Goal: Task Accomplishment & Management: Manage account settings

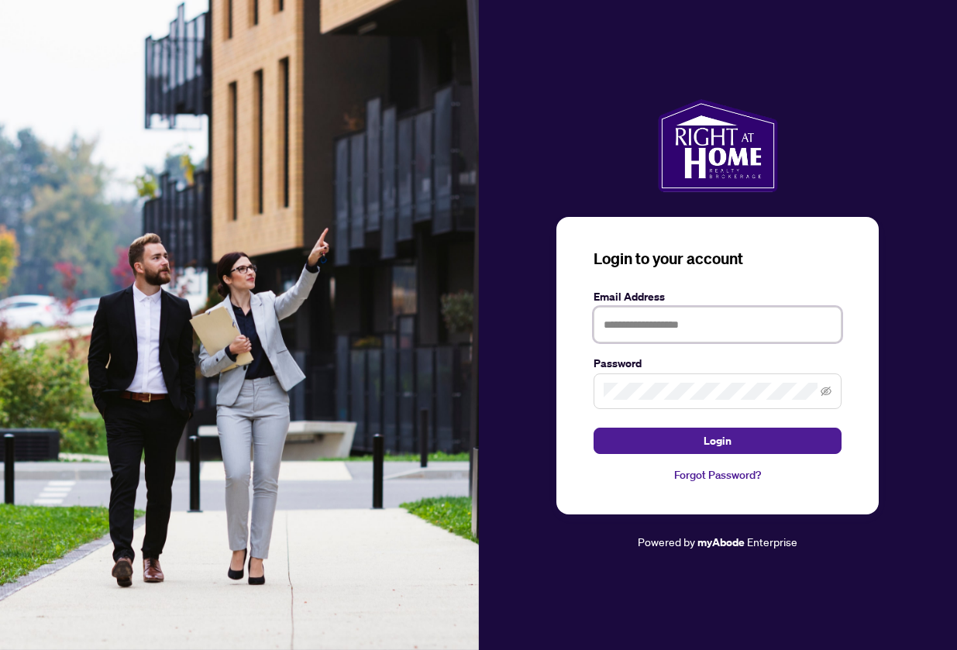
type input "**********"
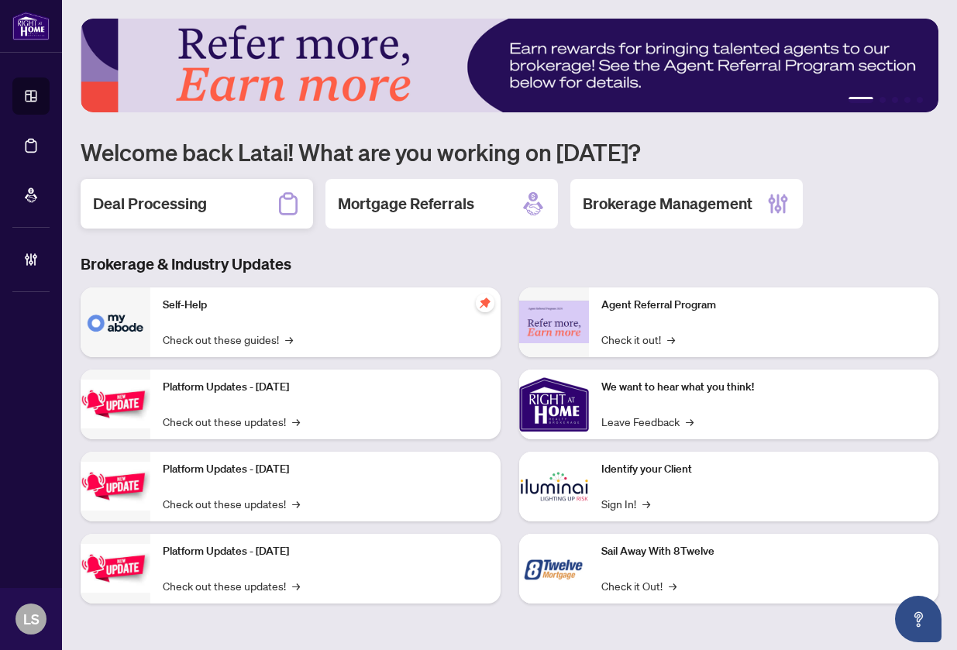
click at [200, 205] on h2 "Deal Processing" at bounding box center [150, 204] width 114 height 22
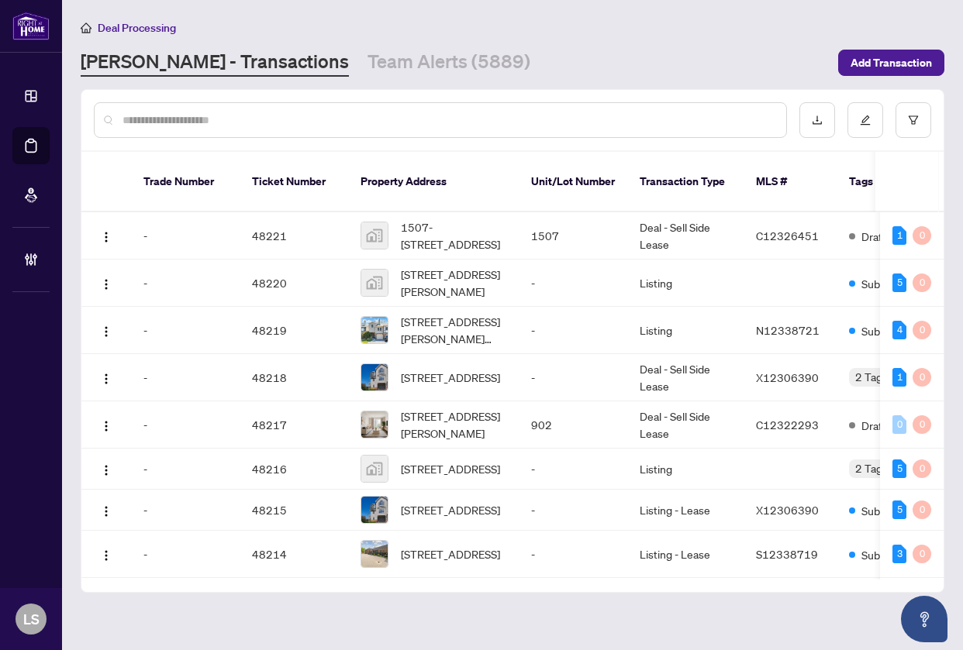
click at [317, 112] on input "text" at bounding box center [447, 120] width 651 height 17
paste input "*******"
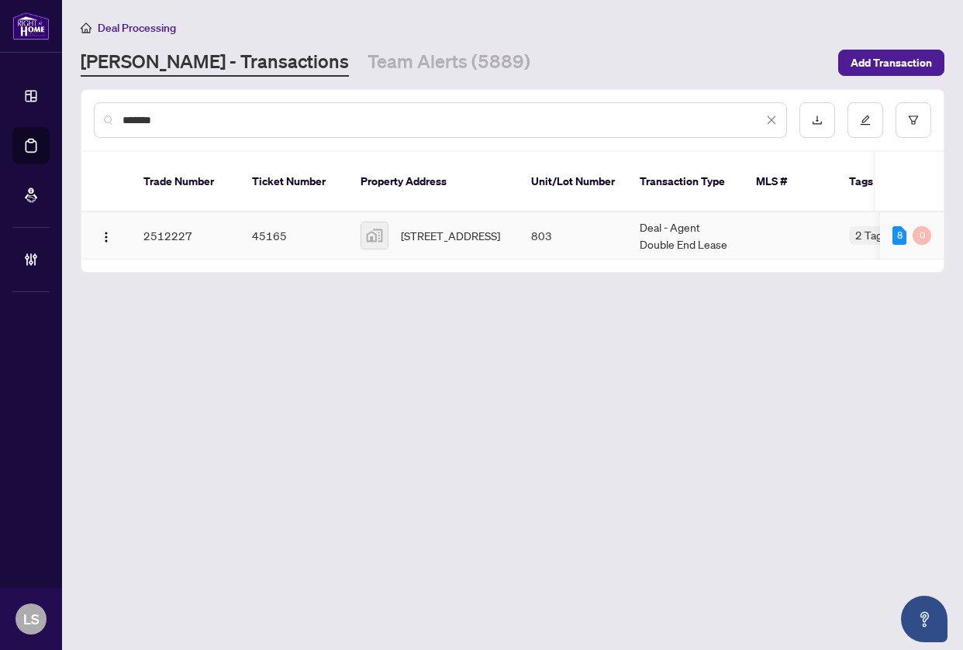
type input "*******"
drag, startPoint x: 438, startPoint y: 219, endPoint x: 429, endPoint y: 226, distance: 11.6
click at [436, 227] on span "803-478 King Street West, Toronto, ON, Canada" at bounding box center [450, 235] width 99 height 17
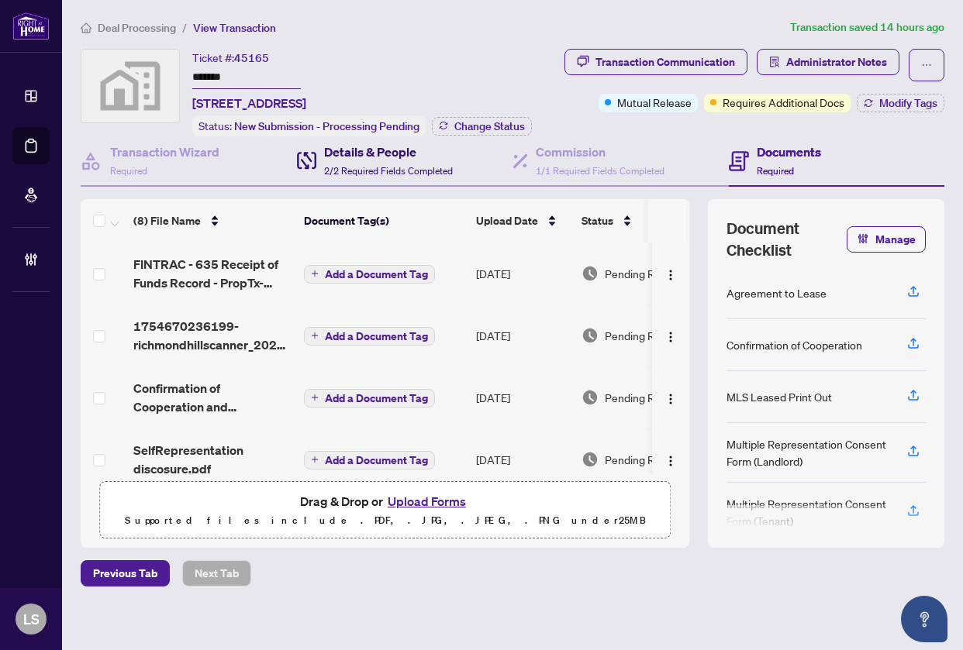
click at [345, 165] on span "2/2 Required Fields Completed" at bounding box center [388, 171] width 129 height 12
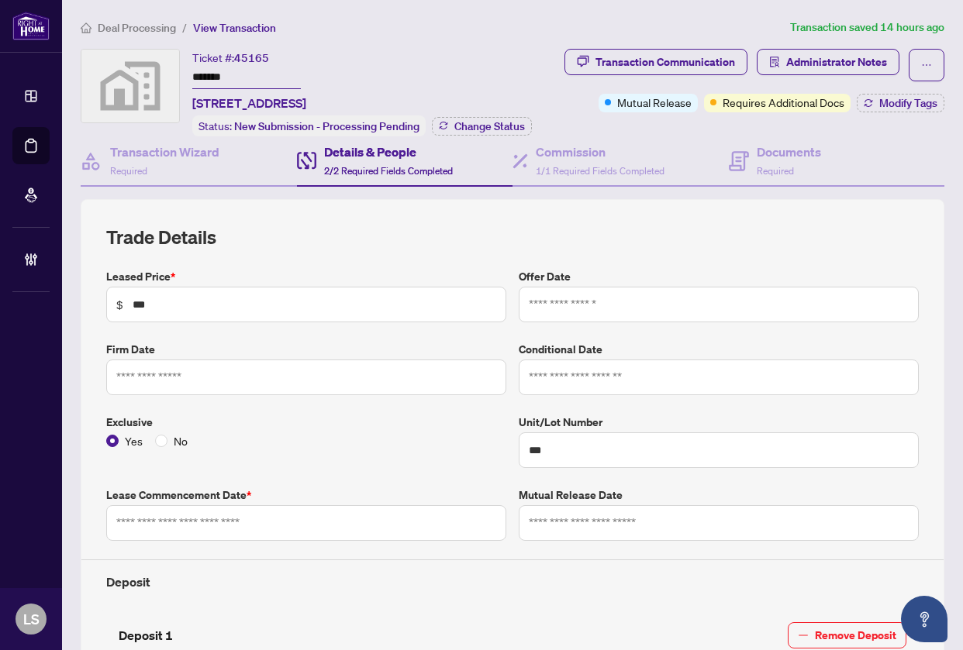
type input "**********"
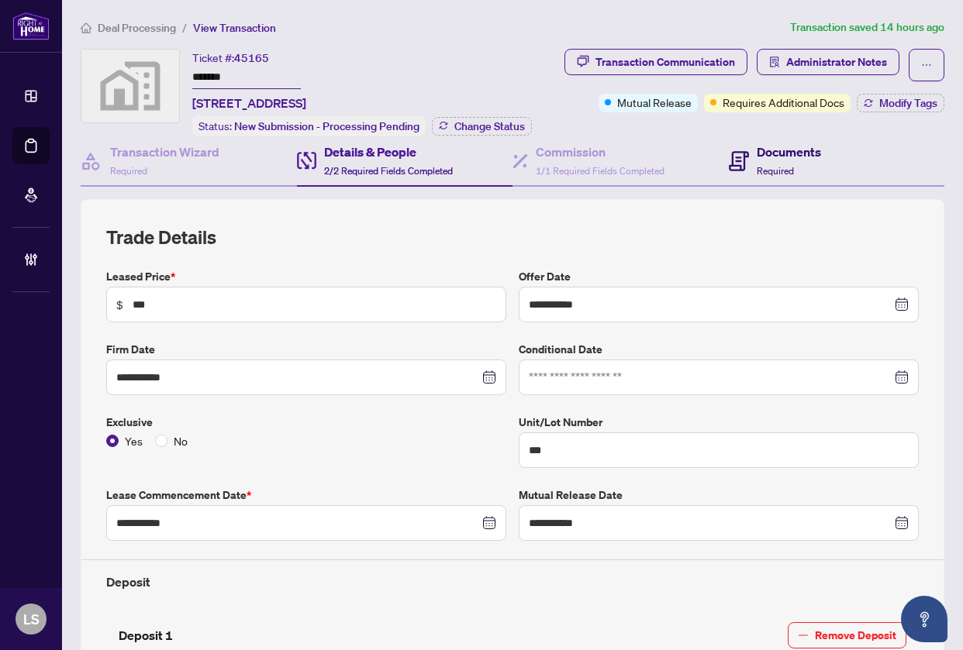
click at [756, 150] on h4 "Documents" at bounding box center [788, 152] width 64 height 19
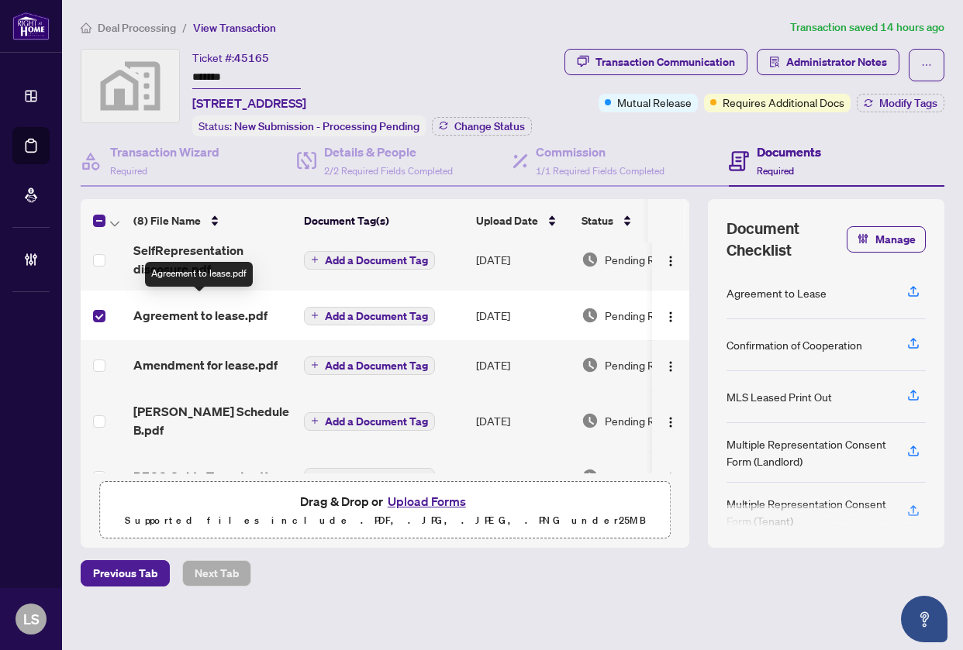
scroll to position [221, 0]
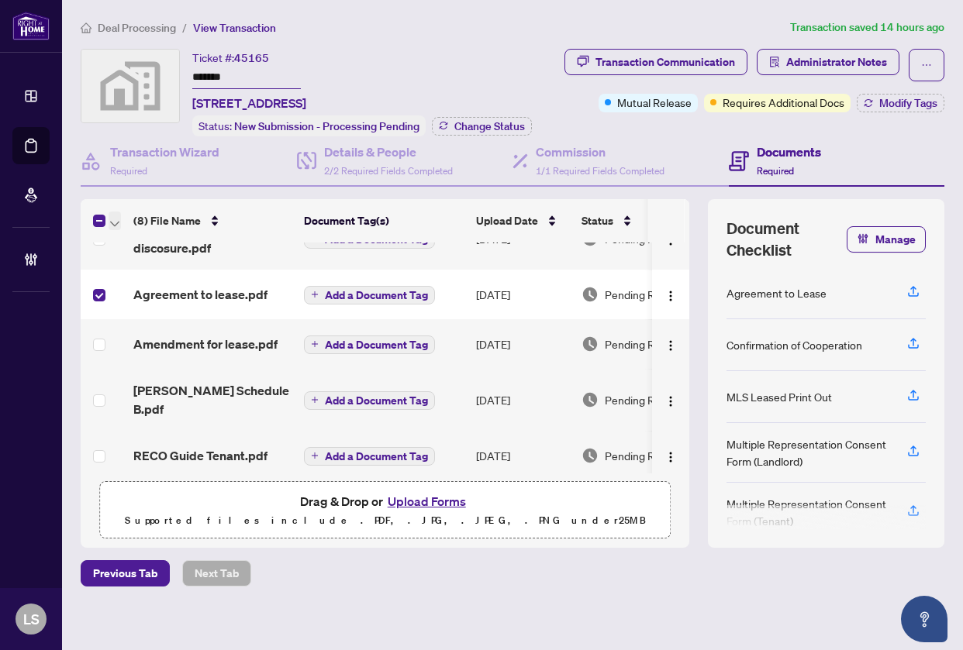
click at [118, 216] on span "button" at bounding box center [114, 220] width 9 height 17
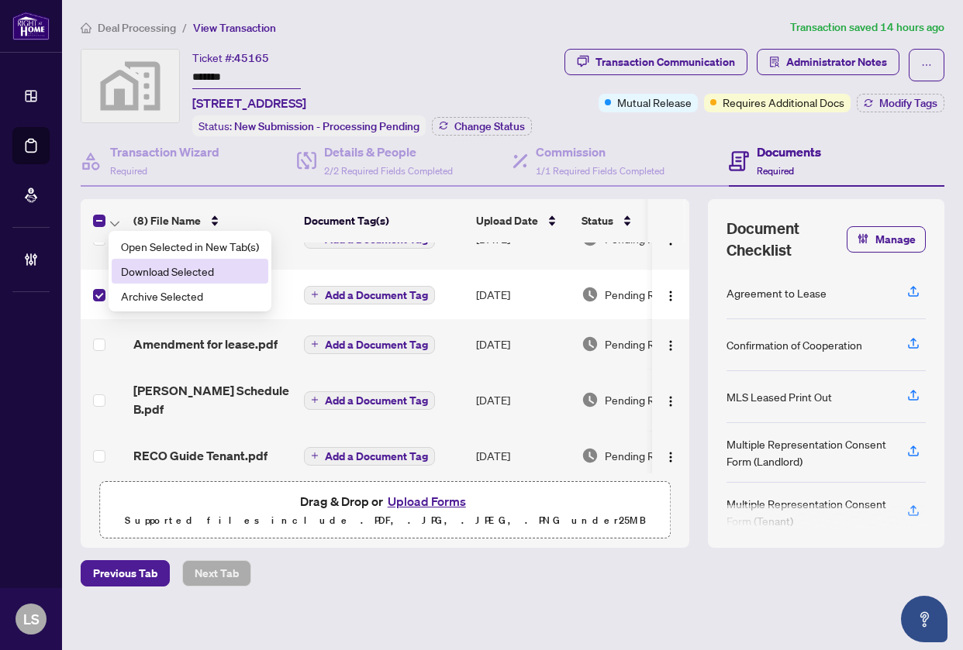
click at [160, 267] on span "Download Selected" at bounding box center [190, 271] width 138 height 17
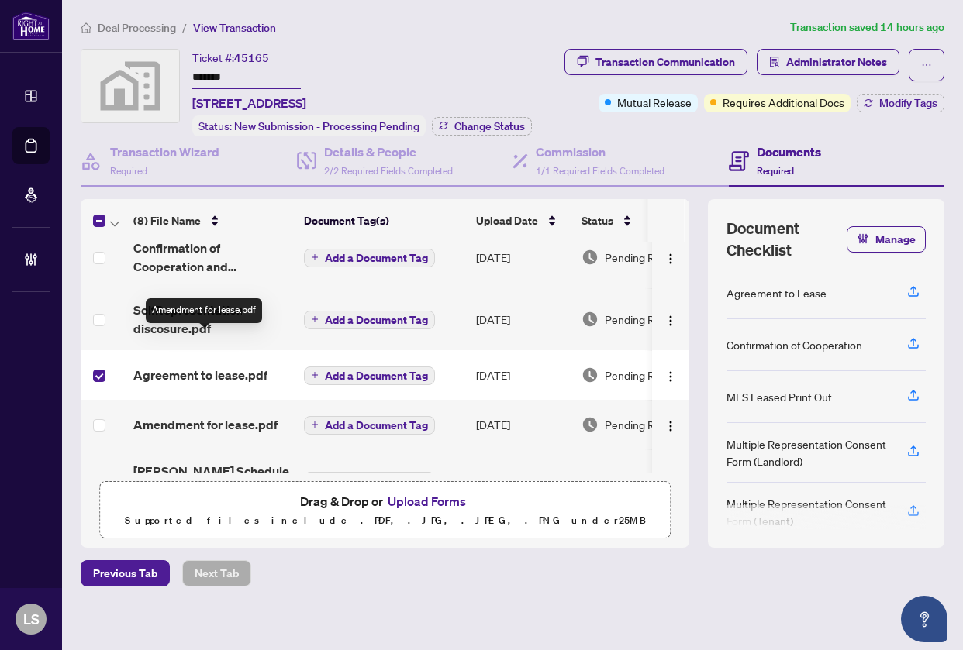
scroll to position [0, 0]
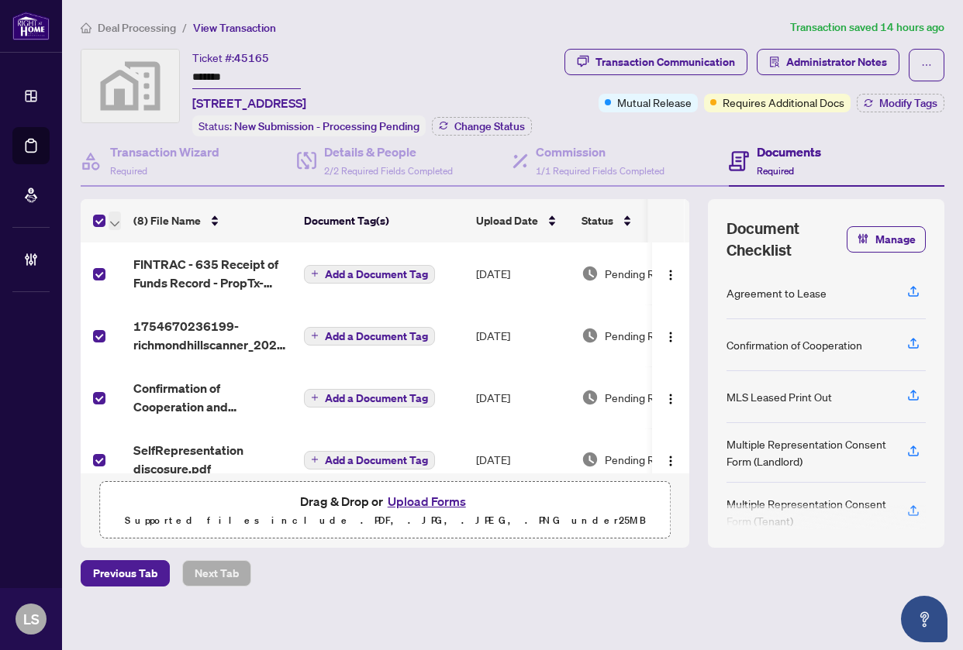
click at [114, 221] on icon "button" at bounding box center [114, 224] width 9 height 6
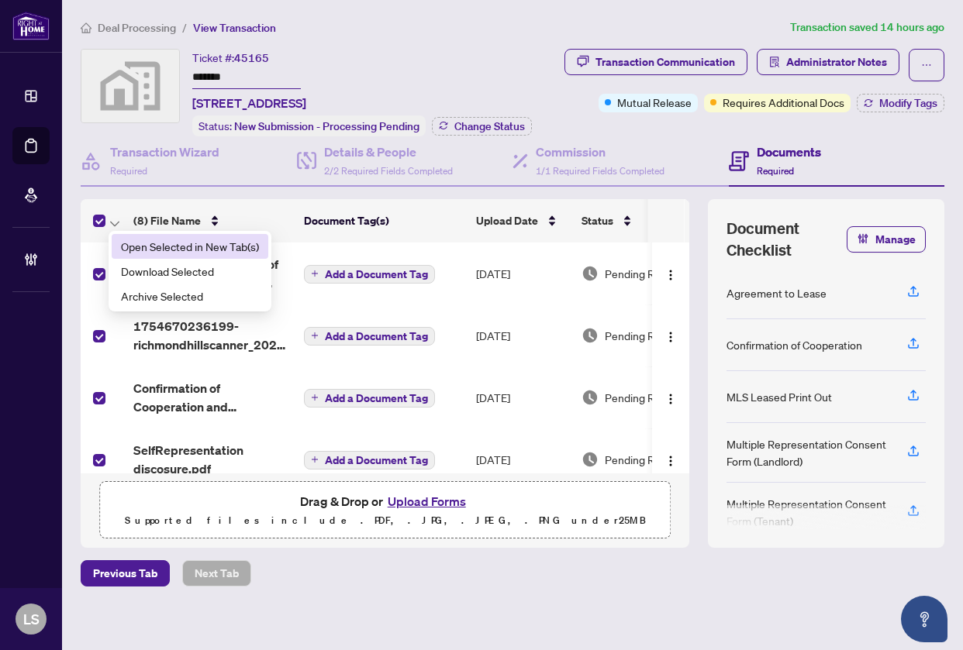
drag, startPoint x: 135, startPoint y: 247, endPoint x: 137, endPoint y: 255, distance: 8.1
click at [137, 255] on li "Open Selected in New Tab(s)" at bounding box center [190, 246] width 157 height 25
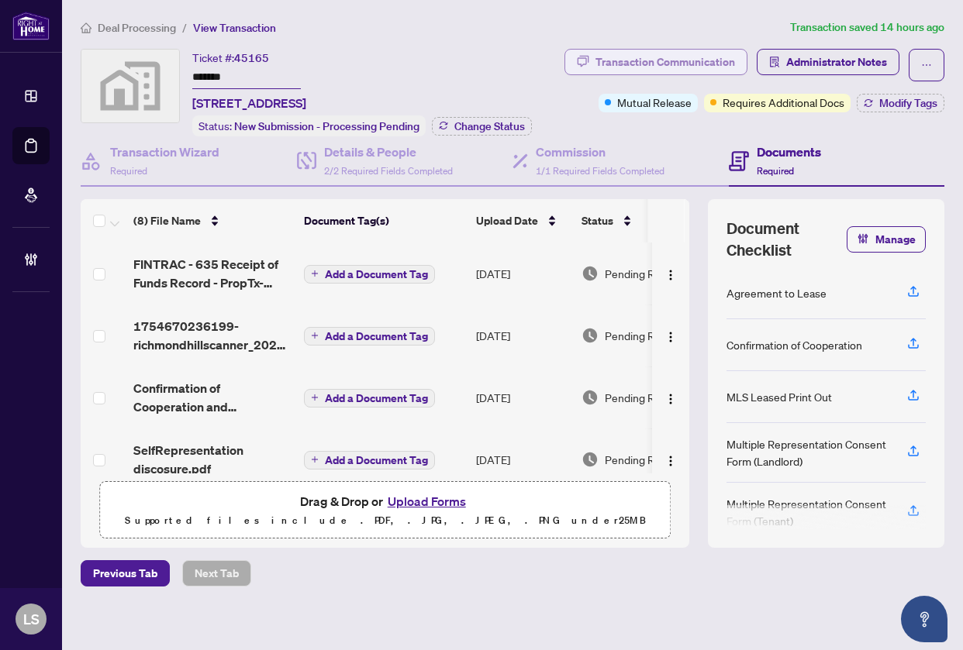
click at [608, 53] on div "Transaction Communication" at bounding box center [664, 62] width 139 height 25
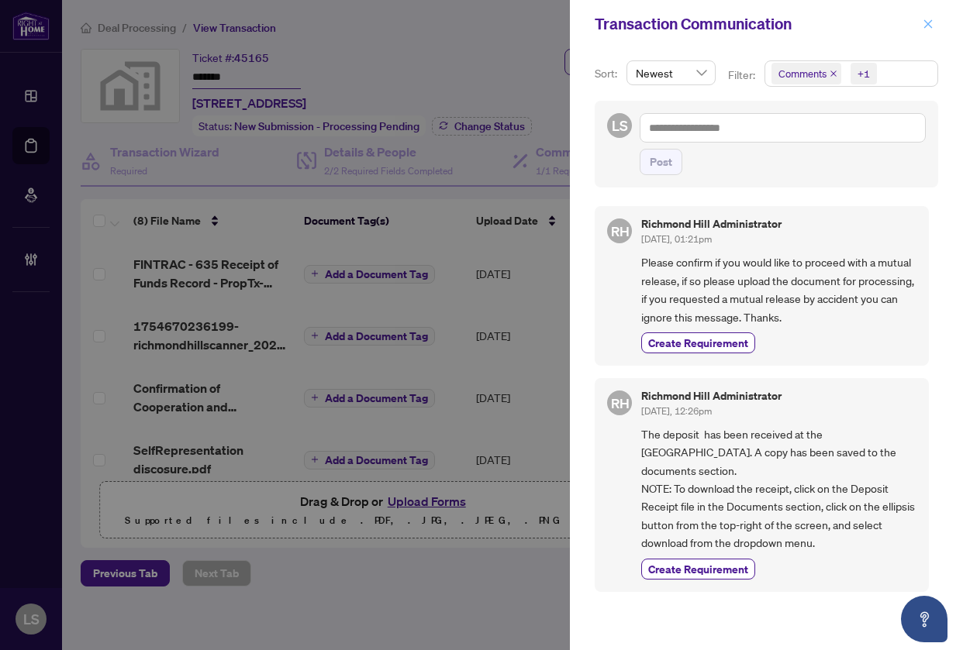
click at [927, 20] on icon "close" at bounding box center [927, 24] width 11 height 11
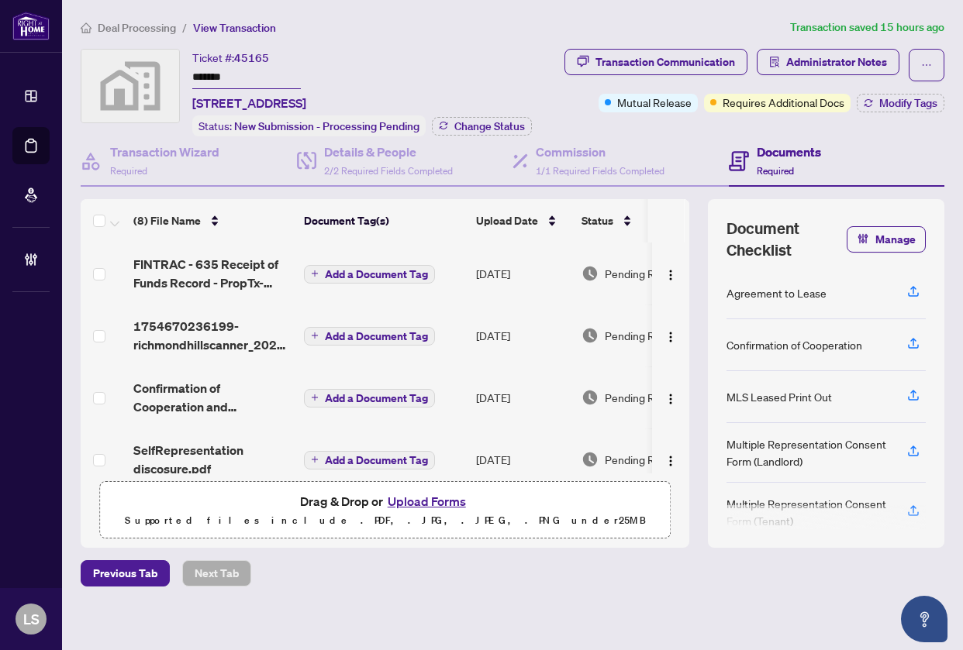
click at [257, 60] on span "45165" at bounding box center [251, 58] width 35 height 14
click at [258, 54] on span "45165" at bounding box center [251, 58] width 35 height 14
click at [264, 53] on span "45165" at bounding box center [251, 58] width 35 height 14
click at [264, 54] on span "45165" at bounding box center [251, 58] width 35 height 14
copy span "45165"
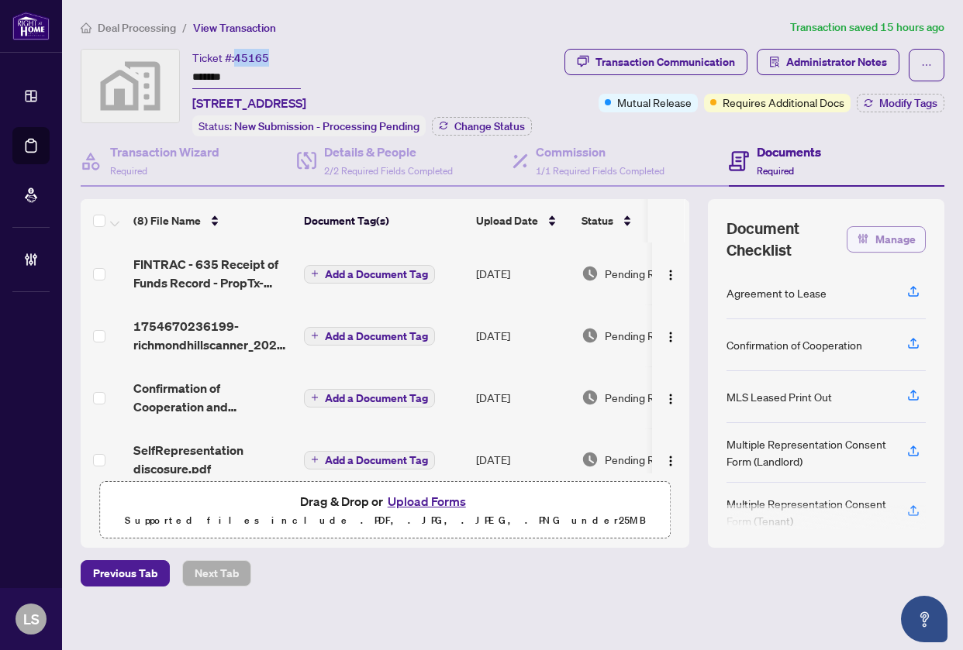
click at [856, 243] on span "button" at bounding box center [862, 239] width 12 height 25
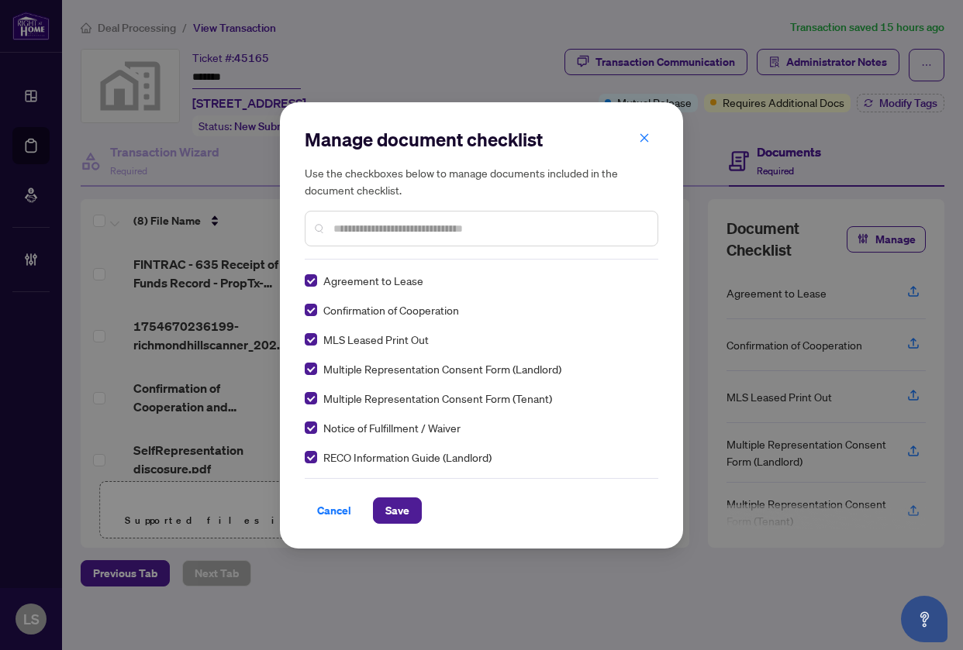
click at [371, 232] on input "text" at bounding box center [489, 228] width 312 height 17
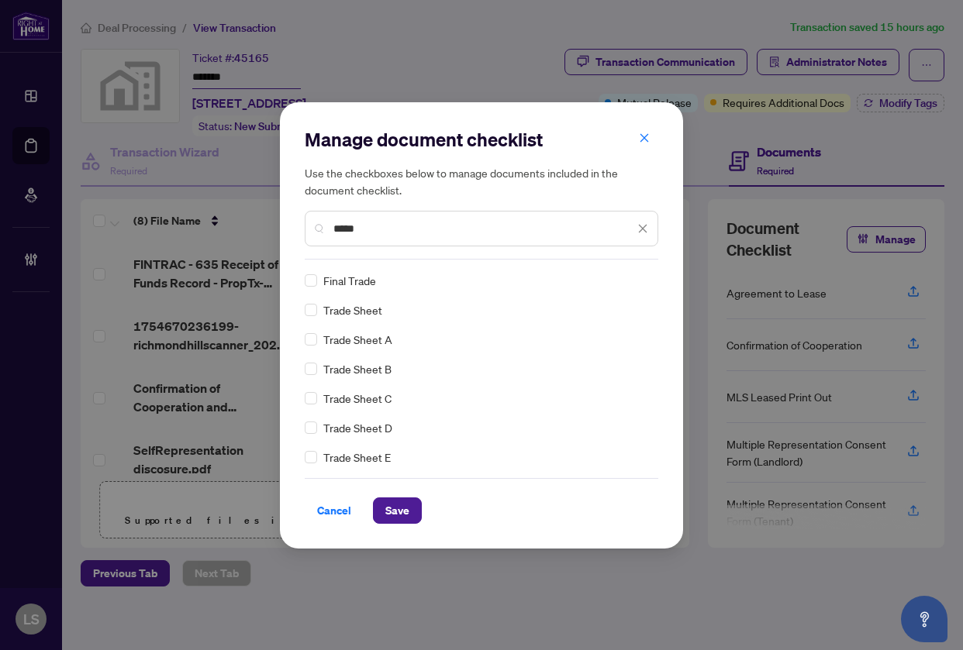
type input "*****"
click at [403, 508] on span "Save" at bounding box center [397, 510] width 24 height 25
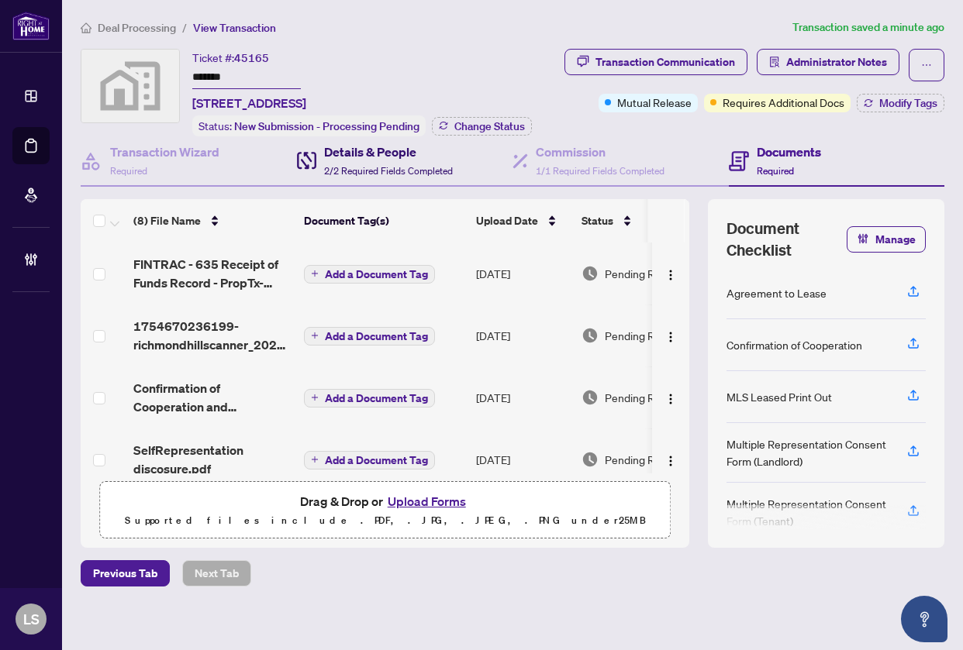
click at [377, 159] on div "Details & People 2/2 Required Fields Completed" at bounding box center [388, 161] width 129 height 36
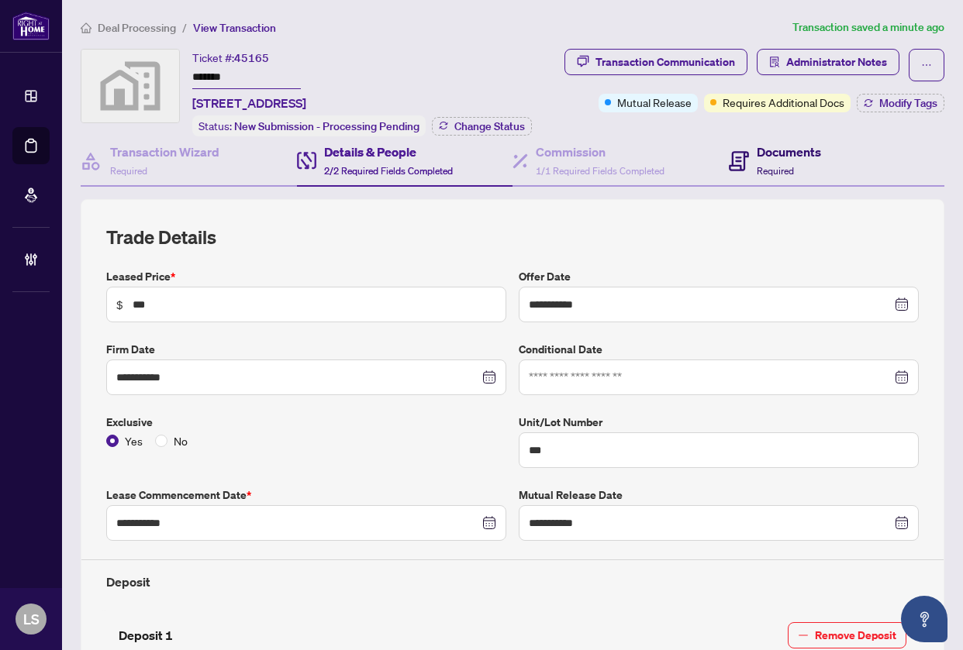
click at [765, 157] on h4 "Documents" at bounding box center [788, 152] width 64 height 19
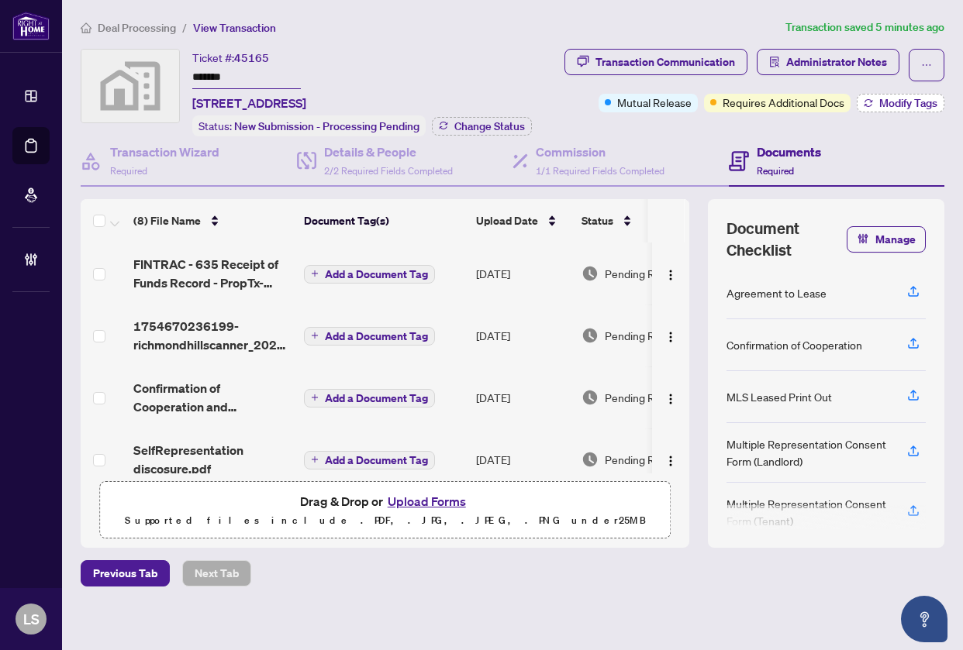
click at [882, 102] on span "Modify Tags" at bounding box center [908, 103] width 58 height 11
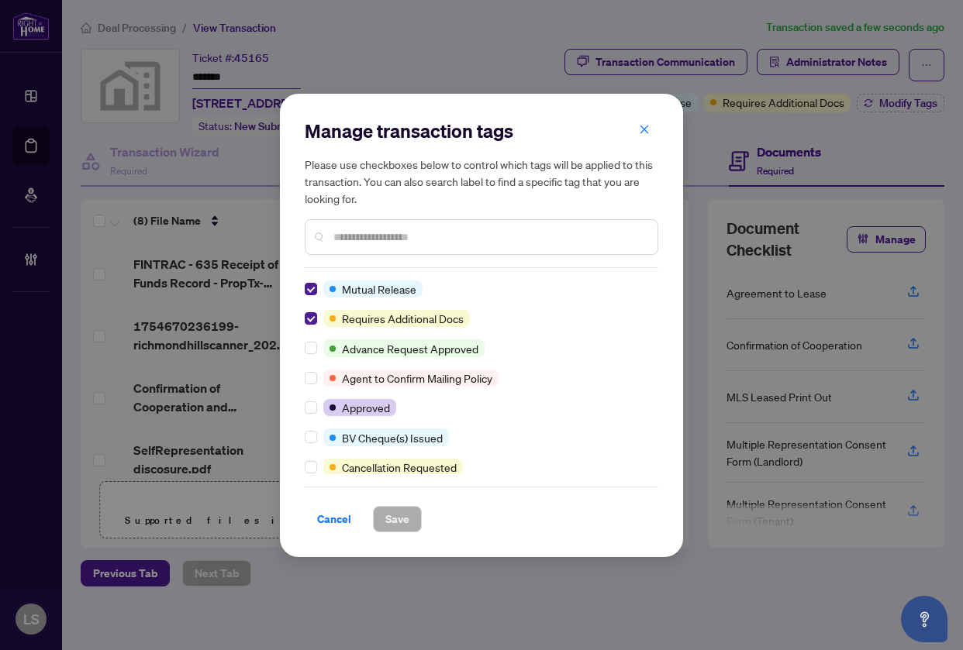
click at [381, 235] on input "text" at bounding box center [489, 237] width 312 height 17
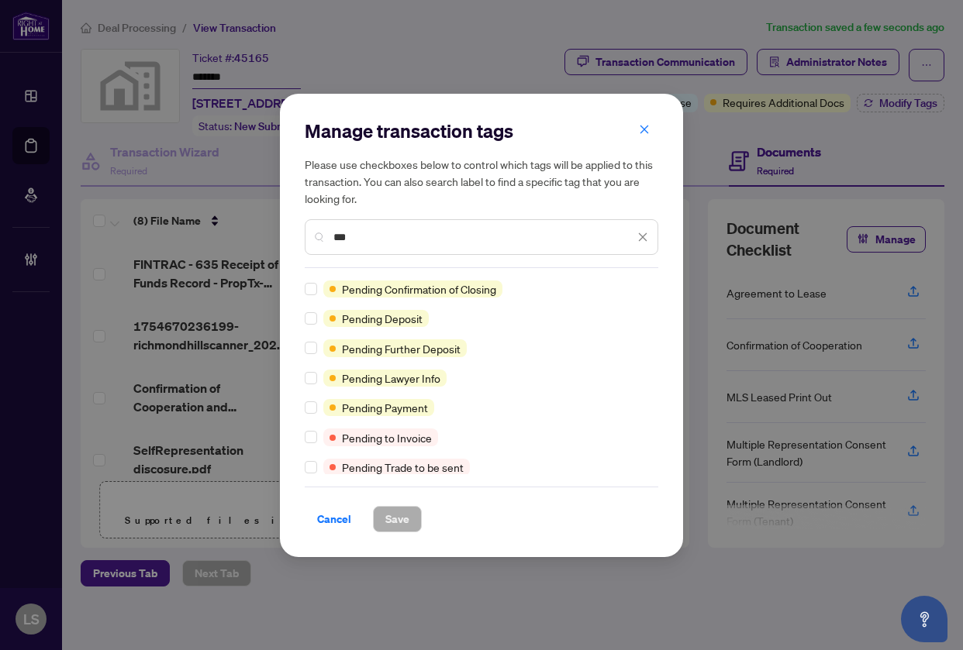
type input "***"
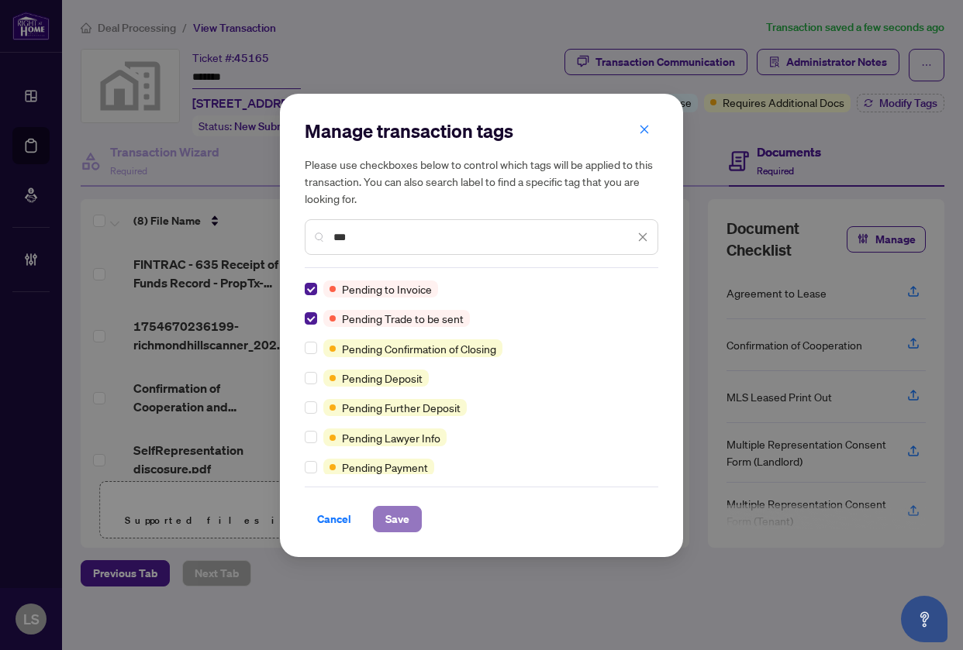
click at [399, 516] on span "Save" at bounding box center [397, 519] width 24 height 25
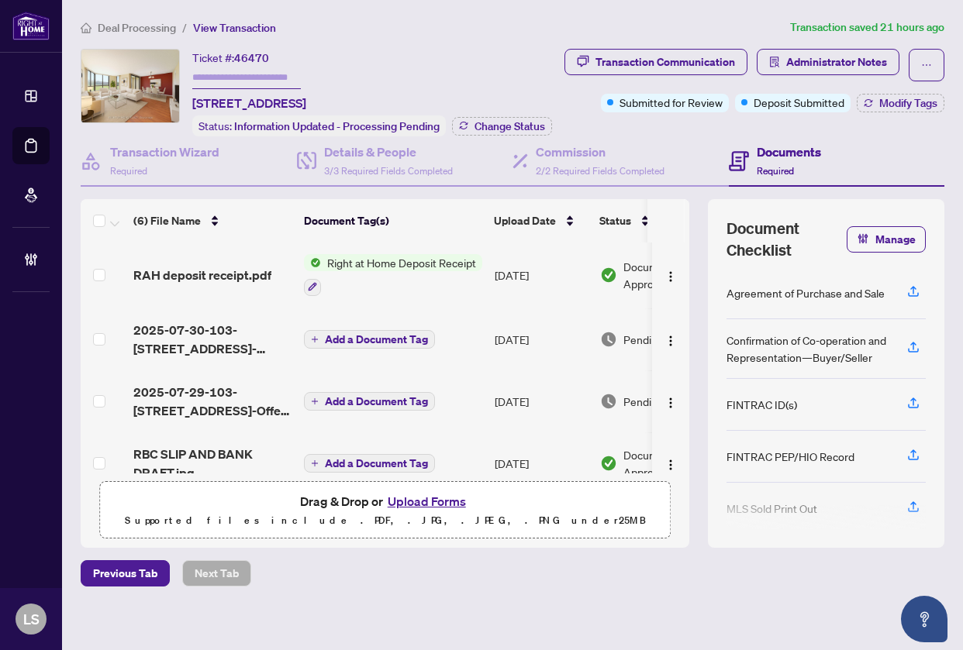
scroll to position [150, 0]
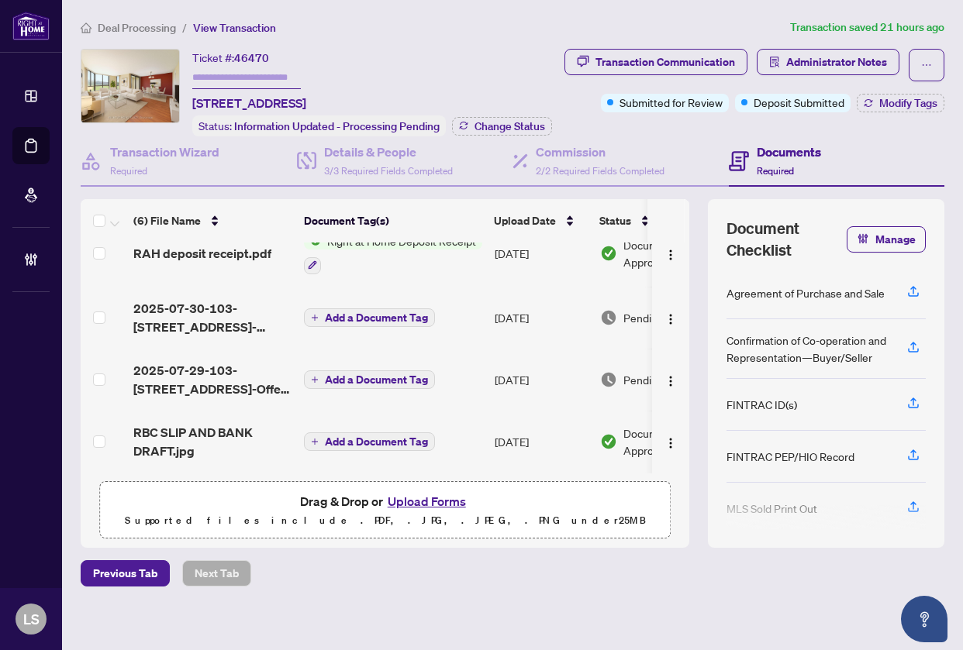
click at [95, 407] on td at bounding box center [104, 380] width 46 height 62
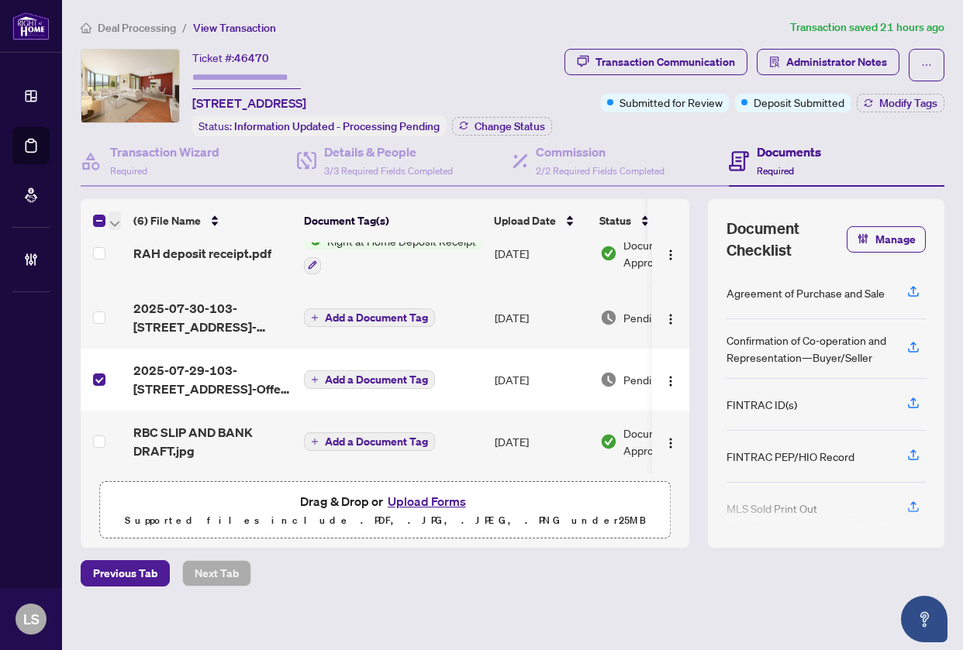
click at [114, 227] on icon "button" at bounding box center [114, 224] width 9 height 6
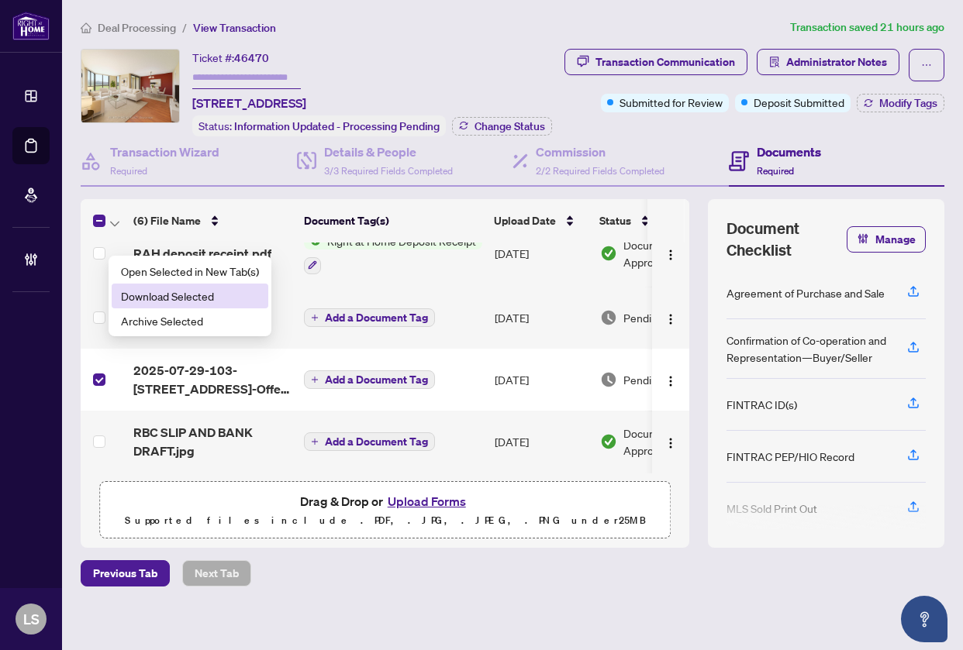
click at [147, 294] on span "Download Selected" at bounding box center [190, 296] width 138 height 17
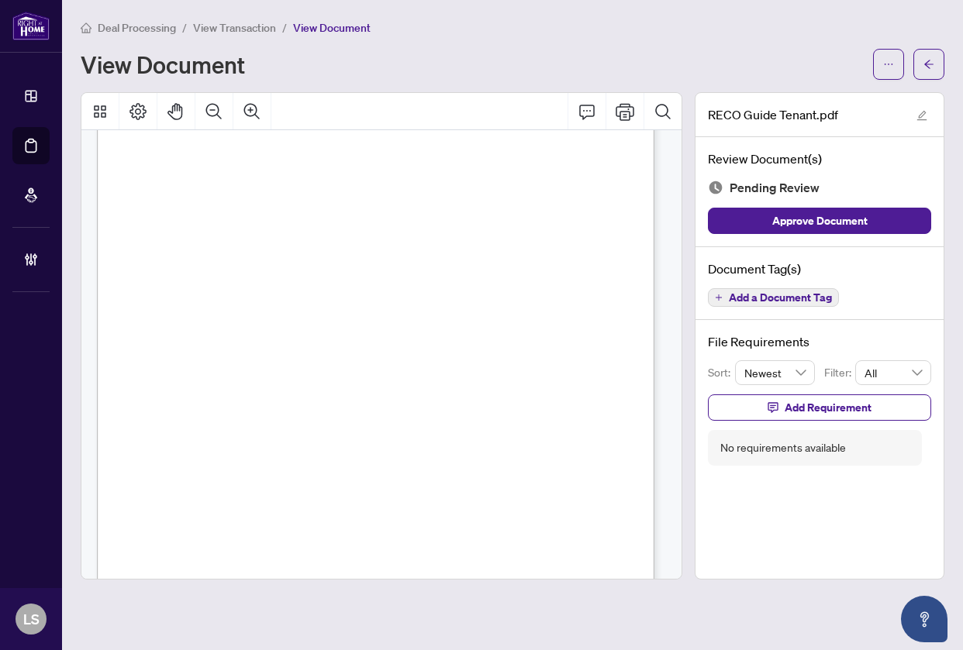
scroll to position [8956, 0]
drag, startPoint x: 595, startPoint y: 236, endPoint x: 588, endPoint y: 245, distance: 11.0
click at [588, 245] on div "12 Acknowledgement Acknowledgement | RECO INFORMATION GUIDE Real estate agent n…" at bounding box center [424, 485] width 655 height 847
click at [605, 238] on div "12 Acknowledgement Acknowledgement | RECO INFORMATION GUIDE Real estate agent n…" at bounding box center [424, 485] width 655 height 847
click at [756, 292] on span "Add a Document Tag" at bounding box center [779, 297] width 103 height 11
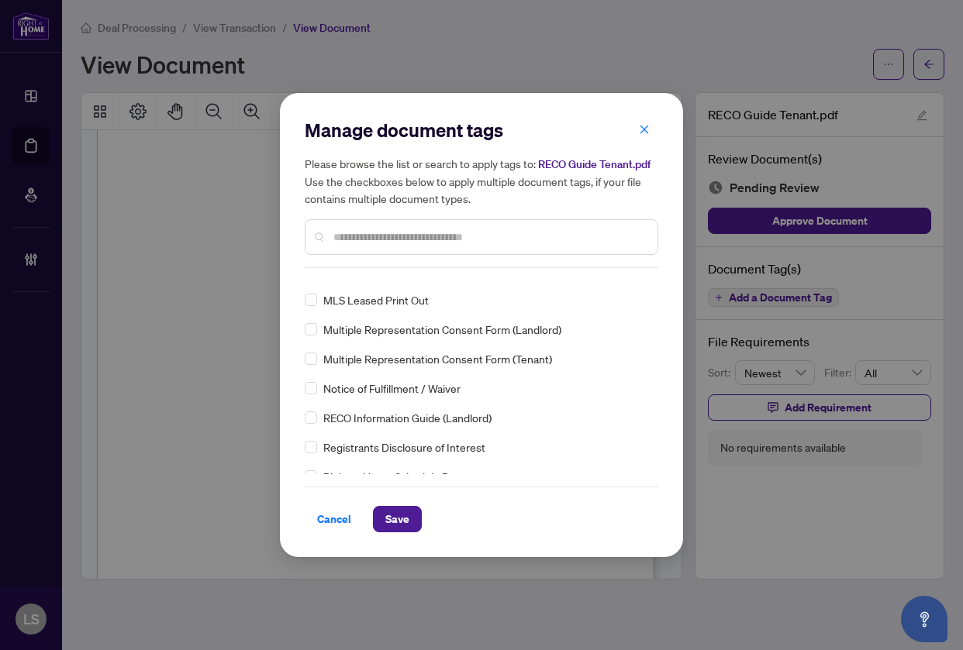
scroll to position [0, 0]
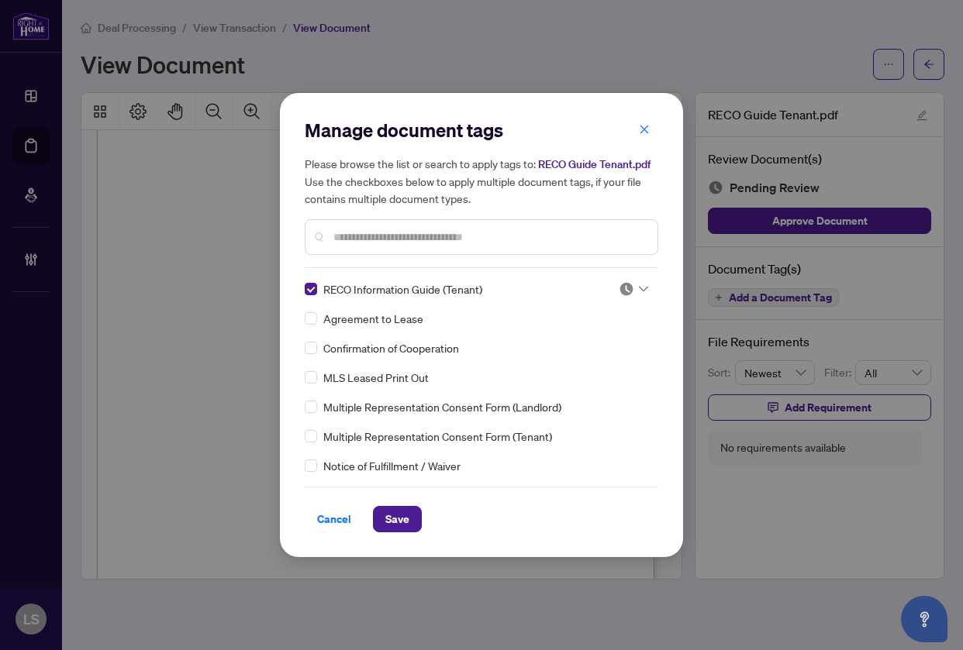
click at [623, 284] on img at bounding box center [625, 288] width 15 height 15
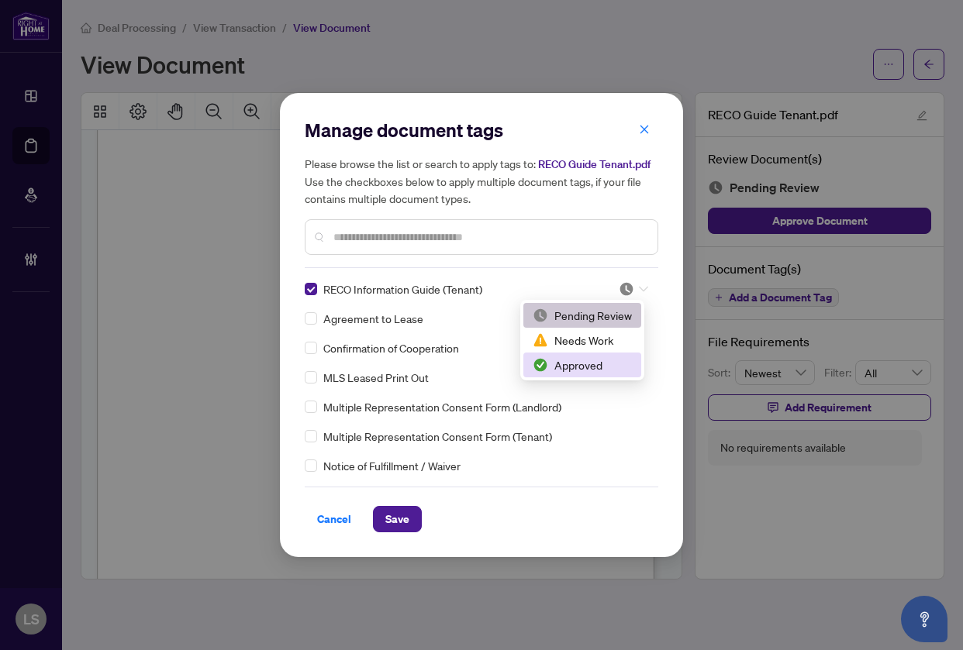
click at [573, 364] on div "Approved" at bounding box center [581, 364] width 99 height 17
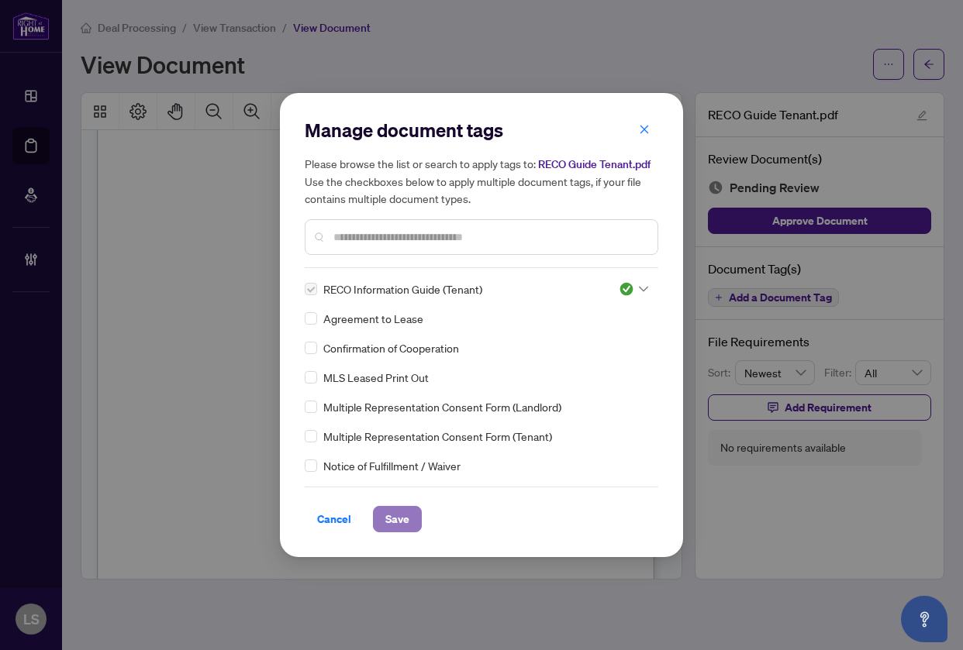
click at [394, 521] on span "Save" at bounding box center [397, 519] width 24 height 25
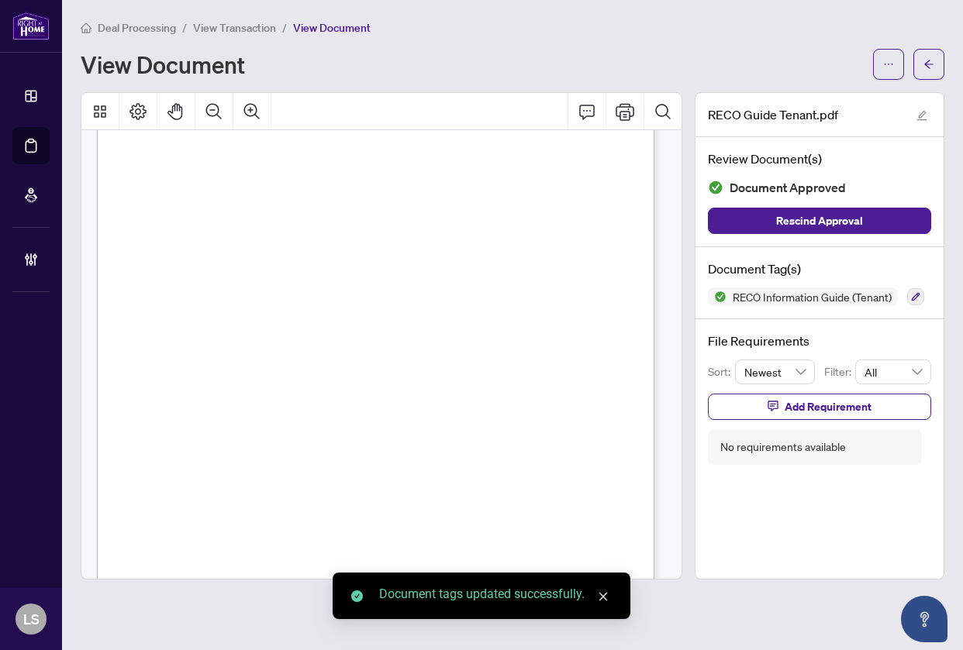
click at [558, 305] on div "12 Acknowledgement Acknowledgement | RECO INFORMATION GUIDE Real estate agent n…" at bounding box center [424, 485] width 655 height 847
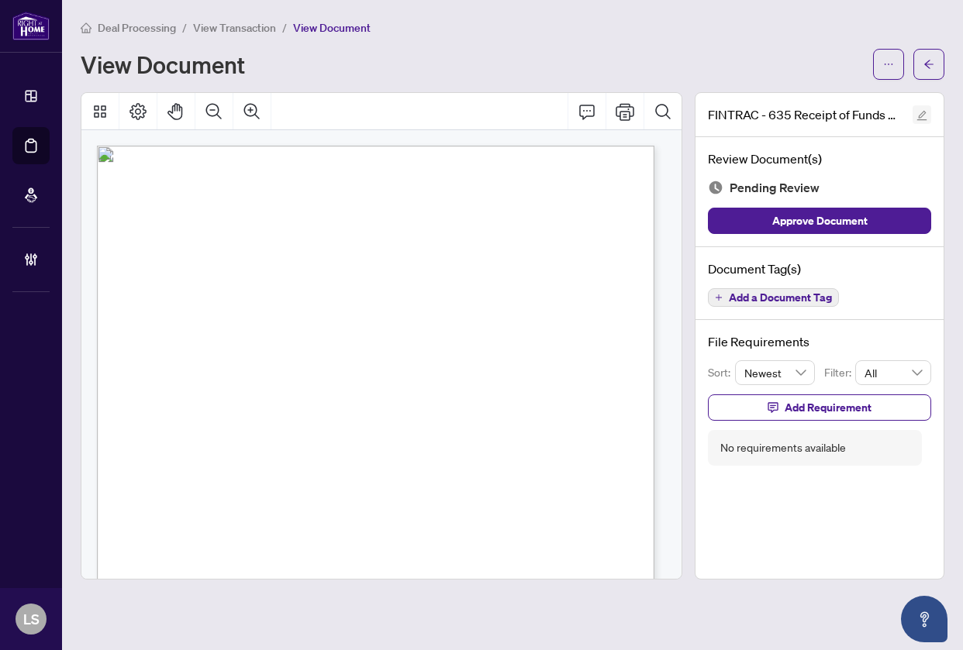
click at [921, 113] on icon "edit" at bounding box center [922, 116] width 10 height 10
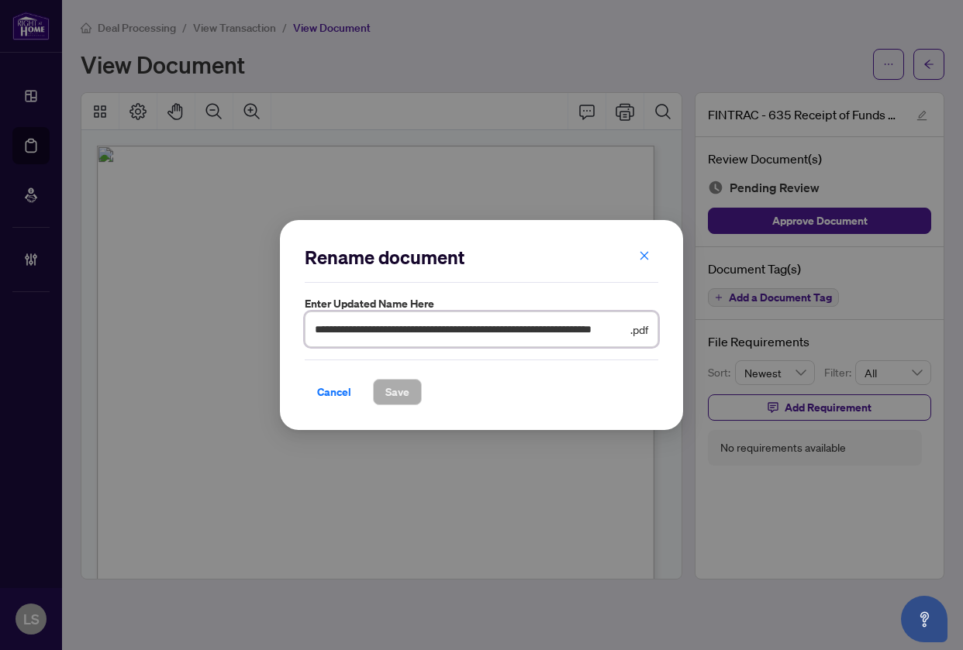
click at [317, 330] on input "**********" at bounding box center [471, 329] width 312 height 17
type input "**********"
click at [407, 391] on span "Save" at bounding box center [397, 392] width 24 height 25
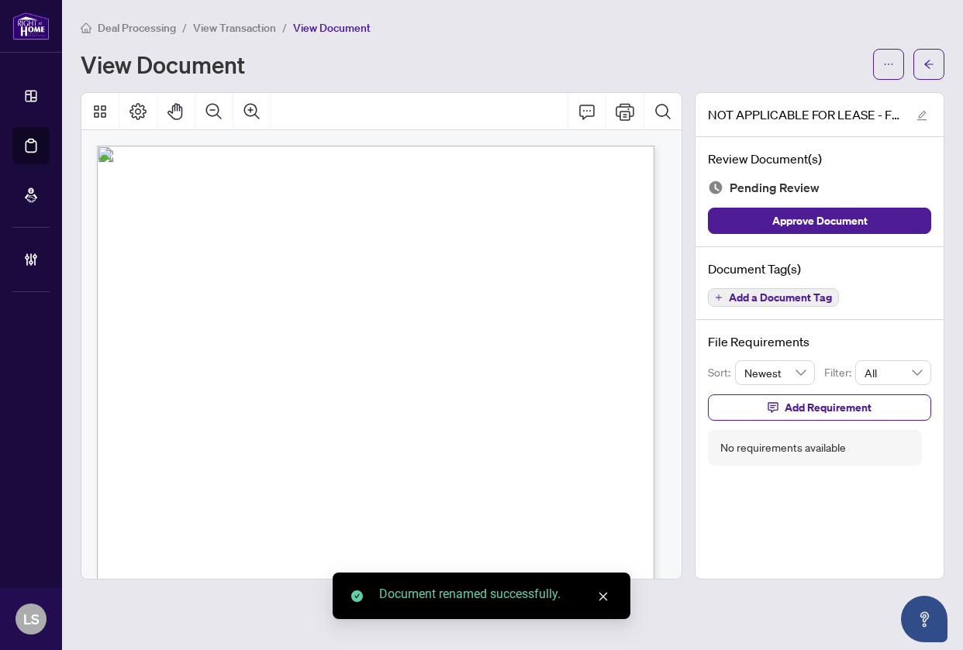
click at [786, 292] on span "Add a Document Tag" at bounding box center [779, 297] width 103 height 11
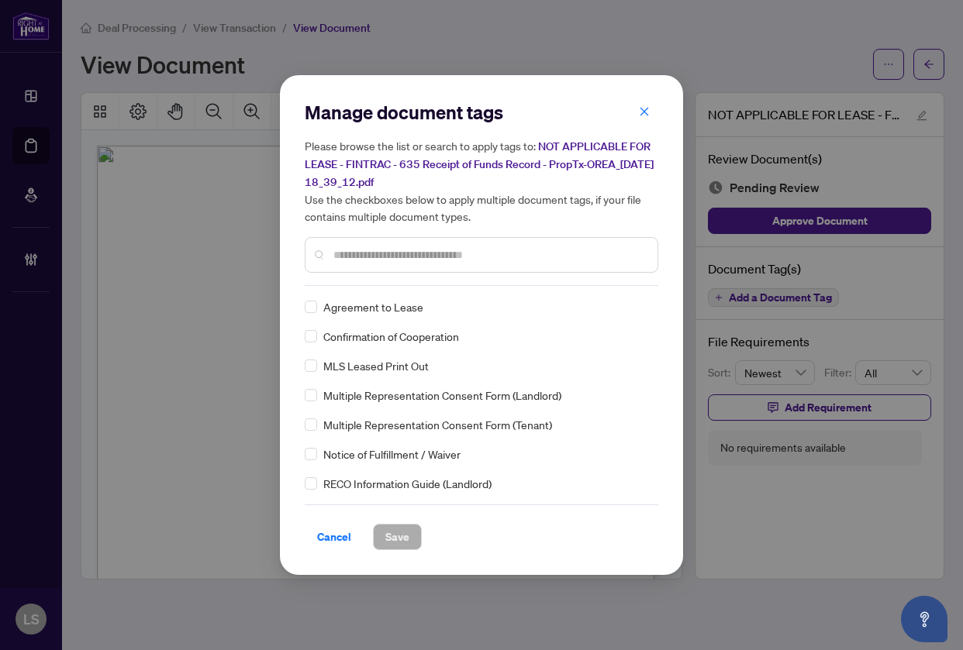
click at [367, 257] on input "text" at bounding box center [489, 254] width 312 height 17
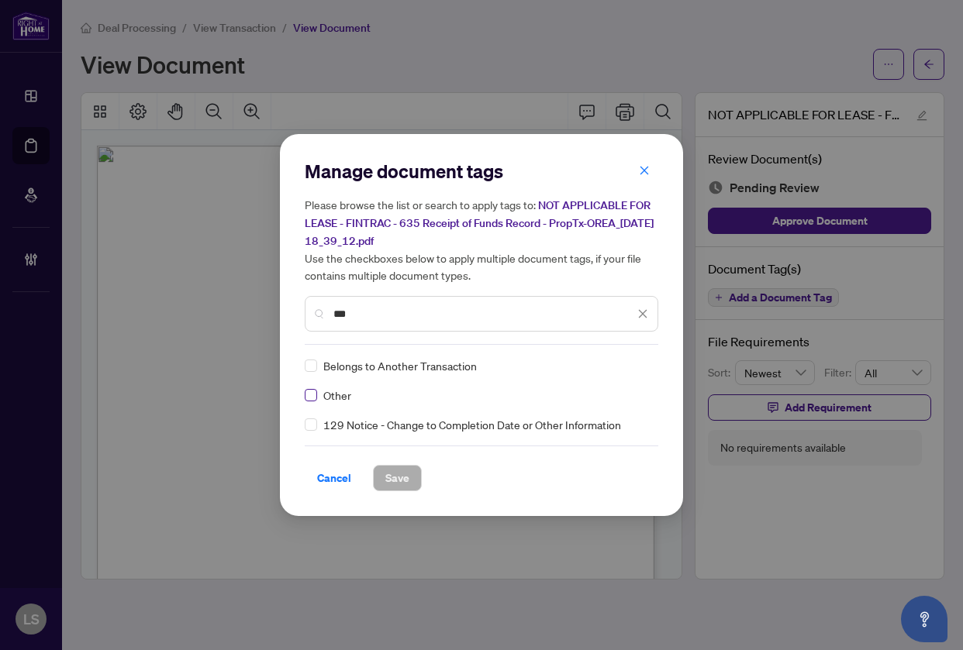
type input "***"
click at [623, 363] on img at bounding box center [625, 365] width 15 height 15
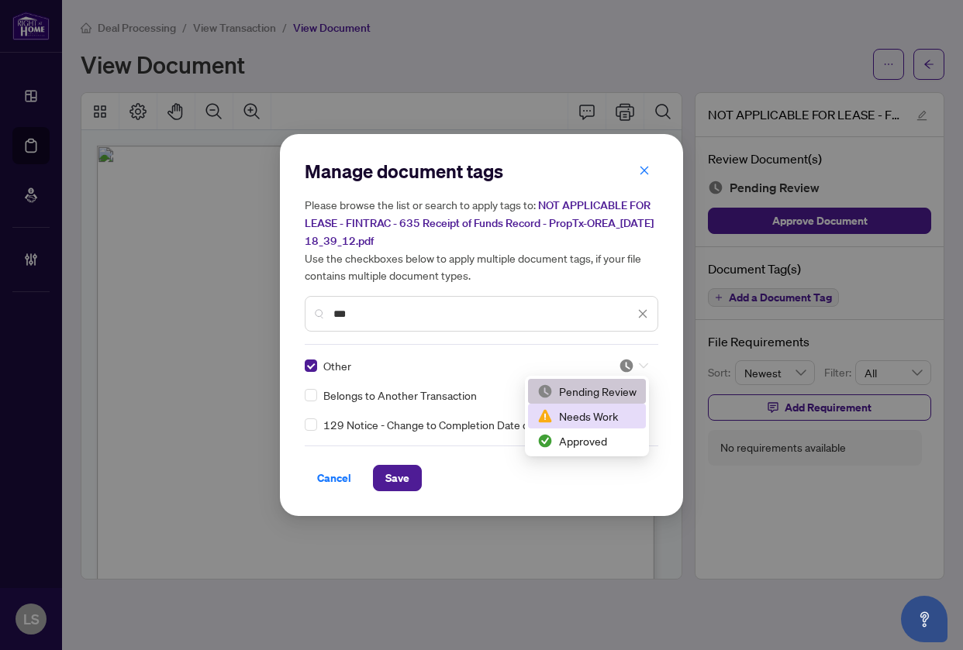
click at [594, 439] on div "Approved" at bounding box center [586, 440] width 99 height 17
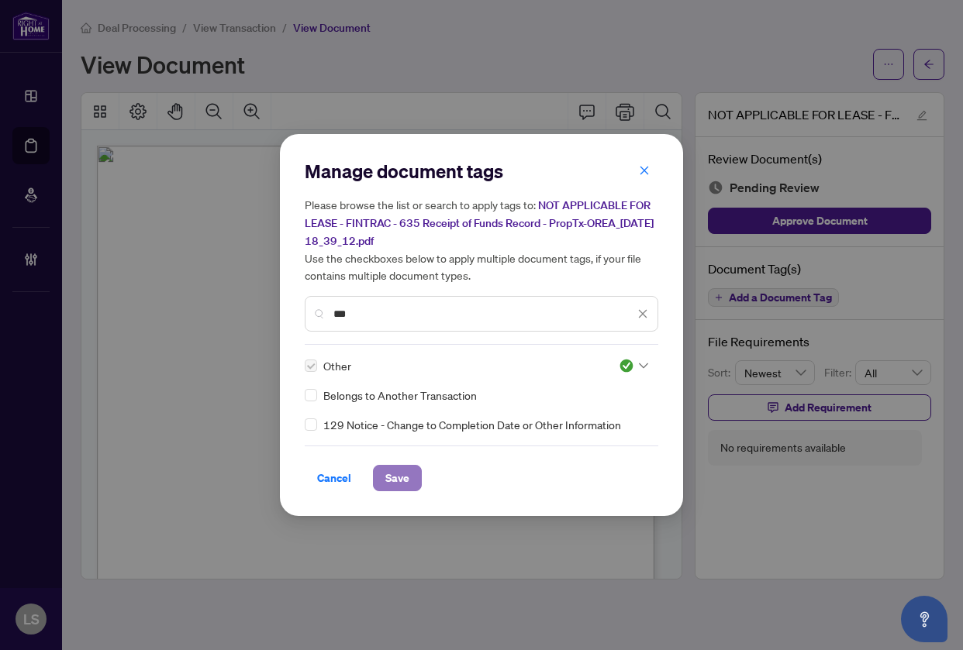
click at [409, 479] on button "Save" at bounding box center [397, 478] width 49 height 26
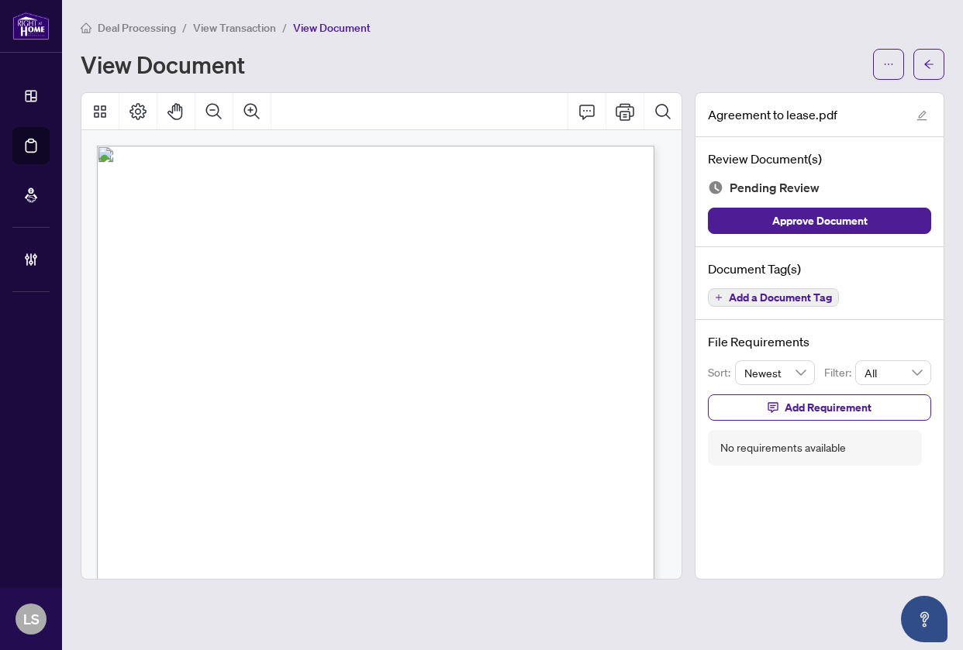
drag, startPoint x: 422, startPoint y: 367, endPoint x: 424, endPoint y: 377, distance: 10.3
click at [424, 377] on div "Form 400 Revised [DATE] Page 1 of 4 The trademarks REALTOR®, REALTORS®, MLS®, M…" at bounding box center [424, 569] width 655 height 847
click at [532, 398] on span "(Seal) (Date)" at bounding box center [517, 397] width 32 height 9
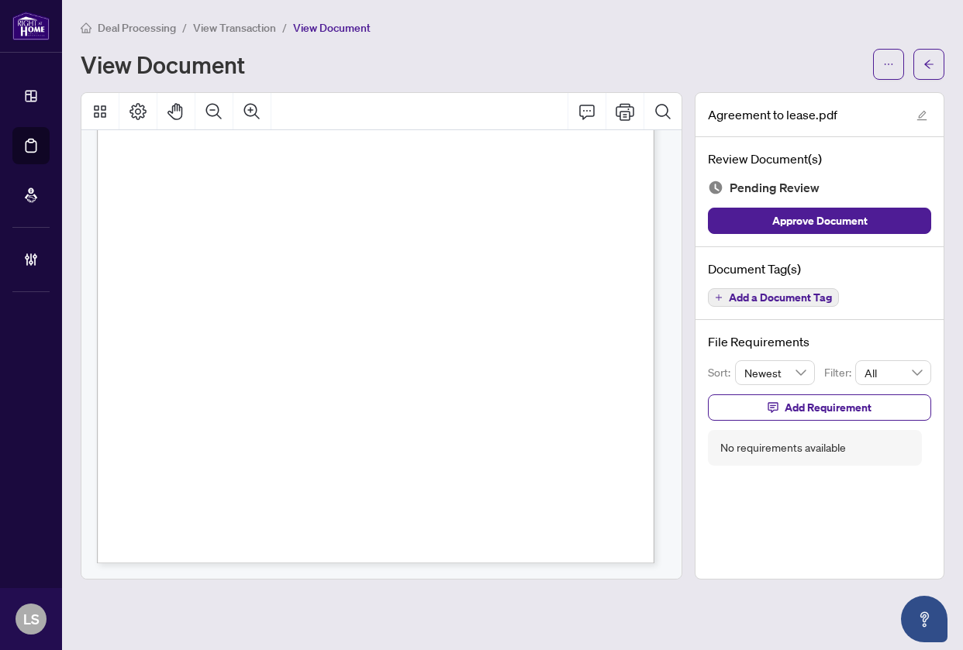
click at [735, 299] on span "Add a Document Tag" at bounding box center [779, 297] width 103 height 11
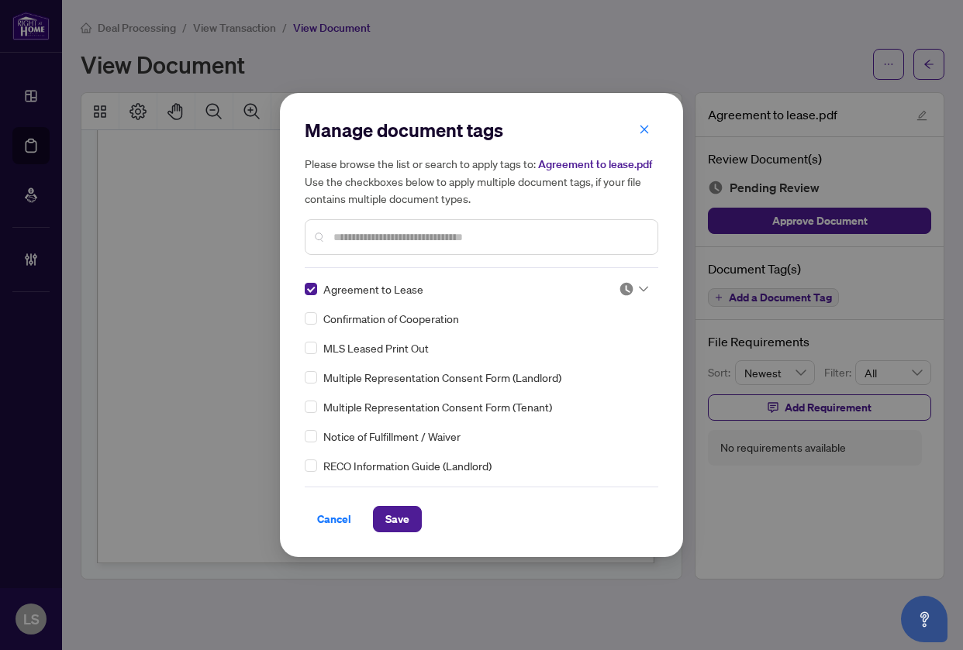
click at [618, 285] on img at bounding box center [625, 288] width 15 height 15
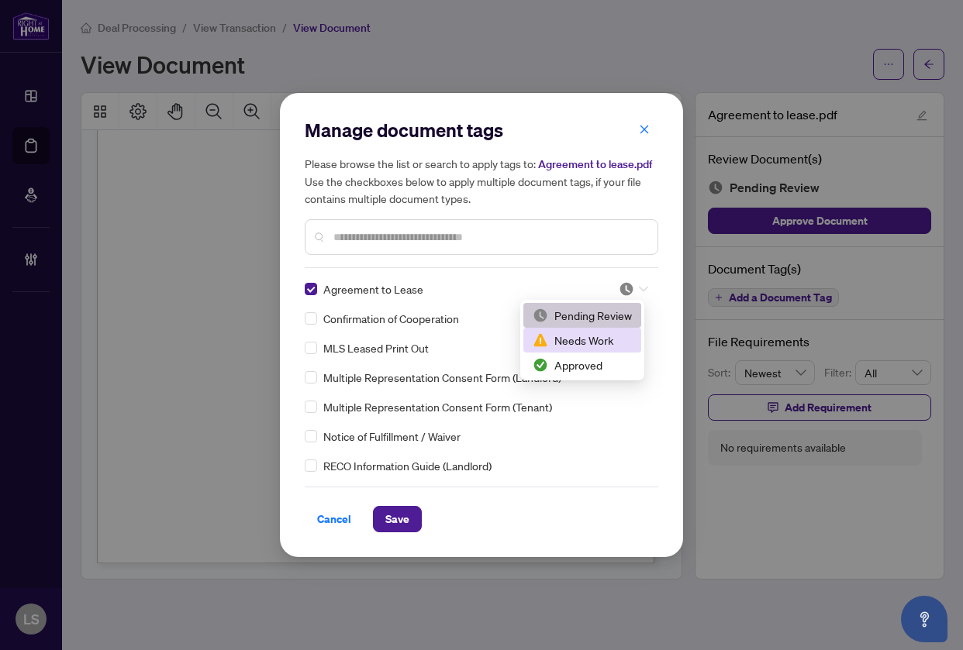
click at [605, 343] on div "Needs Work" at bounding box center [581, 340] width 99 height 17
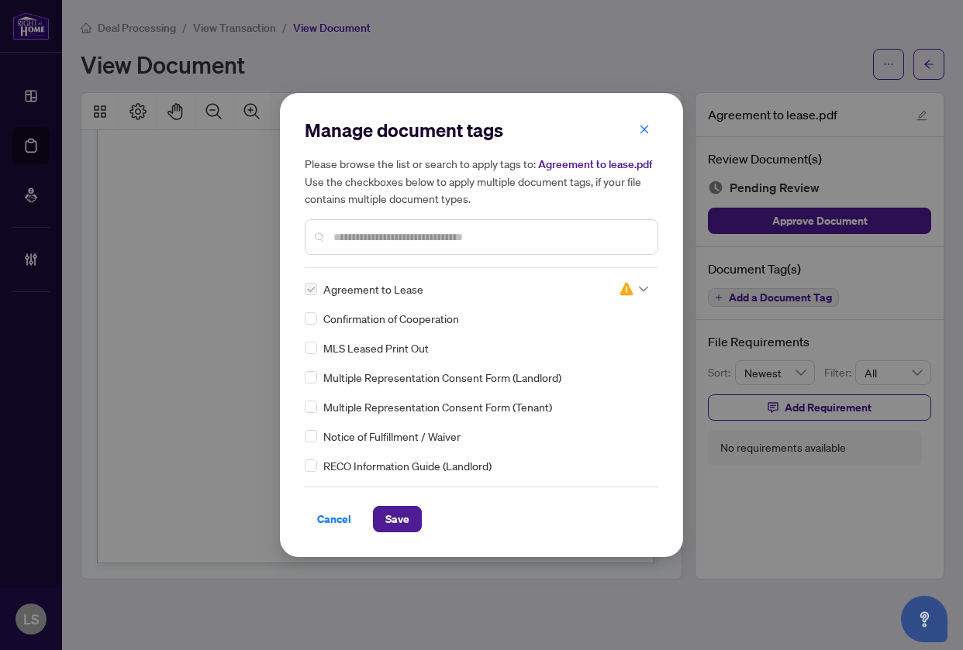
click at [386, 519] on span "Save" at bounding box center [397, 519] width 24 height 25
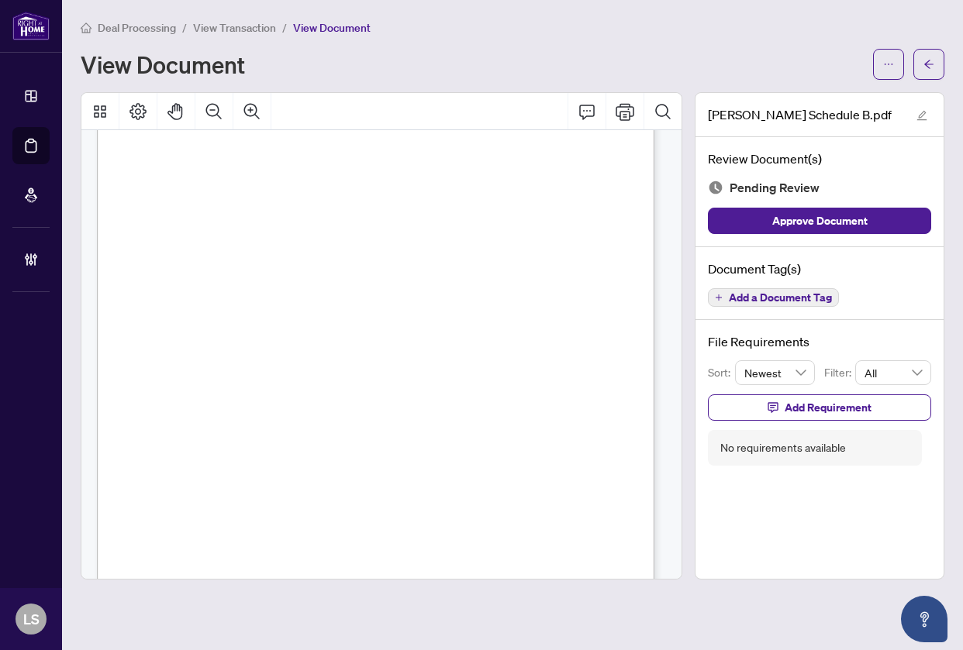
scroll to position [303, 0]
click at [795, 289] on button "Add a Document Tag" at bounding box center [773, 297] width 131 height 19
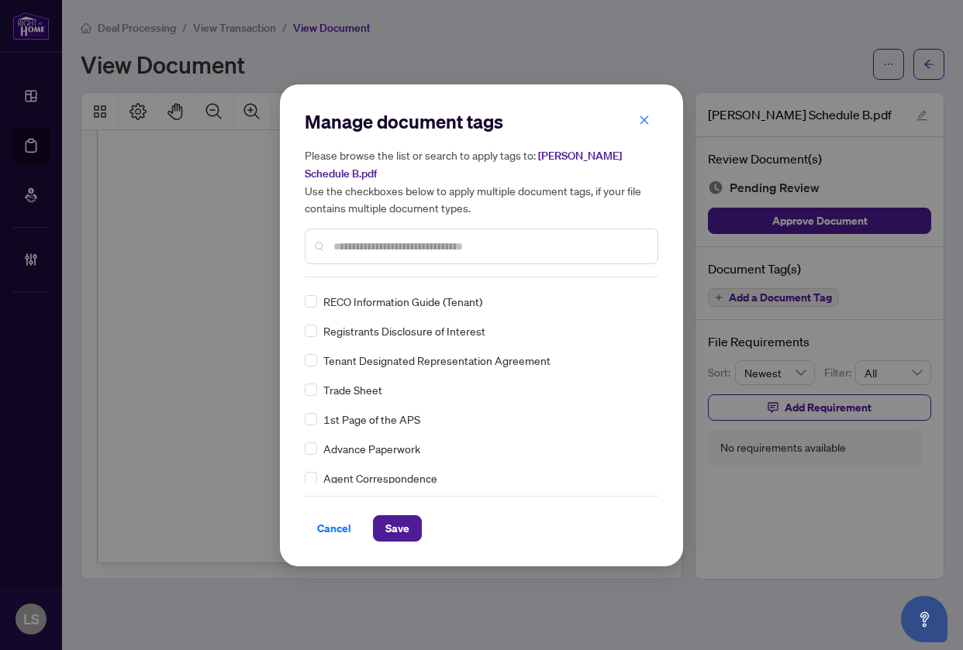
scroll to position [0, 0]
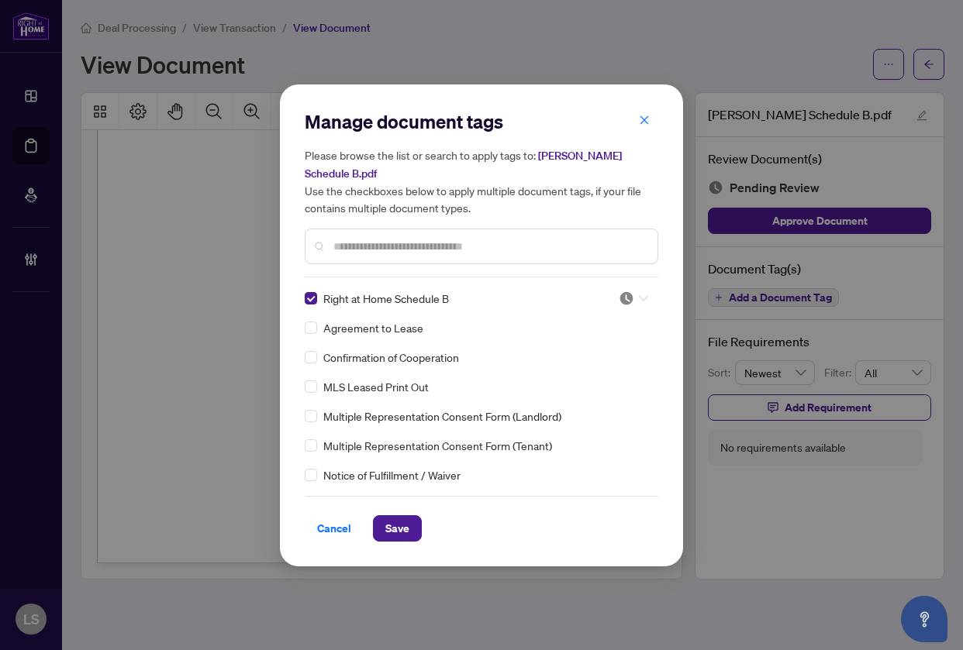
click at [630, 291] on div at bounding box center [632, 298] width 29 height 15
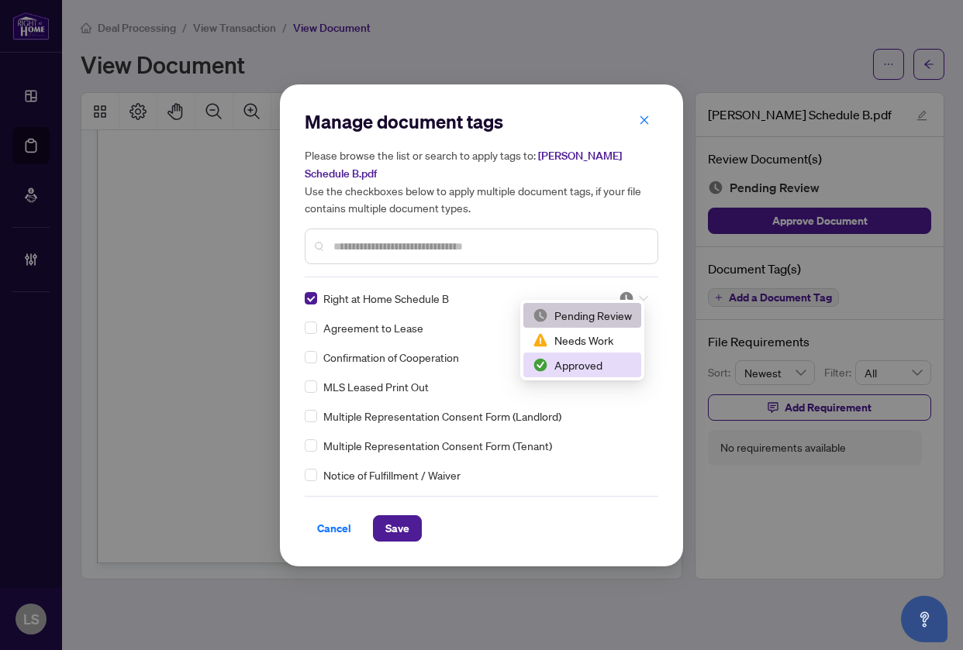
click at [587, 366] on div "Approved" at bounding box center [581, 364] width 99 height 17
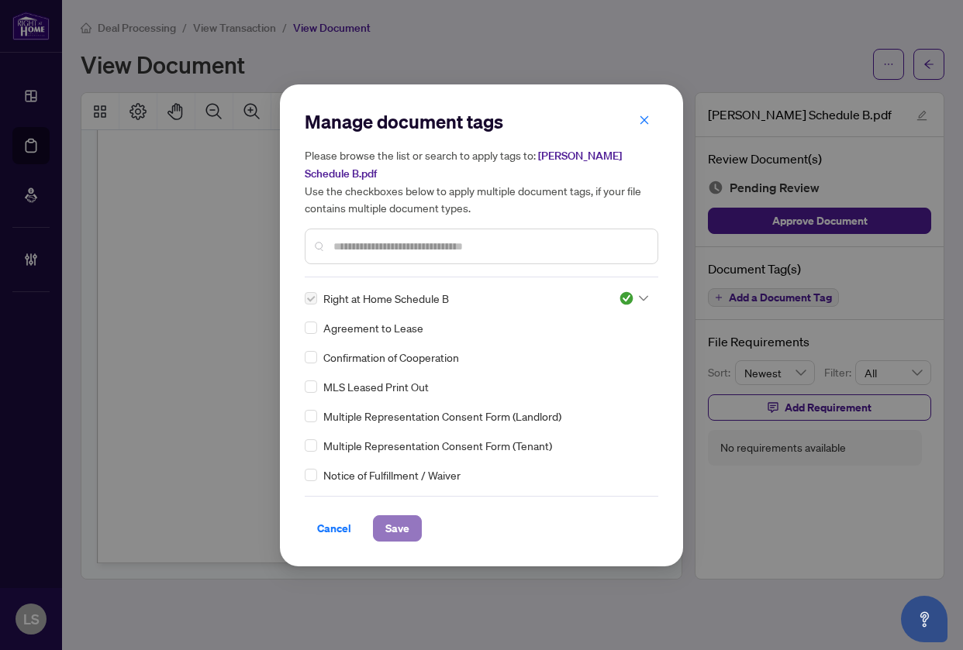
click at [406, 517] on button "Save" at bounding box center [397, 528] width 49 height 26
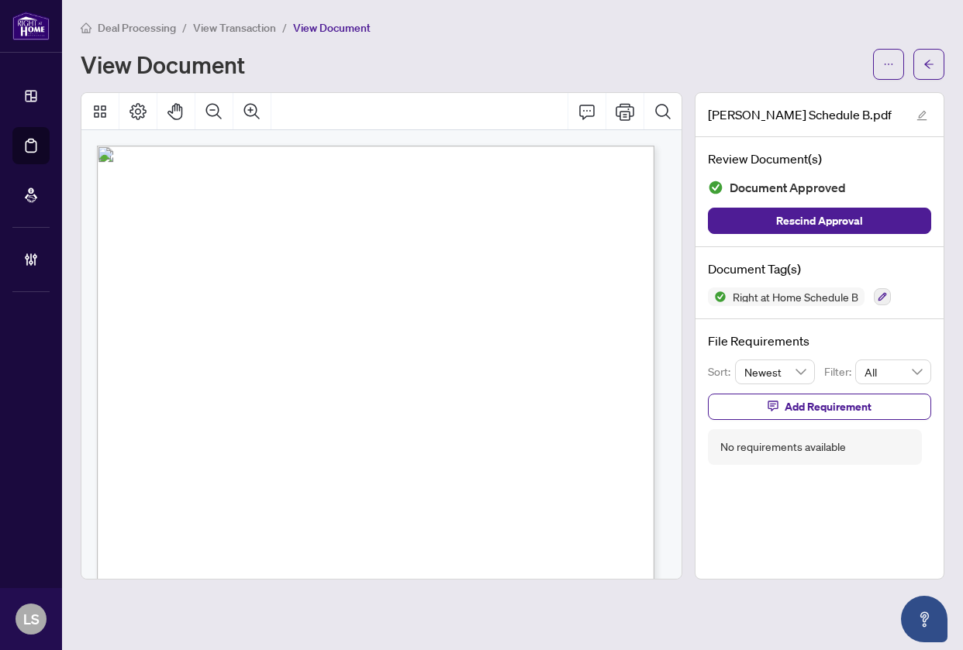
click at [525, 146] on p "Form 401 Revised 2023 Page 1 of 1 The trademarks REALTOR®, REALTORS®, MLS®, Mul…" at bounding box center [424, 146] width 655 height 0
click at [325, 307] on span "[STREET_ADDRESS]" at bounding box center [285, 311] width 79 height 9
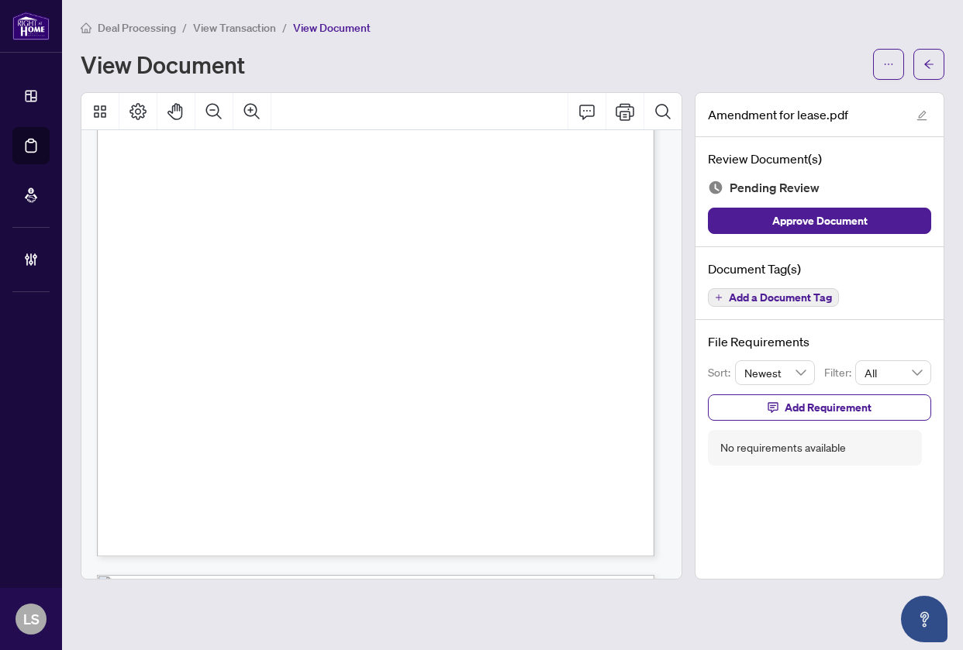
scroll to position [232, 0]
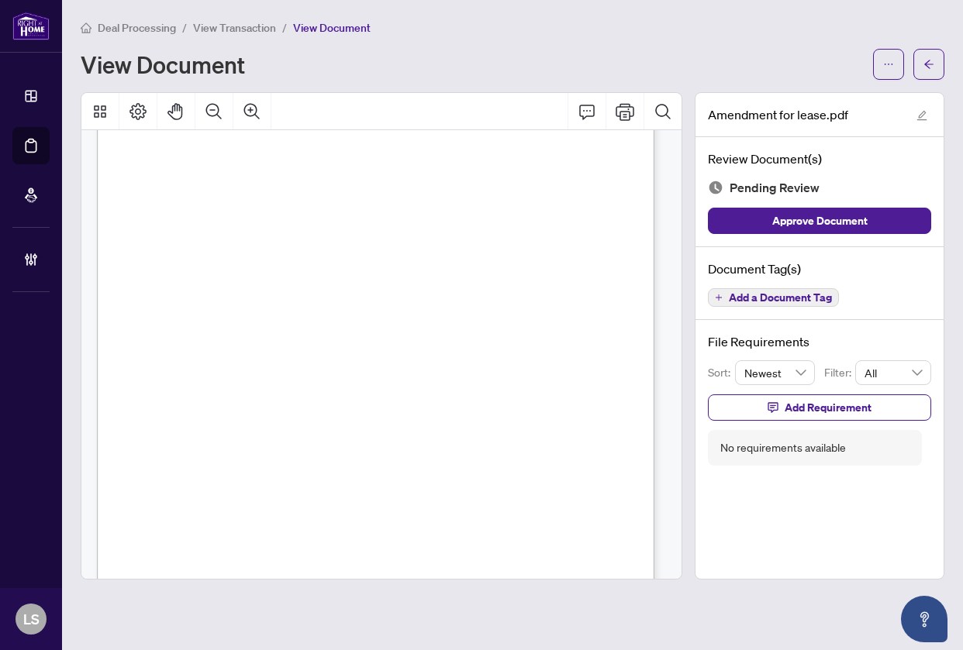
click at [151, 349] on span "Insert:" at bounding box center [142, 353] width 17 height 9
click at [755, 294] on span "Add a Document Tag" at bounding box center [779, 297] width 103 height 11
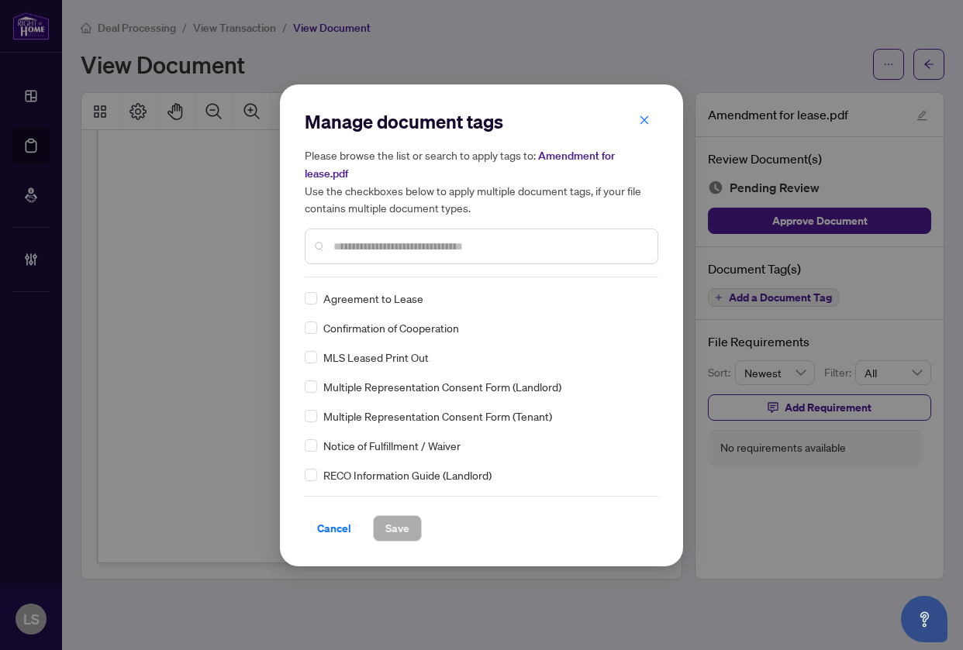
click at [354, 245] on input "text" at bounding box center [489, 246] width 312 height 17
click at [330, 518] on span "Cancel" at bounding box center [334, 528] width 34 height 25
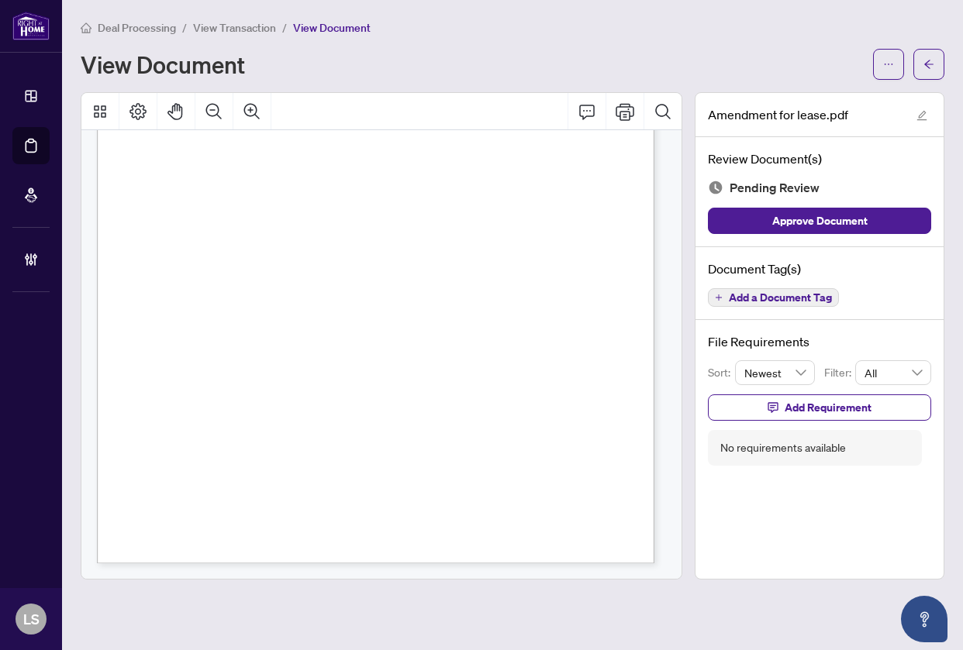
click at [797, 302] on span "Add a Document Tag" at bounding box center [779, 297] width 103 height 11
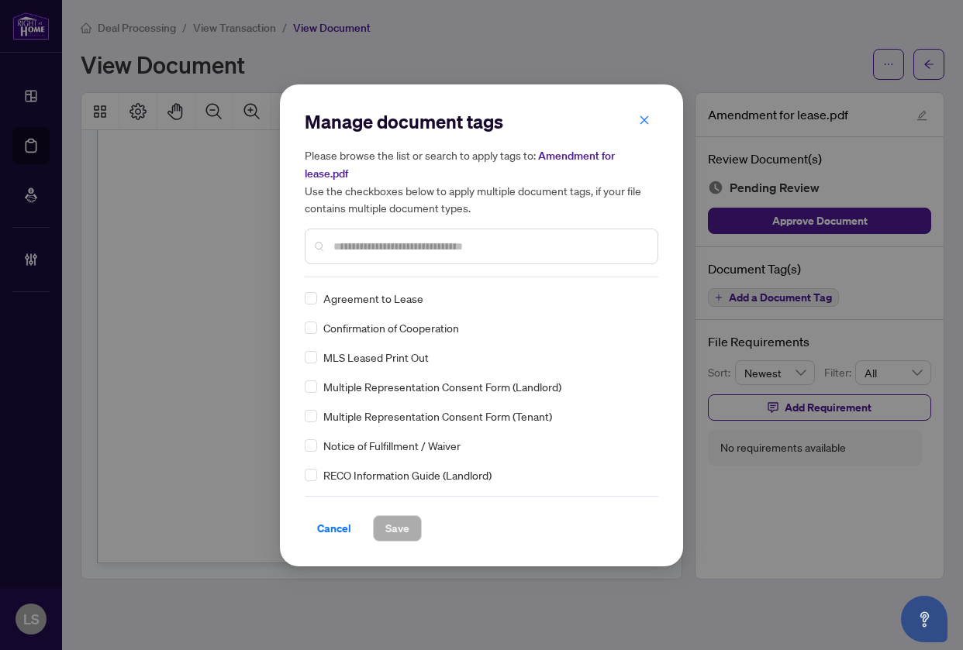
click at [413, 245] on input "text" at bounding box center [489, 246] width 312 height 17
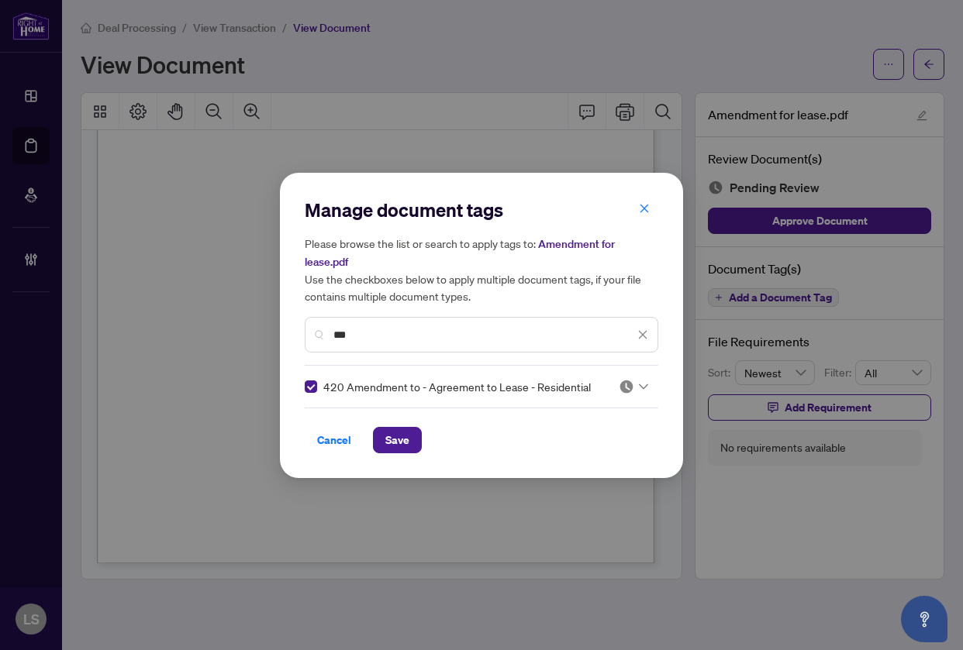
click at [626, 381] on img at bounding box center [625, 386] width 15 height 15
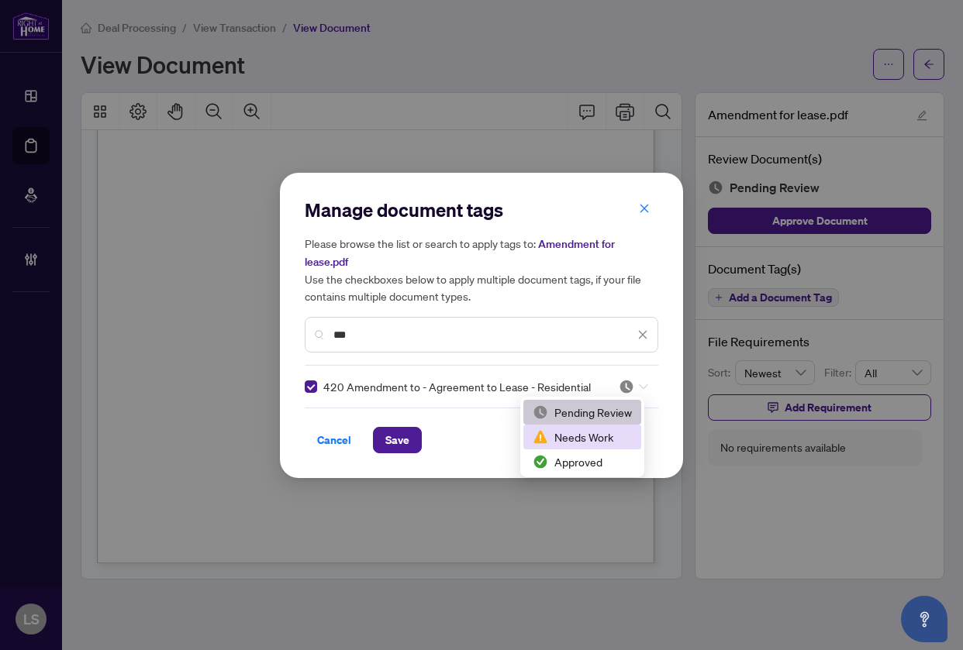
click at [575, 438] on div "Needs Work" at bounding box center [581, 437] width 99 height 17
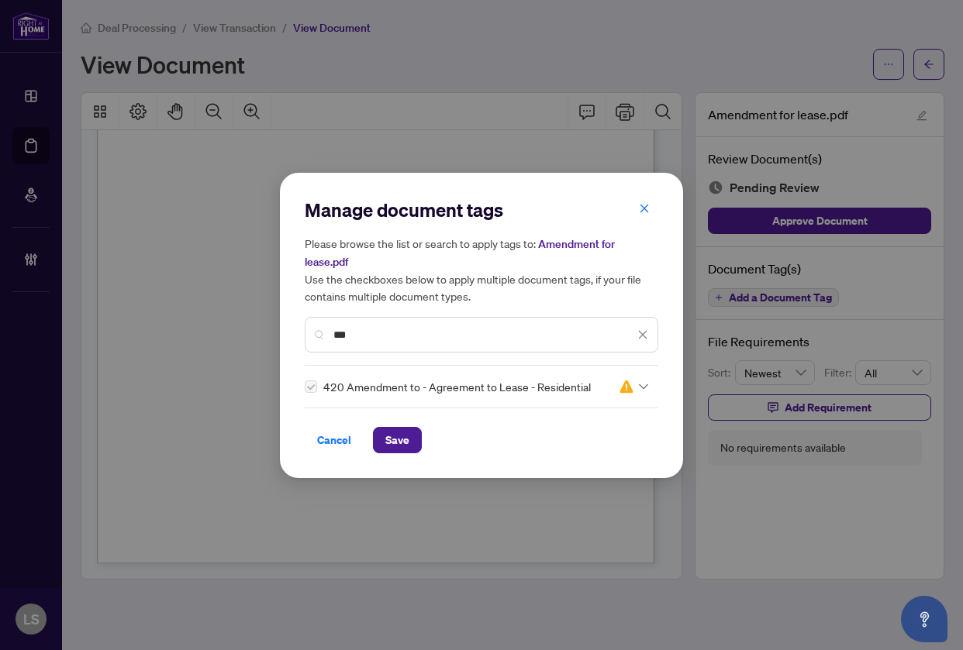
drag, startPoint x: 369, startPoint y: 338, endPoint x: 295, endPoint y: 340, distance: 73.7
click at [298, 339] on div "Manage document tags Please browse the list or search to apply tags to: Amendme…" at bounding box center [481, 325] width 403 height 305
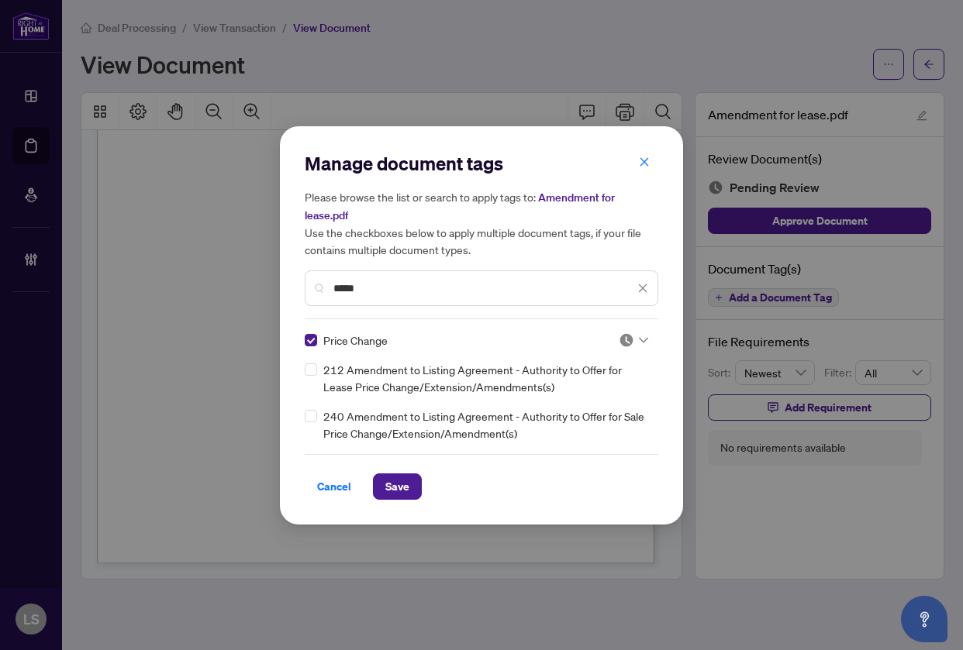
drag, startPoint x: 363, startPoint y: 291, endPoint x: 222, endPoint y: 294, distance: 141.1
click at [223, 294] on div "Manage document tags Please browse the list or search to apply tags to: Amendme…" at bounding box center [481, 325] width 963 height 650
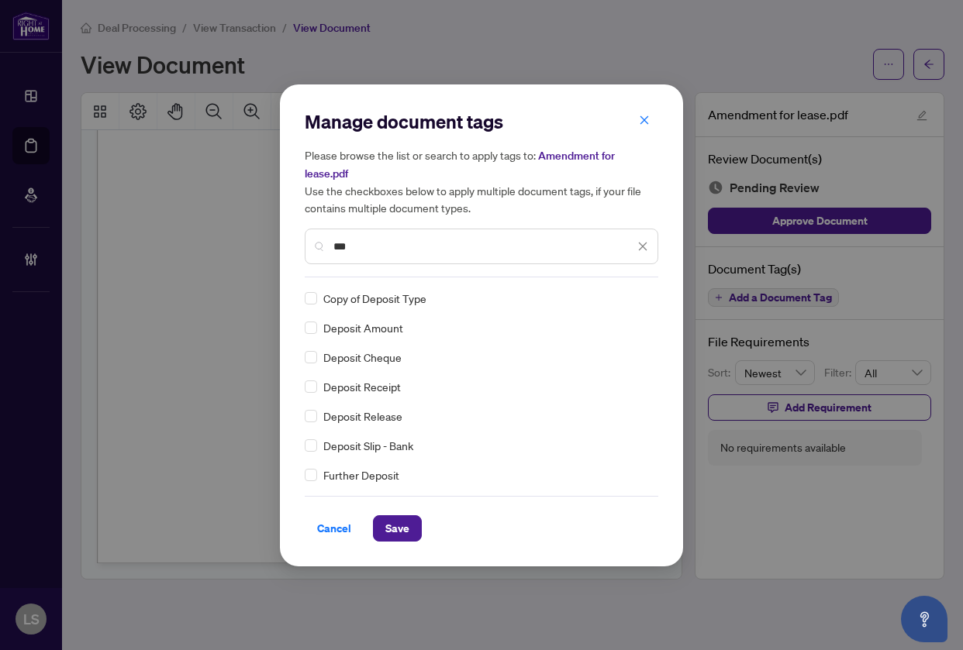
type input "***"
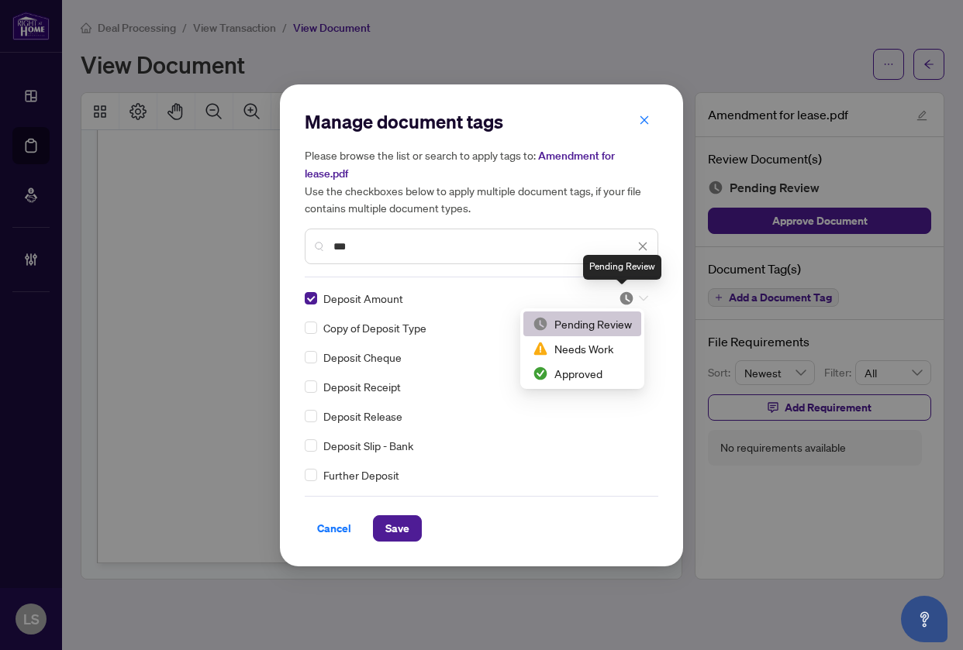
click at [621, 300] on img at bounding box center [625, 298] width 15 height 15
click at [591, 374] on div "Approved" at bounding box center [581, 373] width 99 height 17
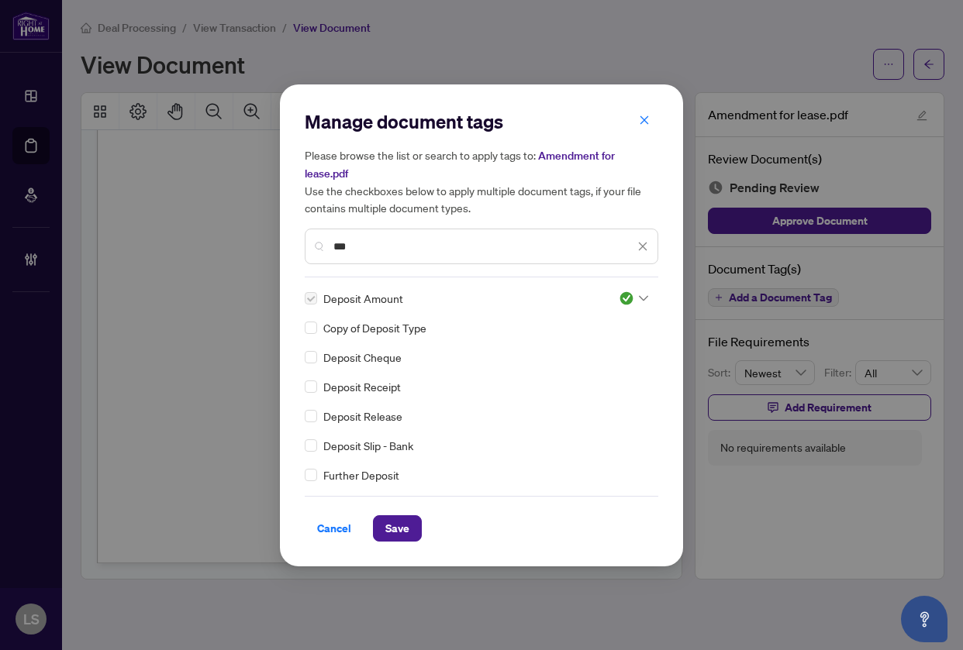
click at [643, 245] on icon "close" at bounding box center [643, 246] width 9 height 9
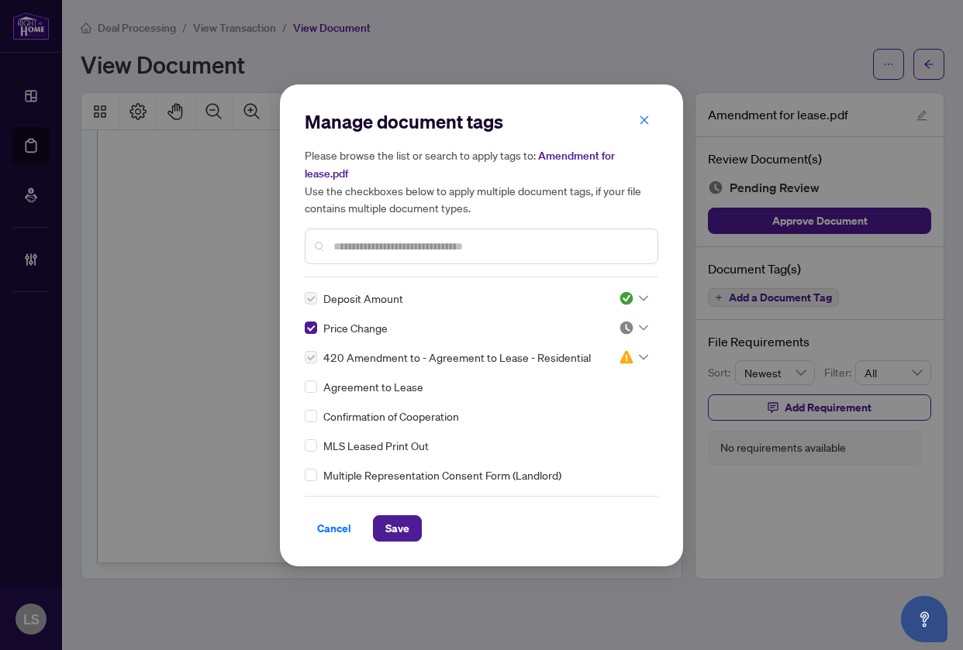
click at [626, 322] on img at bounding box center [625, 327] width 15 height 15
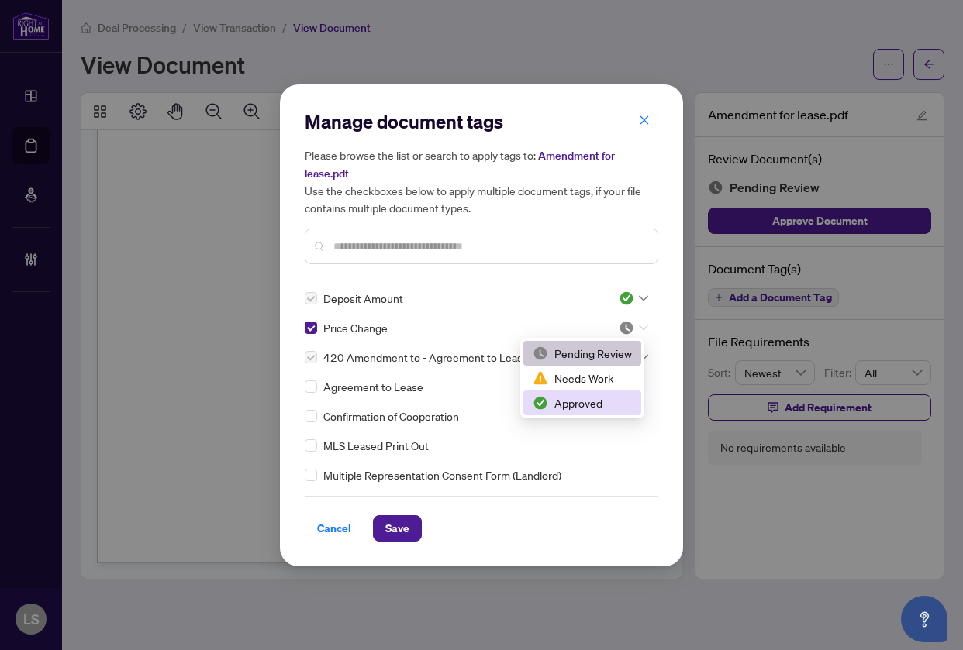
click at [593, 407] on div "Approved" at bounding box center [581, 402] width 99 height 17
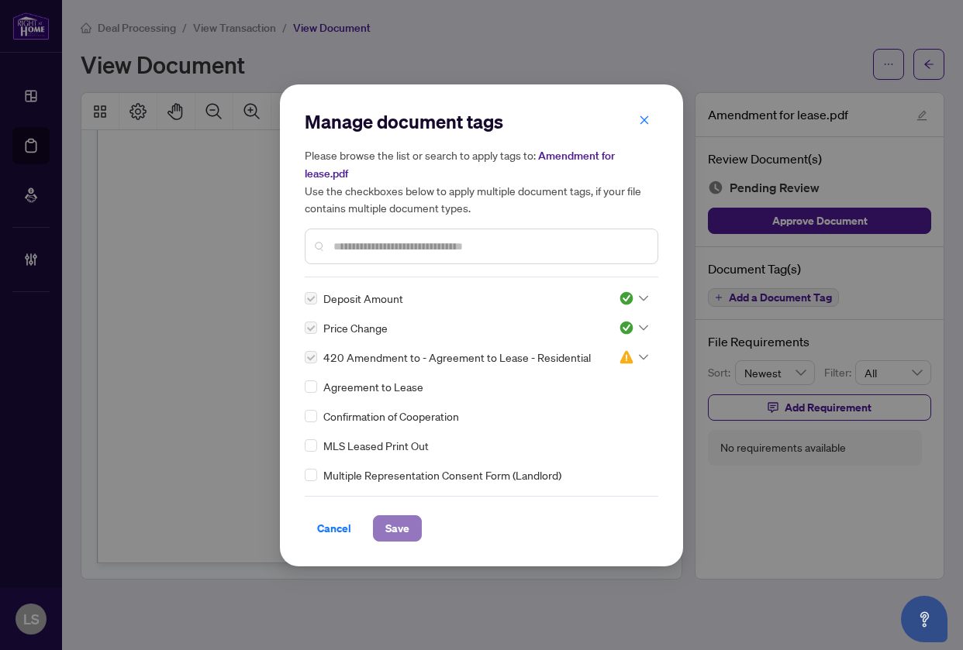
click at [395, 528] on span "Save" at bounding box center [397, 528] width 24 height 25
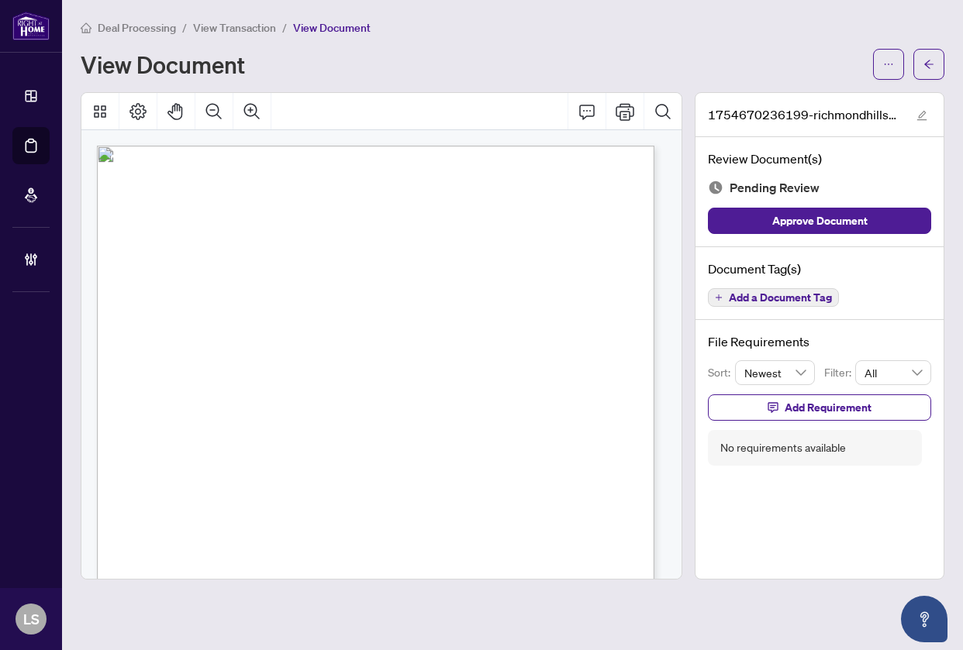
click at [814, 298] on span "Add a Document Tag" at bounding box center [779, 297] width 103 height 11
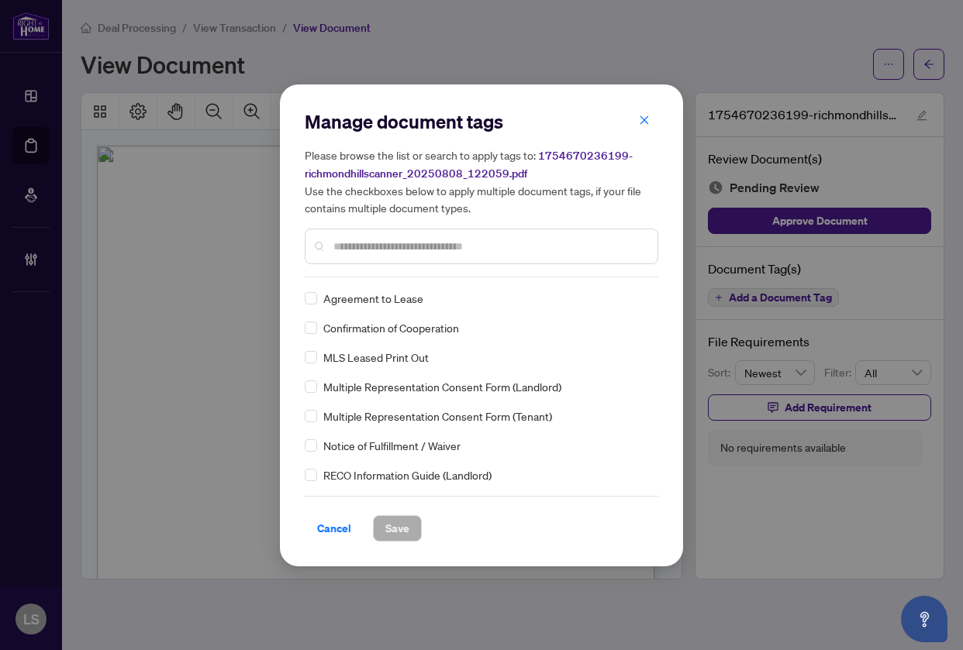
click at [397, 245] on input "text" at bounding box center [489, 246] width 312 height 17
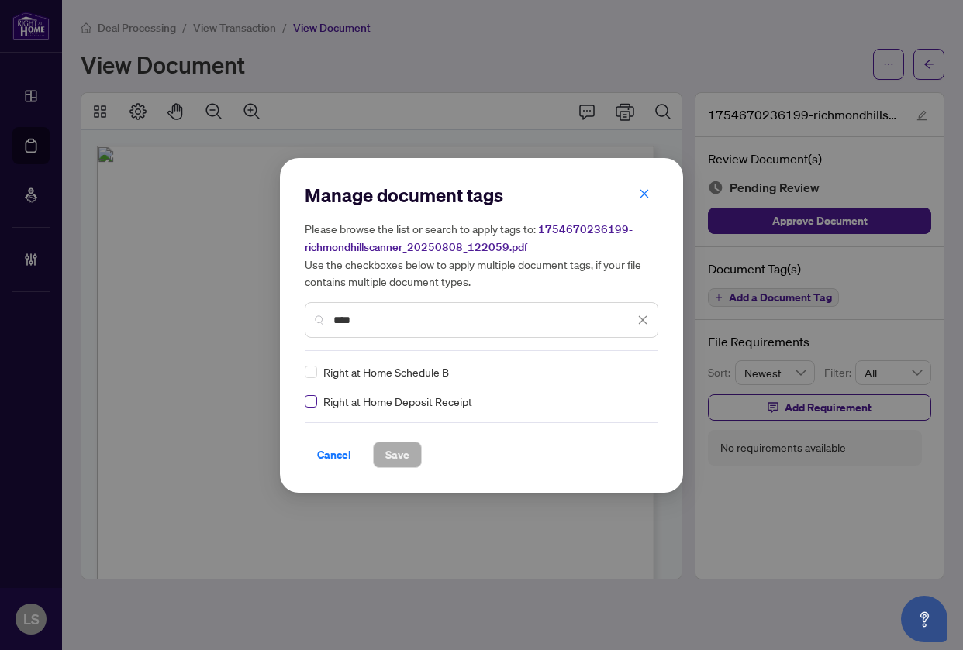
type input "****"
click at [635, 376] on div at bounding box center [632, 371] width 29 height 15
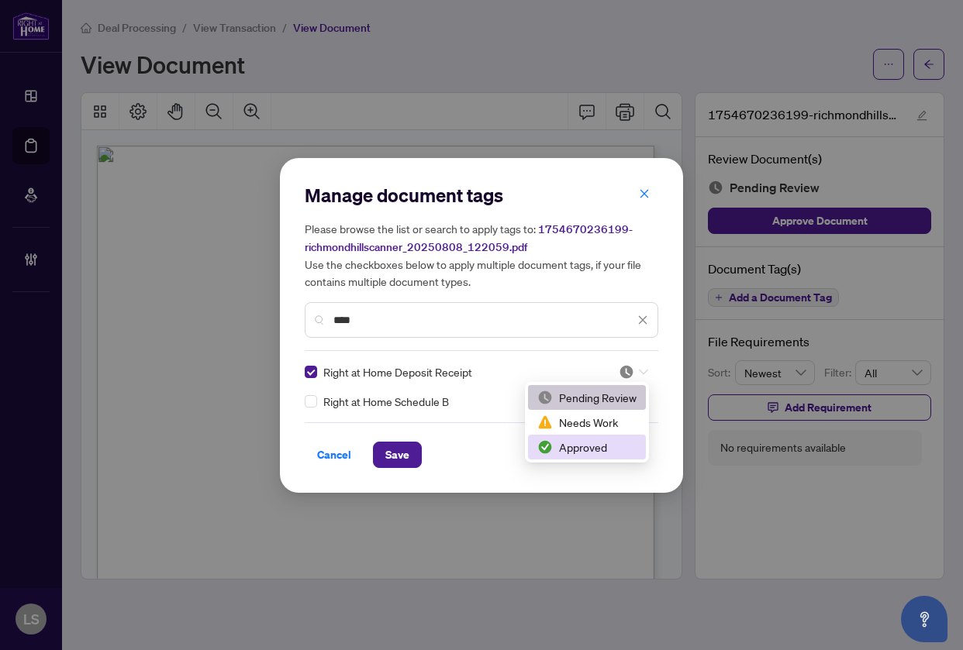
click at [580, 442] on div "Approved" at bounding box center [586, 447] width 99 height 17
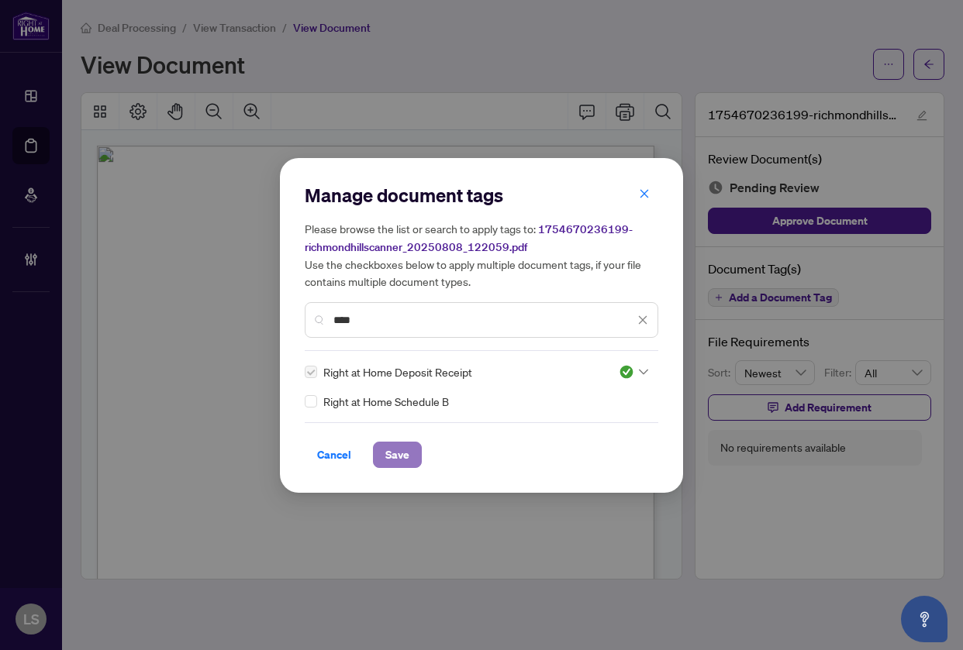
drag, startPoint x: 391, startPoint y: 449, endPoint x: 549, endPoint y: 454, distance: 158.2
click at [391, 449] on span "Save" at bounding box center [397, 455] width 24 height 25
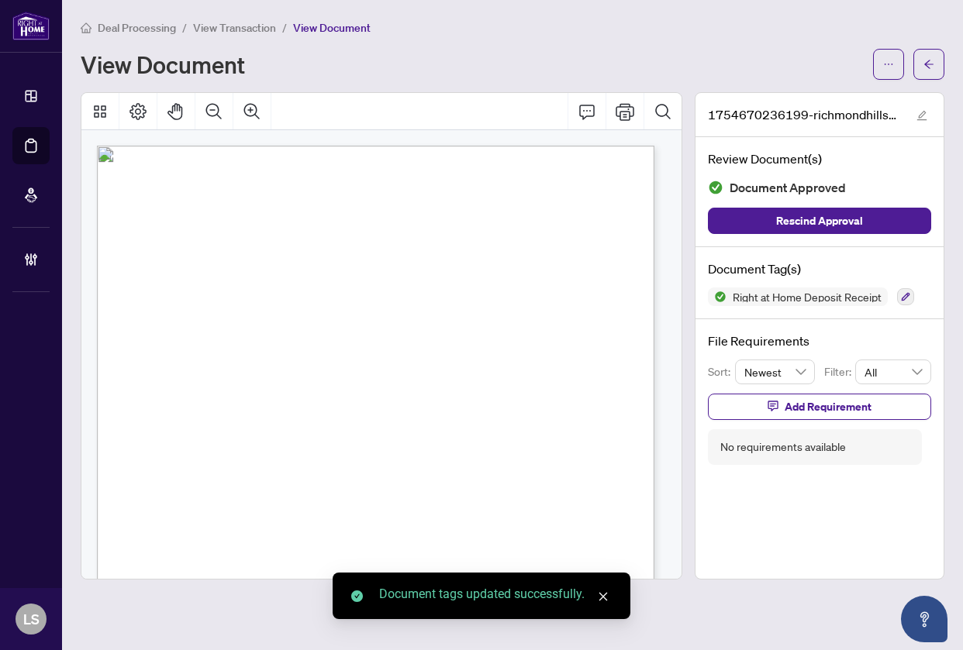
click at [497, 387] on div "Page 1" at bounding box center [424, 569] width 655 height 847
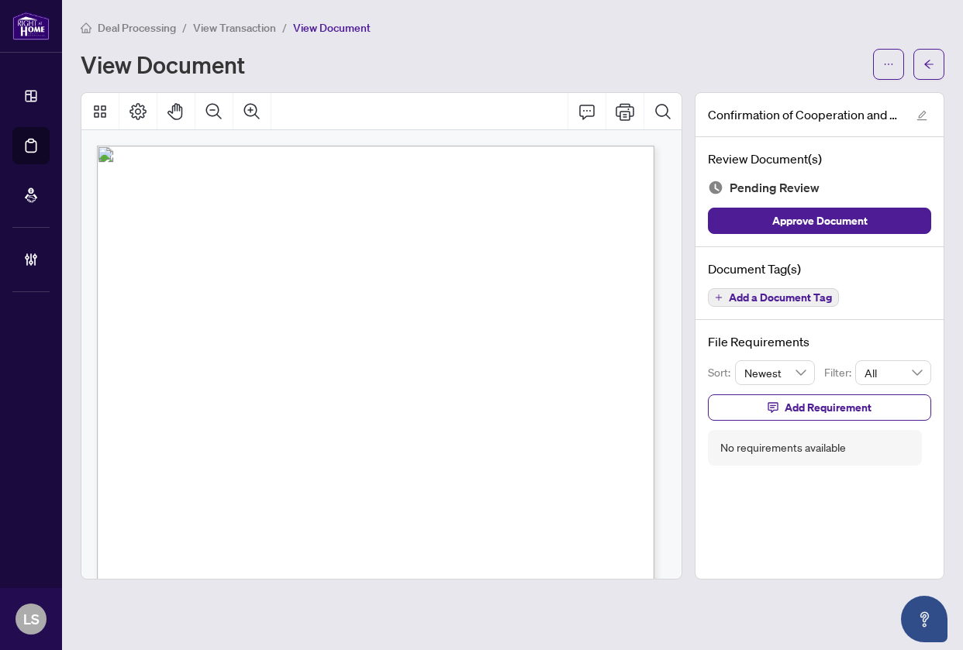
click at [805, 298] on span "Add a Document Tag" at bounding box center [779, 297] width 103 height 11
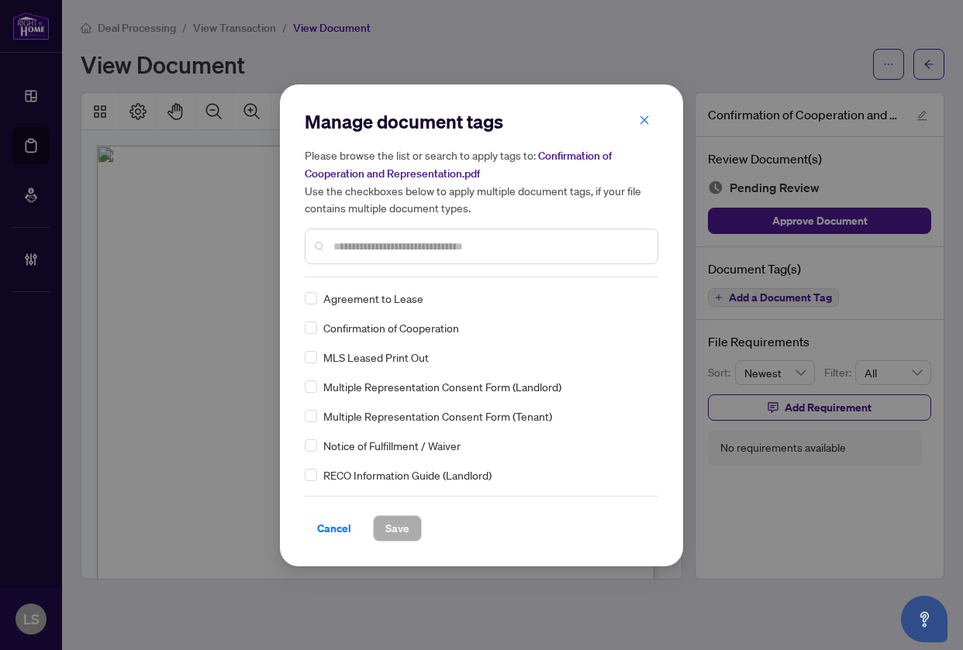
click at [391, 247] on input "text" at bounding box center [489, 246] width 312 height 17
click at [618, 299] on img at bounding box center [625, 298] width 15 height 15
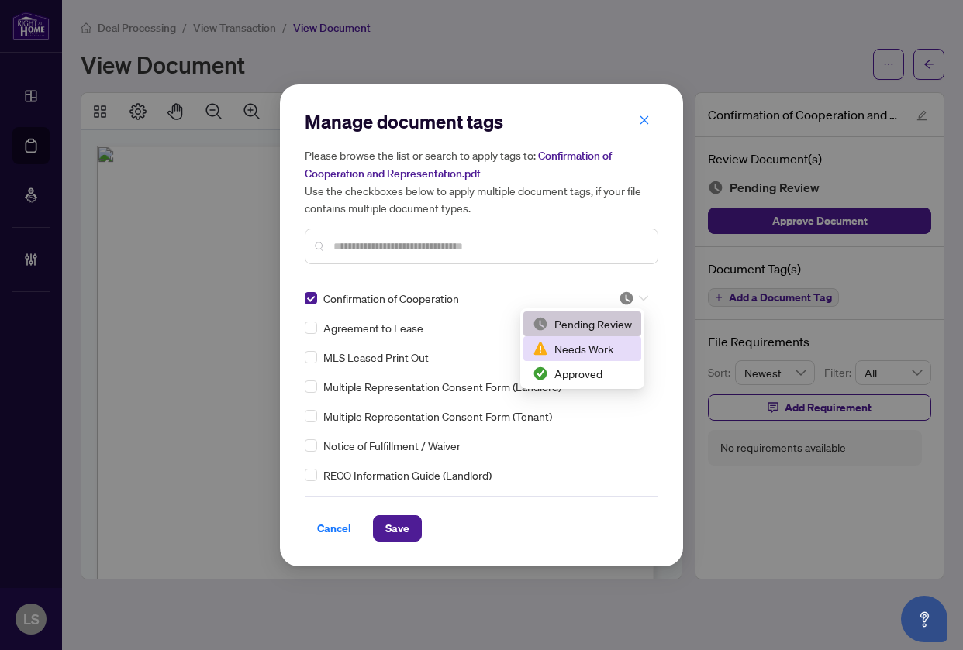
click at [615, 347] on div "Needs Work" at bounding box center [581, 348] width 99 height 17
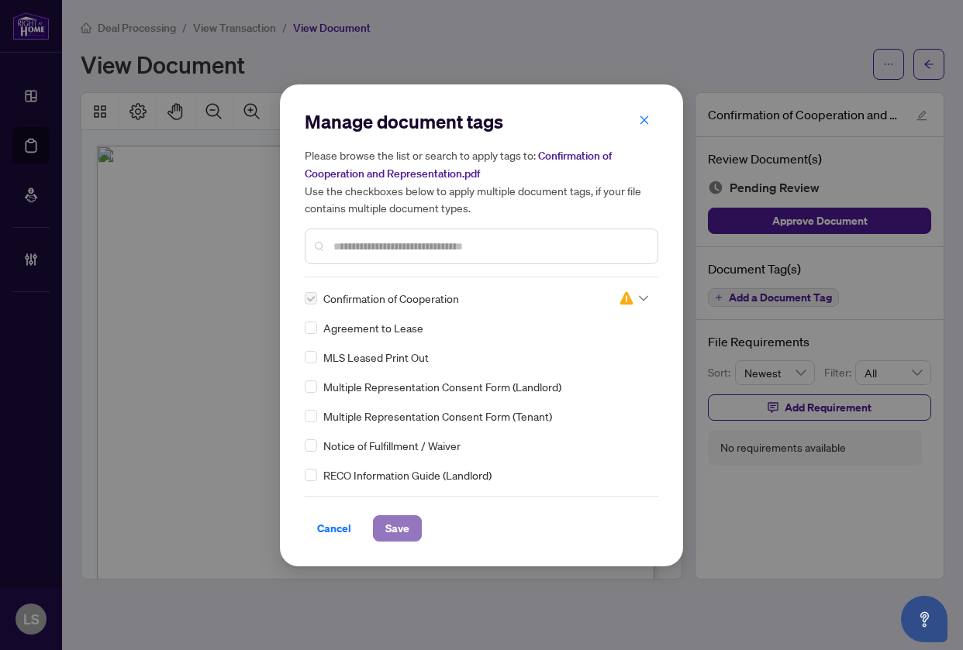
drag, startPoint x: 406, startPoint y: 532, endPoint x: 570, endPoint y: 524, distance: 163.7
click at [407, 532] on span "Save" at bounding box center [397, 528] width 24 height 25
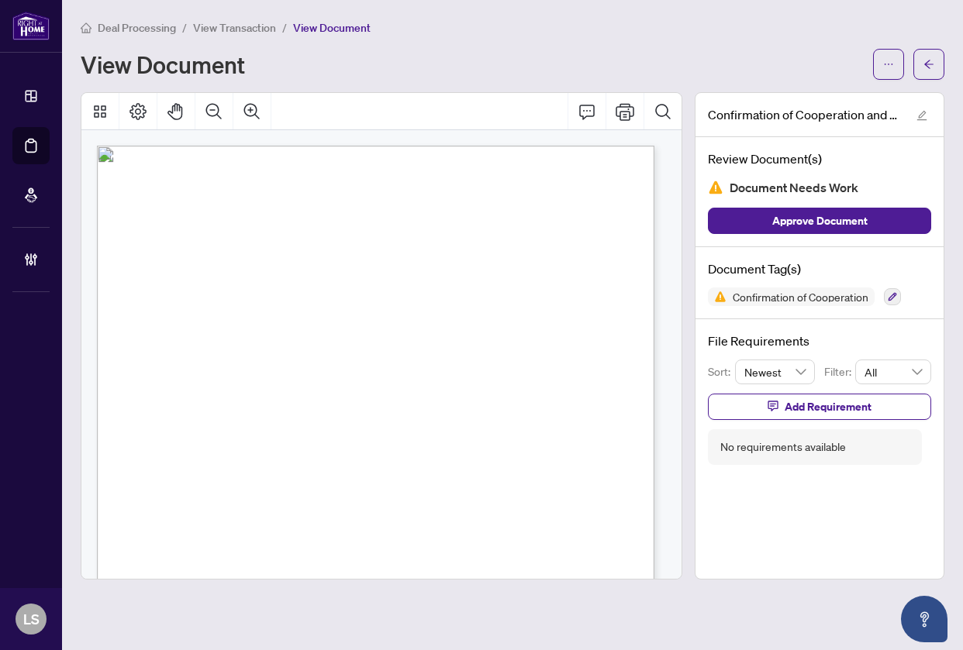
click at [178, 201] on span "Form 324" at bounding box center [156, 208] width 44 height 14
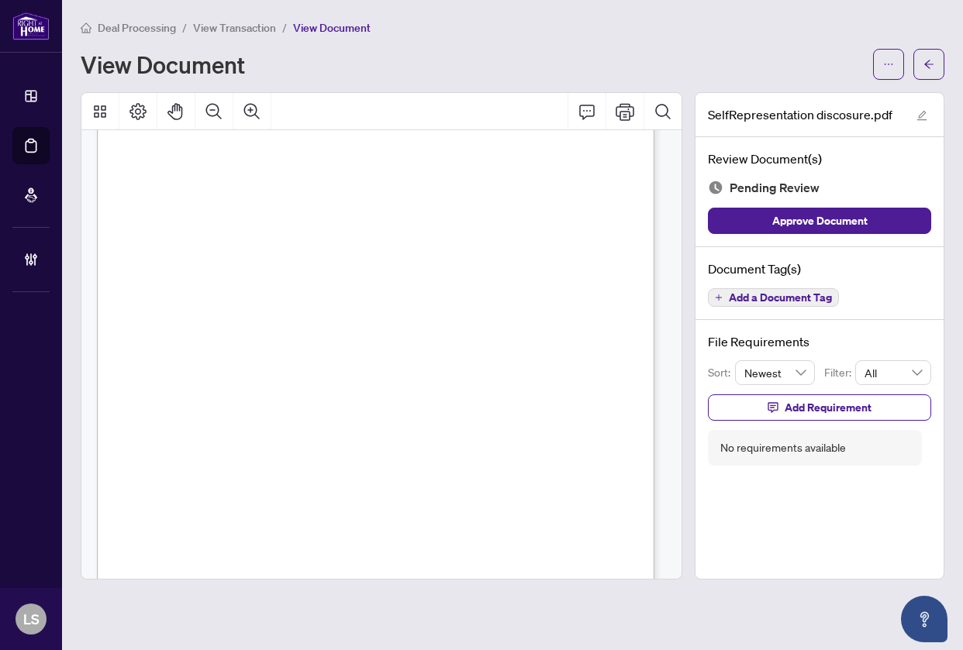
scroll to position [1042, 0]
click at [773, 295] on span "Add a Document Tag" at bounding box center [779, 297] width 103 height 11
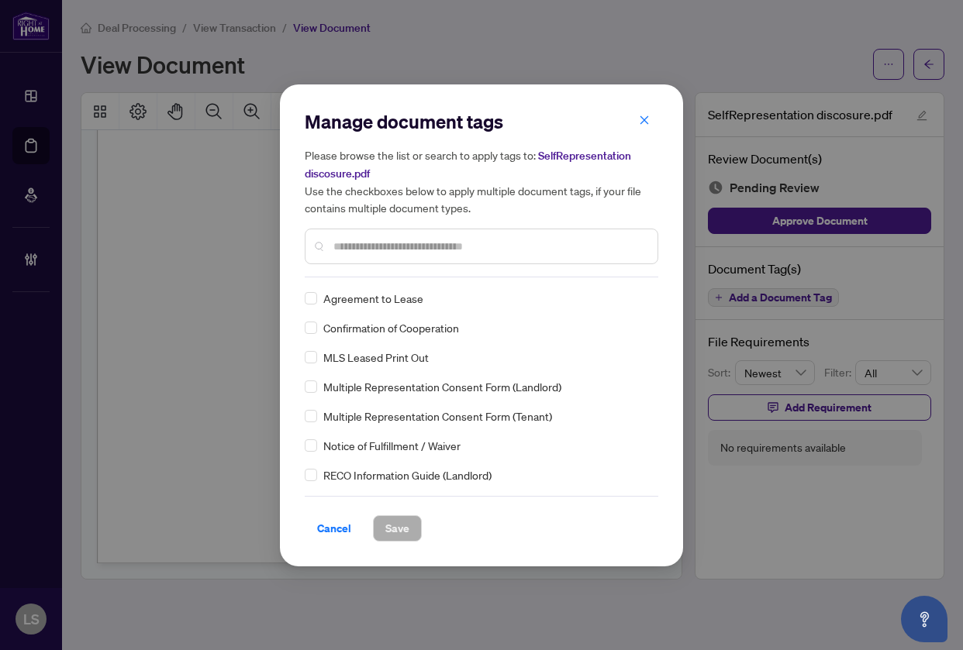
drag, startPoint x: 401, startPoint y: 246, endPoint x: 412, endPoint y: 246, distance: 10.9
click at [401, 244] on input "text" at bounding box center [489, 246] width 312 height 17
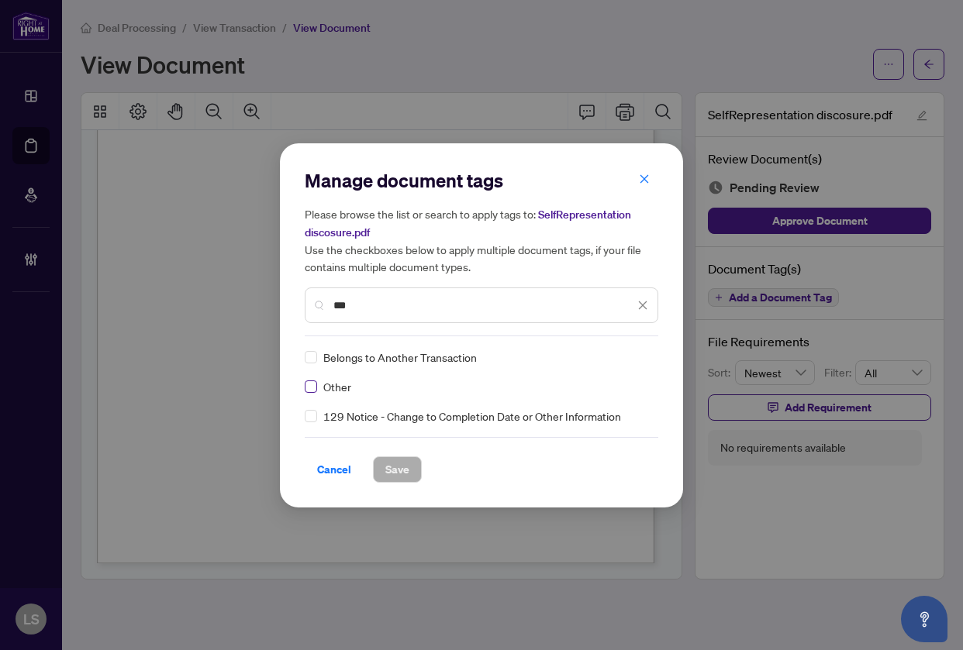
type input "***"
click at [307, 378] on label at bounding box center [311, 386] width 12 height 17
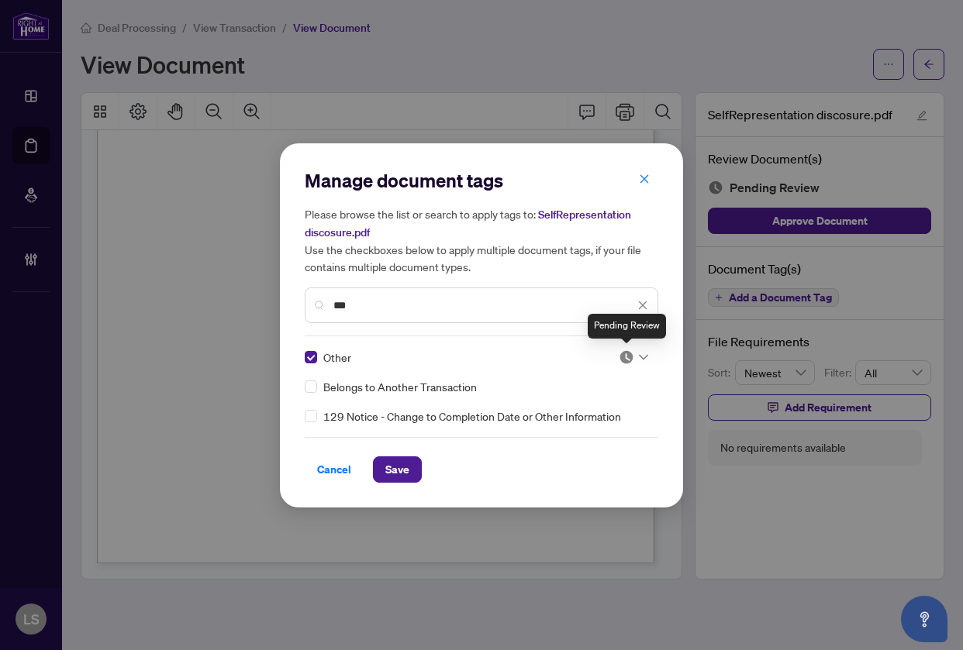
click at [633, 353] on img at bounding box center [625, 357] width 15 height 15
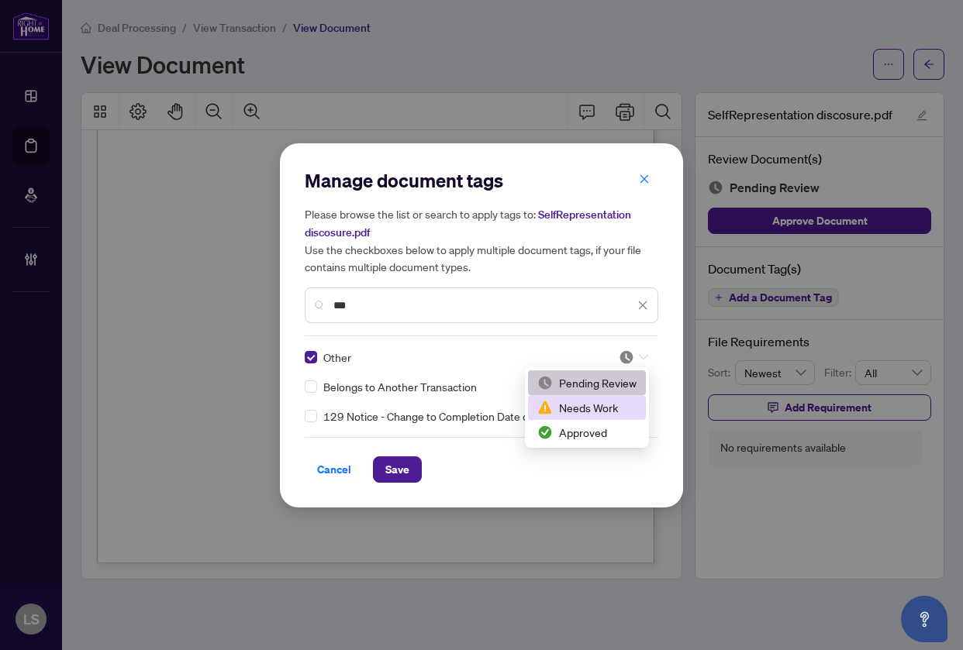
drag, startPoint x: 598, startPoint y: 404, endPoint x: 542, endPoint y: 426, distance: 60.2
click at [598, 405] on div "Needs Work" at bounding box center [586, 407] width 99 height 17
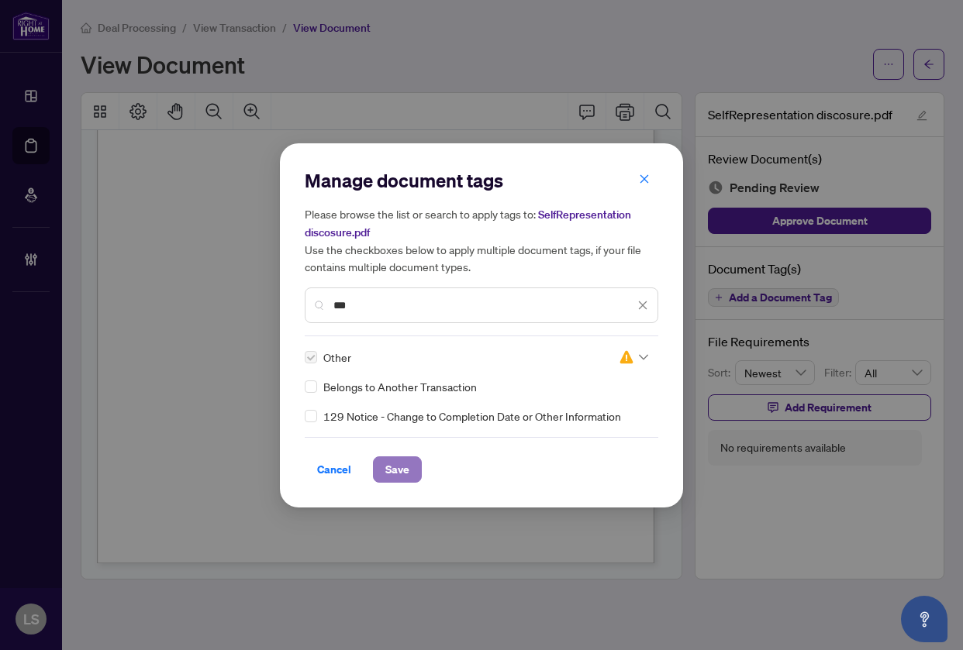
click at [394, 467] on span "Save" at bounding box center [397, 469] width 24 height 25
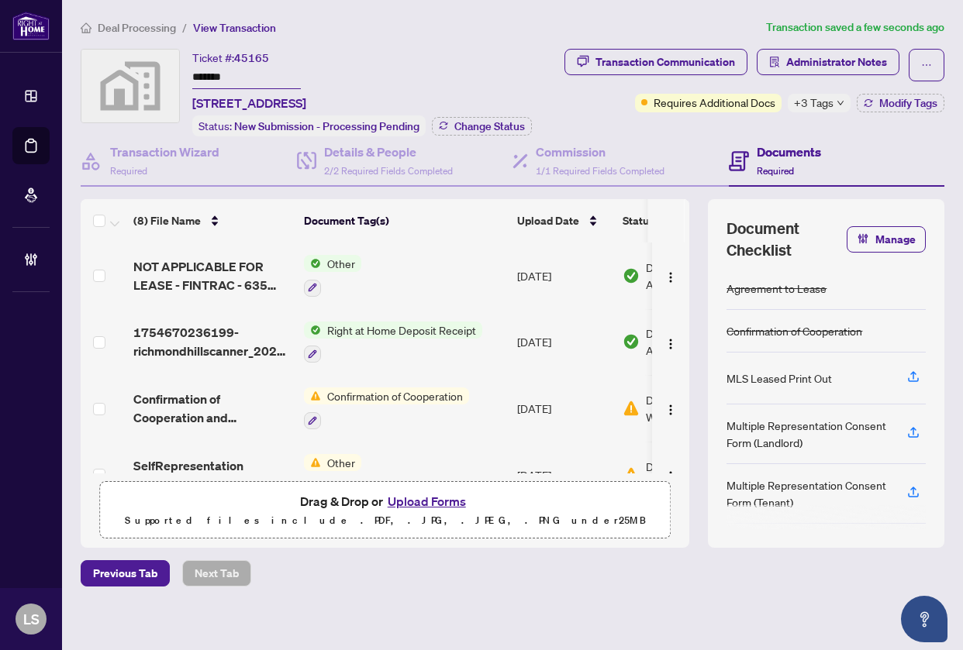
click at [129, 22] on span "Deal Processing" at bounding box center [137, 28] width 78 height 14
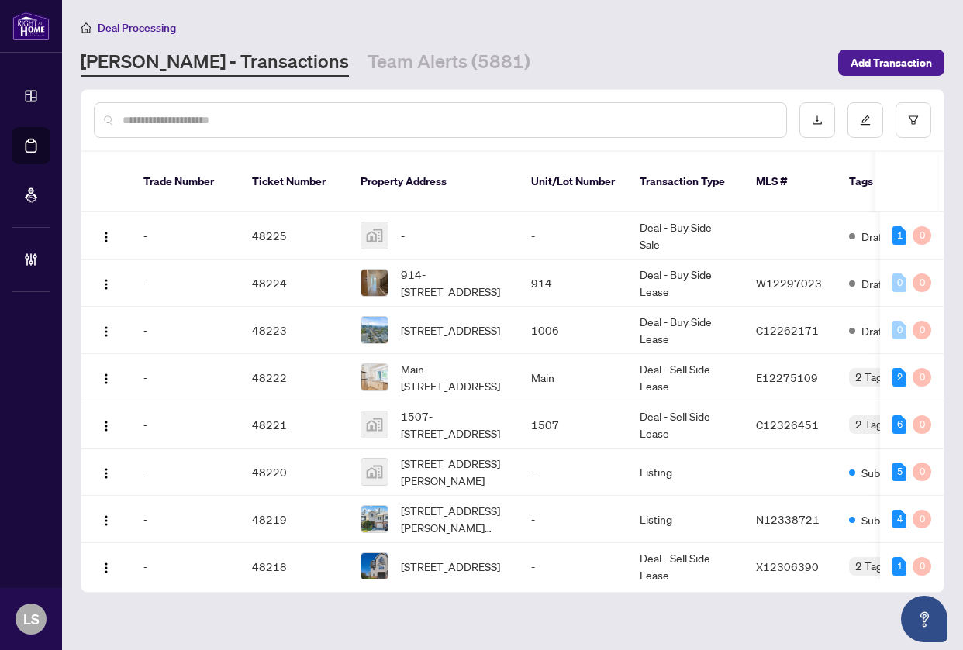
click at [223, 120] on input "text" at bounding box center [447, 120] width 651 height 17
paste input "*******"
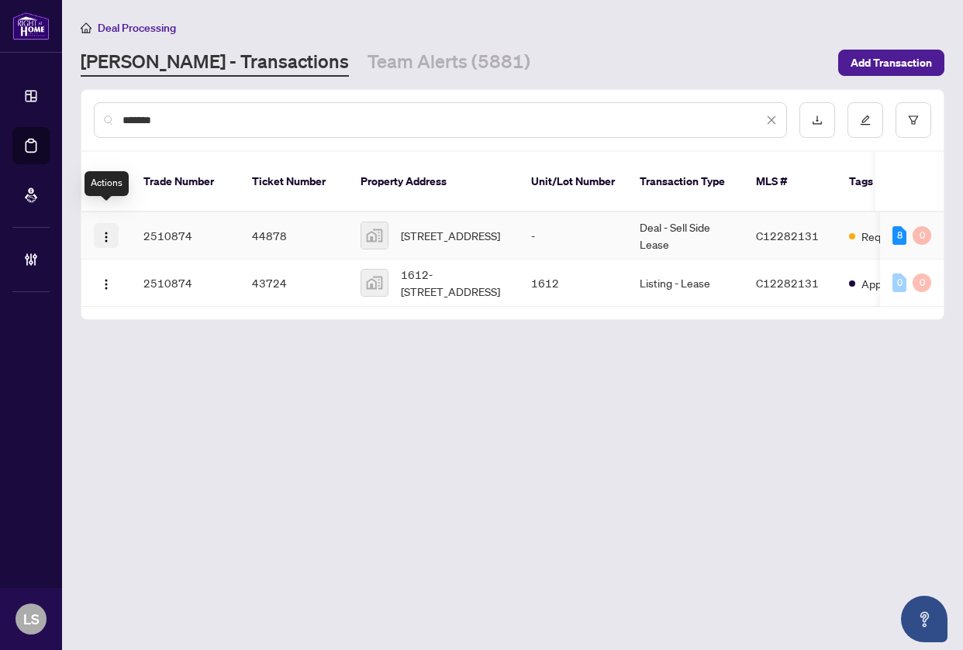
click at [110, 231] on img "button" at bounding box center [106, 237] width 12 height 12
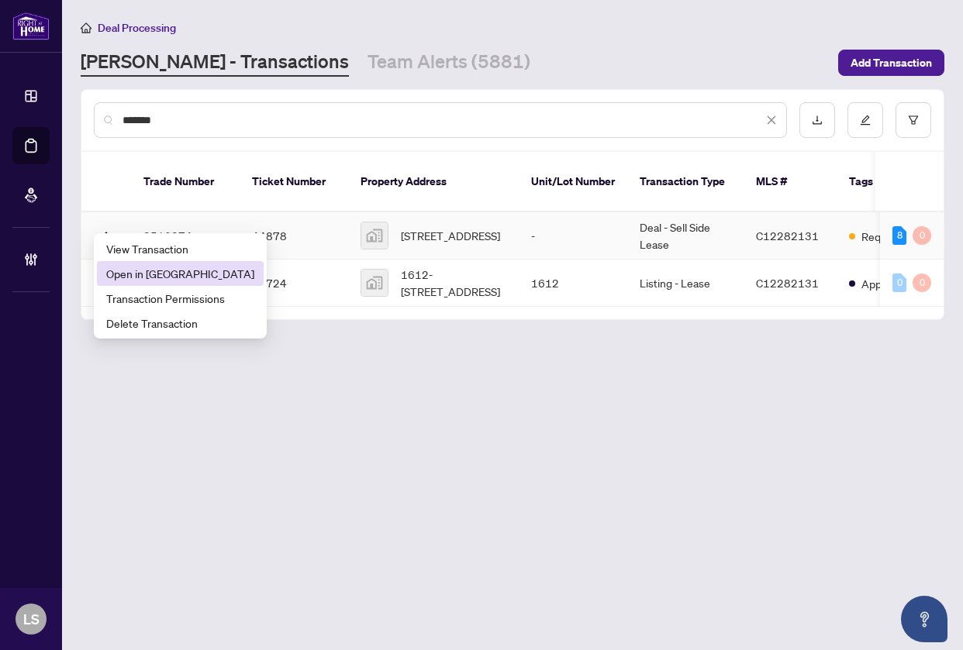
click at [124, 270] on span "Open in New Tab" at bounding box center [180, 273] width 148 height 17
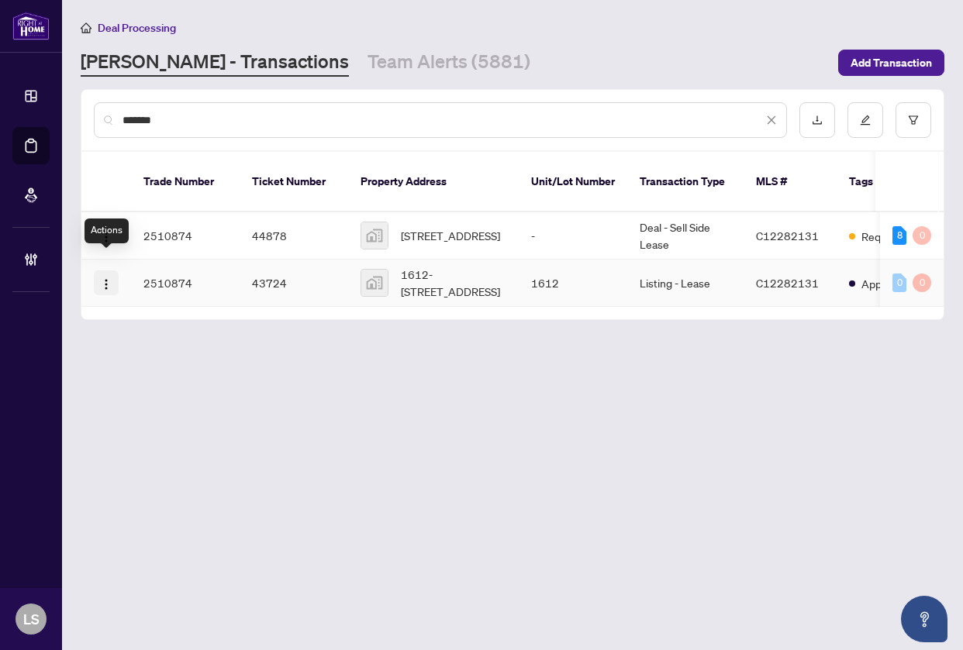
click at [109, 278] on img "button" at bounding box center [106, 284] width 12 height 12
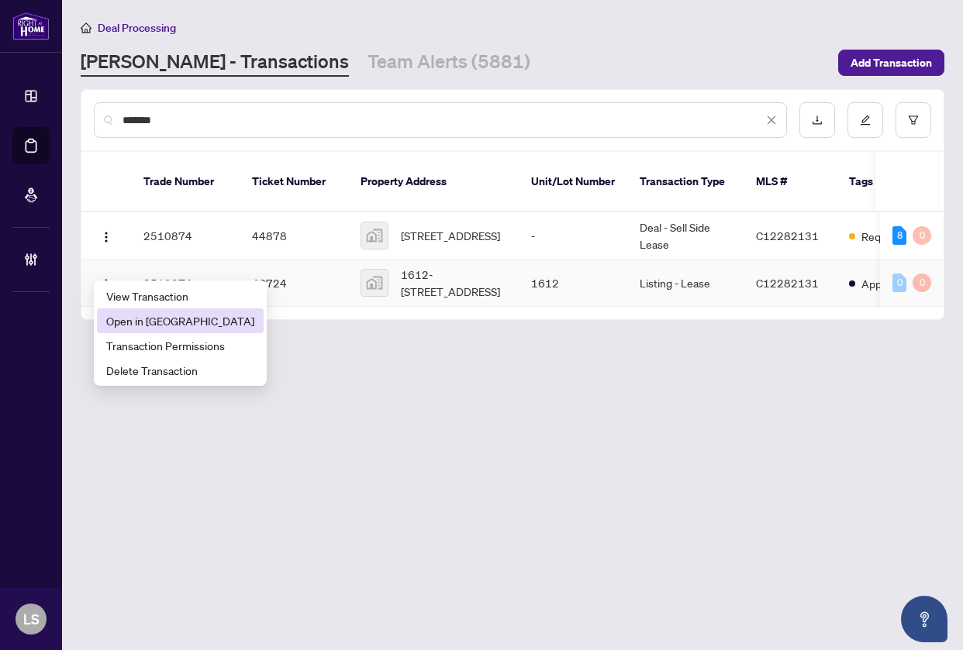
click at [120, 316] on span "Open in New Tab" at bounding box center [180, 320] width 148 height 17
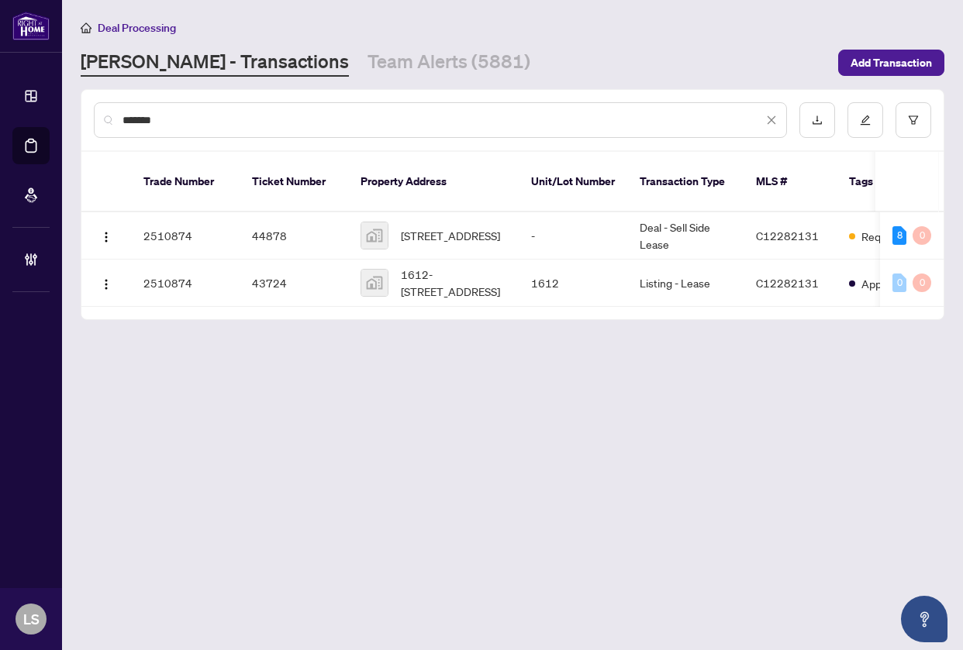
drag, startPoint x: 188, startPoint y: 122, endPoint x: 39, endPoint y: 105, distance: 149.7
click at [39, 105] on div "Dashboard Deal Processing Mortgage Referrals Brokerage Management LS Latai Sead…" at bounding box center [481, 325] width 963 height 650
paste input "text"
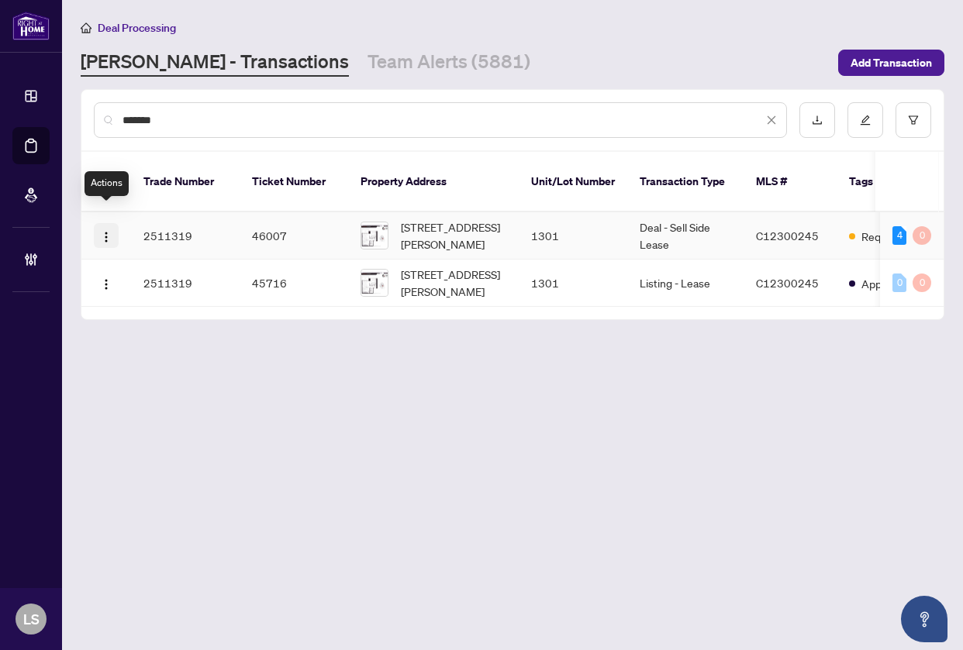
click at [98, 223] on button "button" at bounding box center [106, 235] width 25 height 25
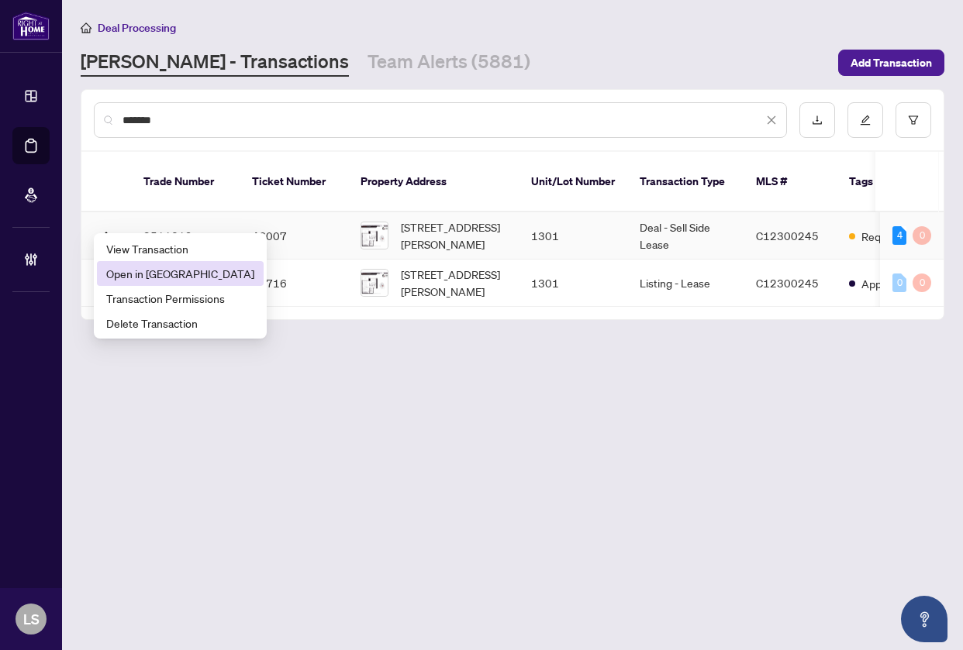
click at [143, 279] on span "Open in New Tab" at bounding box center [180, 273] width 148 height 17
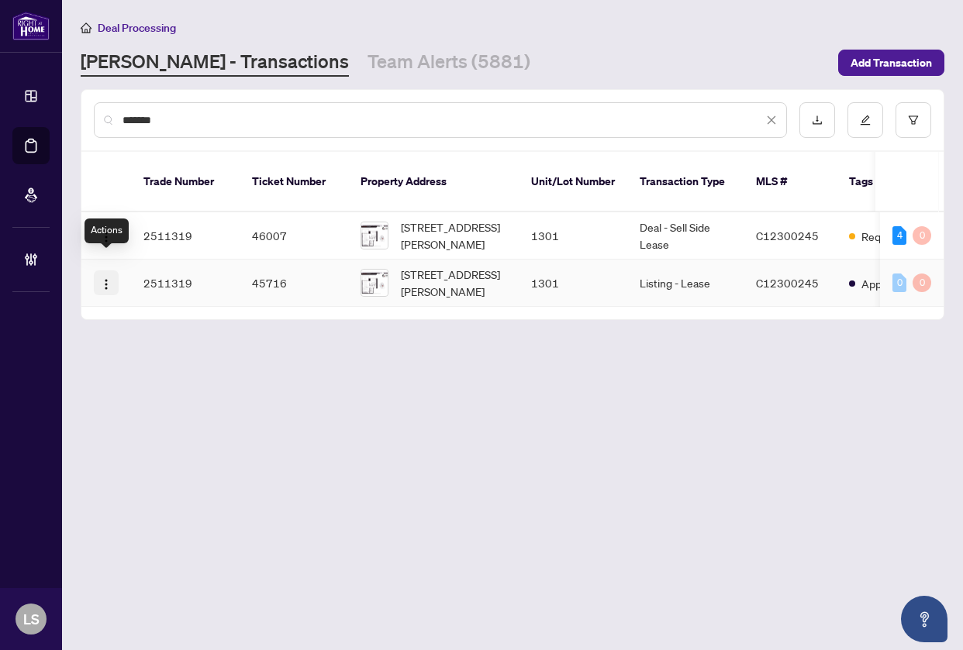
click at [105, 278] on img "button" at bounding box center [106, 284] width 12 height 12
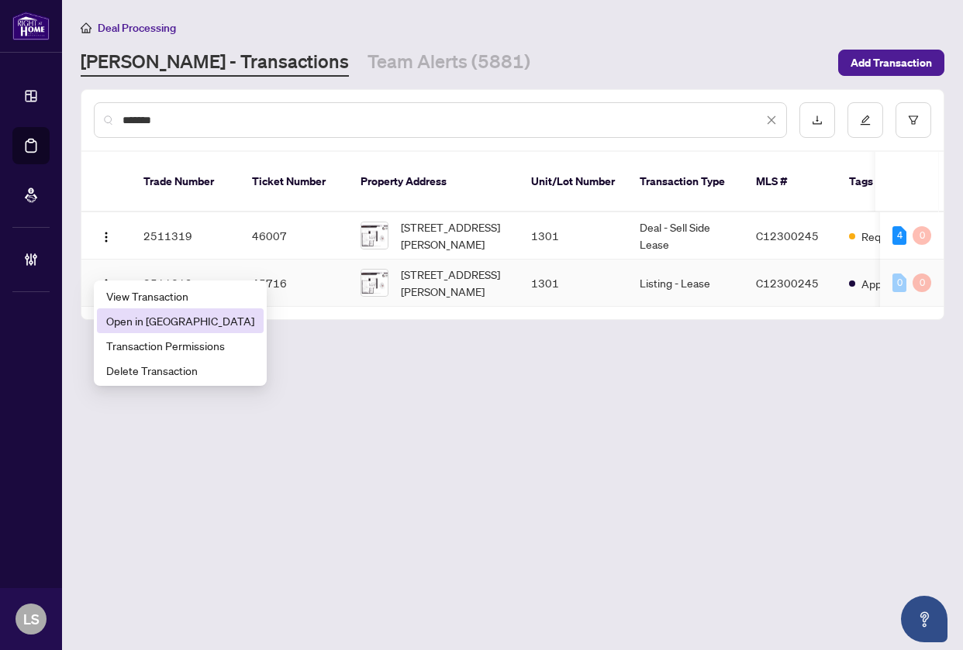
click at [153, 325] on span "Open in New Tab" at bounding box center [180, 320] width 148 height 17
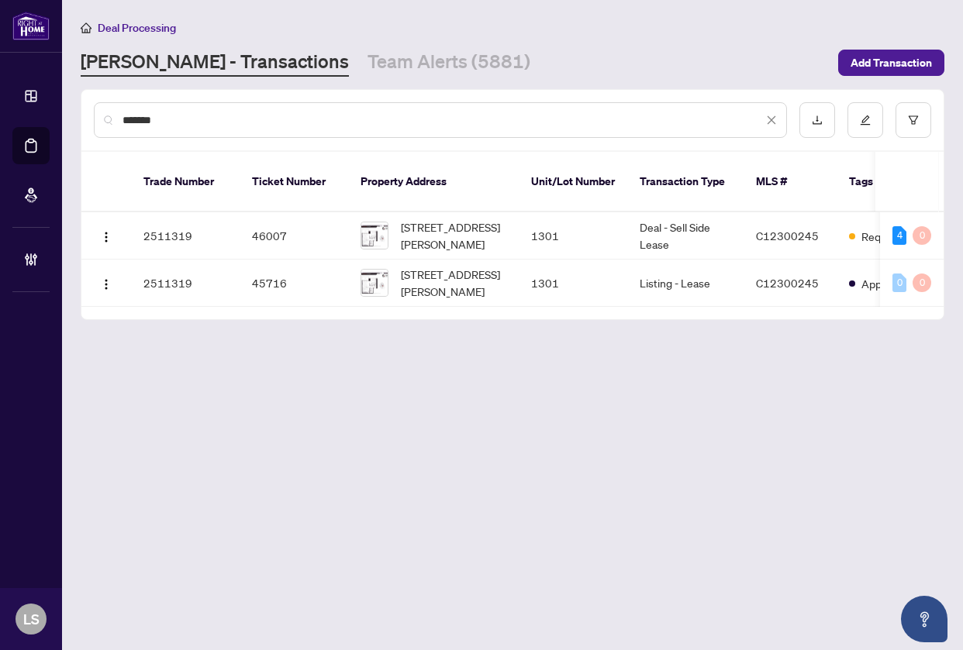
drag, startPoint x: 180, startPoint y: 120, endPoint x: -178, endPoint y: 144, distance: 358.8
click at [0, 144] on html "Dashboard Deal Processing Mortgage Referrals Brokerage Management LS Latai Sead…" at bounding box center [481, 325] width 963 height 650
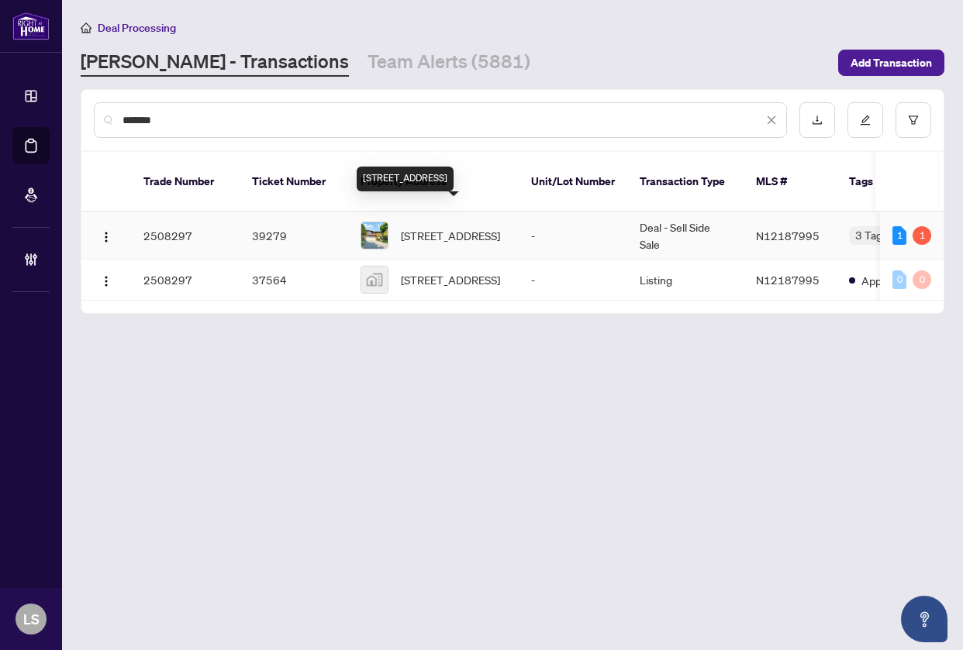
type input "*******"
click at [487, 227] on span "40 Castleridge Dr, Richmond Hill, Ontario L4B 1P8, Canada" at bounding box center [450, 235] width 99 height 17
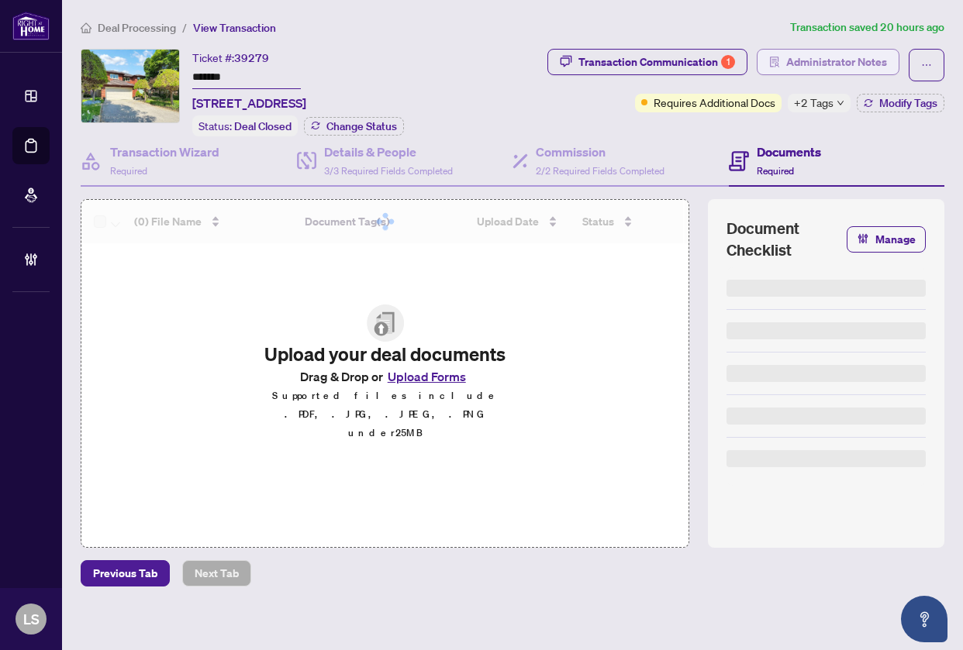
click at [856, 53] on span "Administrator Notes" at bounding box center [836, 62] width 101 height 25
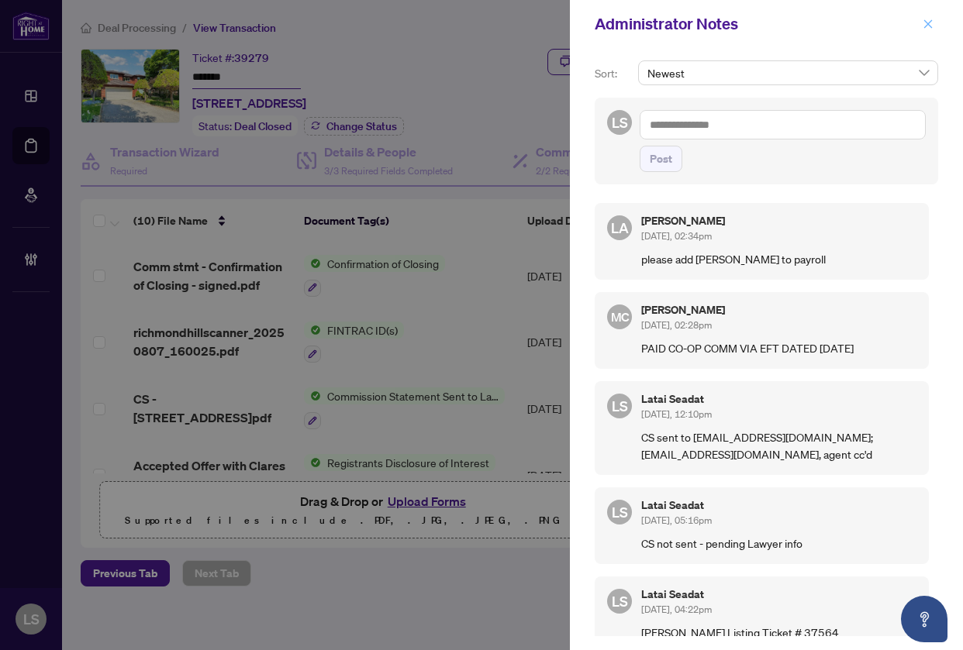
click at [927, 19] on icon "close" at bounding box center [927, 24] width 11 height 11
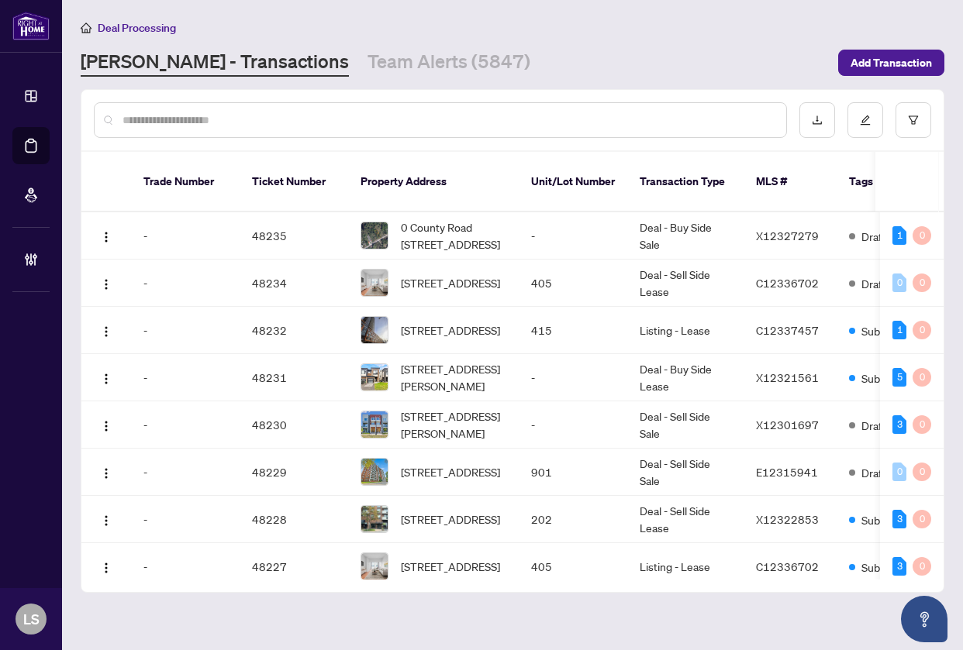
click at [288, 115] on input "text" at bounding box center [447, 120] width 651 height 17
paste input "*********"
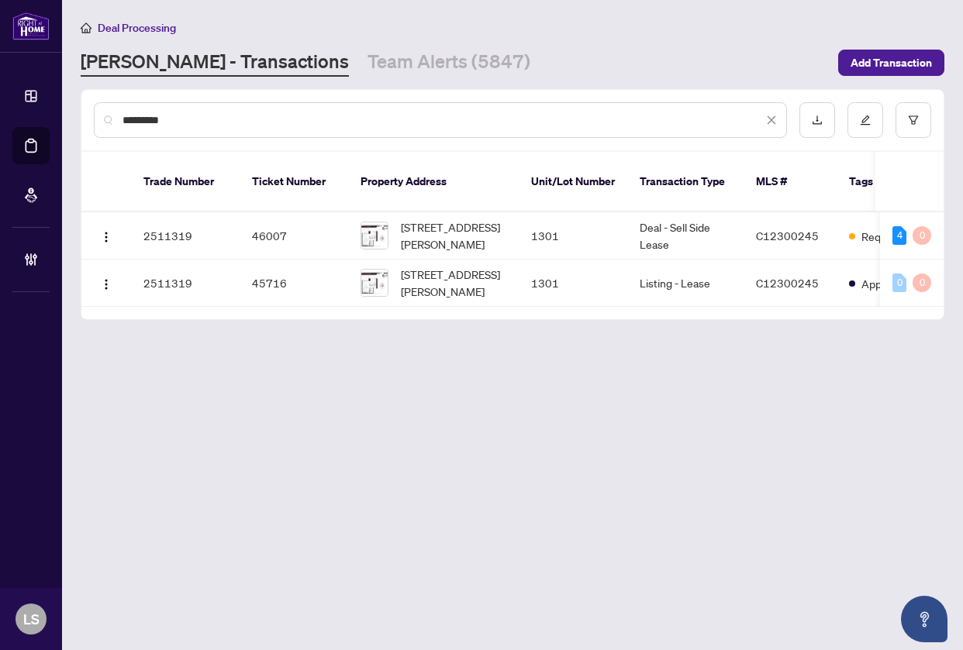
click at [160, 114] on div "*********" at bounding box center [440, 120] width 693 height 36
click at [157, 117] on input "*********" at bounding box center [442, 120] width 640 height 17
paste input "text"
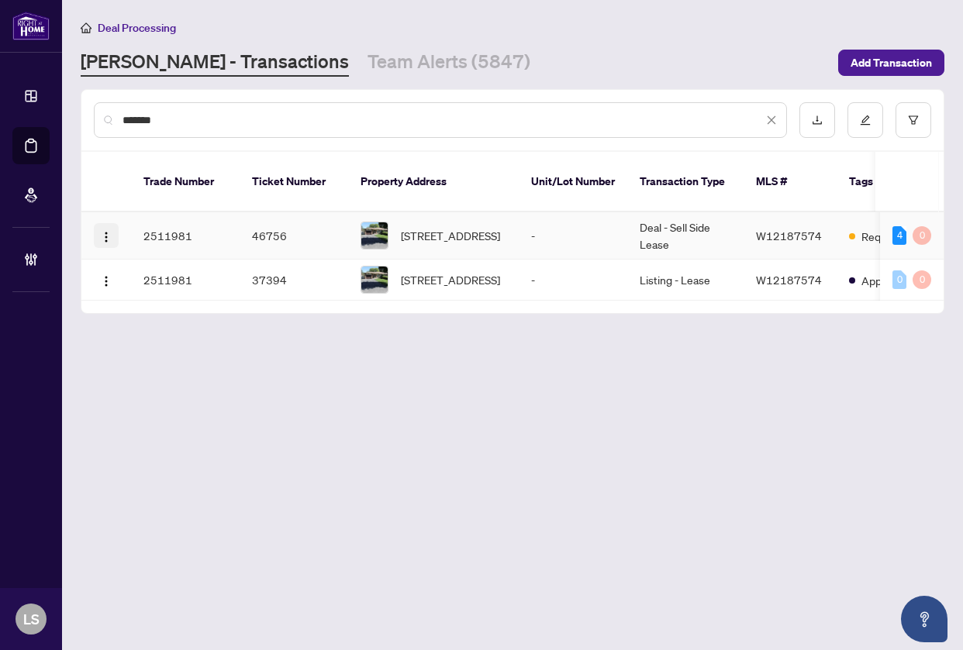
click at [106, 231] on img "button" at bounding box center [106, 237] width 12 height 12
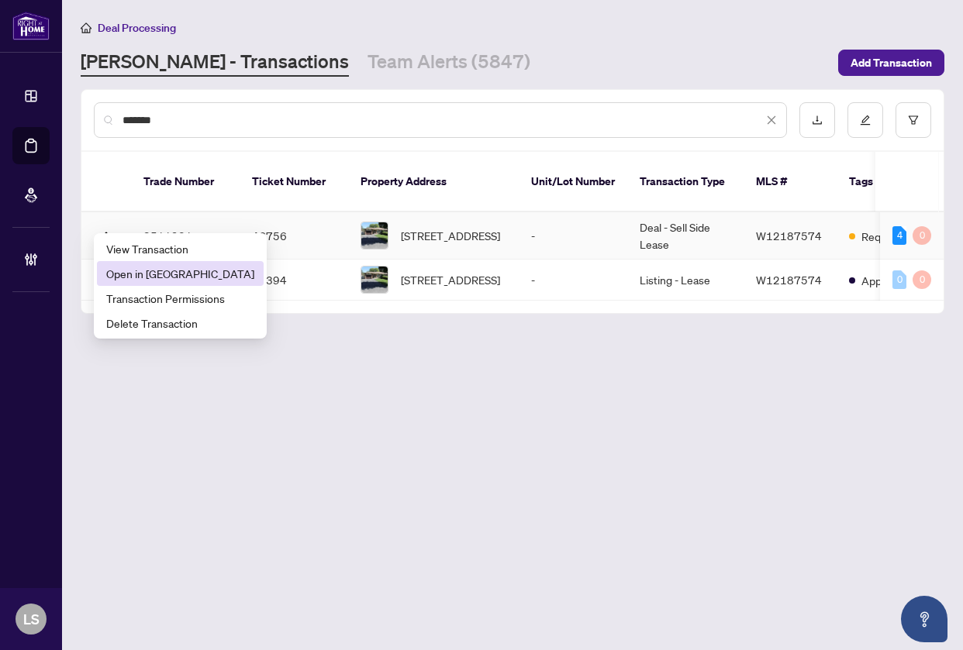
click at [144, 282] on li "Open in New Tab" at bounding box center [180, 273] width 167 height 25
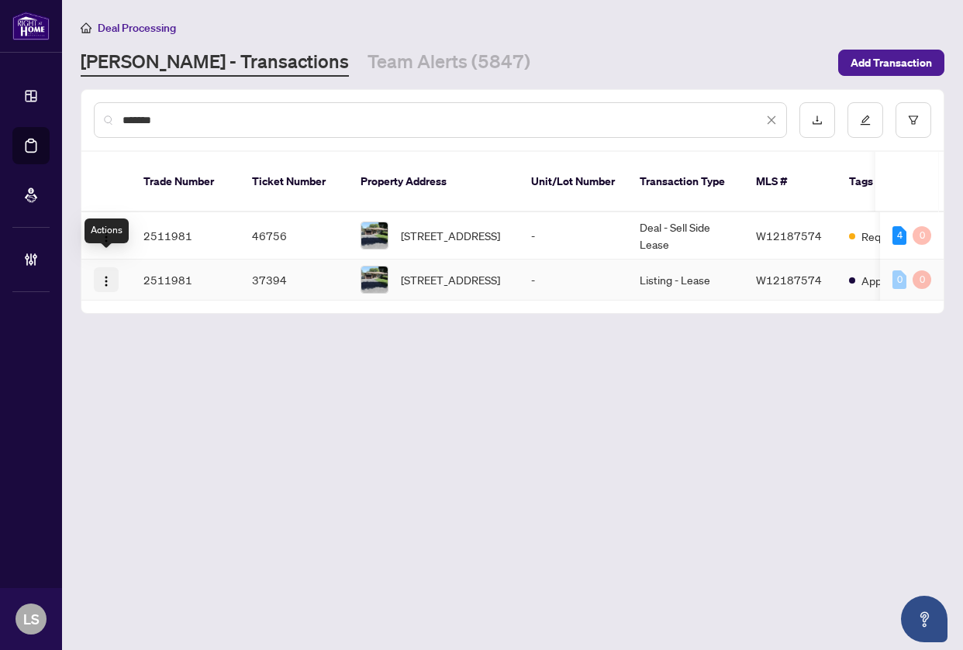
click at [107, 275] on img "button" at bounding box center [106, 281] width 12 height 12
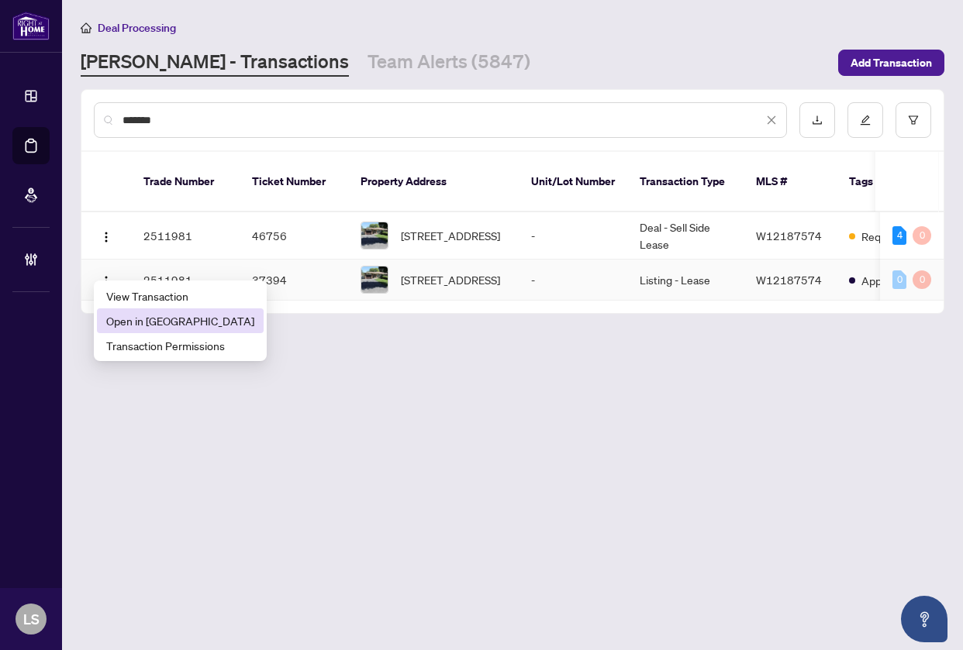
click at [129, 316] on span "Open in New Tab" at bounding box center [180, 320] width 148 height 17
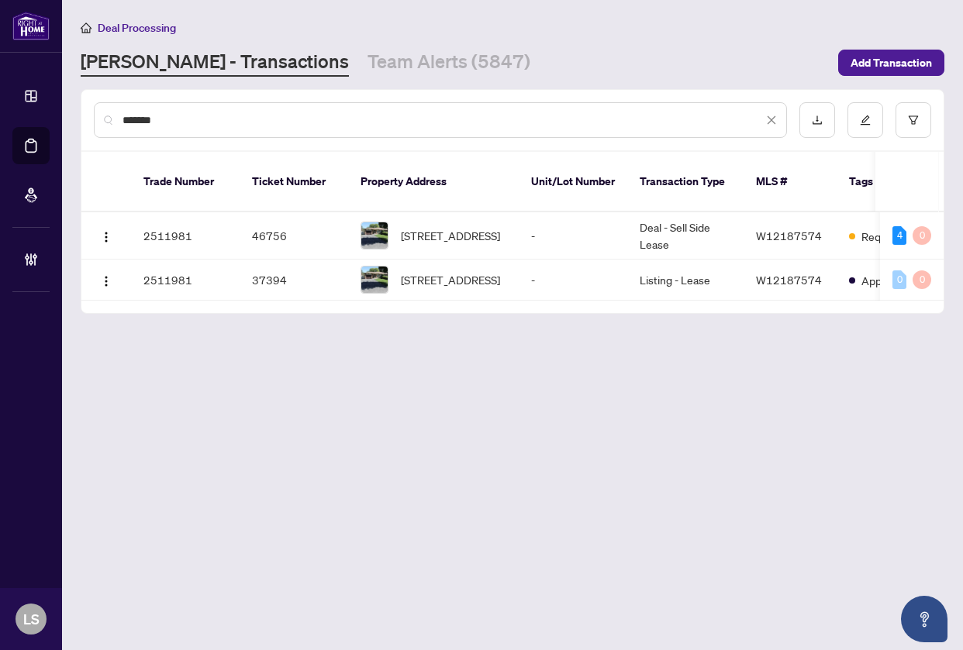
drag, startPoint x: 168, startPoint y: 122, endPoint x: 265, endPoint y: 191, distance: 118.9
click at [62, 126] on main "Deal Processing RAHR - Transactions Team Alerts (5847) Add Transaction ******* …" at bounding box center [512, 325] width 901 height 650
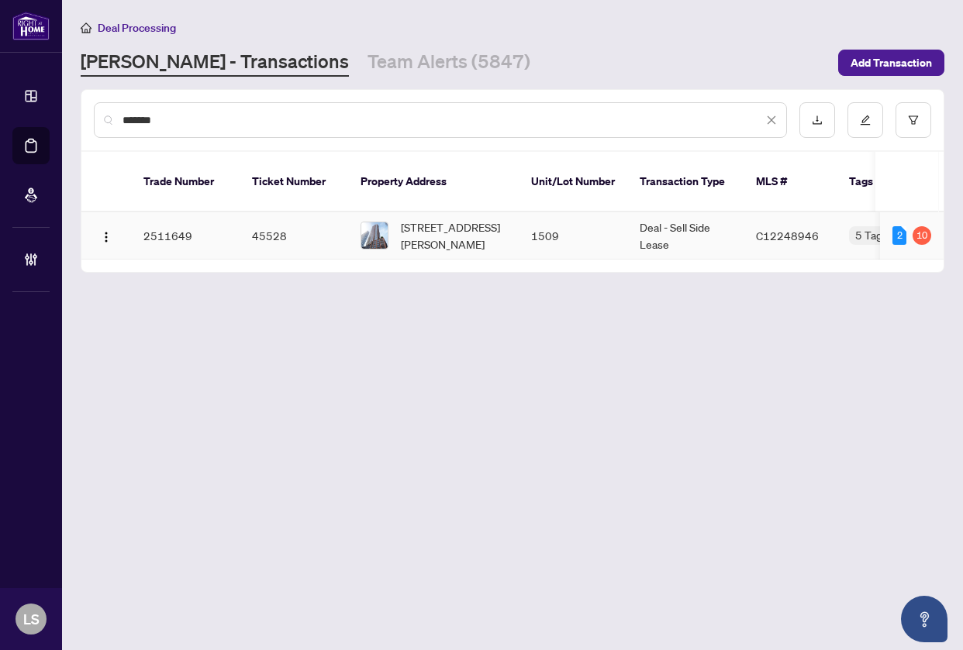
type input "*******"
click at [529, 218] on td "1509" at bounding box center [572, 235] width 108 height 47
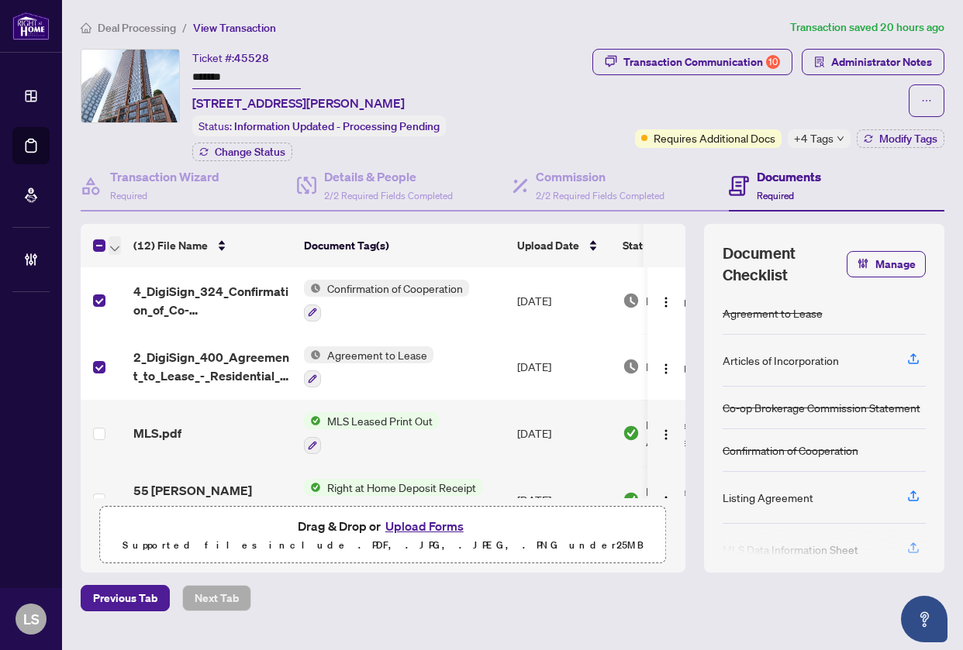
click at [112, 246] on icon "button" at bounding box center [114, 248] width 9 height 5
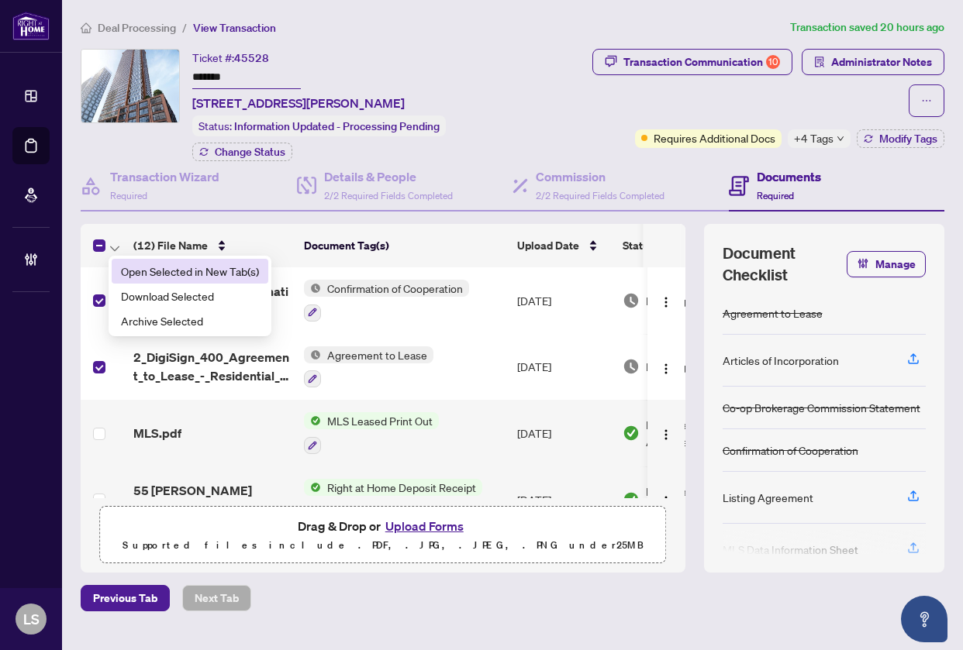
click at [147, 271] on span "Open Selected in New Tab(s)" at bounding box center [190, 271] width 138 height 17
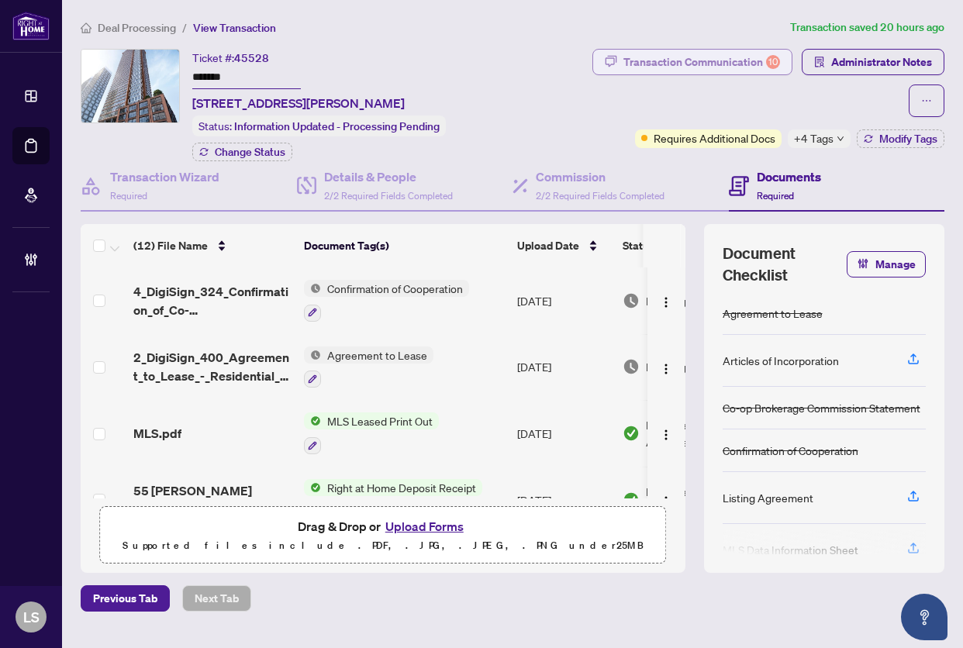
click at [721, 53] on div "Transaction Communication 10" at bounding box center [701, 62] width 157 height 25
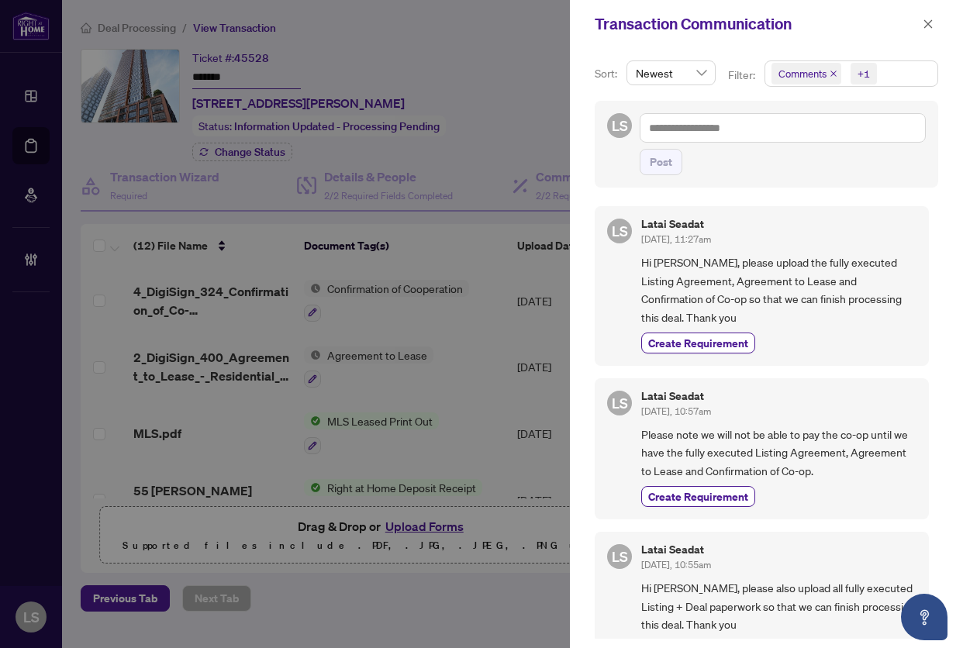
click at [768, 280] on span "Hi Alex, please upload the fully executed Listing Agreement, Agreement to Lease…" at bounding box center [778, 289] width 275 height 73
click at [694, 283] on span "Hi Alex, please upload the fully executed Listing Agreement, Agreement to Lease…" at bounding box center [778, 289] width 275 height 73
click at [755, 288] on span "Hi Alex, please upload the fully executed Listing Agreement, Agreement to Lease…" at bounding box center [778, 289] width 275 height 73
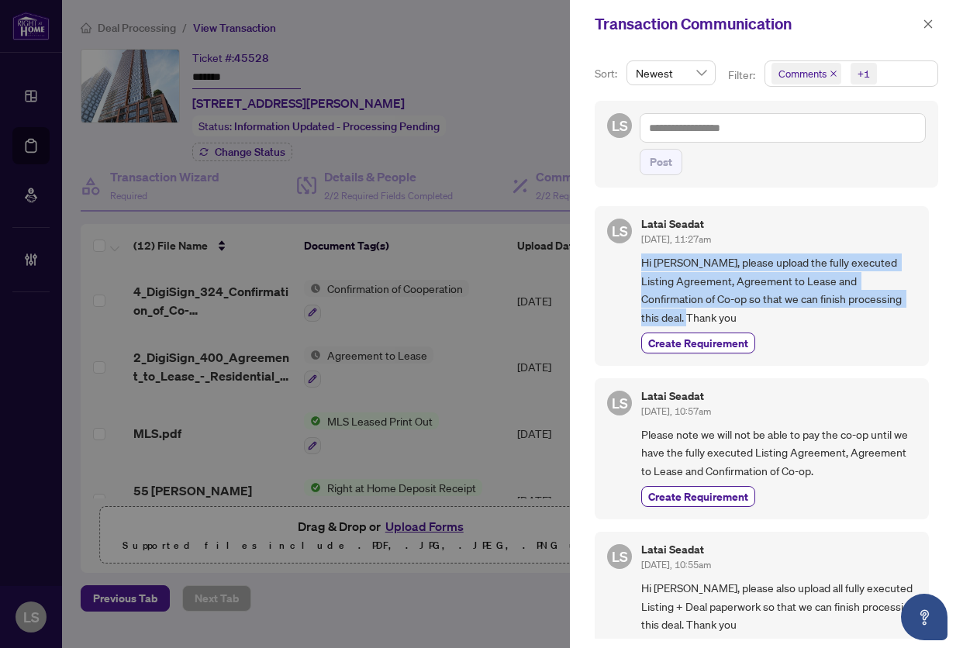
drag, startPoint x: 659, startPoint y: 316, endPoint x: 639, endPoint y: 263, distance: 56.4
click at [639, 263] on div "LS Latai Seadat Aug/07/2025, 11:27am Hi Alex, please upload the fully executed …" at bounding box center [761, 286] width 334 height 160
copy span "Hi Alex, please upload the fully executed Listing Agreement, Agreement to Lease…"
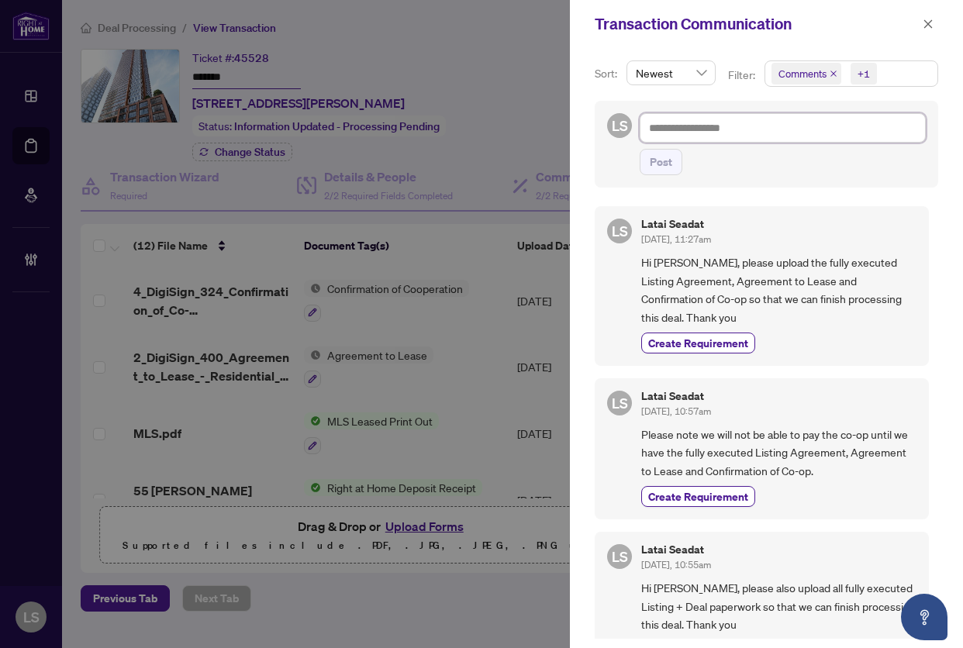
click at [727, 120] on textarea at bounding box center [782, 127] width 286 height 29
paste textarea "**********"
type textarea "**********"
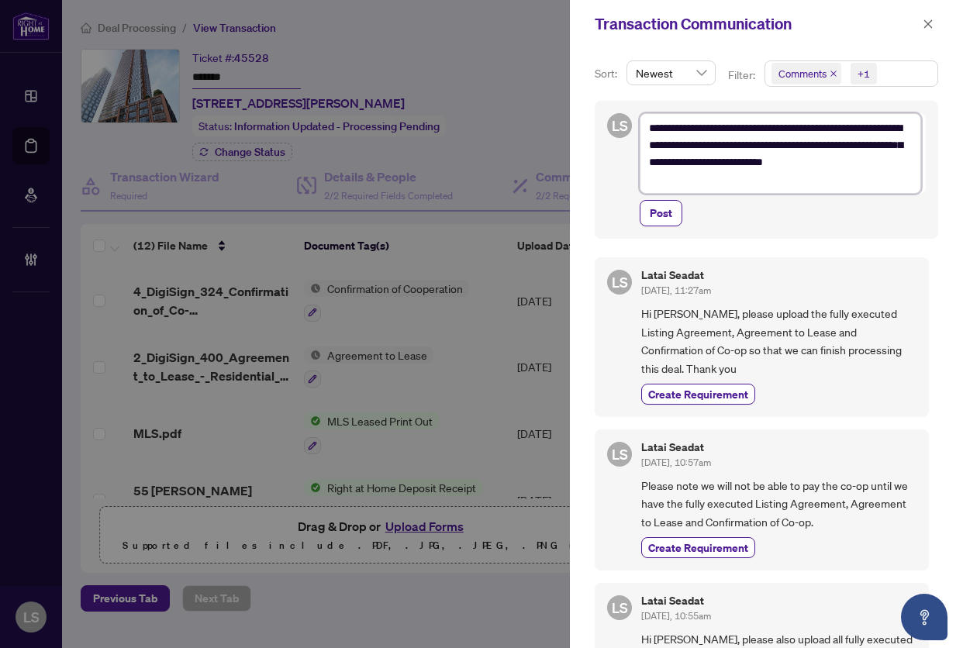
drag, startPoint x: 679, startPoint y: 164, endPoint x: 702, endPoint y: 150, distance: 27.1
click at [702, 150] on textarea "**********" at bounding box center [779, 153] width 281 height 81
type textarea "**********"
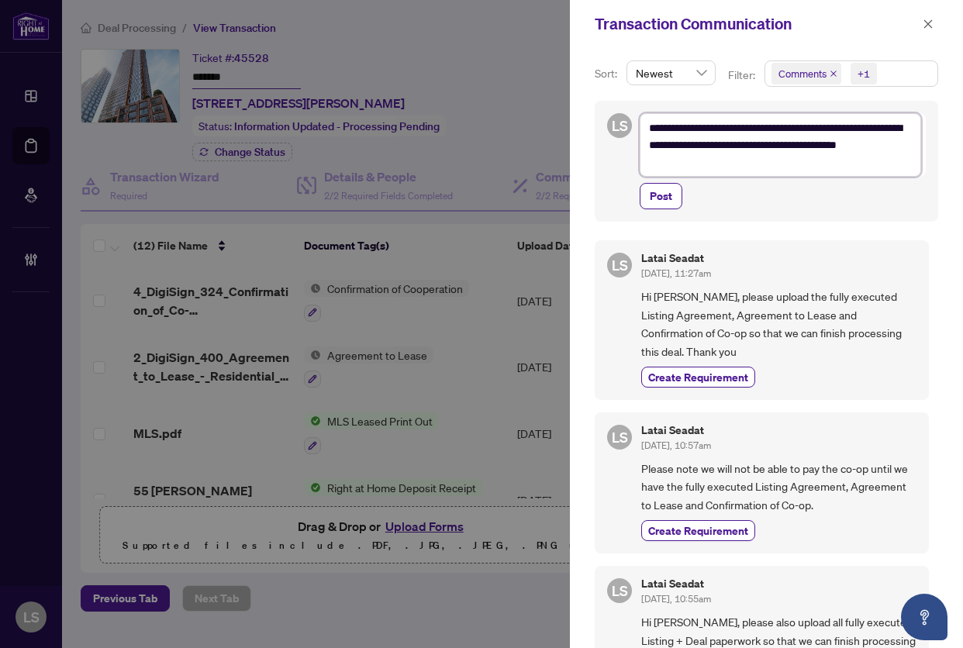
click at [758, 161] on textarea "**********" at bounding box center [779, 145] width 281 height 64
type textarea "**********"
click at [721, 167] on textarea "**********" at bounding box center [779, 145] width 281 height 64
click at [653, 198] on span "Post" at bounding box center [660, 196] width 22 height 25
type textarea "**********"
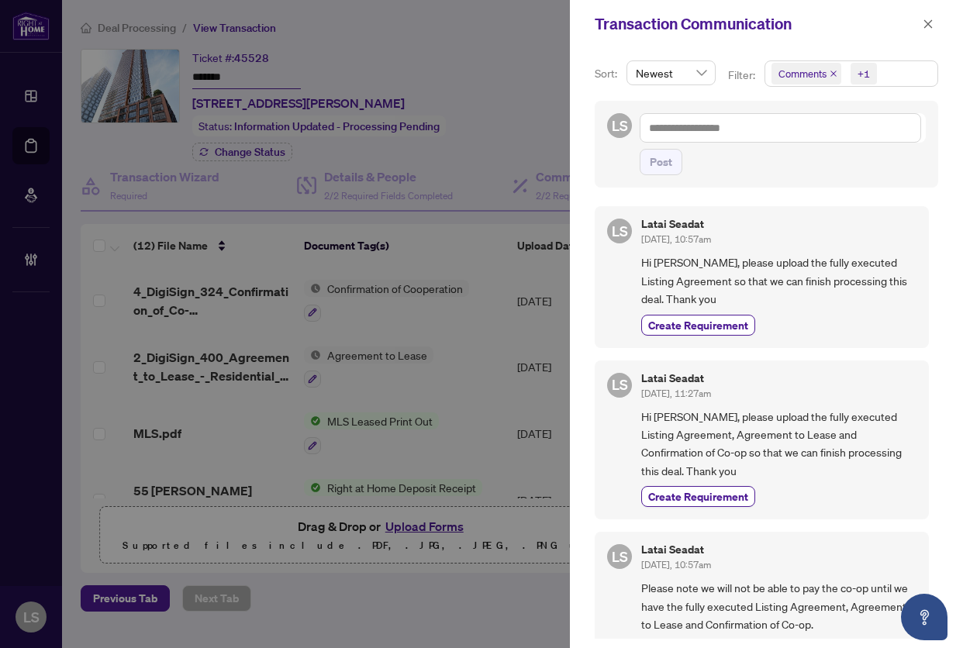
click at [830, 71] on icon "close" at bounding box center [833, 74] width 6 height 6
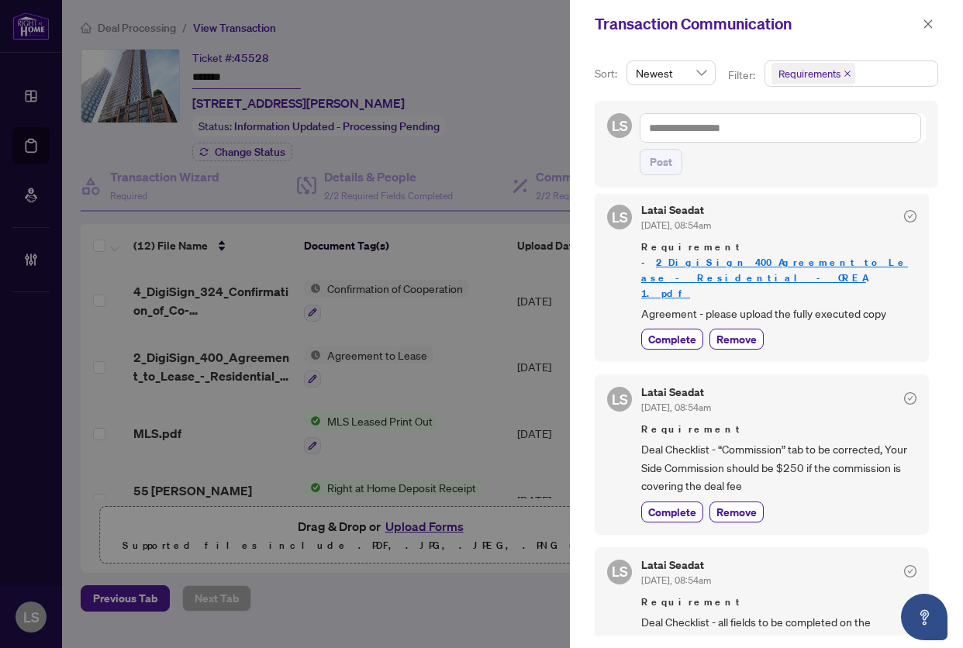
scroll to position [291, 0]
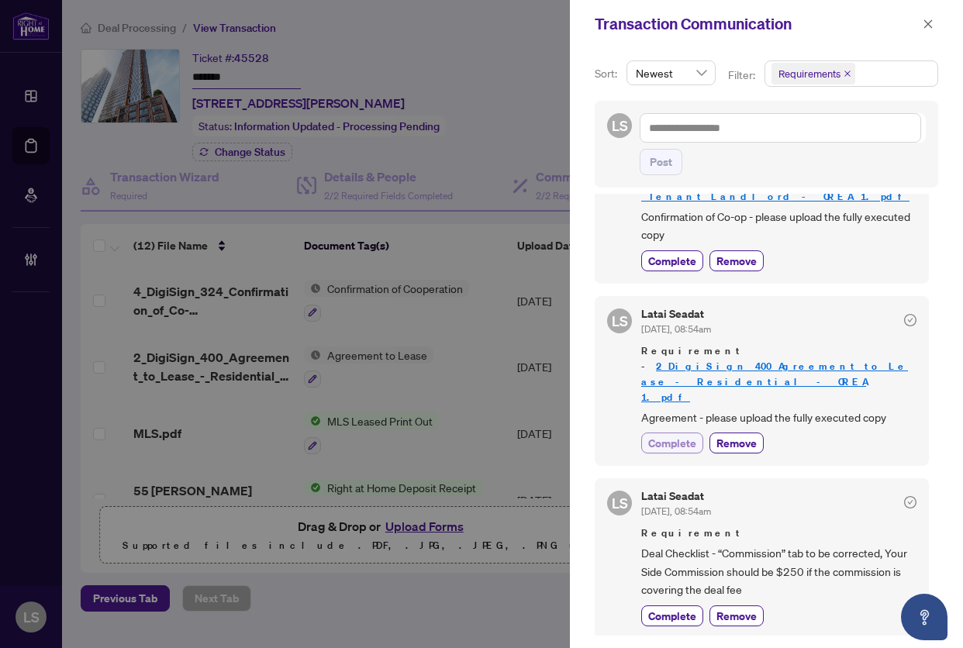
drag, startPoint x: 670, startPoint y: 354, endPoint x: 701, endPoint y: 355, distance: 30.2
click at [673, 435] on span "Complete" at bounding box center [672, 443] width 48 height 16
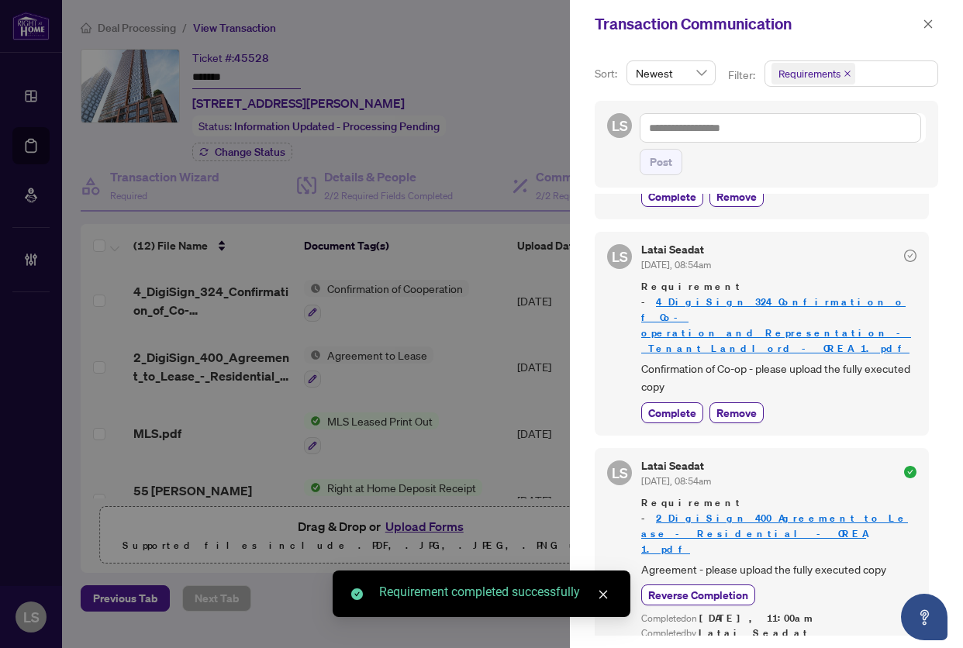
scroll to position [136, 0]
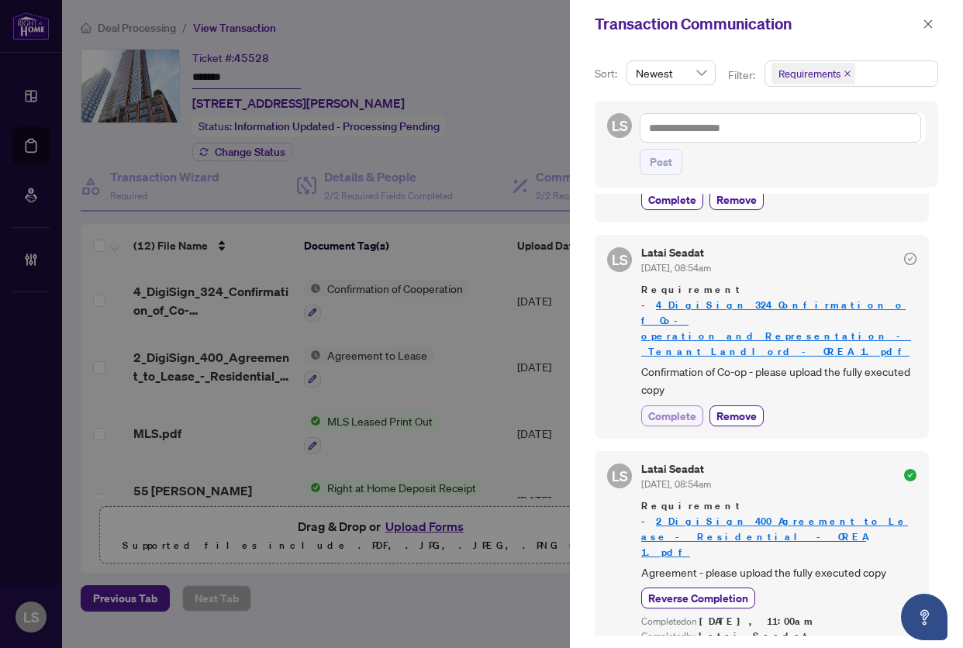
click at [673, 408] on span "Complete" at bounding box center [672, 416] width 48 height 16
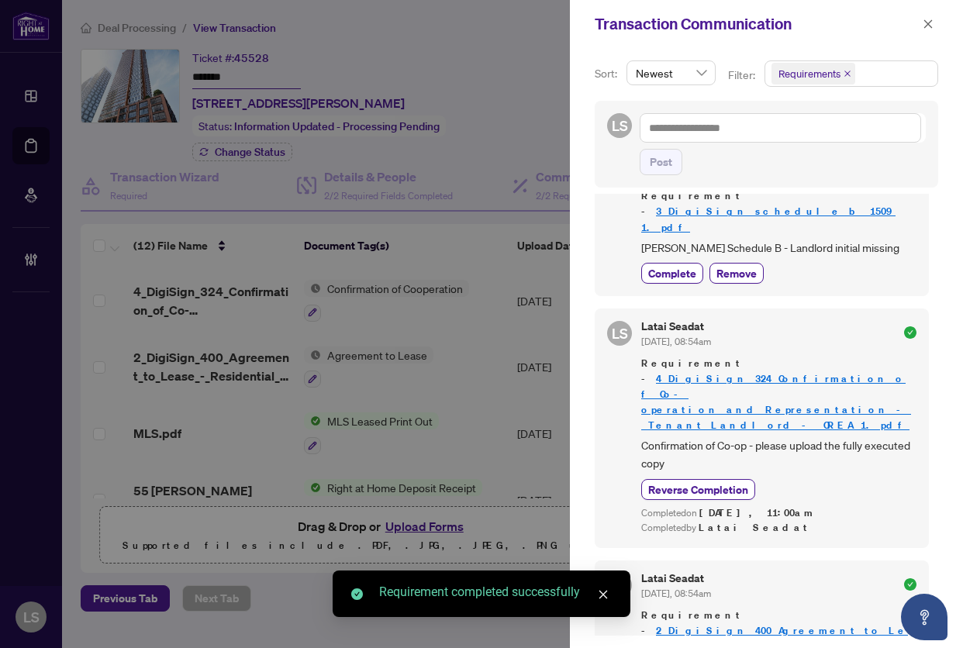
scroll to position [0, 0]
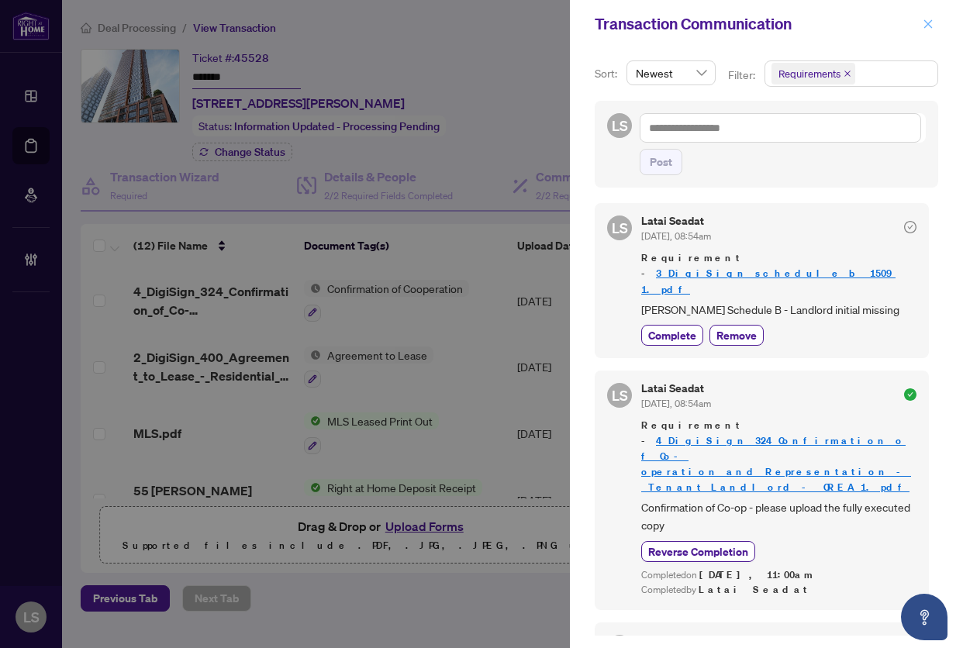
click at [930, 30] on span "button" at bounding box center [927, 24] width 11 height 25
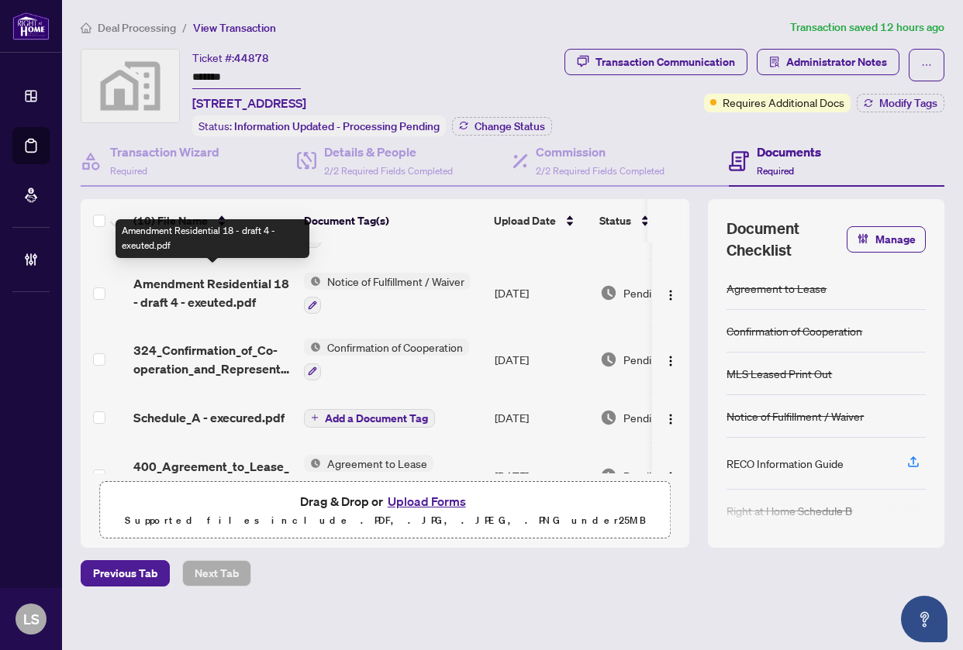
scroll to position [387, 0]
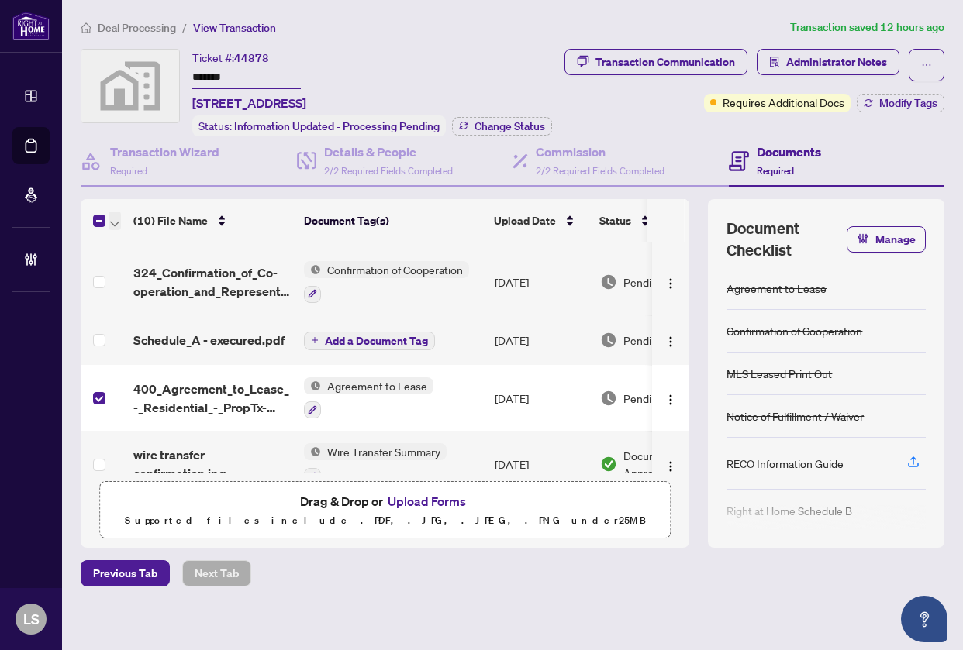
click at [115, 229] on span "button" at bounding box center [114, 220] width 9 height 17
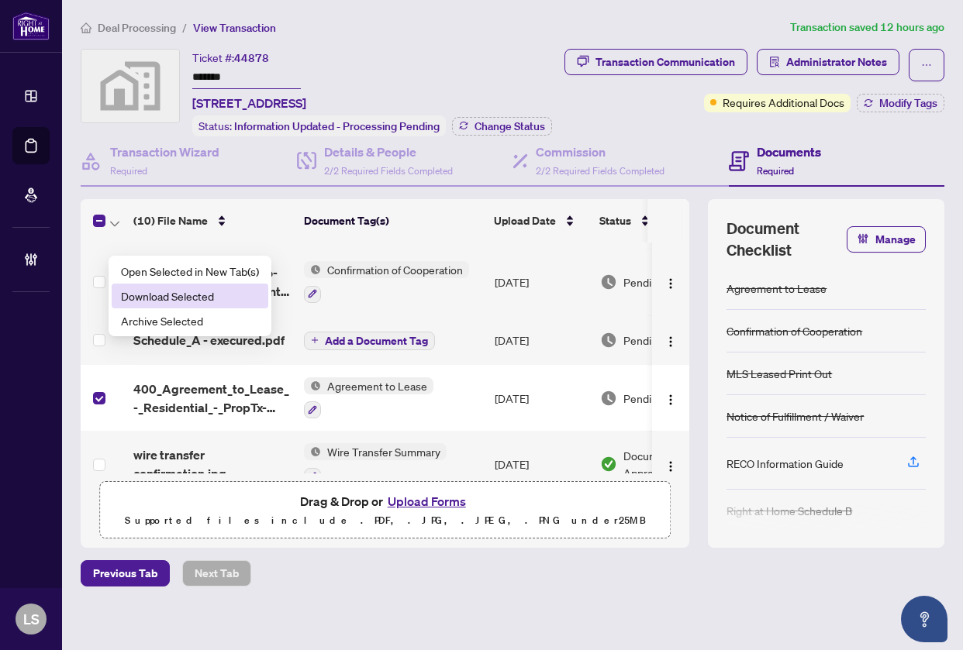
click at [137, 294] on span "Download Selected" at bounding box center [190, 296] width 138 height 17
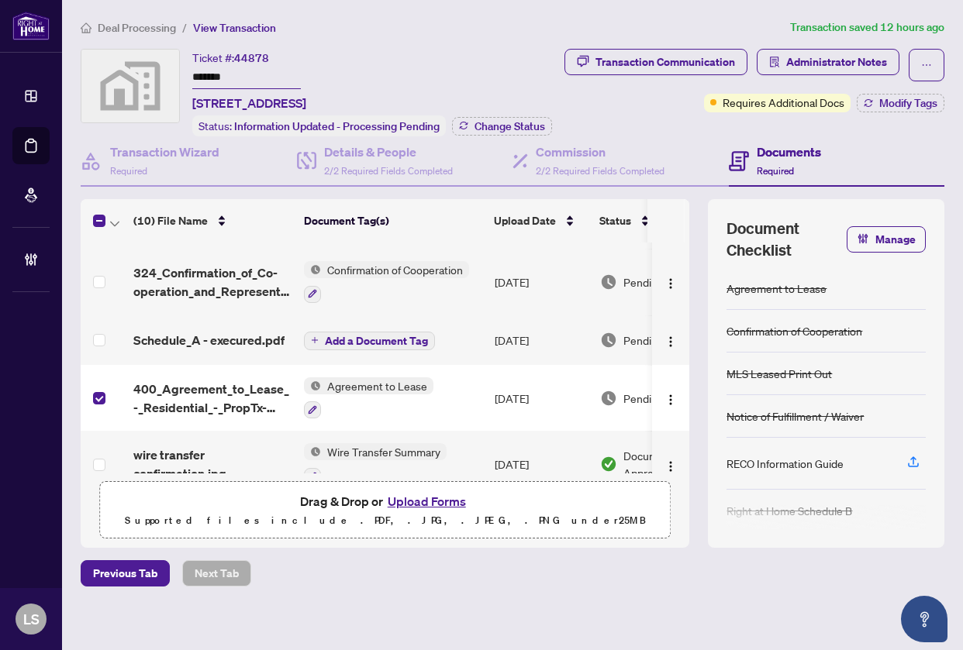
click at [253, 57] on span "44878" at bounding box center [251, 58] width 35 height 14
copy span "44878"
click at [880, 252] on span "Manage" at bounding box center [895, 239] width 40 height 25
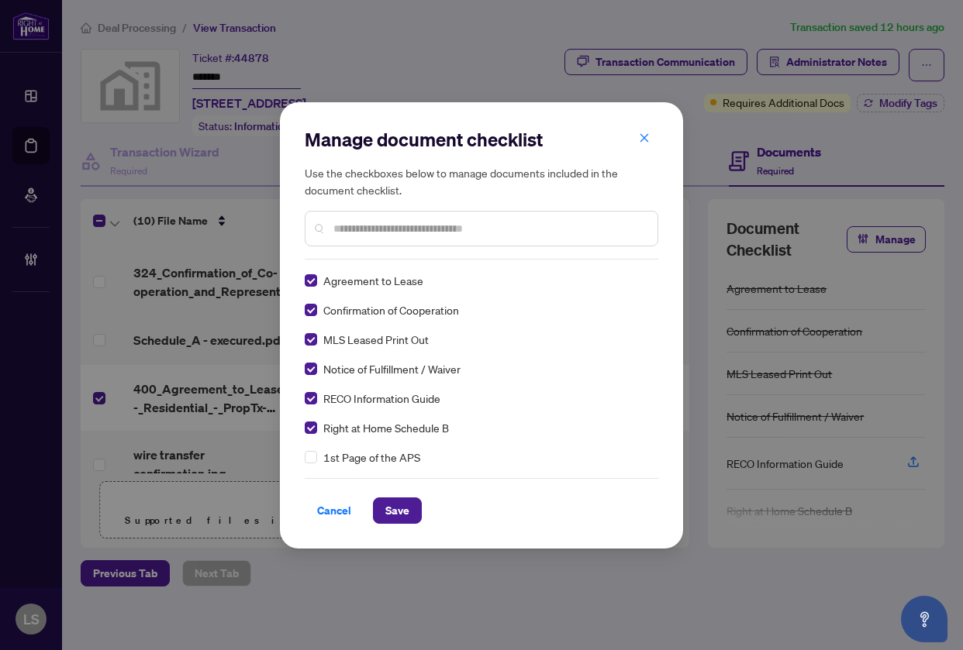
click at [370, 229] on input "text" at bounding box center [489, 228] width 312 height 17
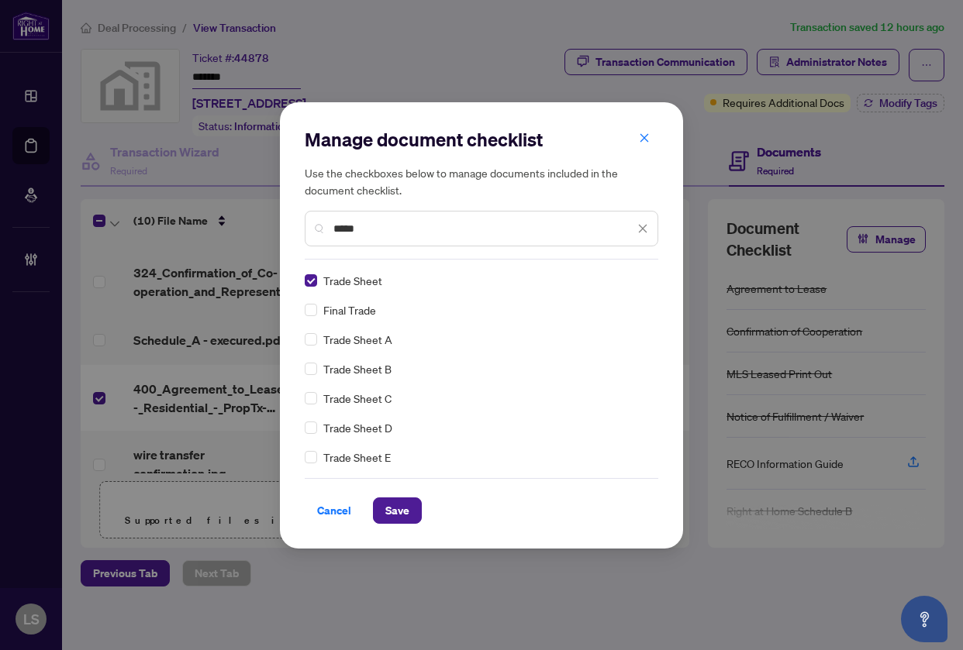
drag, startPoint x: 378, startPoint y: 232, endPoint x: 71, endPoint y: 249, distance: 307.4
click at [71, 249] on div "Manage document checklist Use the checkboxes below to manage documents included…" at bounding box center [481, 325] width 963 height 650
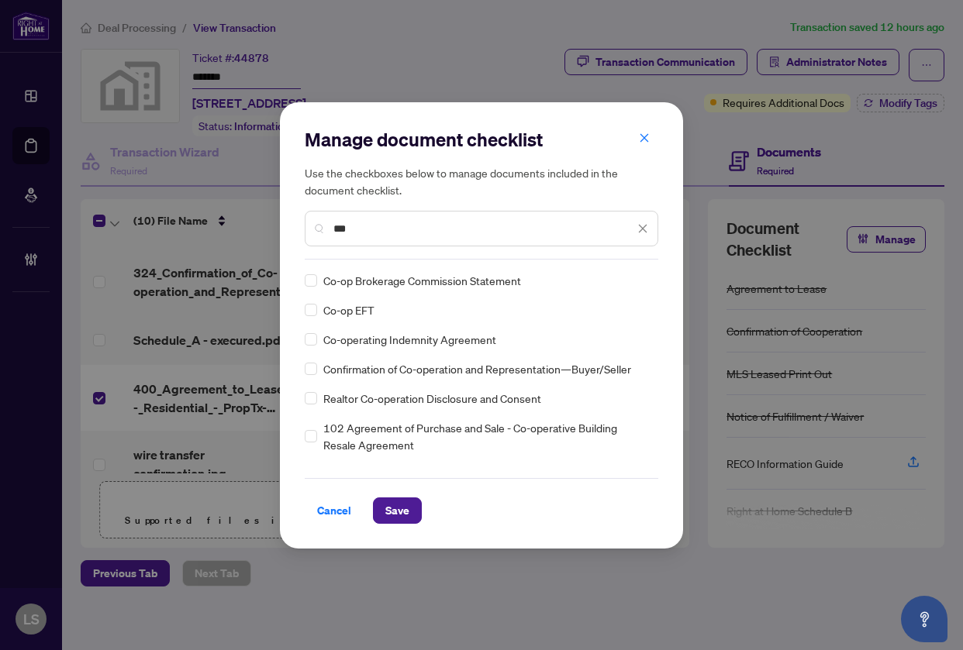
type input "***"
click at [304, 277] on div "Manage document checklist Use the checkboxes below to manage documents included…" at bounding box center [481, 325] width 403 height 446
click at [383, 515] on button "Save" at bounding box center [397, 511] width 49 height 26
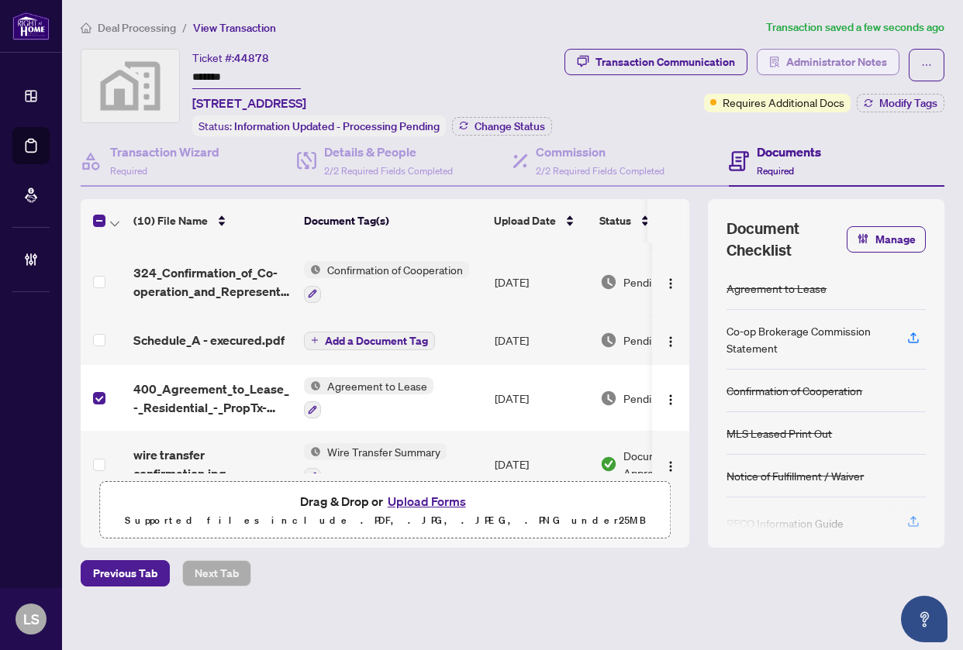
click at [825, 58] on span "Administrator Notes" at bounding box center [836, 62] width 101 height 25
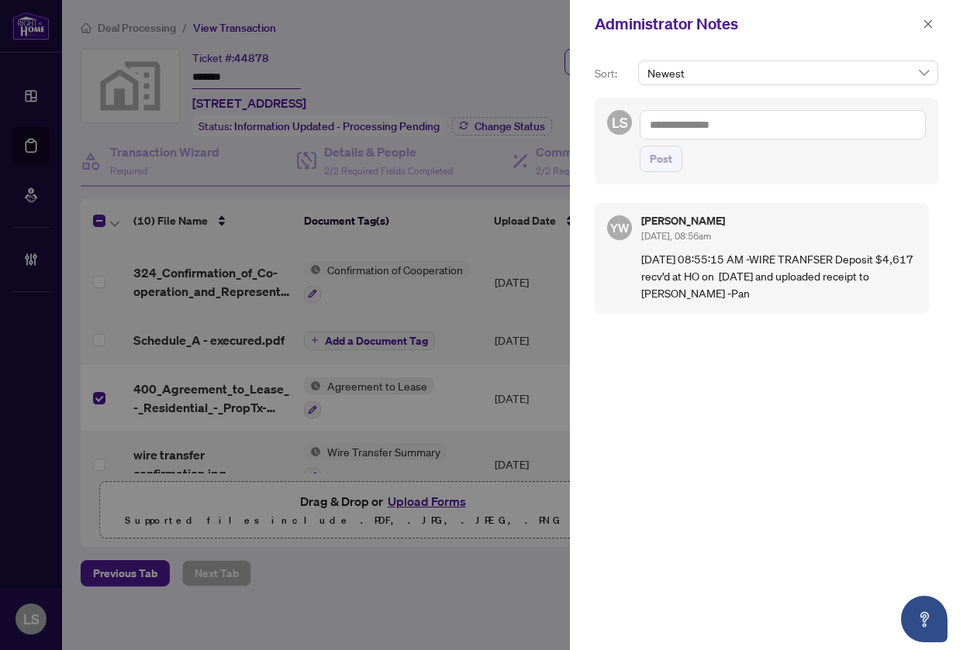
click at [711, 126] on textarea at bounding box center [782, 124] width 286 height 29
paste textarea "**********"
type textarea "**********"
click at [675, 161] on button "Post" at bounding box center [660, 159] width 43 height 26
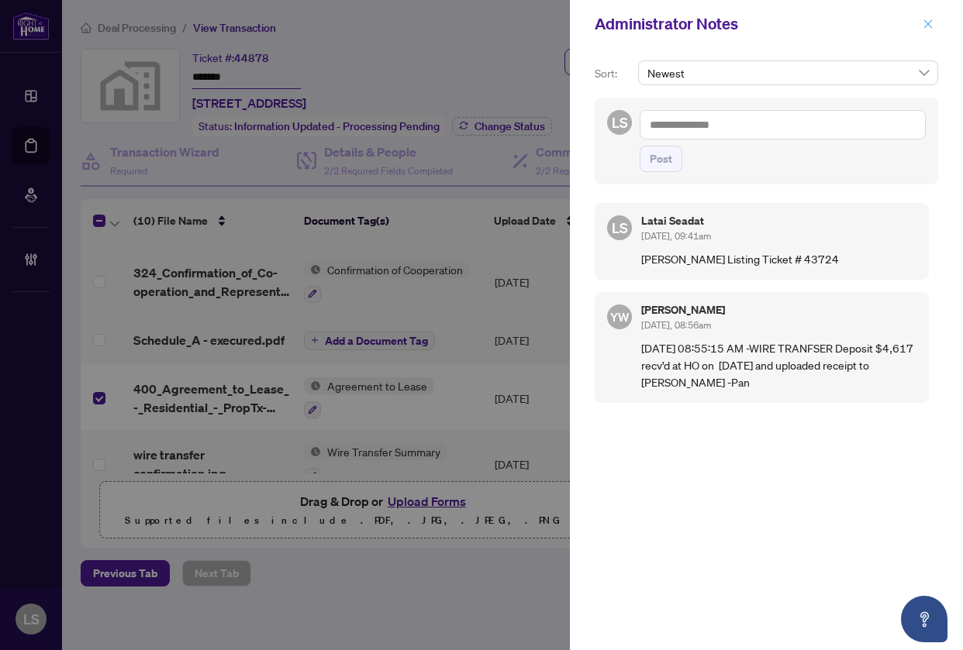
click at [924, 24] on icon "close" at bounding box center [927, 24] width 11 height 11
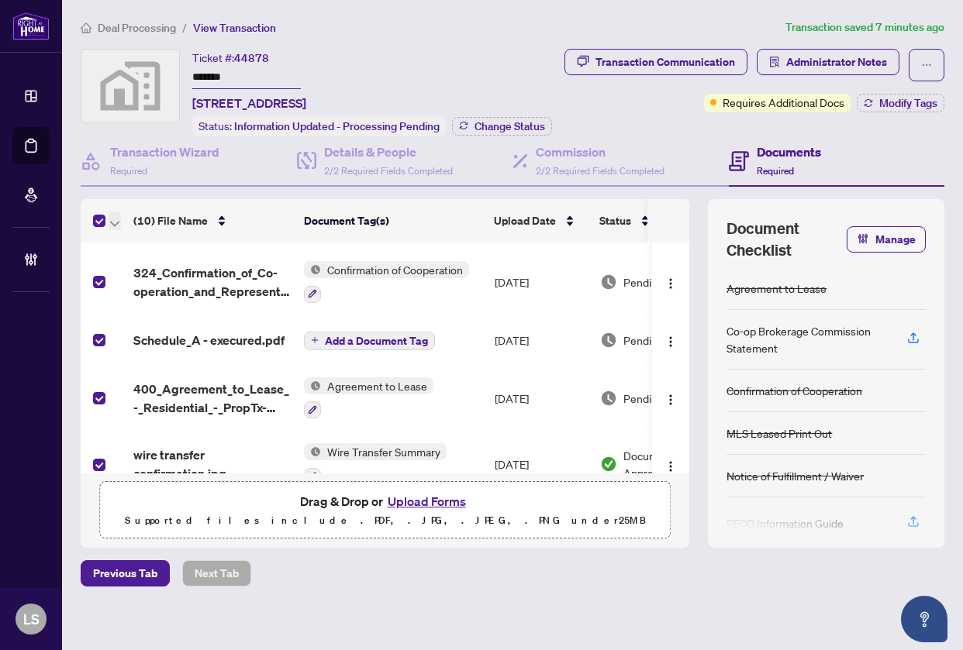
click at [119, 226] on icon "button" at bounding box center [114, 223] width 9 height 5
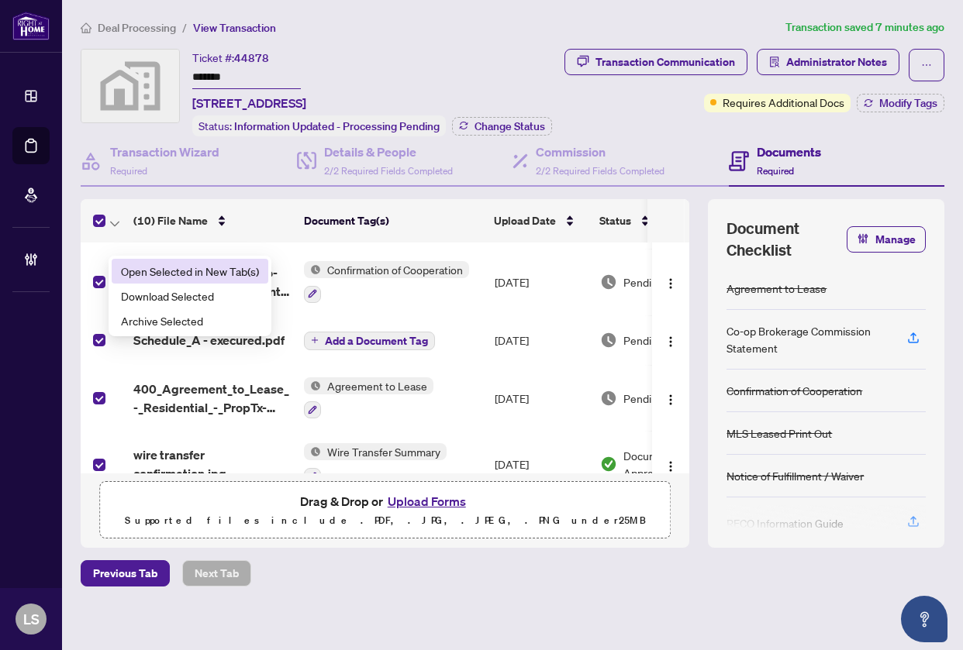
click at [141, 274] on span "Open Selected in New Tab(s)" at bounding box center [190, 271] width 138 height 17
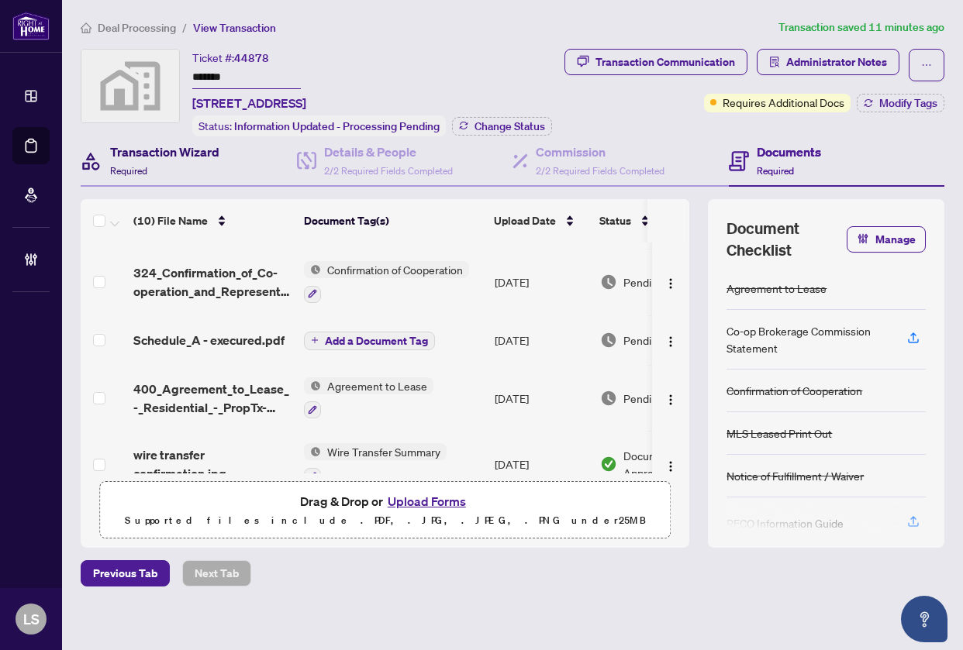
click at [161, 179] on div "Transaction Wizard Required" at bounding box center [164, 161] width 109 height 36
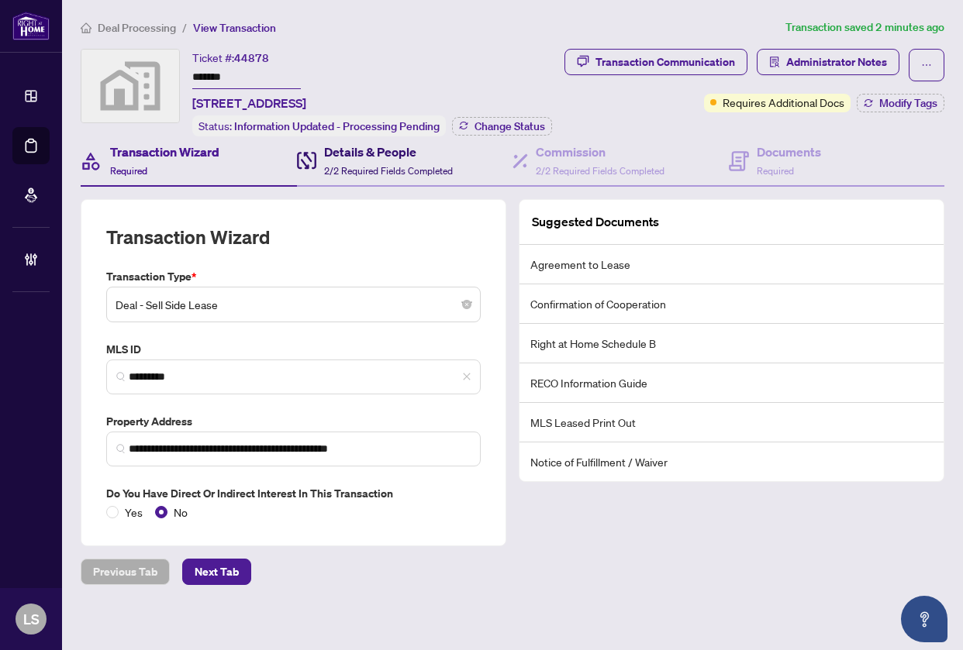
click at [367, 177] on span "2/2 Required Fields Completed" at bounding box center [388, 171] width 129 height 12
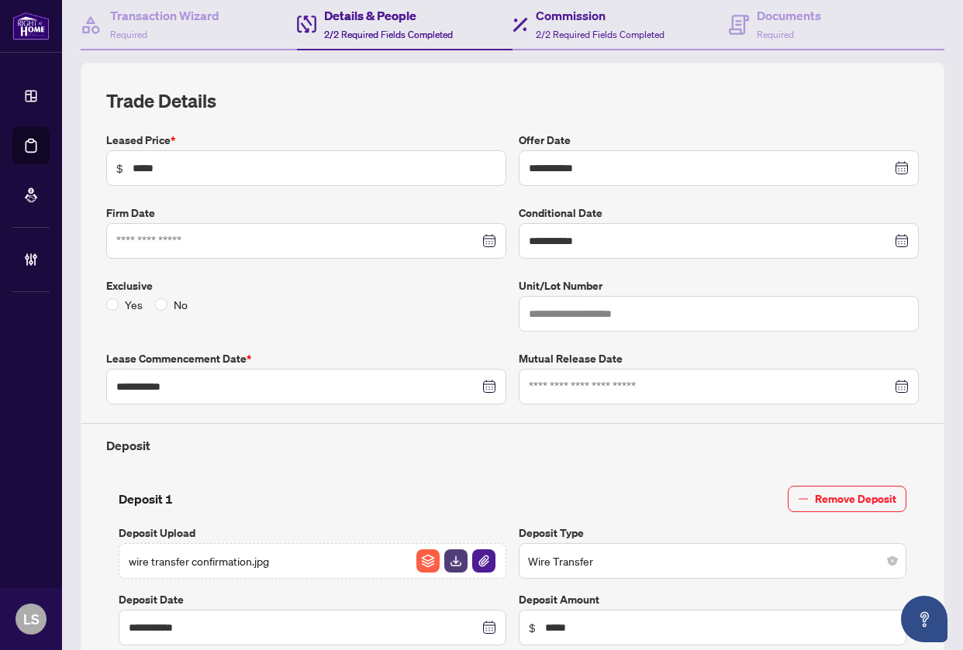
scroll to position [32, 0]
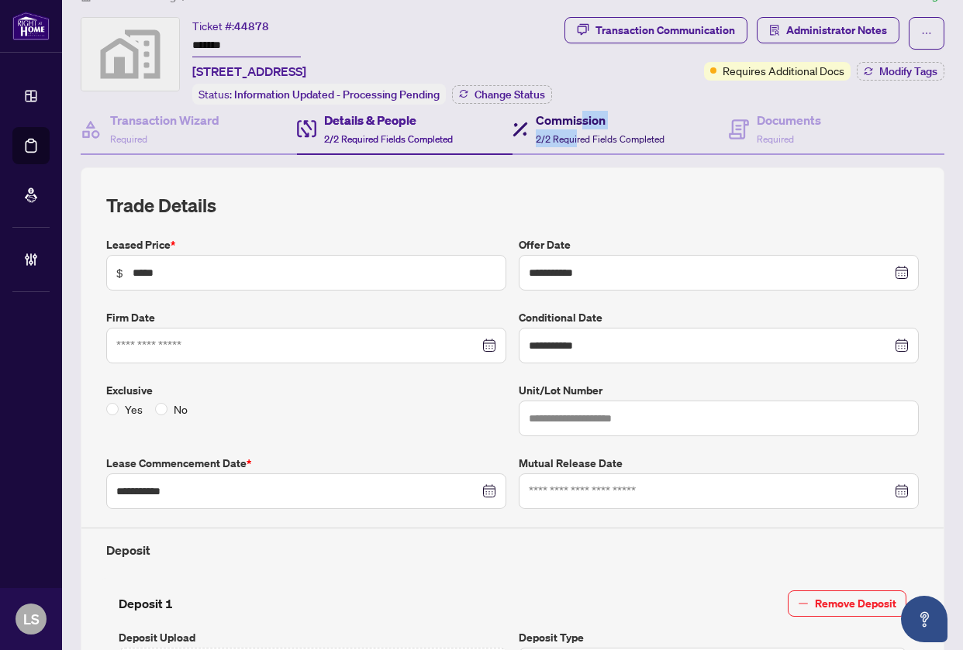
click at [571, 147] on div "Commission 2/2 Required Fields Completed" at bounding box center [600, 129] width 129 height 36
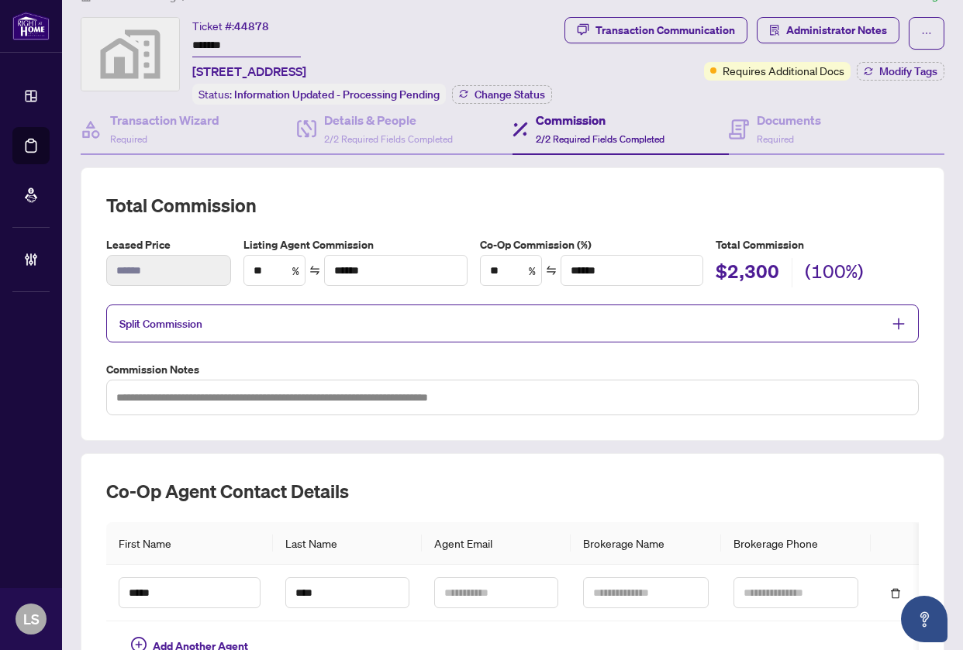
click at [485, 332] on span "Split Commission" at bounding box center [500, 324] width 763 height 18
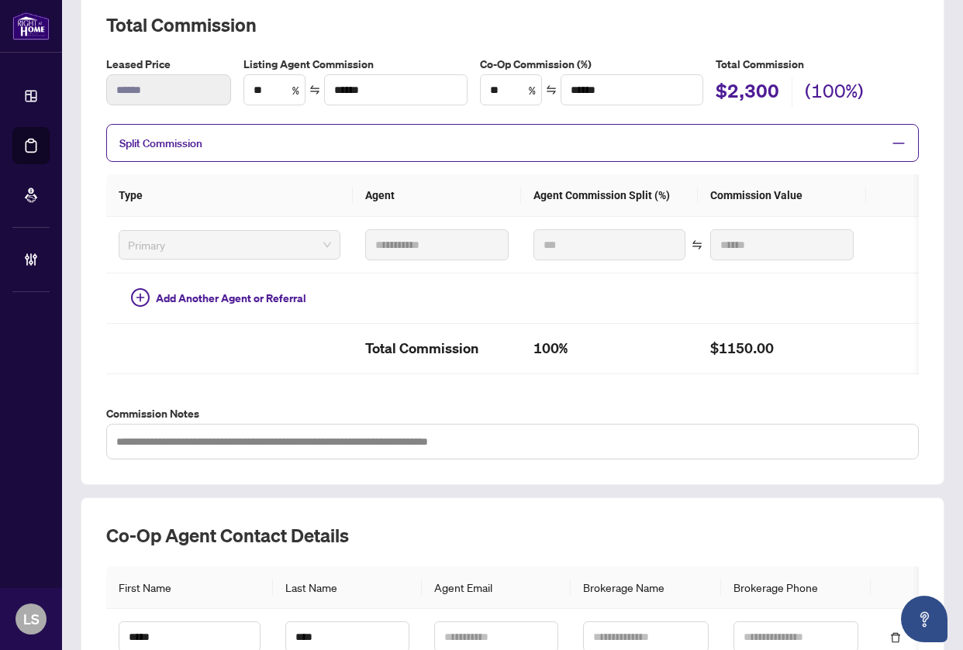
scroll to position [150, 0]
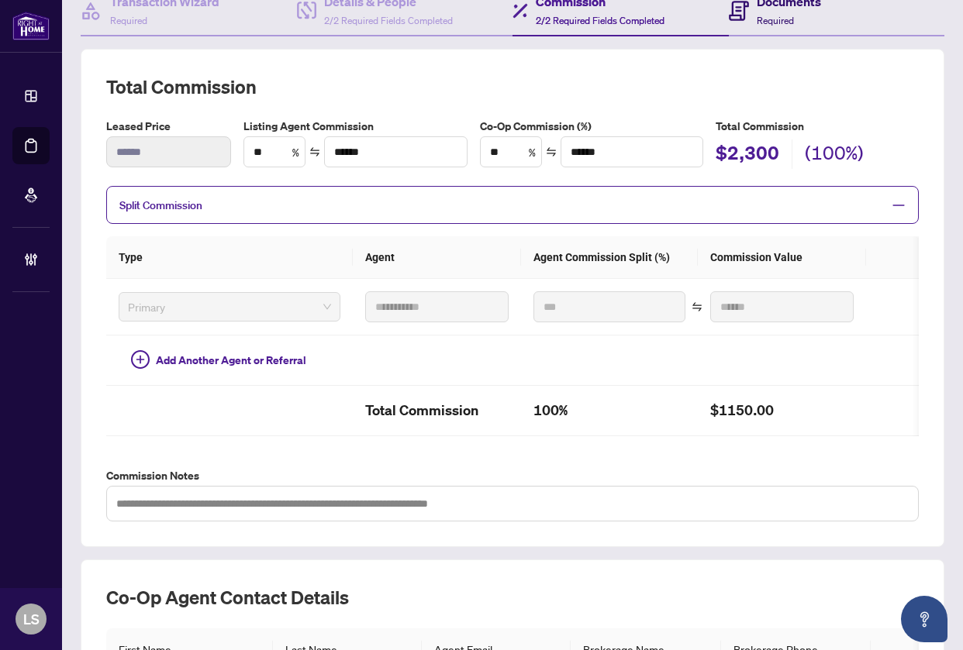
click at [756, 29] on div "Documents Required" at bounding box center [788, 10] width 64 height 36
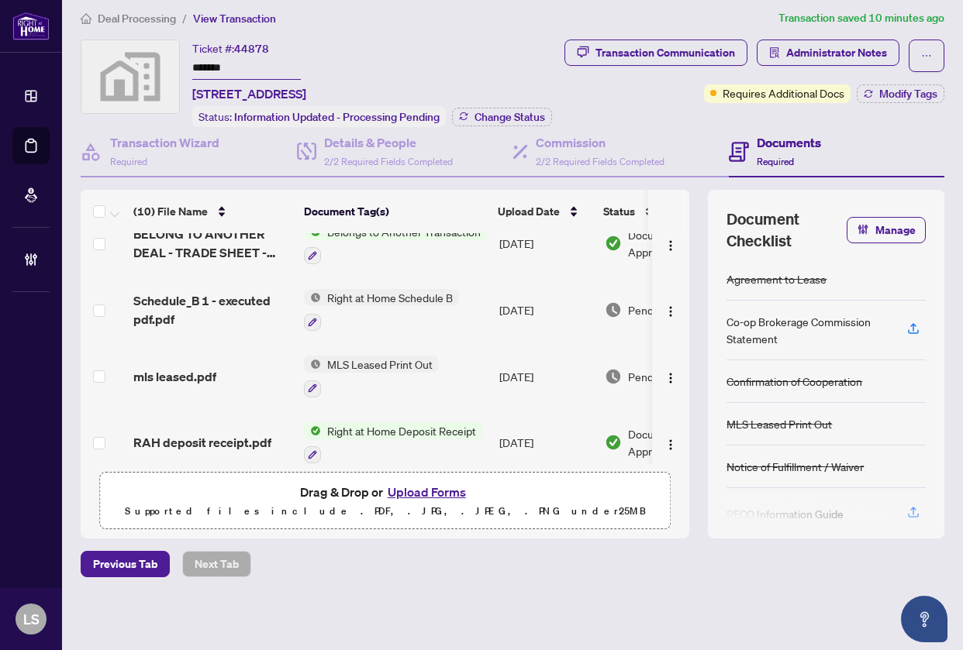
scroll to position [232, 0]
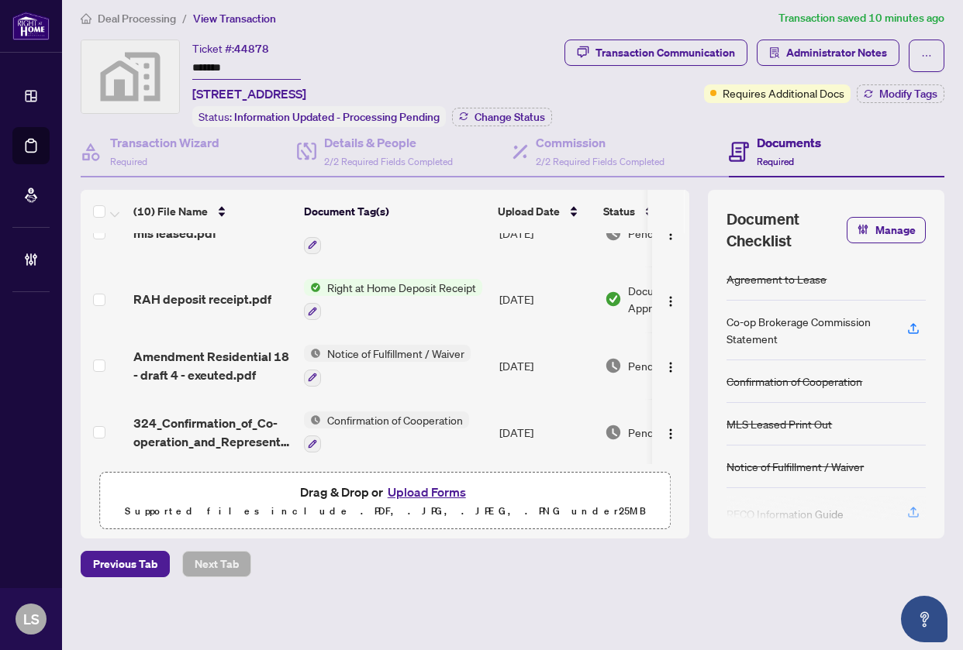
click at [195, 365] on span "Amendment Residential 18 - draft 4 - exeuted.pdf" at bounding box center [212, 365] width 158 height 37
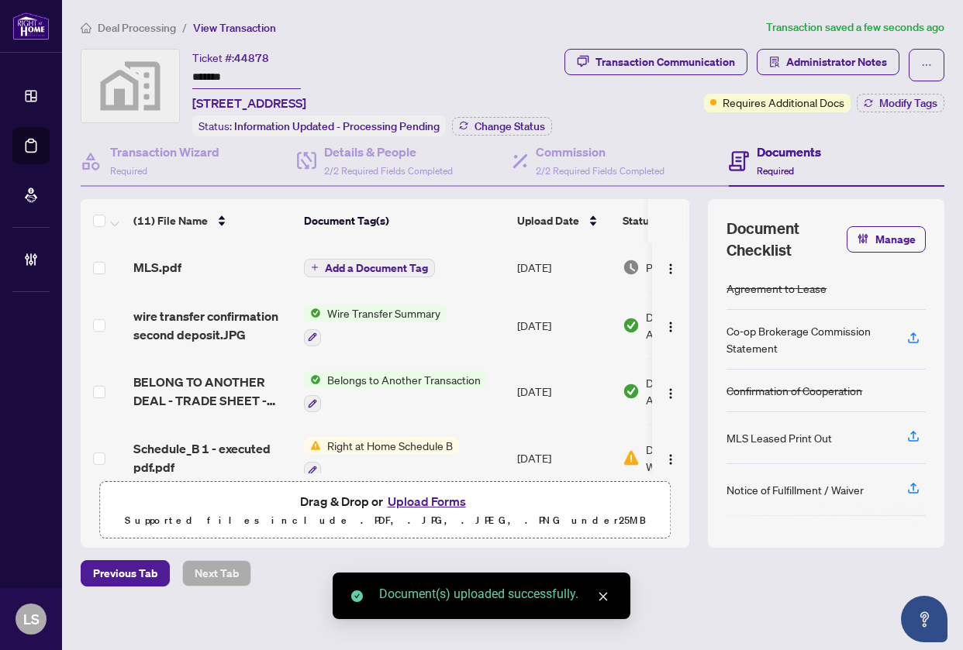
click at [347, 274] on span "Add a Document Tag" at bounding box center [376, 268] width 103 height 11
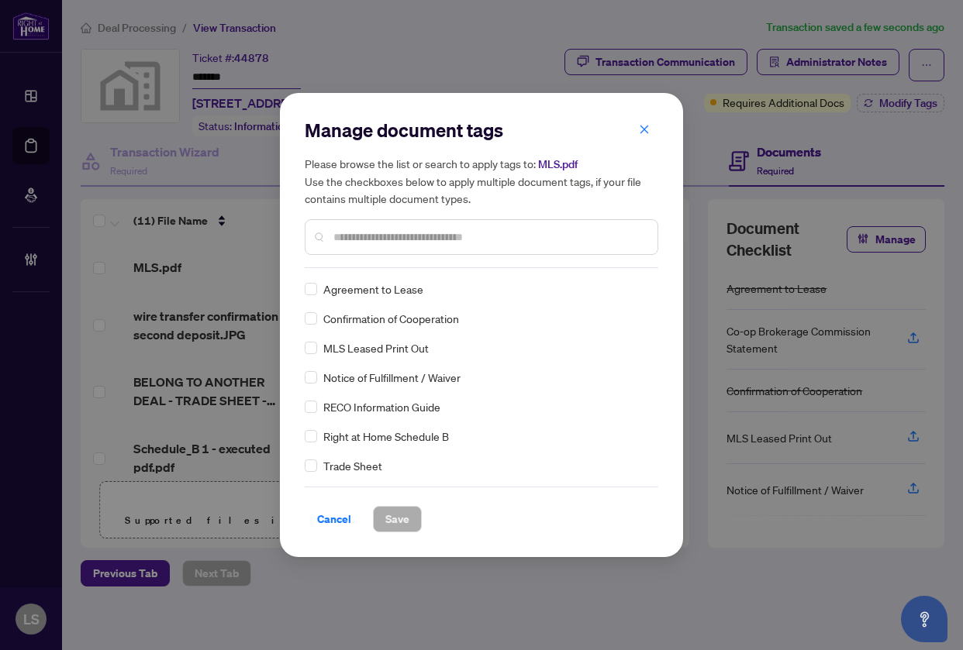
click at [370, 242] on input "text" at bounding box center [489, 237] width 312 height 17
click at [629, 289] on div at bounding box center [632, 288] width 29 height 15
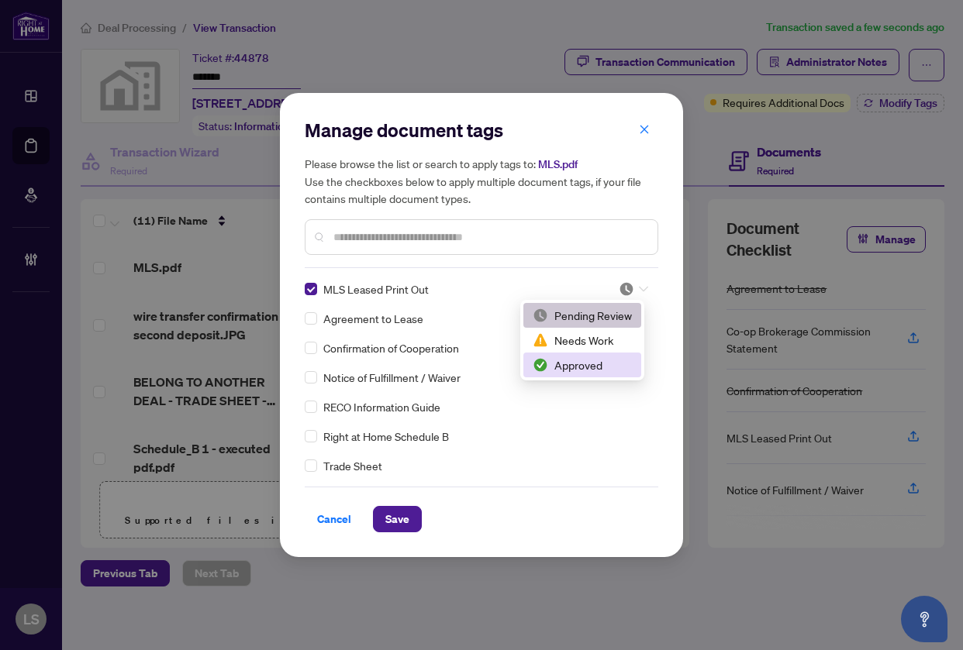
drag, startPoint x: 598, startPoint y: 356, endPoint x: 553, endPoint y: 394, distance: 59.9
click at [598, 356] on div "Approved" at bounding box center [582, 365] width 118 height 25
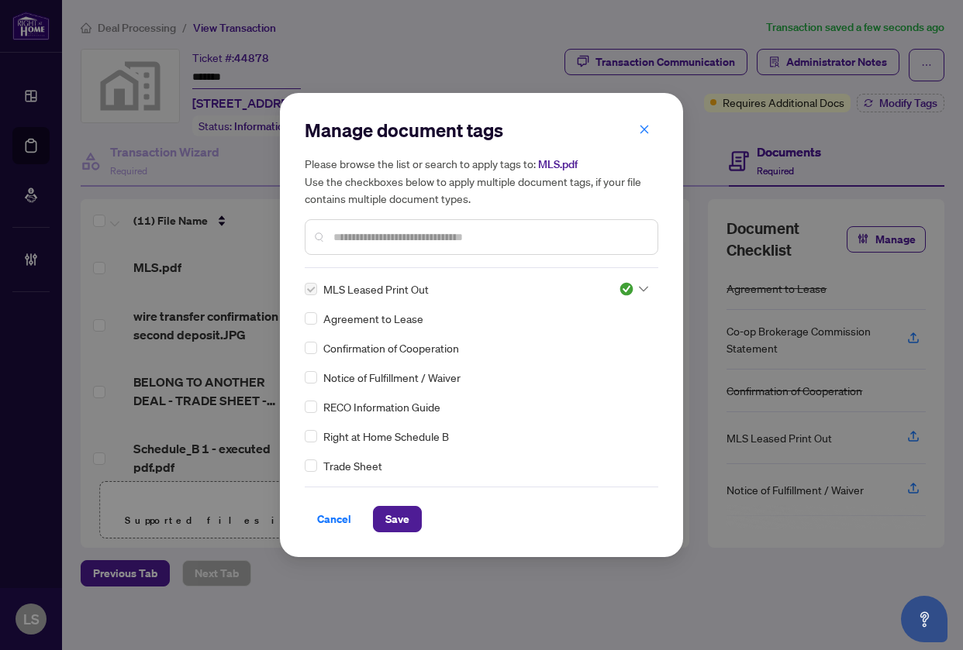
drag, startPoint x: 394, startPoint y: 520, endPoint x: 453, endPoint y: 523, distance: 59.8
click at [394, 520] on span "Save" at bounding box center [397, 519] width 24 height 25
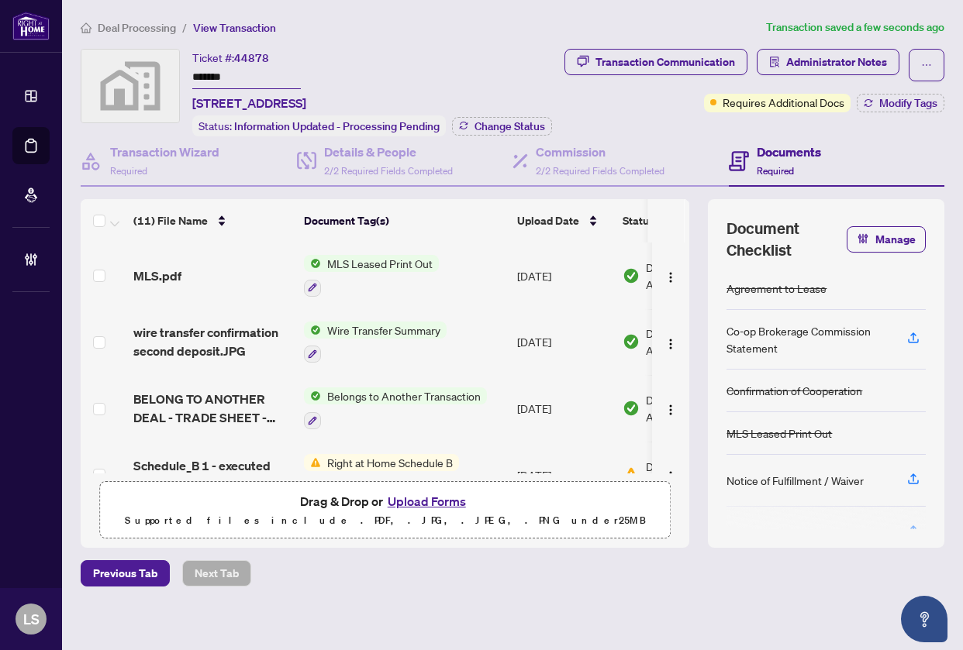
click at [862, 253] on button "Manage" at bounding box center [885, 239] width 79 height 26
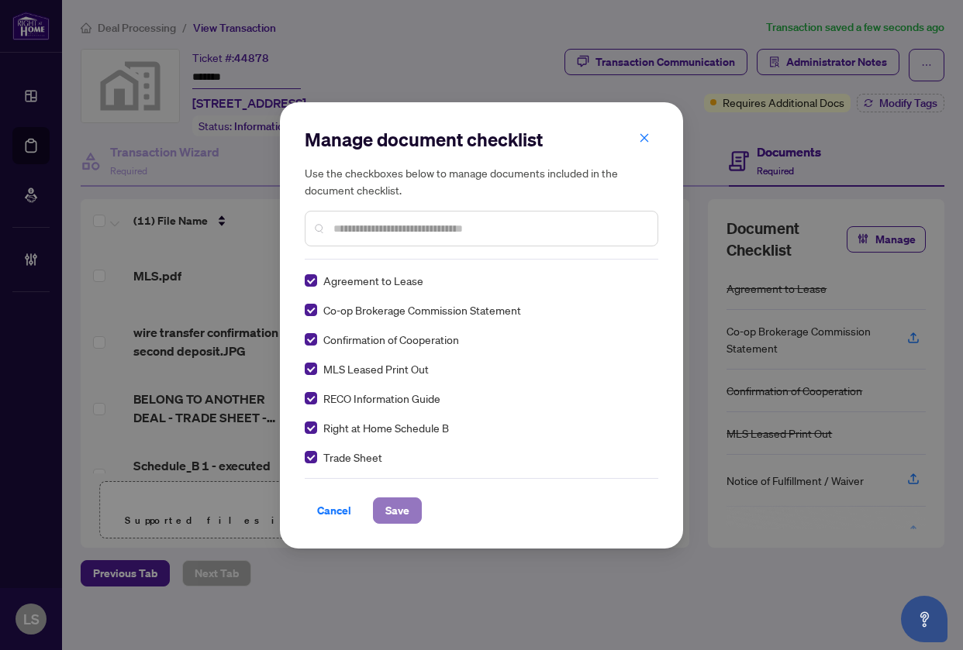
click at [391, 510] on span "Save" at bounding box center [397, 510] width 24 height 25
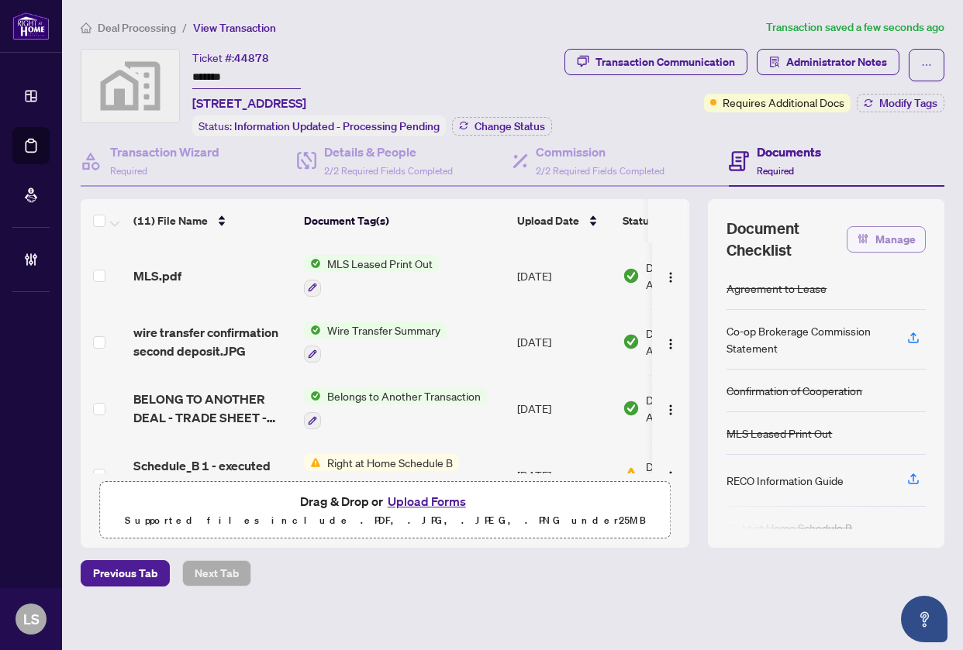
click at [875, 252] on span "Manage" at bounding box center [895, 239] width 40 height 25
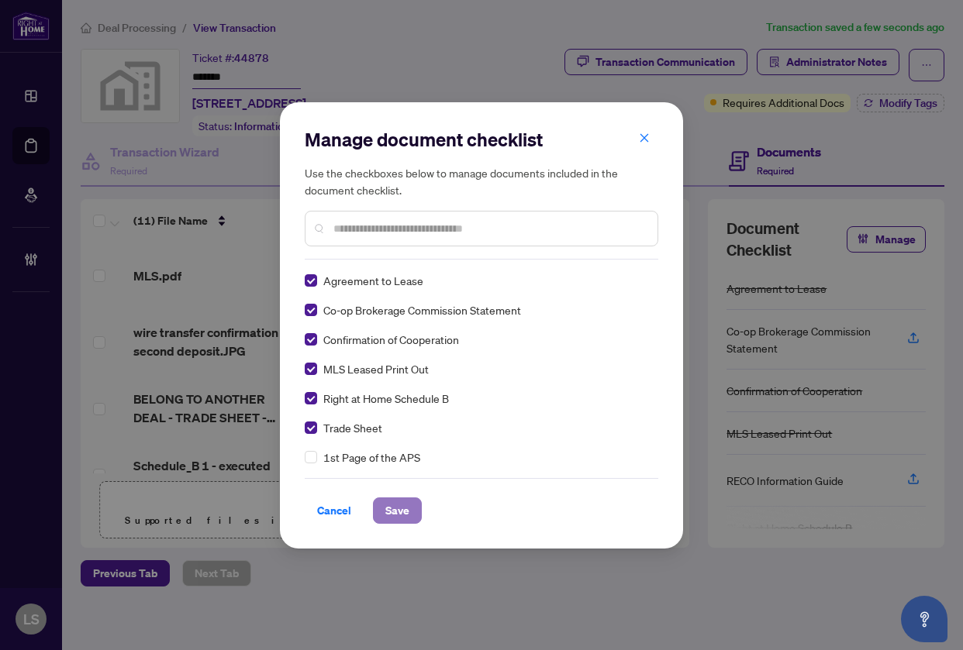
click at [380, 513] on button "Save" at bounding box center [397, 511] width 49 height 26
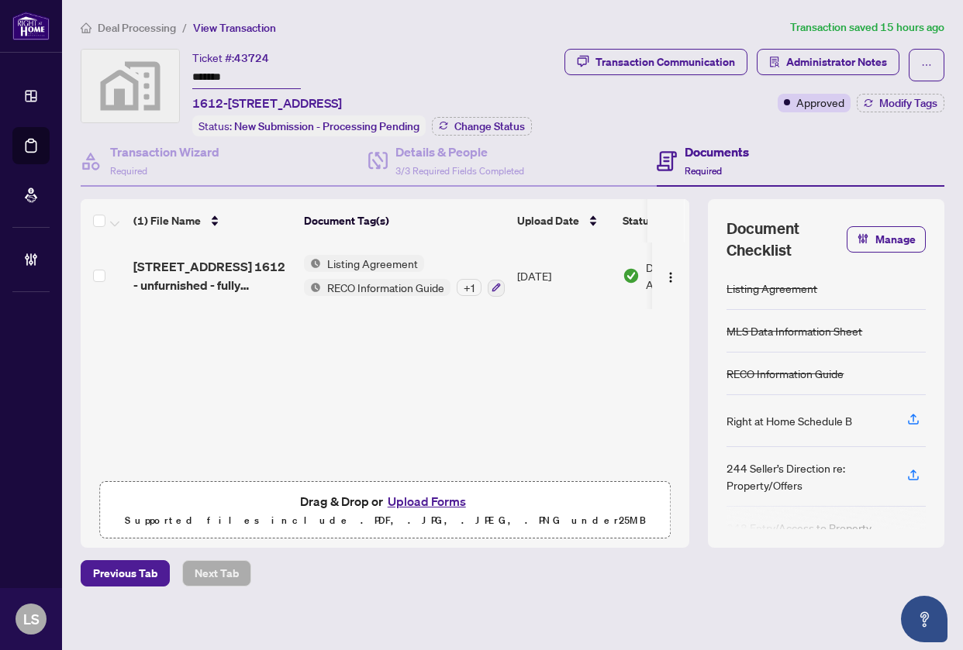
click at [256, 57] on span "43724" at bounding box center [251, 58] width 35 height 14
copy span "43724"
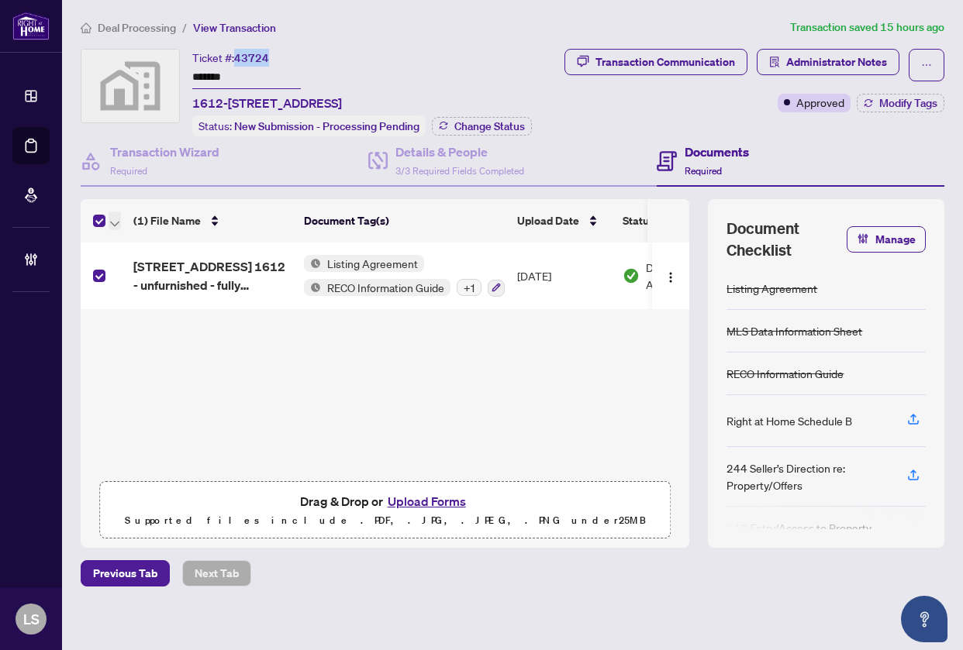
click at [118, 215] on span "button" at bounding box center [114, 220] width 9 height 17
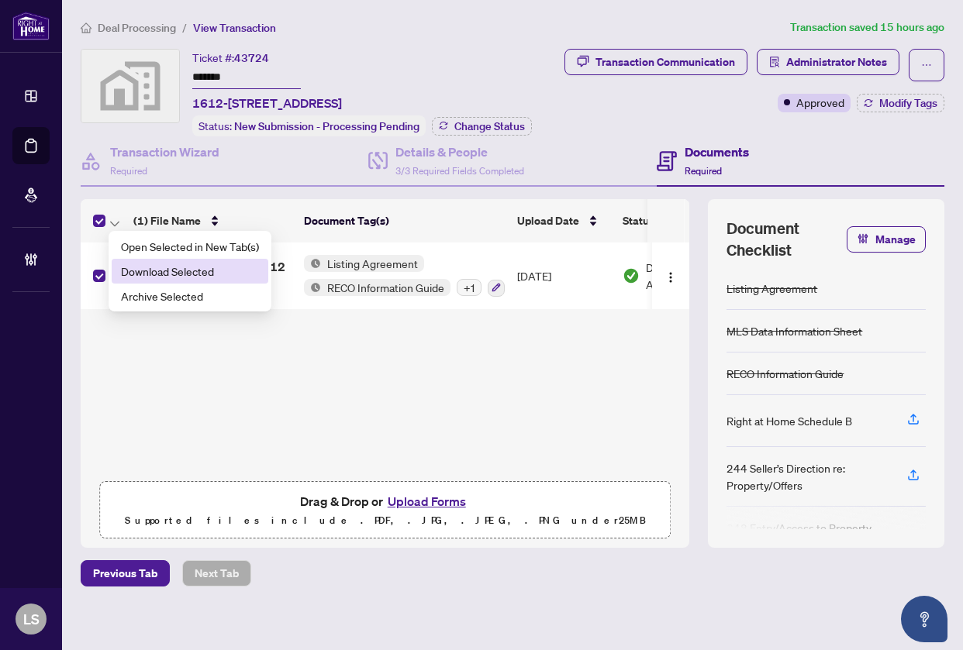
click at [160, 265] on span "Download Selected" at bounding box center [190, 271] width 138 height 17
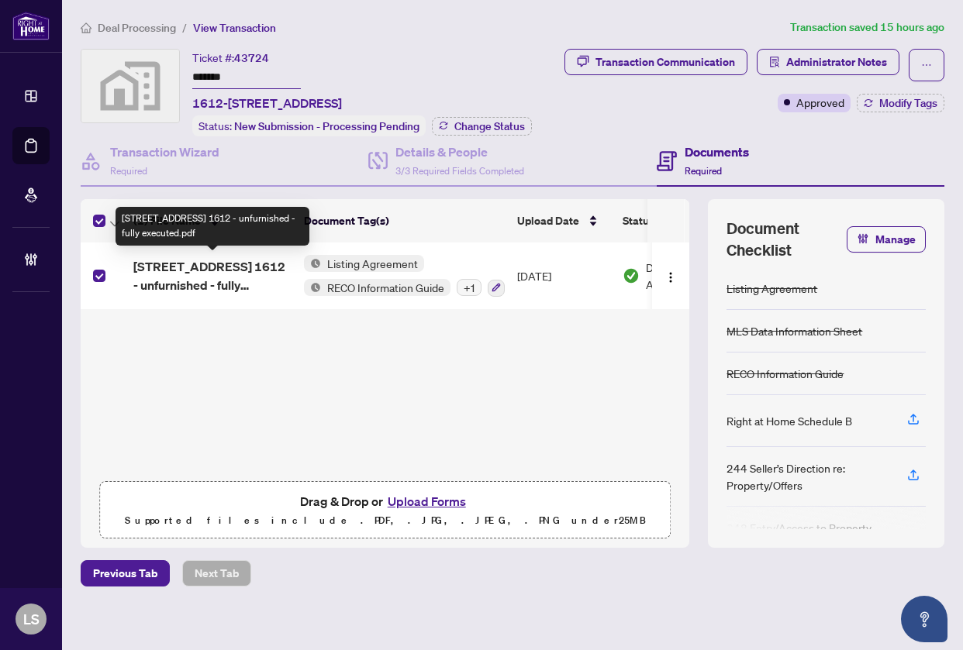
click at [196, 275] on span "955 bay street 1612 - unfurnished - fully executed.pdf" at bounding box center [212, 275] width 158 height 37
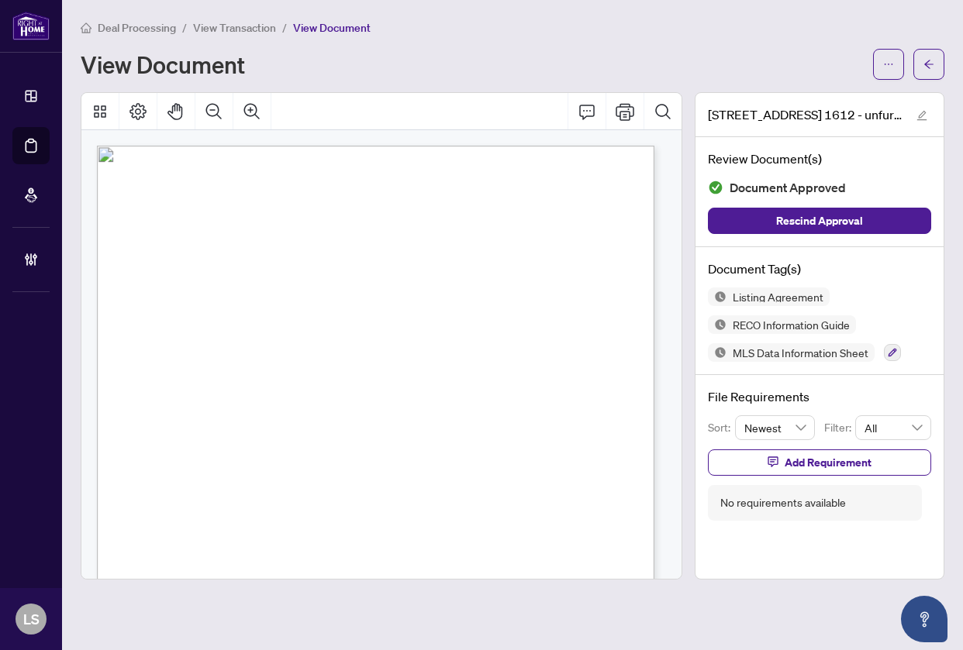
drag, startPoint x: 475, startPoint y: 336, endPoint x: 459, endPoint y: 334, distance: 16.3
click at [466, 336] on div "Page 1" at bounding box center [375, 506] width 557 height 721
click at [139, 291] on span "{" at bounding box center [138, 304] width 4 height 29
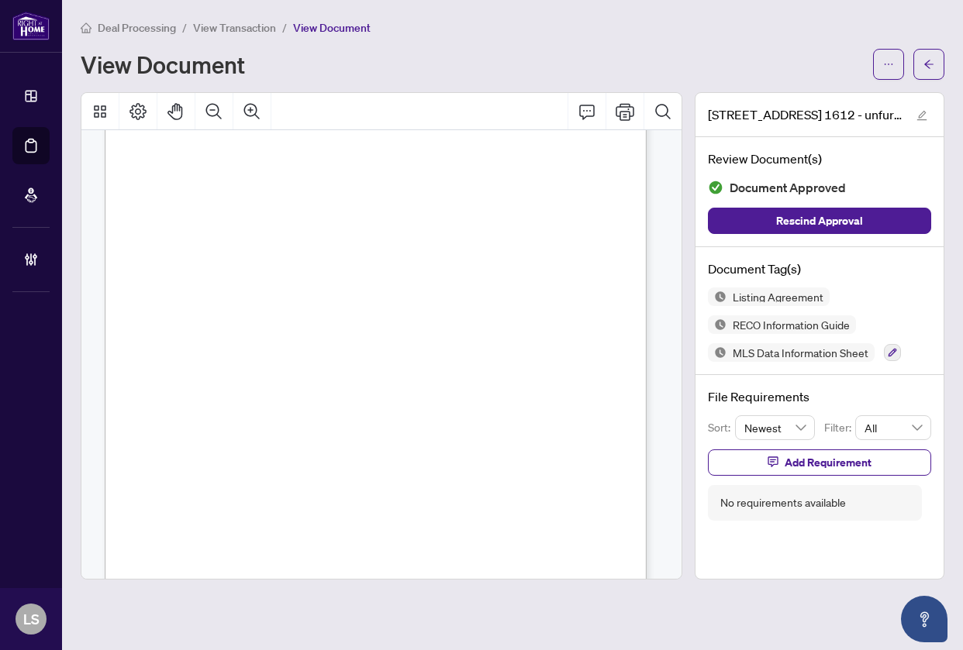
scroll to position [14395, 0]
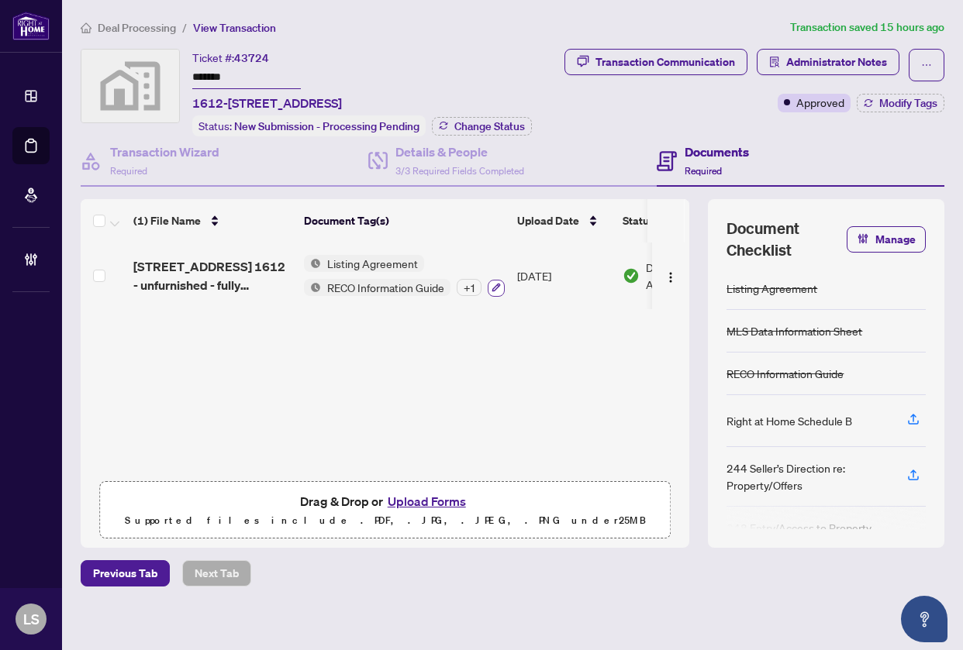
click at [496, 285] on icon "button" at bounding box center [495, 287] width 9 height 9
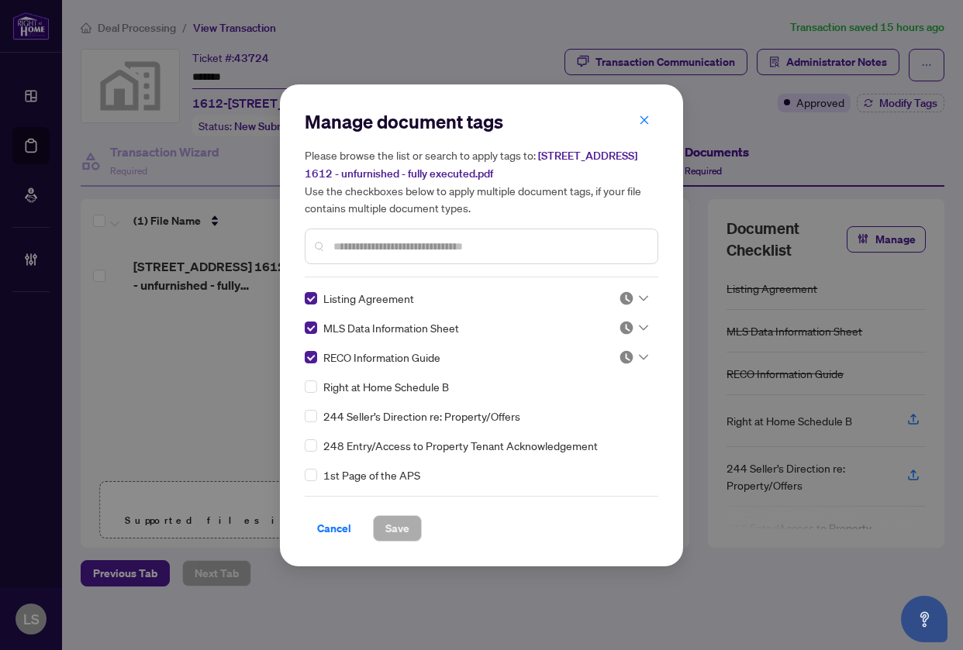
click at [625, 295] on img at bounding box center [625, 298] width 15 height 15
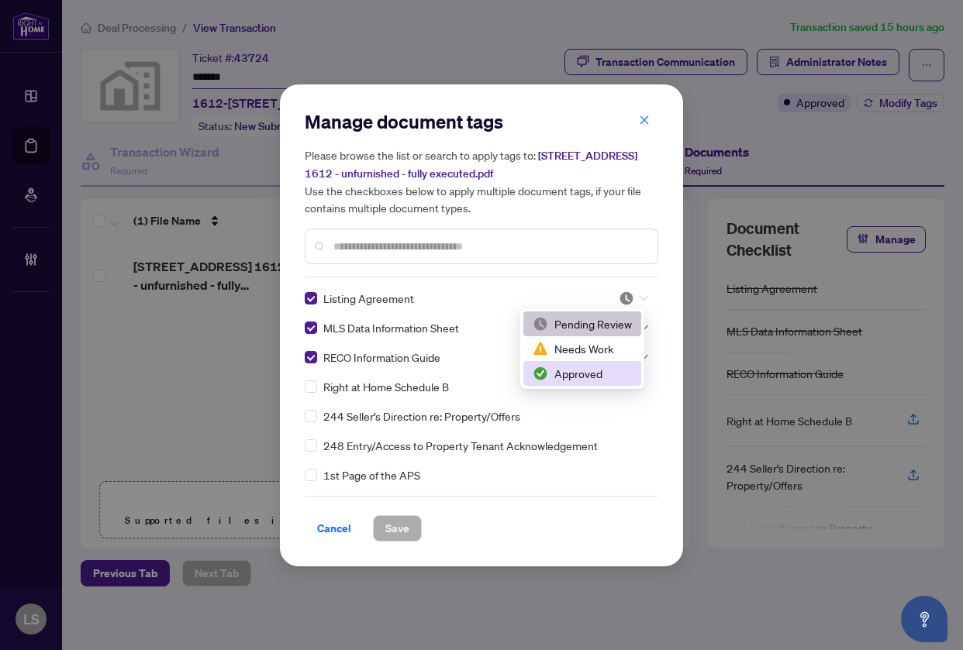
click at [617, 370] on div "Approved" at bounding box center [581, 373] width 99 height 17
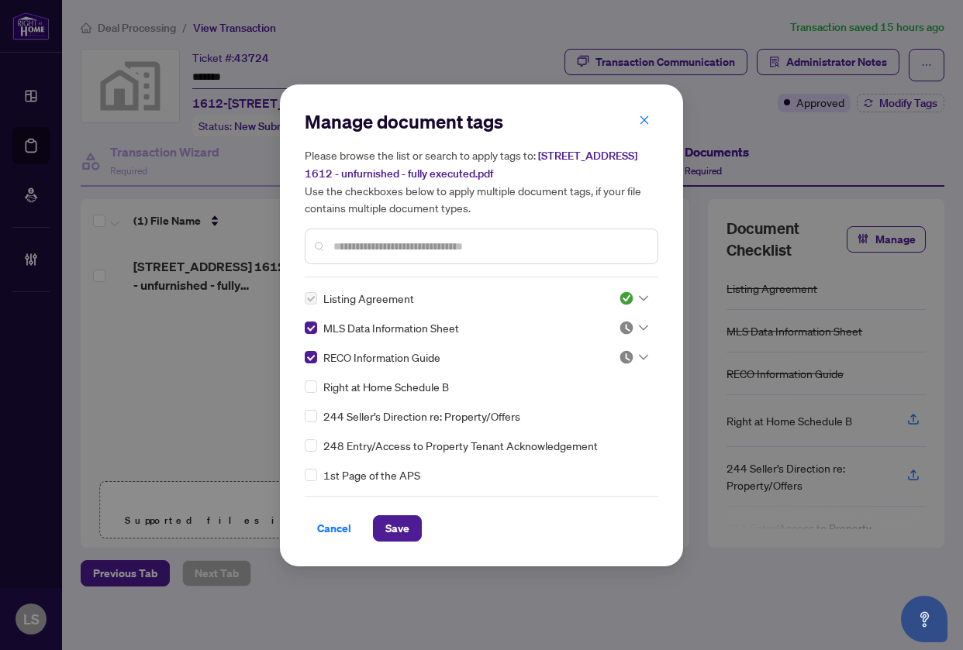
click at [629, 331] on div at bounding box center [632, 327] width 29 height 15
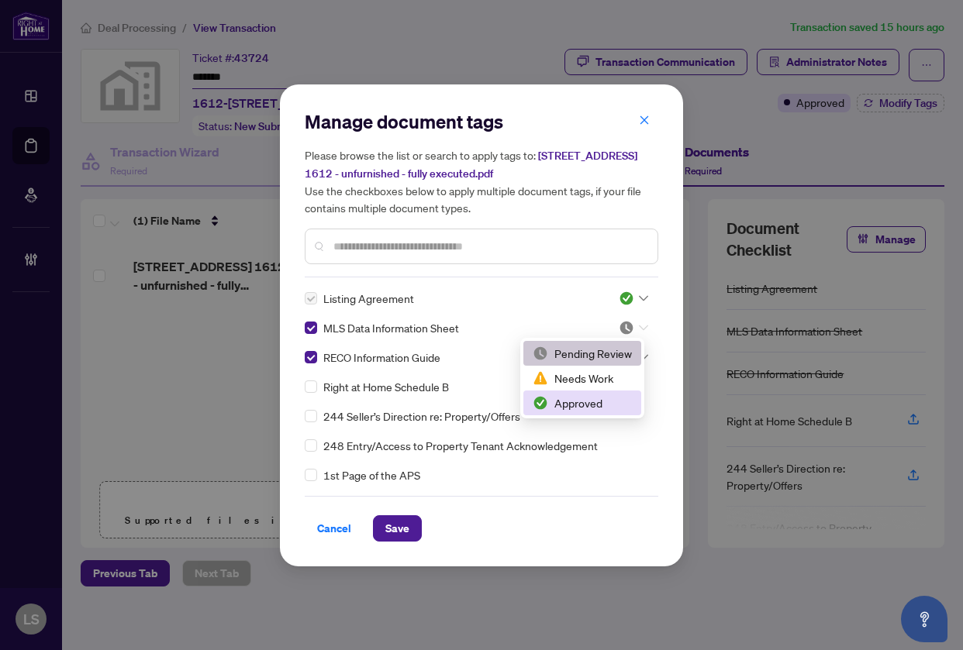
click at [598, 406] on div "Approved" at bounding box center [581, 402] width 99 height 17
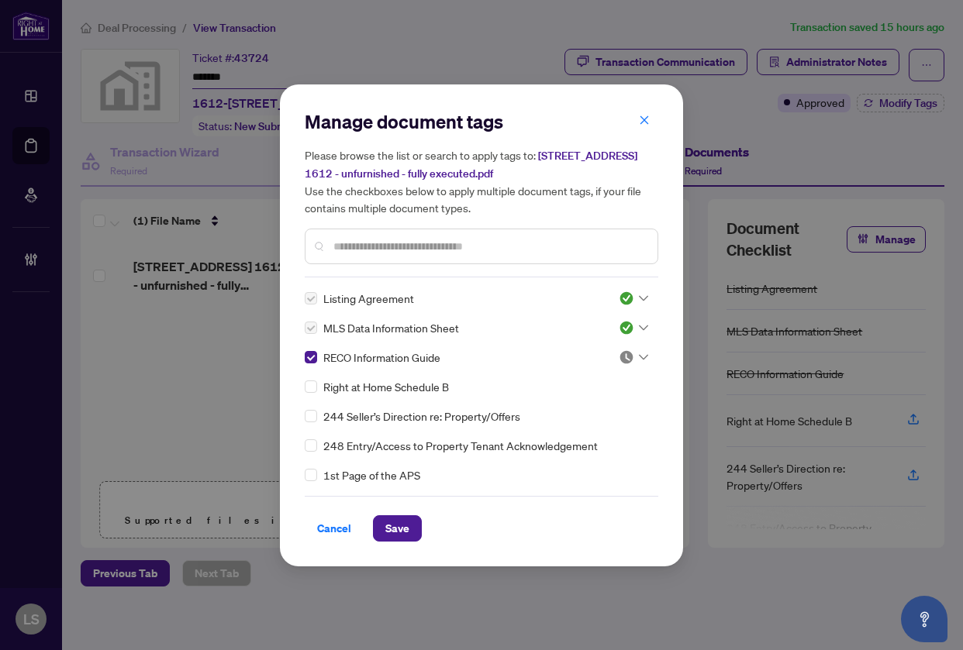
click at [624, 362] on img at bounding box center [625, 357] width 15 height 15
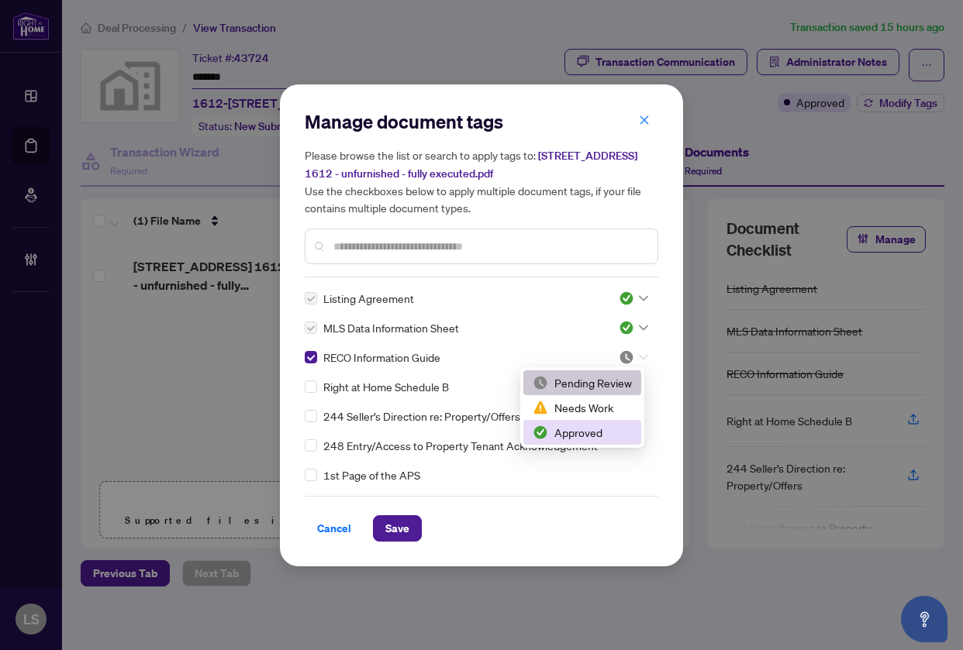
click at [587, 436] on div "Approved" at bounding box center [581, 432] width 99 height 17
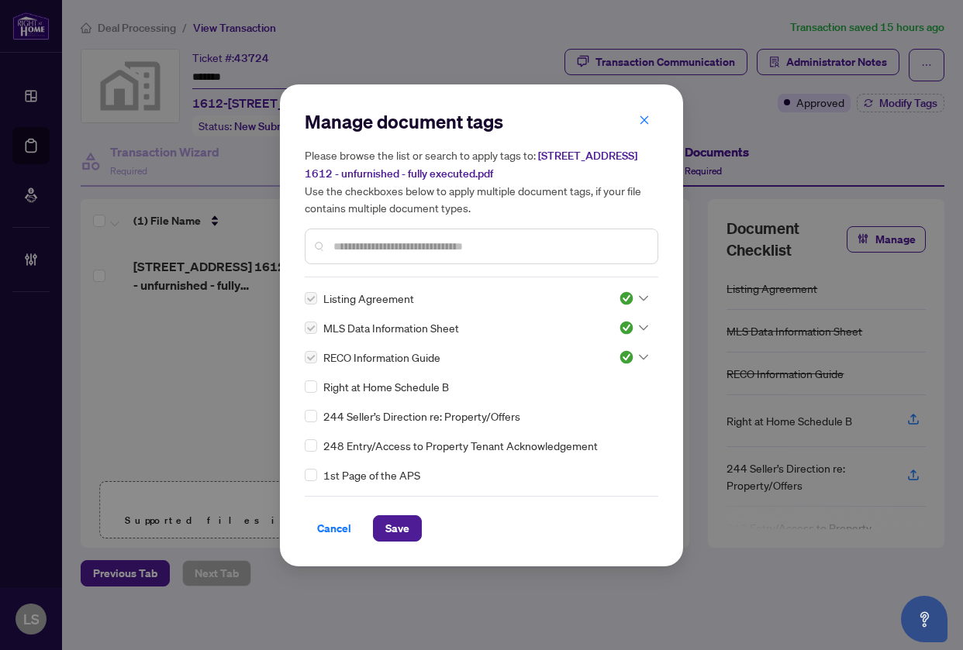
click at [399, 511] on div "Cancel Save" at bounding box center [481, 519] width 353 height 46
click at [399, 528] on span "Save" at bounding box center [397, 528] width 24 height 25
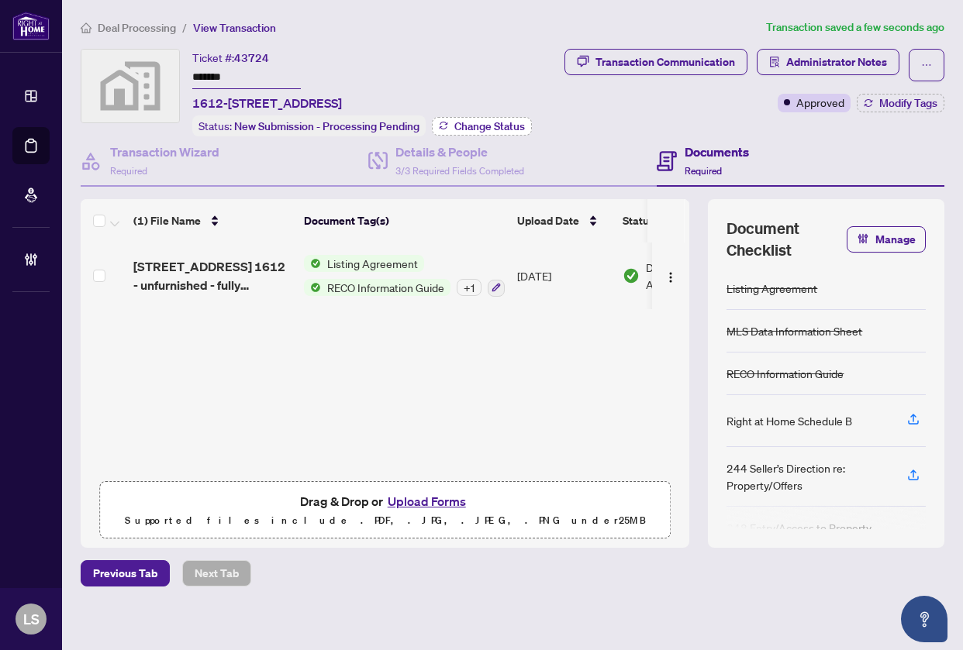
click at [480, 123] on span "Change Status" at bounding box center [489, 126] width 71 height 11
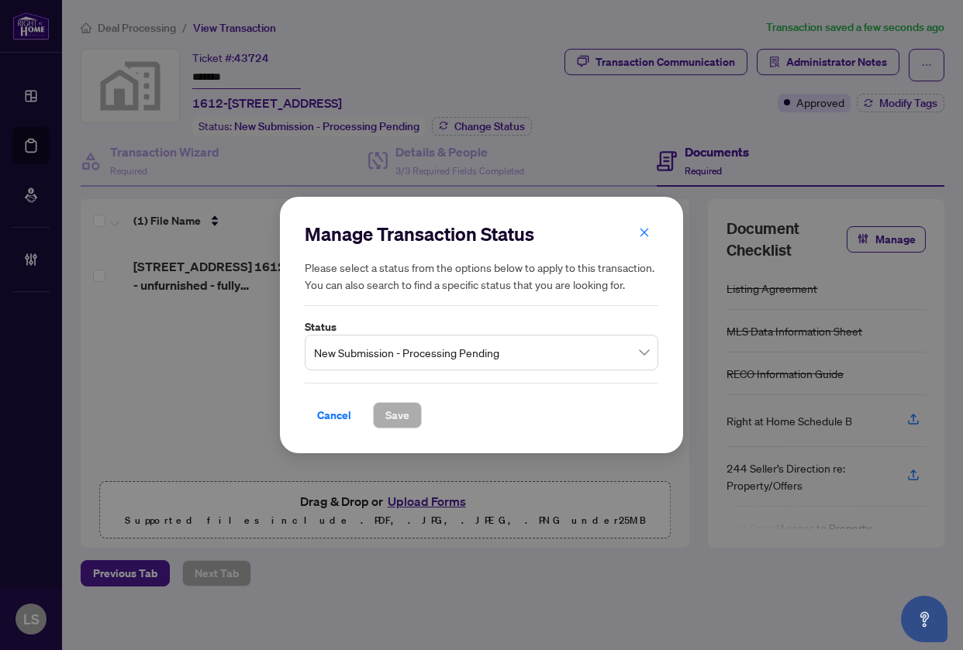
click at [394, 364] on span "New Submission - Processing Pending" at bounding box center [481, 352] width 335 height 29
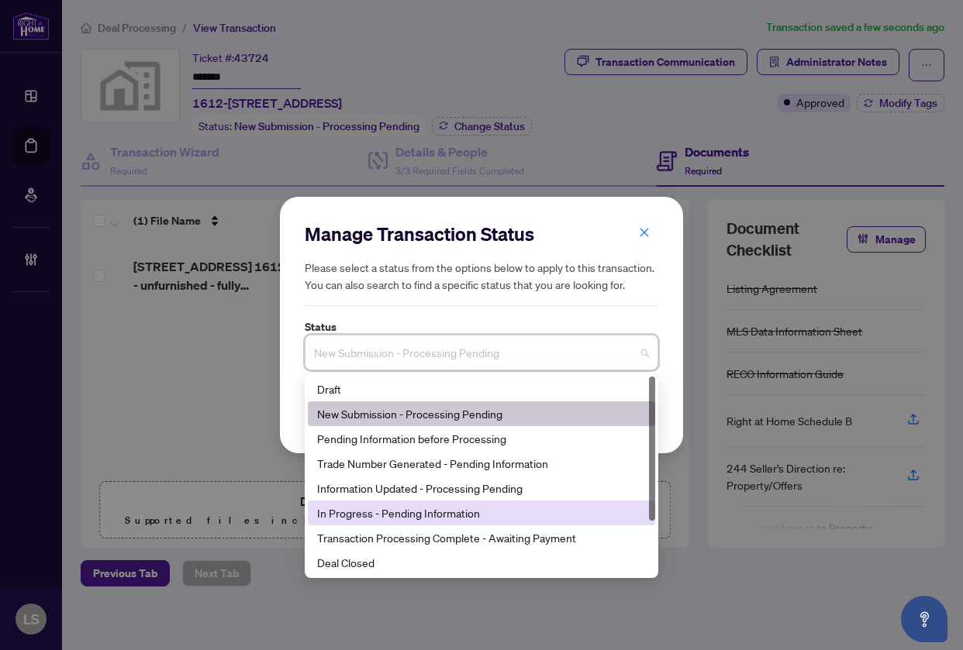
click at [394, 518] on div "In Progress - Pending Information" at bounding box center [481, 513] width 329 height 17
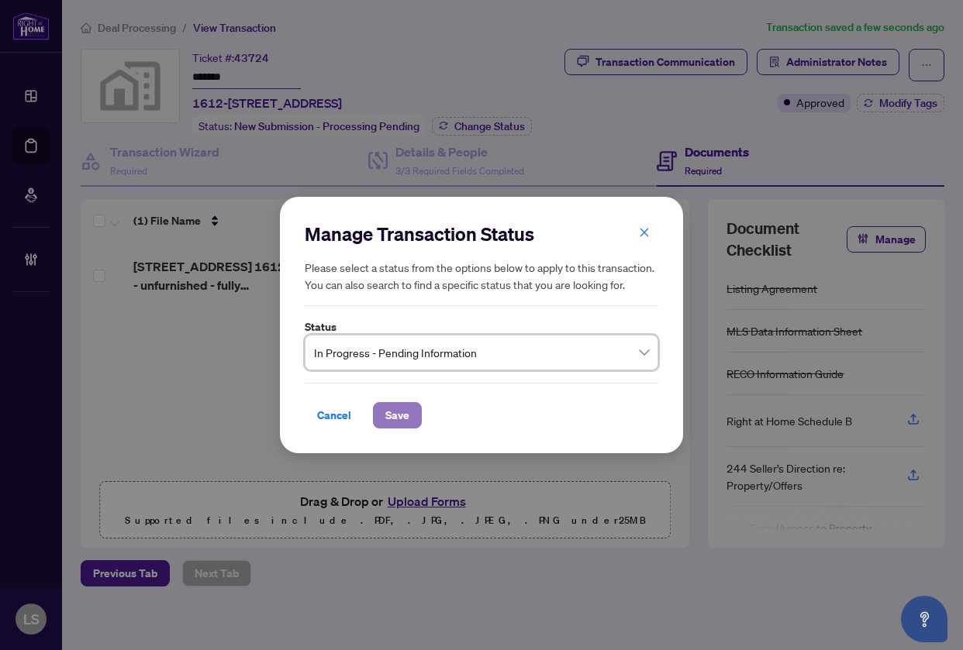
click at [398, 413] on span "Save" at bounding box center [397, 415] width 24 height 25
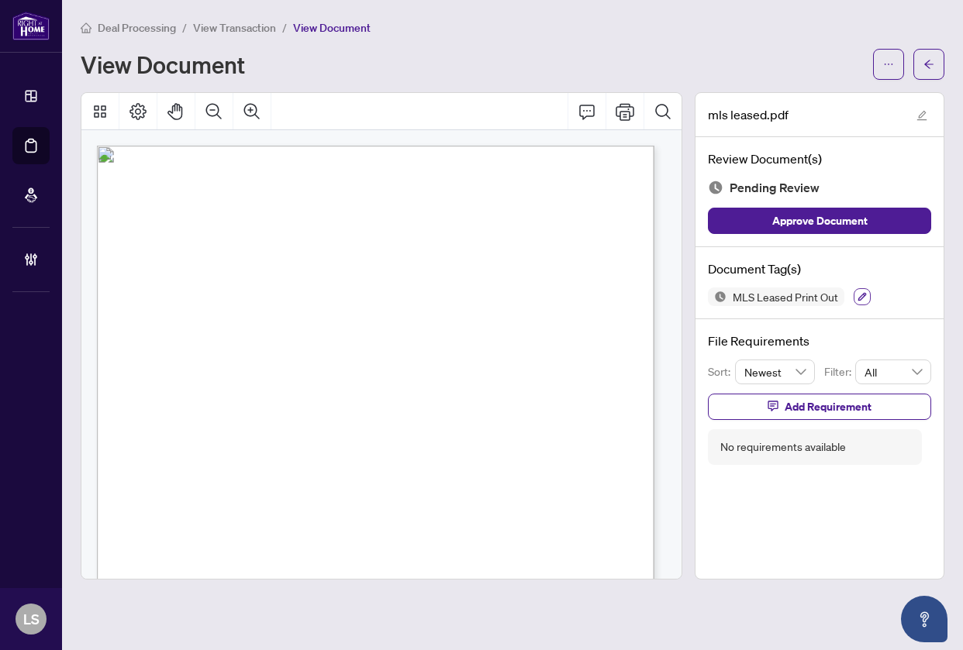
click at [858, 299] on icon "button" at bounding box center [862, 297] width 9 height 9
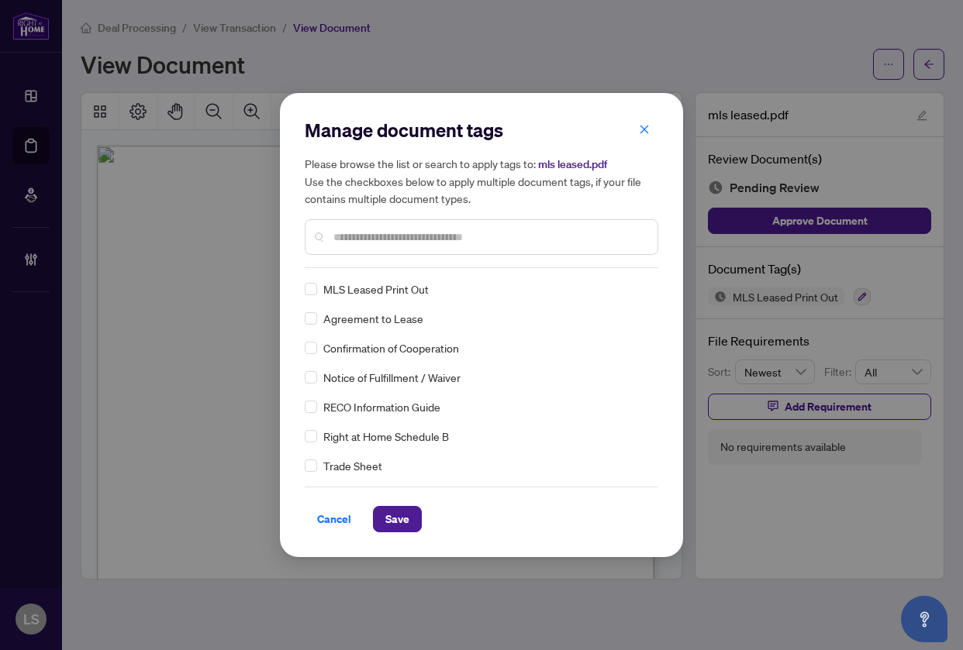
click at [374, 248] on div at bounding box center [481, 237] width 353 height 36
click at [380, 239] on input "text" at bounding box center [489, 237] width 312 height 17
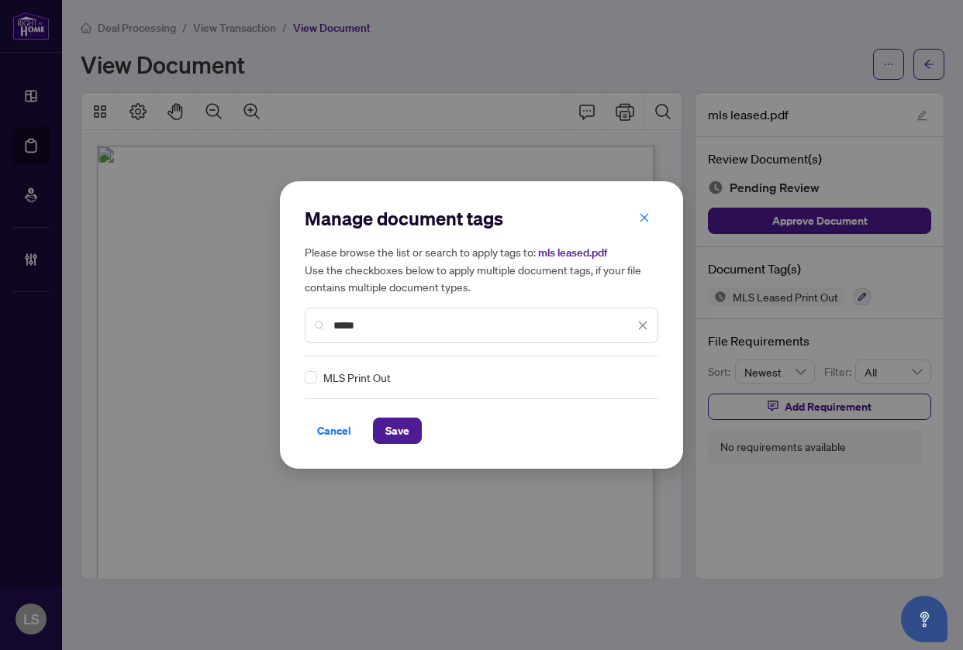
type input "*****"
click at [620, 378] on img at bounding box center [625, 377] width 15 height 15
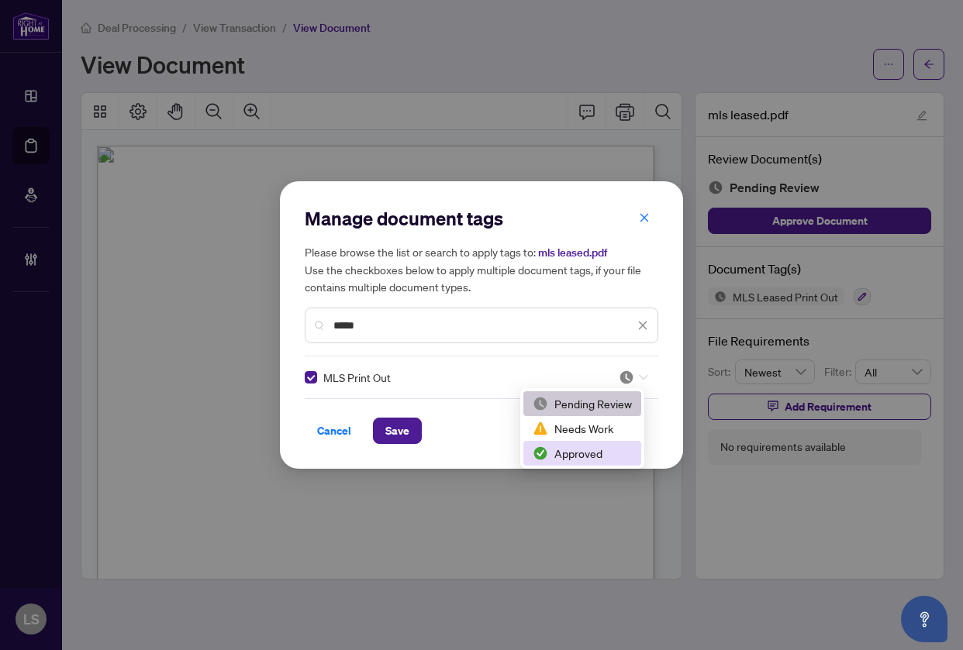
click at [573, 453] on div "Approved" at bounding box center [581, 453] width 99 height 17
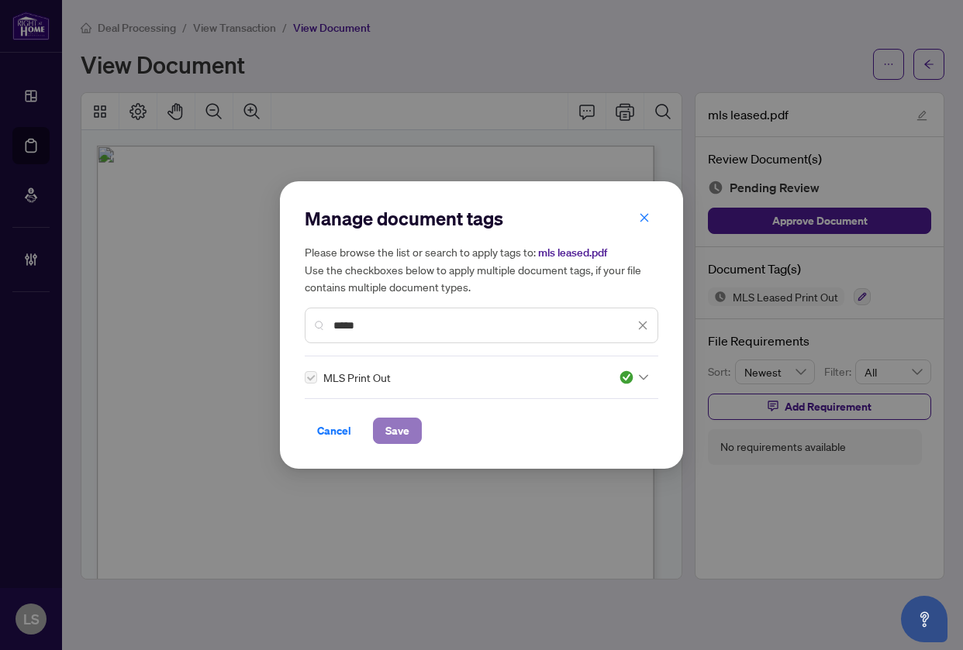
click at [389, 439] on span "Save" at bounding box center [397, 430] width 24 height 25
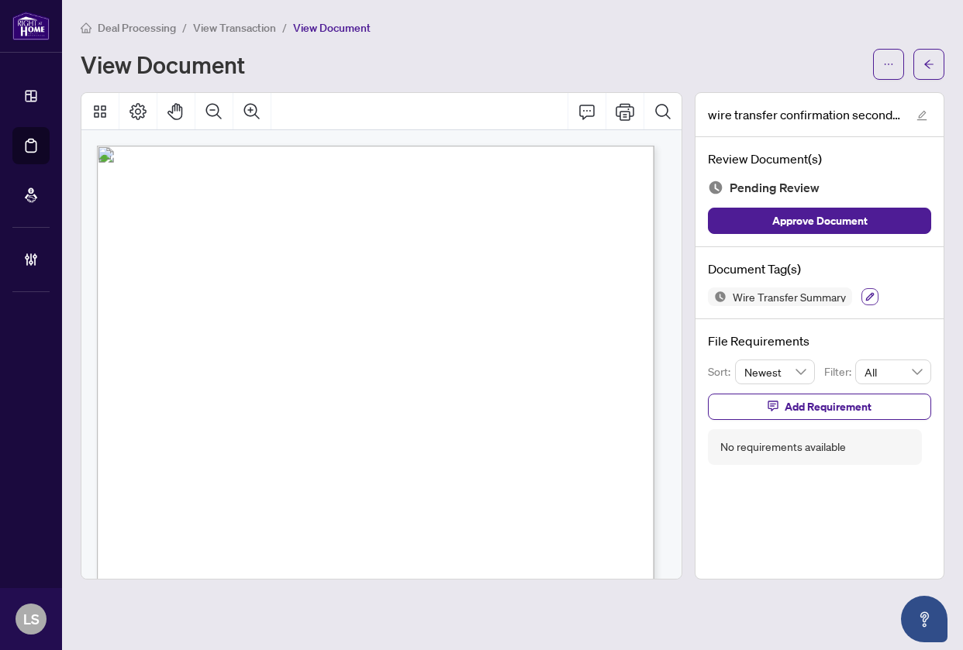
click at [873, 293] on icon "button" at bounding box center [870, 297] width 9 height 9
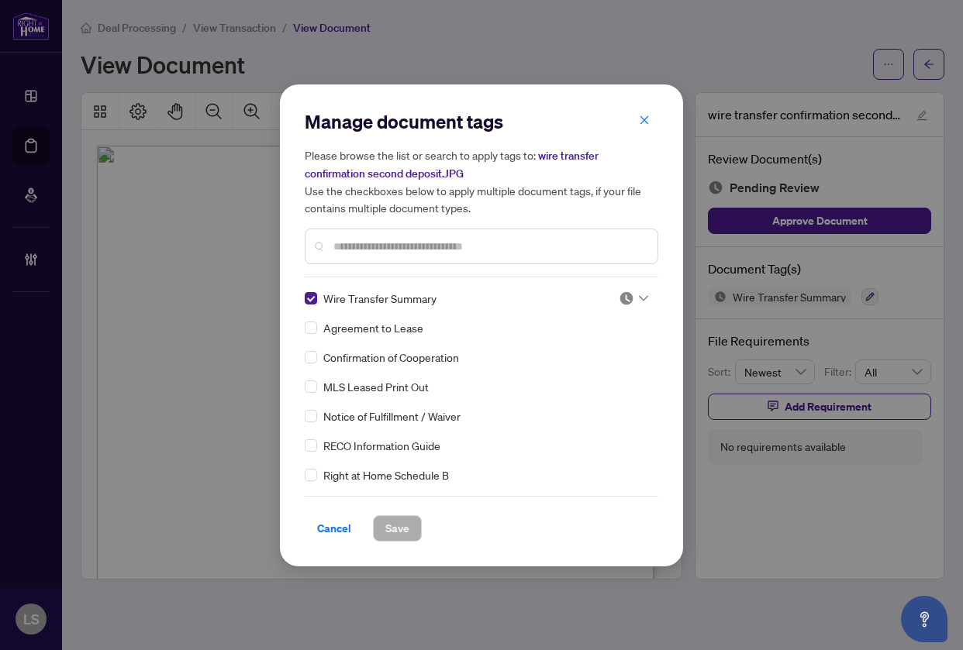
click at [632, 301] on div at bounding box center [632, 298] width 29 height 15
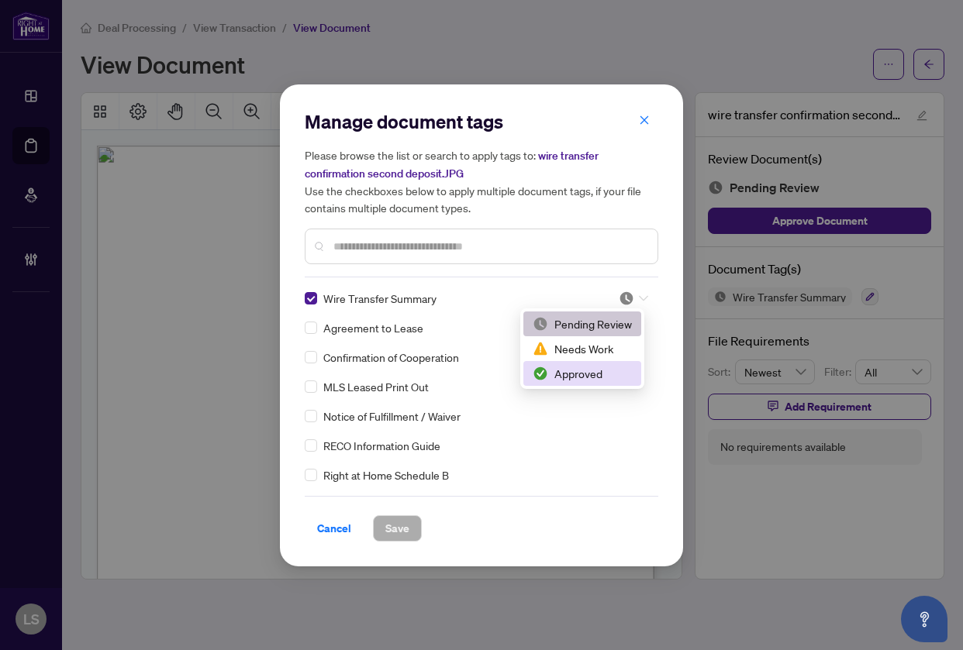
click at [582, 377] on div "Approved" at bounding box center [581, 373] width 99 height 17
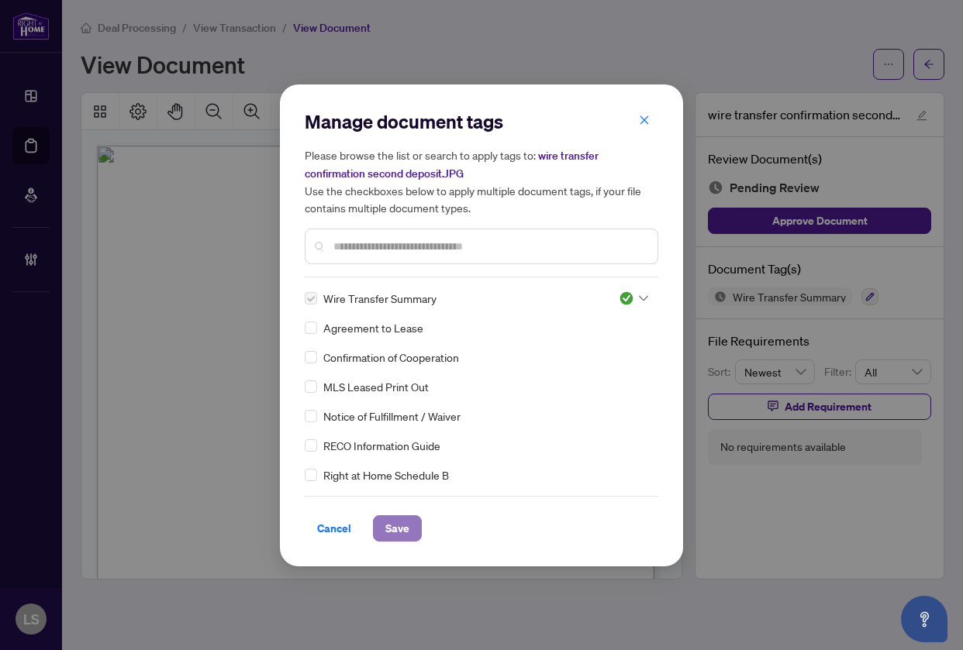
click at [396, 525] on span "Save" at bounding box center [397, 528] width 24 height 25
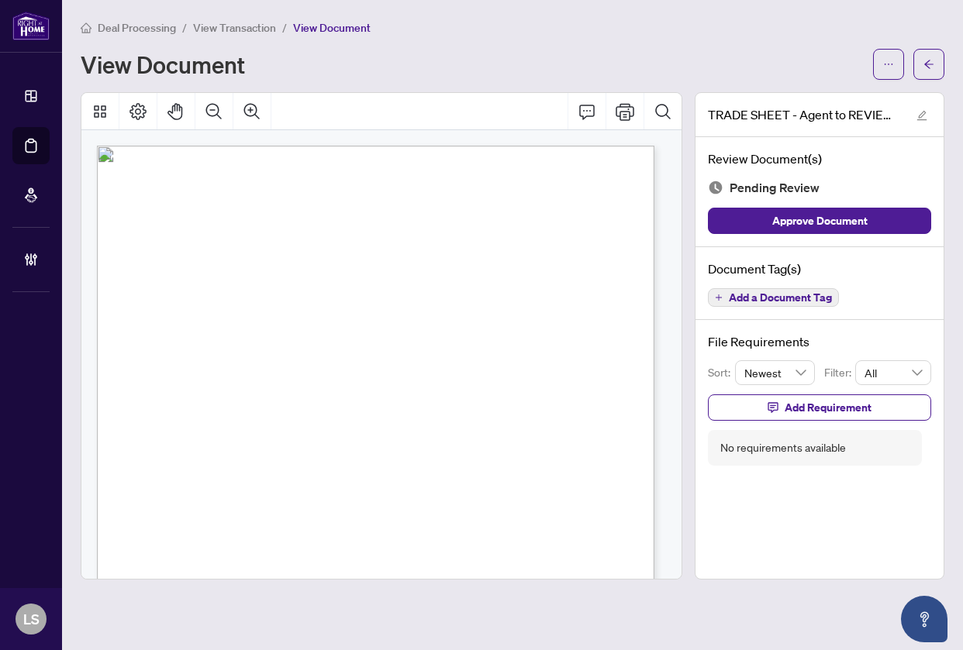
click at [806, 292] on span "Add a Document Tag" at bounding box center [779, 297] width 103 height 11
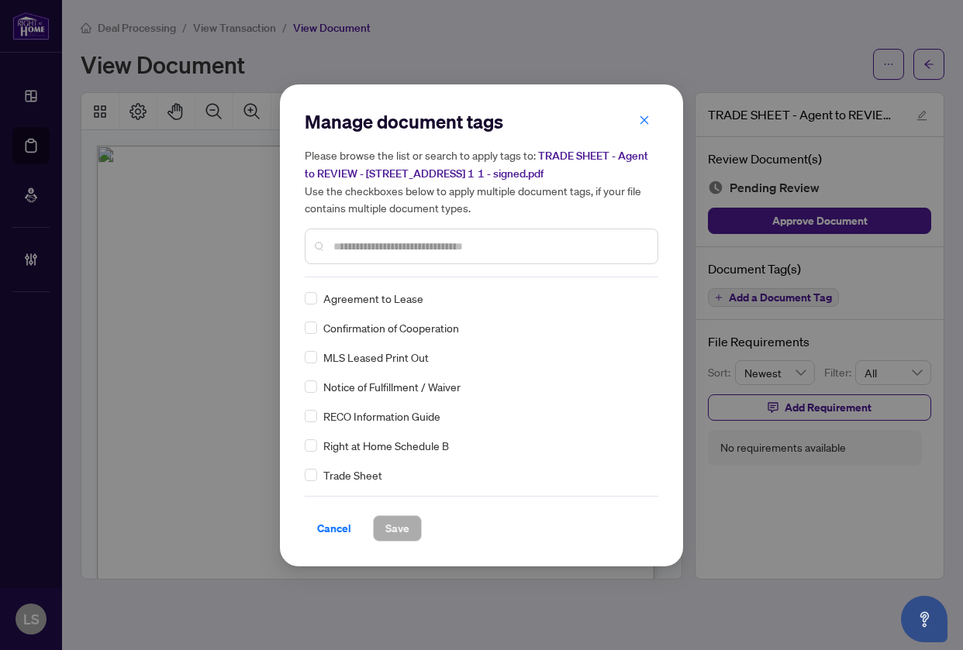
drag, startPoint x: 365, startPoint y: 243, endPoint x: 387, endPoint y: 173, distance: 73.8
click at [364, 243] on input "text" at bounding box center [489, 246] width 312 height 17
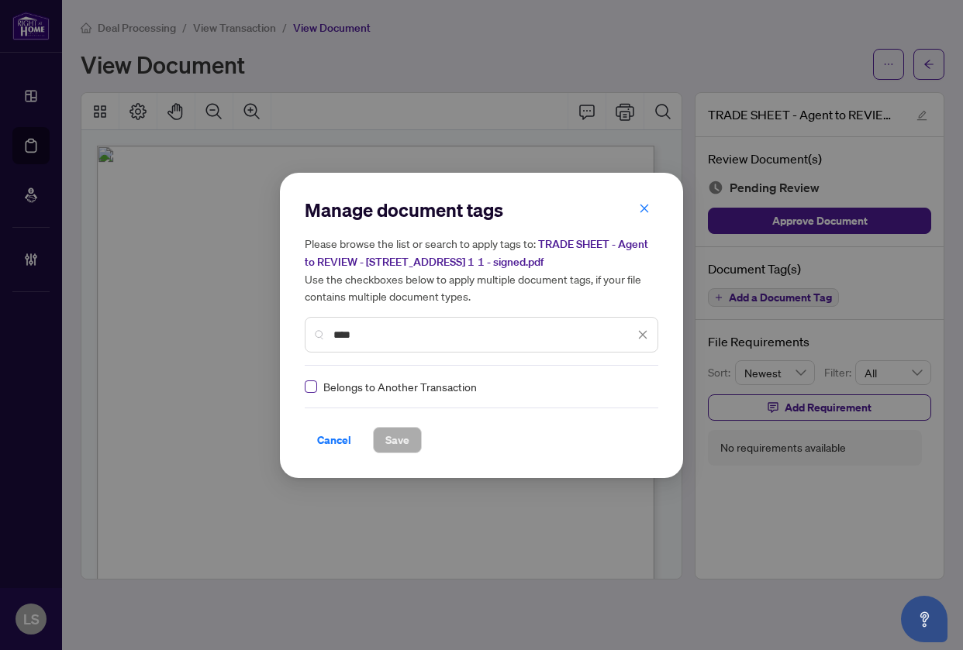
type input "****"
click at [629, 382] on img at bounding box center [625, 386] width 15 height 15
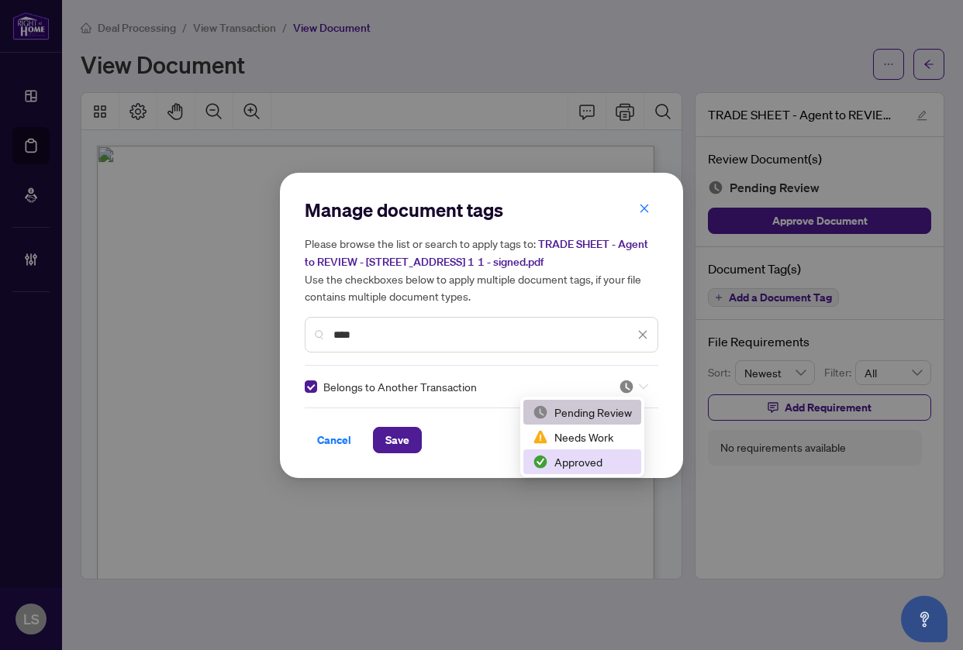
click at [580, 459] on div "Approved" at bounding box center [581, 461] width 99 height 17
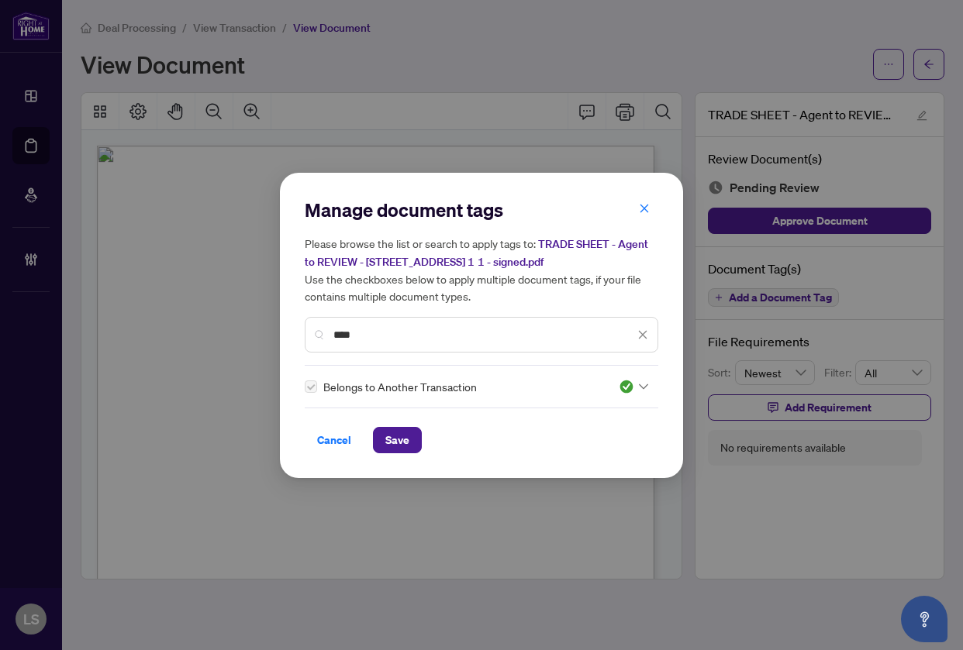
click at [407, 439] on span "Save" at bounding box center [397, 440] width 24 height 25
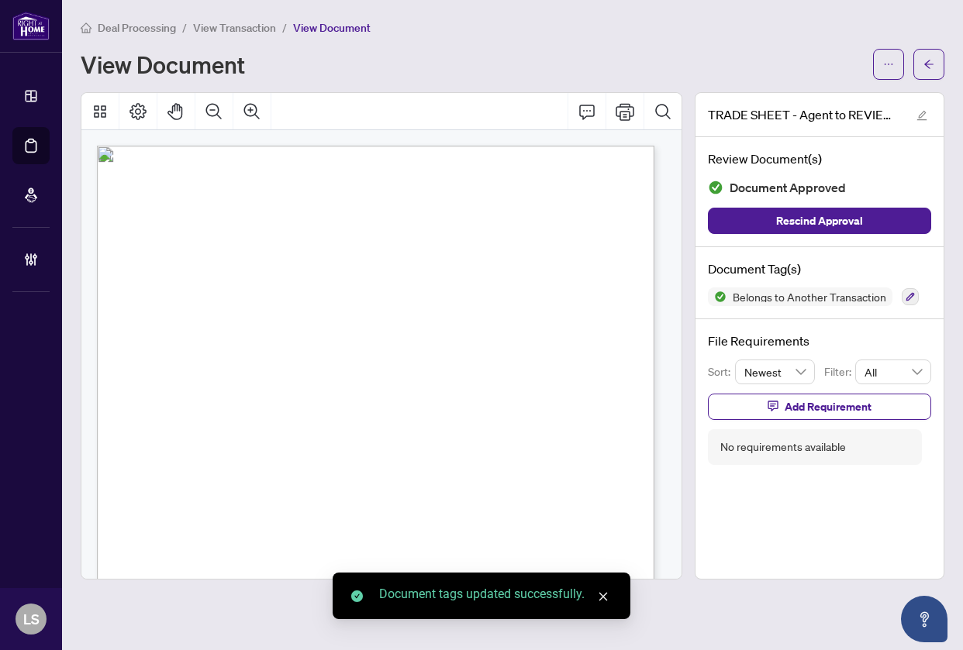
click at [921, 115] on icon "edit" at bounding box center [921, 115] width 11 height 11
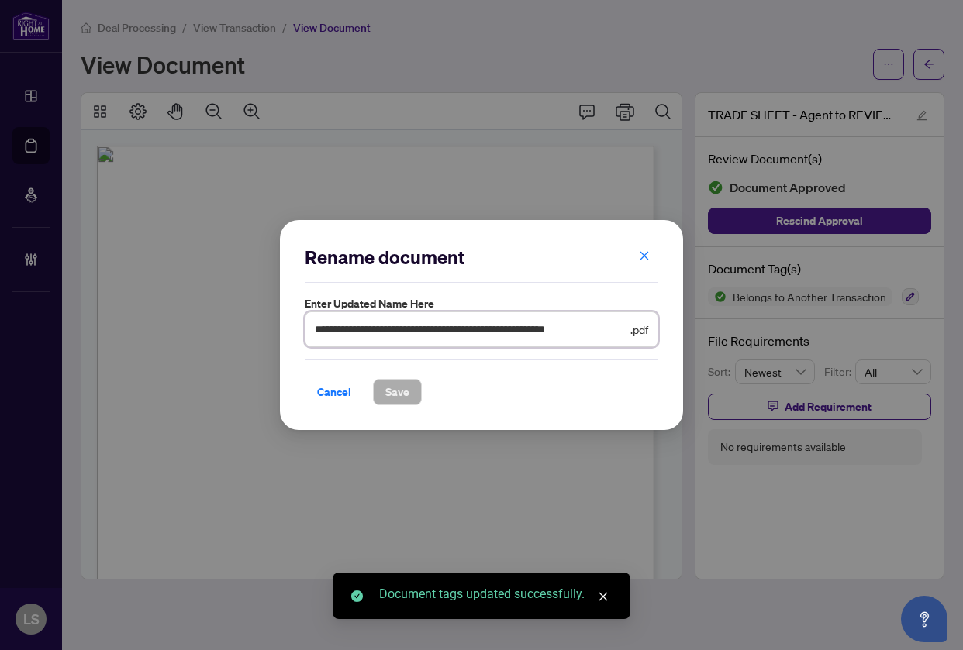
click at [316, 330] on input "**********" at bounding box center [471, 329] width 312 height 17
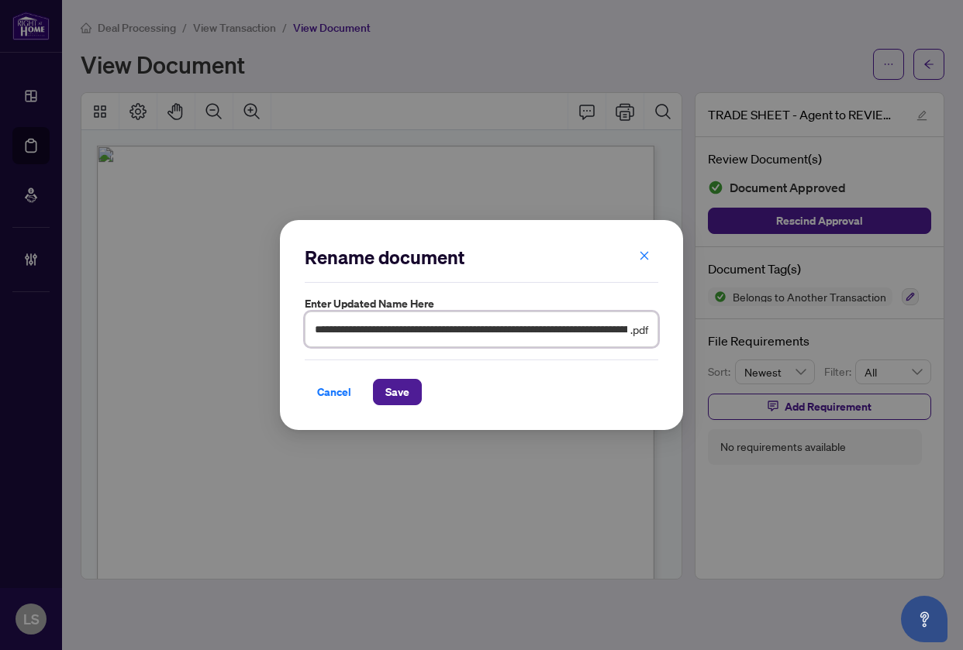
type input "**********"
drag, startPoint x: 405, startPoint y: 370, endPoint x: 400, endPoint y: 400, distance: 30.7
click at [405, 370] on div "Cancel Save" at bounding box center [481, 383] width 353 height 46
click at [402, 400] on span "Save" at bounding box center [397, 392] width 24 height 25
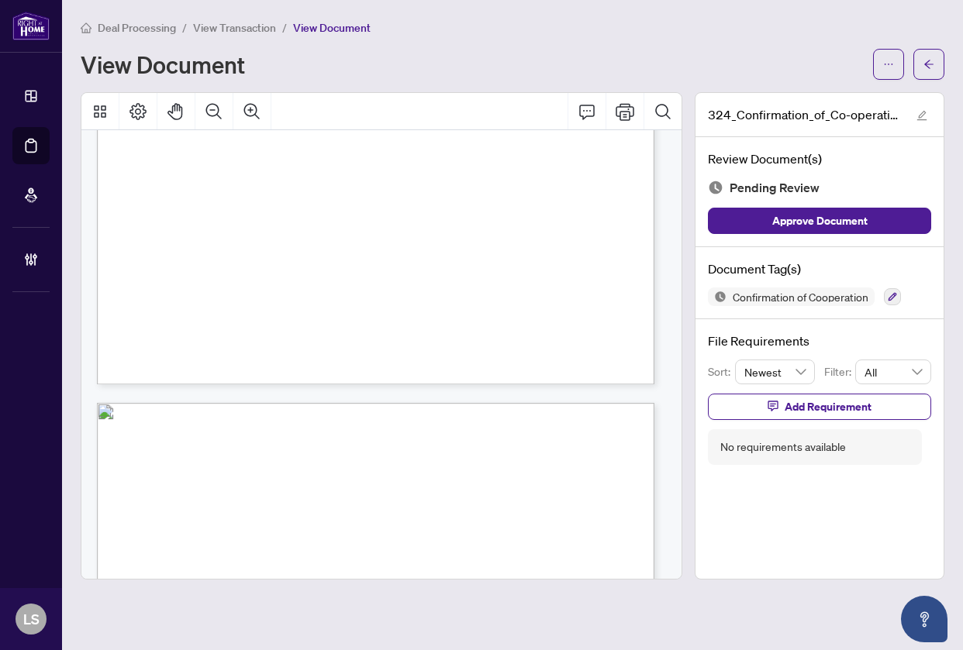
scroll to position [345, 0]
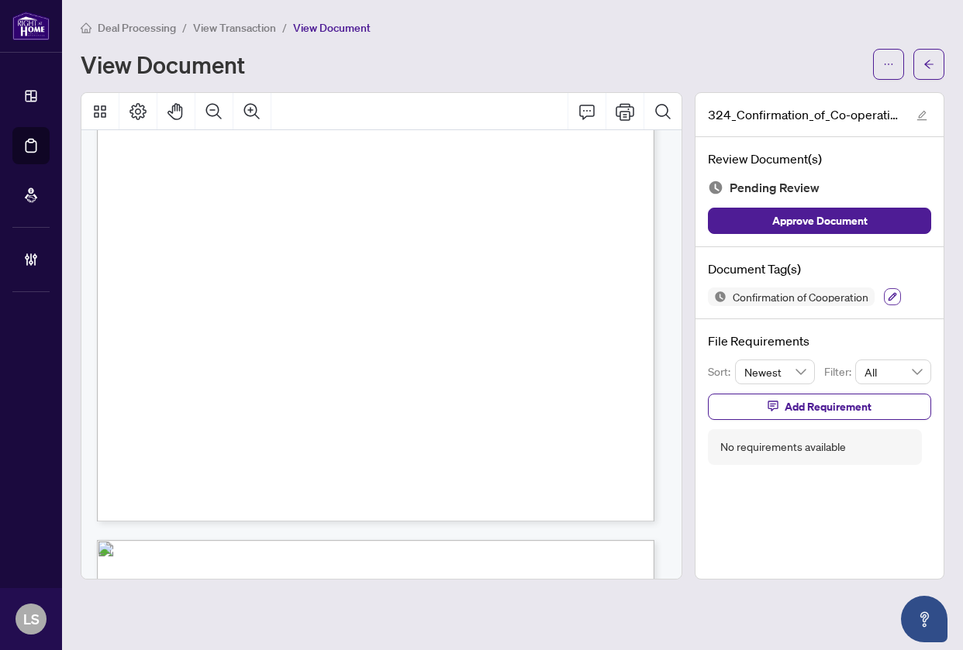
click at [890, 296] on button "button" at bounding box center [891, 296] width 17 height 17
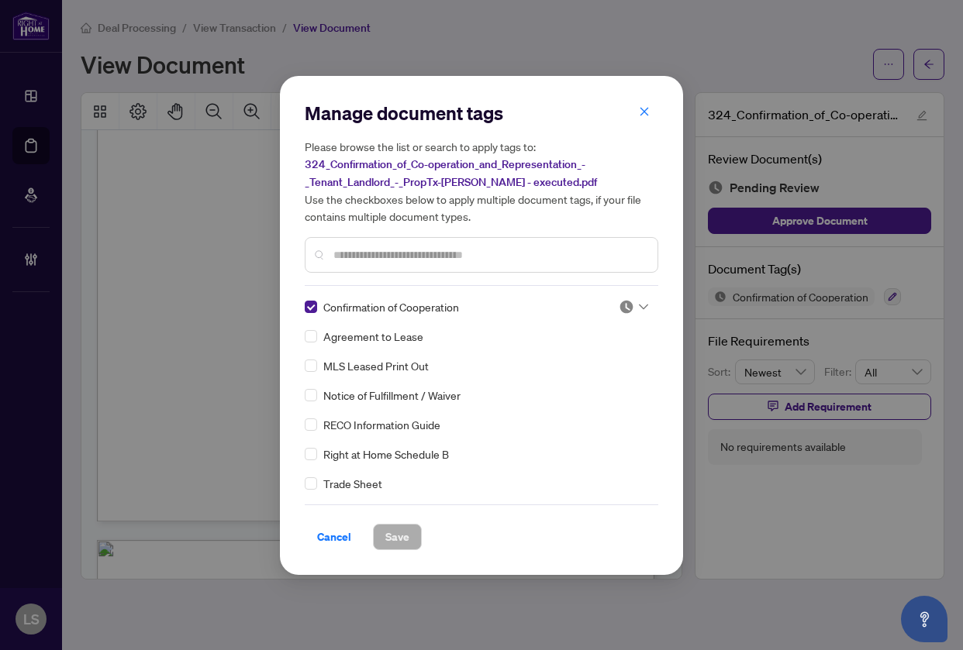
click at [629, 310] on img at bounding box center [625, 306] width 15 height 15
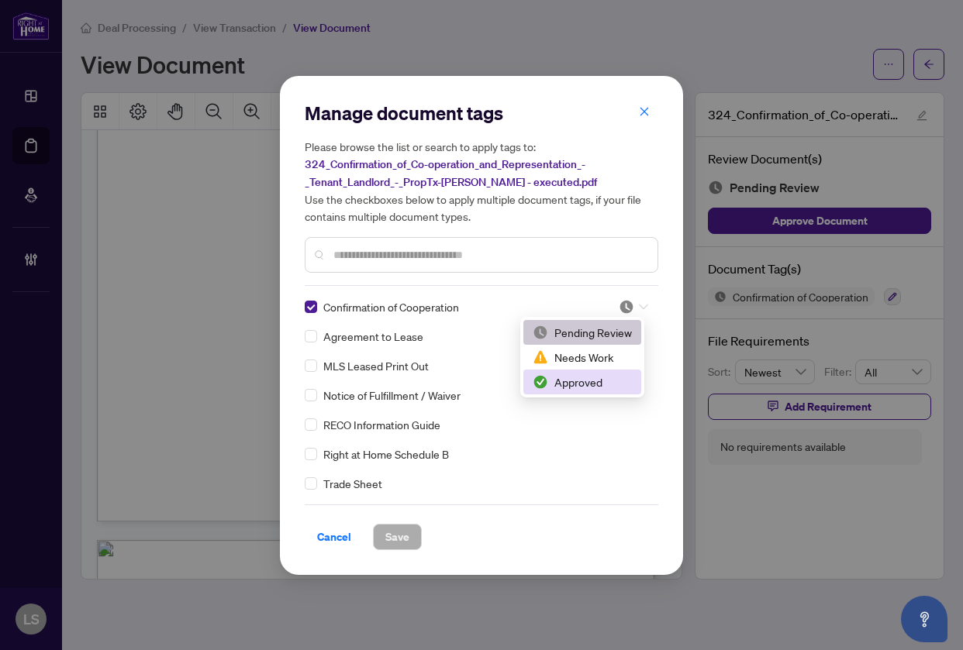
click at [595, 380] on div "Approved" at bounding box center [581, 382] width 99 height 17
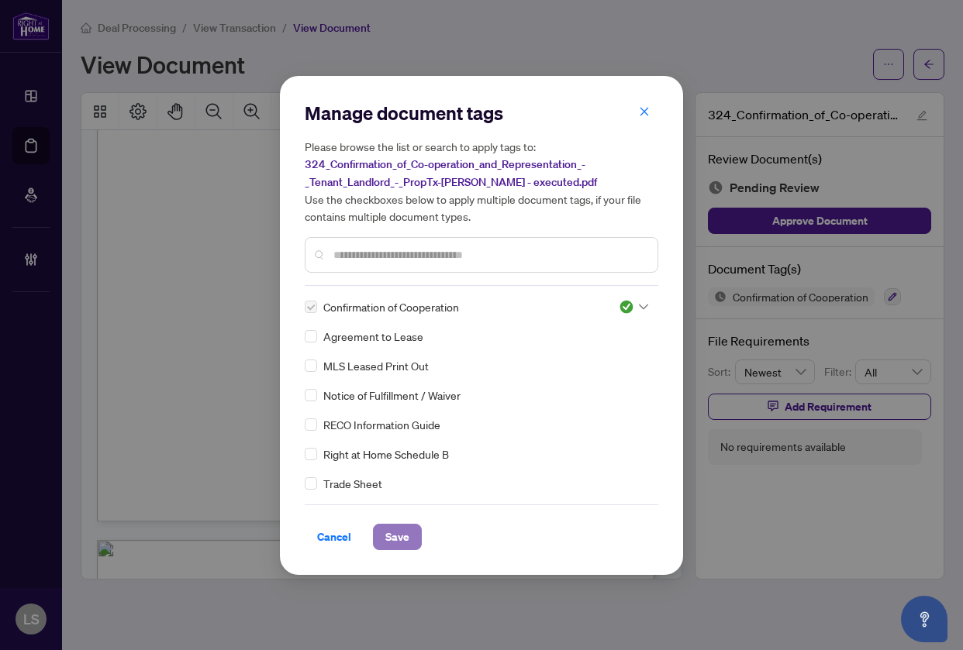
click at [409, 542] on button "Save" at bounding box center [397, 537] width 49 height 26
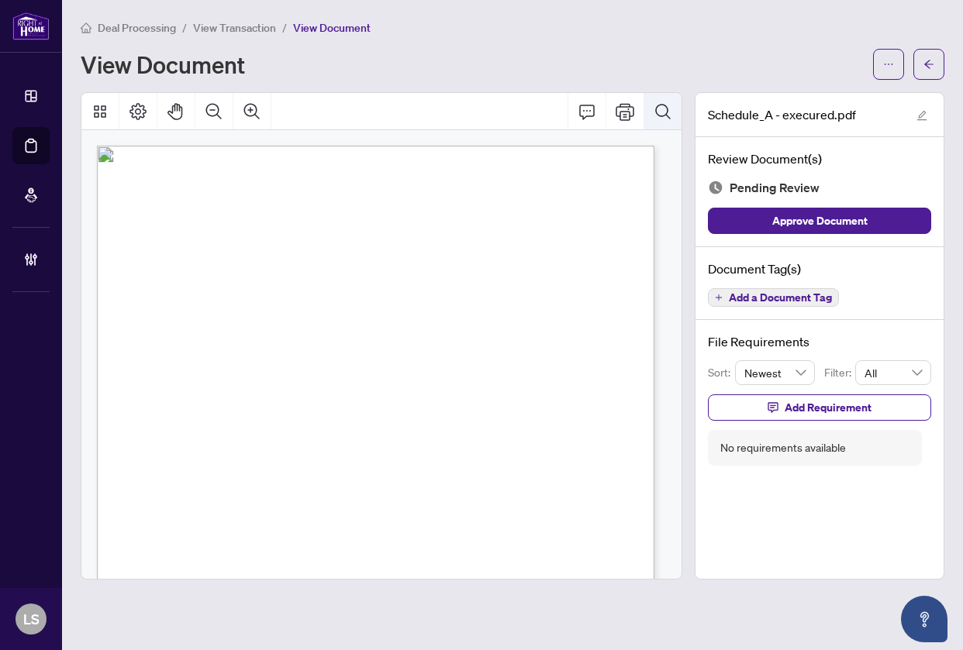
click at [660, 107] on icon "Search Document" at bounding box center [662, 111] width 19 height 19
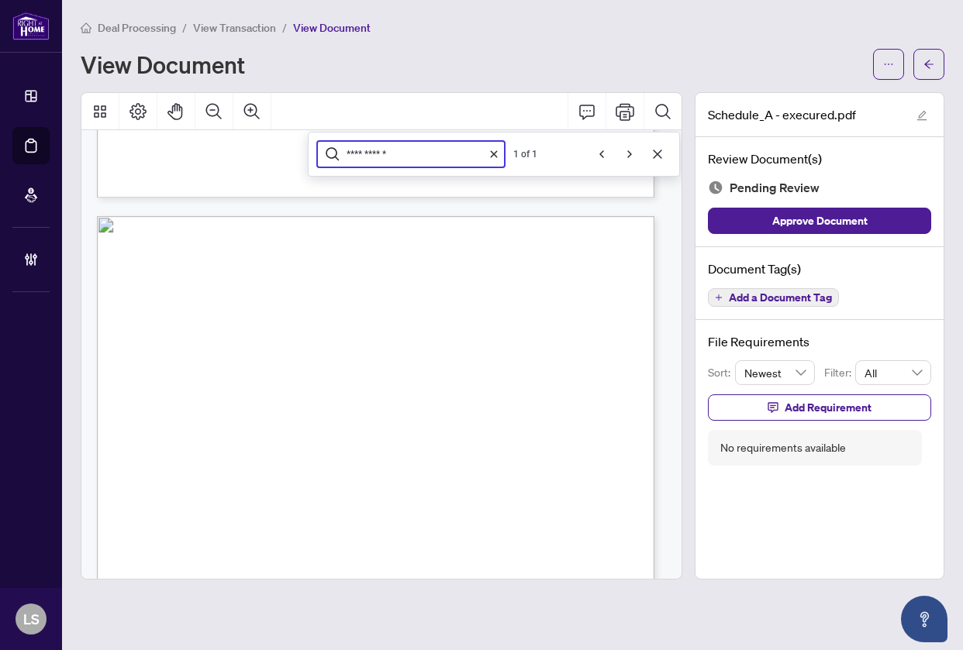
scroll to position [3265, 0]
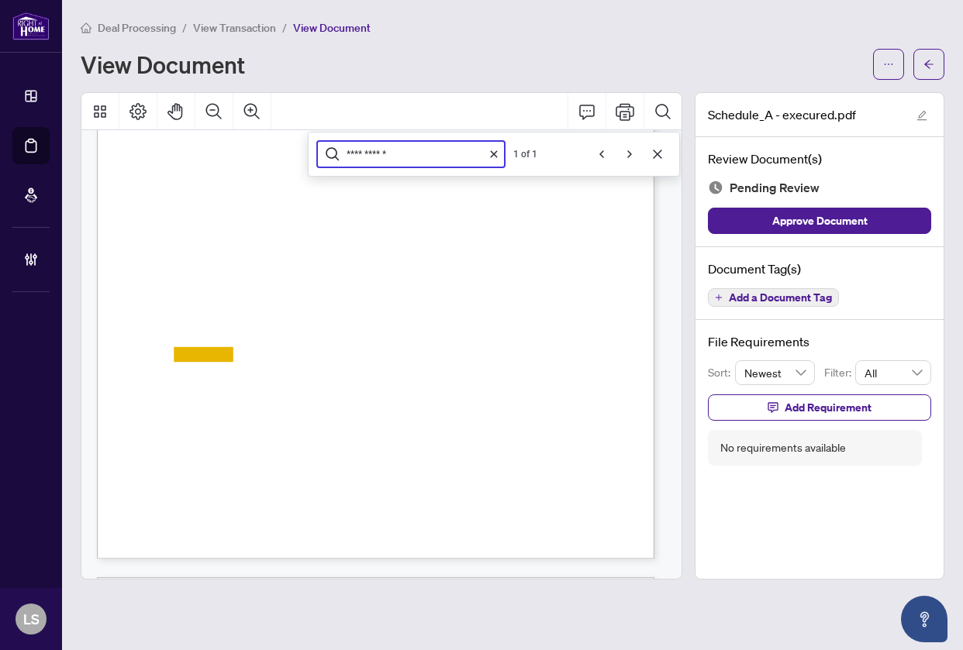
type input "**********"
click at [274, 420] on span "Tenant in full without deduction." at bounding box center [191, 417] width 166 height 14
drag, startPoint x: 655, startPoint y: 153, endPoint x: 657, endPoint y: 181, distance: 28.0
click at [655, 157] on icon "Cancel" at bounding box center [657, 154] width 12 height 12
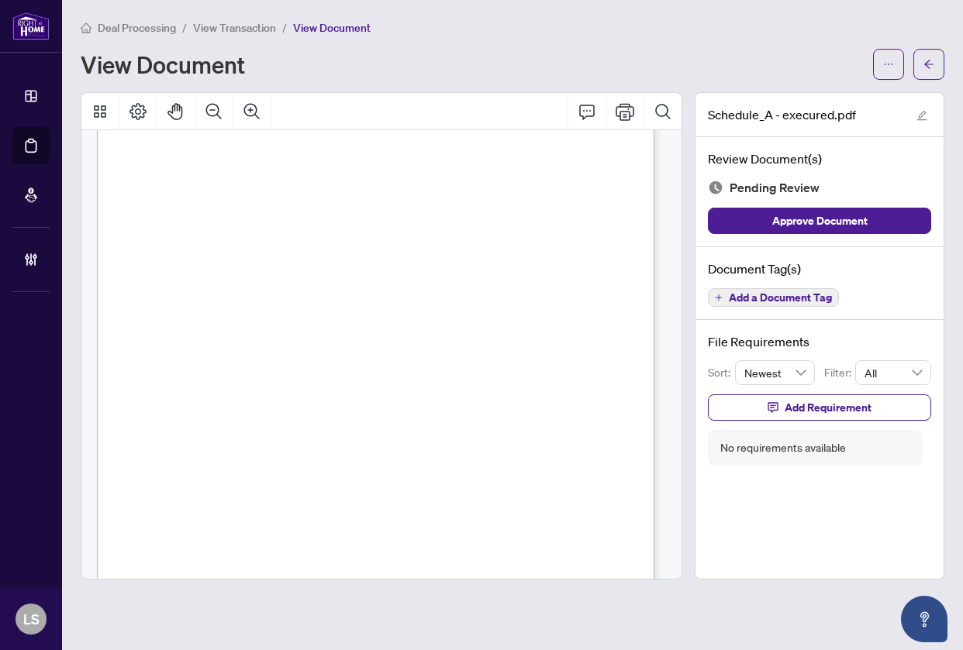
scroll to position [0, 0]
click at [204, 112] on button "Zoom Out" at bounding box center [213, 111] width 37 height 37
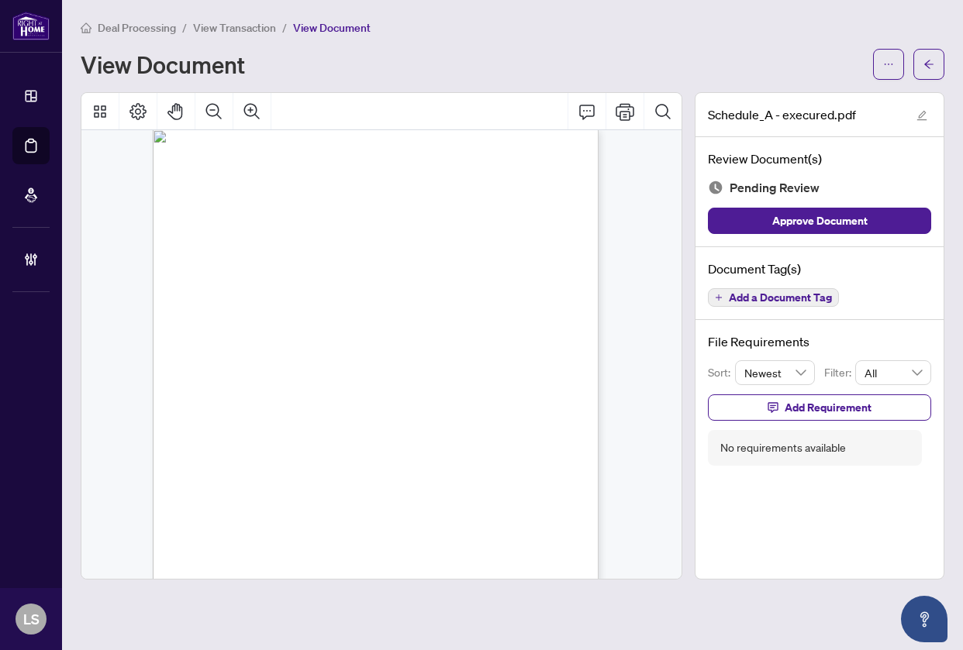
scroll to position [3707, 0]
click at [719, 298] on icon "plus" at bounding box center [719, 298] width 8 height 8
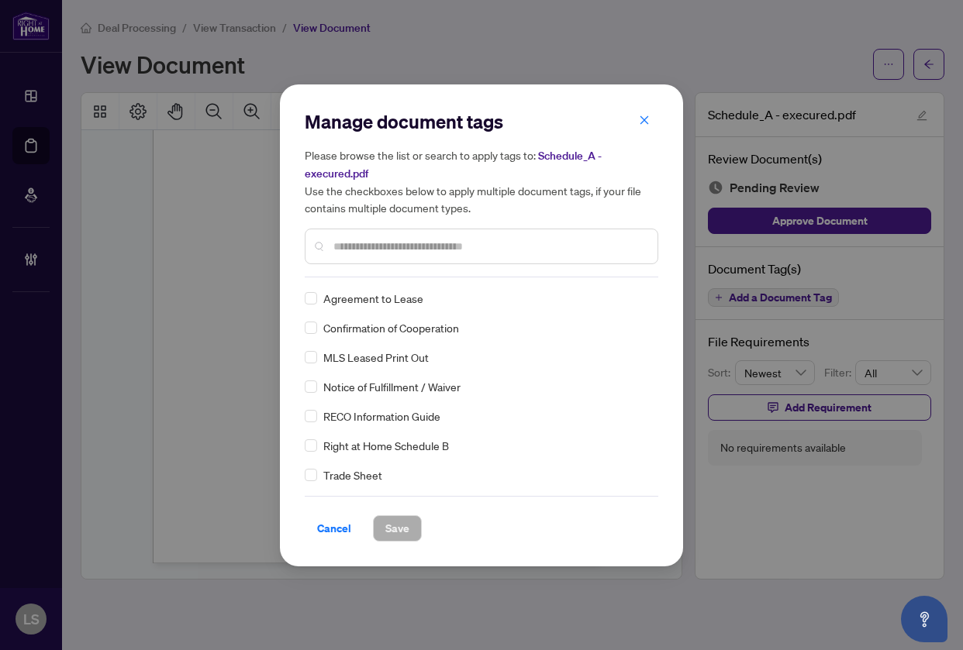
click at [363, 252] on input "text" at bounding box center [489, 246] width 312 height 17
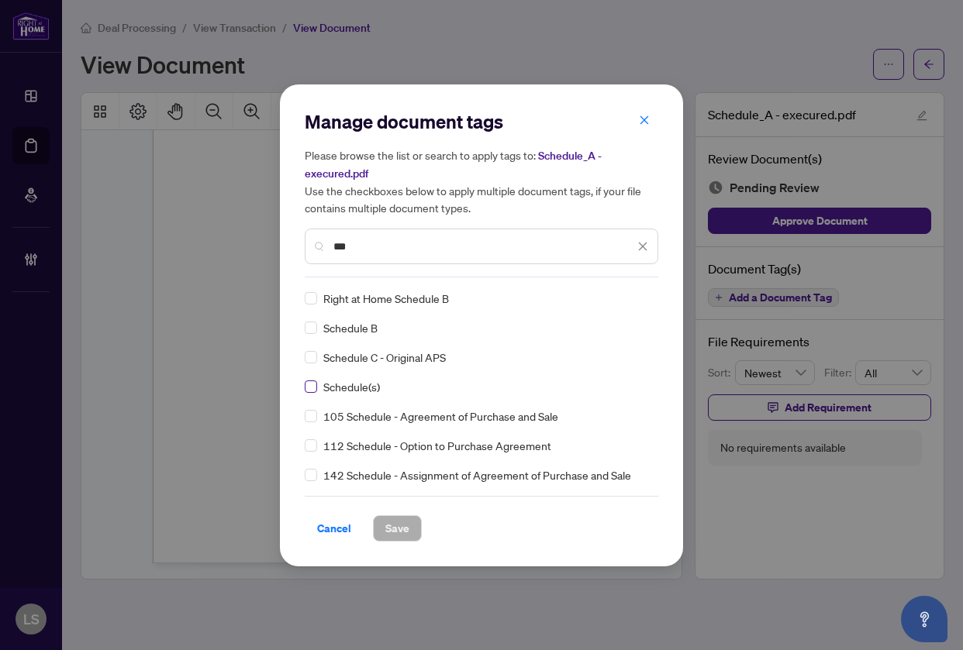
type input "***"
click at [621, 294] on img at bounding box center [625, 298] width 15 height 15
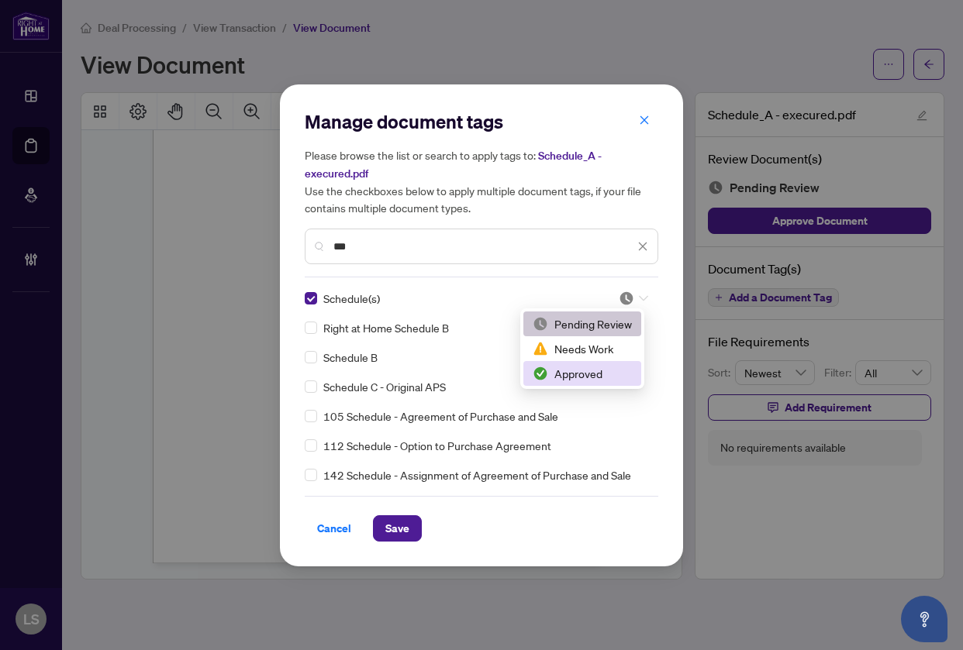
click at [592, 371] on div "Approved" at bounding box center [581, 373] width 99 height 17
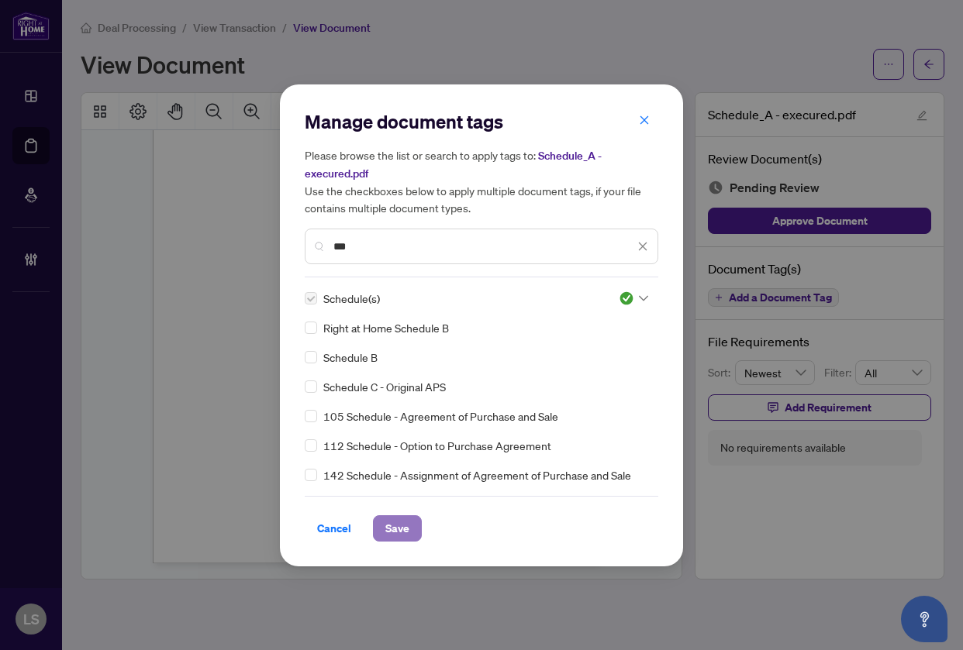
click at [394, 521] on span "Save" at bounding box center [397, 528] width 24 height 25
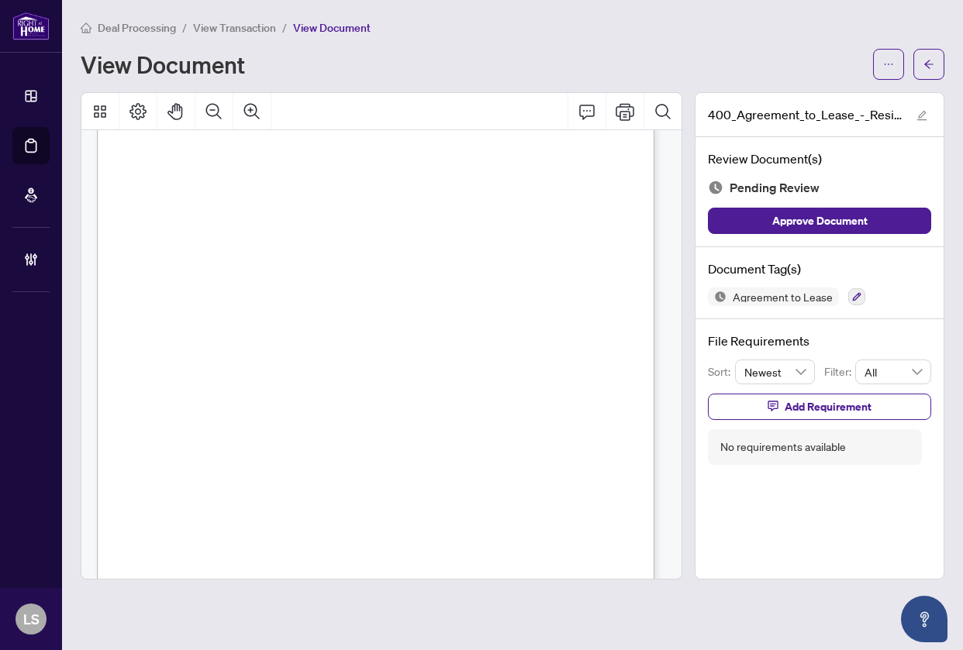
scroll to position [77, 0]
click at [405, 320] on div "Form 400 Revised [DATE] Page 1 of 4 The trademarks REALTOR®, REALTORS®, MLS®, M…" at bounding box center [424, 491] width 655 height 847
click at [859, 294] on button "button" at bounding box center [856, 296] width 17 height 17
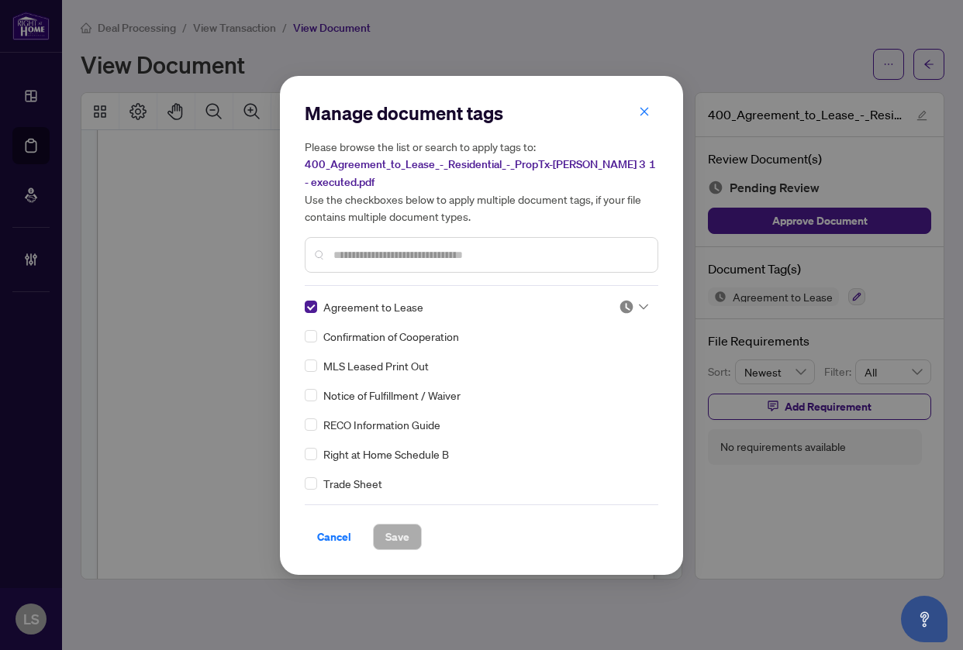
click at [639, 304] on icon at bounding box center [643, 307] width 9 height 6
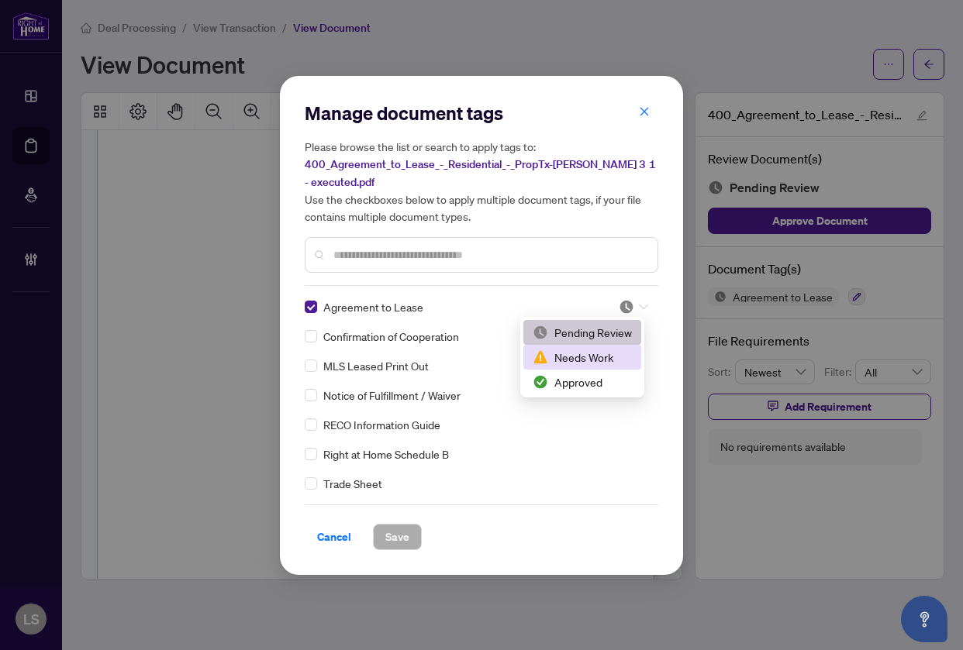
click at [616, 349] on div "Needs Work" at bounding box center [582, 357] width 118 height 25
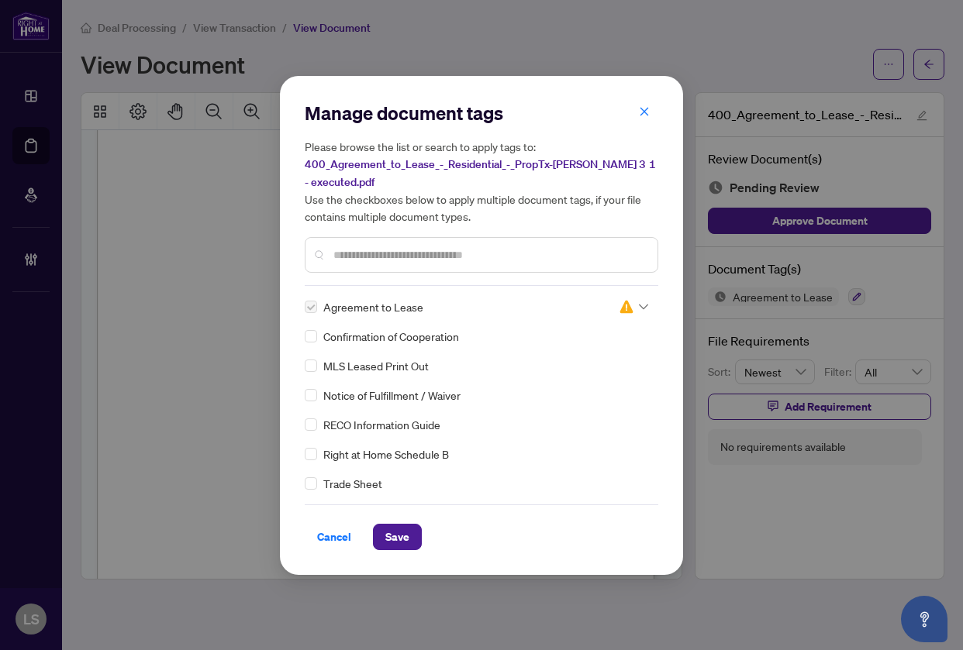
drag, startPoint x: 402, startPoint y: 530, endPoint x: 442, endPoint y: 501, distance: 49.3
click at [401, 530] on span "Save" at bounding box center [397, 537] width 24 height 25
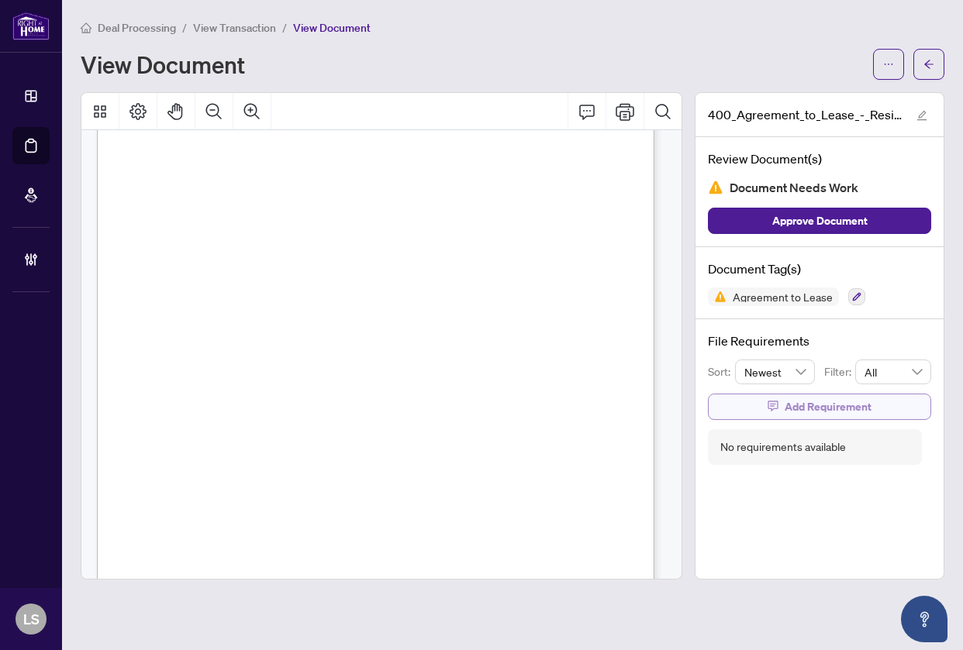
click at [814, 403] on span "Add Requirement" at bounding box center [827, 406] width 87 height 25
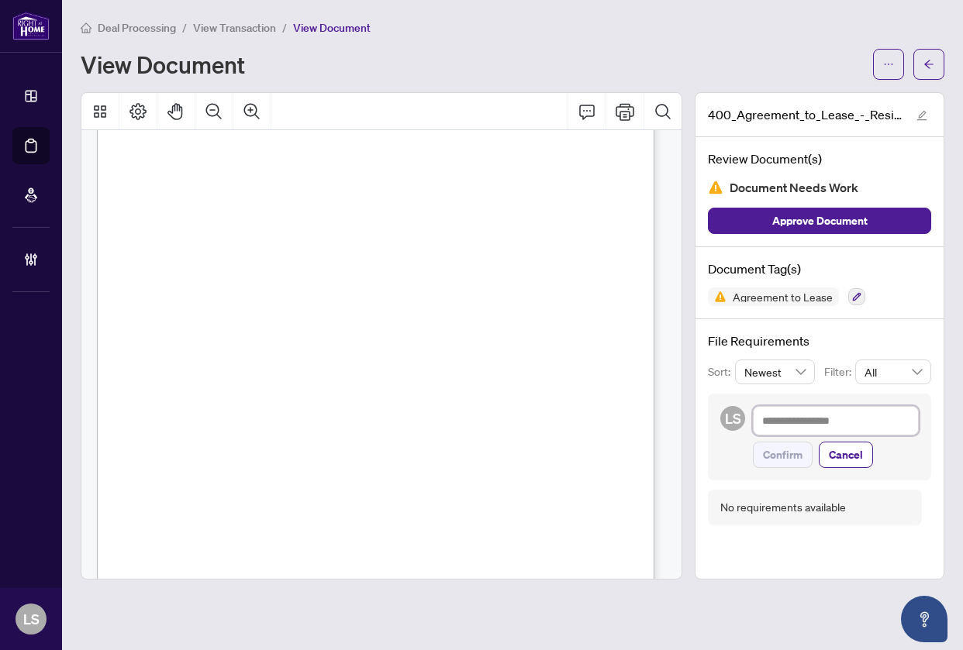
click at [801, 429] on textarea at bounding box center [836, 420] width 166 height 29
paste textarea "**********"
type textarea "**********"
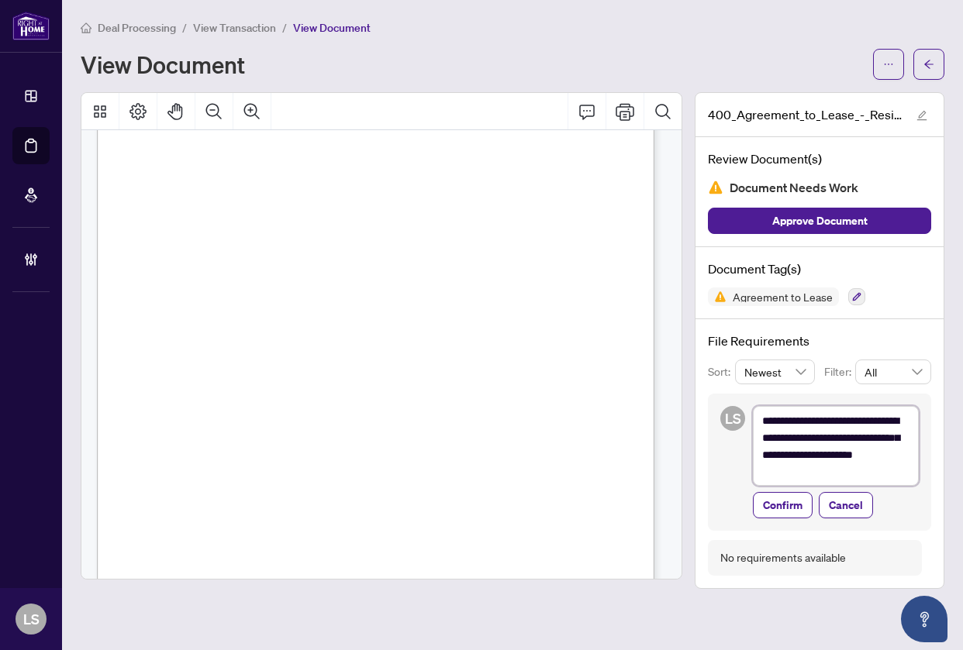
scroll to position [0, 0]
type textarea "**********"
click at [766, 511] on span "Confirm" at bounding box center [783, 506] width 40 height 25
type textarea "**********"
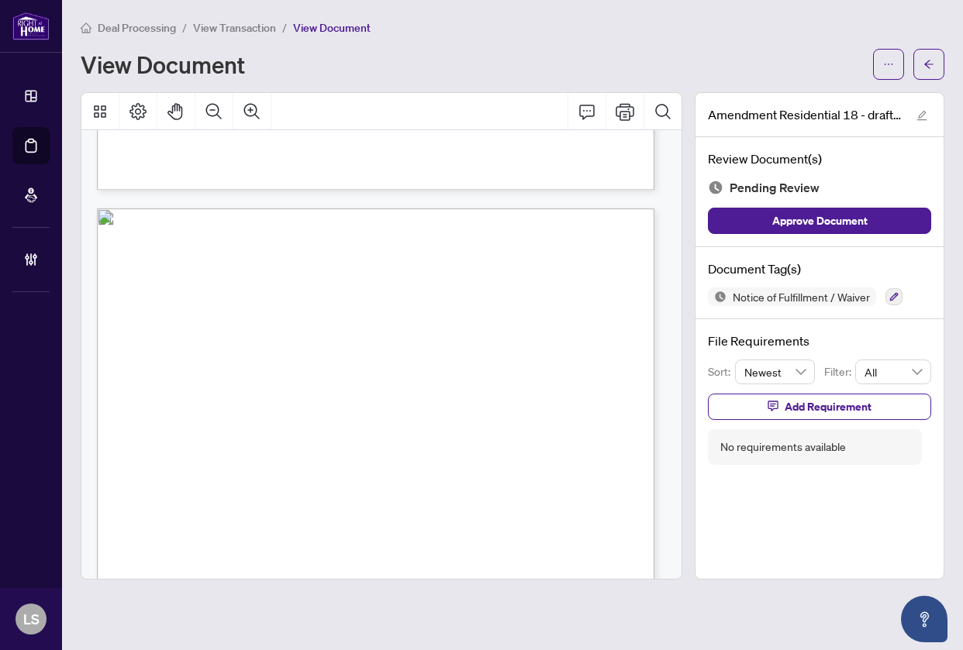
scroll to position [810, 0]
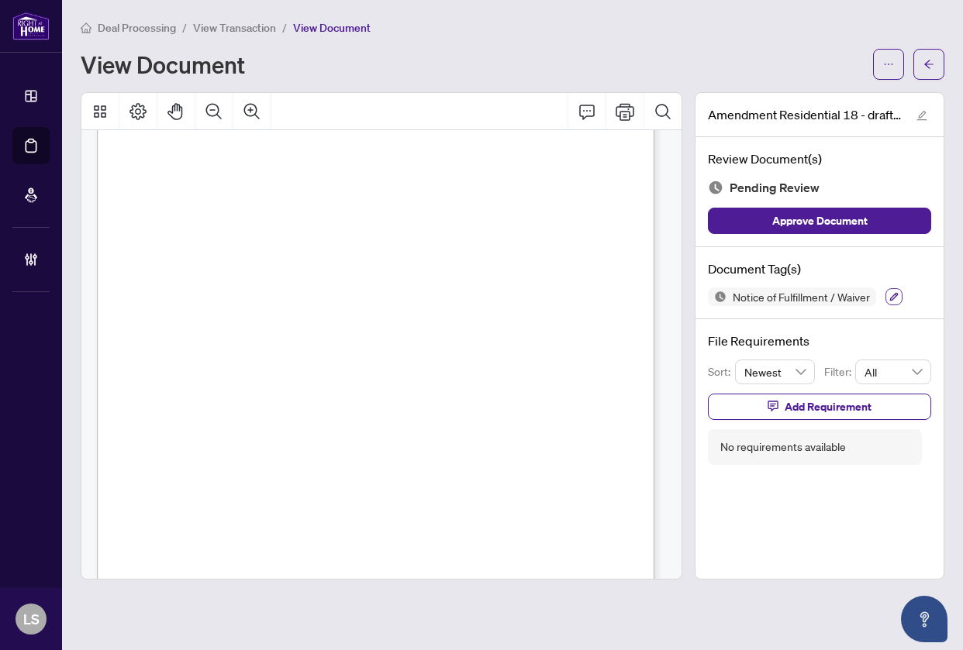
click at [890, 297] on icon "button" at bounding box center [893, 296] width 9 height 9
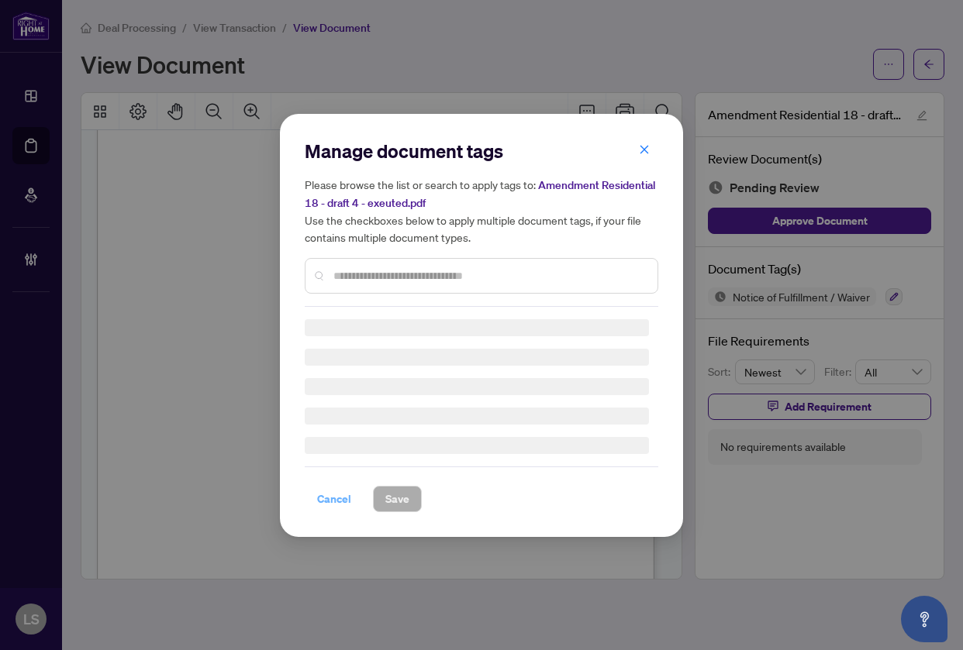
click at [337, 498] on span "Cancel" at bounding box center [334, 499] width 34 height 25
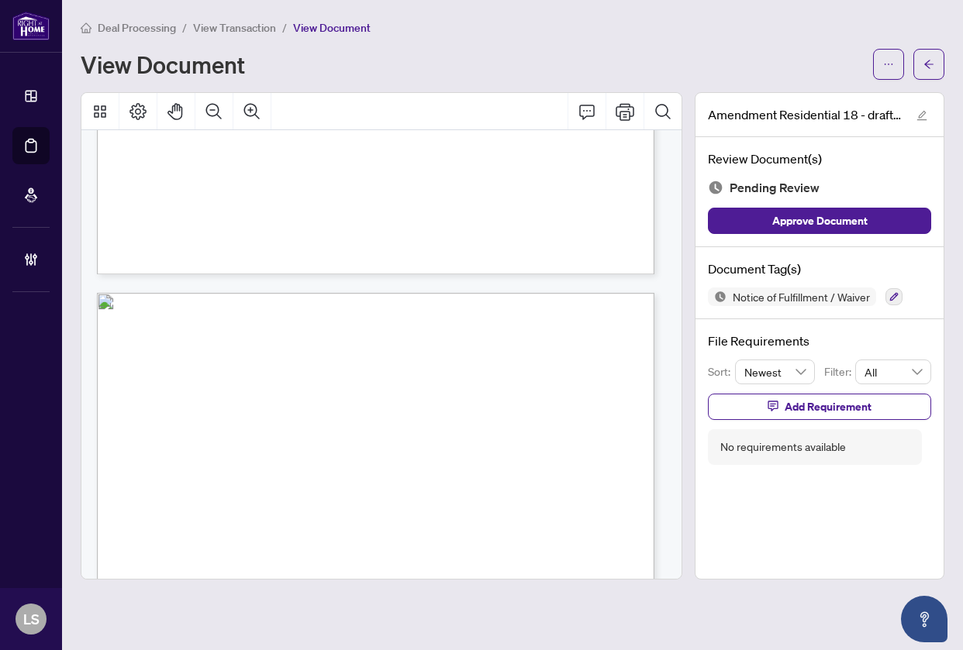
scroll to position [577, 0]
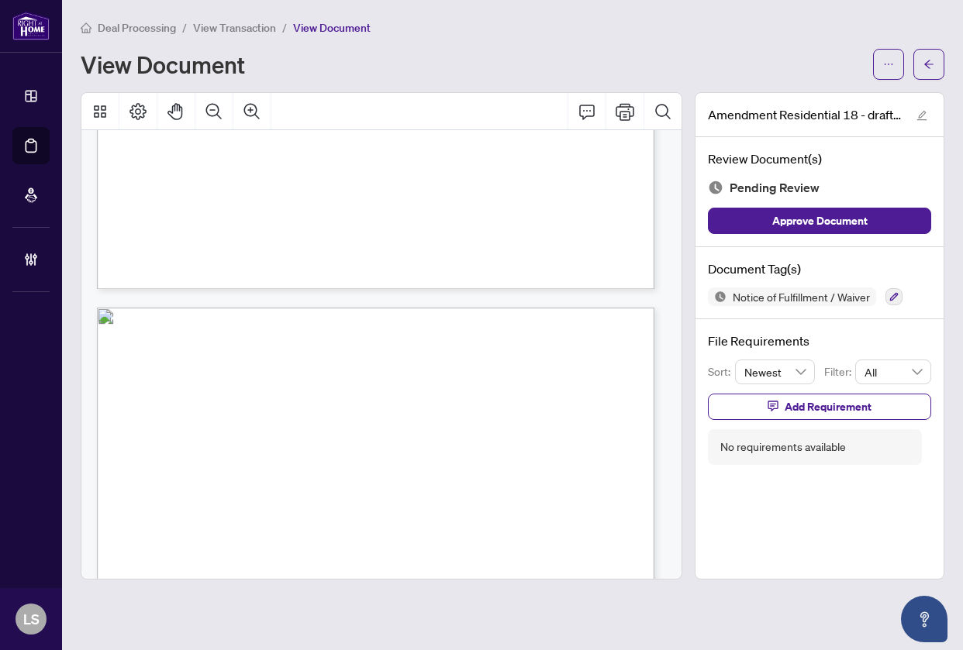
click at [884, 296] on div "Notice of Fulfillment / Waiver" at bounding box center [819, 297] width 223 height 19
click at [887, 299] on button "button" at bounding box center [893, 296] width 17 height 17
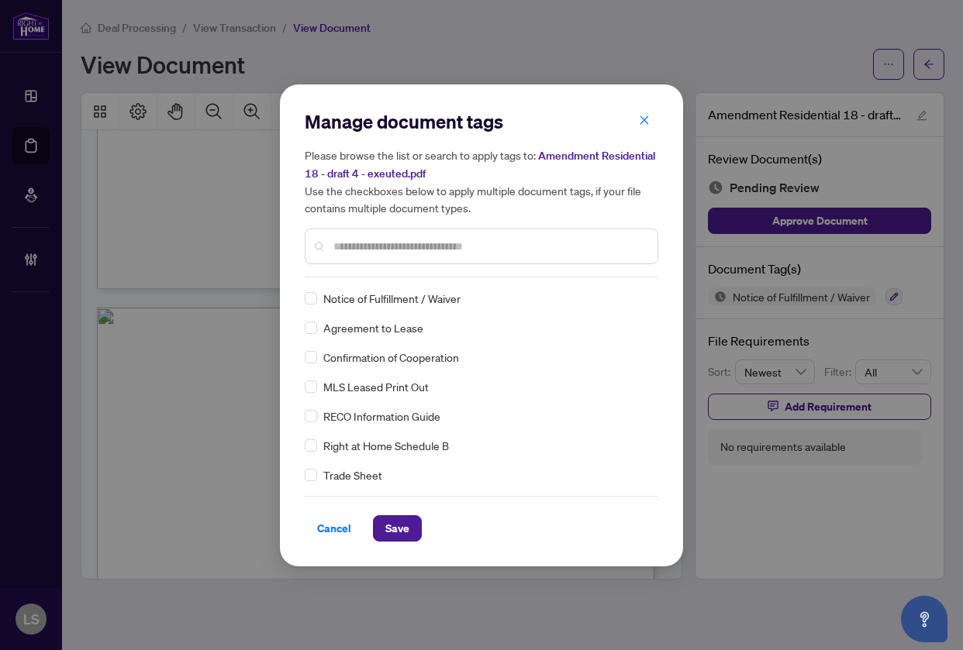
click at [400, 246] on input "text" at bounding box center [489, 246] width 312 height 17
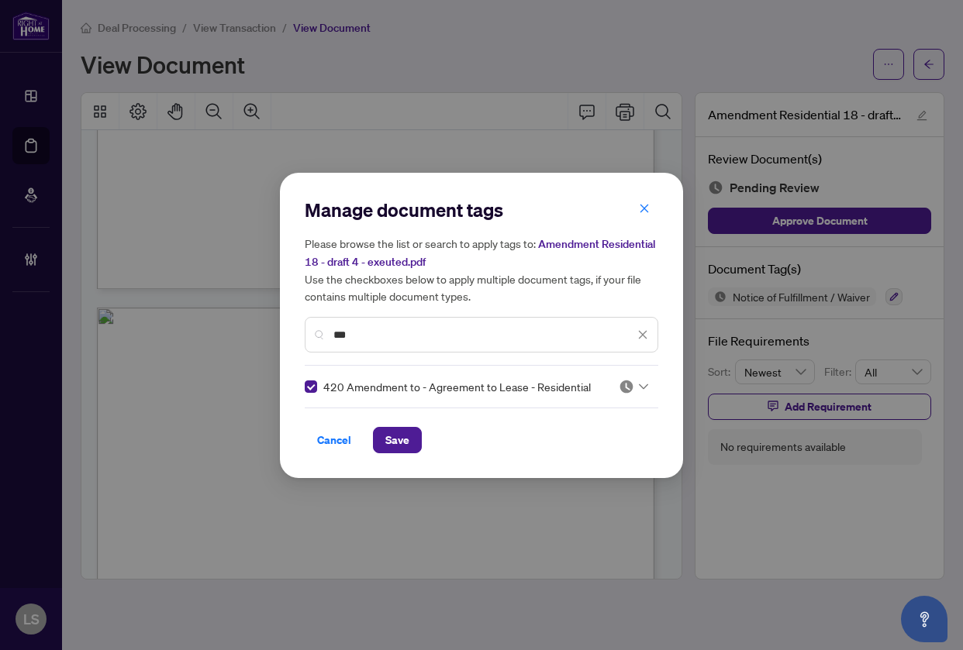
click at [621, 390] on img at bounding box center [625, 386] width 15 height 15
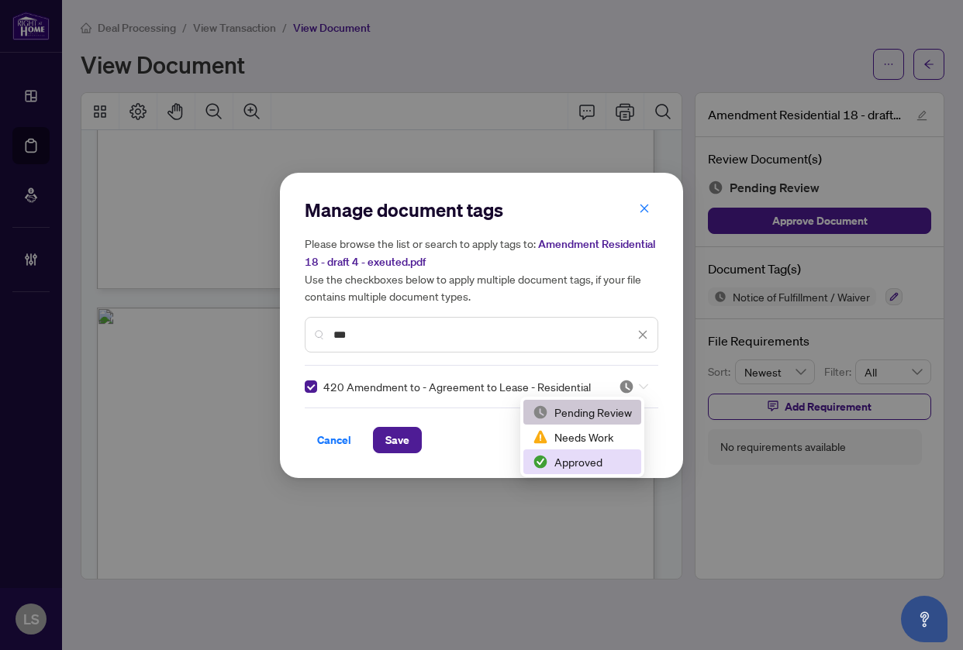
click at [562, 459] on div "Approved" at bounding box center [581, 461] width 99 height 17
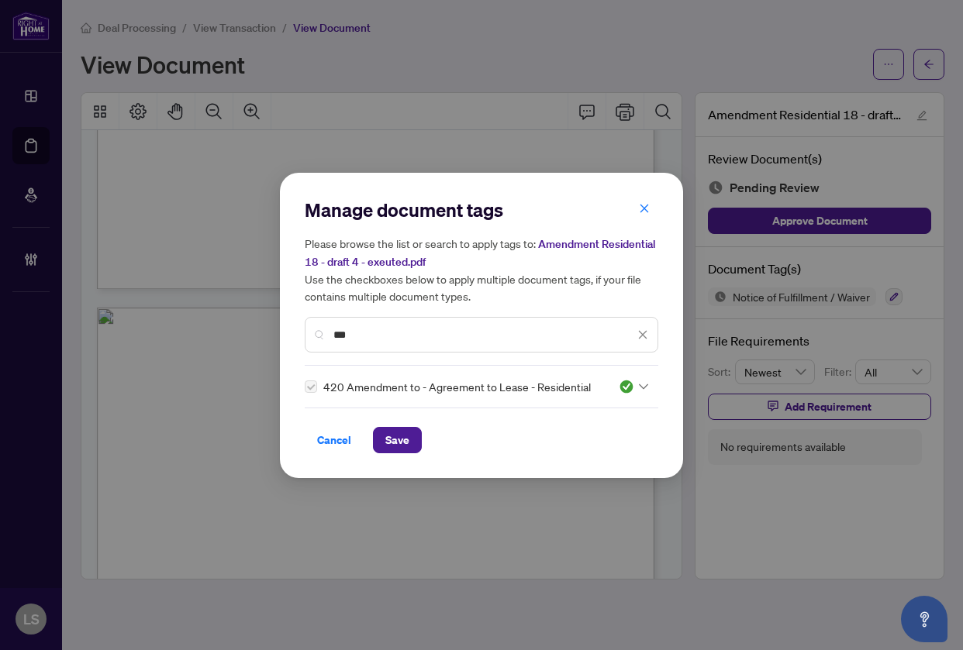
drag, startPoint x: 379, startPoint y: 336, endPoint x: 103, endPoint y: 333, distance: 275.9
click at [112, 333] on div "Manage document tags Please browse the list or search to apply tags to: Amendme…" at bounding box center [481, 325] width 963 height 650
type input "***"
click at [629, 385] on div at bounding box center [632, 386] width 29 height 15
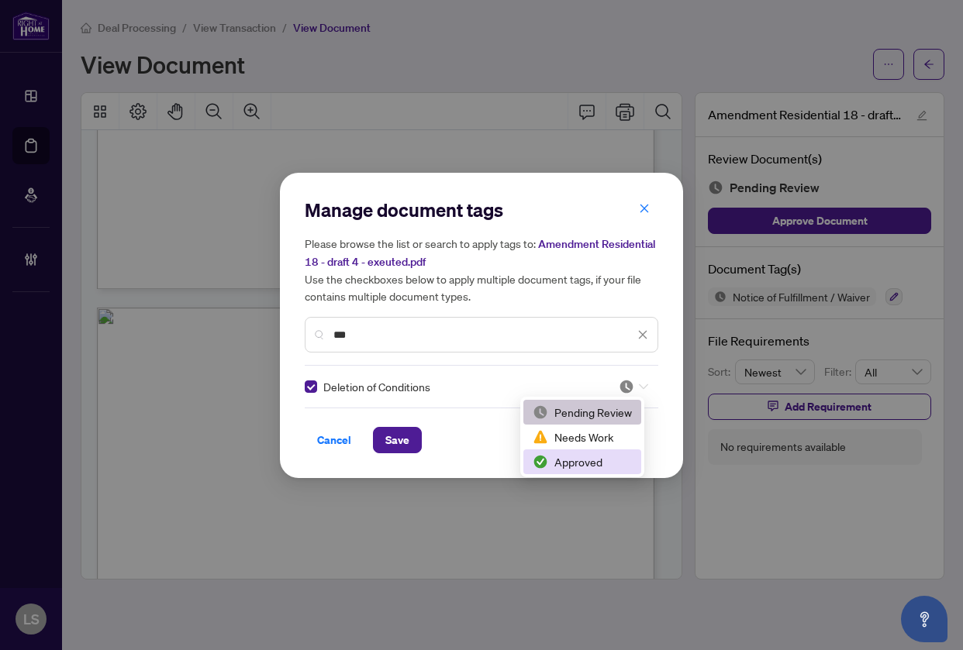
click at [574, 456] on div "Approved" at bounding box center [581, 461] width 99 height 17
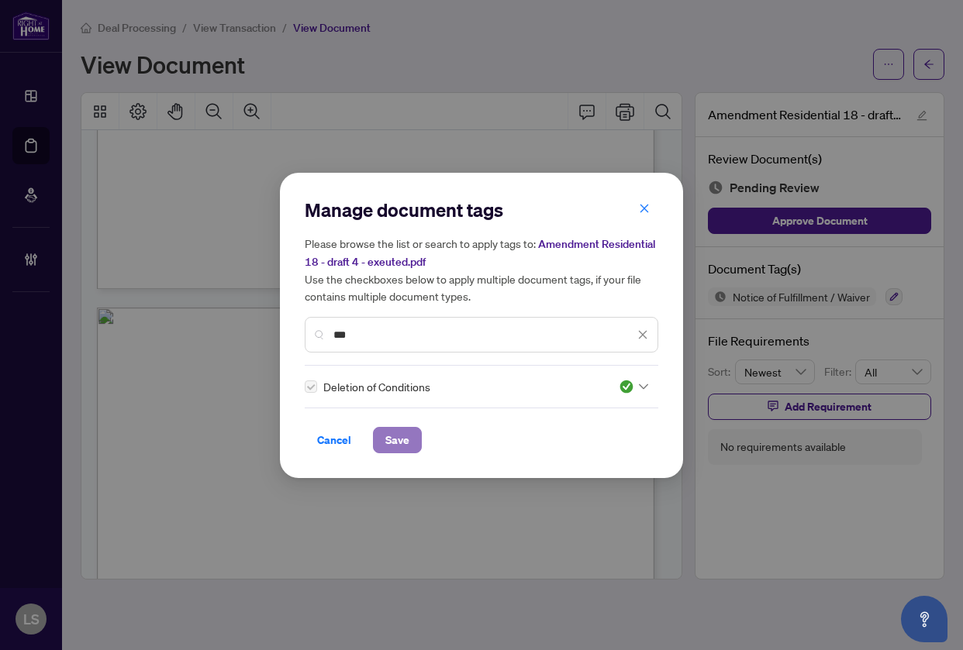
click at [405, 439] on span "Save" at bounding box center [397, 440] width 24 height 25
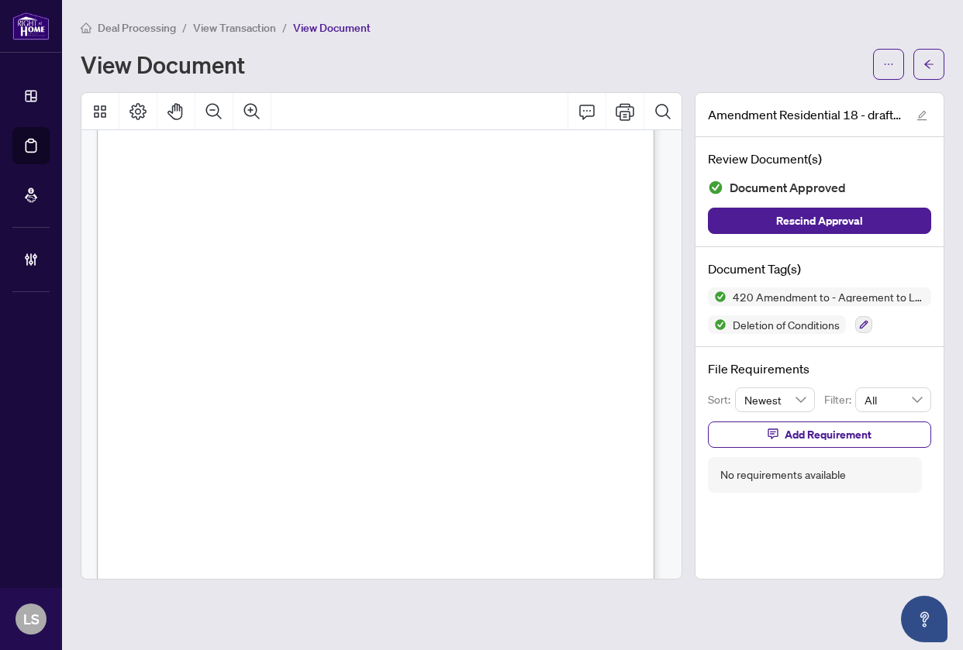
scroll to position [190, 0]
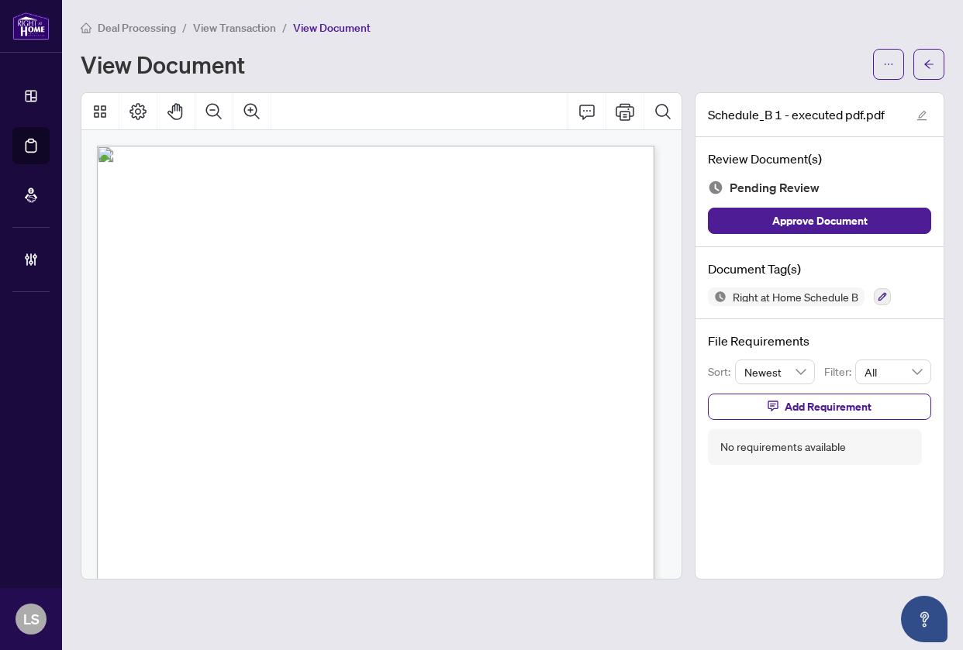
click at [482, 249] on div "MC MC JSWL" at bounding box center [424, 569] width 655 height 847
drag, startPoint x: 233, startPoint y: 332, endPoint x: 227, endPoint y: 344, distance: 13.2
click at [232, 333] on div "MC MC JSWL" at bounding box center [424, 569] width 655 height 847
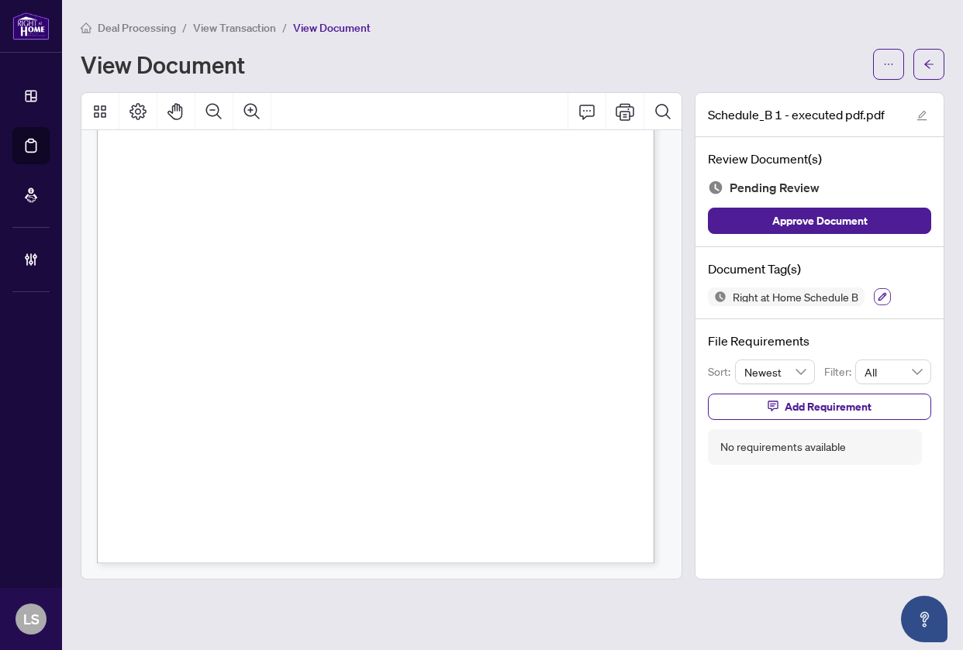
click at [887, 295] on button "button" at bounding box center [881, 296] width 17 height 17
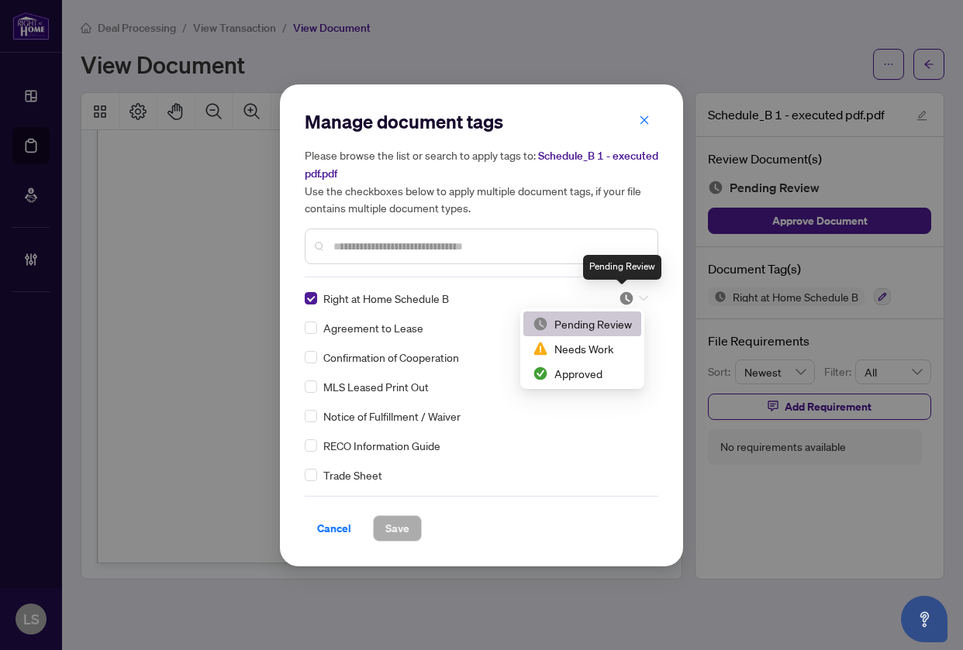
click at [625, 294] on img at bounding box center [625, 298] width 15 height 15
click at [580, 350] on div "Needs Work" at bounding box center [581, 348] width 99 height 17
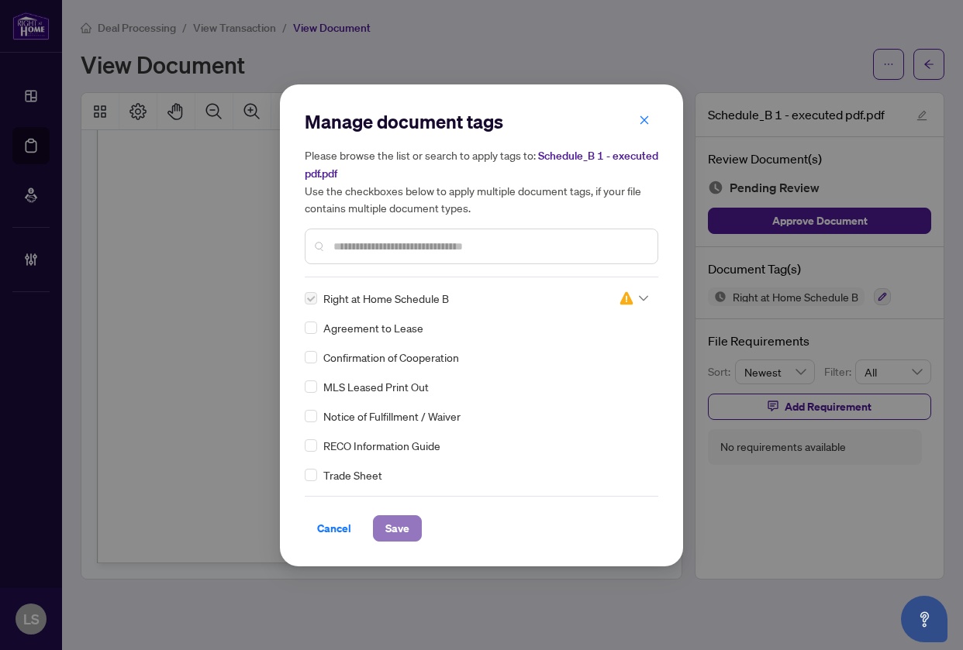
drag, startPoint x: 398, startPoint y: 526, endPoint x: 408, endPoint y: 521, distance: 10.8
click at [398, 526] on span "Save" at bounding box center [397, 528] width 24 height 25
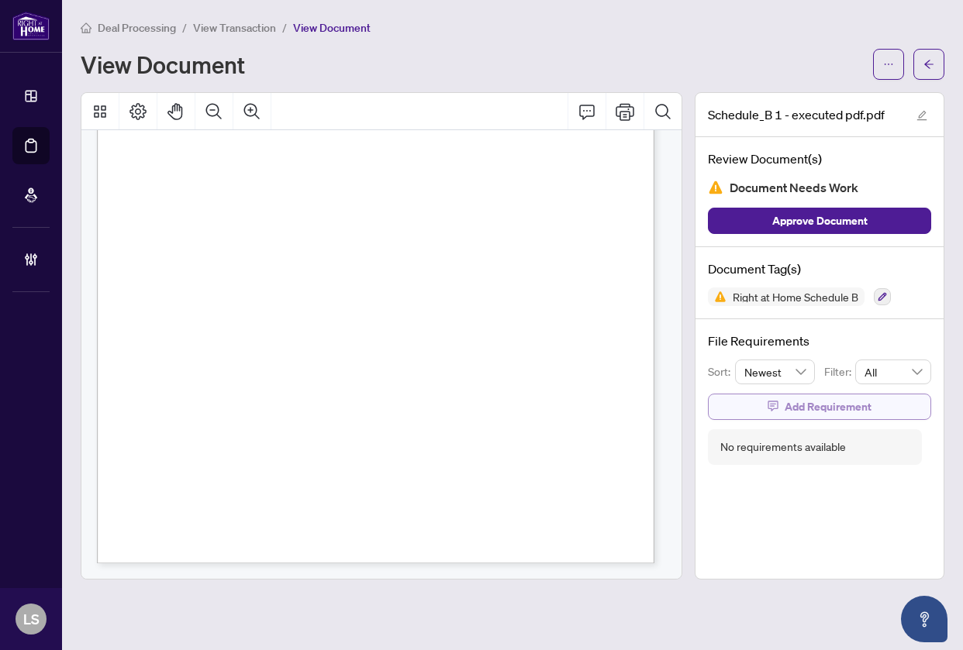
click at [777, 404] on icon "button" at bounding box center [772, 406] width 10 height 10
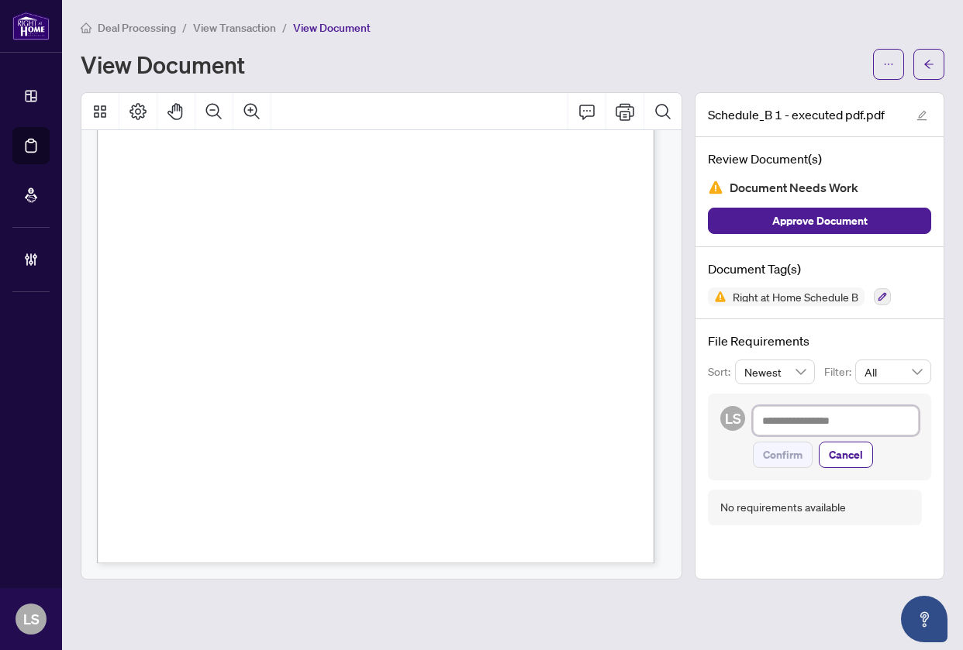
click at [803, 424] on textarea at bounding box center [836, 420] width 166 height 29
paste textarea "**********"
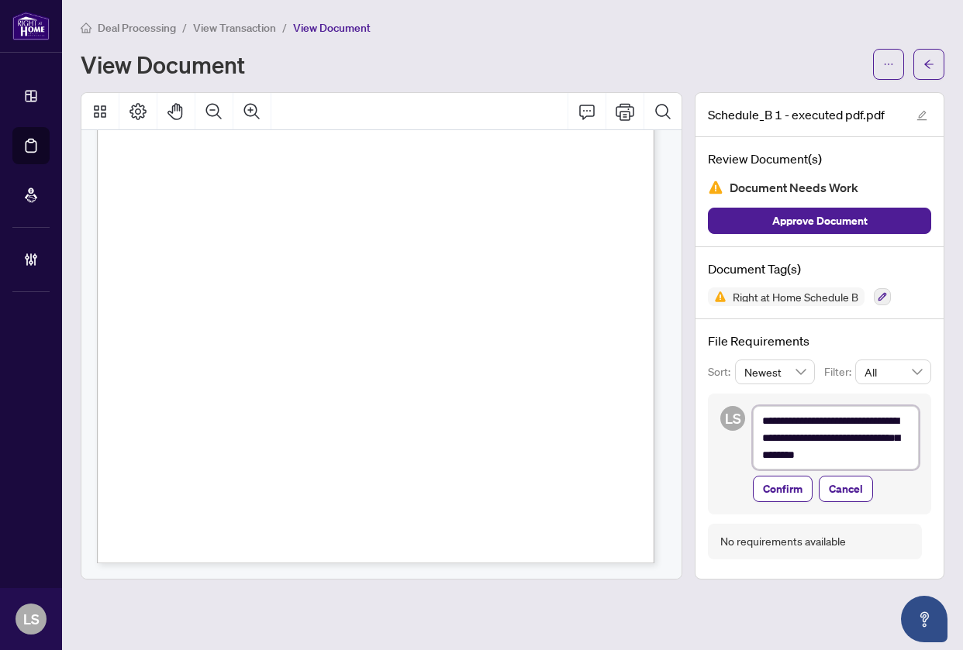
type textarea "**********"
click at [771, 498] on span "Confirm" at bounding box center [783, 489] width 40 height 25
type textarea "**********"
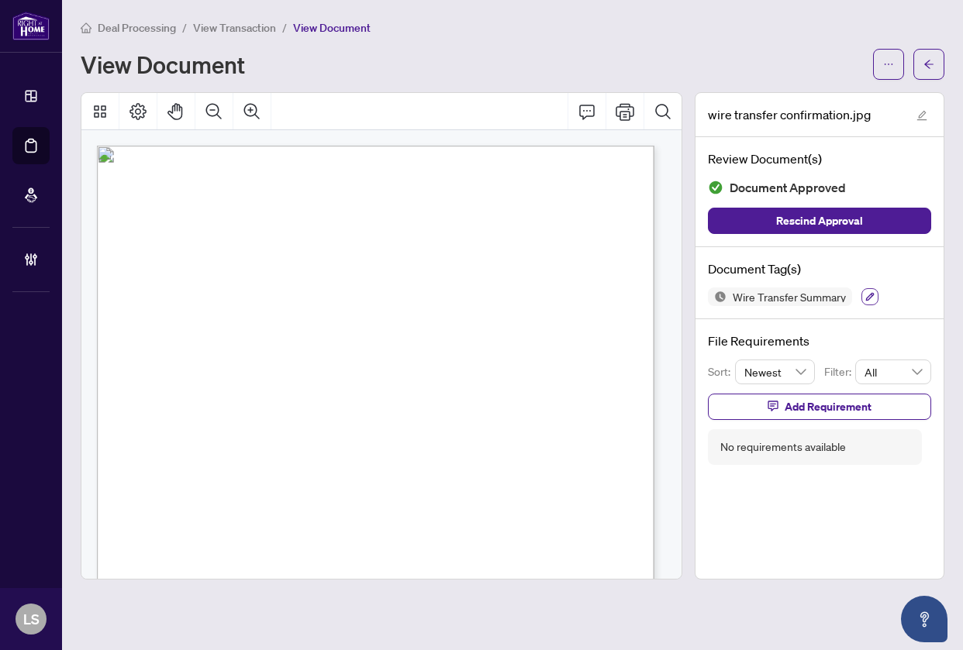
click at [868, 301] on button "button" at bounding box center [869, 296] width 17 height 17
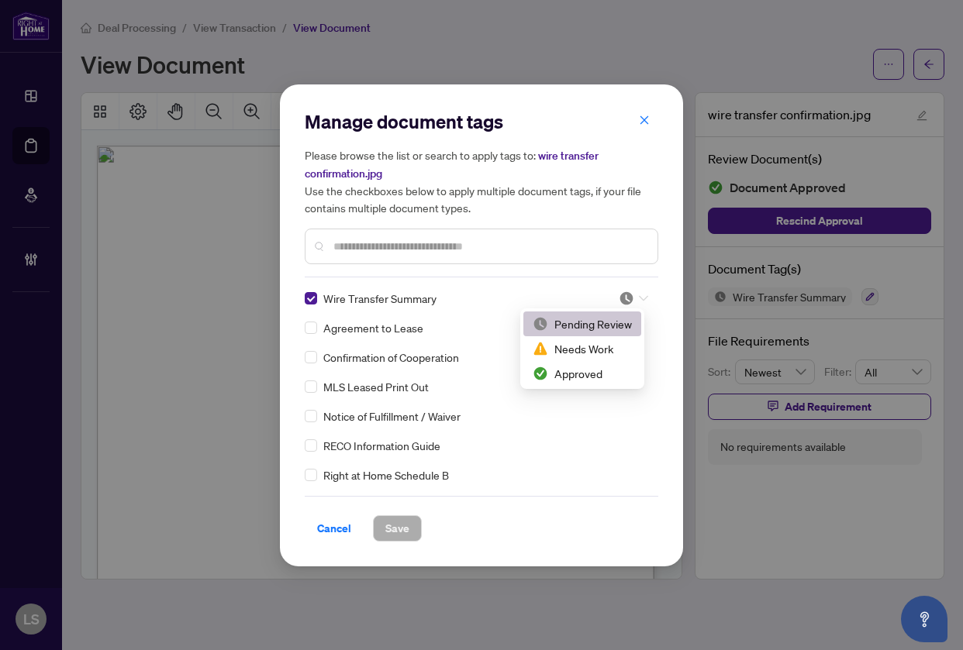
click at [625, 294] on img at bounding box center [625, 298] width 15 height 15
click at [595, 375] on div "Approved" at bounding box center [581, 373] width 99 height 17
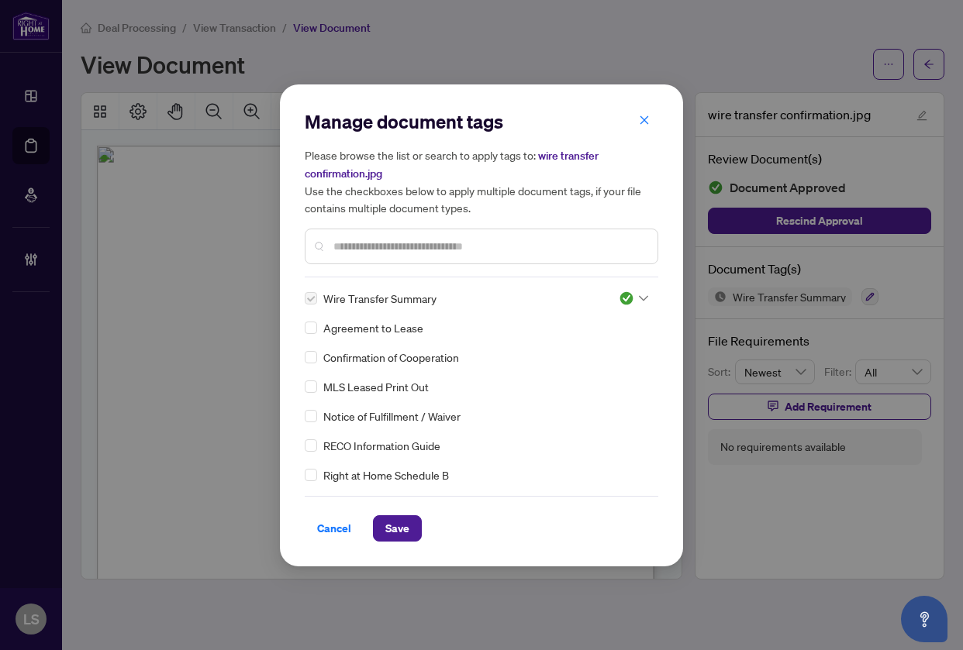
click at [394, 541] on div "Manage document tags Please browse the list or search to apply tags to: wire tr…" at bounding box center [481, 325] width 403 height 482
click at [405, 535] on span "Save" at bounding box center [397, 528] width 24 height 25
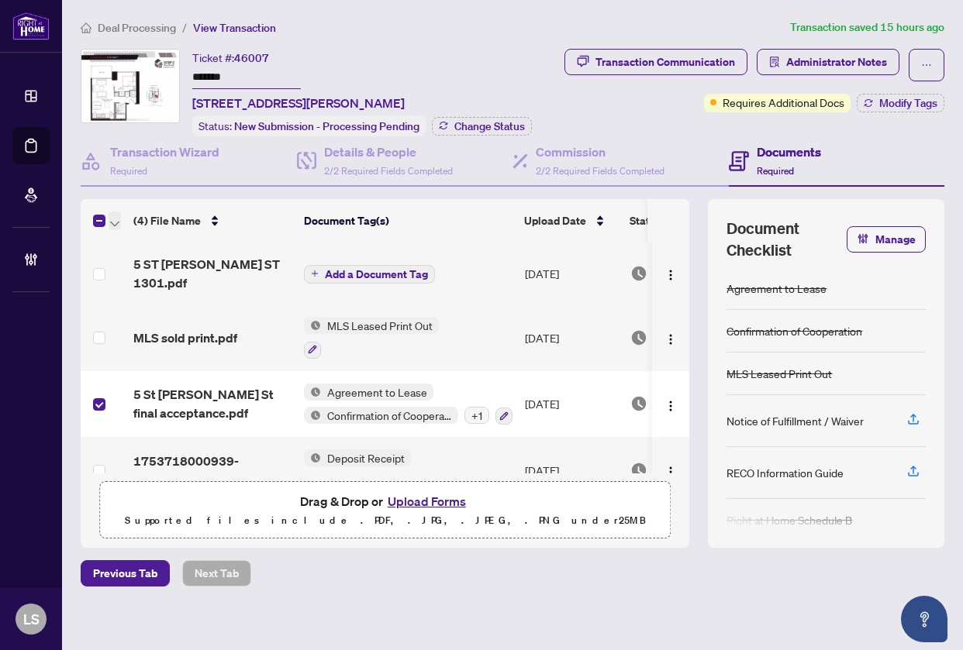
click at [111, 223] on icon "button" at bounding box center [114, 224] width 9 height 6
click at [158, 275] on span "Download Selected" at bounding box center [190, 271] width 138 height 17
click at [258, 61] on span "46007" at bounding box center [251, 58] width 35 height 14
drag, startPoint x: 258, startPoint y: 61, endPoint x: 382, endPoint y: 57, distance: 124.1
click at [262, 61] on span "46007" at bounding box center [251, 58] width 35 height 14
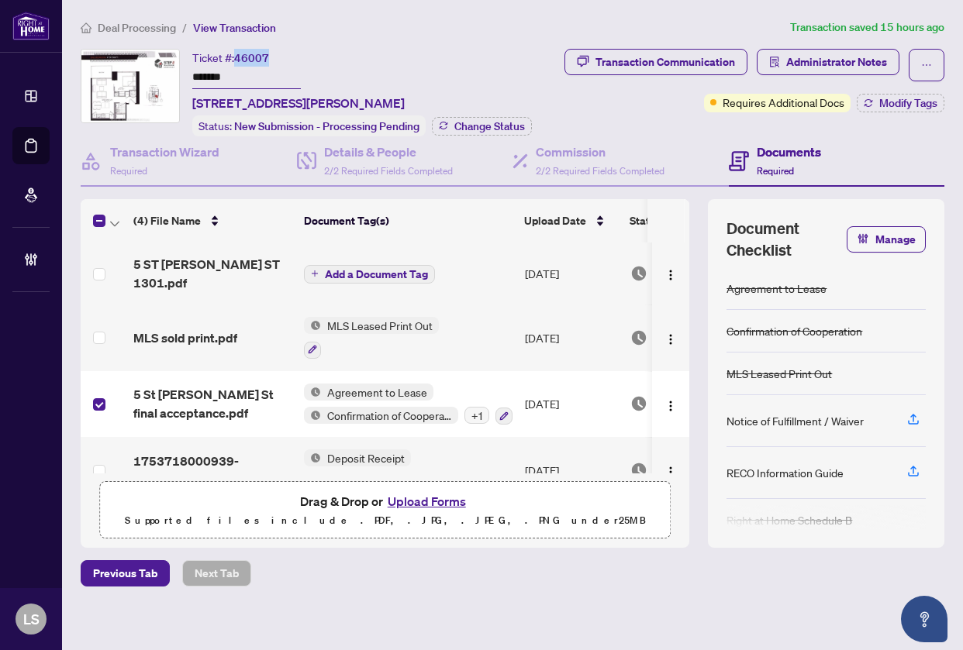
copy span "46007"
click at [875, 238] on span "Manage" at bounding box center [895, 239] width 40 height 25
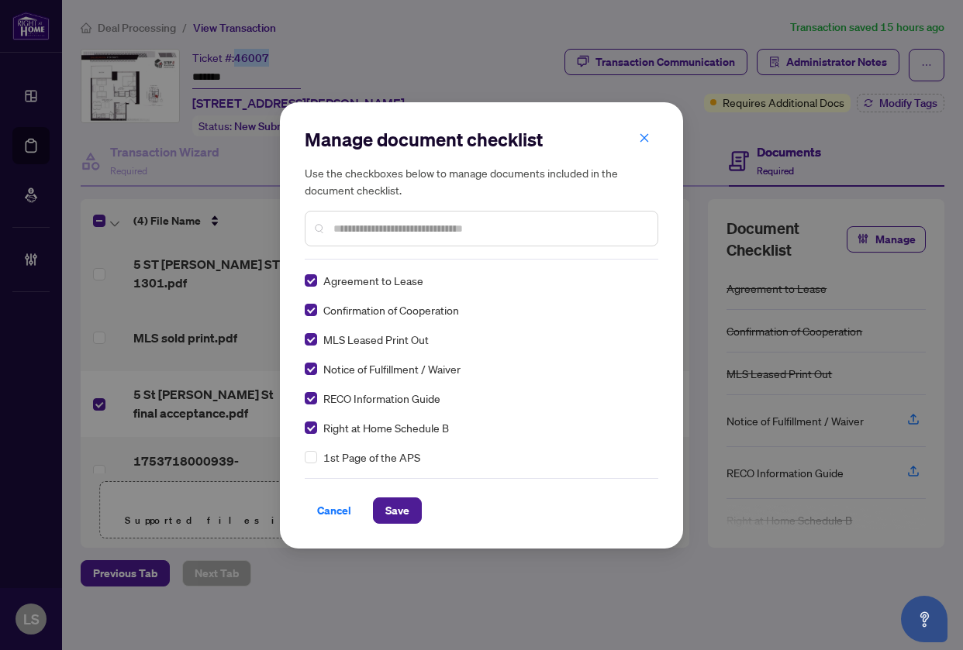
click at [380, 236] on input "text" at bounding box center [489, 228] width 312 height 17
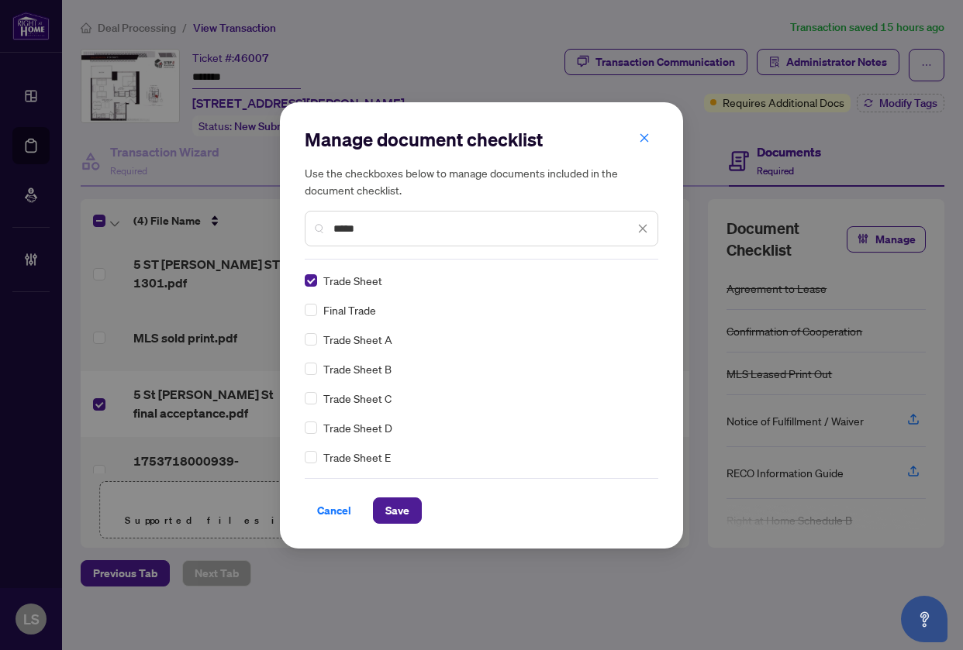
drag, startPoint x: 212, startPoint y: 223, endPoint x: 170, endPoint y: 224, distance: 41.9
click at [181, 224] on div "Manage document checklist Use the checkboxes below to manage documents included…" at bounding box center [481, 325] width 963 height 650
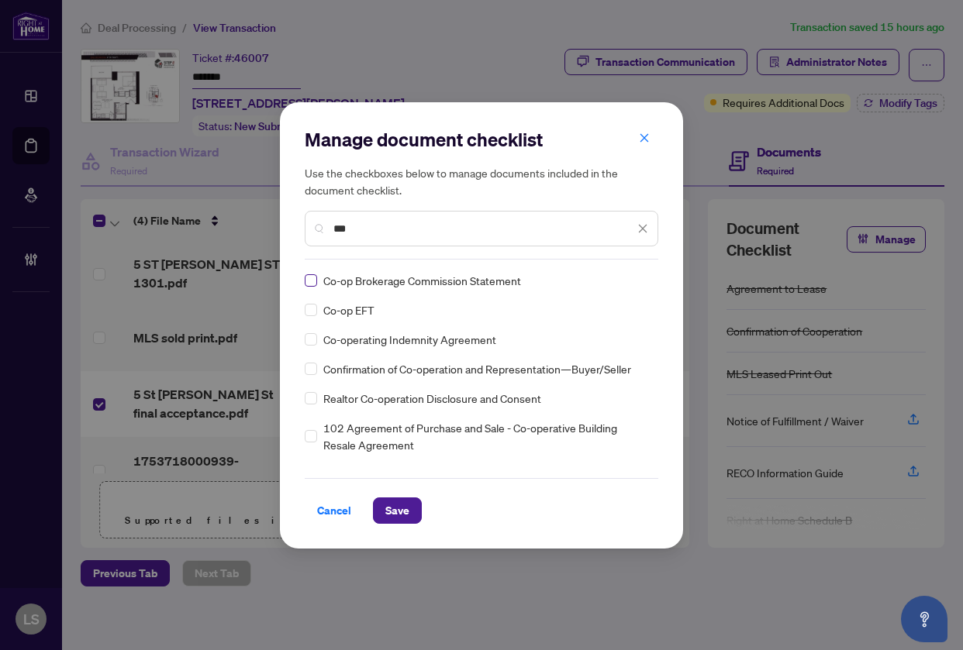
type input "***"
click at [390, 509] on span "Save" at bounding box center [397, 510] width 24 height 25
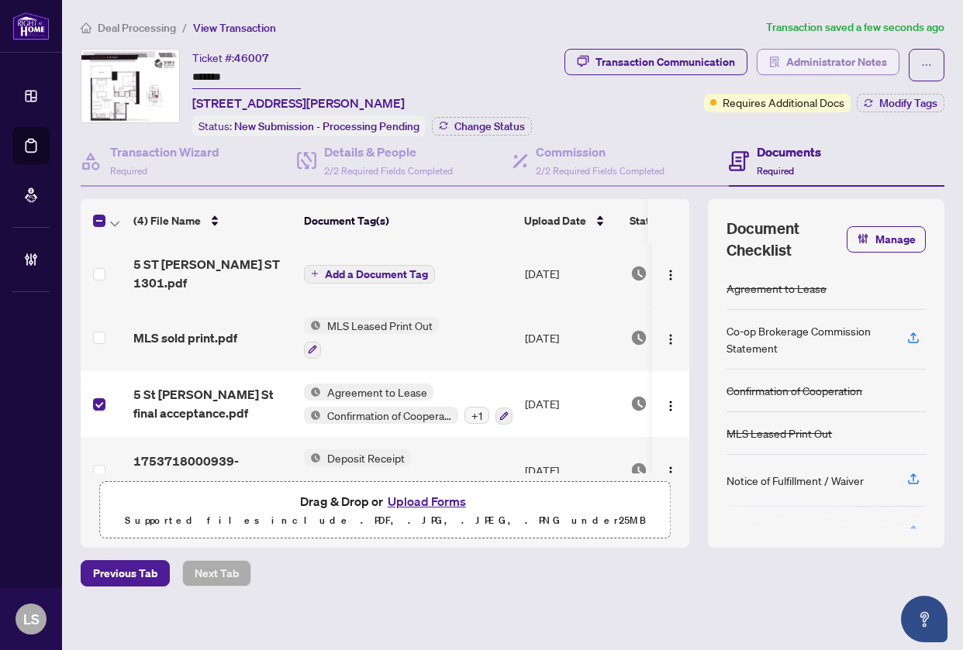
click at [853, 60] on span "Administrator Notes" at bounding box center [836, 62] width 101 height 25
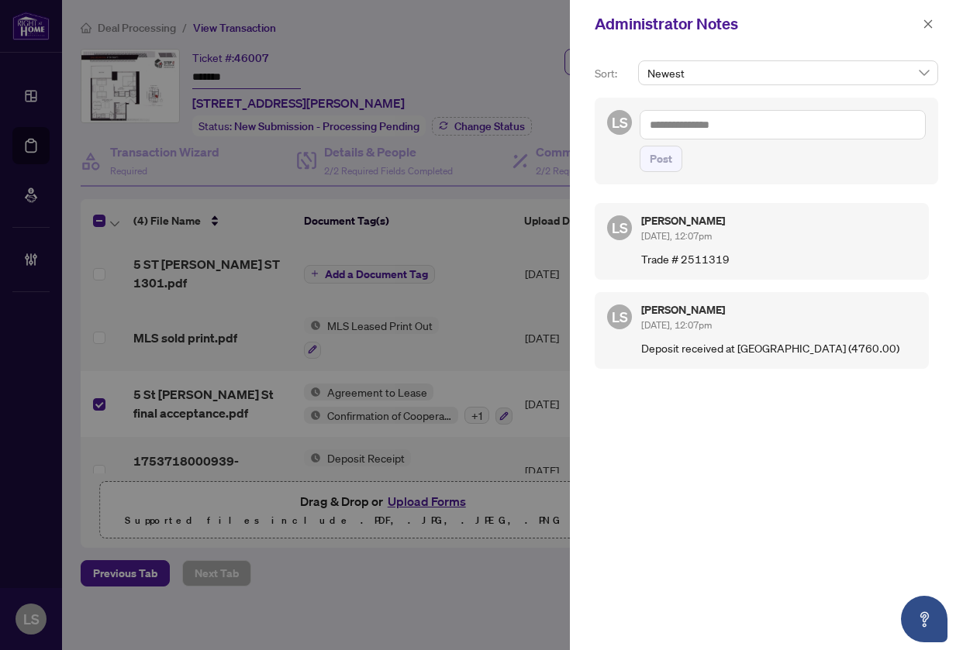
click at [708, 126] on textarea at bounding box center [782, 124] width 286 height 29
paste textarea "**********"
type textarea "**********"
click at [639, 146] on button "Post" at bounding box center [660, 159] width 43 height 26
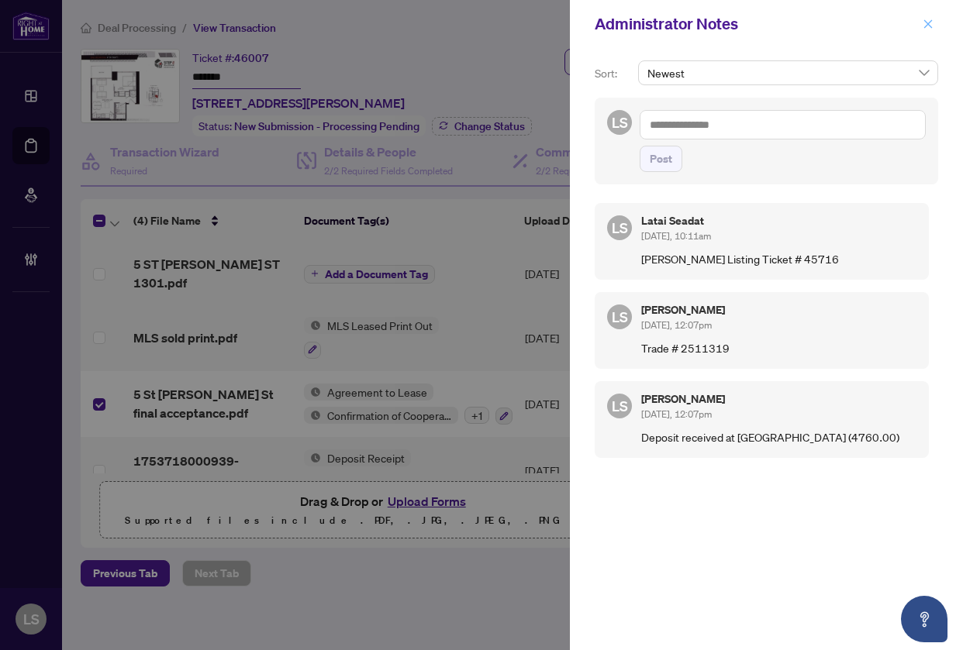
click at [928, 24] on icon "close" at bounding box center [928, 23] width 9 height 9
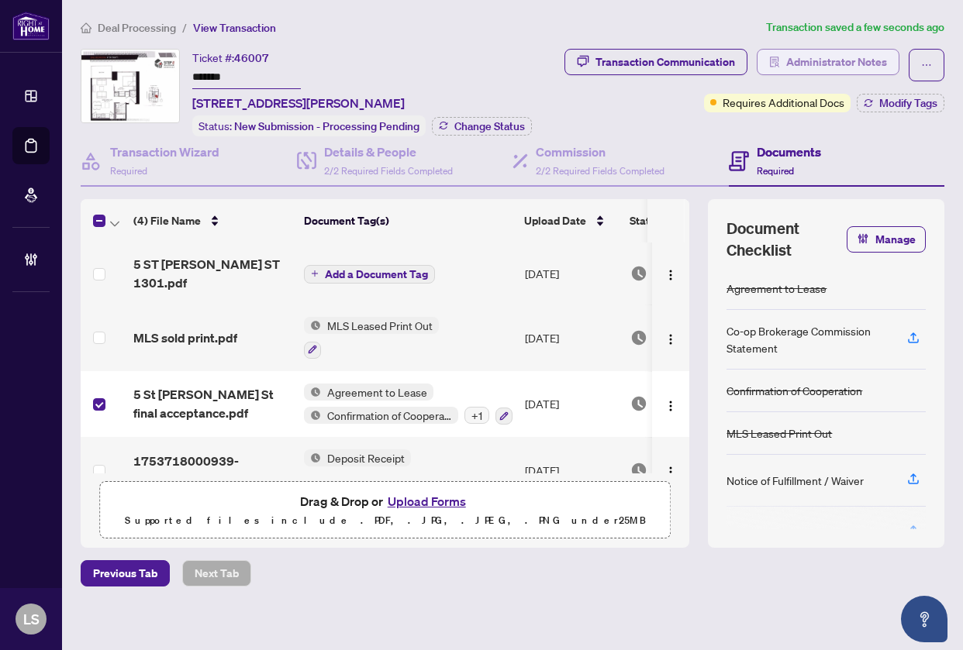
click at [830, 66] on span "Administrator Notes" at bounding box center [836, 62] width 101 height 25
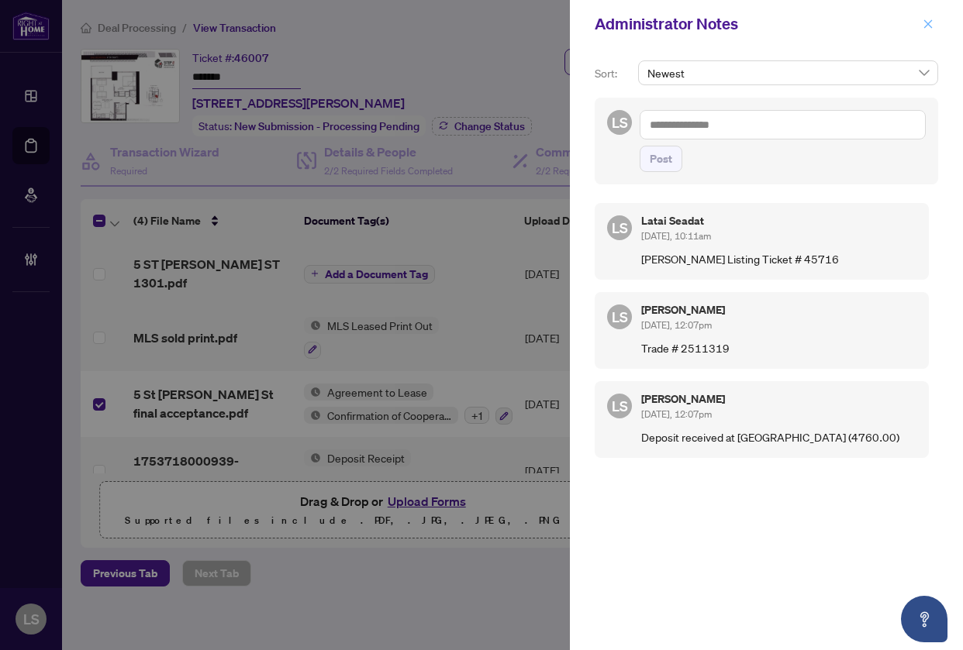
click at [922, 23] on icon "close" at bounding box center [927, 24] width 11 height 11
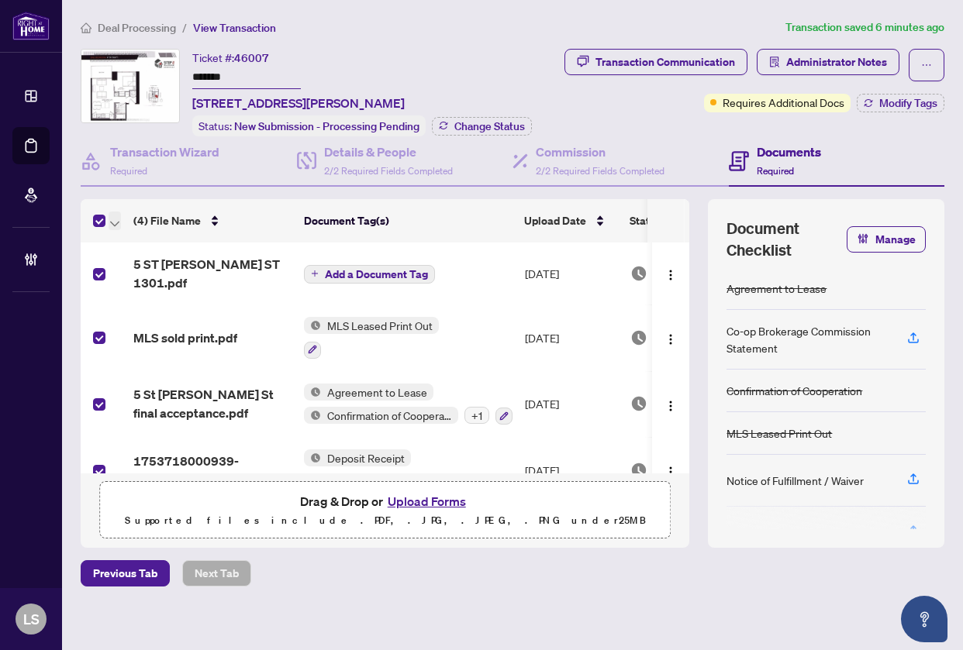
click at [110, 221] on icon "button" at bounding box center [114, 224] width 9 height 6
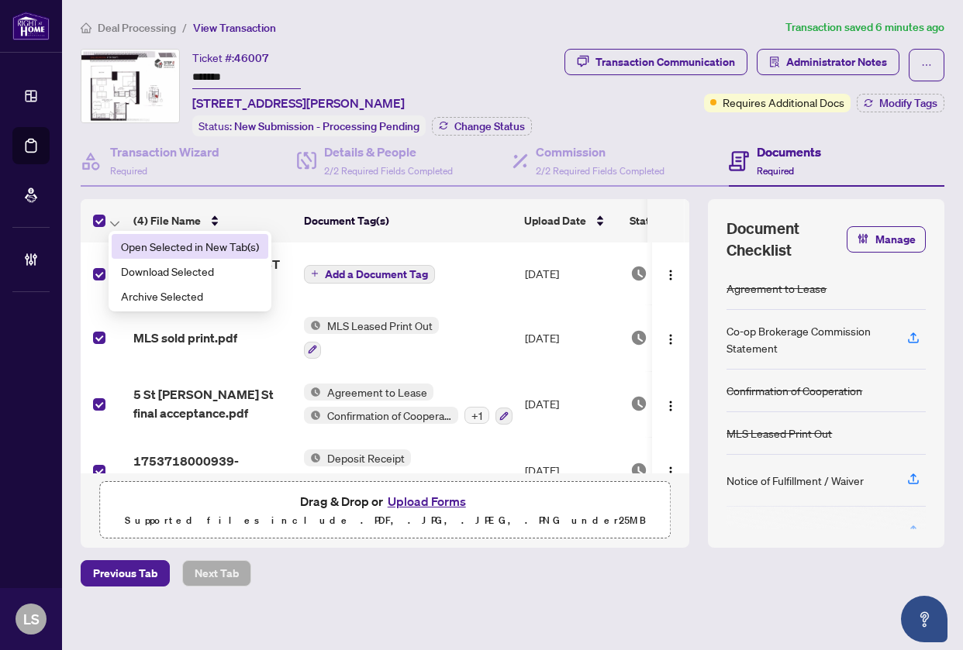
click at [132, 238] on span "Open Selected in New Tab(s)" at bounding box center [190, 246] width 138 height 17
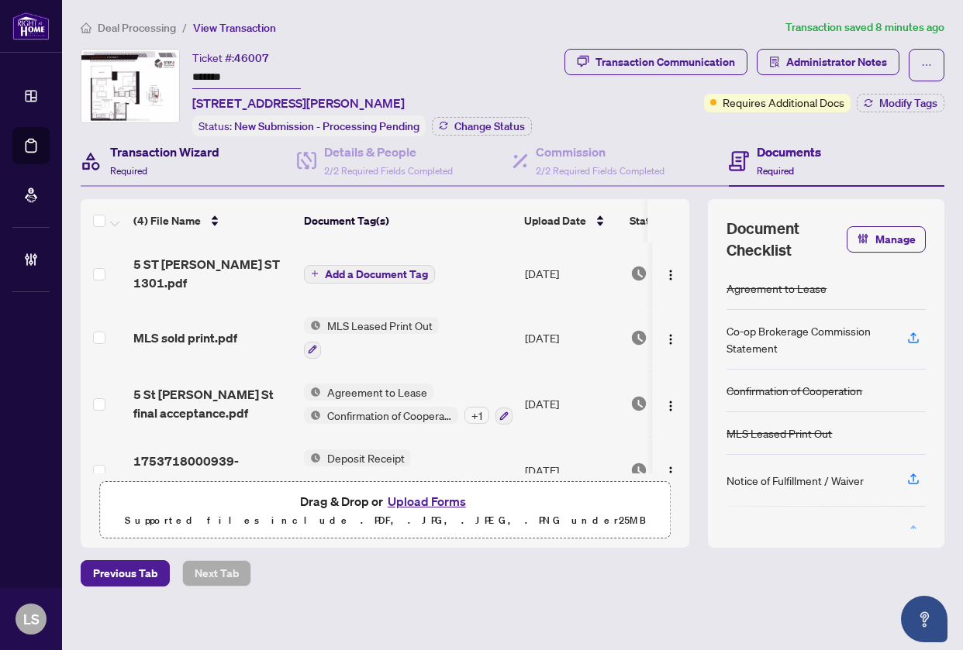
drag, startPoint x: 146, startPoint y: 156, endPoint x: 382, endPoint y: 188, distance: 237.7
click at [146, 156] on h4 "Transaction Wizard" at bounding box center [164, 152] width 109 height 19
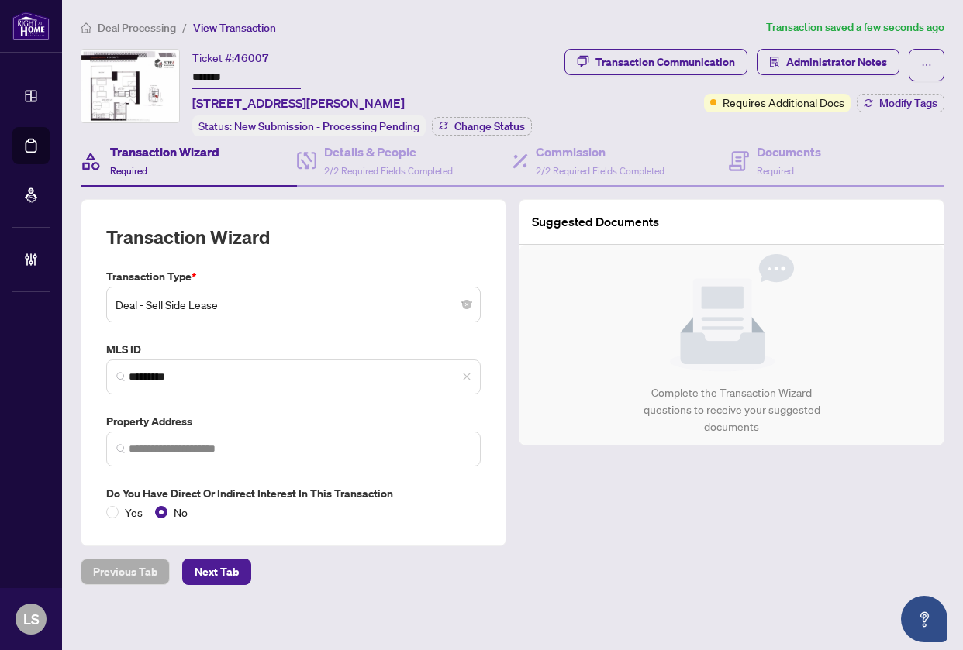
type input "**********"
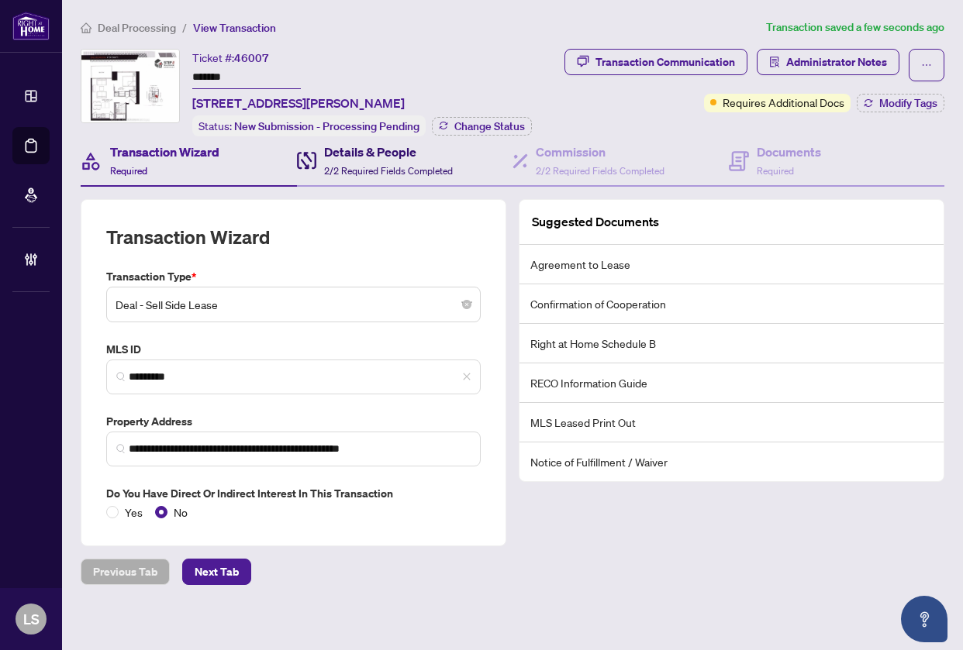
click at [391, 160] on div "Details & People 2/2 Required Fields Completed" at bounding box center [388, 161] width 129 height 36
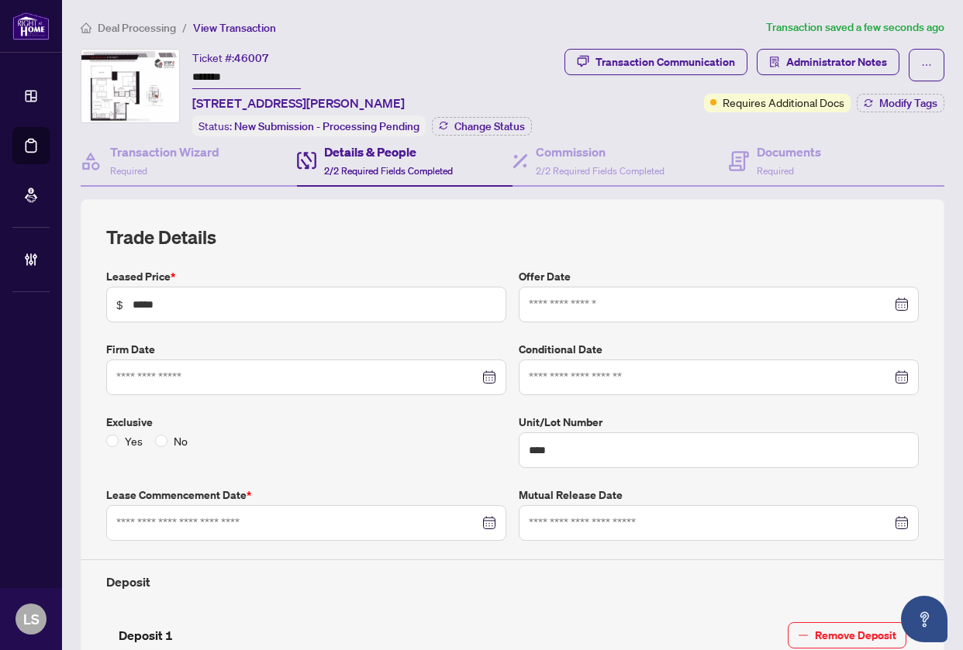
type input "**********"
click at [584, 151] on h4 "Commission" at bounding box center [600, 152] width 129 height 19
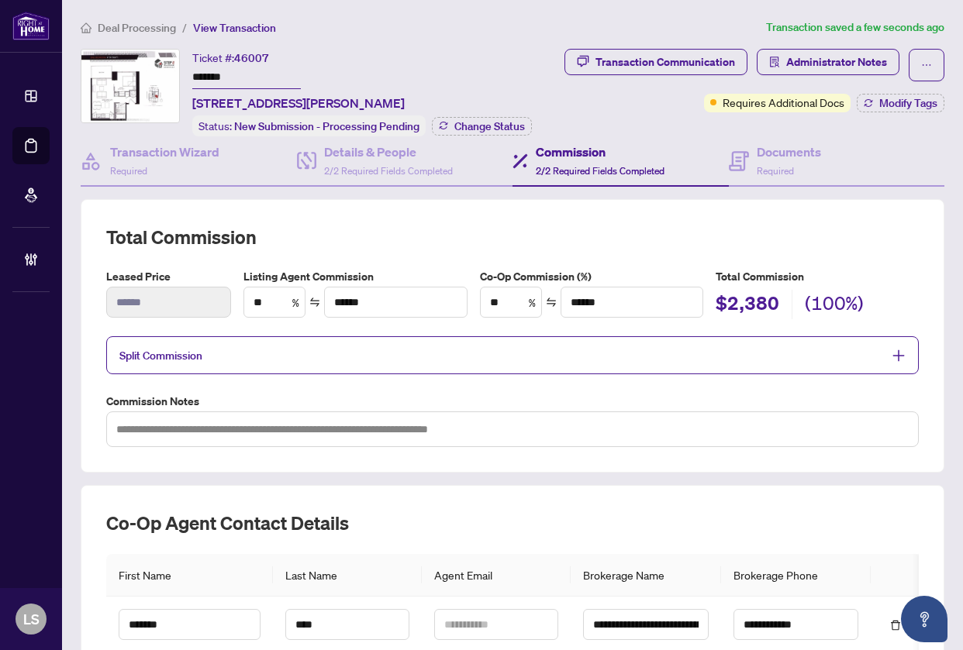
click at [584, 346] on span "Split Commission" at bounding box center [500, 355] width 763 height 18
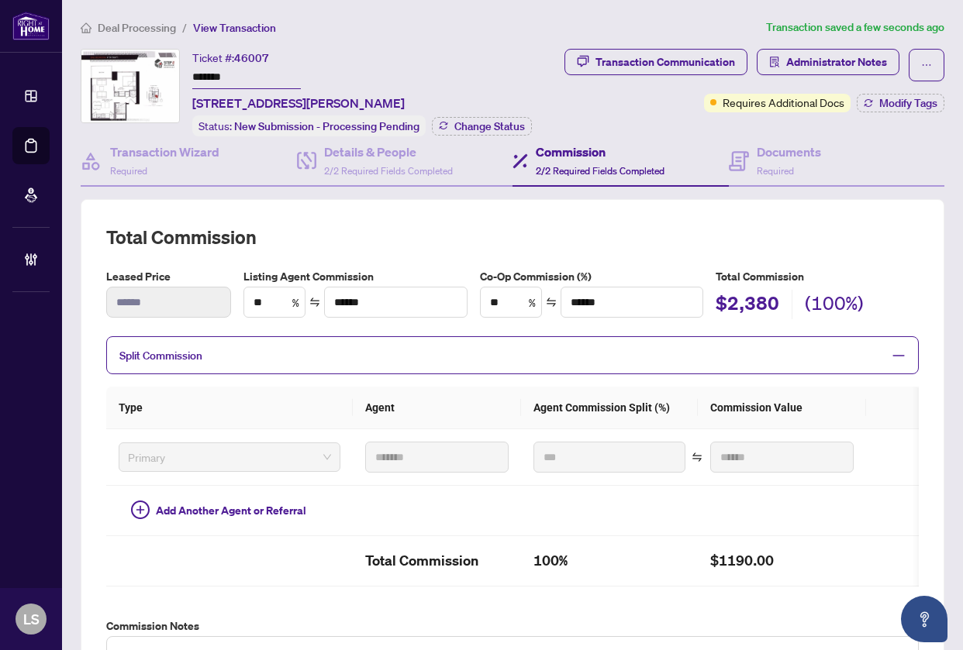
click at [584, 346] on span "Split Commission" at bounding box center [500, 355] width 763 height 18
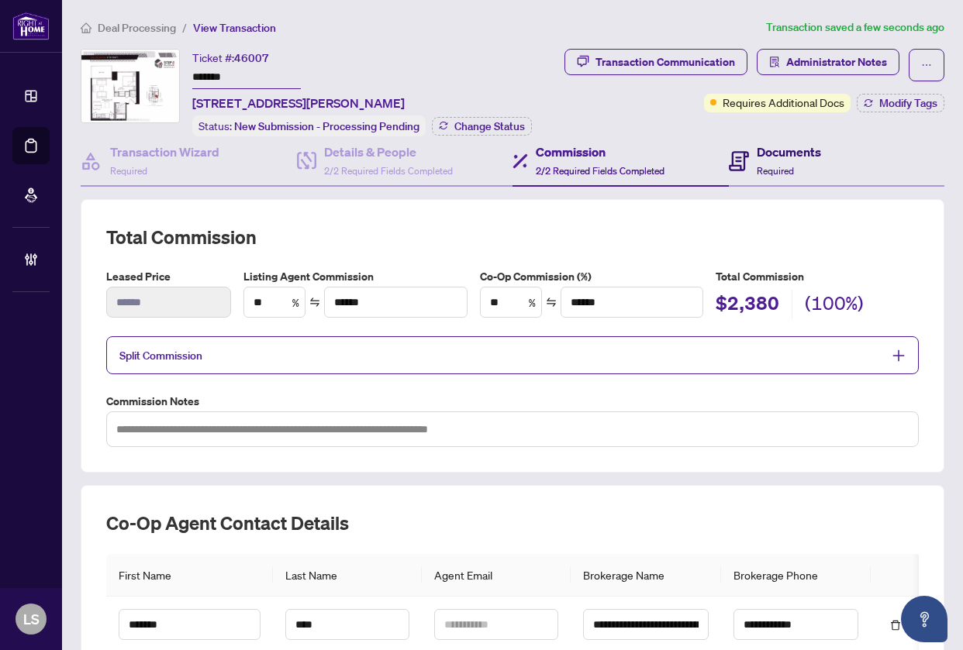
click at [777, 170] on span "Required" at bounding box center [774, 171] width 37 height 12
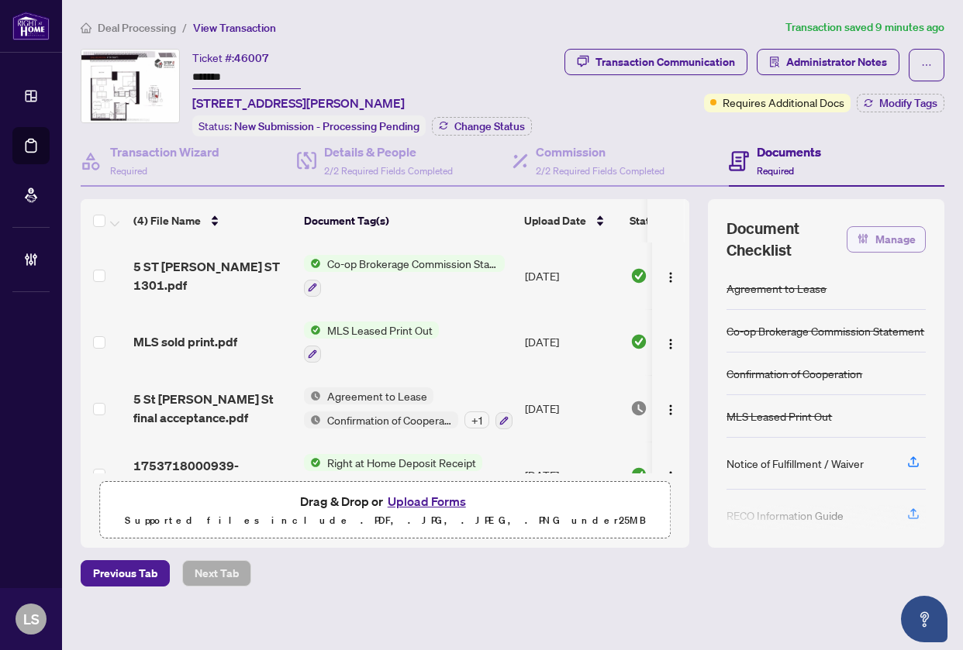
click at [875, 240] on span "Manage" at bounding box center [895, 239] width 40 height 25
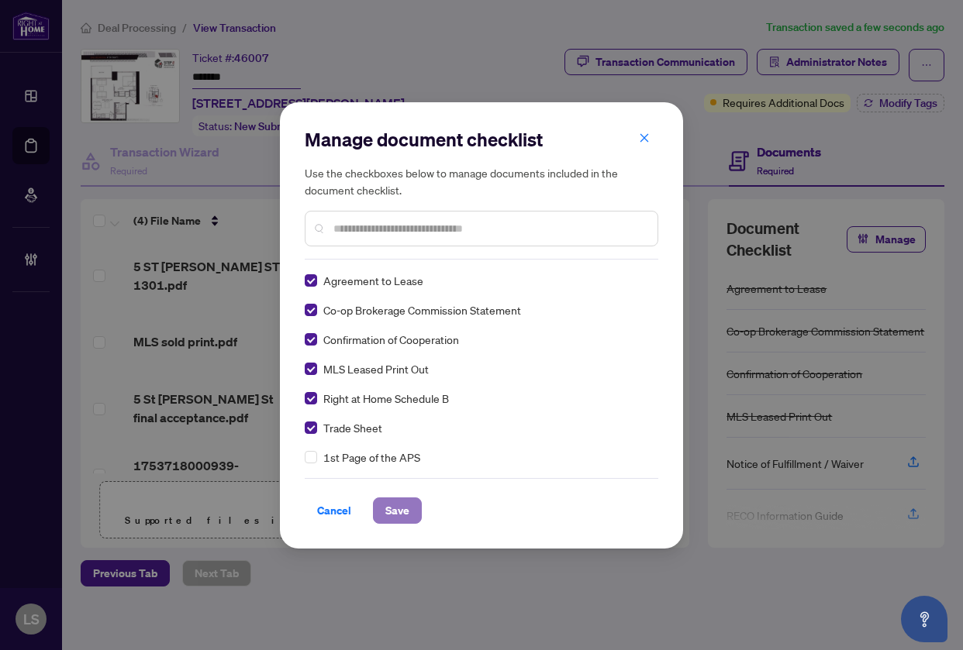
click at [387, 505] on span "Save" at bounding box center [397, 510] width 24 height 25
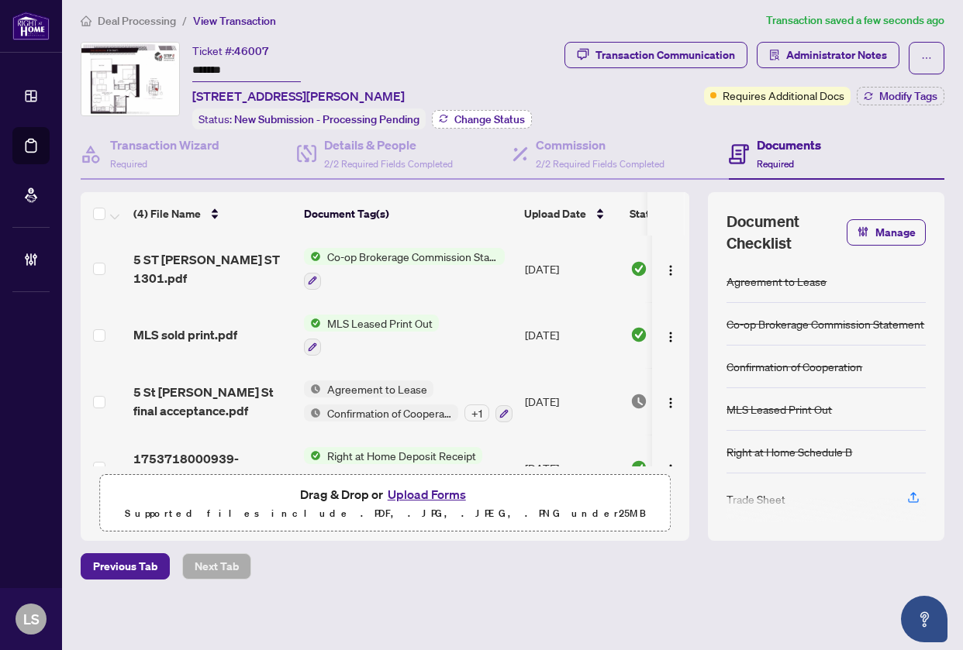
click at [480, 116] on span "Change Status" at bounding box center [489, 119] width 71 height 11
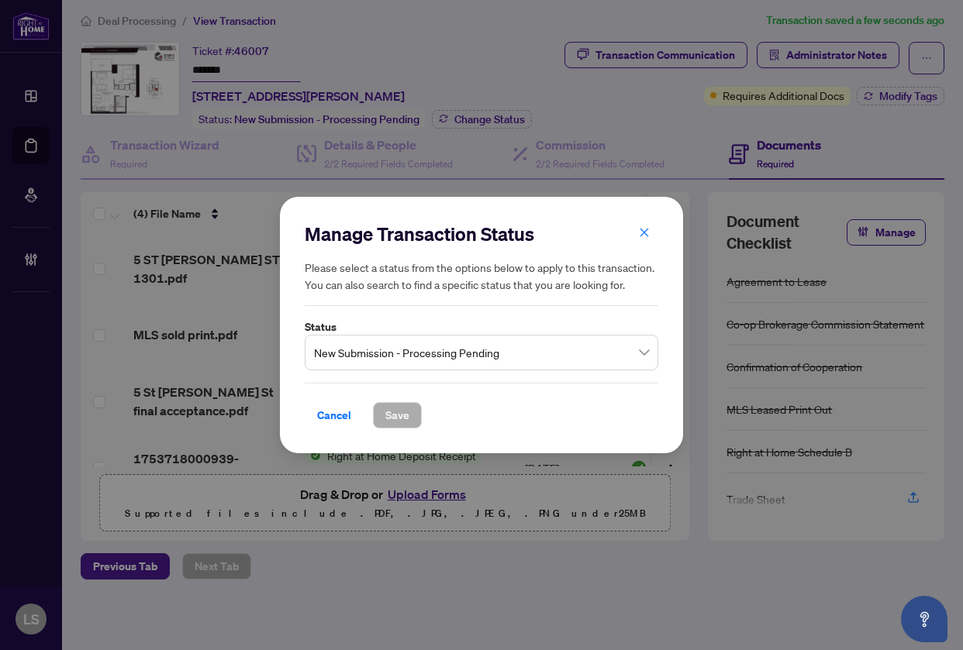
click at [367, 356] on span "New Submission - Processing Pending" at bounding box center [481, 352] width 335 height 29
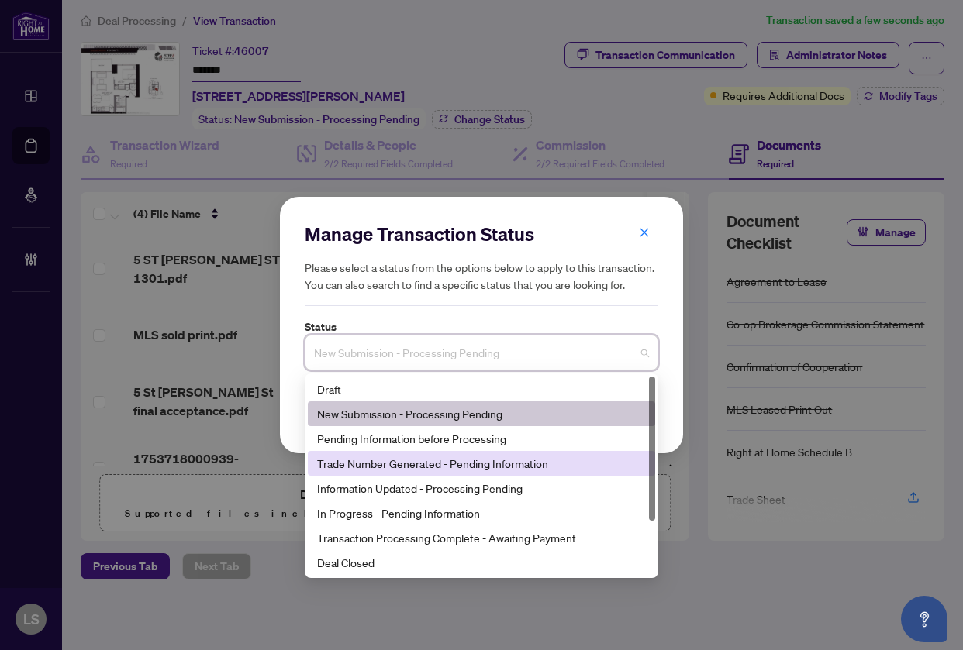
click at [401, 470] on div "Trade Number Generated - Pending Information" at bounding box center [481, 463] width 329 height 17
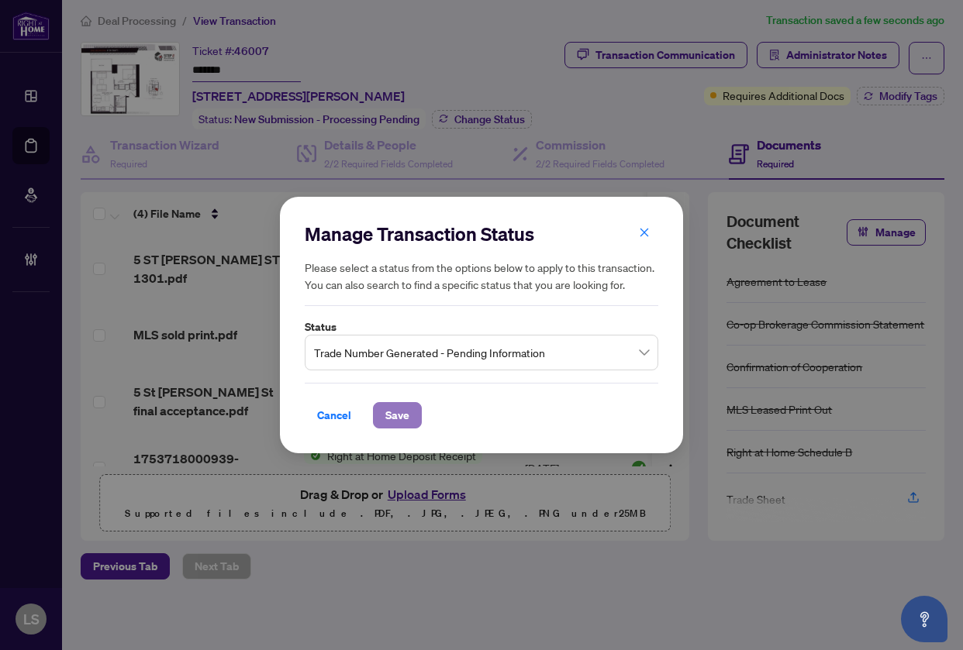
click at [401, 421] on span "Save" at bounding box center [397, 415] width 24 height 25
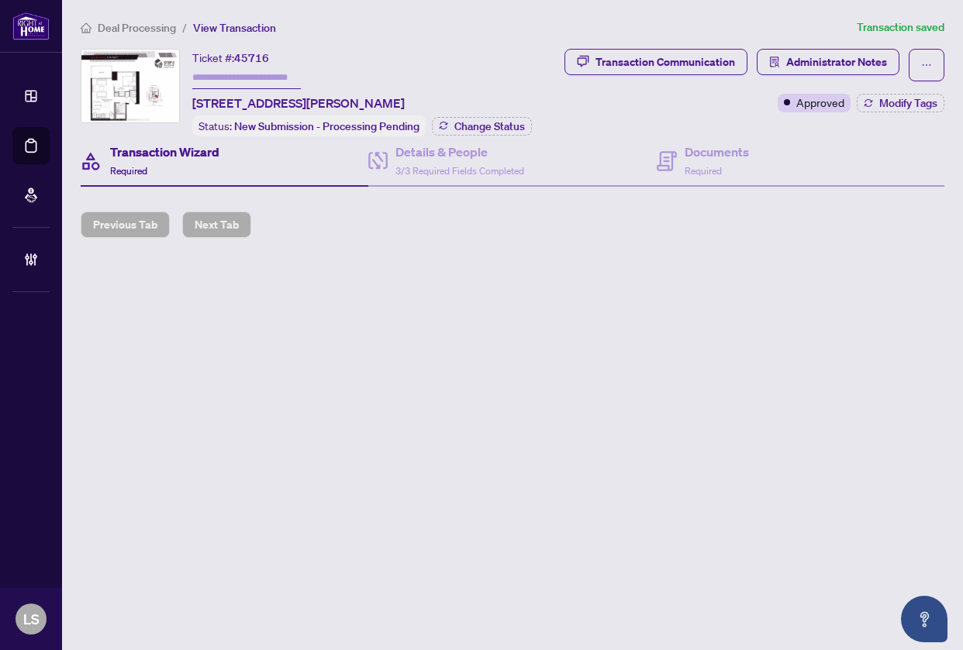
type input "*******"
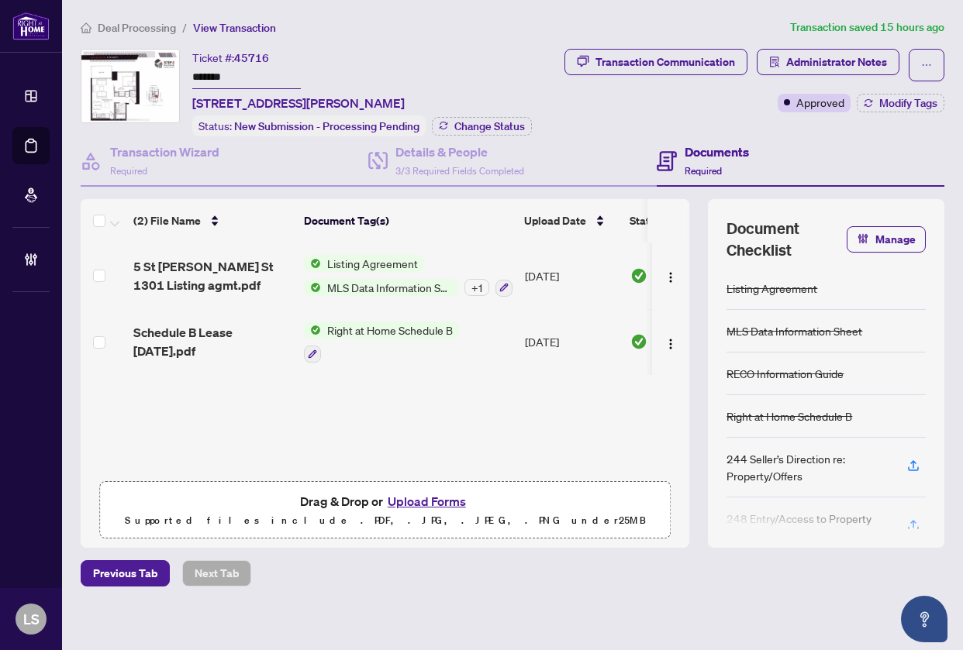
click at [256, 58] on span "45716" at bounding box center [251, 58] width 35 height 14
copy span "45716"
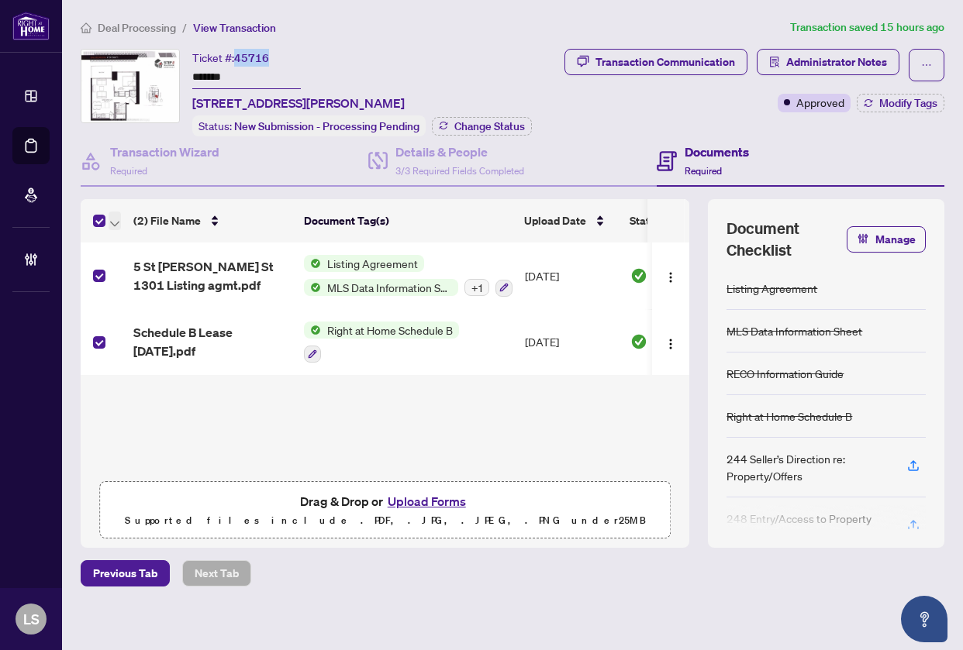
click at [111, 215] on span "button" at bounding box center [114, 220] width 9 height 17
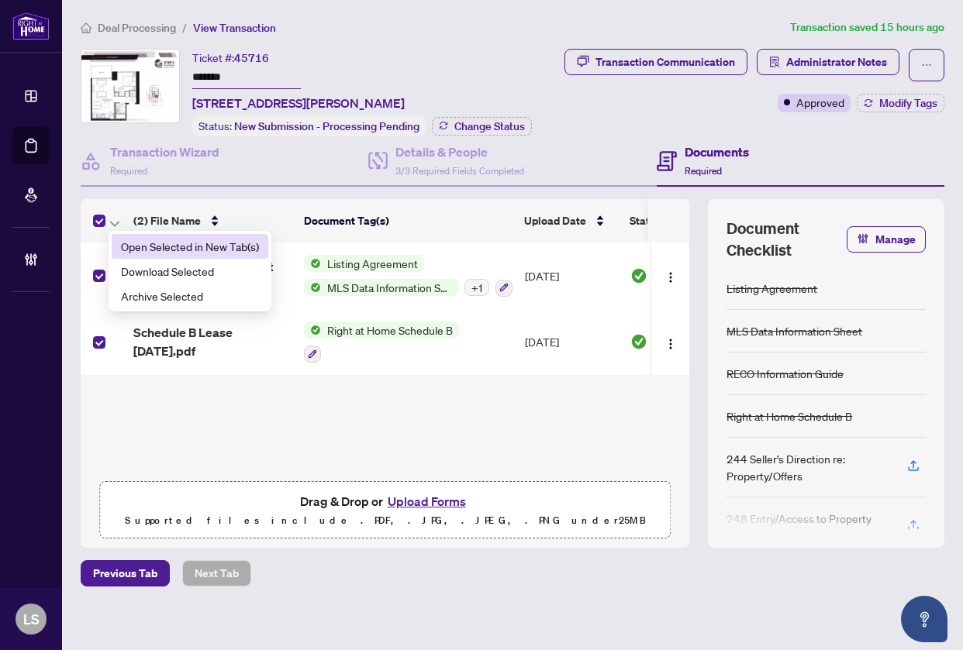
click at [171, 249] on span "Open Selected in New Tab(s)" at bounding box center [190, 246] width 138 height 17
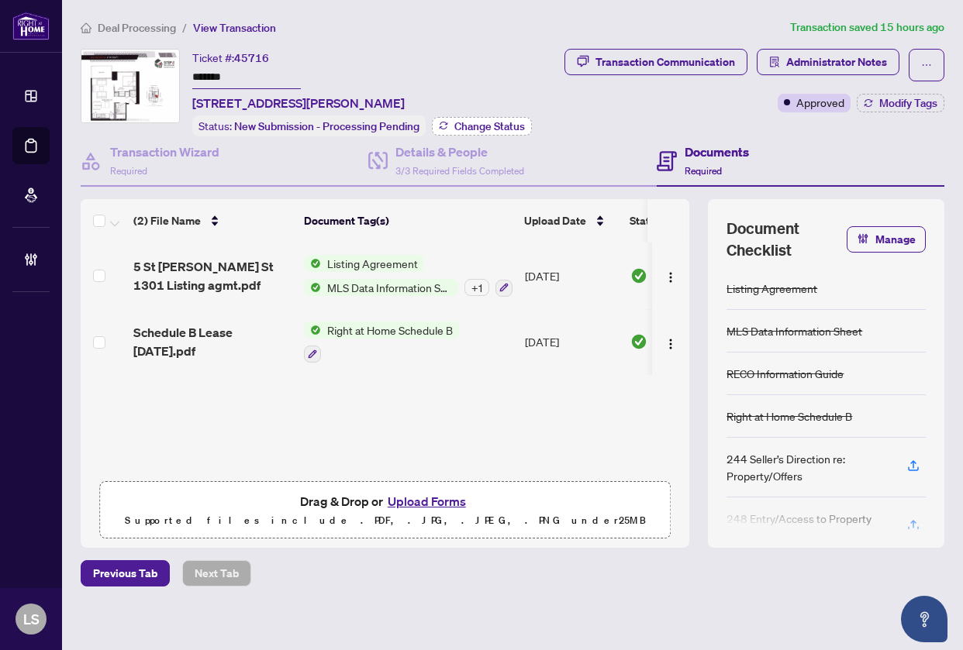
click at [491, 121] on span "Change Status" at bounding box center [489, 126] width 71 height 11
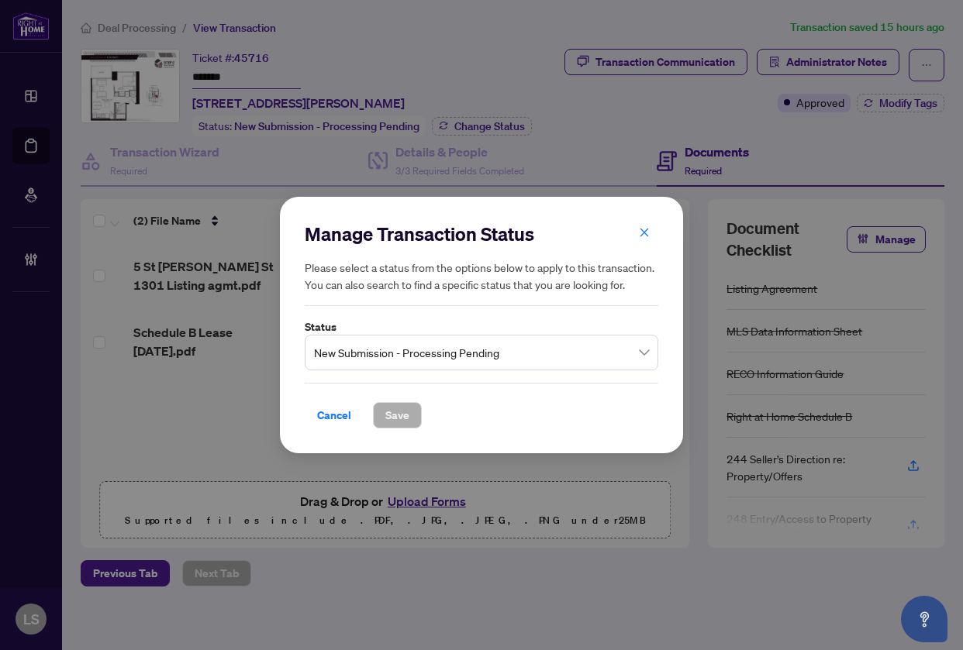
click at [423, 365] on span "New Submission - Processing Pending" at bounding box center [481, 352] width 335 height 29
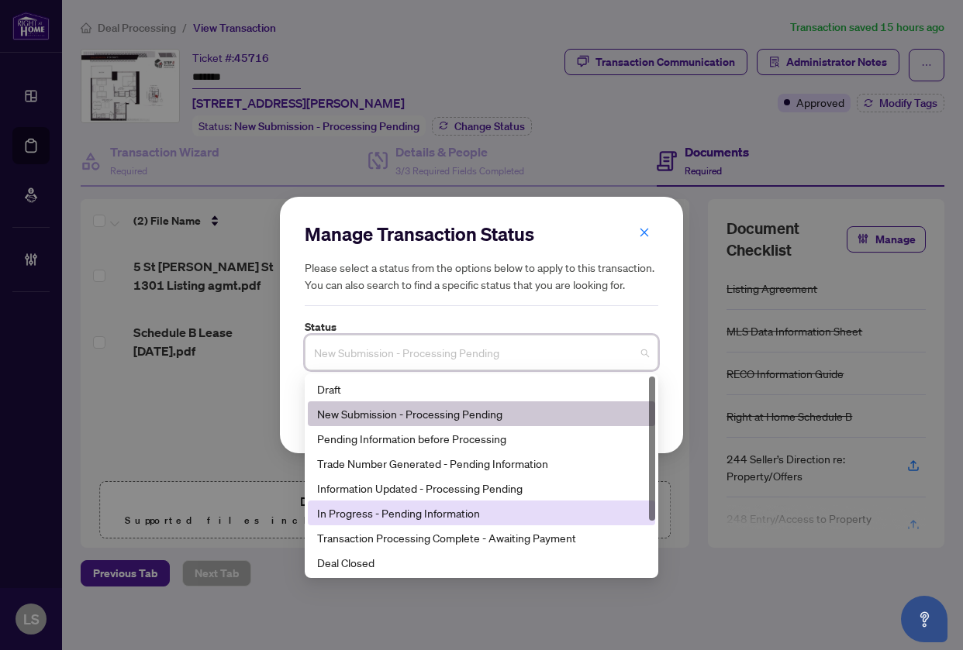
click at [408, 509] on div "In Progress - Pending Information" at bounding box center [481, 513] width 329 height 17
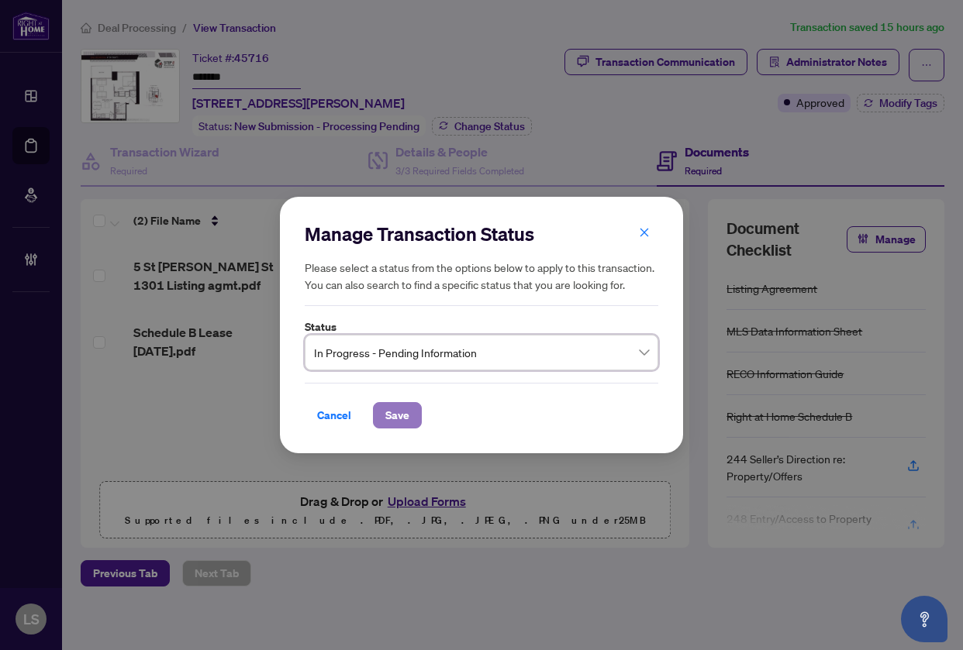
click at [405, 409] on span "Save" at bounding box center [397, 415] width 24 height 25
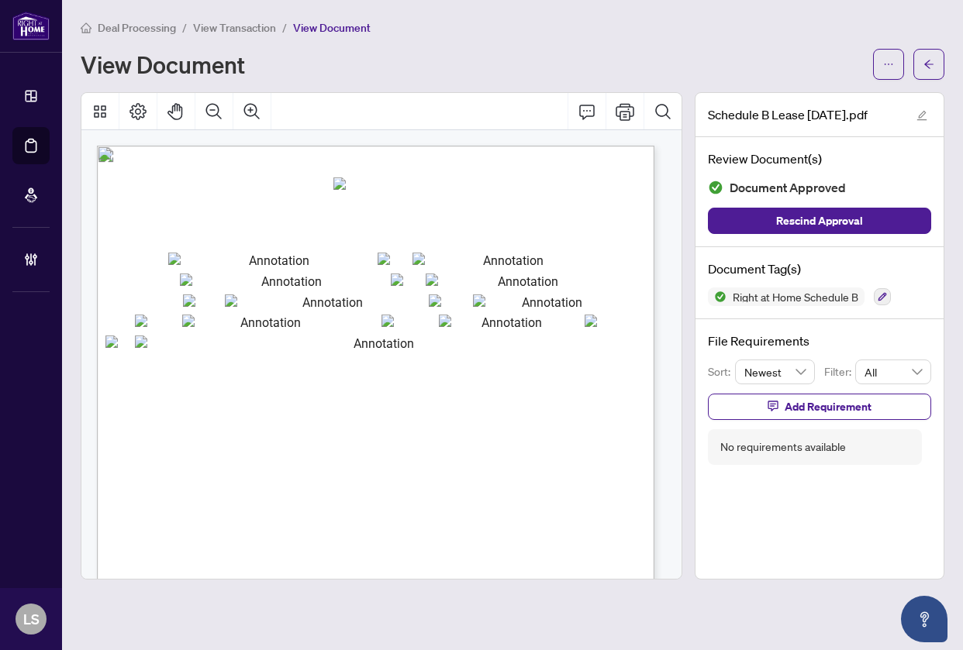
drag, startPoint x: 439, startPoint y: 398, endPoint x: 464, endPoint y: 412, distance: 28.5
click at [439, 398] on textarea "txtAddSchedule" at bounding box center [378, 543] width 486 height 415
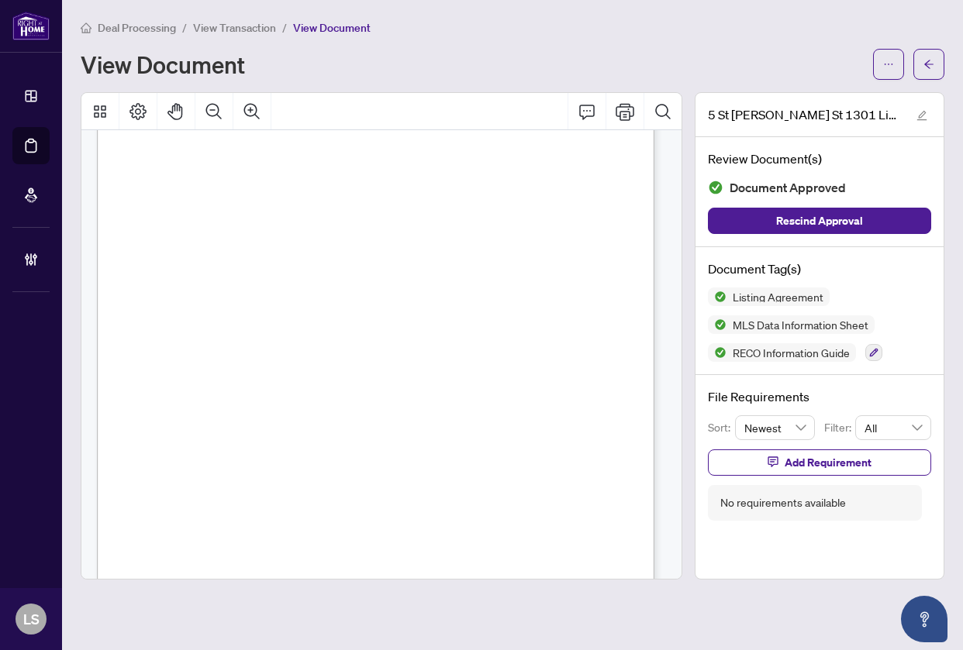
scroll to position [12118, 0]
click at [398, 433] on span "Saloon" at bounding box center [387, 430] width 22 height 9
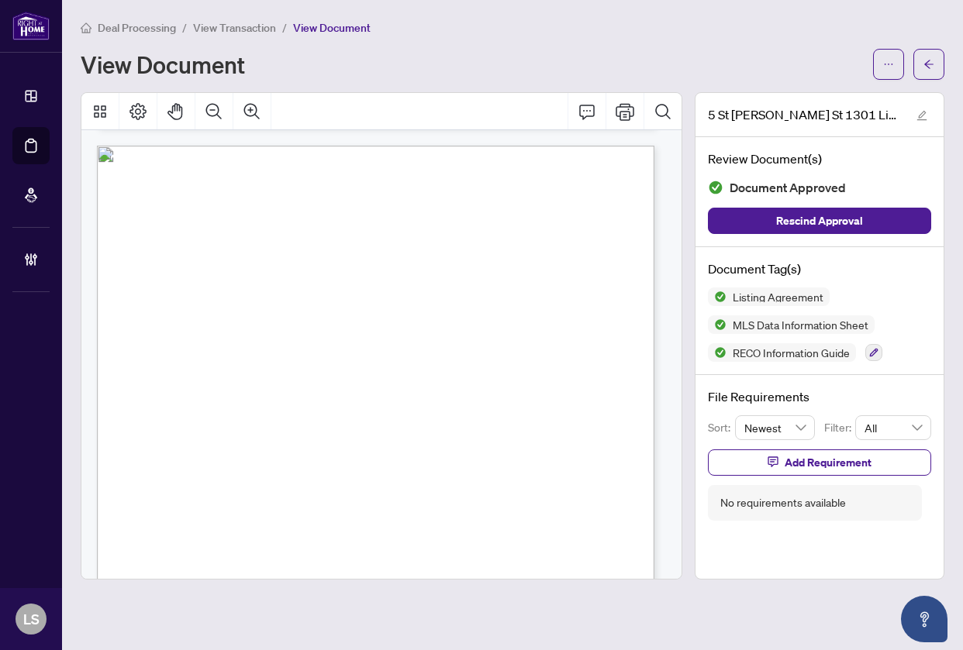
scroll to position [22179, 0]
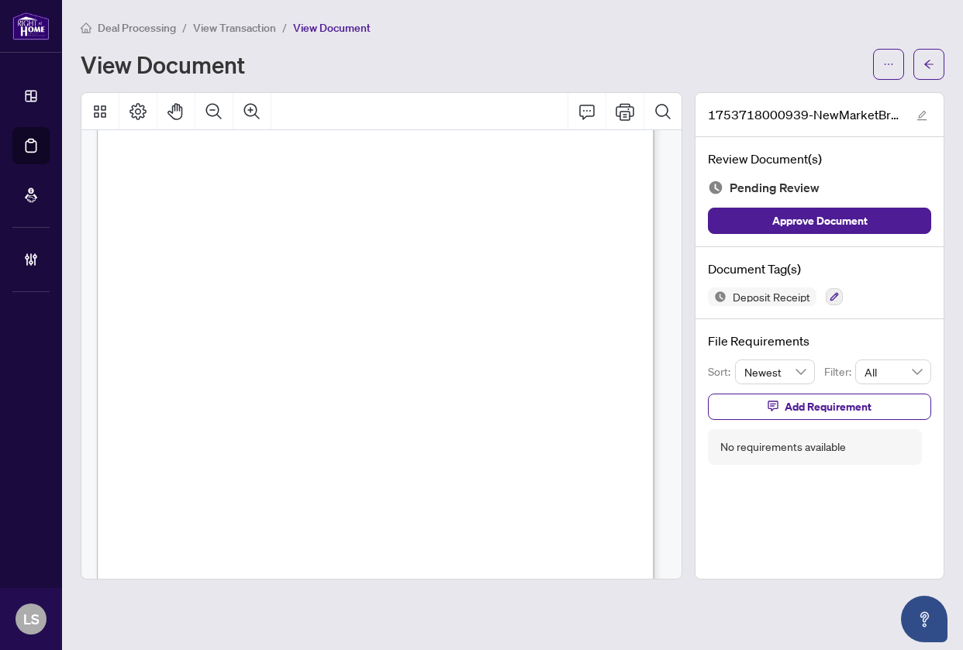
scroll to position [155, 0]
click at [827, 296] on button "button" at bounding box center [833, 296] width 17 height 17
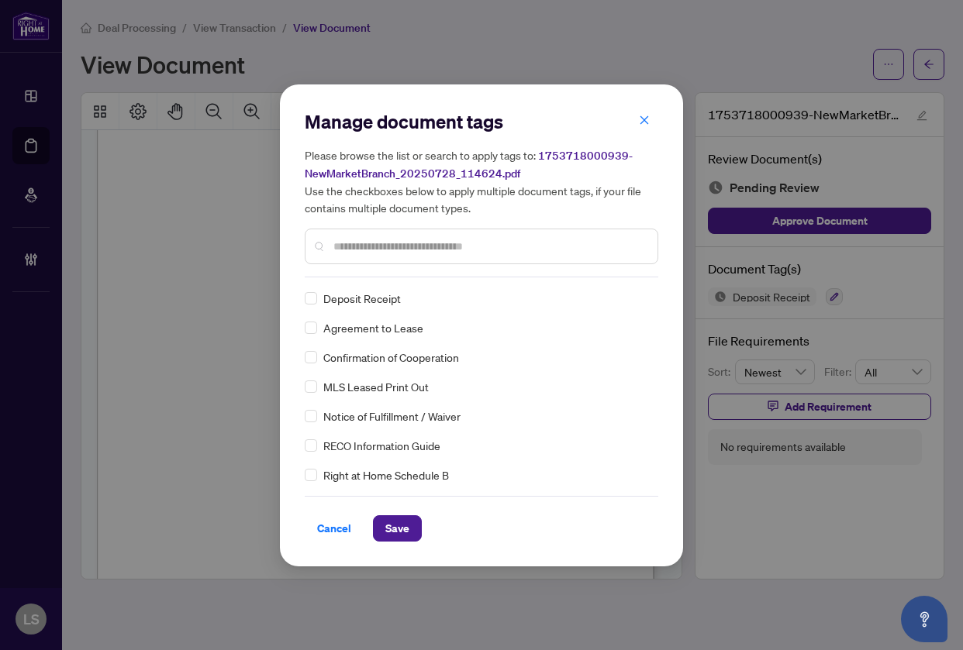
click at [378, 253] on input "text" at bounding box center [489, 246] width 312 height 17
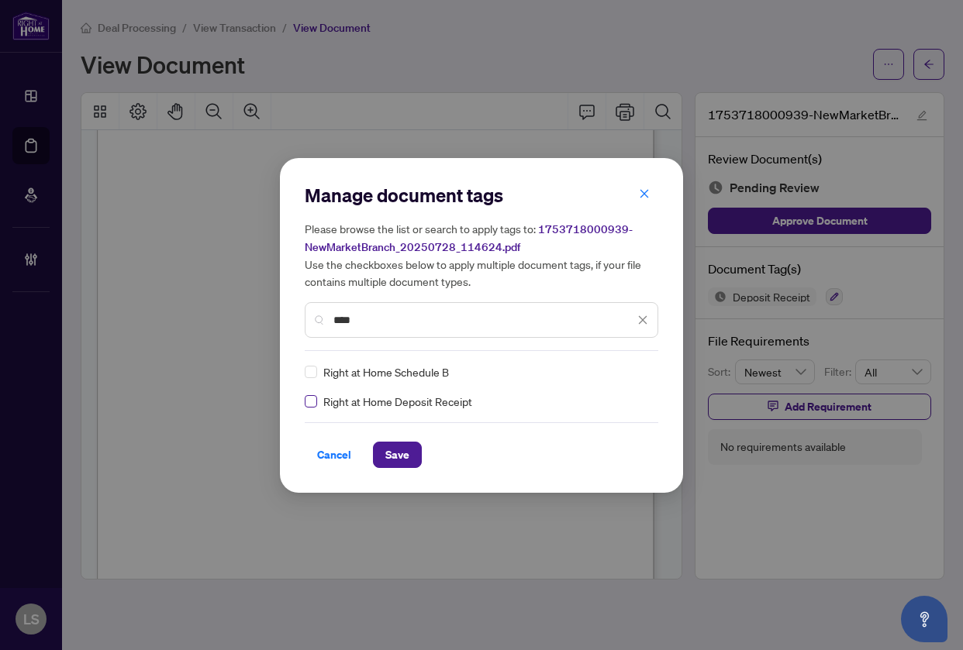
type input "****"
click at [629, 371] on img at bounding box center [625, 371] width 15 height 15
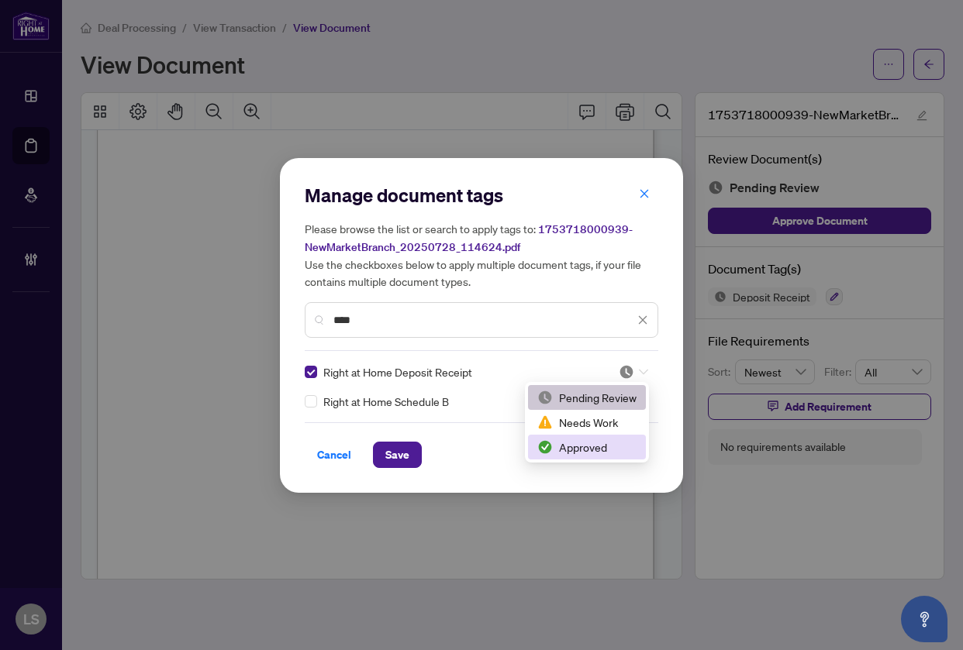
drag, startPoint x: 587, startPoint y: 450, endPoint x: 570, endPoint y: 447, distance: 17.3
click at [586, 450] on div "Approved" at bounding box center [586, 447] width 99 height 17
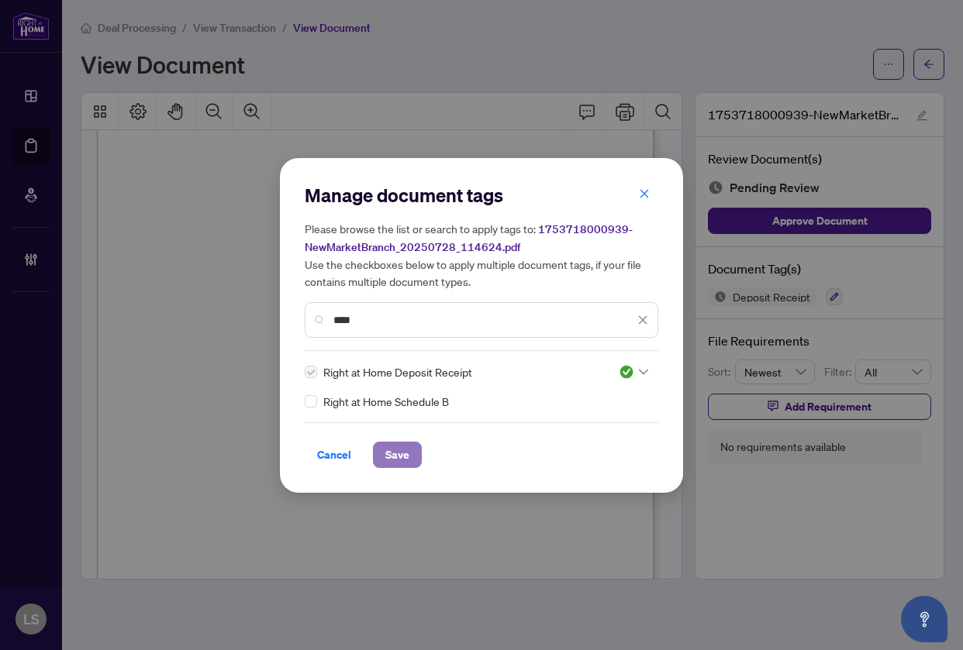
click at [406, 458] on span "Save" at bounding box center [397, 455] width 24 height 25
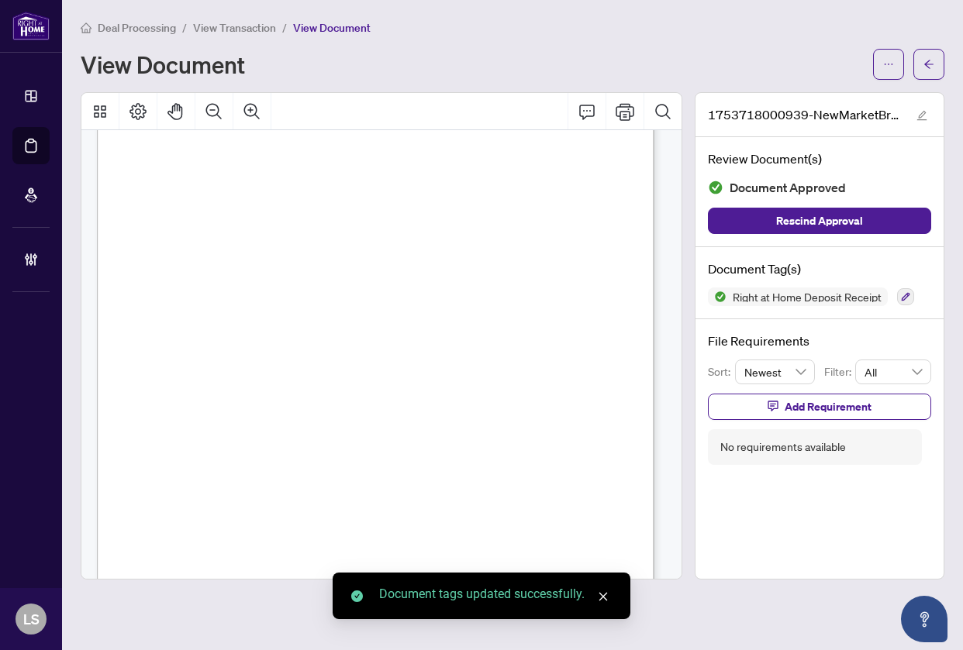
click at [511, 343] on div "Page 1" at bounding box center [424, 413] width 654 height 845
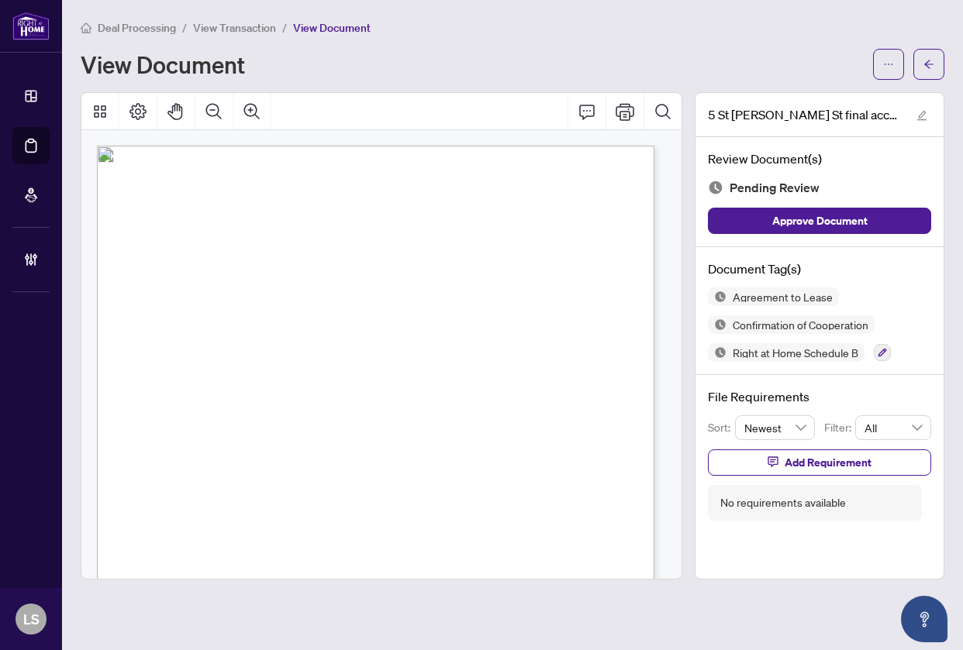
click at [360, 310] on div "Form 410 Revised 2022 Page 1 of 2 The trademarks REALTOR®, REALTORS®, MLS®, Mul…" at bounding box center [424, 569] width 655 height 847
click at [880, 350] on icon "button" at bounding box center [881, 352] width 9 height 9
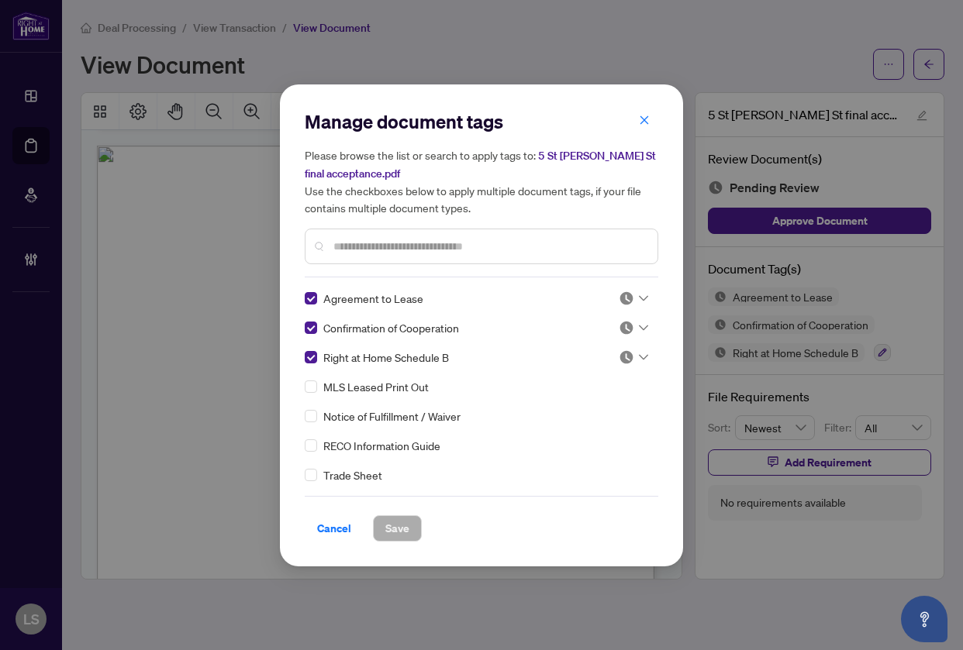
click at [370, 238] on input "text" at bounding box center [489, 246] width 312 height 17
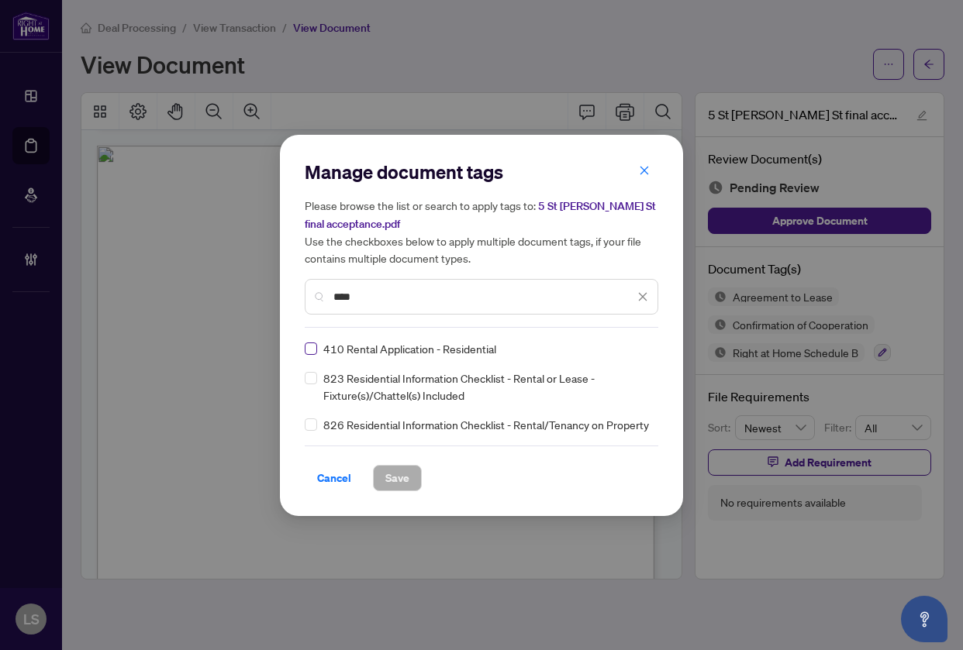
type input "****"
click at [639, 296] on icon "close" at bounding box center [642, 296] width 11 height 11
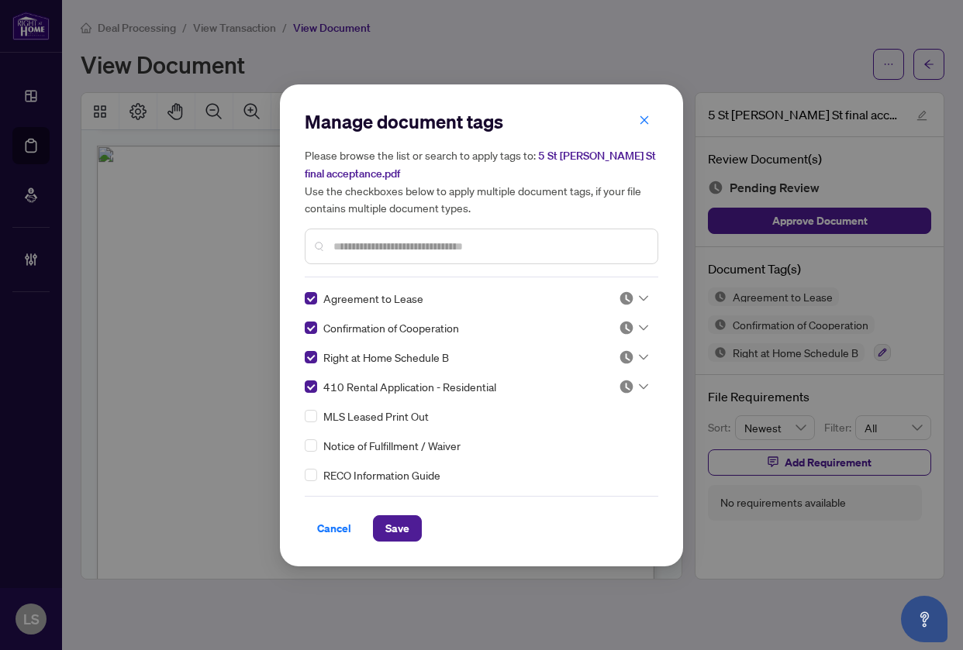
click at [409, 238] on input "text" at bounding box center [489, 246] width 312 height 17
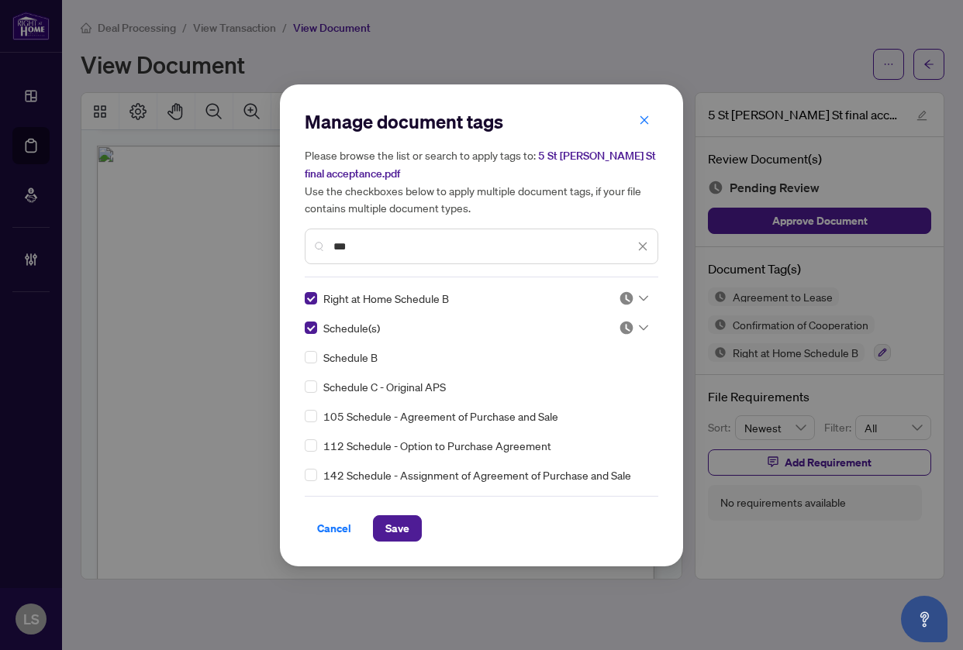
drag, startPoint x: 322, startPoint y: 254, endPoint x: 215, endPoint y: 274, distance: 108.7
click at [224, 268] on div "Manage document tags Please browse the list or search to apply tags to: 5 St [P…" at bounding box center [481, 325] width 963 height 650
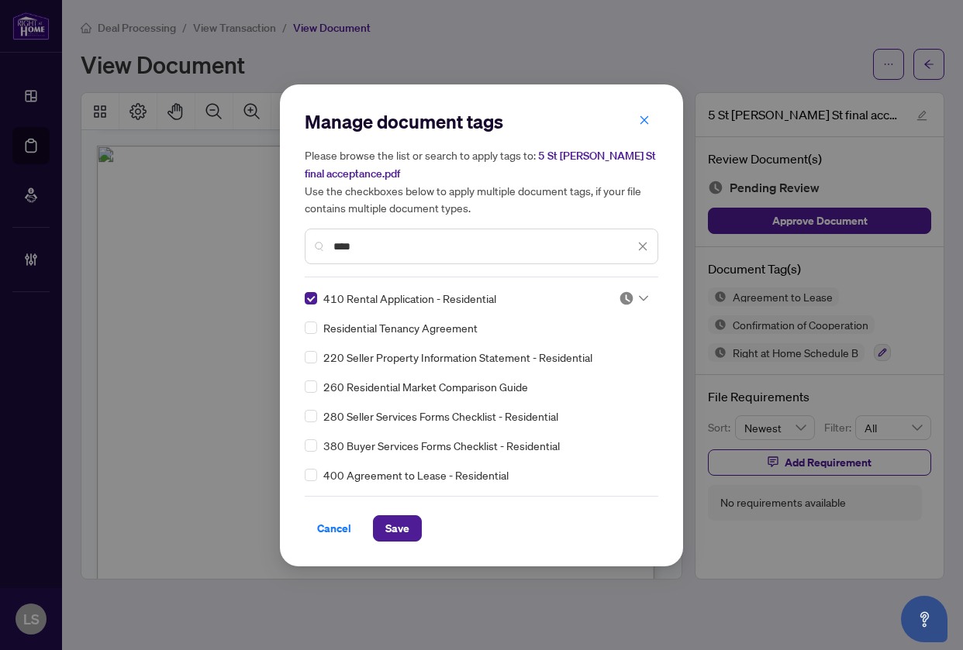
type input "****"
click at [642, 243] on icon "close" at bounding box center [642, 246] width 11 height 11
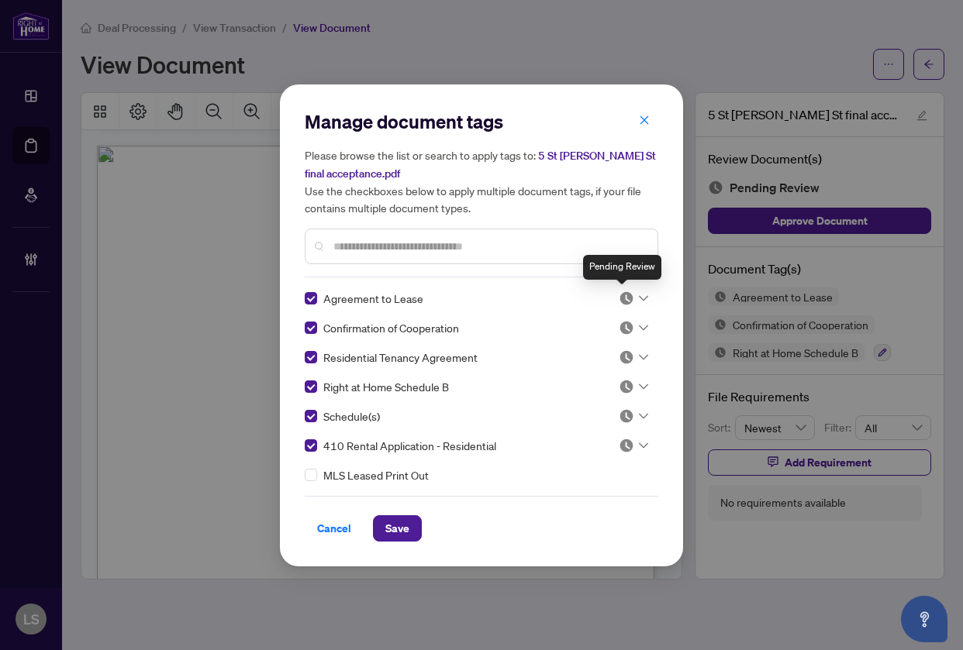
click at [626, 296] on img at bounding box center [625, 298] width 15 height 15
click at [618, 294] on img at bounding box center [625, 298] width 15 height 15
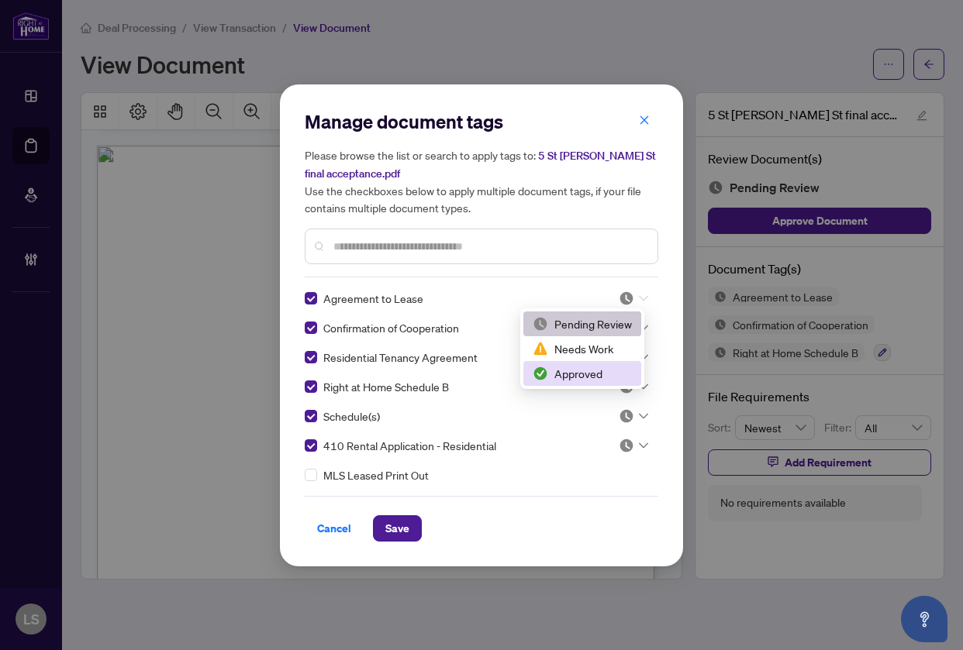
click at [600, 367] on div "Approved" at bounding box center [581, 373] width 99 height 17
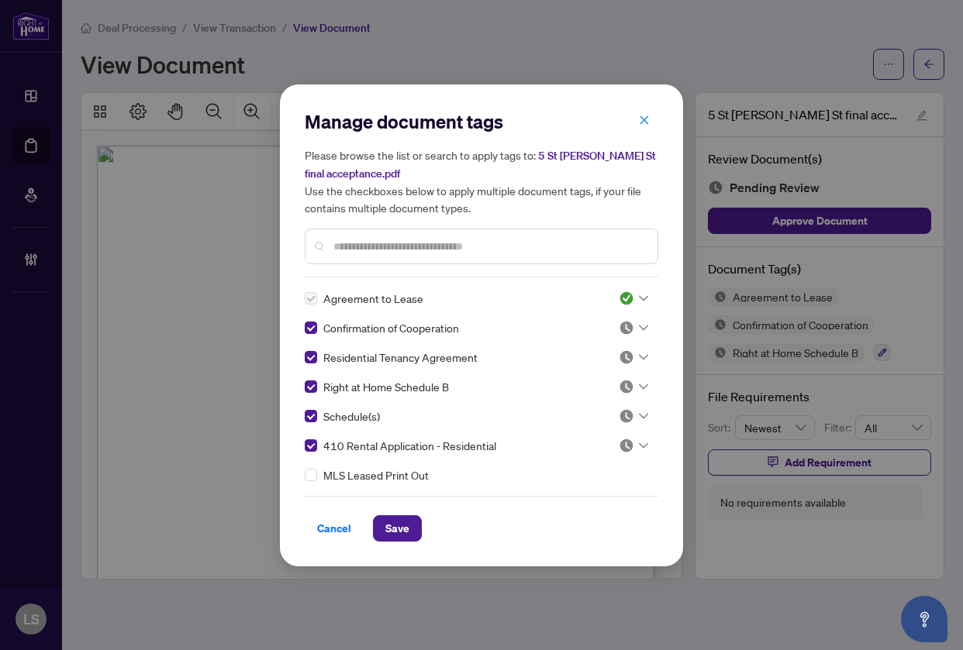
click at [618, 329] on img at bounding box center [625, 327] width 15 height 15
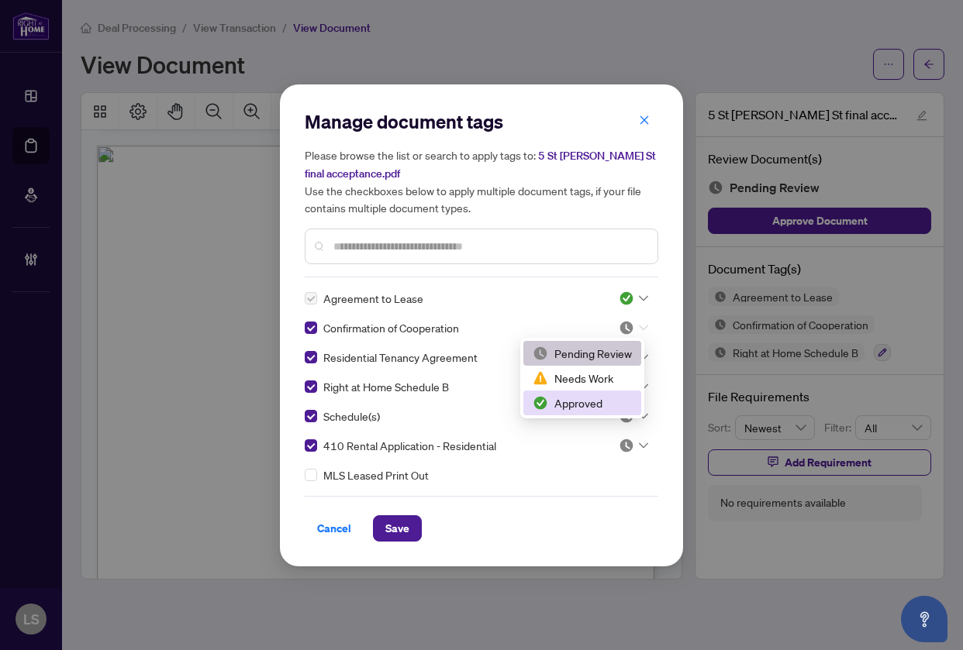
click at [598, 403] on div "Approved" at bounding box center [581, 402] width 99 height 17
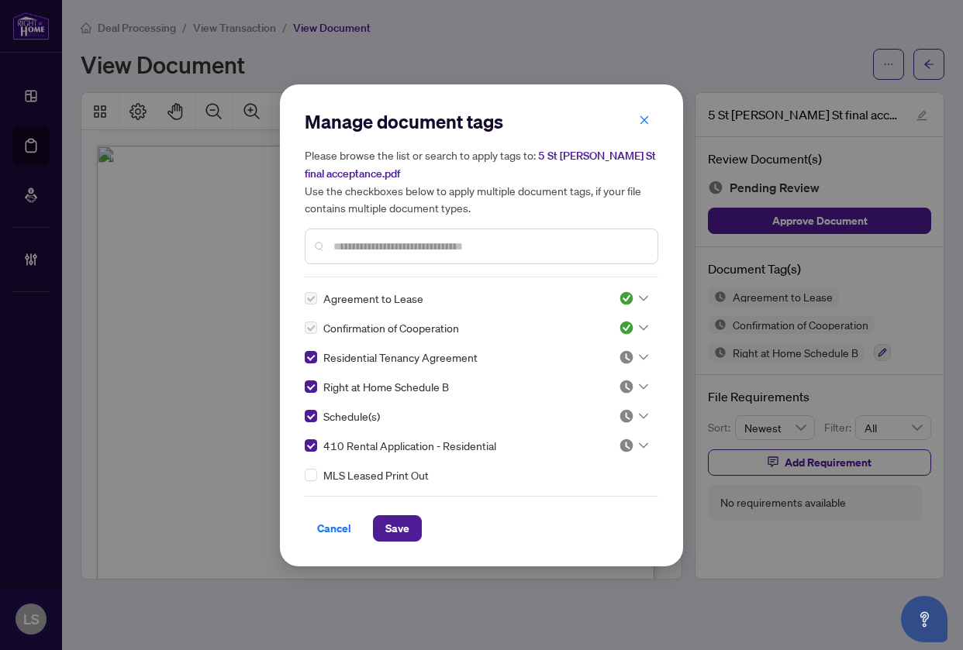
click at [626, 350] on img at bounding box center [625, 357] width 15 height 15
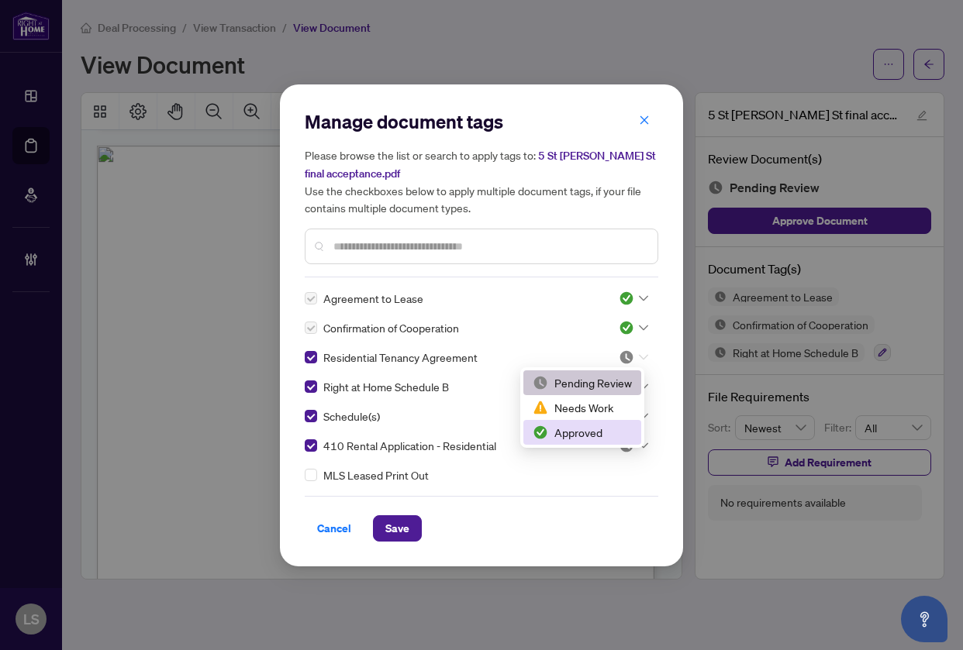
click at [591, 433] on div "Approved" at bounding box center [581, 432] width 99 height 17
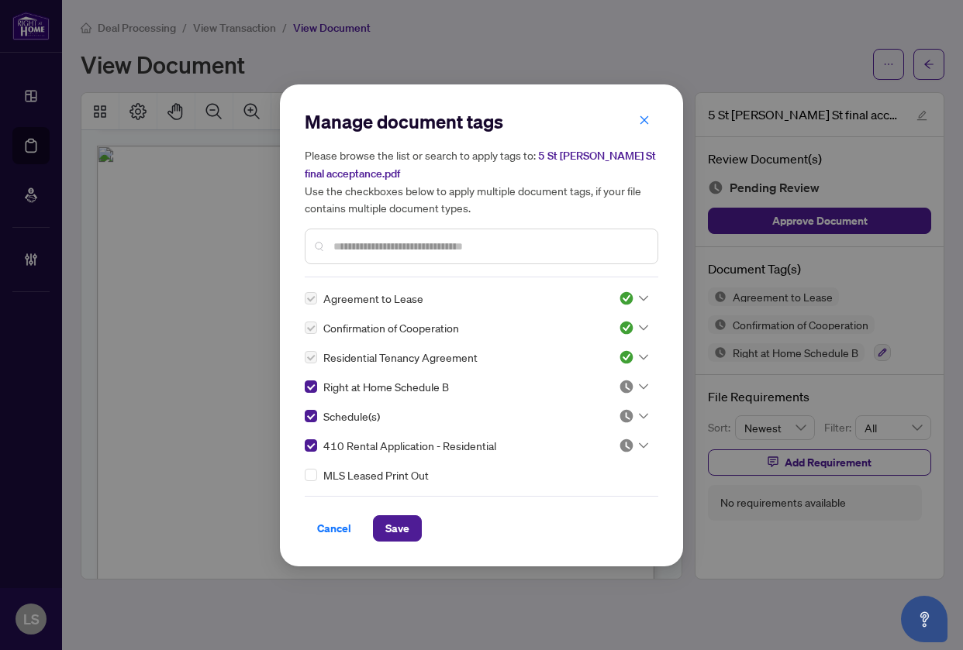
click at [629, 387] on img at bounding box center [625, 386] width 15 height 15
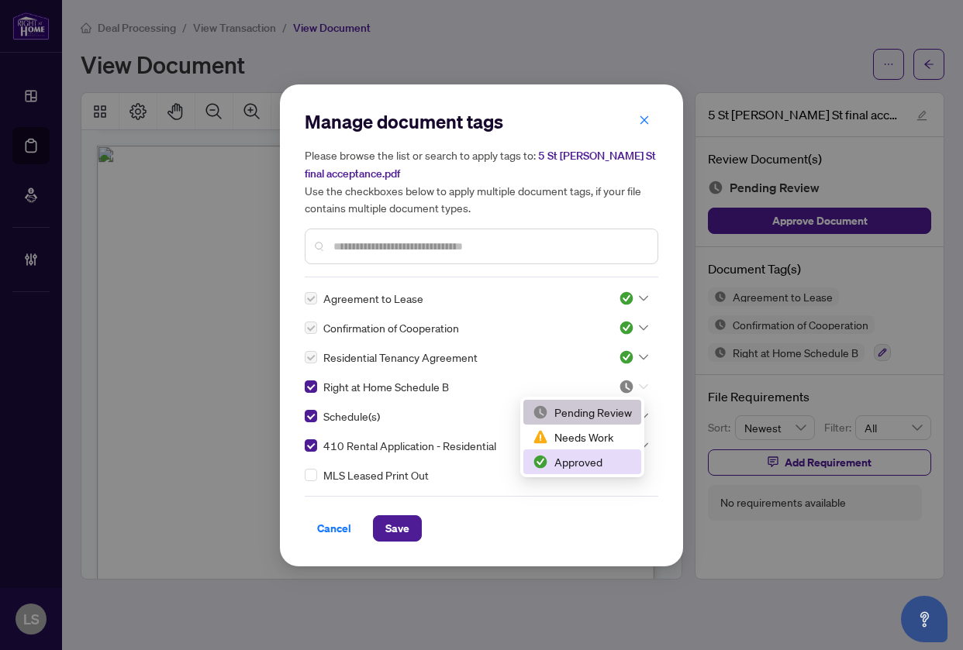
click at [594, 457] on div "Approved" at bounding box center [581, 461] width 99 height 17
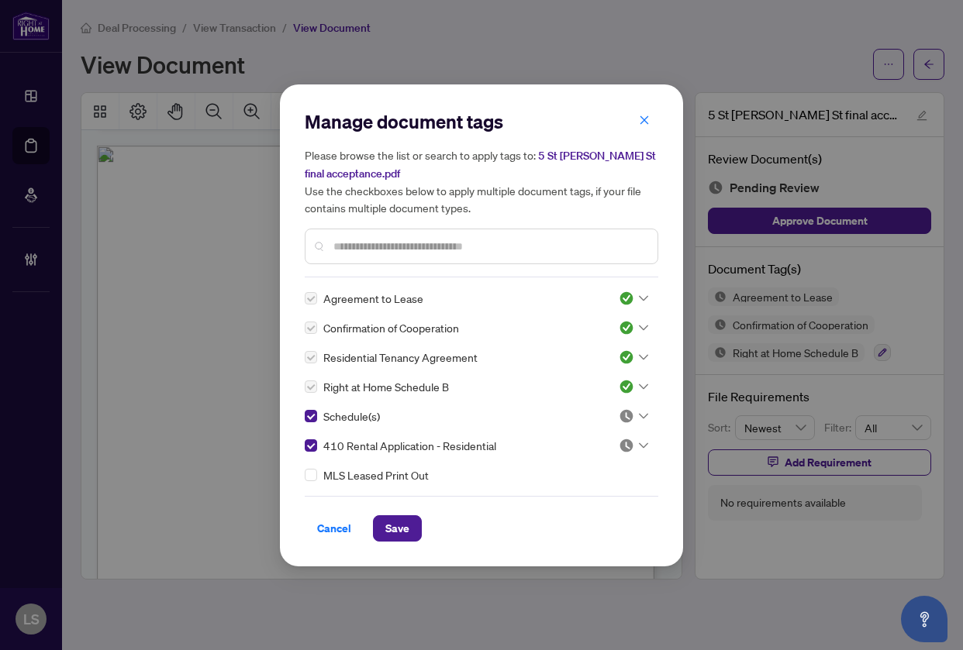
click at [631, 409] on div at bounding box center [632, 415] width 29 height 15
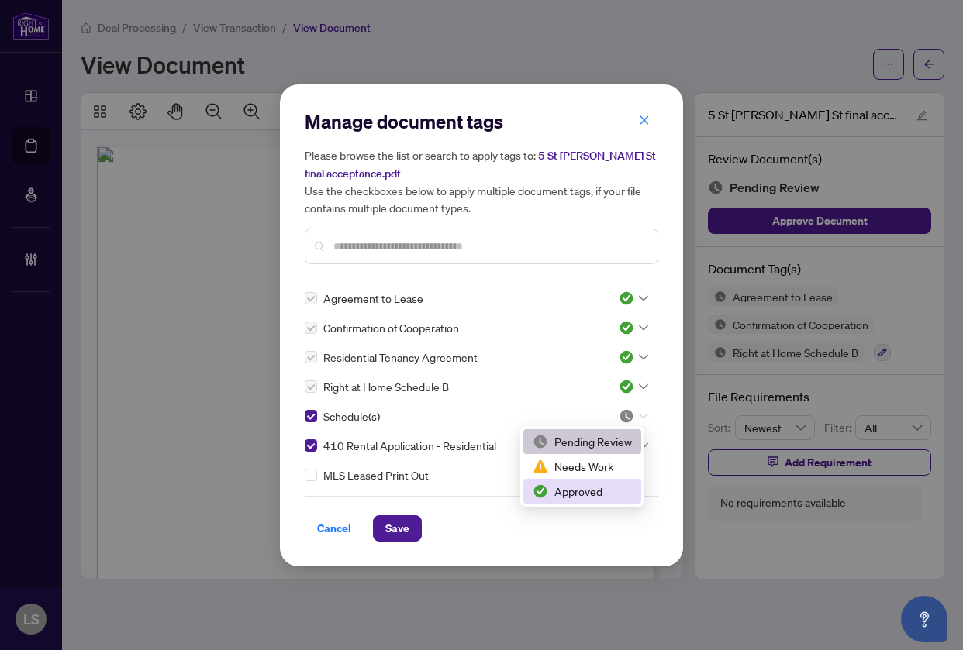
click at [608, 487] on div "Approved" at bounding box center [581, 491] width 99 height 17
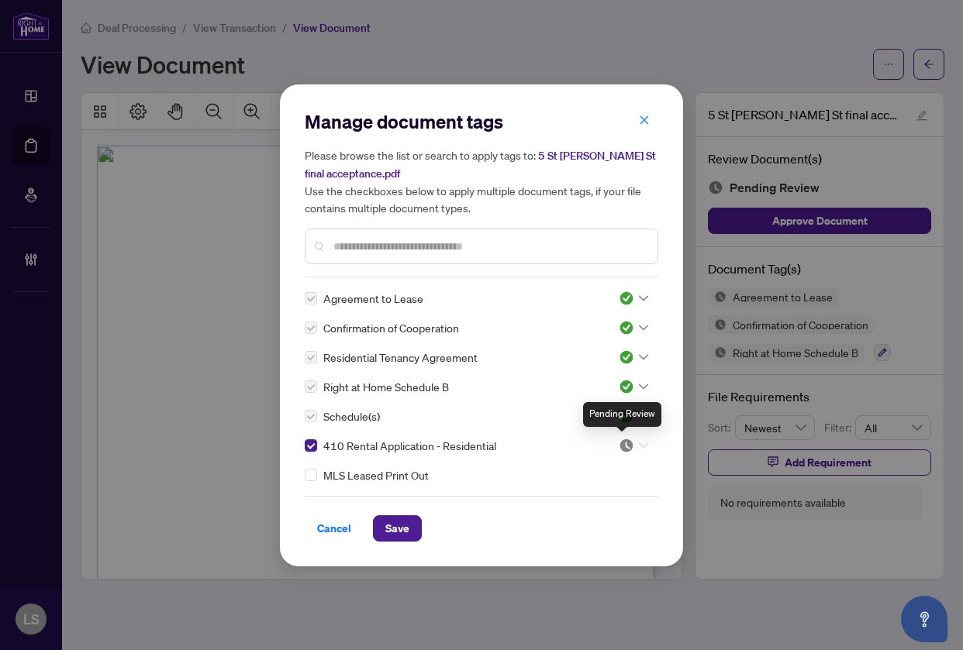
click at [625, 443] on img at bounding box center [625, 445] width 15 height 15
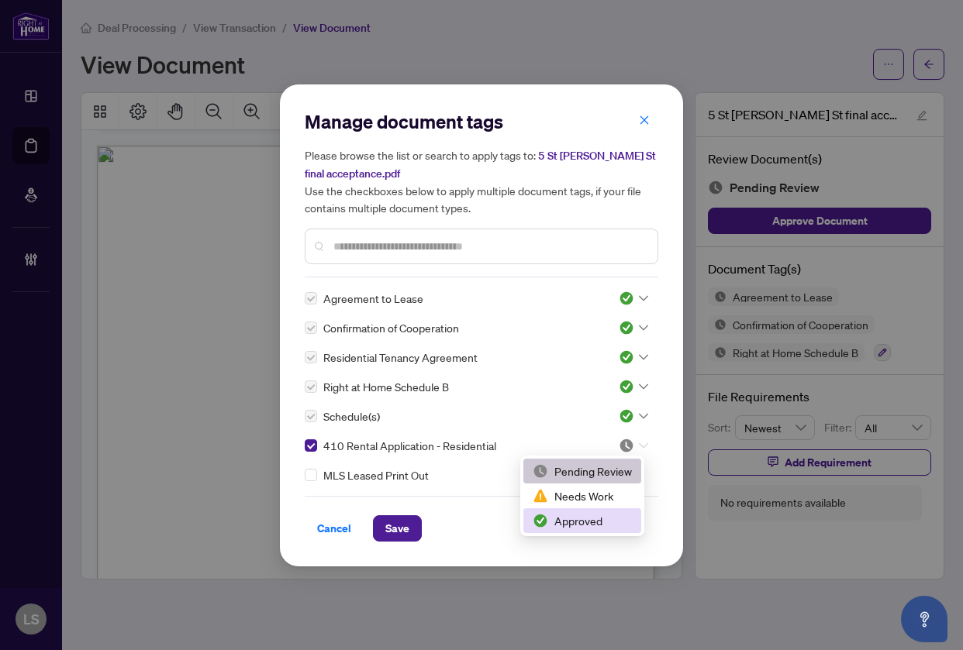
click at [590, 518] on div "Approved" at bounding box center [581, 520] width 99 height 17
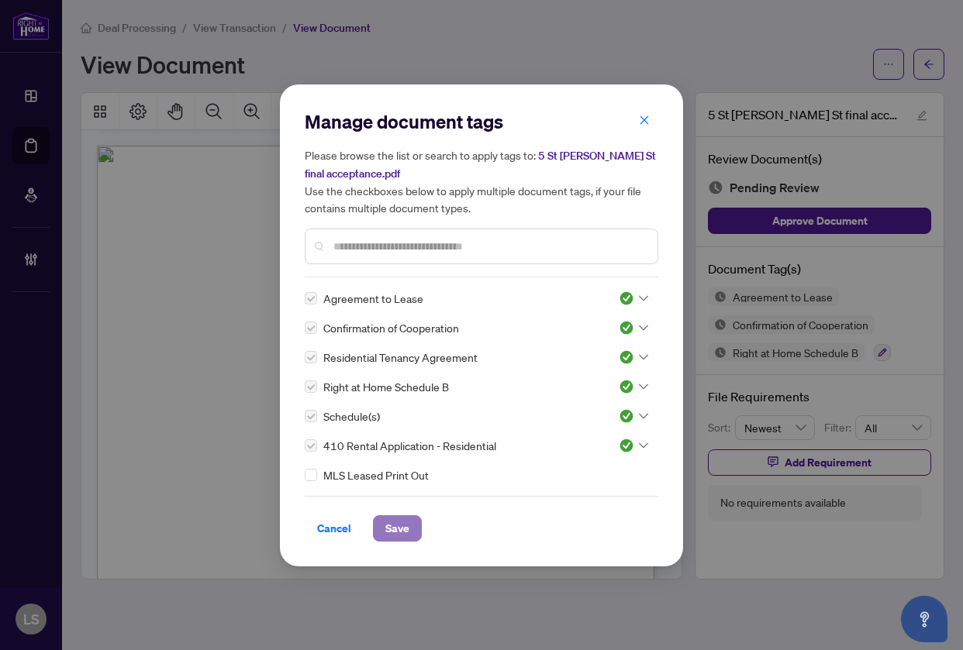
click at [408, 530] on span "Save" at bounding box center [397, 528] width 24 height 25
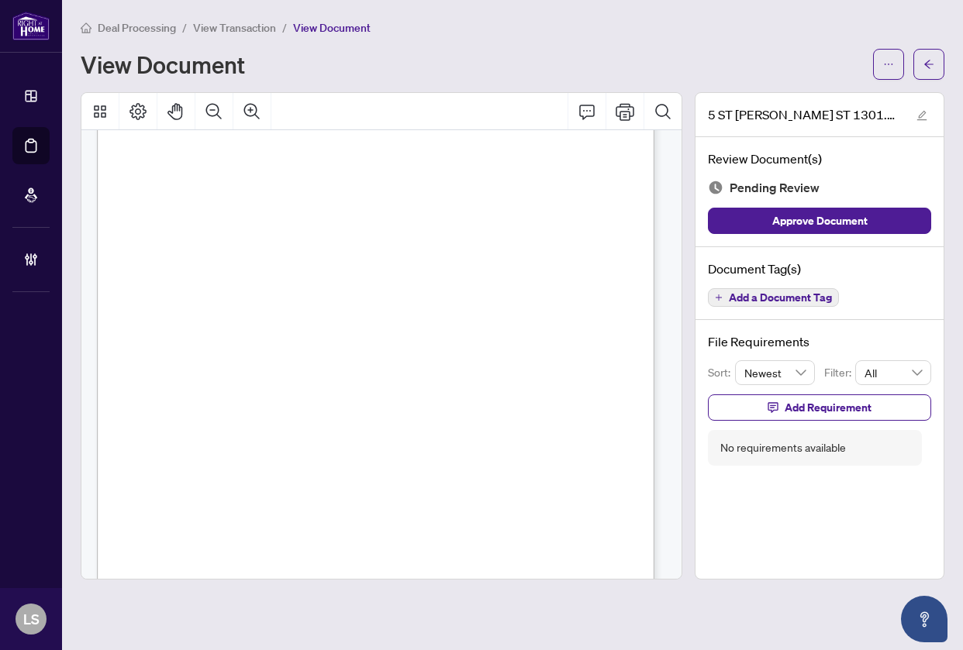
scroll to position [303, 0]
click at [793, 294] on button "Add a Document Tag" at bounding box center [773, 297] width 131 height 19
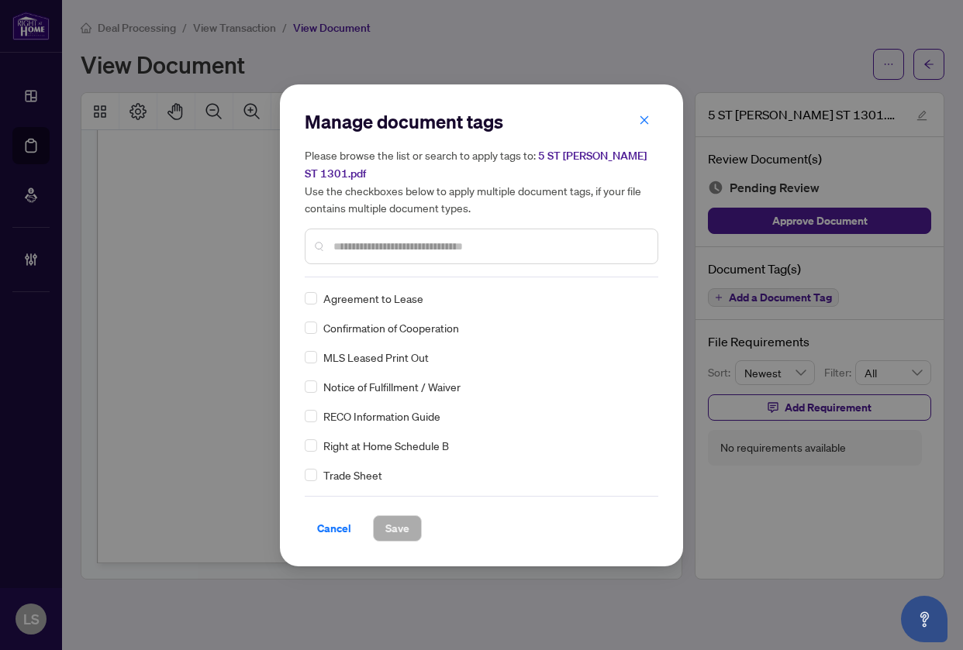
click at [379, 244] on input "text" at bounding box center [489, 246] width 312 height 17
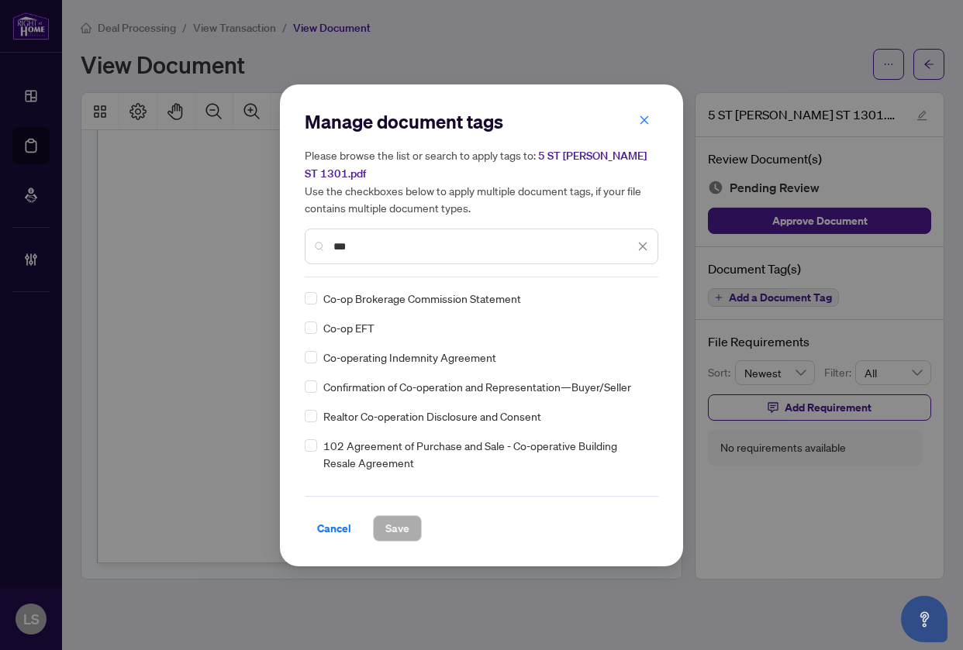
type input "***"
click at [640, 295] on div at bounding box center [629, 298] width 40 height 15
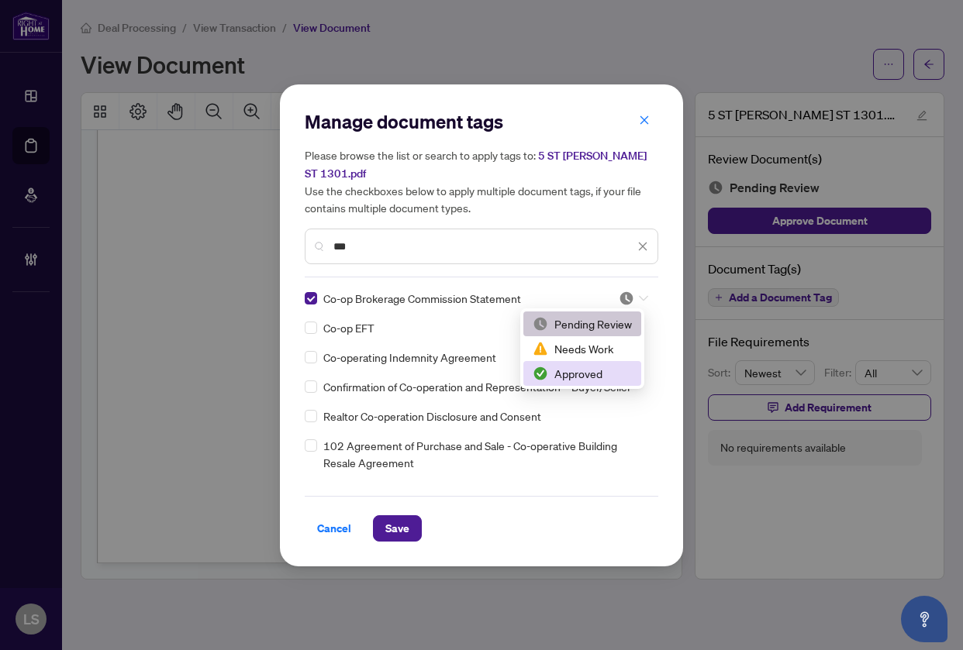
click at [590, 383] on div "Approved" at bounding box center [582, 373] width 118 height 25
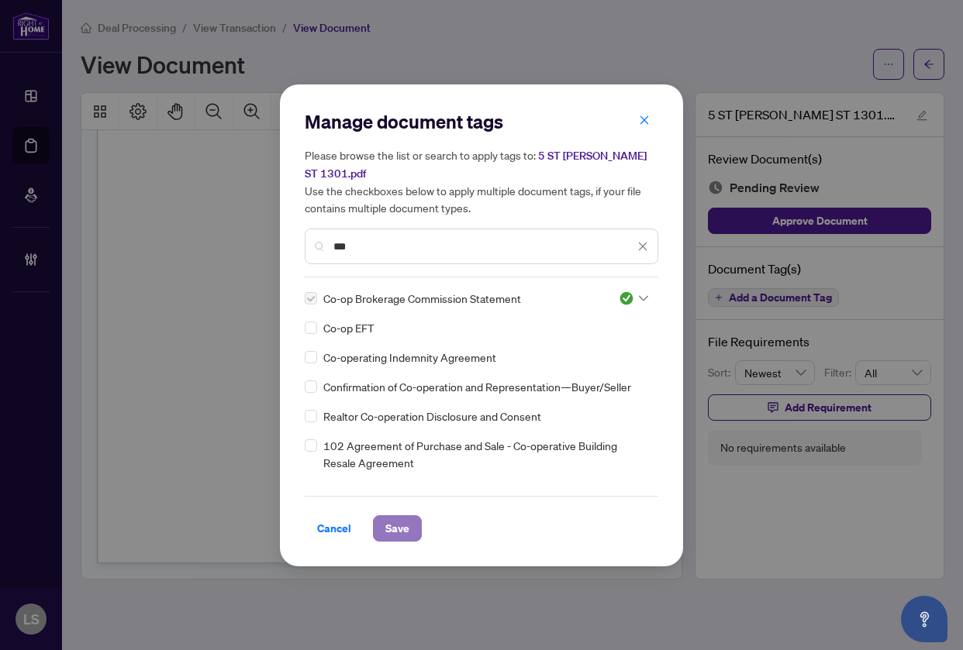
click at [401, 519] on span "Save" at bounding box center [397, 528] width 24 height 25
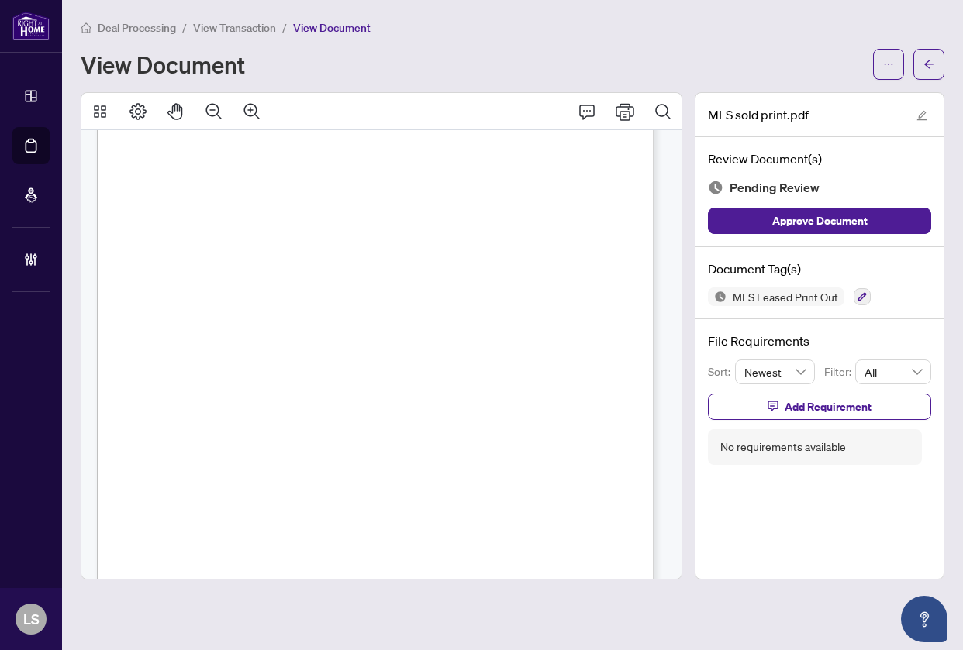
scroll to position [321, 0]
click at [859, 294] on icon "button" at bounding box center [861, 296] width 9 height 9
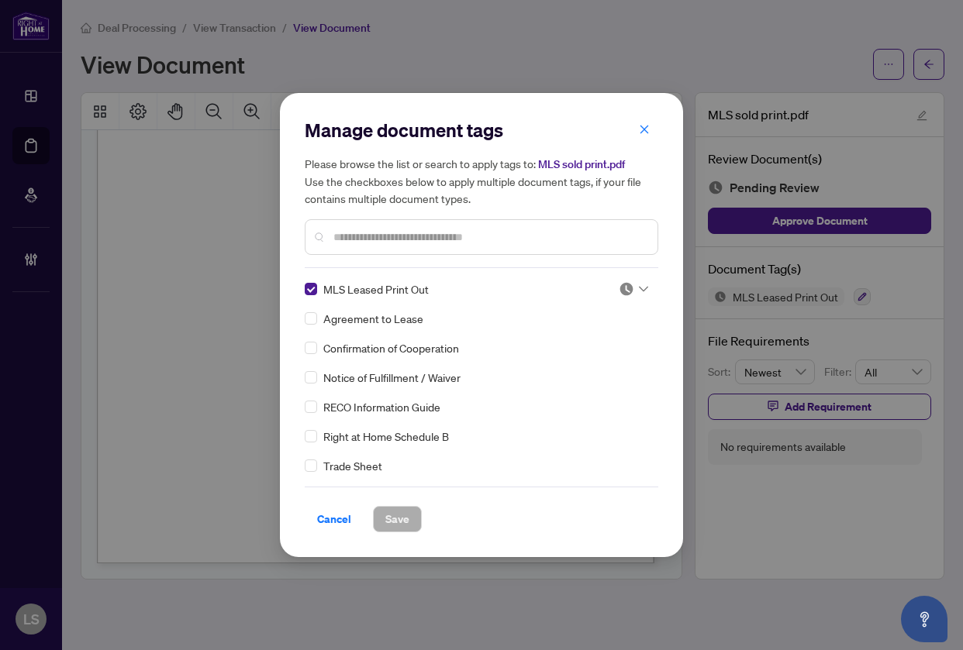
click at [639, 286] on icon at bounding box center [643, 289] width 9 height 6
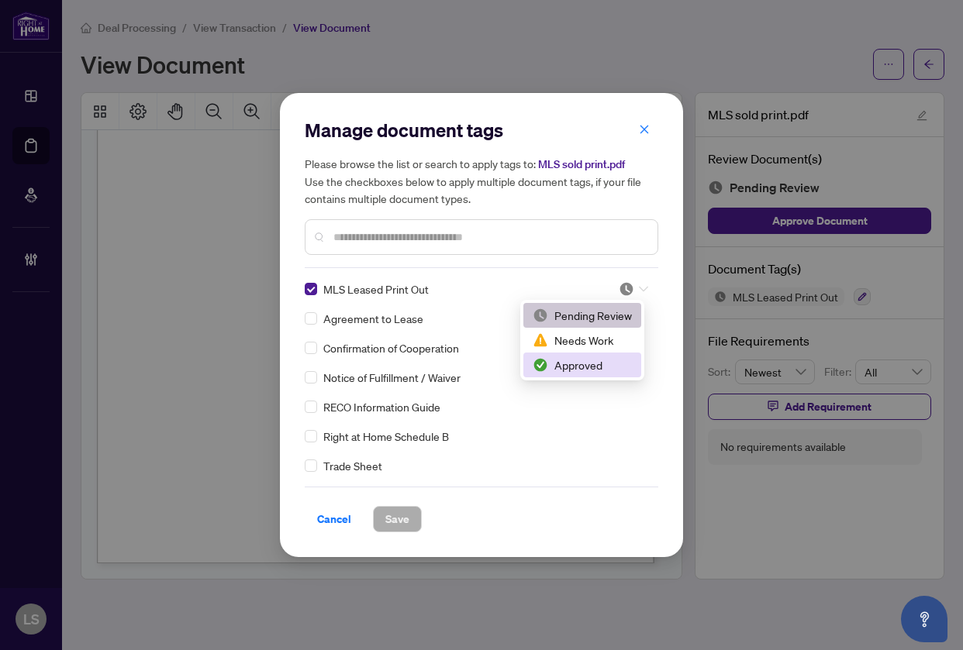
click at [612, 364] on div "Approved" at bounding box center [581, 364] width 99 height 17
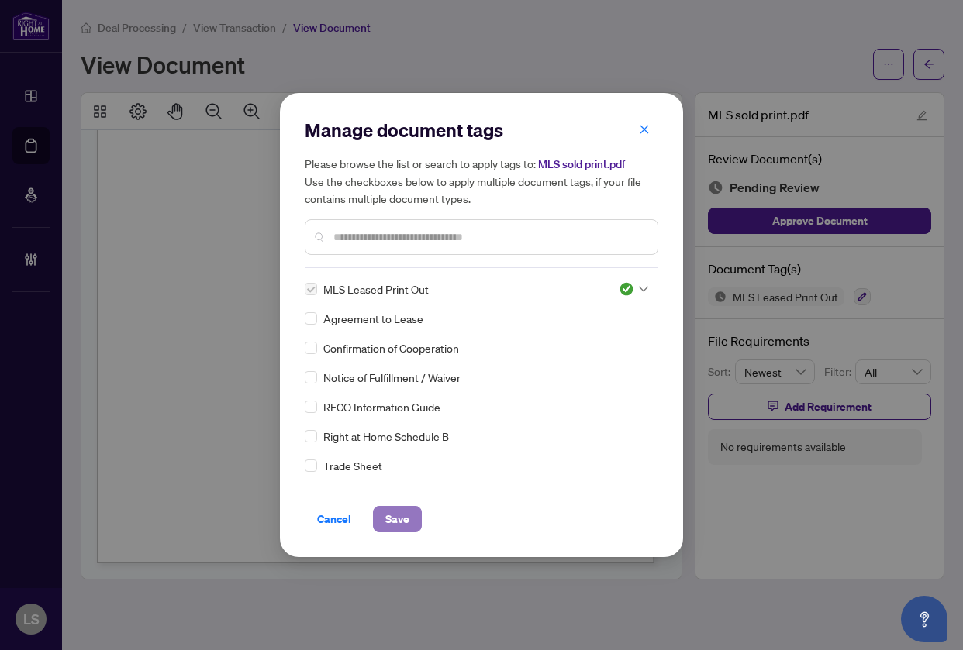
click at [400, 514] on span "Save" at bounding box center [397, 519] width 24 height 25
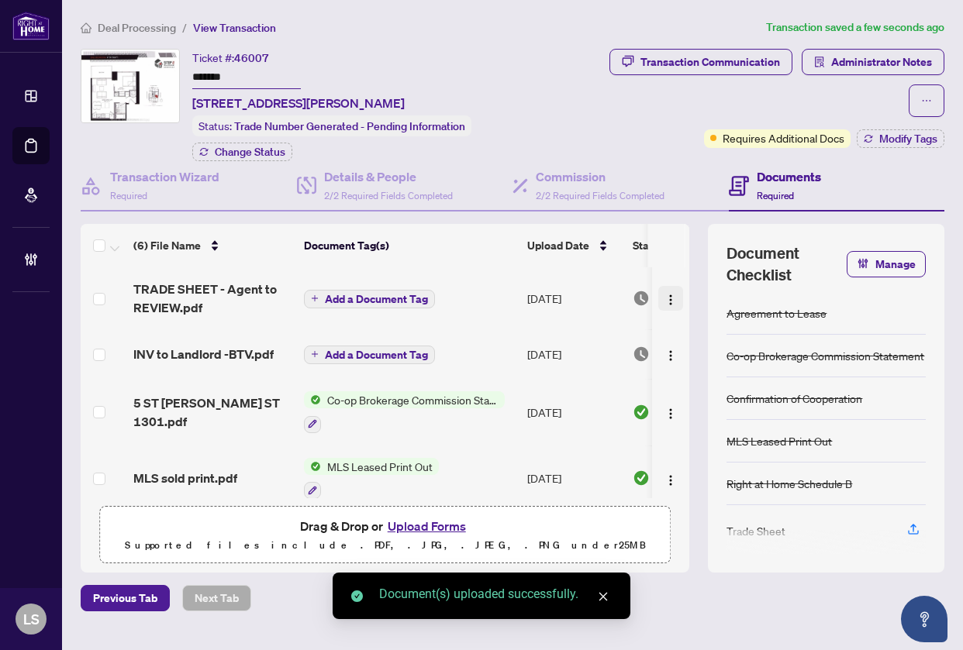
click at [664, 298] on img "button" at bounding box center [670, 300] width 12 height 12
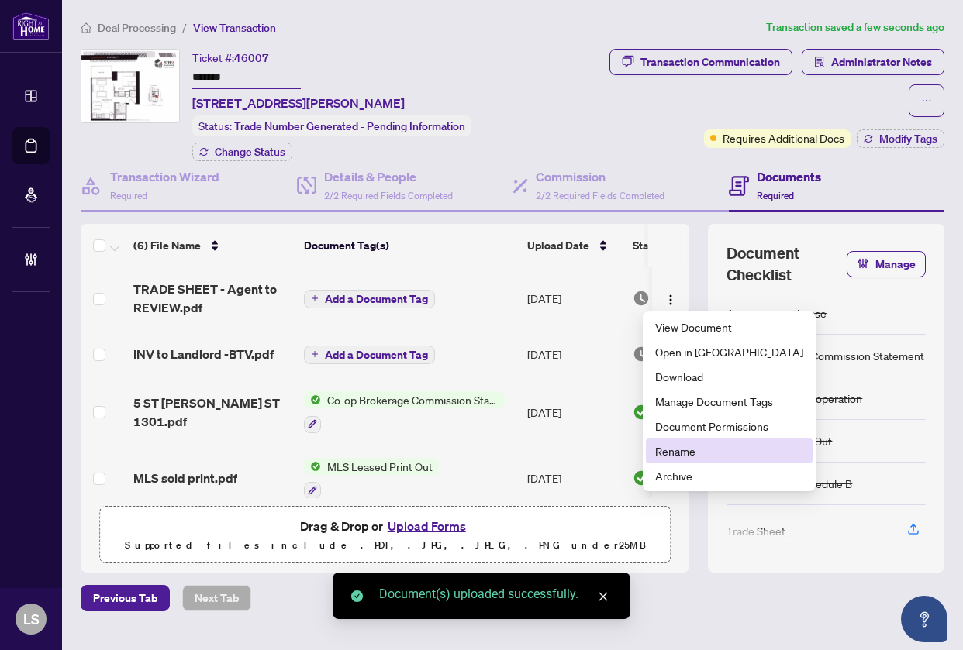
click at [679, 448] on span "Rename" at bounding box center [729, 451] width 148 height 17
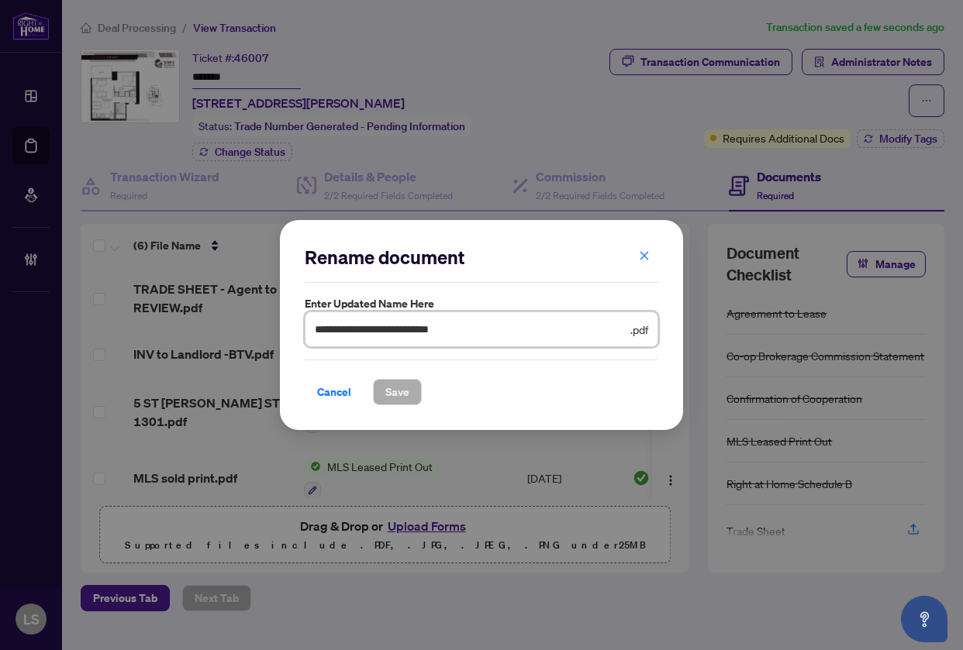
click at [518, 327] on input "**********" at bounding box center [471, 329] width 312 height 17
paste input "**********"
type input "**********"
click at [373, 379] on button "Save" at bounding box center [397, 392] width 49 height 26
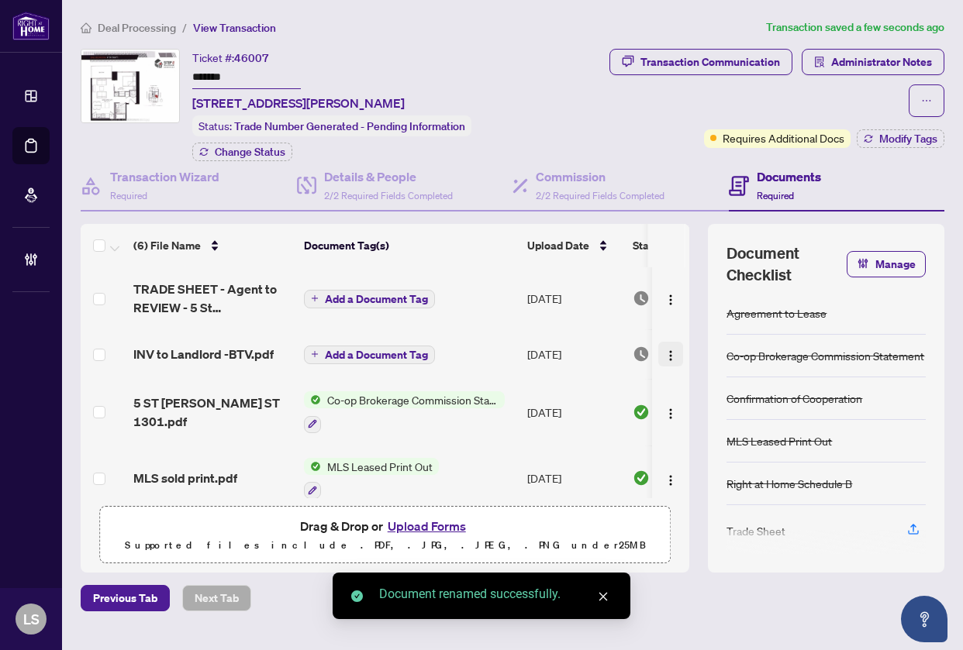
click at [664, 353] on img "button" at bounding box center [670, 356] width 12 height 12
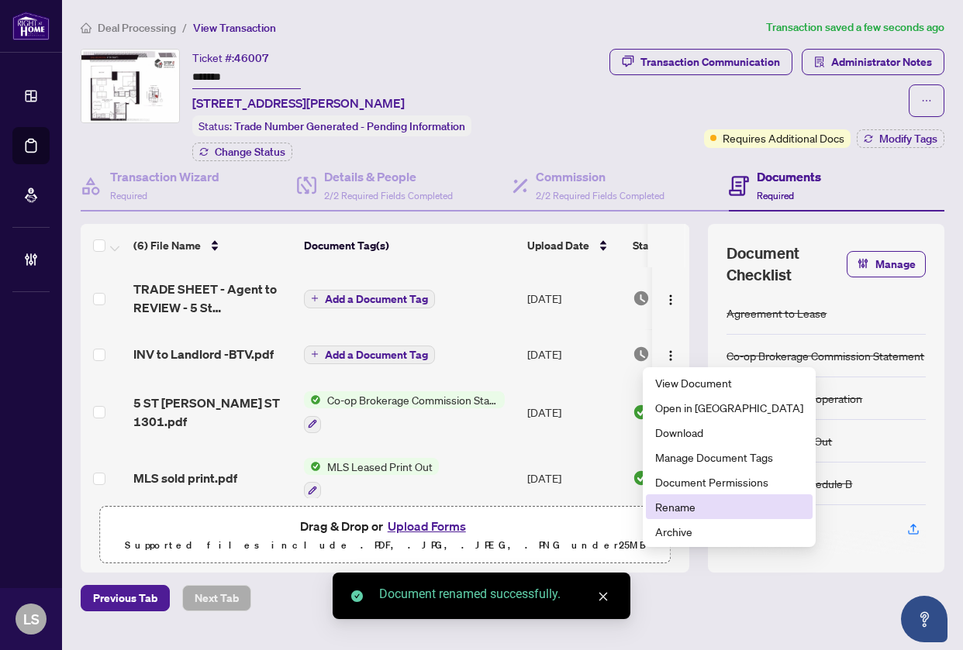
click at [685, 507] on span "Rename" at bounding box center [729, 506] width 148 height 17
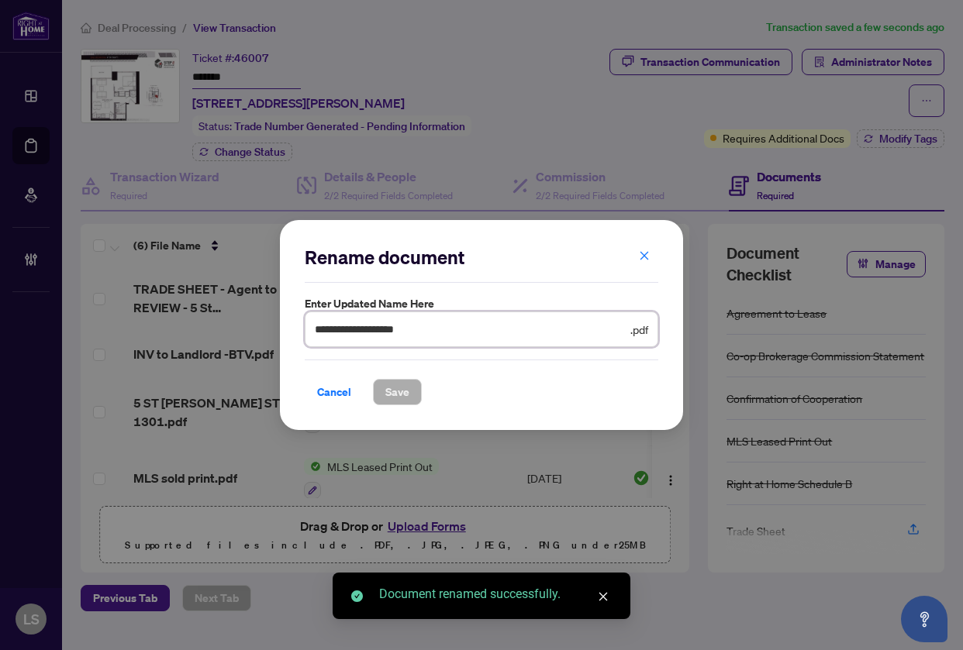
click at [498, 326] on input "**********" at bounding box center [471, 329] width 312 height 17
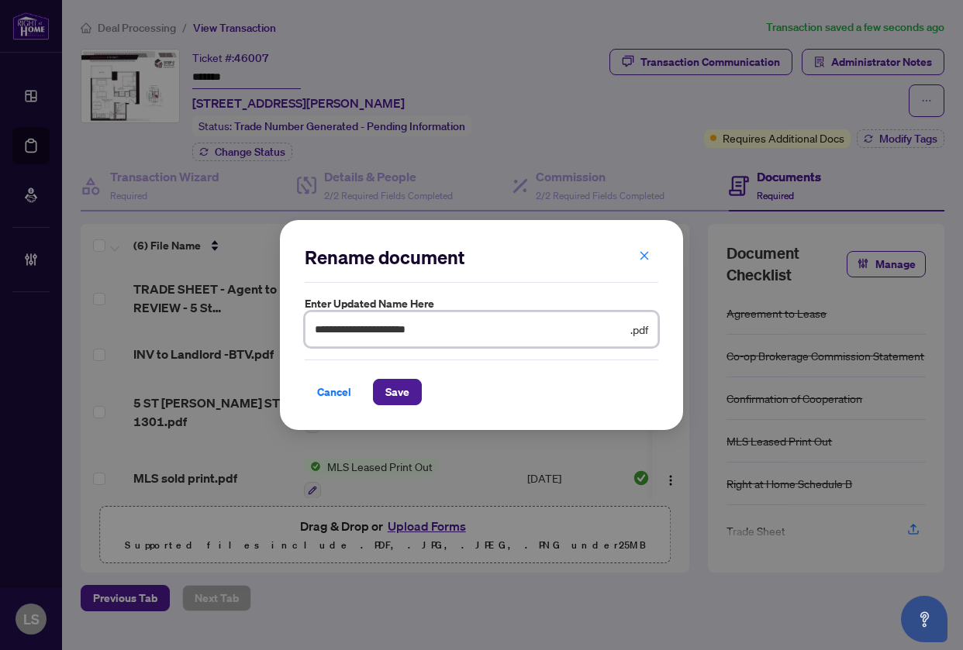
paste input "**********"
type input "**********"
click at [373, 379] on button "Save" at bounding box center [397, 392] width 49 height 26
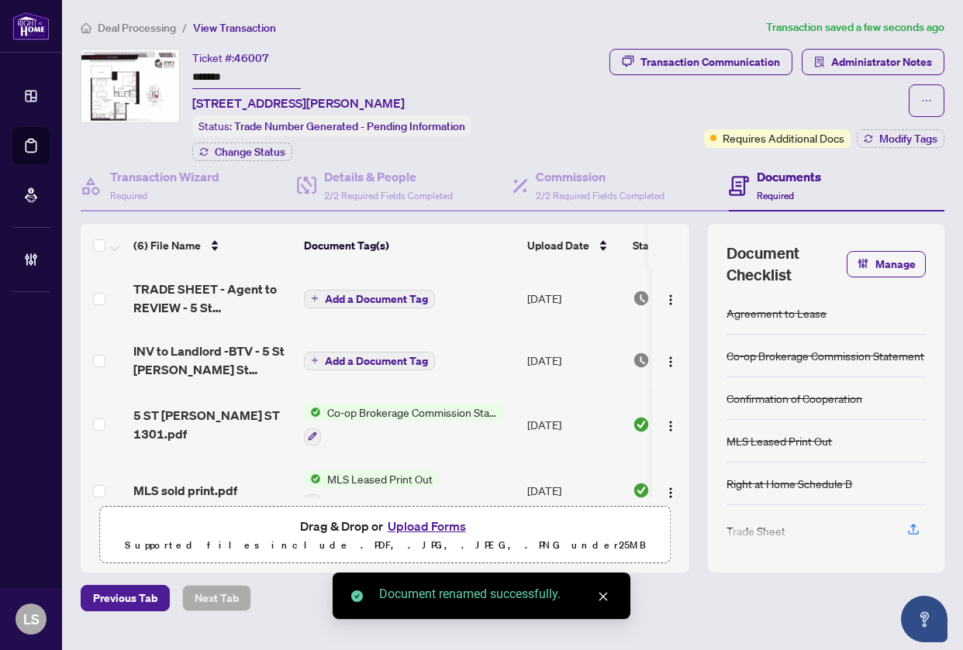
click at [362, 356] on span "Add a Document Tag" at bounding box center [376, 361] width 103 height 11
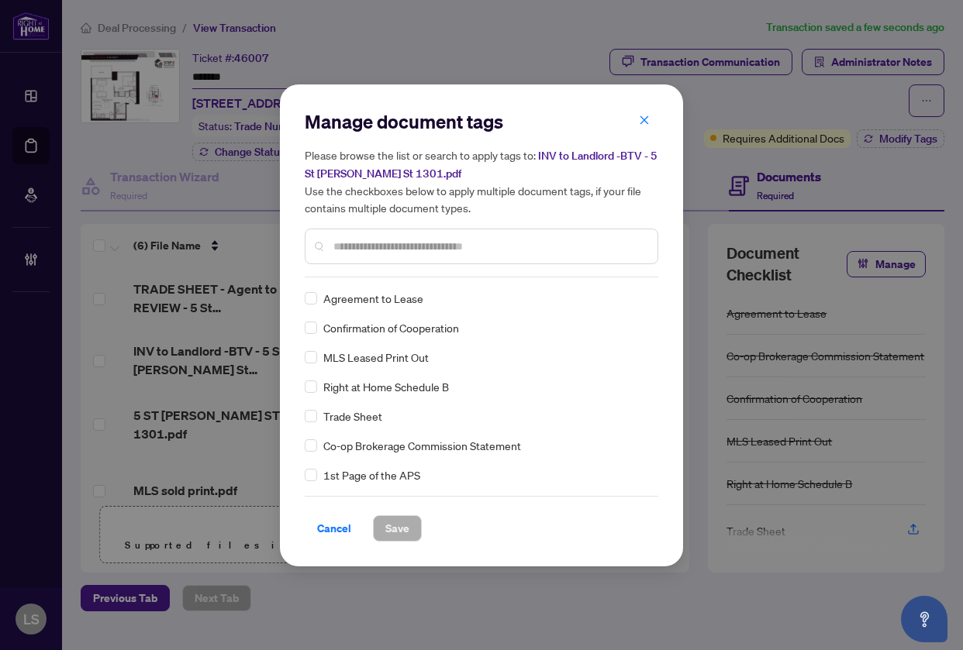
click at [366, 248] on input "text" at bounding box center [489, 246] width 312 height 17
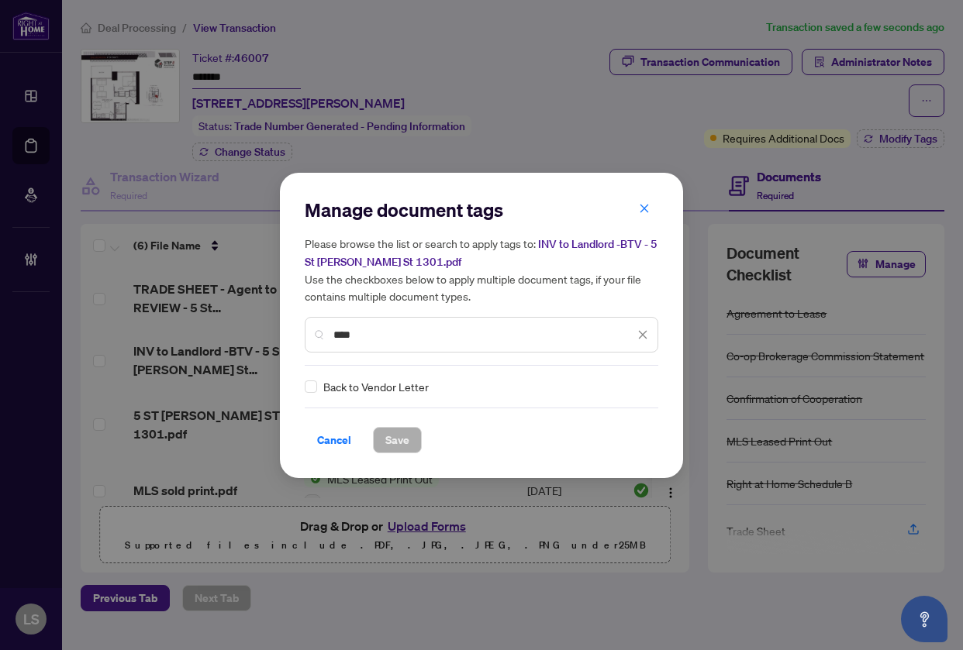
type input "****"
click at [631, 385] on div at bounding box center [632, 386] width 29 height 15
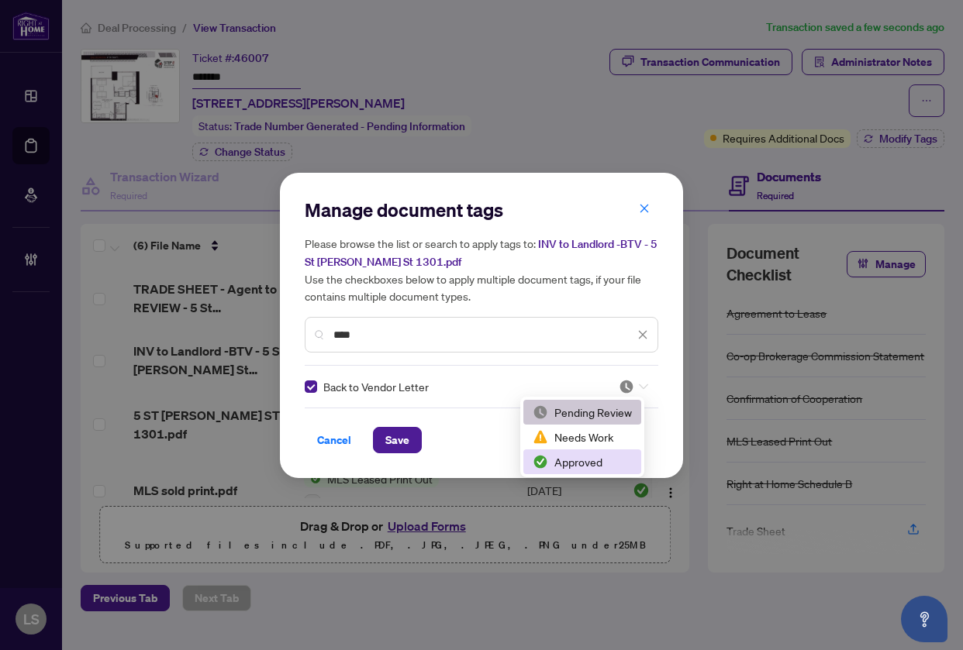
click at [586, 465] on div "Approved" at bounding box center [581, 461] width 99 height 17
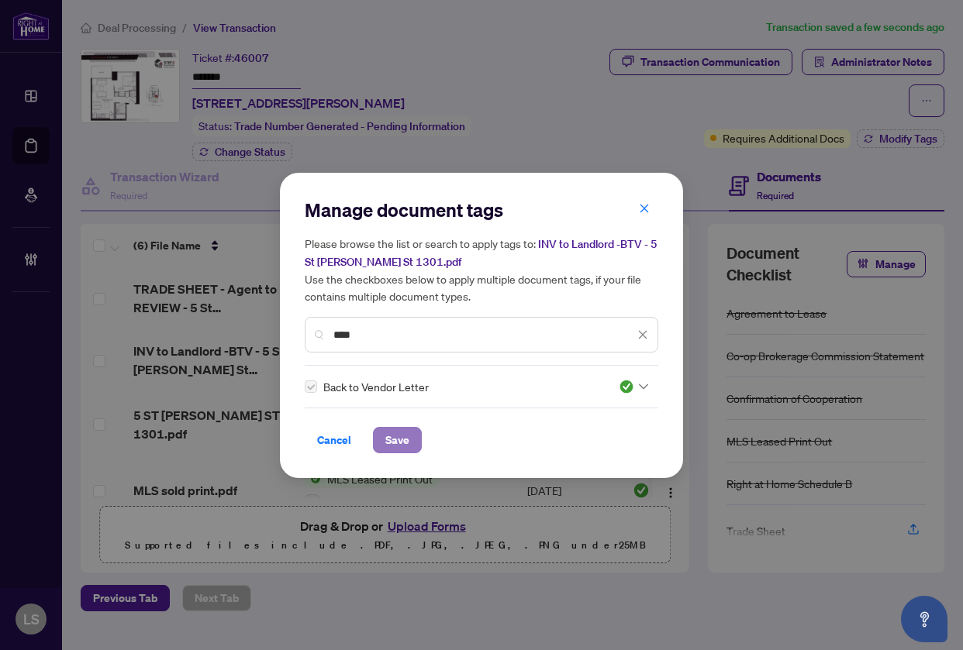
click at [408, 440] on button "Save" at bounding box center [397, 440] width 49 height 26
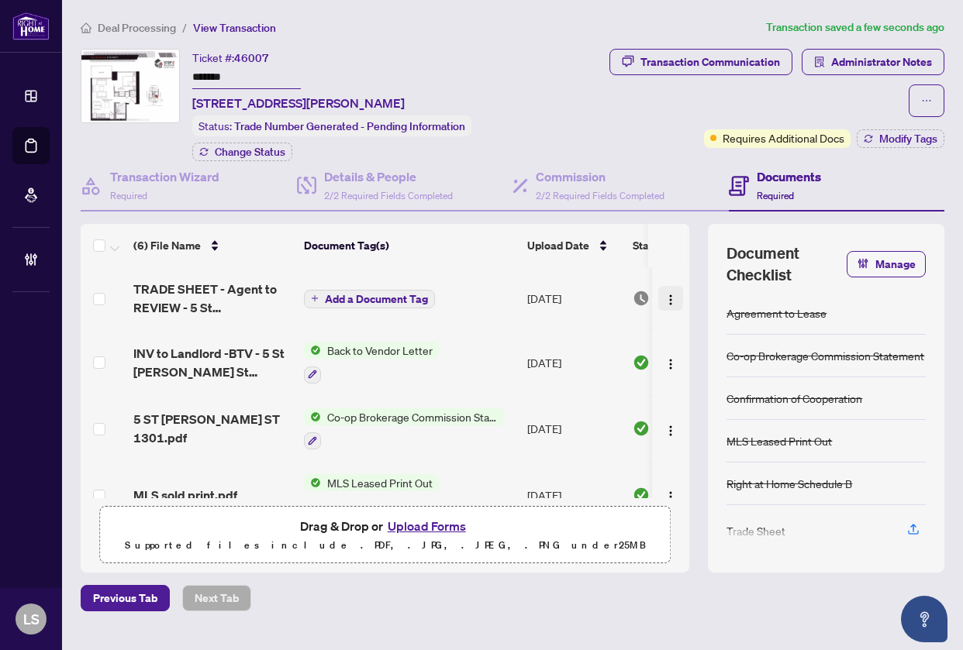
click at [664, 305] on span "button" at bounding box center [670, 298] width 12 height 17
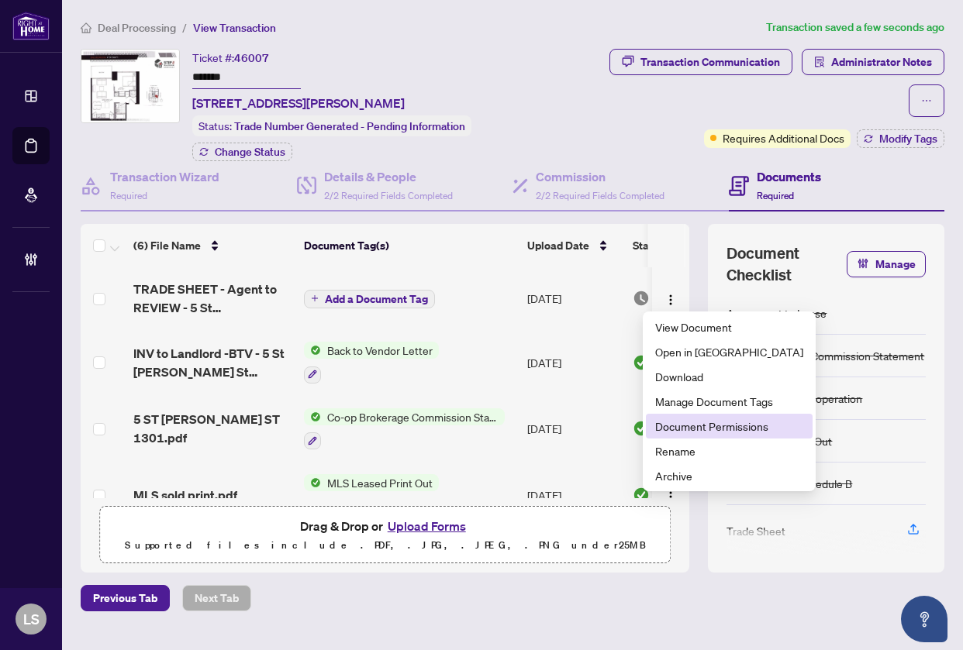
click at [707, 420] on span "Document Permissions" at bounding box center [729, 426] width 148 height 17
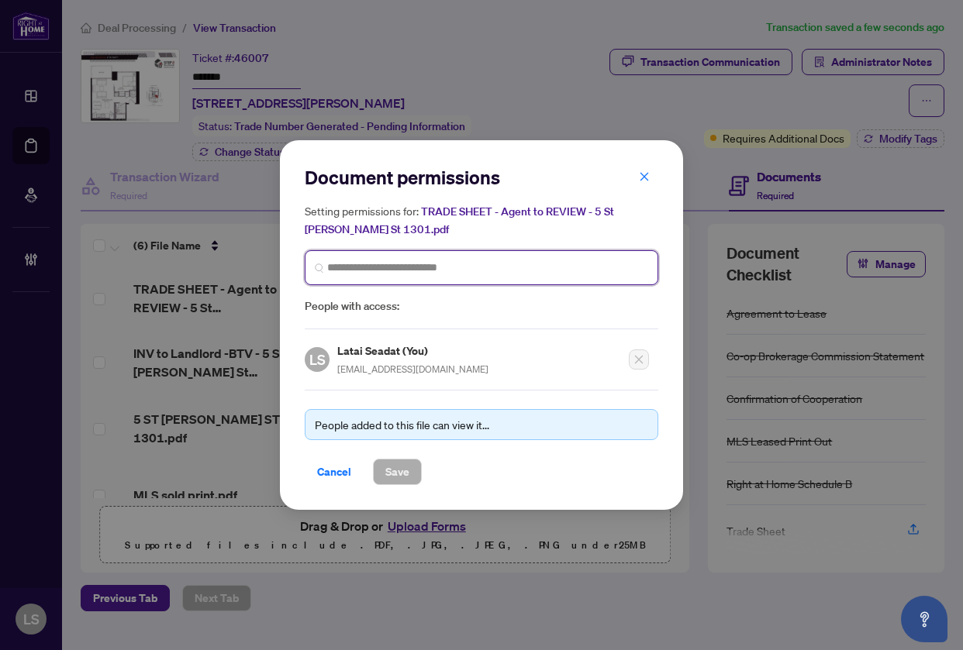
click at [415, 267] on input "search" at bounding box center [487, 268] width 321 height 16
type input "******"
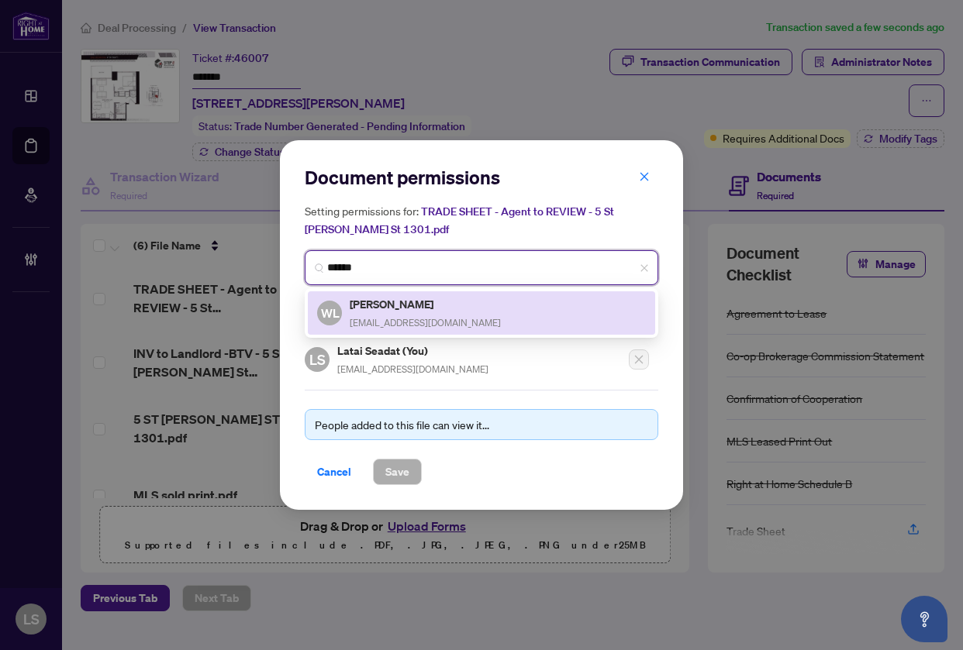
click at [429, 311] on h5 "Wade Li" at bounding box center [425, 304] width 151 height 18
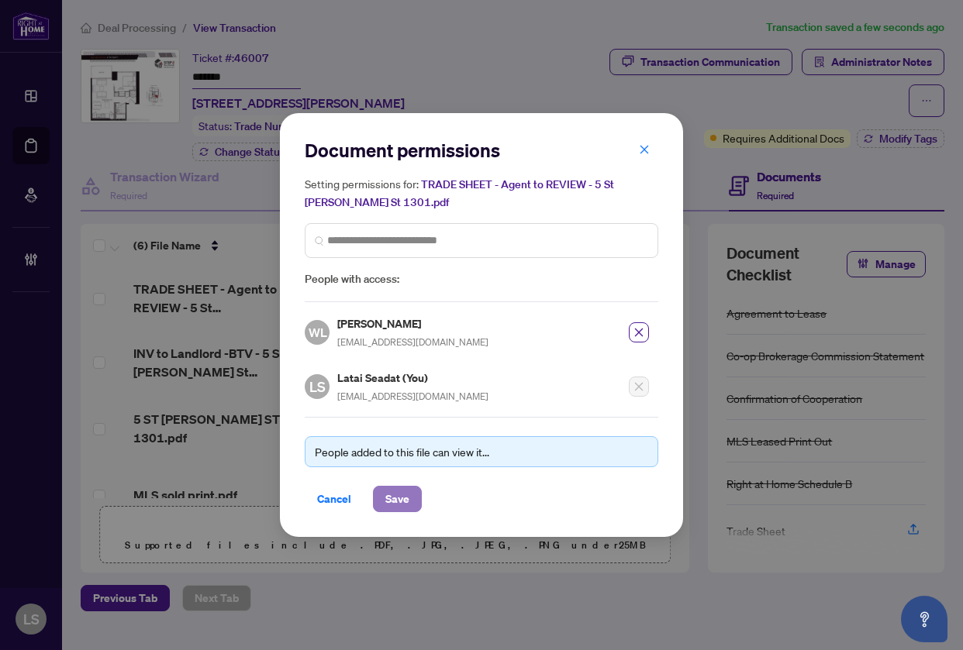
click at [393, 499] on span "Save" at bounding box center [397, 499] width 24 height 25
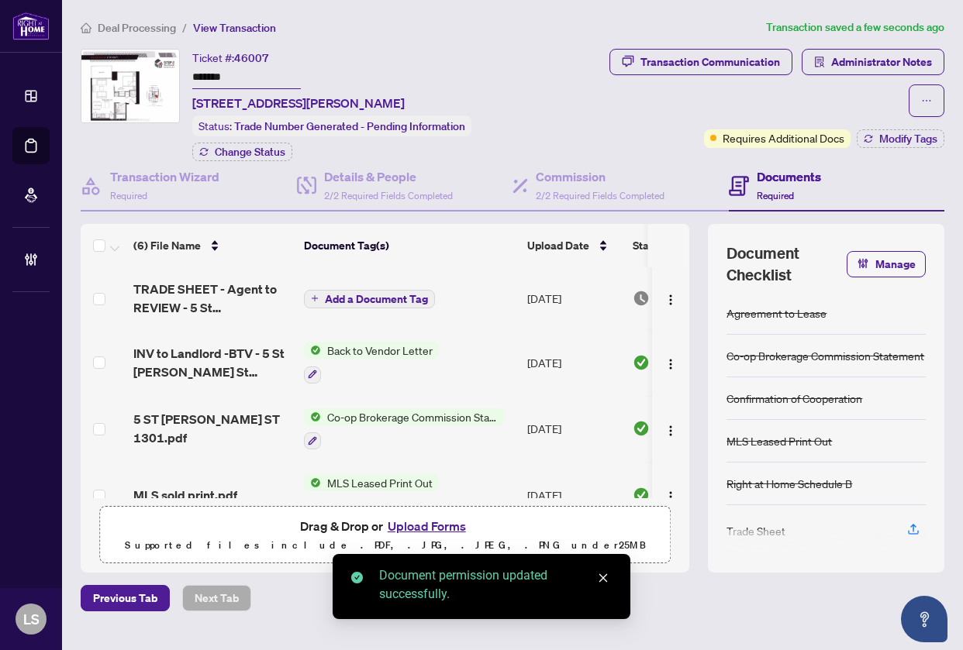
click at [664, 361] on img "button" at bounding box center [670, 364] width 12 height 12
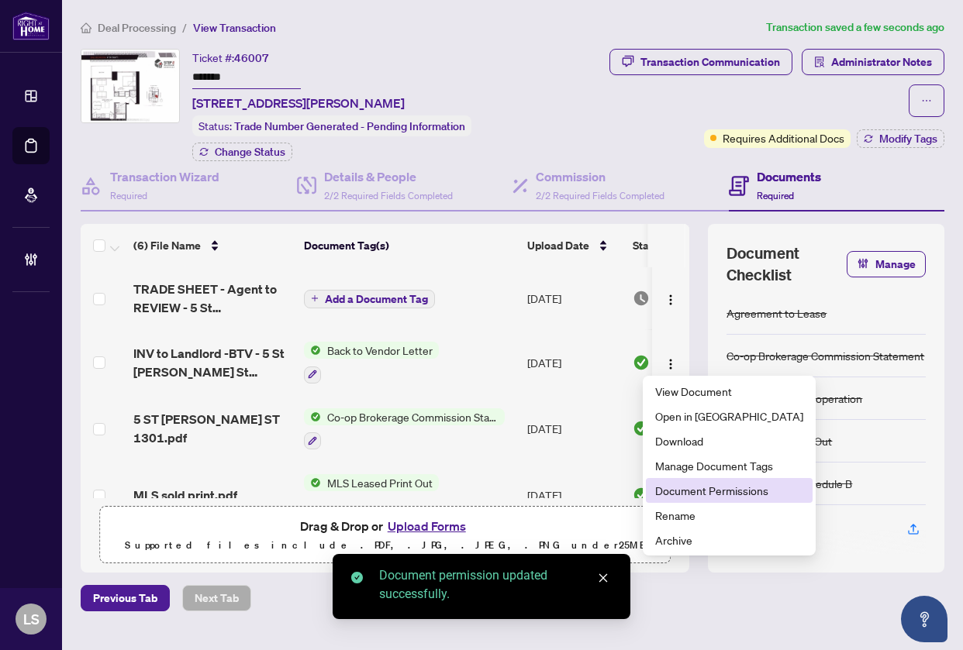
click at [691, 485] on span "Document Permissions" at bounding box center [729, 490] width 148 height 17
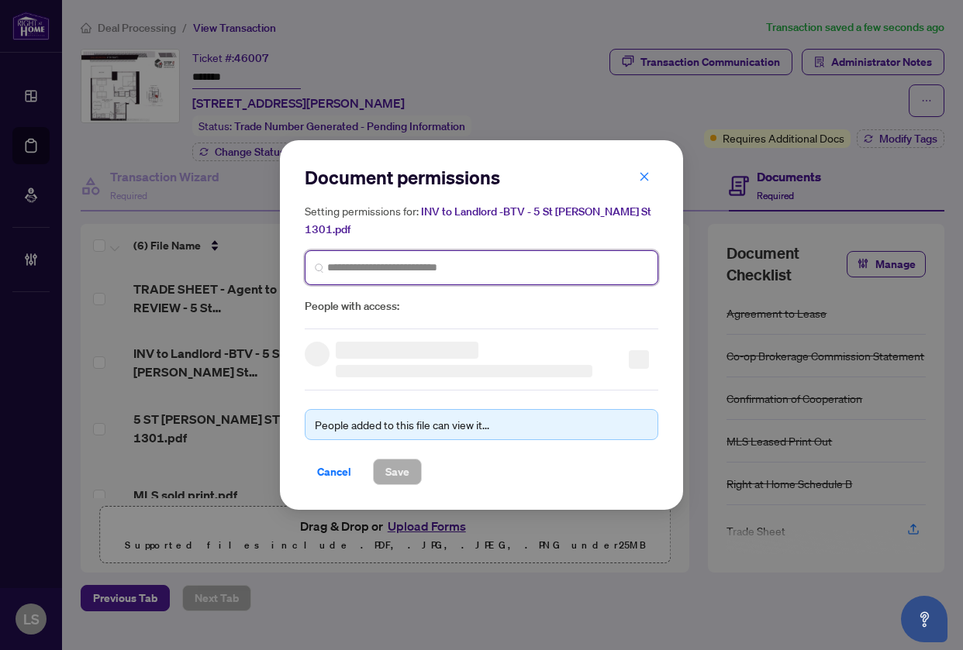
click at [353, 260] on input "search" at bounding box center [487, 268] width 321 height 16
type input "******"
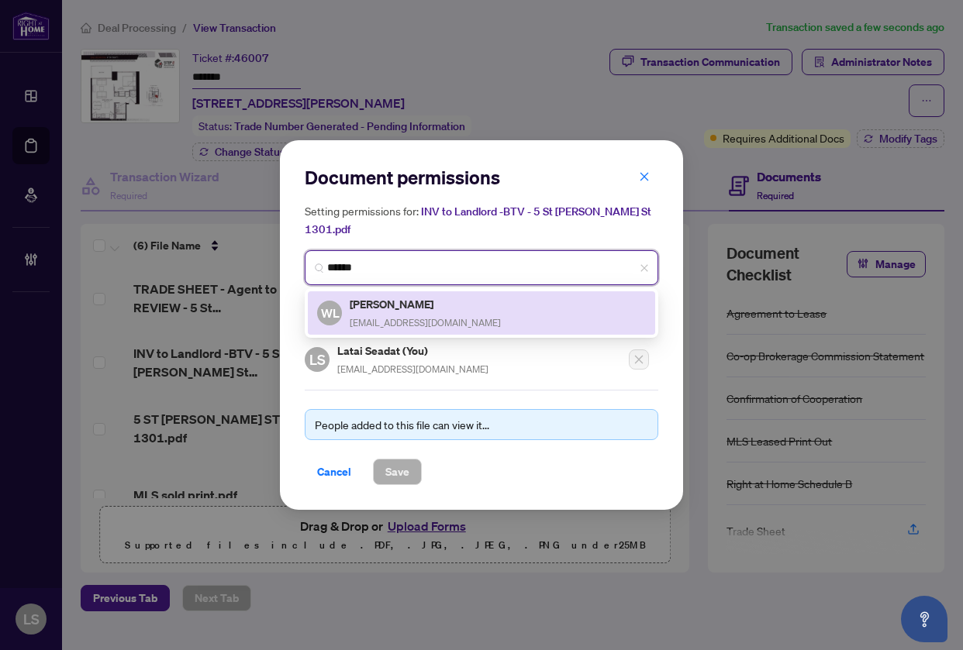
click at [479, 310] on div "WL Wade Li cwli946@gmail.com" at bounding box center [481, 313] width 329 height 36
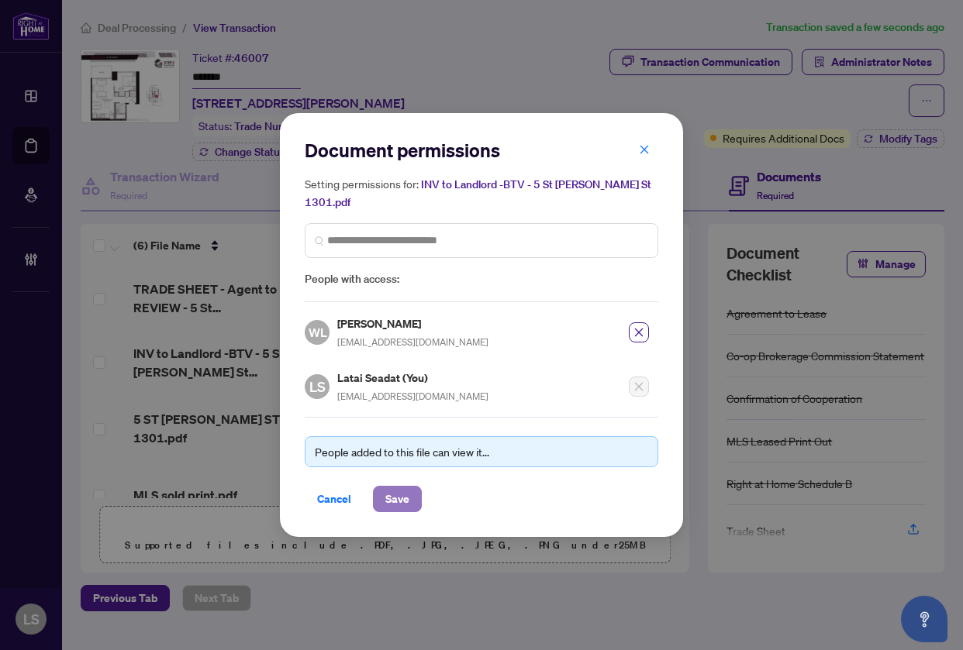
drag, startPoint x: 398, startPoint y: 489, endPoint x: 415, endPoint y: 492, distance: 17.3
click at [398, 495] on span "Save" at bounding box center [397, 499] width 24 height 25
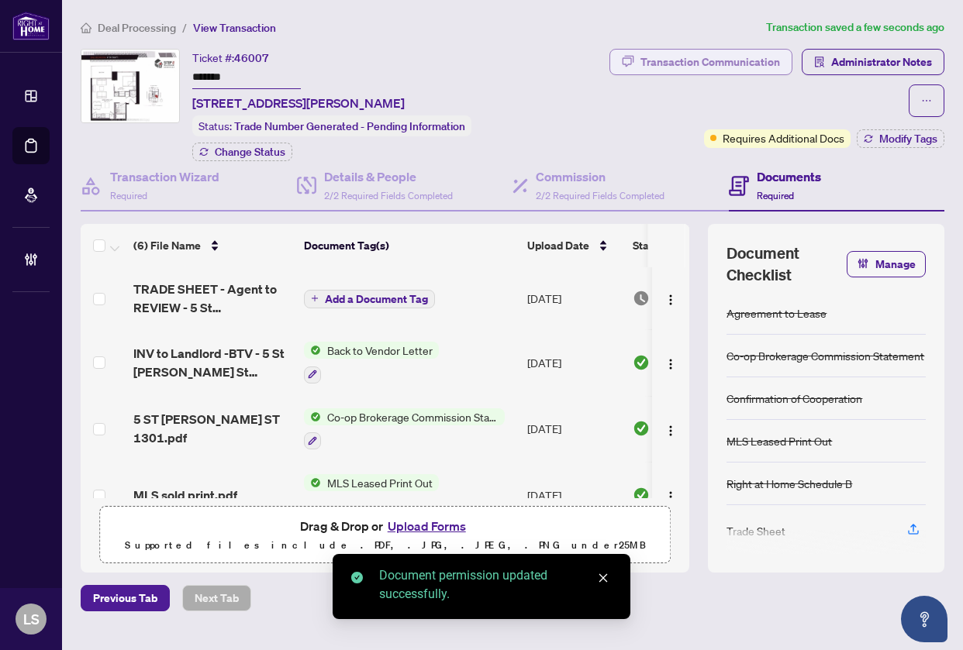
click at [657, 60] on div "Transaction Communication" at bounding box center [709, 62] width 139 height 25
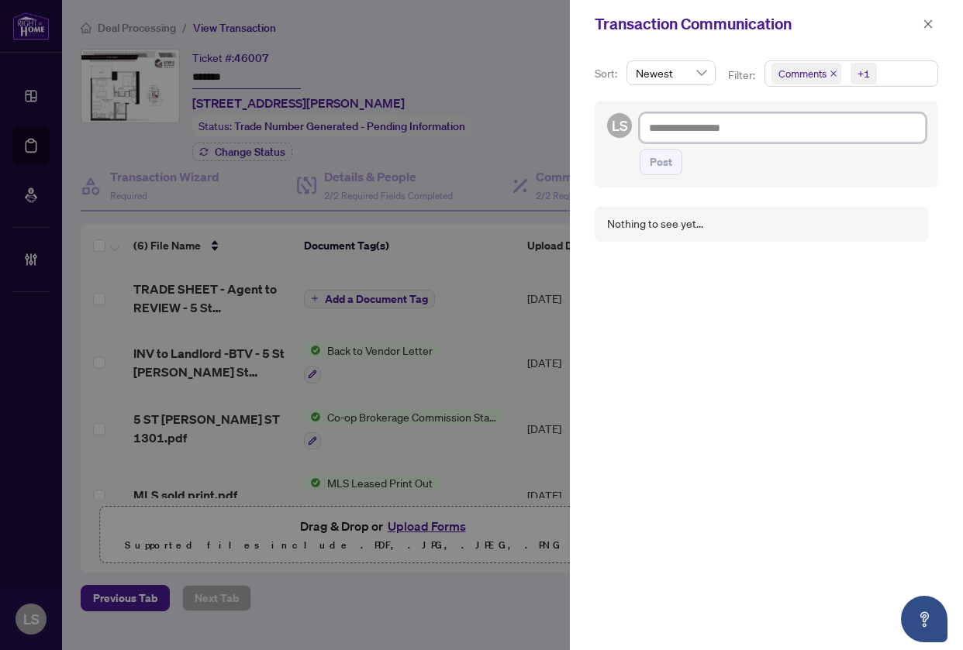
click at [672, 119] on textarea at bounding box center [782, 127] width 286 height 29
paste textarea "**********"
type textarea "**********"
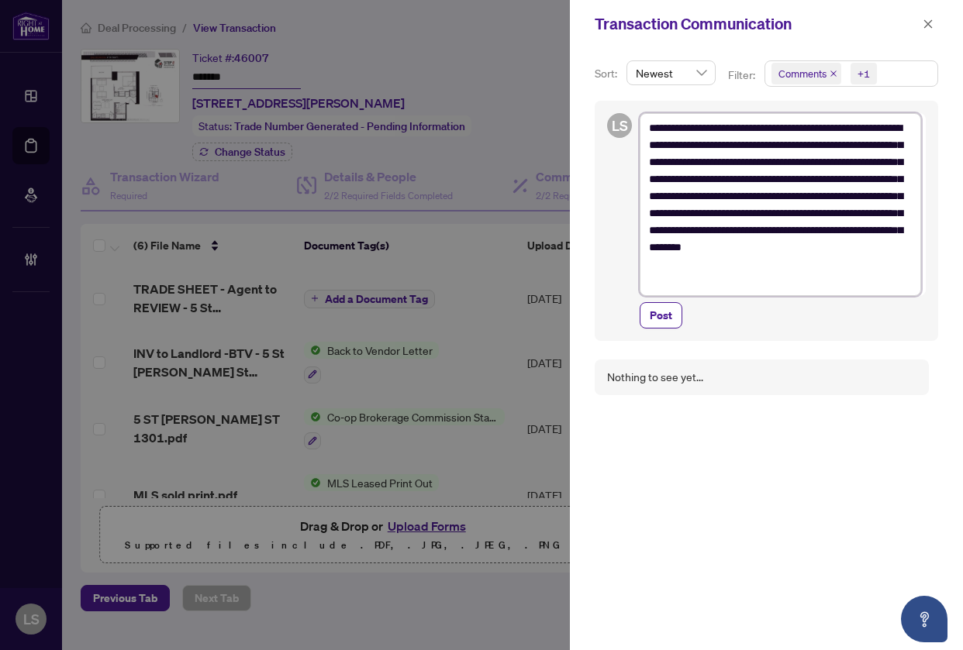
click at [820, 127] on textarea "**********" at bounding box center [779, 204] width 281 height 183
type textarea "**********"
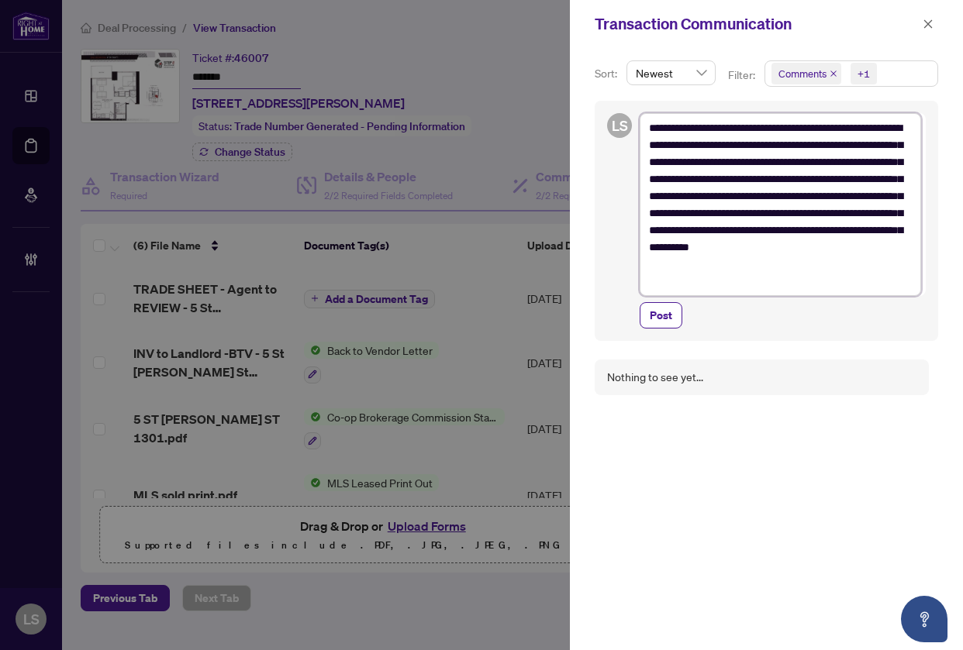
type textarea "**********"
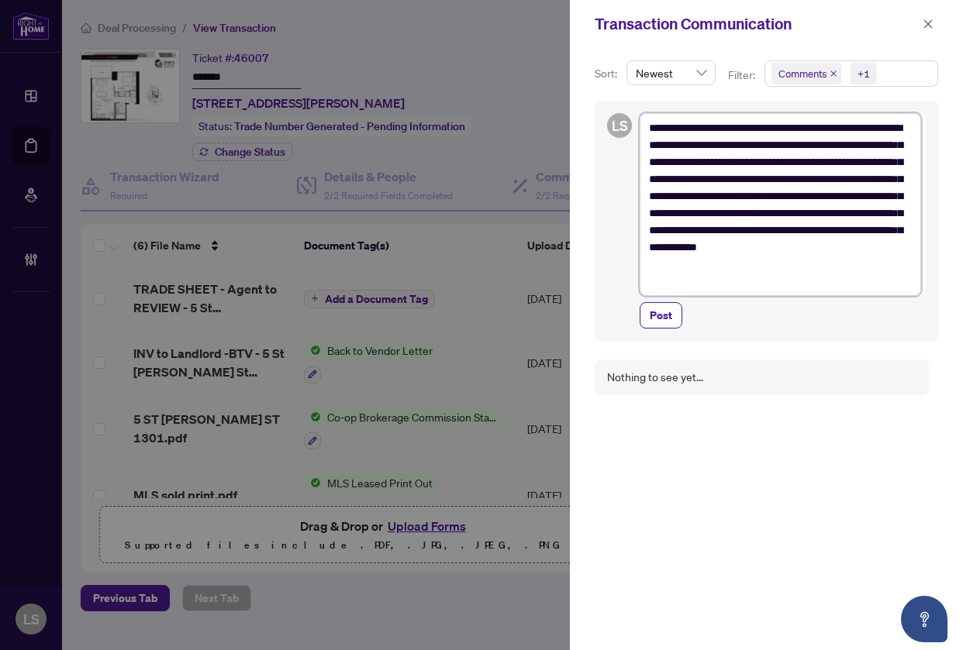
type textarea "**********"
click at [670, 317] on span "Post" at bounding box center [660, 315] width 22 height 25
type textarea "**********"
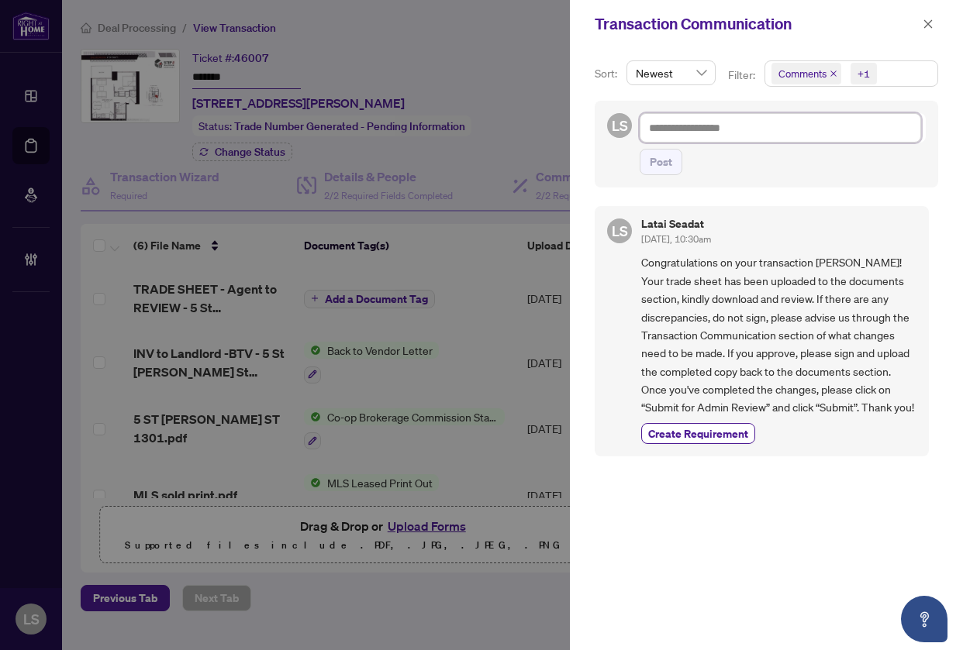
click at [802, 129] on textarea at bounding box center [779, 127] width 281 height 29
paste textarea "**********"
type textarea "**********"
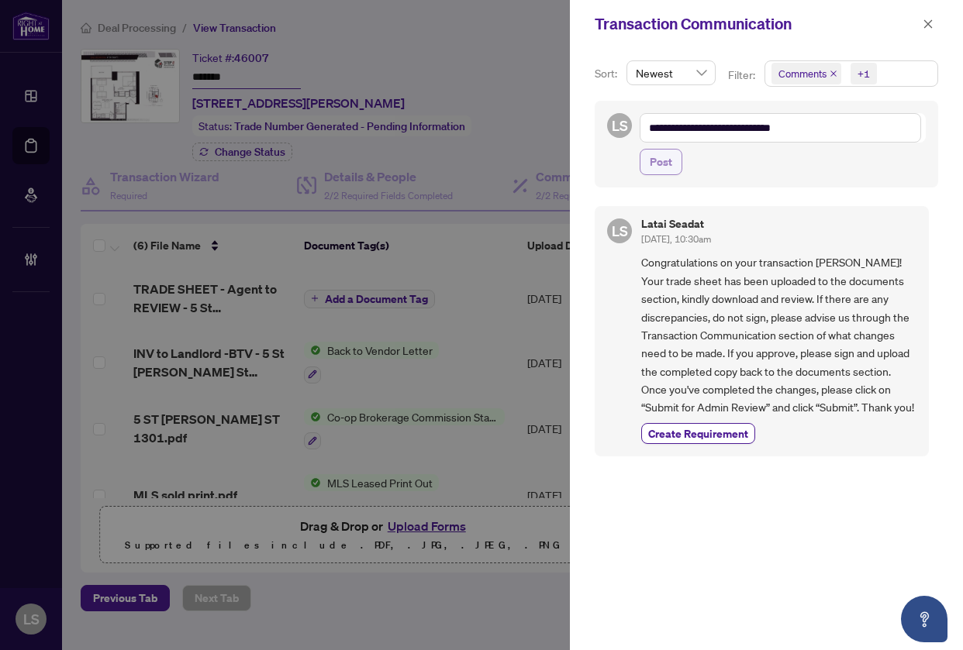
click at [649, 160] on button "Post" at bounding box center [660, 162] width 43 height 26
type textarea "**********"
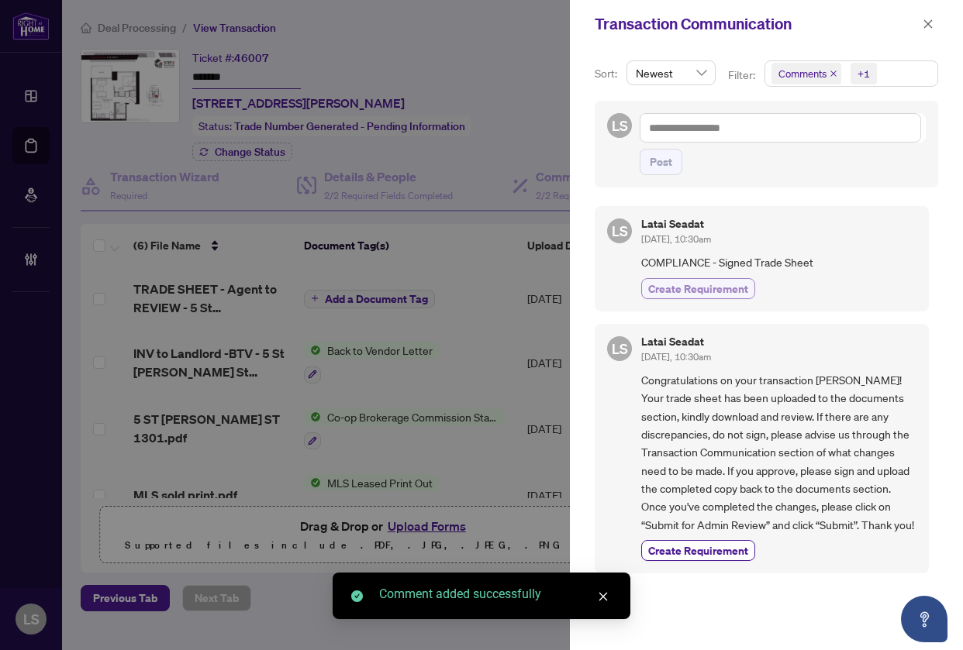
click at [692, 292] on span "Create Requirement" at bounding box center [698, 289] width 100 height 16
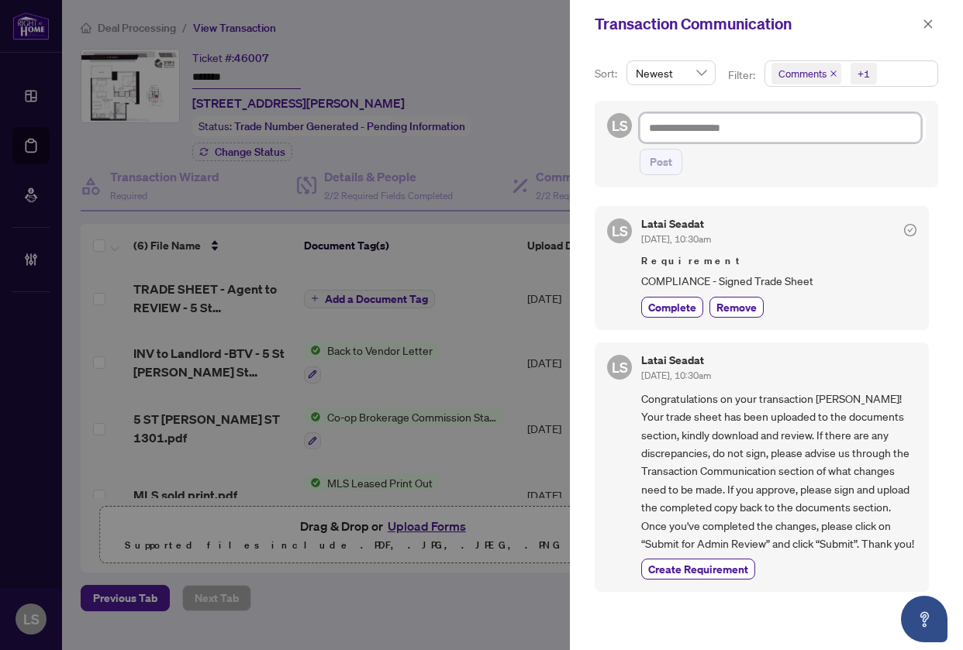
drag, startPoint x: 754, startPoint y: 135, endPoint x: 762, endPoint y: 148, distance: 15.3
click at [753, 136] on textarea at bounding box center [779, 127] width 281 height 29
paste textarea "**********"
type textarea "**********"
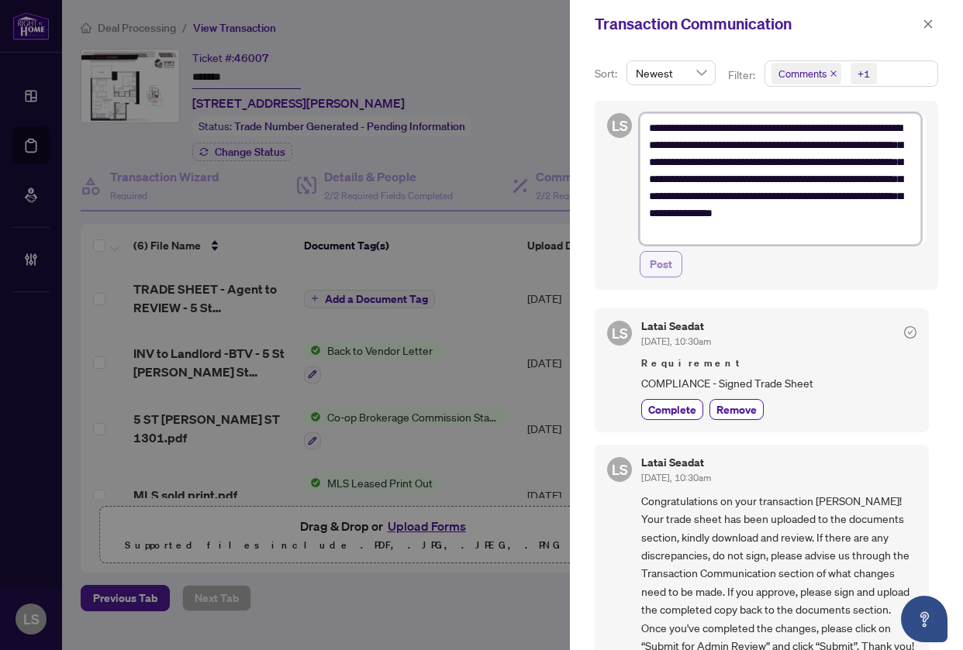
type textarea "**********"
click at [657, 263] on span "Post" at bounding box center [660, 264] width 22 height 25
type textarea "**********"
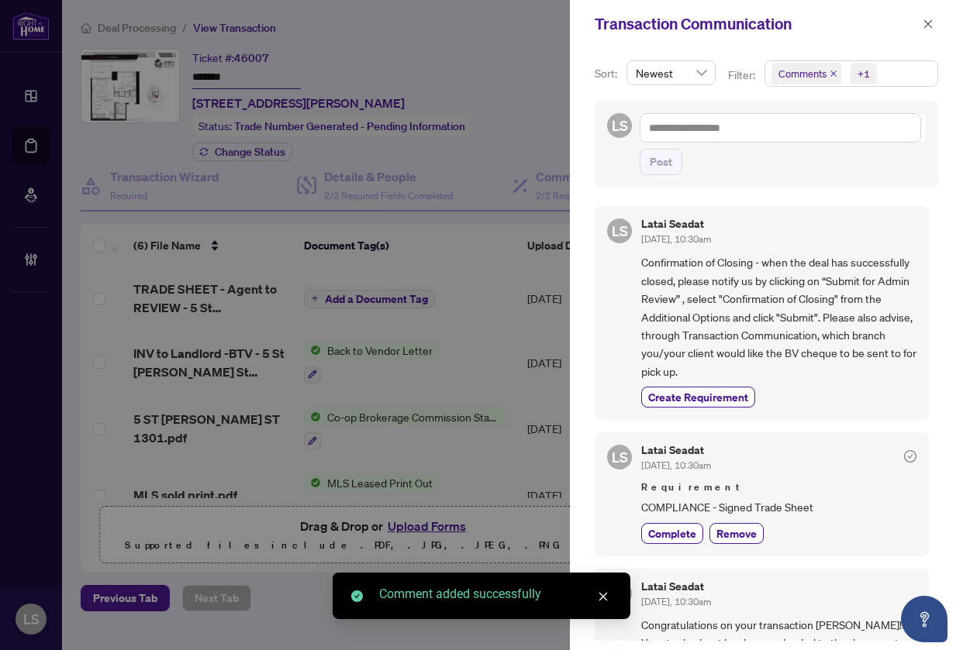
click at [682, 408] on div "LS Latai Seadat Aug/12/2025, 10:30am Confirmation of Closing - when the deal ha…" at bounding box center [761, 313] width 334 height 214
click at [684, 400] on span "Create Requirement" at bounding box center [698, 397] width 100 height 16
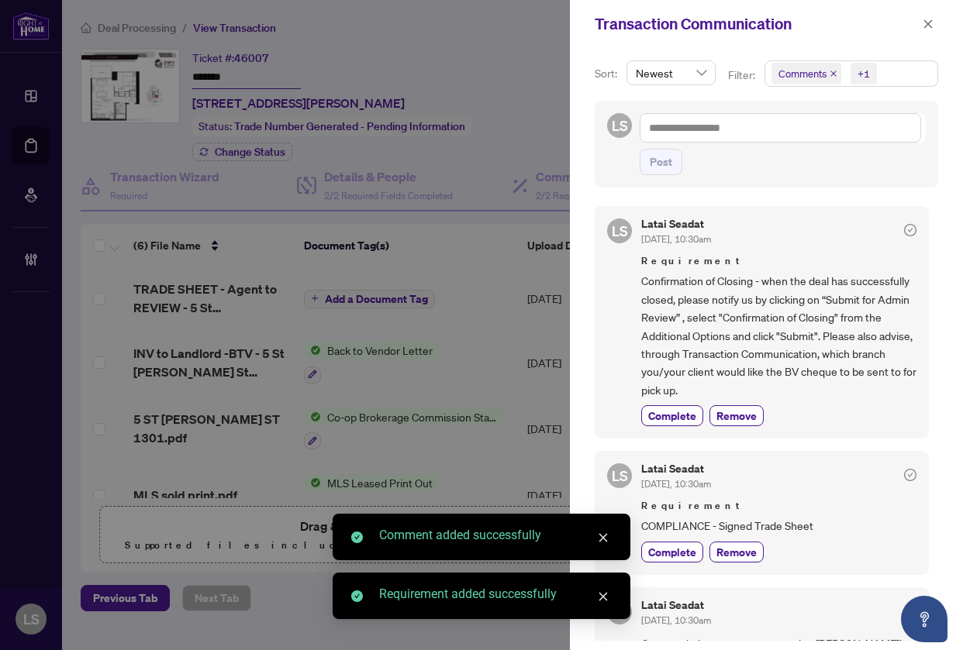
scroll to position [214, 0]
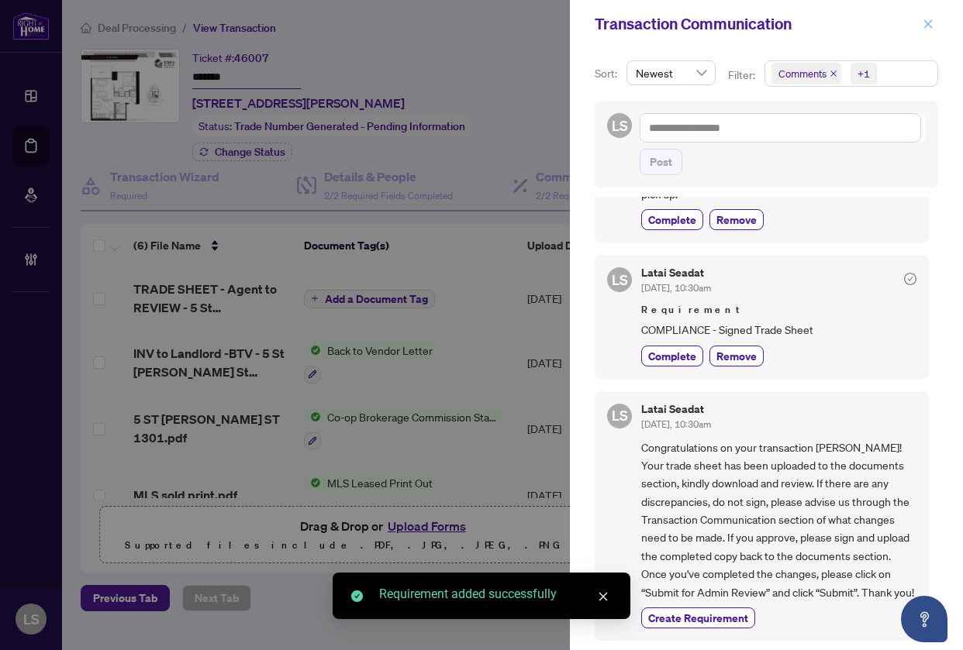
click at [924, 23] on icon "close" at bounding box center [927, 24] width 11 height 11
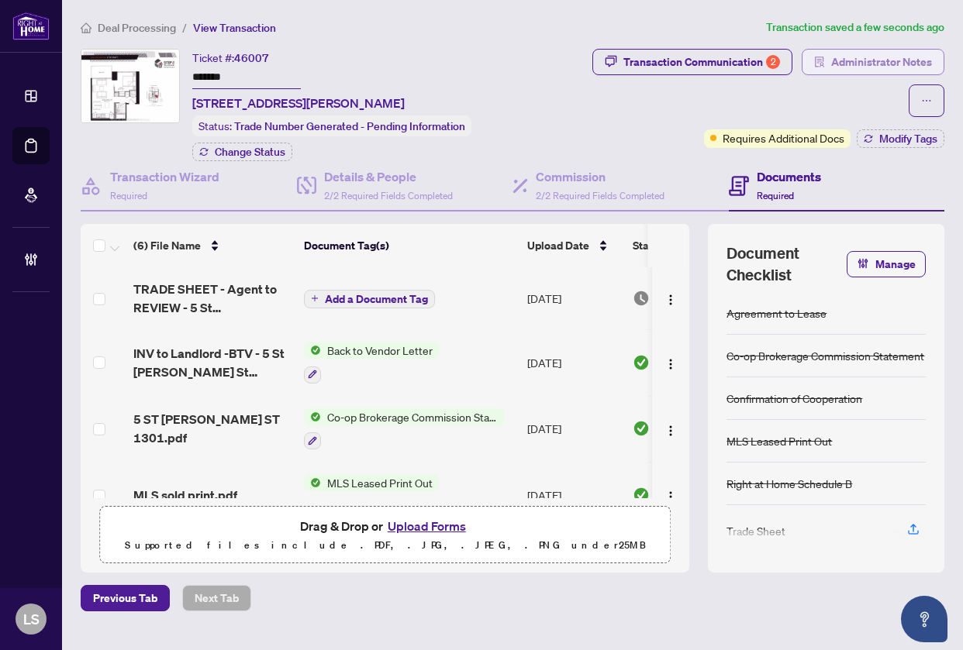
click at [907, 69] on span "Administrator Notes" at bounding box center [881, 62] width 101 height 25
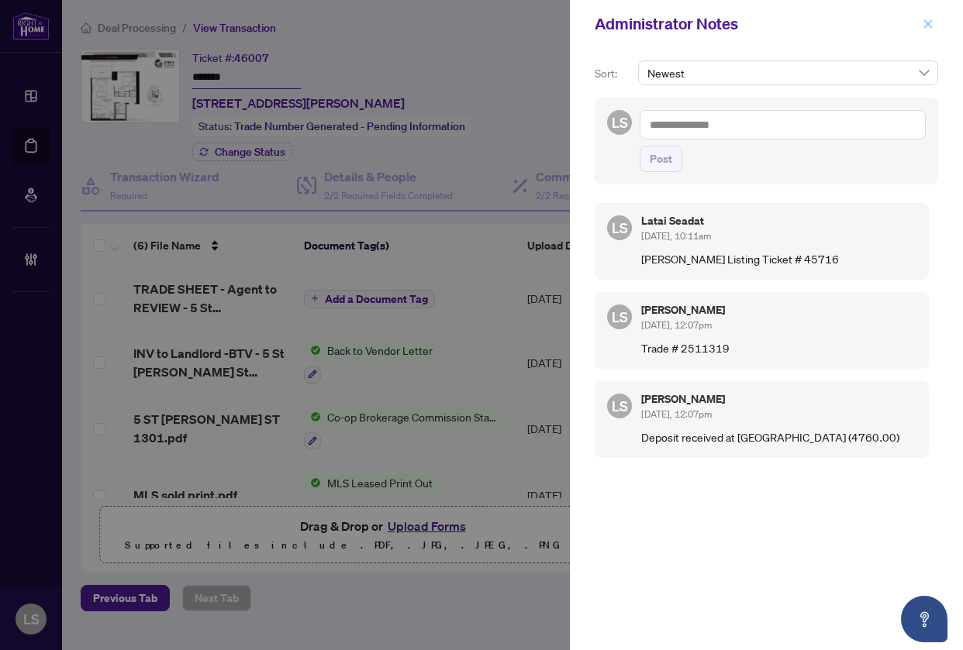
click at [932, 24] on icon "close" at bounding box center [927, 24] width 11 height 11
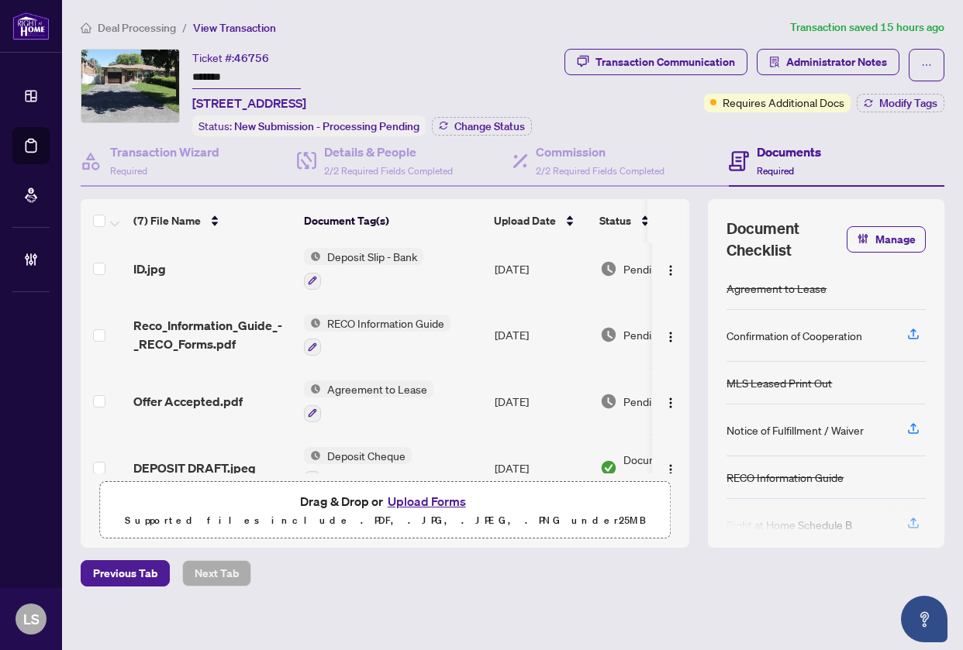
scroll to position [232, 0]
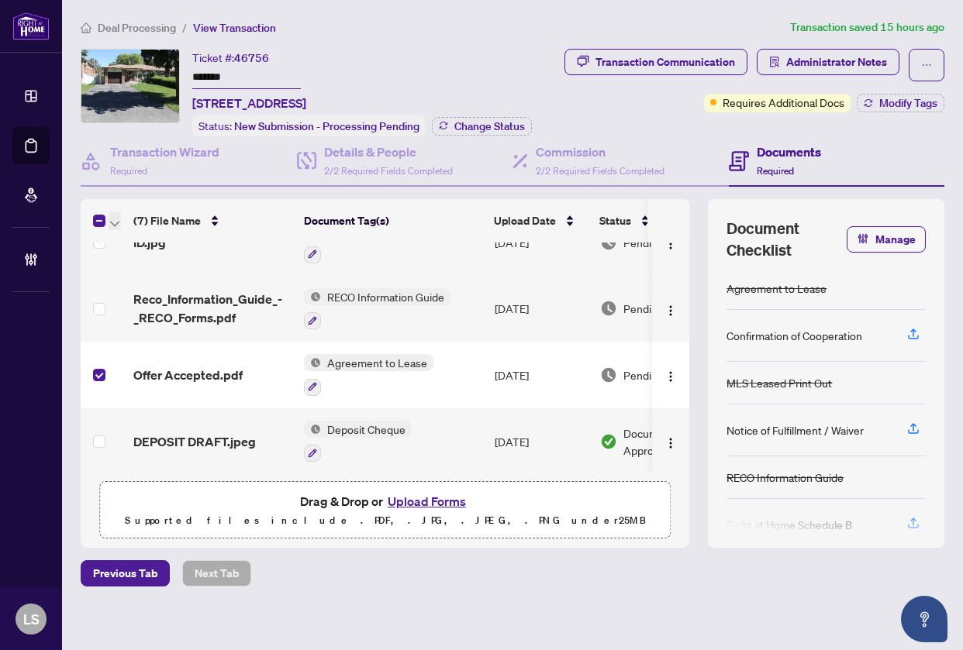
click at [112, 221] on icon "button" at bounding box center [114, 224] width 9 height 6
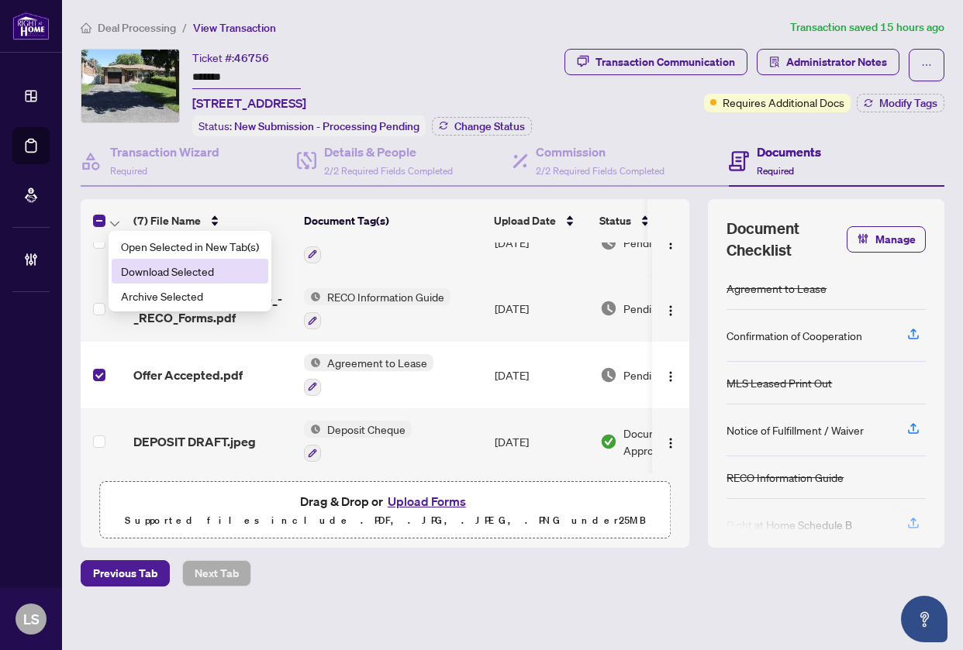
click at [161, 272] on span "Download Selected" at bounding box center [190, 271] width 138 height 17
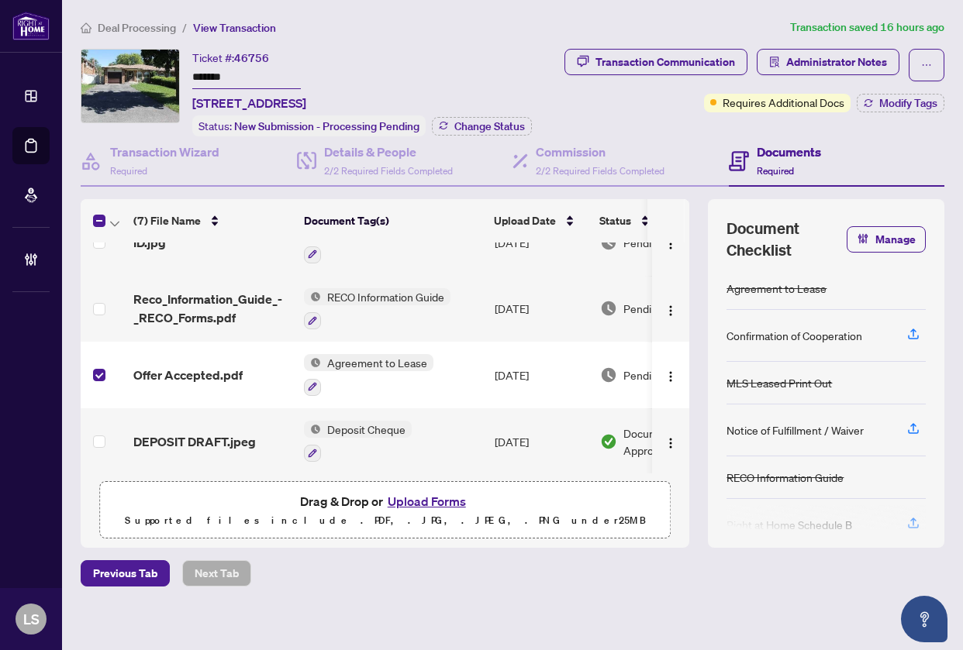
click at [254, 55] on span "46756" at bounding box center [251, 58] width 35 height 14
copy span "46756"
click at [814, 64] on span "Administrator Notes" at bounding box center [836, 62] width 101 height 25
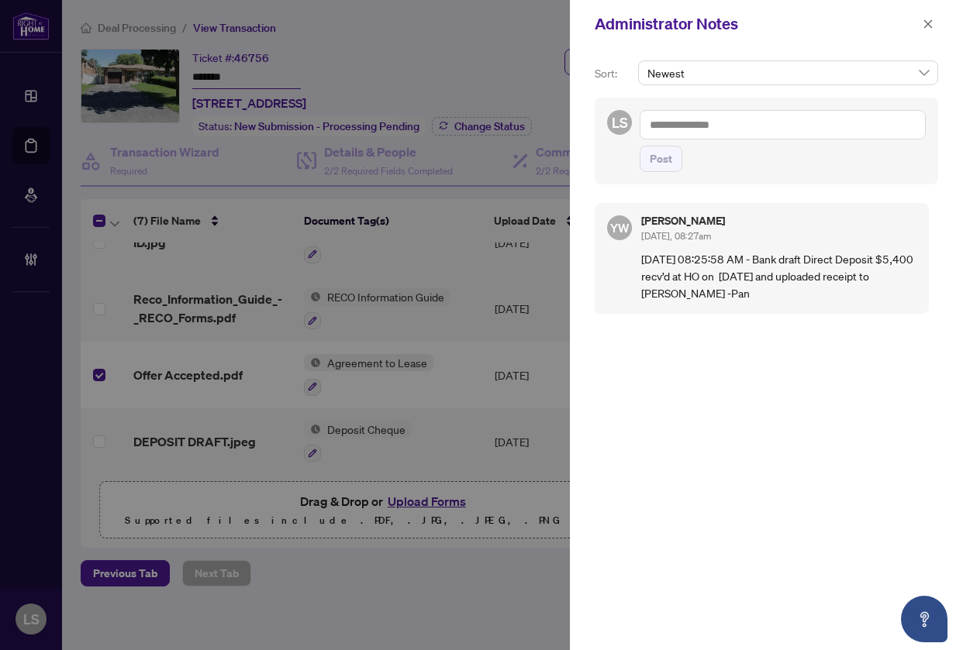
click at [735, 129] on textarea at bounding box center [782, 124] width 286 height 29
paste textarea "**********"
type textarea "**********"
click at [639, 146] on button "Post" at bounding box center [660, 159] width 43 height 26
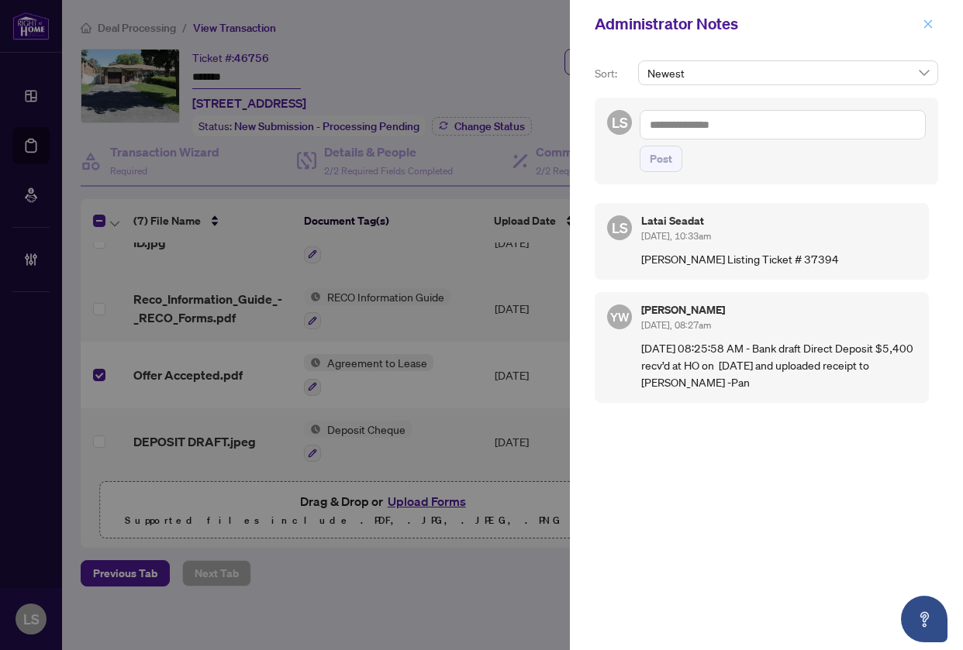
click at [920, 29] on button "button" at bounding box center [928, 24] width 20 height 19
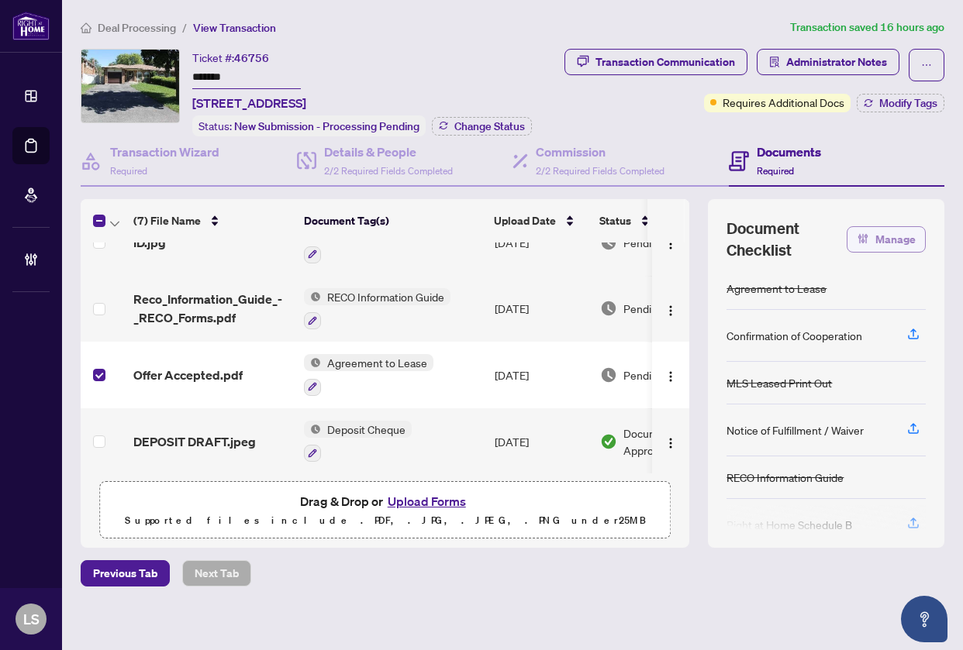
click at [881, 239] on span "Manage" at bounding box center [895, 239] width 40 height 25
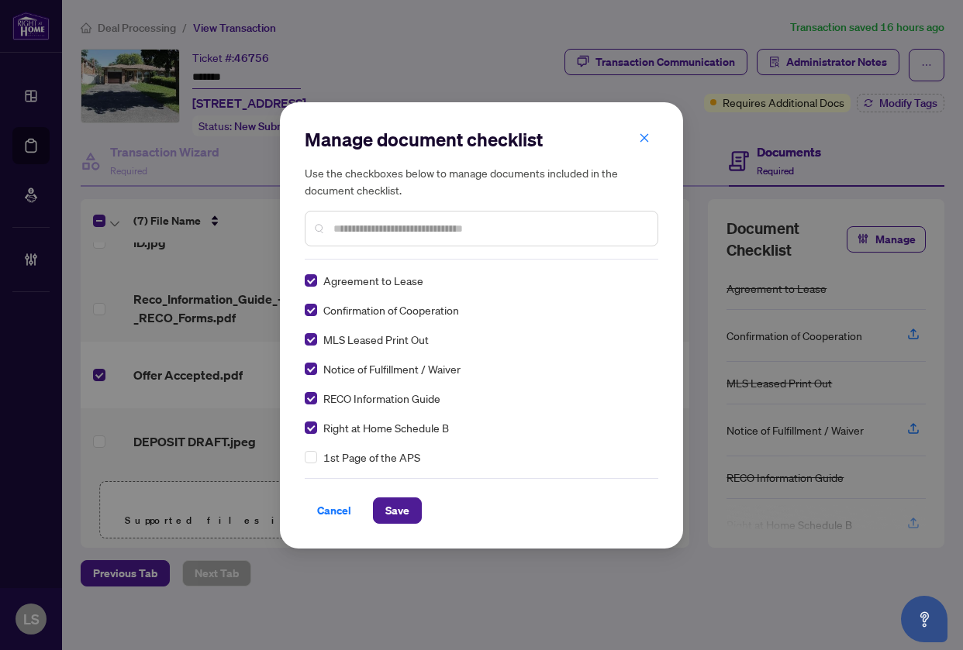
click at [365, 234] on input "text" at bounding box center [489, 228] width 312 height 17
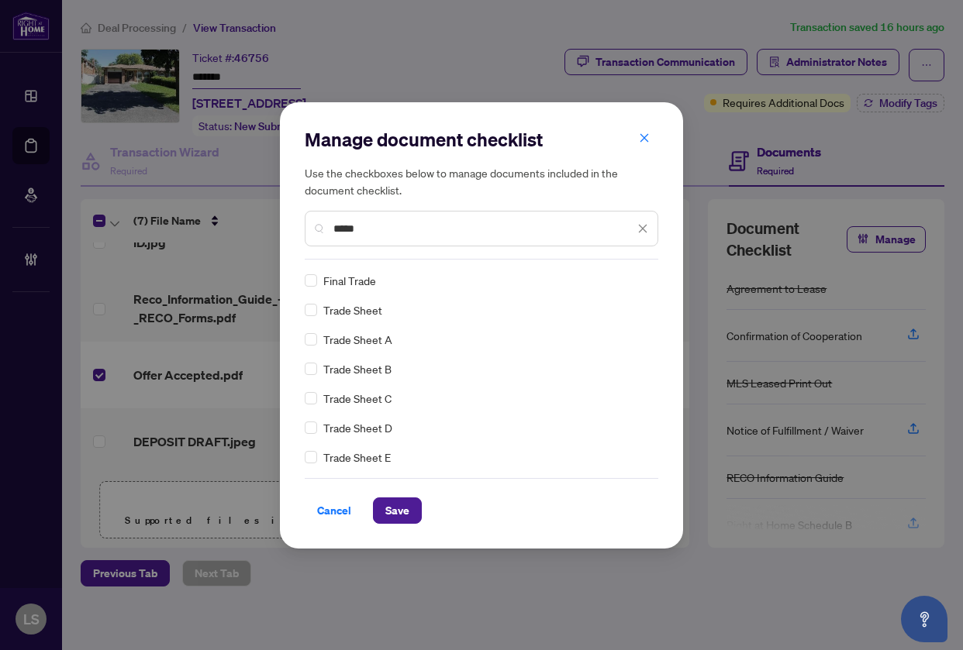
click at [309, 299] on div "Final Trade Trade Sheet Trade Sheet A Trade Sheet B Trade Sheet C Trade Sheet D…" at bounding box center [481, 369] width 353 height 194
drag, startPoint x: 365, startPoint y: 227, endPoint x: 127, endPoint y: 253, distance: 239.4
click at [173, 245] on div "Manage document checklist Use the checkboxes below to manage documents included…" at bounding box center [481, 325] width 963 height 650
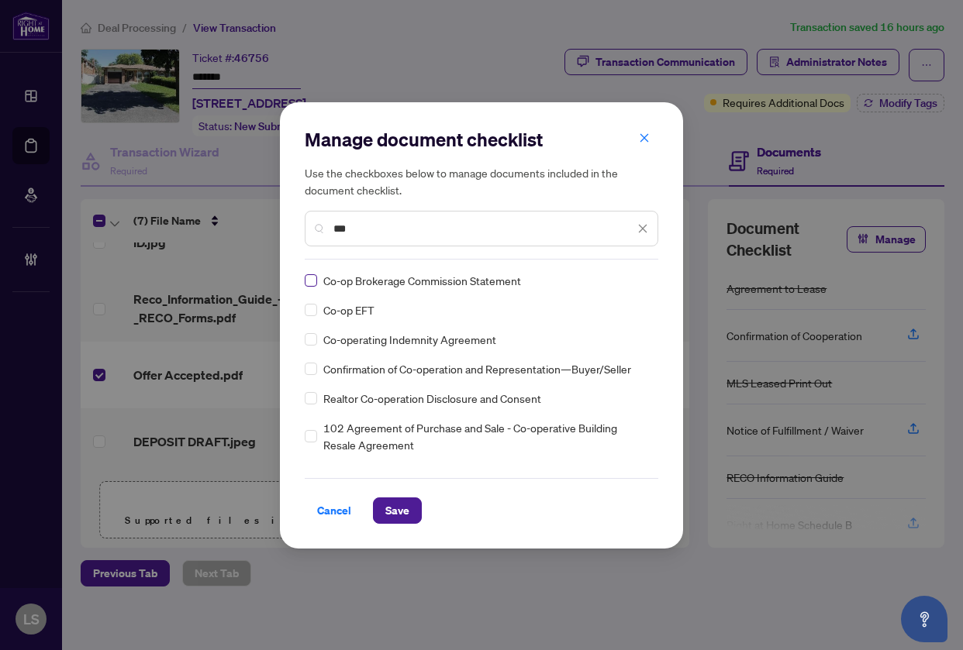
type input "***"
click at [401, 515] on span "Save" at bounding box center [397, 510] width 24 height 25
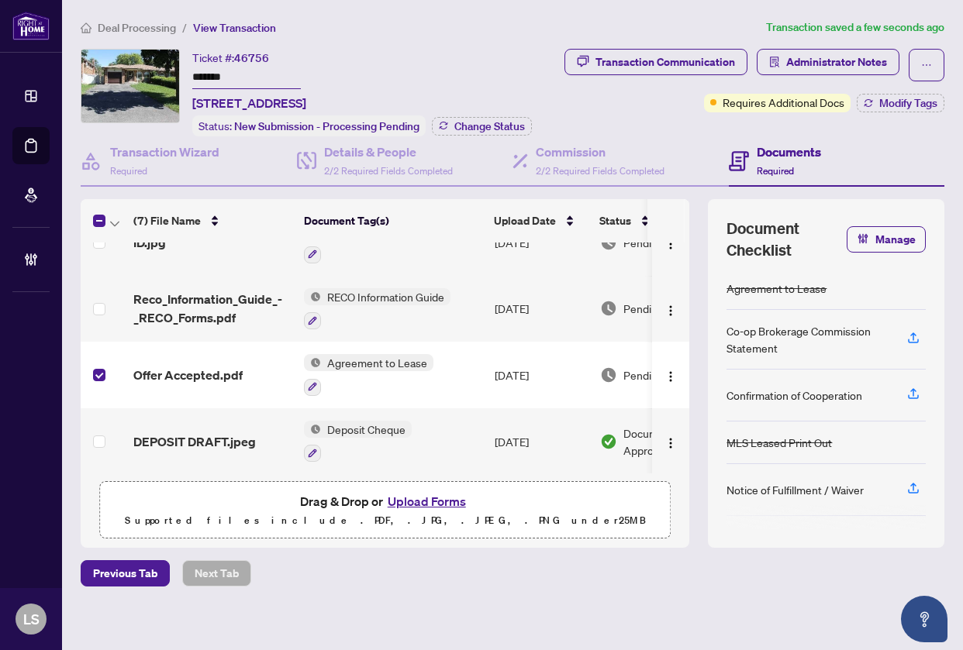
click at [164, 359] on td "Offer Accepted.pdf" at bounding box center [212, 375] width 170 height 67
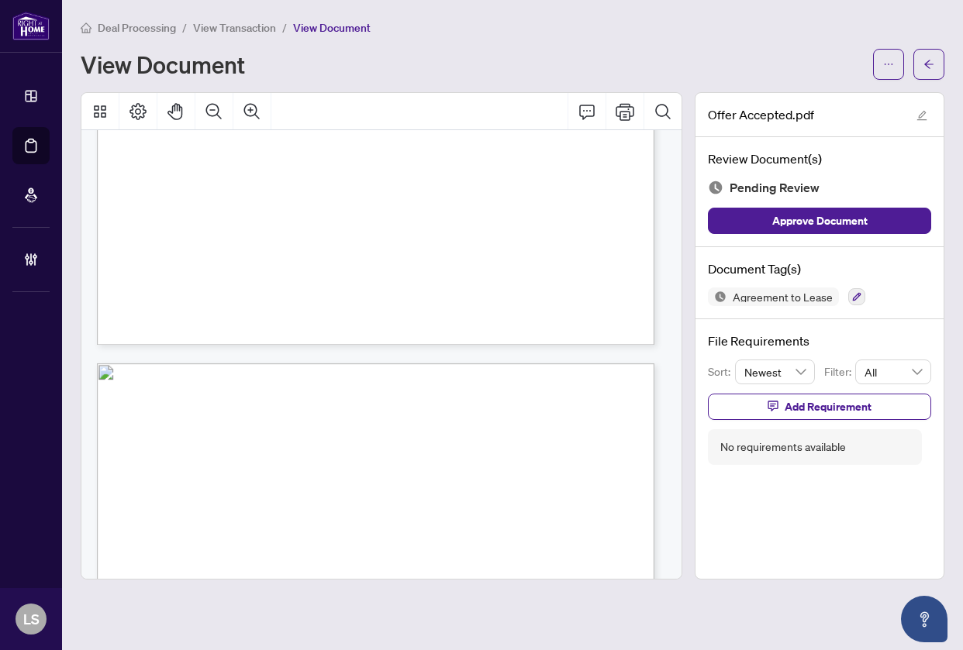
scroll to position [2092, 0]
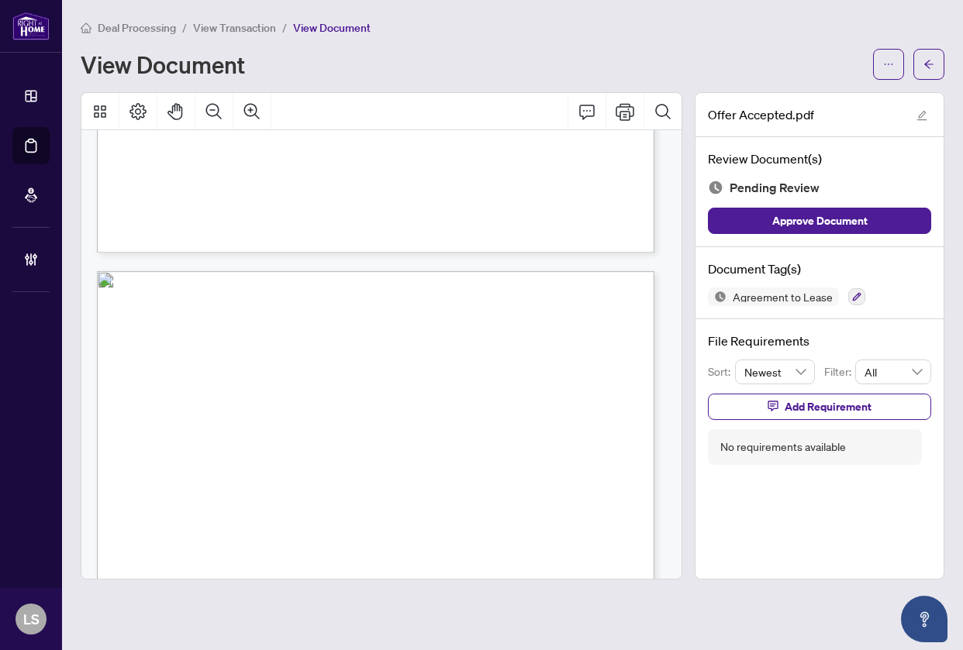
drag, startPoint x: 402, startPoint y: 398, endPoint x: 670, endPoint y: 1, distance: 479.5
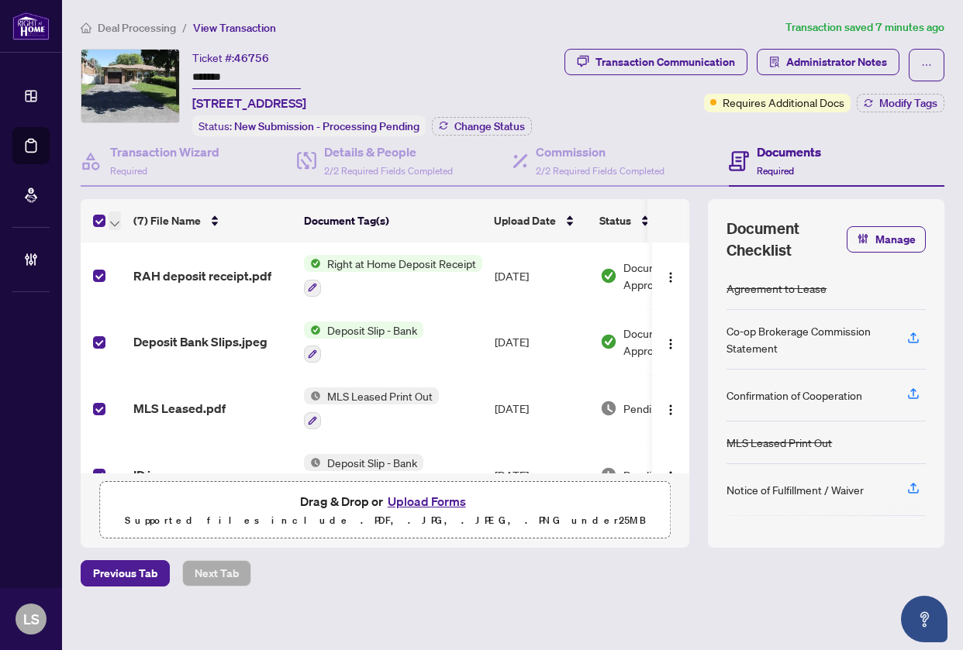
click at [112, 221] on icon "button" at bounding box center [114, 224] width 9 height 6
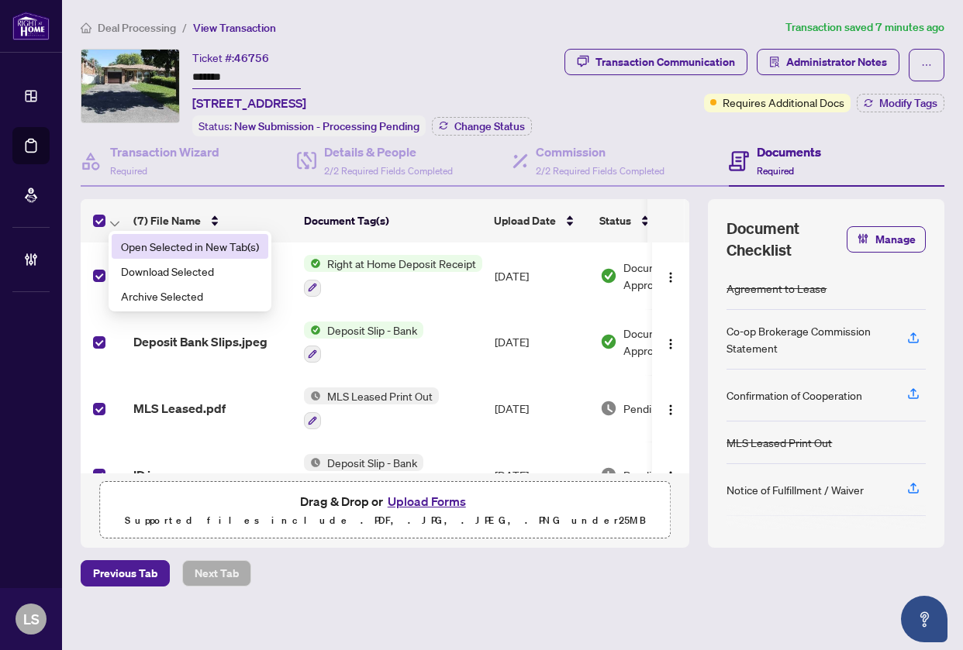
click at [129, 249] on span "Open Selected in New Tab(s)" at bounding box center [190, 246] width 138 height 17
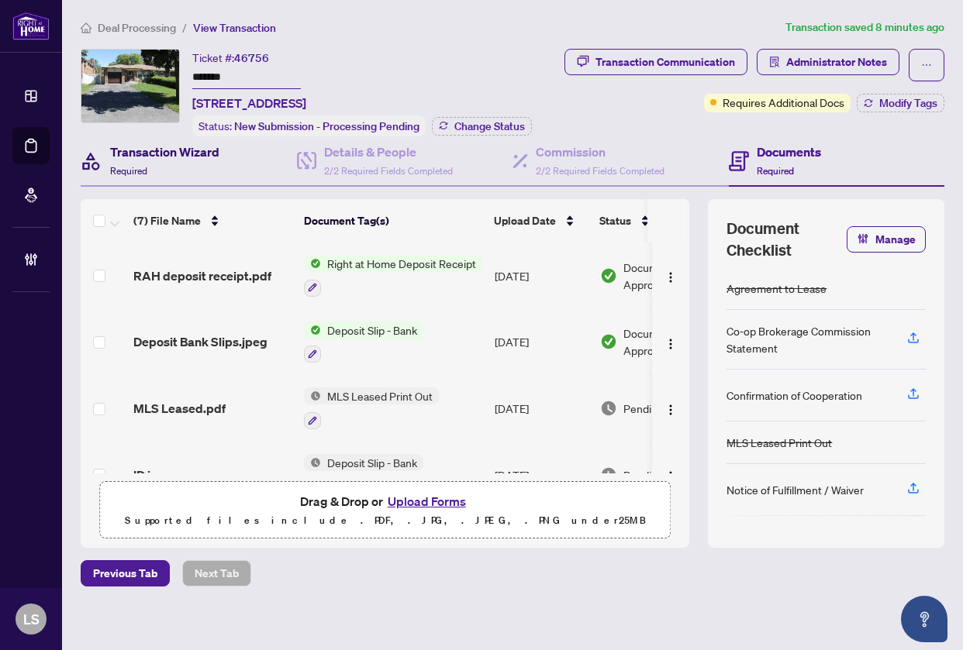
drag, startPoint x: 147, startPoint y: 162, endPoint x: 208, endPoint y: 164, distance: 61.2
click at [146, 164] on div "Transaction Wizard Required" at bounding box center [164, 161] width 109 height 36
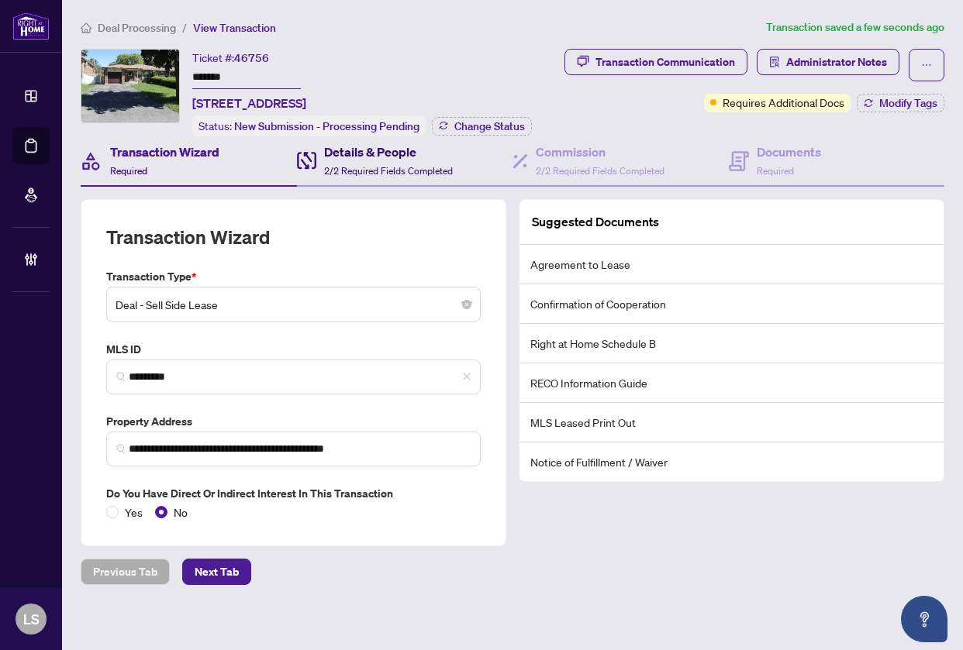
click at [391, 157] on h4 "Details & People" at bounding box center [388, 152] width 129 height 19
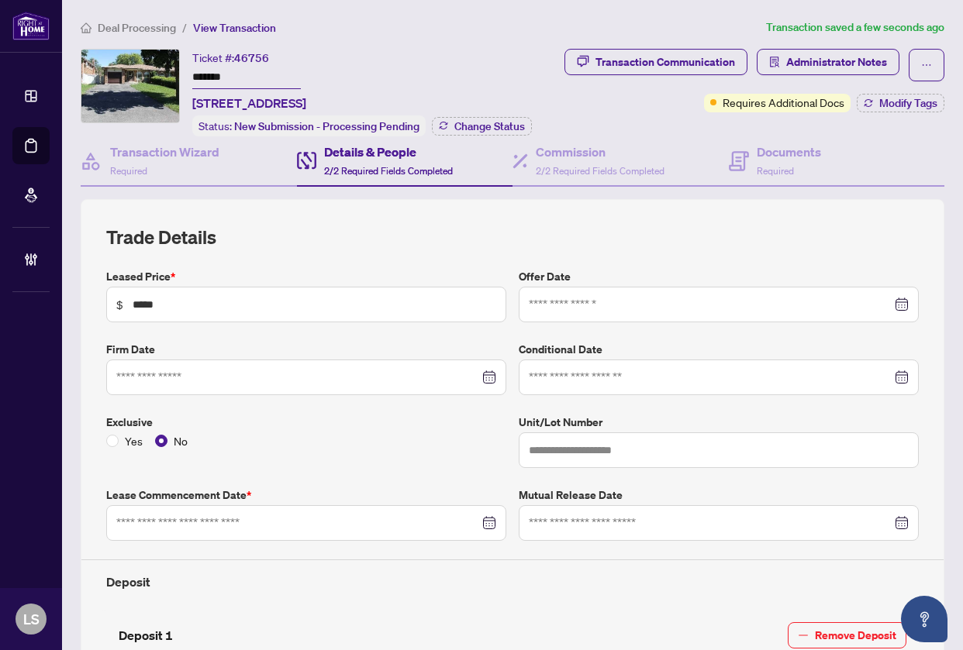
type input "**********"
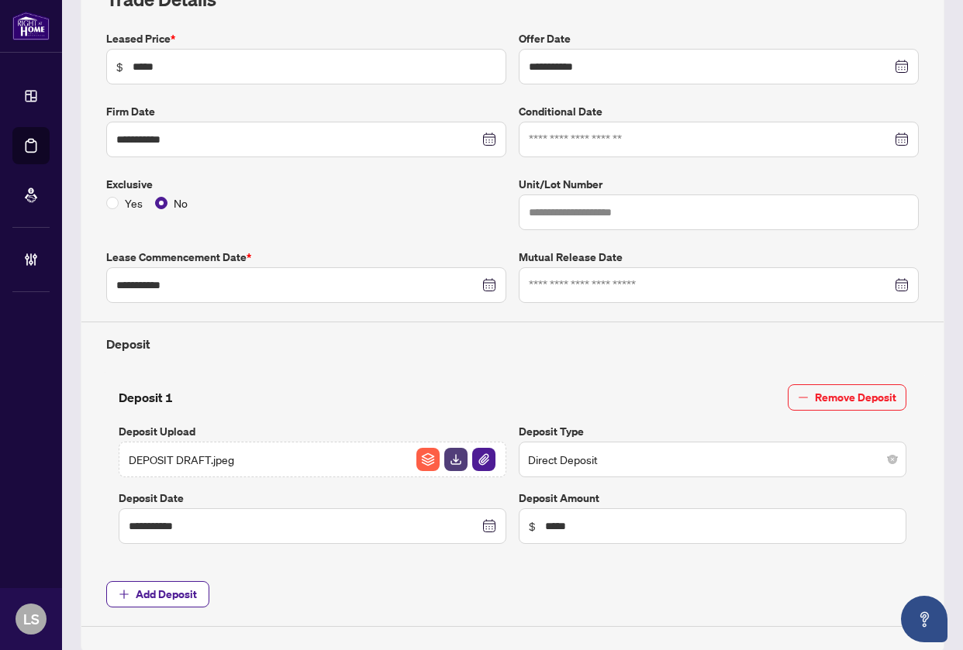
scroll to position [77, 0]
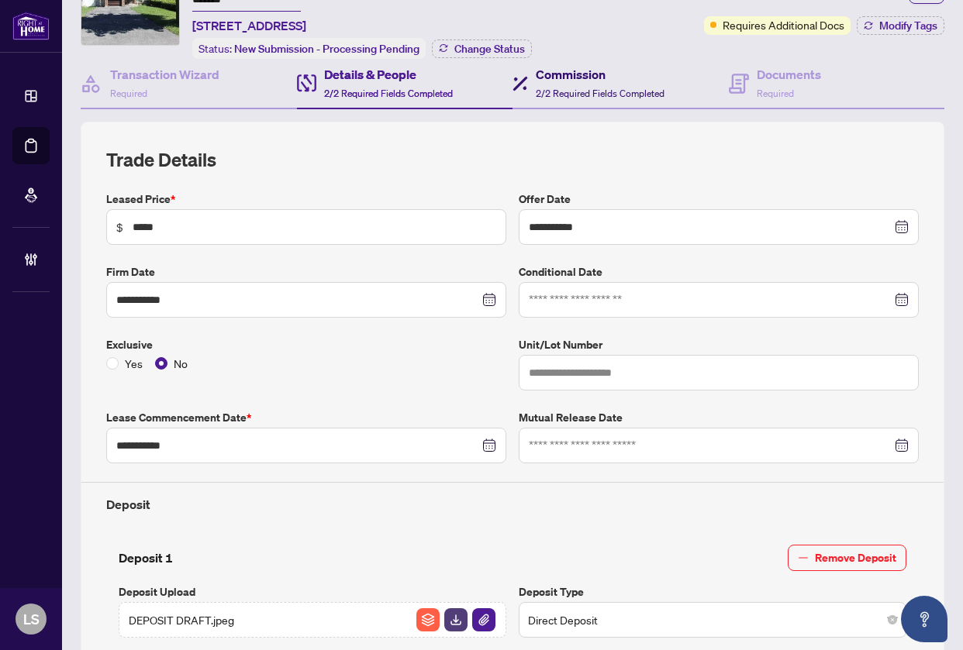
drag, startPoint x: 591, startPoint y: 93, endPoint x: 582, endPoint y: 98, distance: 9.7
click at [589, 94] on span "2/2 Required Fields Completed" at bounding box center [600, 94] width 129 height 12
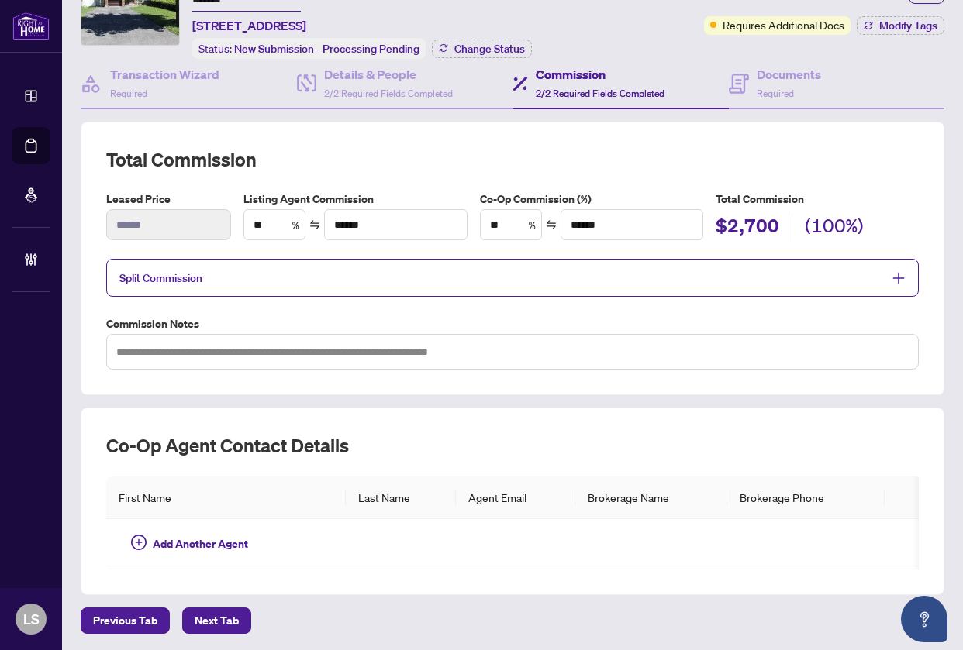
click at [508, 270] on span "Split Commission" at bounding box center [500, 278] width 763 height 18
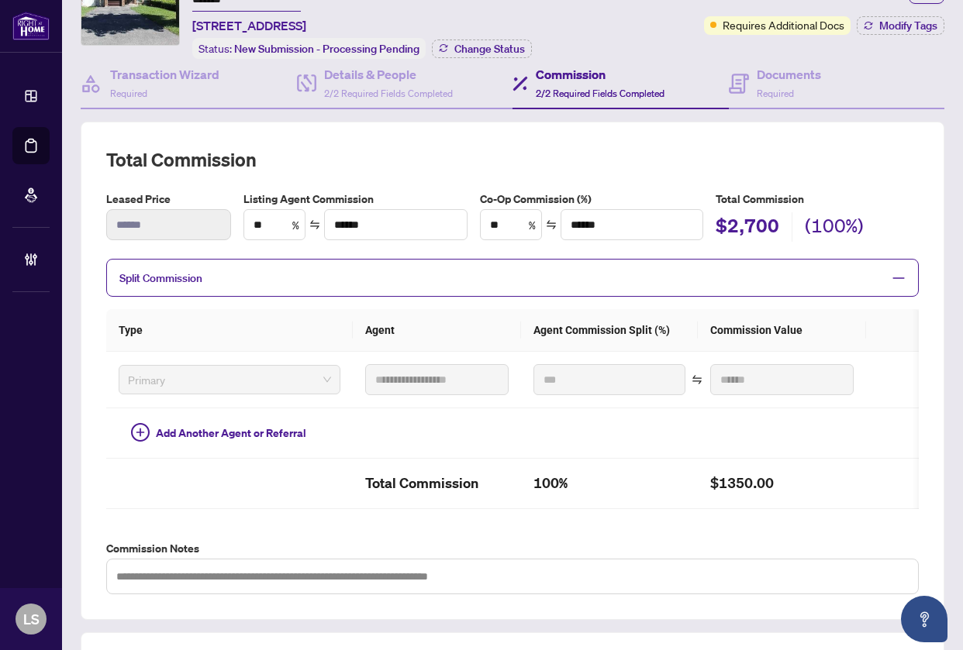
click at [507, 269] on span "Split Commission" at bounding box center [500, 278] width 763 height 18
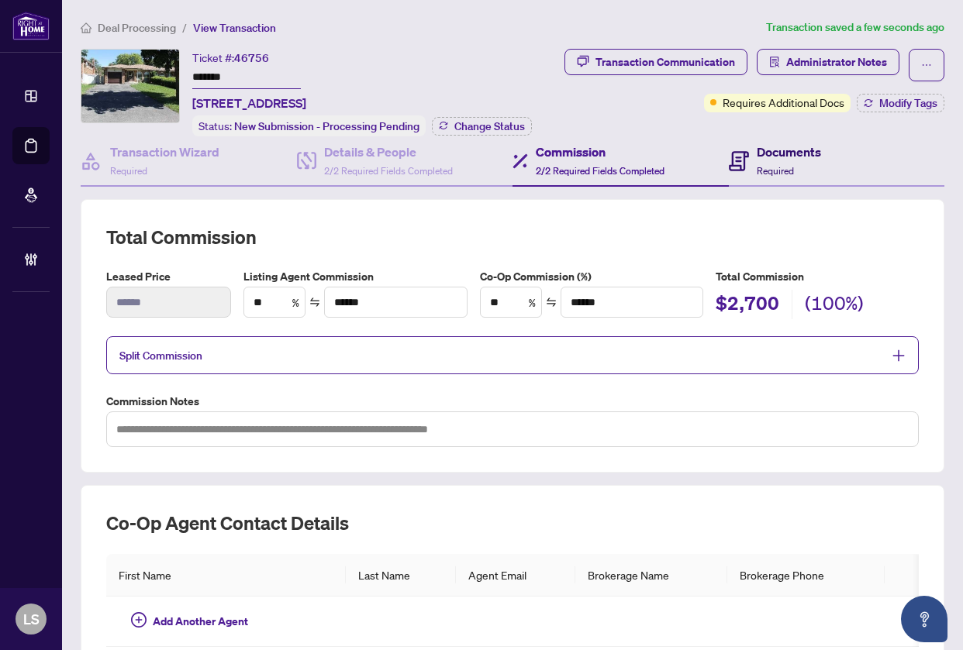
click at [762, 160] on div "Documents Required" at bounding box center [788, 161] width 64 height 36
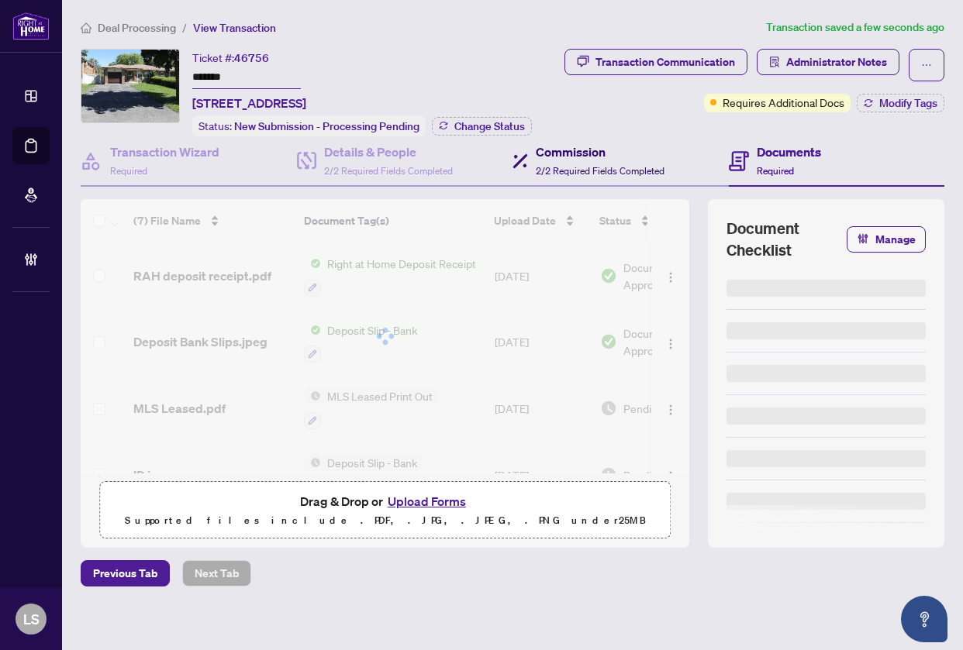
click at [563, 143] on h4 "Commission" at bounding box center [600, 152] width 129 height 19
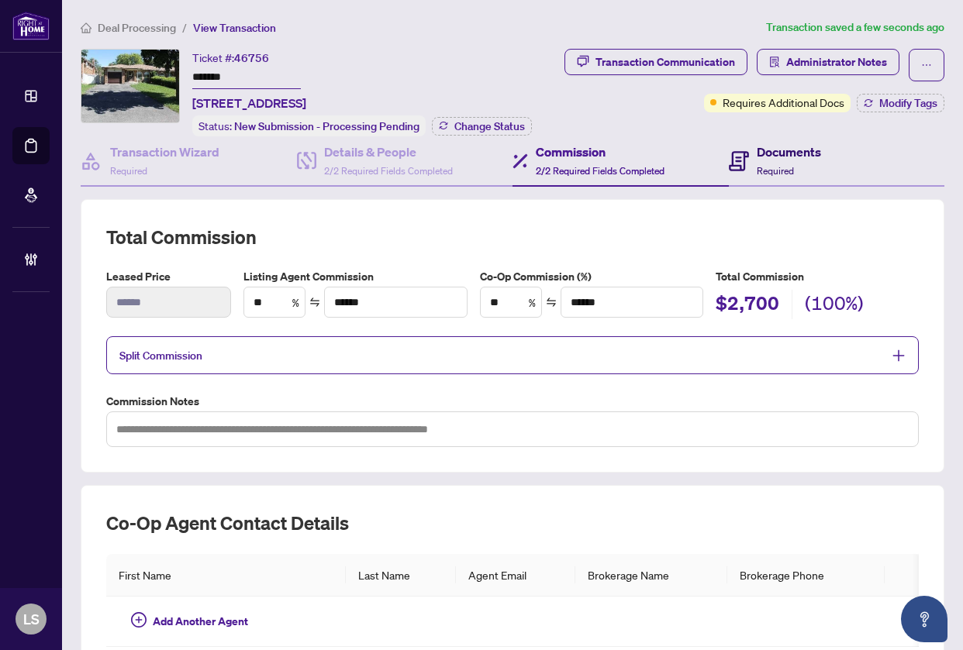
drag, startPoint x: 766, startPoint y: 150, endPoint x: 752, endPoint y: 173, distance: 27.1
click at [766, 150] on h4 "Documents" at bounding box center [788, 152] width 64 height 19
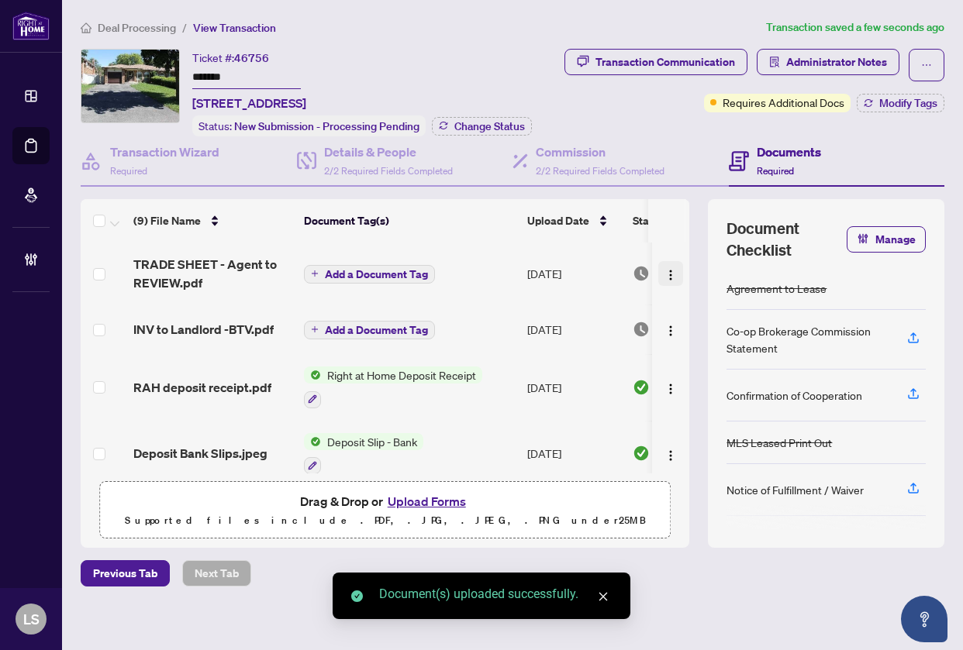
click at [664, 270] on img "button" at bounding box center [670, 275] width 12 height 12
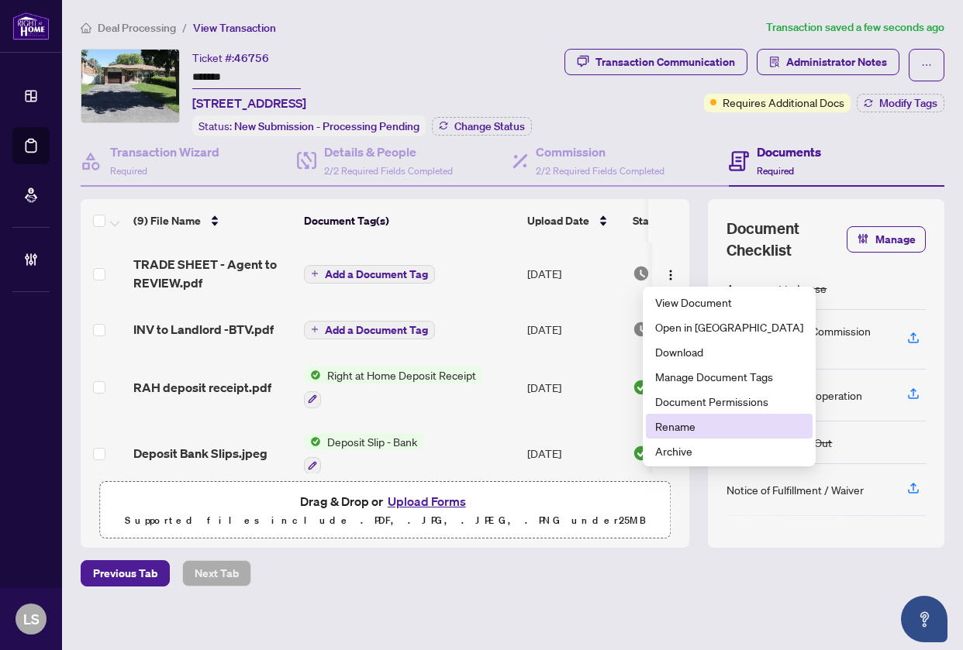
click at [675, 425] on span "Rename" at bounding box center [729, 426] width 148 height 17
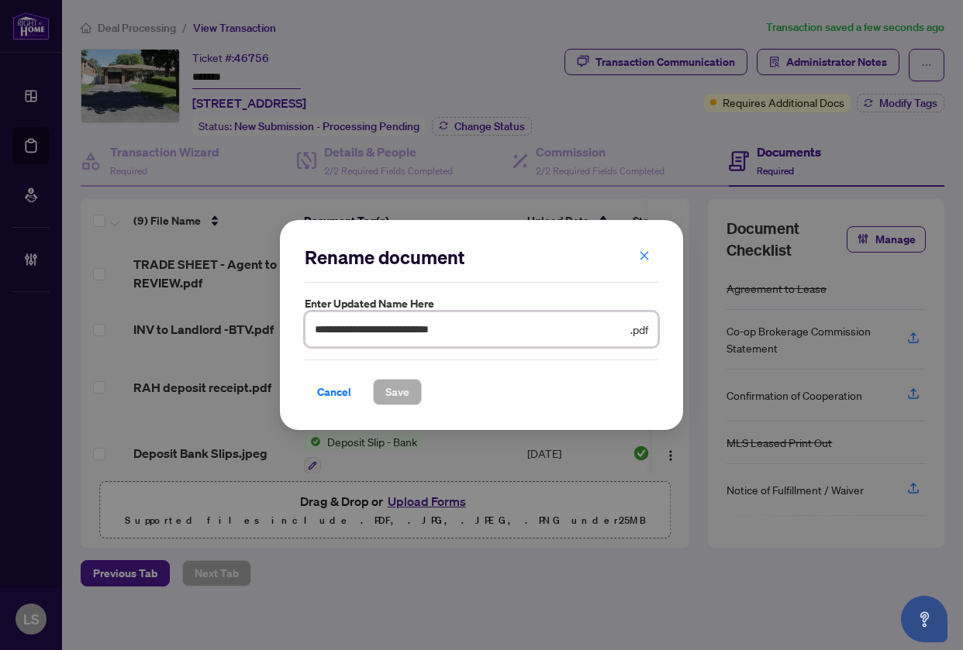
click at [515, 329] on input "**********" at bounding box center [471, 329] width 312 height 17
paste input "**********"
type input "**********"
click at [373, 379] on button "Save" at bounding box center [397, 392] width 49 height 26
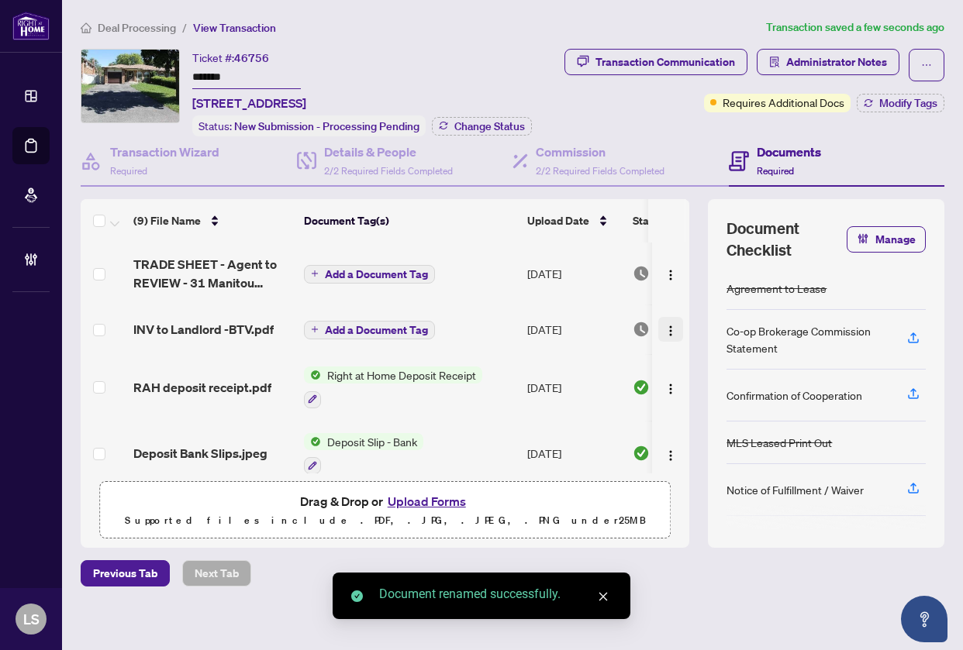
click at [664, 329] on img "button" at bounding box center [670, 331] width 12 height 12
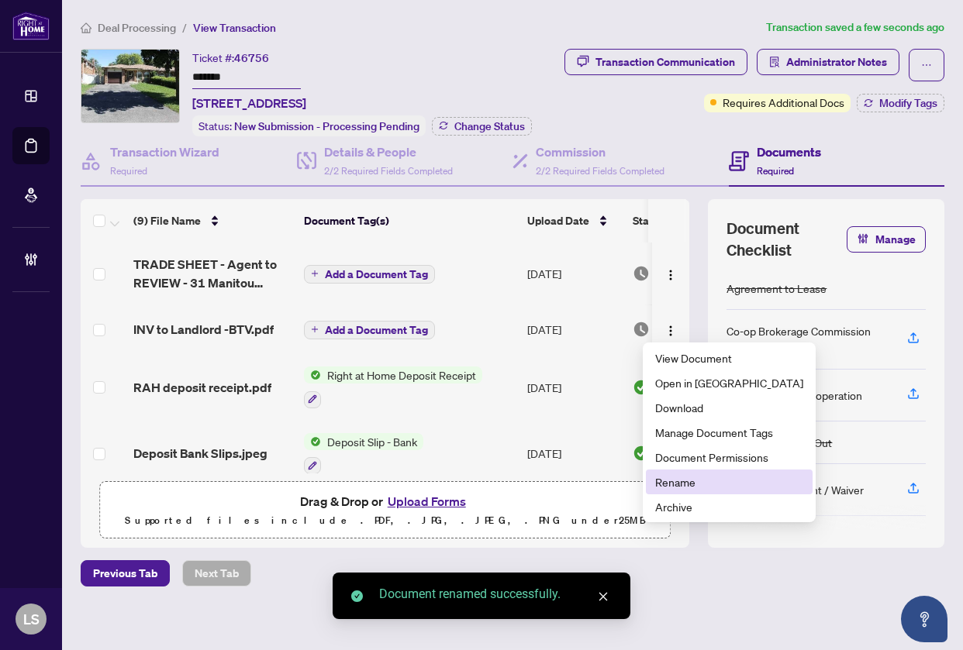
click at [689, 470] on li "Rename" at bounding box center [729, 482] width 167 height 25
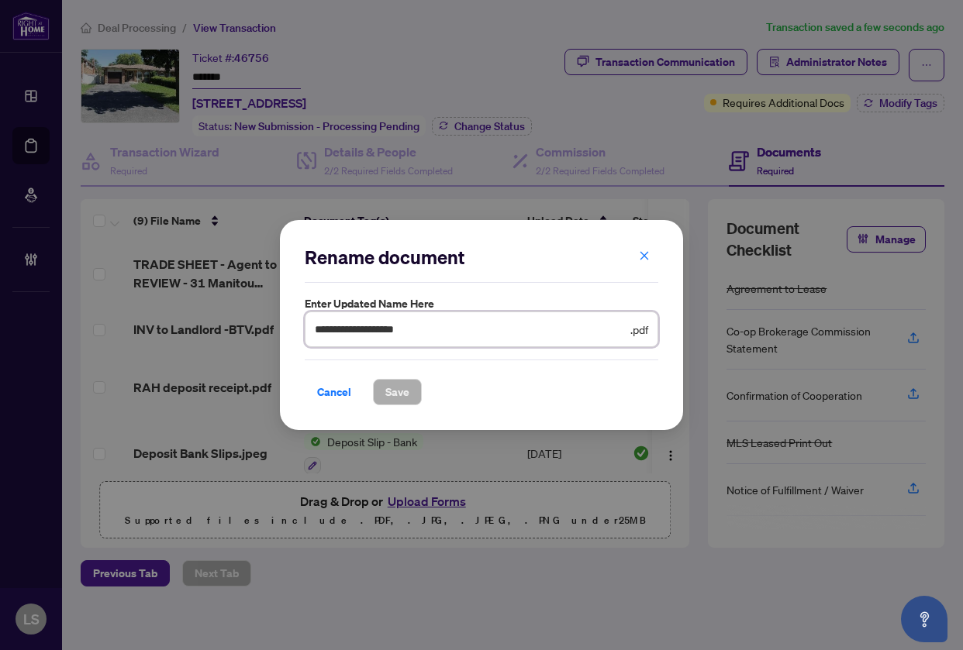
click at [464, 326] on input "**********" at bounding box center [471, 329] width 312 height 17
paste input "**********"
type input "**********"
click at [373, 379] on button "Save" at bounding box center [397, 392] width 49 height 26
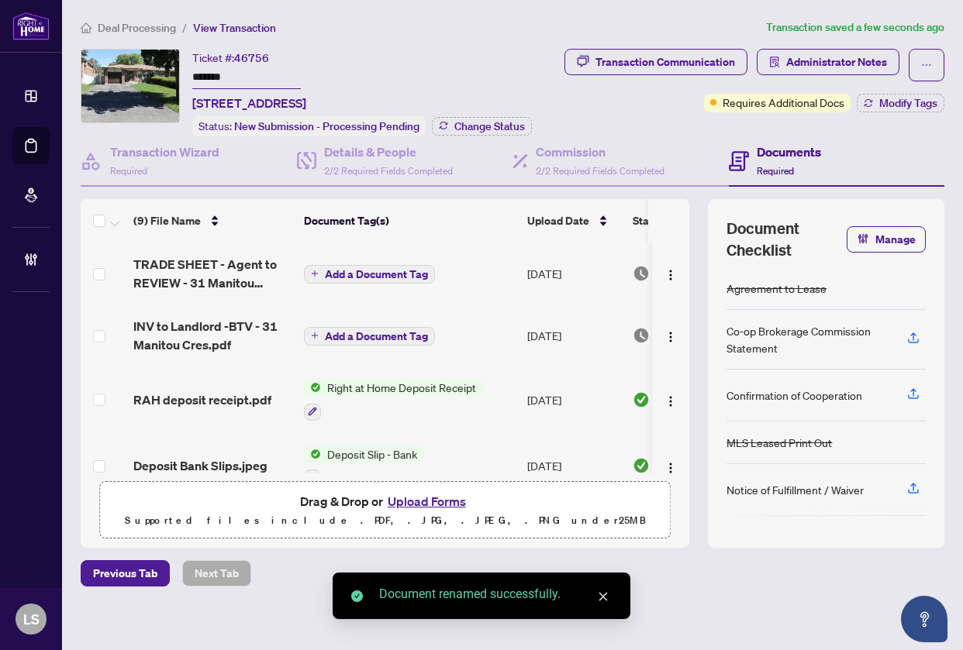
click at [384, 332] on span "Add a Document Tag" at bounding box center [376, 336] width 103 height 11
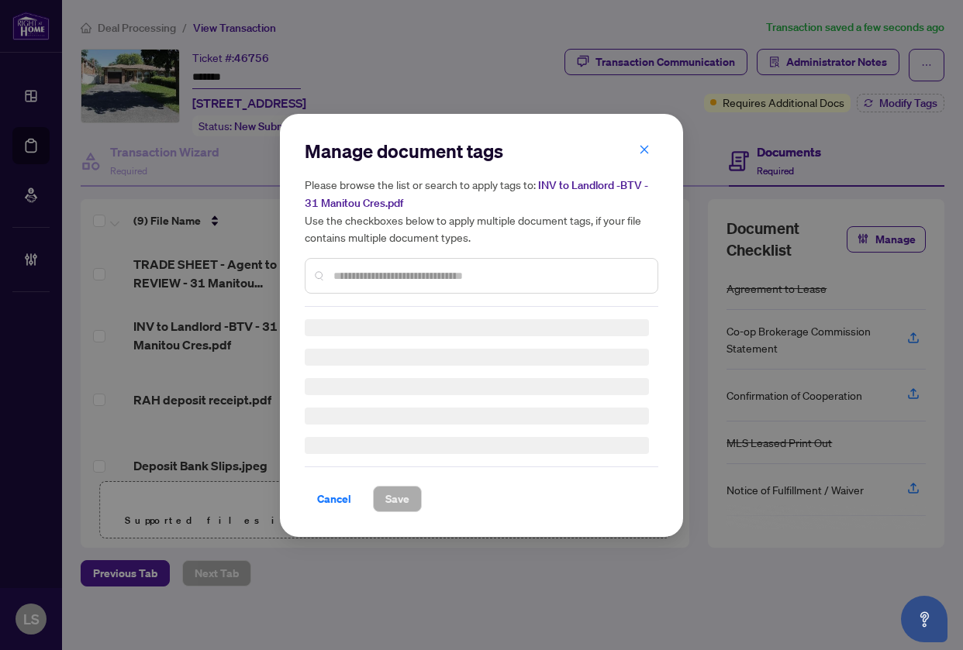
click at [373, 267] on div "Manage document tags Please browse the list or search to apply tags to: INV to …" at bounding box center [481, 223] width 353 height 168
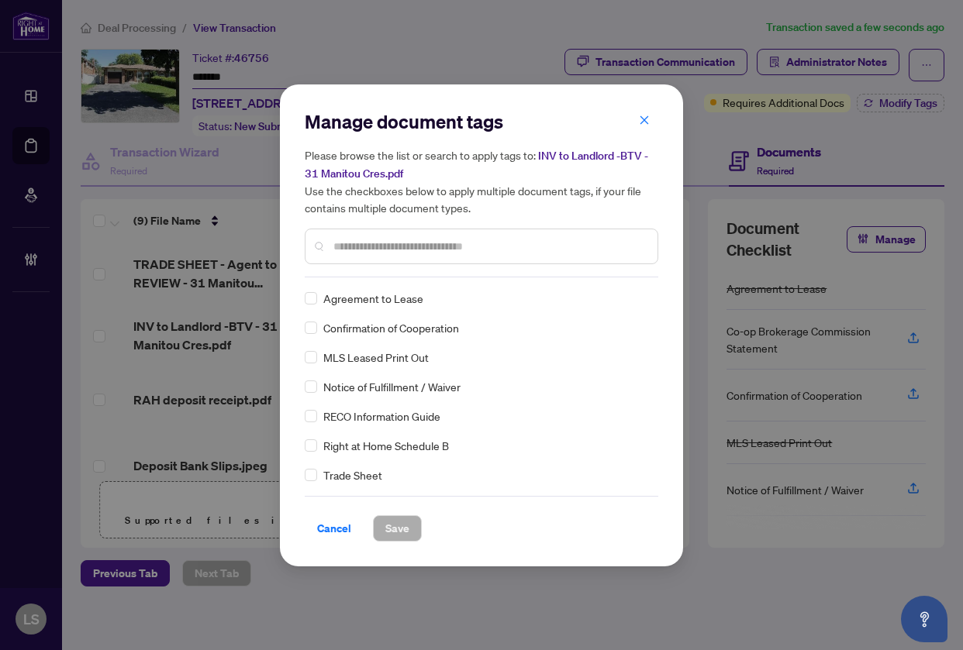
drag, startPoint x: 397, startPoint y: 244, endPoint x: 401, endPoint y: 254, distance: 10.8
click at [400, 254] on div at bounding box center [481, 247] width 353 height 36
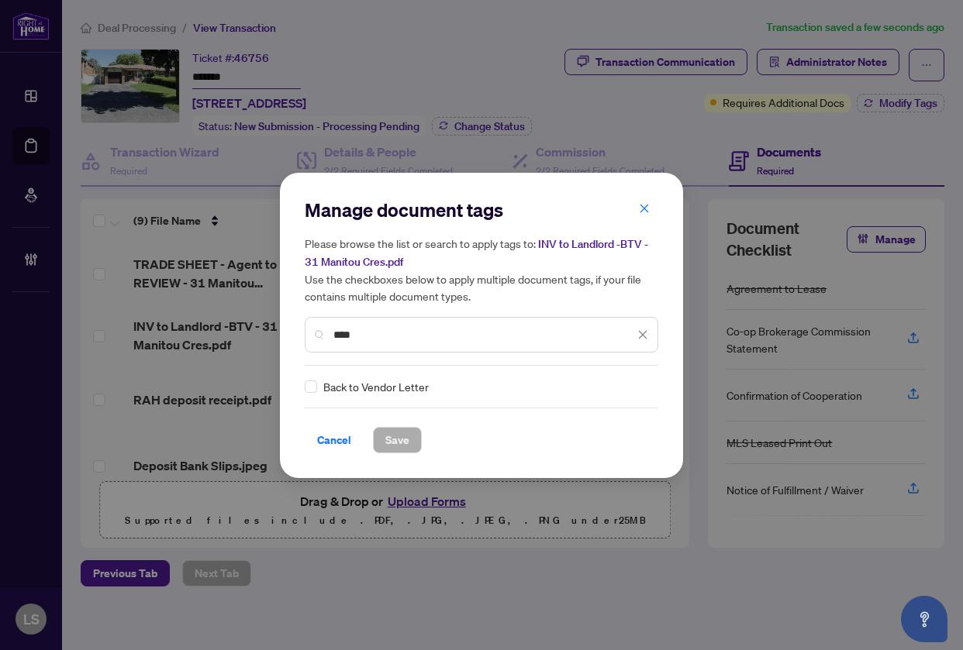
type input "****"
click at [642, 384] on icon at bounding box center [643, 387] width 9 height 6
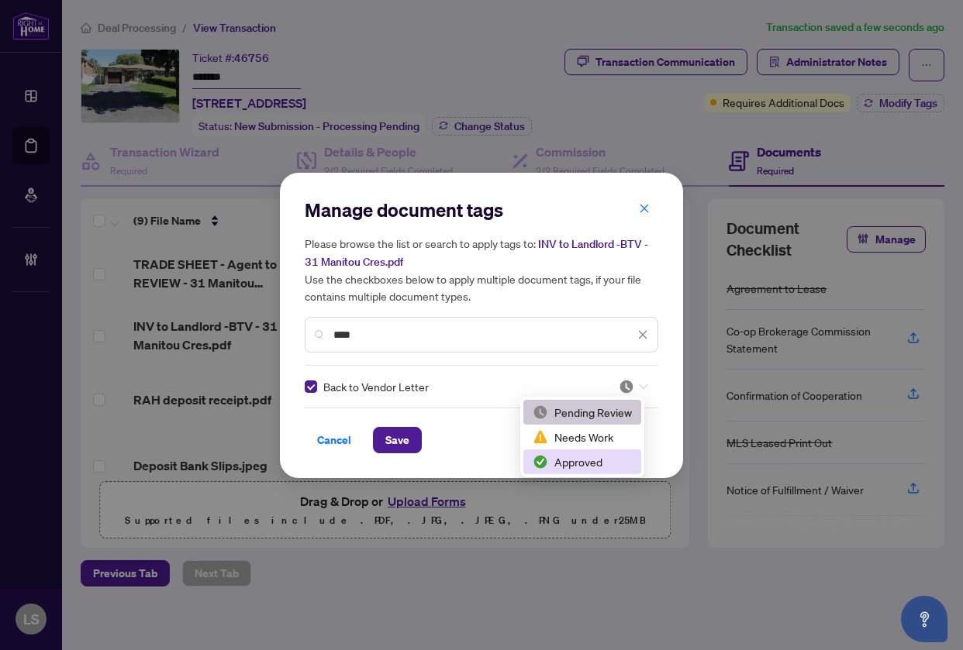
click at [575, 466] on div "Approved" at bounding box center [581, 461] width 99 height 17
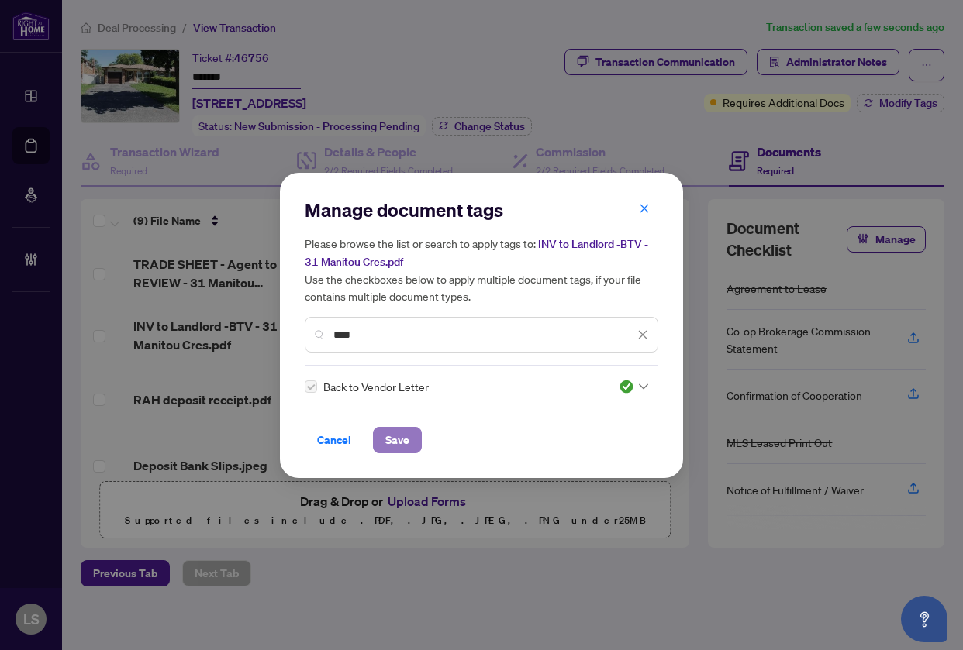
click at [399, 436] on span "Save" at bounding box center [397, 440] width 24 height 25
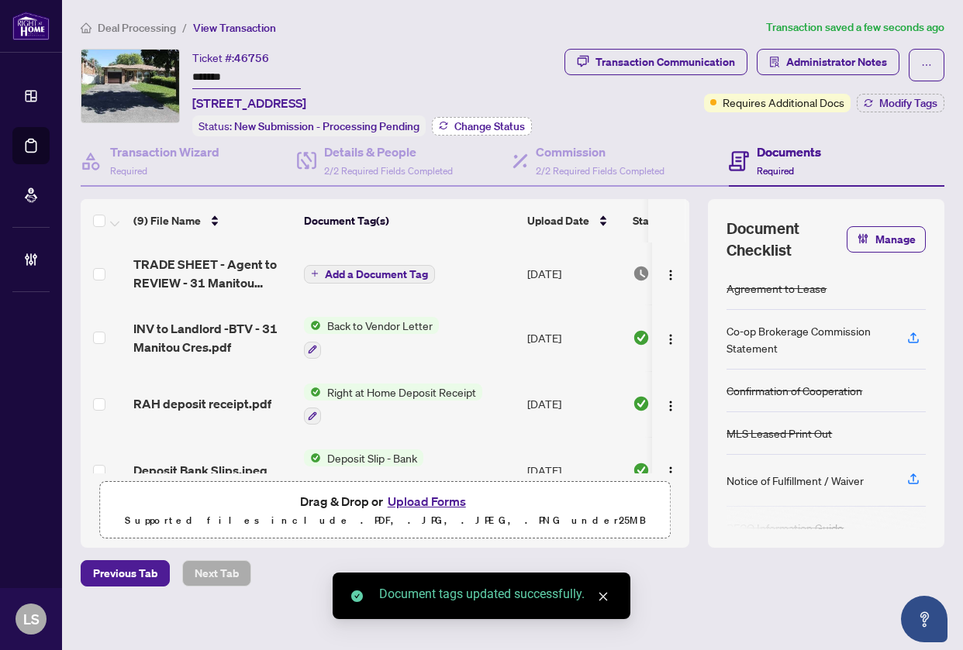
click at [510, 126] on span "Change Status" at bounding box center [489, 126] width 71 height 11
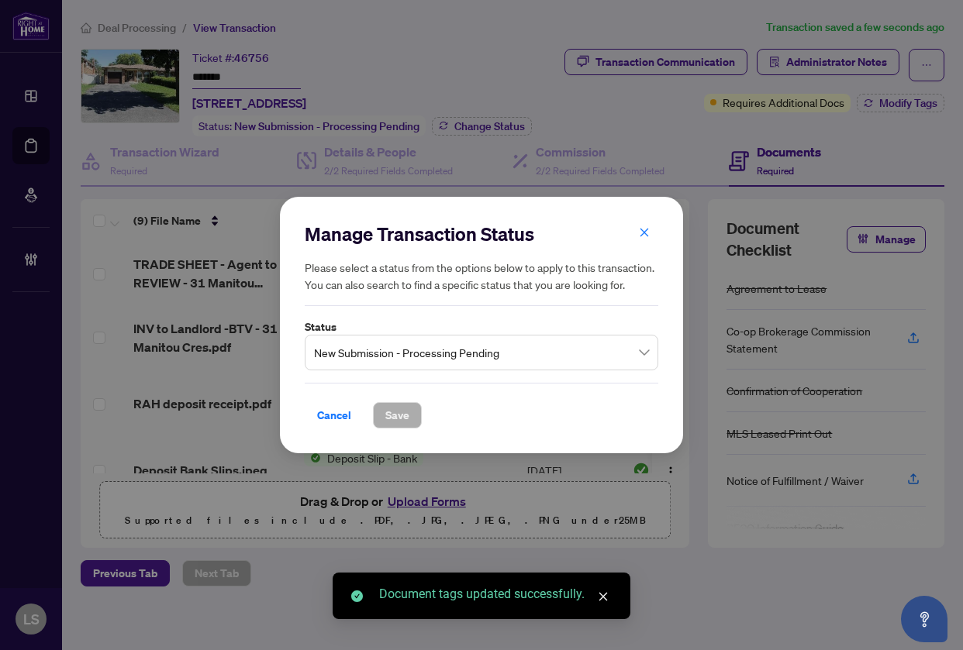
click at [454, 353] on span "New Submission - Processing Pending" at bounding box center [481, 352] width 335 height 29
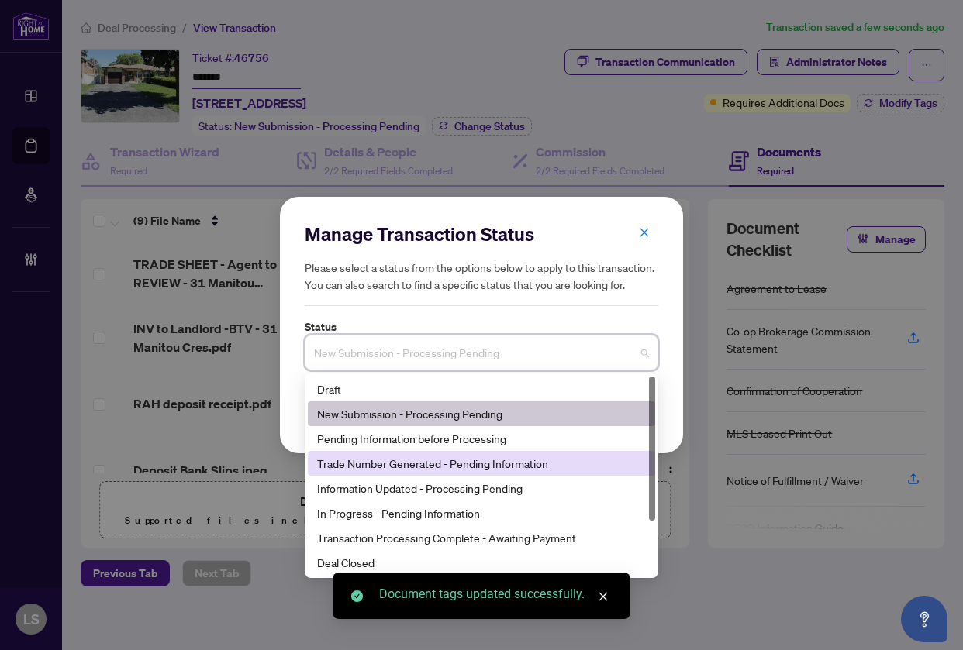
click at [375, 458] on div "Trade Number Generated - Pending Information" at bounding box center [481, 463] width 329 height 17
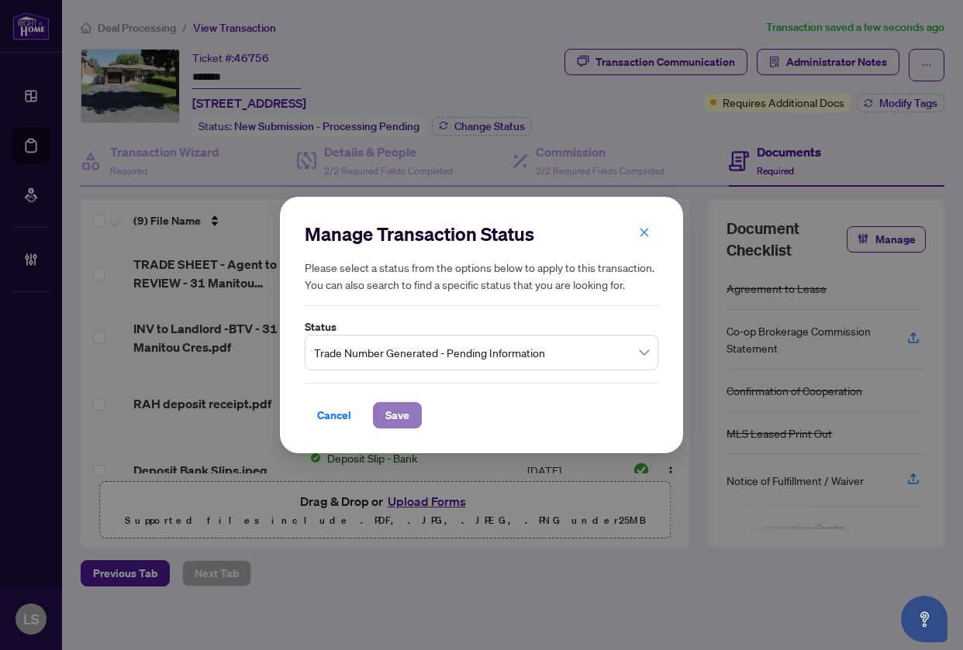
click at [394, 419] on span "Save" at bounding box center [397, 415] width 24 height 25
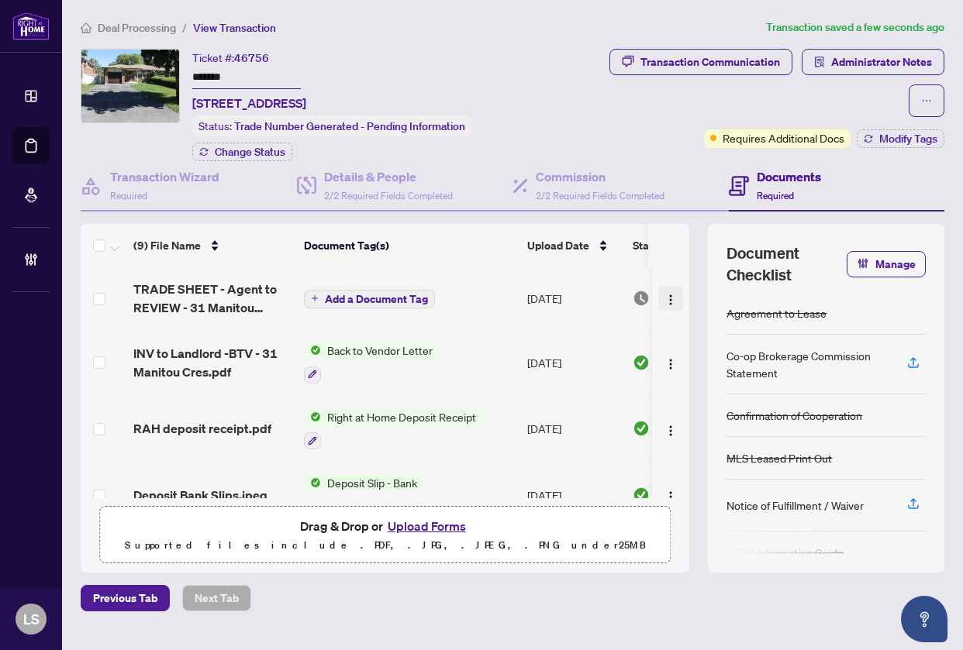
click at [664, 291] on span "button" at bounding box center [670, 298] width 12 height 17
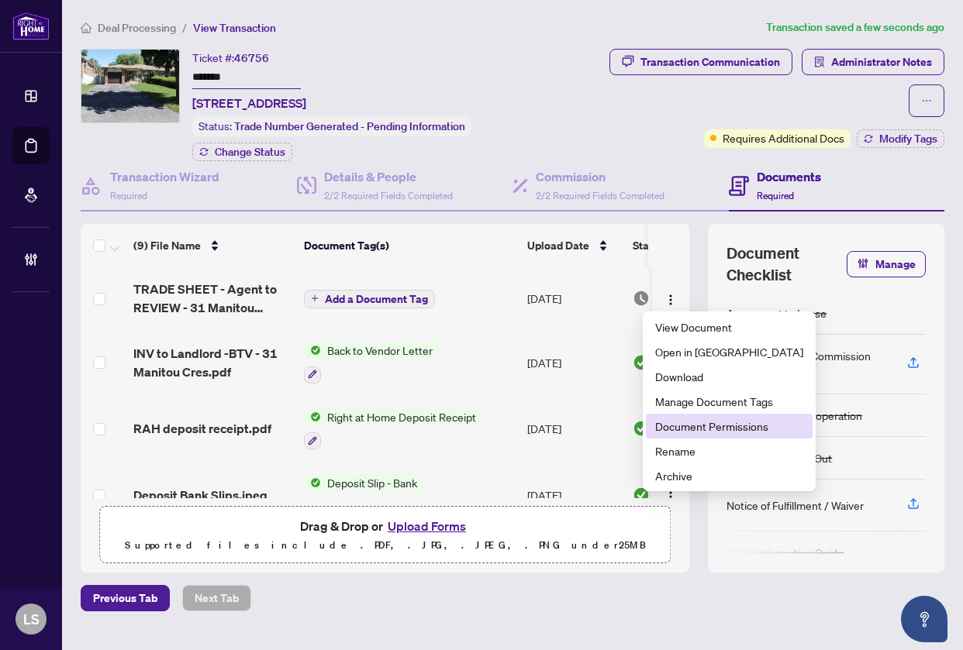
click at [666, 427] on span "Document Permissions" at bounding box center [729, 426] width 148 height 17
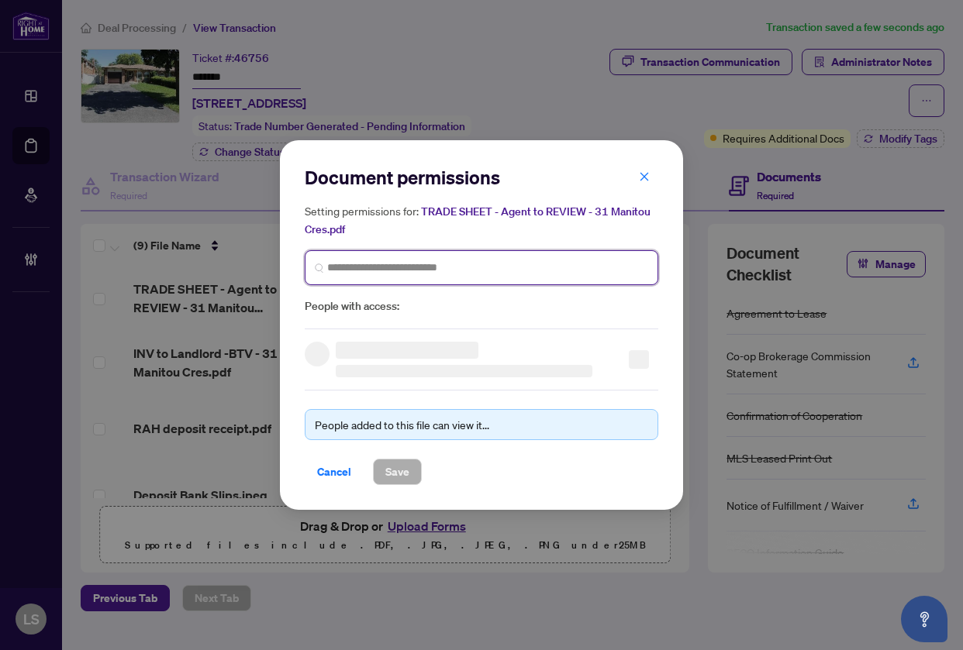
click at [398, 260] on input "search" at bounding box center [487, 268] width 321 height 16
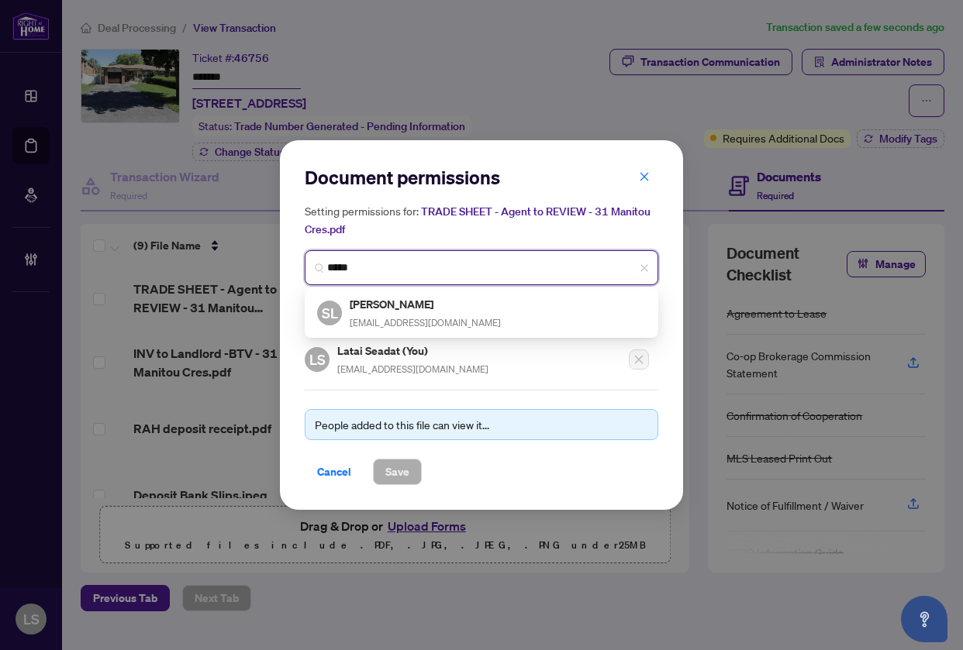
type input "******"
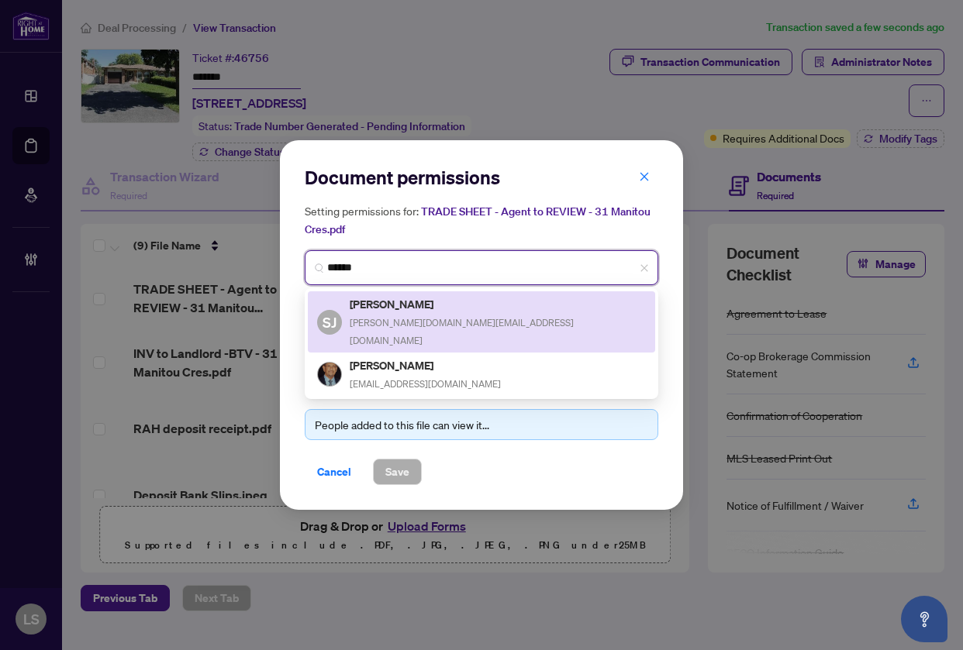
click at [408, 298] on h5 "[PERSON_NAME]" at bounding box center [498, 304] width 296 height 18
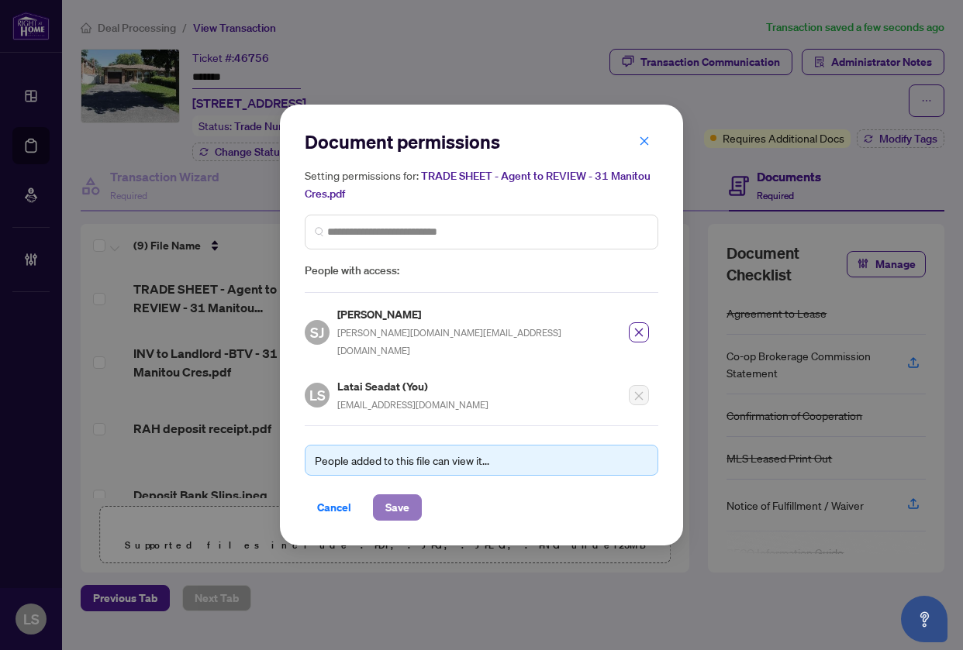
click at [403, 502] on span "Save" at bounding box center [397, 507] width 24 height 25
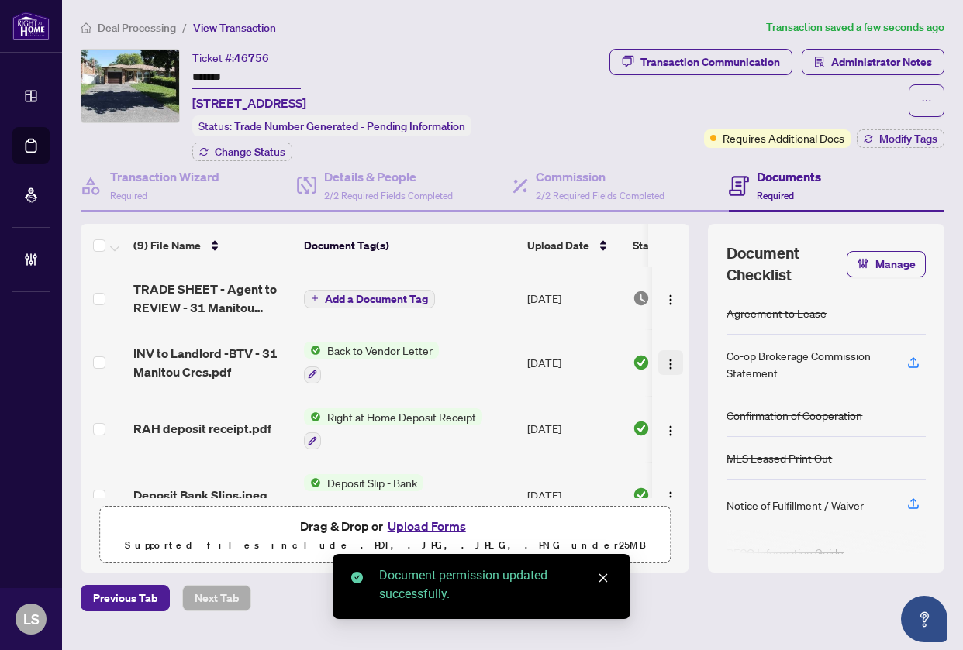
click at [664, 360] on img "button" at bounding box center [670, 364] width 12 height 12
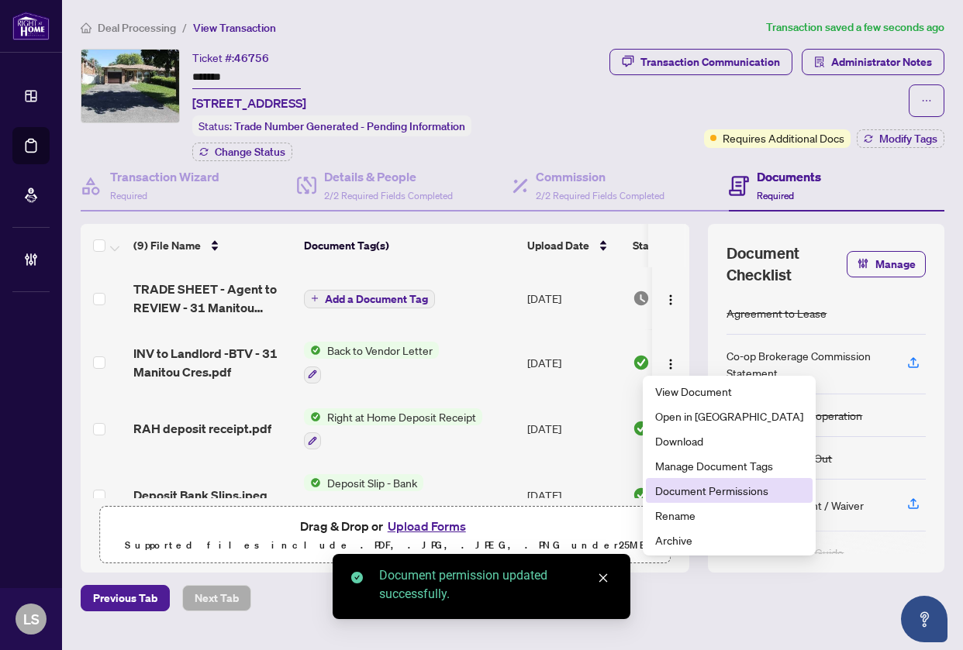
click at [704, 498] on span "Document Permissions" at bounding box center [729, 490] width 148 height 17
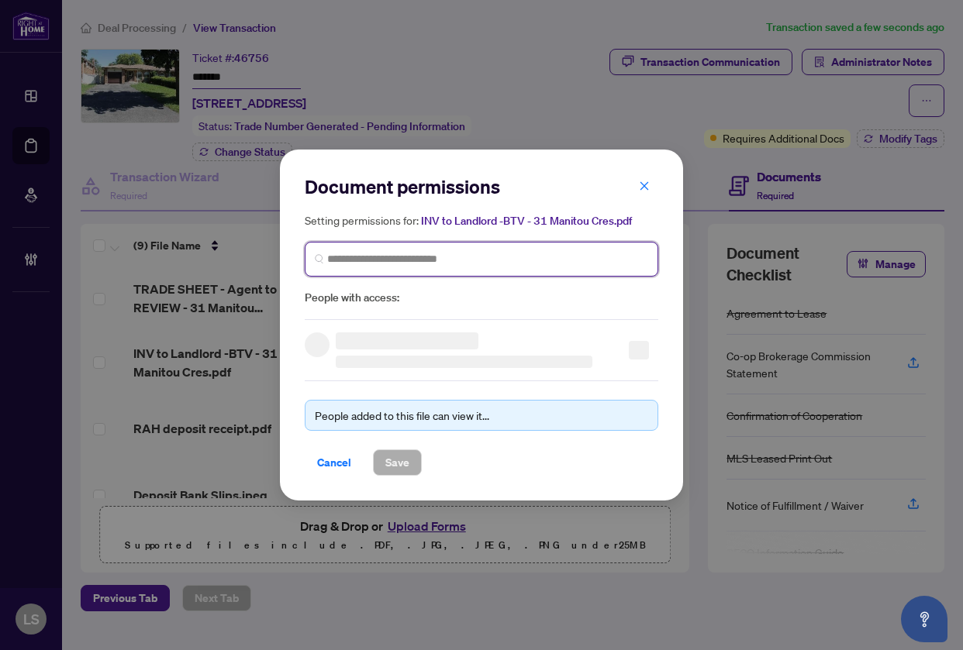
click at [0, 0] on input "search" at bounding box center [0, 0] width 0 height 0
type input "*******"
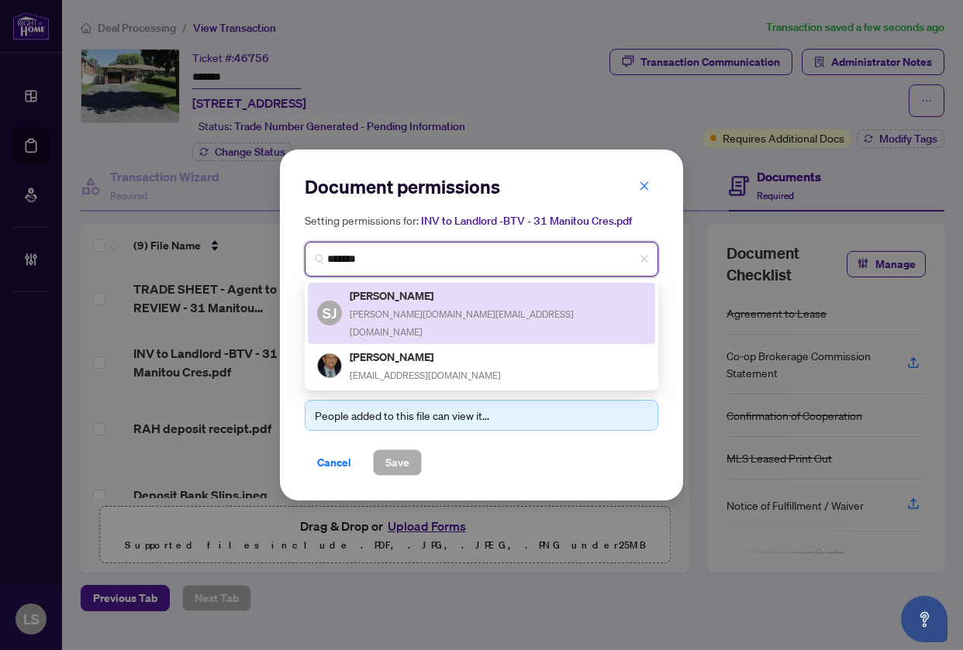
click at [417, 314] on div "Shabbir Janmohamed shabbir.realtor@yahoo.ca" at bounding box center [498, 313] width 296 height 53
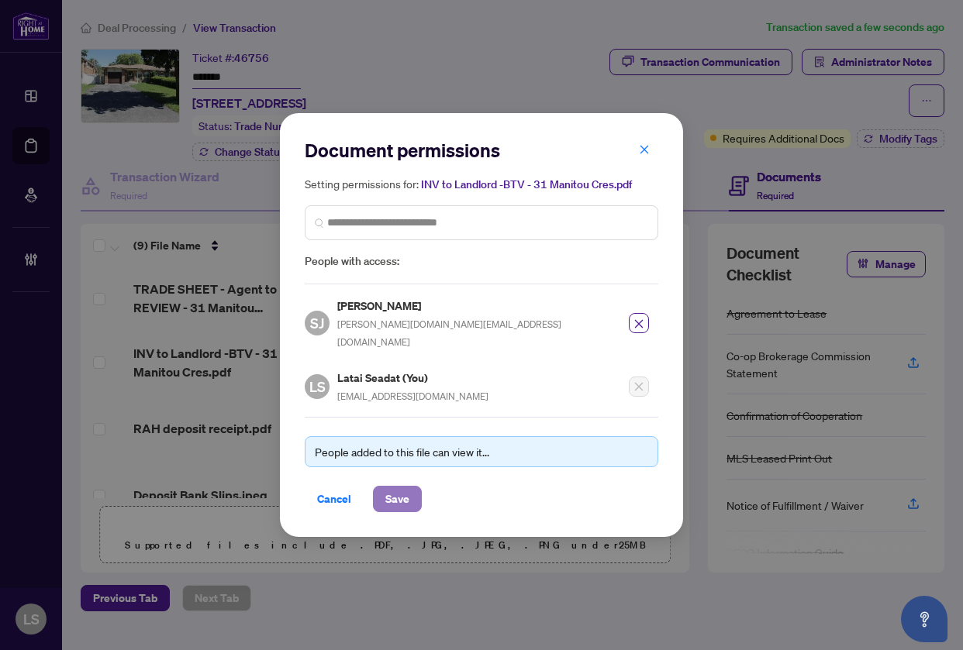
click at [394, 487] on span "Save" at bounding box center [397, 499] width 24 height 25
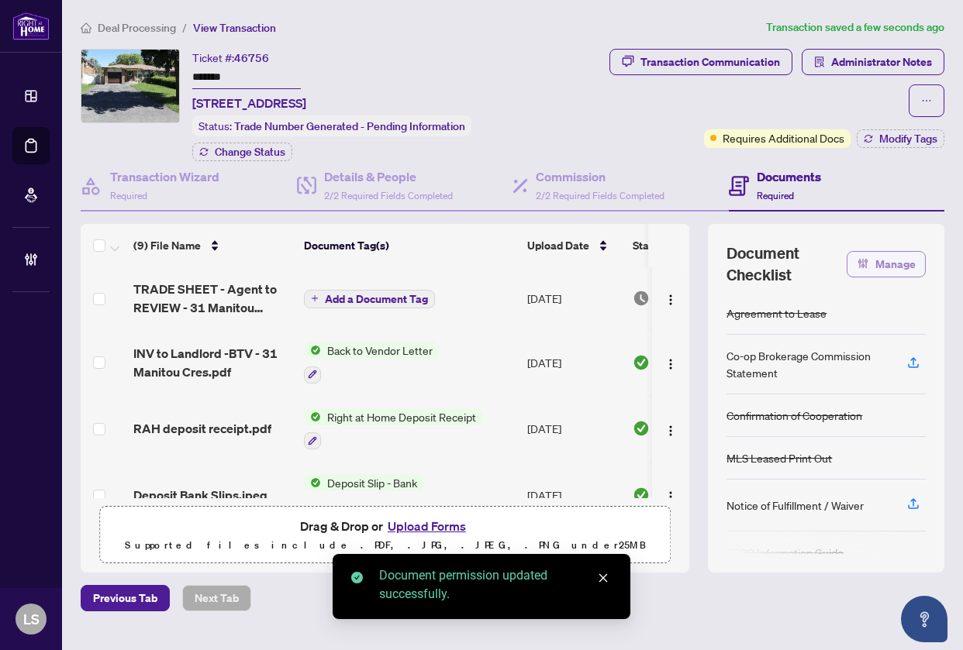
click at [875, 270] on span "Manage" at bounding box center [895, 264] width 40 height 25
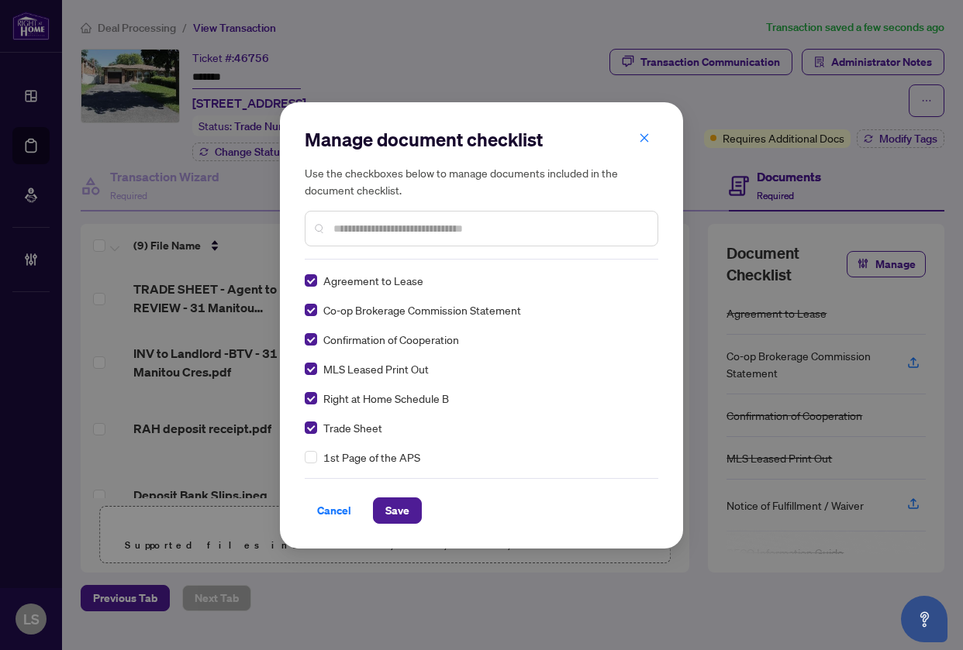
click at [393, 510] on span "Save" at bounding box center [397, 510] width 24 height 25
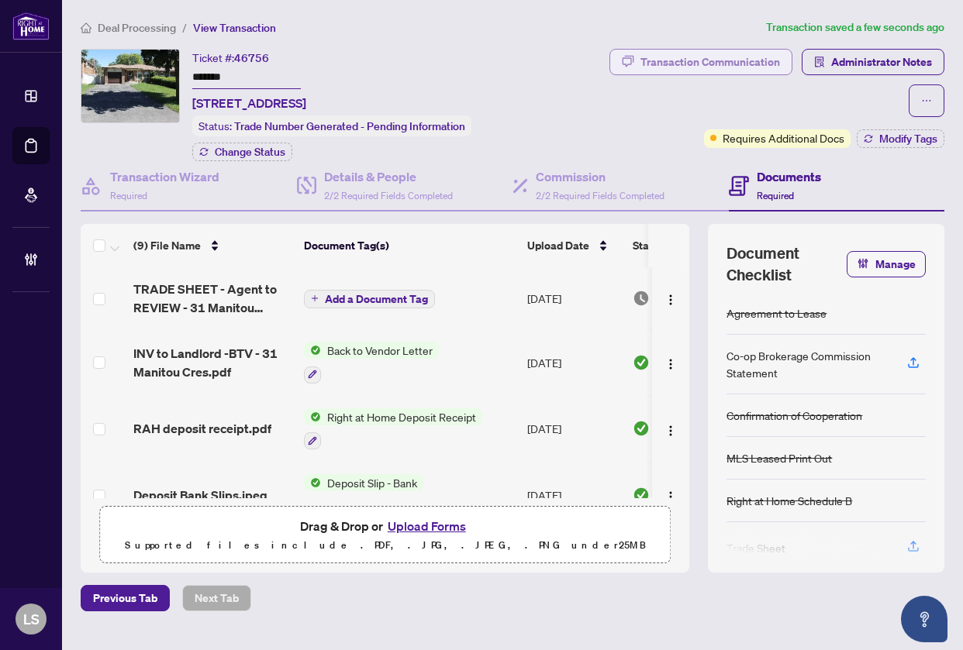
click at [683, 54] on div "Transaction Communication" at bounding box center [709, 62] width 139 height 25
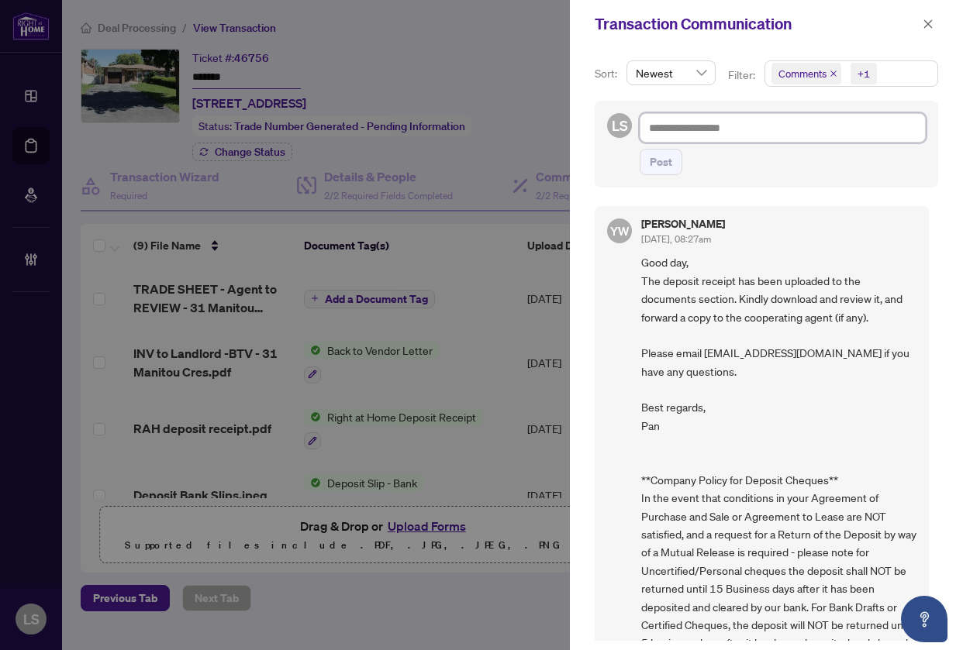
drag, startPoint x: 700, startPoint y: 133, endPoint x: 732, endPoint y: 143, distance: 34.1
click at [698, 134] on textarea at bounding box center [782, 127] width 286 height 29
paste textarea "**********"
type textarea "**********"
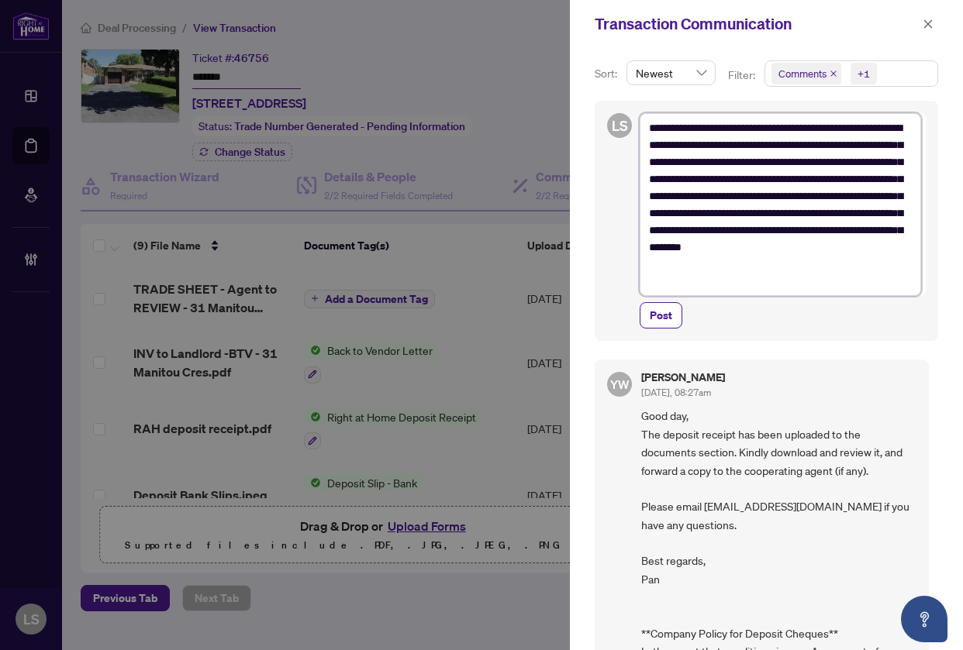
click at [816, 126] on textarea "**********" at bounding box center [779, 204] width 281 height 183
click at [819, 127] on textarea "**********" at bounding box center [779, 204] width 281 height 183
type textarea "**********"
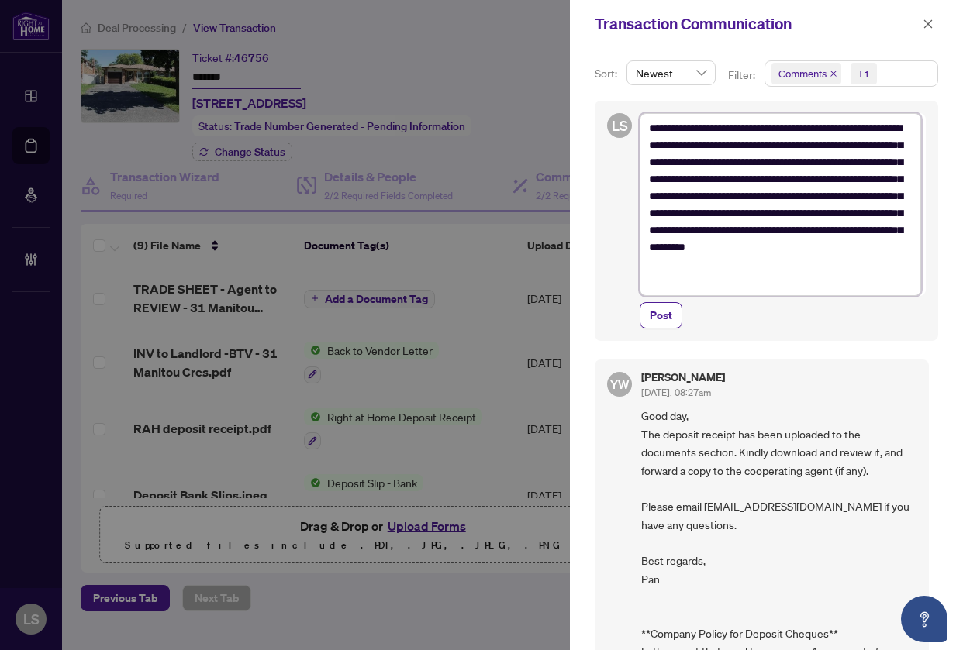
type textarea "**********"
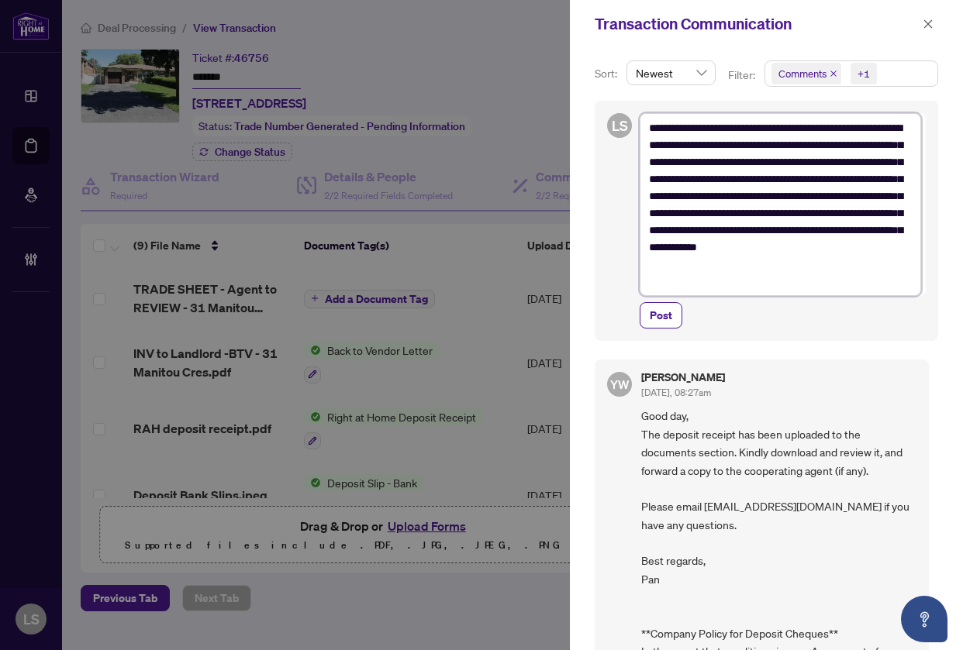
type textarea "**********"
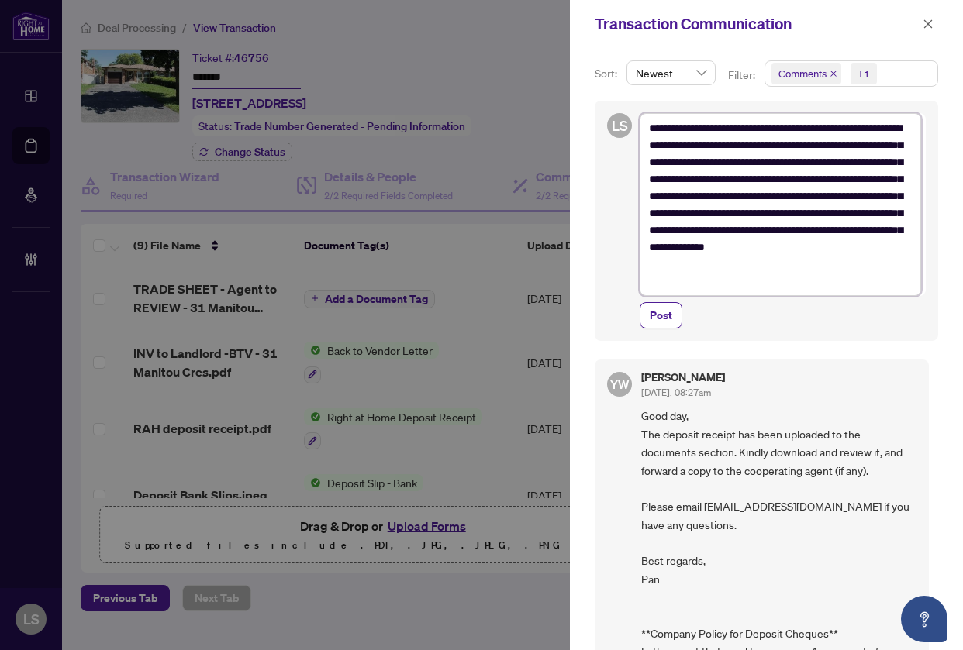
type textarea "**********"
click at [839, 128] on textarea "**********" at bounding box center [779, 204] width 281 height 183
type textarea "**********"
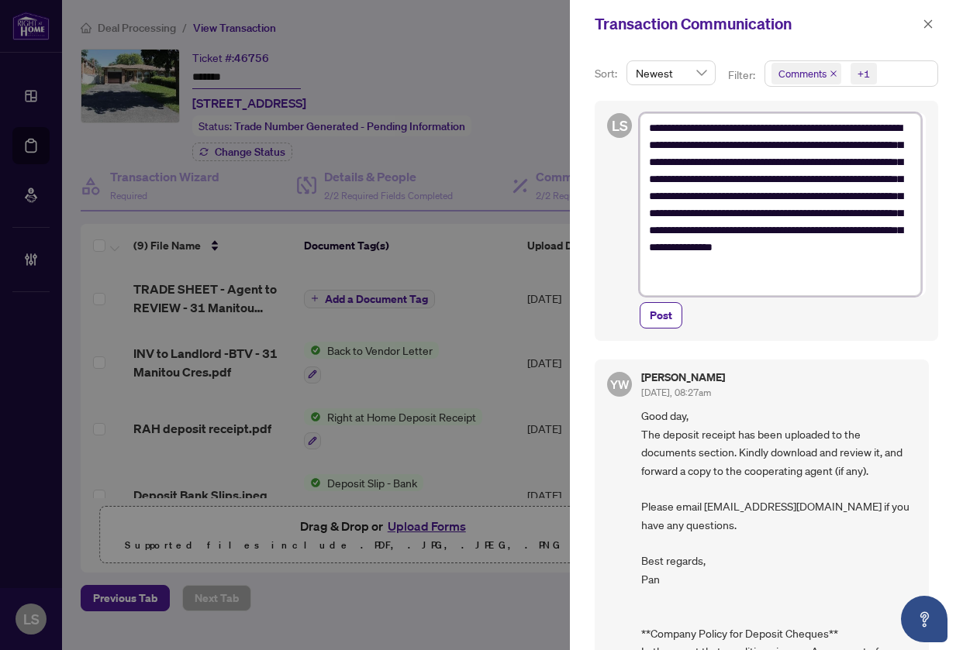
type textarea "**********"
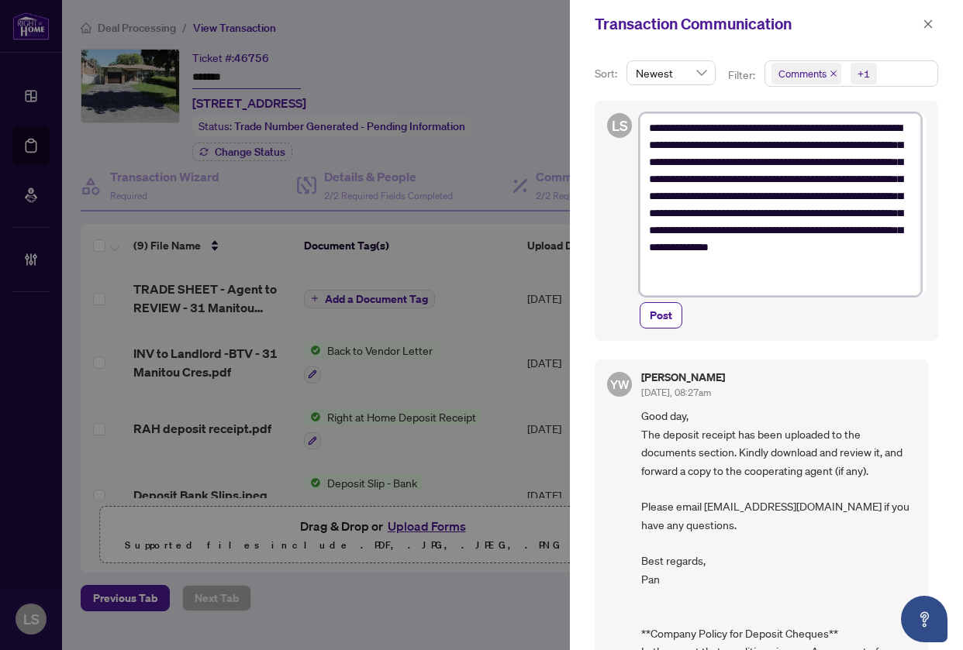
type textarea "**********"
click at [665, 309] on span "Post" at bounding box center [660, 315] width 22 height 25
type textarea "**********"
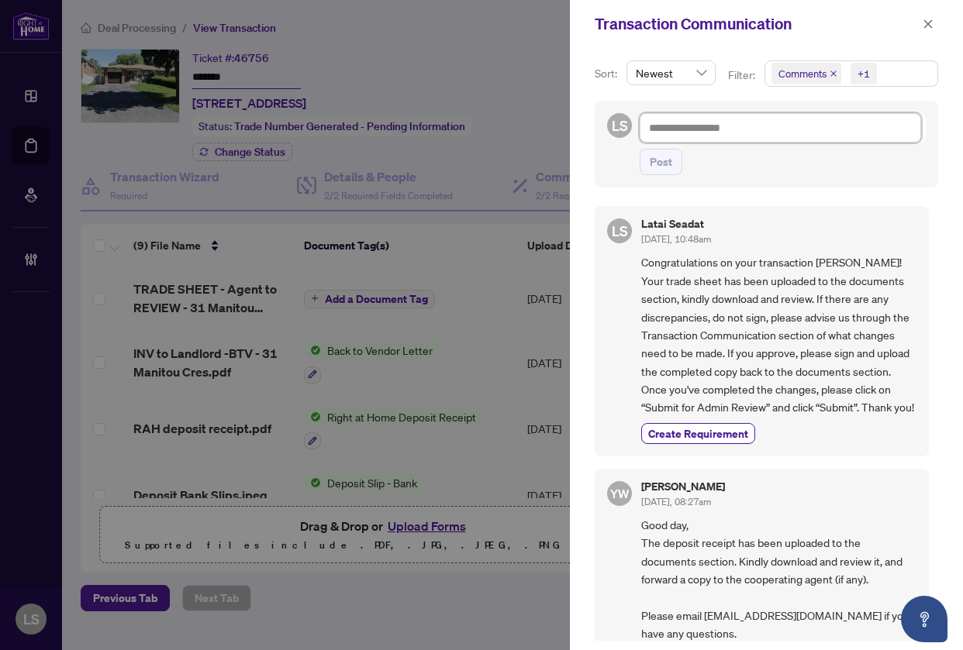
click at [696, 129] on textarea at bounding box center [779, 127] width 281 height 29
paste textarea "**********"
type textarea "**********"
click at [667, 164] on span "Post" at bounding box center [660, 162] width 22 height 25
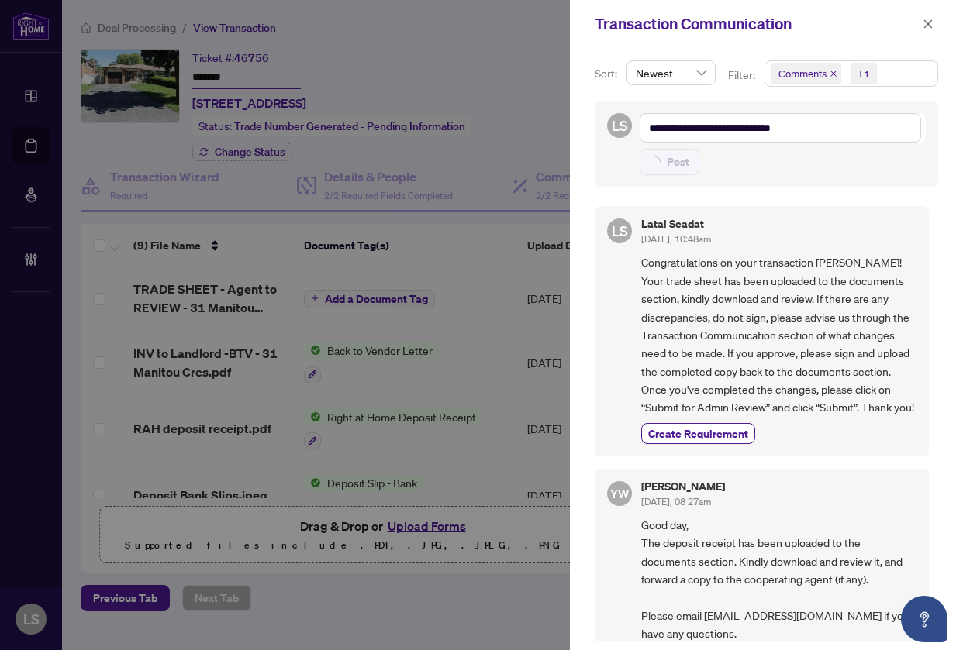
type textarea "**********"
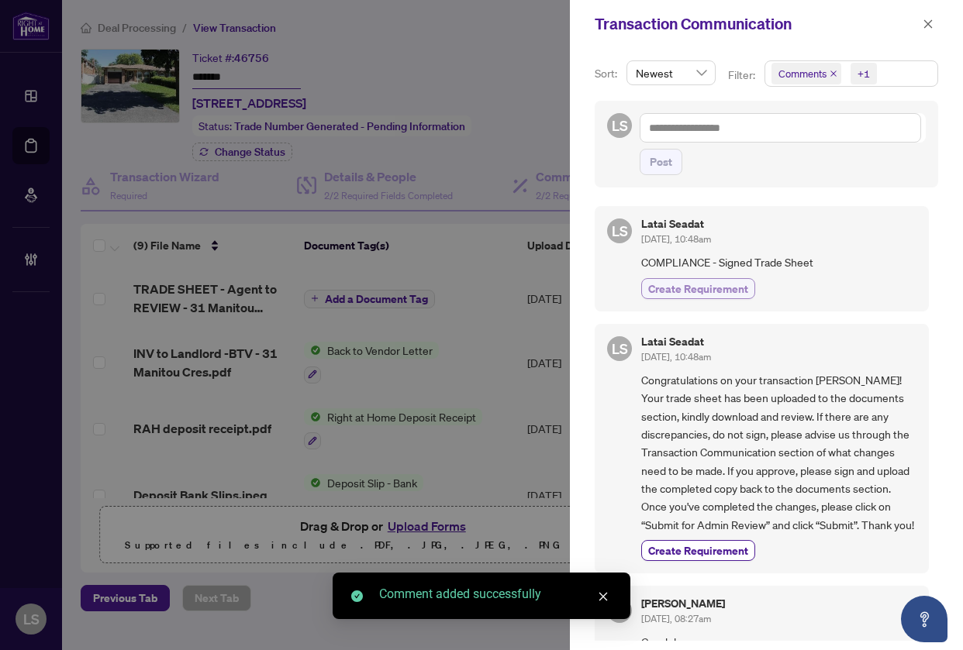
click at [722, 287] on span "Create Requirement" at bounding box center [698, 289] width 100 height 16
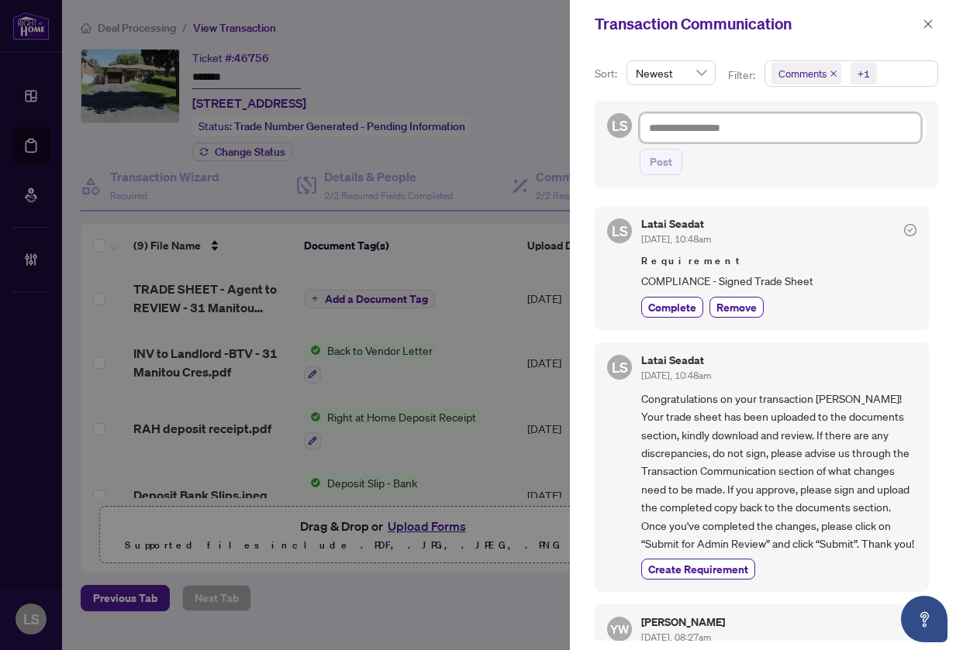
click at [742, 130] on textarea at bounding box center [779, 127] width 281 height 29
paste textarea "**********"
type textarea "**********"
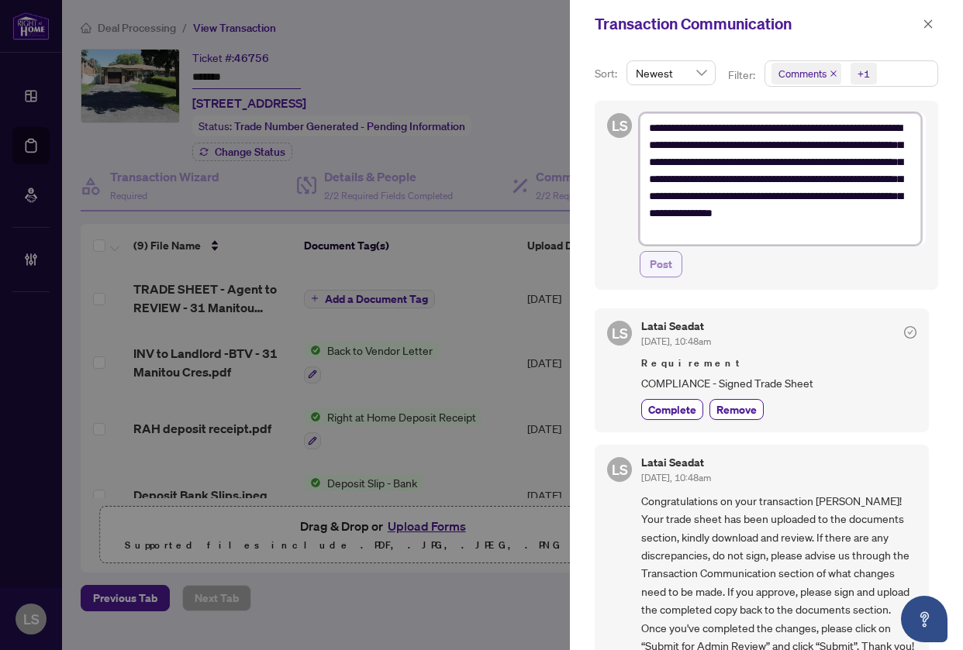
type textarea "**********"
click at [650, 257] on span "Post" at bounding box center [660, 264] width 22 height 25
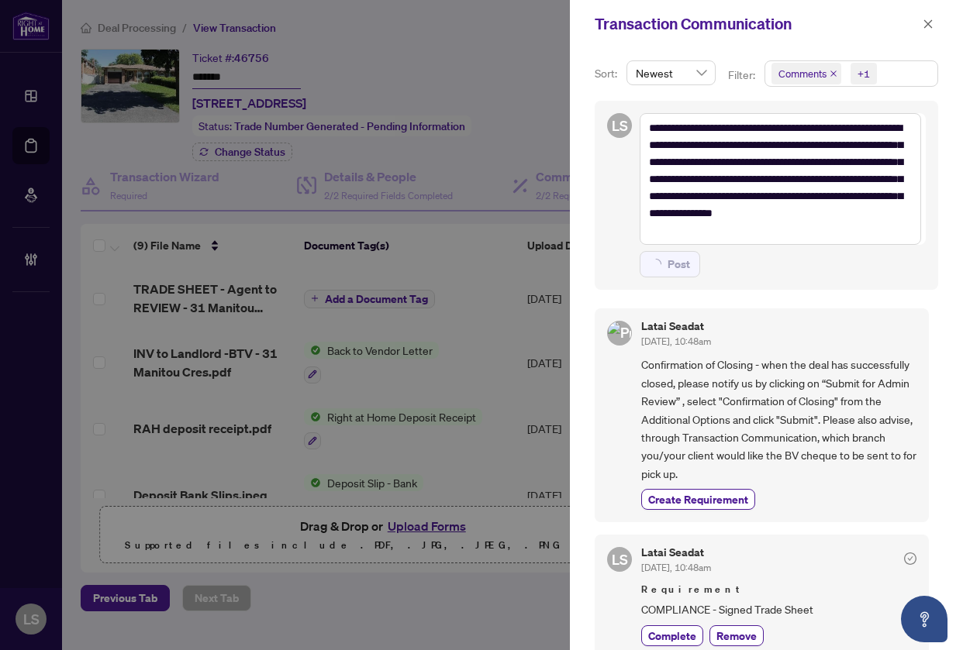
type textarea "**********"
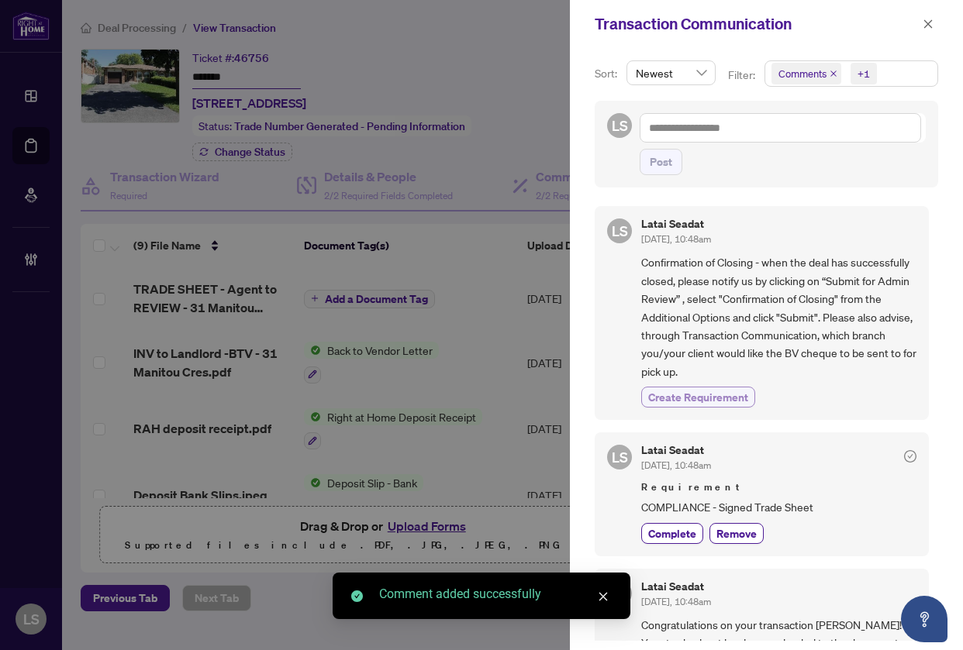
click at [688, 404] on span "Create Requirement" at bounding box center [698, 397] width 100 height 16
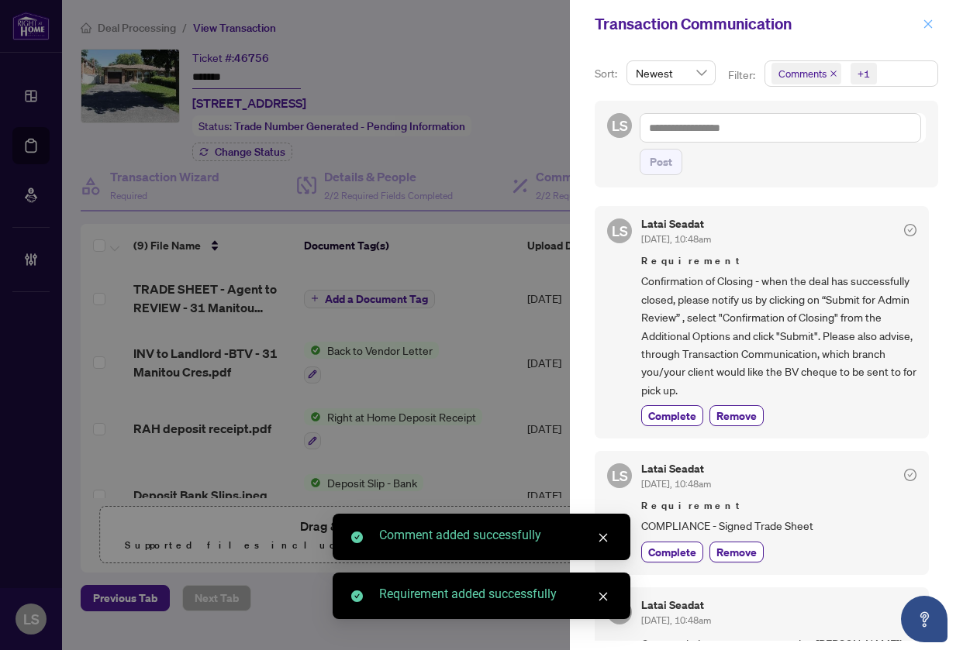
click at [927, 31] on span "button" at bounding box center [927, 24] width 11 height 25
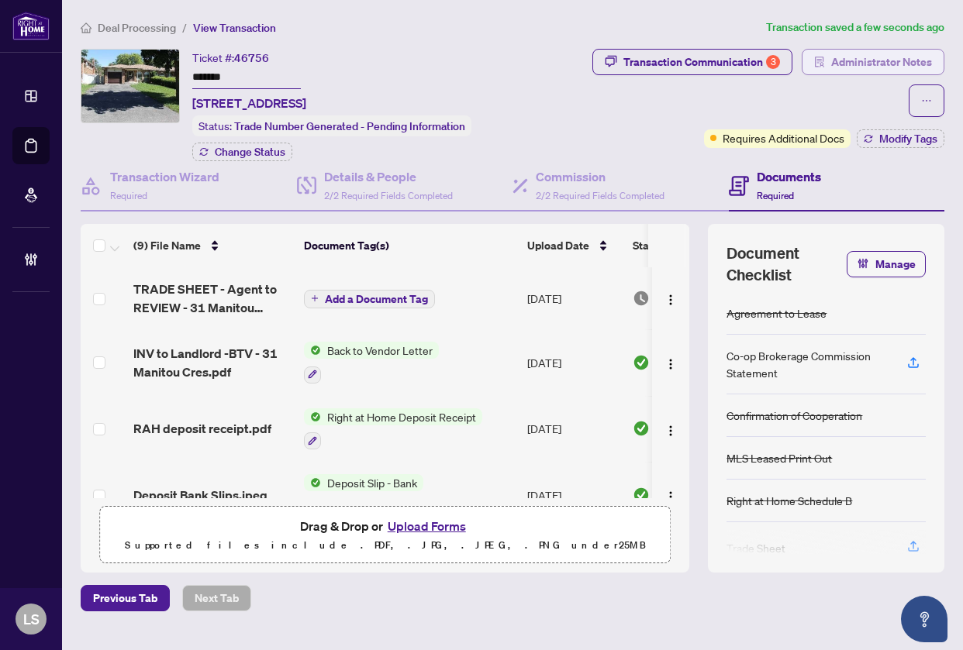
click at [907, 63] on span "Administrator Notes" at bounding box center [881, 62] width 101 height 25
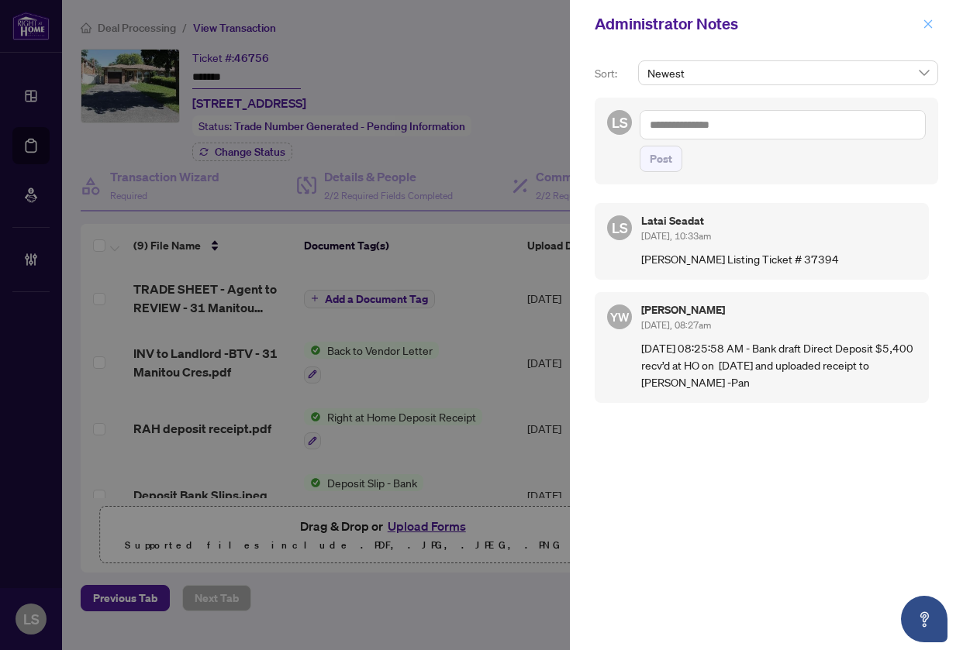
click at [925, 21] on icon "close" at bounding box center [927, 24] width 11 height 11
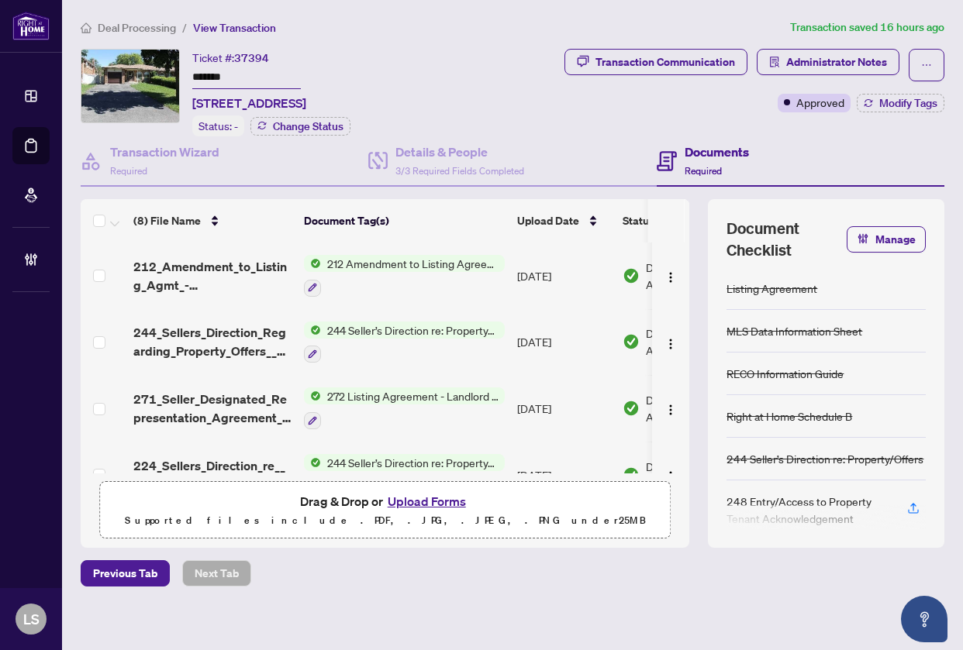
click at [253, 62] on span "37394" at bounding box center [251, 58] width 35 height 14
copy span "37394"
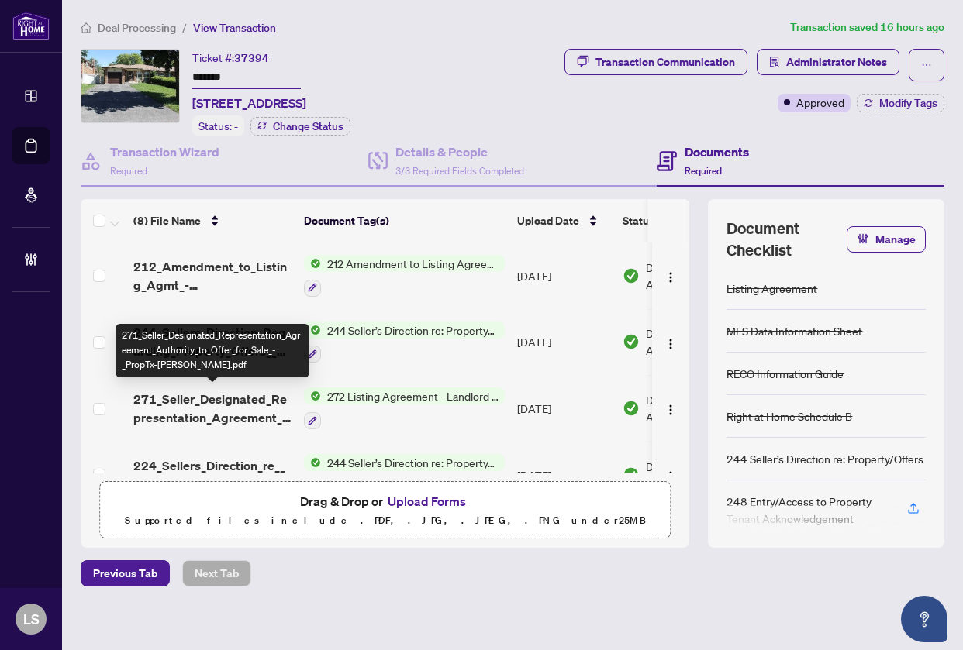
click at [209, 397] on span "271_Seller_Designated_Representation_Agreement_Authority_to_Offer_for_Sale_-_Pr…" at bounding box center [212, 408] width 158 height 37
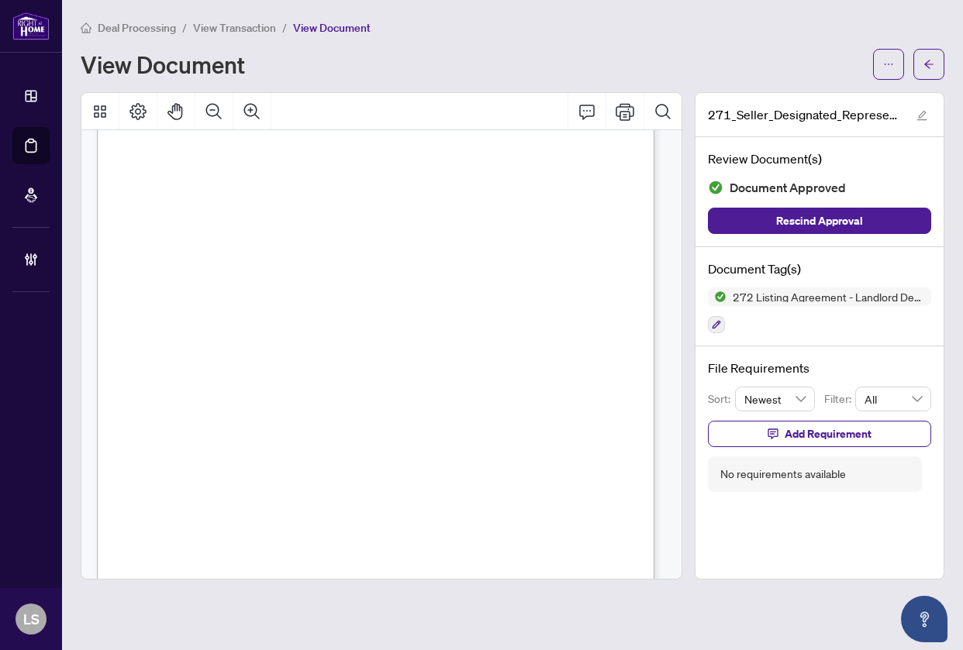
scroll to position [232, 0]
drag, startPoint x: 464, startPoint y: 434, endPoint x: 5, endPoint y: 421, distance: 459.0
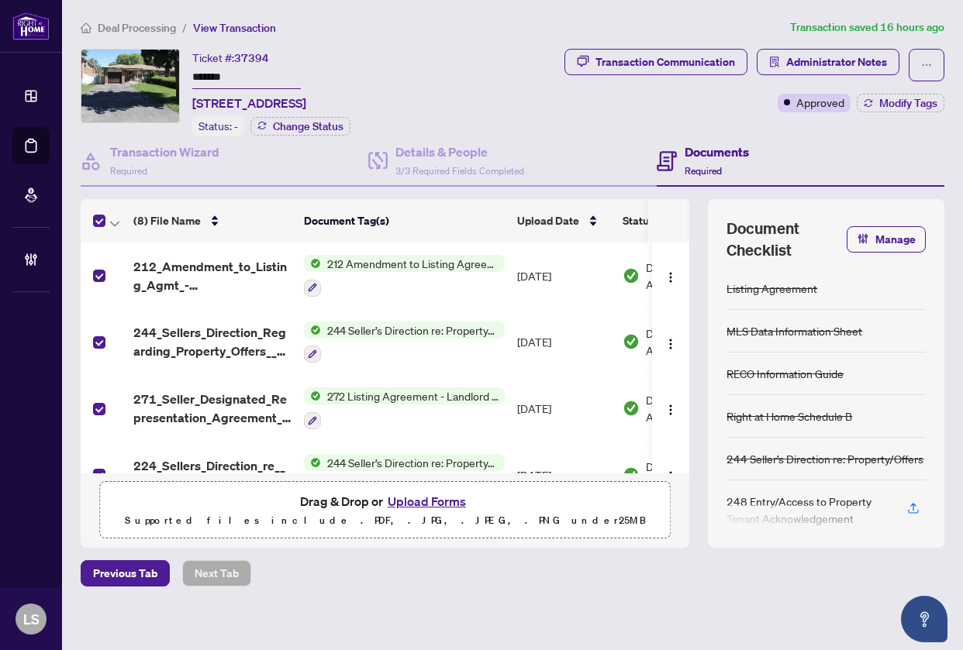
click at [108, 222] on div at bounding box center [107, 221] width 28 height 19
click at [115, 221] on icon "button" at bounding box center [114, 224] width 9 height 6
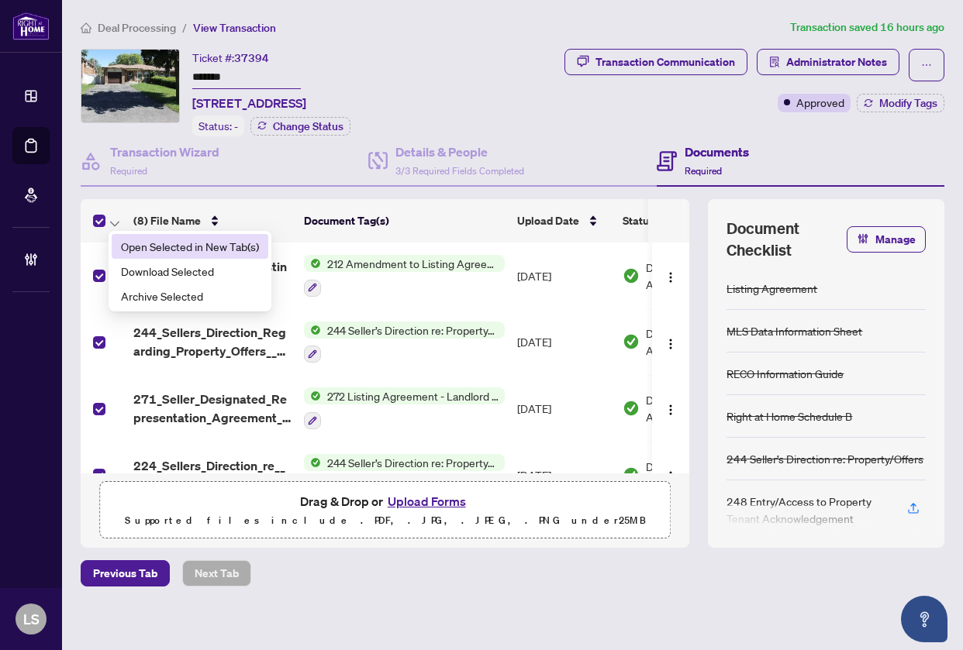
click at [141, 240] on span "Open Selected in New Tab(s)" at bounding box center [190, 246] width 138 height 17
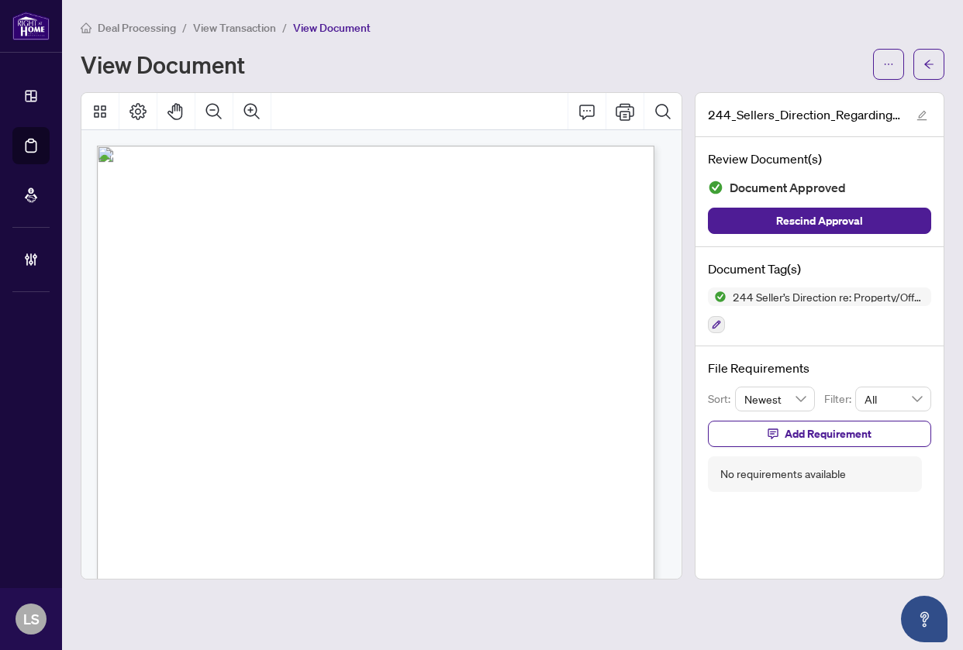
click at [334, 346] on div "Form 244 Revised 2023 Page 1 of 1 The trademarks REALTOR®, REALTORS®, MLS®, Mul…" at bounding box center [424, 569] width 655 height 847
click at [353, 358] on span "The Designated Representative will be providing services and representation to …" at bounding box center [348, 357] width 429 height 9
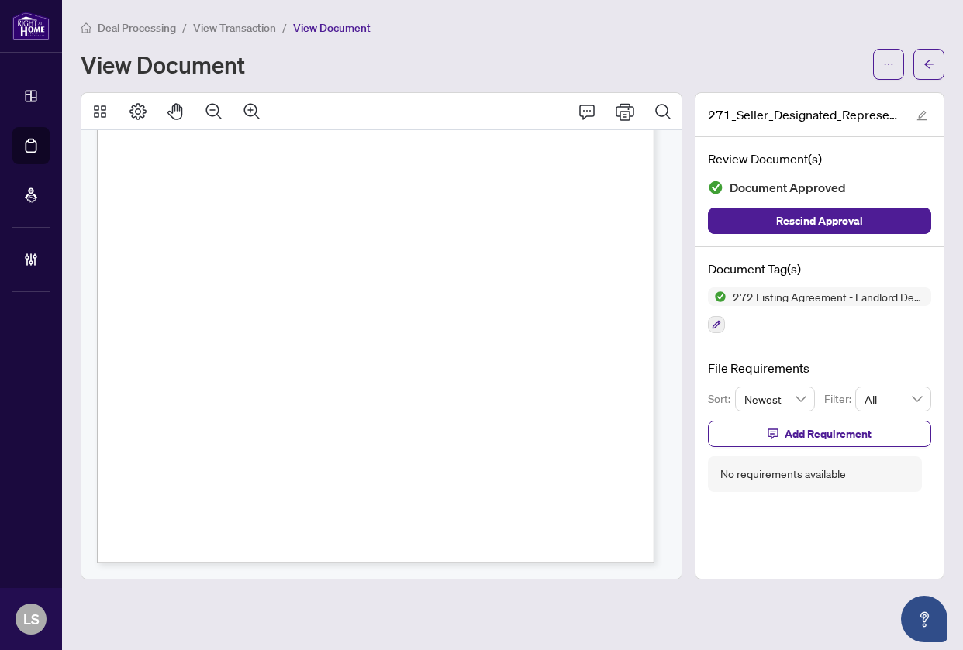
drag, startPoint x: 457, startPoint y: 418, endPoint x: 489, endPoint y: 427, distance: 32.9
click at [460, 418] on span "All other terms of the agreement will remain in effect." at bounding box center [474, 416] width 270 height 9
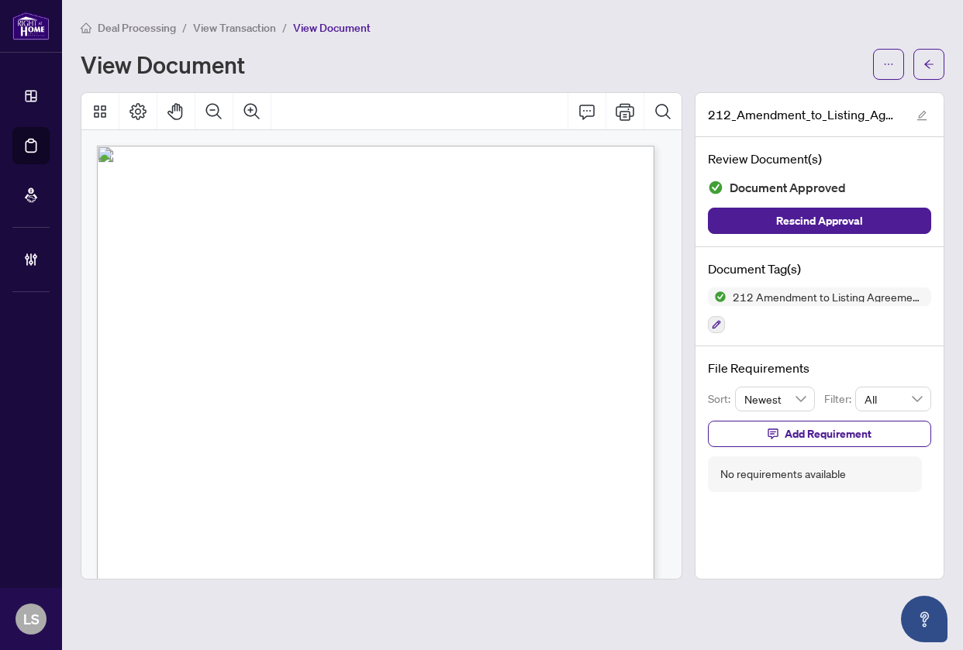
click at [215, 362] on span "LISTING EXPIRY DATE:" at bounding box center [174, 359] width 81 height 9
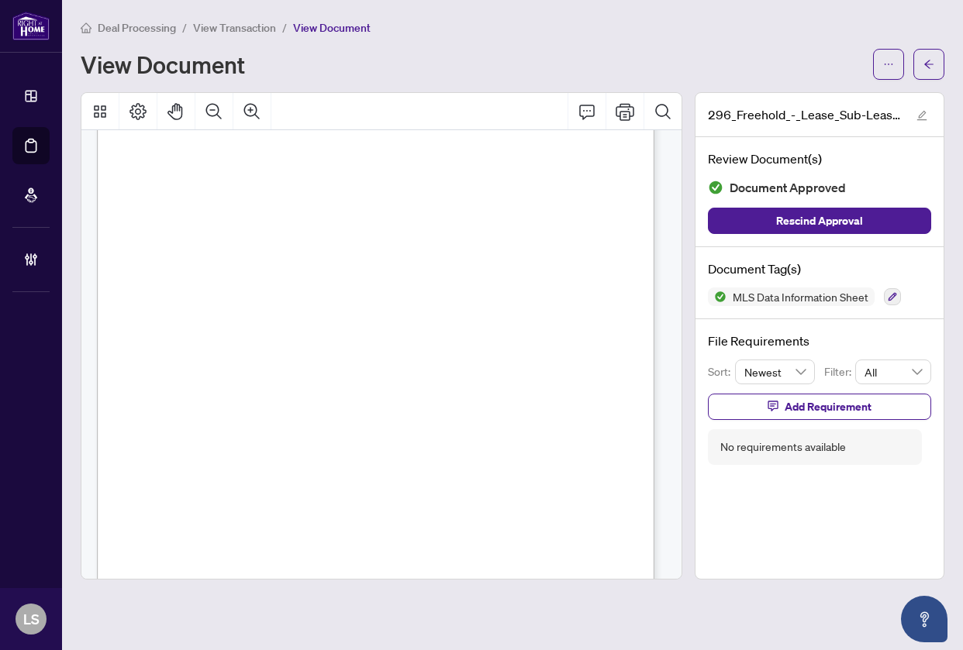
scroll to position [8427, 0]
click at [443, 427] on div "Working with a real estate agent: Things you need to know RECO INFORMATION GUID…" at bounding box center [424, 569] width 655 height 847
click at [422, 449] on div "12 Acknowledgement Acknowledgement | RECO INFORMATION GUIDE Real estate agent n…" at bounding box center [424, 498] width 655 height 847
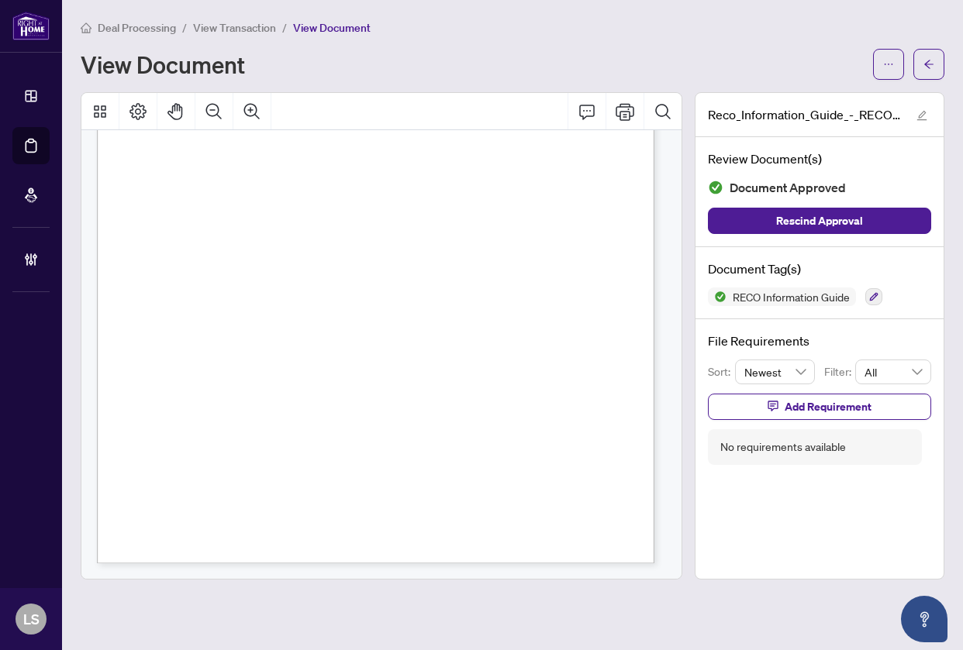
click at [433, 476] on div "12 Acknowledgement Acknowledgement | RECO INFORMATION GUIDE Real estate agent n…" at bounding box center [424, 266] width 655 height 847
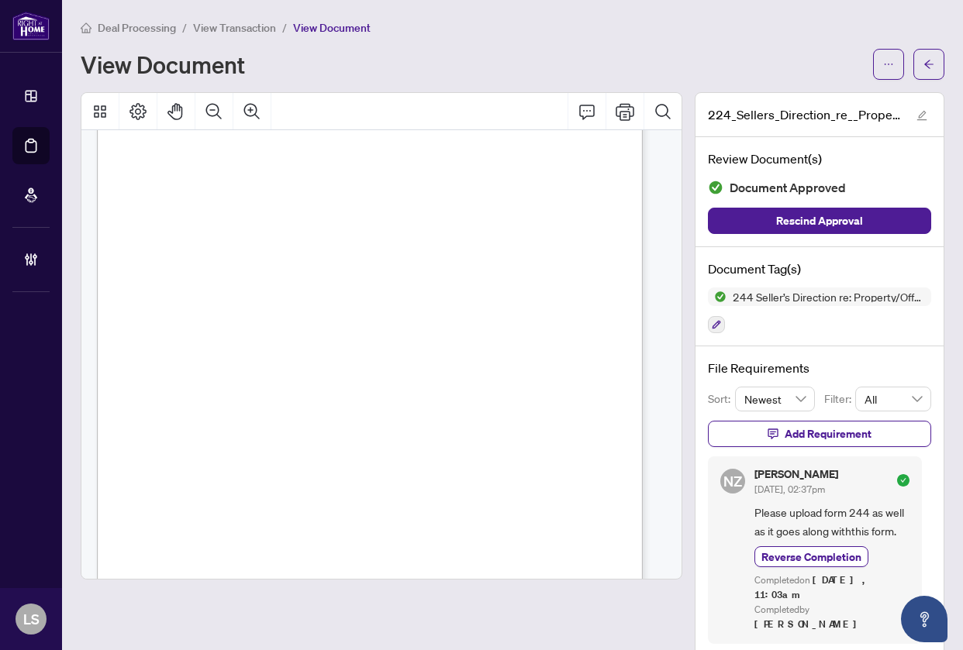
scroll to position [288, 0]
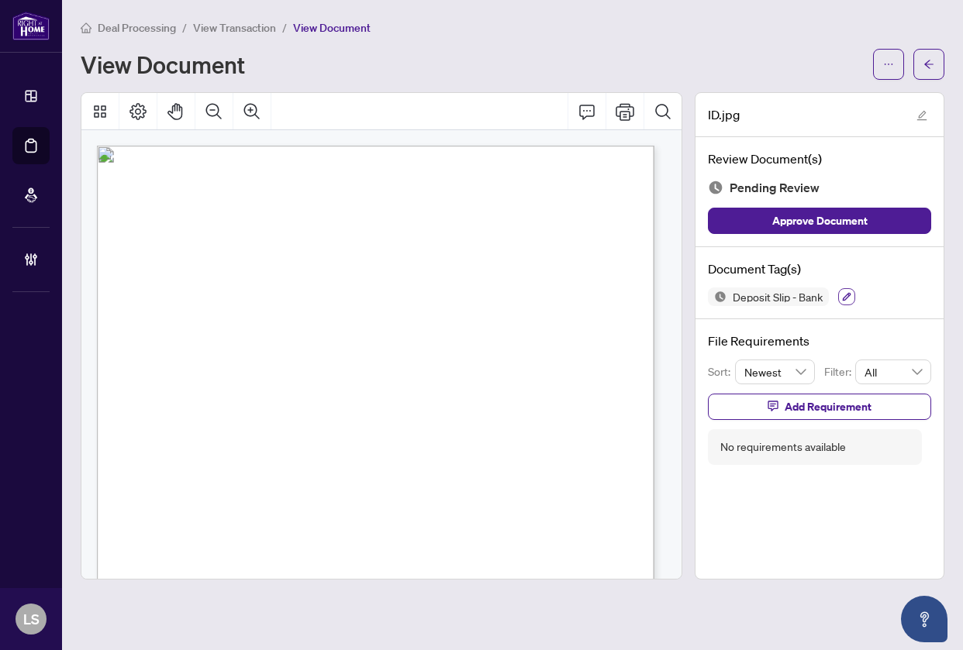
click at [844, 303] on button "button" at bounding box center [846, 296] width 17 height 17
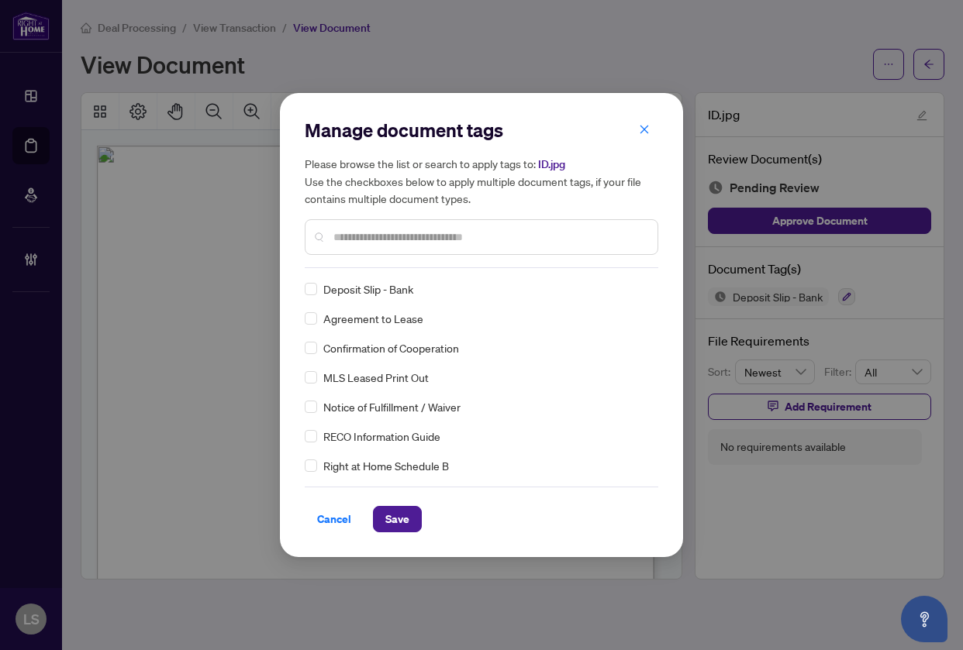
click at [412, 241] on input "text" at bounding box center [489, 237] width 312 height 17
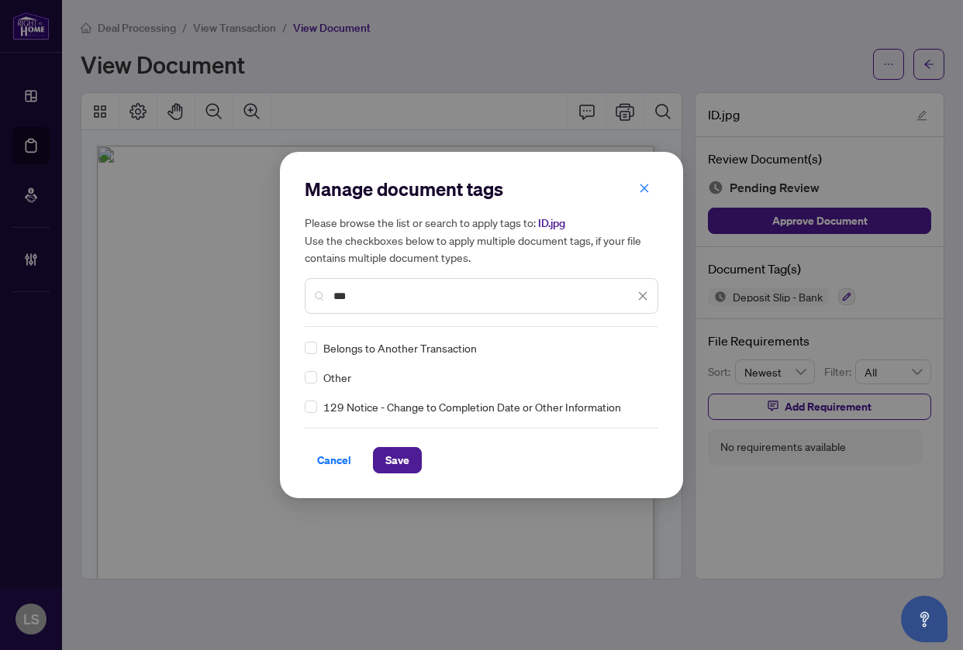
type input "***"
click at [635, 349] on div at bounding box center [632, 347] width 29 height 15
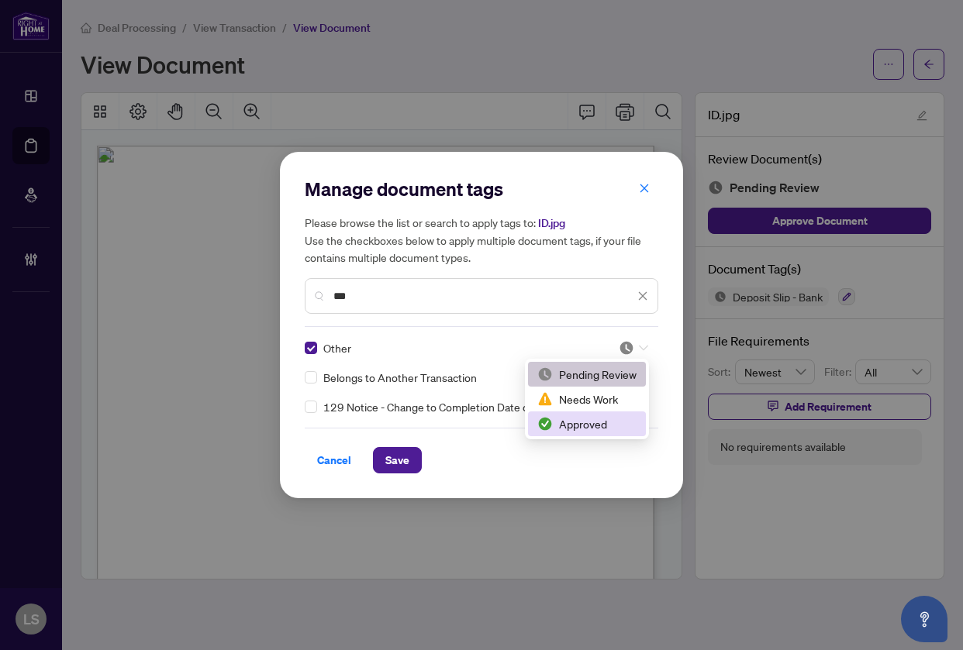
click at [599, 425] on div "Approved" at bounding box center [586, 423] width 99 height 17
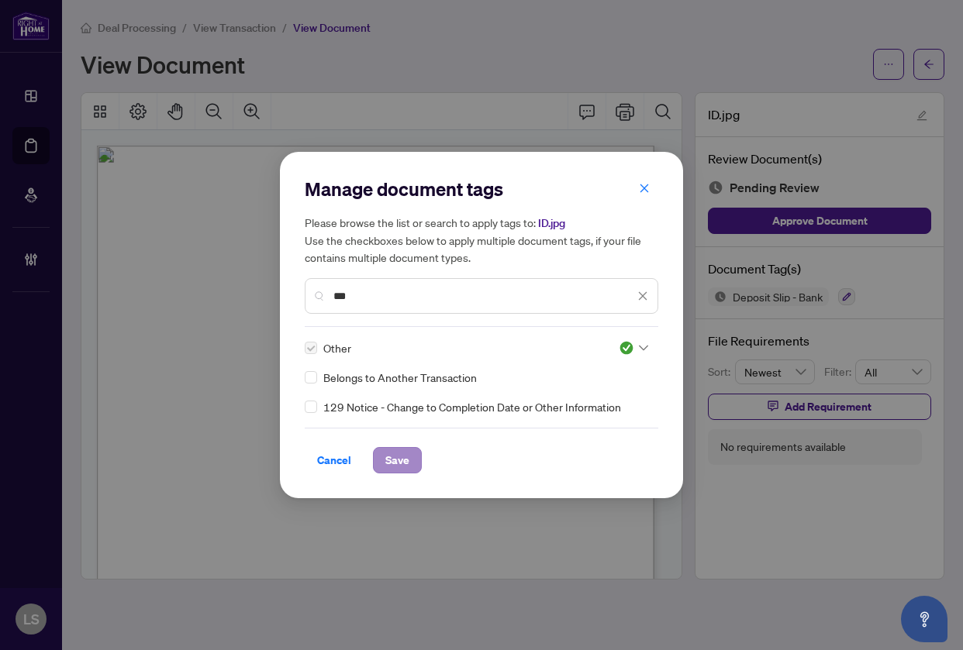
drag, startPoint x: 370, startPoint y: 456, endPoint x: 405, endPoint y: 465, distance: 36.8
click at [370, 460] on div "Cancel Save" at bounding box center [481, 460] width 353 height 26
click at [412, 465] on button "Save" at bounding box center [397, 460] width 49 height 26
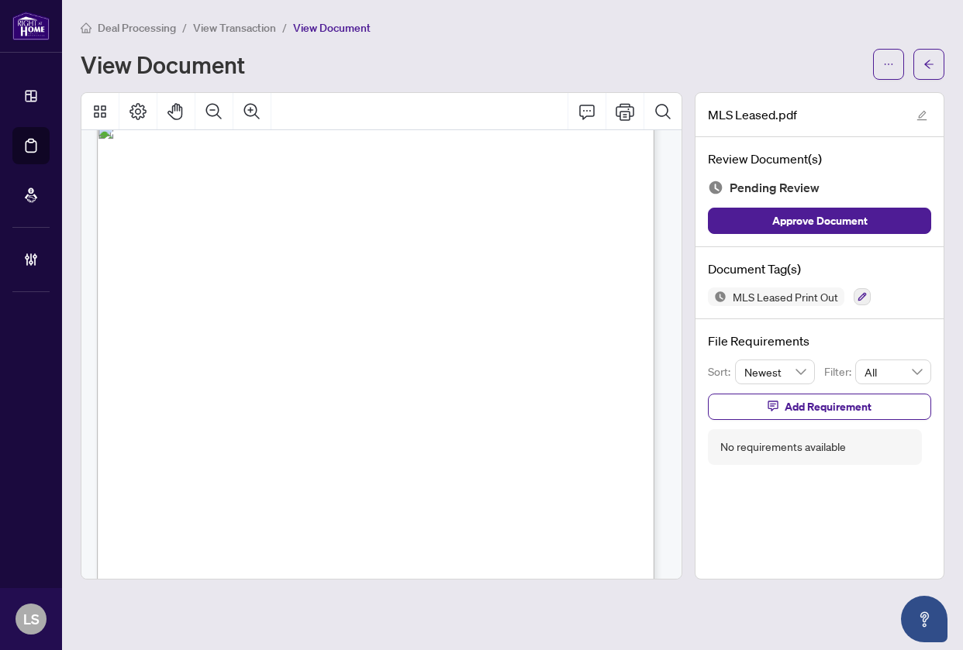
scroll to position [775, 0]
click at [860, 303] on button "button" at bounding box center [861, 296] width 17 height 17
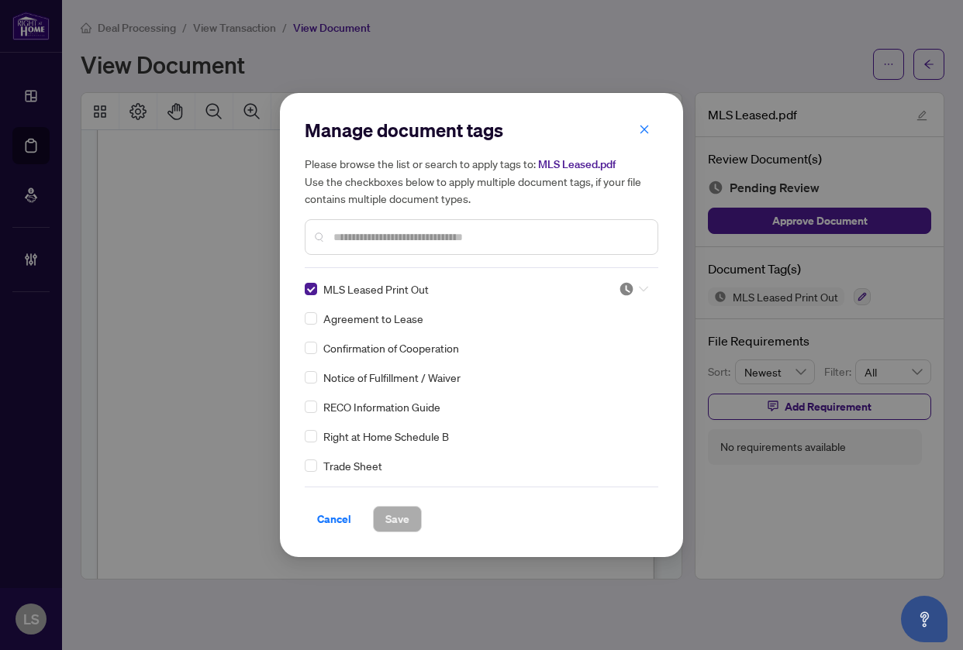
click at [629, 290] on div at bounding box center [632, 288] width 29 height 15
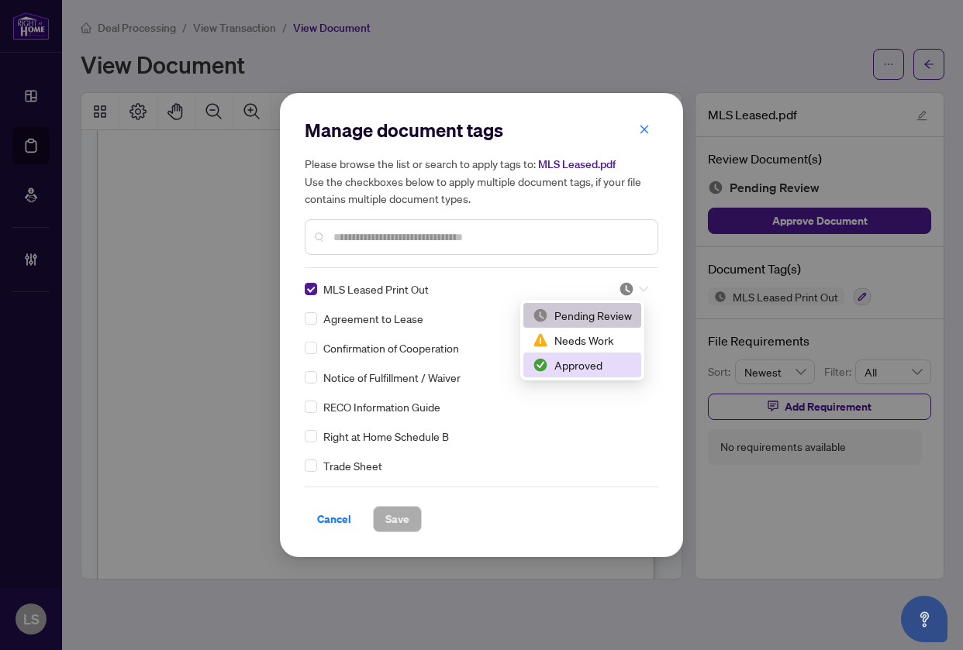
click at [586, 366] on div "Approved" at bounding box center [581, 364] width 99 height 17
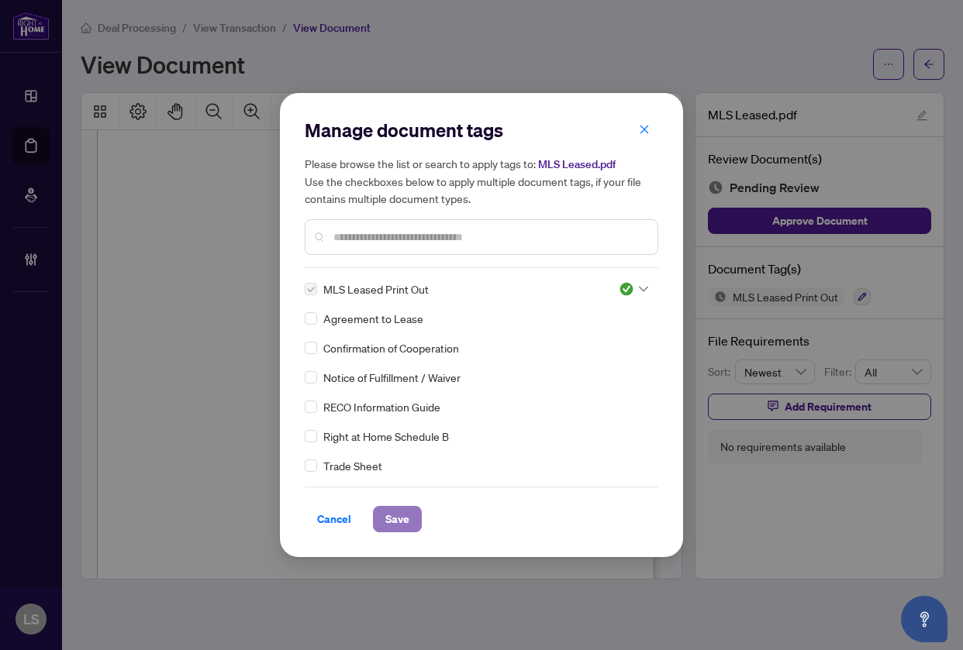
click at [407, 511] on button "Save" at bounding box center [397, 519] width 49 height 26
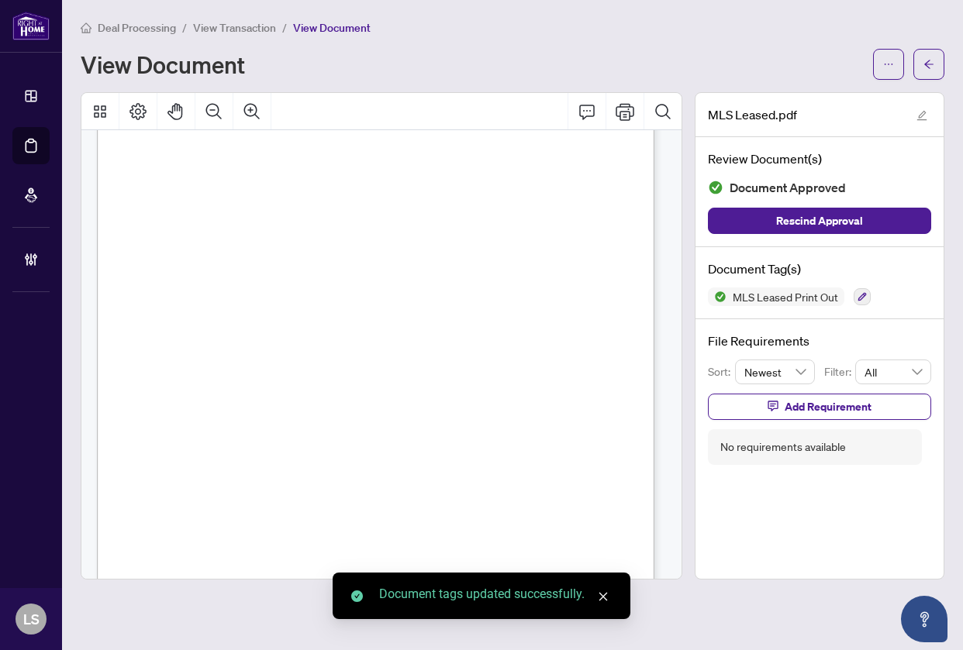
click at [415, 367] on div "Last Update: [DATE] Original: $2,700 Prepared By: [PERSON_NAME] [PERSON_NAME] R…" at bounding box center [424, 533] width 655 height 847
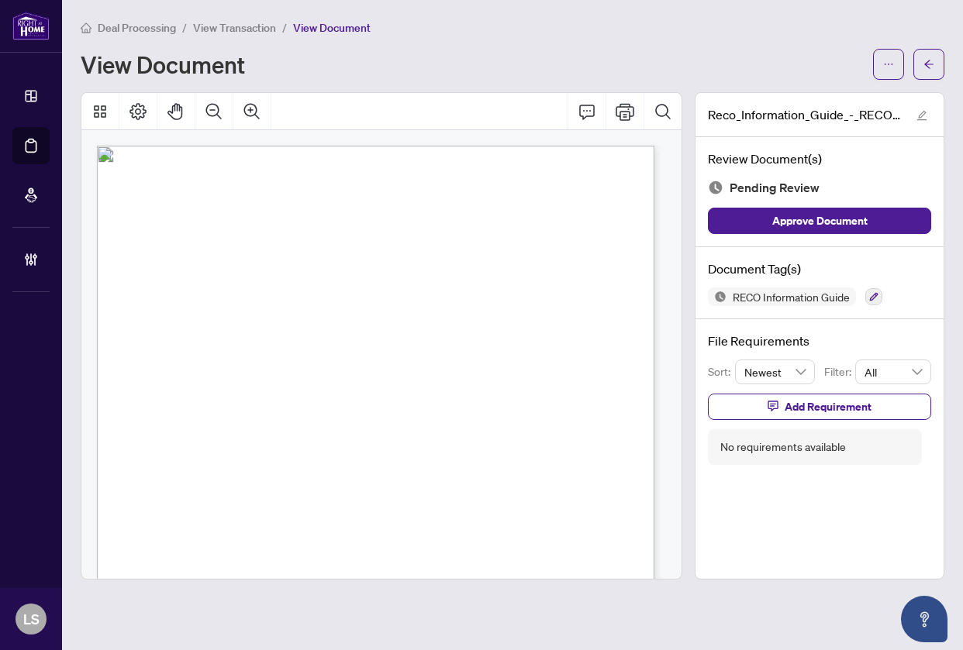
drag, startPoint x: 442, startPoint y: 360, endPoint x: 432, endPoint y: 353, distance: 11.6
click at [440, 360] on div "Working with a real estate agent: Things you need to know RECO INFORMATION GUID…" at bounding box center [424, 569] width 655 height 847
click at [873, 294] on icon "button" at bounding box center [873, 296] width 9 height 9
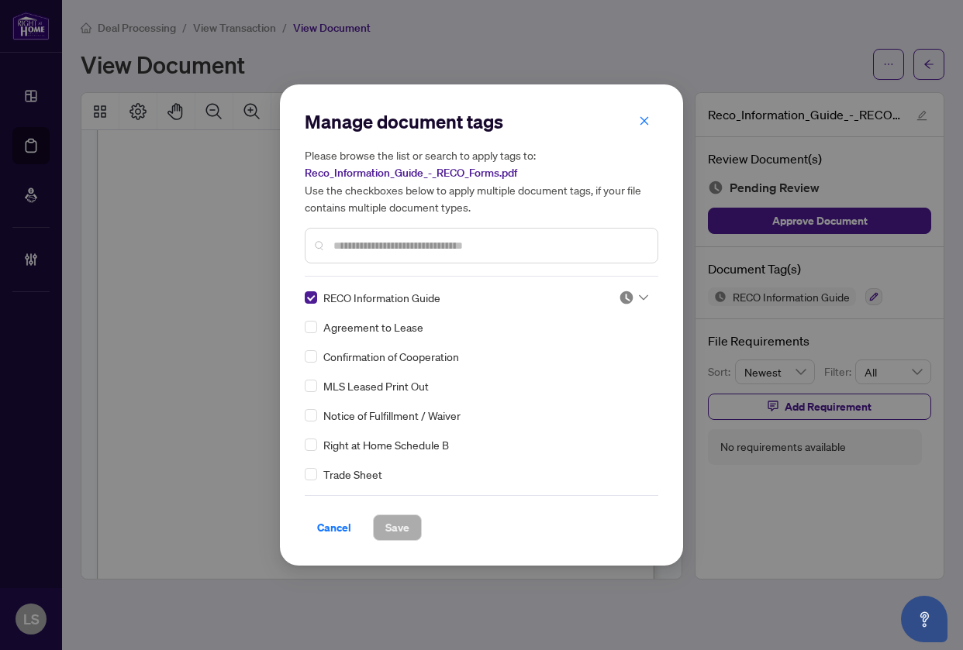
click at [621, 301] on img at bounding box center [625, 297] width 15 height 15
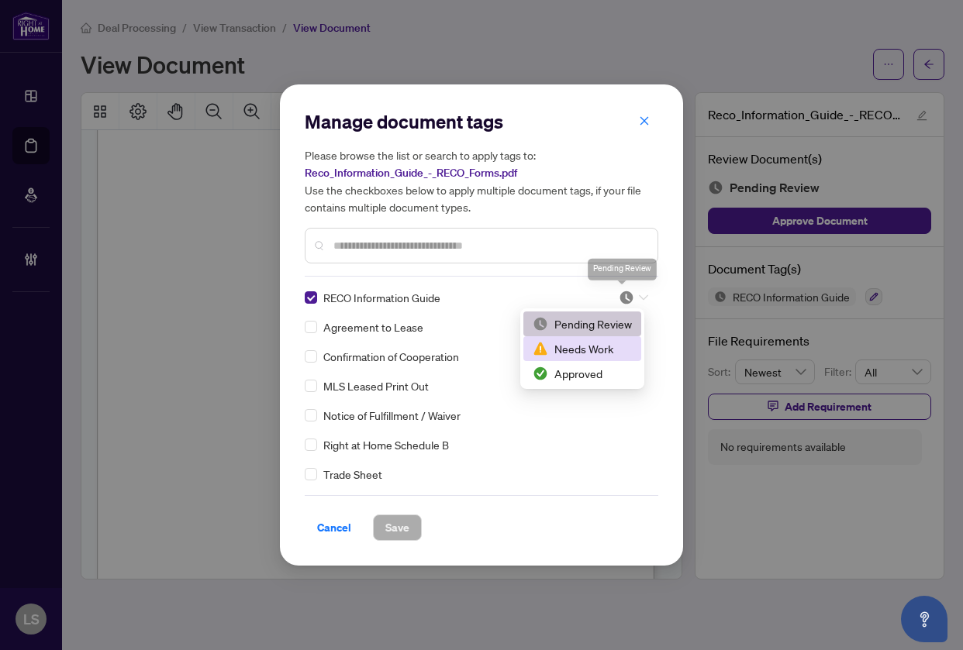
click at [595, 339] on div "Needs Work" at bounding box center [582, 348] width 118 height 25
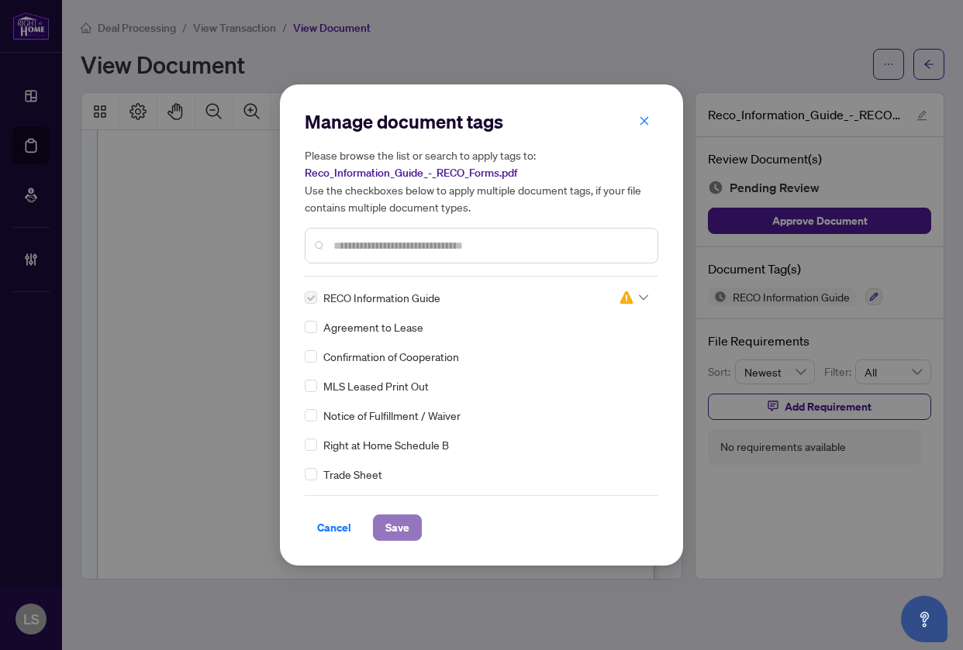
click at [389, 532] on span "Save" at bounding box center [397, 527] width 24 height 25
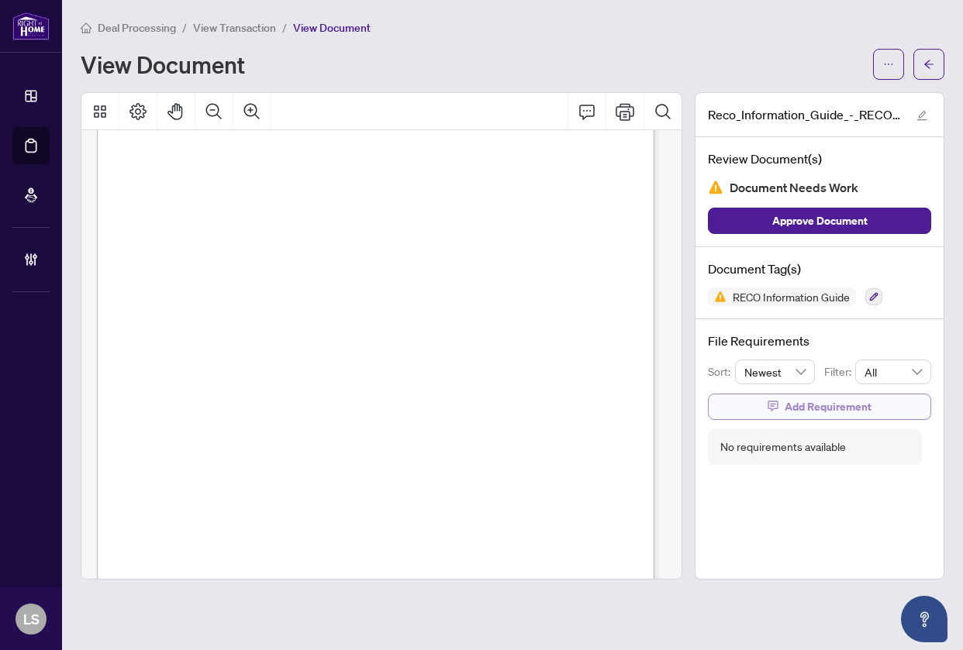
click at [799, 406] on span "Add Requirement" at bounding box center [827, 406] width 87 height 25
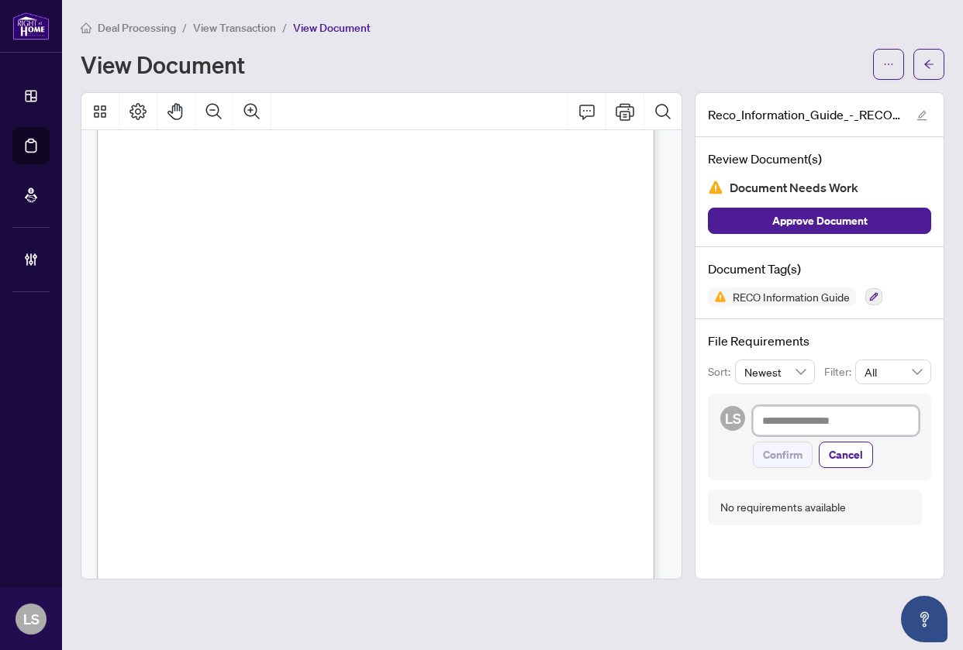
click at [835, 423] on textarea at bounding box center [836, 420] width 166 height 29
paste textarea "**********"
type textarea "**********"
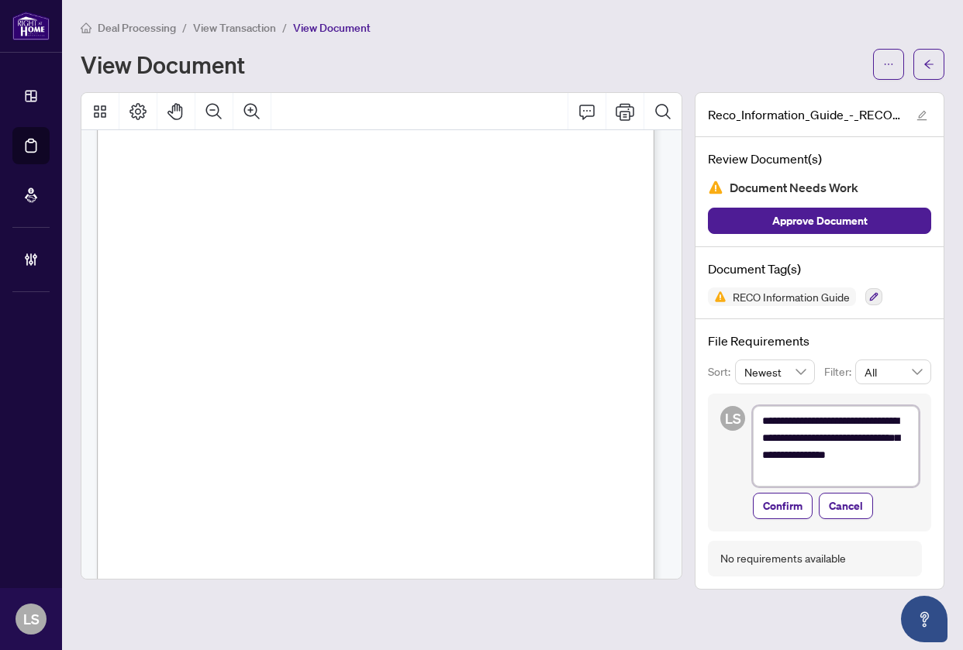
scroll to position [0, 0]
type textarea "**********"
click at [779, 513] on span "Confirm" at bounding box center [783, 506] width 40 height 25
type textarea "**********"
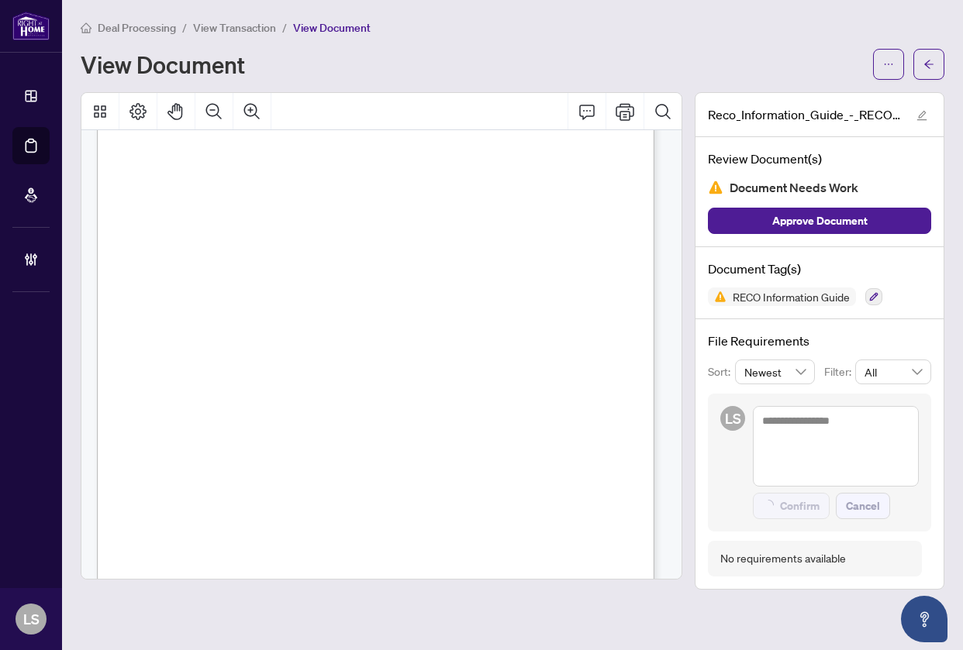
scroll to position [8908, 0]
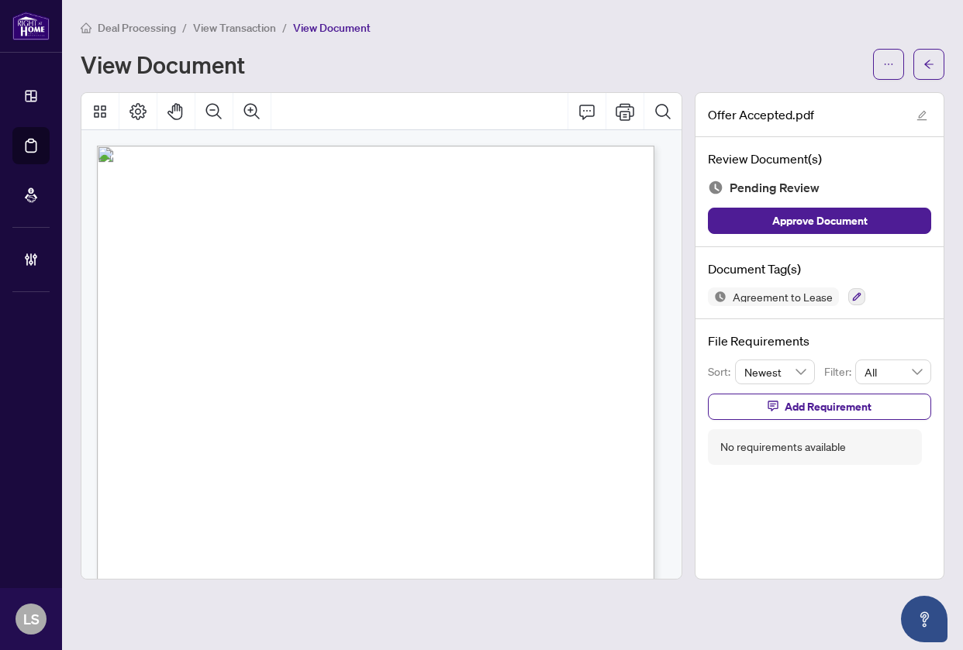
click at [377, 291] on div "Email 12.15pm 30th [DATE] Email 30th 25 12.02pm July DigiSign Verified - fe07a1…" at bounding box center [424, 569] width 655 height 847
click at [426, 243] on div "Email 12.15pm 30th [DATE] Email 30th 25 12.02pm July DigiSign Verified - fe07a1…" at bounding box center [424, 569] width 655 height 847
click at [304, 341] on div "Email 12.15pm 30th [DATE] Email 30th 25 12.02pm July DigiSign Verified - fe07a1…" at bounding box center [424, 569] width 655 height 847
click at [852, 298] on icon "button" at bounding box center [856, 296] width 9 height 9
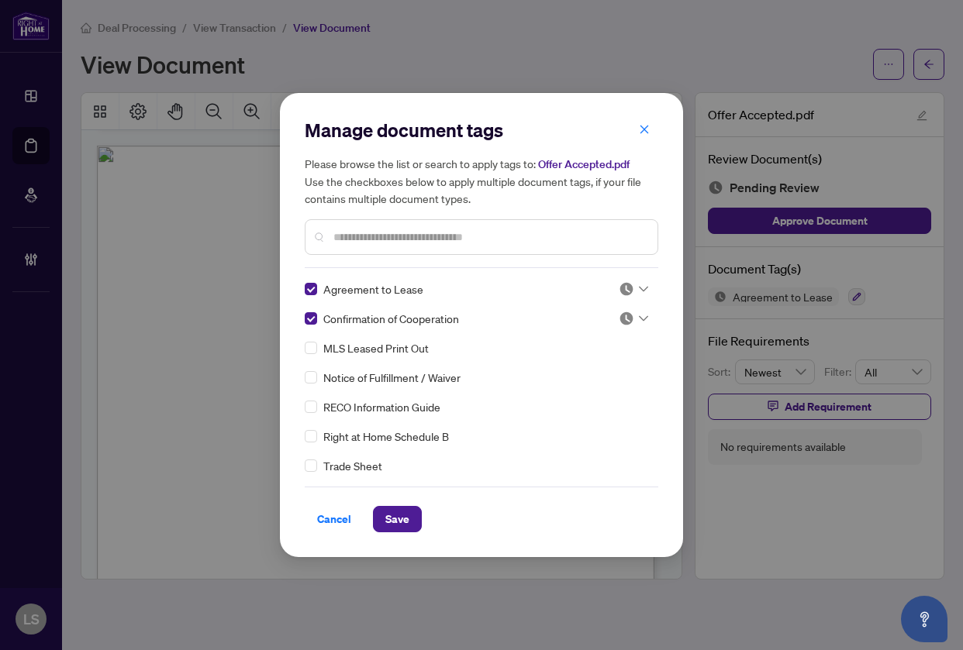
click at [342, 246] on div at bounding box center [481, 237] width 353 height 36
click at [350, 239] on input "text" at bounding box center [489, 237] width 312 height 17
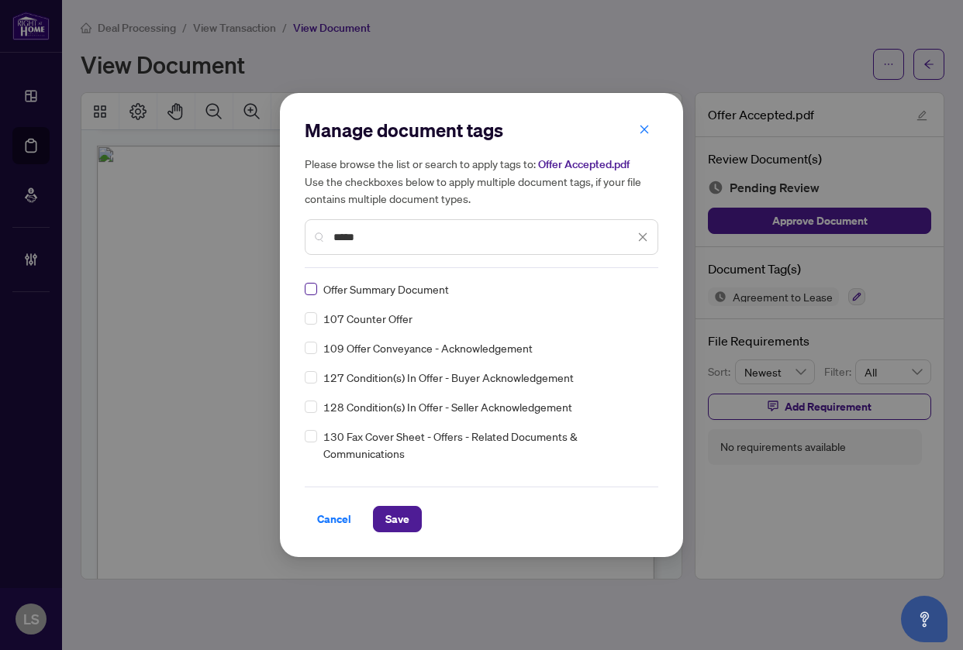
click at [309, 281] on label at bounding box center [311, 289] width 12 height 17
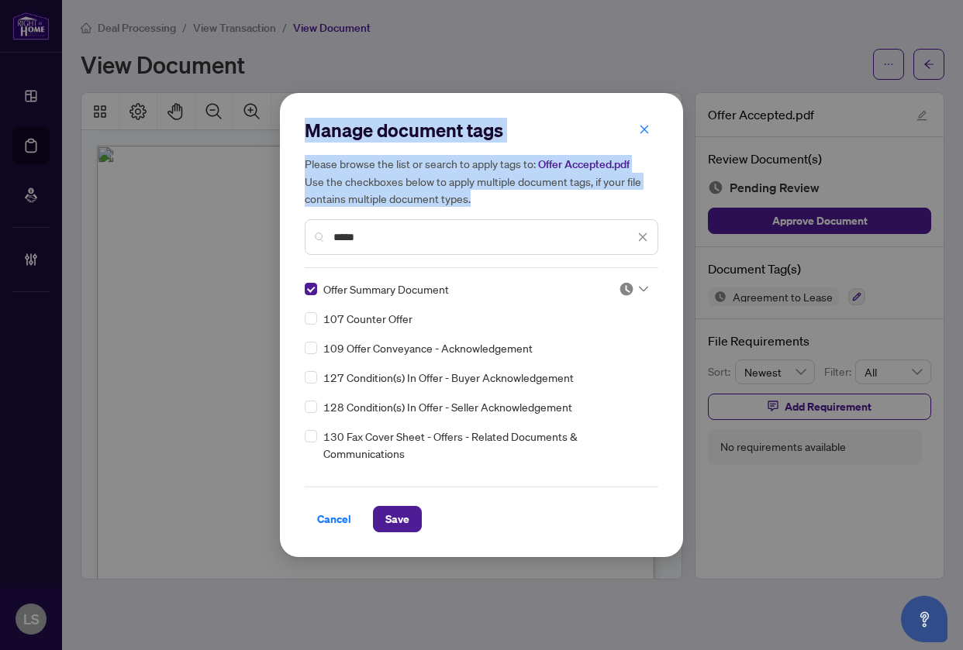
drag, startPoint x: 374, startPoint y: 246, endPoint x: 273, endPoint y: 239, distance: 101.7
click at [270, 239] on div "Manage document tags Please browse the list or search to apply tags to: Offer A…" at bounding box center [481, 325] width 963 height 650
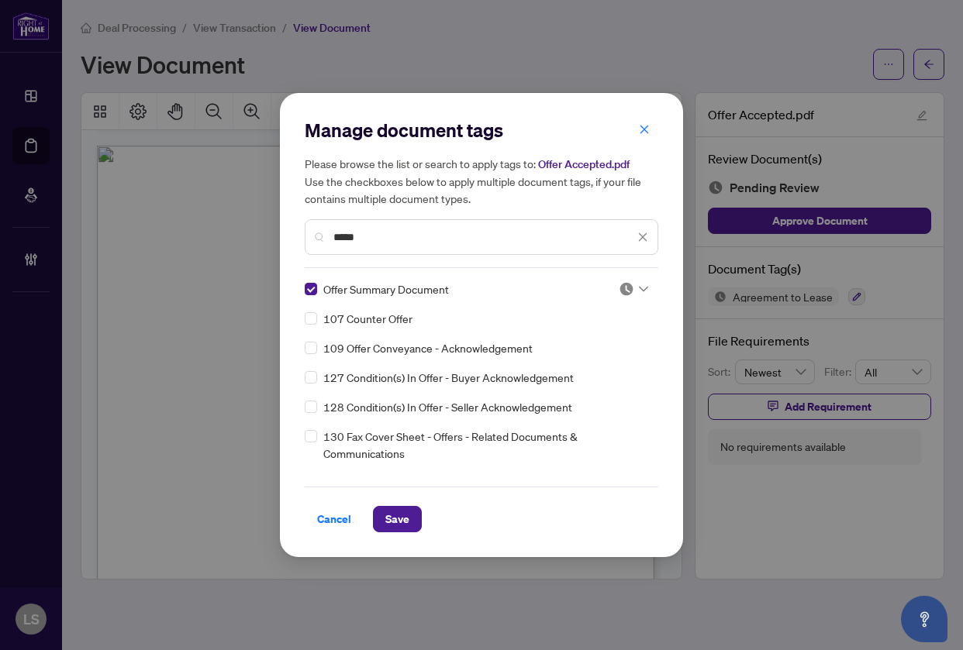
drag, startPoint x: 374, startPoint y: 237, endPoint x: 215, endPoint y: 229, distance: 158.3
click at [217, 227] on div "Manage document tags Please browse the list or search to apply tags to: Offer A…" at bounding box center [481, 325] width 963 height 650
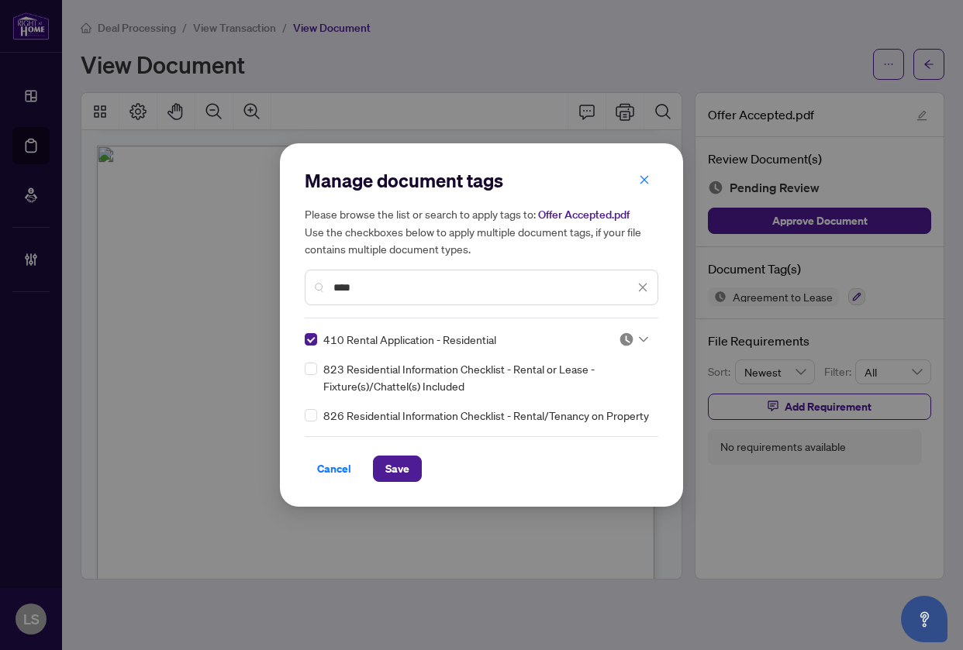
drag, startPoint x: 363, startPoint y: 290, endPoint x: 197, endPoint y: 291, distance: 165.9
click at [201, 291] on div "Manage document tags Please browse the list or search to apply tags to: Offer A…" at bounding box center [481, 325] width 963 height 650
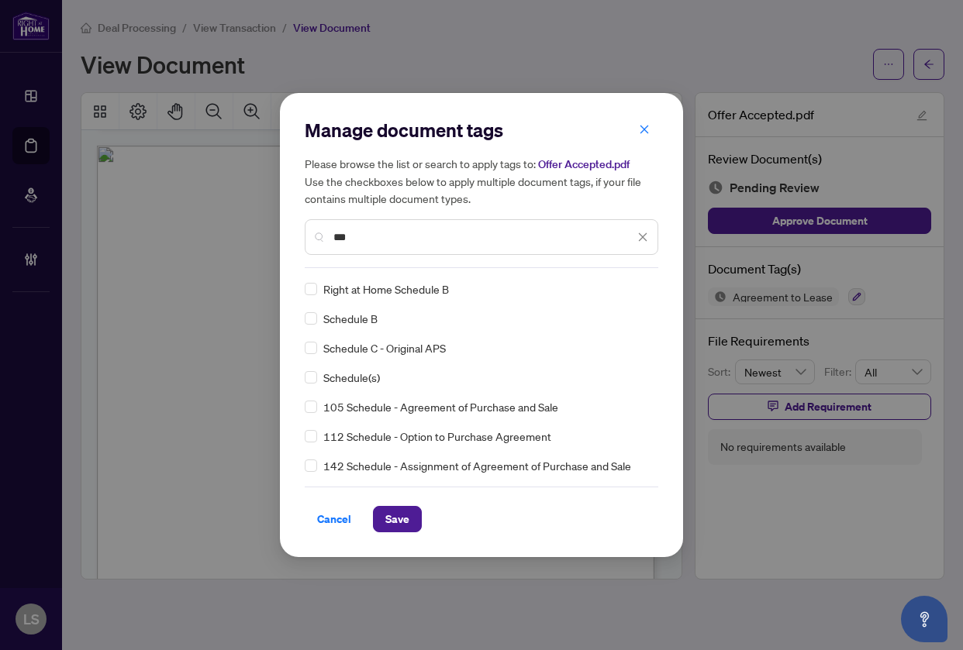
type input "***"
click at [641, 236] on icon "close" at bounding box center [643, 237] width 9 height 9
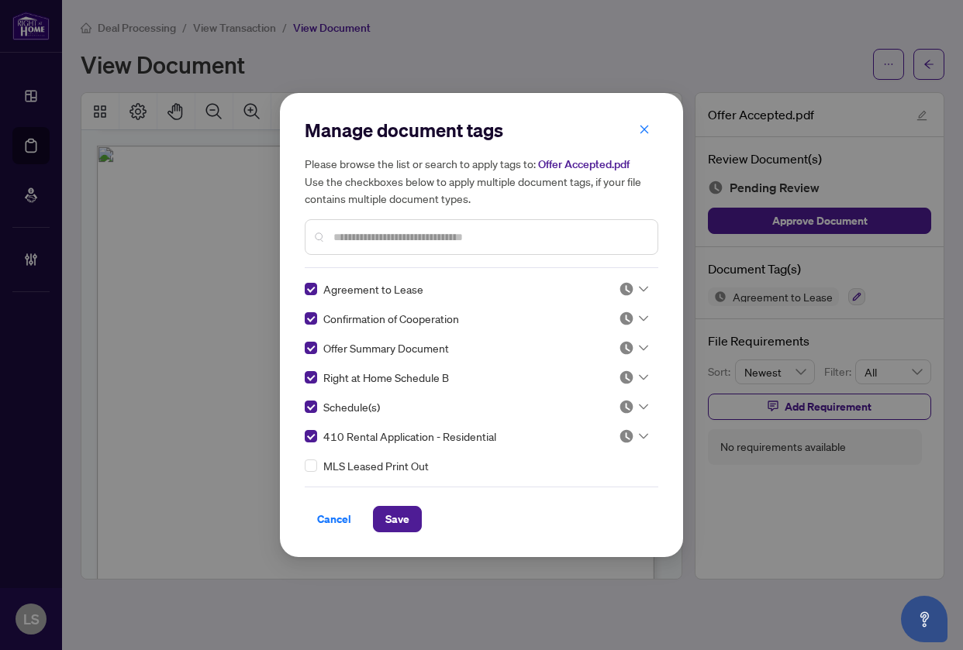
click at [379, 234] on input "text" at bounding box center [489, 237] width 312 height 17
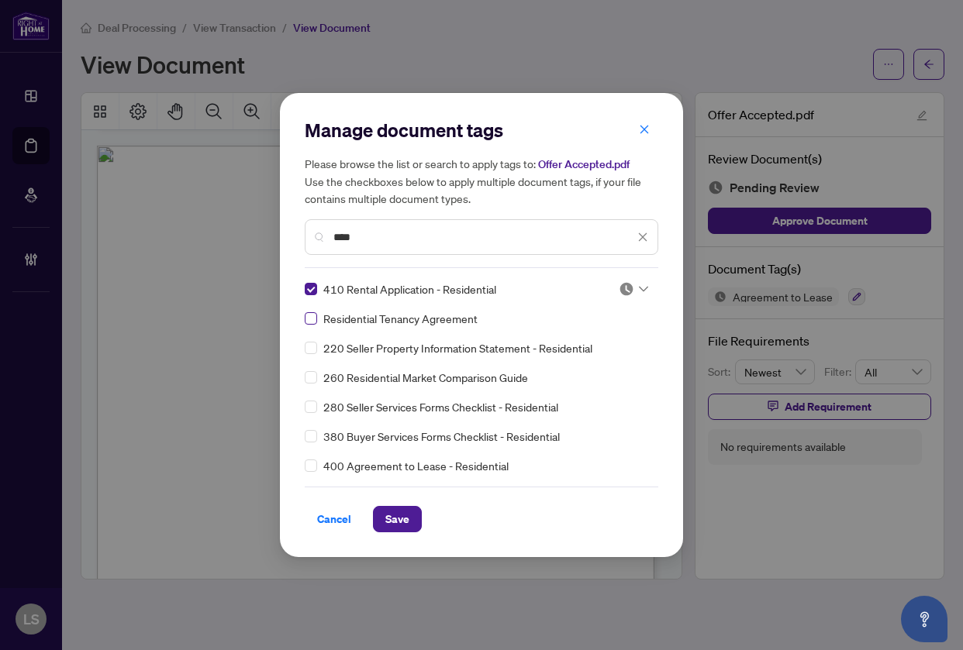
type input "****"
click at [641, 232] on icon "close" at bounding box center [642, 237] width 11 height 11
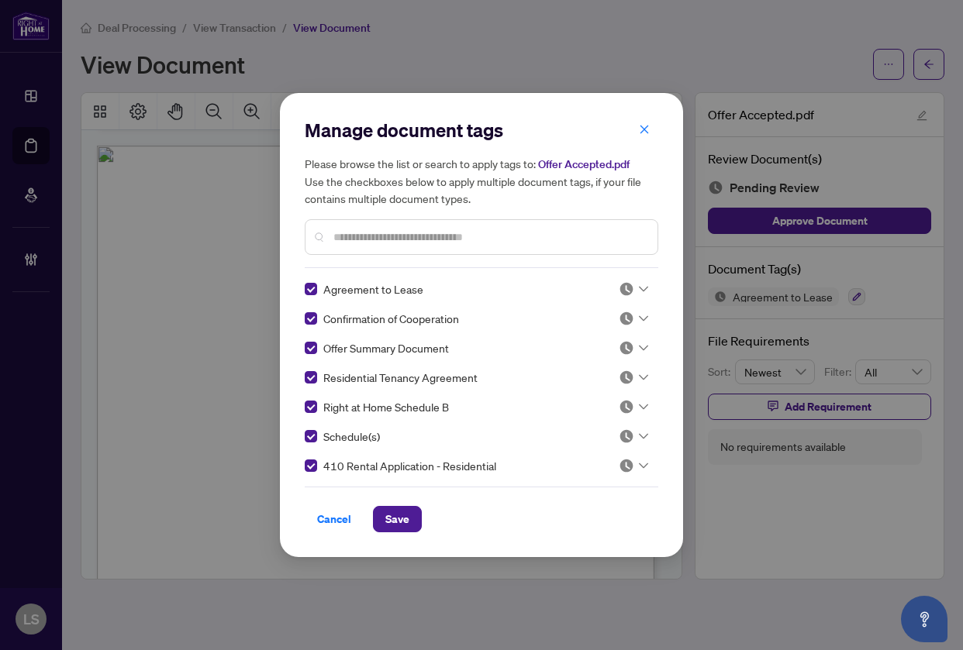
click at [636, 294] on div at bounding box center [632, 288] width 29 height 15
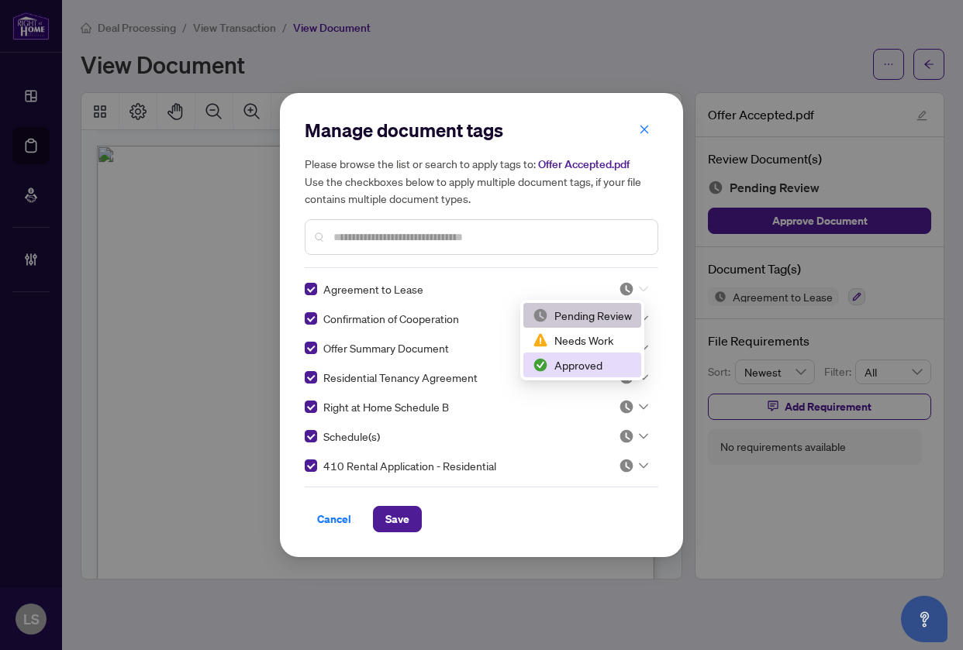
click at [591, 368] on div "Approved" at bounding box center [581, 364] width 99 height 17
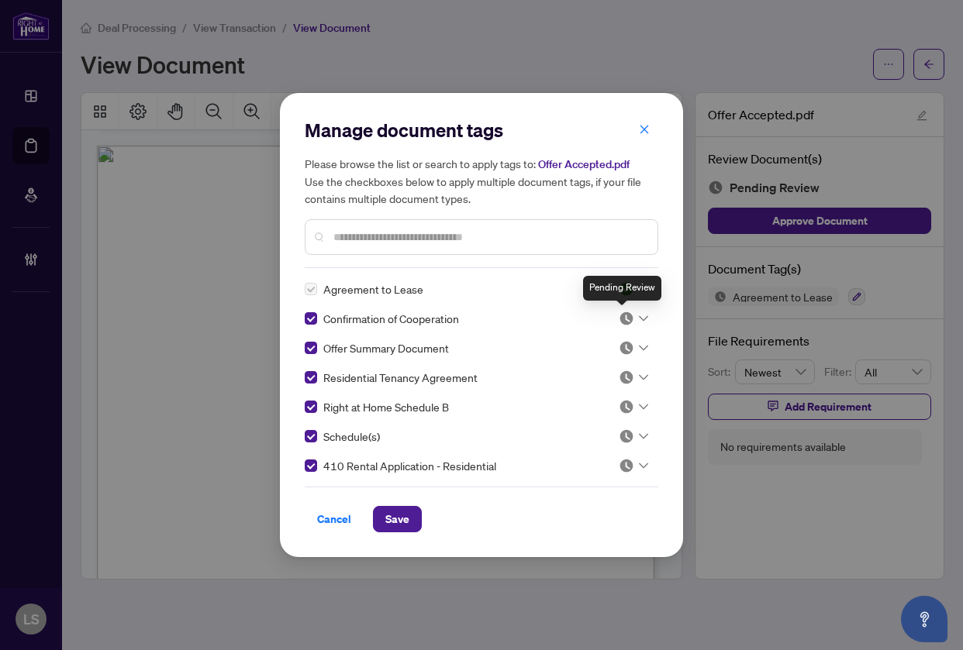
click at [626, 315] on img at bounding box center [625, 318] width 15 height 15
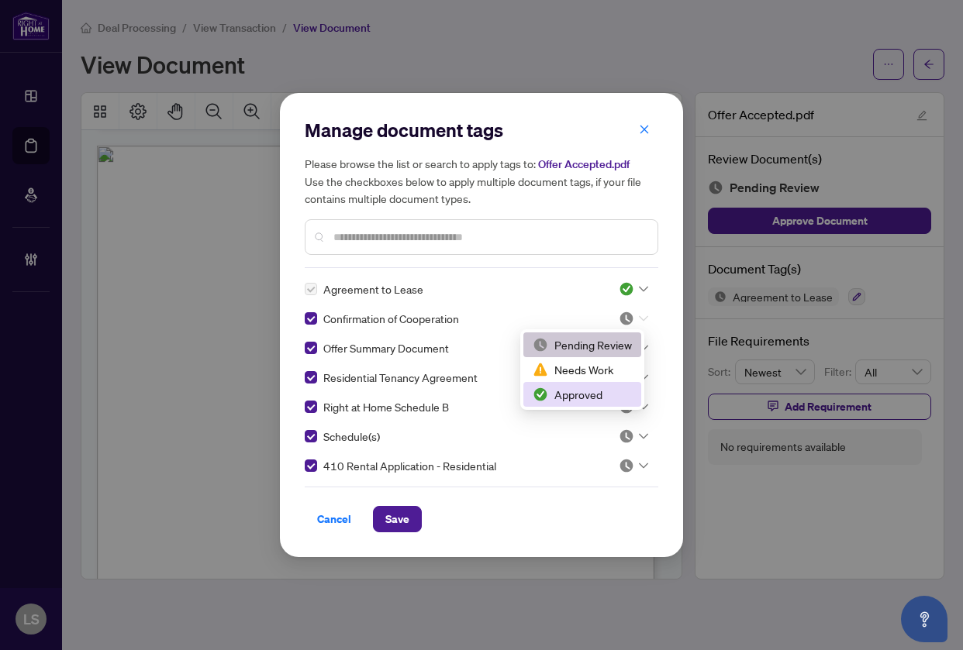
click at [577, 394] on div "Approved" at bounding box center [581, 394] width 99 height 17
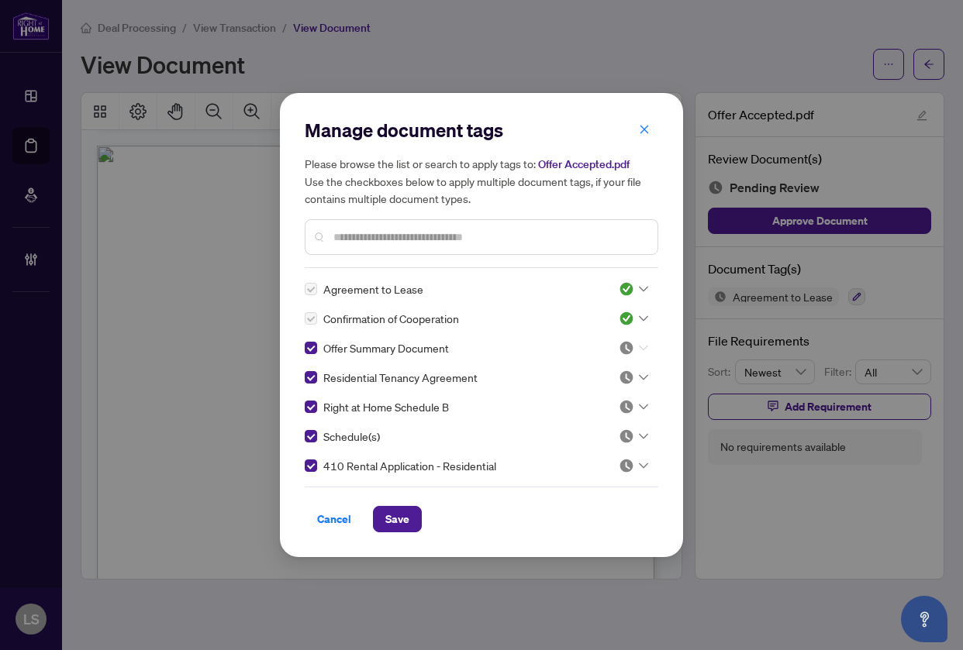
click at [639, 346] on icon at bounding box center [643, 348] width 9 height 5
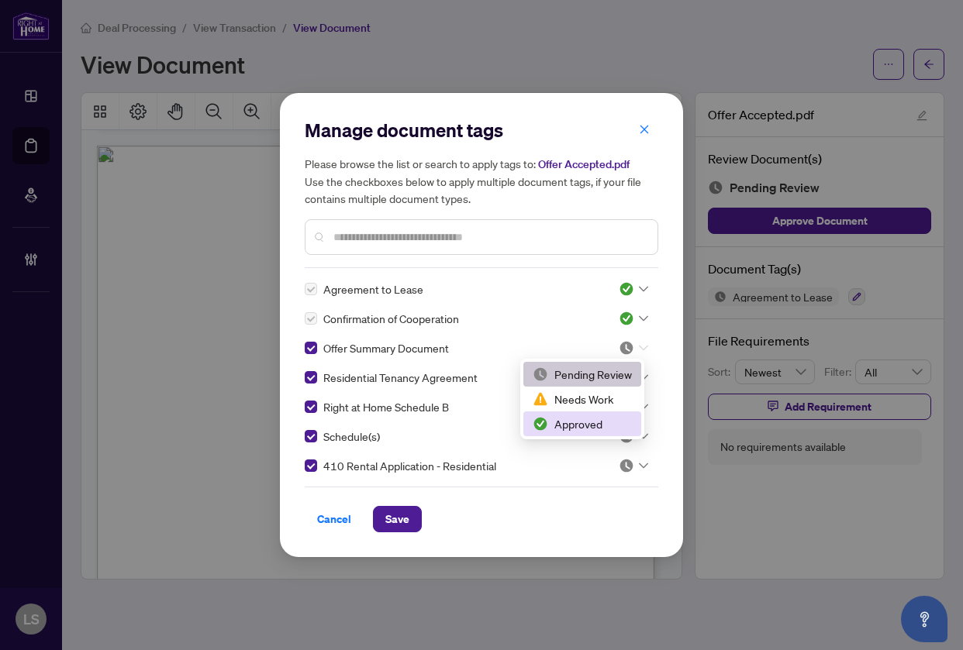
click at [588, 424] on div "Approved" at bounding box center [581, 423] width 99 height 17
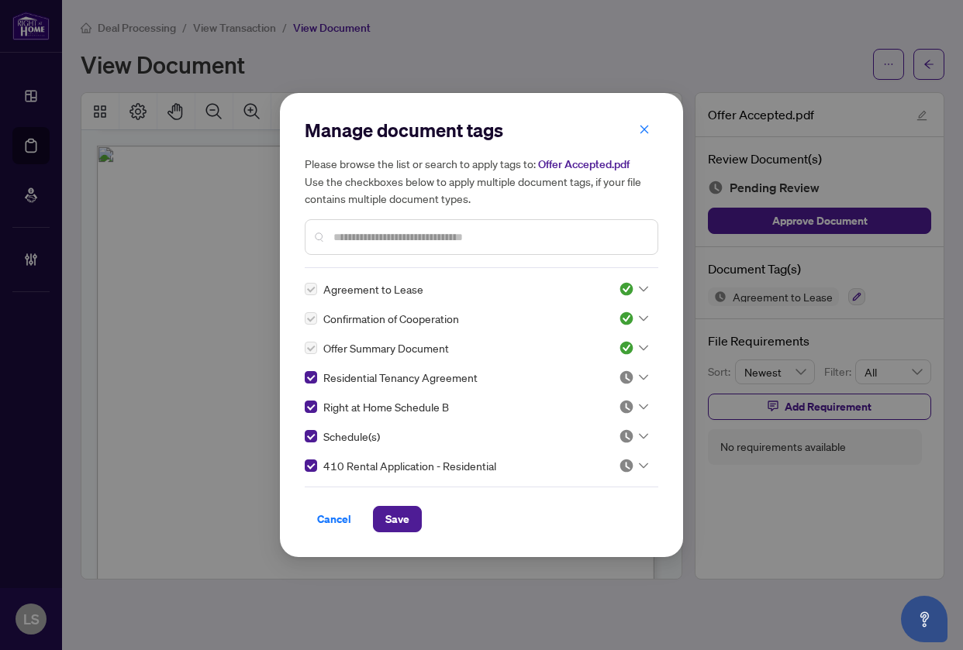
click at [629, 380] on div at bounding box center [632, 377] width 29 height 15
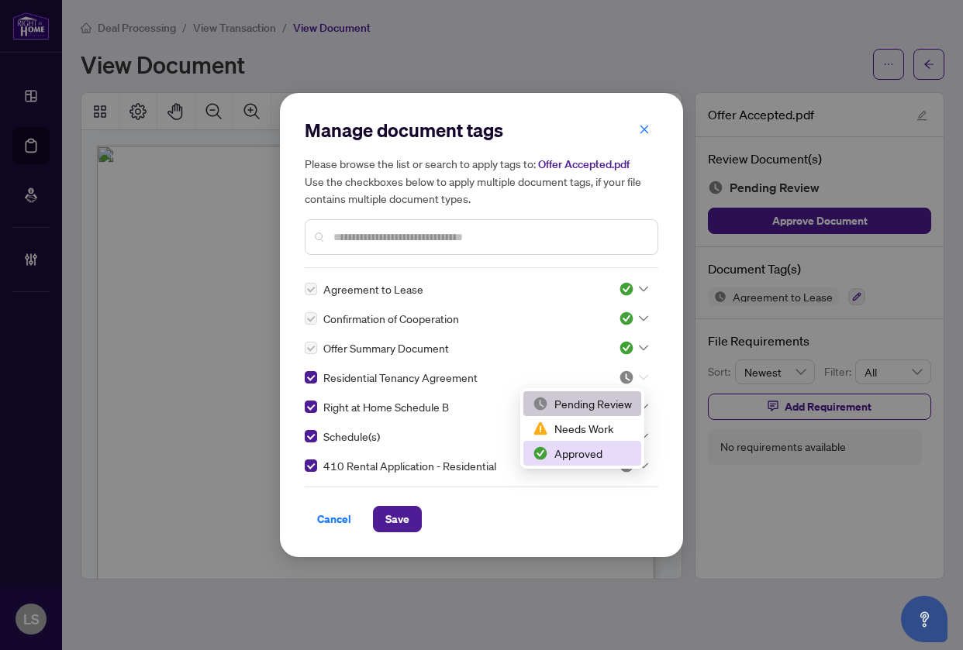
click at [595, 449] on div "Approved" at bounding box center [581, 453] width 99 height 17
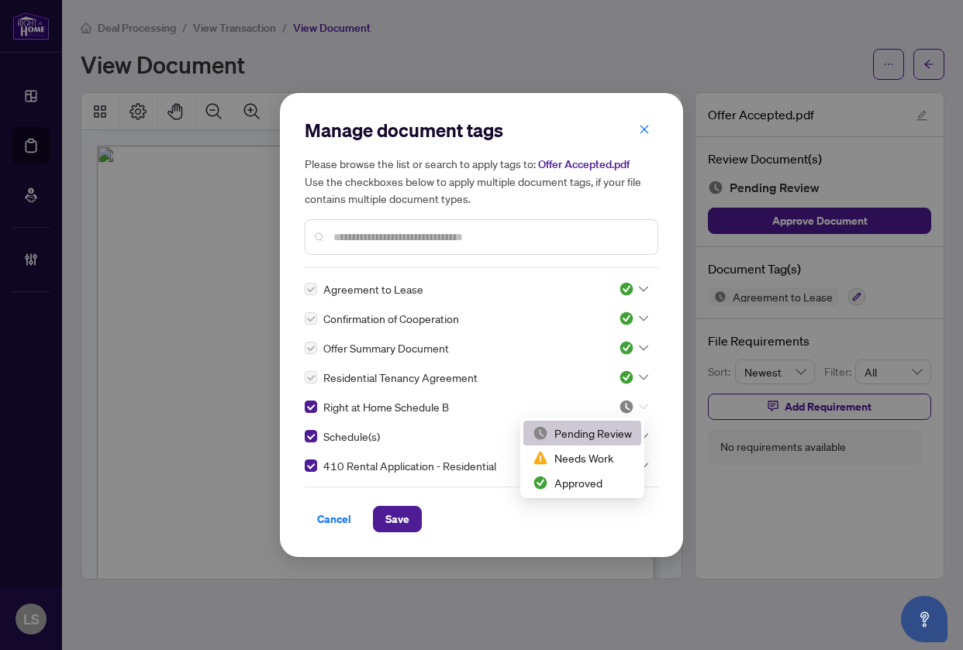
click at [632, 409] on div at bounding box center [632, 406] width 29 height 15
click at [586, 477] on div "Approved" at bounding box center [581, 482] width 99 height 17
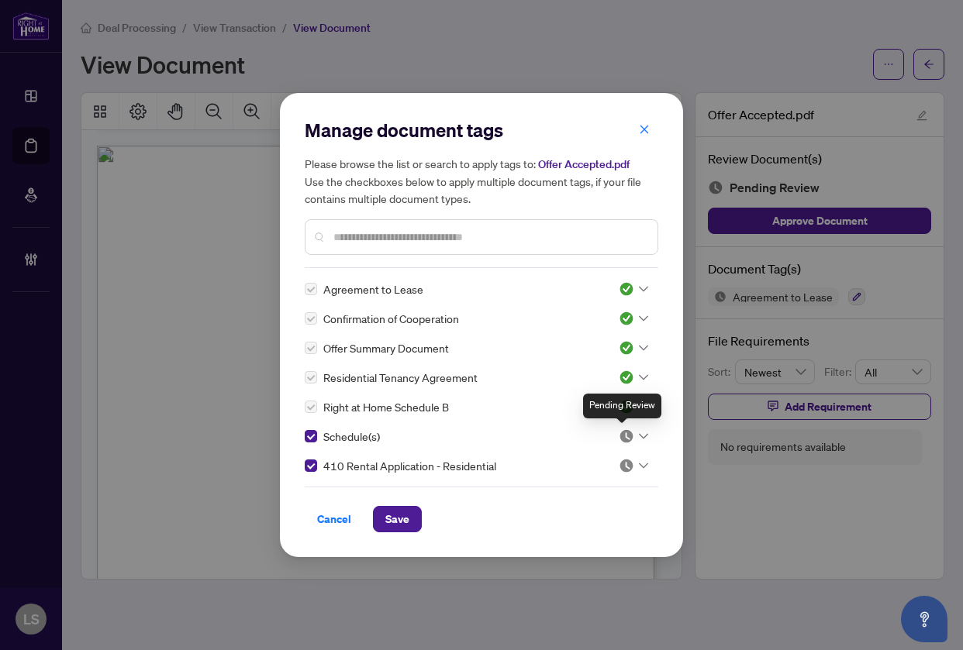
click at [622, 437] on img at bounding box center [625, 436] width 15 height 15
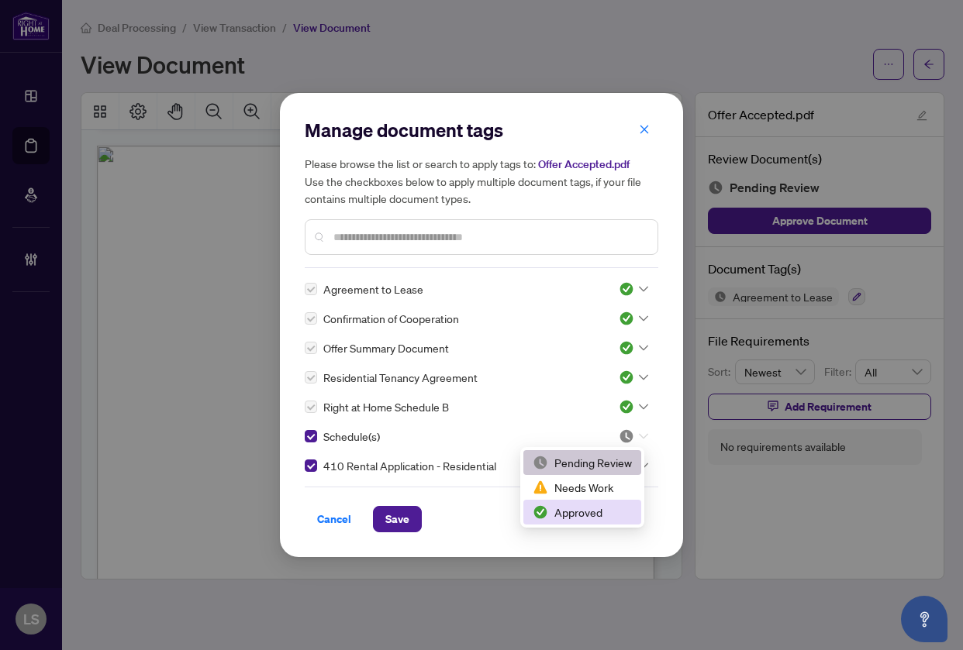
click at [586, 508] on div "Approved" at bounding box center [581, 512] width 99 height 17
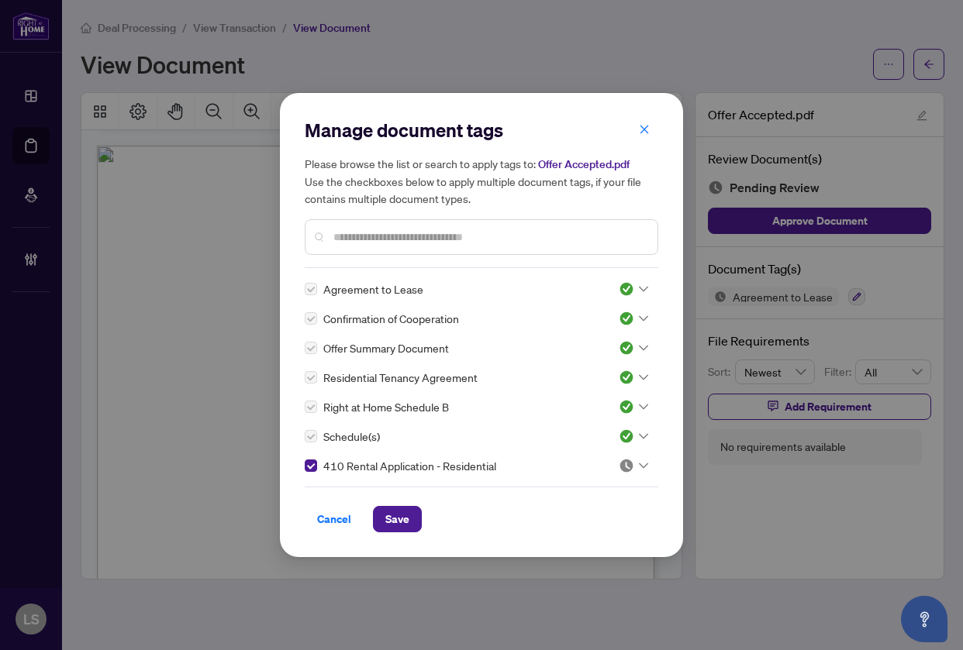
click at [630, 458] on div at bounding box center [632, 465] width 29 height 15
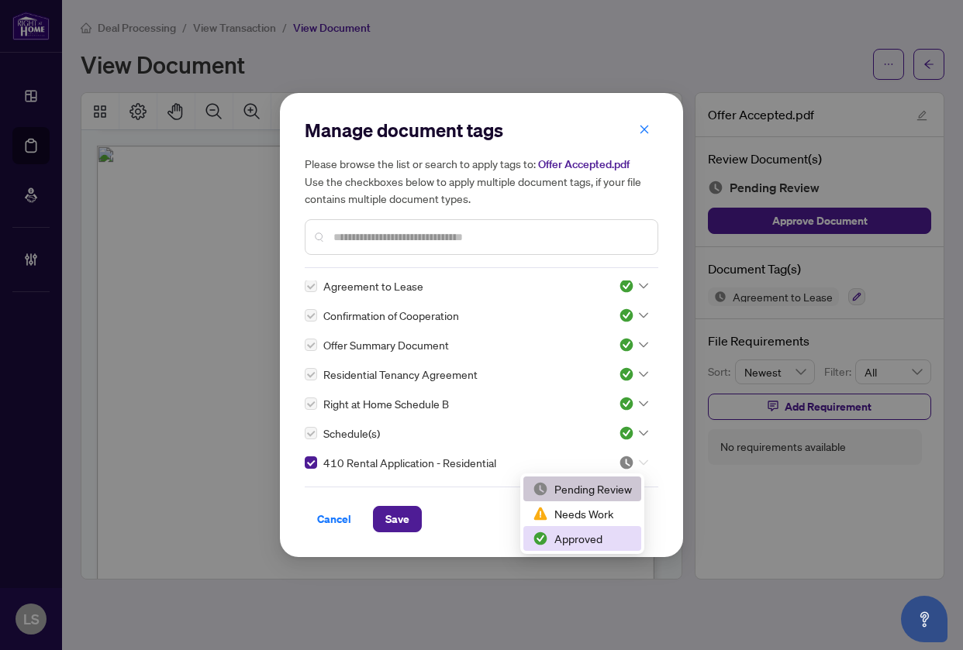
click at [570, 539] on div "Approved" at bounding box center [581, 538] width 99 height 17
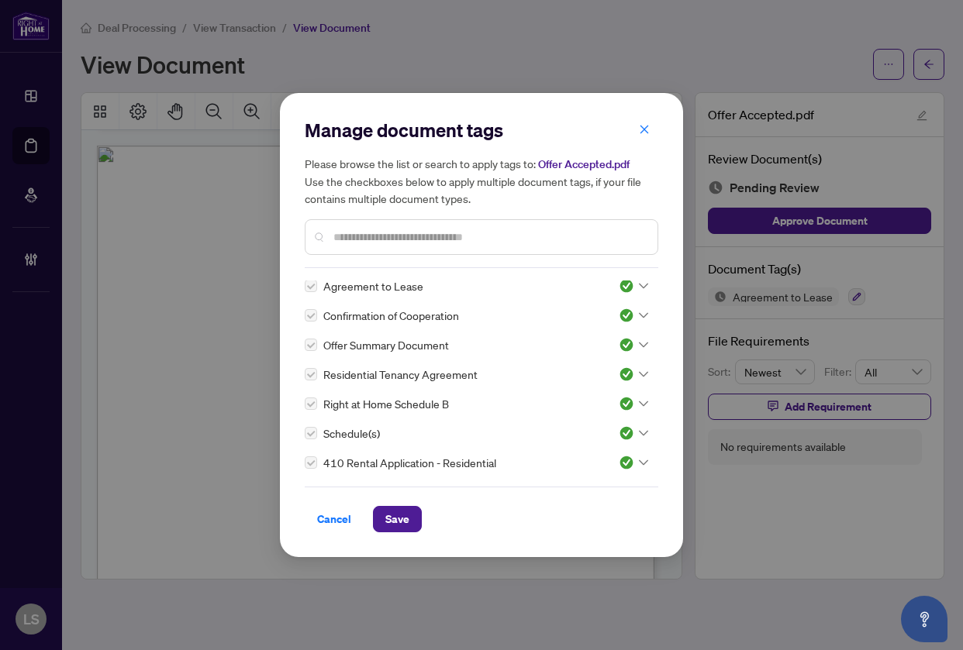
drag, startPoint x: 412, startPoint y: 526, endPoint x: 463, endPoint y: 482, distance: 68.2
click at [411, 525] on button "Save" at bounding box center [397, 519] width 49 height 26
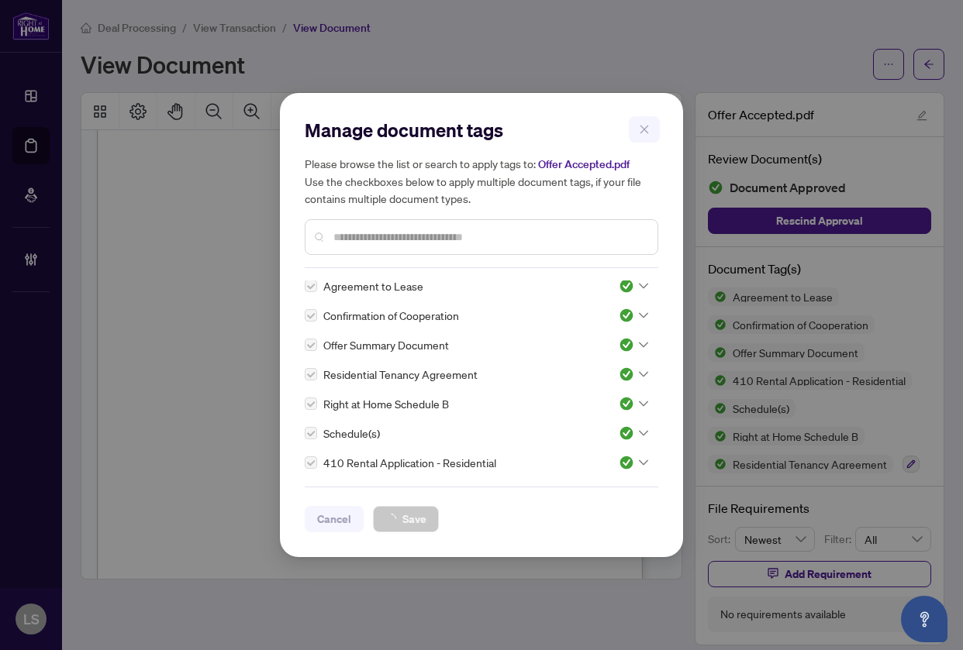
scroll to position [5791, 0]
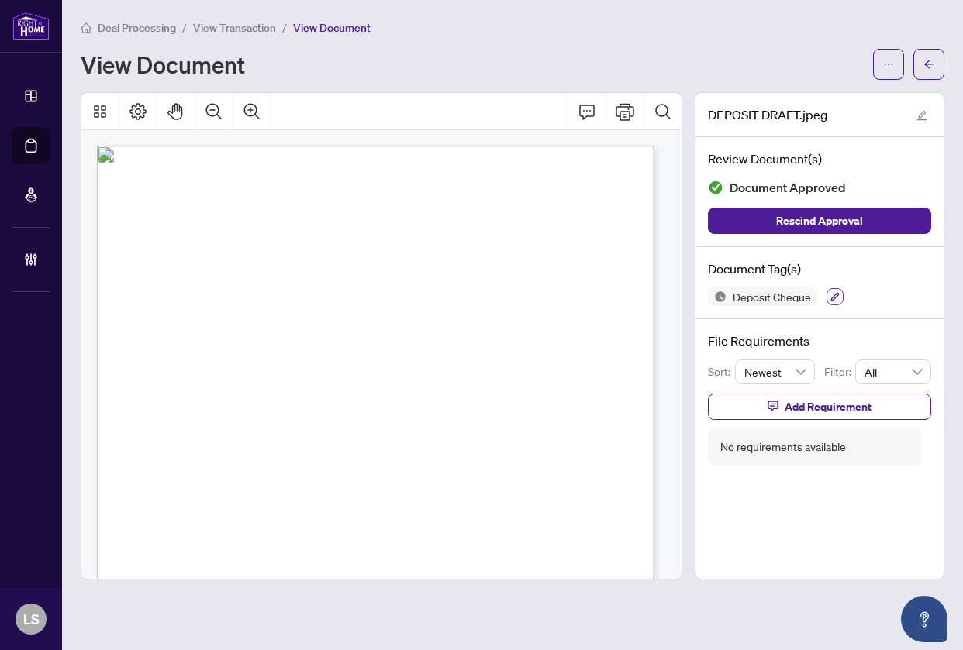
click at [828, 298] on button "button" at bounding box center [834, 296] width 17 height 17
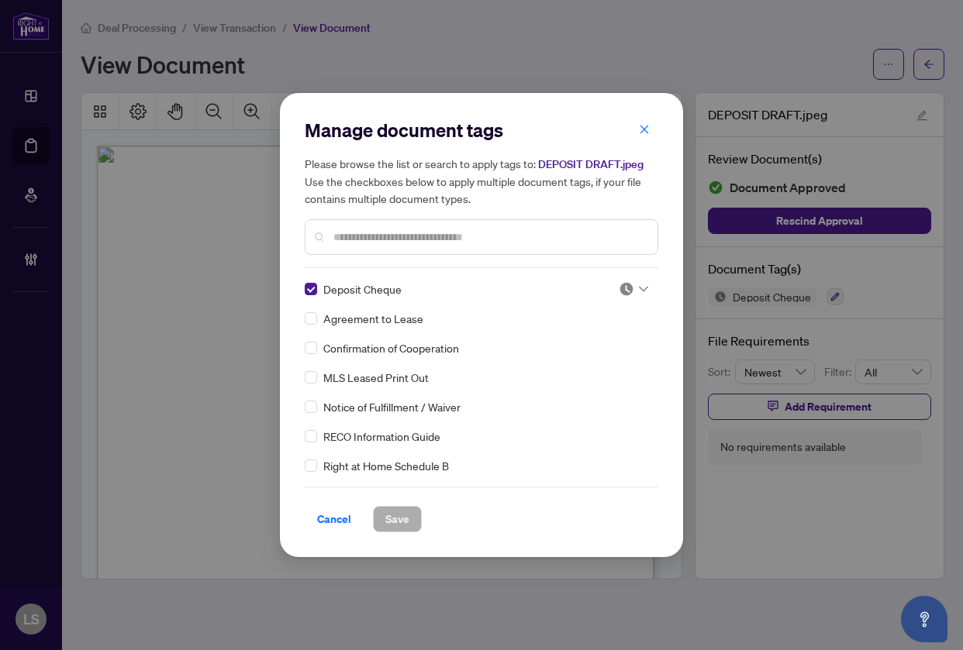
click at [625, 291] on img at bounding box center [625, 288] width 15 height 15
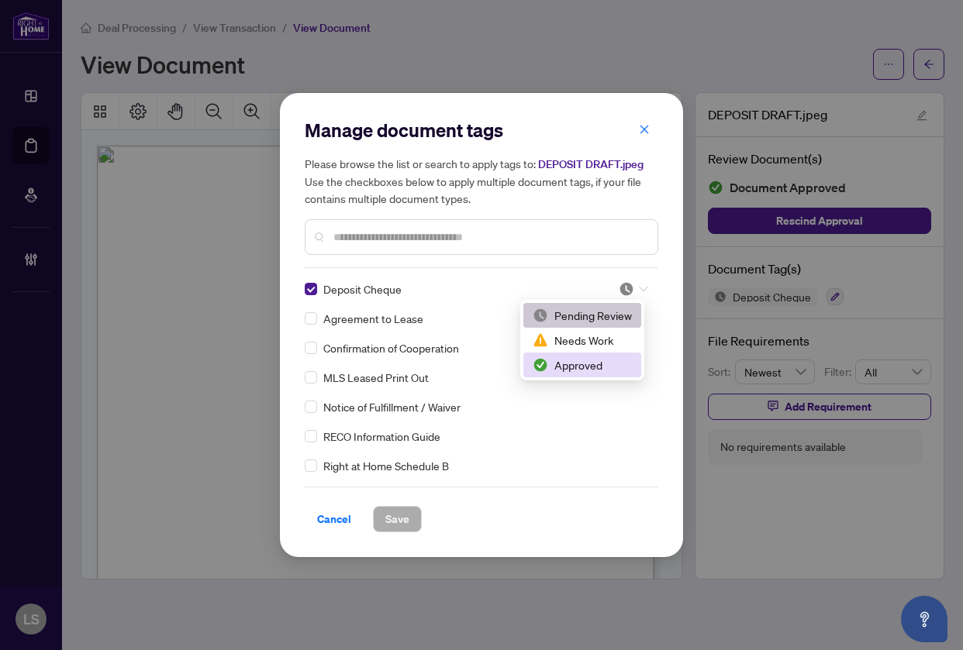
drag, startPoint x: 597, startPoint y: 356, endPoint x: 597, endPoint y: 367, distance: 10.8
click at [595, 357] on div "Approved" at bounding box center [582, 365] width 118 height 25
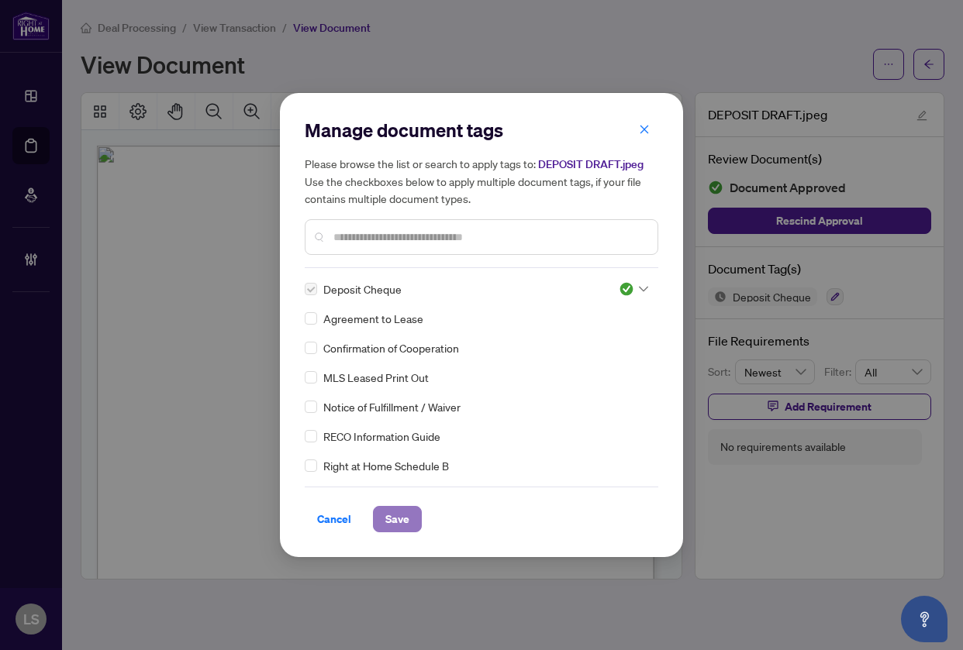
click at [377, 527] on button "Save" at bounding box center [397, 519] width 49 height 26
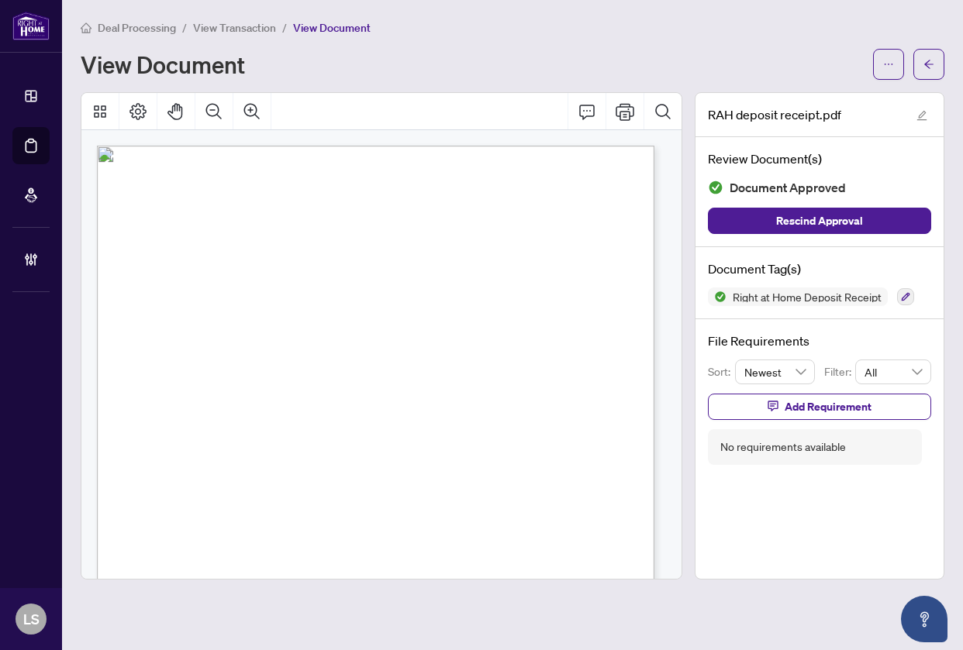
drag, startPoint x: 328, startPoint y: 315, endPoint x: 338, endPoint y: 311, distance: 11.1
click at [332, 314] on div "Right at Home Realty [STREET_ADDRESS][PERSON_NAME] Receipt [DATE] RECEIVED FROM…" at bounding box center [424, 569] width 655 height 847
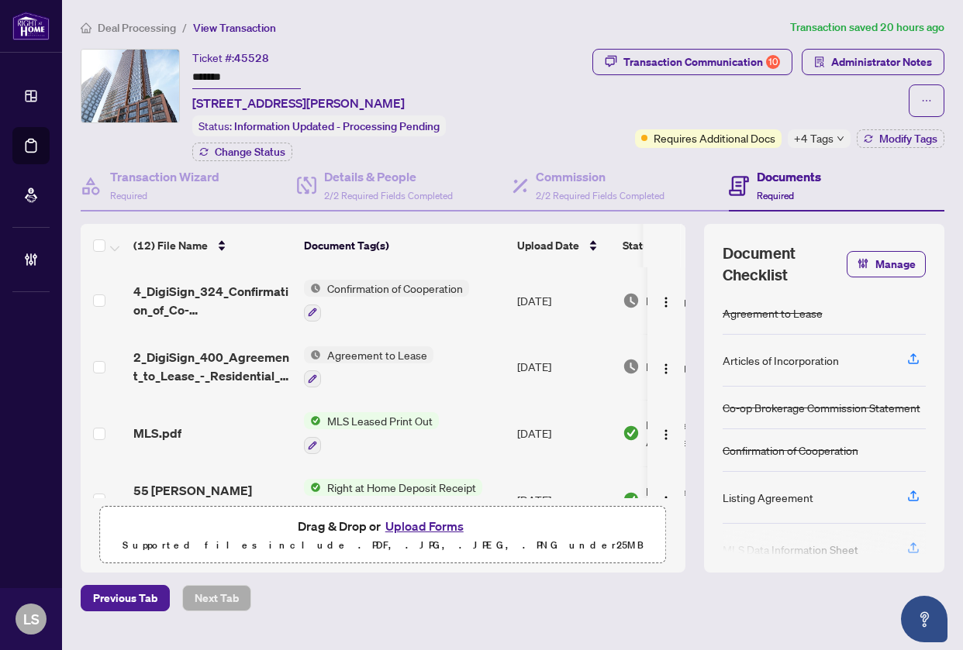
click at [813, 139] on span "+4 Tags" at bounding box center [814, 138] width 40 height 18
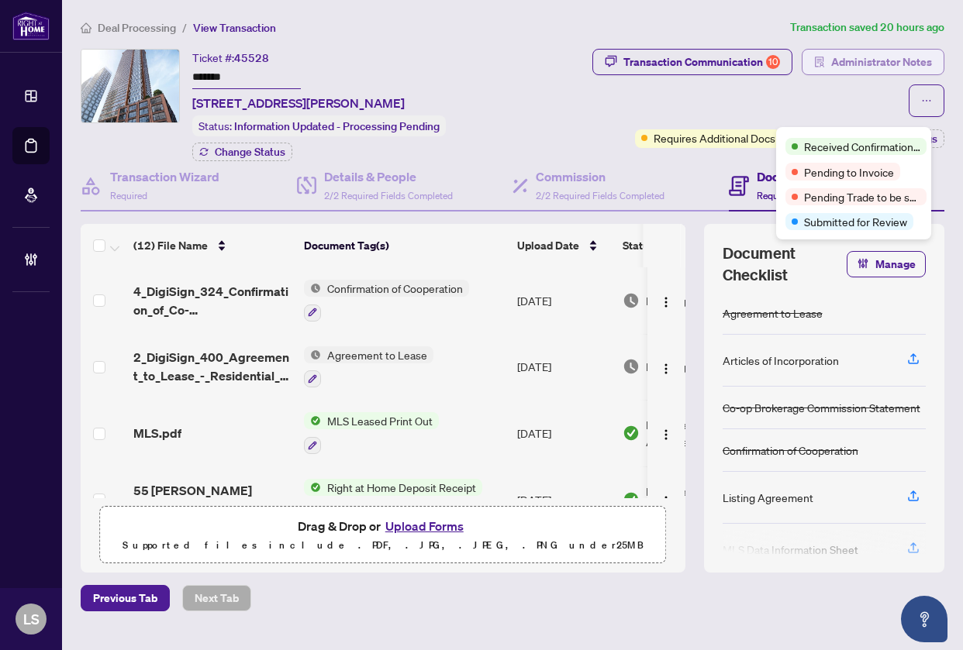
click at [869, 60] on span "Administrator Notes" at bounding box center [881, 62] width 101 height 25
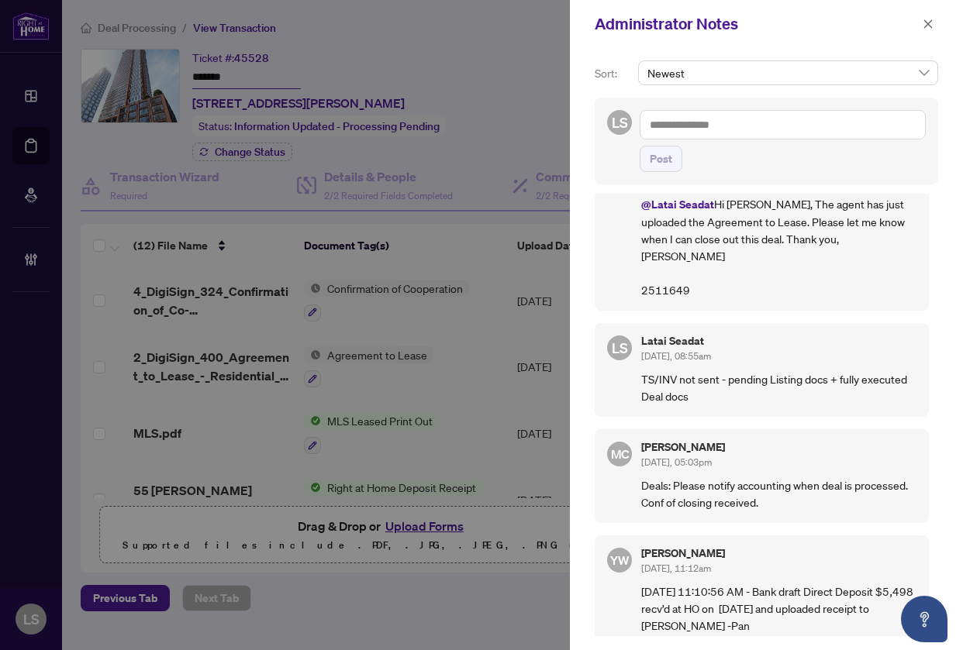
scroll to position [77, 0]
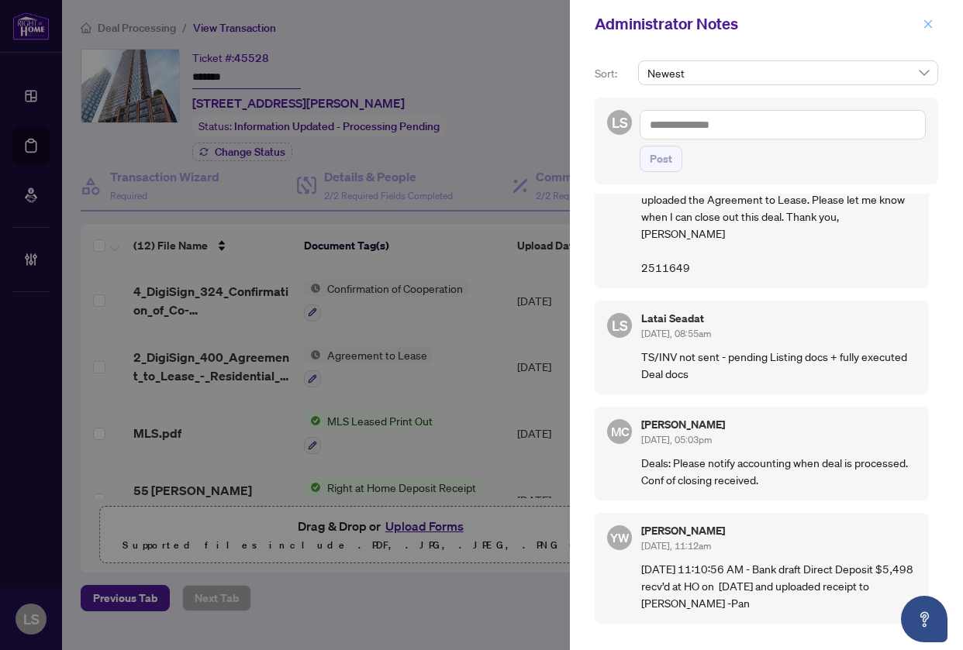
click at [926, 28] on icon "close" at bounding box center [927, 24] width 11 height 11
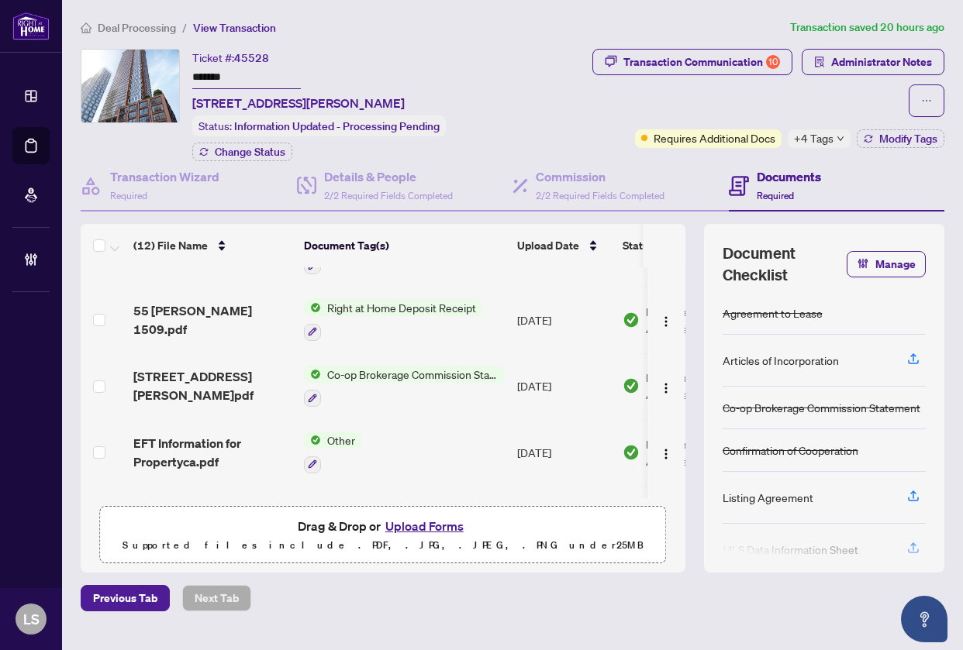
scroll to position [0, 0]
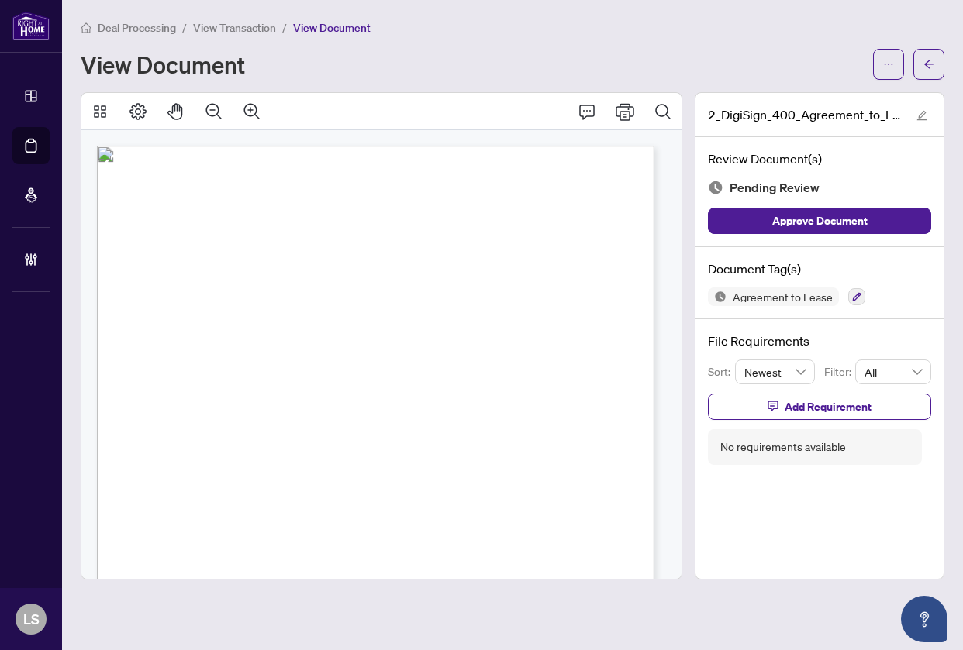
click at [483, 391] on span "The Tenant will pay to the said Landlord monthly and every month during the sai…" at bounding box center [392, 391] width 443 height 9
click at [288, 317] on span "The Tenant hereby offers to lease from the Landlord the premises as described h…" at bounding box center [376, 319] width 484 height 9
click at [445, 391] on span "The Tenant will pay to the said Landlord monthly and every month during the sai…" at bounding box center [392, 391] width 443 height 9
click at [390, 343] on span "Having inspected the premises and provided the present tenant vacates, I/we, th…" at bounding box center [396, 345] width 415 height 9
click at [204, 276] on span "[PERSON_NAME] Holdings Inc" at bounding box center [251, 280] width 128 height 9
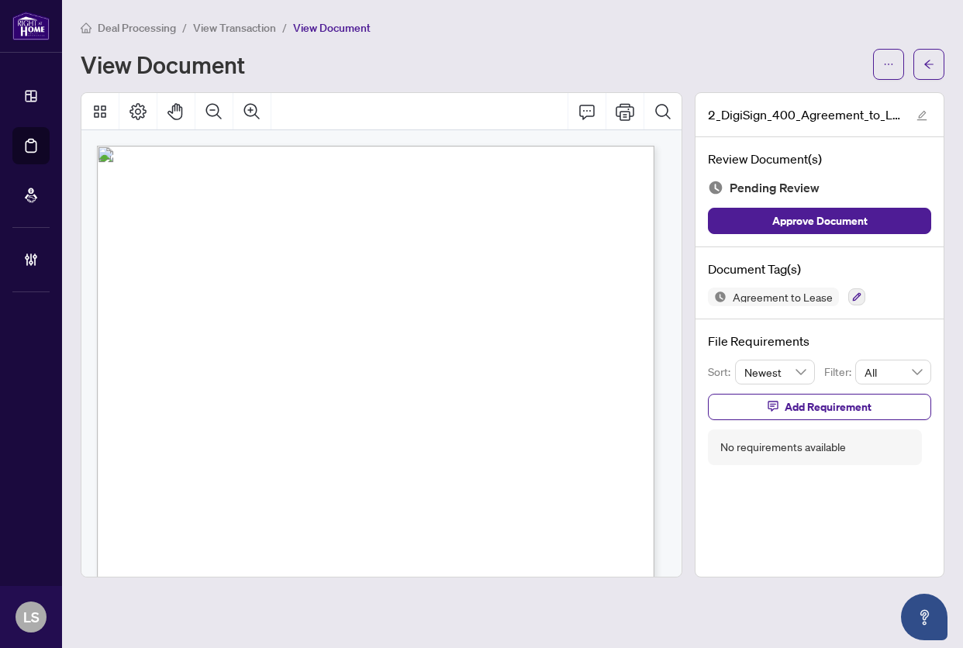
click at [204, 276] on span "[PERSON_NAME] Holdings Inc" at bounding box center [251, 280] width 128 height 9
click at [205, 279] on span "[PERSON_NAME] Holdings Inc" at bounding box center [251, 280] width 128 height 9
click at [298, 361] on span "[STREET_ADDRESS][PERSON_NAME]" at bounding box center [227, 359] width 143 height 9
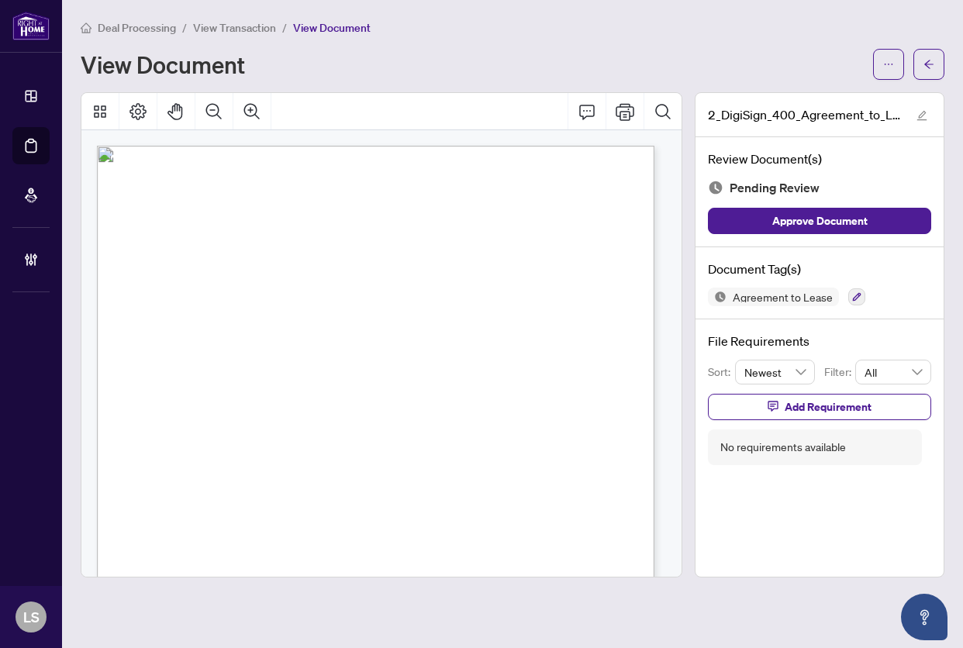
click at [238, 260] on span "[PERSON_NAME]" at bounding box center [206, 261] width 64 height 9
click at [352, 389] on span "The Tenant will pay to the said Landlord monthly and every month during the sai…" at bounding box center [392, 391] width 443 height 9
click at [178, 212] on span "Form 400" at bounding box center [156, 208] width 44 height 14
click at [850, 301] on button "button" at bounding box center [856, 296] width 17 height 17
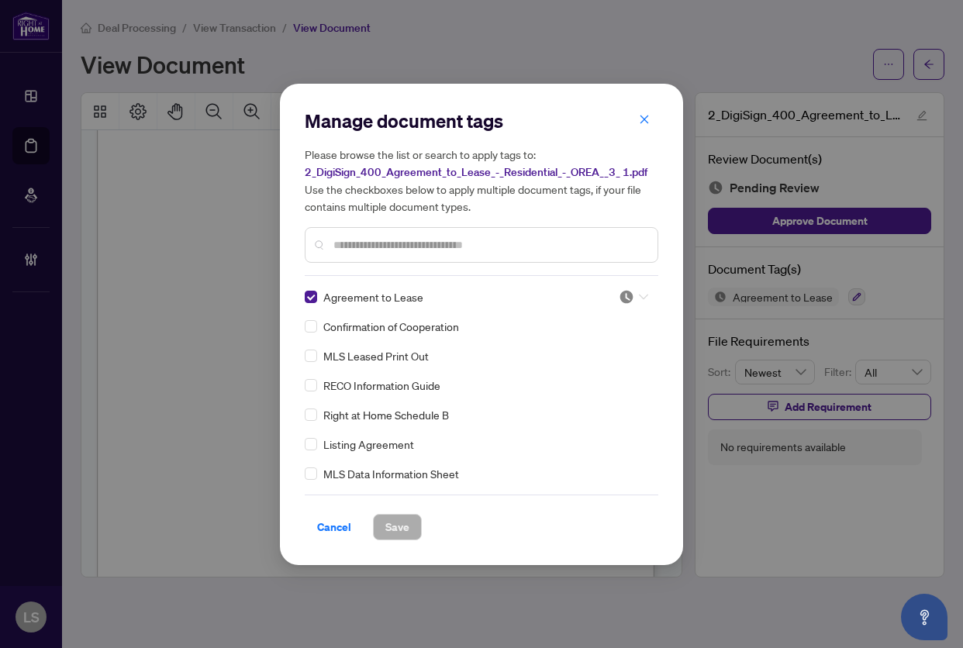
click at [632, 294] on div at bounding box center [632, 296] width 29 height 15
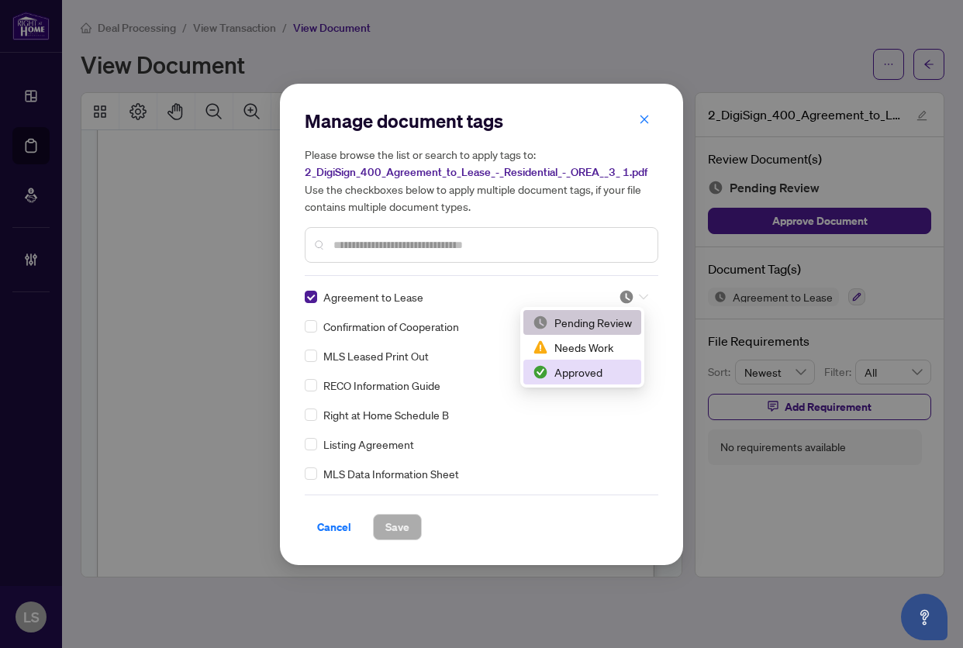
click at [589, 372] on div "Approved" at bounding box center [581, 371] width 99 height 17
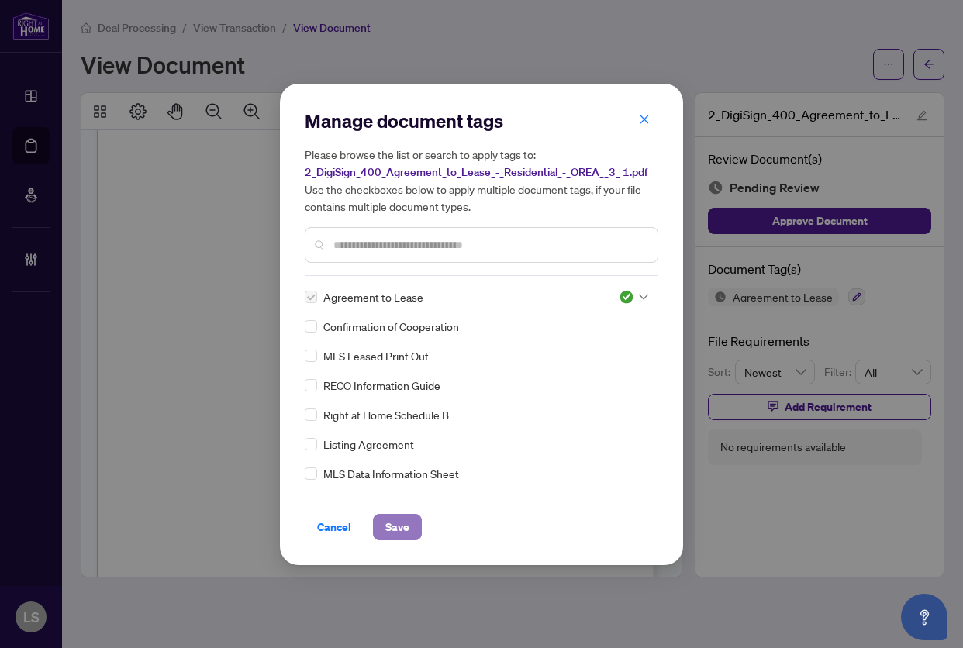
click at [391, 530] on span "Save" at bounding box center [397, 527] width 24 height 25
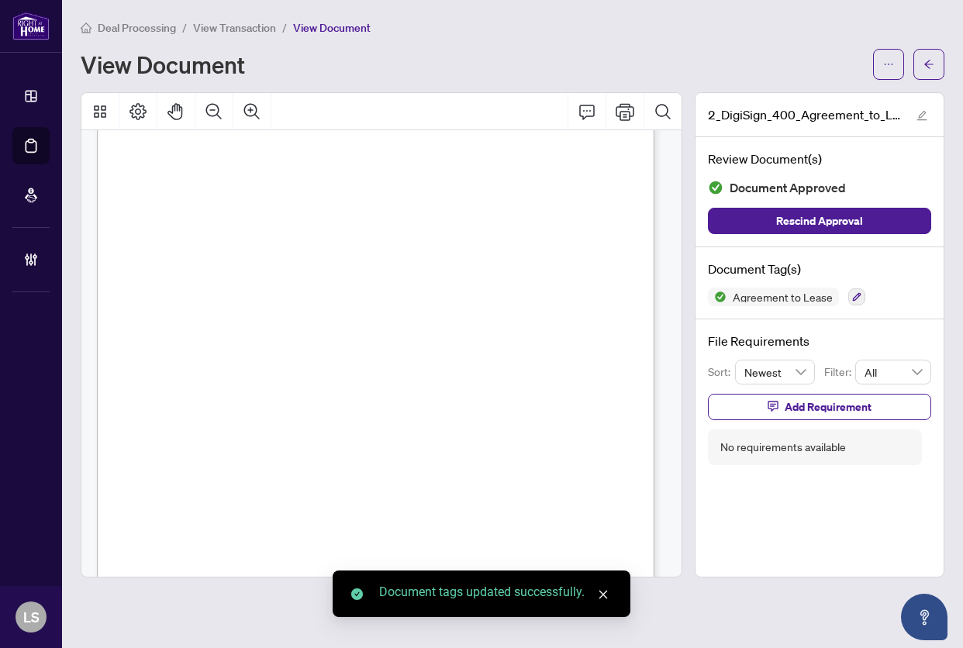
click at [422, 243] on div "Form 400 Revised Feb 2024 Page 4 of 4 The trademarks REALTOR®, REALTORS®, MLS®,…" at bounding box center [424, 531] width 655 height 847
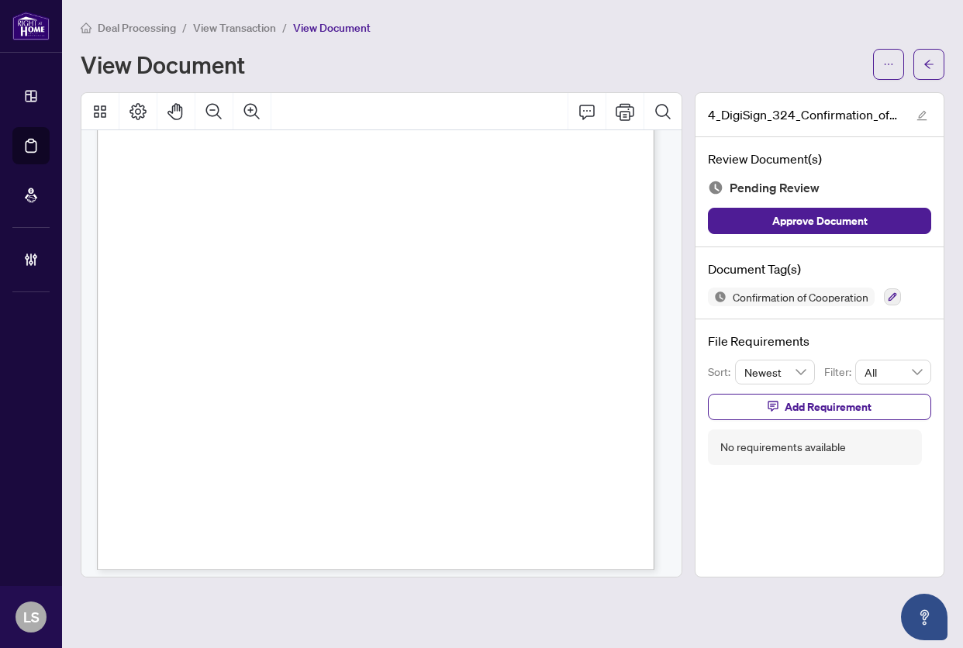
scroll to position [1045, 0]
click at [891, 294] on icon "button" at bounding box center [891, 296] width 9 height 9
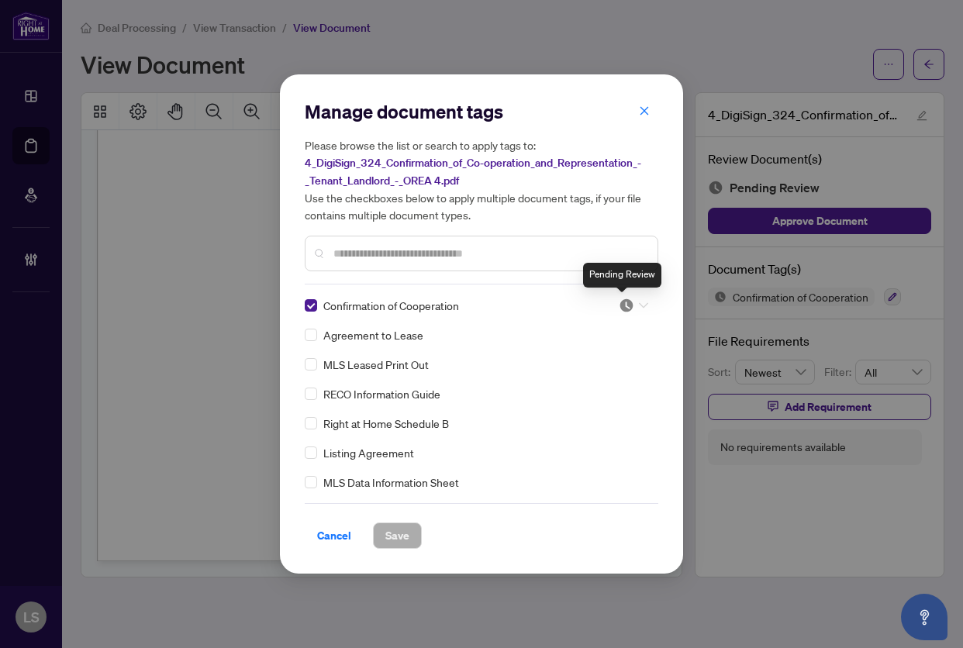
click at [626, 309] on img at bounding box center [625, 305] width 15 height 15
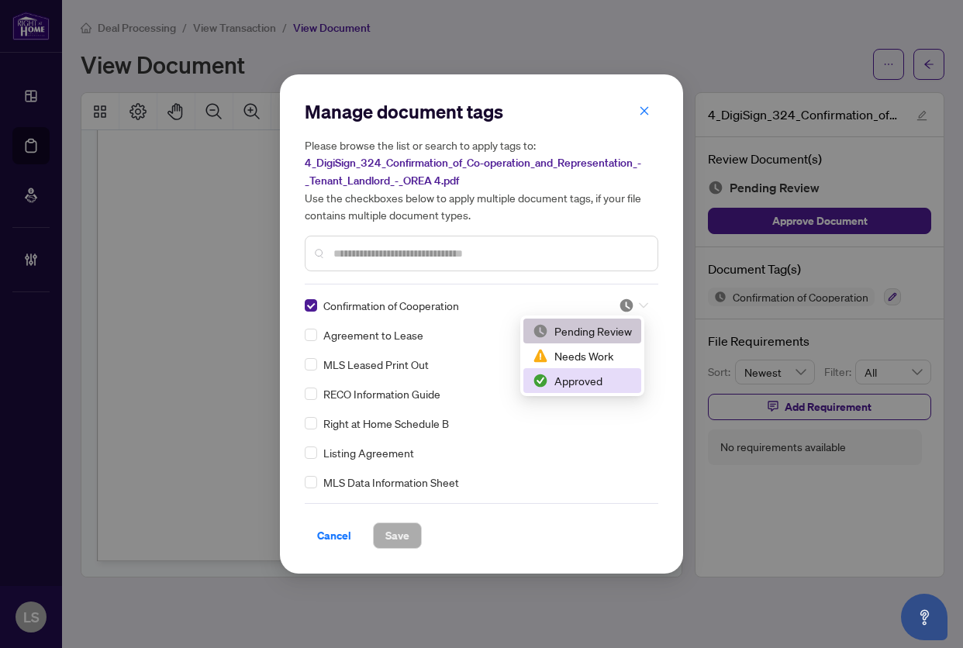
click at [601, 390] on div "Approved" at bounding box center [582, 380] width 118 height 25
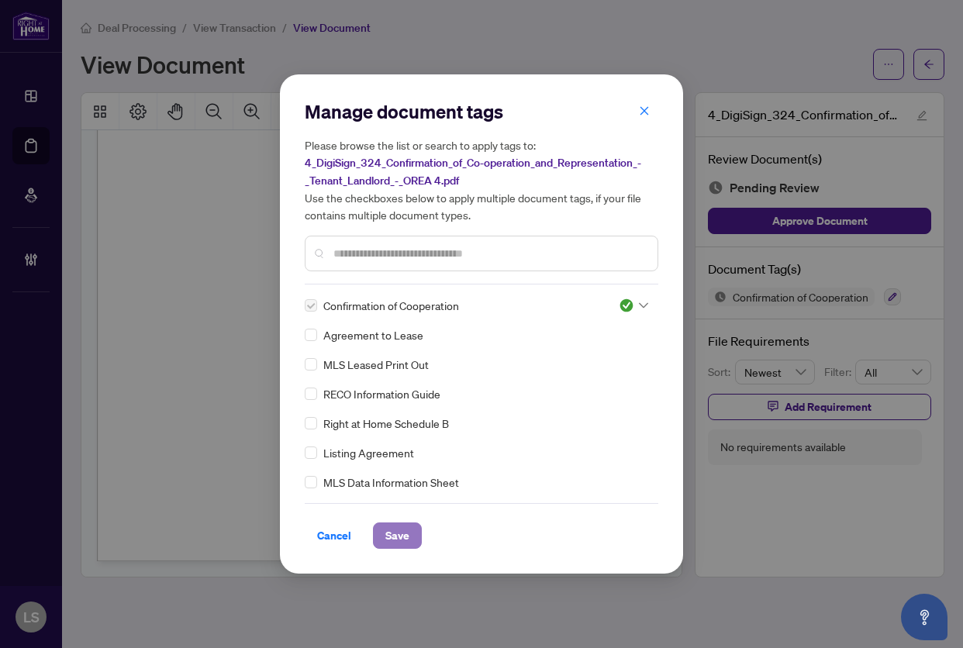
click at [408, 535] on button "Save" at bounding box center [397, 535] width 49 height 26
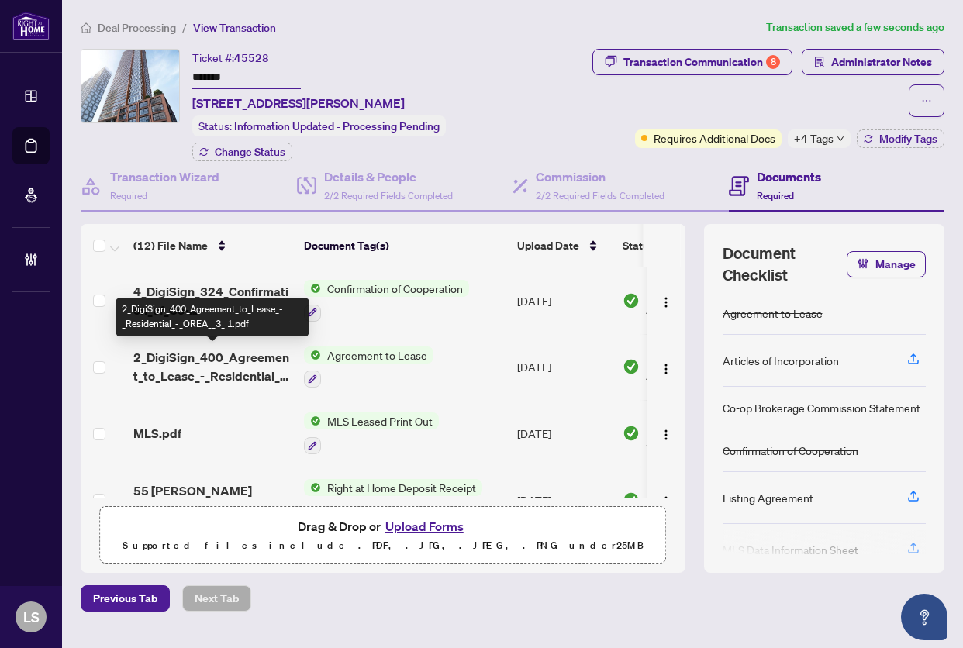
click at [191, 361] on span "2_DigiSign_400_Agreement_to_Lease_-_Residential_-_OREA__3_ 1.pdf" at bounding box center [212, 366] width 158 height 37
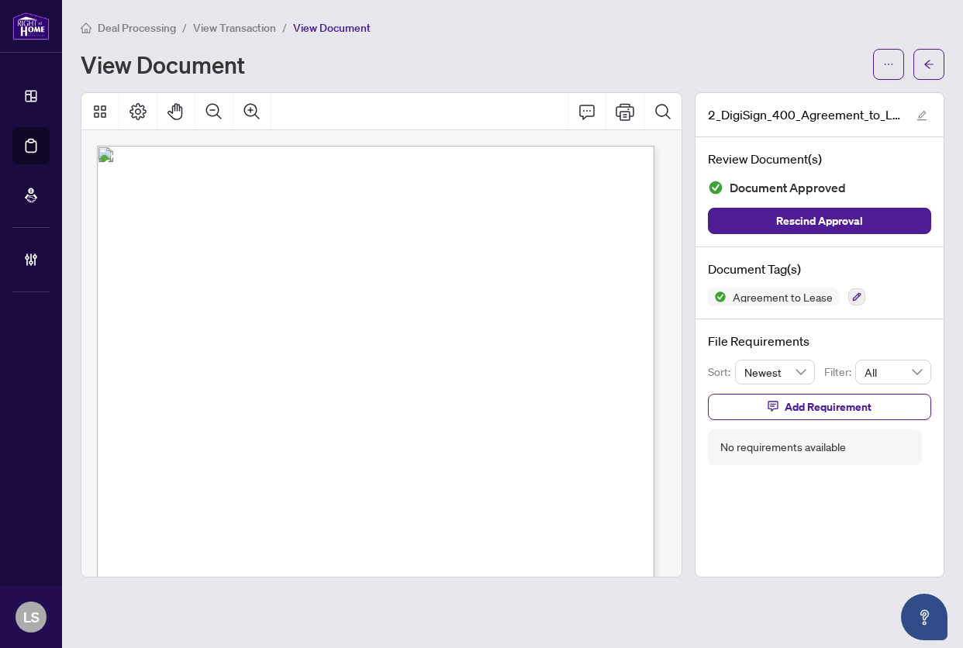
click at [421, 273] on div "Form 400 Revised [DATE] Page 1 of 4 The trademarks REALTOR®, REALTORS®, MLS®, M…" at bounding box center [424, 569] width 655 height 847
click at [397, 332] on span "For the purposes of this Agreement “Tenant” includes lessee and “Landlord” incl…" at bounding box center [265, 329] width 263 height 9
click at [250, 29] on span "View Transaction" at bounding box center [234, 28] width 83 height 14
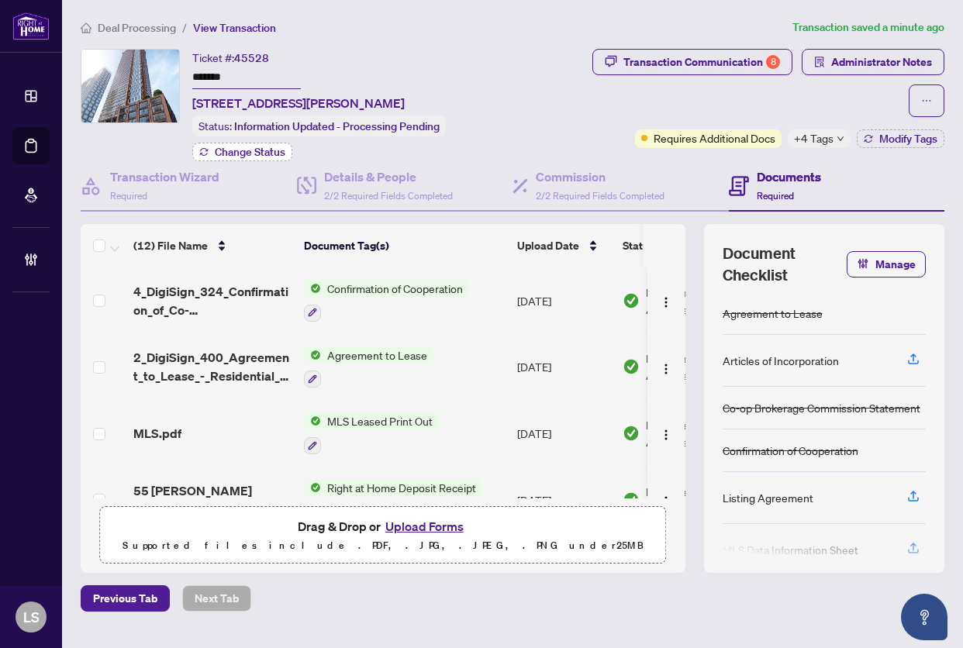
click at [208, 147] on icon "button" at bounding box center [203, 151] width 9 height 9
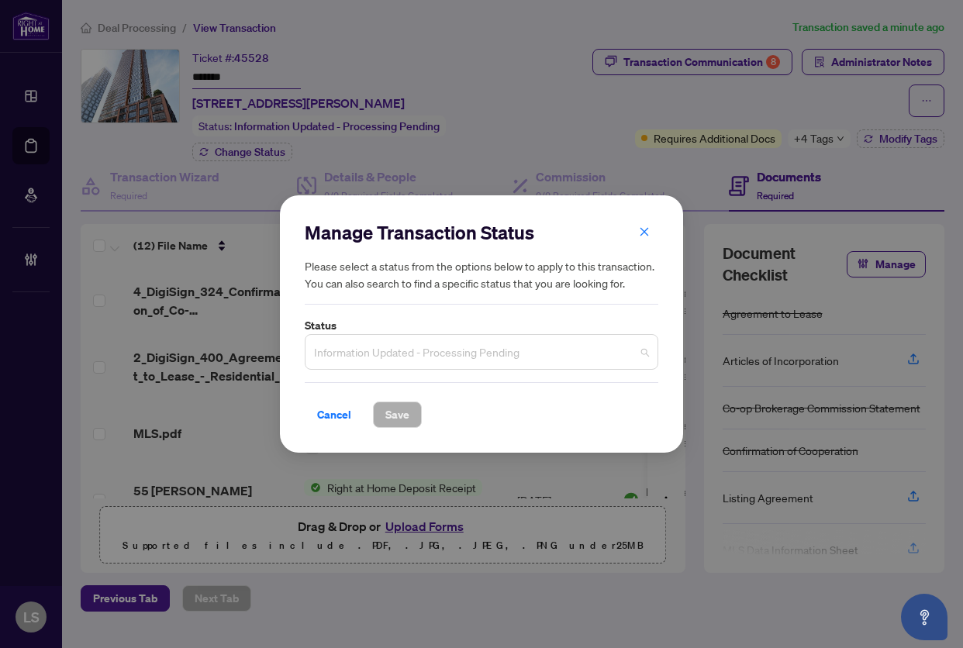
click at [440, 346] on span "Information Updated - Processing Pending" at bounding box center [481, 351] width 335 height 29
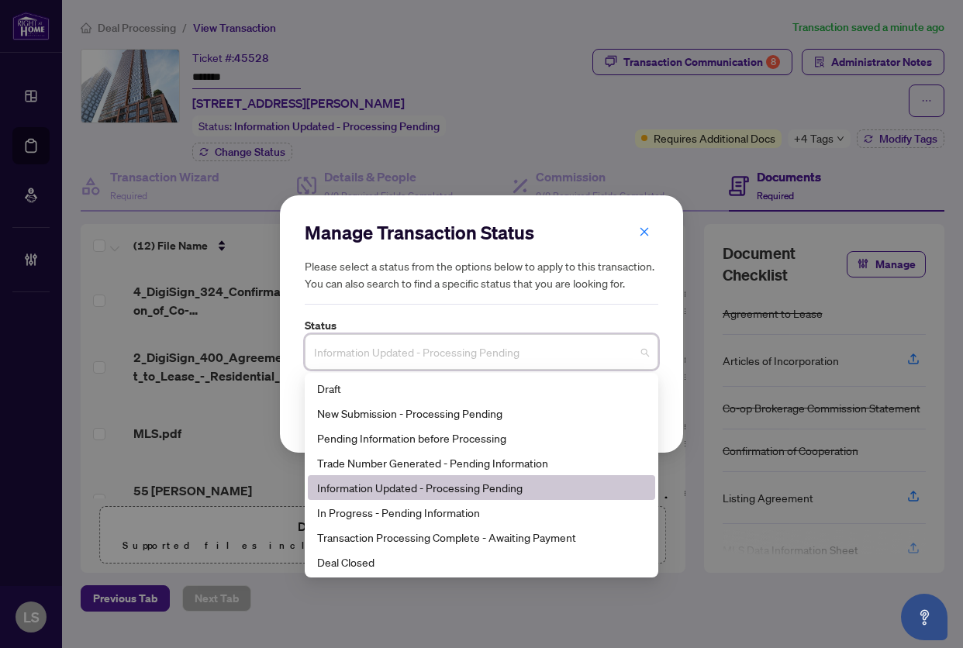
click at [478, 280] on h5 "Please select a status from the options below to apply to this transaction. You…" at bounding box center [481, 274] width 353 height 34
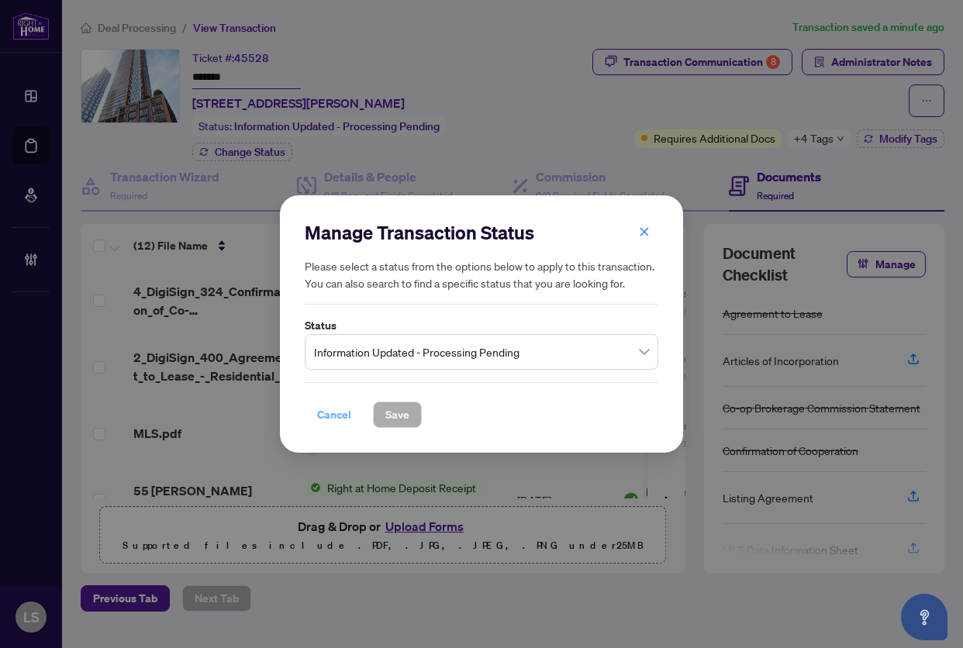
click at [321, 417] on span "Cancel" at bounding box center [334, 414] width 34 height 25
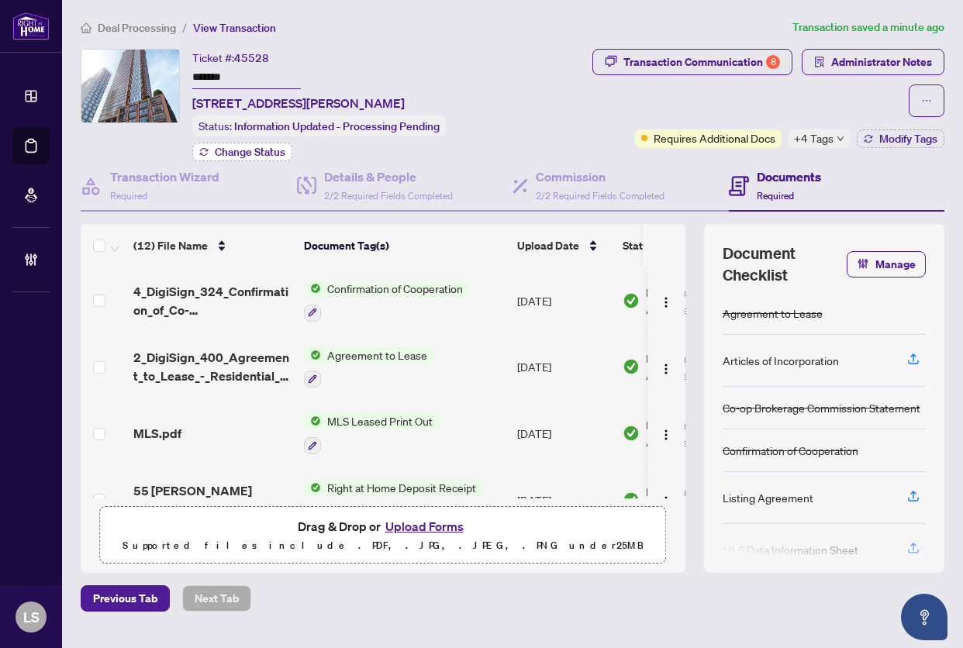
click at [267, 148] on span "Change Status" at bounding box center [250, 151] width 71 height 11
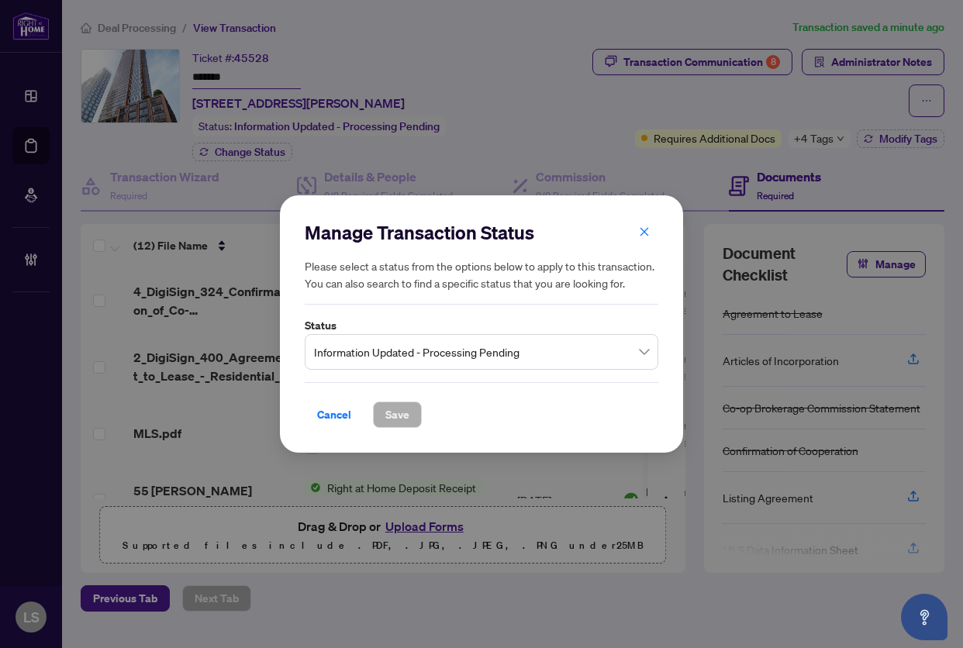
click at [343, 351] on span "Information Updated - Processing Pending" at bounding box center [481, 351] width 335 height 29
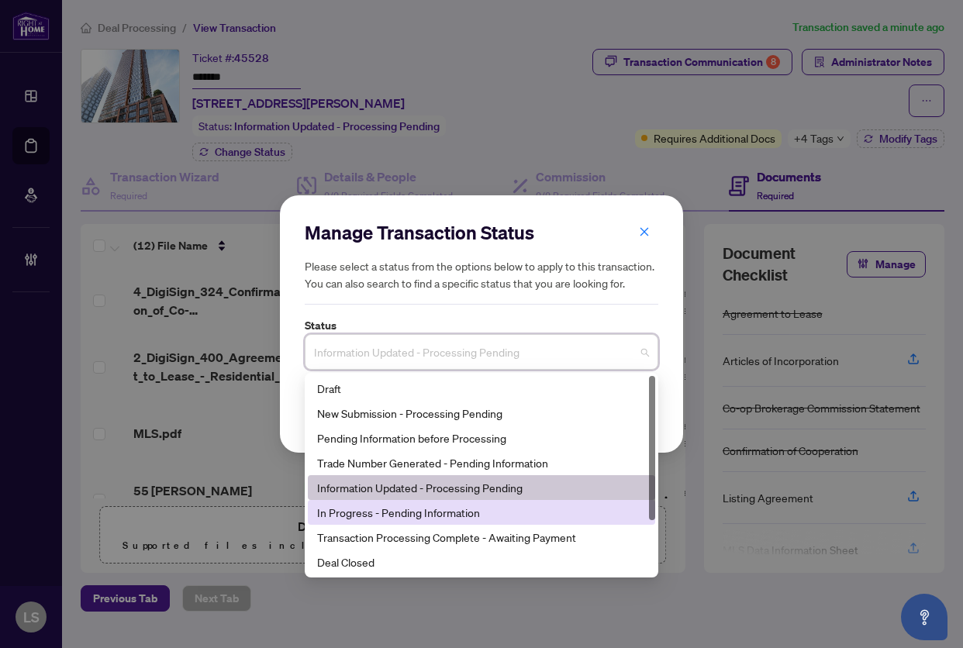
click at [387, 513] on div "In Progress - Pending Information" at bounding box center [481, 512] width 329 height 17
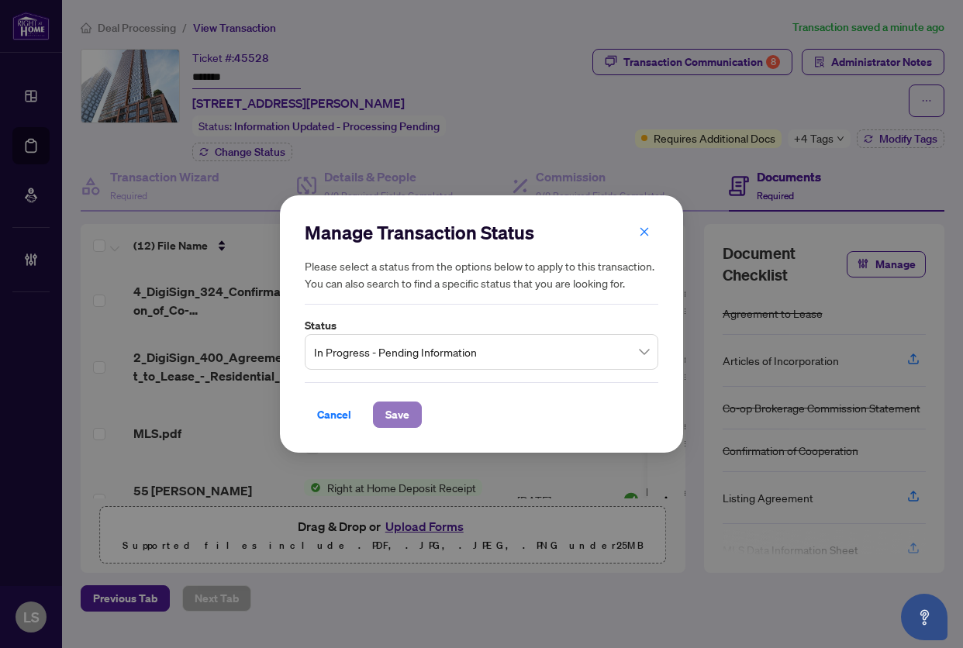
click at [387, 409] on span "Save" at bounding box center [397, 414] width 24 height 25
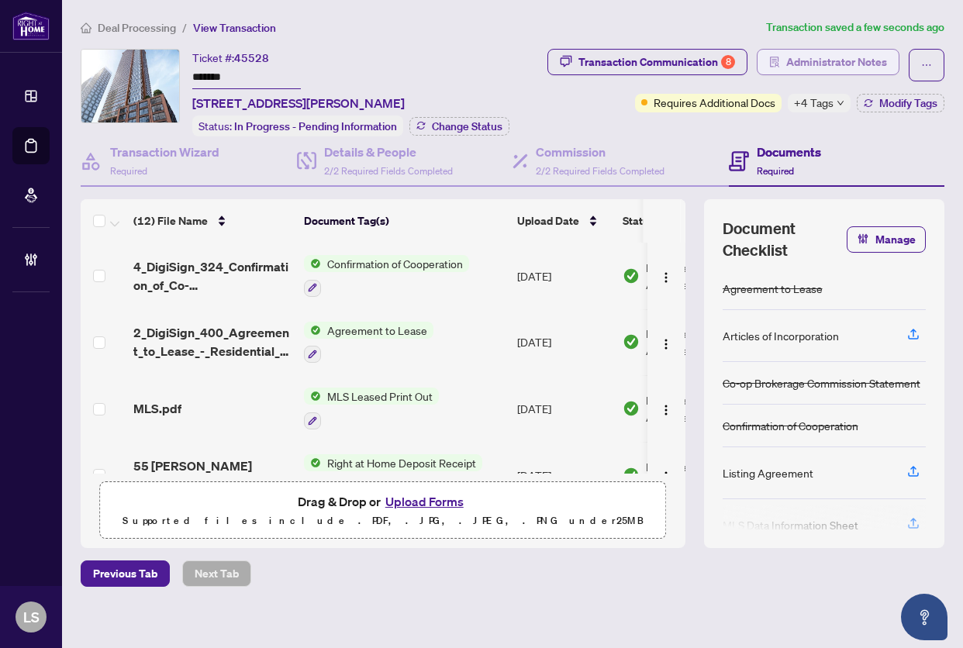
click at [805, 64] on span "Administrator Notes" at bounding box center [836, 62] width 101 height 25
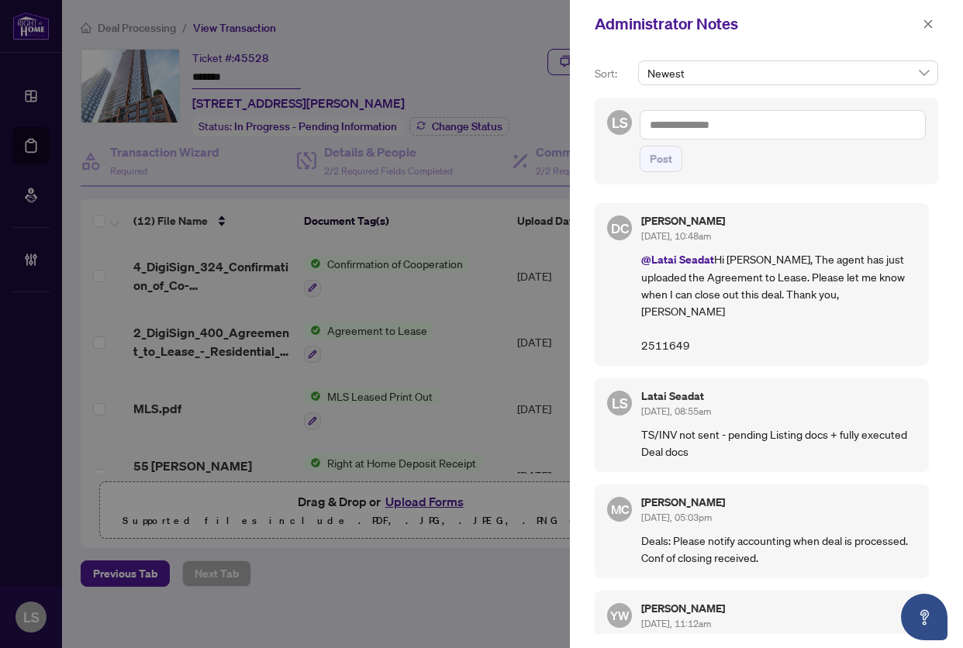
drag, startPoint x: 680, startPoint y: 124, endPoint x: 702, endPoint y: 125, distance: 21.7
click at [684, 126] on textarea at bounding box center [782, 124] width 286 height 29
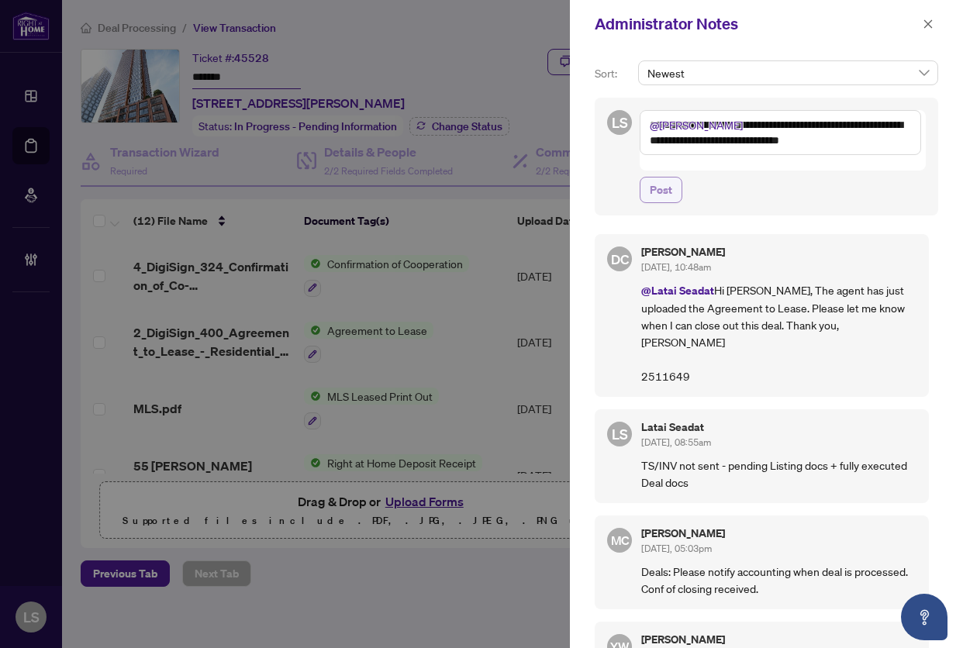
type textarea "**********"
click at [644, 177] on button "Post" at bounding box center [660, 190] width 43 height 26
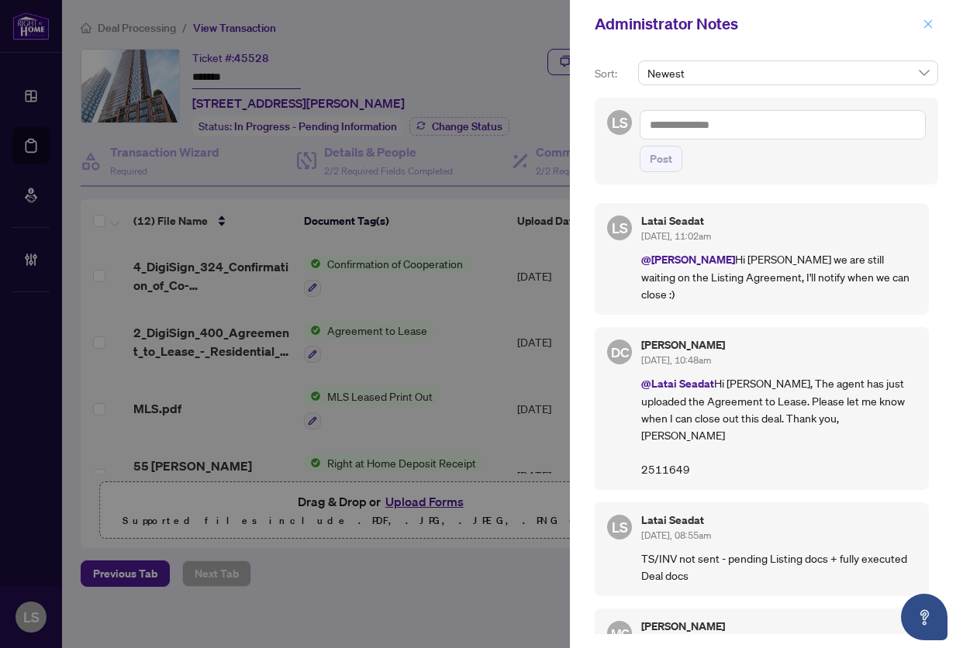
click at [924, 20] on icon "close" at bounding box center [927, 24] width 11 height 11
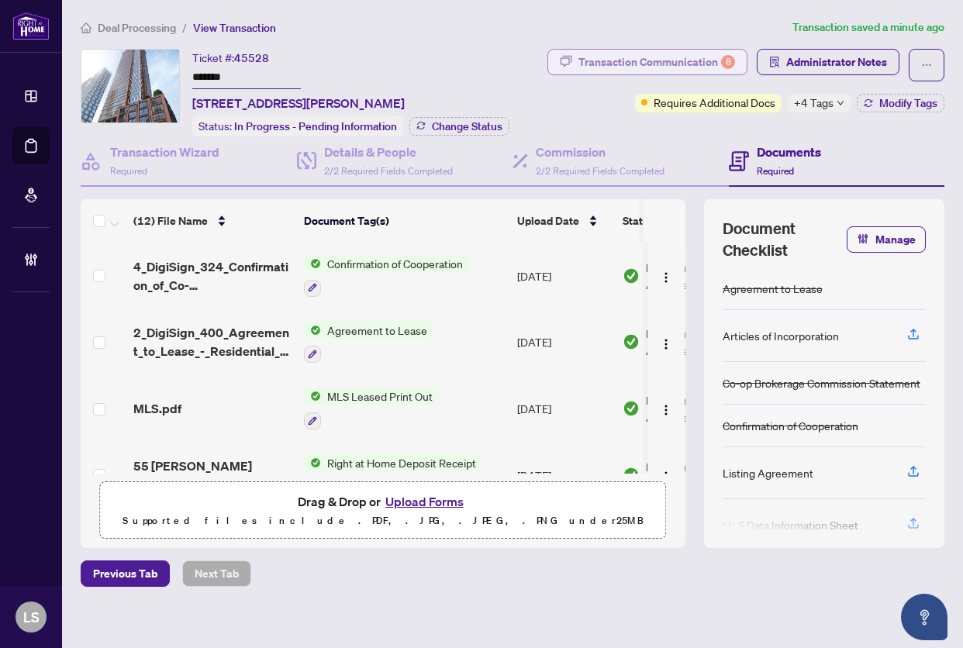
click at [659, 67] on div "Transaction Communication 8" at bounding box center [656, 62] width 157 height 25
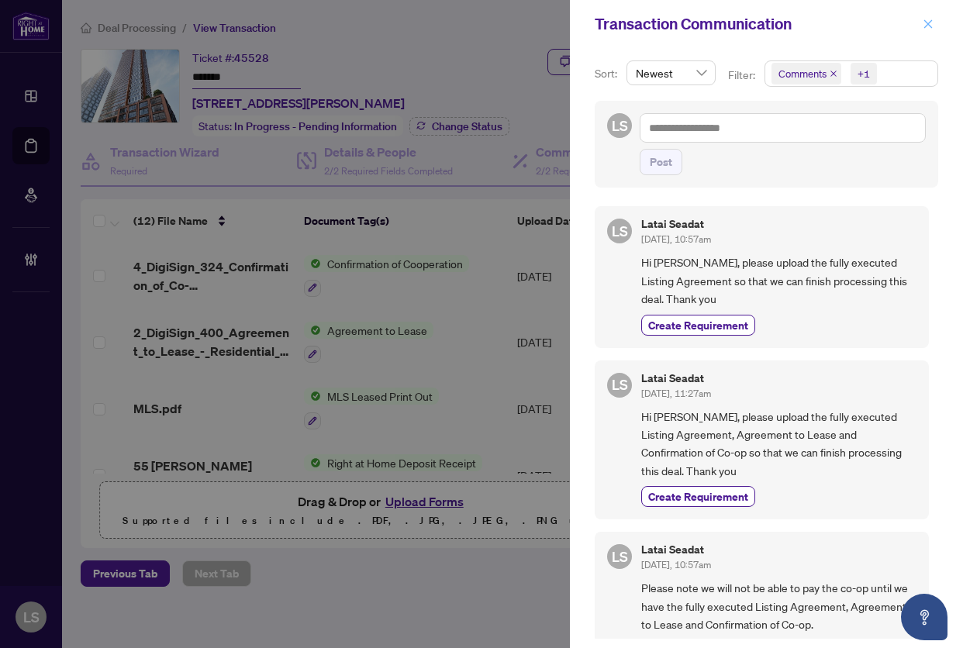
drag, startPoint x: 923, startPoint y: 25, endPoint x: 911, endPoint y: 26, distance: 11.7
click at [921, 25] on button "button" at bounding box center [928, 24] width 20 height 19
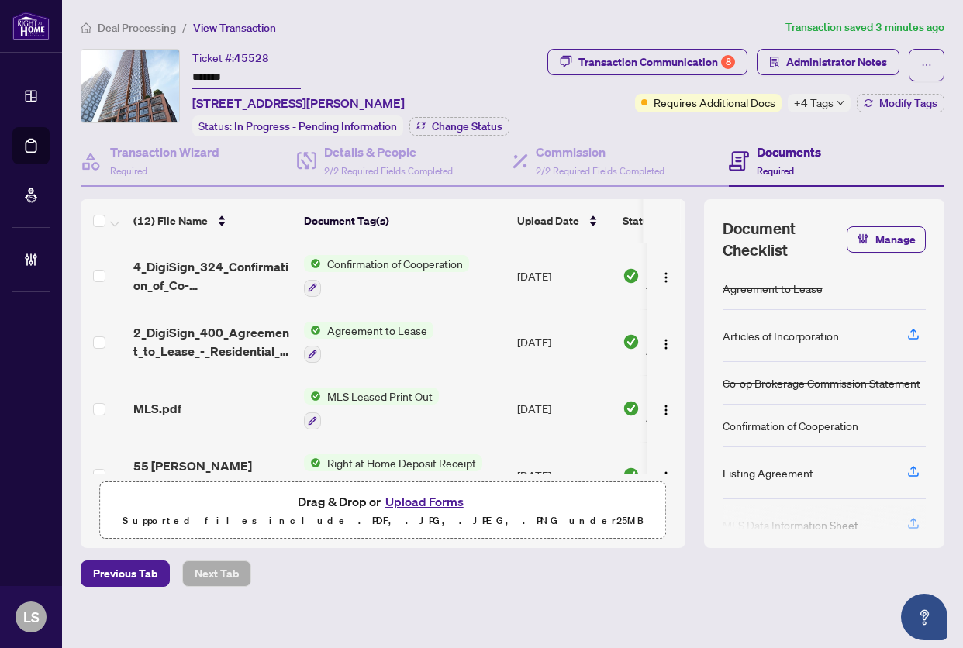
click at [144, 26] on span "Deal Processing" at bounding box center [137, 28] width 78 height 14
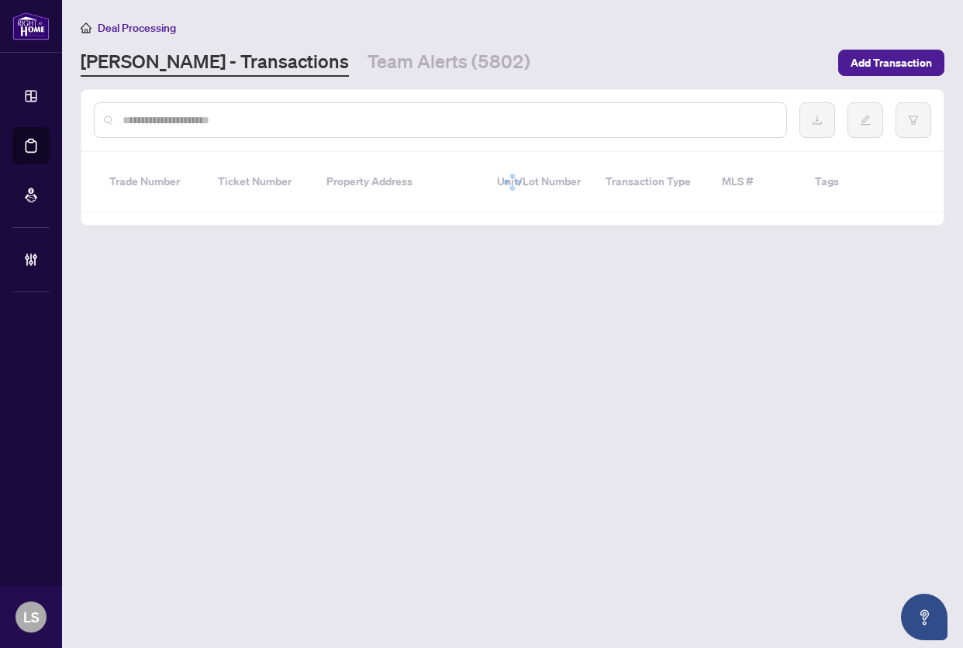
click at [197, 116] on input "text" at bounding box center [447, 120] width 651 height 17
paste input "*******"
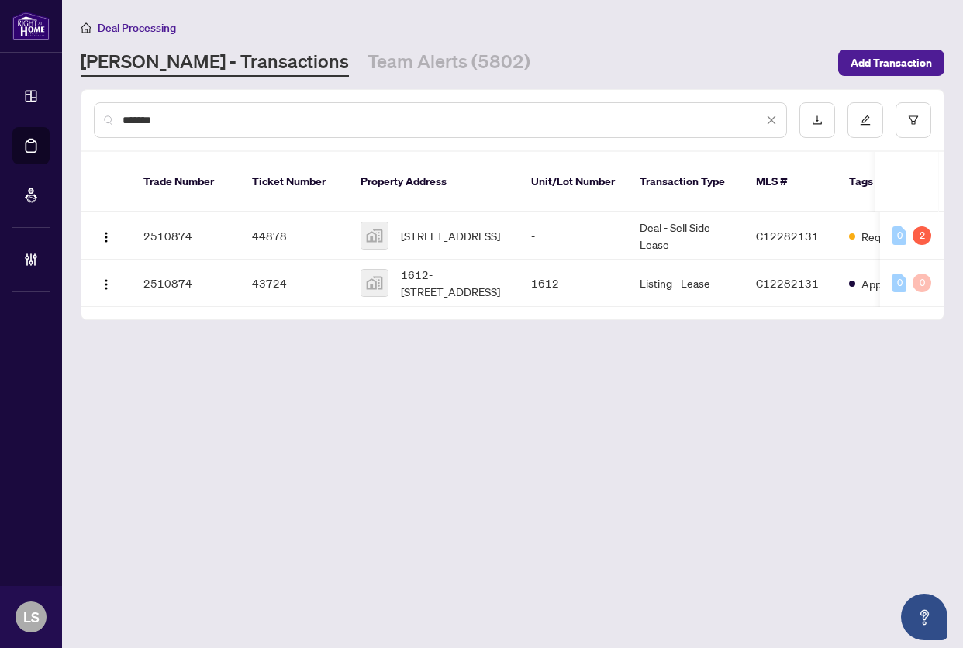
type input "*******"
click at [108, 231] on img "button" at bounding box center [106, 237] width 12 height 12
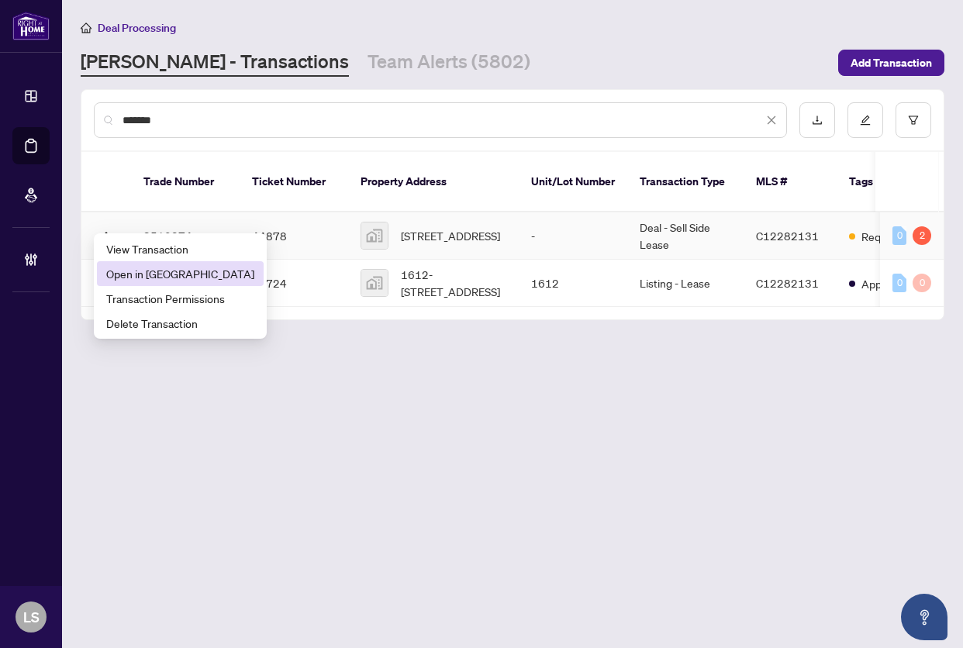
click at [151, 274] on span "Open in [GEOGRAPHIC_DATA]" at bounding box center [180, 273] width 148 height 17
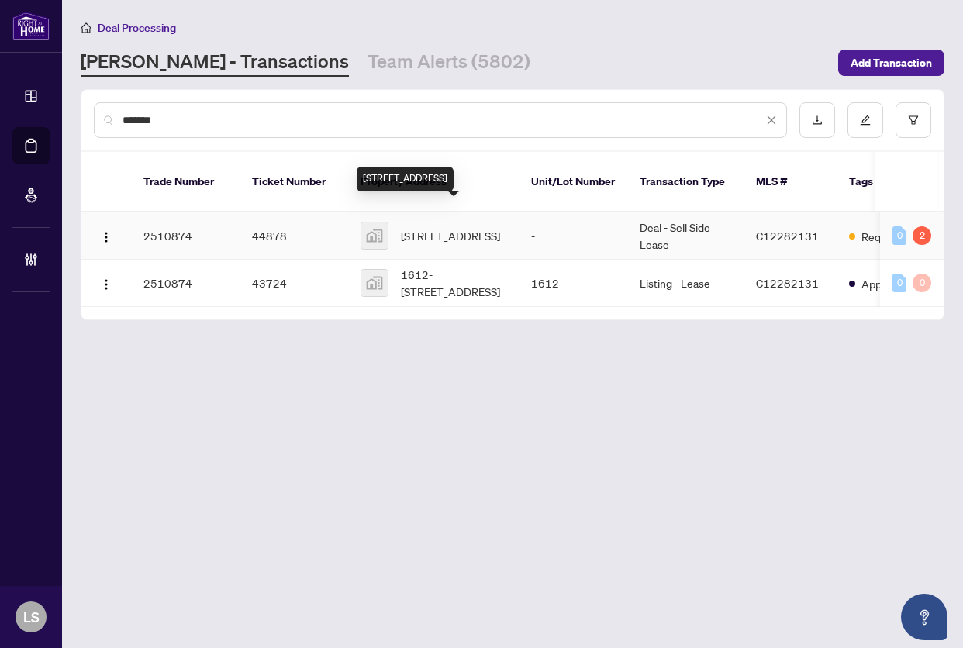
click at [489, 227] on span "[STREET_ADDRESS]" at bounding box center [450, 235] width 99 height 17
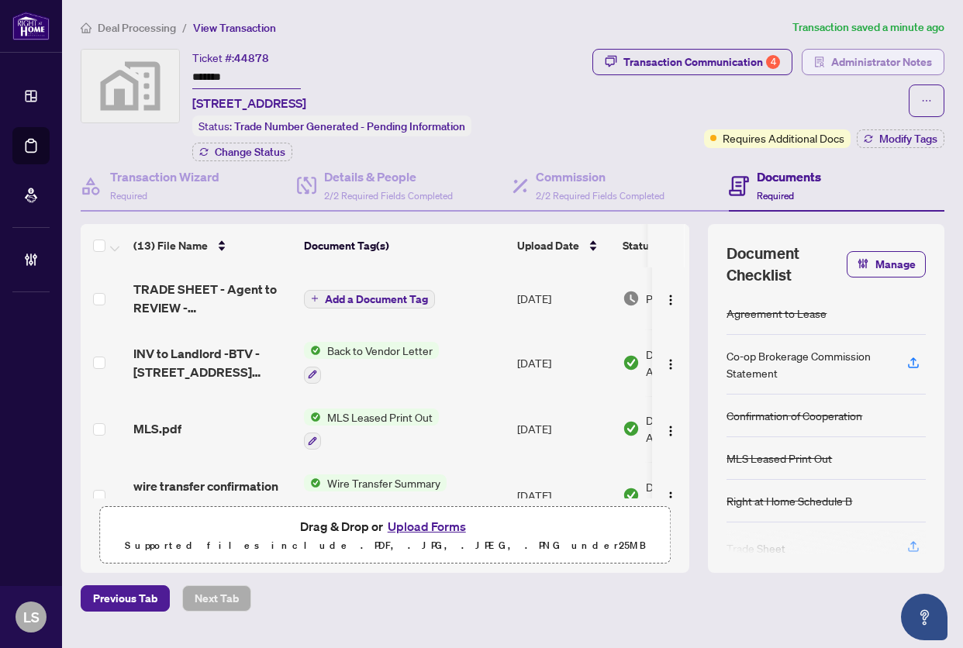
click at [856, 57] on span "Administrator Notes" at bounding box center [881, 62] width 101 height 25
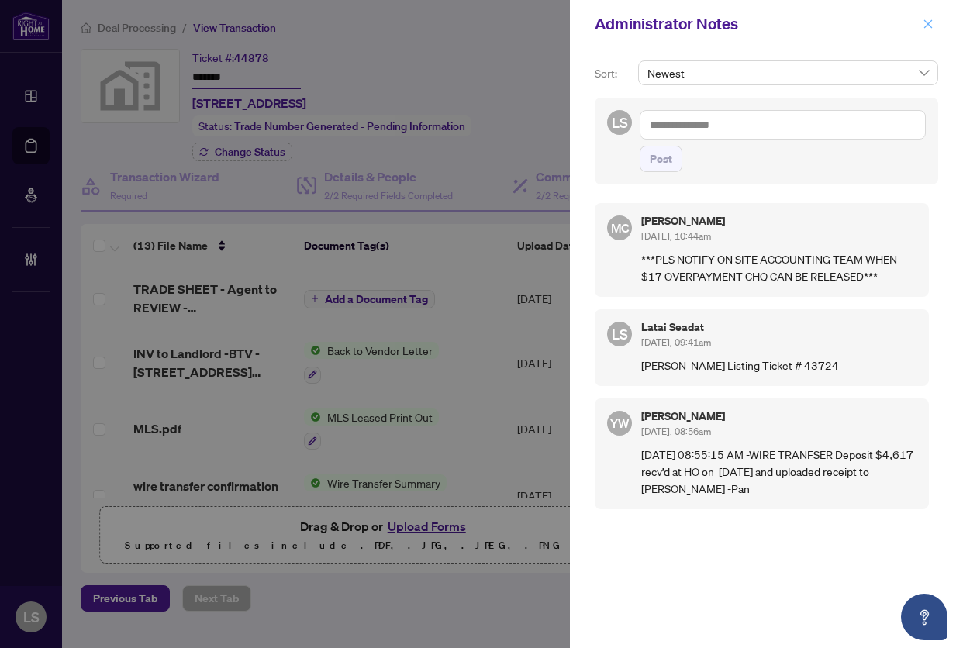
click at [926, 28] on icon "close" at bounding box center [927, 24] width 11 height 11
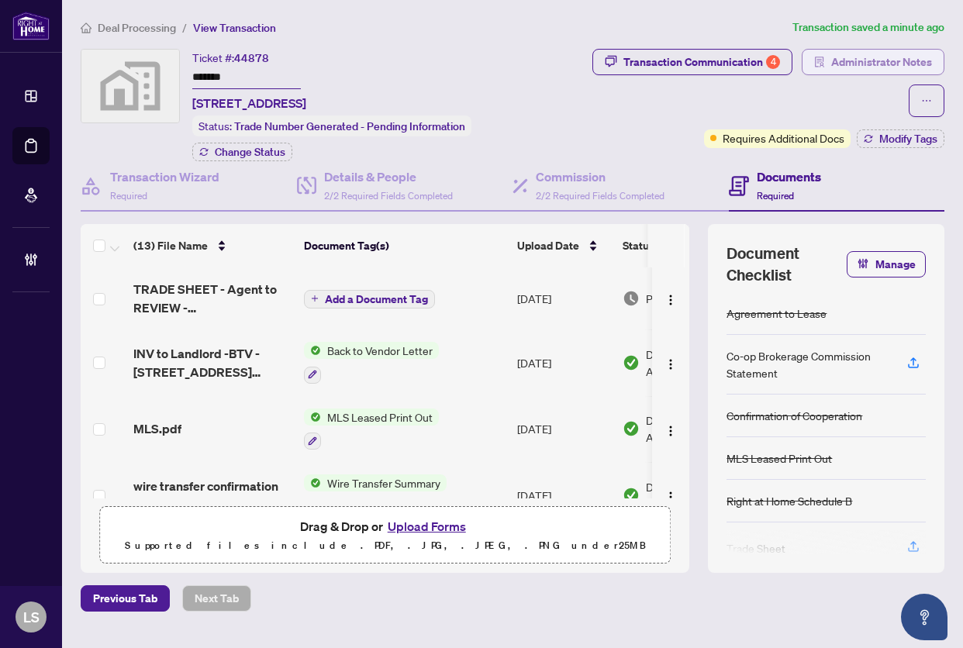
click at [842, 64] on span "Administrator Notes" at bounding box center [881, 62] width 101 height 25
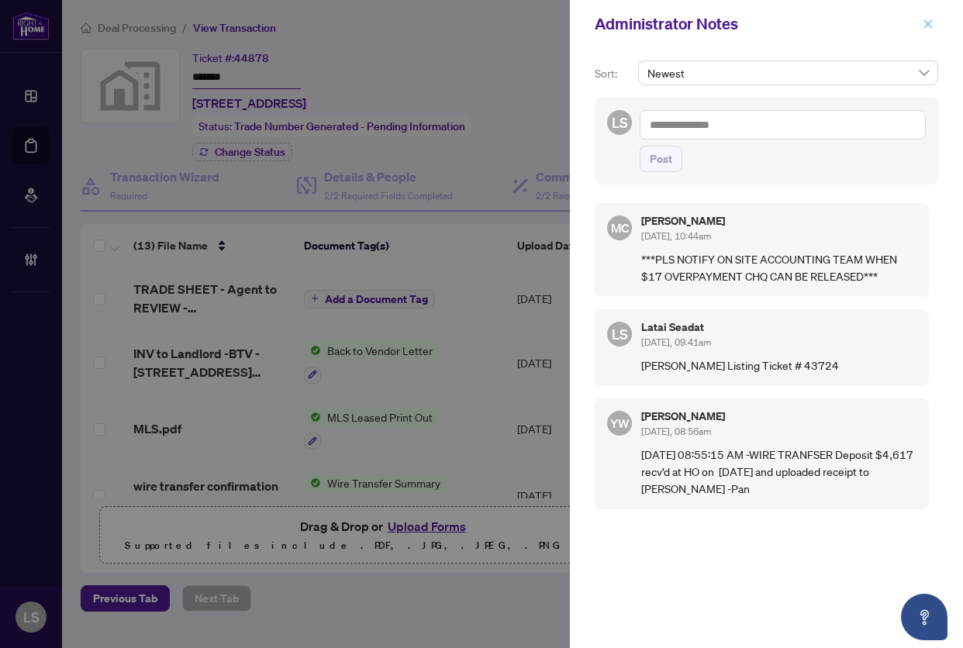
click at [930, 24] on icon "close" at bounding box center [927, 24] width 11 height 11
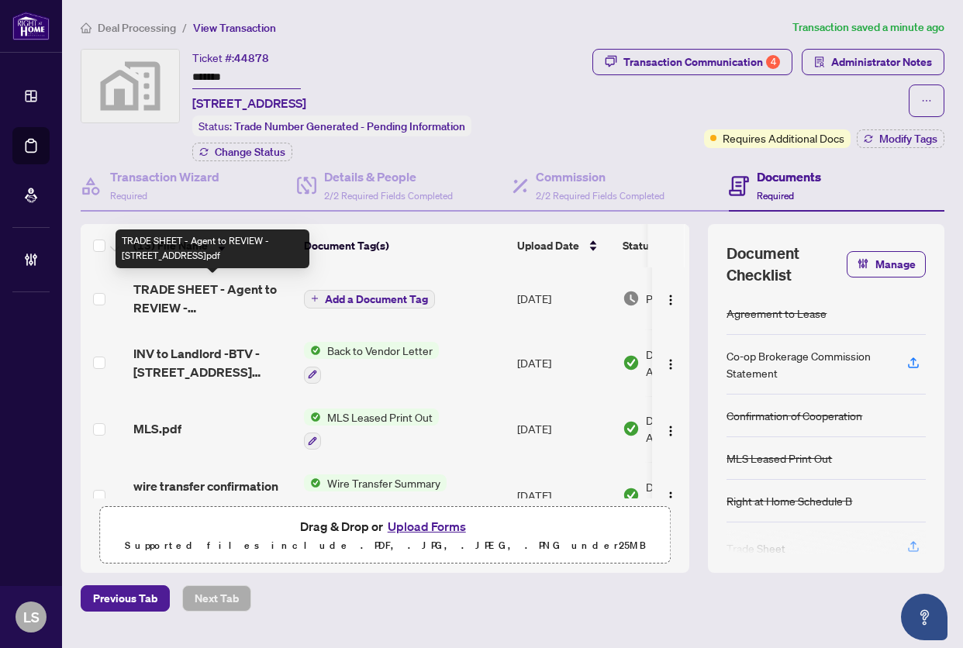
click at [242, 291] on span "TRADE SHEET - Agent to REVIEW - [STREET_ADDRESS]pdf" at bounding box center [212, 298] width 158 height 37
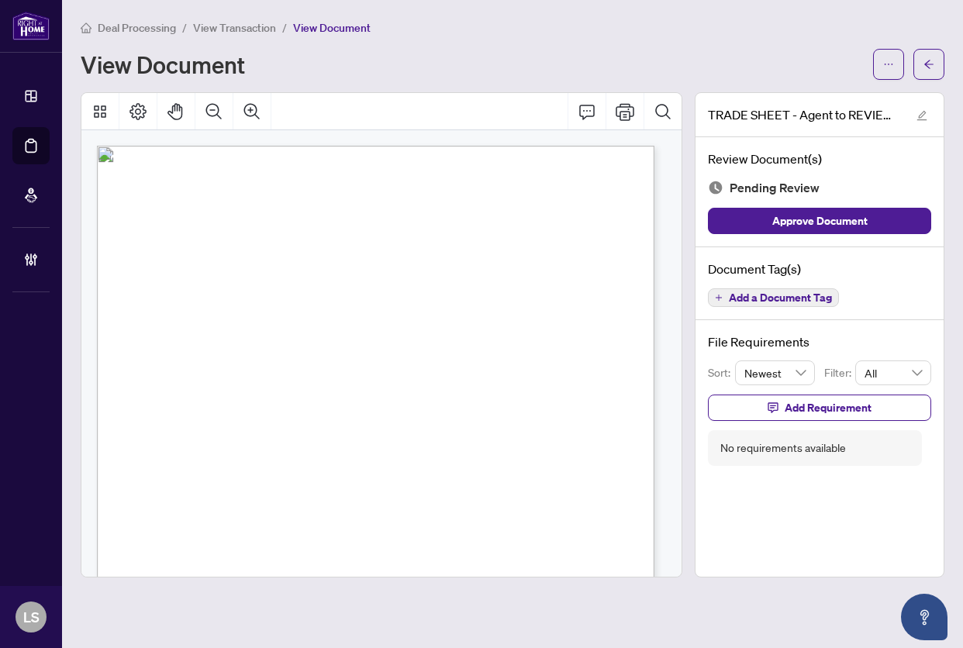
click at [470, 326] on div "Right at Home Realty 2510874 [STREET_ADDRESS] Property: Type: RESIDENTIAL Class…" at bounding box center [424, 569] width 655 height 847
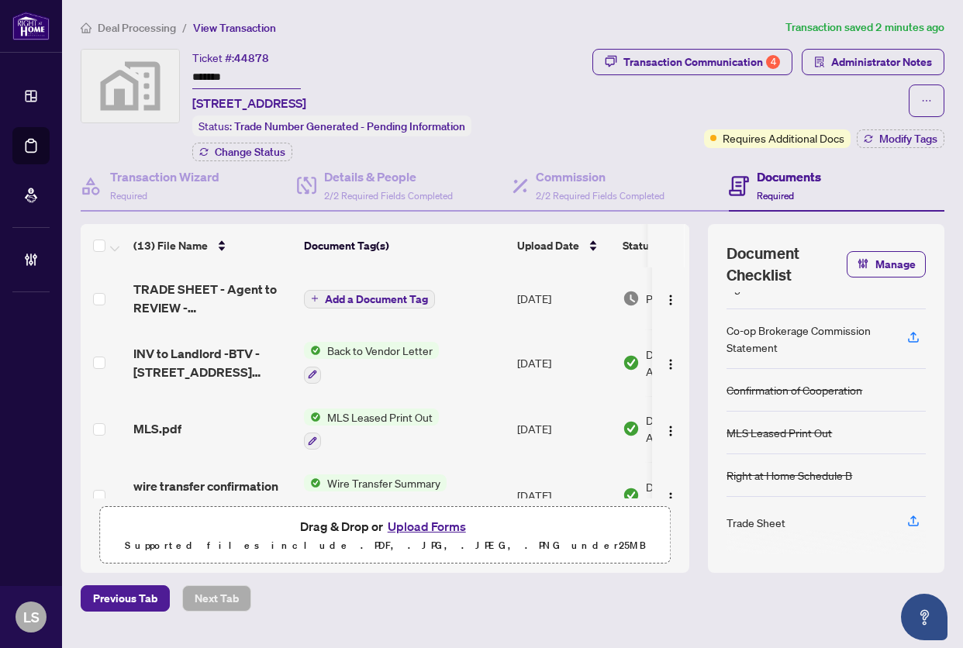
click at [114, 30] on span "Deal Processing" at bounding box center [137, 28] width 78 height 14
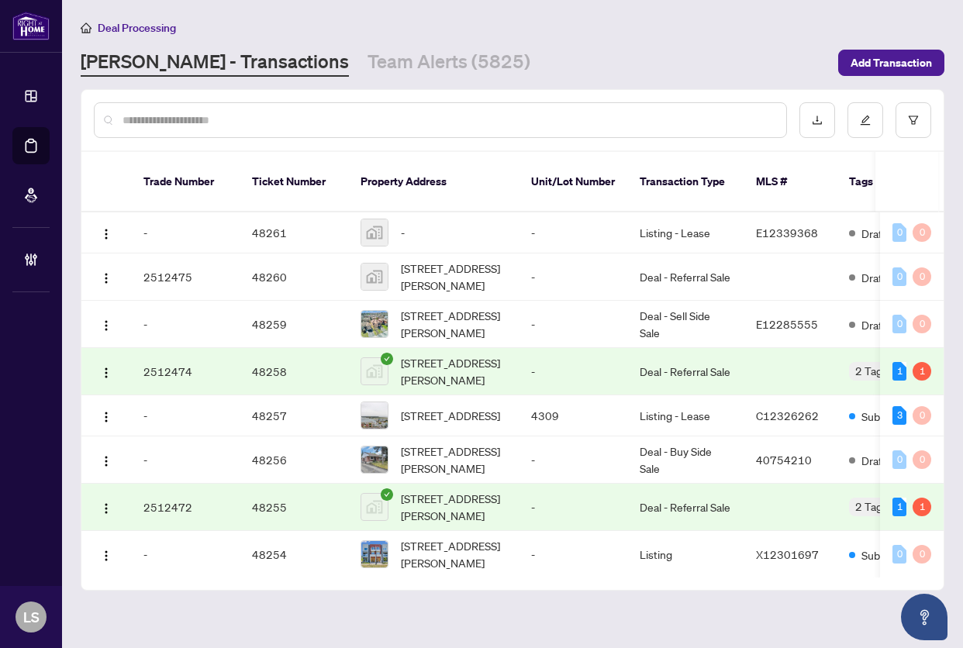
click at [247, 119] on input "text" at bounding box center [447, 120] width 651 height 17
paste input "*******"
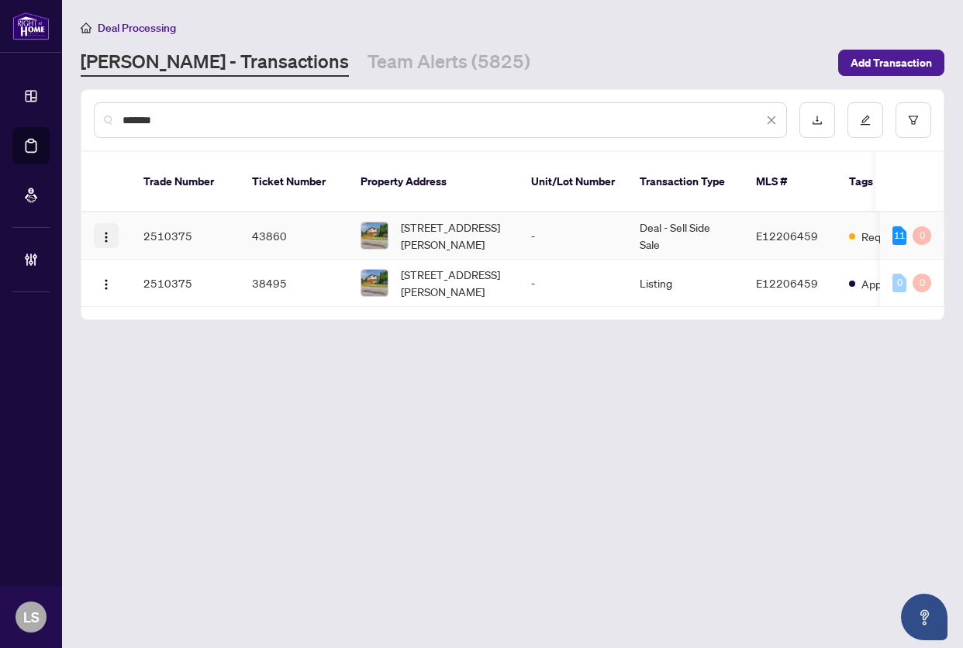
type input "*******"
click at [107, 231] on img "button" at bounding box center [106, 237] width 12 height 12
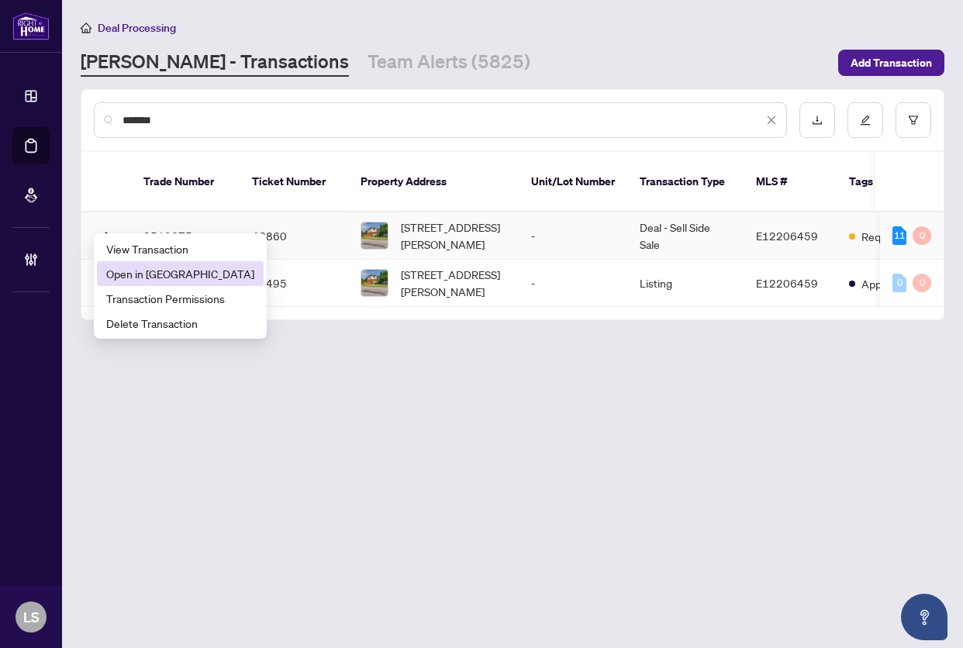
click at [127, 279] on span "Open in [GEOGRAPHIC_DATA]" at bounding box center [180, 273] width 148 height 17
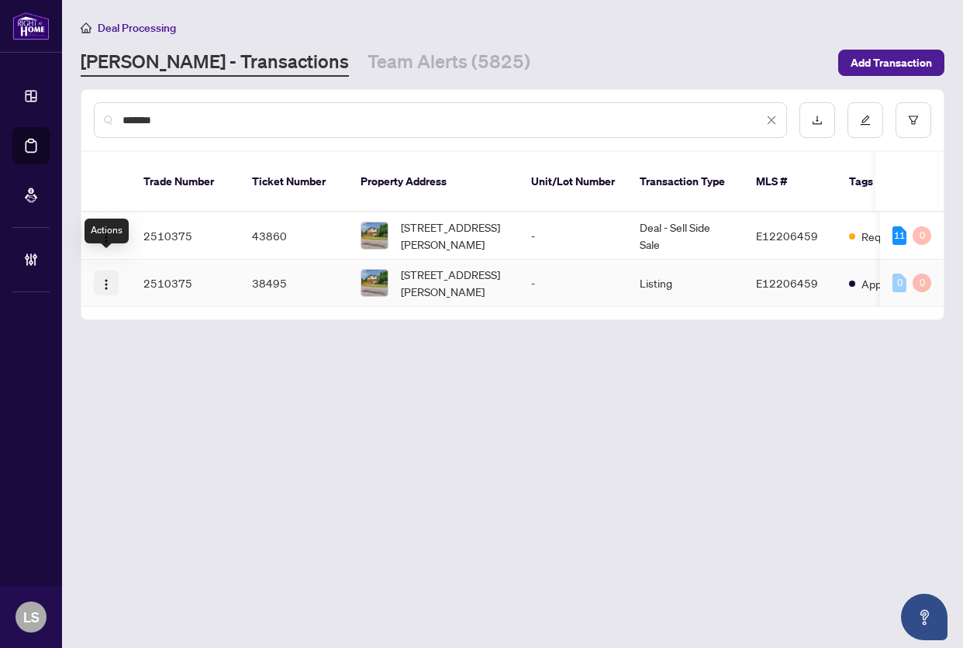
click at [108, 278] on img "button" at bounding box center [106, 284] width 12 height 12
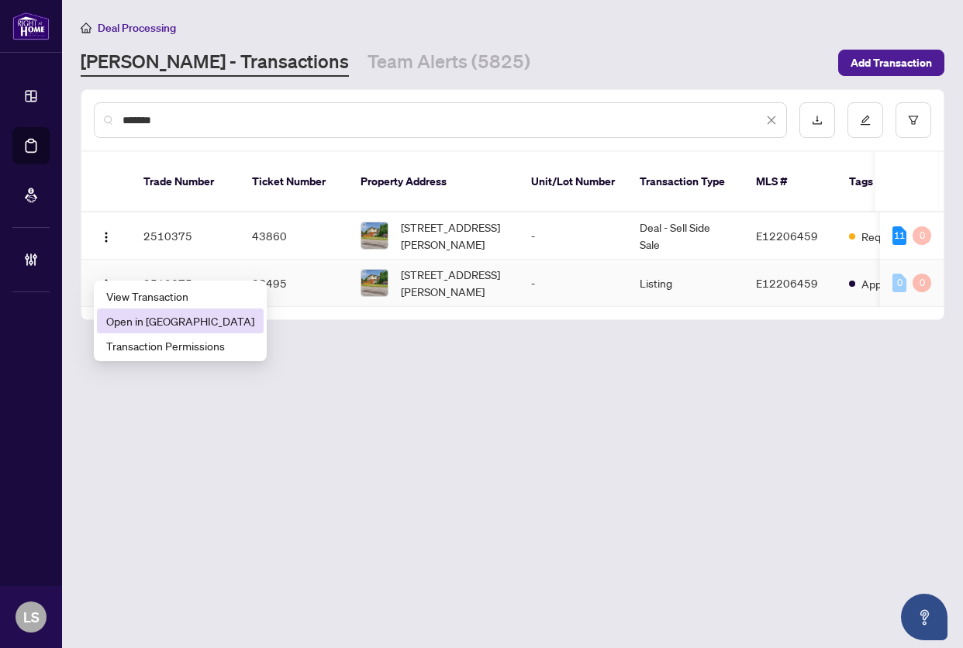
click at [126, 319] on span "Open in [GEOGRAPHIC_DATA]" at bounding box center [180, 320] width 148 height 17
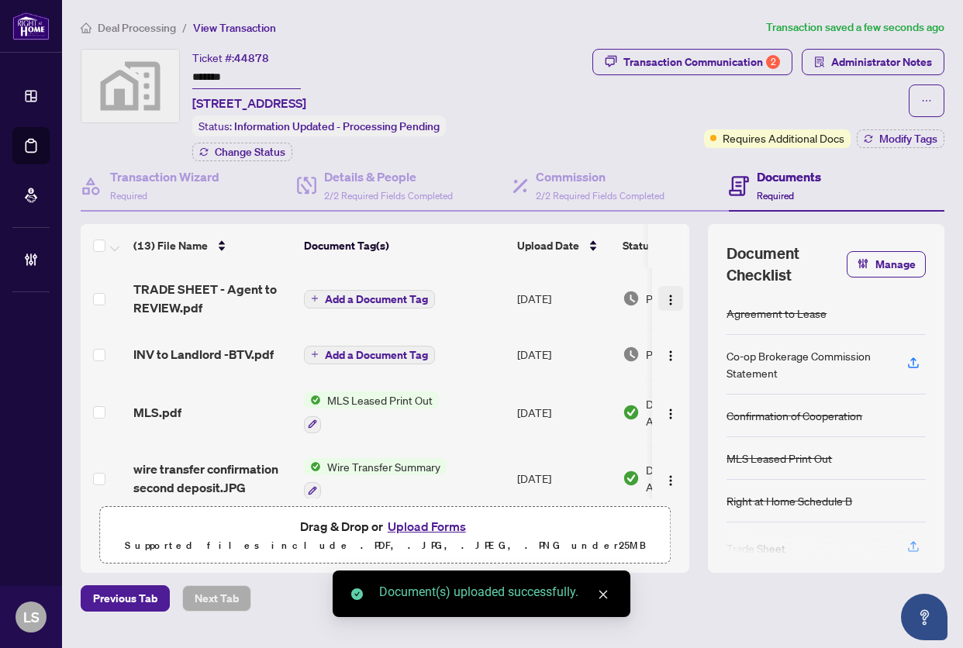
click at [664, 298] on img "button" at bounding box center [670, 300] width 12 height 12
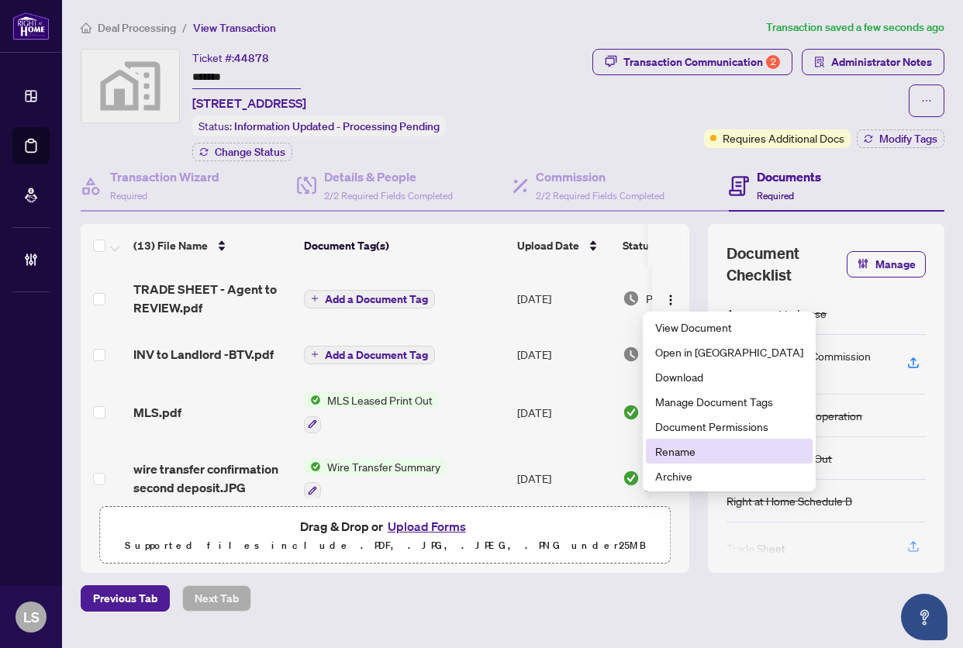
click at [683, 452] on span "Rename" at bounding box center [729, 451] width 148 height 17
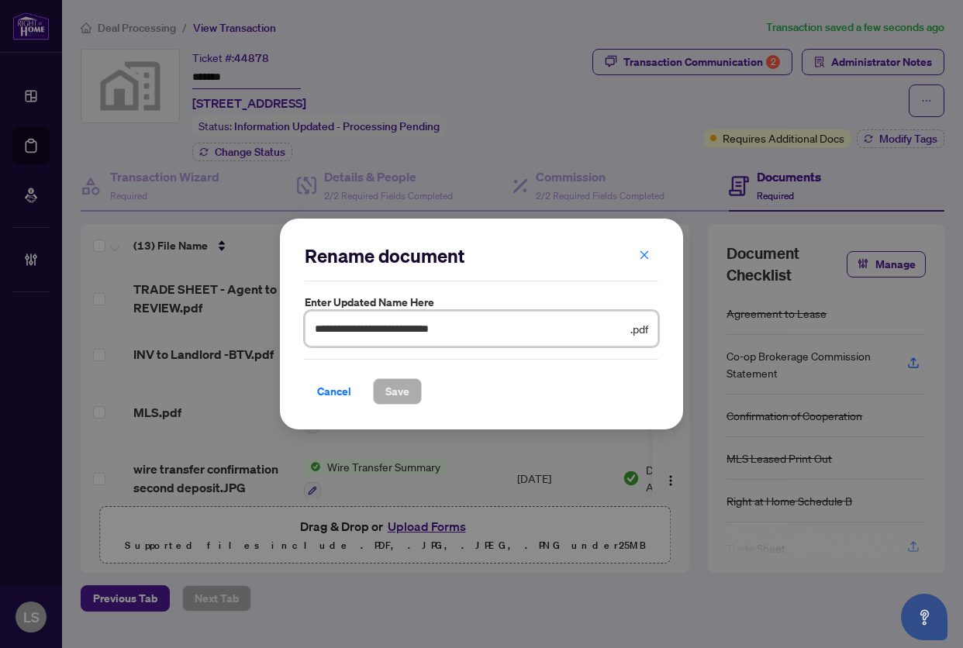
click at [532, 328] on input "**********" at bounding box center [471, 328] width 312 height 17
paste input "**********"
type input "**********"
click at [373, 378] on button "Save" at bounding box center [397, 391] width 49 height 26
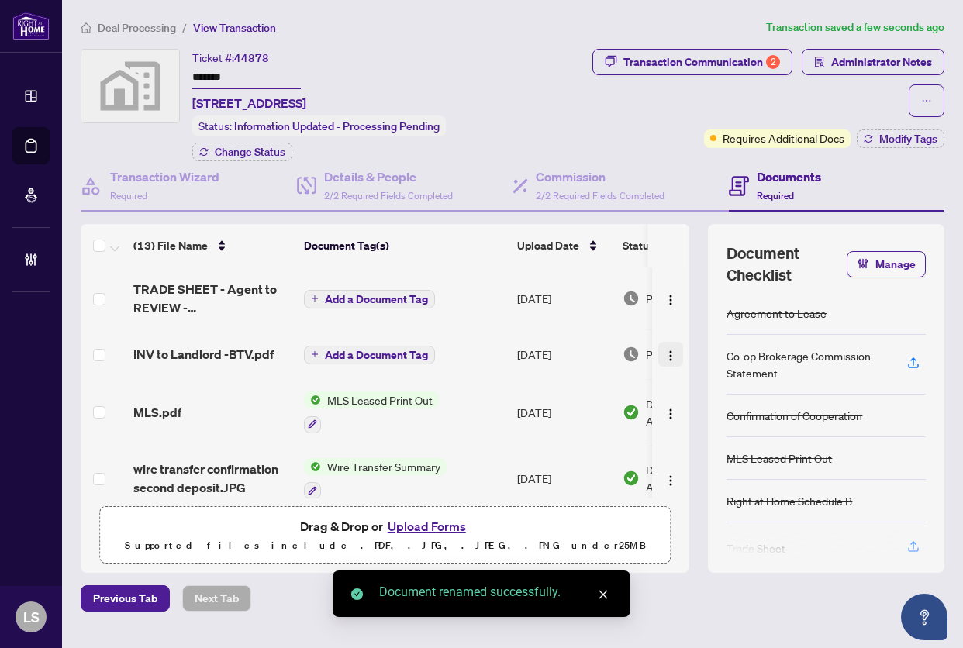
click at [664, 359] on img "button" at bounding box center [670, 356] width 12 height 12
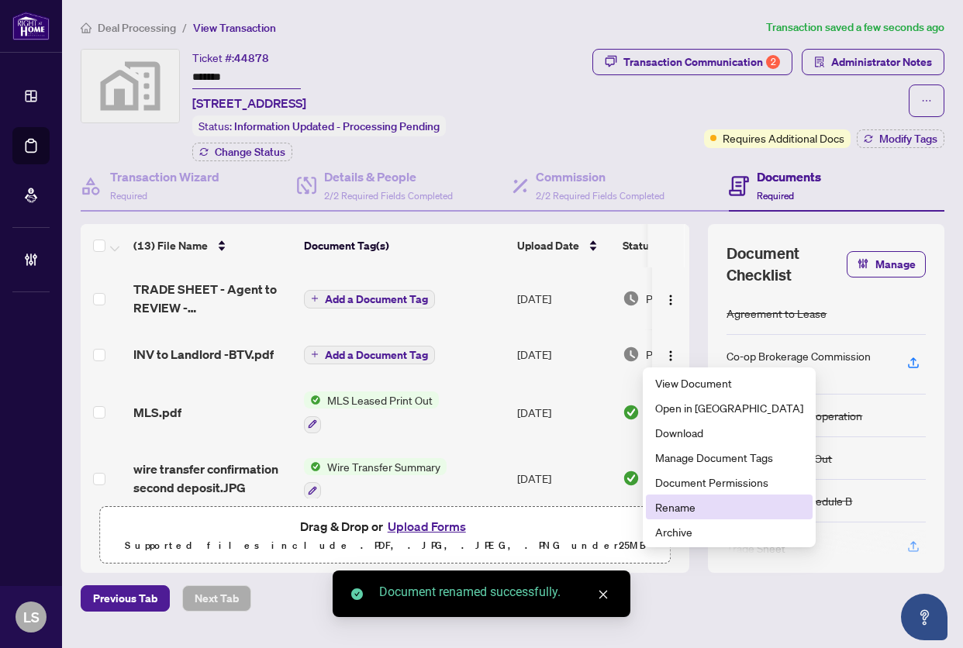
click at [694, 511] on span "Rename" at bounding box center [729, 506] width 148 height 17
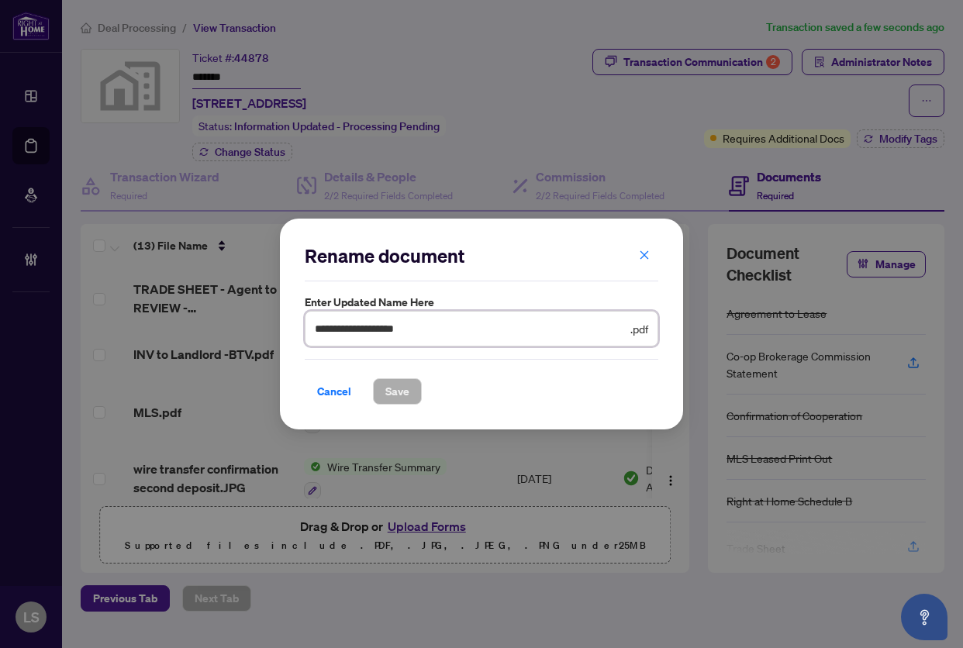
click at [448, 328] on input "**********" at bounding box center [471, 328] width 312 height 17
paste input "**********"
type input "**********"
click at [373, 378] on button "Save" at bounding box center [397, 391] width 49 height 26
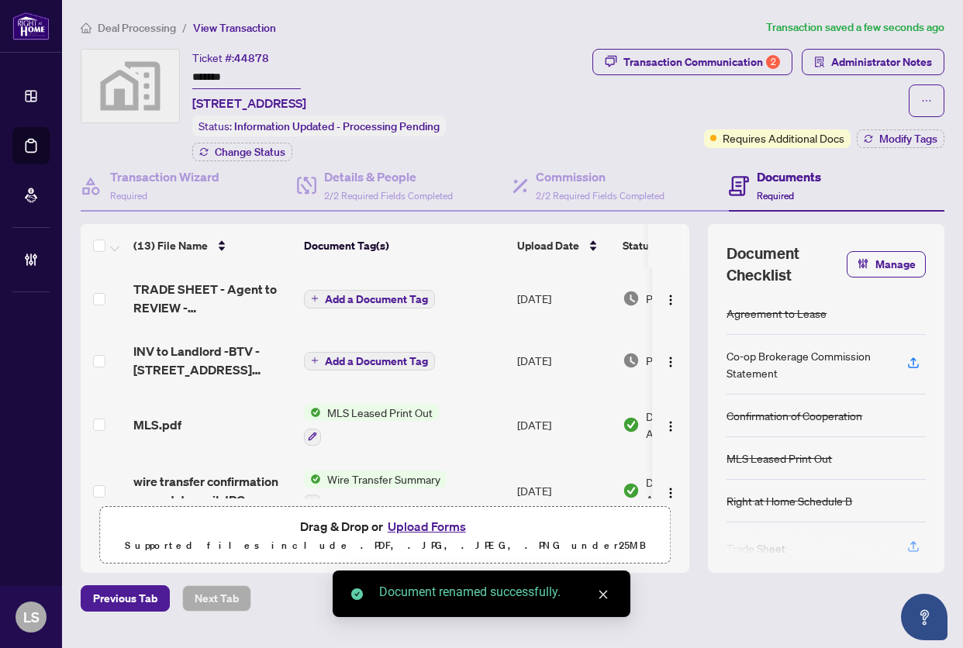
click at [377, 358] on span "Add a Document Tag" at bounding box center [376, 361] width 103 height 11
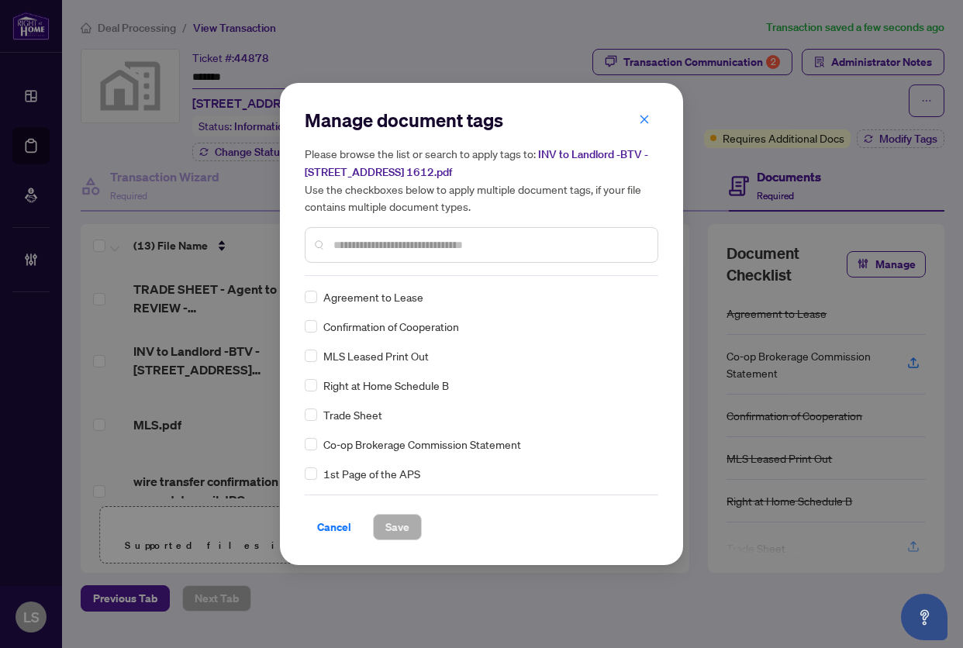
click at [371, 248] on input "text" at bounding box center [489, 244] width 312 height 17
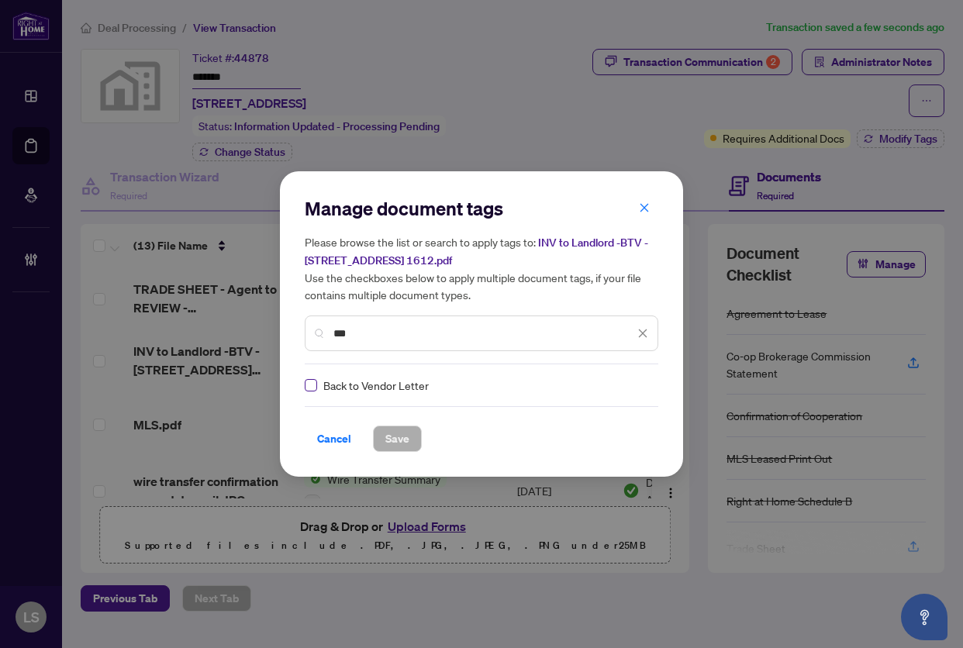
type input "***"
click at [629, 384] on img at bounding box center [625, 384] width 15 height 15
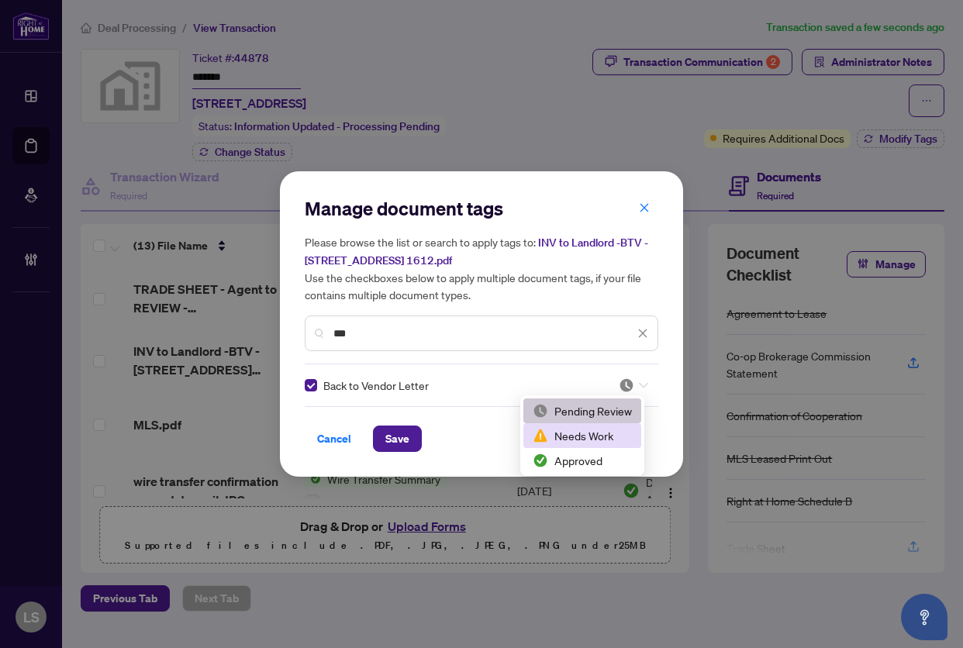
click at [575, 453] on div "Approved" at bounding box center [581, 460] width 99 height 17
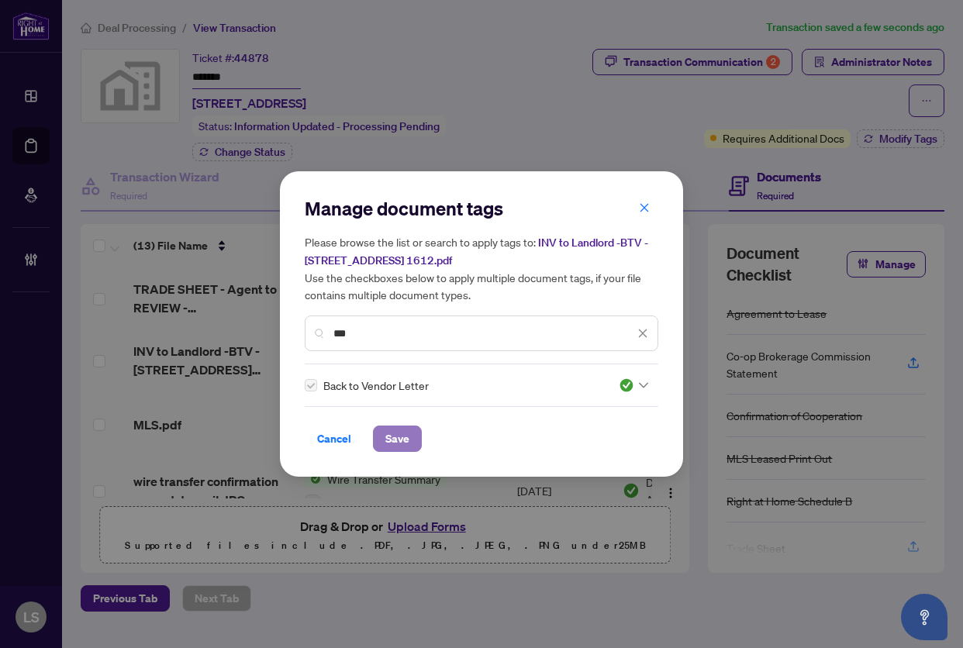
click at [401, 436] on span "Save" at bounding box center [397, 438] width 24 height 25
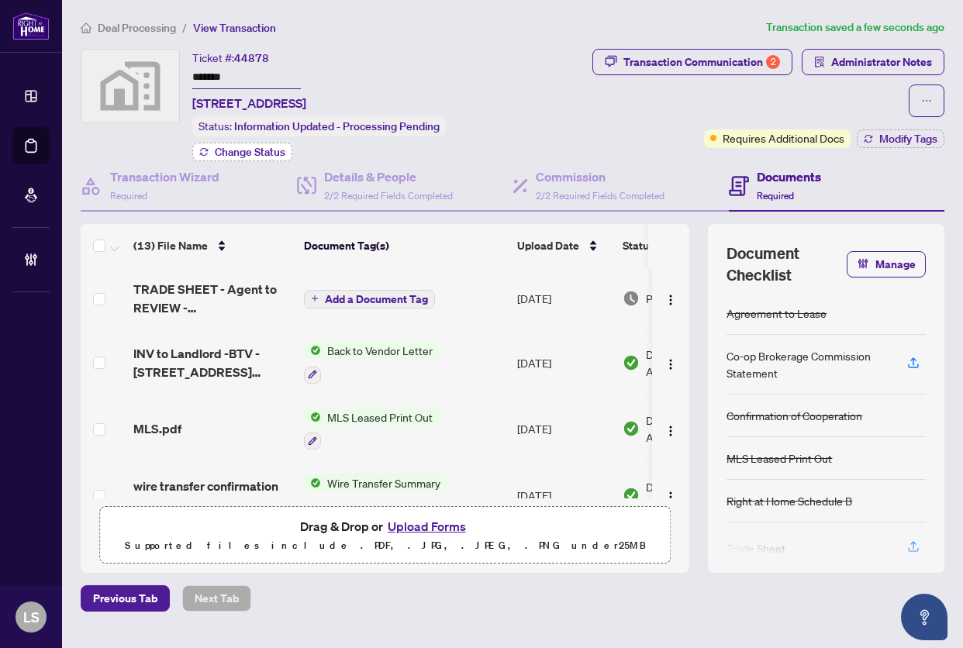
click at [267, 153] on span "Change Status" at bounding box center [250, 151] width 71 height 11
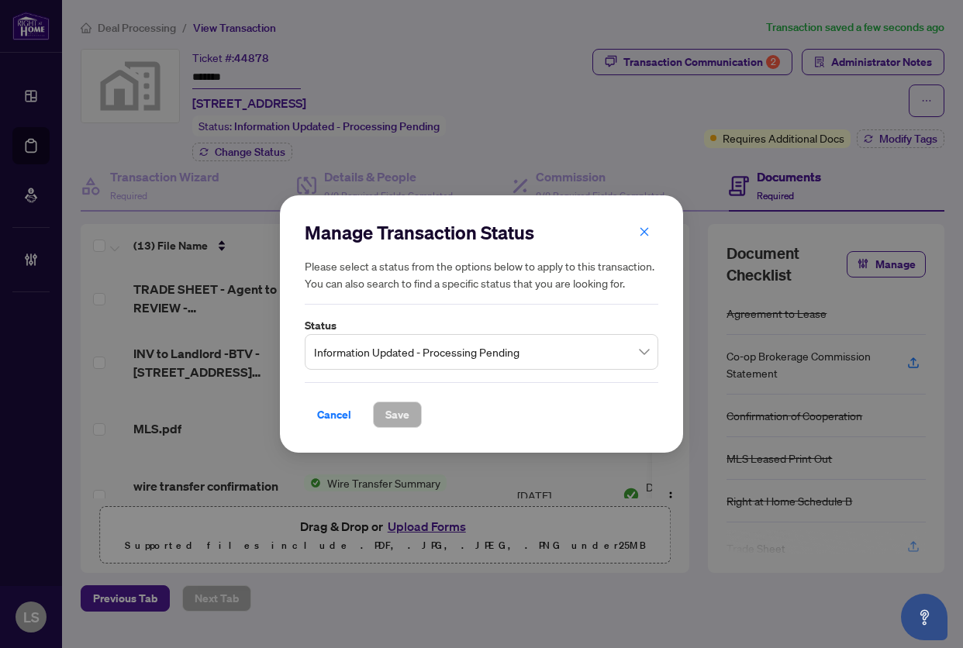
click at [378, 351] on span "Information Updated - Processing Pending" at bounding box center [481, 351] width 335 height 29
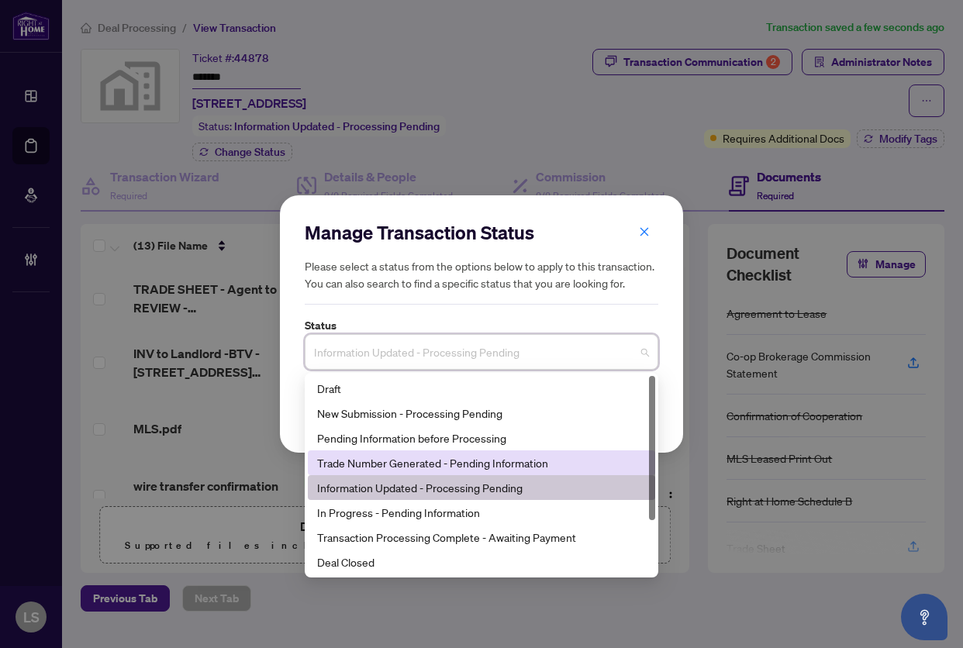
click at [409, 465] on div "Trade Number Generated - Pending Information" at bounding box center [481, 462] width 329 height 17
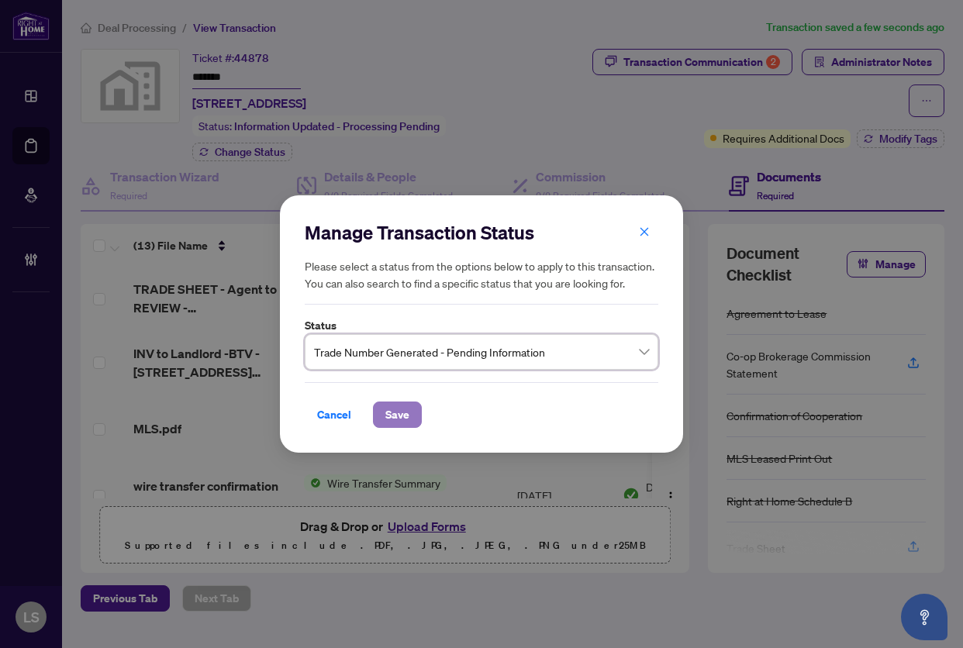
click at [416, 417] on button "Save" at bounding box center [397, 414] width 49 height 26
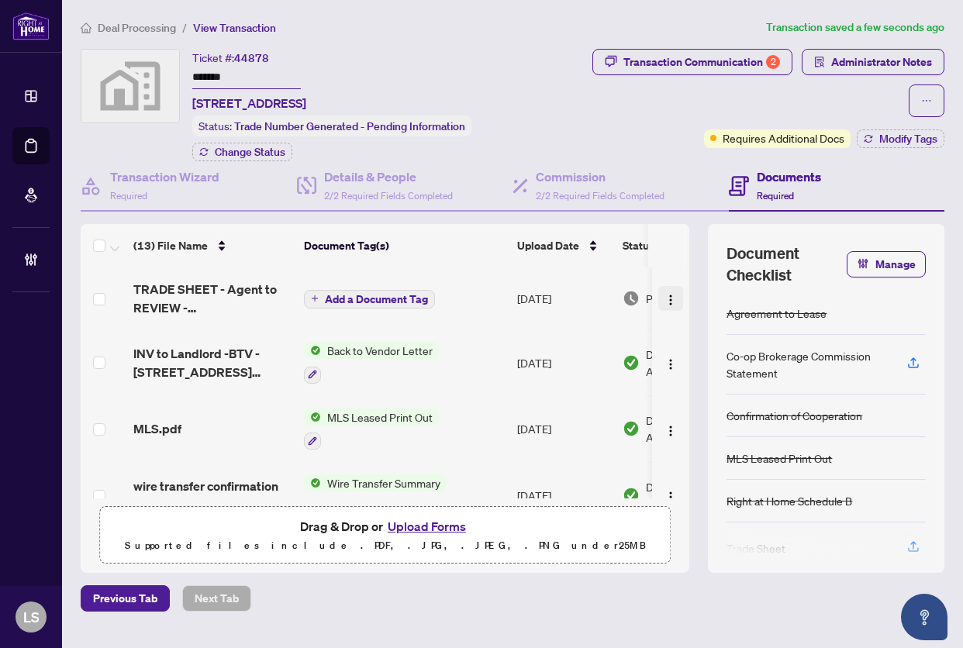
click at [664, 296] on img "button" at bounding box center [670, 300] width 12 height 12
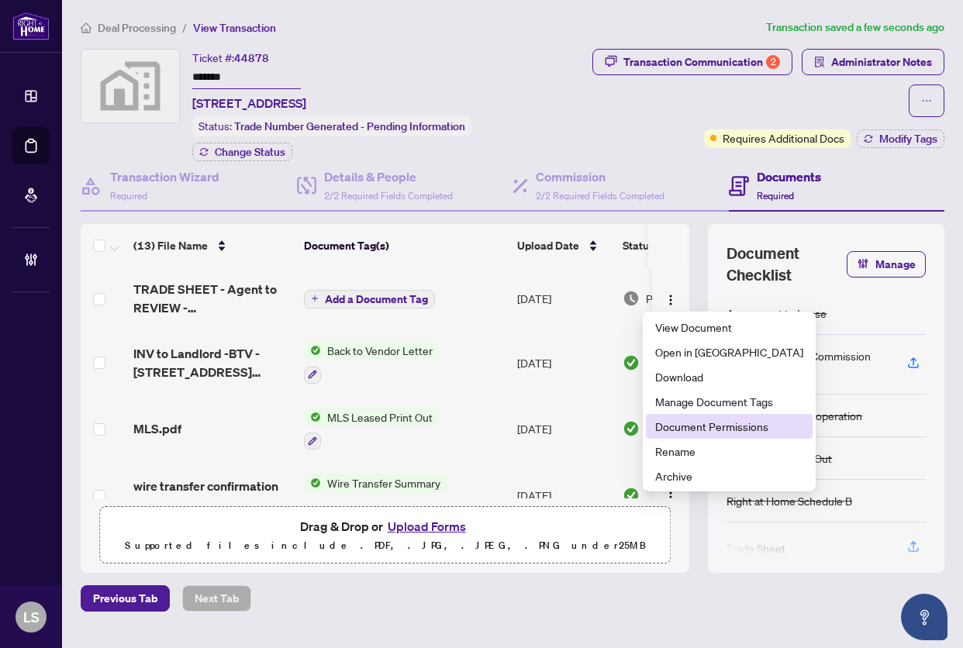
click at [728, 429] on span "Document Permissions" at bounding box center [729, 426] width 148 height 17
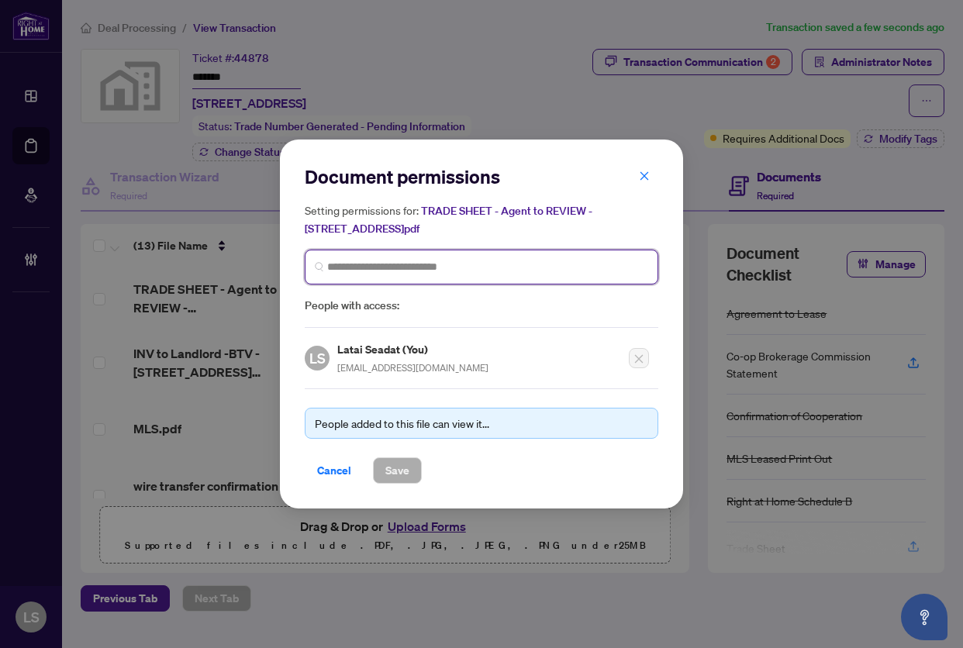
click at [384, 273] on input "search" at bounding box center [487, 267] width 321 height 16
drag, startPoint x: 377, startPoint y: 267, endPoint x: 386, endPoint y: 267, distance: 9.3
click at [377, 267] on input "search" at bounding box center [487, 267] width 321 height 16
type input "*****"
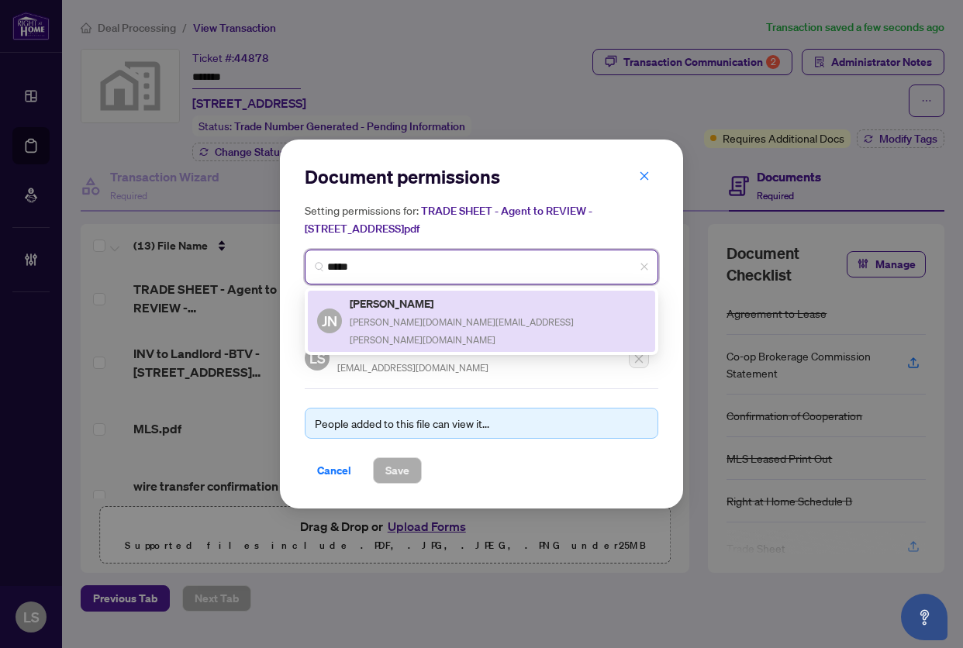
click at [445, 312] on div "Jennifer Ng jennifer.mabel.ng@gmail.com" at bounding box center [498, 320] width 296 height 53
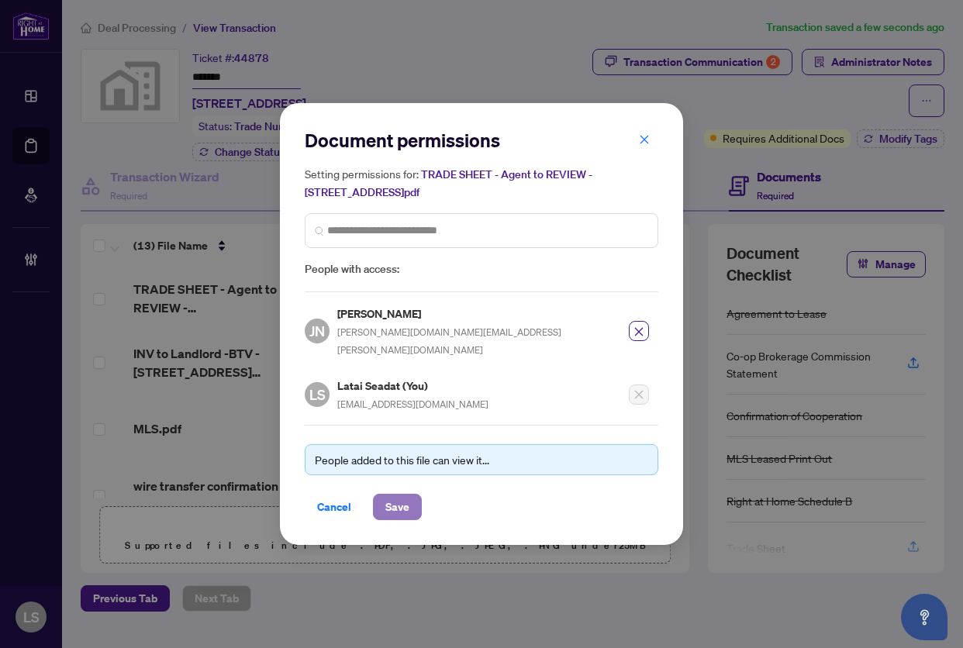
click at [400, 497] on span "Save" at bounding box center [397, 506] width 24 height 25
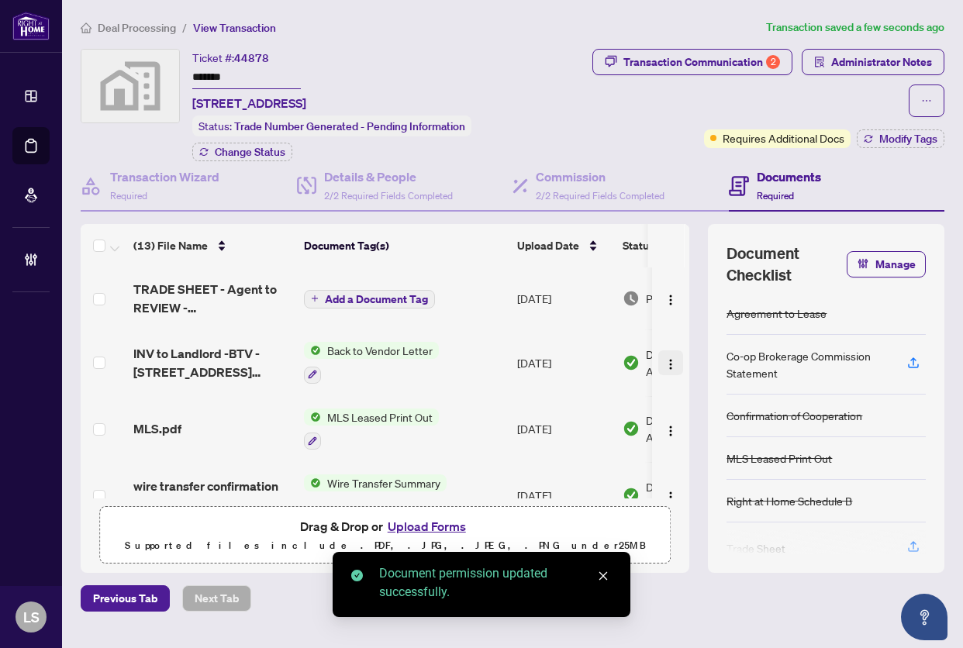
click at [658, 363] on button "button" at bounding box center [670, 362] width 25 height 25
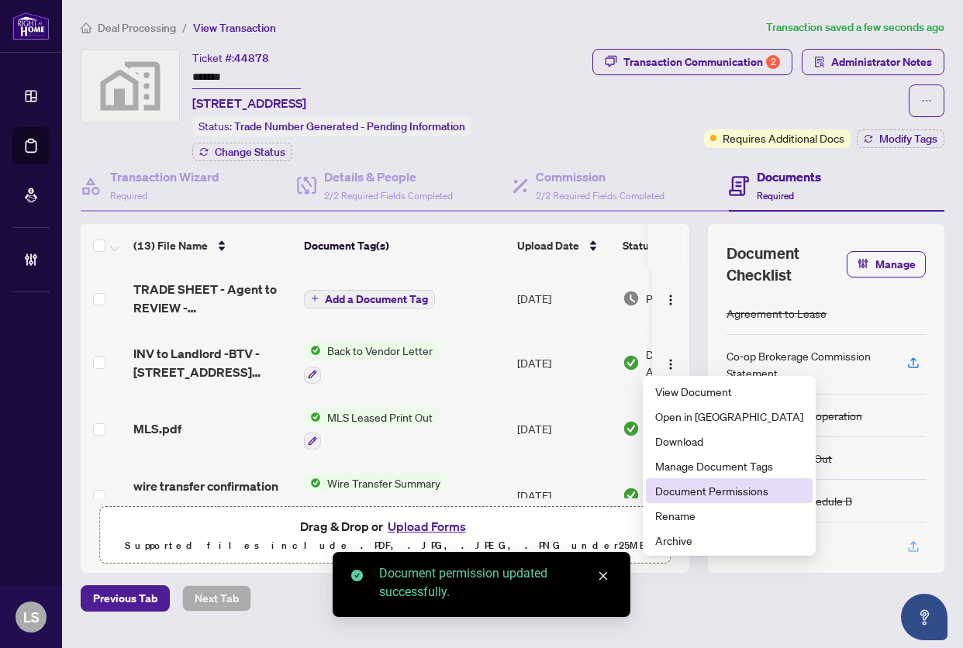
click at [684, 483] on span "Document Permissions" at bounding box center [729, 490] width 148 height 17
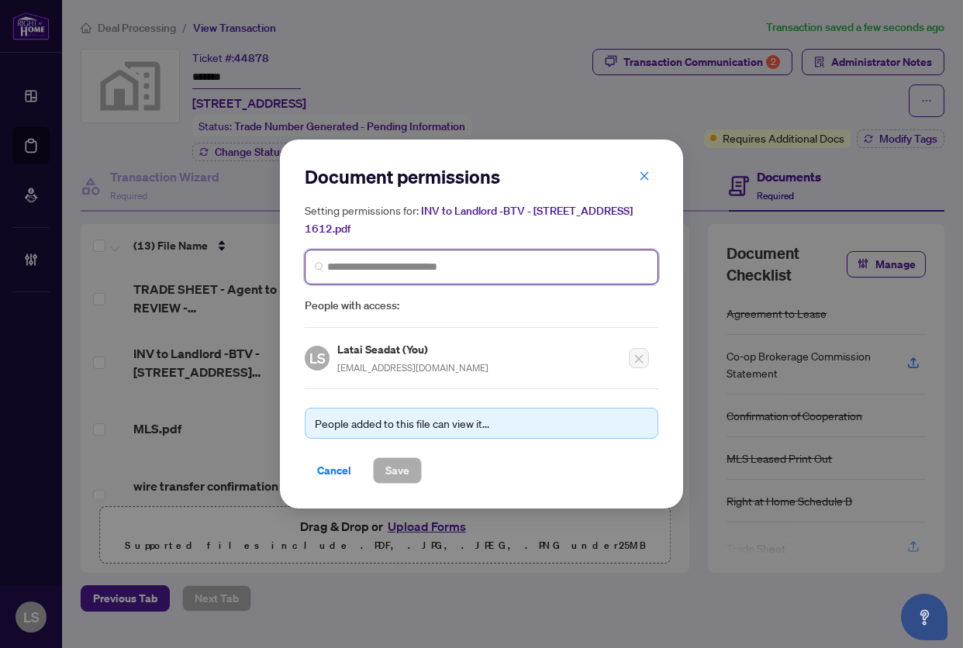
click at [0, 0] on input "search" at bounding box center [0, 0] width 0 height 0
type input "*****"
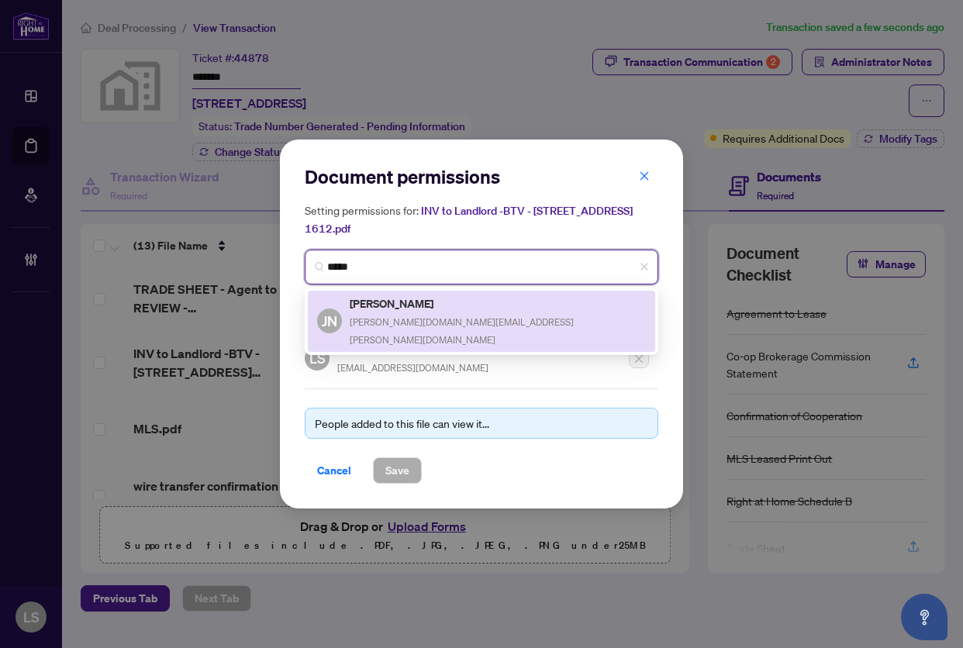
click at [396, 322] on div "JN Jennifer Ng jennifer.mabel.ng@gmail.com" at bounding box center [481, 321] width 347 height 61
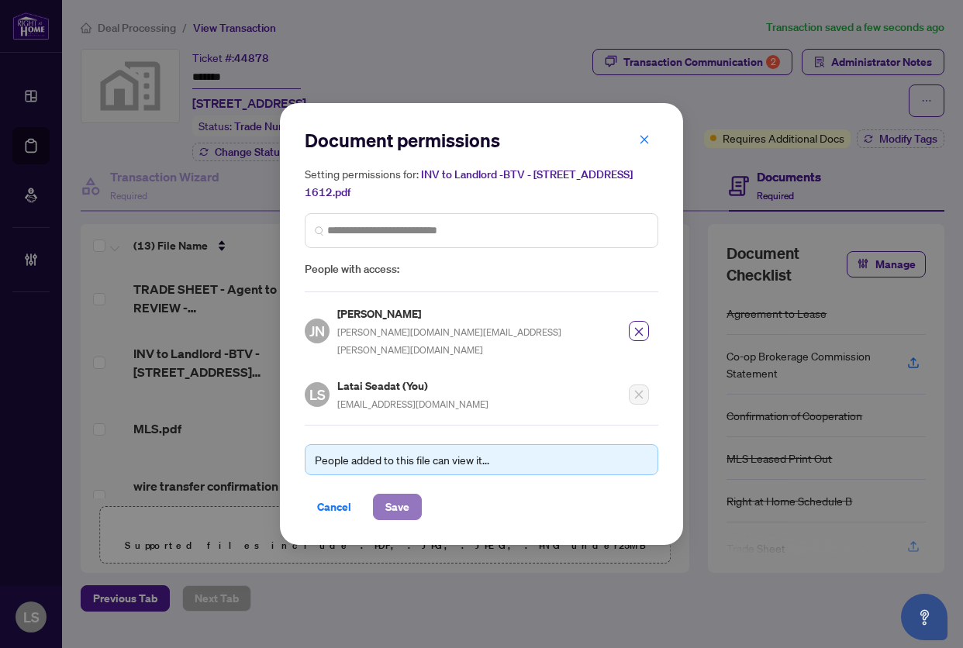
click at [402, 494] on span "Save" at bounding box center [397, 506] width 24 height 25
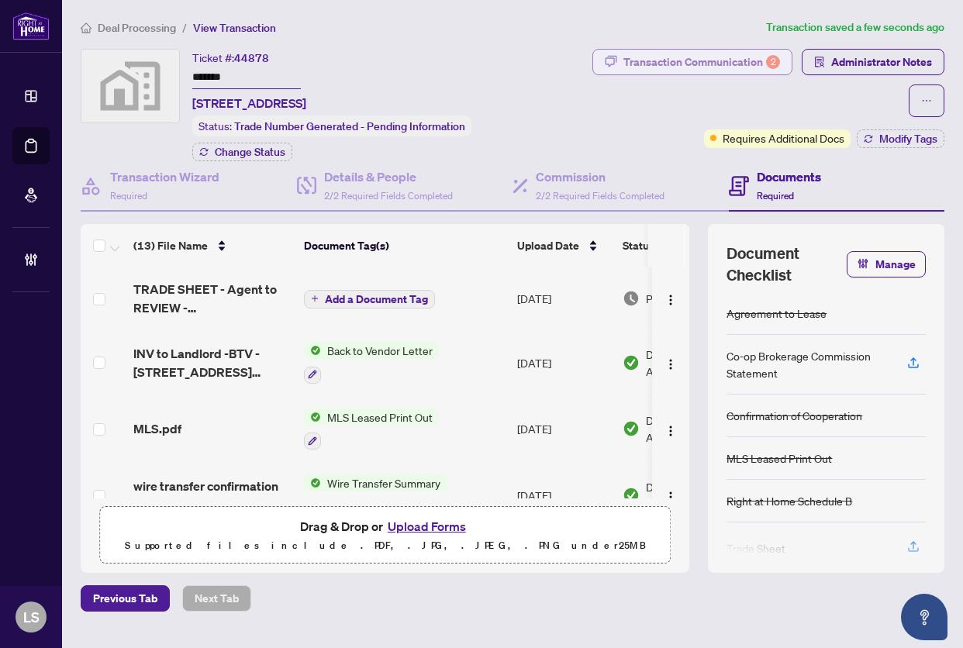
click at [640, 63] on div "Transaction Communication 2" at bounding box center [701, 62] width 157 height 25
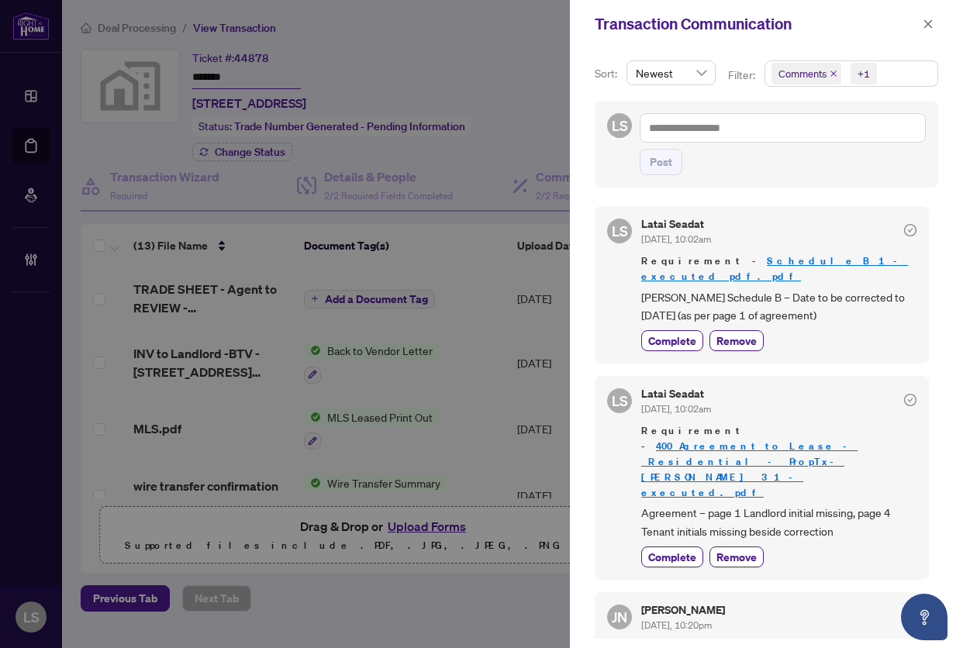
click at [829, 75] on icon "close" at bounding box center [833, 74] width 8 height 8
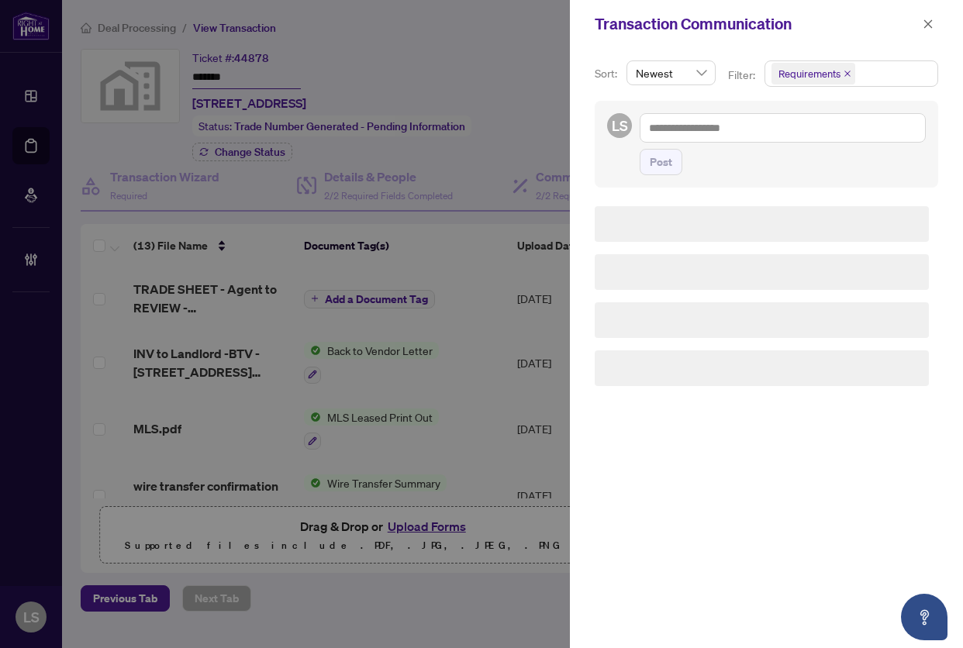
click at [833, 72] on span "Requirements" at bounding box center [809, 73] width 62 height 15
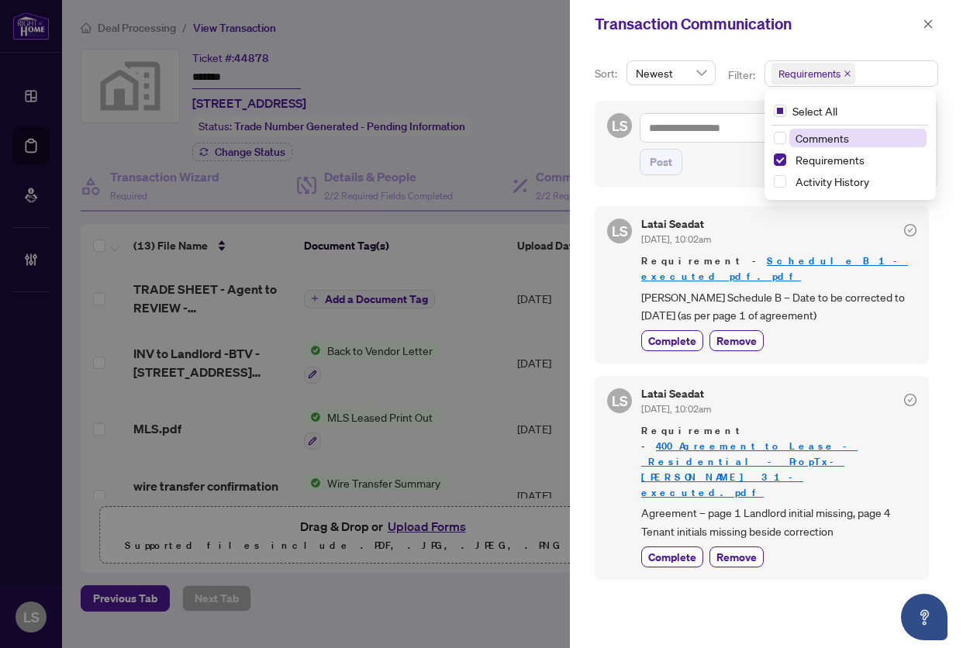
click at [843, 73] on icon "close" at bounding box center [847, 74] width 8 height 8
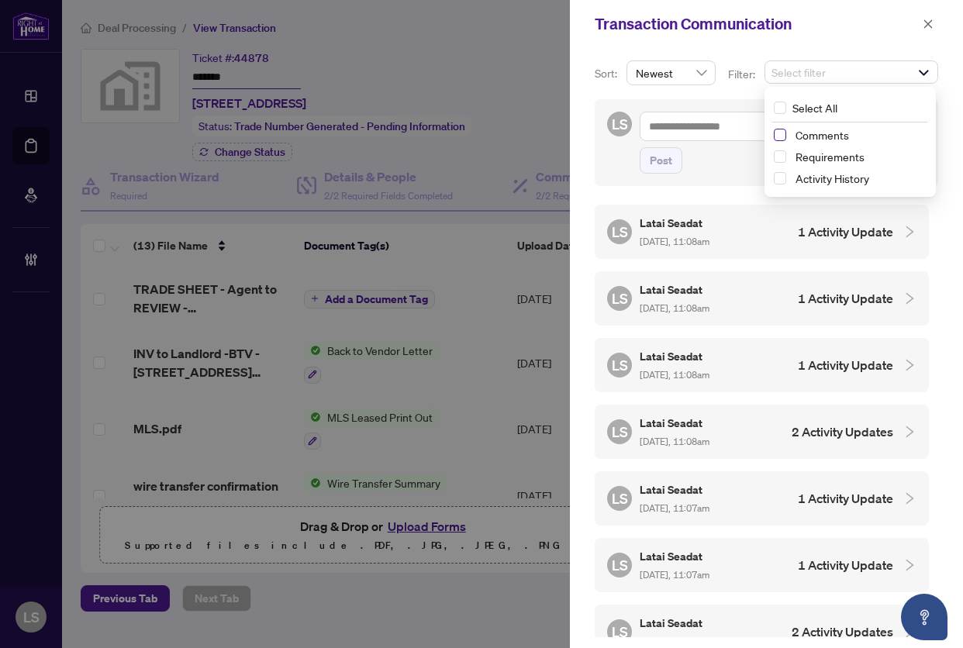
click at [777, 133] on span "Select Comments" at bounding box center [779, 135] width 12 height 12
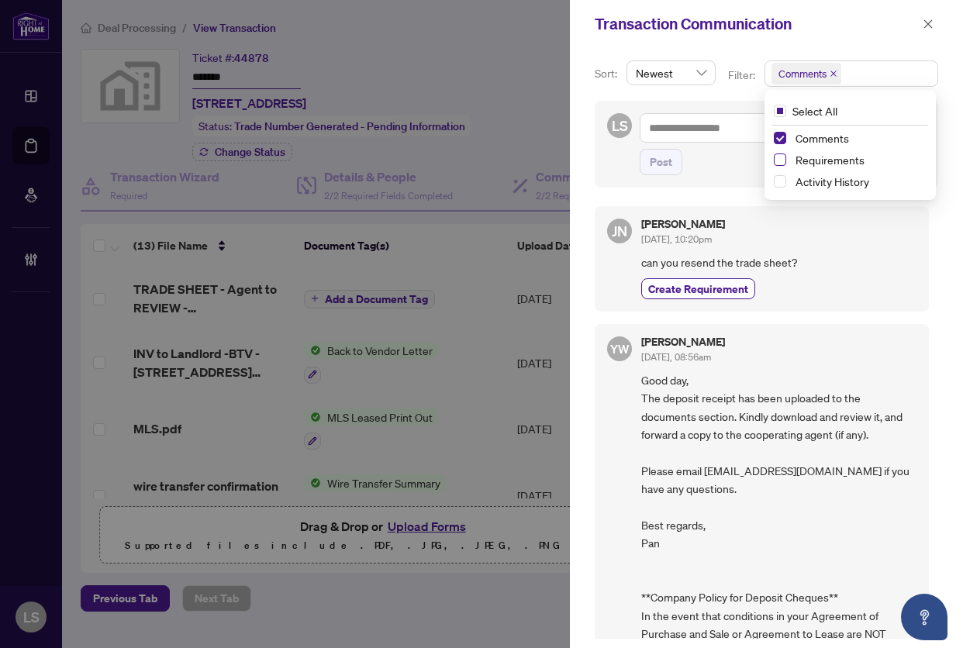
click at [777, 156] on span "Select Requirements" at bounding box center [779, 159] width 12 height 12
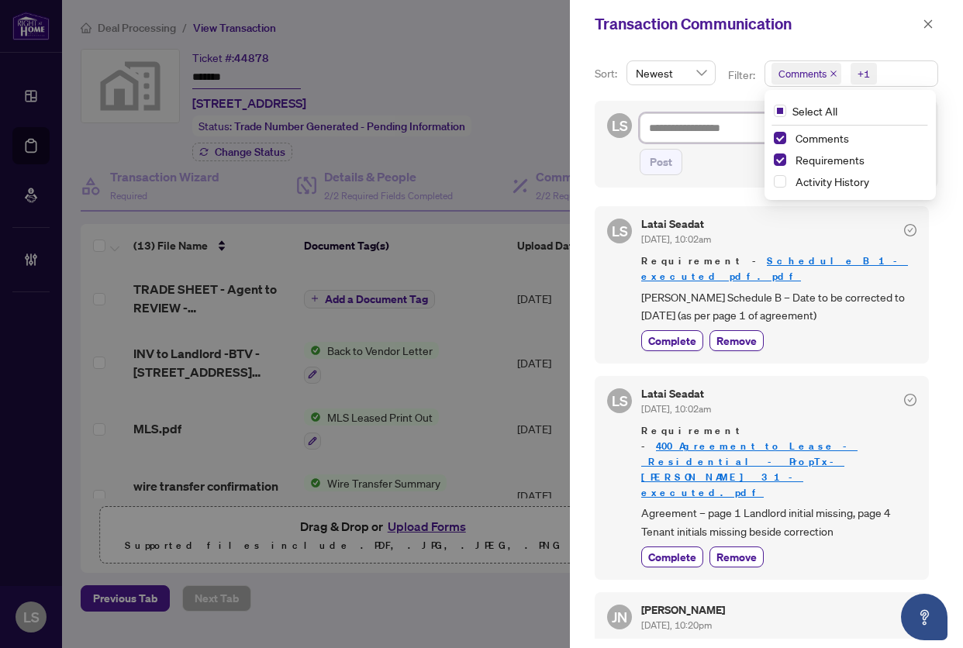
drag, startPoint x: 705, startPoint y: 129, endPoint x: 720, endPoint y: 141, distance: 18.8
click at [705, 130] on textarea at bounding box center [782, 127] width 286 height 29
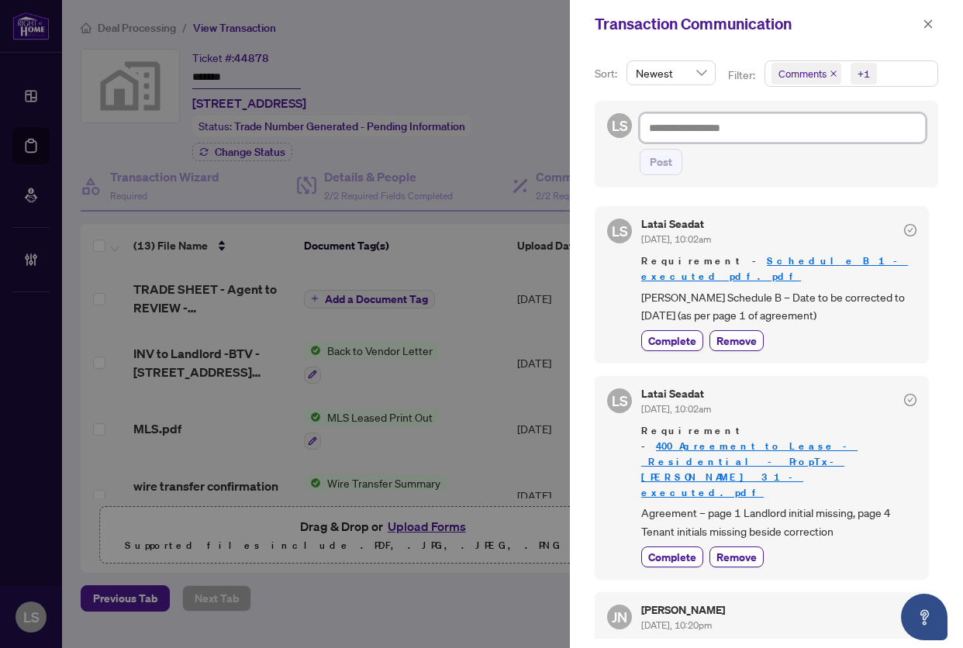
paste textarea "**********"
type textarea "**********"
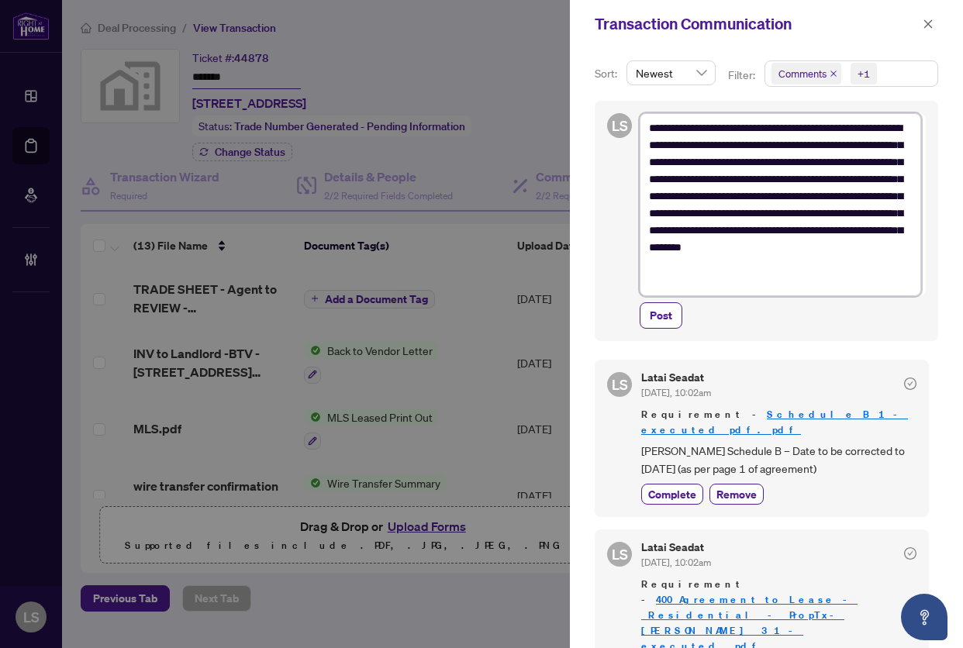
click at [818, 128] on textarea "**********" at bounding box center [779, 204] width 281 height 183
type textarea "**********"
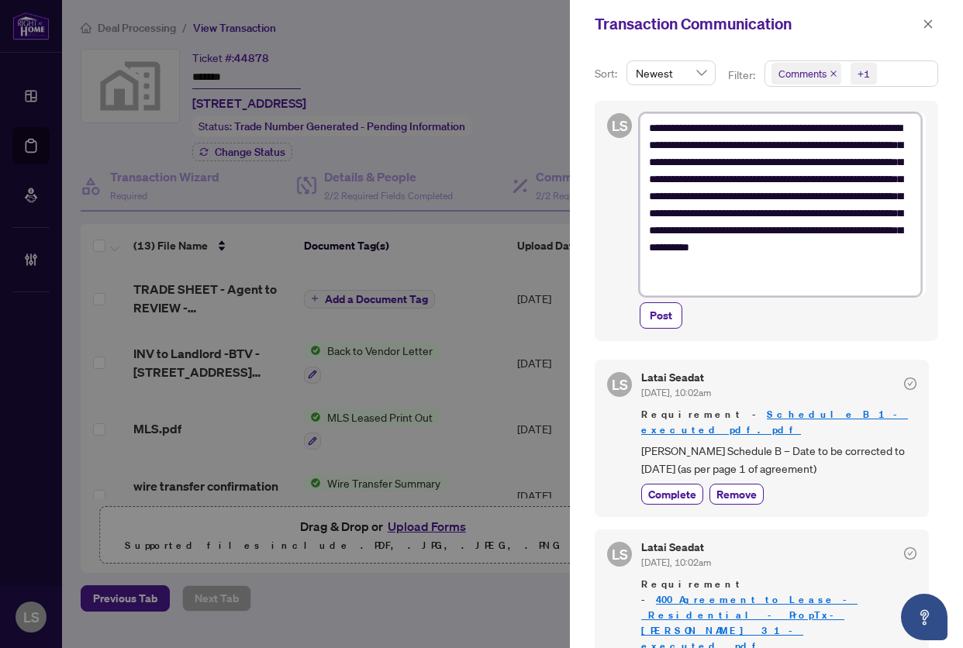
type textarea "**********"
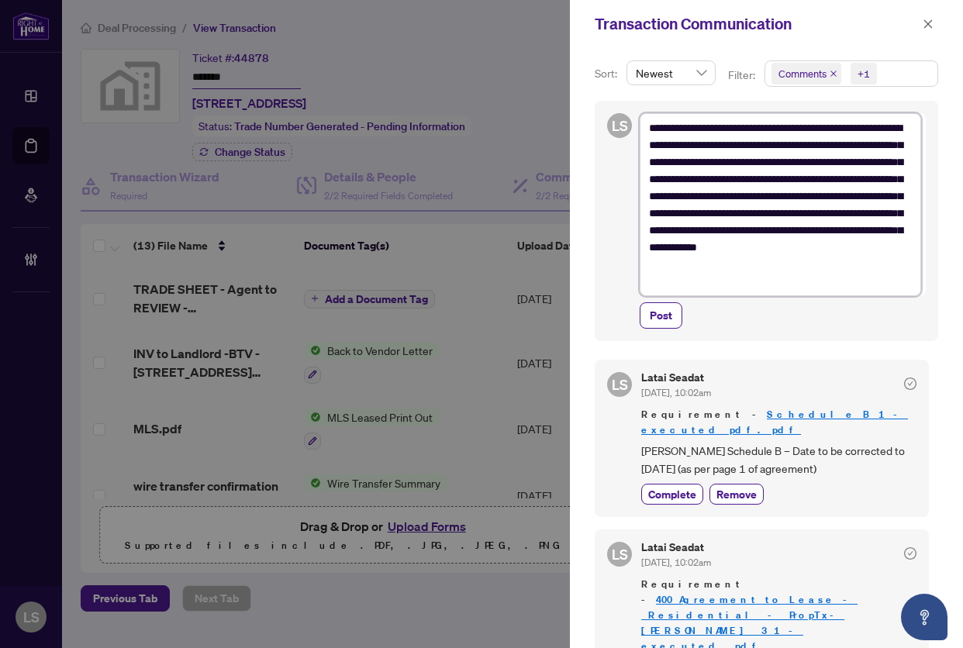
type textarea "**********"
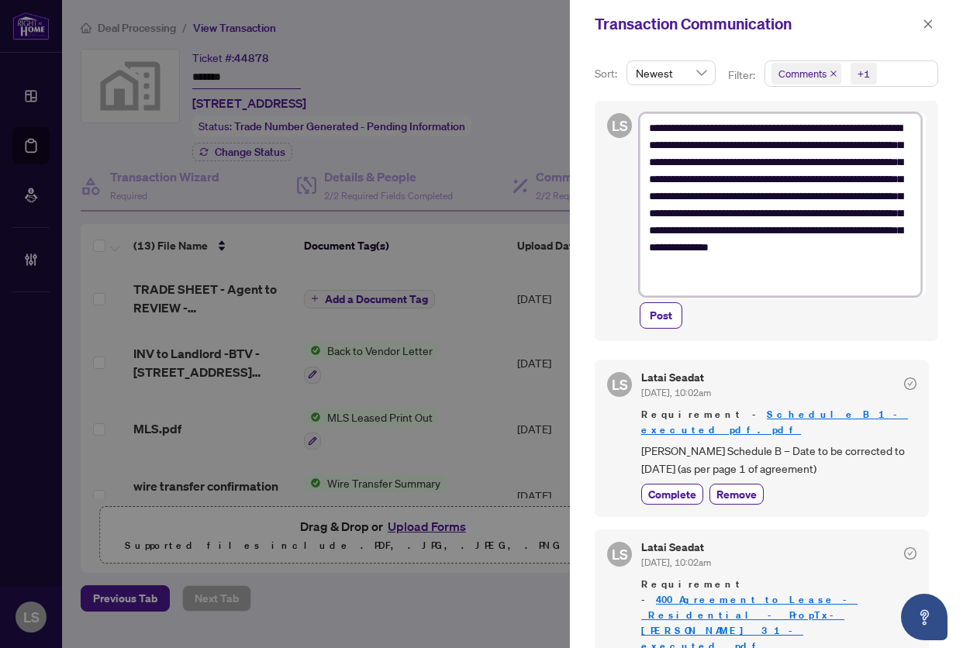
type textarea "**********"
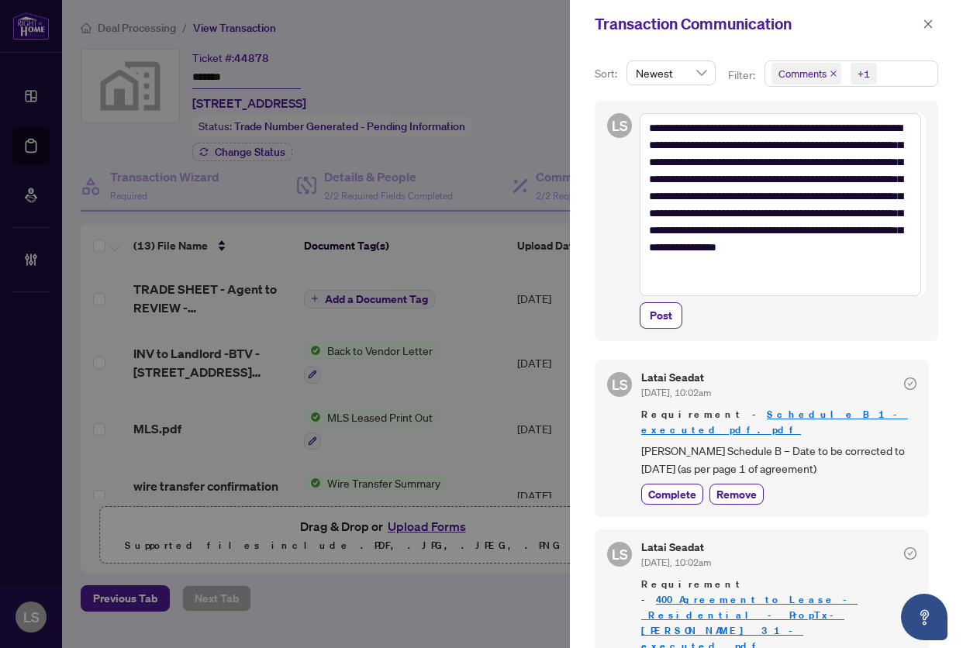
click at [639, 302] on button "Post" at bounding box center [660, 315] width 43 height 26
type textarea "**********"
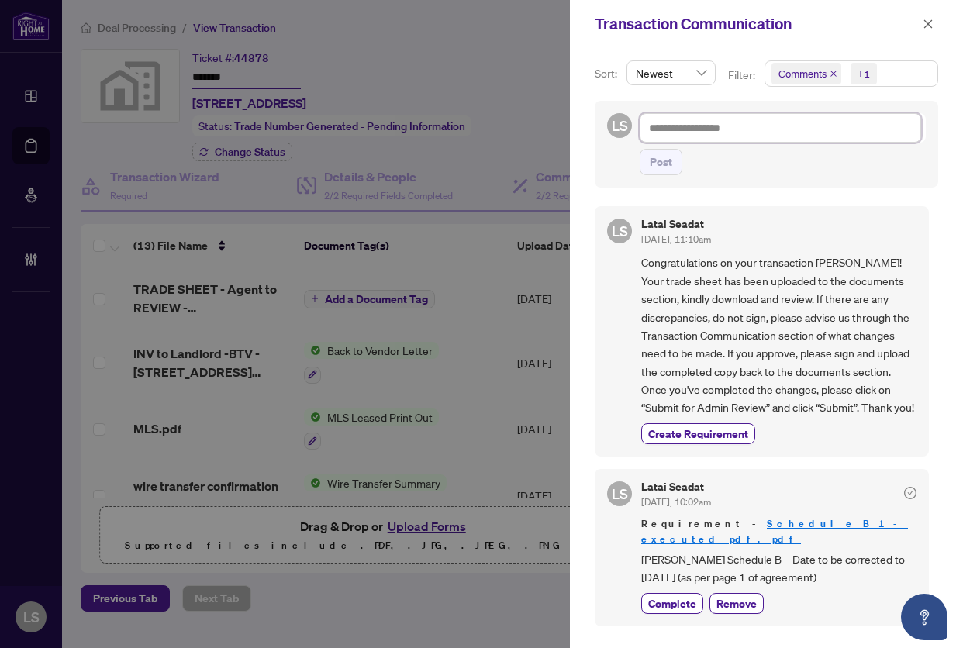
click at [746, 135] on textarea at bounding box center [779, 127] width 281 height 29
paste textarea "**********"
type textarea "**********"
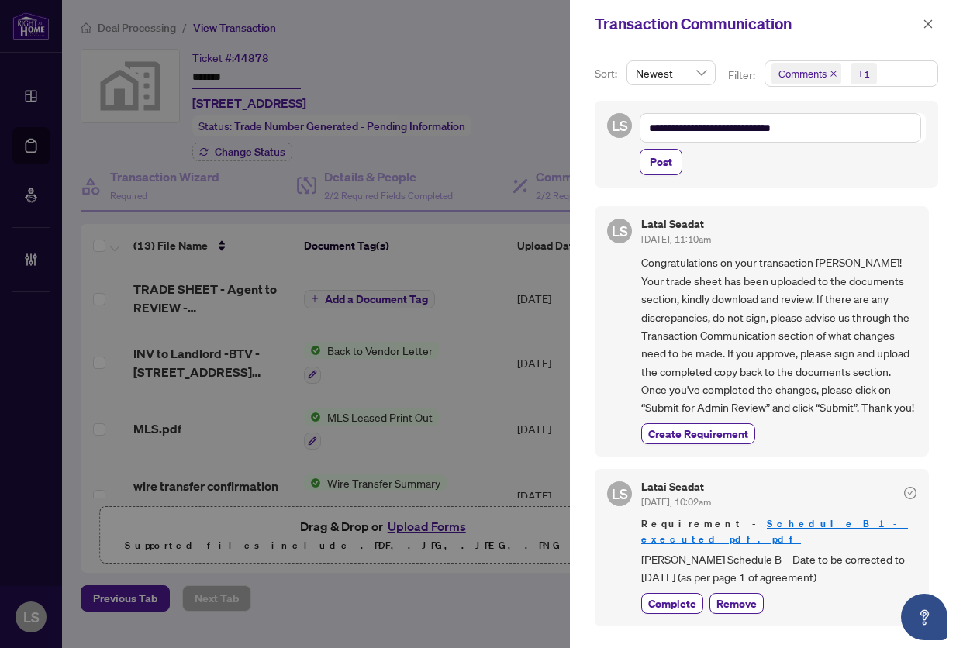
drag, startPoint x: 656, startPoint y: 167, endPoint x: 702, endPoint y: 162, distance: 46.0
click at [657, 170] on span "Post" at bounding box center [660, 162] width 22 height 25
type textarea "**********"
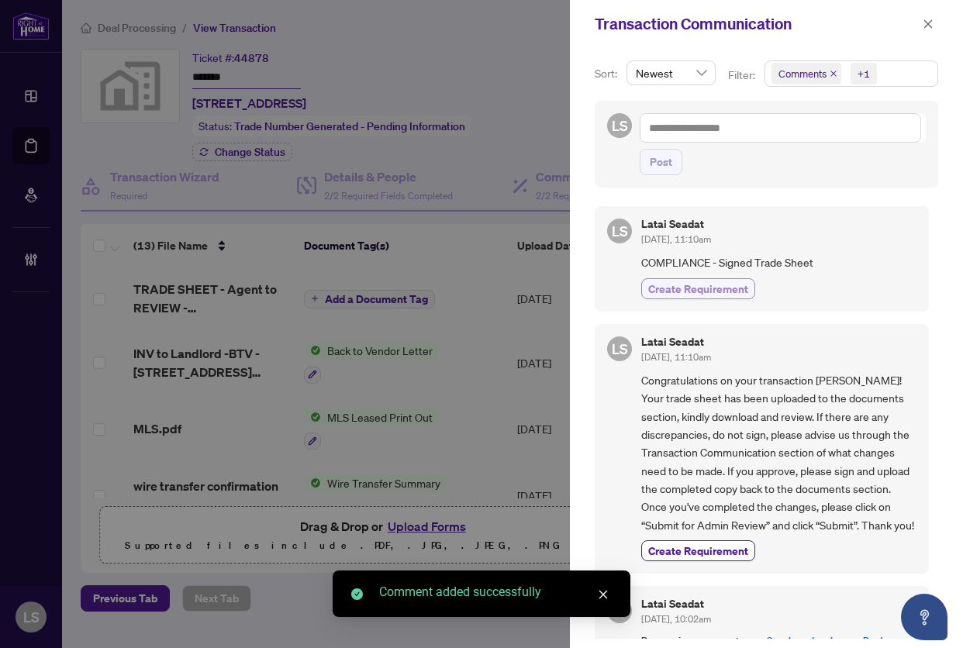
click at [718, 286] on span "Create Requirement" at bounding box center [698, 289] width 100 height 16
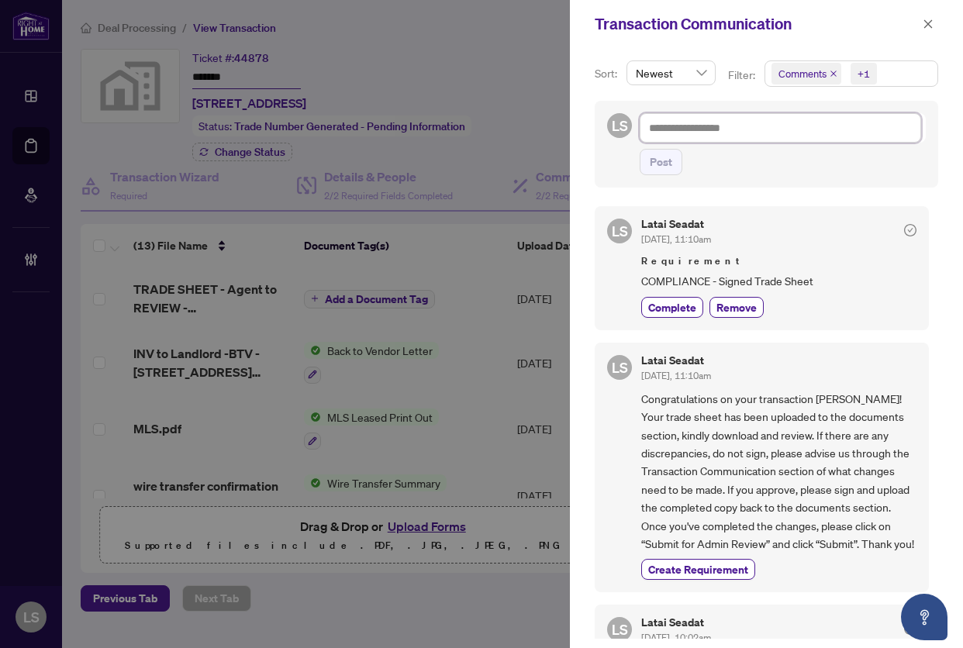
click at [787, 122] on textarea at bounding box center [779, 127] width 281 height 29
paste textarea "**********"
type textarea "**********"
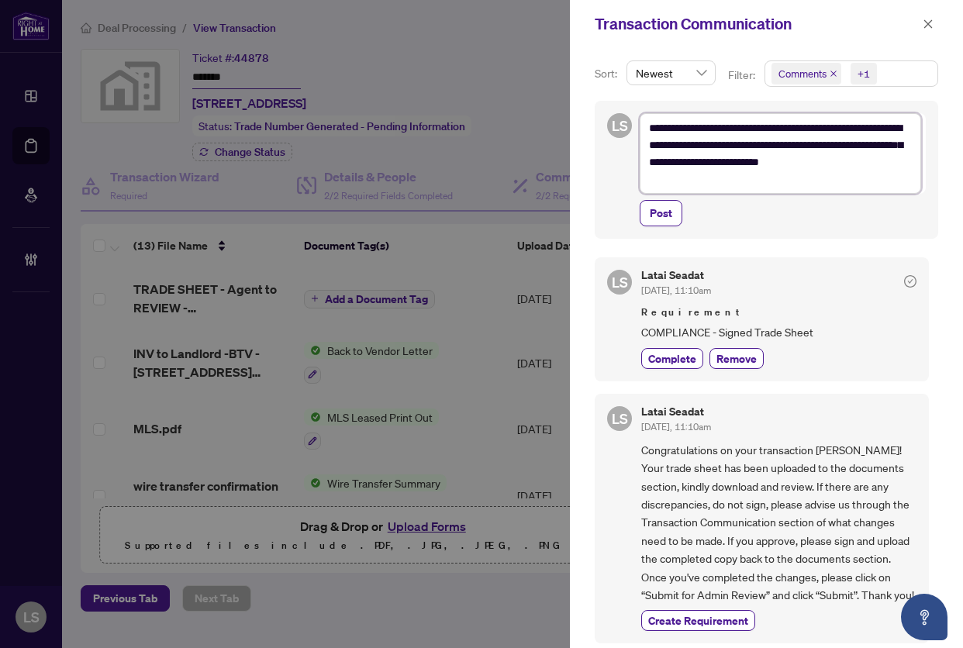
type textarea "**********"
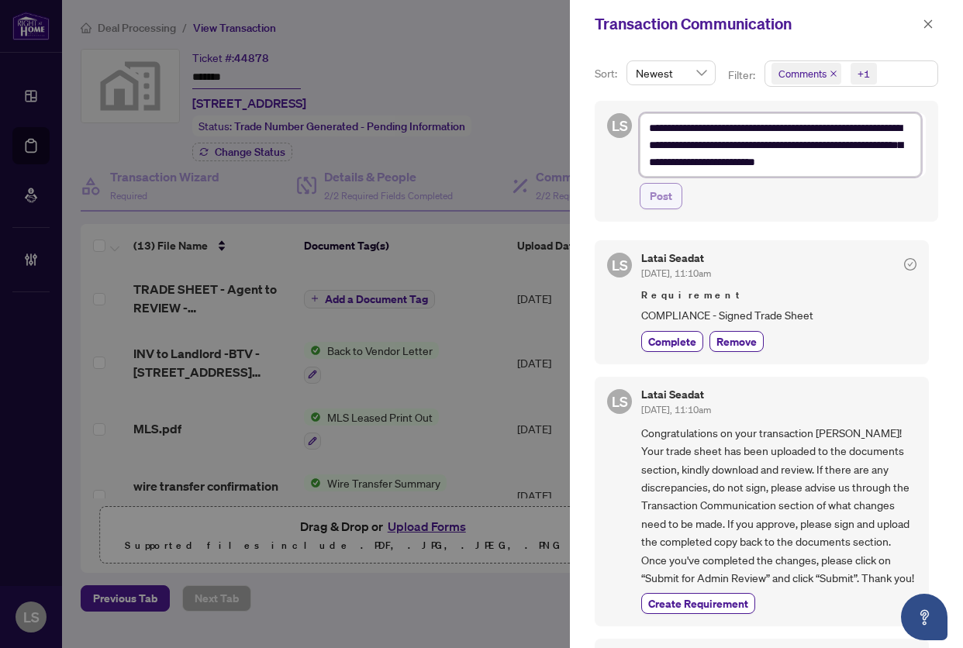
type textarea "**********"
click at [653, 191] on span "Post" at bounding box center [660, 196] width 22 height 25
type textarea "**********"
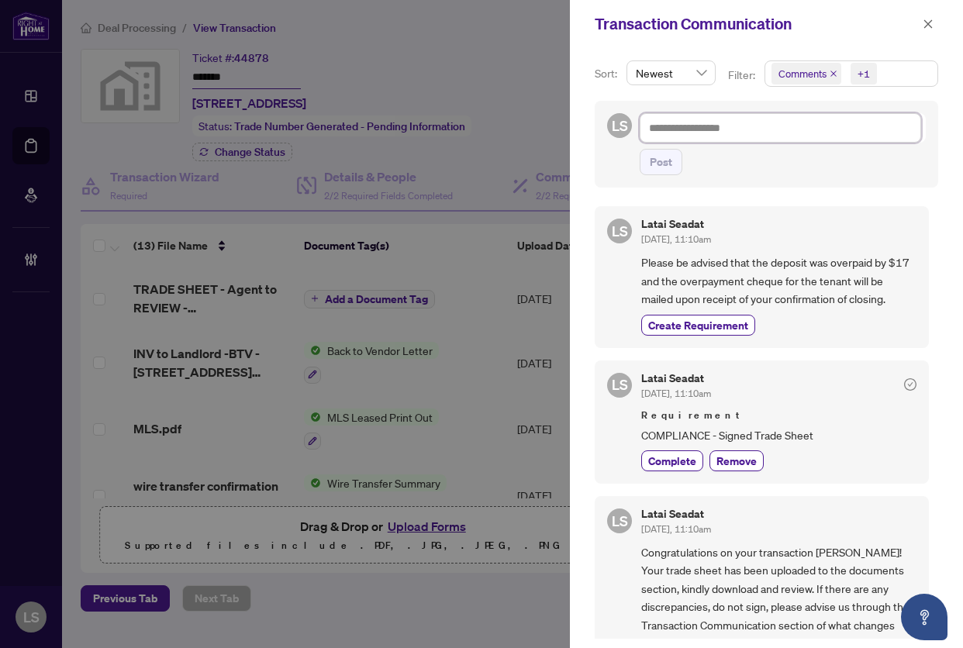
click at [758, 125] on textarea at bounding box center [779, 127] width 281 height 29
paste textarea "**********"
type textarea "**********"
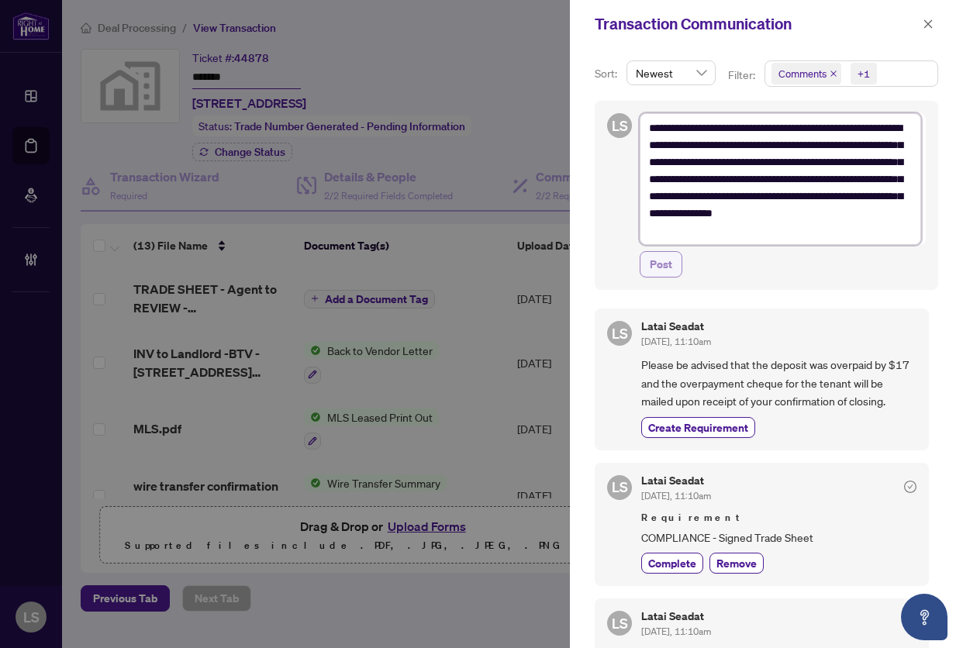
type textarea "**********"
click at [663, 267] on span "Post" at bounding box center [660, 264] width 22 height 25
type textarea "**********"
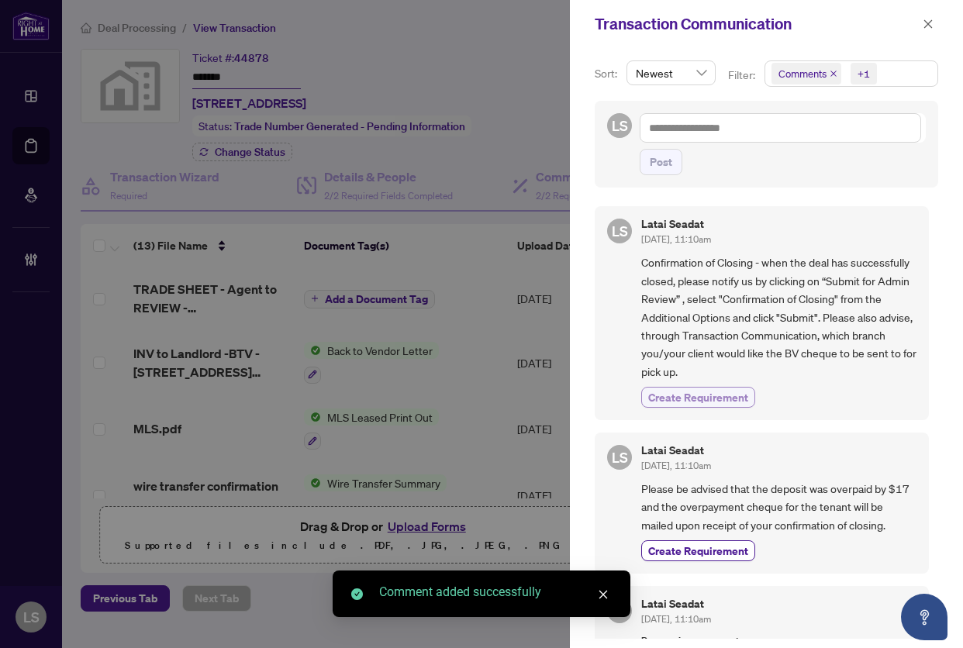
click at [688, 407] on button "Create Requirement" at bounding box center [698, 397] width 114 height 21
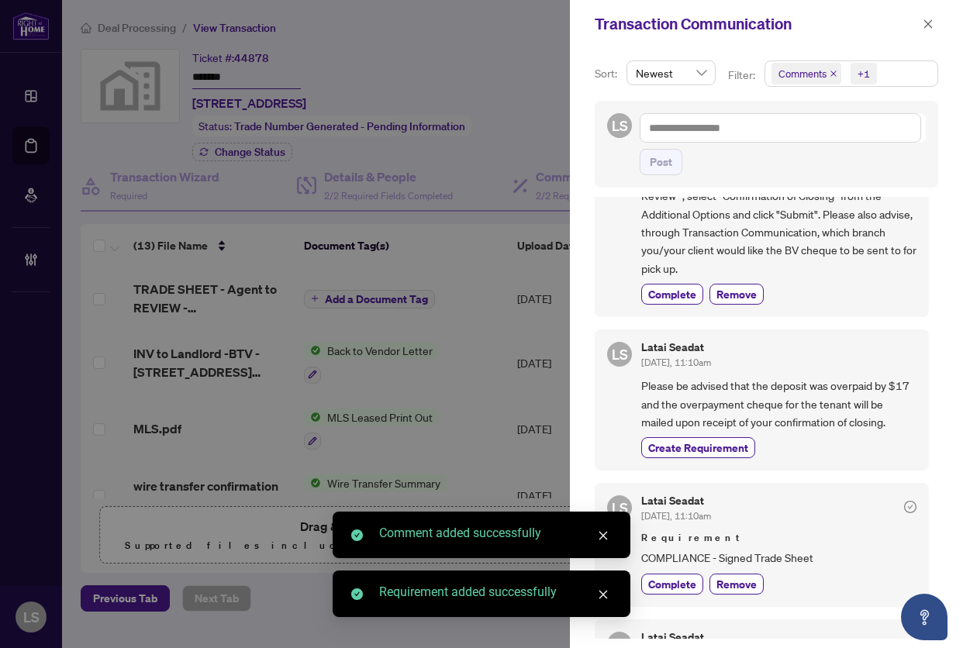
scroll to position [232, 0]
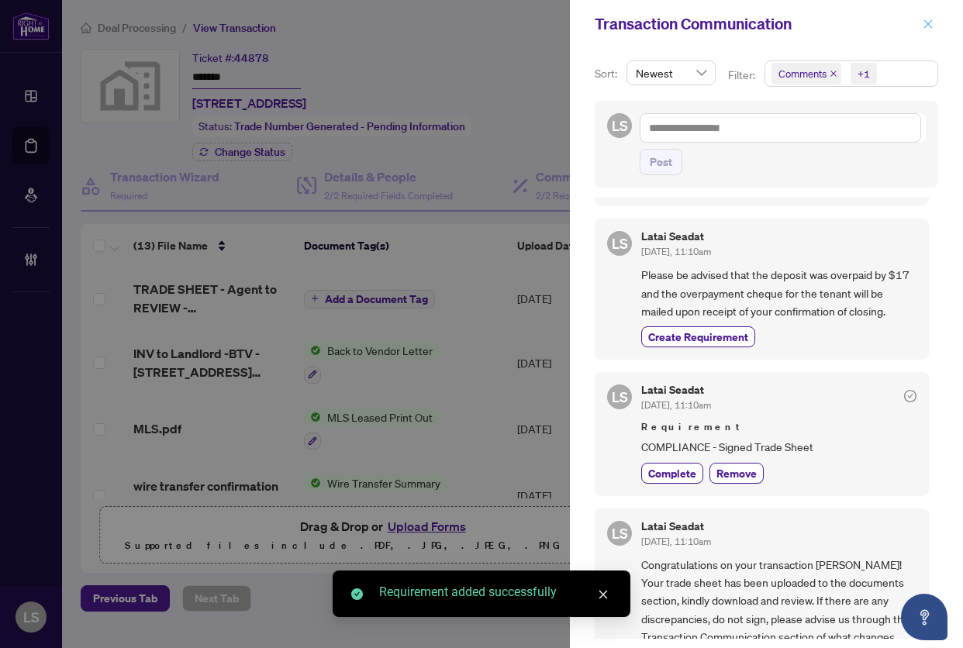
click at [919, 26] on button "button" at bounding box center [928, 24] width 20 height 19
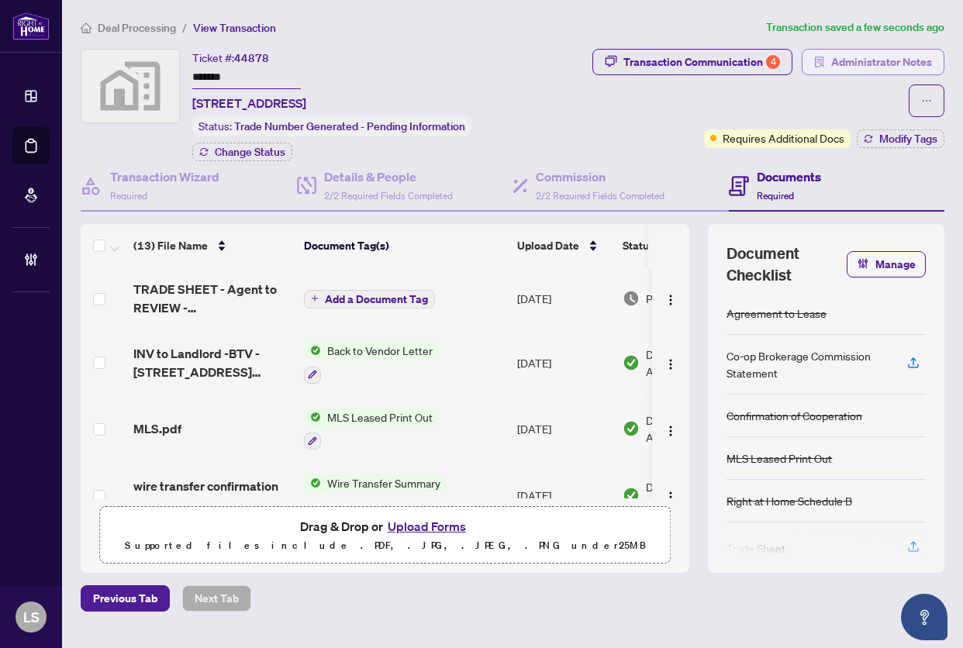
click at [879, 53] on span "Administrator Notes" at bounding box center [881, 62] width 101 height 25
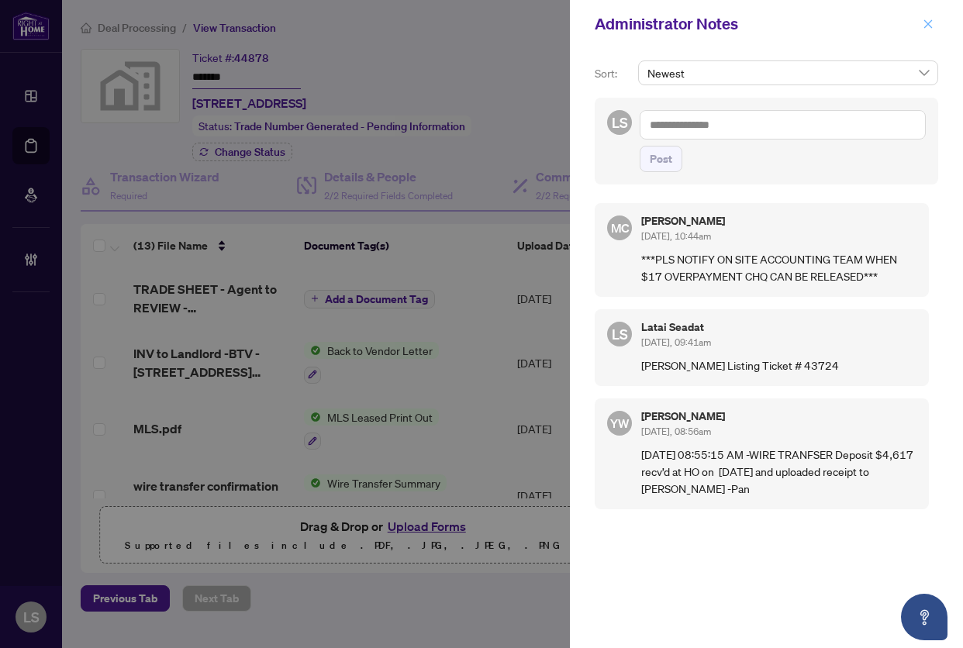
click at [932, 22] on icon "close" at bounding box center [927, 24] width 11 height 11
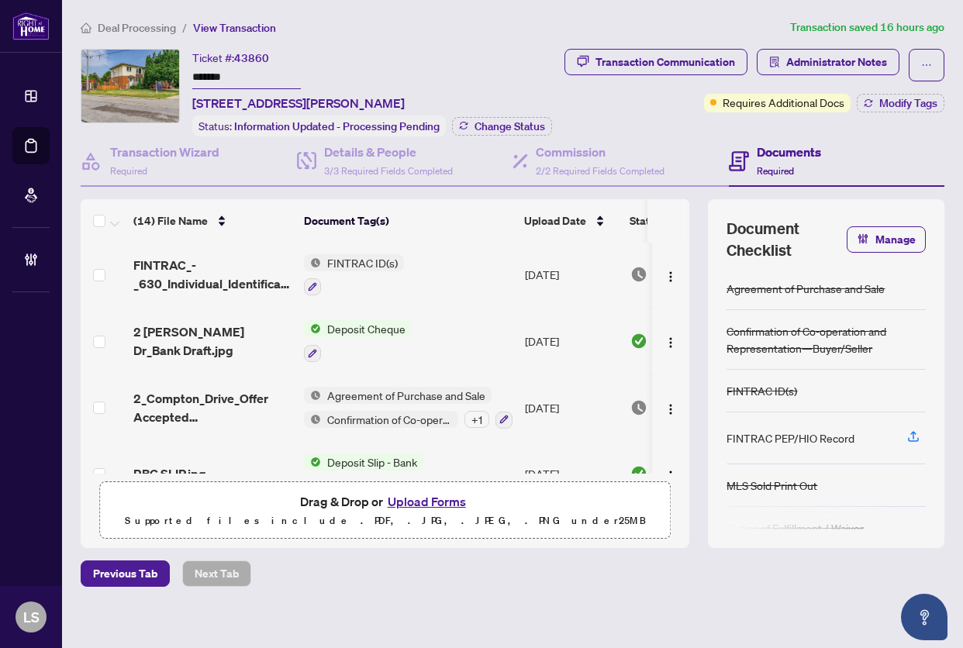
scroll to position [695, 0]
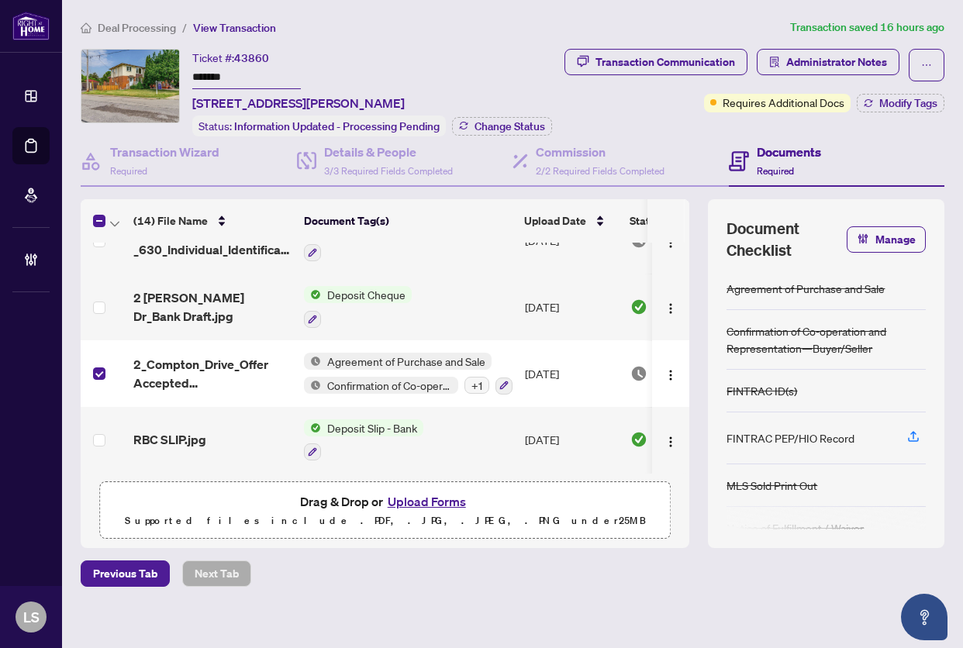
click at [124, 242] on th at bounding box center [104, 220] width 46 height 43
click at [118, 227] on icon "button" at bounding box center [114, 224] width 9 height 6
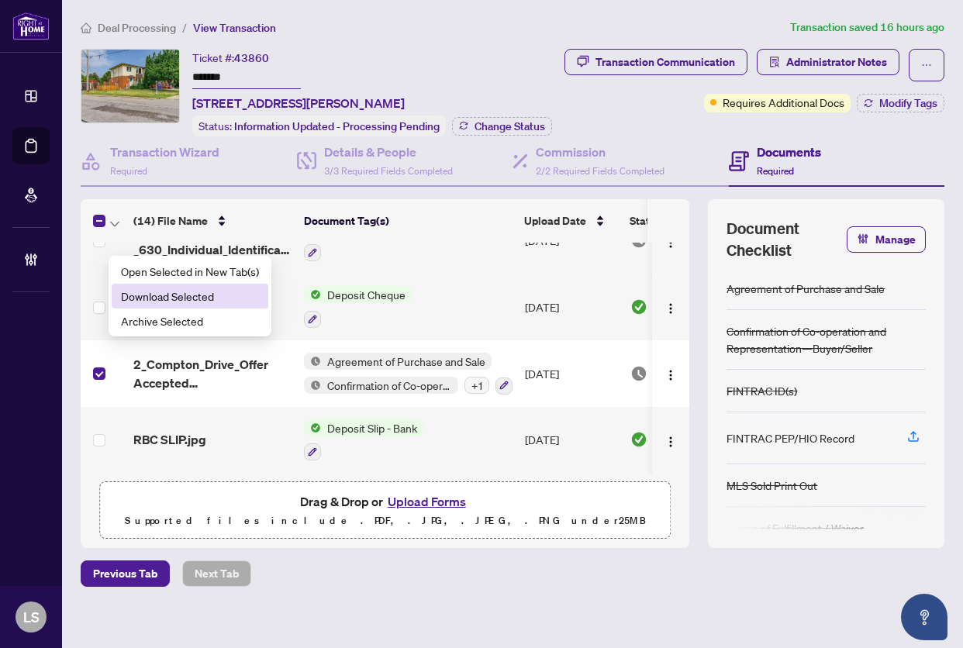
click at [184, 302] on span "Download Selected" at bounding box center [190, 296] width 138 height 17
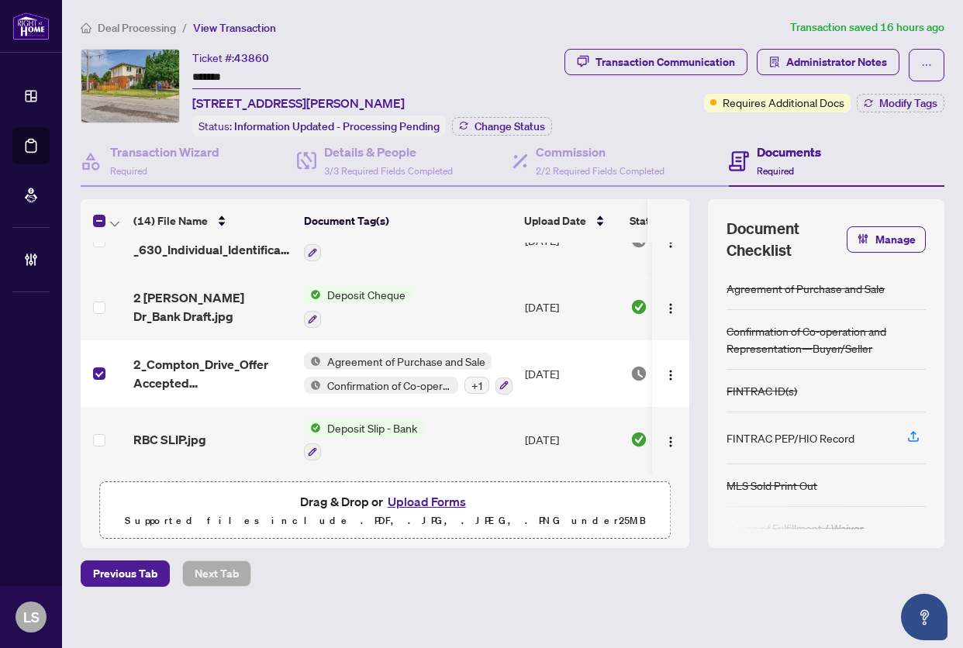
click at [254, 51] on span "43860" at bounding box center [251, 58] width 35 height 14
copy span "43860"
click at [857, 69] on span "Administrator Notes" at bounding box center [836, 62] width 101 height 25
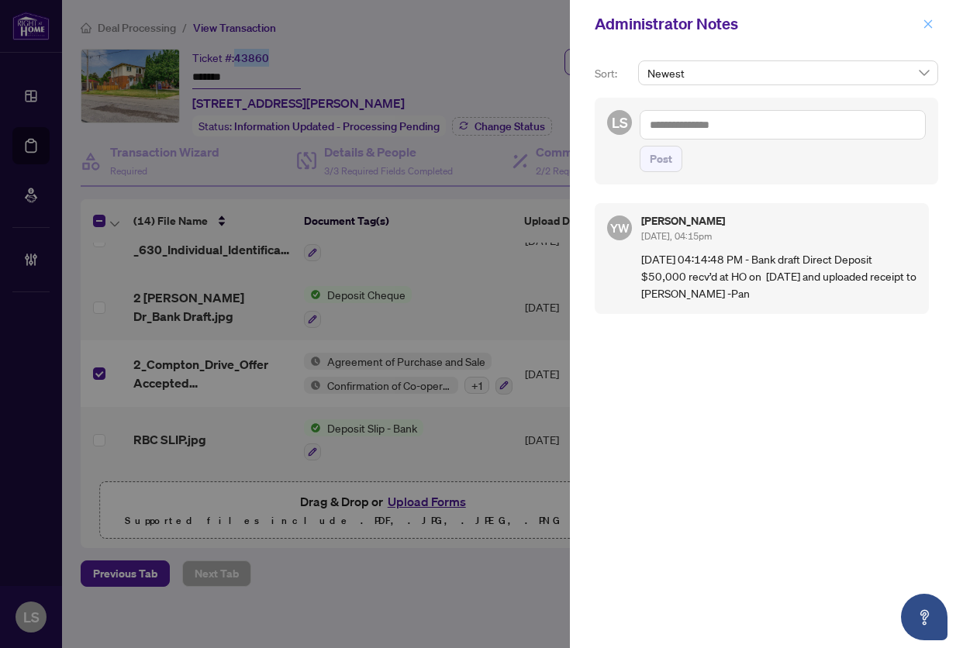
click at [927, 25] on icon "close" at bounding box center [927, 24] width 11 height 11
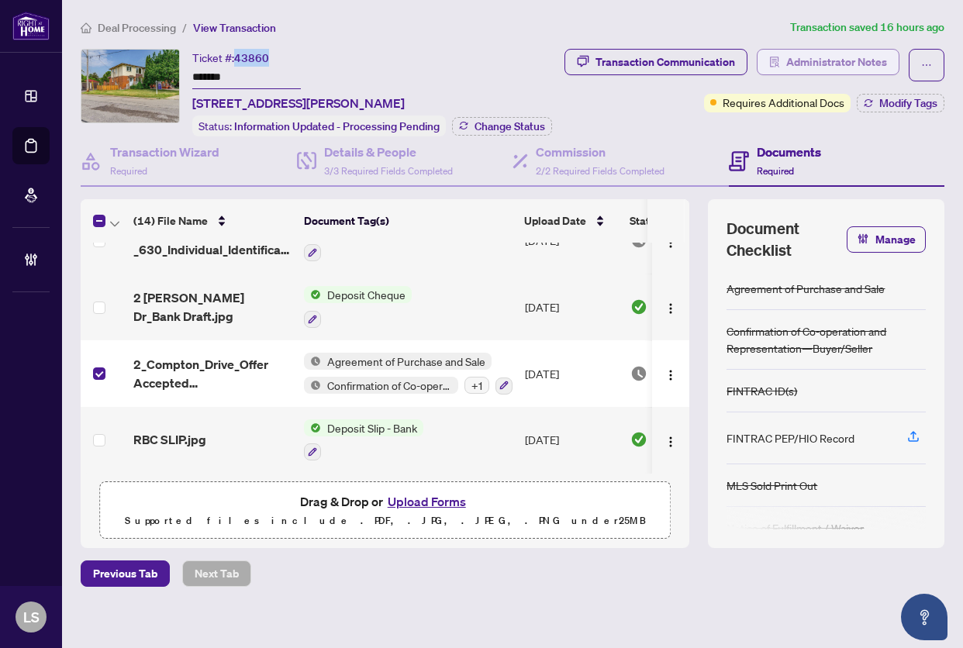
click at [866, 67] on span "Administrator Notes" at bounding box center [836, 62] width 101 height 25
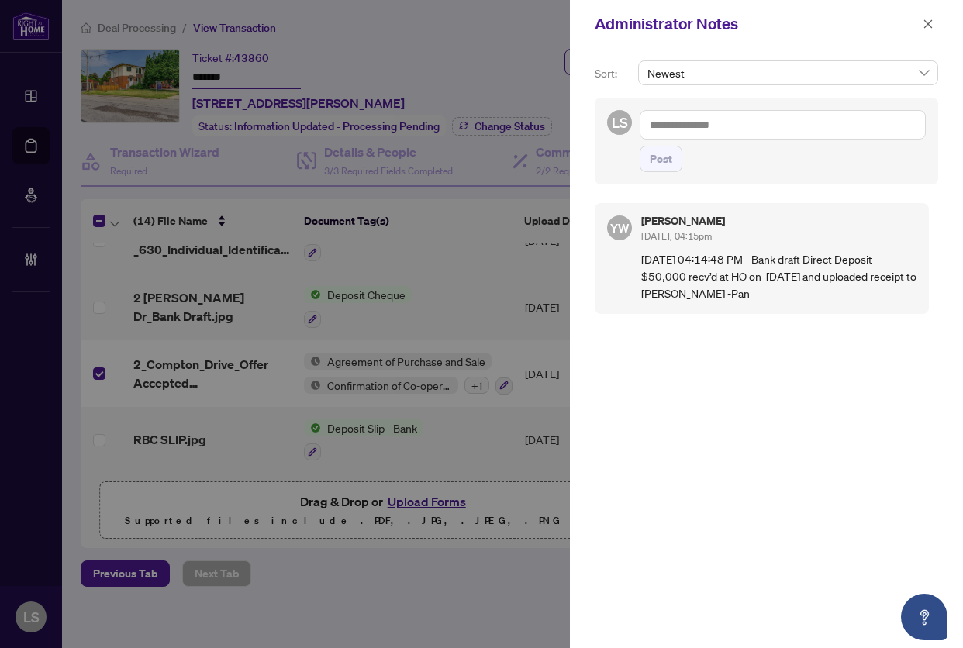
click at [713, 124] on textarea at bounding box center [782, 124] width 286 height 29
paste textarea "**********"
type textarea "**********"
click at [665, 152] on span "Post" at bounding box center [660, 158] width 22 height 25
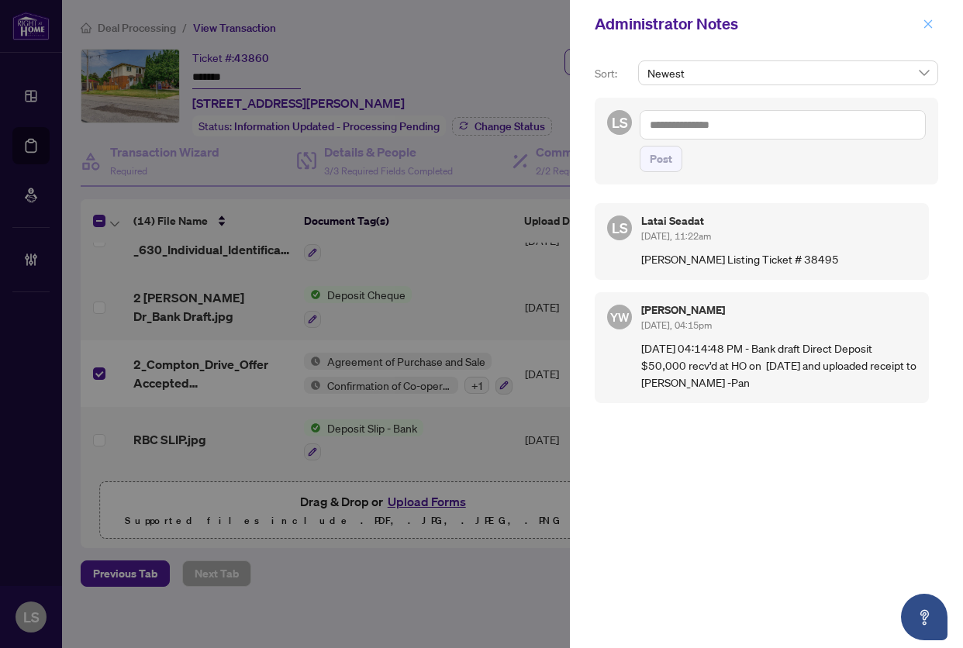
click at [928, 20] on icon "close" at bounding box center [927, 24] width 11 height 11
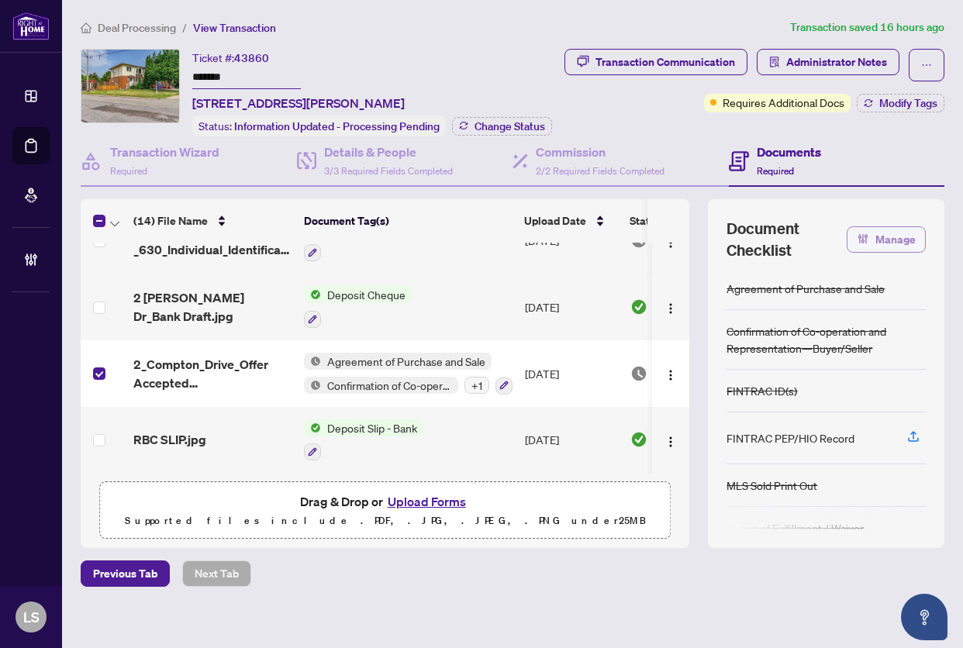
click at [862, 253] on button "Manage" at bounding box center [885, 239] width 79 height 26
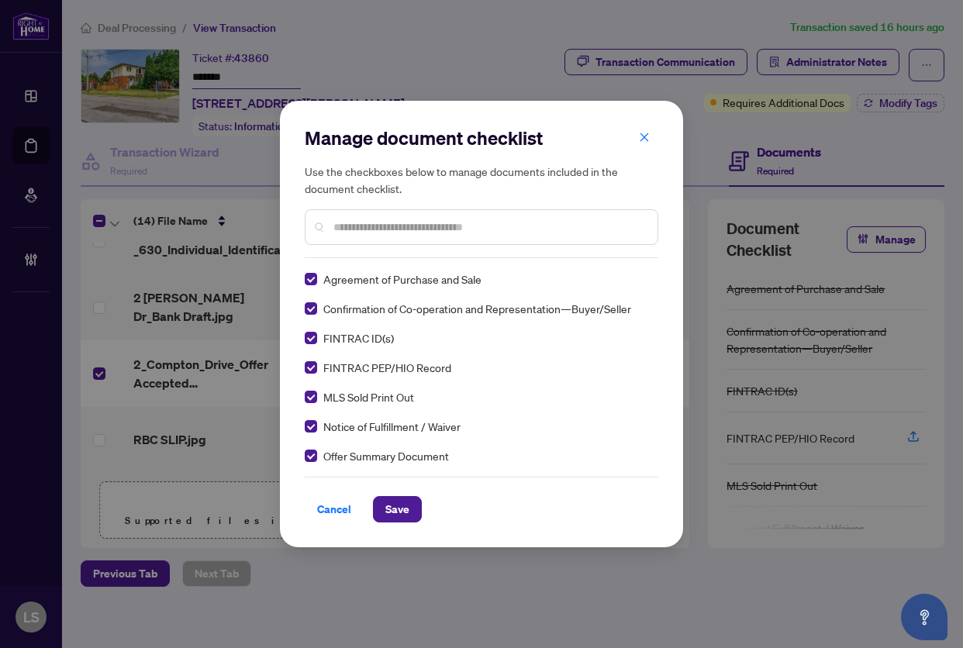
click at [383, 229] on input "text" at bounding box center [489, 227] width 312 height 17
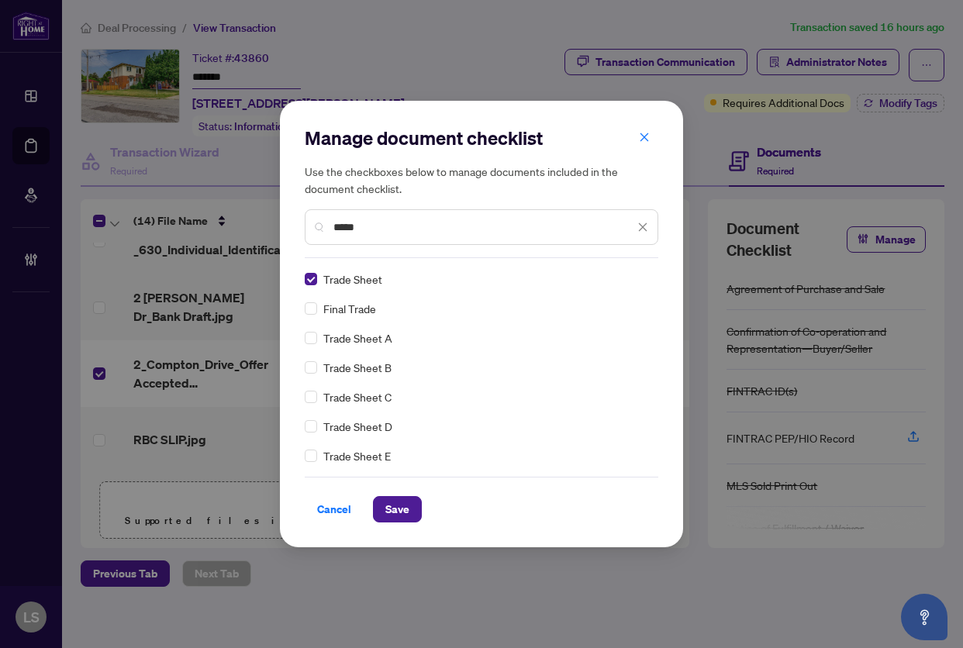
drag, startPoint x: 370, startPoint y: 232, endPoint x: 145, endPoint y: 232, distance: 224.7
click at [188, 235] on div "Manage document checklist Use the checkboxes below to manage documents included…" at bounding box center [481, 324] width 963 height 648
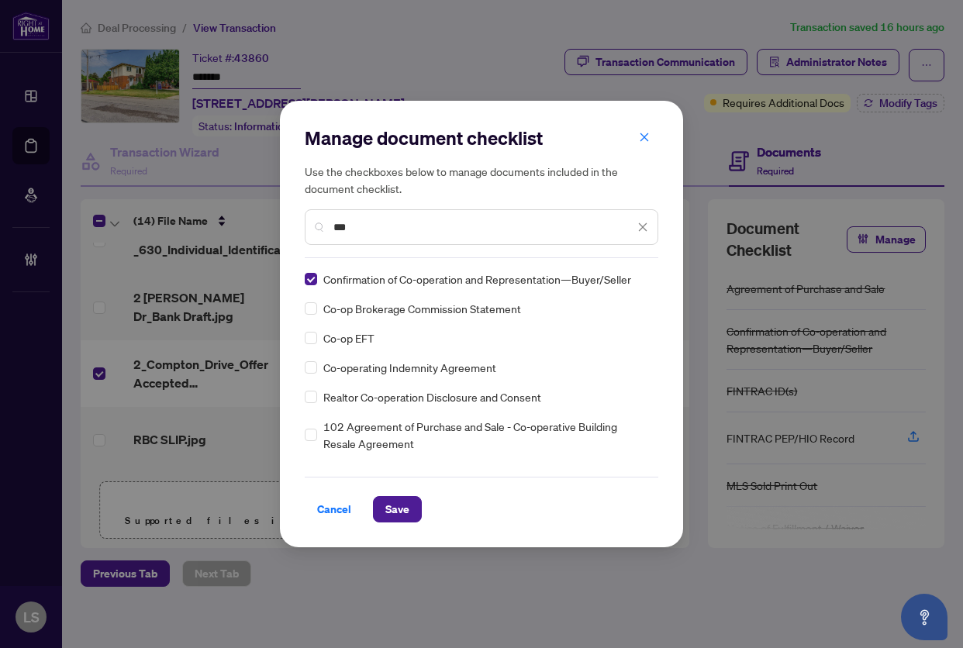
type input "***"
click at [395, 505] on span "Save" at bounding box center [397, 509] width 24 height 25
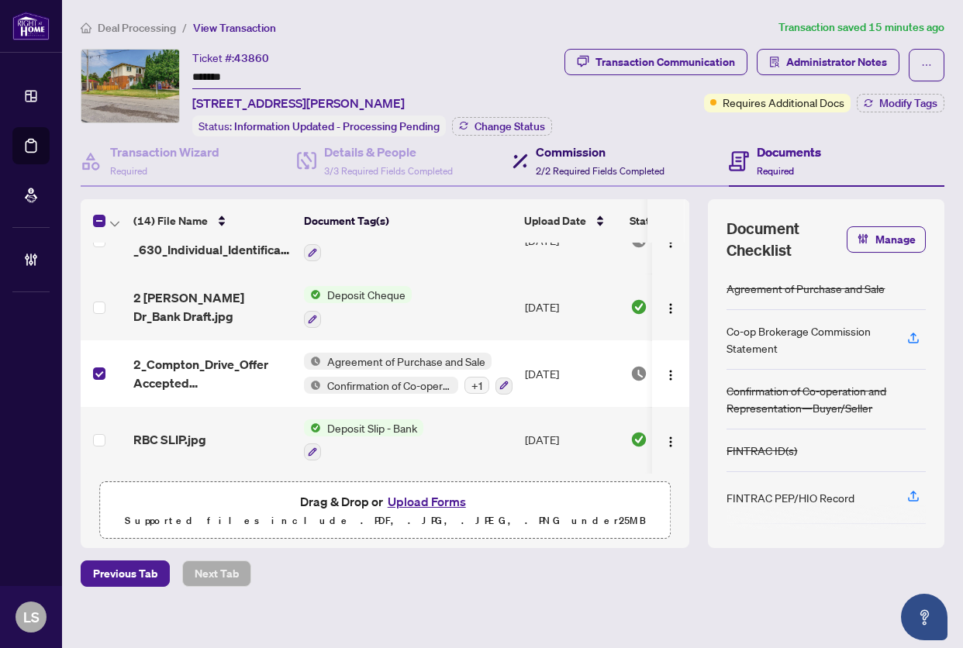
click at [584, 177] on span "2/2 Required Fields Completed" at bounding box center [600, 171] width 129 height 12
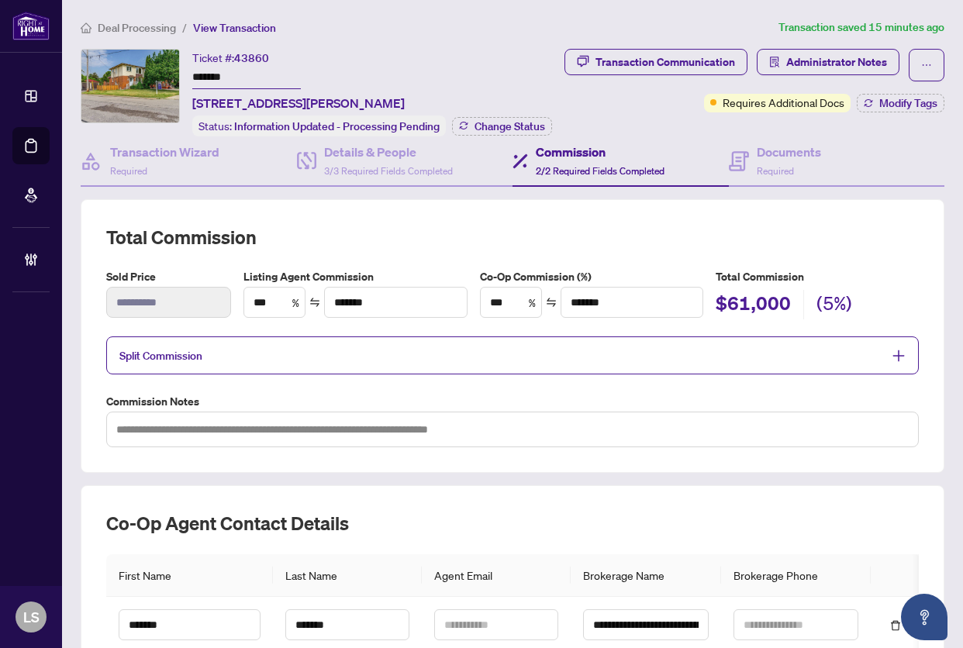
click at [511, 364] on span "Split Commission" at bounding box center [500, 355] width 763 height 18
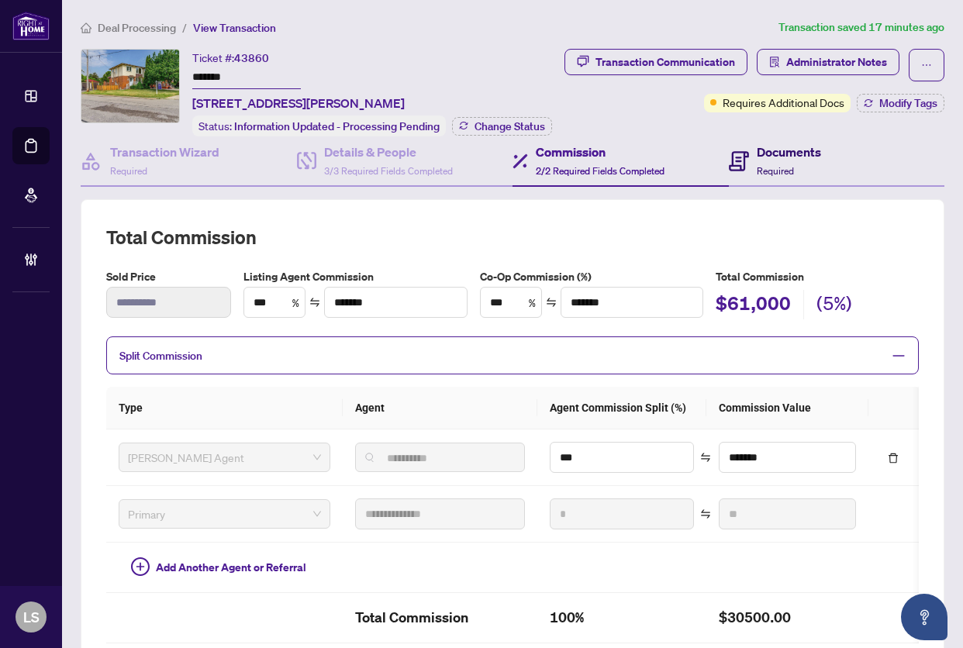
drag, startPoint x: 775, startPoint y: 182, endPoint x: 759, endPoint y: 191, distance: 18.1
click at [775, 161] on h4 "Documents" at bounding box center [788, 152] width 64 height 19
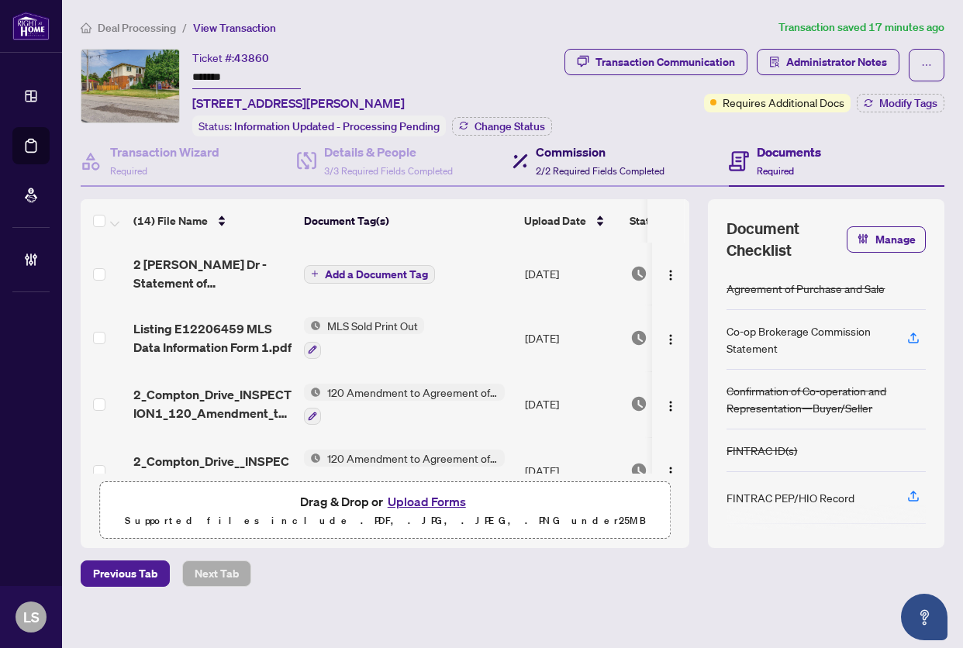
click at [594, 161] on h4 "Commission" at bounding box center [600, 152] width 129 height 19
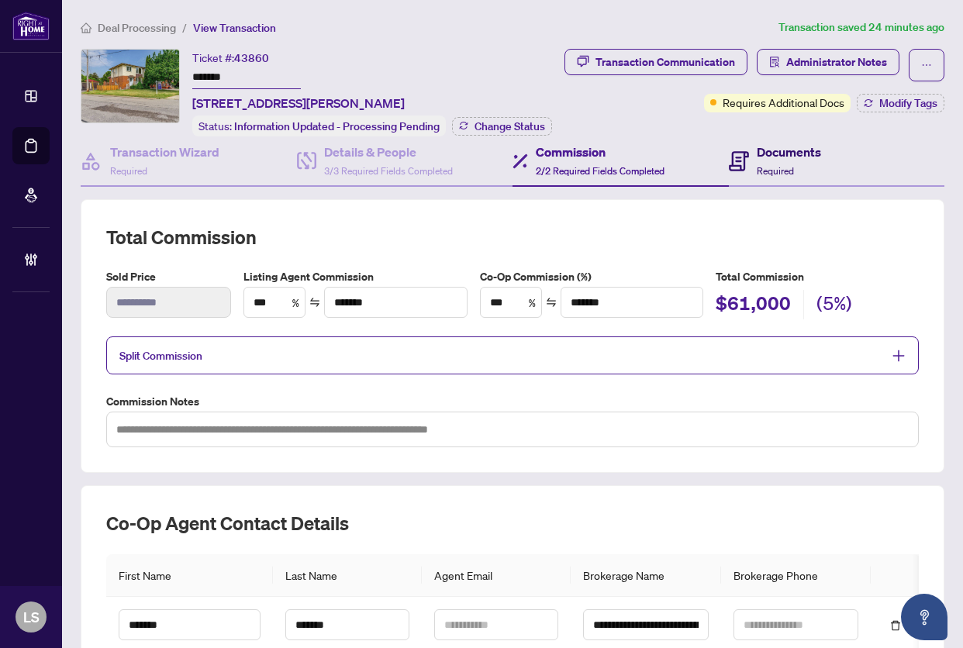
click at [756, 161] on h4 "Documents" at bounding box center [788, 152] width 64 height 19
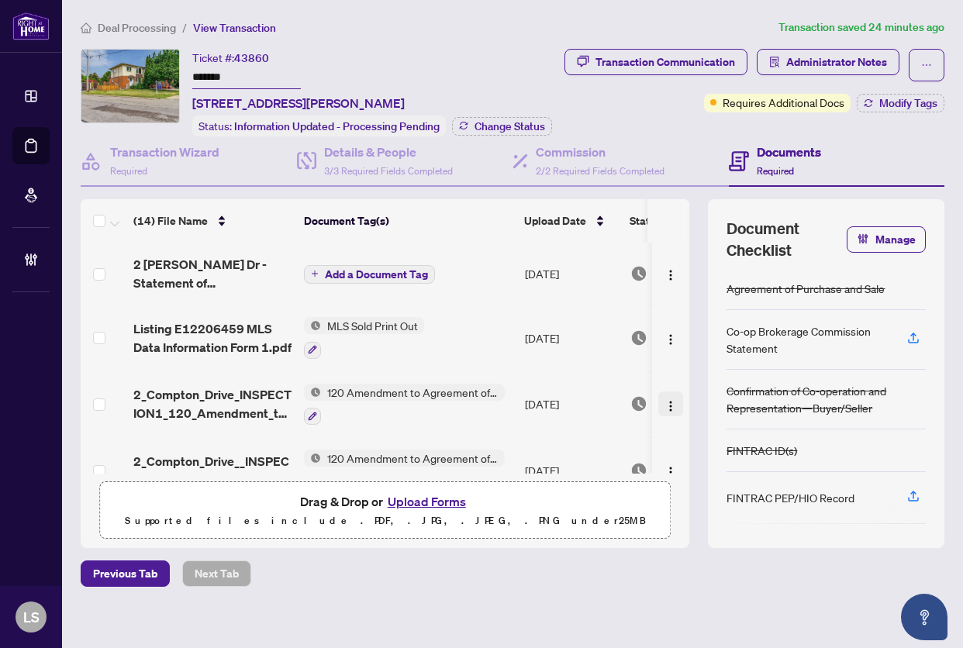
click at [664, 412] on img "button" at bounding box center [670, 406] width 12 height 12
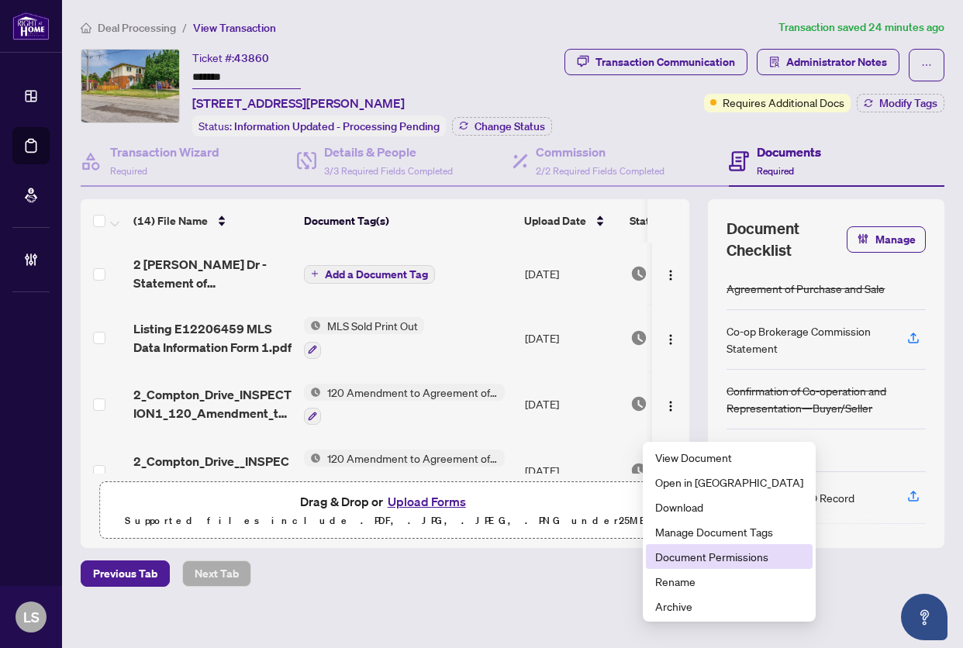
click at [694, 562] on span "Document Permissions" at bounding box center [729, 556] width 148 height 17
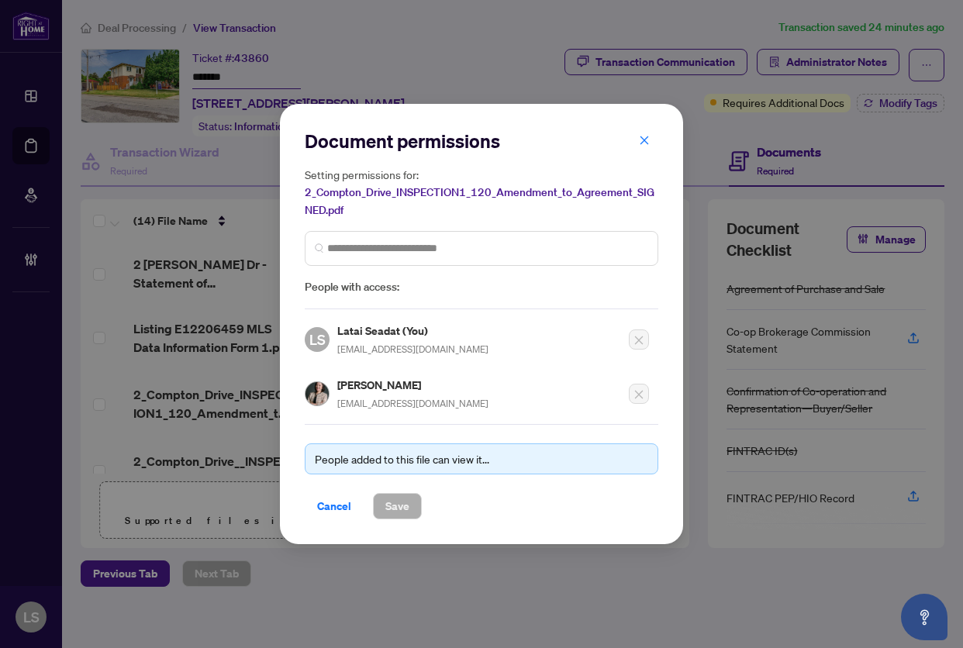
click at [371, 400] on span "[EMAIL_ADDRESS][DOMAIN_NAME]" at bounding box center [412, 404] width 151 height 12
copy div "[EMAIL_ADDRESS][DOMAIN_NAME]"
drag, startPoint x: 632, startPoint y: 139, endPoint x: 642, endPoint y: 139, distance: 9.3
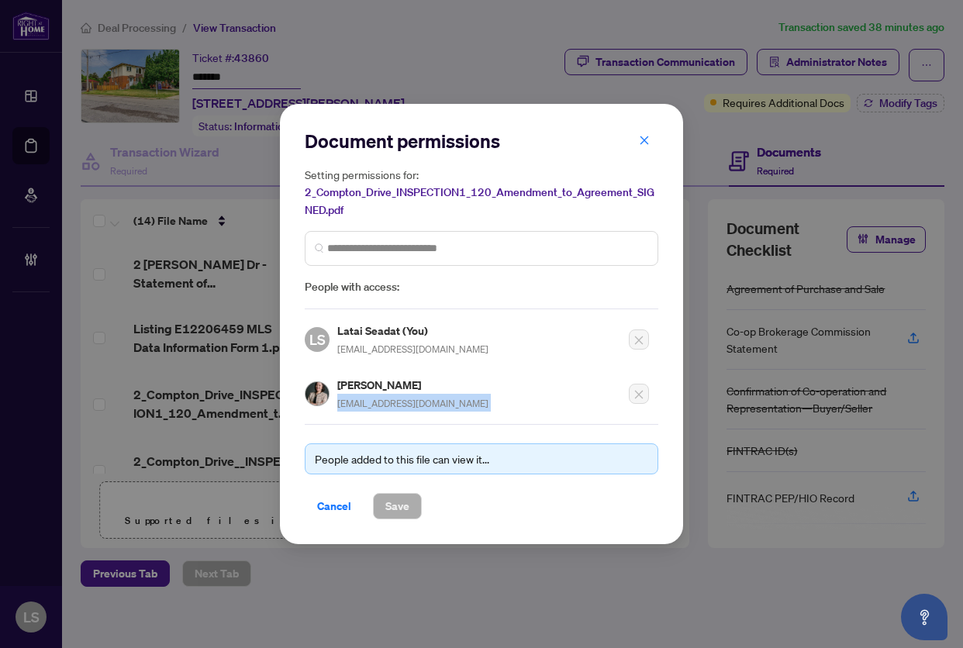
click at [635, 139] on button "button" at bounding box center [644, 140] width 31 height 26
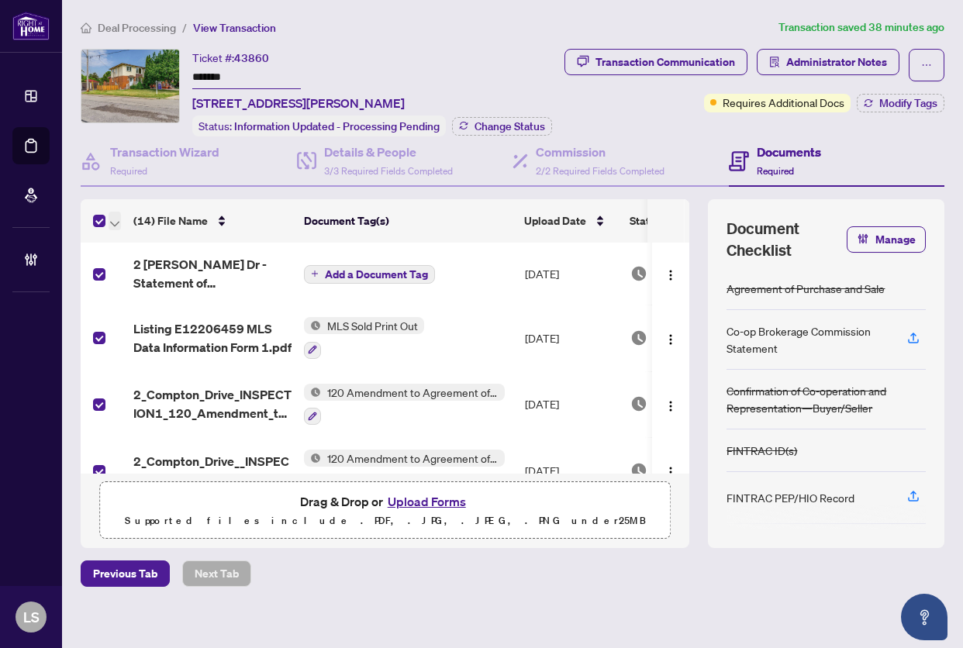
click at [119, 230] on button "button" at bounding box center [114, 221] width 12 height 19
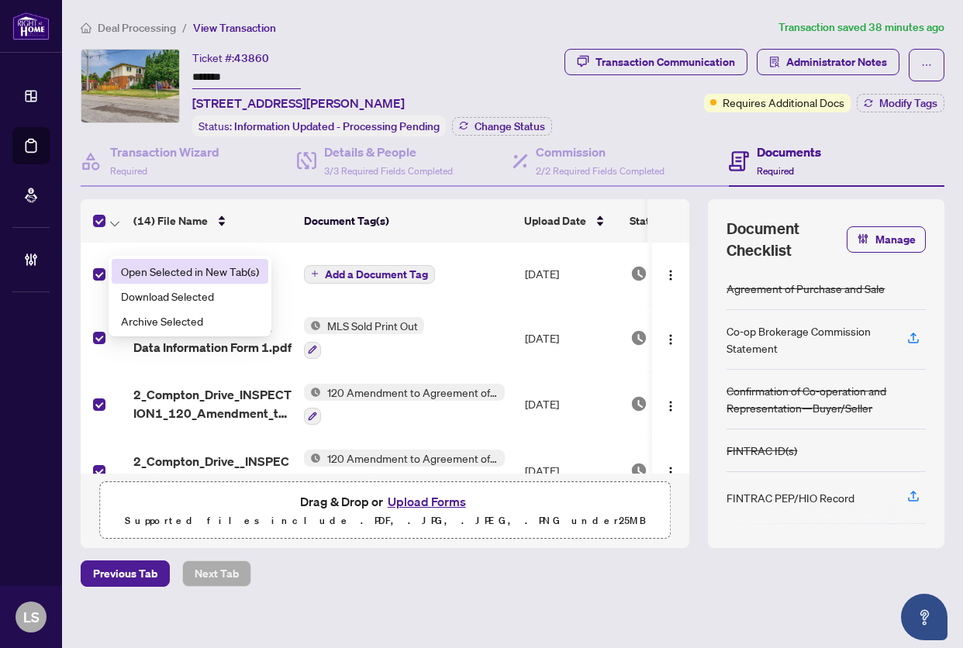
click at [139, 277] on span "Open Selected in New Tab(s)" at bounding box center [190, 271] width 138 height 17
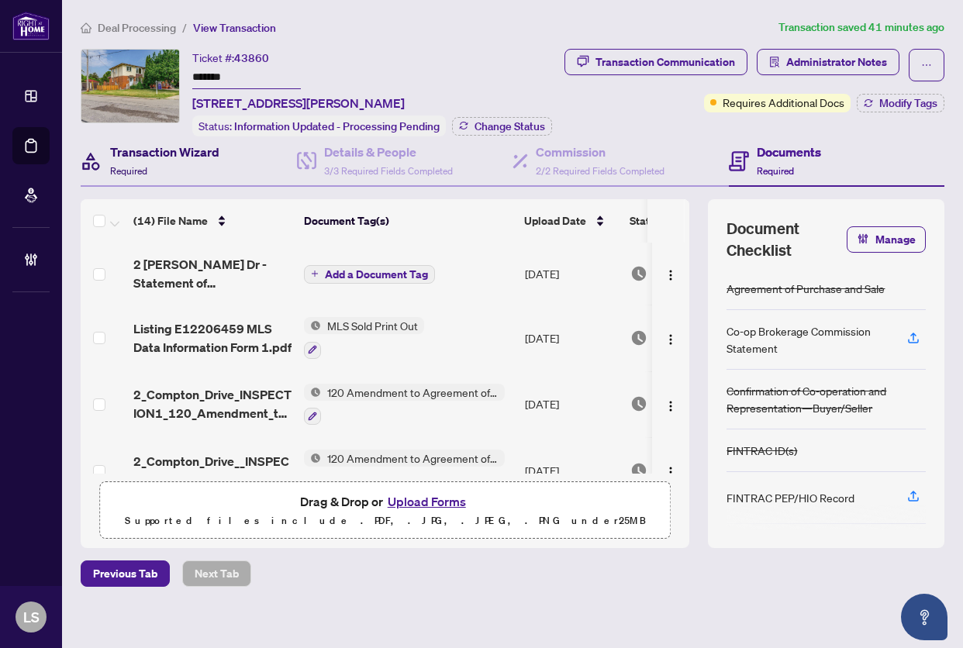
click at [132, 177] on span "Required" at bounding box center [128, 171] width 37 height 12
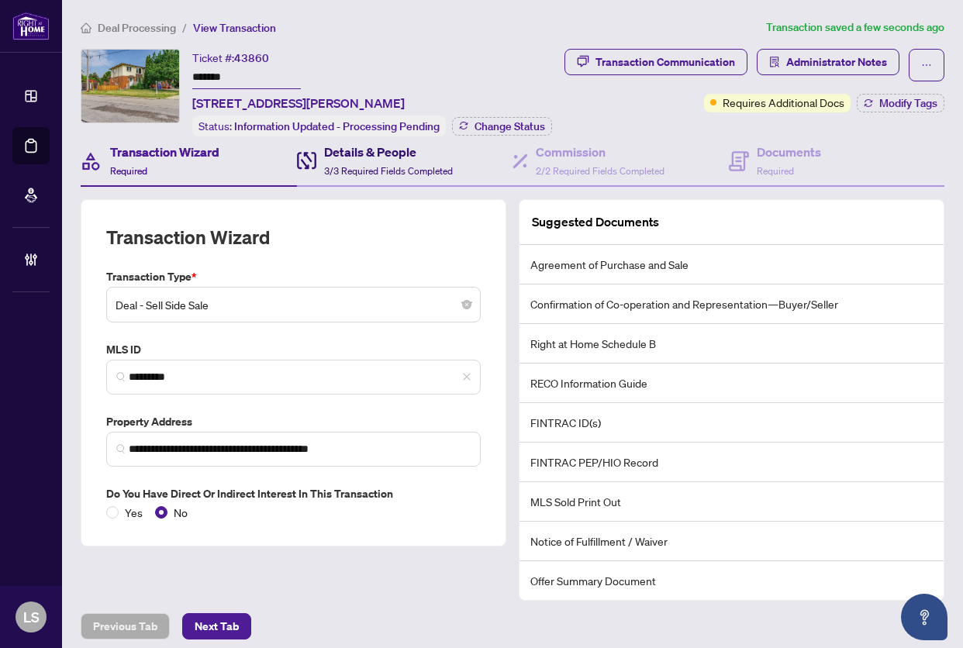
click at [363, 177] on span "3/3 Required Fields Completed" at bounding box center [388, 171] width 129 height 12
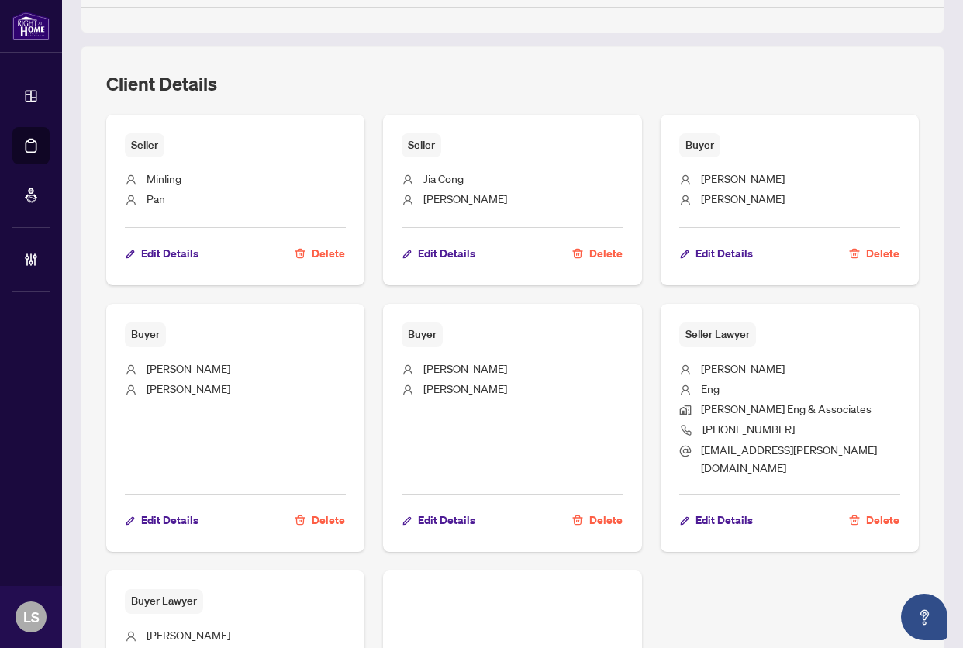
scroll to position [1007, 0]
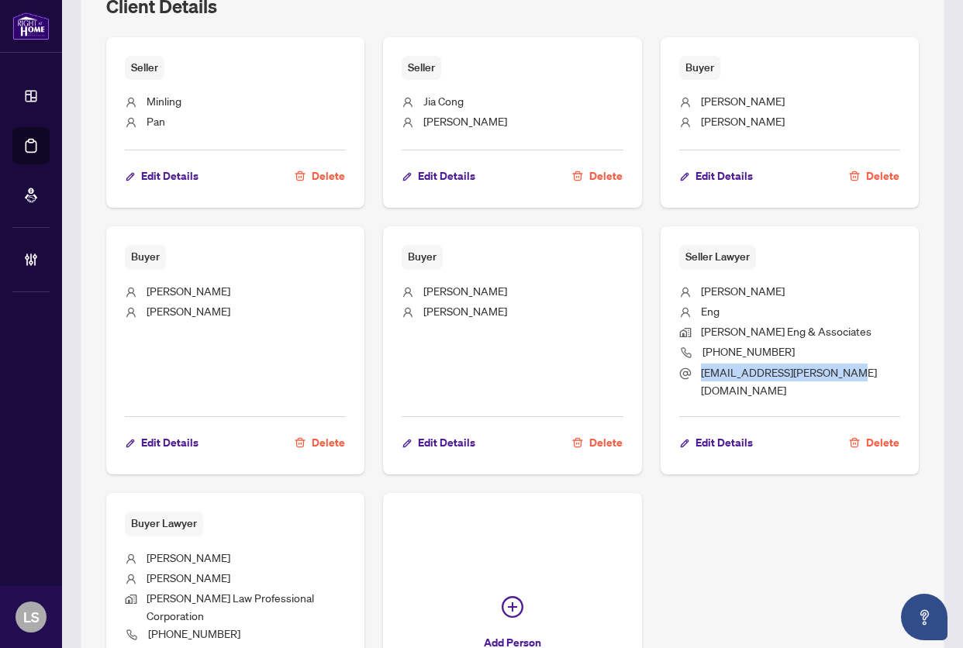
drag, startPoint x: 836, startPoint y: 392, endPoint x: 691, endPoint y: 397, distance: 145.0
click at [691, 397] on li "Mony.lau@engassociates.com" at bounding box center [789, 381] width 221 height 36
copy span "Mony.lau@engassociates.com"
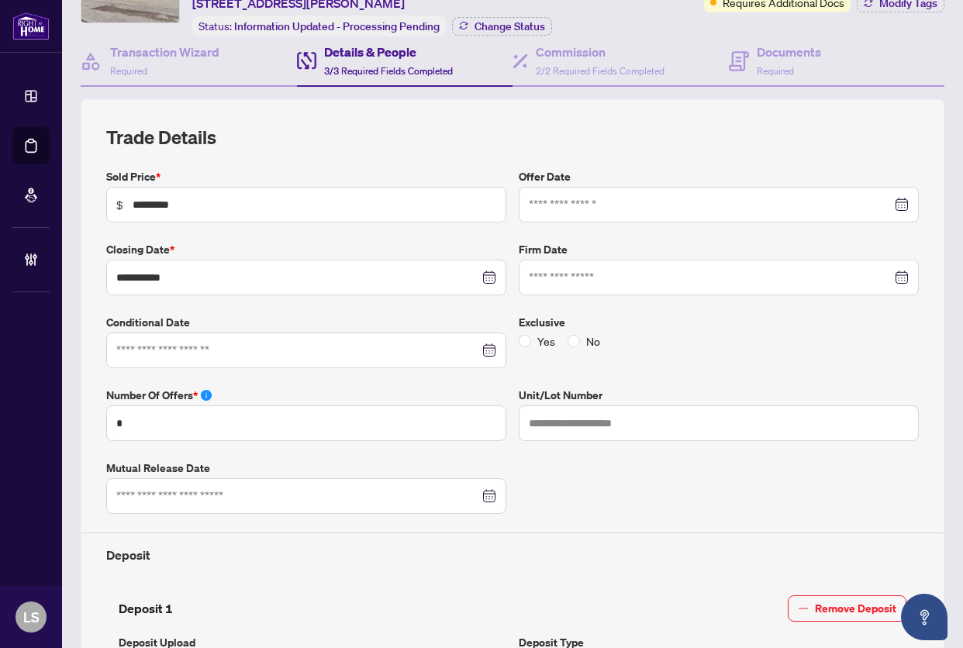
scroll to position [0, 0]
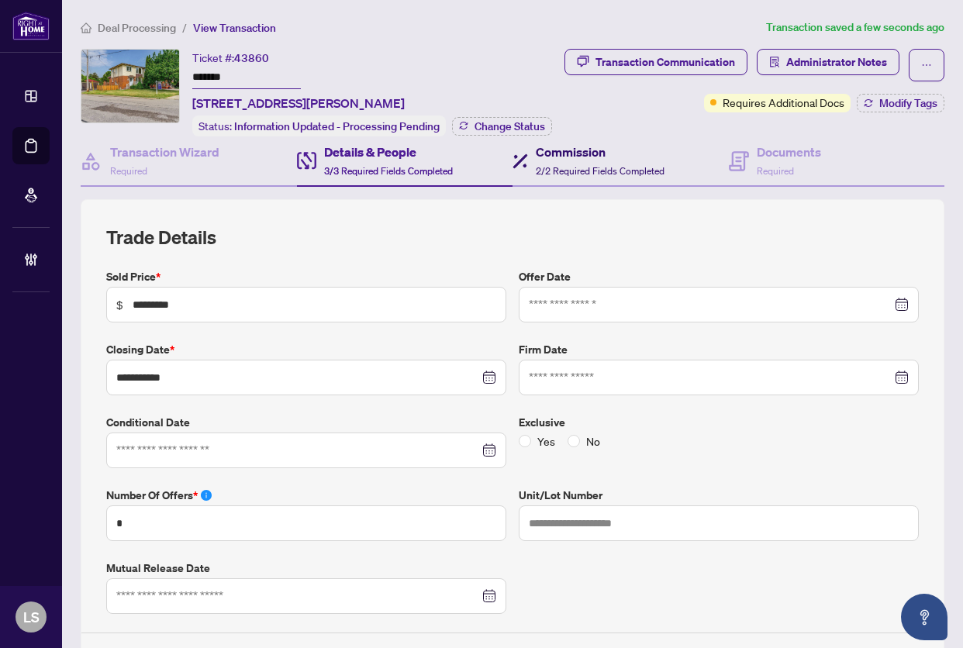
drag, startPoint x: 559, startPoint y: 184, endPoint x: 7, endPoint y: 226, distance: 553.4
click at [559, 179] on div "Commission 2/2 Required Fields Completed" at bounding box center [600, 161] width 129 height 36
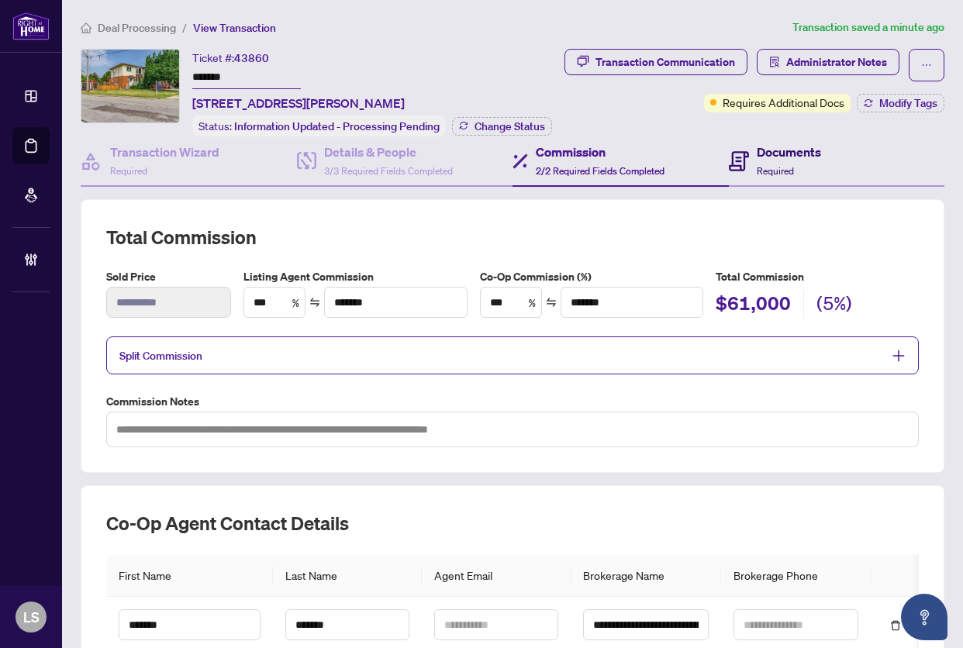
drag, startPoint x: 769, startPoint y: 184, endPoint x: 4, endPoint y: 311, distance: 775.3
click at [768, 179] on div "Documents Required" at bounding box center [788, 161] width 64 height 36
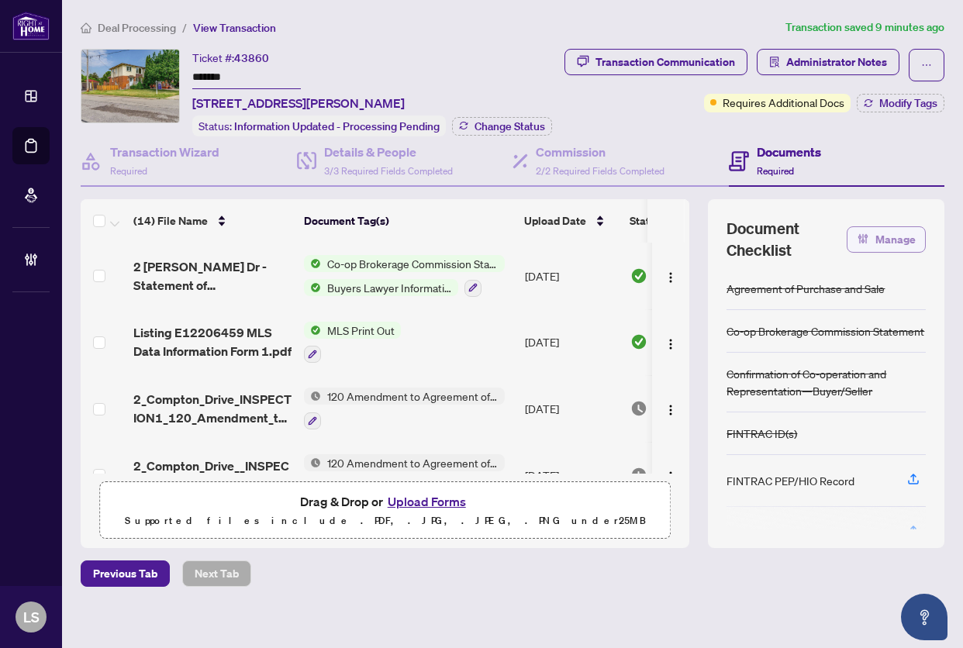
click at [875, 252] on span "Manage" at bounding box center [895, 239] width 40 height 25
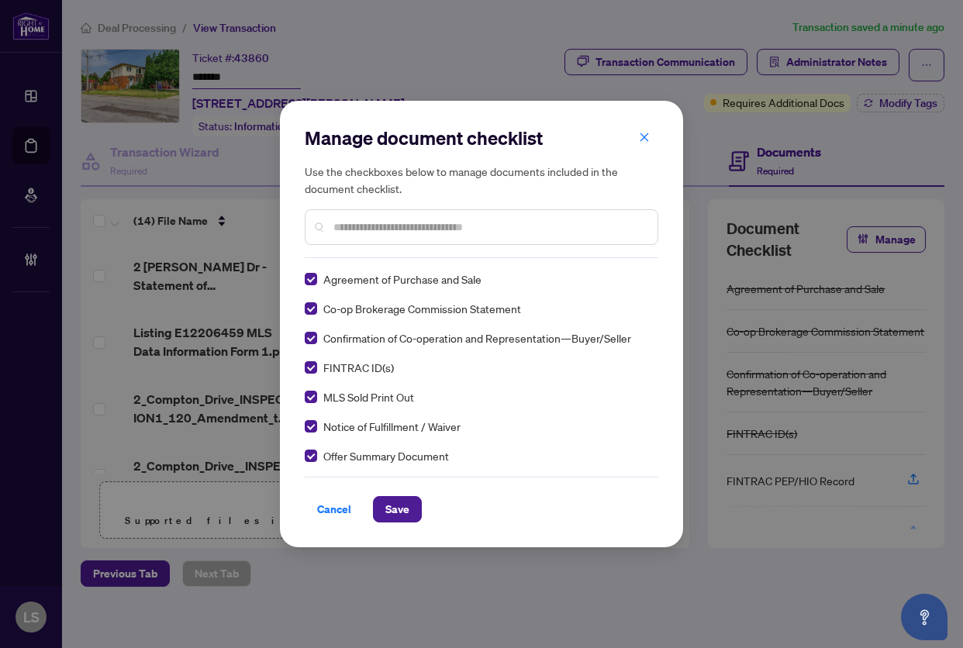
click at [389, 493] on div "Cancel Save" at bounding box center [481, 500] width 353 height 46
click at [399, 507] on span "Save" at bounding box center [397, 509] width 24 height 25
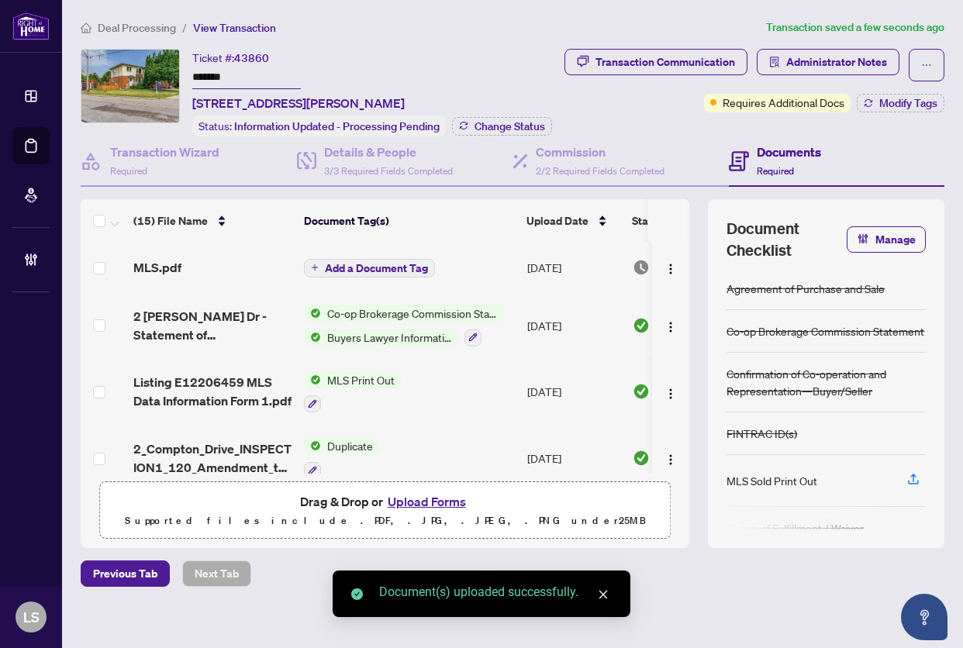
click at [356, 274] on span "Add a Document Tag" at bounding box center [376, 268] width 103 height 11
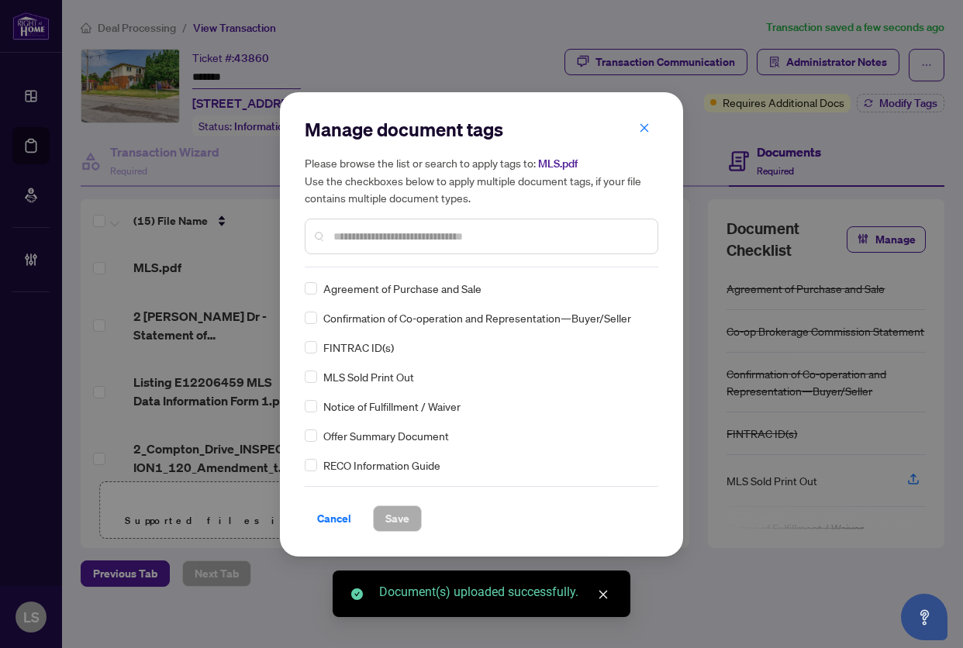
click at [416, 234] on input "text" at bounding box center [489, 236] width 312 height 17
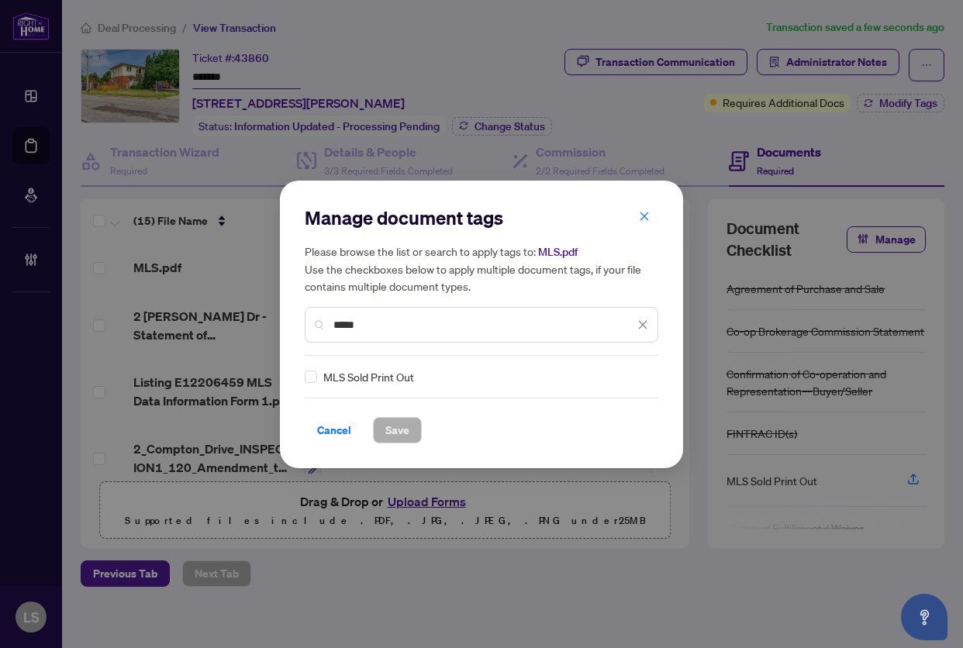
type input "*****"
click at [622, 373] on img at bounding box center [625, 376] width 15 height 15
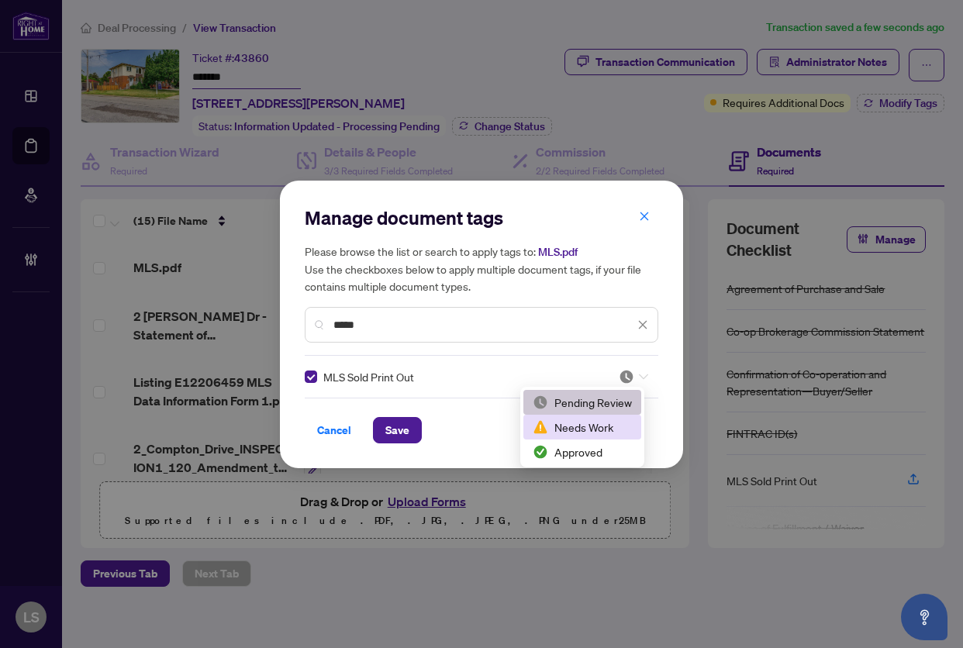
click at [590, 444] on div "Approved" at bounding box center [581, 451] width 99 height 17
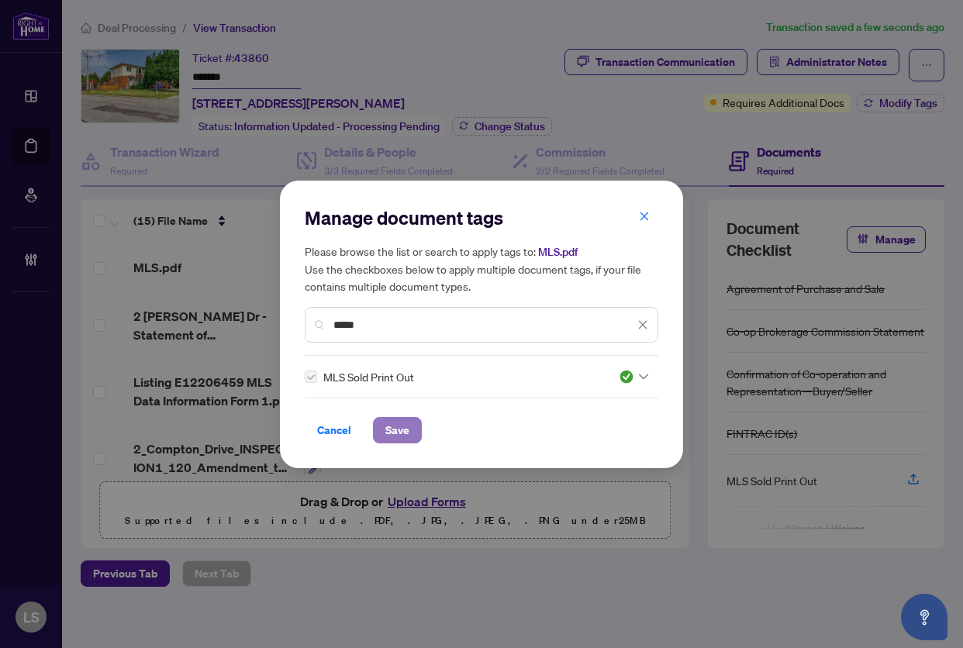
click at [402, 429] on span "Save" at bounding box center [397, 430] width 24 height 25
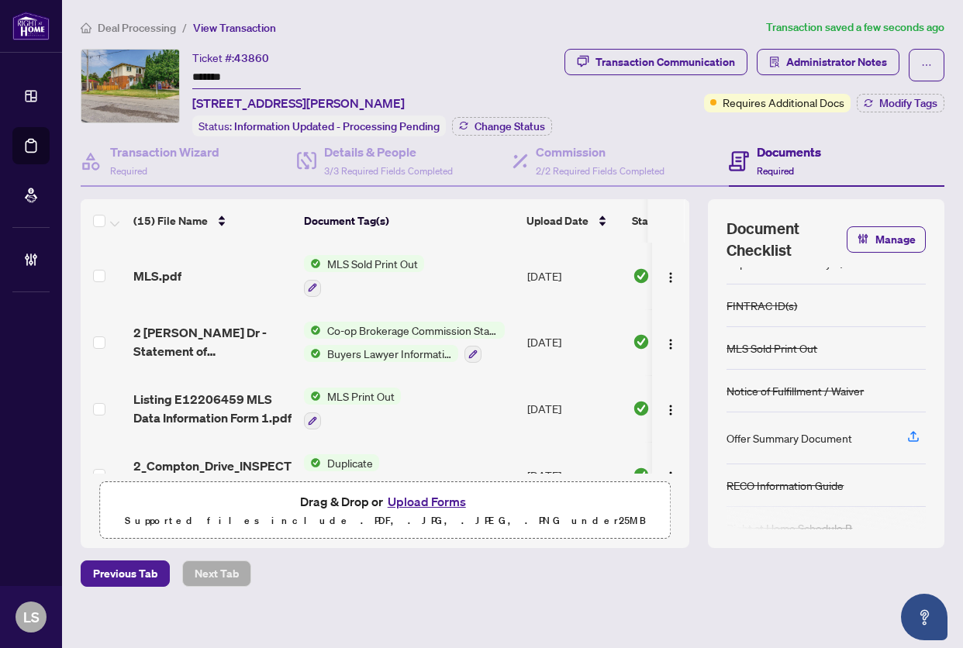
scroll to position [155, 0]
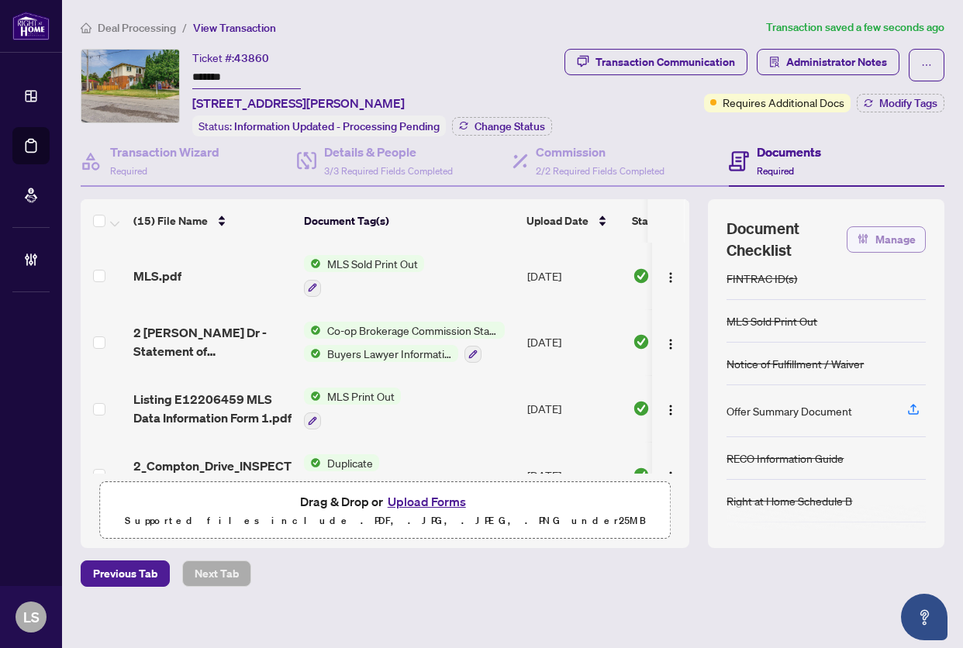
click at [875, 252] on span "Manage" at bounding box center [895, 239] width 40 height 25
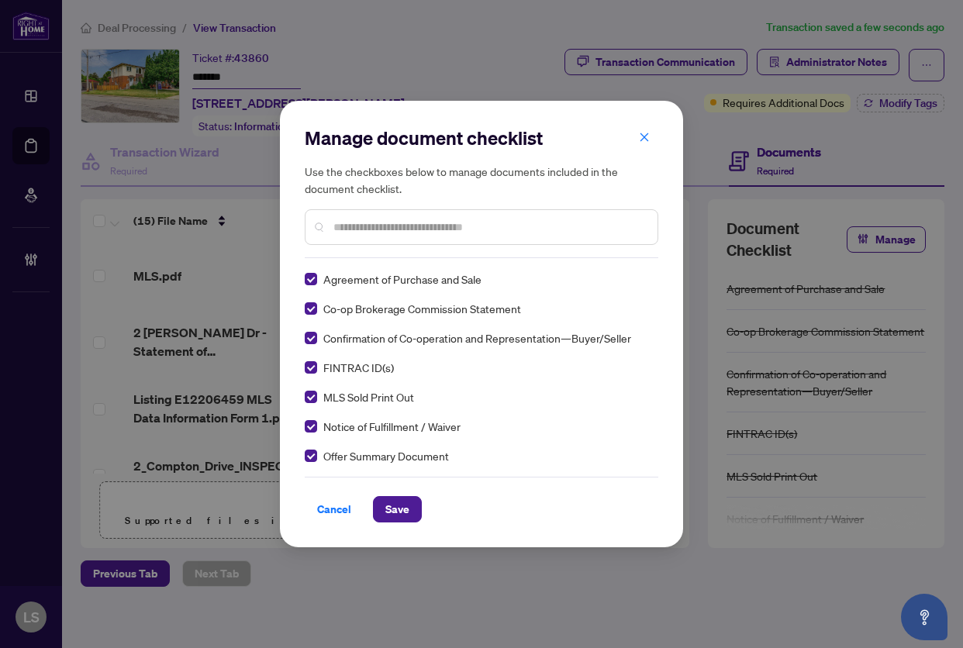
scroll to position [0, 0]
click at [408, 509] on span "Save" at bounding box center [397, 509] width 24 height 25
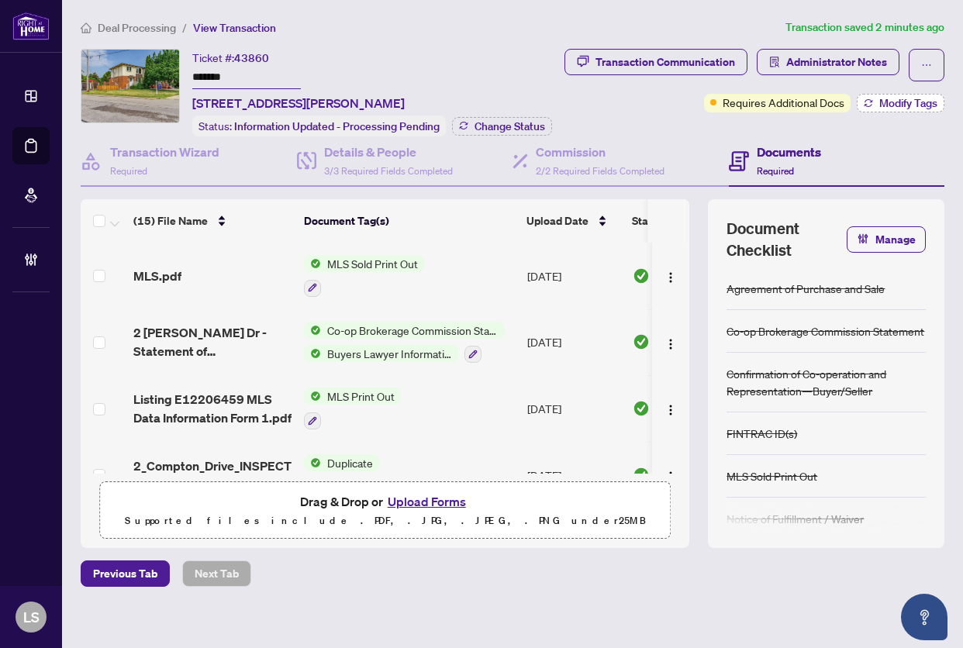
click at [904, 108] on span "Modify Tags" at bounding box center [908, 103] width 58 height 11
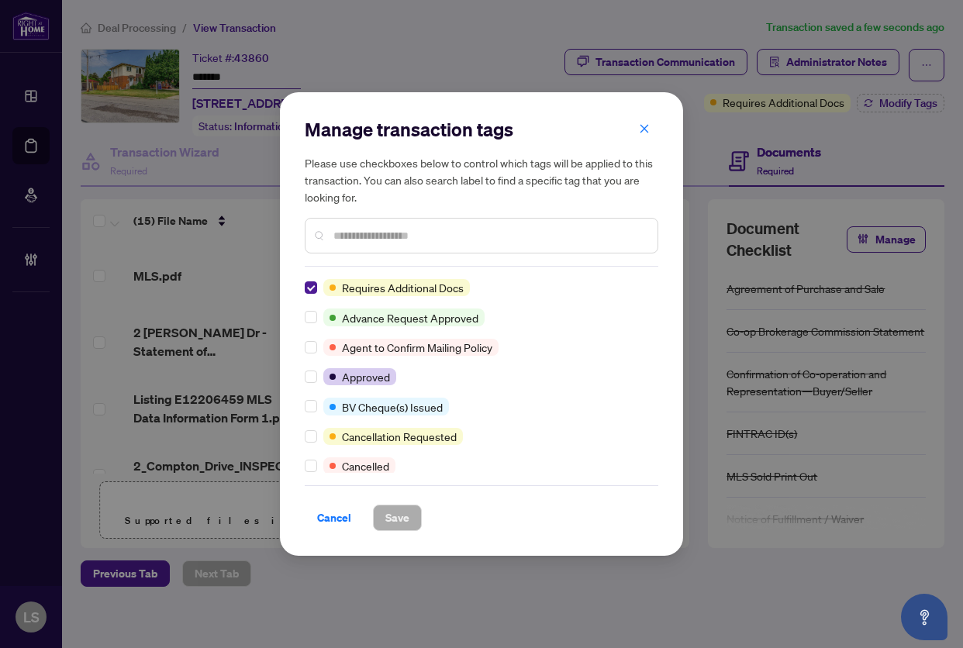
click at [355, 239] on input "text" at bounding box center [489, 235] width 312 height 17
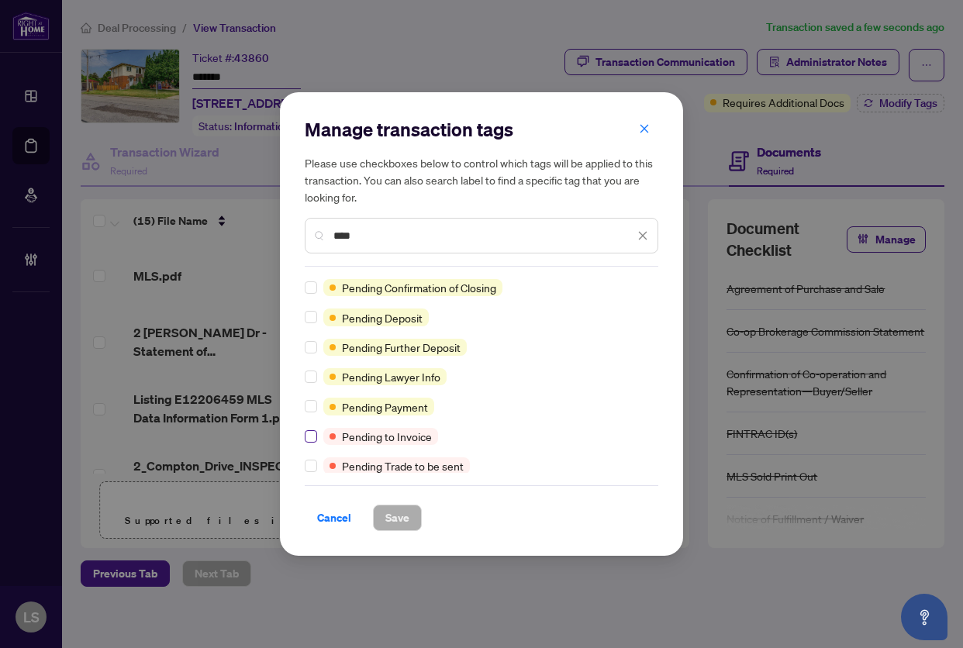
type input "****"
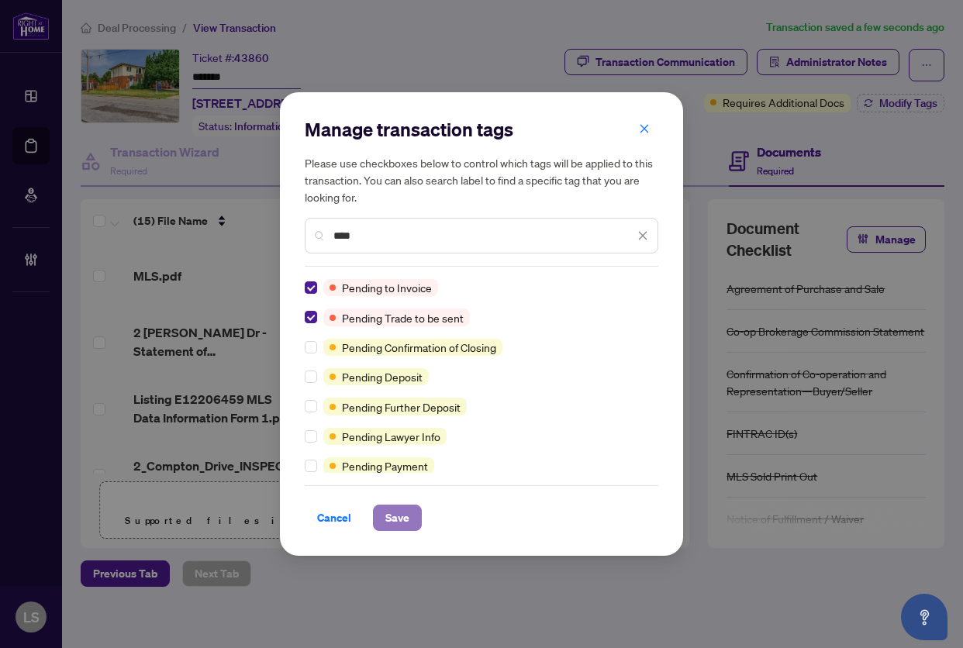
click at [396, 515] on span "Save" at bounding box center [397, 517] width 24 height 25
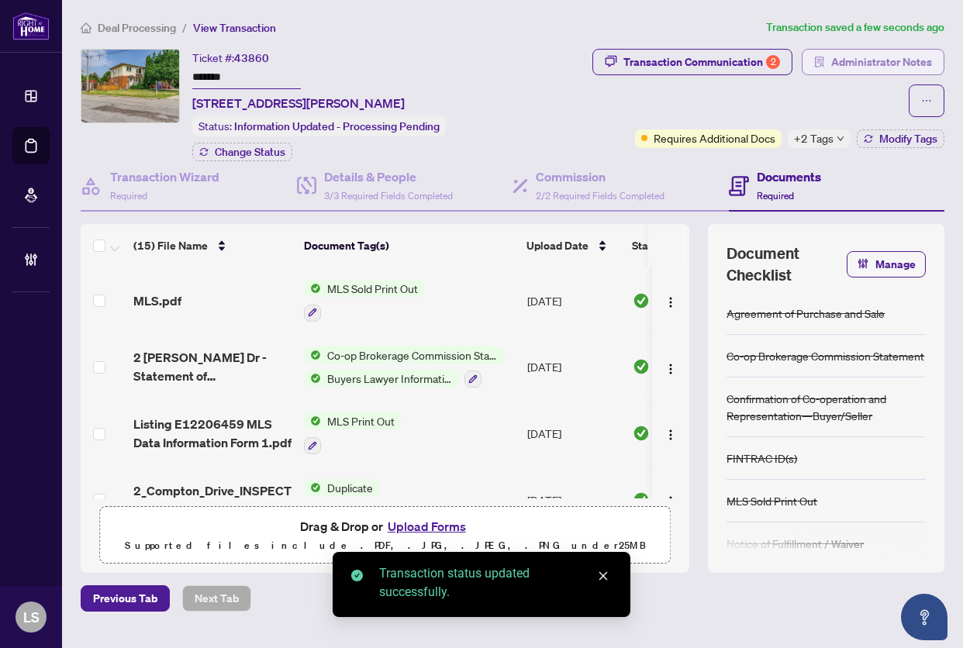
click at [865, 64] on span "Administrator Notes" at bounding box center [881, 62] width 101 height 25
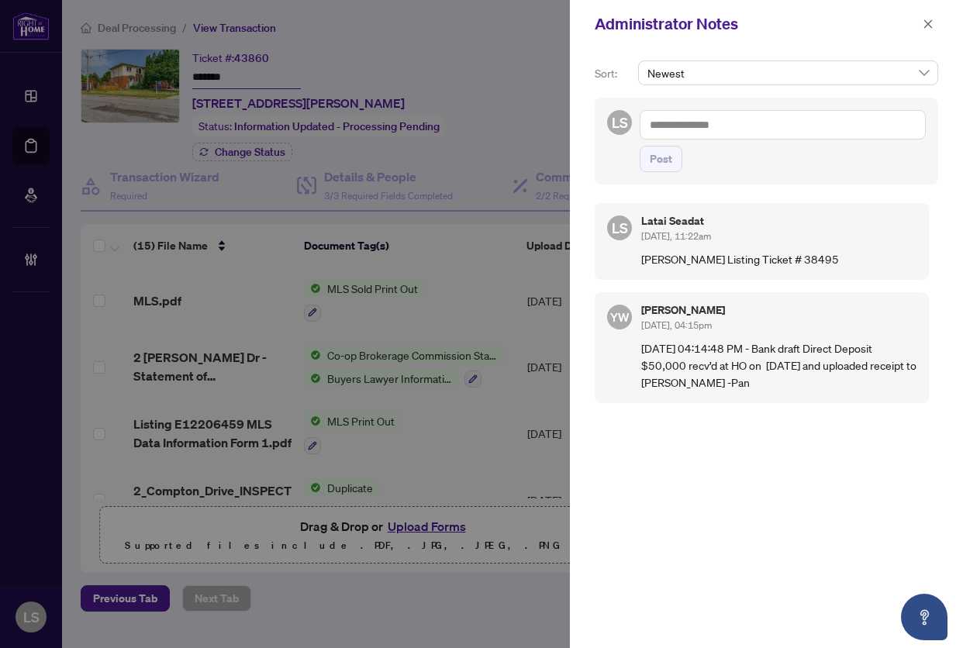
click at [721, 128] on textarea at bounding box center [782, 124] width 286 height 29
type textarea "**********"
drag, startPoint x: 660, startPoint y: 157, endPoint x: 688, endPoint y: 167, distance: 29.7
click at [661, 157] on span "Post" at bounding box center [660, 158] width 22 height 25
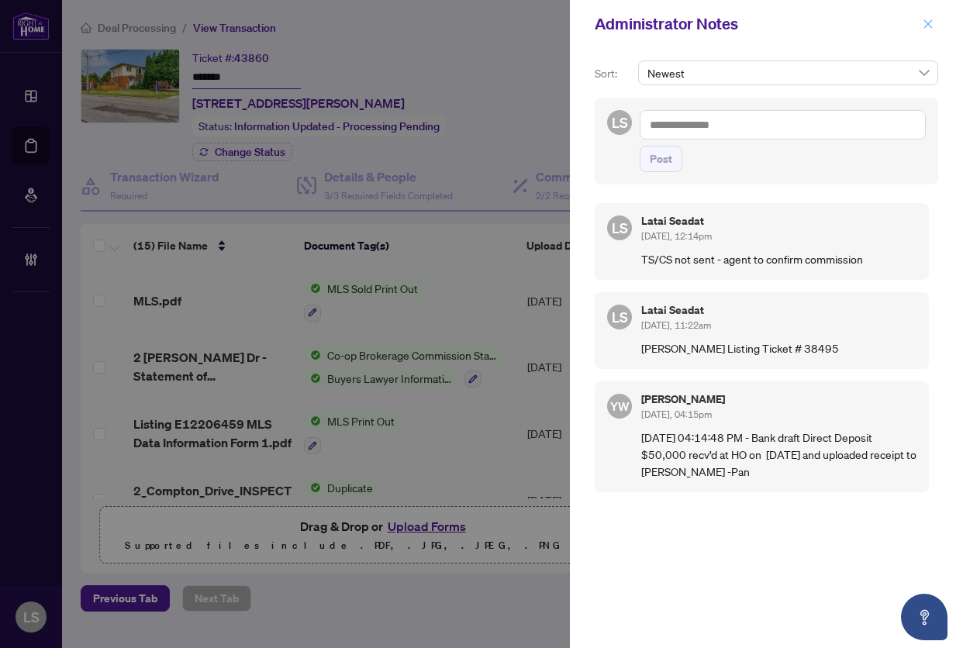
click at [922, 22] on icon "close" at bounding box center [927, 24] width 11 height 11
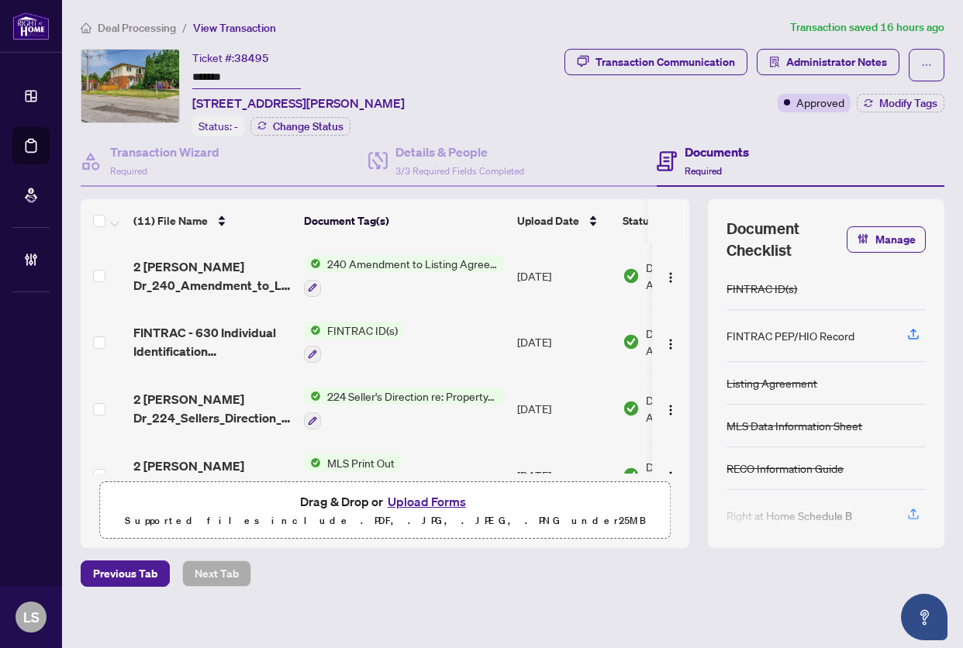
click at [259, 51] on span "38495" at bounding box center [251, 58] width 35 height 14
copy span "38495"
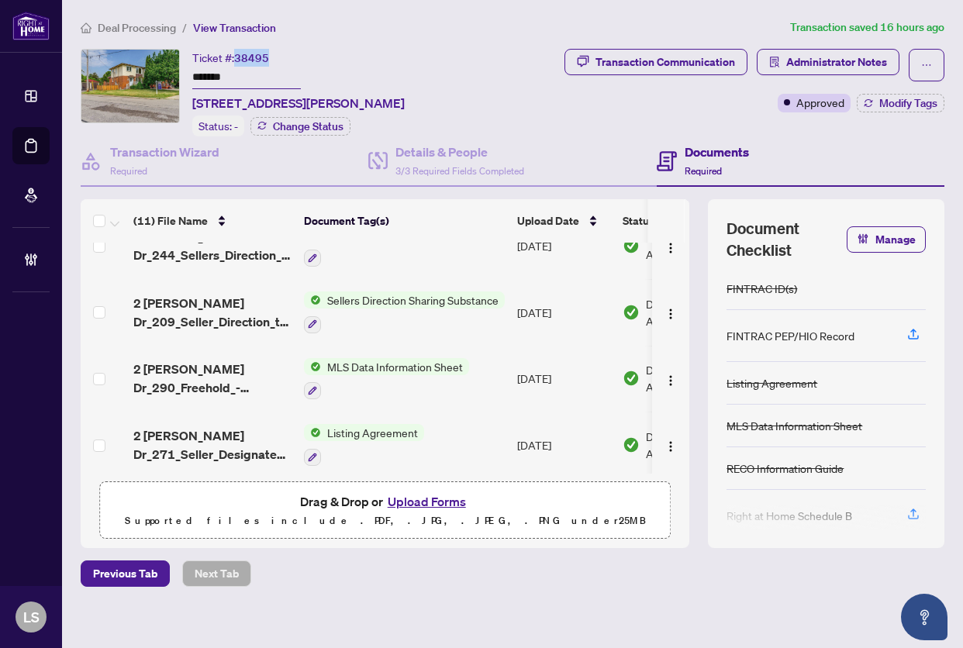
scroll to position [501, 0]
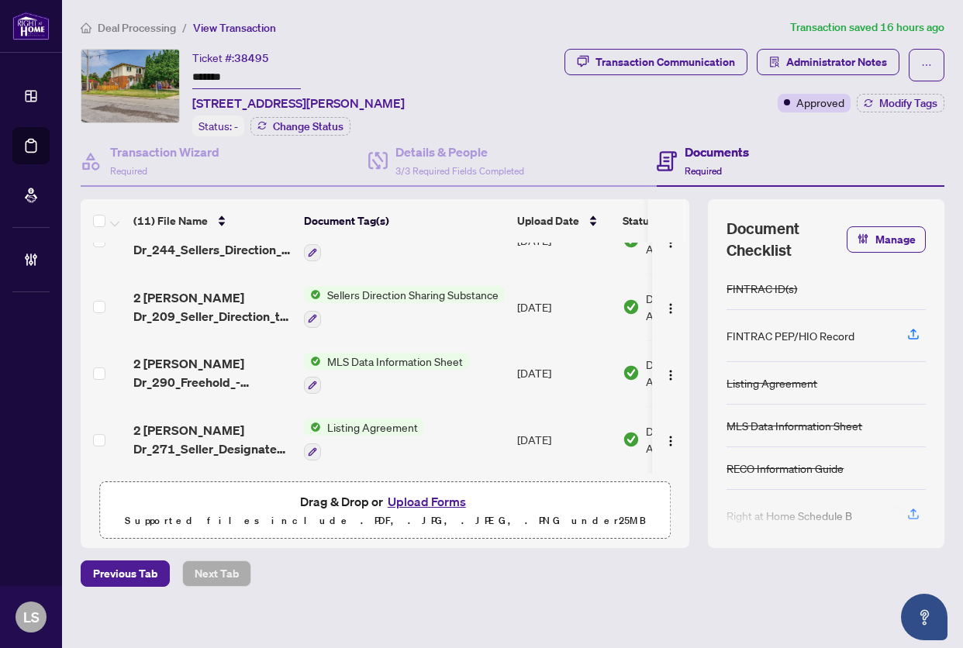
click at [193, 444] on span "2 [PERSON_NAME] Dr_271_Seller_Designated_Representation_Agreement_Authority_to_…" at bounding box center [212, 439] width 158 height 37
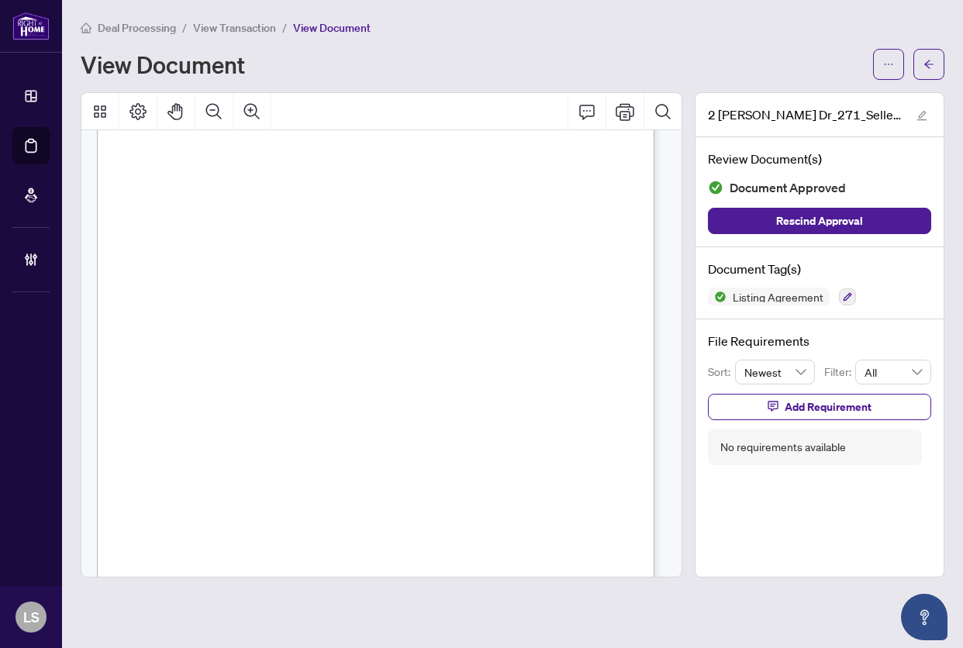
scroll to position [310, 0]
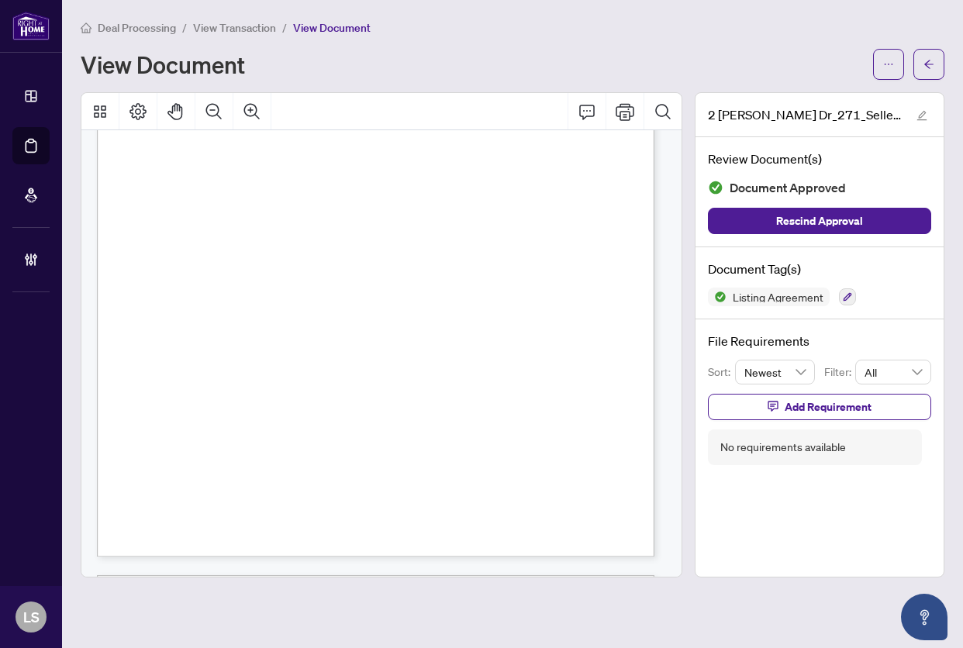
click at [353, 243] on span ".................................................................... attached h…" at bounding box center [329, 246] width 318 height 9
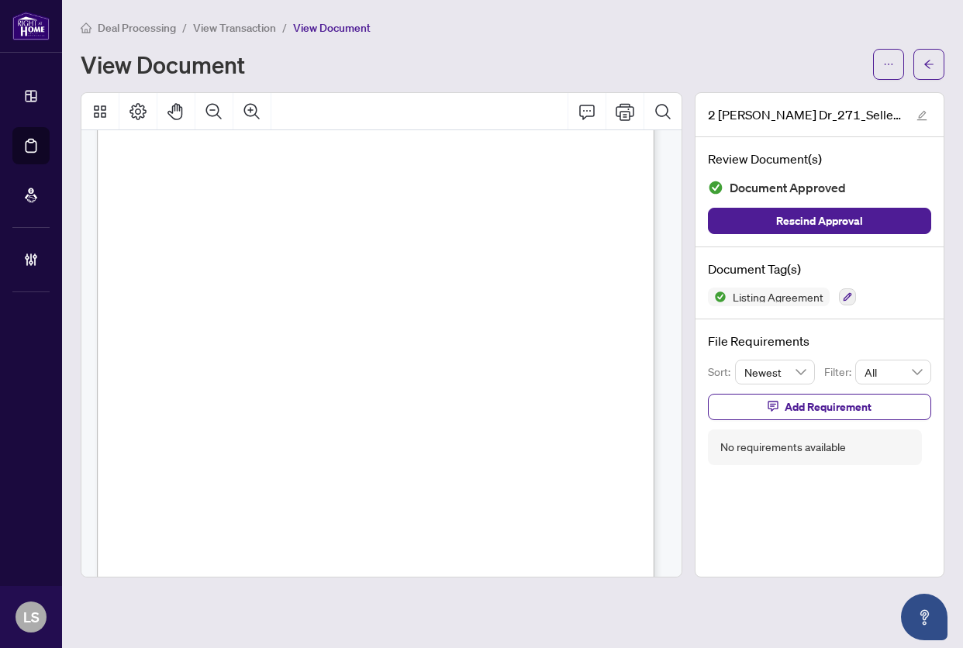
scroll to position [232, 0]
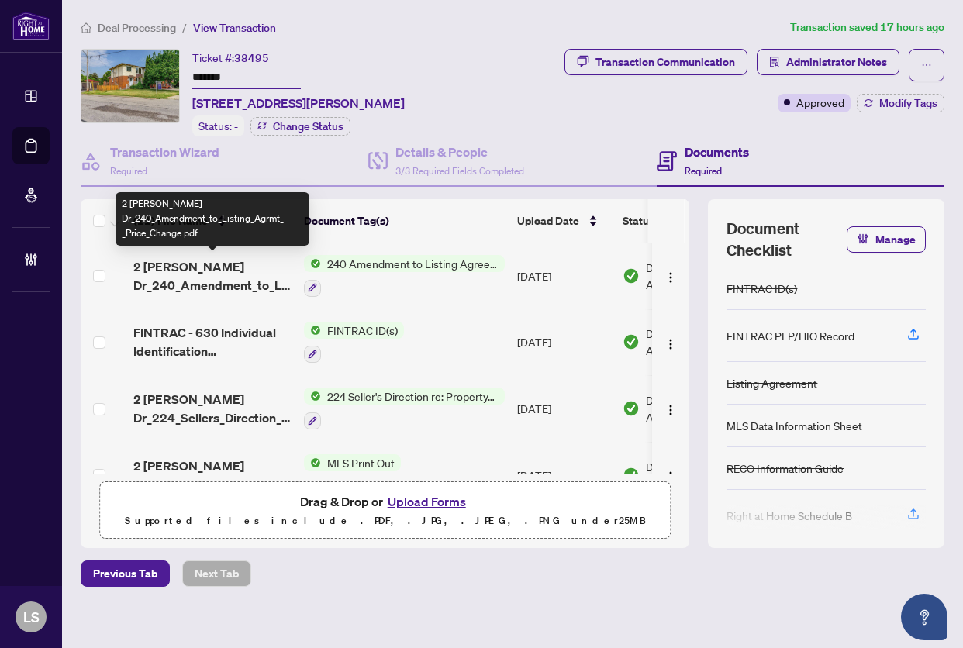
click at [229, 275] on span "2 [PERSON_NAME] Dr_240_Amendment_to_Listing_Agrmt_-_Price_Change.pdf" at bounding box center [212, 275] width 158 height 37
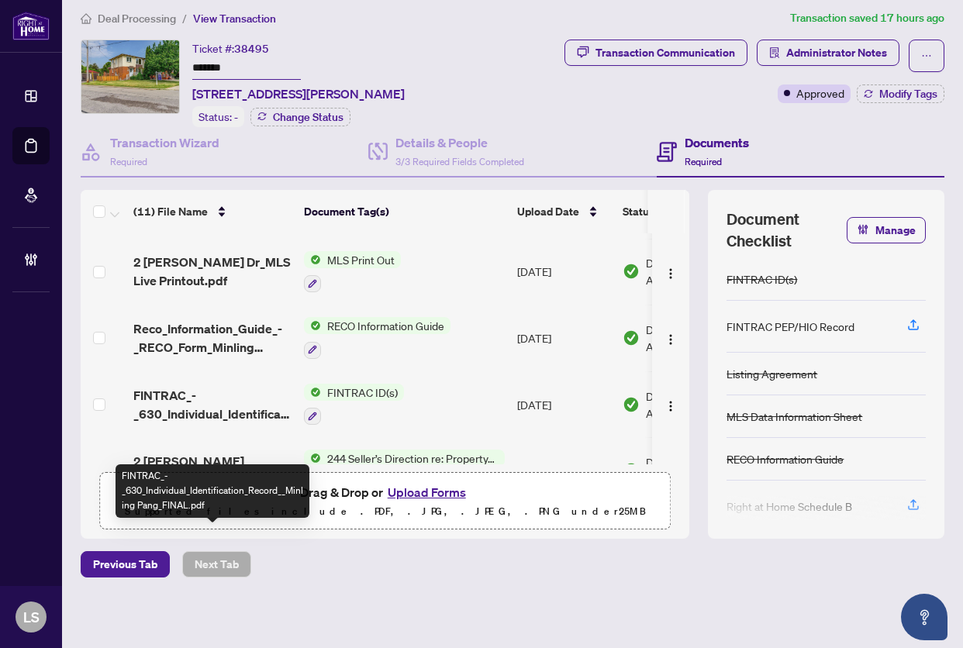
scroll to position [114, 0]
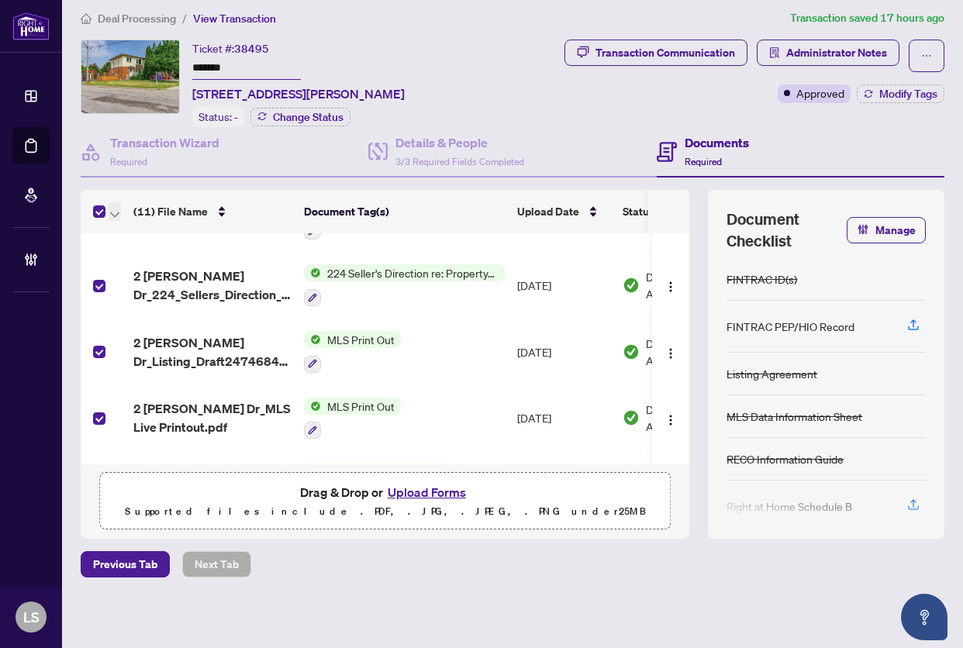
click at [116, 212] on icon "button" at bounding box center [114, 215] width 9 height 6
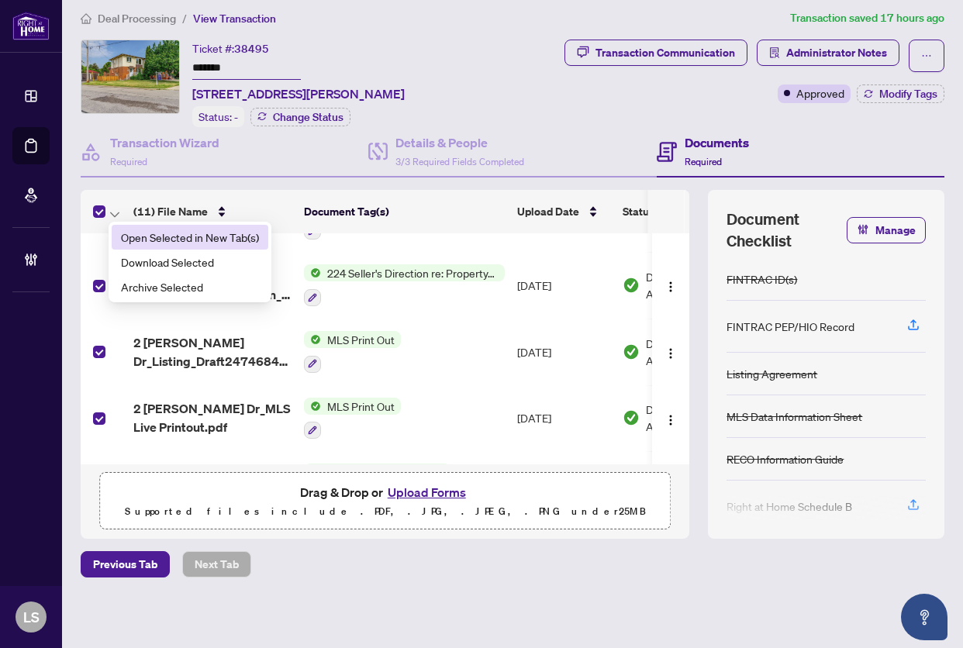
click at [129, 233] on span "Open Selected in New Tab(s)" at bounding box center [190, 237] width 138 height 17
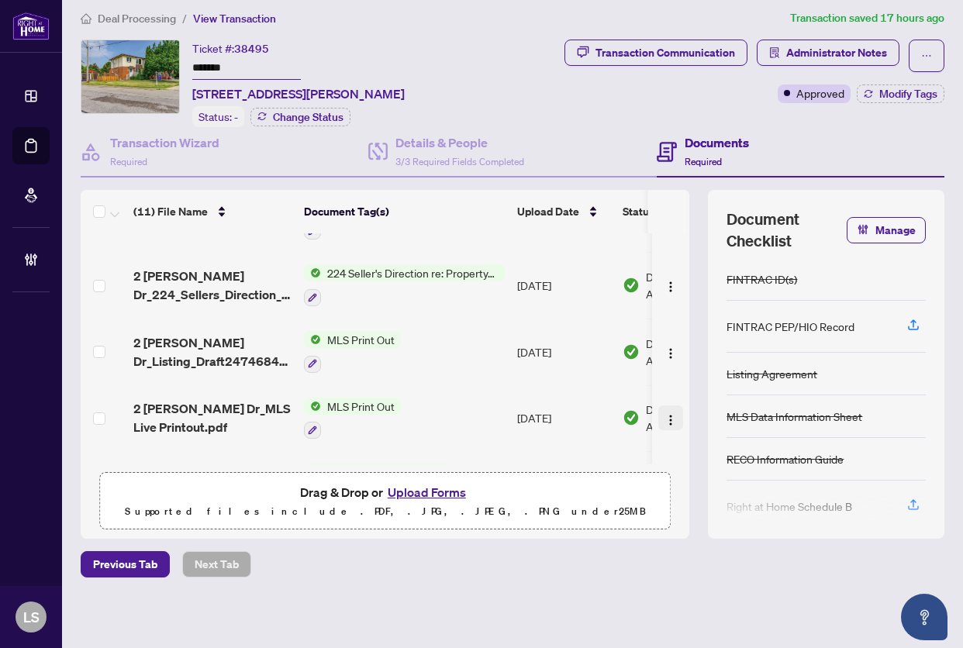
click at [664, 418] on img "button" at bounding box center [670, 420] width 12 height 12
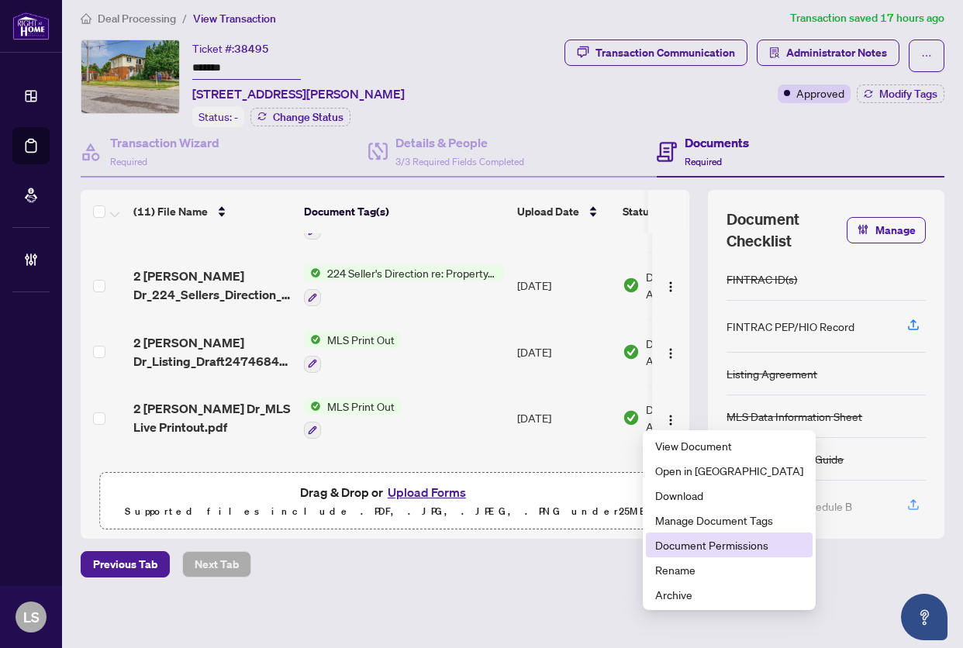
click at [703, 538] on span "Document Permissions" at bounding box center [729, 544] width 148 height 17
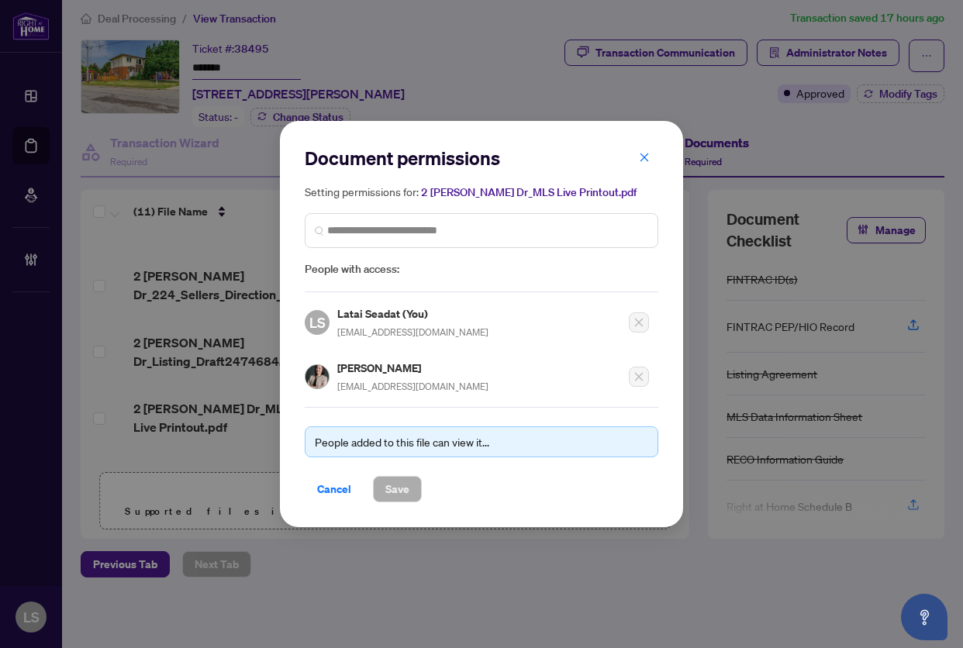
click at [346, 371] on h5 "[PERSON_NAME]" at bounding box center [412, 368] width 151 height 18
click at [345, 371] on h5 "[PERSON_NAME]" at bounding box center [412, 368] width 151 height 18
copy h5 "[PERSON_NAME]"
click at [646, 152] on span "button" at bounding box center [644, 157] width 11 height 25
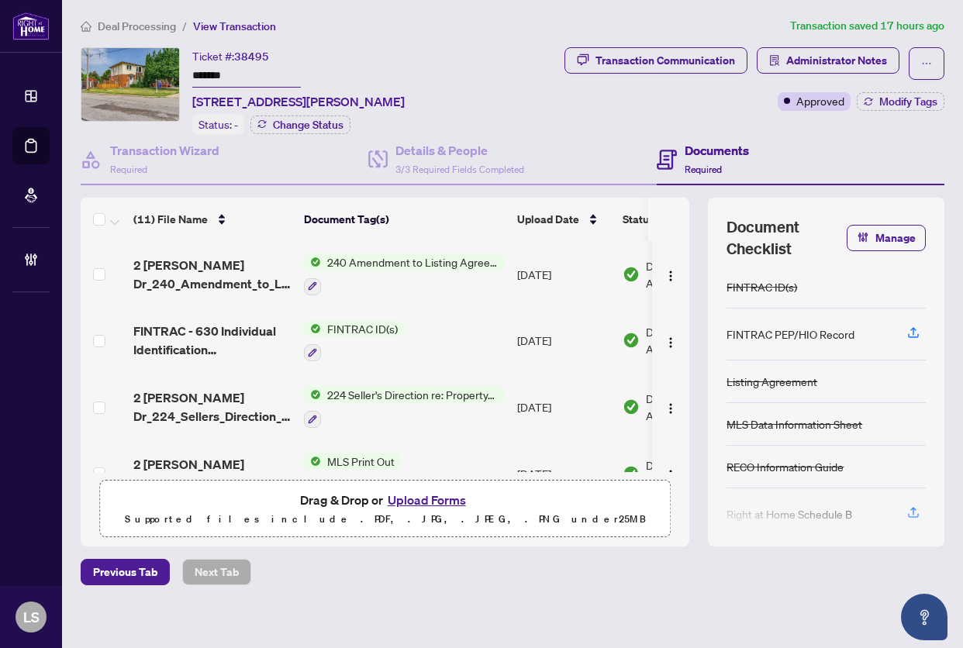
scroll to position [0, 0]
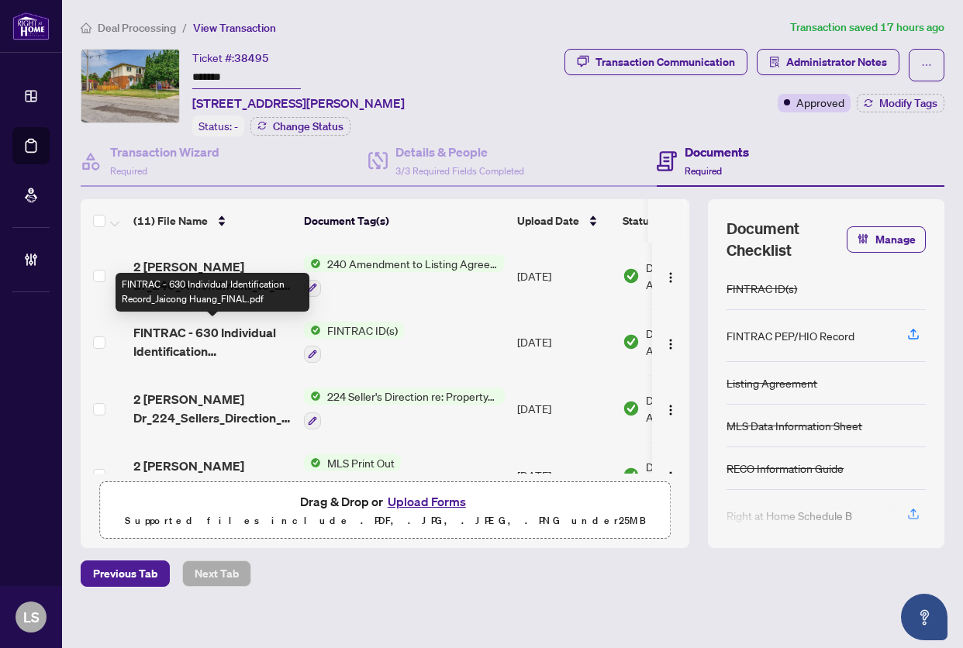
click at [202, 338] on span "FINTRAC - 630 Individual Identification Record_Jaicong Huang_FINAL.pdf" at bounding box center [212, 341] width 158 height 37
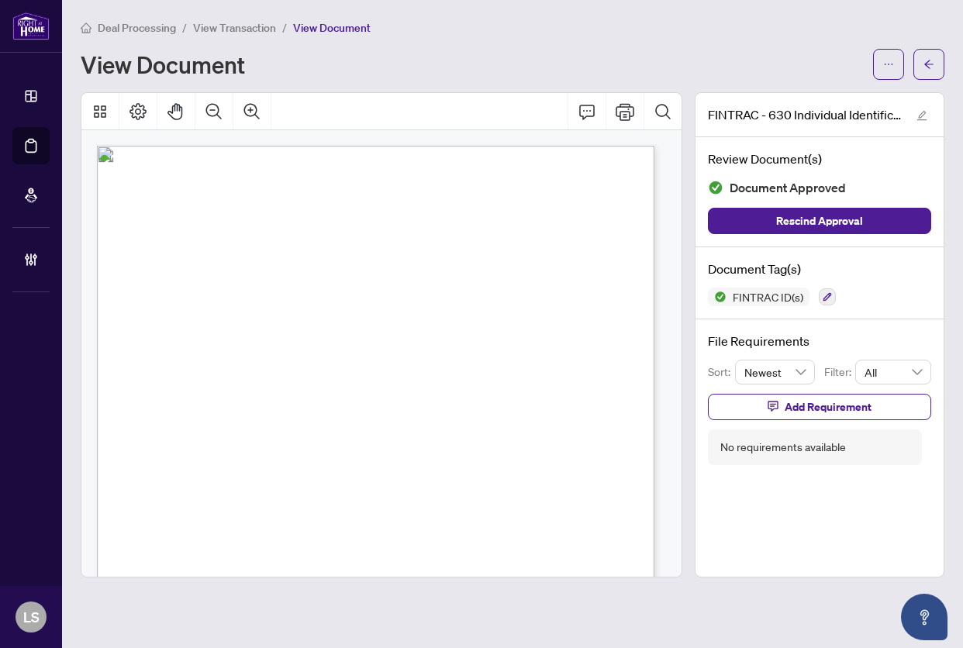
click at [487, 236] on span "Proceeds of Crime (Money Laundering) and Terrorist Financing Act" at bounding box center [442, 236] width 186 height 9
drag, startPoint x: 470, startPoint y: 284, endPoint x: 476, endPoint y: 294, distance: 11.2
click at [463, 287] on span "[STREET_ADDRESS][PERSON_NAME][PERSON_NAME]" at bounding box center [360, 291] width 207 height 9
click at [325, 386] on div "Form 271 Revised 2025 Page 1 of 4 The trademarks REALTOR®, REALTORS®, MLS®, Mul…" at bounding box center [424, 569] width 655 height 847
click at [387, 415] on span "June" at bounding box center [378, 419] width 16 height 9
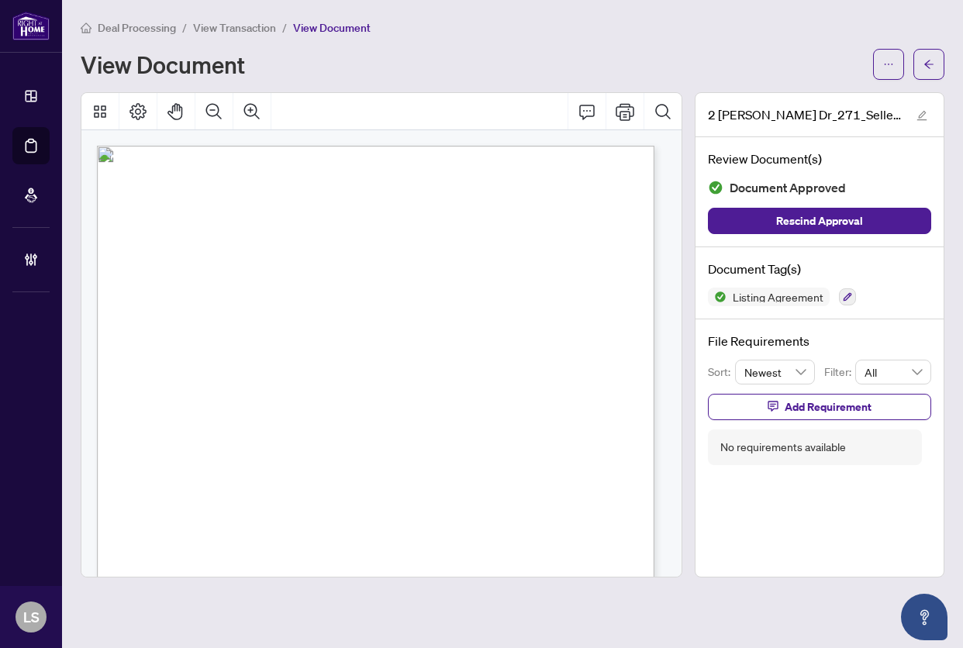
click at [288, 397] on span "...............................................................................…" at bounding box center [335, 395] width 403 height 9
click at [291, 279] on span "RIGHT AT HOME REALTY" at bounding box center [240, 283] width 99 height 9
click at [266, 331] on span "at a price of:" at bounding box center [245, 332] width 41 height 9
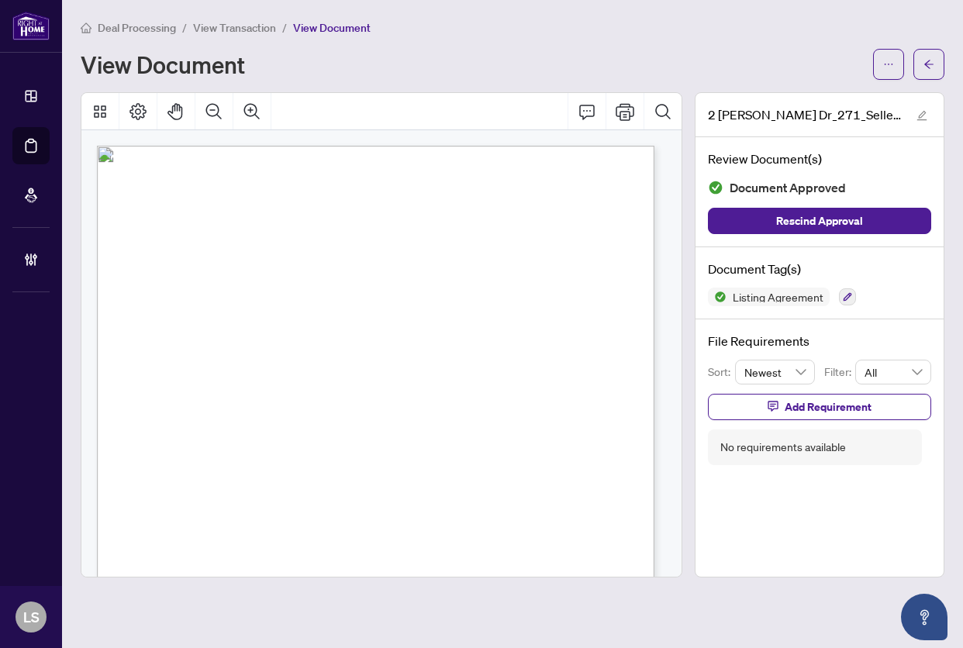
click at [297, 317] on span "Minling Pan, [PERSON_NAME]" at bounding box center [232, 316] width 129 height 9
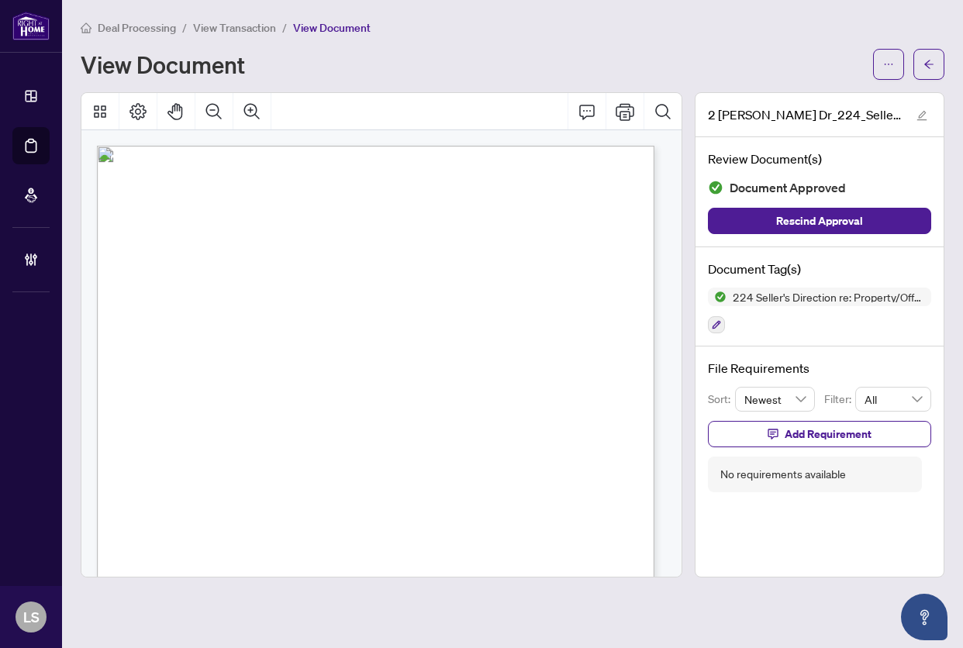
click at [468, 262] on div "Form 224 New 2023 Page 1 of 1 The trademarks REALTOR®, REALTORS®, MLS®, Multipl…" at bounding box center [424, 569] width 655 height 847
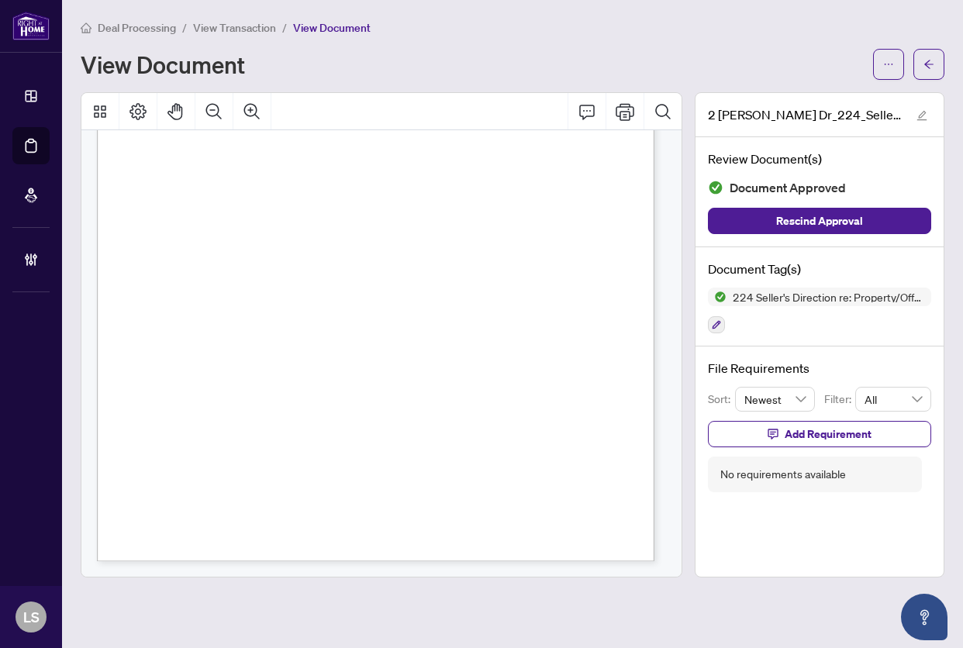
click at [458, 319] on span "The Seller acknowledges having been explained and understanding the potential b…" at bounding box center [296, 319] width 324 height 9
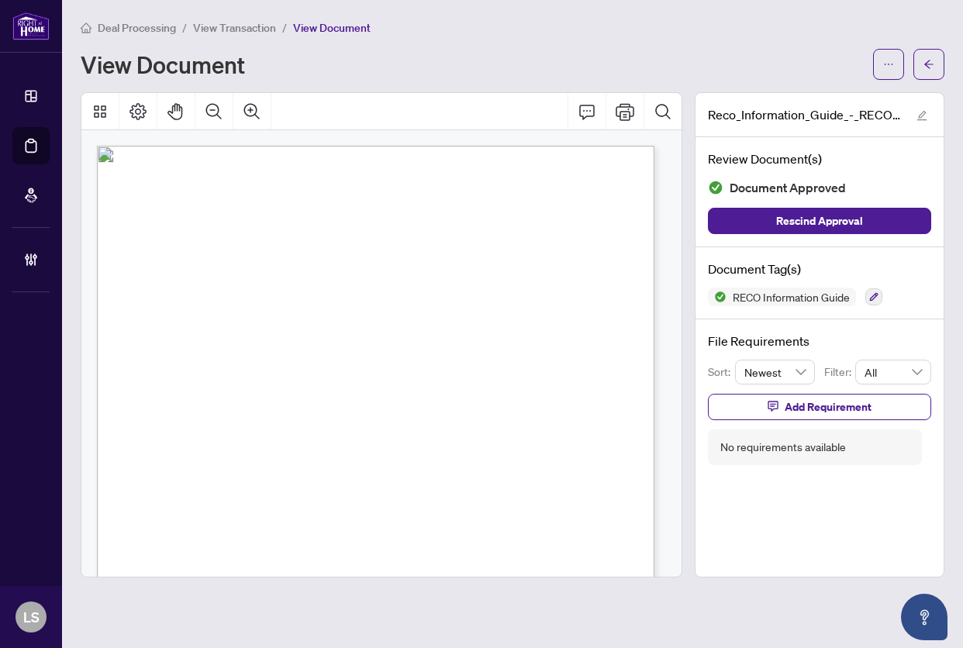
click at [426, 370] on div "RECO INFORMATION GUIDE | VERSION: DECEMBER 1, 2023 PAGE 1 OF 1 Working with a r…" at bounding box center [424, 569] width 655 height 847
click at [181, 385] on span "the content." at bounding box center [159, 387] width 43 height 10
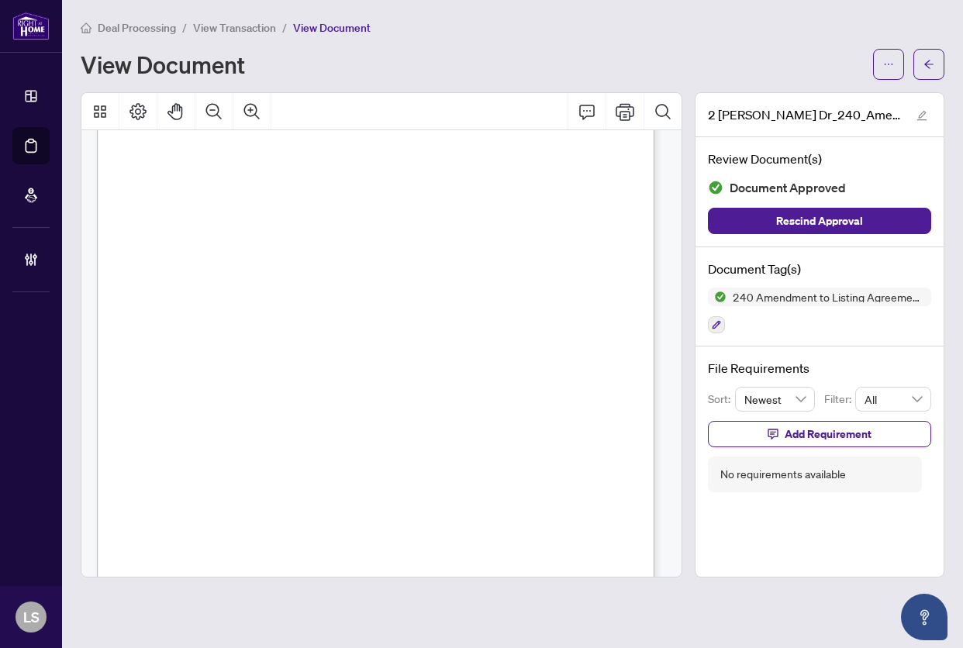
scroll to position [305, 0]
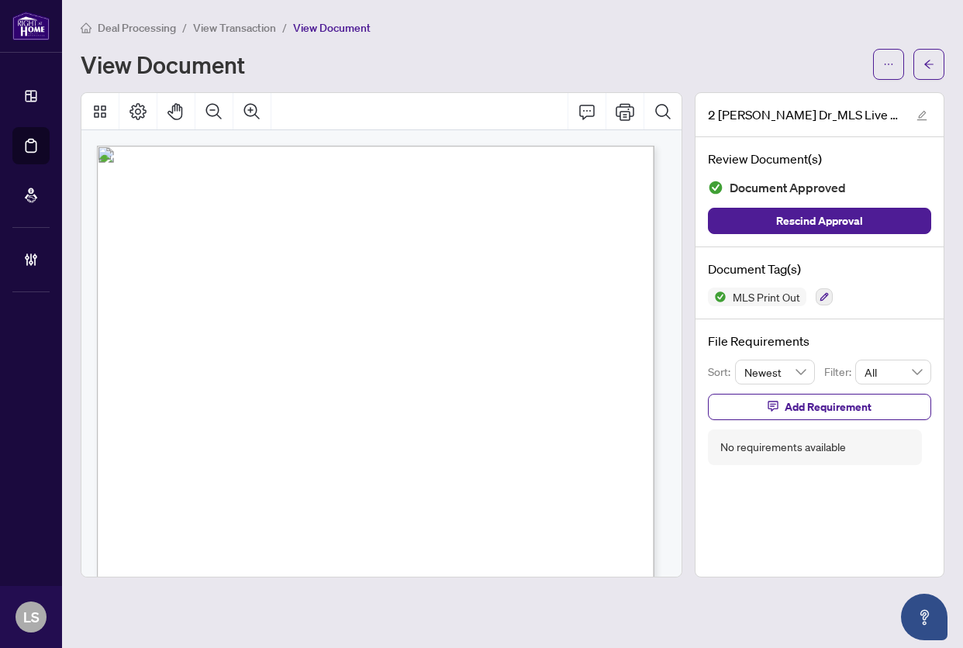
click at [164, 351] on span "Exterior" at bounding box center [147, 352] width 33 height 12
click at [479, 387] on span "SEWERS" at bounding box center [483, 386] width 27 height 9
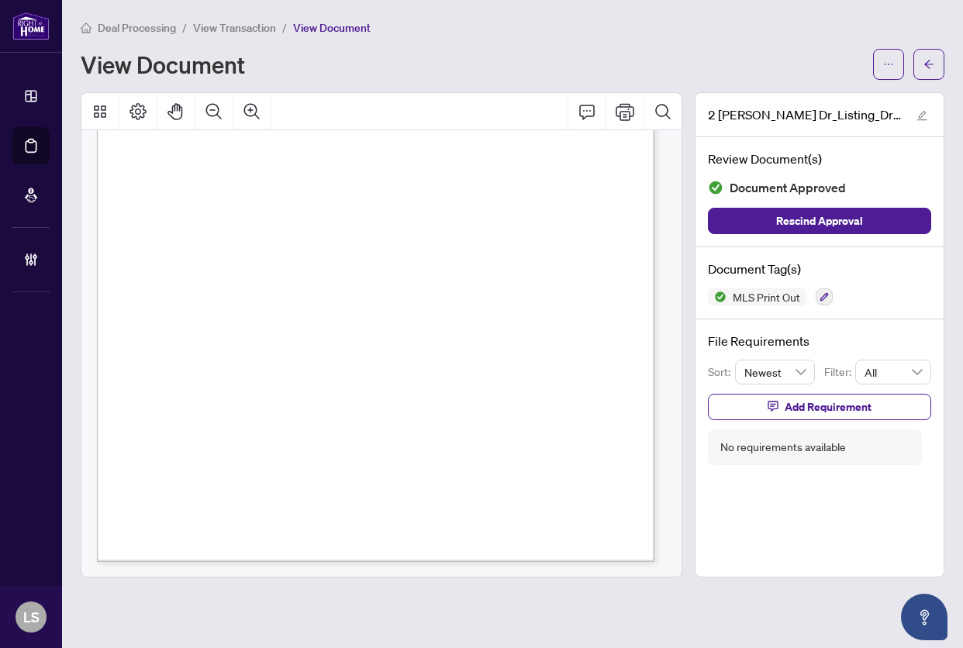
scroll to position [373, 0]
click at [320, 346] on span "Basement. Buyer and Buyer's Agent To Verify All Measurements and Data." at bounding box center [270, 350] width 266 height 9
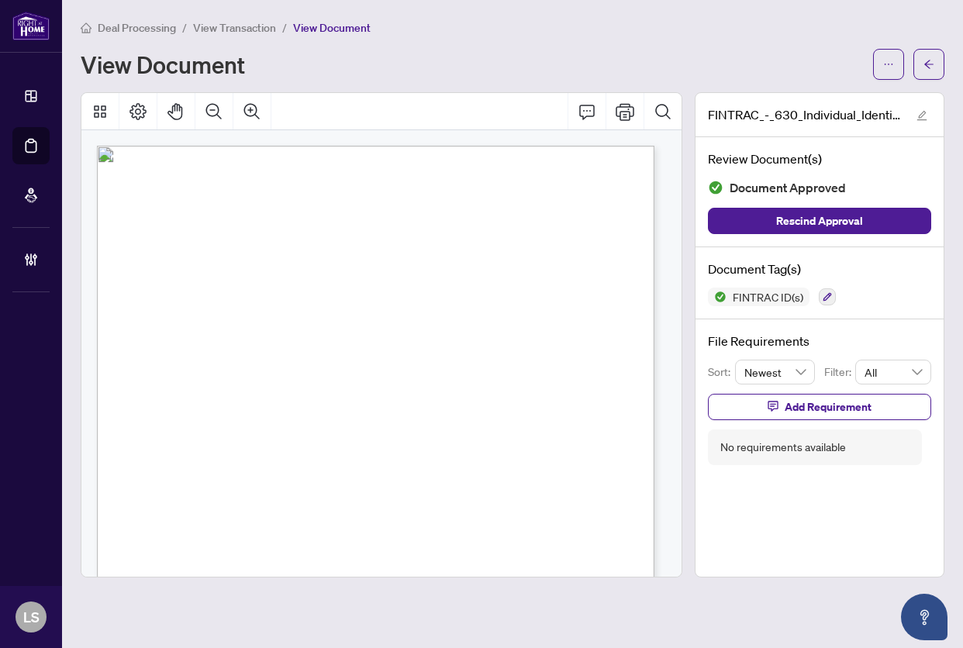
click at [494, 356] on div "Individual Identification Information Record Form 630 for use in the Province o…" at bounding box center [424, 569] width 655 height 847
click at [263, 377] on span "(e.g. unrepresented buyer or seller) ." at bounding box center [200, 376] width 128 height 9
click at [468, 146] on p "Individual Identification Information Record Form 630 for use in the Province o…" at bounding box center [424, 146] width 655 height 0
click at [239, 317] on span "Sales Representative/Broker Name:" at bounding box center [188, 314] width 104 height 9
click at [232, 419] on span "[DATE]" at bounding box center [216, 422] width 29 height 9
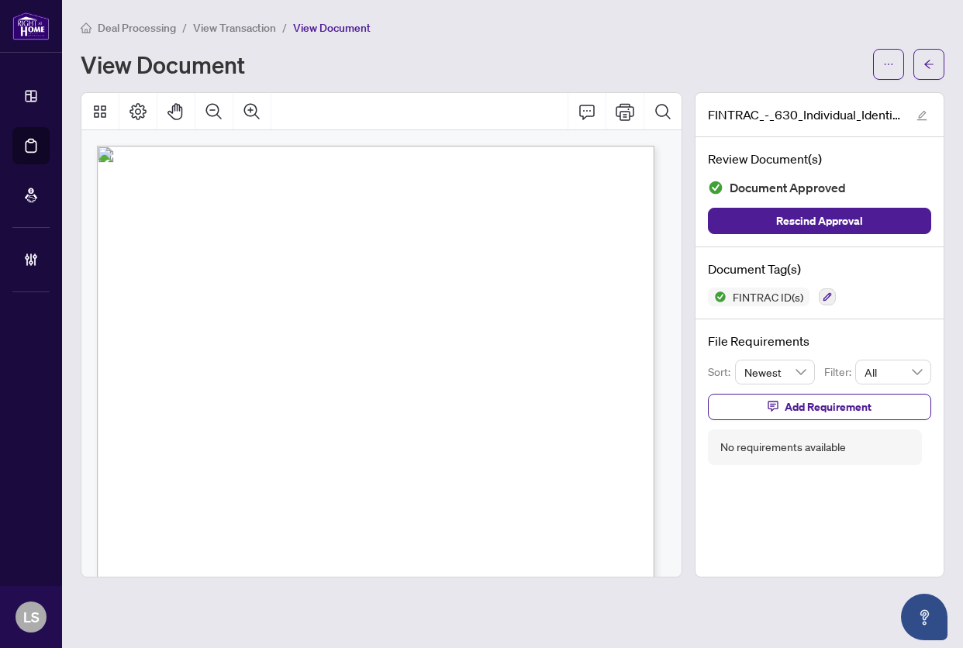
drag, startPoint x: 506, startPoint y: 405, endPoint x: 525, endPoint y: 407, distance: 18.7
click at [505, 146] on p "Individual Identification Information Record Form 630 for use in the Province o…" at bounding box center [424, 146] width 655 height 0
click at [545, 381] on div "Individual Identification Information Record Form 630 for use in the Province o…" at bounding box center [424, 569] width 655 height 847
click at [310, 554] on span "been in existence for at least three years and is derived from more than one so…" at bounding box center [376, 558] width 481 height 9
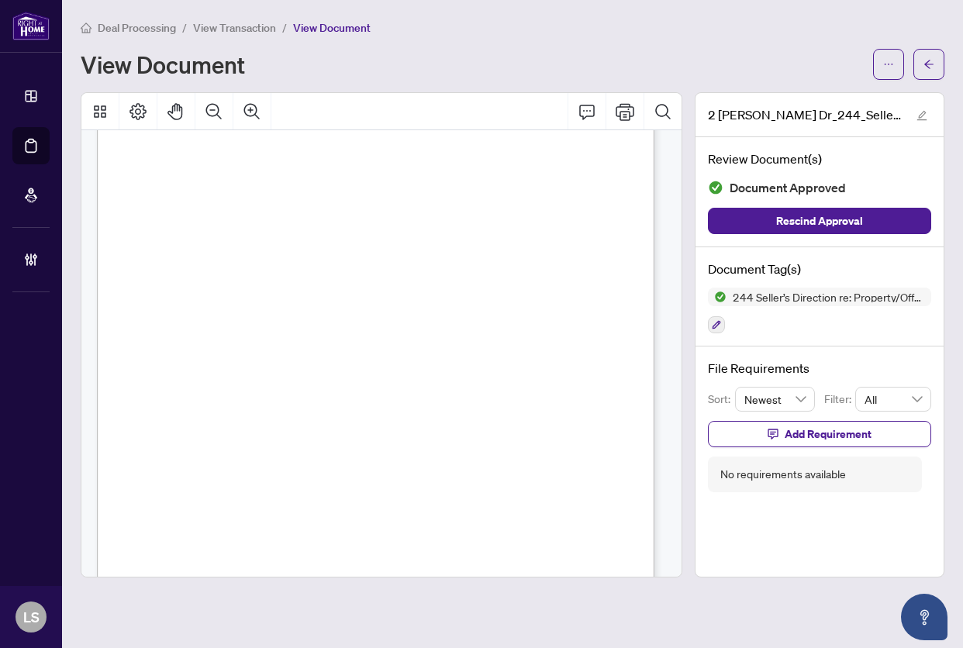
scroll to position [305, 0]
click at [367, 373] on span "SIGNED, SEALED AND DELIVERED I have hereunto set my hand and seal:" at bounding box center [250, 374] width 232 height 9
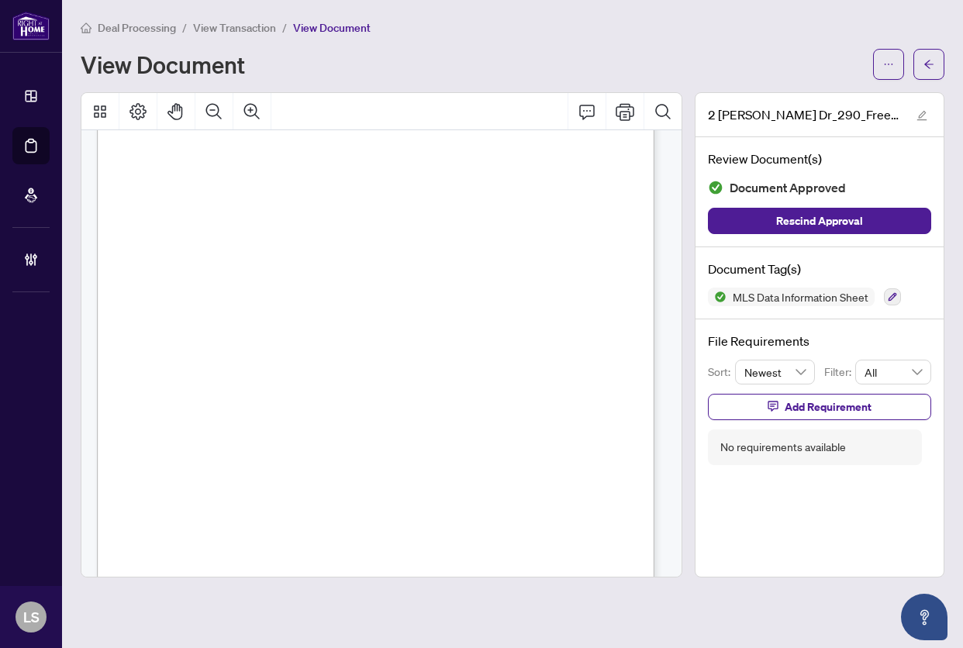
scroll to position [310, 0]
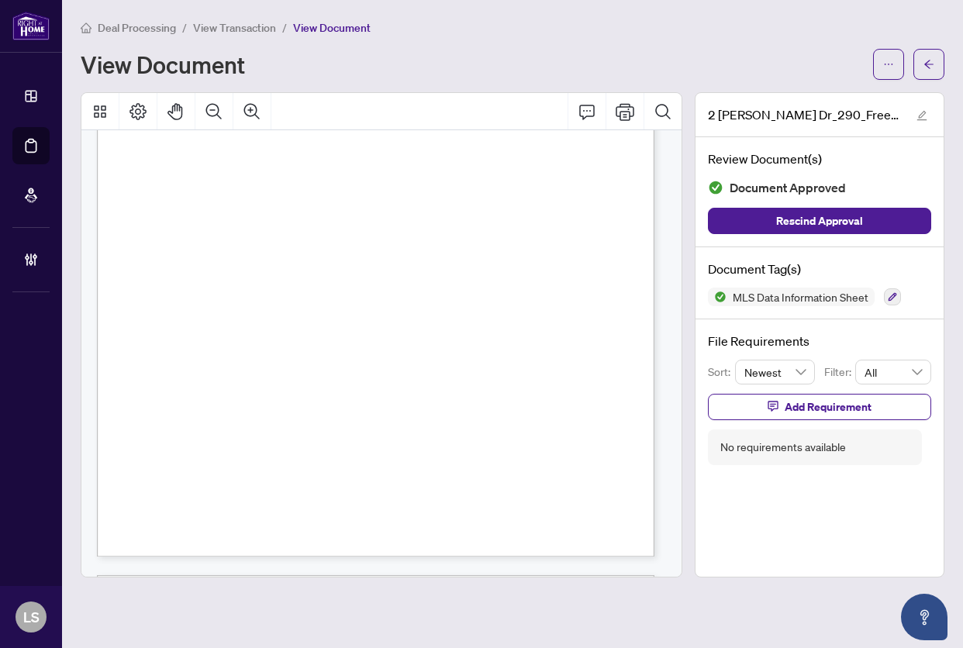
click at [489, 457] on span "(75 characters)" at bounding box center [471, 458] width 36 height 7
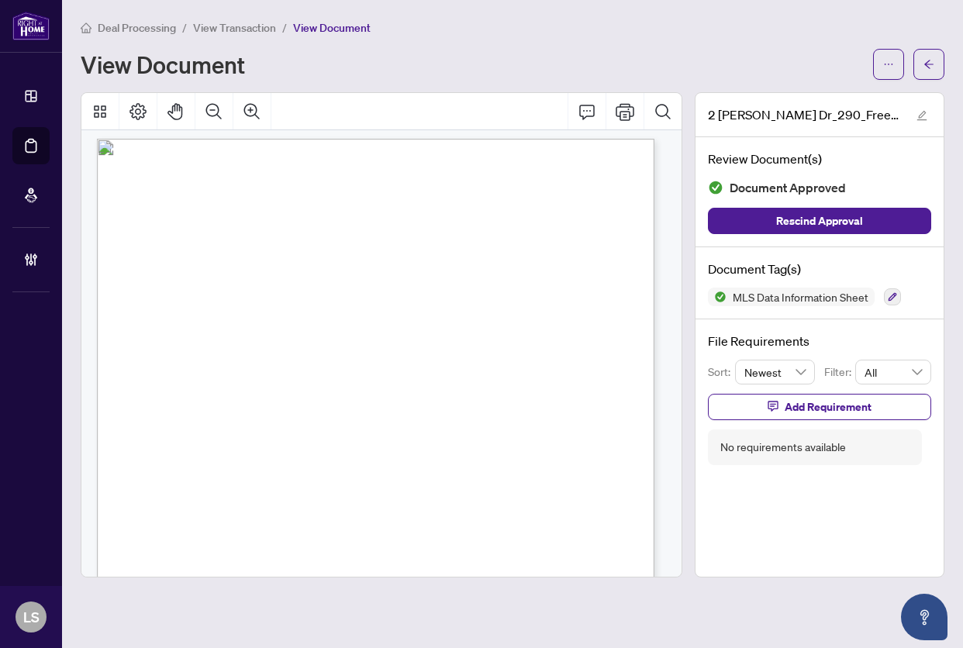
scroll to position [7595, 0]
click at [487, 350] on div "OTHER (CONTINUED) © 2025 PropTx Innovations Inc. (“PropTx”). All rights reserve…" at bounding box center [424, 367] width 655 height 847
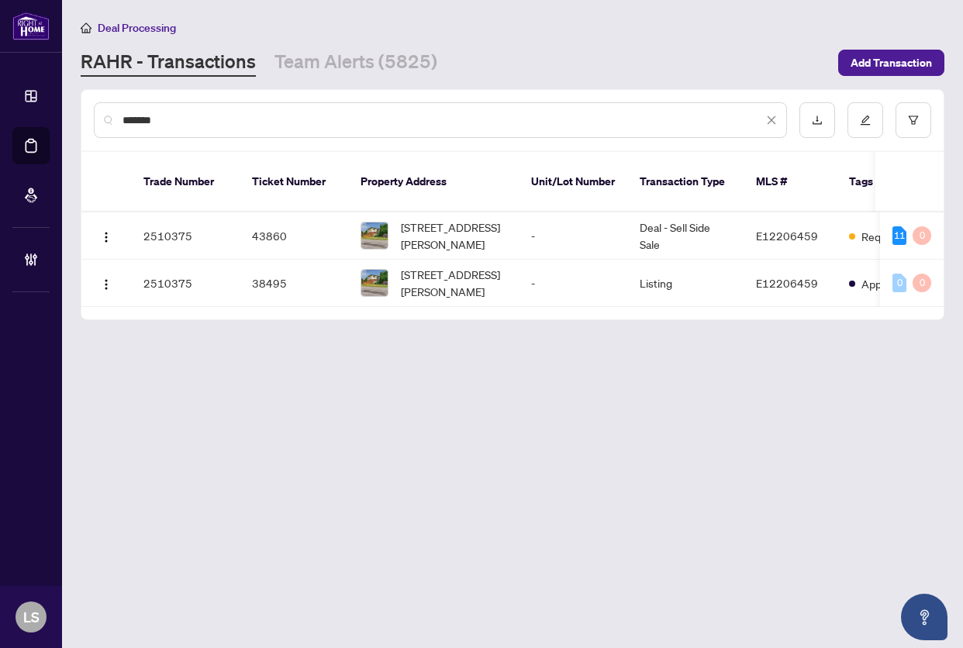
click at [425, 409] on main "Deal Processing [PERSON_NAME] - Transactions Team Alerts (5825) Add Transaction…" at bounding box center [512, 324] width 901 height 648
click at [494, 225] on span "[STREET_ADDRESS][PERSON_NAME]" at bounding box center [453, 236] width 105 height 34
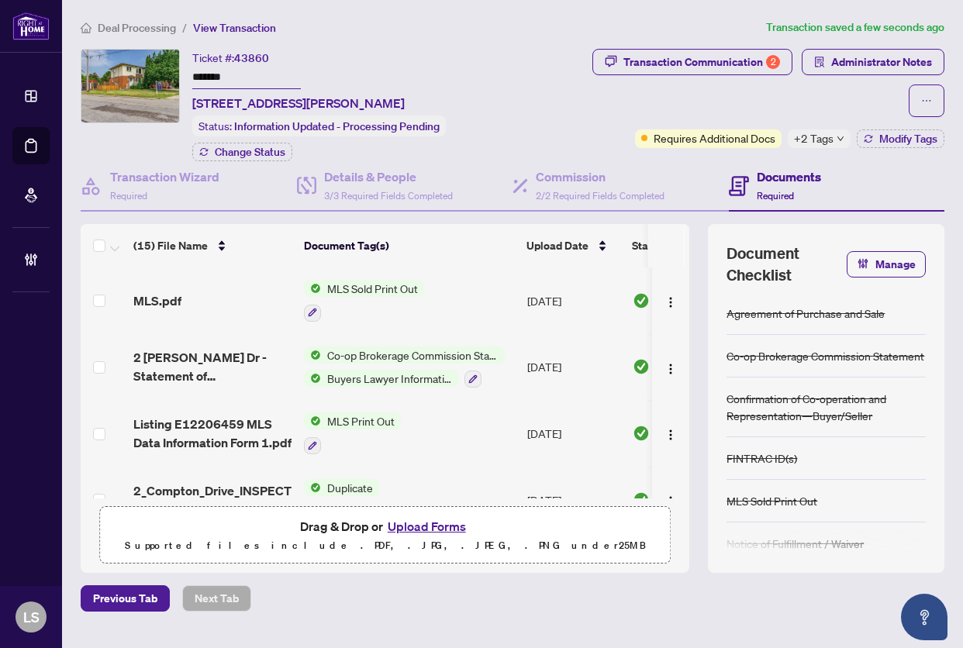
click at [126, 28] on span "Deal Processing" at bounding box center [137, 28] width 78 height 14
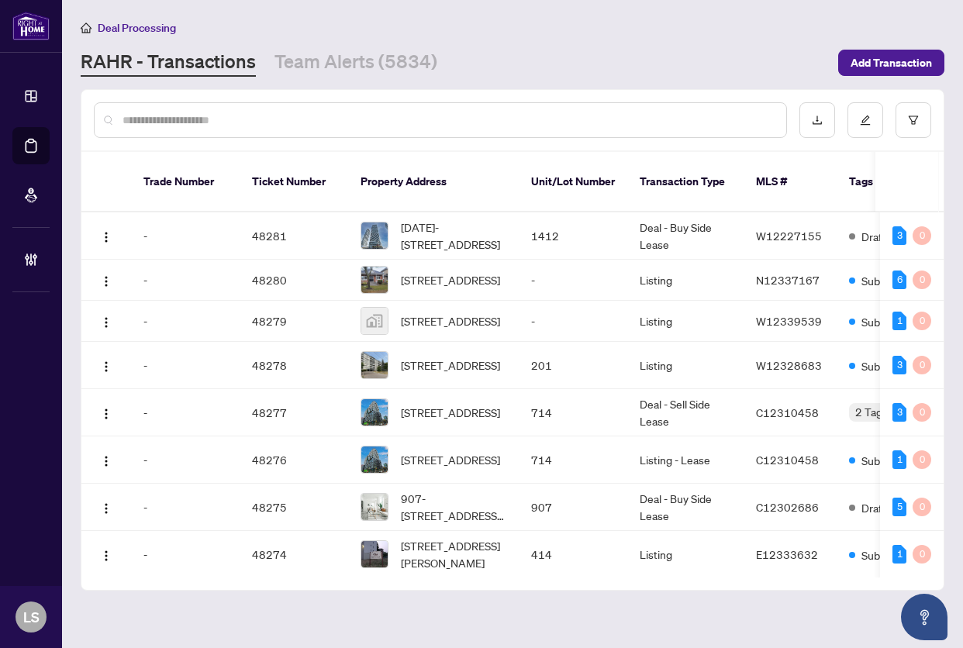
click at [274, 115] on input "text" at bounding box center [447, 120] width 651 height 17
paste input "*******"
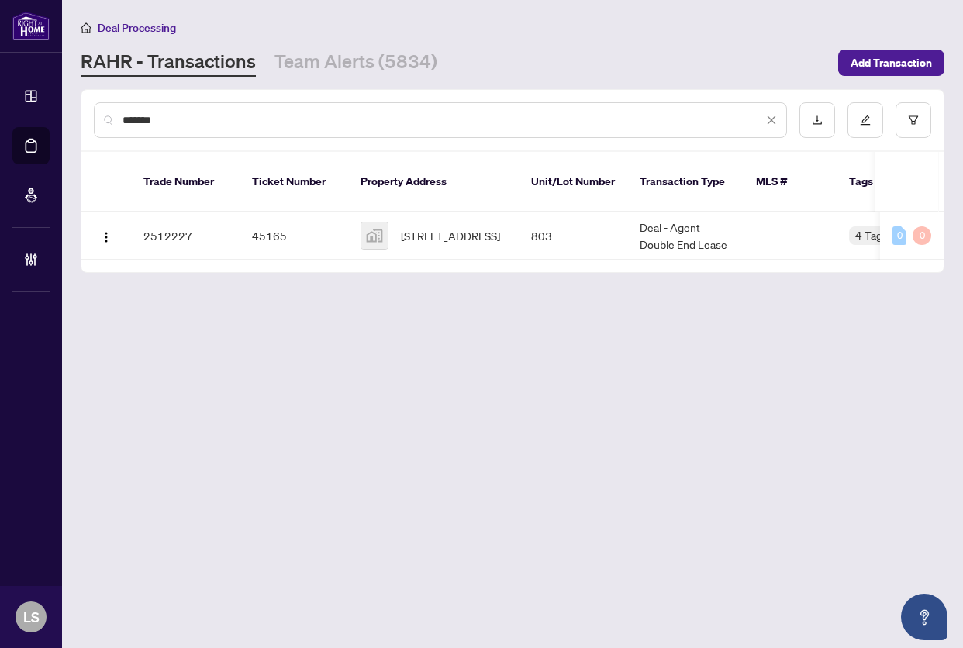
type input "*******"
click at [405, 227] on span "803-478 King Street West, Toronto, ON, Canada" at bounding box center [450, 235] width 99 height 17
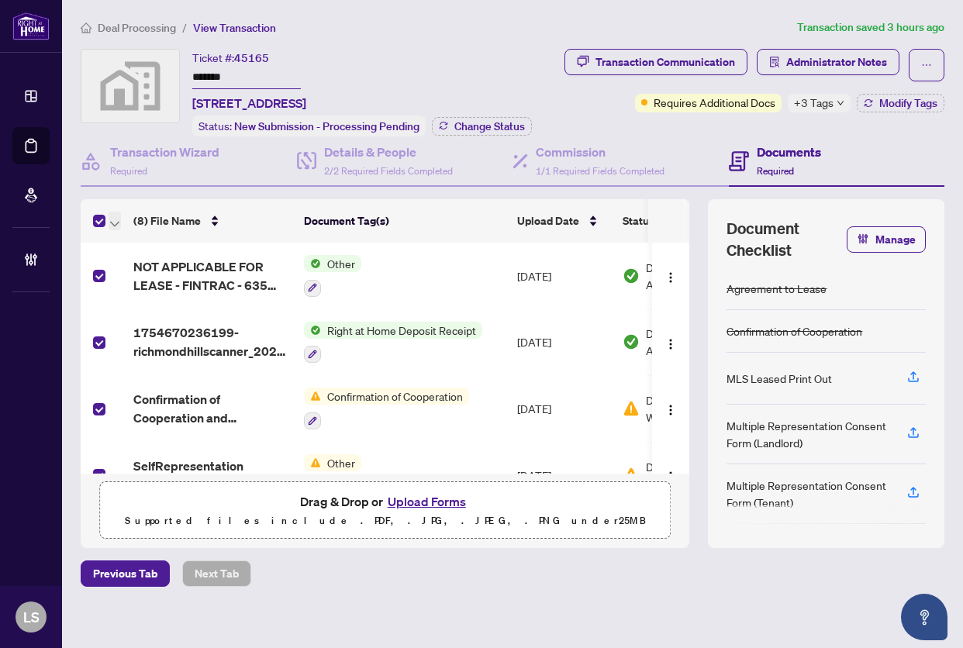
click at [118, 221] on icon "button" at bounding box center [114, 224] width 9 height 6
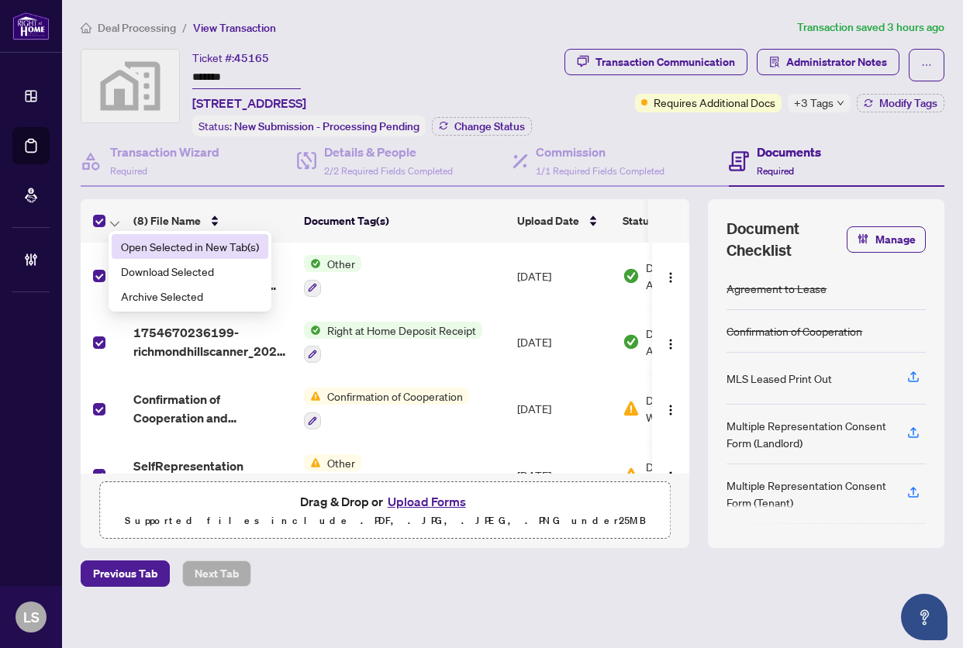
click at [133, 243] on span "Open Selected in New Tab(s)" at bounding box center [190, 246] width 138 height 17
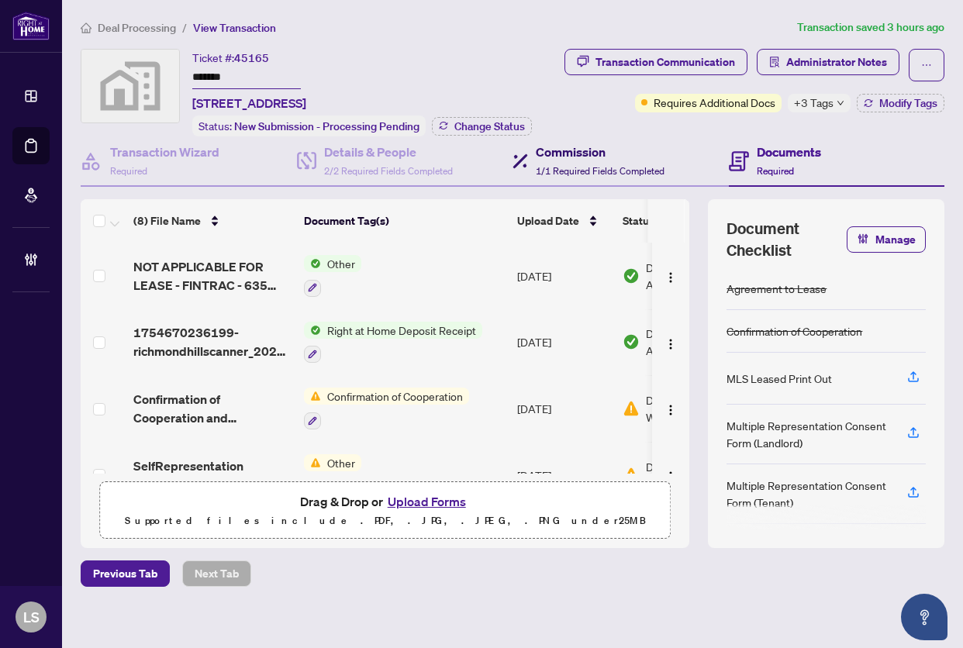
click at [596, 169] on span "1/1 Required Fields Completed" at bounding box center [600, 171] width 129 height 12
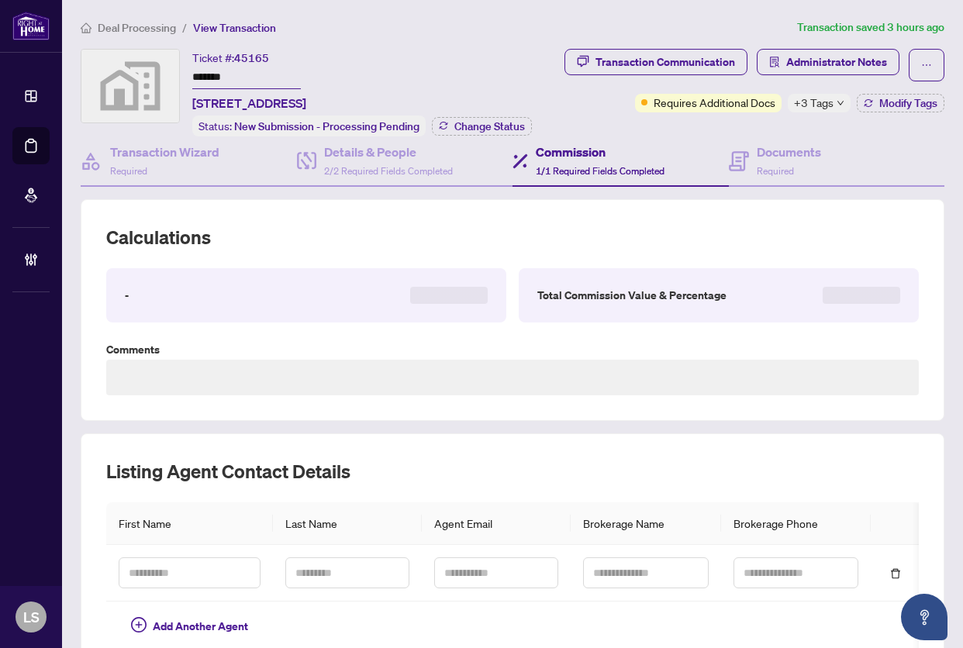
type textarea "**********"
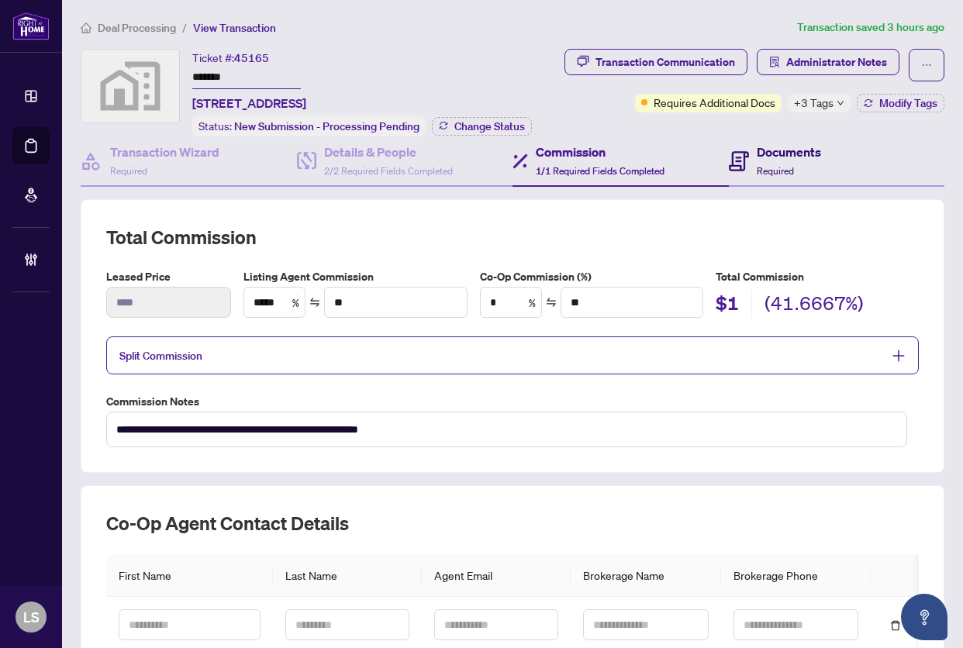
click at [777, 158] on h4 "Documents" at bounding box center [788, 152] width 64 height 19
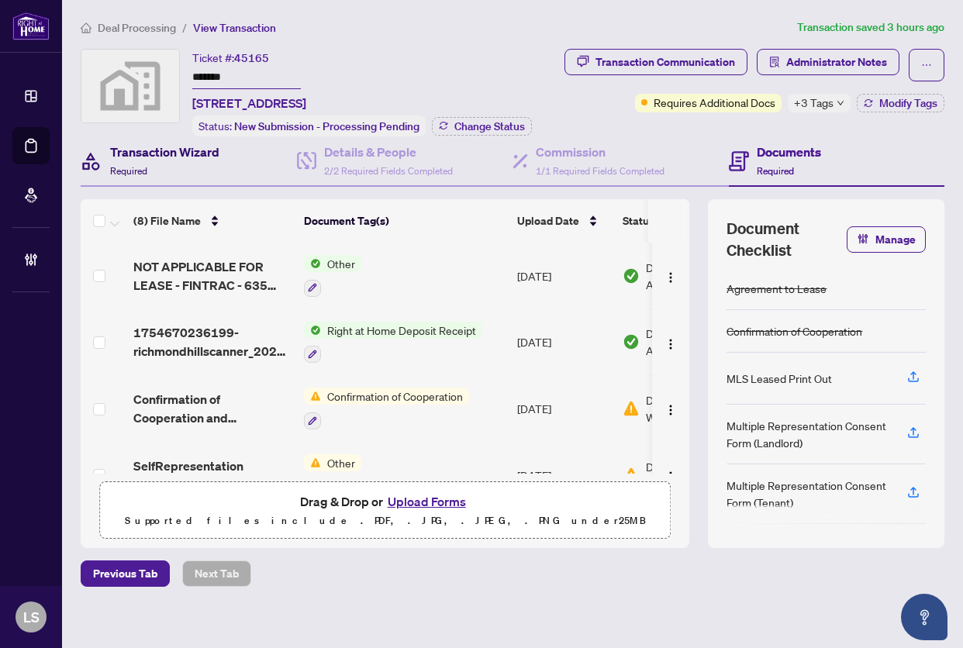
click at [154, 164] on div "Transaction Wizard Required" at bounding box center [164, 161] width 109 height 36
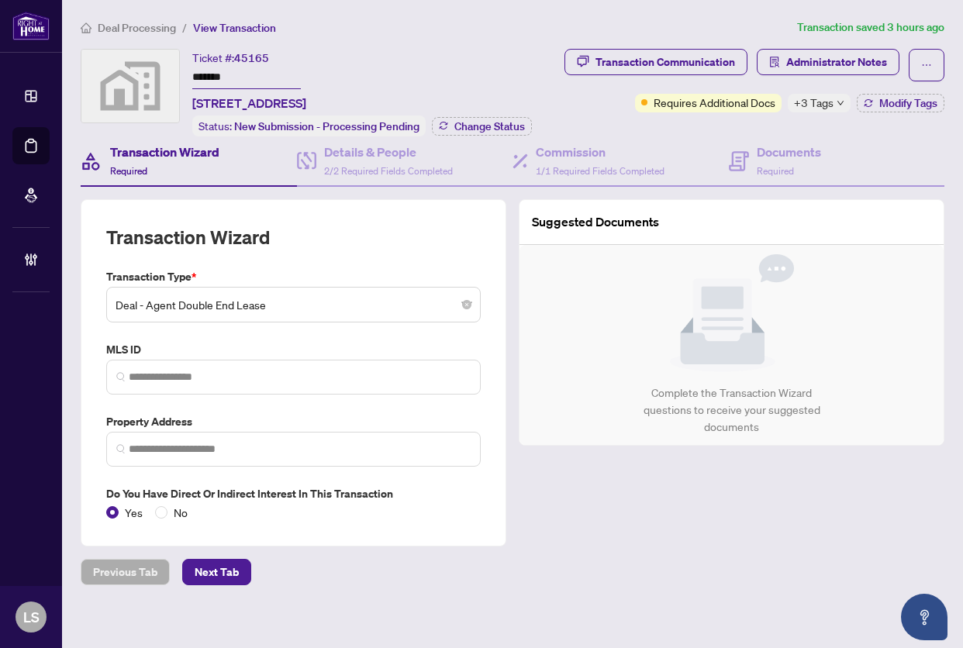
type input "**********"
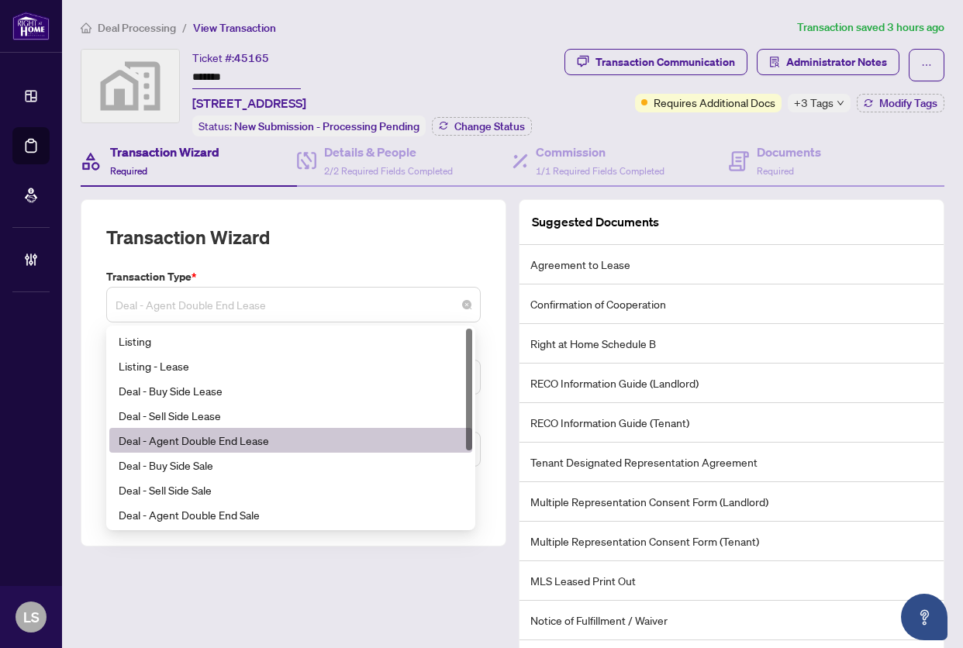
click at [284, 298] on span "Deal - Agent Double End Lease" at bounding box center [293, 304] width 356 height 29
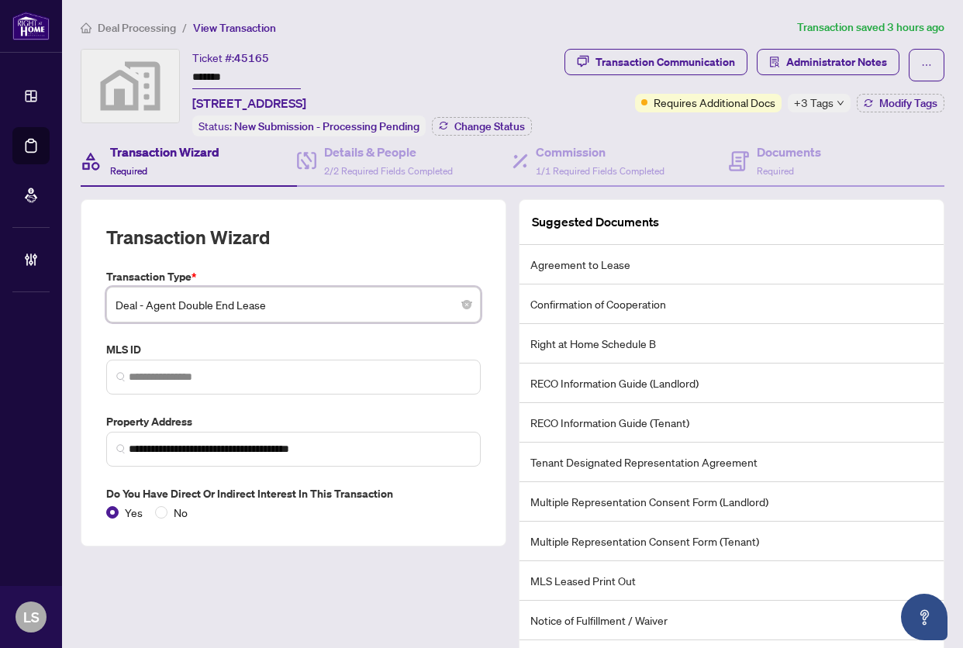
click at [503, 225] on div "**********" at bounding box center [293, 439] width 438 height 480
click at [293, 297] on span "Deal - Agent Double End Lease" at bounding box center [293, 304] width 356 height 29
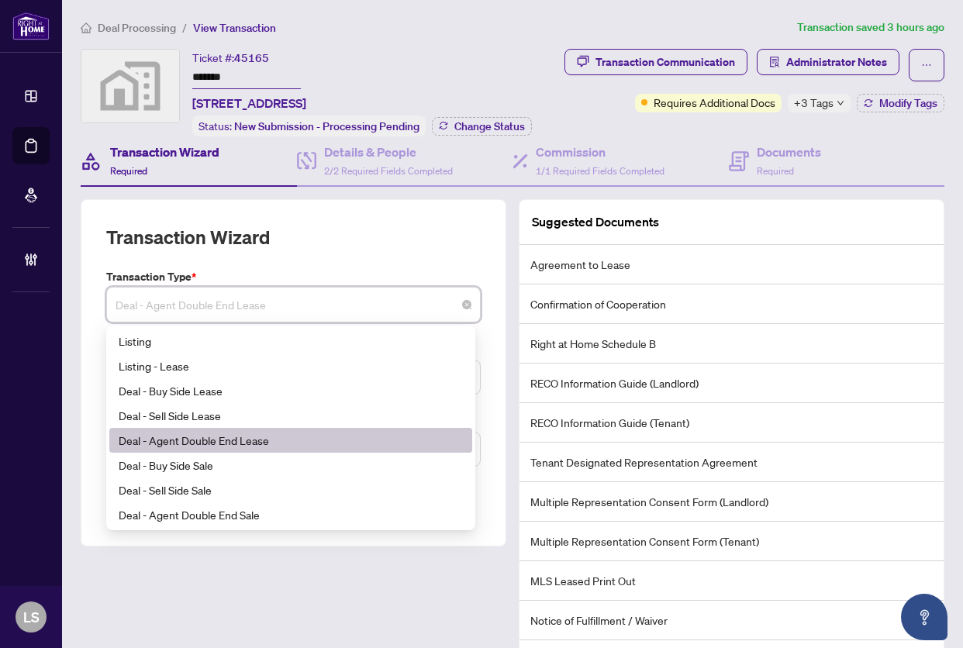
click at [470, 250] on div "Transaction Wizard" at bounding box center [293, 246] width 374 height 43
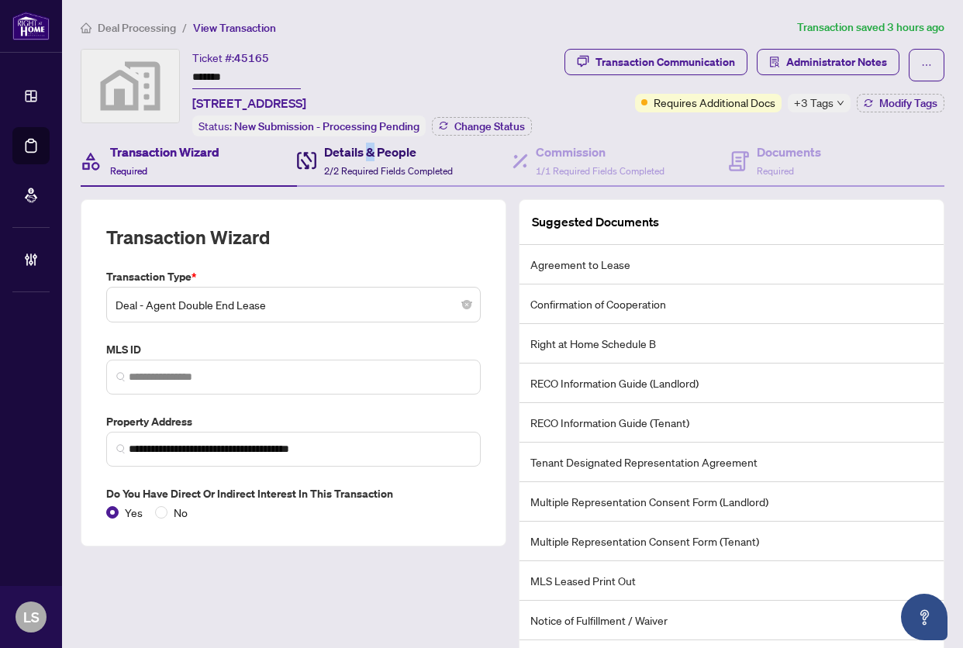
drag, startPoint x: 367, startPoint y: 152, endPoint x: 379, endPoint y: 175, distance: 26.0
click at [367, 153] on h4 "Details & People" at bounding box center [388, 152] width 129 height 19
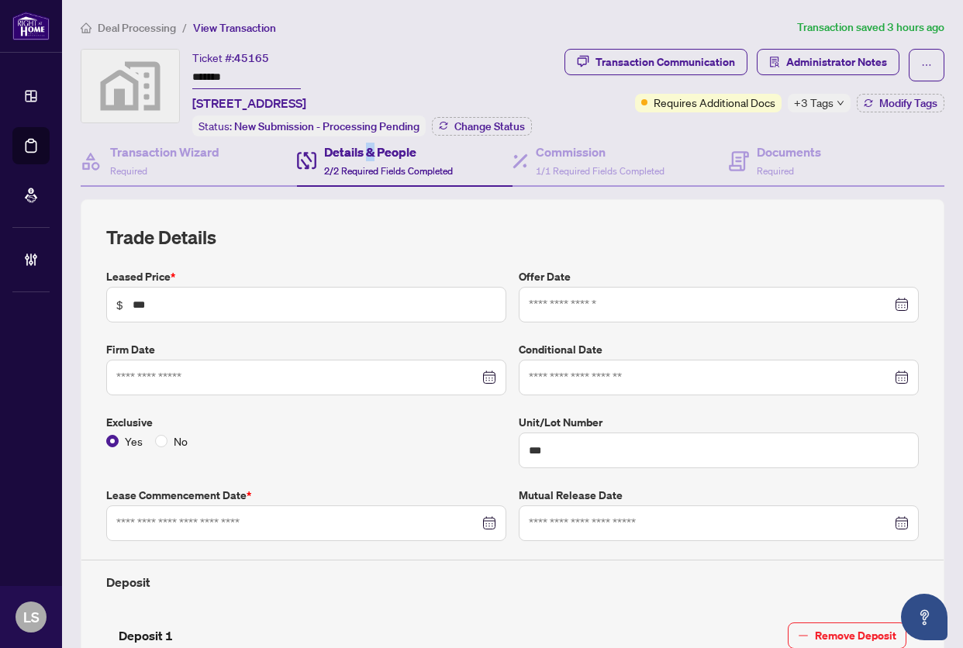
type input "**********"
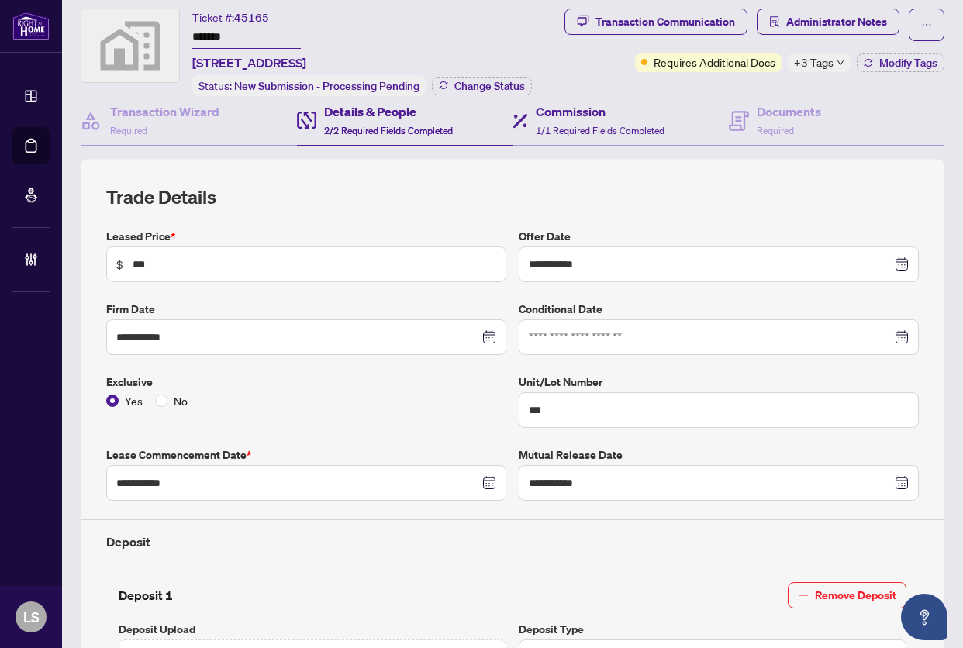
scroll to position [40, 0]
click at [600, 126] on span "1/1 Required Fields Completed" at bounding box center [600, 132] width 129 height 12
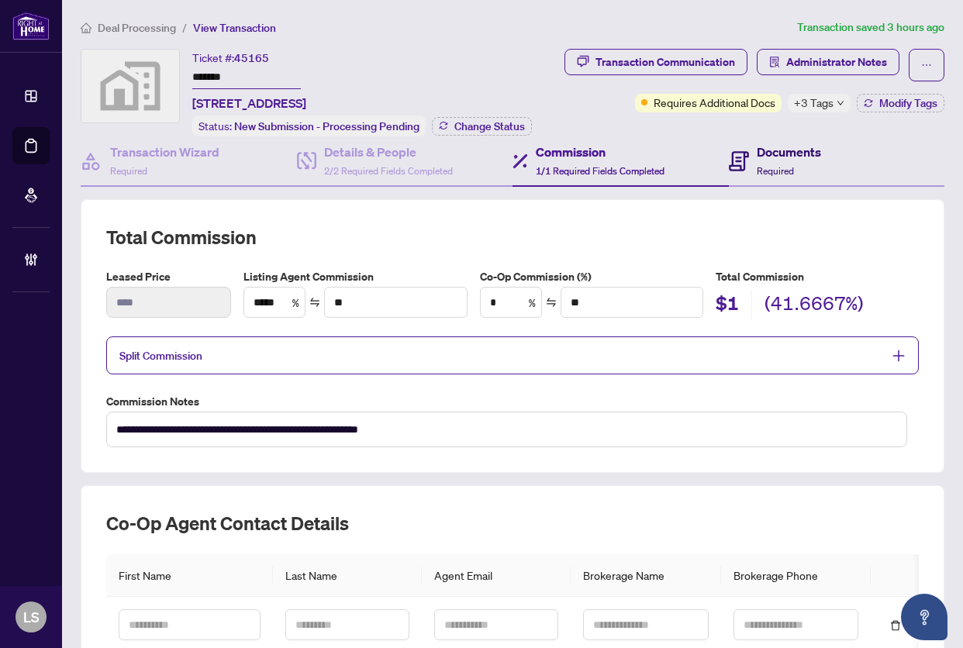
drag, startPoint x: 756, startPoint y: 160, endPoint x: 3, endPoint y: 199, distance: 753.5
click at [756, 159] on div "Documents Required" at bounding box center [788, 161] width 64 height 36
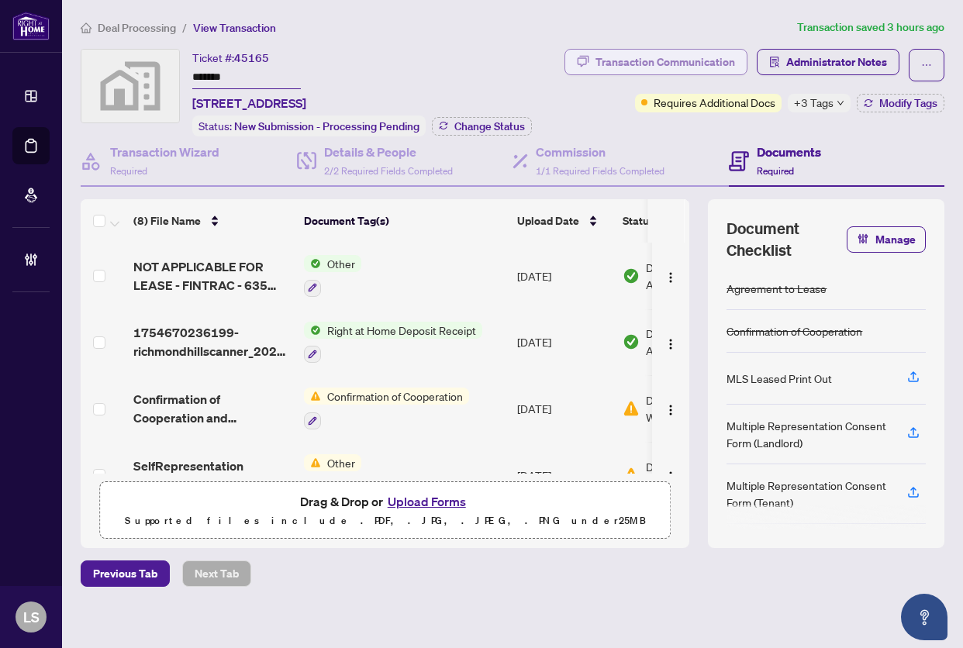
click at [636, 59] on div "Transaction Communication" at bounding box center [664, 62] width 139 height 25
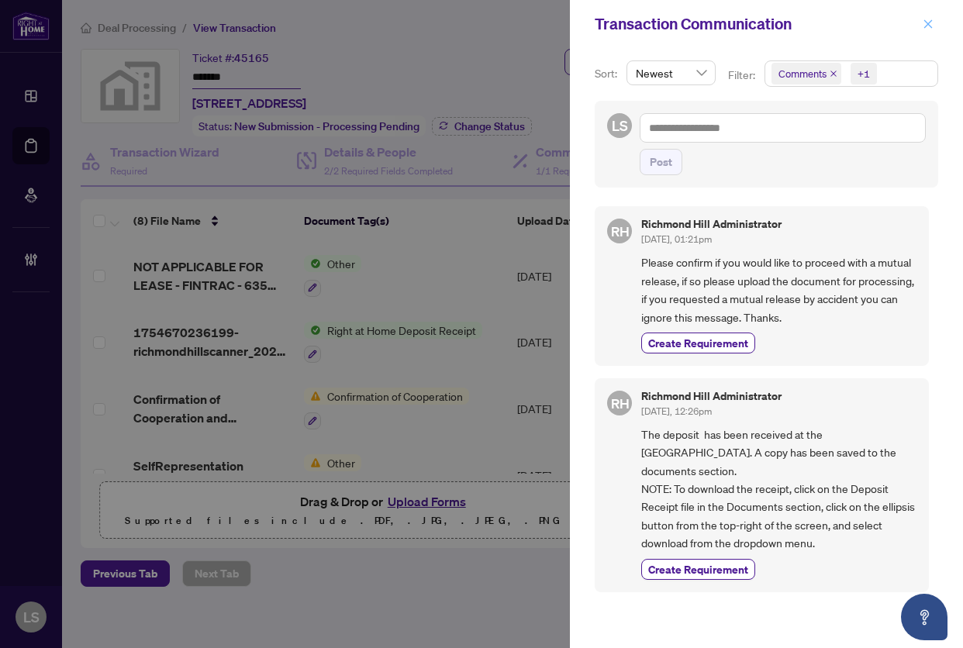
drag, startPoint x: 923, startPoint y: 19, endPoint x: 930, endPoint y: 11, distance: 10.4
click at [922, 19] on icon "close" at bounding box center [927, 24] width 11 height 11
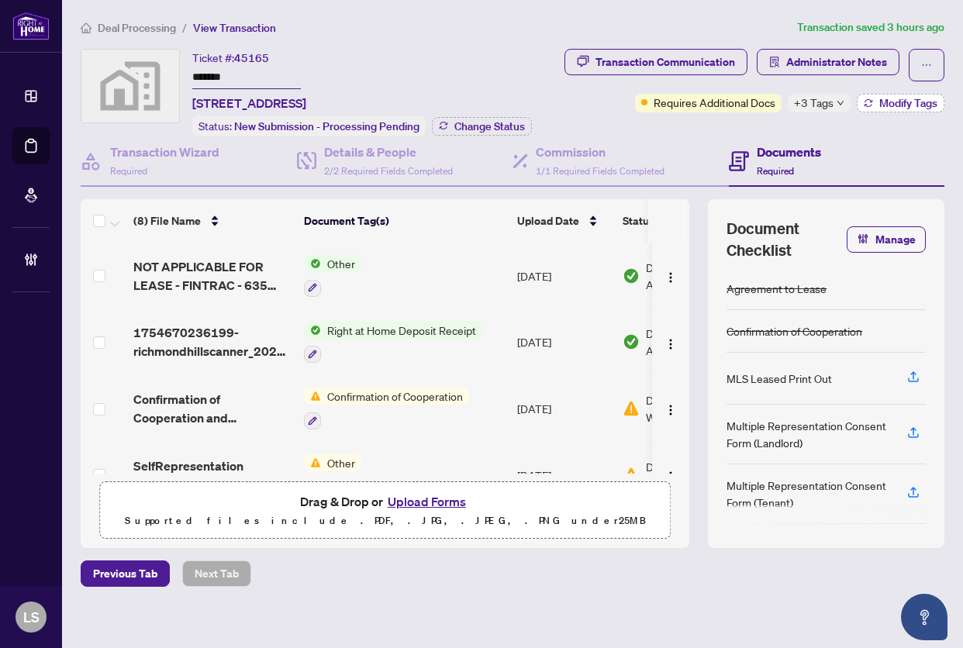
click at [895, 105] on span "Modify Tags" at bounding box center [908, 103] width 58 height 11
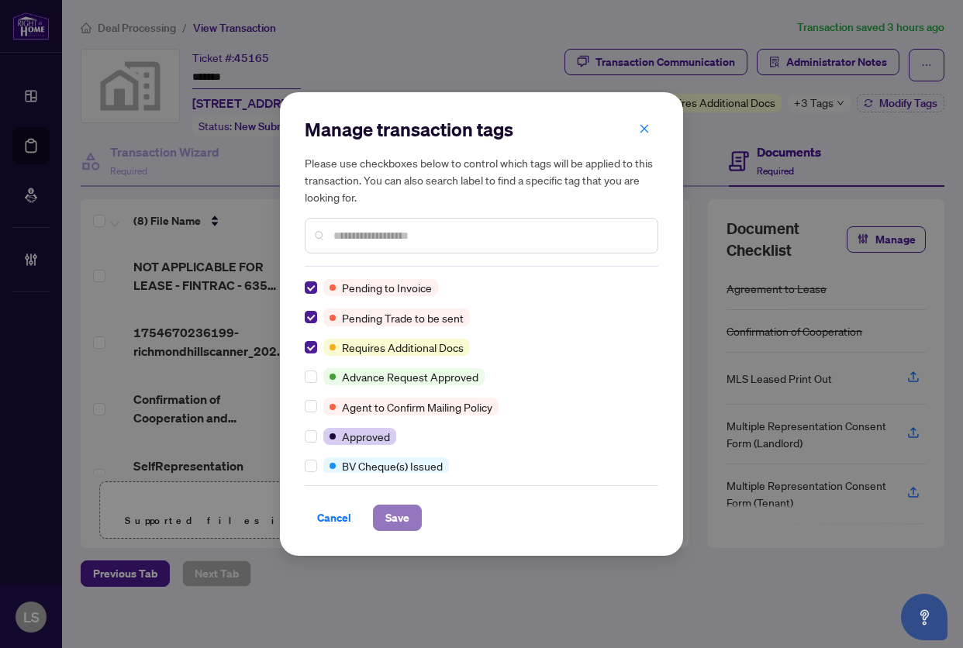
click at [398, 514] on span "Save" at bounding box center [397, 517] width 24 height 25
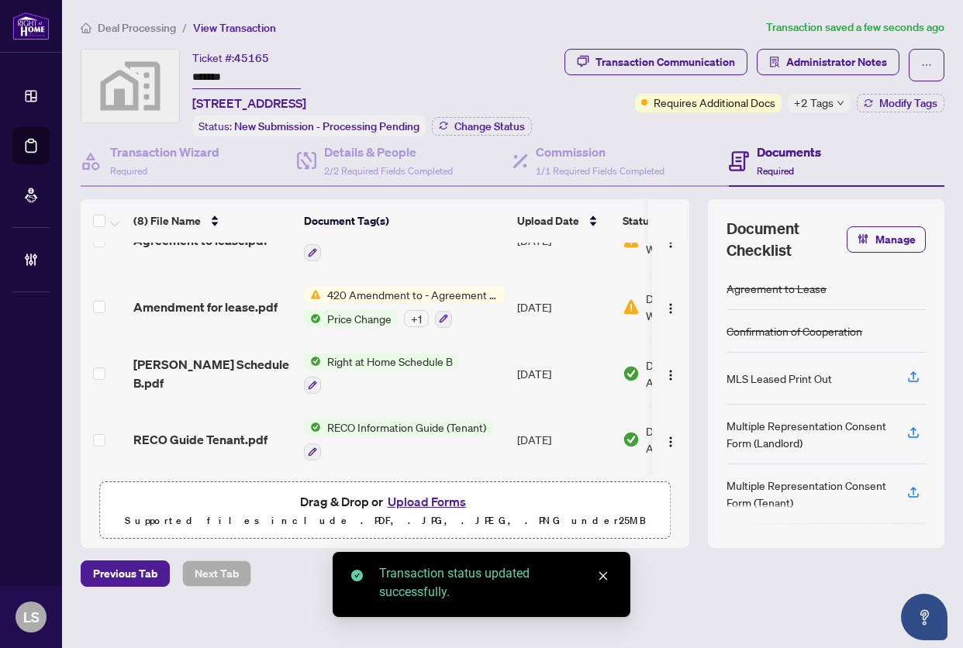
scroll to position [303, 0]
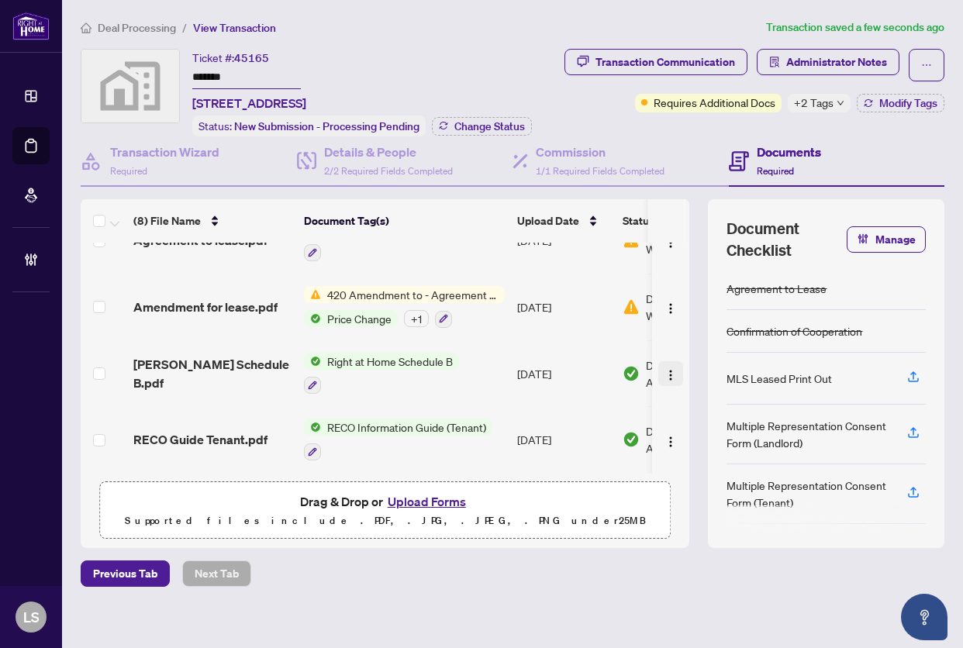
click at [664, 369] on img "button" at bounding box center [670, 375] width 12 height 12
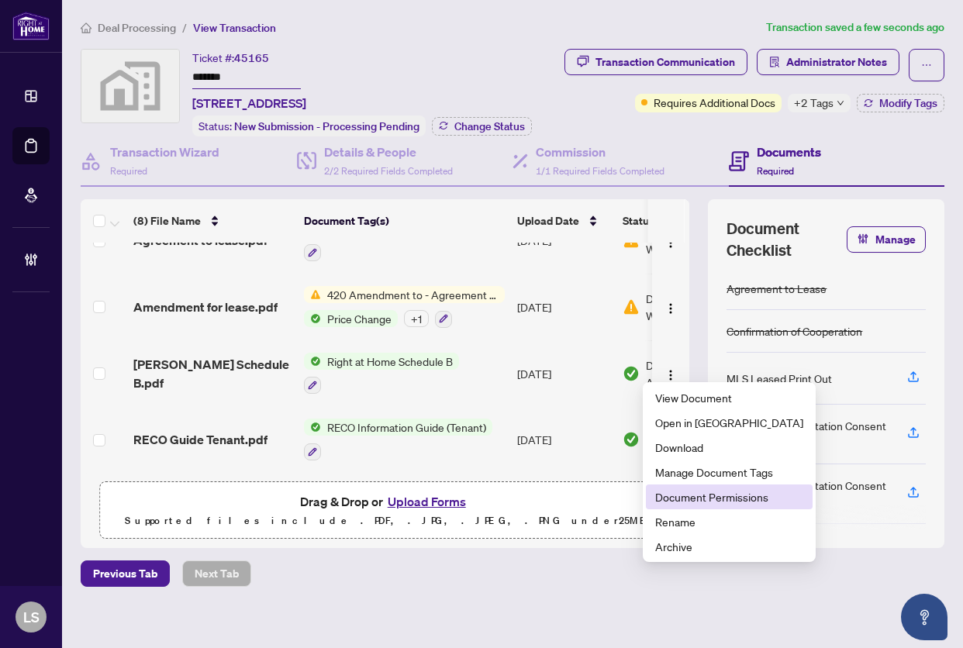
click at [693, 501] on span "Document Permissions" at bounding box center [729, 496] width 148 height 17
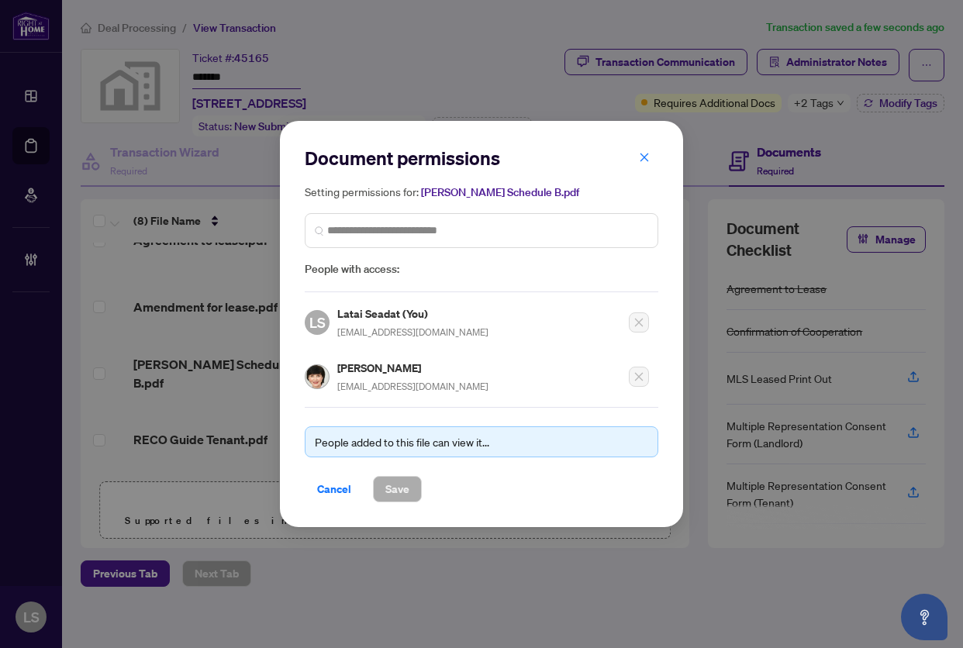
click at [360, 365] on h5 "Nataliya Sklyarenko" at bounding box center [412, 368] width 151 height 18
copy h5 "Nataliya"
click at [333, 484] on span "Cancel" at bounding box center [334, 489] width 34 height 25
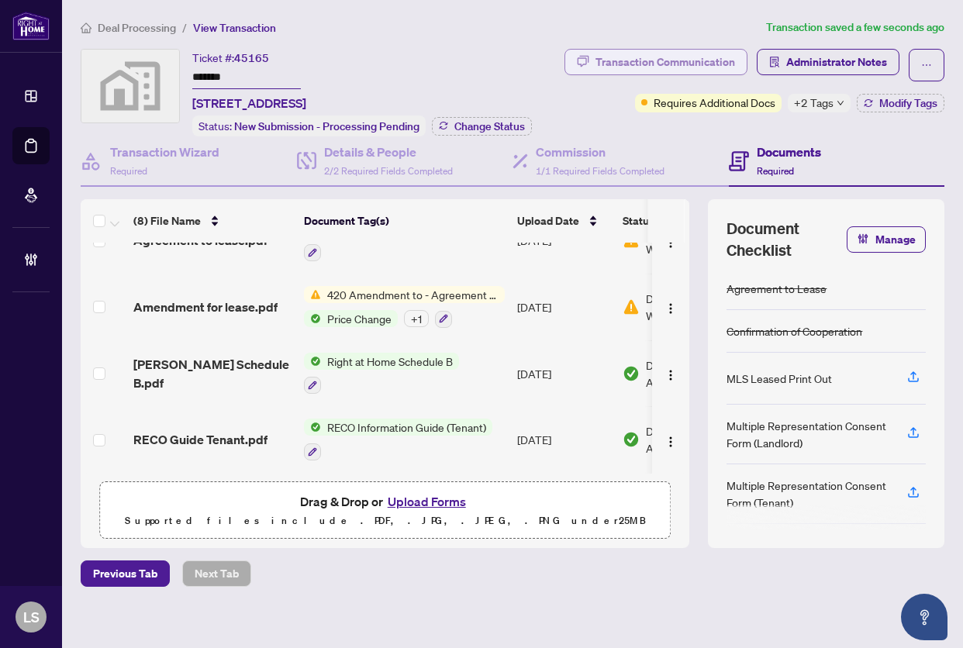
click at [678, 67] on div "Transaction Communication" at bounding box center [664, 62] width 139 height 25
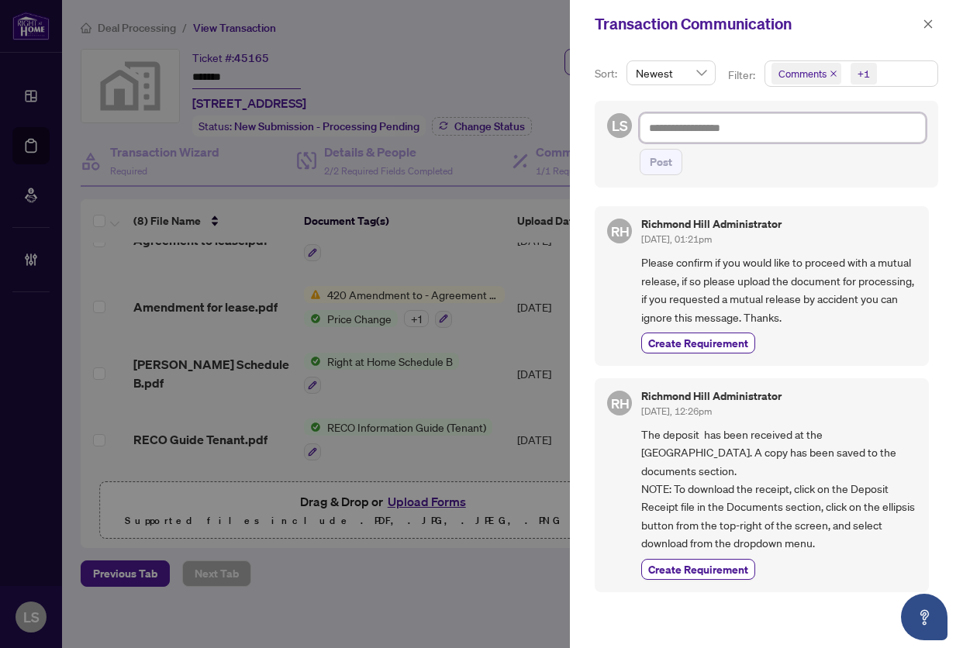
click at [709, 128] on textarea at bounding box center [782, 127] width 286 height 29
type textarea "*"
type textarea "**"
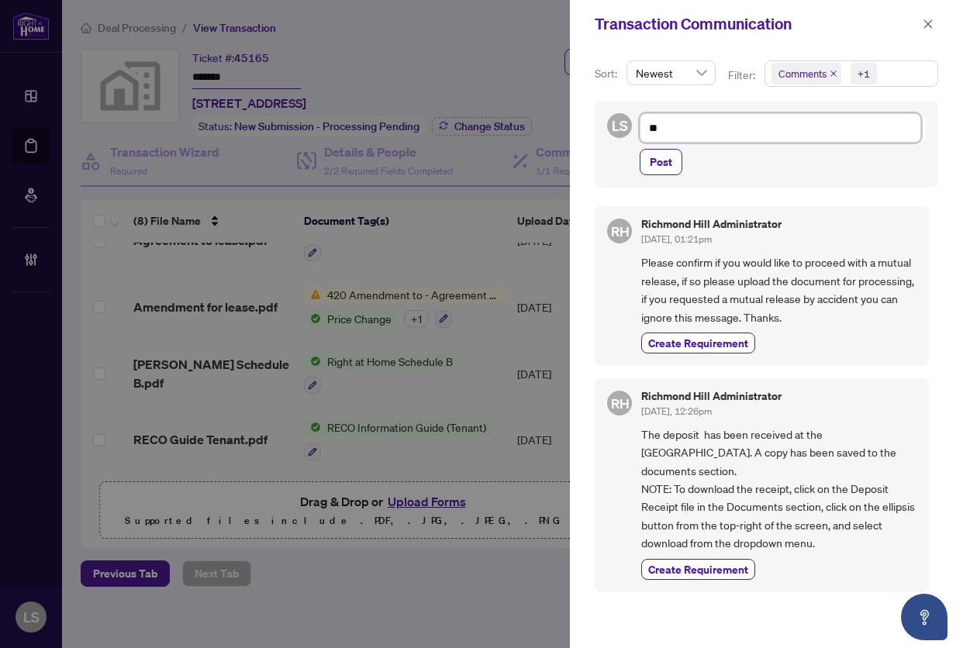
type textarea "**"
paste textarea "*********"
type textarea "**********"
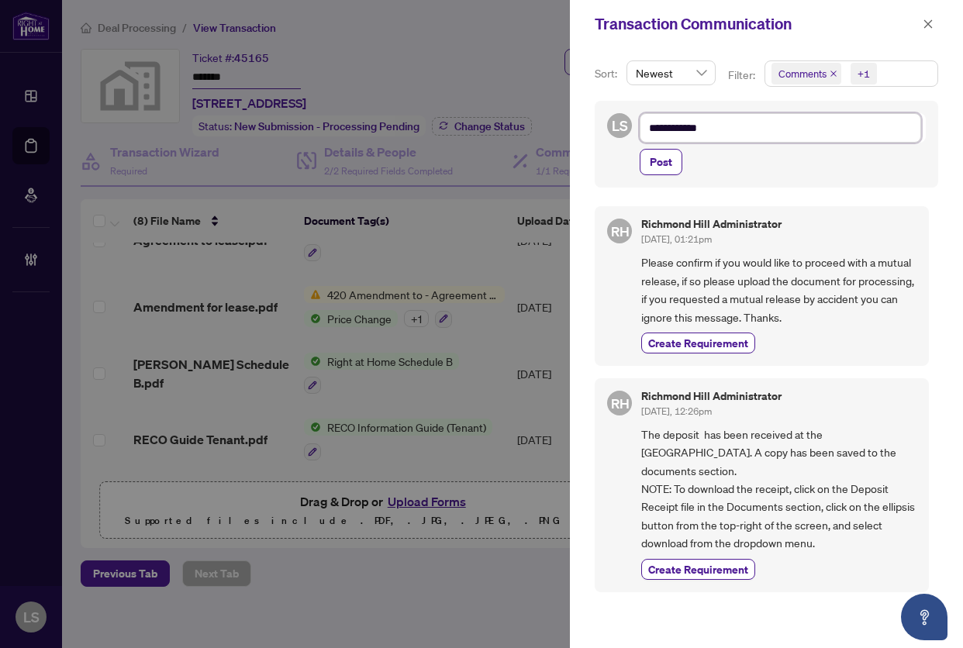
type textarea "**********"
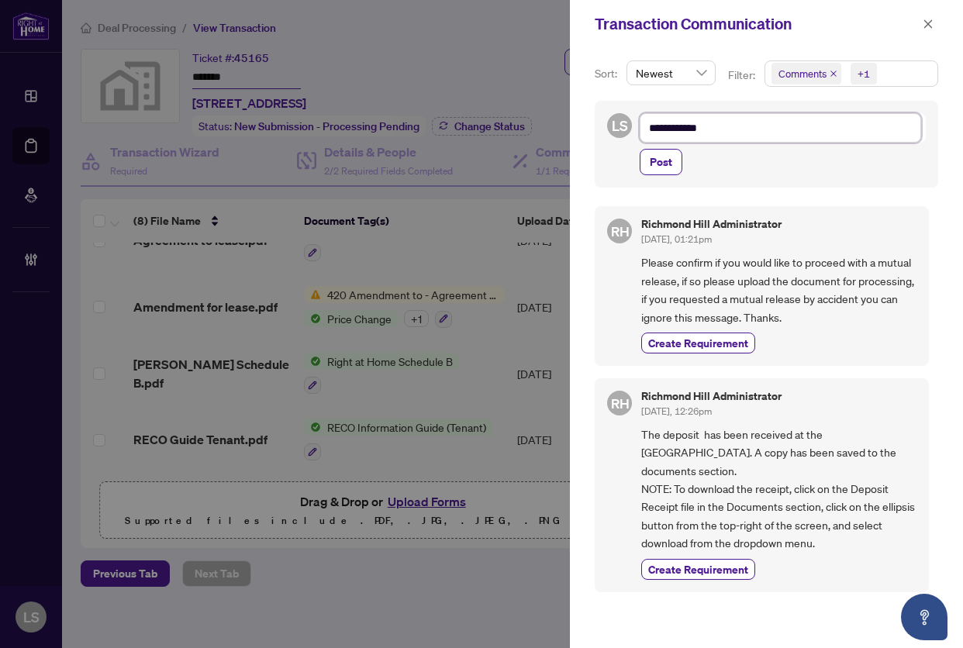
type textarea "**********"
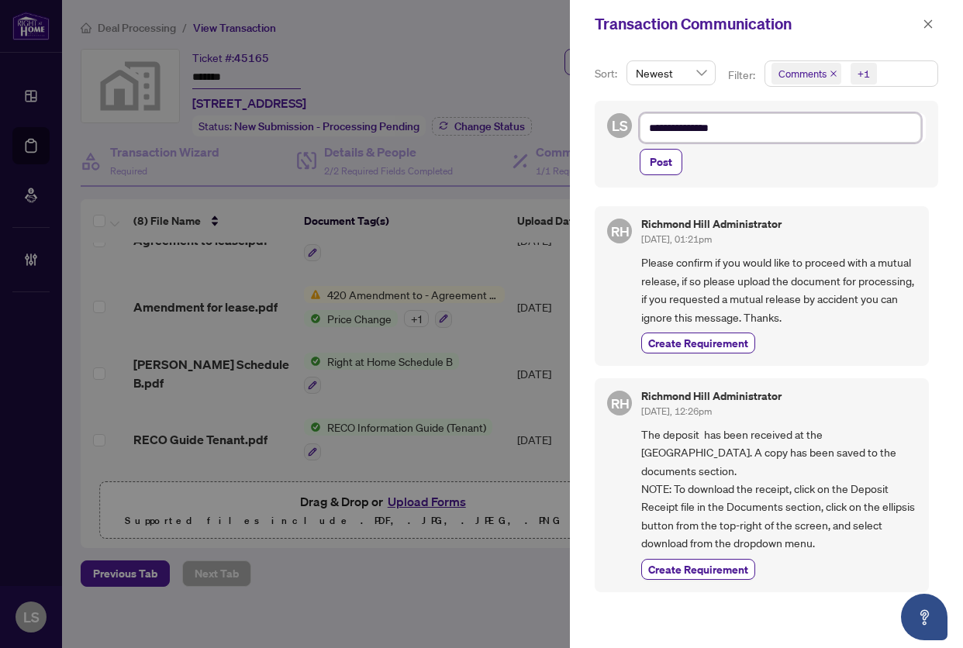
type textarea "**********"
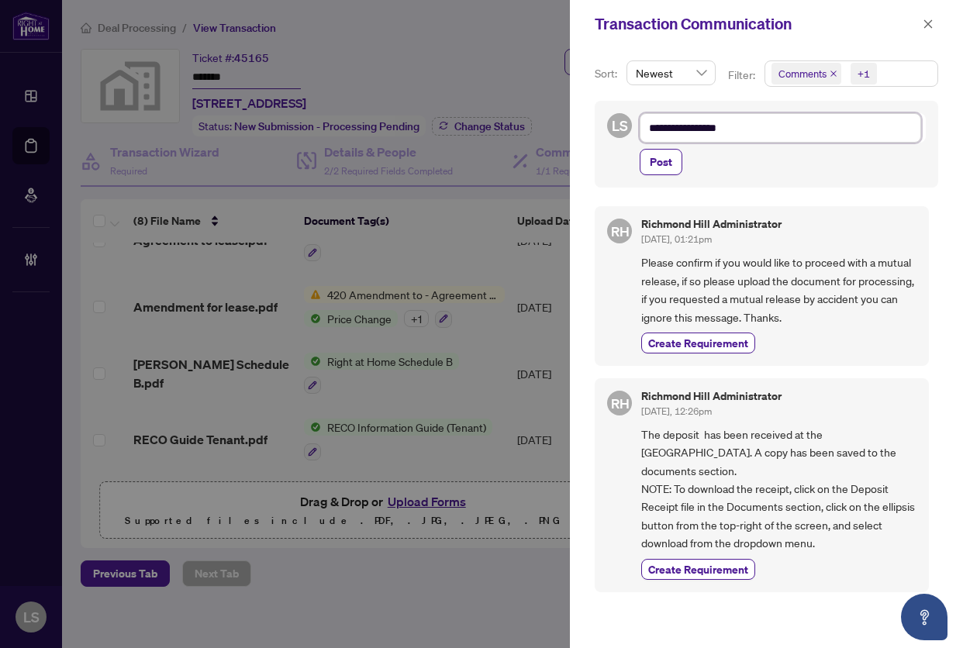
type textarea "**********"
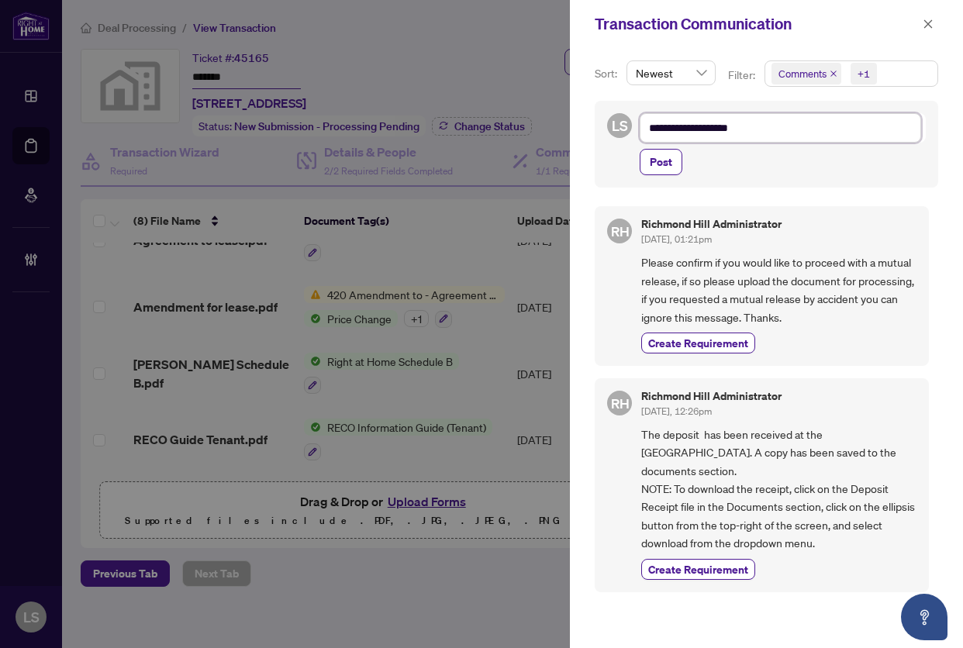
type textarea "**********"
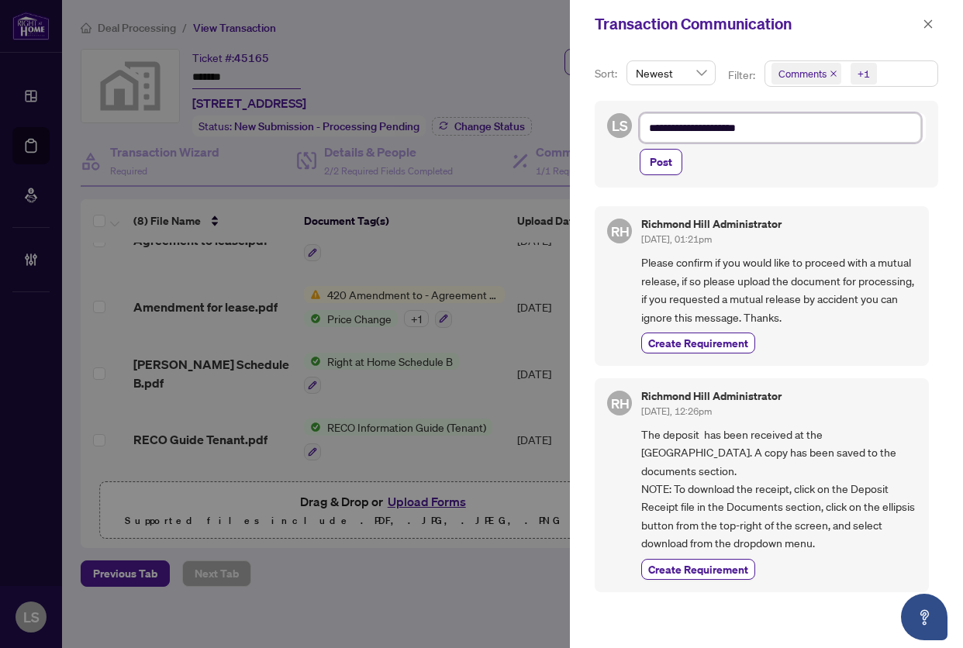
type textarea "**********"
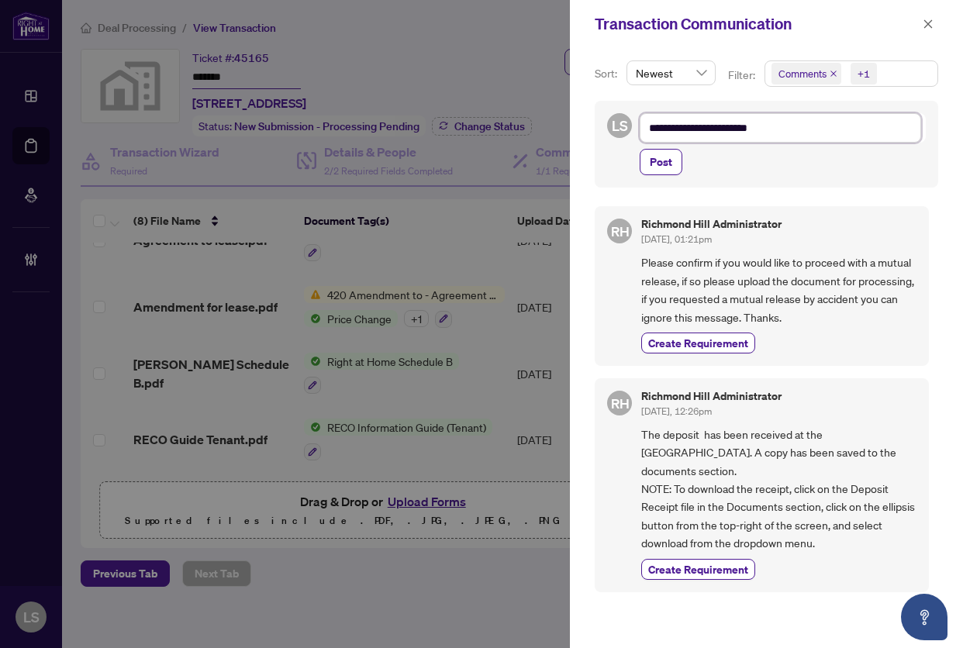
type textarea "**********"
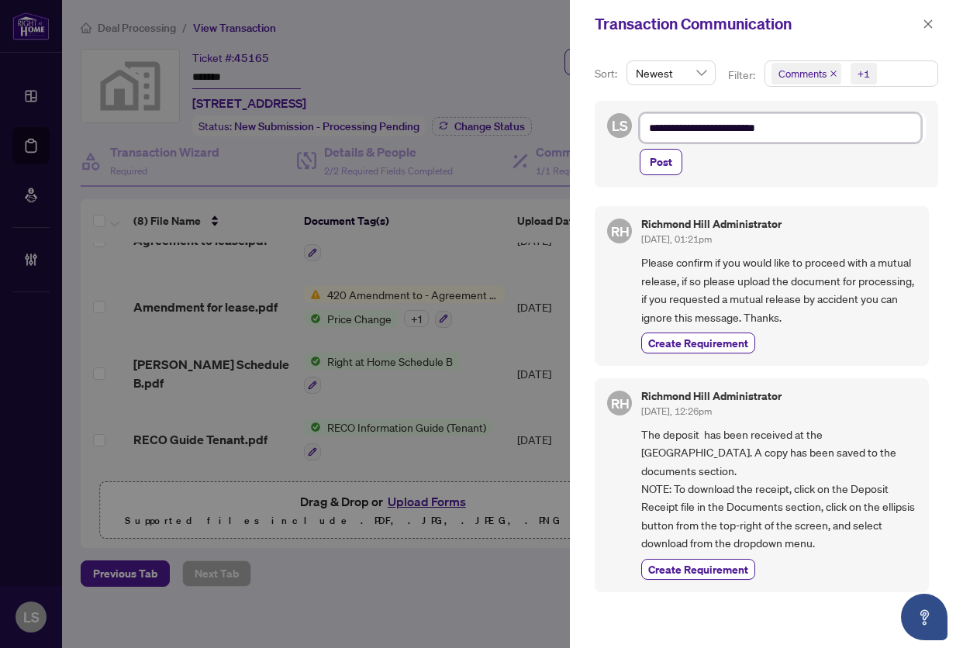
type textarea "**********"
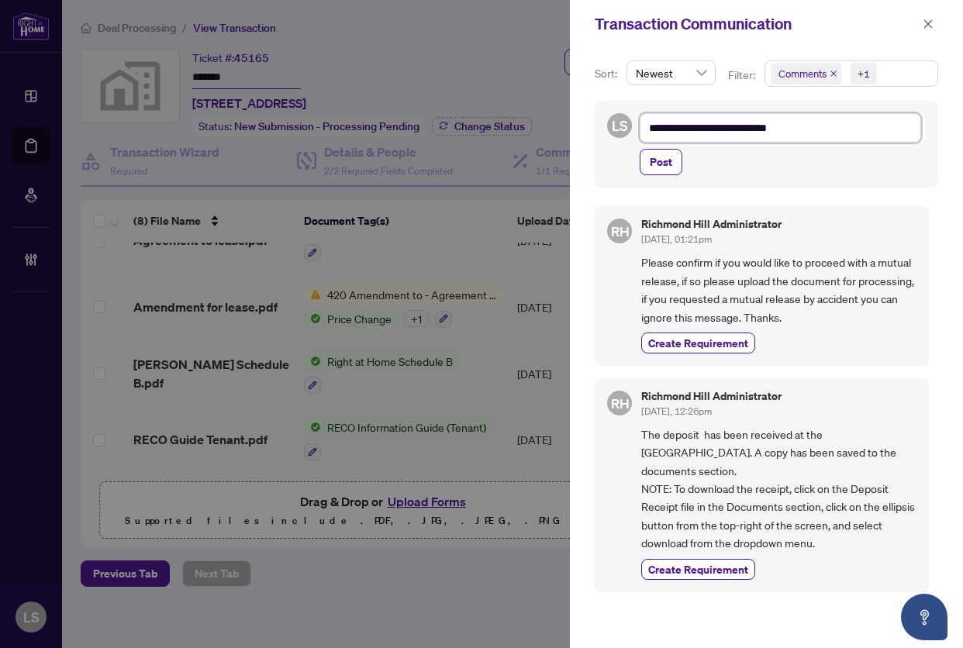
type textarea "**********"
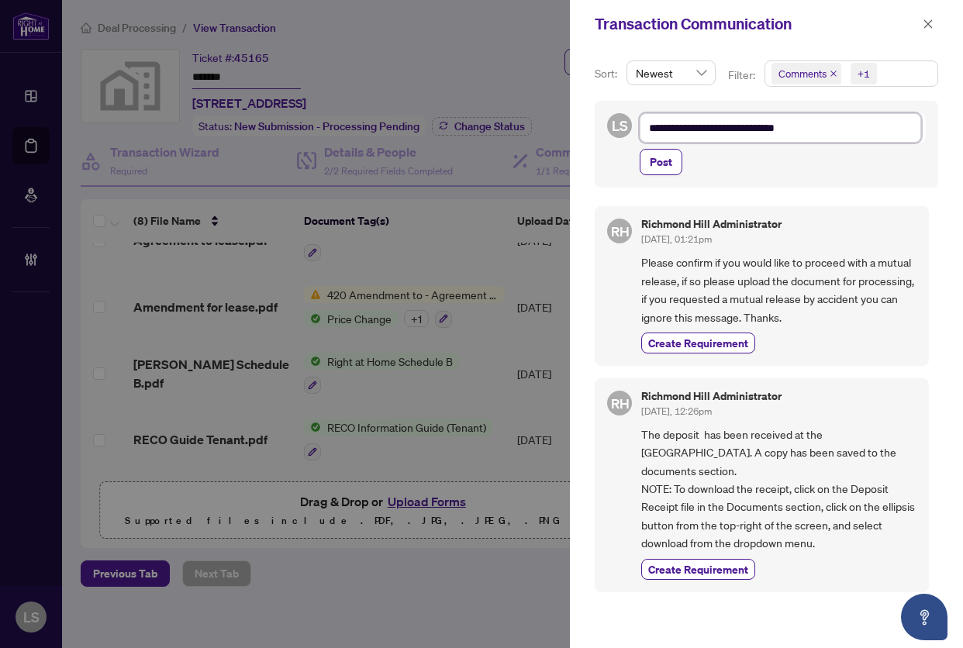
type textarea "**********"
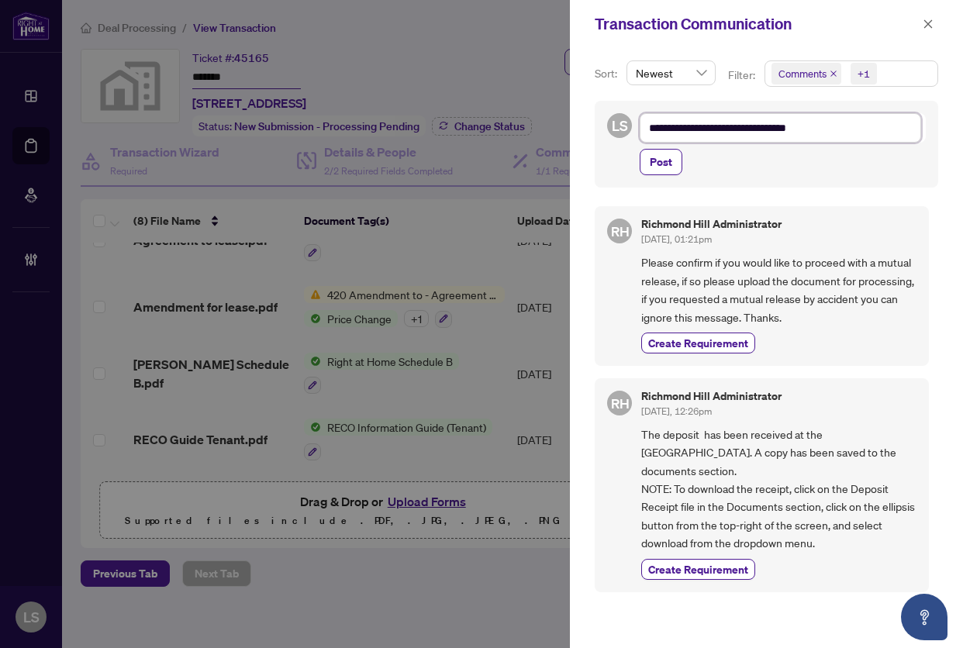
type textarea "**********"
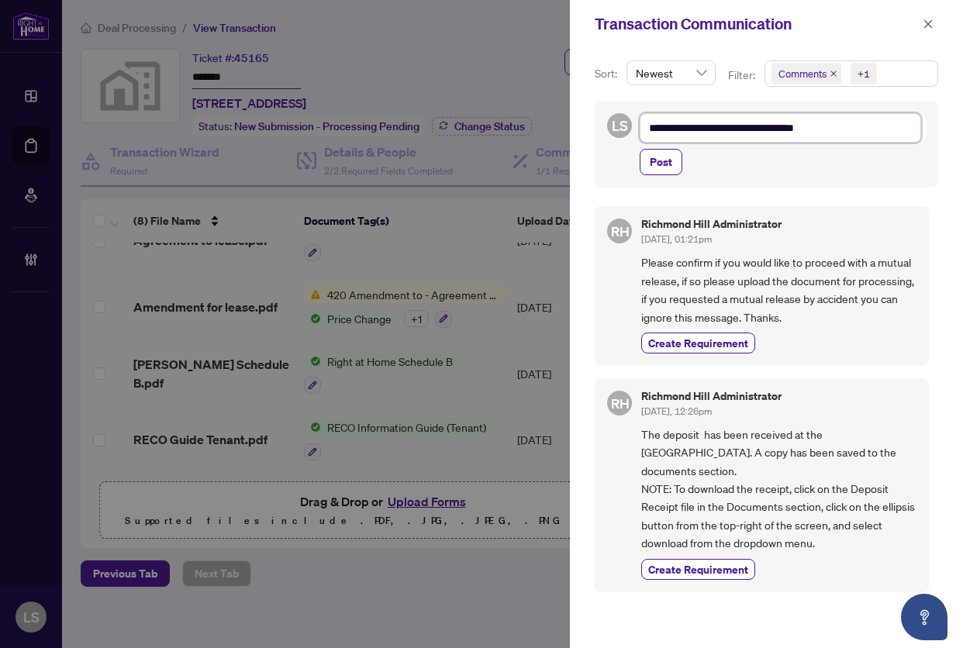
type textarea "**********"
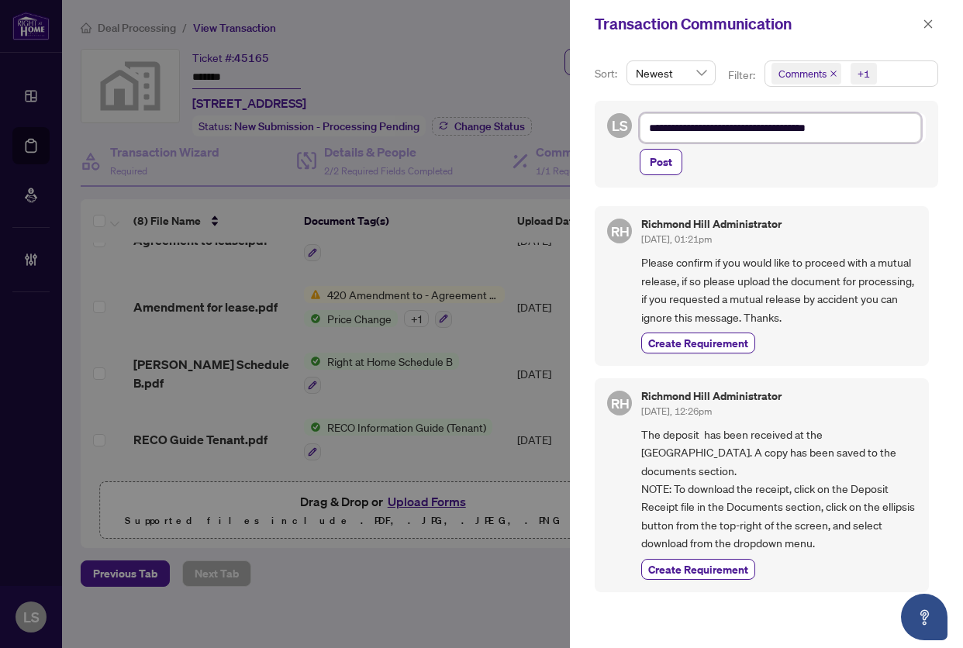
type textarea "**********"
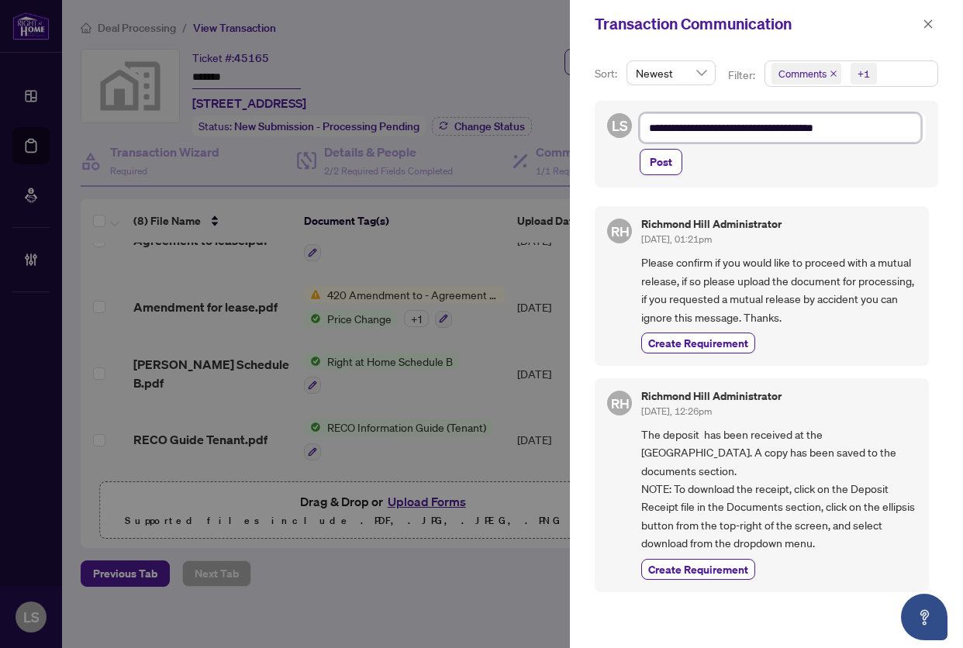
type textarea "**********"
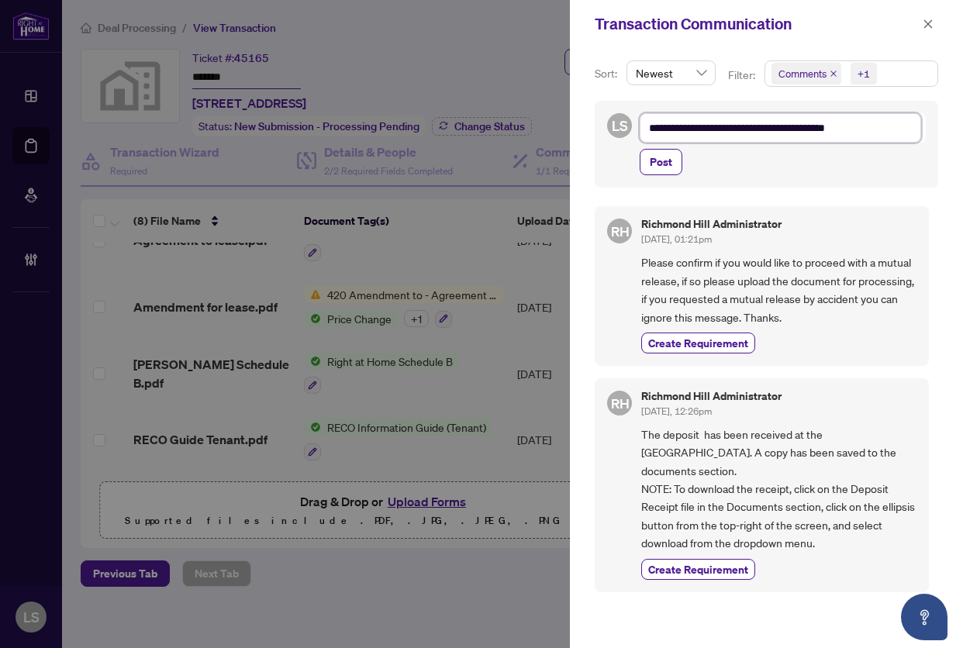
type textarea "**********"
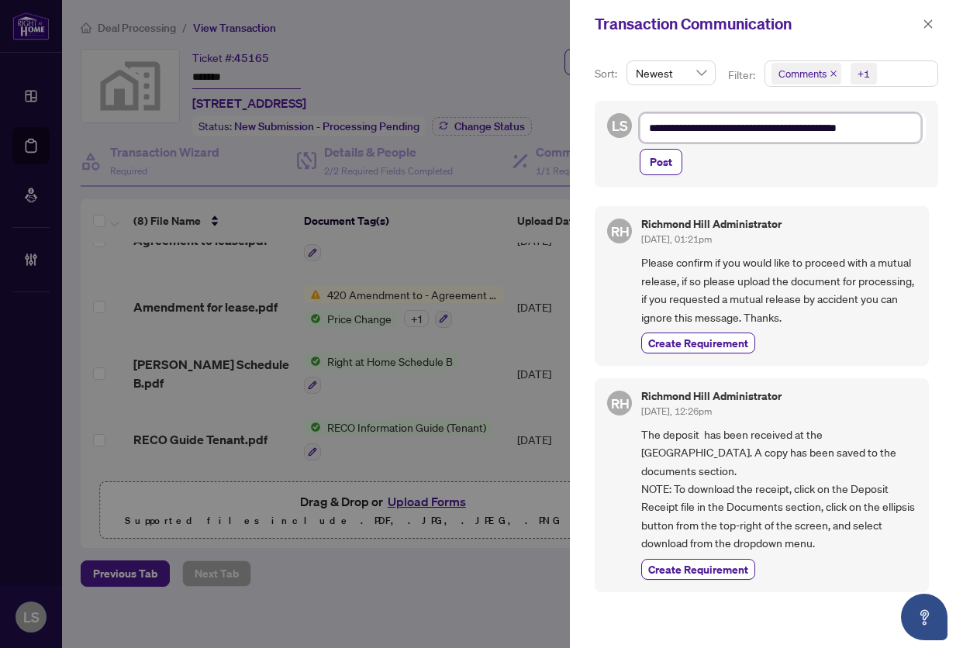
type textarea "**********"
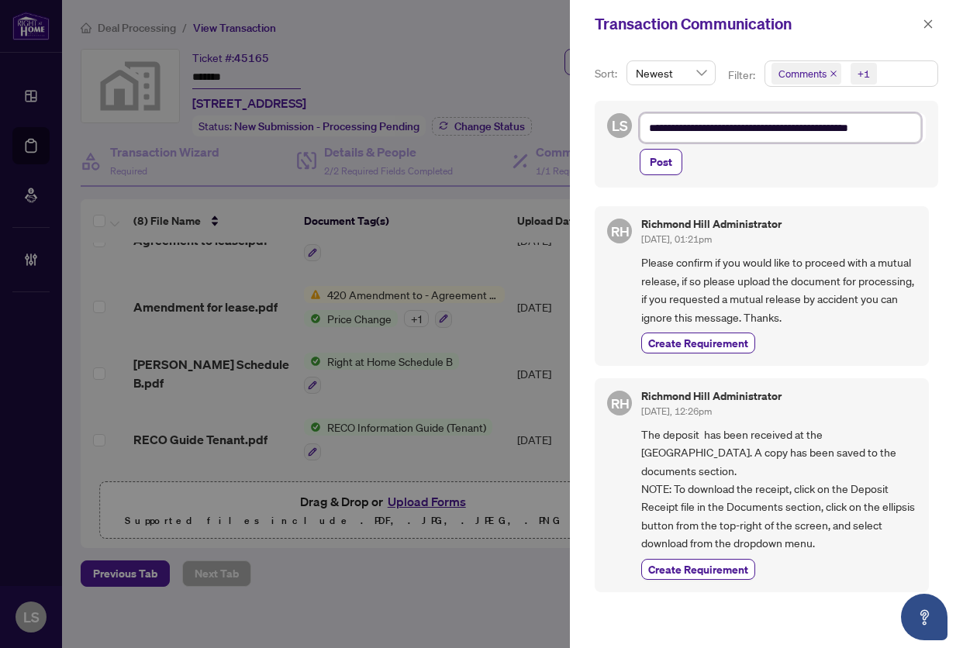
type textarea "**********"
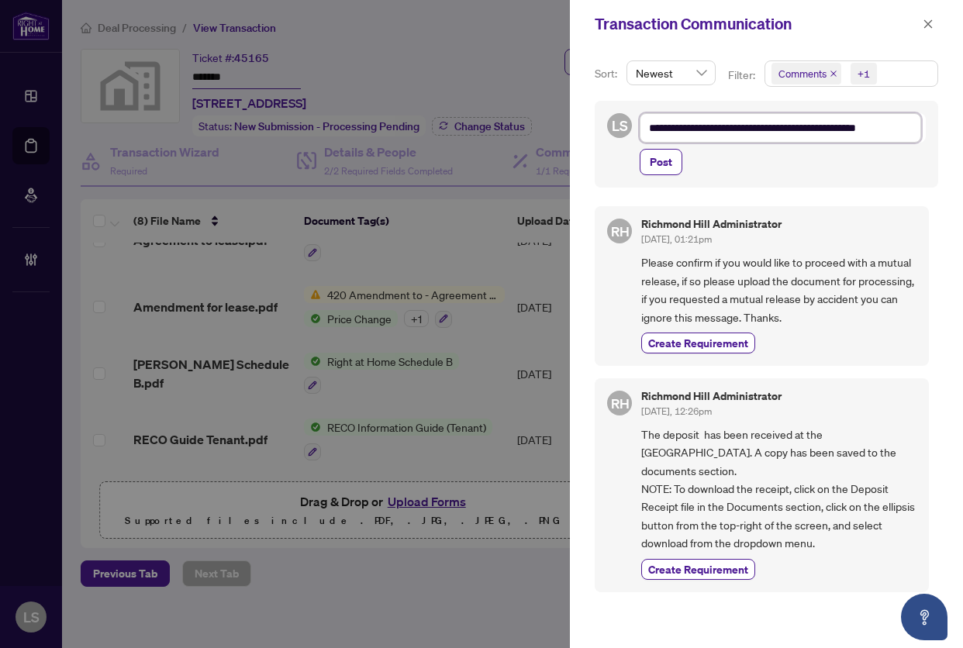
type textarea "**********"
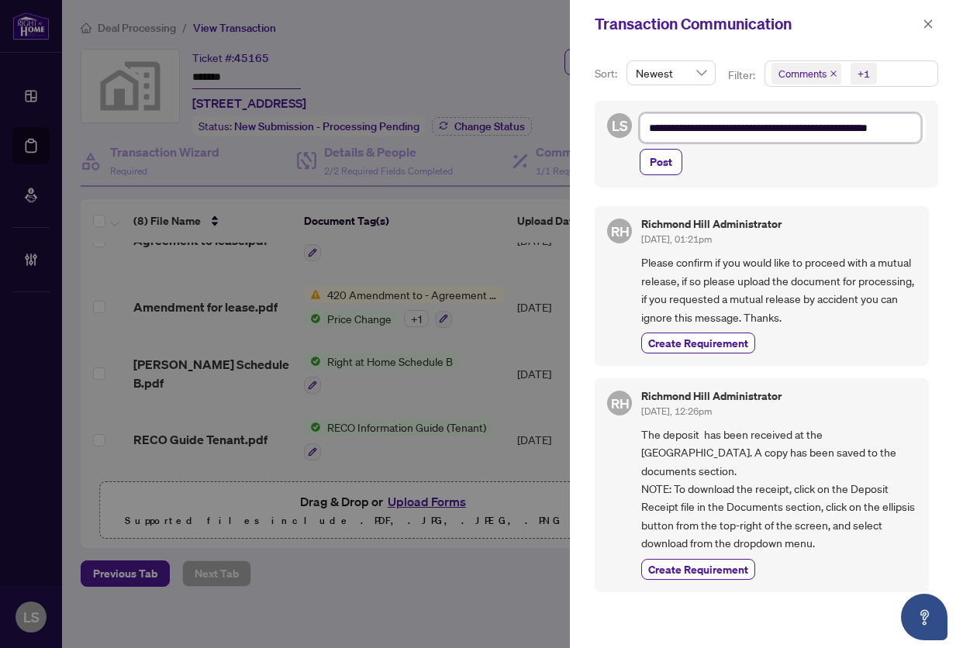
scroll to position [1, 0]
type textarea "**********"
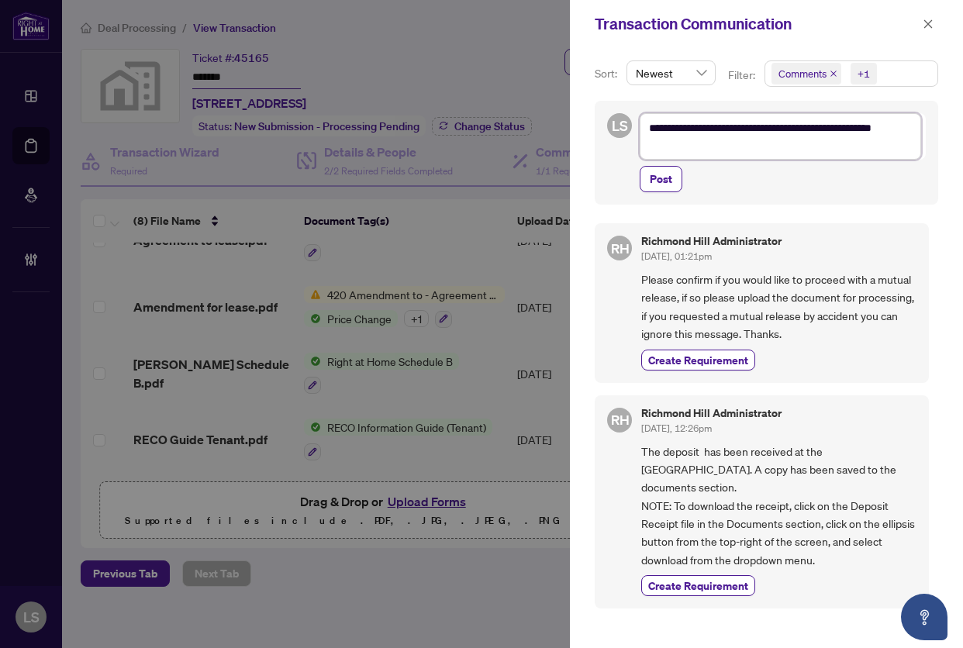
scroll to position [0, 0]
type textarea "**********"
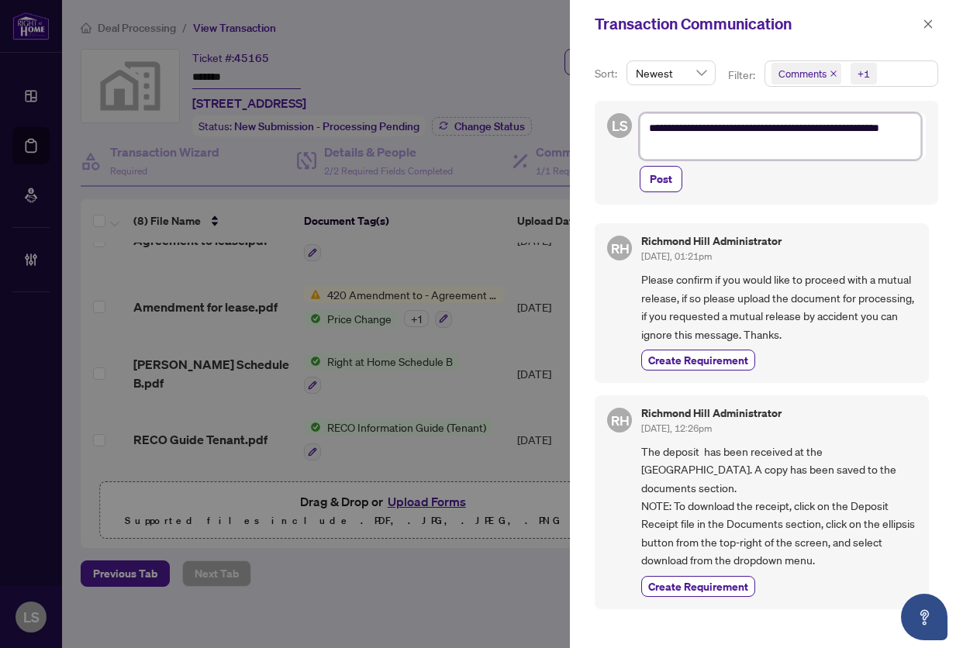
type textarea "**********"
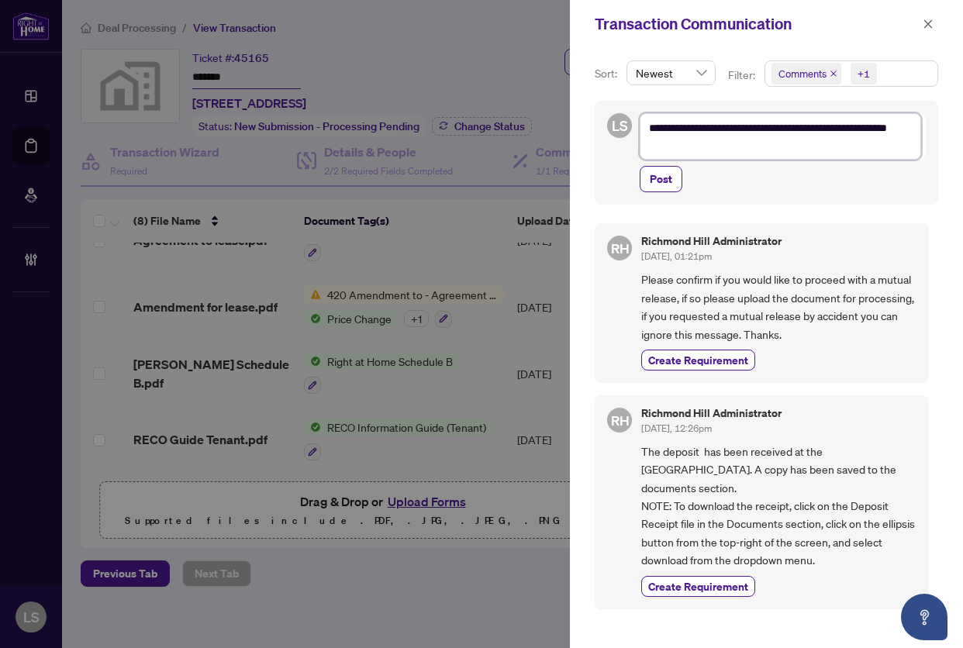
type textarea "**********"
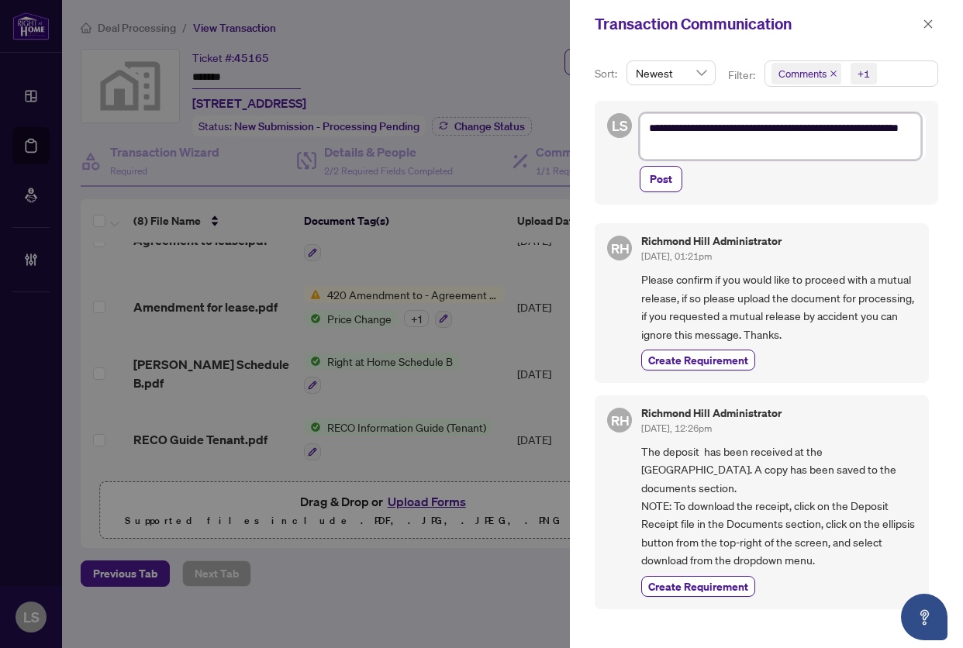
type textarea "**********"
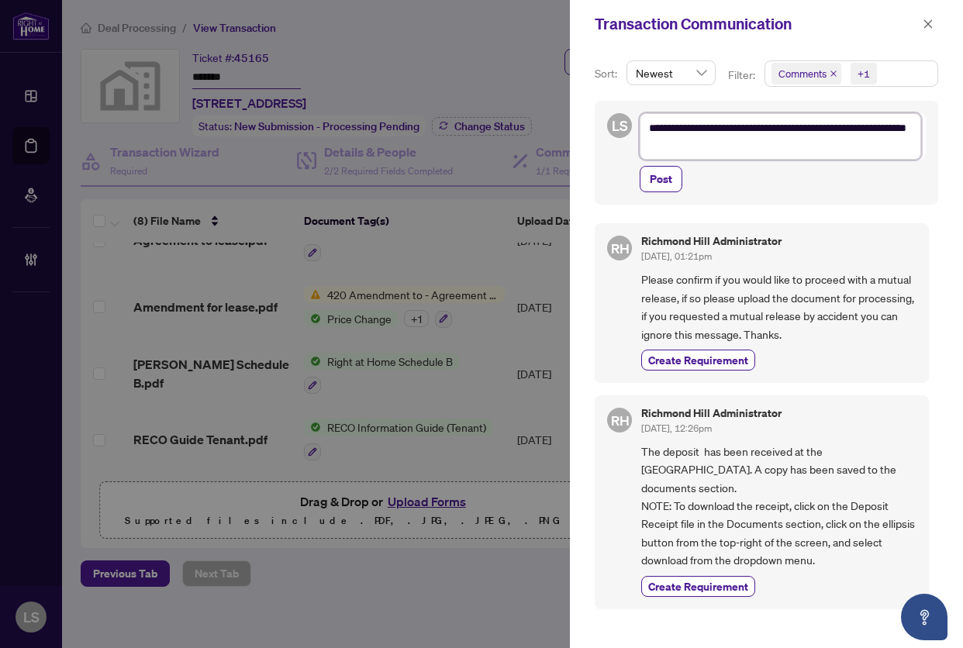
type textarea "**********"
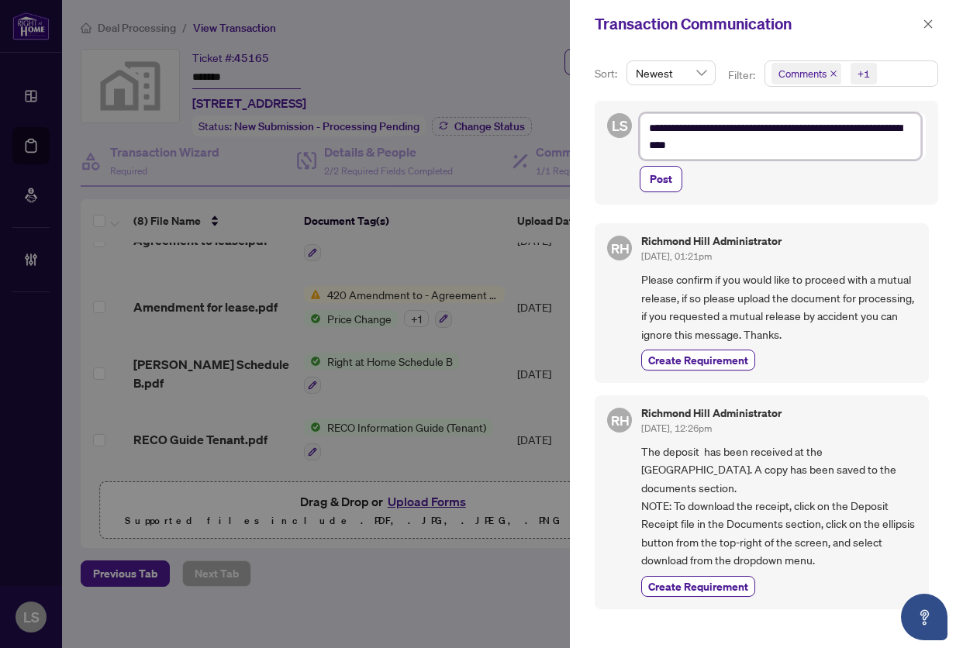
type textarea "**********"
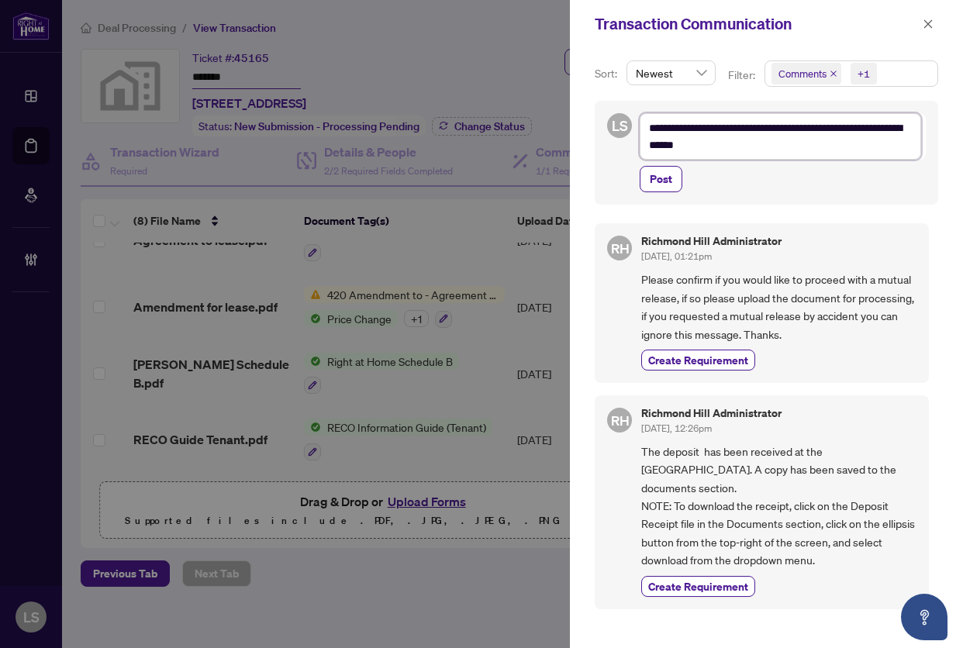
type textarea "**********"
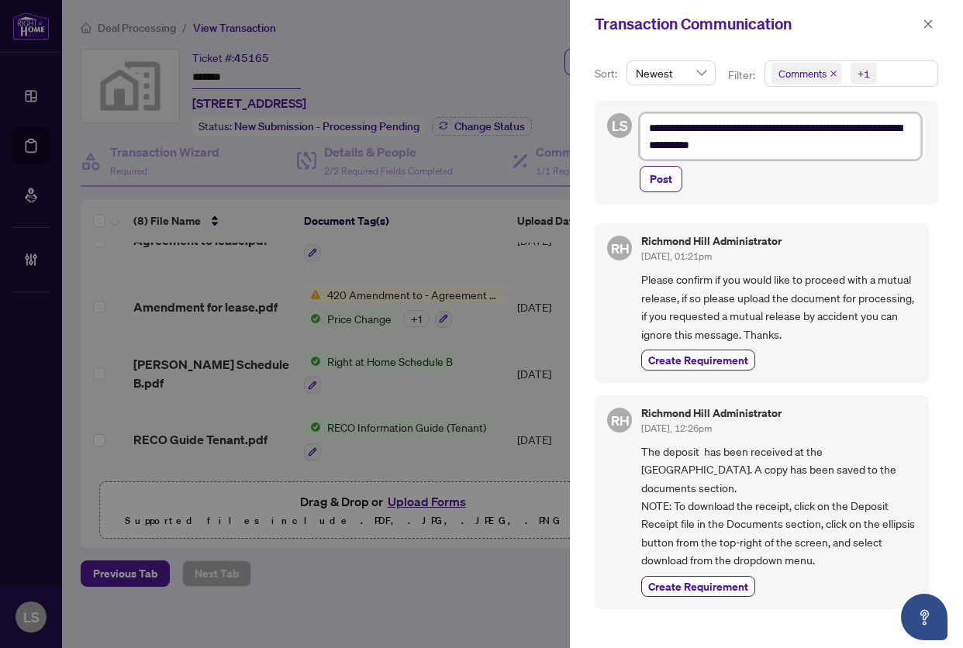
type textarea "**********"
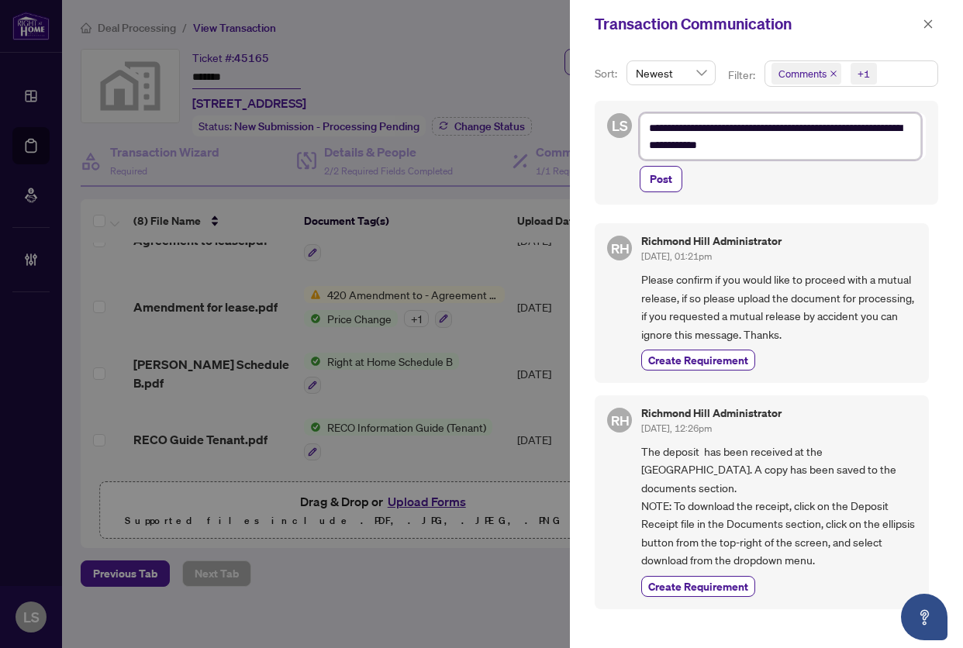
type textarea "**********"
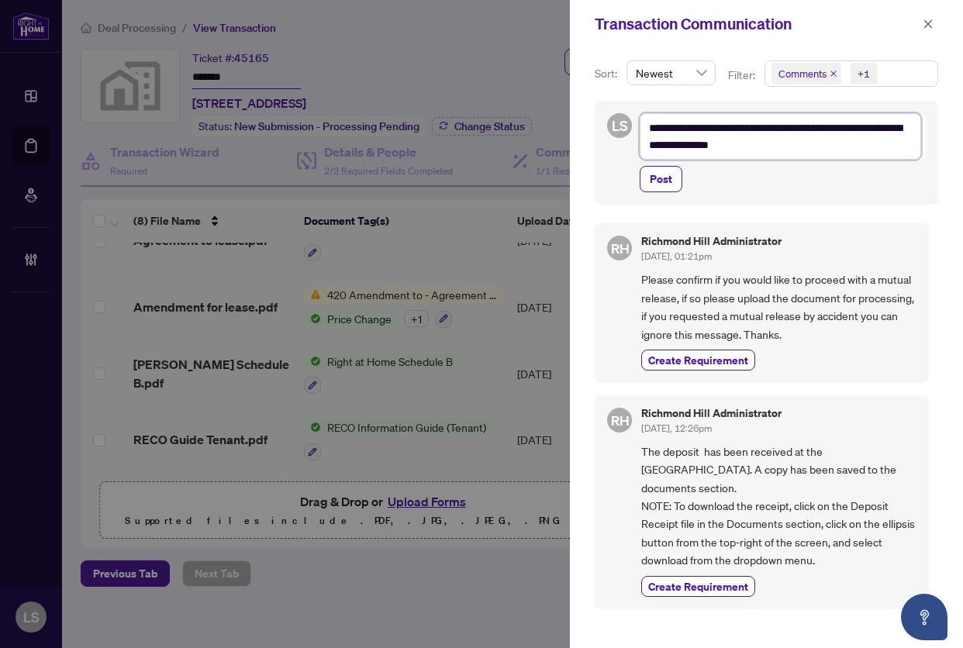
type textarea "**********"
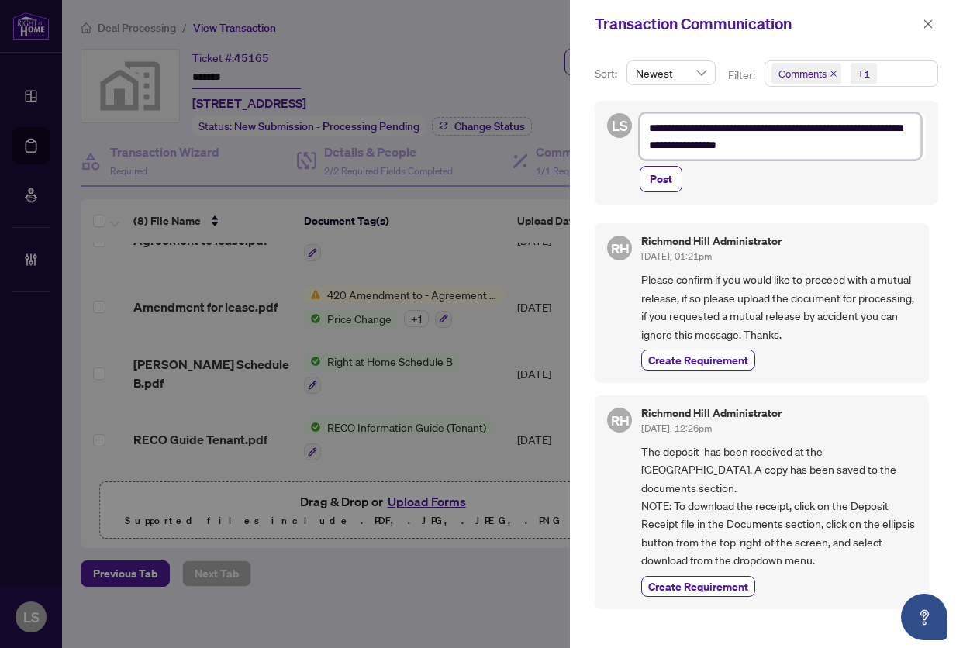
type textarea "**********"
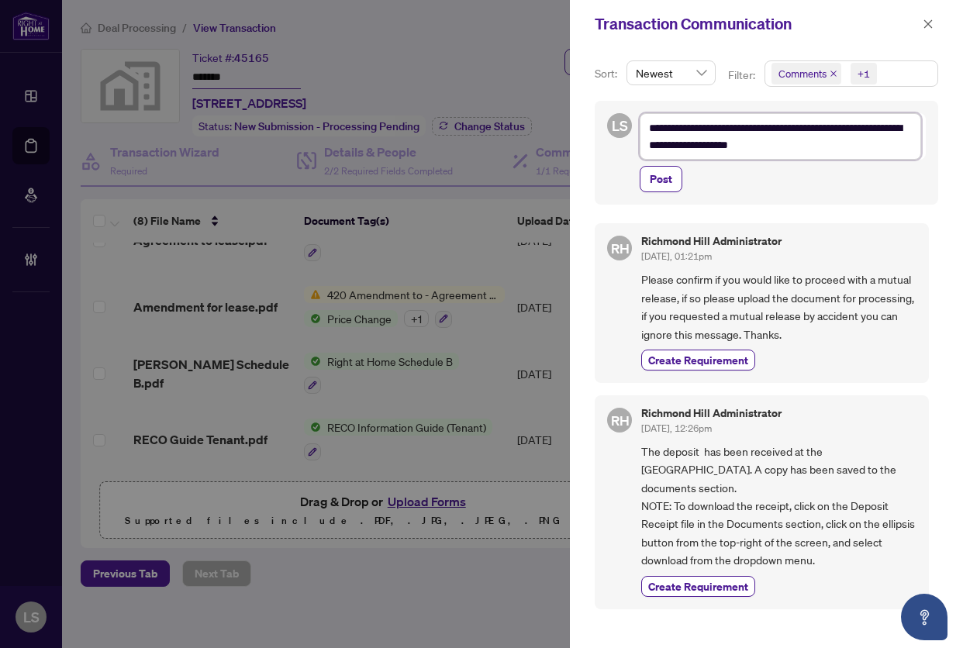
type textarea "**********"
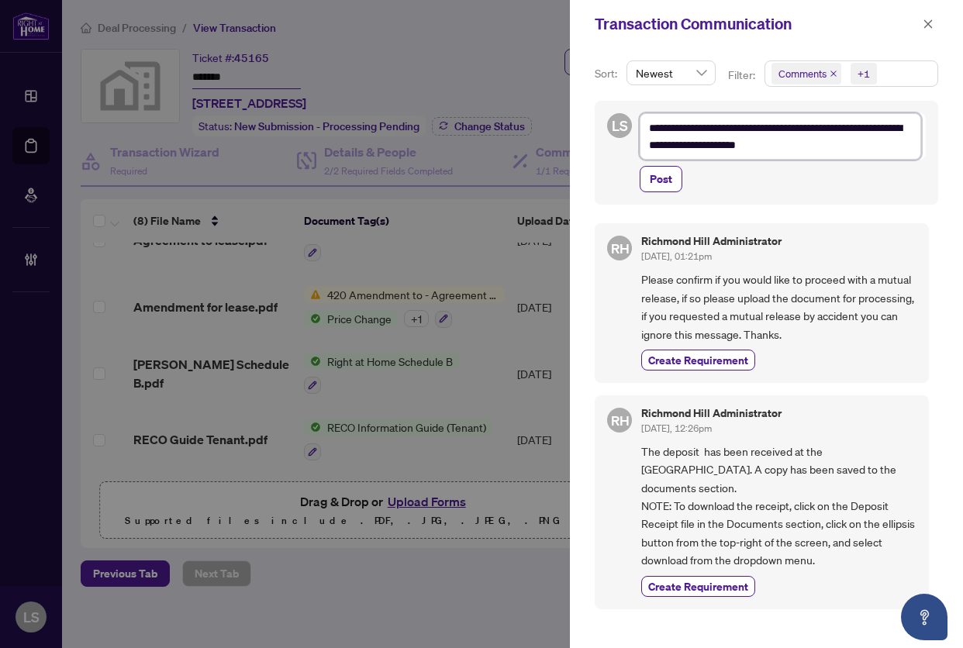
type textarea "**********"
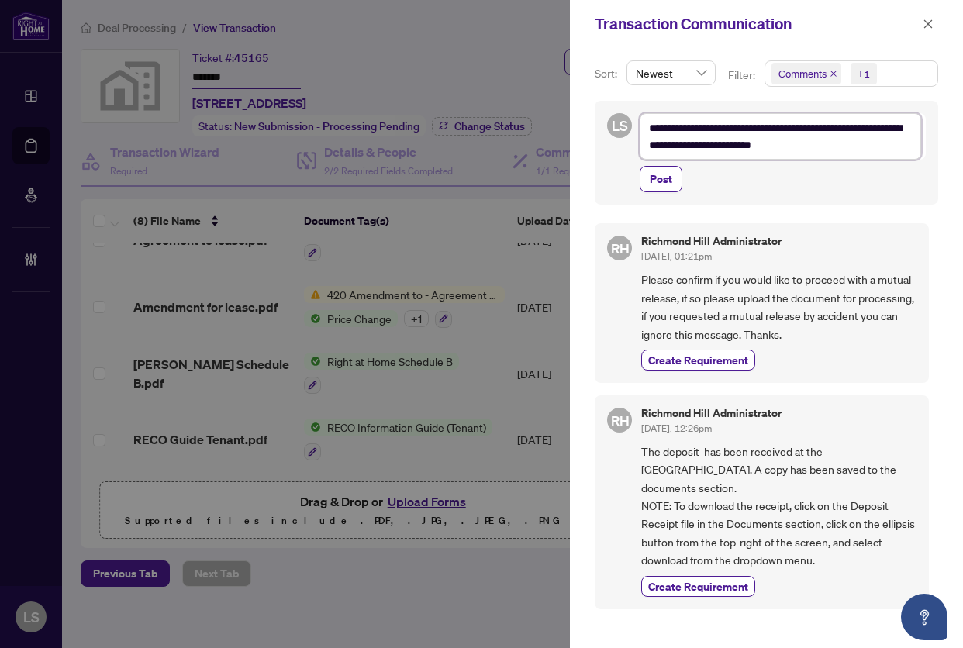
type textarea "**********"
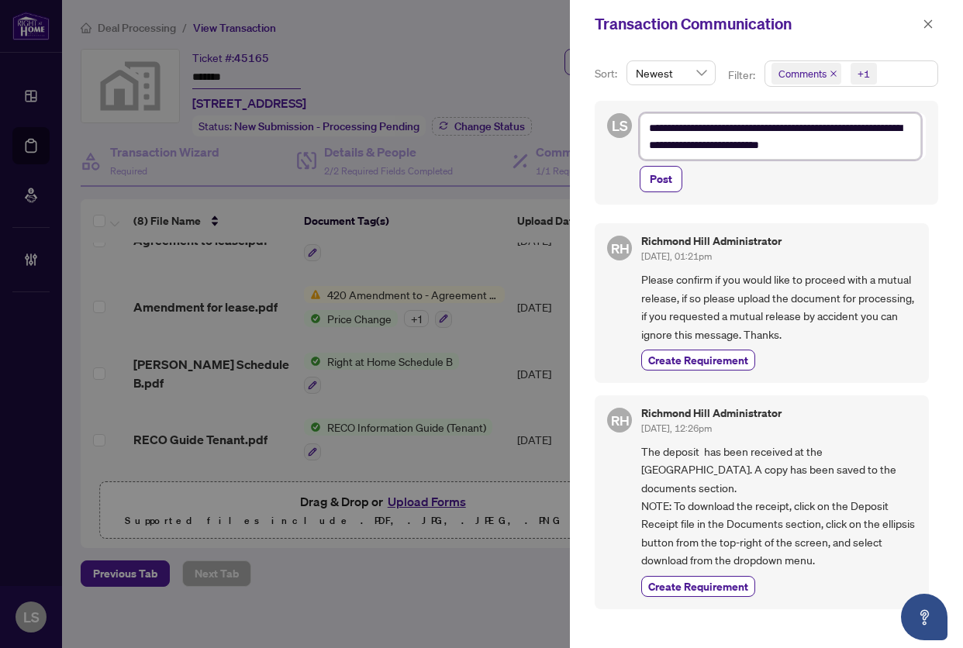
type textarea "**********"
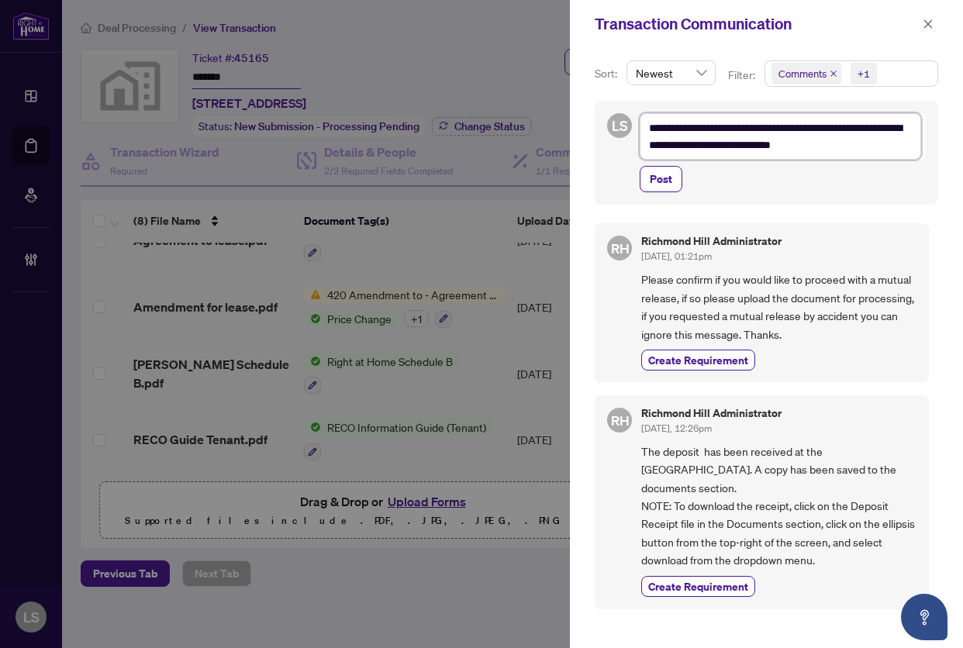
type textarea "**********"
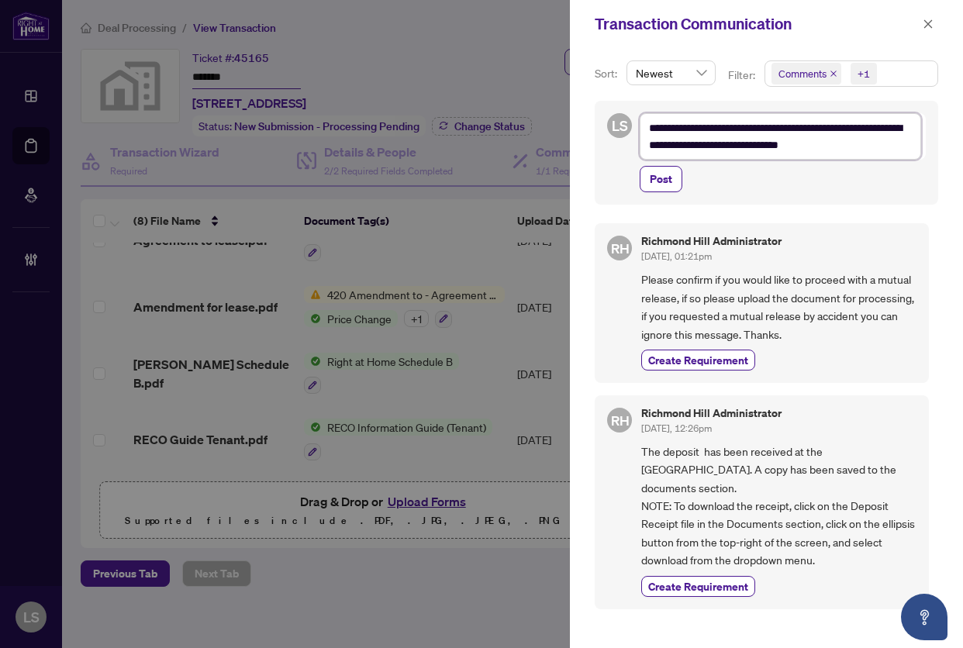
type textarea "**********"
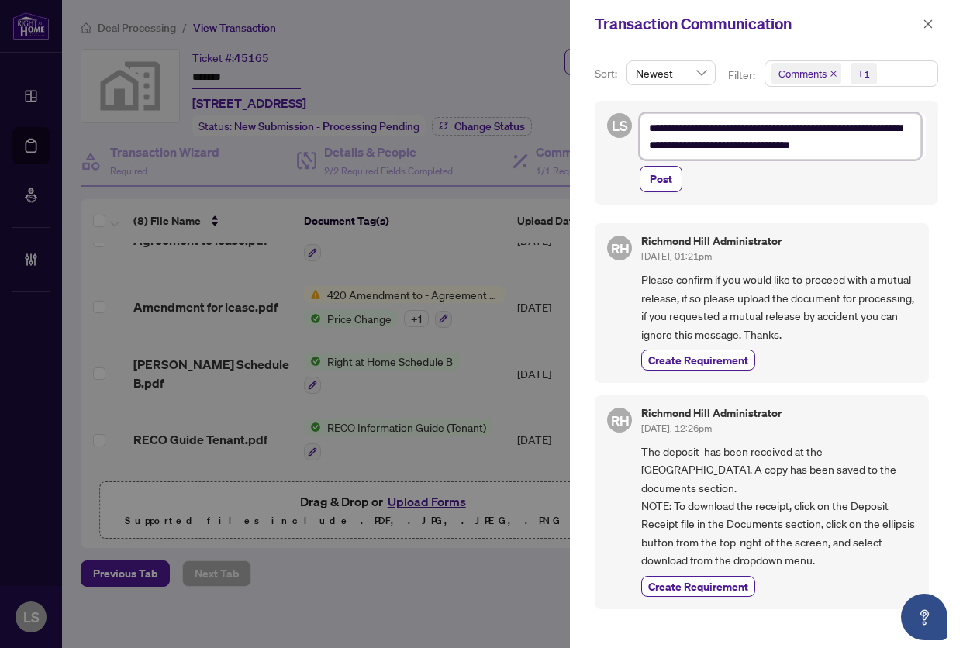
type textarea "**********"
click at [639, 166] on button "Post" at bounding box center [660, 179] width 43 height 26
type textarea "**********"
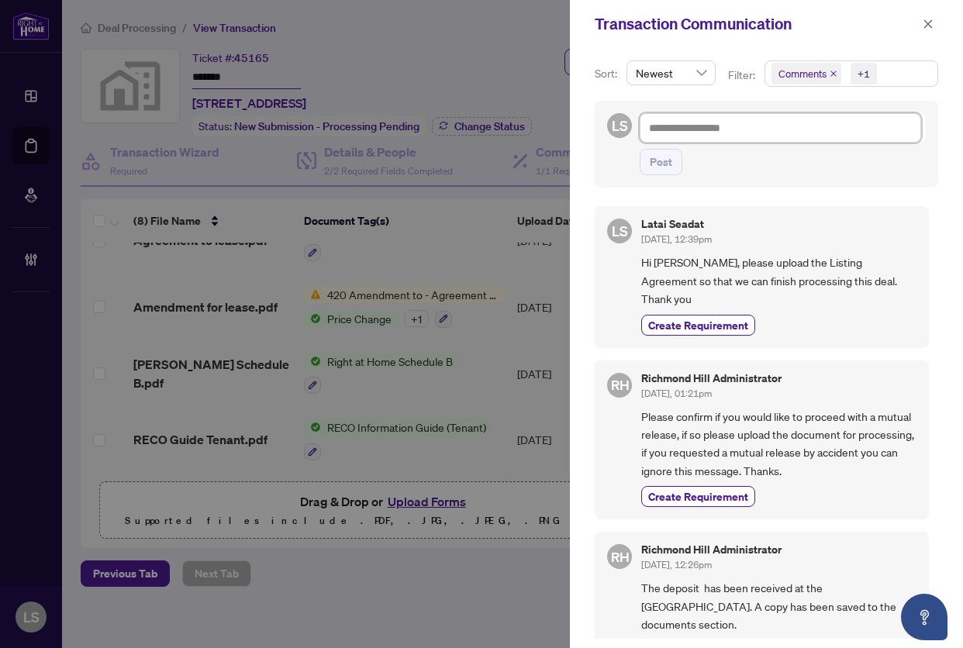
click at [715, 123] on textarea at bounding box center [779, 127] width 281 height 29
paste textarea "**********"
type textarea "**********"
click at [656, 167] on span "Post" at bounding box center [660, 162] width 22 height 25
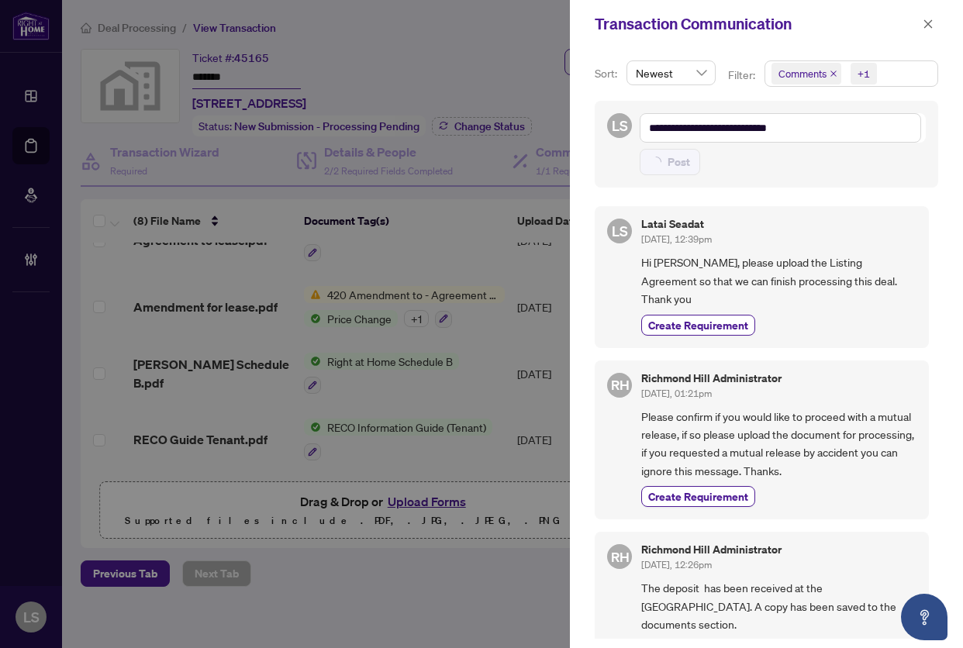
type textarea "**********"
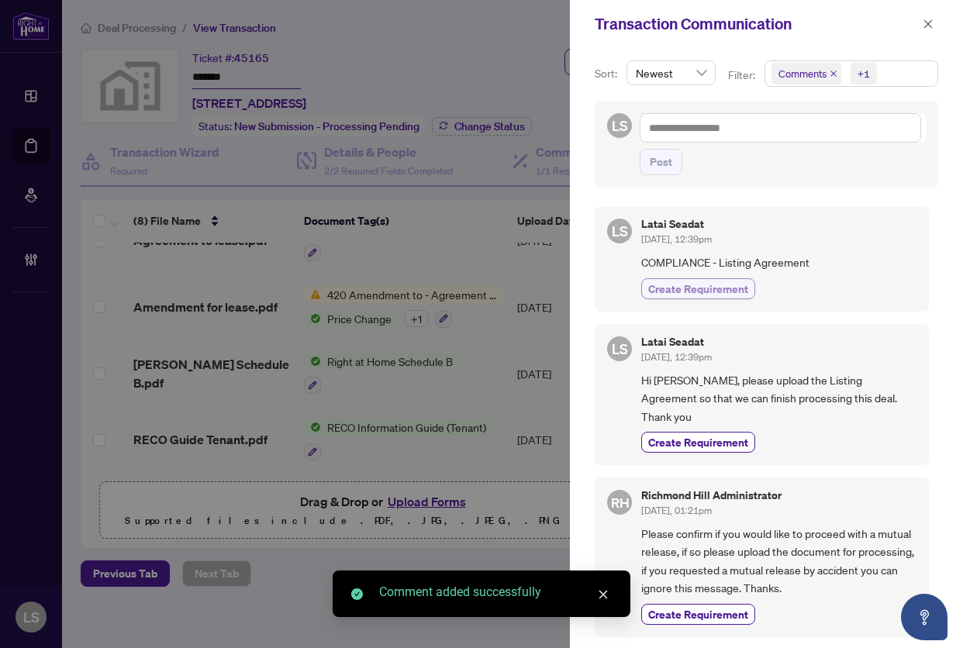
click at [681, 288] on span "Create Requirement" at bounding box center [698, 289] width 100 height 16
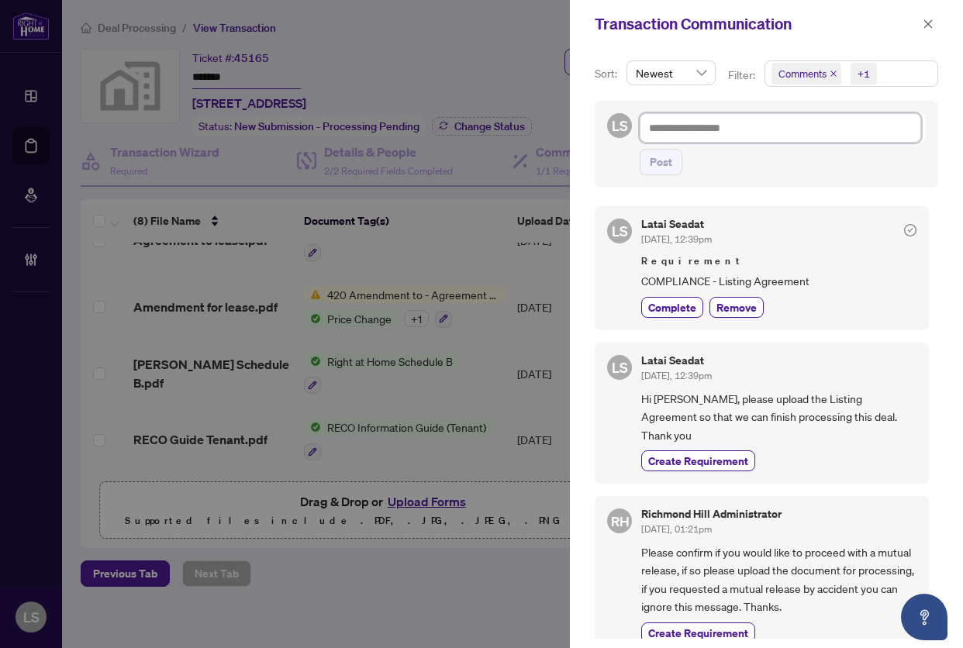
drag, startPoint x: 789, startPoint y: 119, endPoint x: 780, endPoint y: 126, distance: 11.0
click at [784, 123] on textarea at bounding box center [779, 127] width 281 height 29
paste textarea "**********"
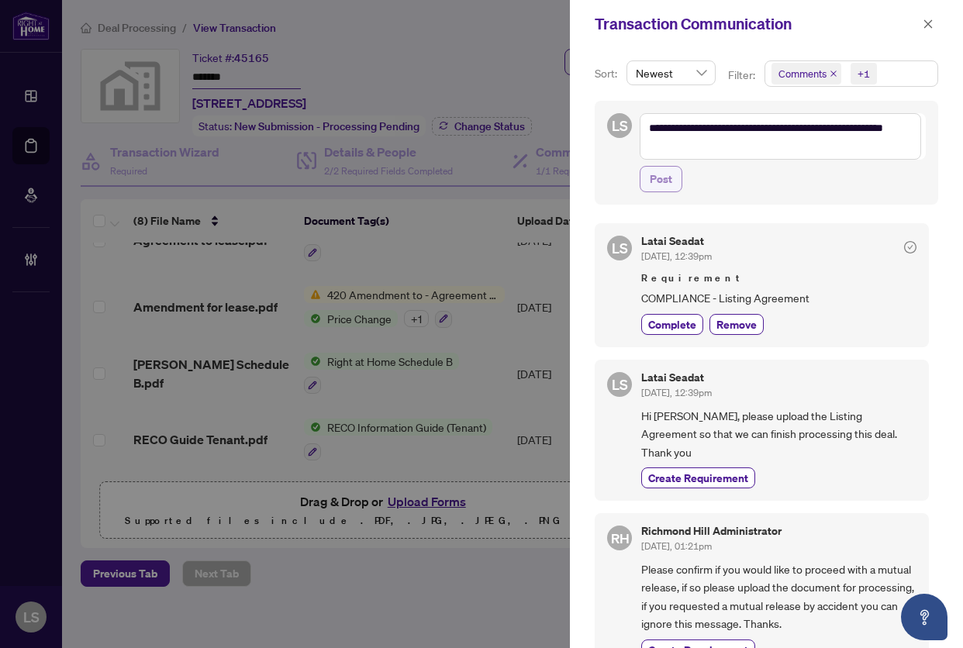
click at [666, 184] on span "Post" at bounding box center [660, 179] width 22 height 25
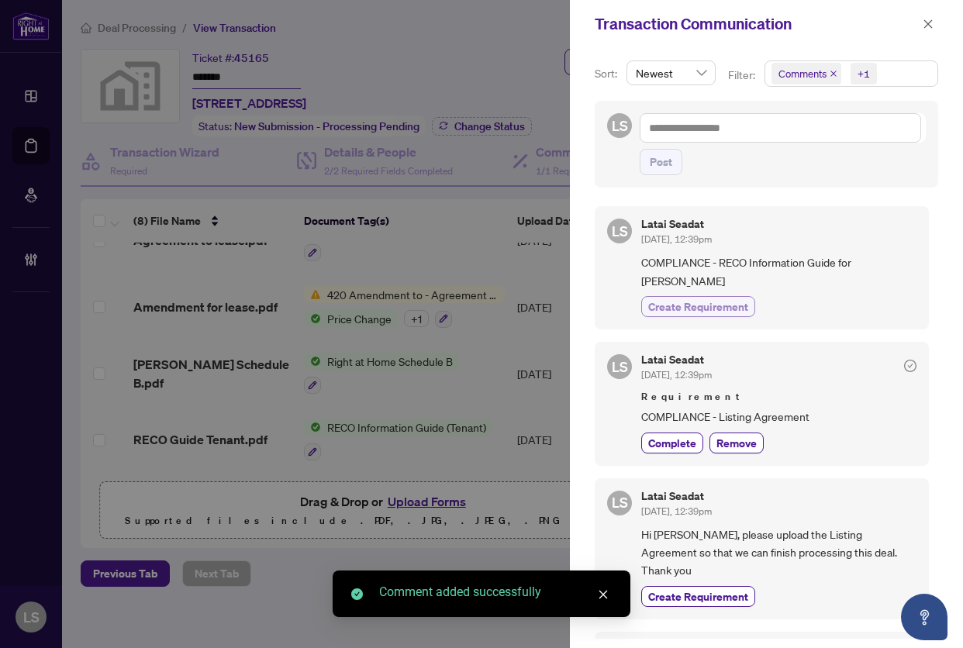
click at [684, 313] on span "Create Requirement" at bounding box center [698, 306] width 100 height 16
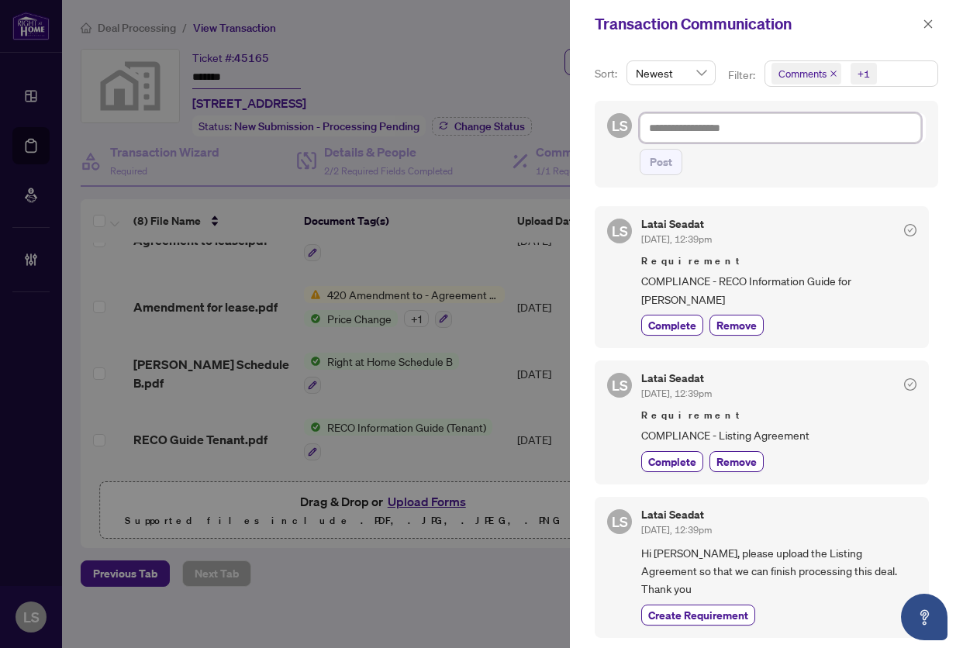
drag, startPoint x: 708, startPoint y: 136, endPoint x: 732, endPoint y: 139, distance: 24.2
click at [708, 136] on textarea at bounding box center [779, 127] width 281 height 29
paste textarea "**********"
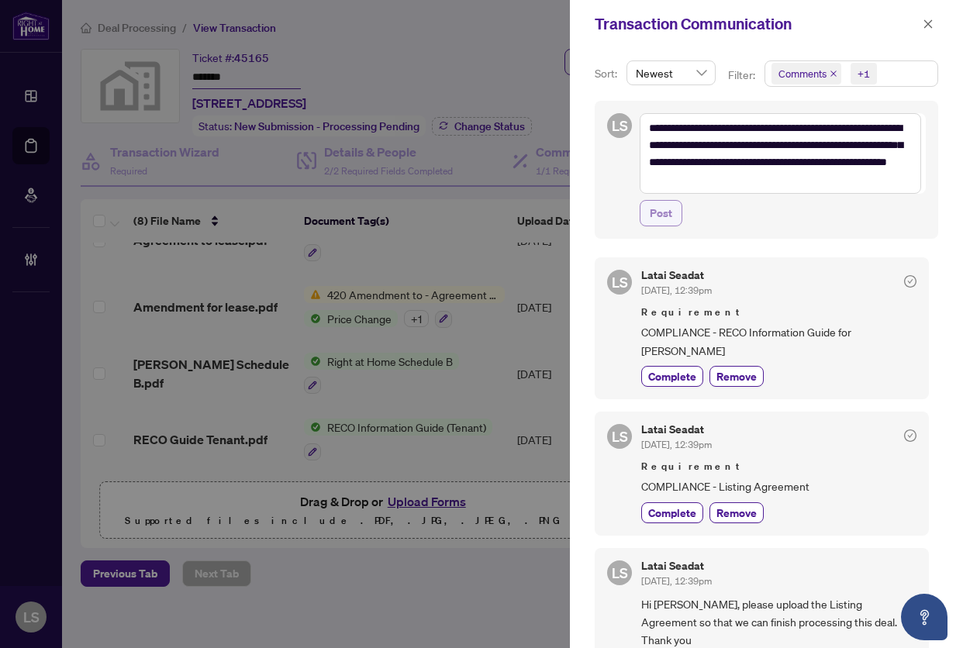
click at [657, 221] on span "Post" at bounding box center [660, 213] width 22 height 25
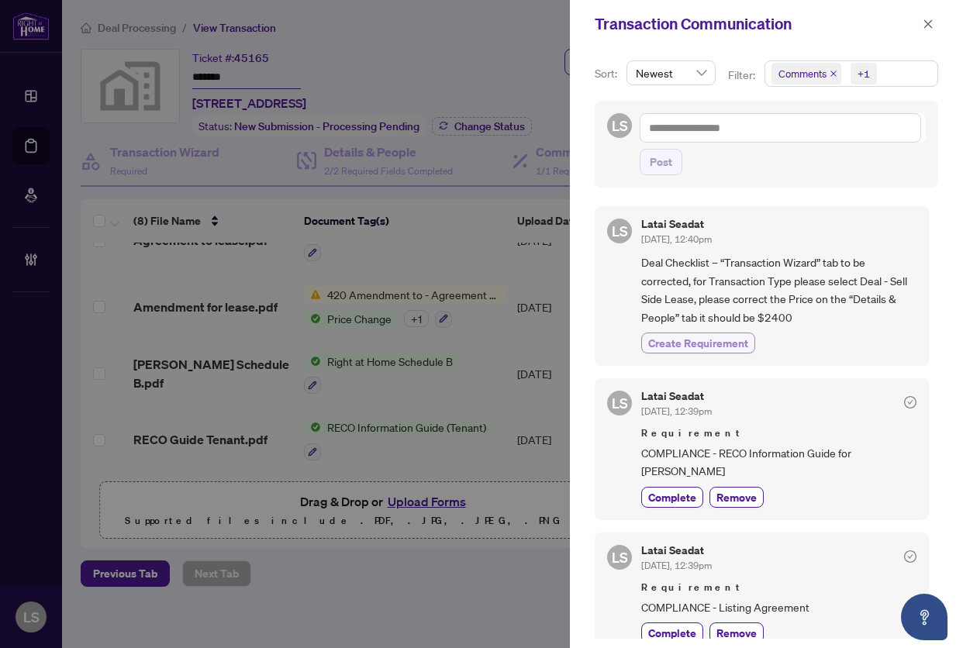
click at [708, 343] on span "Create Requirement" at bounding box center [698, 343] width 100 height 16
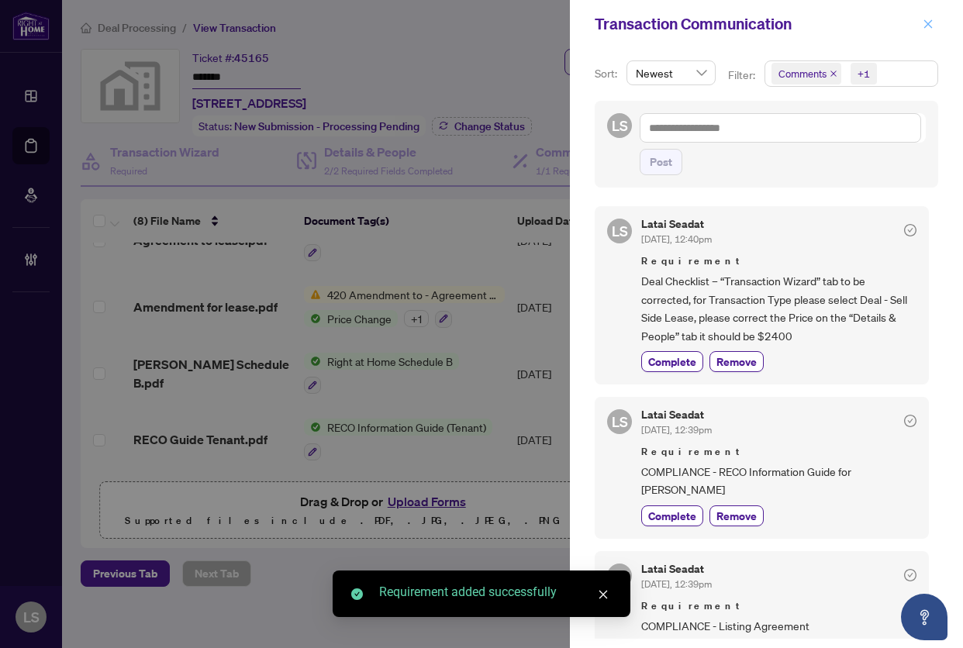
click at [932, 29] on icon "close" at bounding box center [927, 24] width 11 height 11
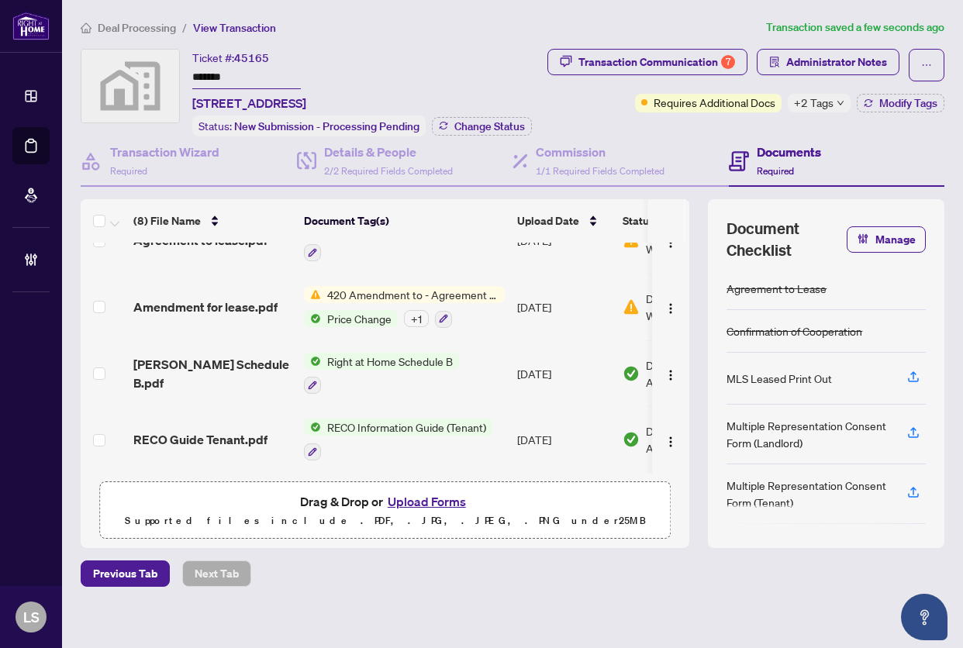
click at [127, 26] on span "Deal Processing" at bounding box center [137, 28] width 78 height 14
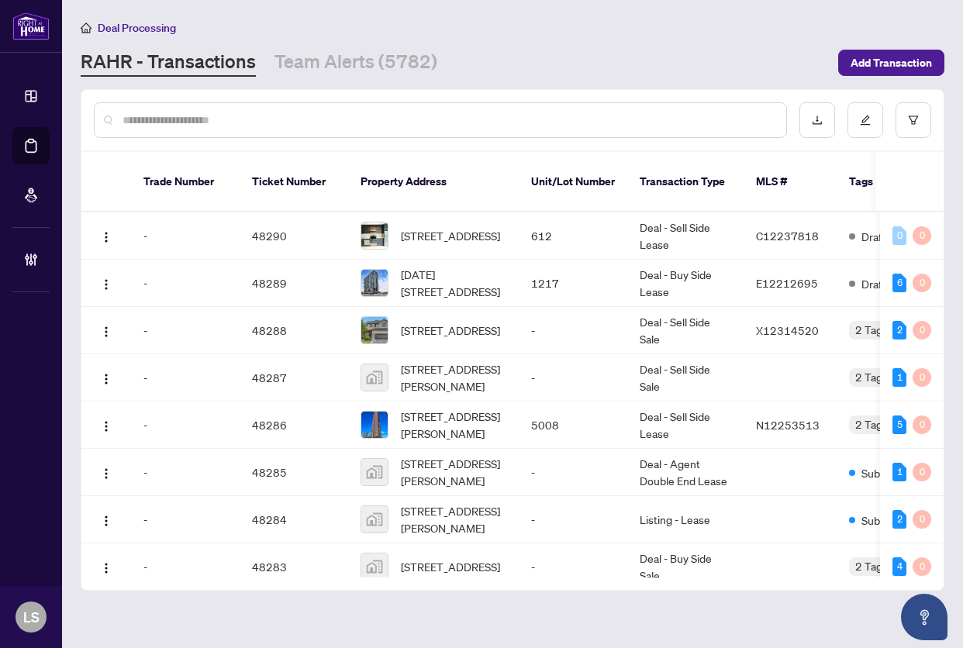
click at [249, 120] on input "text" at bounding box center [447, 120] width 651 height 17
paste input "*********"
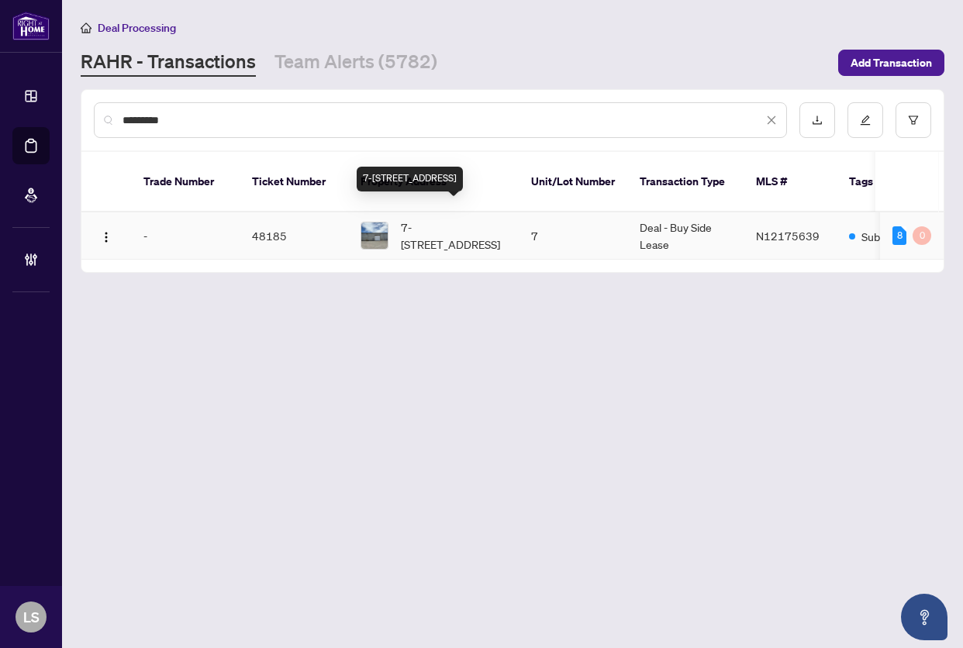
click at [429, 221] on span "7-19877 Bathurst St, East Gwillimbury, Ontario L9N 1N3, Canada" at bounding box center [453, 236] width 105 height 34
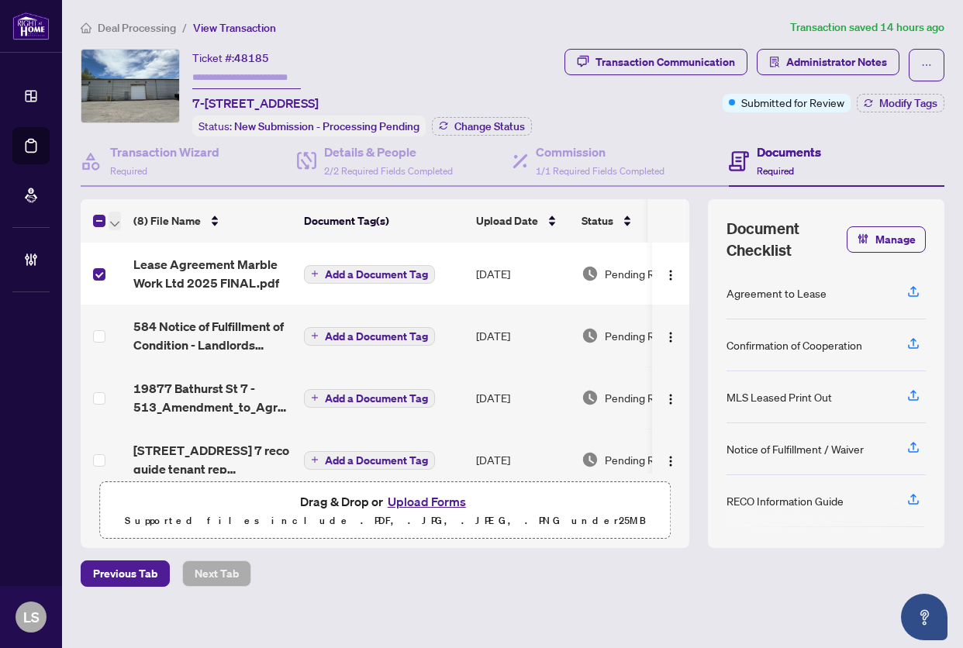
click at [109, 230] on button "button" at bounding box center [114, 221] width 12 height 19
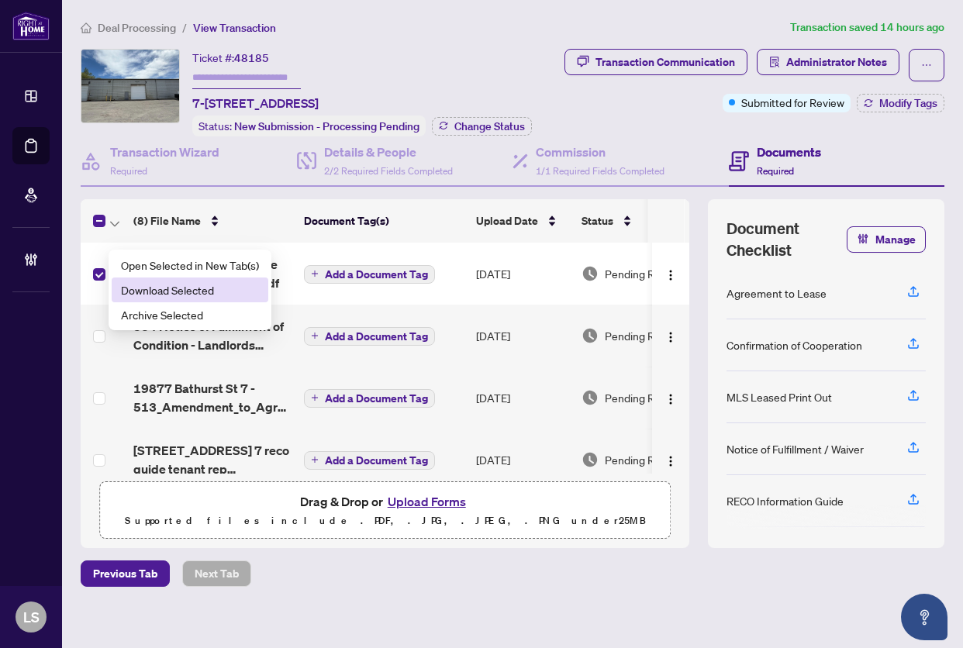
click at [149, 284] on span "Download Selected" at bounding box center [190, 289] width 138 height 17
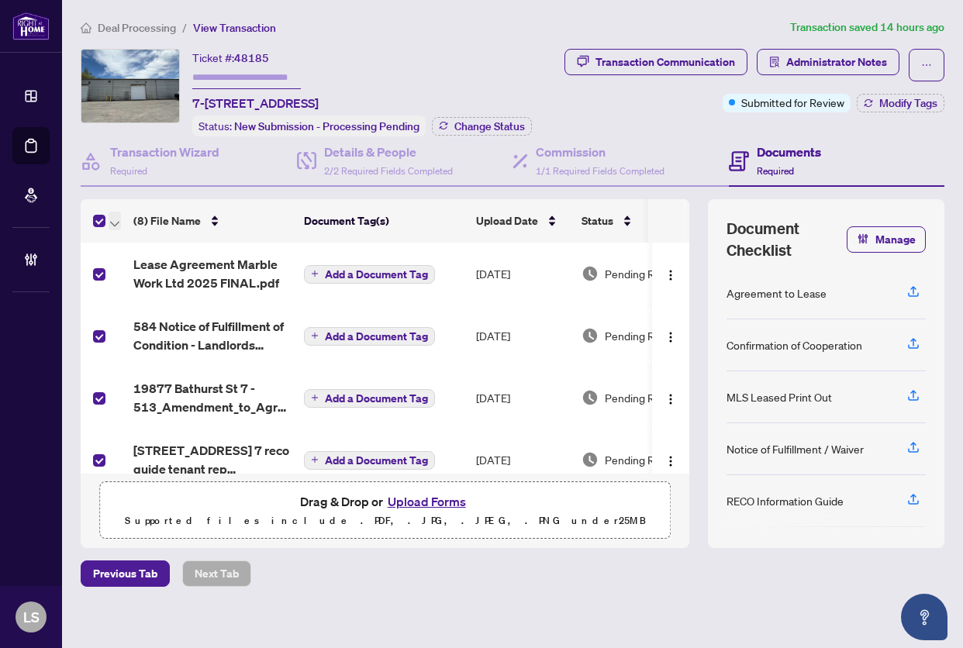
click at [113, 229] on span "button" at bounding box center [114, 220] width 9 height 17
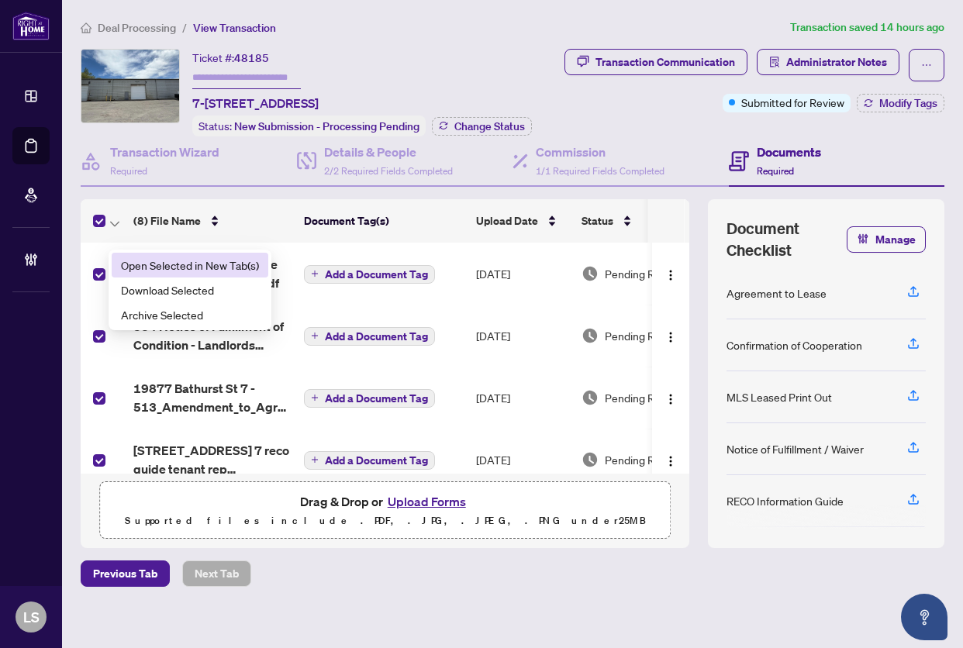
click at [126, 260] on span "Open Selected in New Tab(s)" at bounding box center [190, 265] width 138 height 17
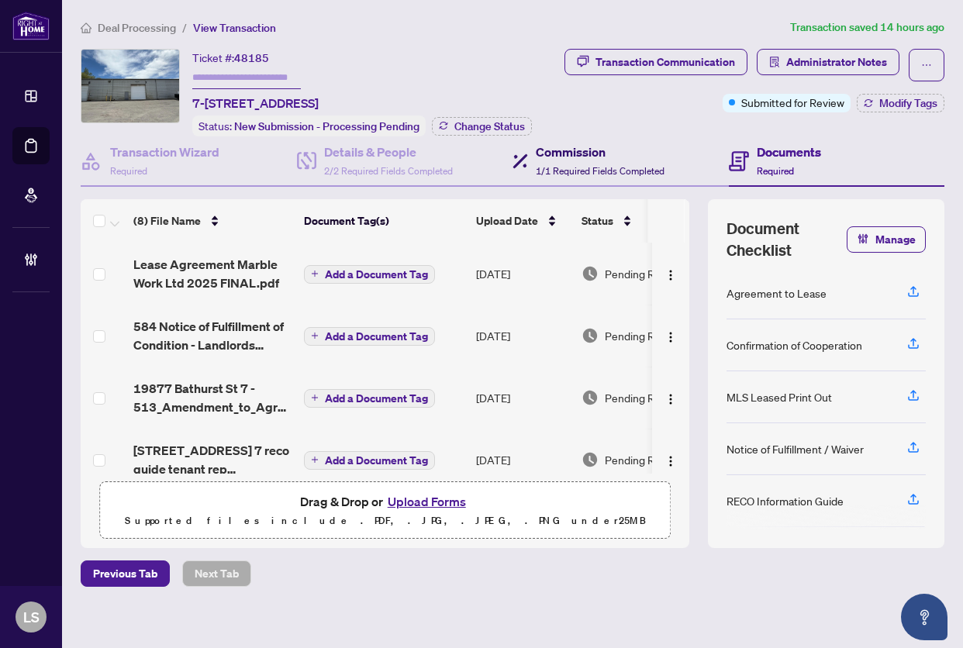
click at [562, 161] on h4 "Commission" at bounding box center [600, 152] width 129 height 19
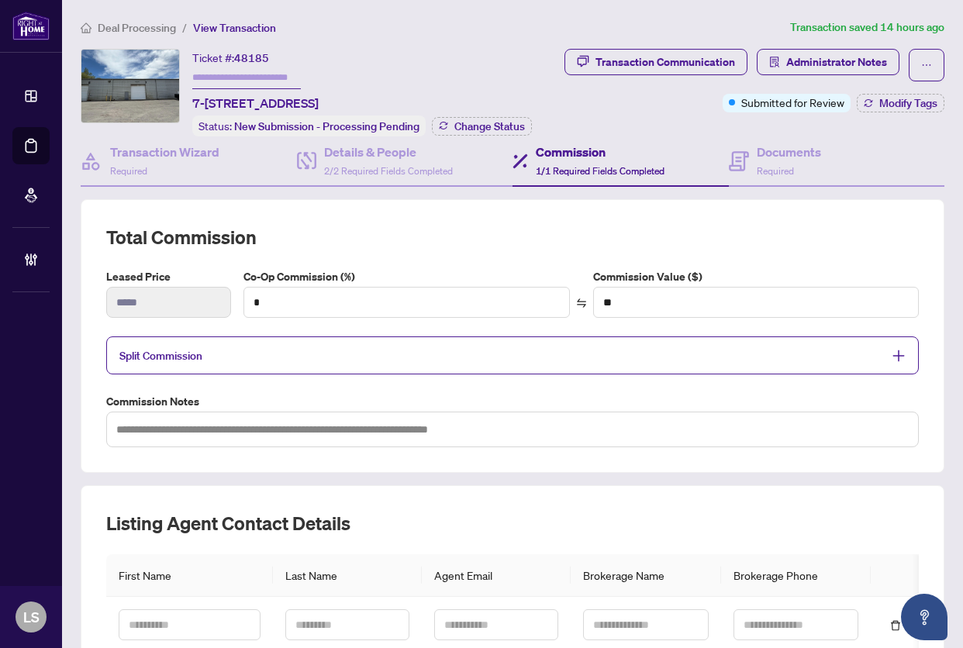
click at [536, 374] on div "Split Commission" at bounding box center [512, 355] width 812 height 38
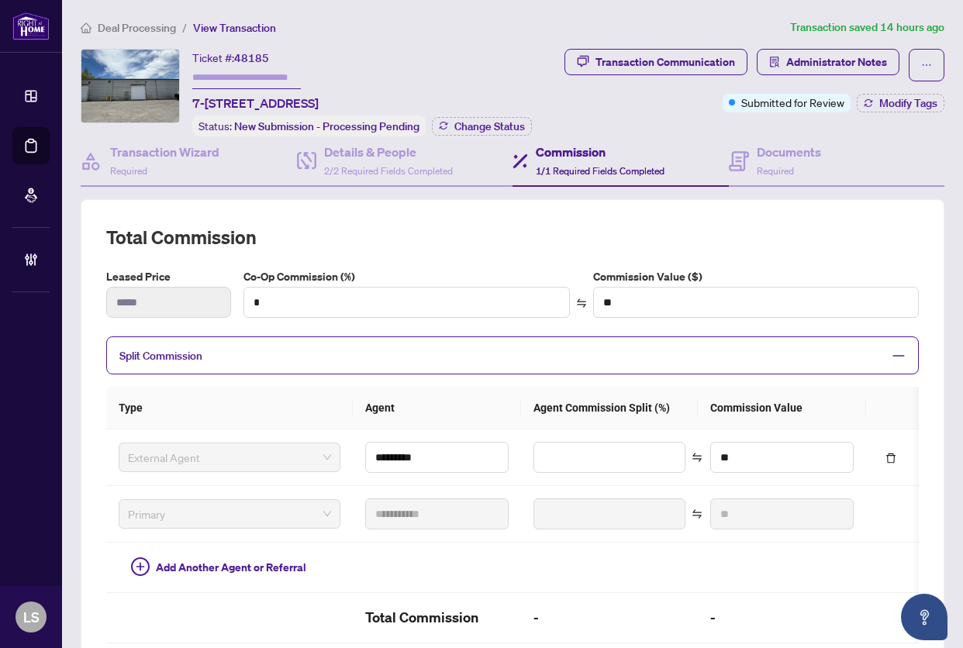
click at [524, 364] on span "Split Commission" at bounding box center [500, 355] width 763 height 18
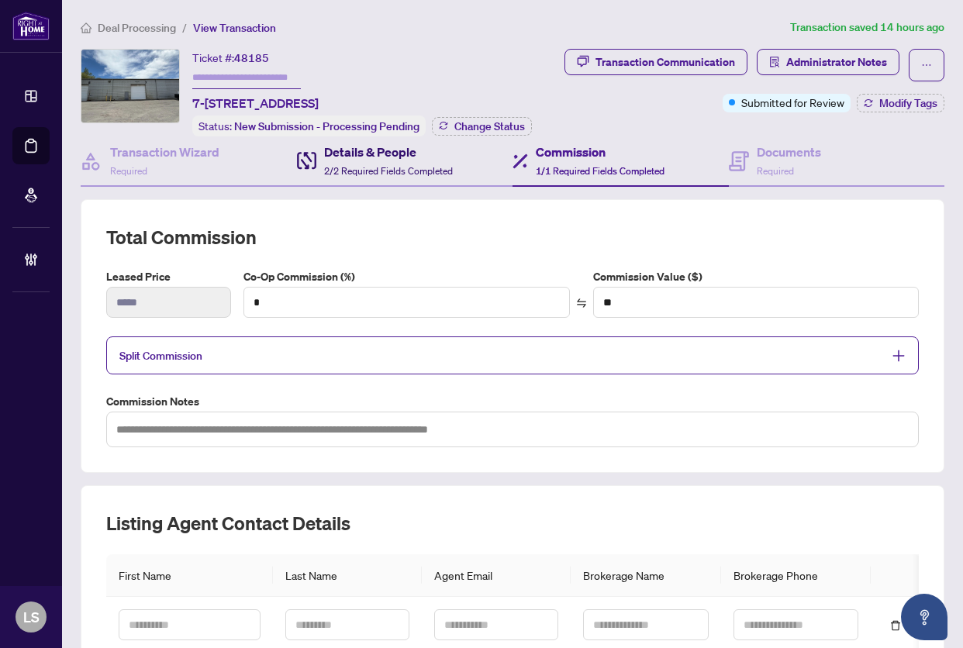
drag, startPoint x: 393, startPoint y: 186, endPoint x: 410, endPoint y: 198, distance: 20.6
click at [394, 177] on span "2/2 Required Fields Completed" at bounding box center [388, 171] width 129 height 12
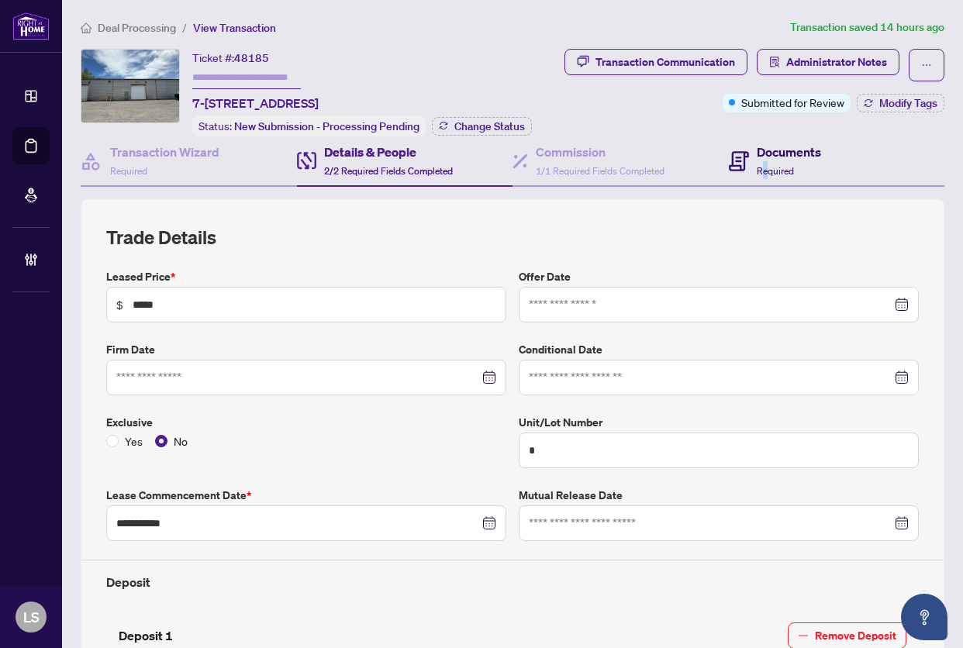
click at [756, 177] on span "Required" at bounding box center [774, 171] width 37 height 12
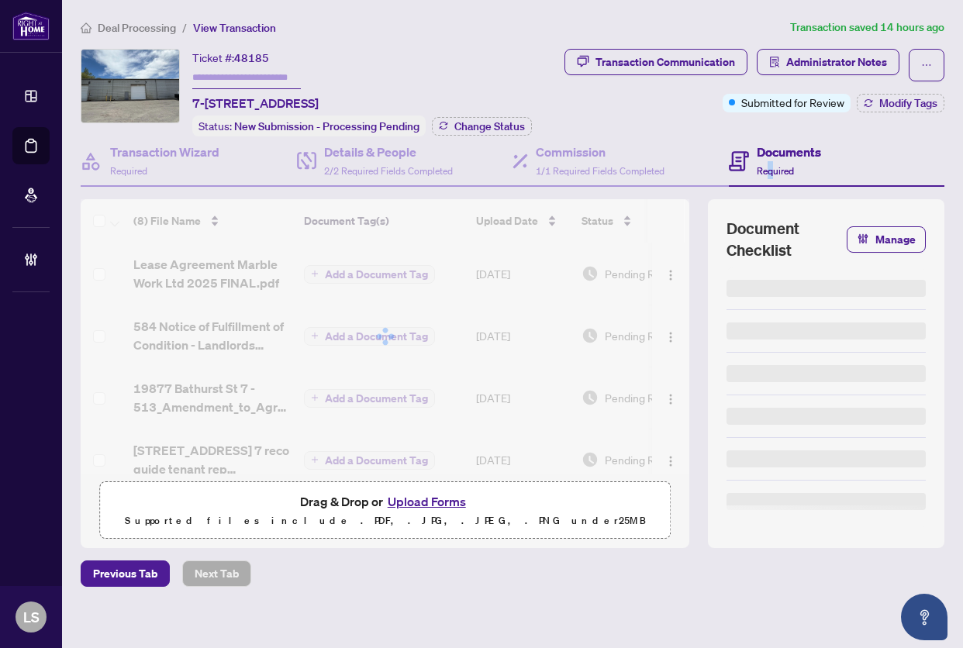
drag, startPoint x: 762, startPoint y: 191, endPoint x: 753, endPoint y: 190, distance: 9.4
click at [757, 177] on span "Required" at bounding box center [774, 171] width 37 height 12
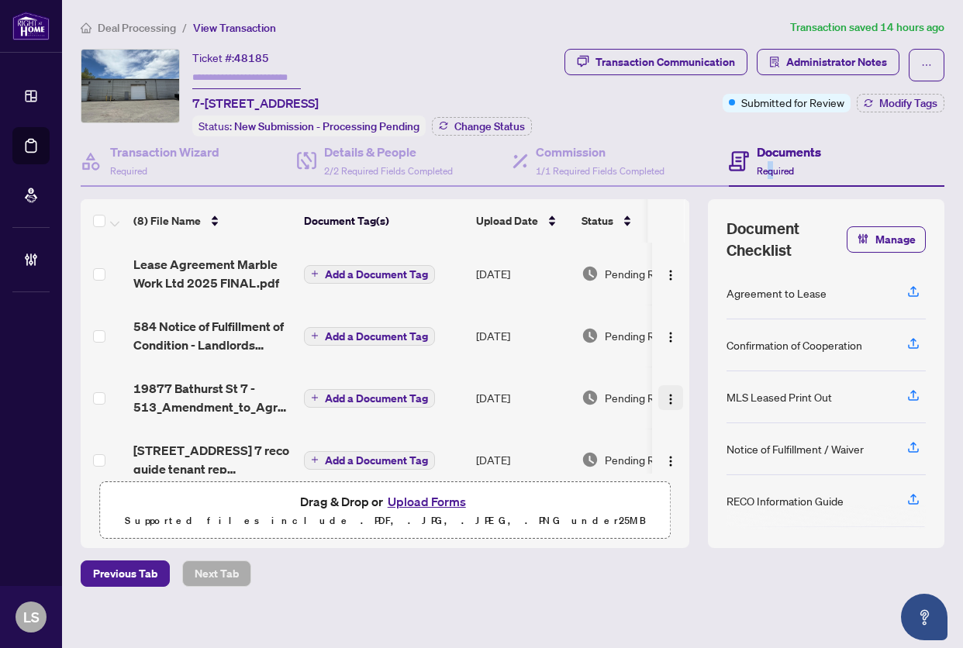
click at [664, 405] on img "button" at bounding box center [670, 399] width 12 height 12
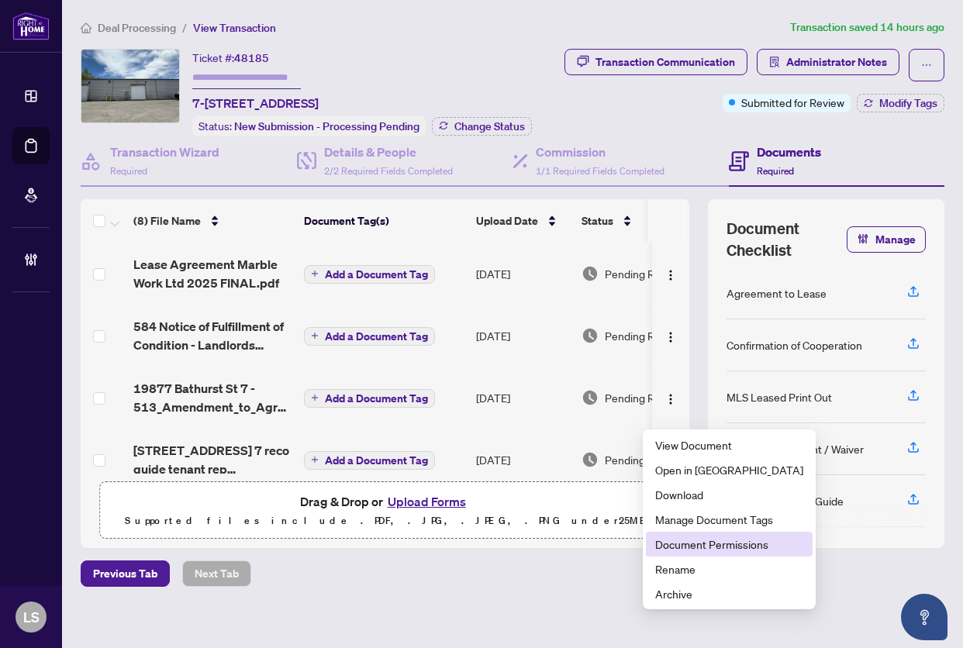
click at [720, 542] on span "Document Permissions" at bounding box center [729, 544] width 148 height 17
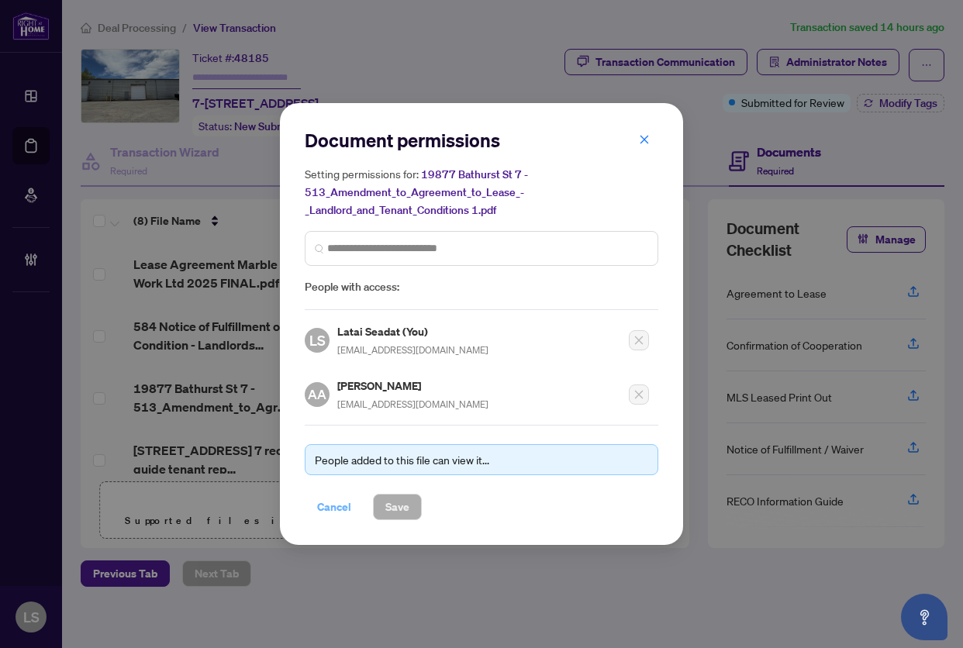
click at [332, 501] on span "Cancel" at bounding box center [334, 506] width 34 height 25
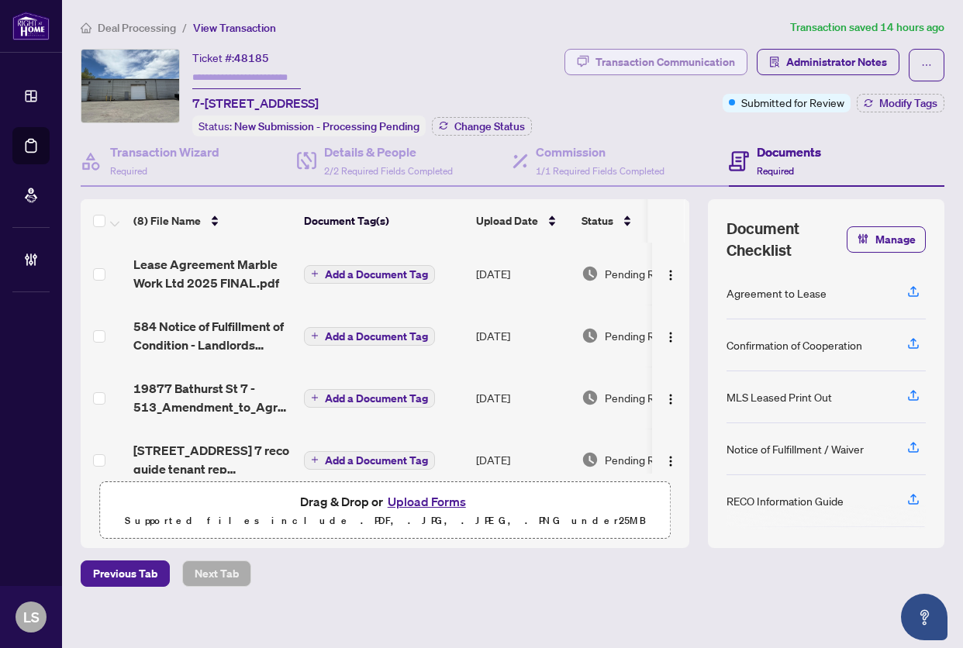
click at [729, 66] on div "Transaction Communication" at bounding box center [664, 62] width 139 height 25
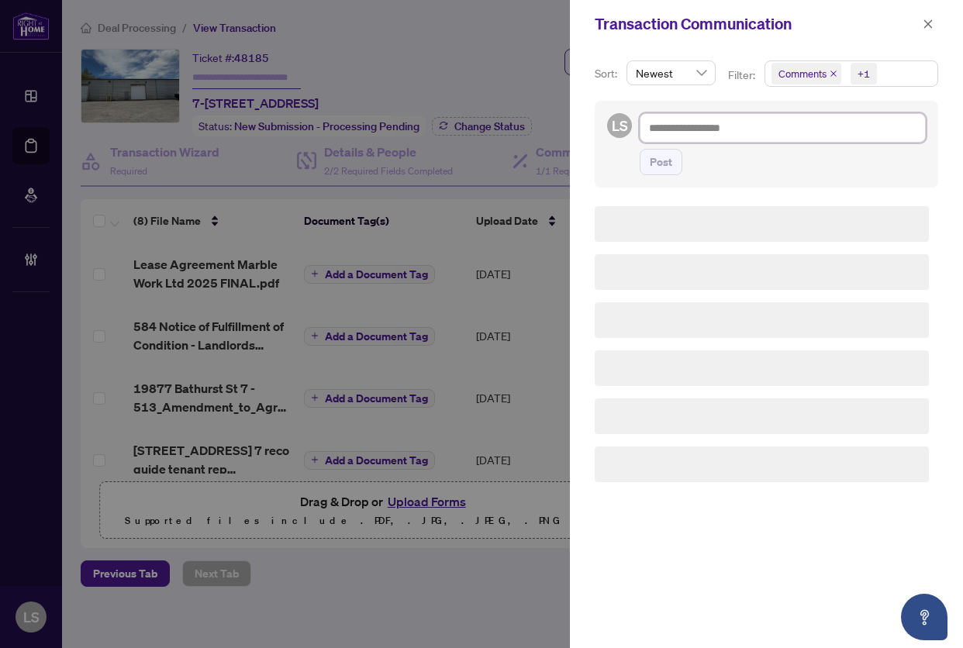
click at [706, 130] on textarea at bounding box center [782, 127] width 286 height 29
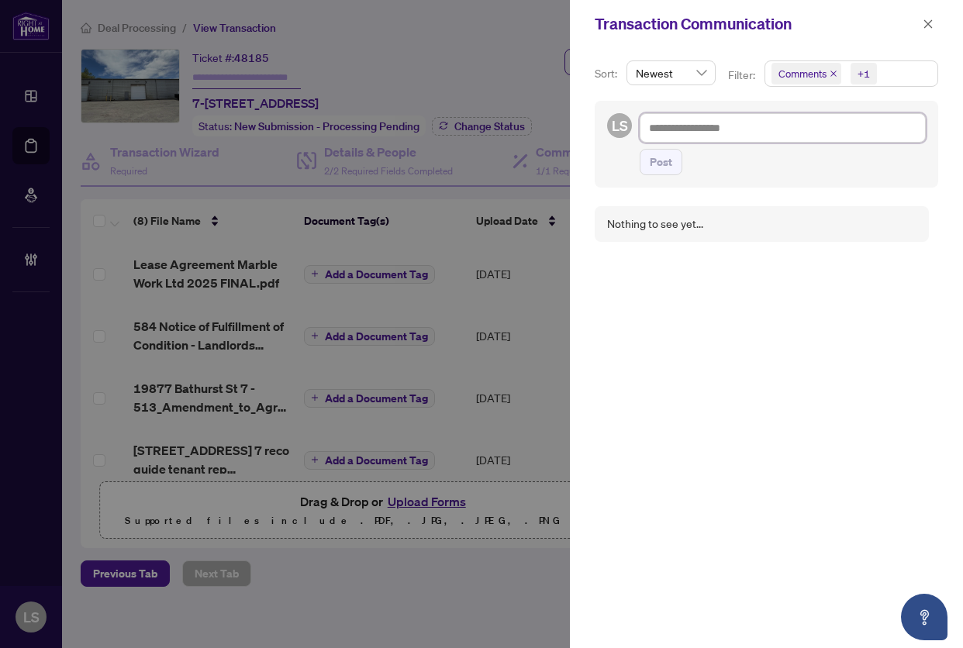
paste textarea "**********"
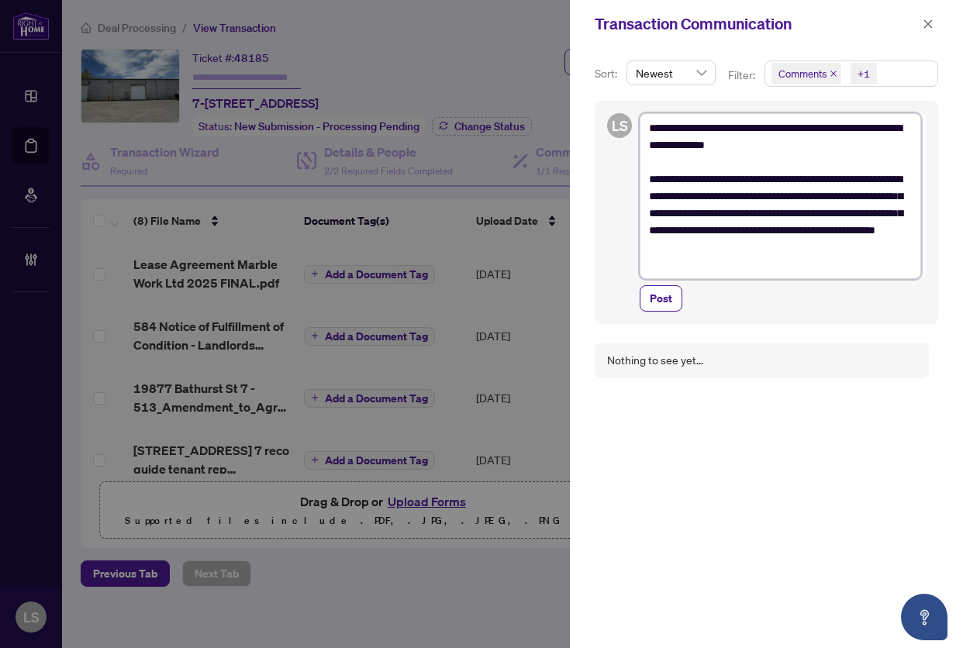
click at [681, 132] on textarea "**********" at bounding box center [779, 196] width 281 height 166
click at [681, 126] on textarea "**********" at bounding box center [779, 196] width 281 height 166
drag, startPoint x: 694, startPoint y: 263, endPoint x: 432, endPoint y: -3, distance: 374.3
click at [432, 0] on html "Dashboard Deal Processing Mortgage Referrals Brokerage Management LS Latai Sead…" at bounding box center [481, 324] width 963 height 648
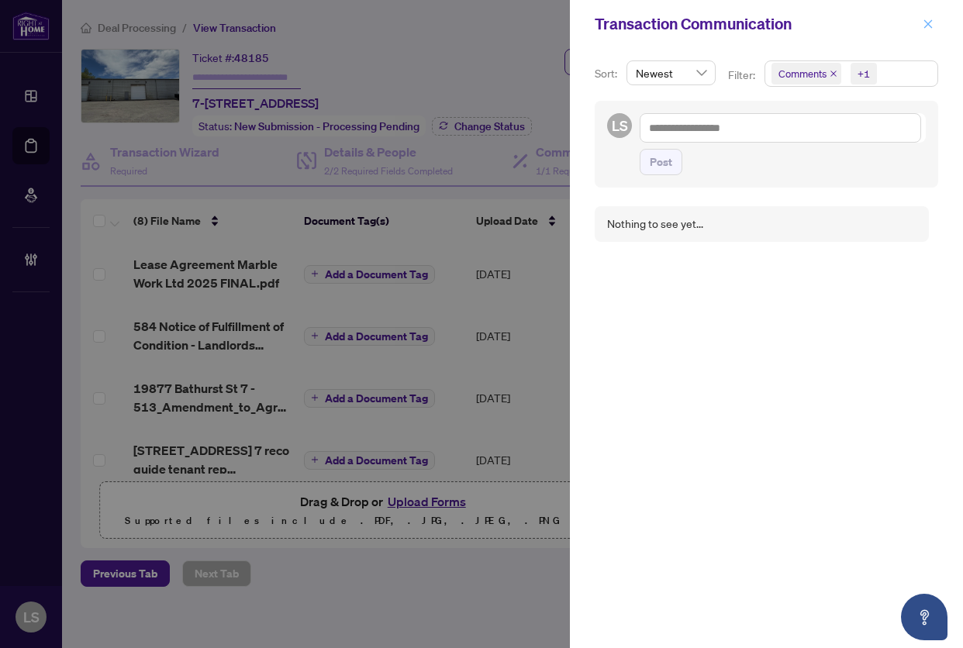
click at [927, 27] on icon "close" at bounding box center [927, 24] width 11 height 11
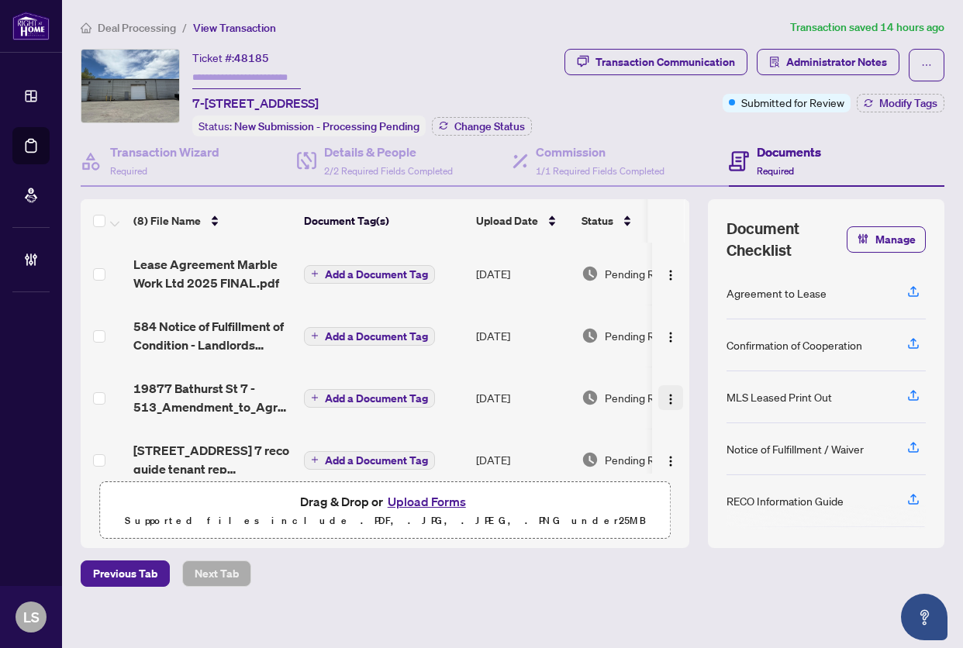
click at [658, 405] on button "button" at bounding box center [670, 397] width 25 height 25
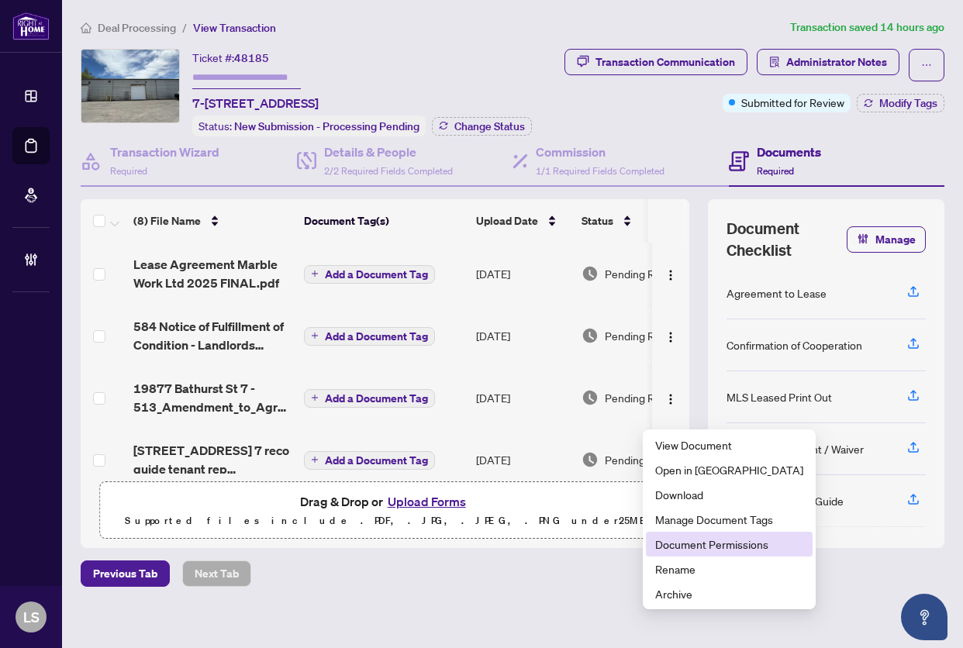
click at [680, 546] on span "Document Permissions" at bounding box center [729, 544] width 148 height 17
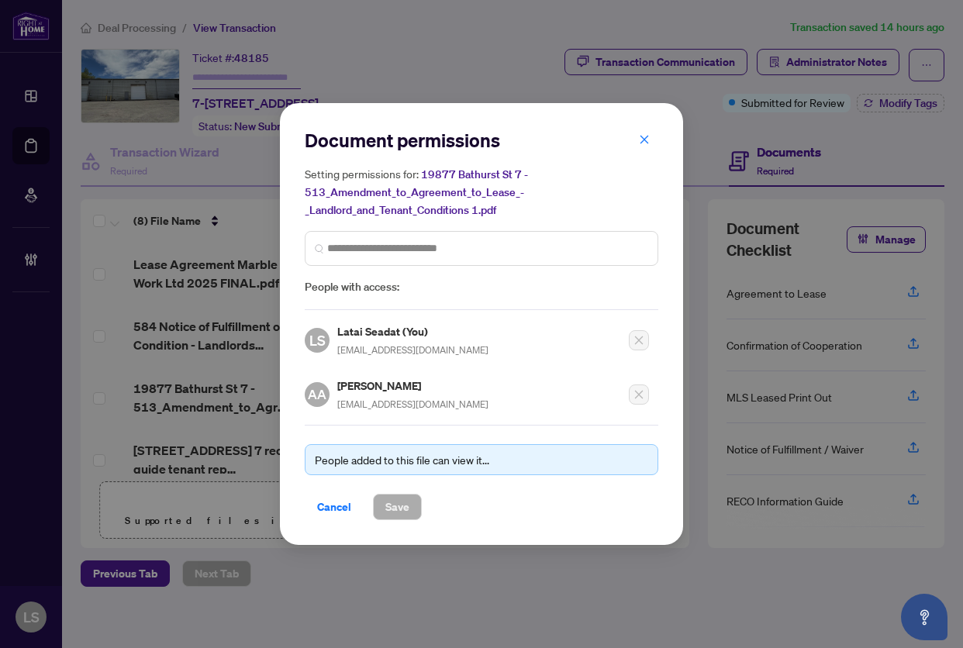
click at [385, 402] on span "ahmadakefi@gmail.com" at bounding box center [412, 404] width 151 height 12
click at [385, 404] on span "ahmadakefi@gmail.com" at bounding box center [412, 404] width 151 height 12
click at [386, 404] on span "ahmadakefi@gmail.com" at bounding box center [412, 404] width 151 height 12
copy div "ahmadakefi@gmail.com"
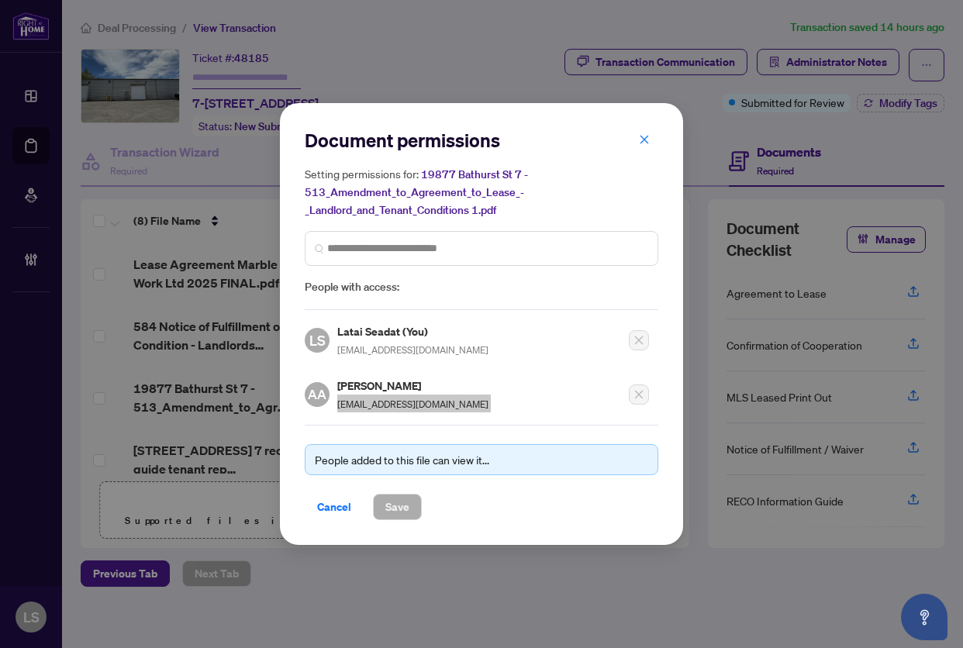
click at [338, 506] on span "Cancel" at bounding box center [334, 506] width 34 height 25
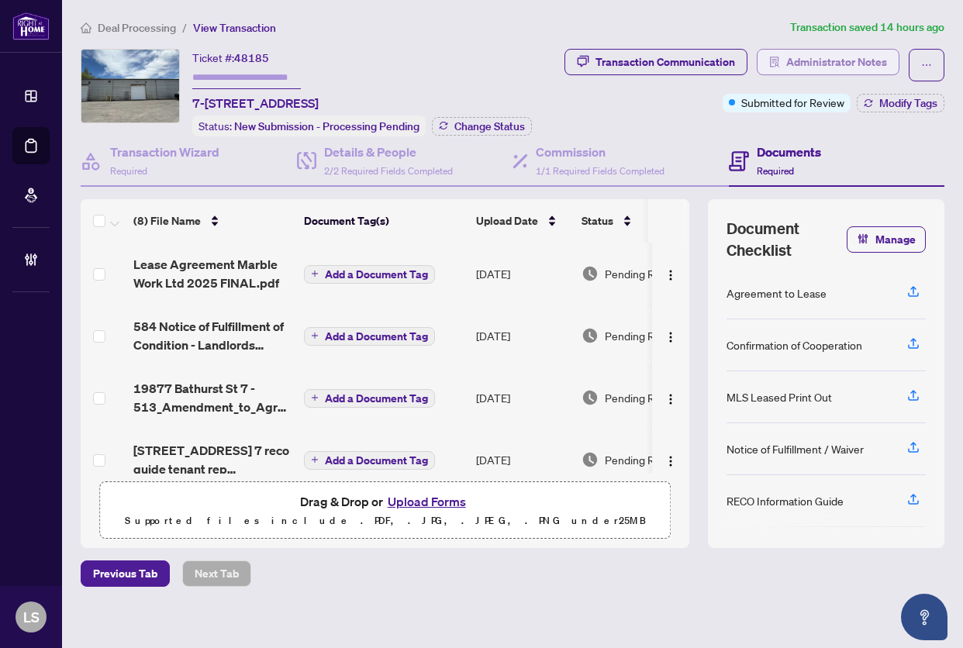
click at [856, 61] on span "Administrator Notes" at bounding box center [836, 62] width 101 height 25
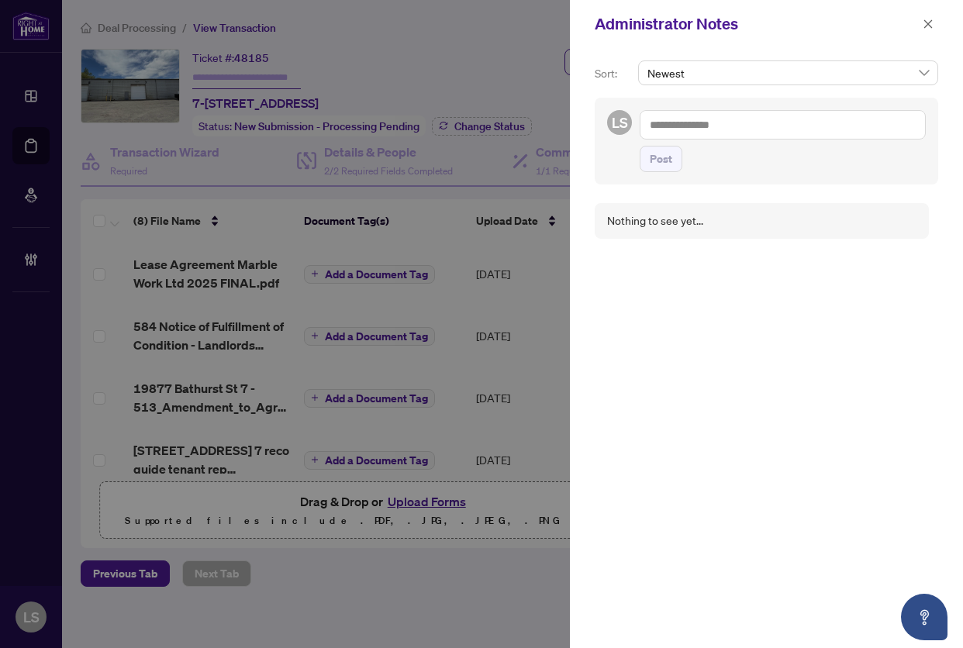
drag, startPoint x: 680, startPoint y: 132, endPoint x: 889, endPoint y: 160, distance: 210.4
click at [684, 132] on textarea at bounding box center [782, 124] width 286 height 29
click at [663, 157] on span "Post" at bounding box center [660, 158] width 22 height 25
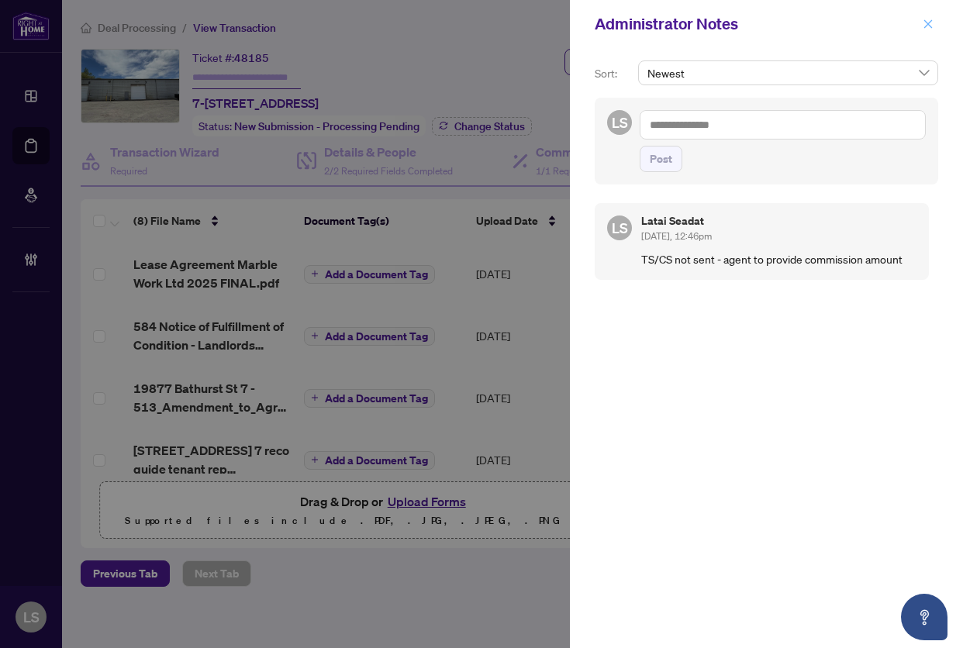
click at [931, 26] on icon "close" at bounding box center [927, 24] width 11 height 11
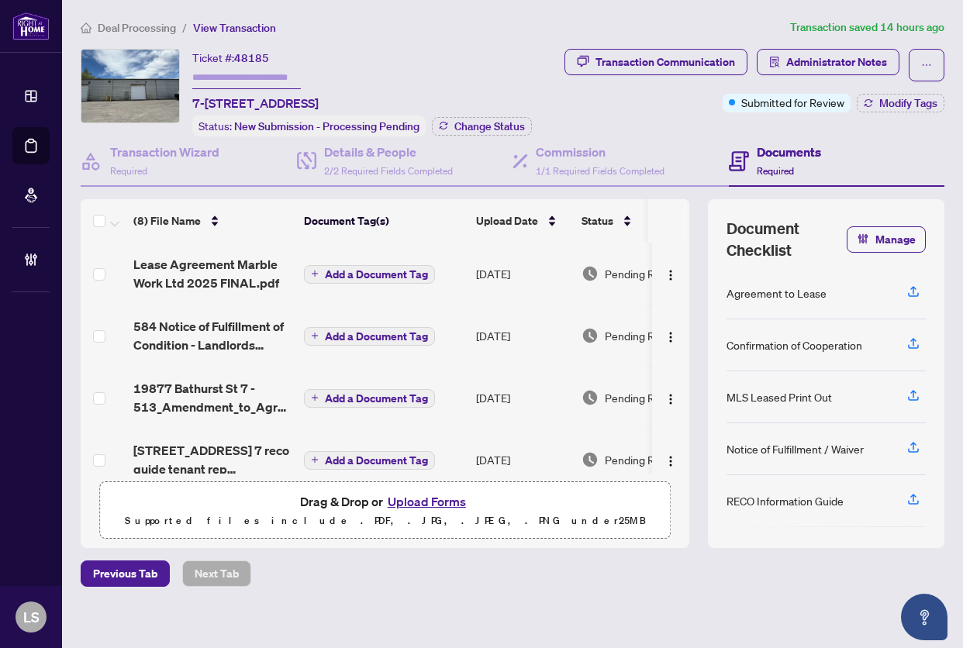
click at [248, 55] on span "48185" at bounding box center [251, 58] width 35 height 14
copy span "48185"
click at [875, 252] on span "Manage" at bounding box center [895, 239] width 40 height 25
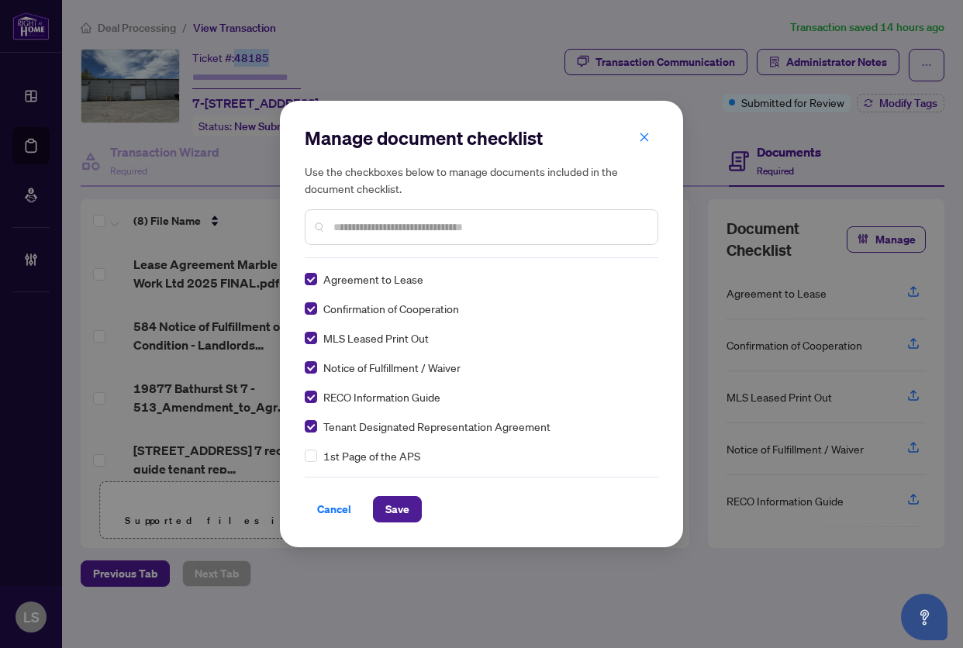
click at [382, 234] on input "text" at bounding box center [489, 227] width 312 height 17
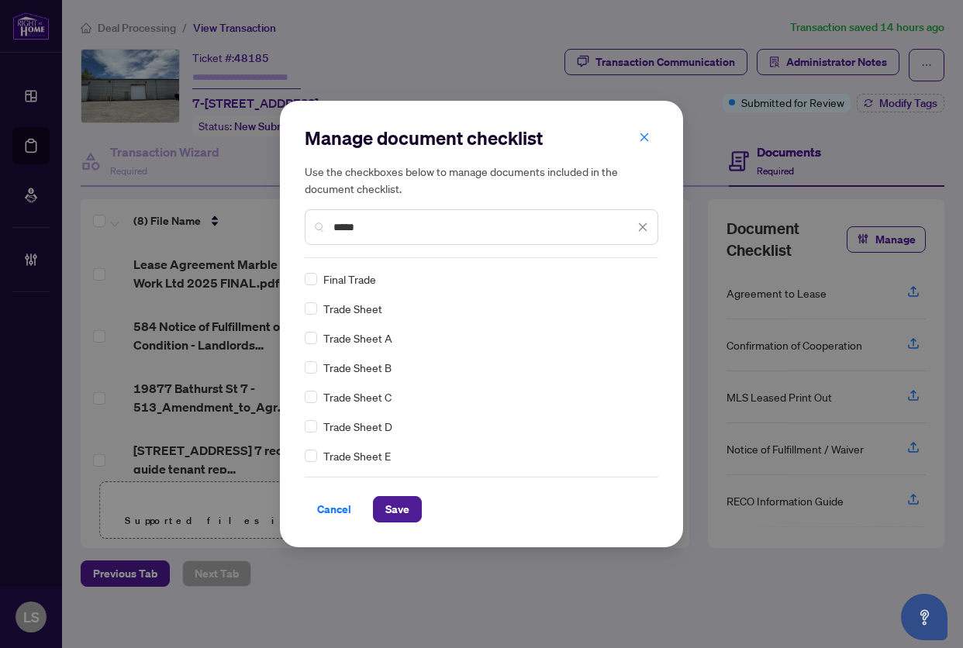
click at [303, 305] on div "Manage document checklist Use the checkboxes below to manage documents included…" at bounding box center [481, 324] width 403 height 446
drag, startPoint x: 381, startPoint y: 230, endPoint x: 209, endPoint y: 229, distance: 171.3
click at [215, 229] on div "Manage document checklist Use the checkboxes below to manage documents included…" at bounding box center [481, 324] width 963 height 648
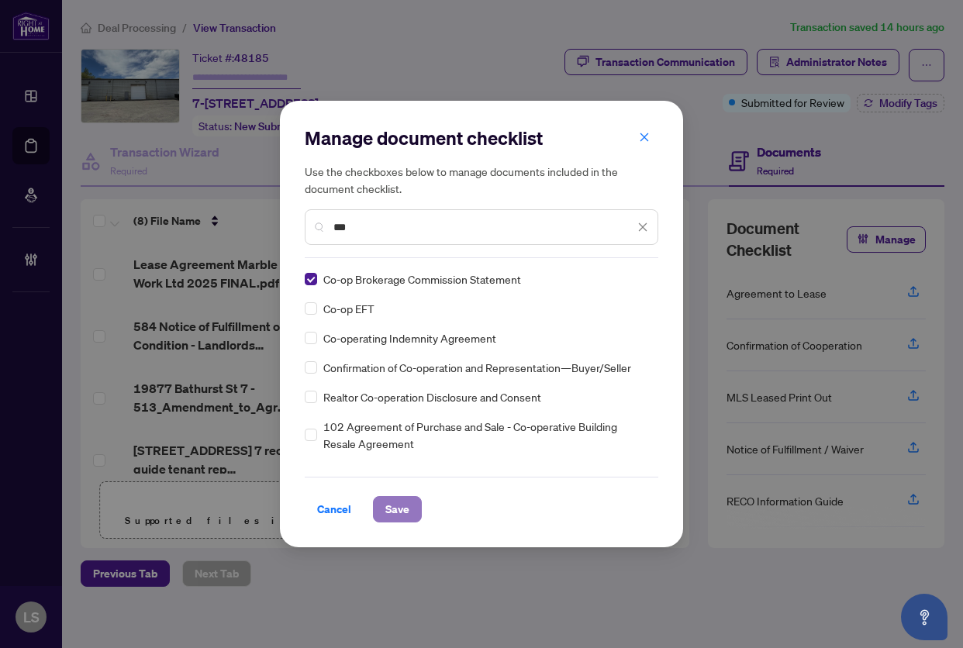
click at [394, 505] on span "Save" at bounding box center [397, 509] width 24 height 25
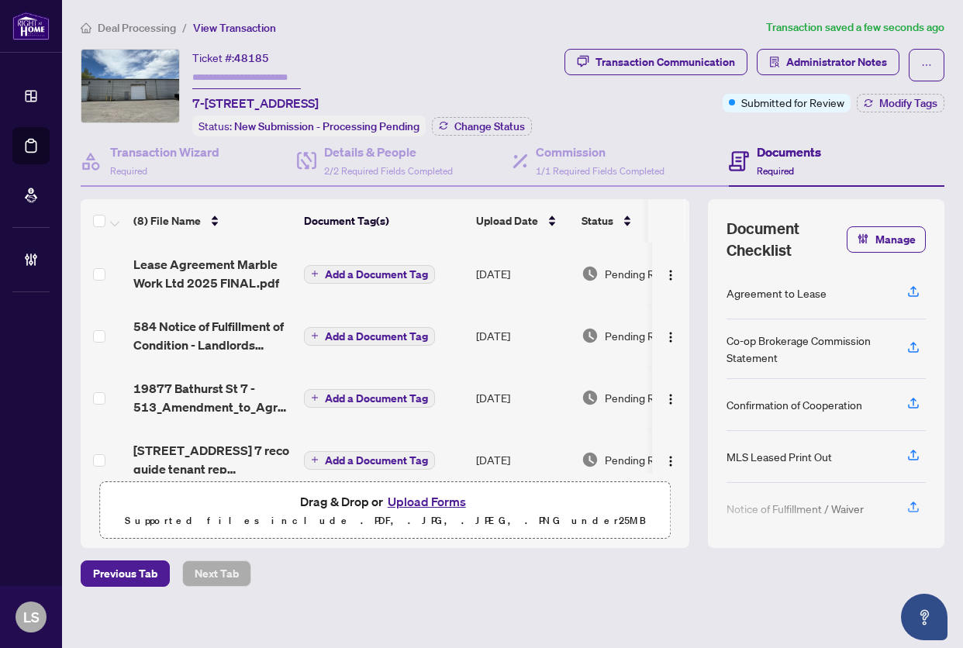
click at [856, 252] on span "button" at bounding box center [862, 239] width 12 height 25
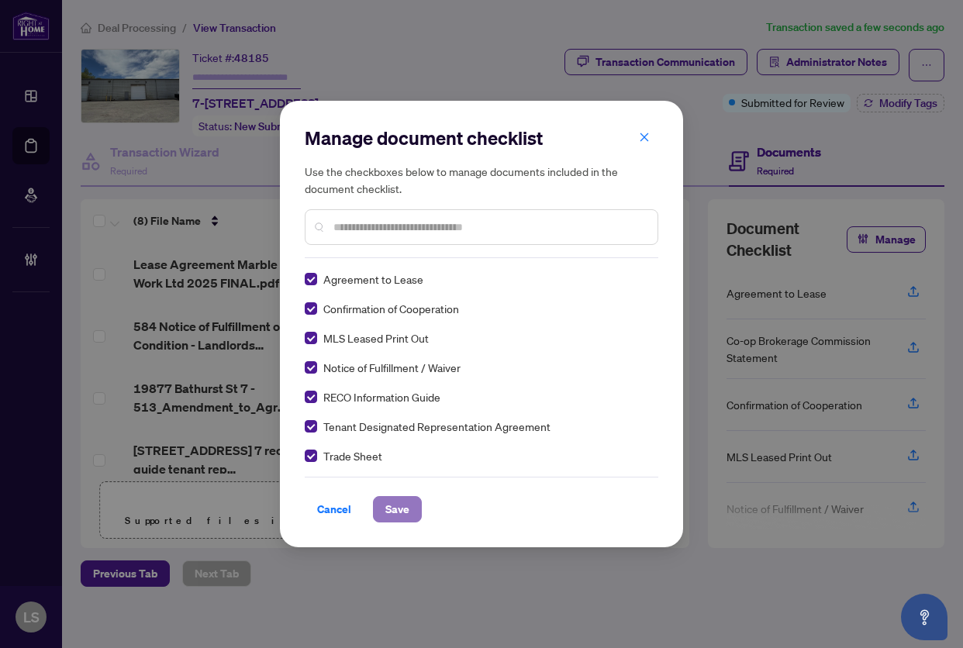
click at [390, 509] on span "Save" at bounding box center [397, 509] width 24 height 25
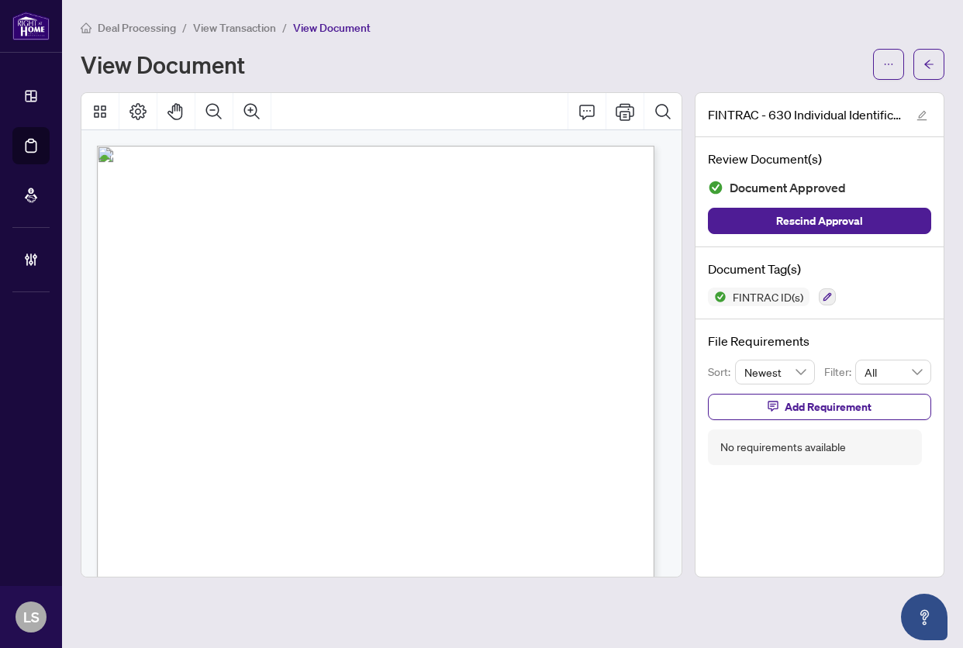
click at [381, 302] on div "Individual Identification Information Record Form 630 for use in the Province o…" at bounding box center [424, 569] width 655 height 847
click at [230, 29] on span "View Transaction" at bounding box center [234, 28] width 83 height 14
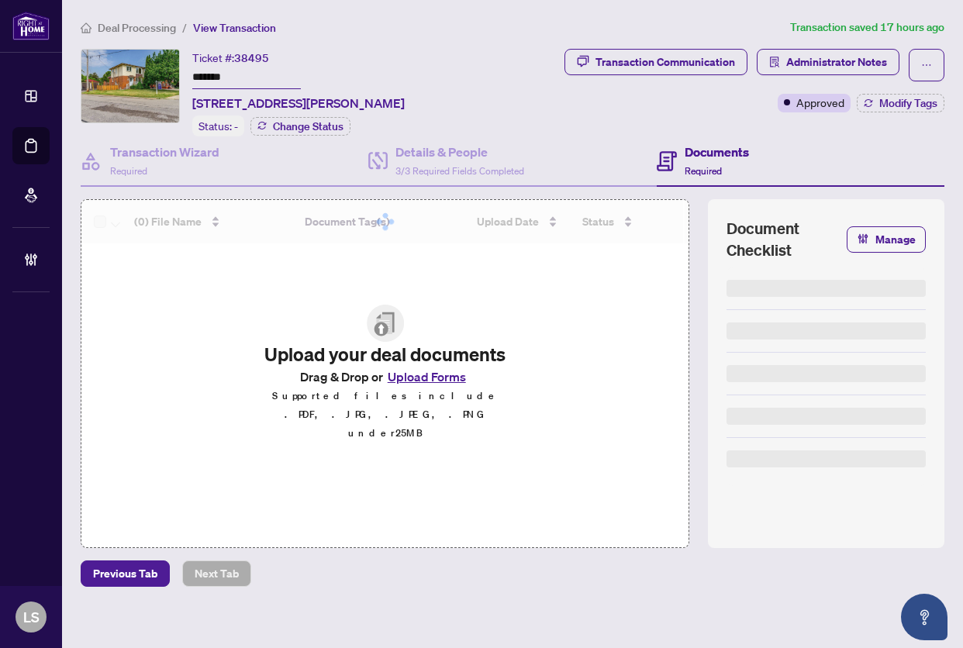
type input "*******"
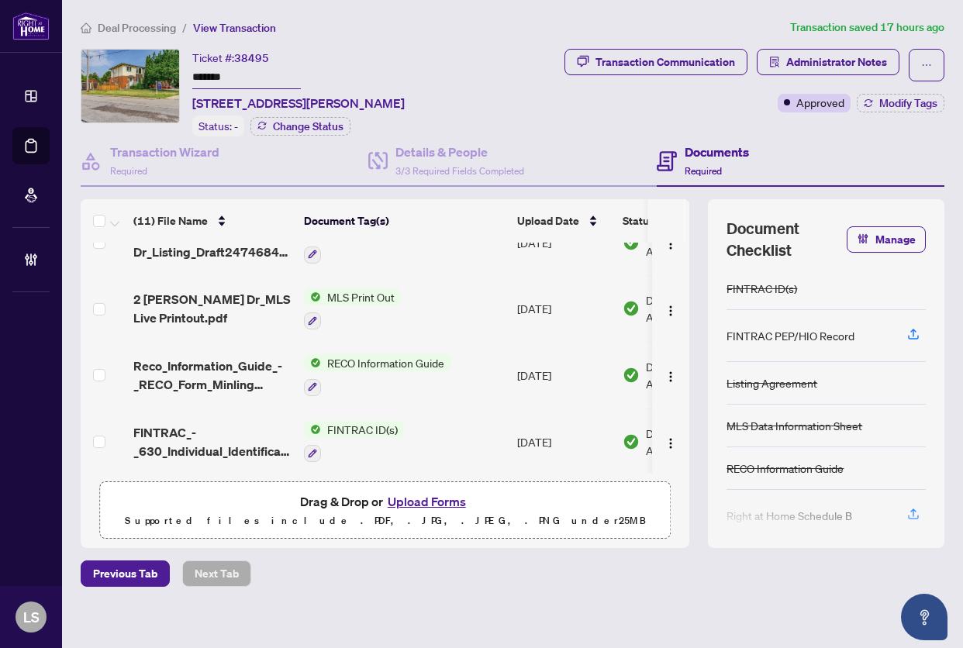
scroll to position [387, 0]
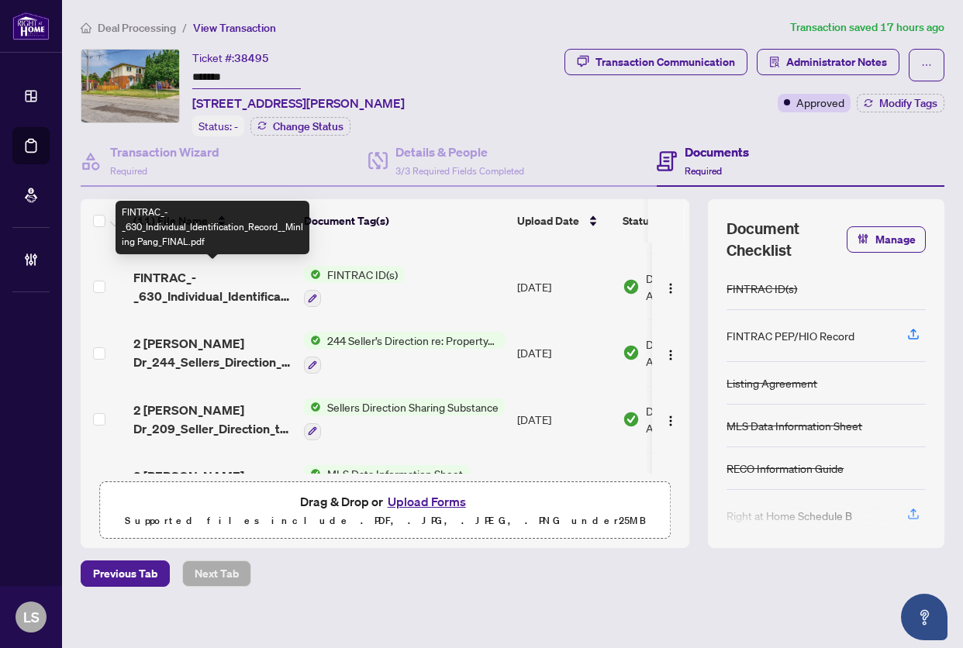
click at [235, 285] on span "FINTRAC_-_630_Individual_Identification_Record__Minling Pang_FINAL.pdf" at bounding box center [212, 286] width 158 height 37
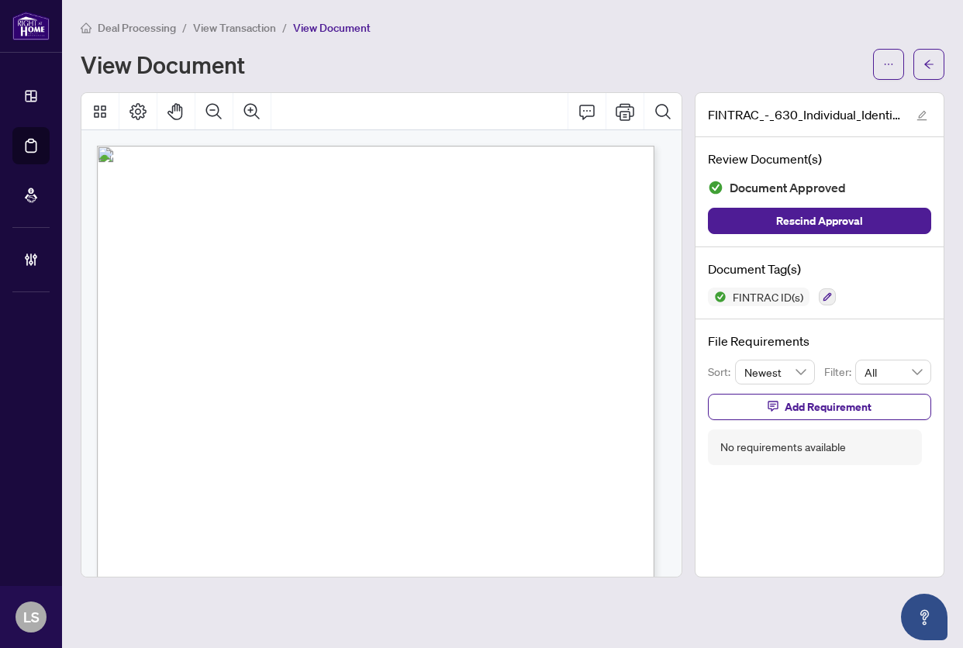
click at [264, 350] on span "A. Verification of Individual" at bounding box center [199, 348] width 129 height 15
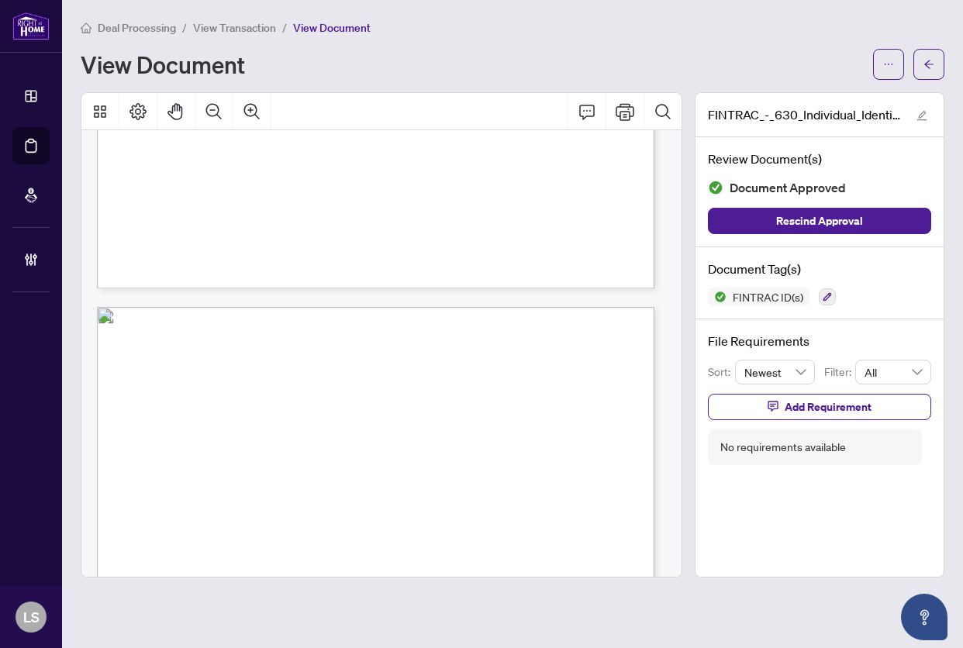
scroll to position [2170, 0]
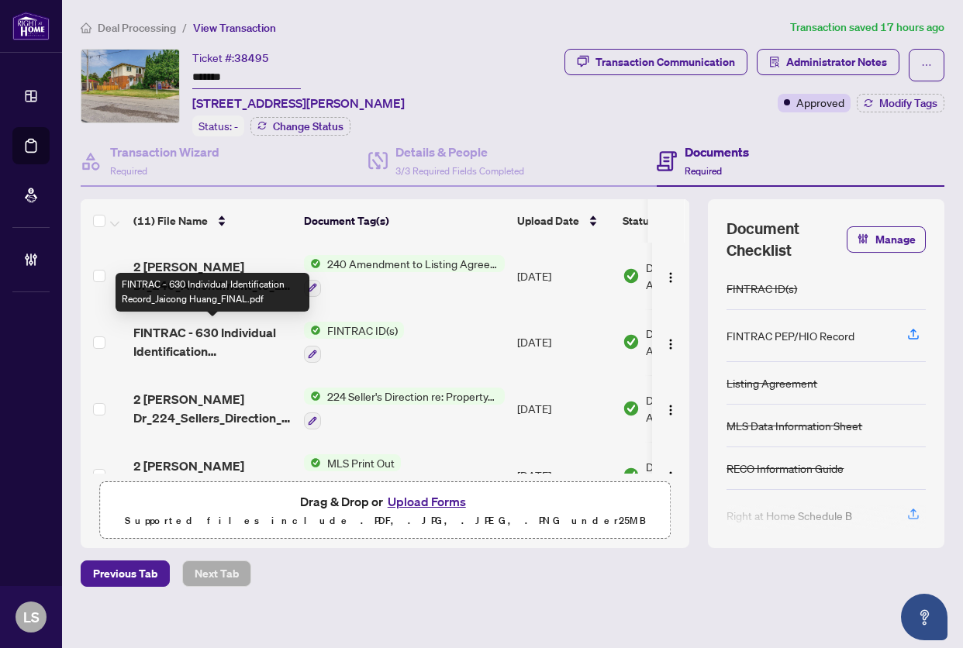
click at [236, 339] on span "FINTRAC - 630 Individual Identification Record_Jaicong Huang_FINAL.pdf" at bounding box center [212, 341] width 158 height 37
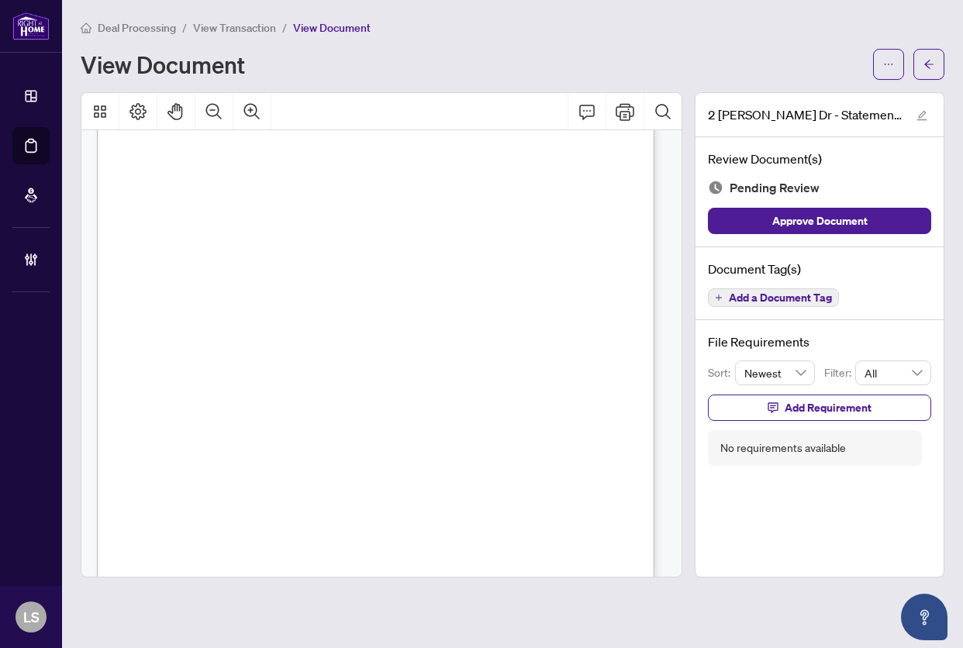
scroll to position [310, 0]
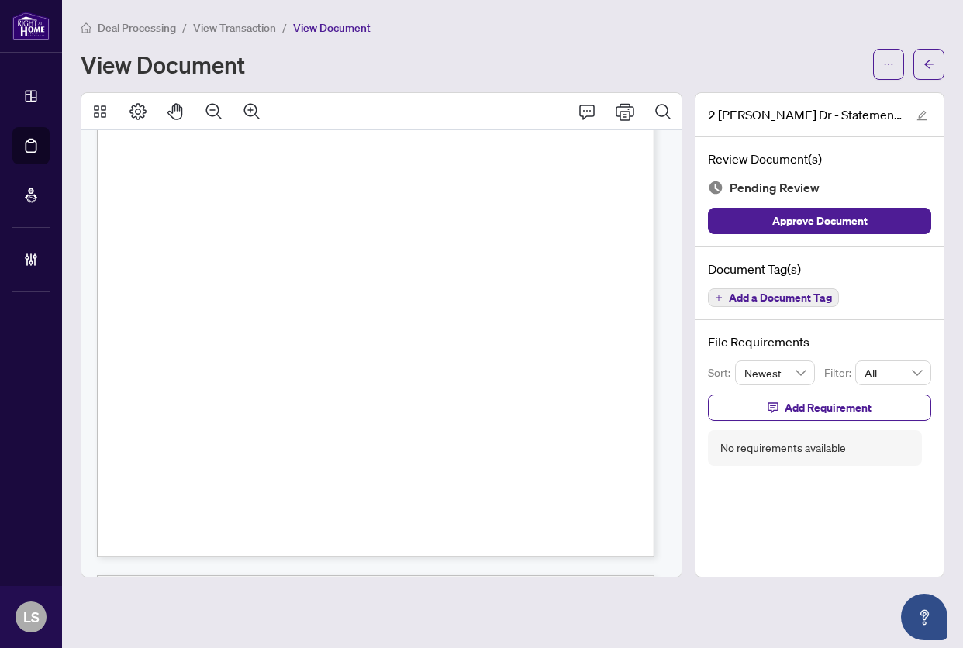
click at [753, 294] on span "Add a Document Tag" at bounding box center [779, 297] width 103 height 11
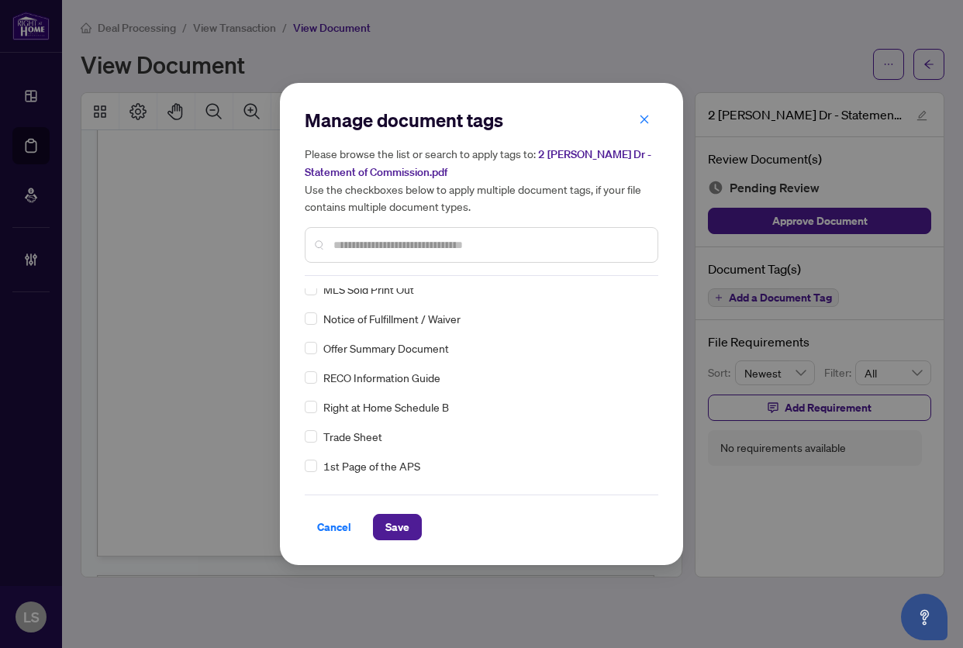
scroll to position [0, 0]
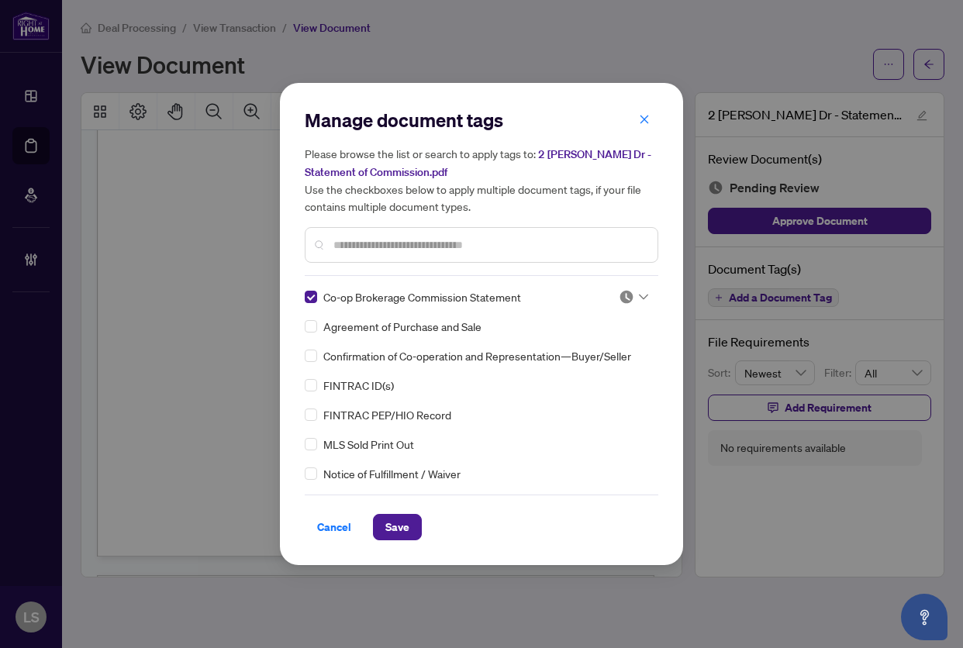
click at [412, 240] on input "text" at bounding box center [489, 244] width 312 height 17
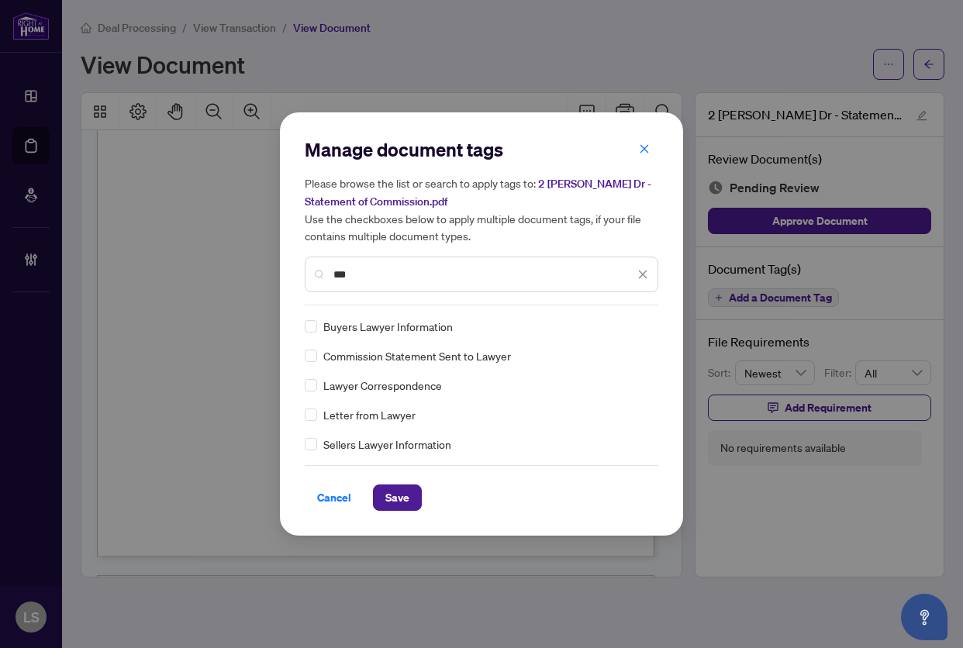
type input "***"
click at [639, 321] on div at bounding box center [632, 326] width 29 height 15
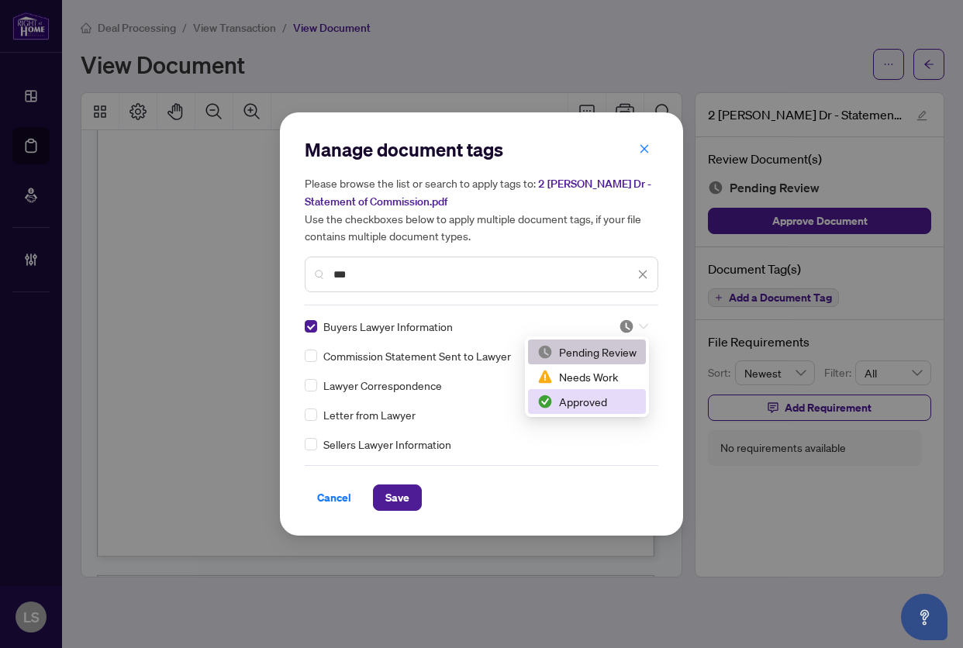
click at [601, 405] on div "Approved" at bounding box center [586, 401] width 99 height 17
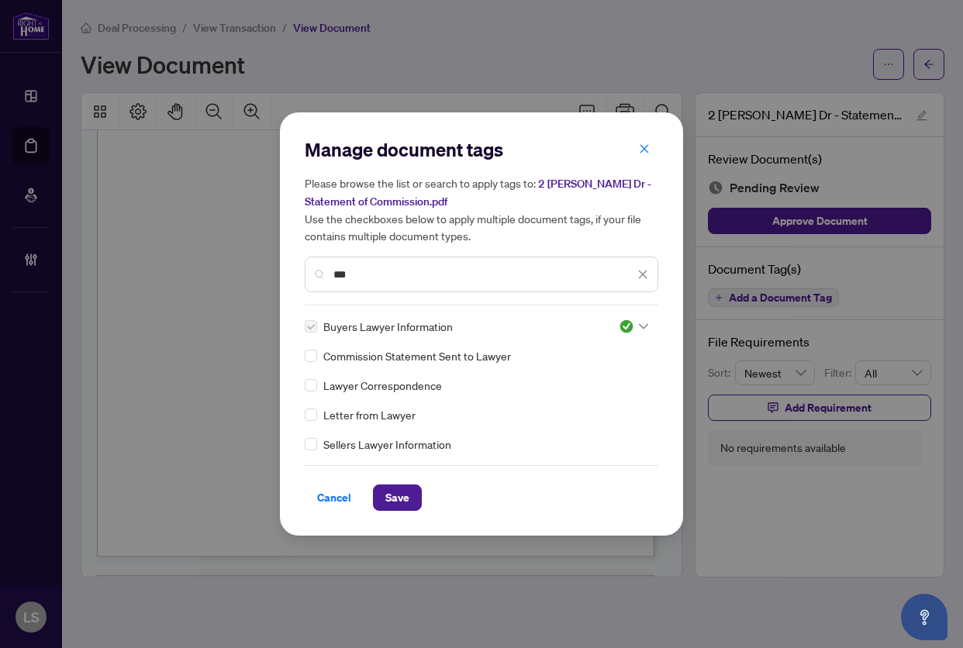
click at [646, 272] on icon "close" at bounding box center [642, 274] width 11 height 11
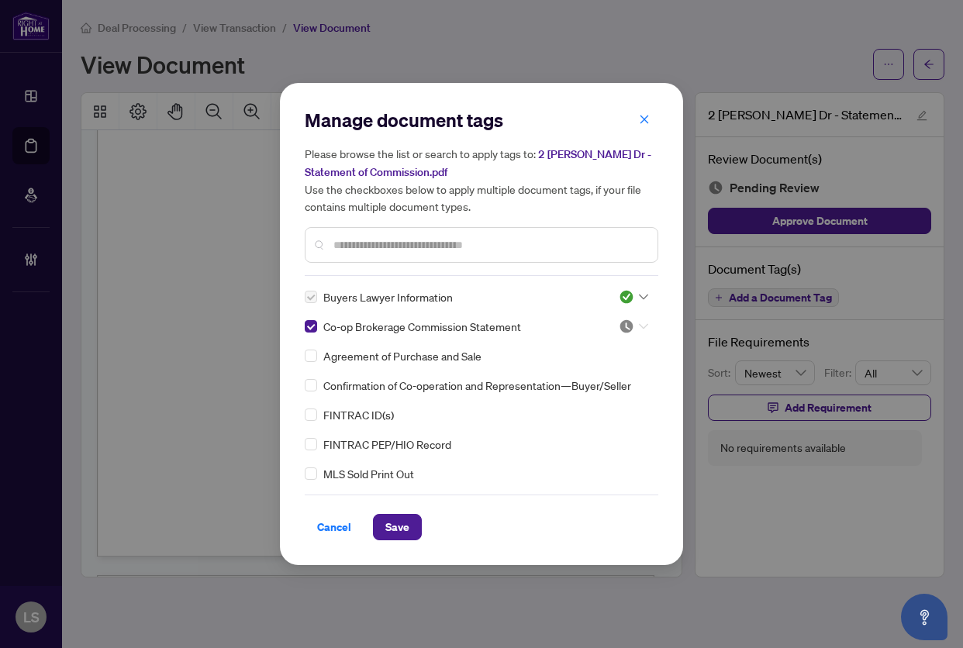
click at [618, 325] on img at bounding box center [625, 326] width 15 height 15
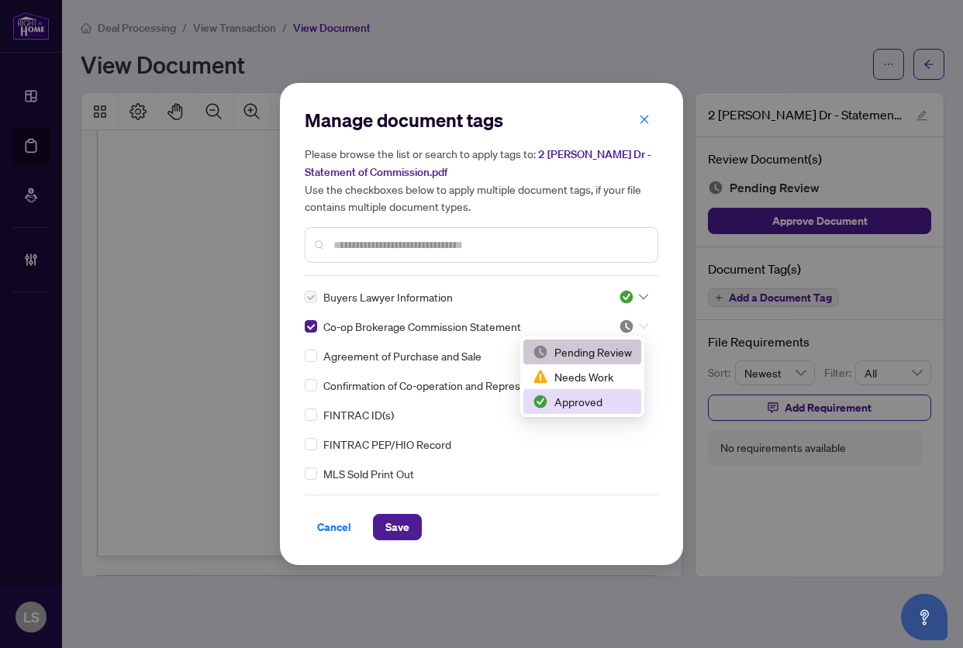
click at [574, 401] on div "Approved" at bounding box center [581, 401] width 99 height 17
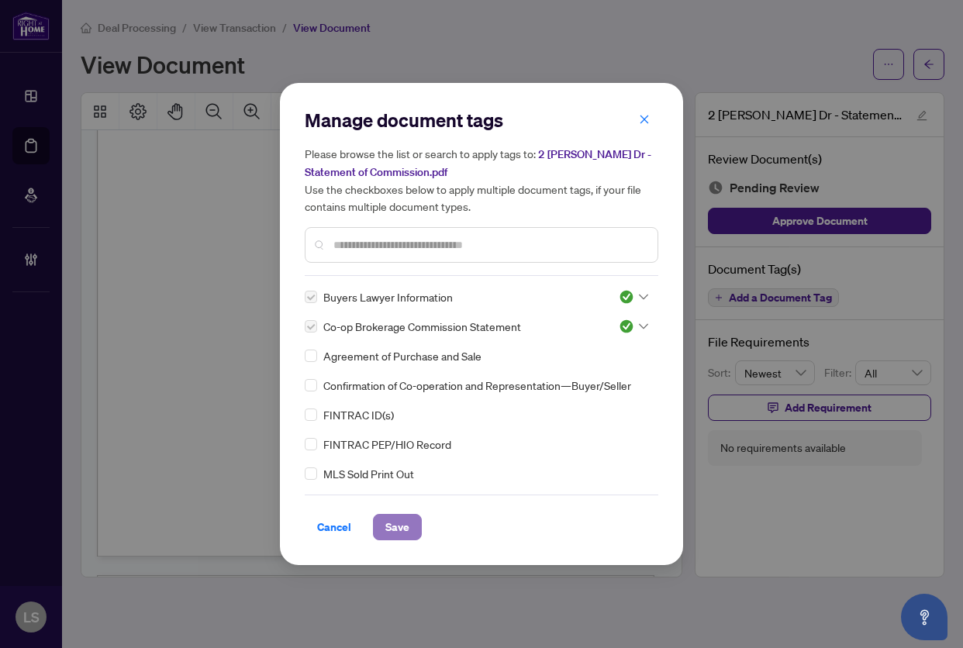
click at [397, 529] on span "Save" at bounding box center [397, 527] width 24 height 25
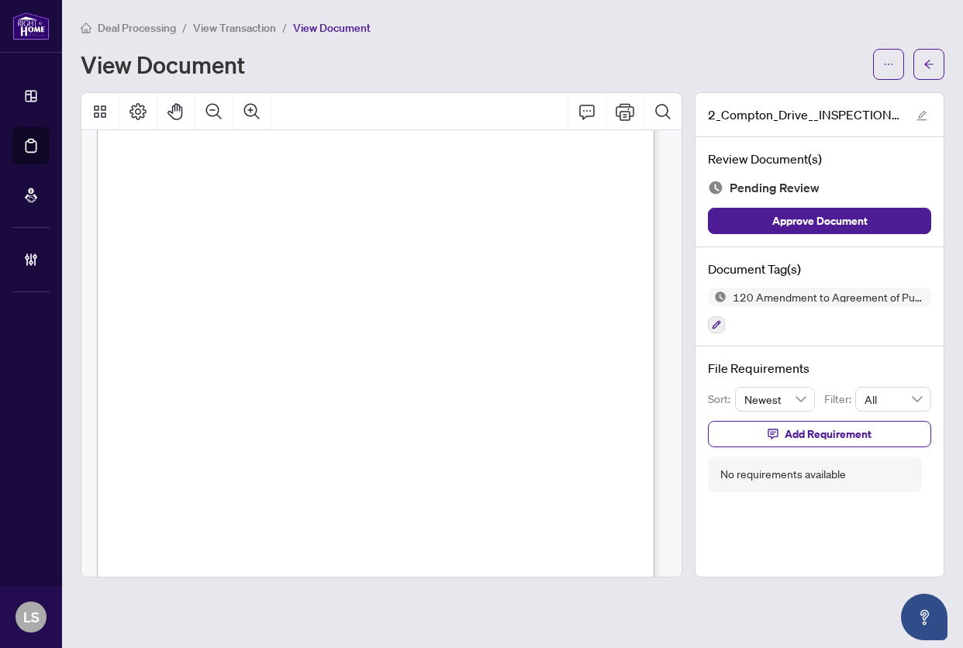
scroll to position [1784, 0]
click at [715, 320] on icon "button" at bounding box center [715, 324] width 9 height 9
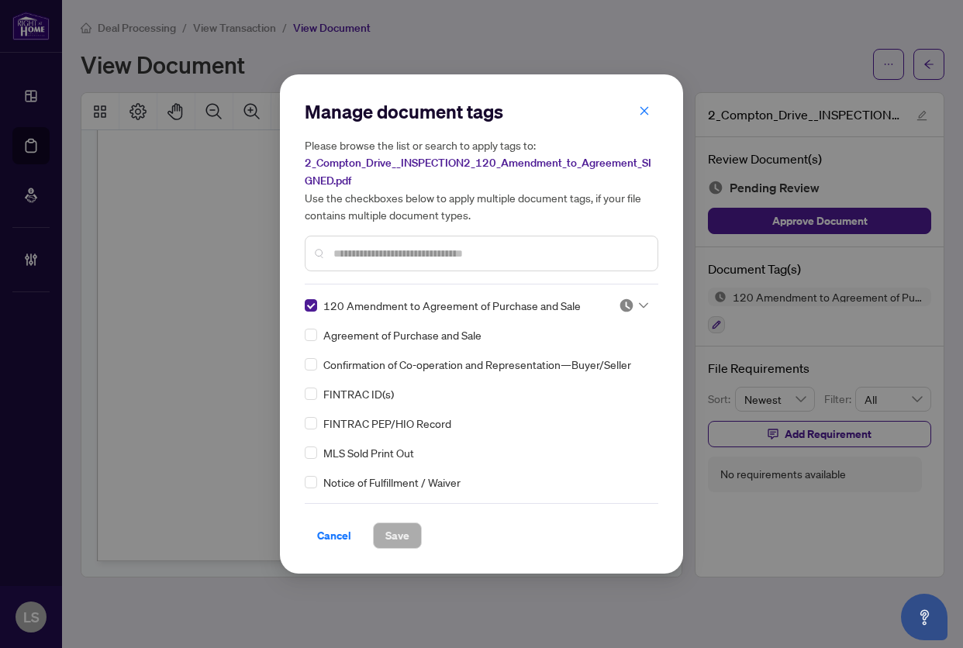
click at [362, 245] on input "text" at bounding box center [489, 253] width 312 height 17
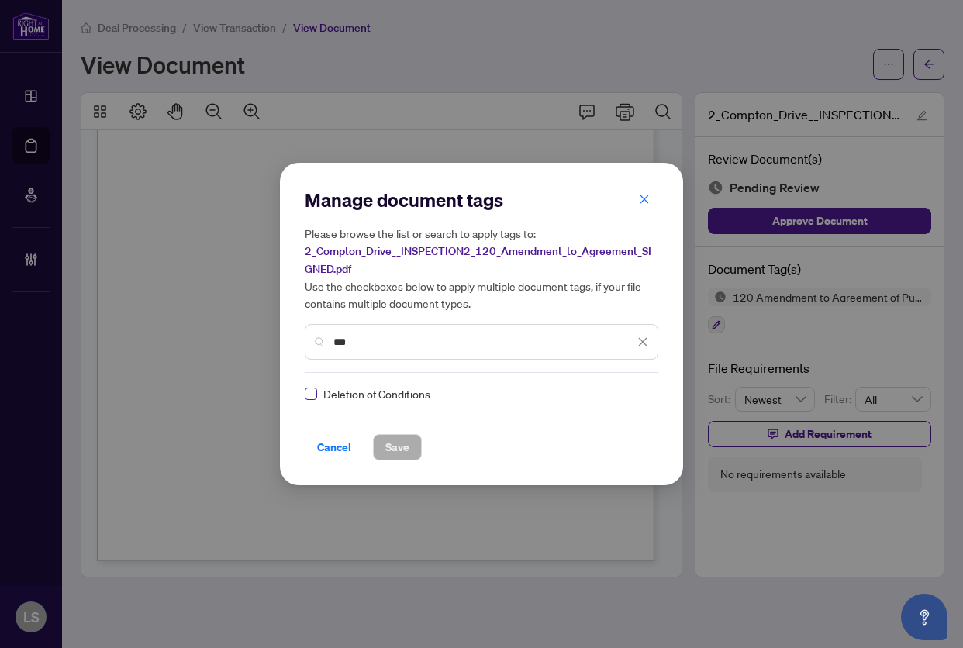
type input "***"
click at [308, 387] on label at bounding box center [311, 393] width 12 height 17
click at [639, 391] on icon at bounding box center [643, 394] width 9 height 6
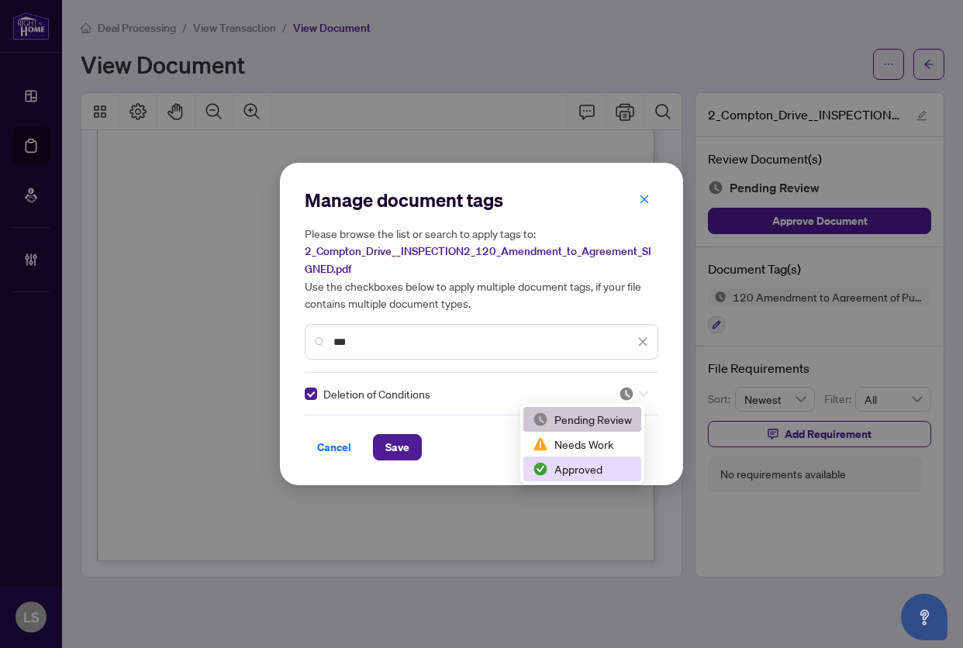
click at [593, 467] on div "Approved" at bounding box center [581, 468] width 99 height 17
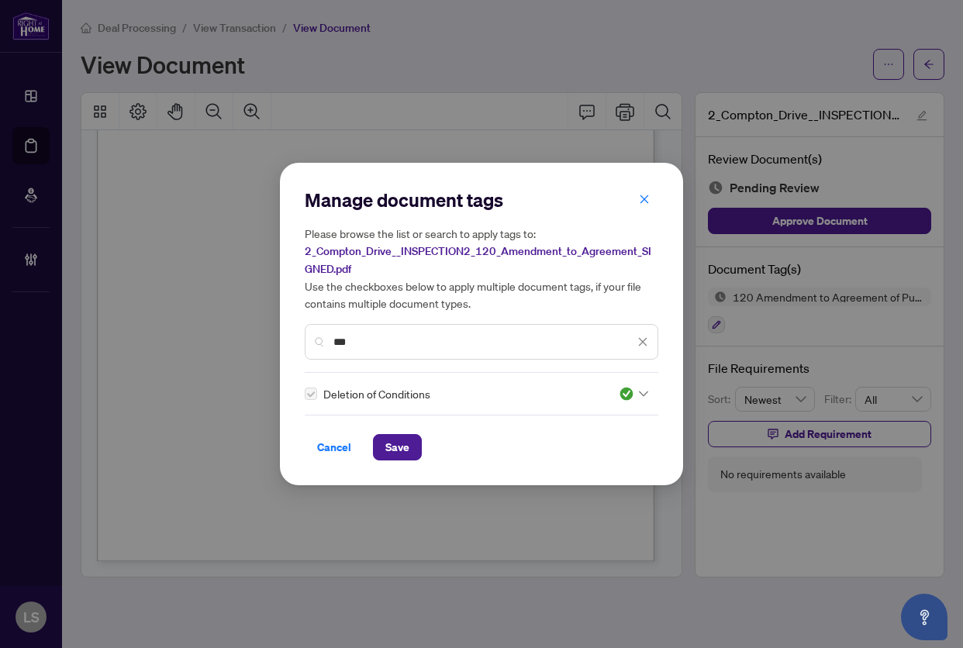
click at [642, 337] on icon "close" at bounding box center [642, 341] width 11 height 11
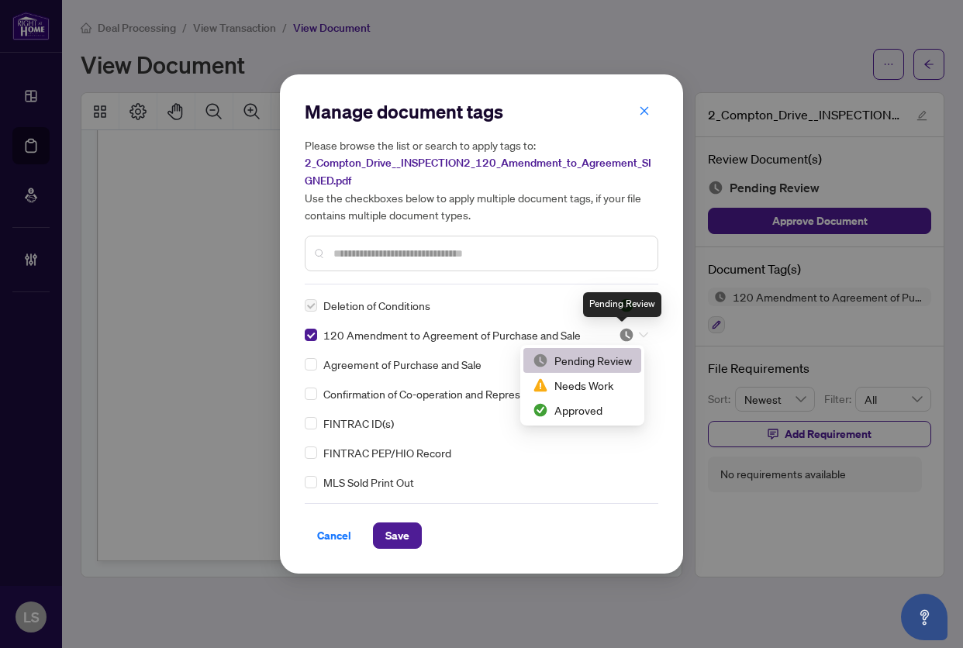
click at [622, 330] on img at bounding box center [625, 334] width 15 height 15
click at [588, 408] on div "Approved" at bounding box center [581, 409] width 99 height 17
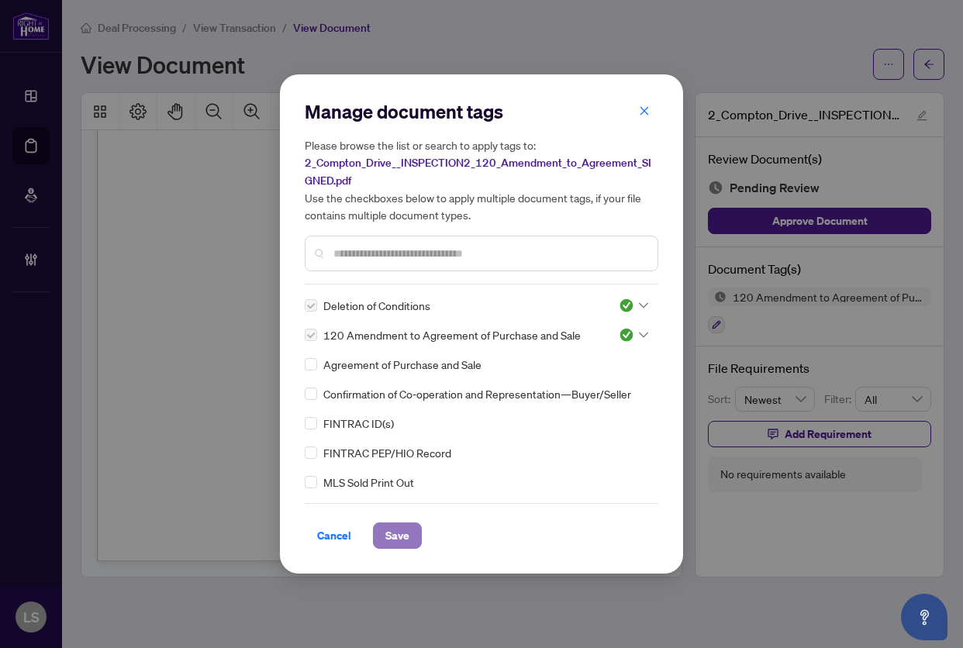
click at [405, 532] on span "Save" at bounding box center [397, 535] width 24 height 25
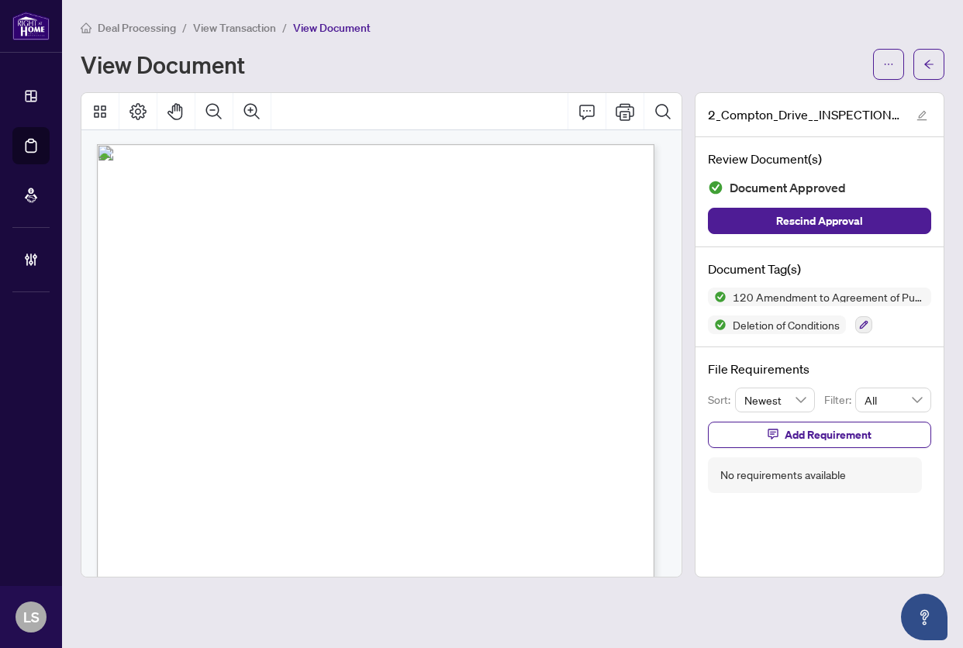
scroll to position [0, 0]
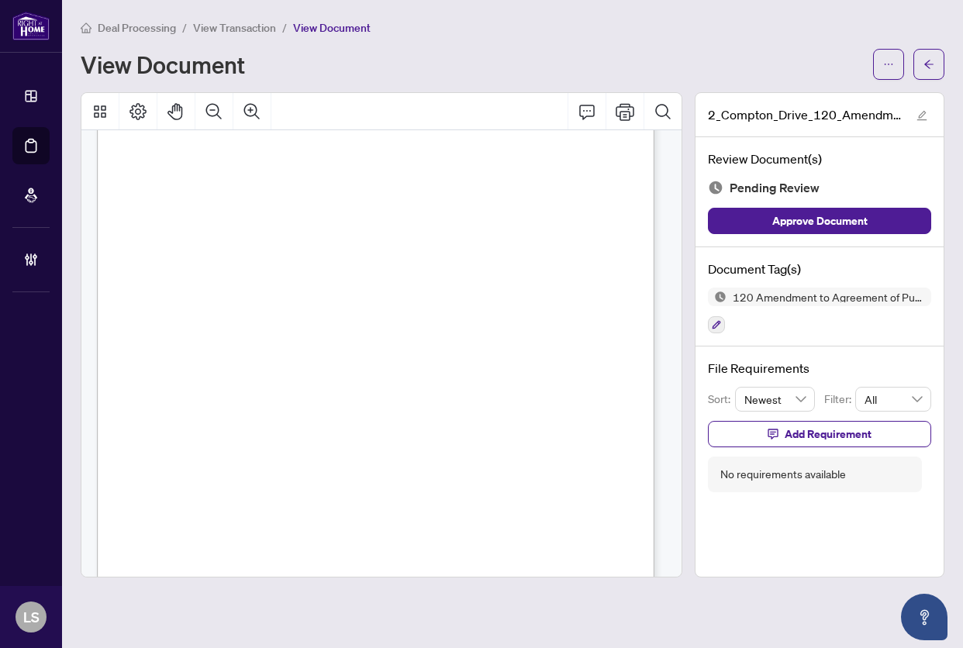
scroll to position [77, 0]
click at [371, 421] on div "Form 120 Revised 2020 Page 1 of 2 The trademarks REALTOR®, REALTORS®, MLS®, Mul…" at bounding box center [424, 491] width 655 height 847
click at [372, 526] on div "Form 120 Revised 2020 Page 1 of 2 The trademarks REALTOR®, REALTORS®, MLS®, Mul…" at bounding box center [424, 491] width 655 height 847
drag, startPoint x: 361, startPoint y: 359, endPoint x: 412, endPoint y: 357, distance: 50.4
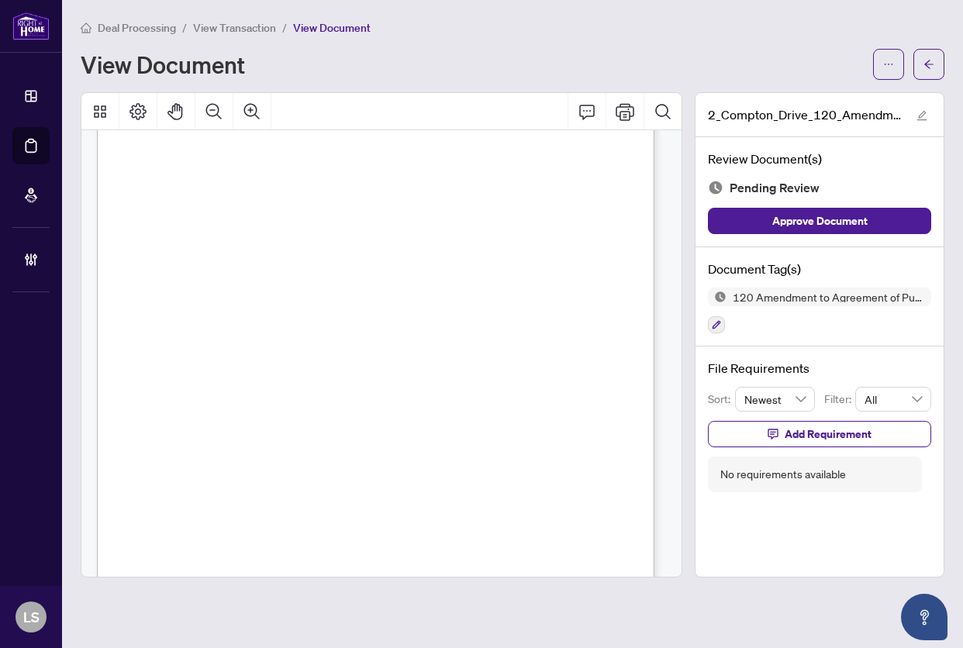
click at [396, 357] on span "Buyer: [PERSON_NAME], [PERSON_NAME] and [PERSON_NAME]" at bounding box center [265, 357] width 262 height 9
click at [396, 356] on span "Buyer: [PERSON_NAME], [PERSON_NAME] and [PERSON_NAME]" at bounding box center [265, 357] width 262 height 9
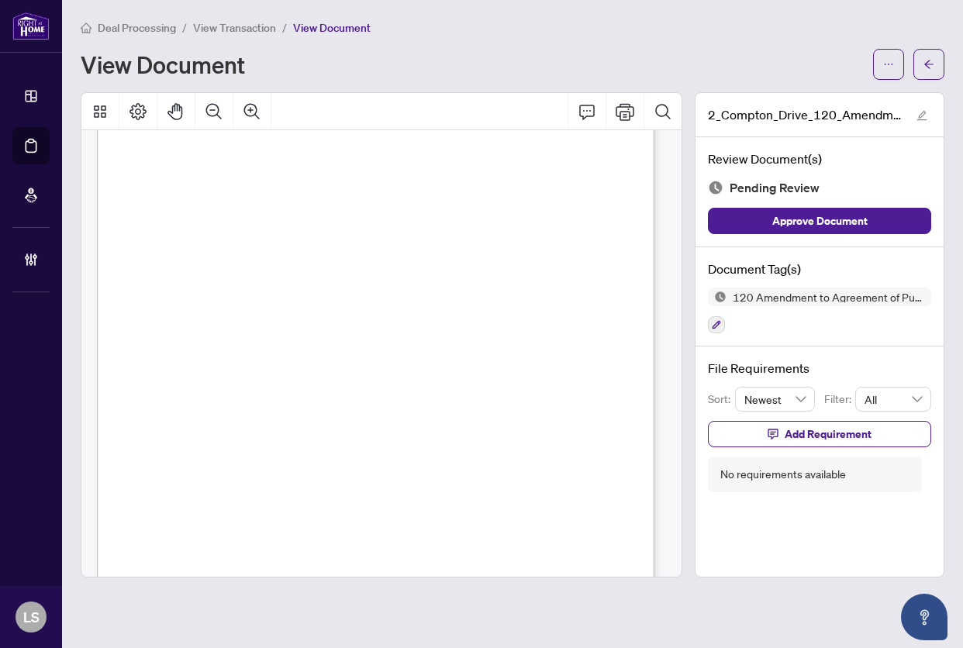
click at [336, 450] on div "Form 120 Revised 2020 Page 1 of 2 The trademarks REALTOR®, REALTORS®, MLS®, Mul…" at bounding box center [424, 336] width 655 height 847
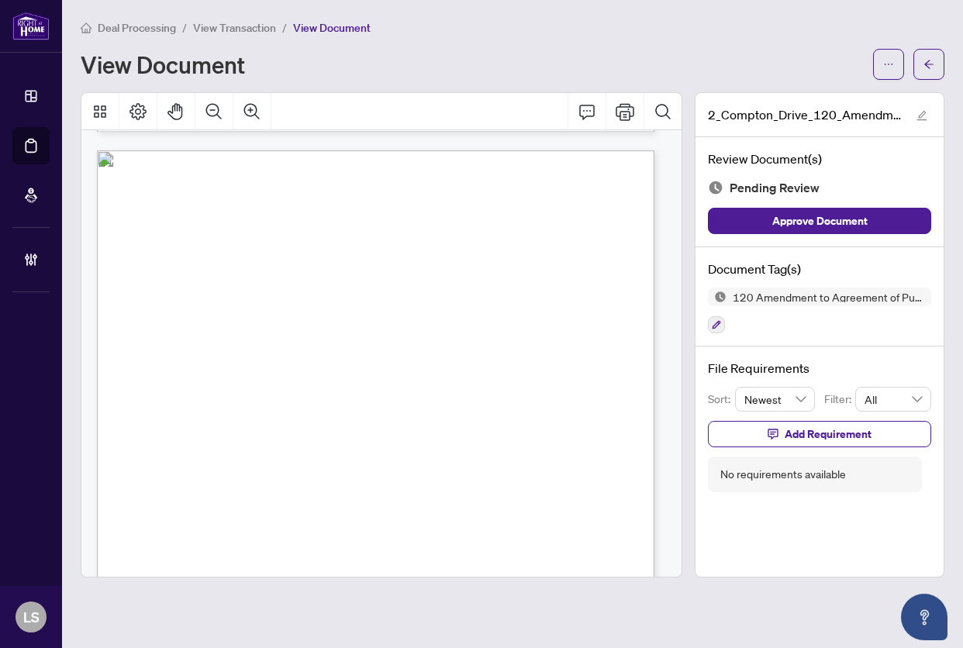
scroll to position [812, 0]
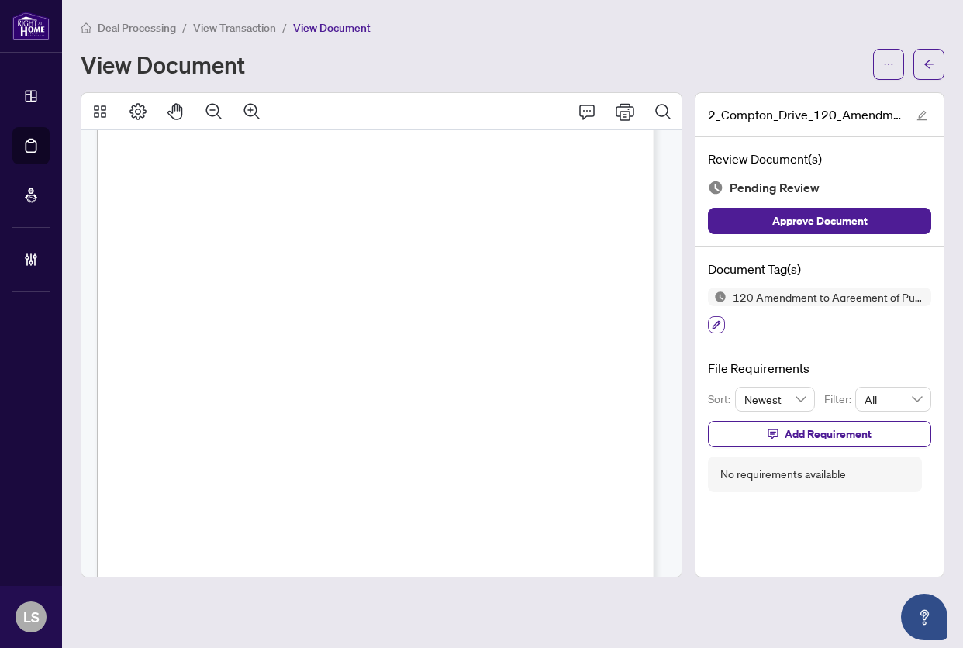
click at [722, 325] on button "button" at bounding box center [716, 324] width 17 height 17
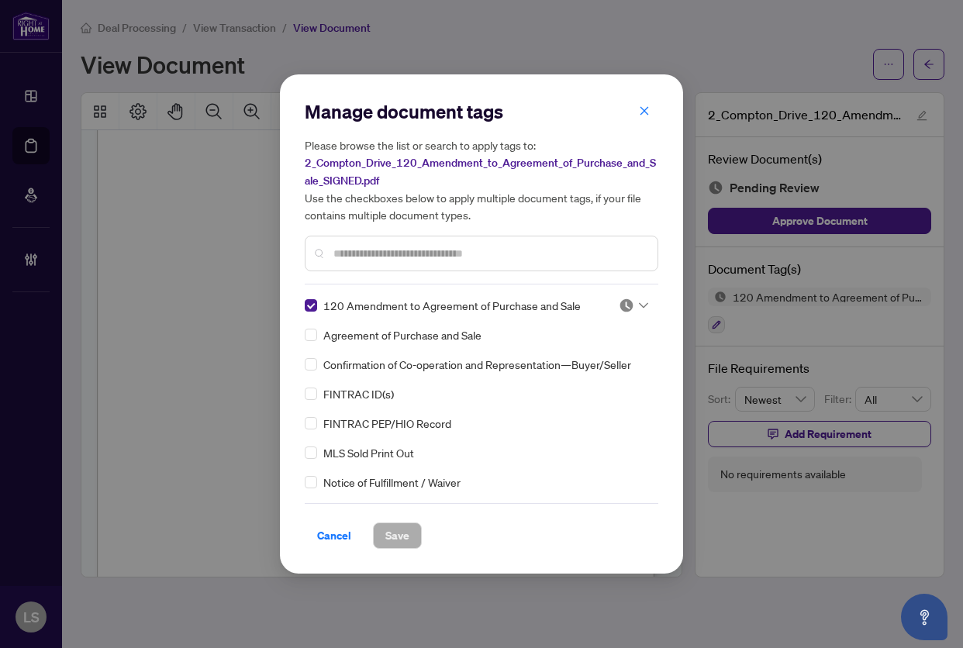
click at [618, 304] on img at bounding box center [625, 305] width 15 height 15
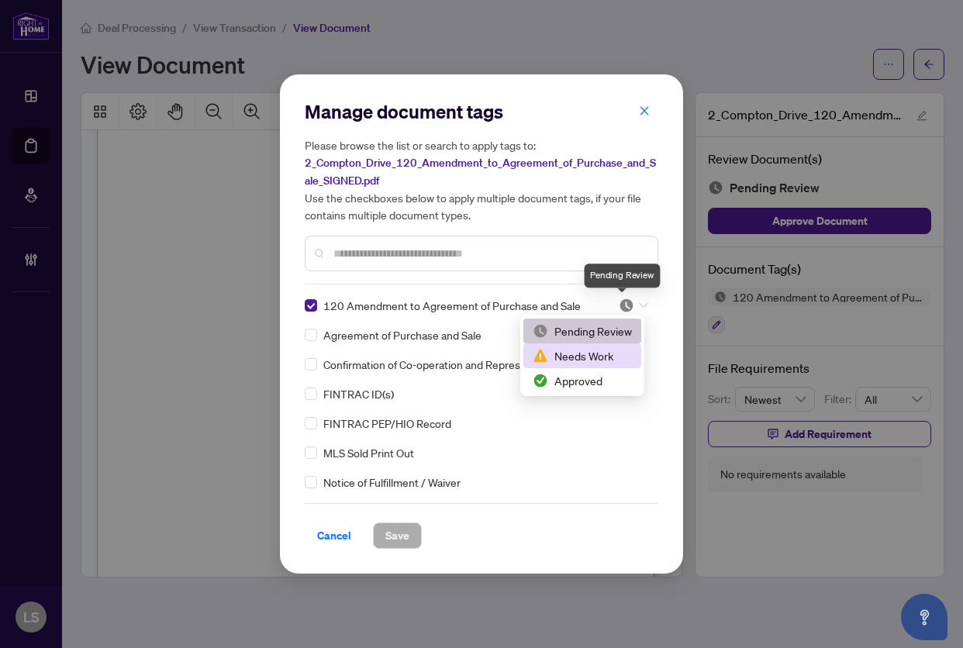
click at [604, 373] on div "Approved" at bounding box center [581, 380] width 99 height 17
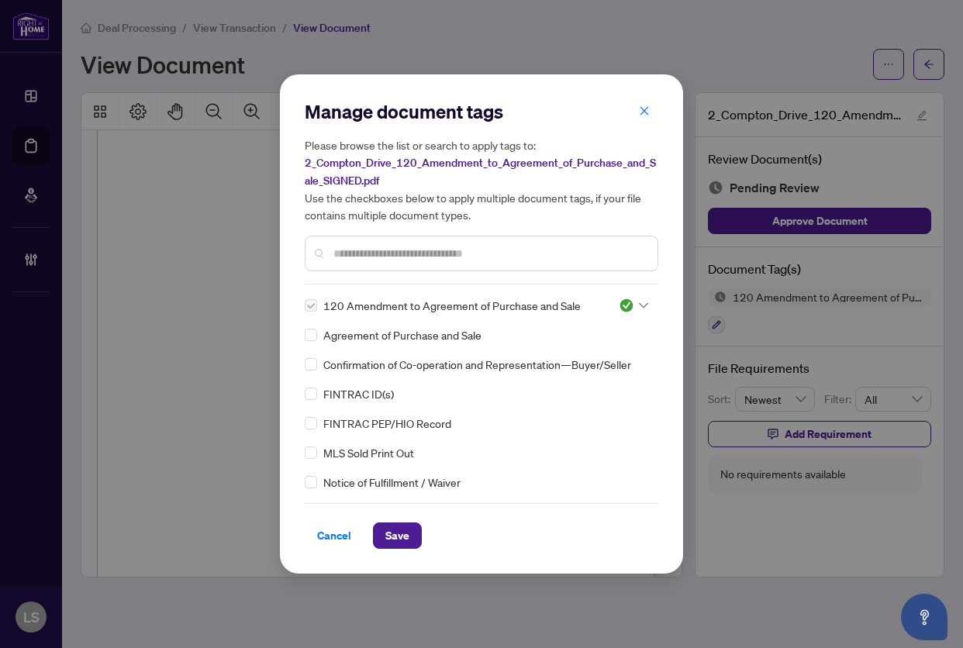
click at [491, 253] on input "text" at bounding box center [489, 253] width 312 height 17
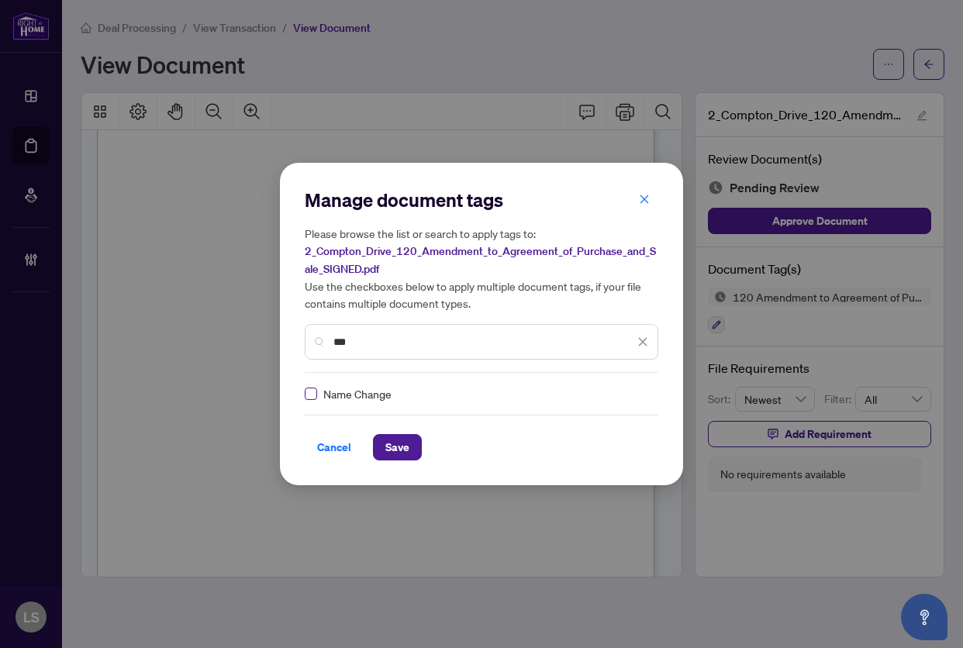
type input "***"
click at [629, 391] on img at bounding box center [625, 393] width 15 height 15
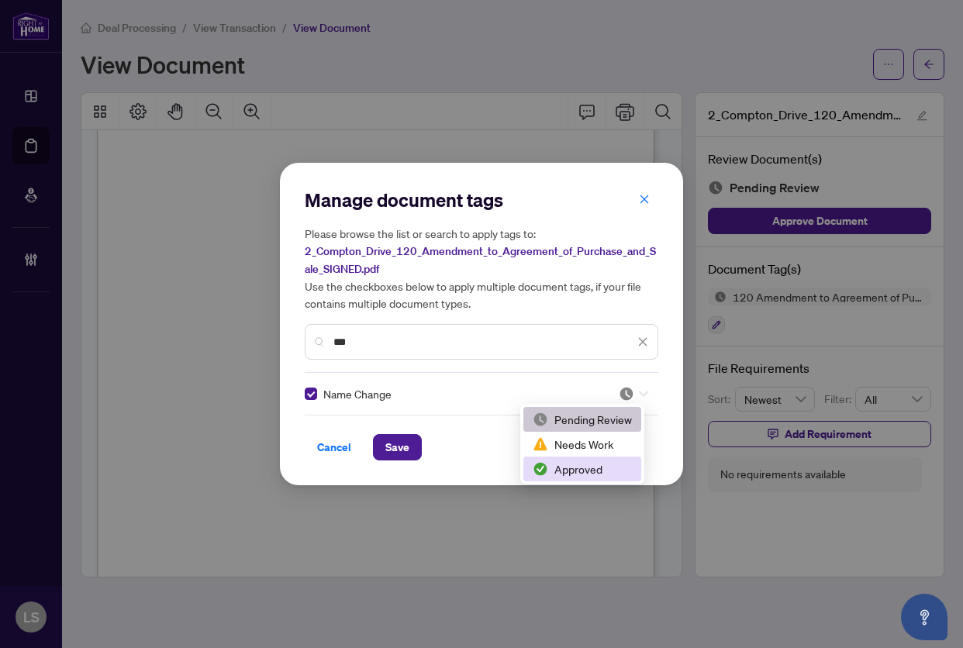
click at [578, 477] on div "Approved" at bounding box center [582, 468] width 118 height 25
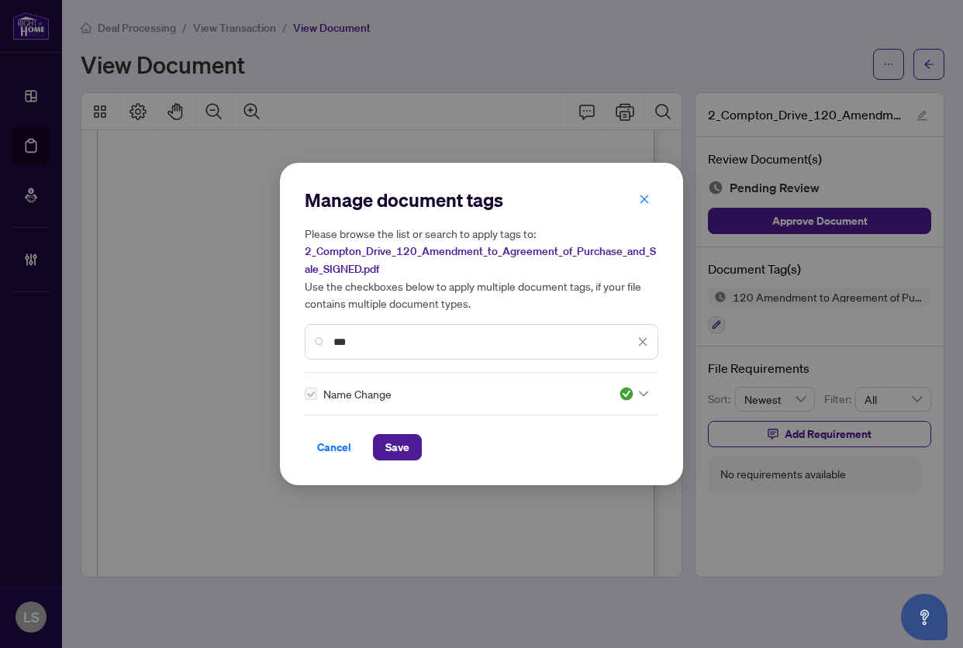
drag, startPoint x: 402, startPoint y: 446, endPoint x: 434, endPoint y: 441, distance: 32.1
click at [403, 445] on span "Save" at bounding box center [397, 447] width 24 height 25
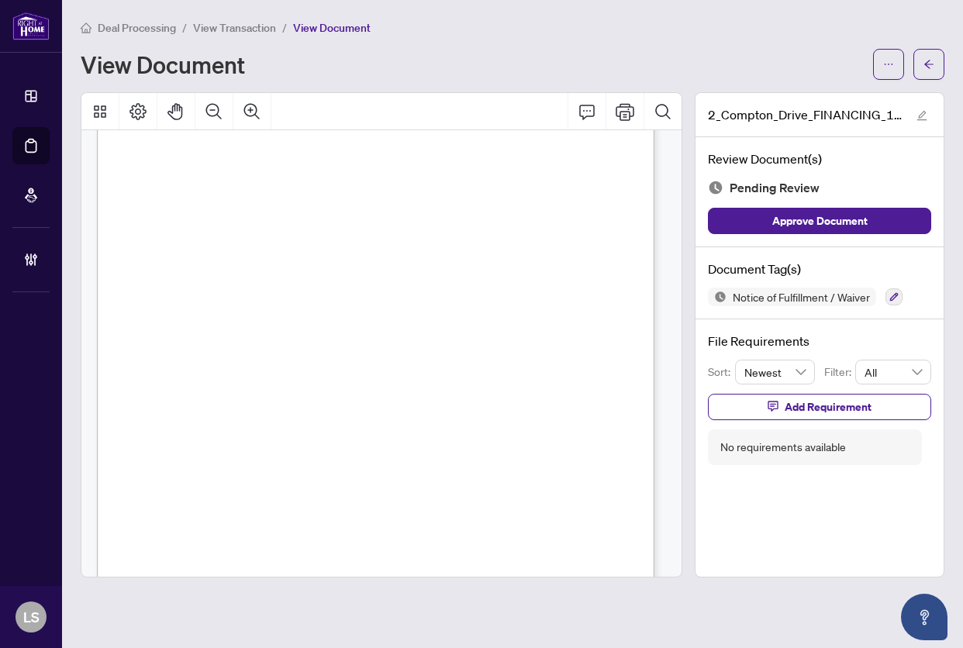
scroll to position [305, 0]
click at [900, 294] on button "button" at bounding box center [893, 296] width 17 height 17
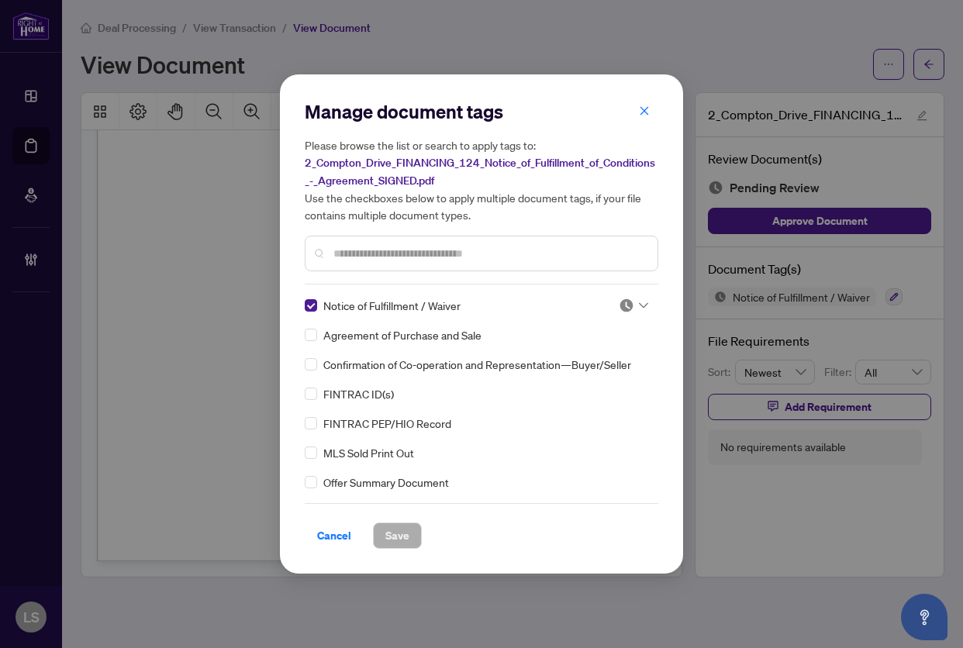
click at [627, 304] on img at bounding box center [625, 305] width 15 height 15
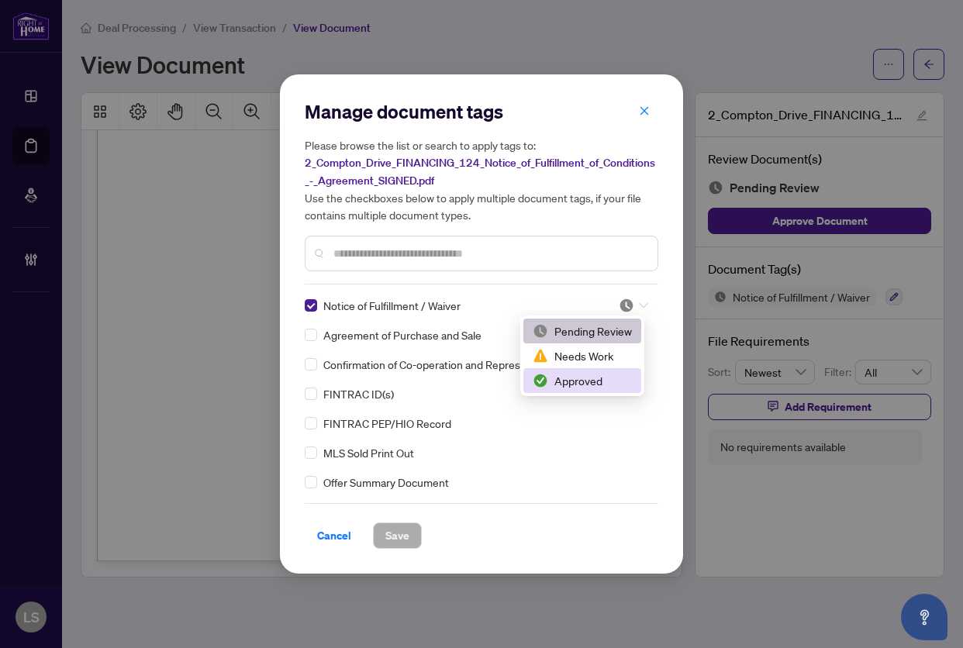
drag, startPoint x: 567, startPoint y: 381, endPoint x: 559, endPoint y: 391, distance: 13.8
click at [567, 381] on div "Approved" at bounding box center [581, 380] width 99 height 17
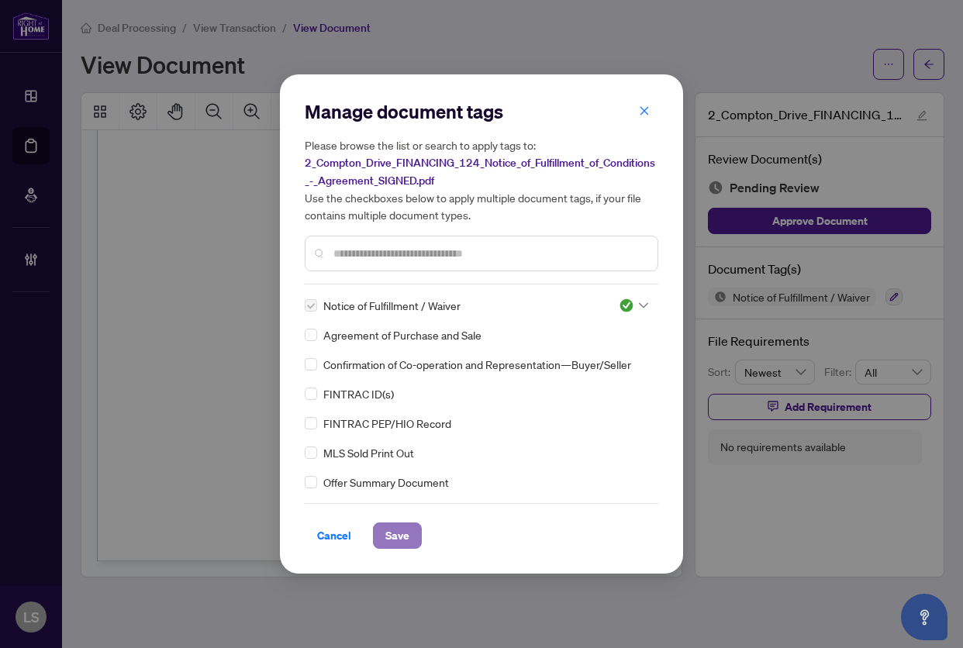
click at [393, 531] on span "Save" at bounding box center [397, 535] width 24 height 25
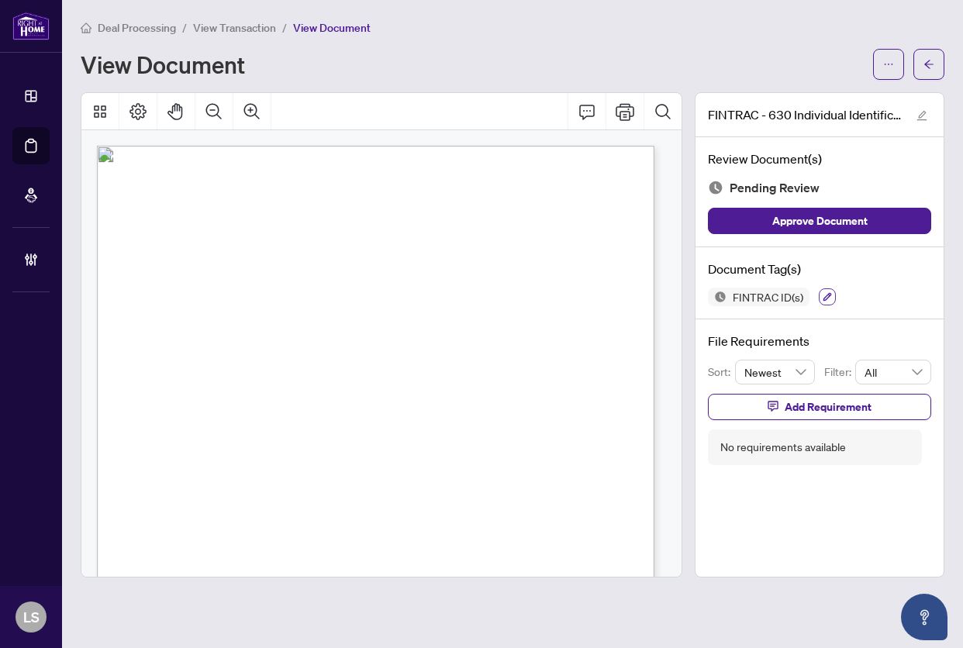
click at [825, 295] on icon "button" at bounding box center [826, 296] width 9 height 9
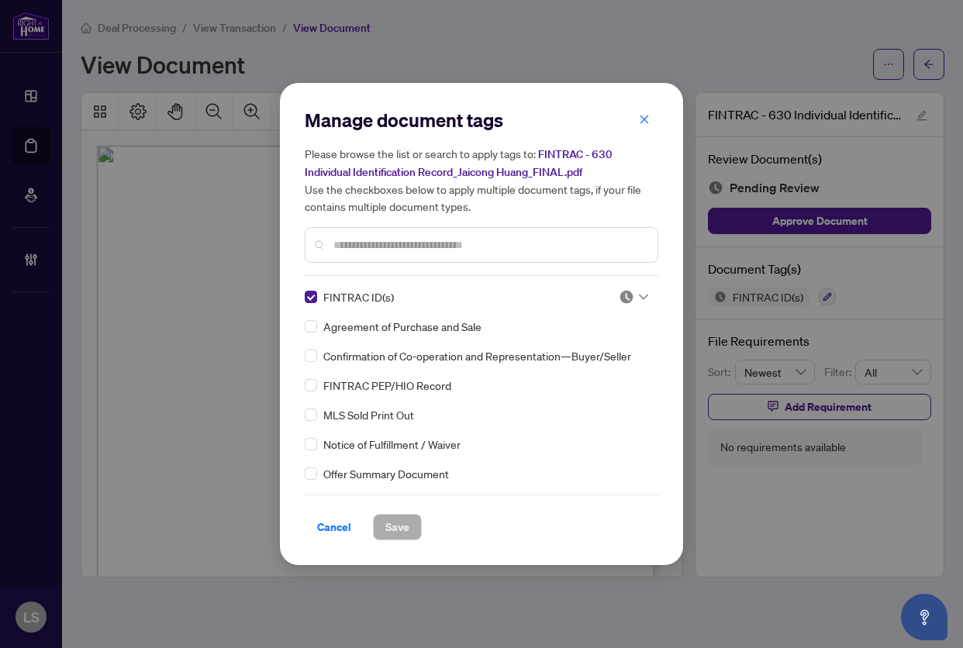
click at [625, 298] on img at bounding box center [625, 296] width 15 height 15
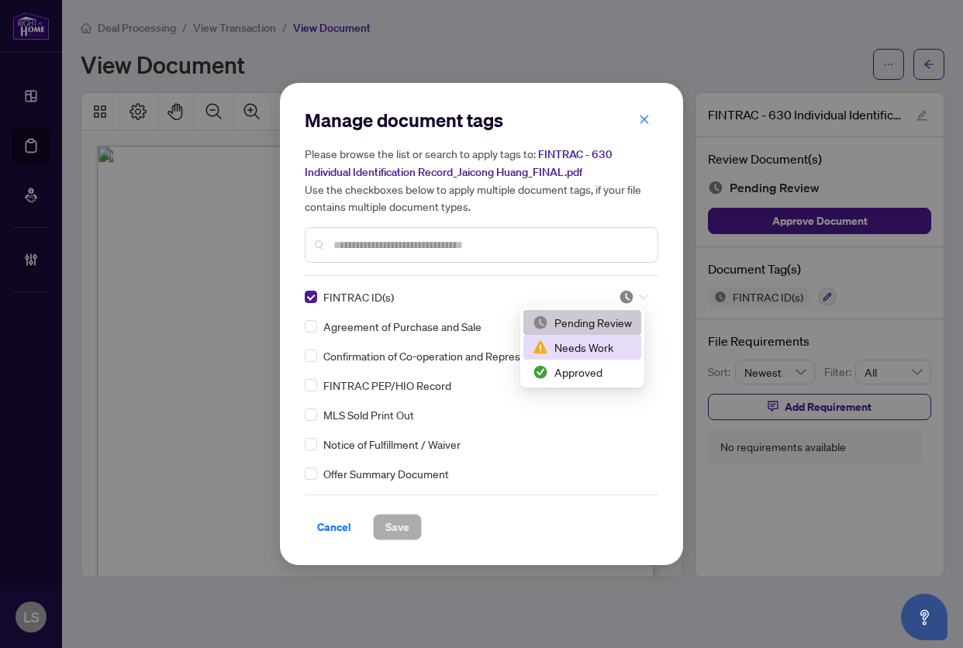
click at [580, 355] on div "Needs Work" at bounding box center [581, 347] width 99 height 17
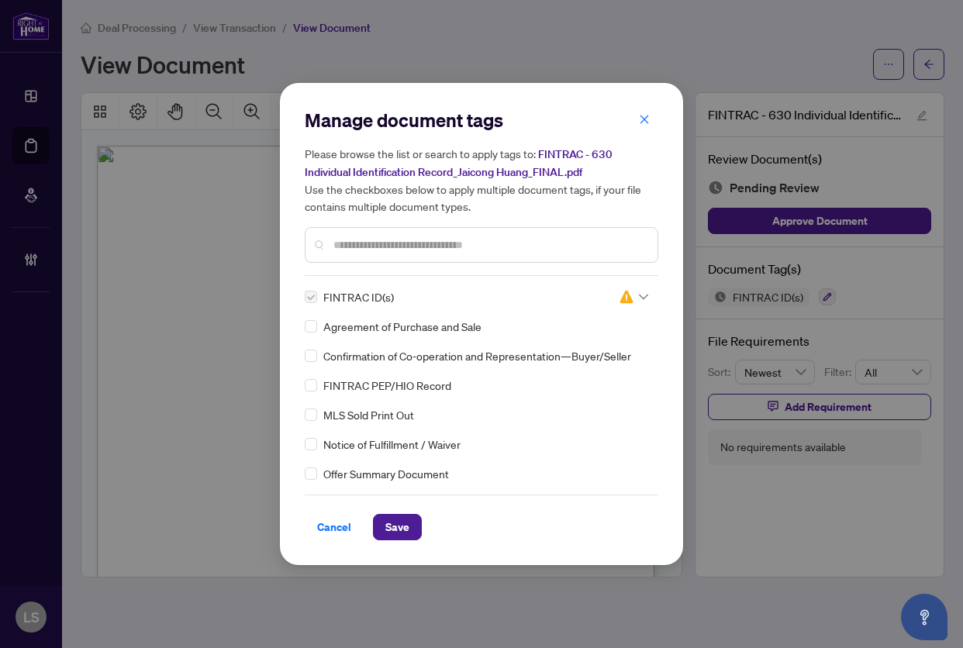
click at [388, 539] on div "Manage document tags Please browse the list or search to apply tags to: FINTRAC…" at bounding box center [481, 324] width 403 height 482
click at [394, 532] on span "Save" at bounding box center [397, 527] width 24 height 25
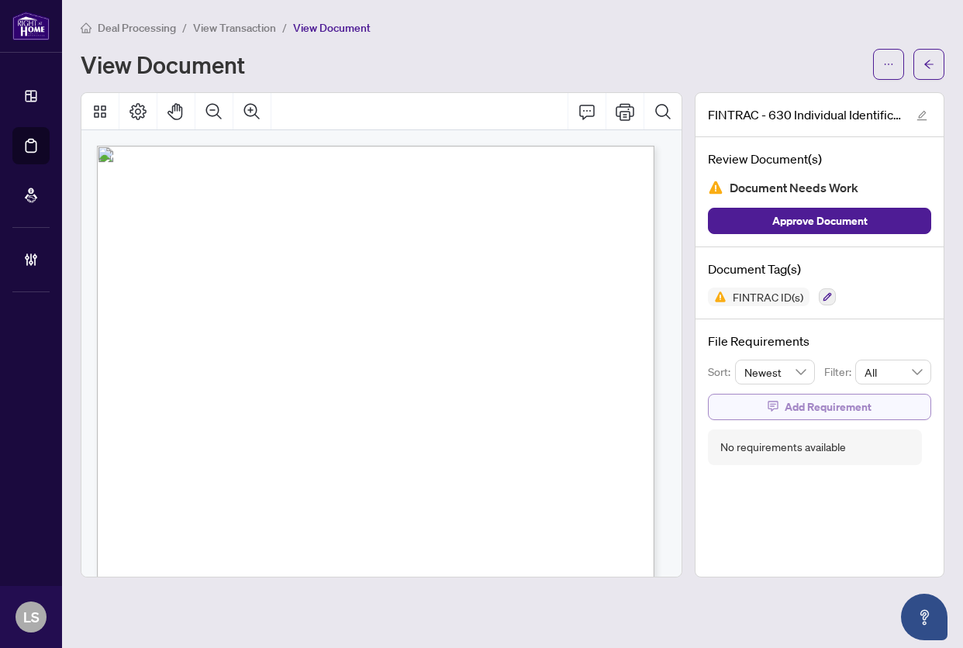
click at [835, 410] on span "Add Requirement" at bounding box center [827, 406] width 87 height 25
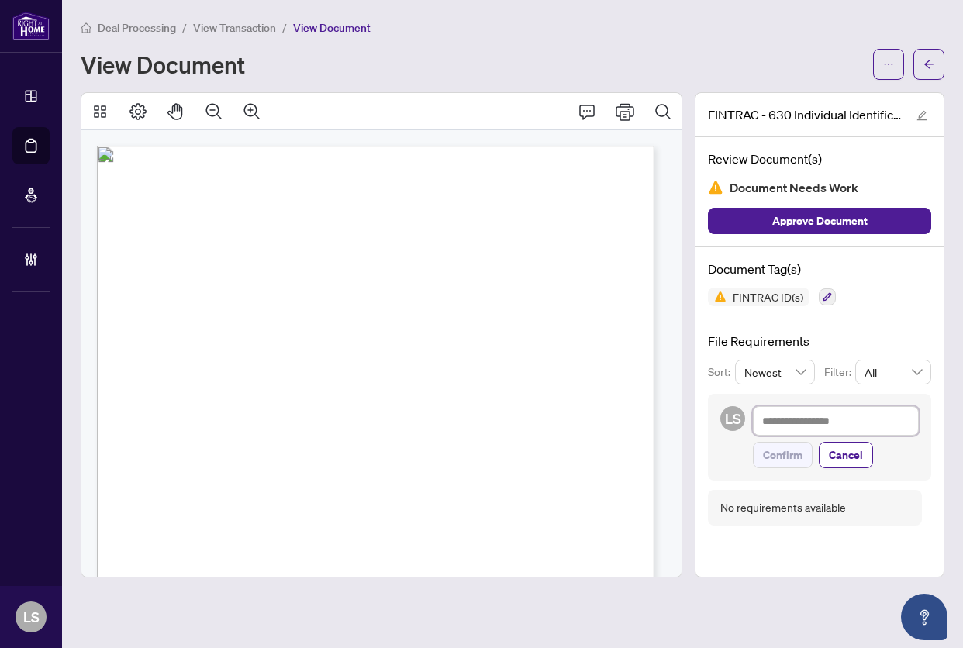
drag, startPoint x: 788, startPoint y: 425, endPoint x: 821, endPoint y: 434, distance: 34.6
click at [788, 425] on textarea at bounding box center [836, 420] width 166 height 29
paste textarea "**********"
type textarea "**********"
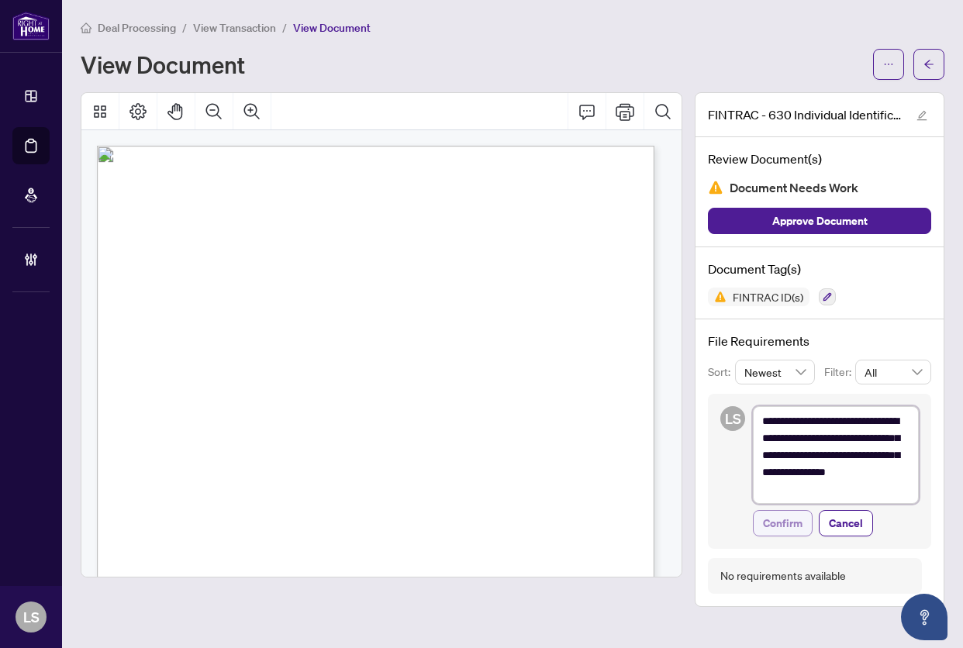
type textarea "**********"
click at [776, 522] on span "Confirm" at bounding box center [783, 523] width 40 height 25
type textarea "**********"
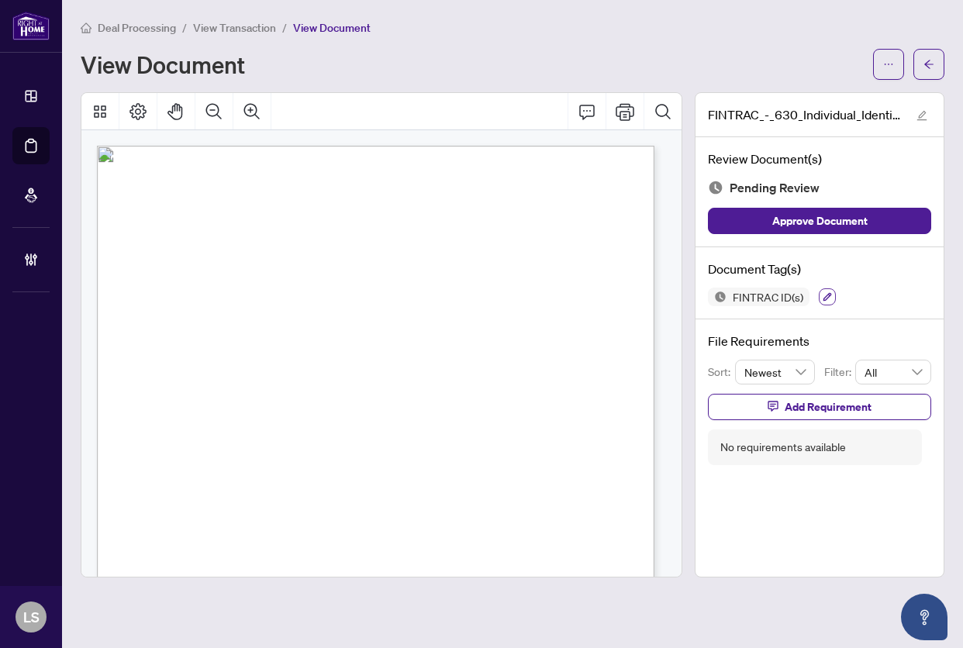
click at [819, 299] on button "button" at bounding box center [826, 296] width 17 height 17
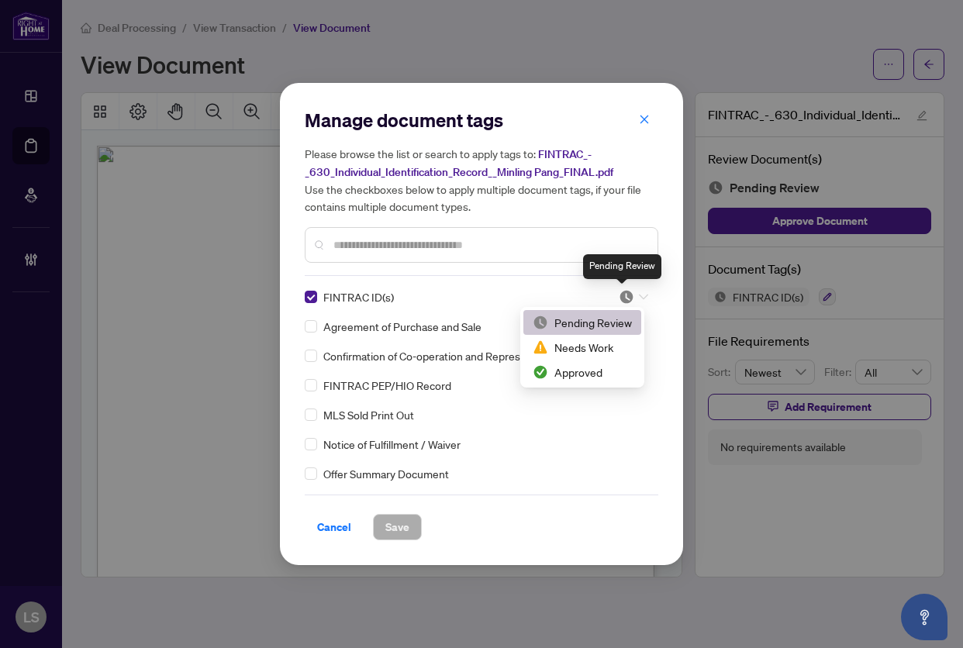
click at [622, 291] on img at bounding box center [625, 296] width 15 height 15
drag, startPoint x: 583, startPoint y: 354, endPoint x: 591, endPoint y: 355, distance: 7.8
click at [584, 355] on div "Needs Work" at bounding box center [581, 347] width 99 height 17
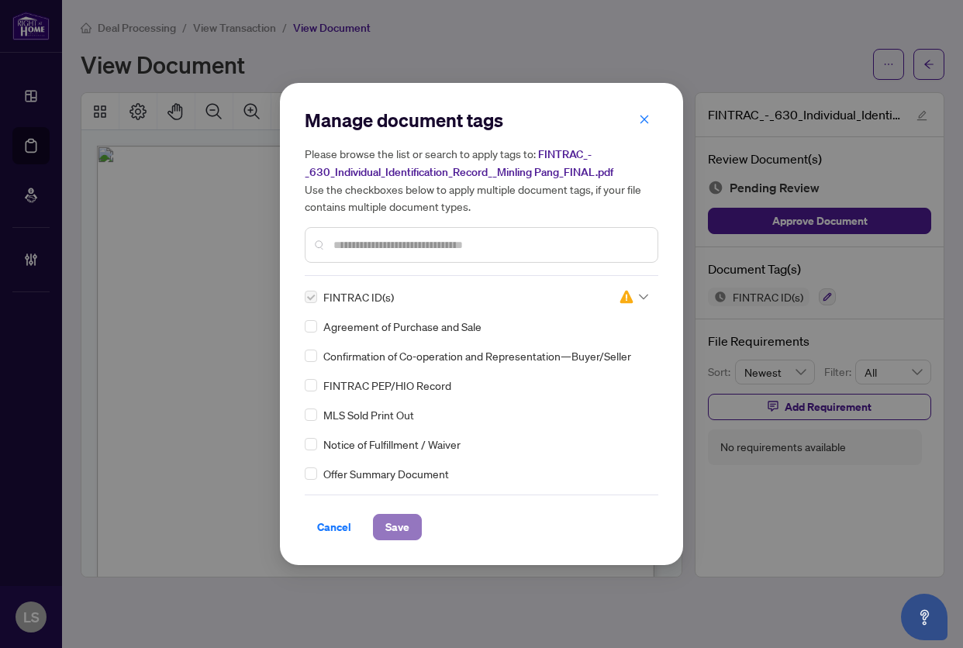
click at [412, 520] on button "Save" at bounding box center [397, 527] width 49 height 26
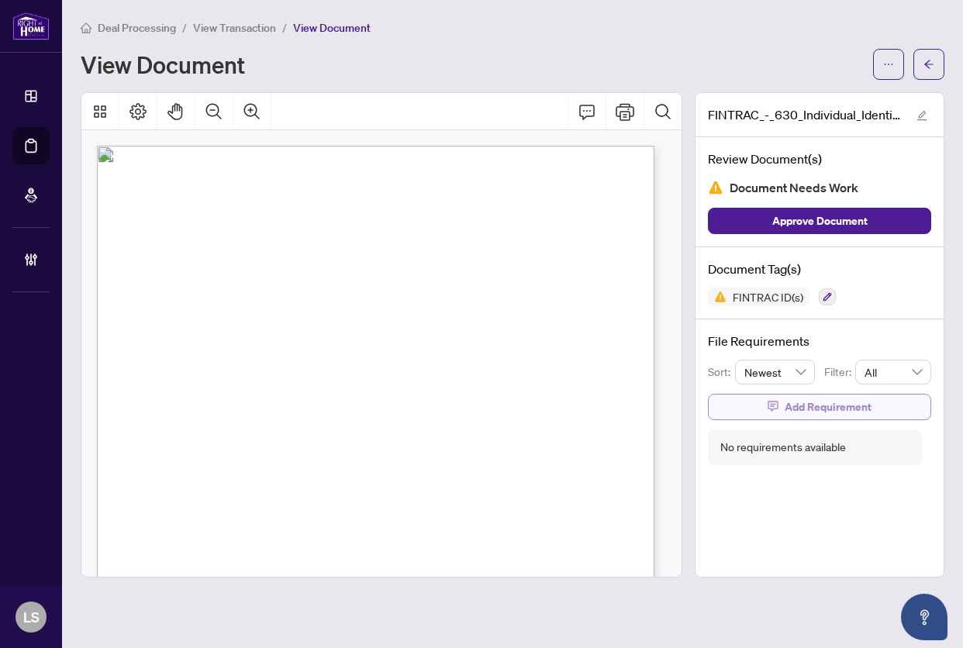
click at [800, 400] on span "Add Requirement" at bounding box center [827, 406] width 87 height 25
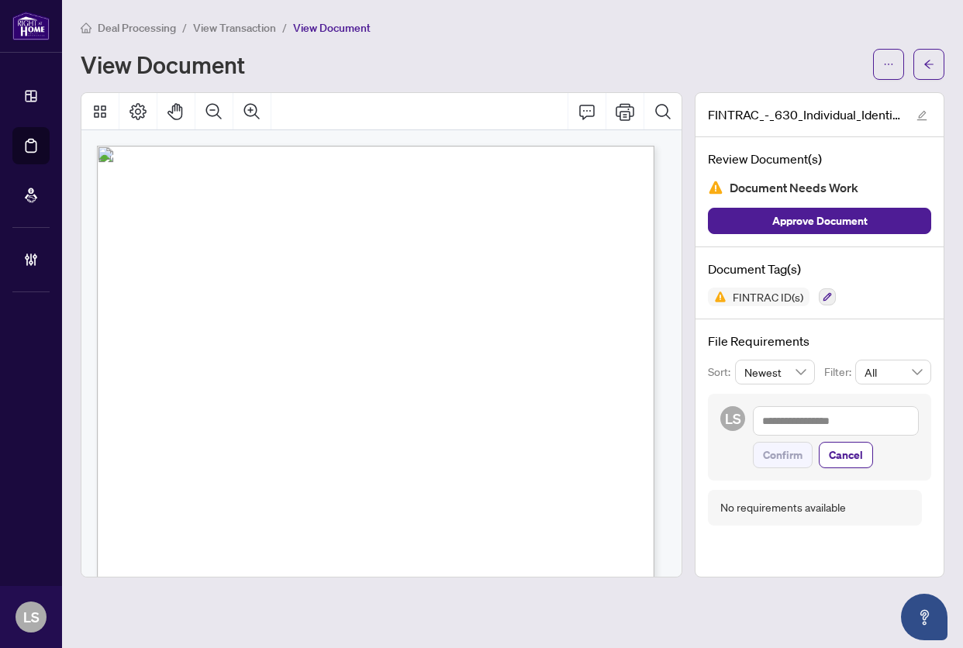
drag, startPoint x: 826, startPoint y: 404, endPoint x: 829, endPoint y: 416, distance: 12.8
click at [826, 405] on div "LS Confirm Cancel" at bounding box center [819, 437] width 223 height 87
click at [829, 416] on textarea at bounding box center [836, 420] width 166 height 29
paste textarea "**********"
type textarea "**********"
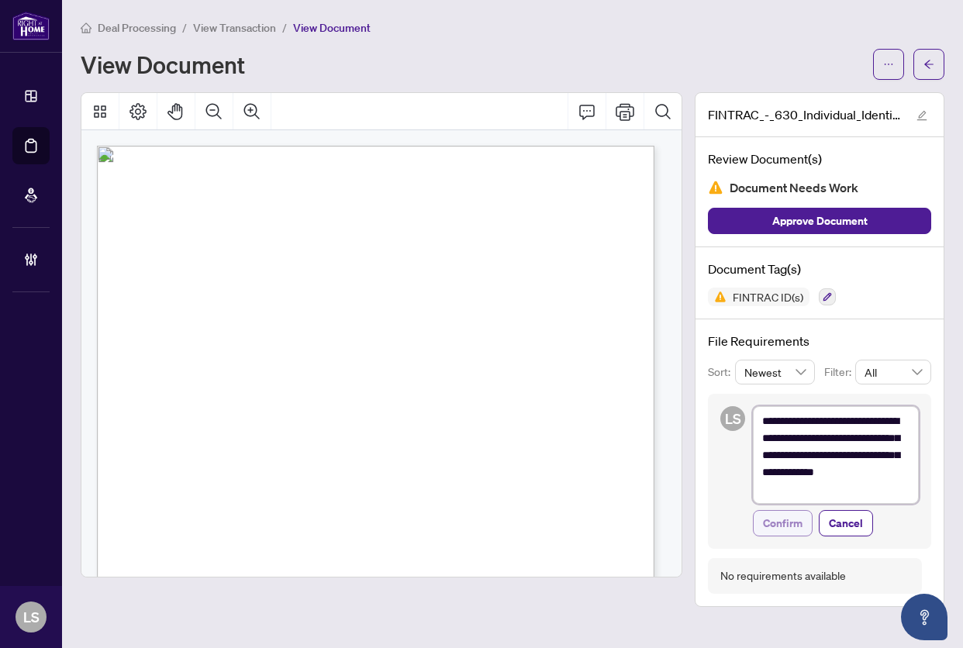
type textarea "**********"
click at [781, 519] on span "Confirm" at bounding box center [783, 523] width 40 height 25
type textarea "**********"
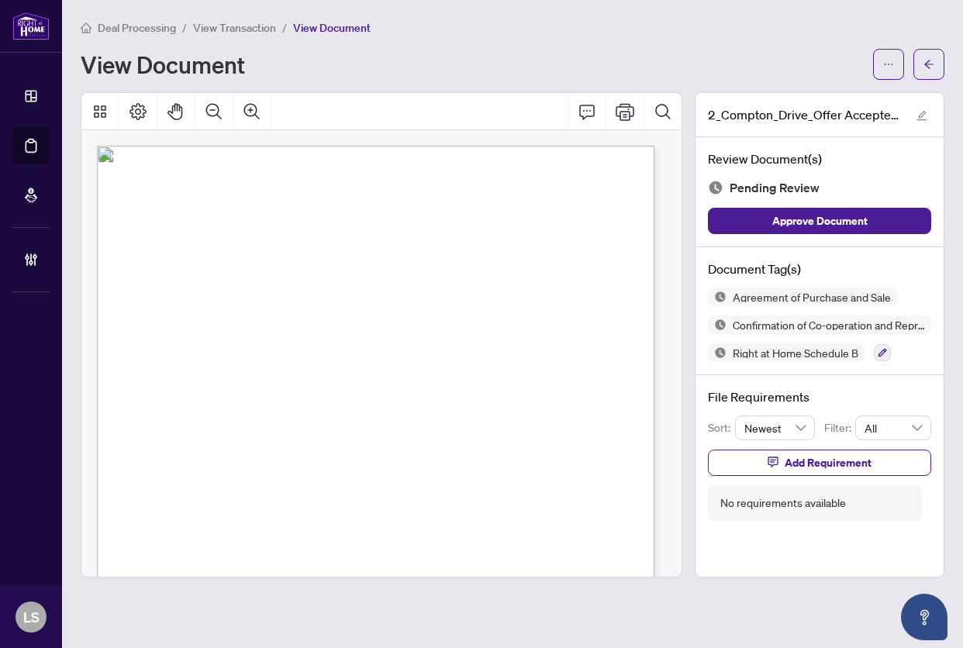
click at [463, 355] on div "Form 100 Revised 2024 Page 1 of 6 The trademarks REALTOR®, REALTORS®, MLS®, Mul…" at bounding box center [424, 569] width 655 height 847
click at [876, 353] on button "button" at bounding box center [881, 352] width 17 height 17
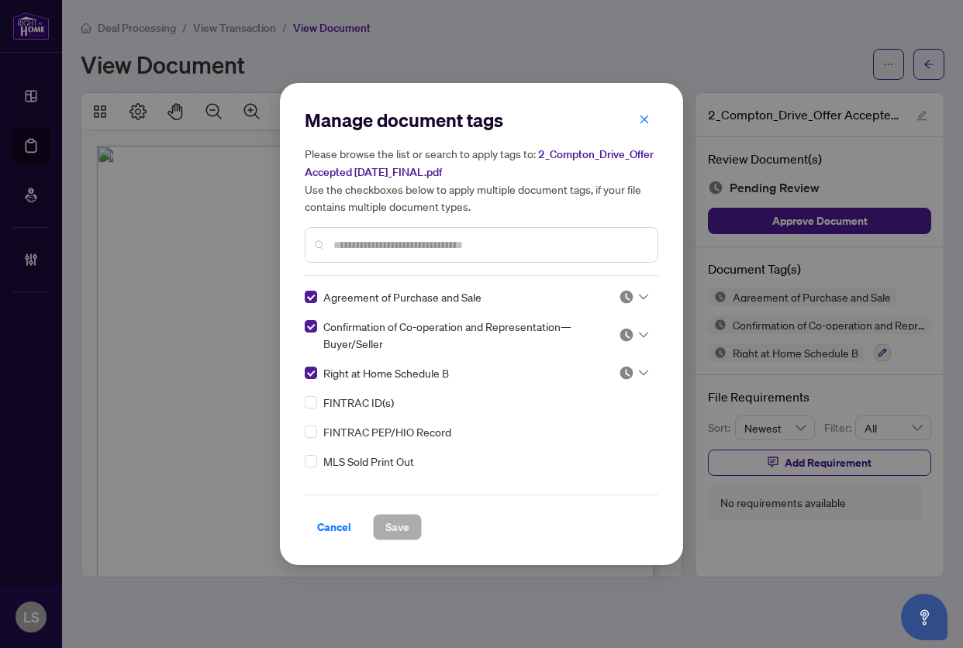
click at [363, 242] on input "text" at bounding box center [489, 244] width 312 height 17
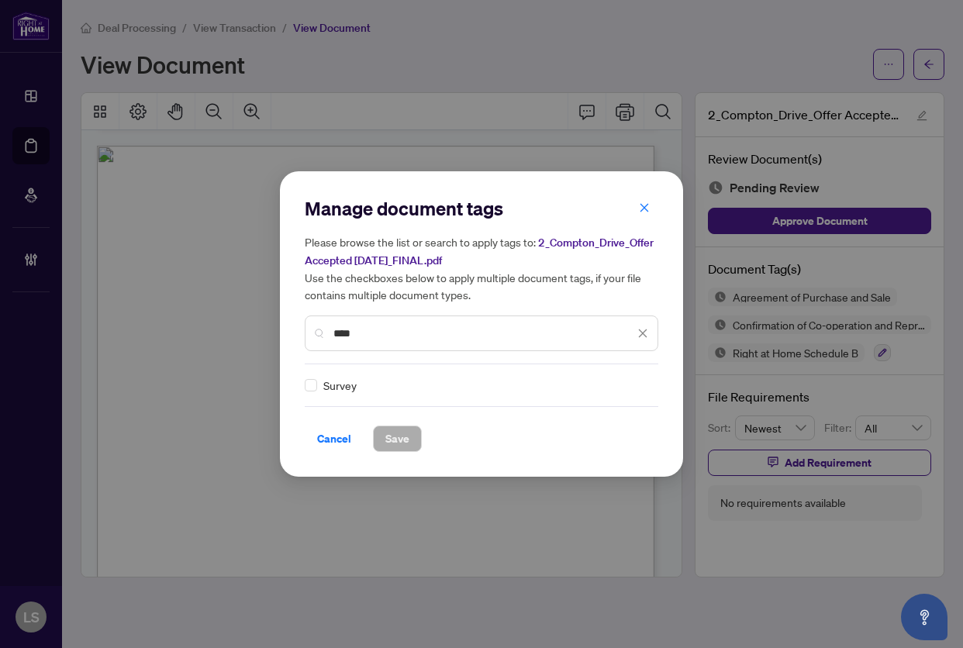
type input "****"
click at [625, 383] on img at bounding box center [625, 384] width 15 height 15
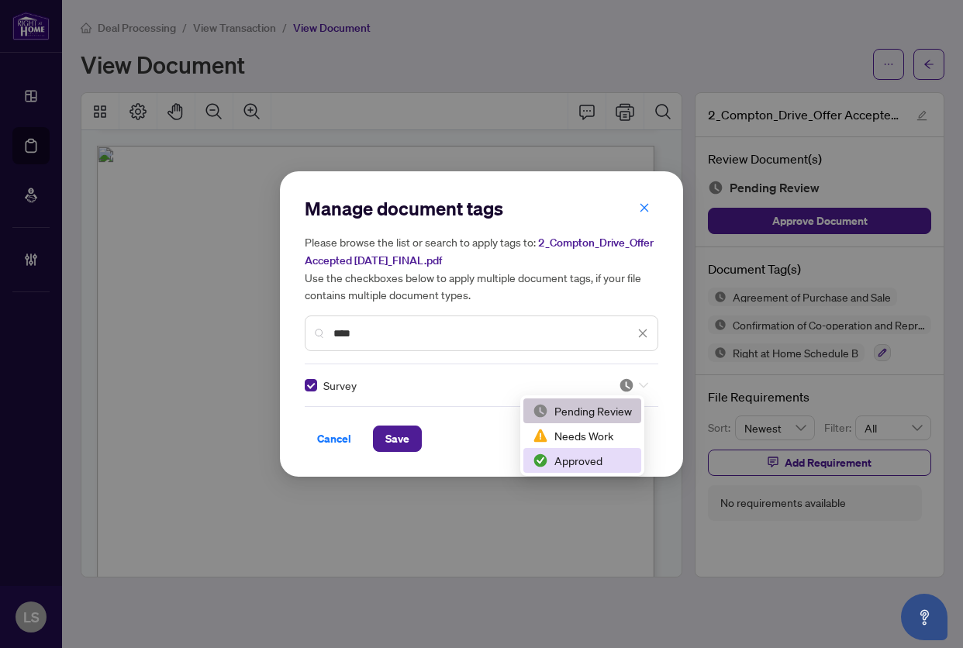
click at [586, 457] on div "Approved" at bounding box center [581, 460] width 99 height 17
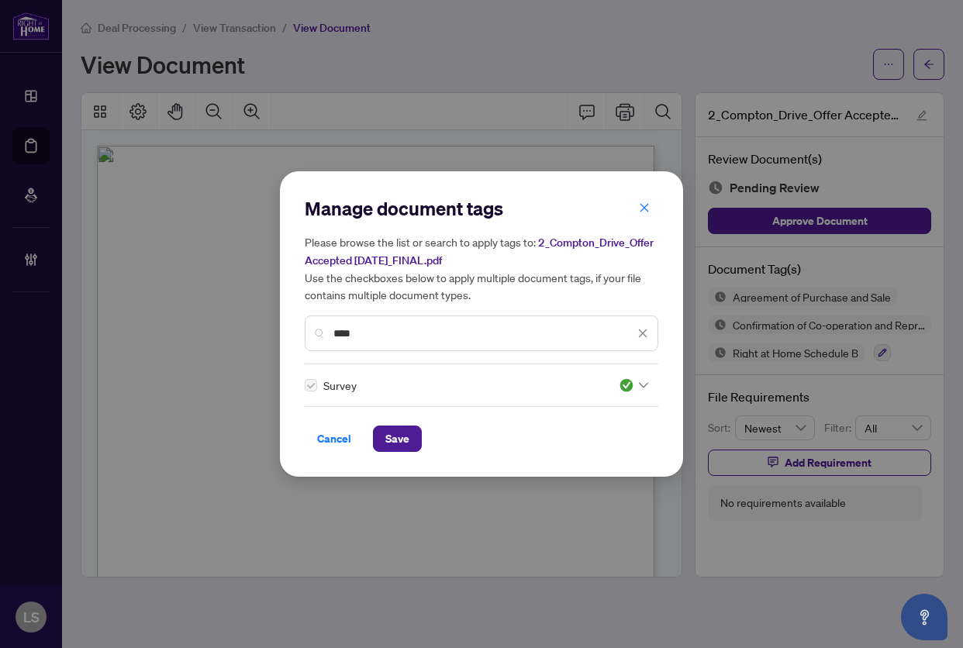
click at [643, 338] on span at bounding box center [642, 333] width 11 height 17
click at [642, 329] on icon "close" at bounding box center [642, 333] width 11 height 11
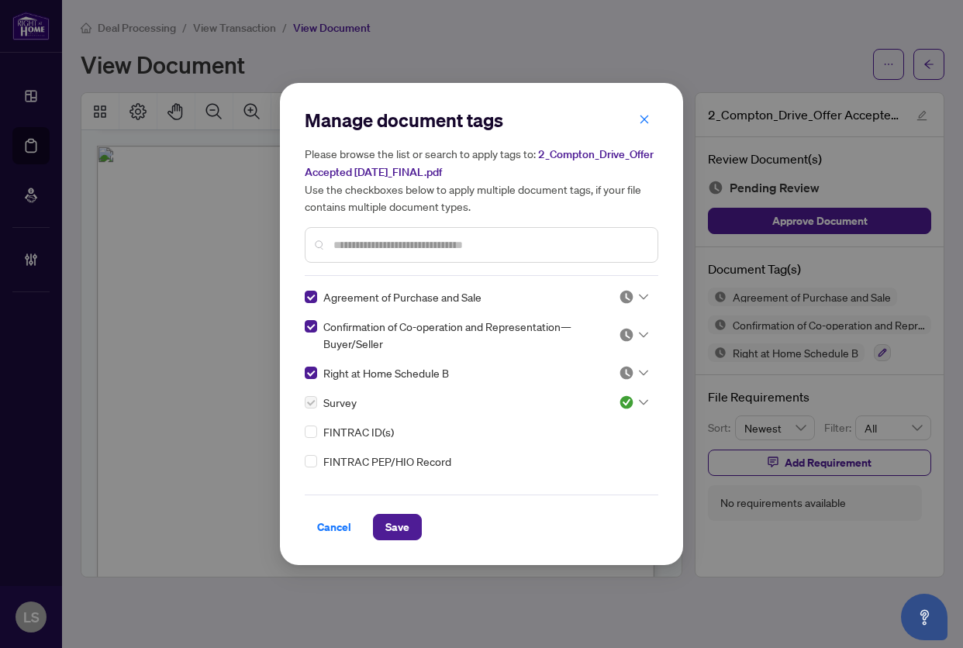
click at [633, 292] on div at bounding box center [632, 296] width 29 height 15
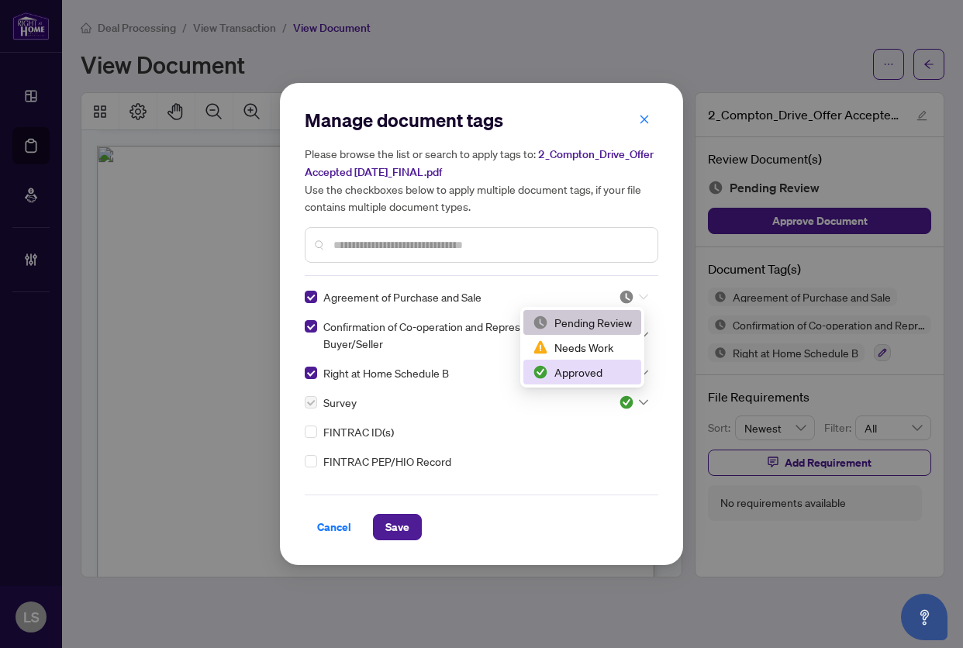
click at [587, 375] on div "Approved" at bounding box center [581, 371] width 99 height 17
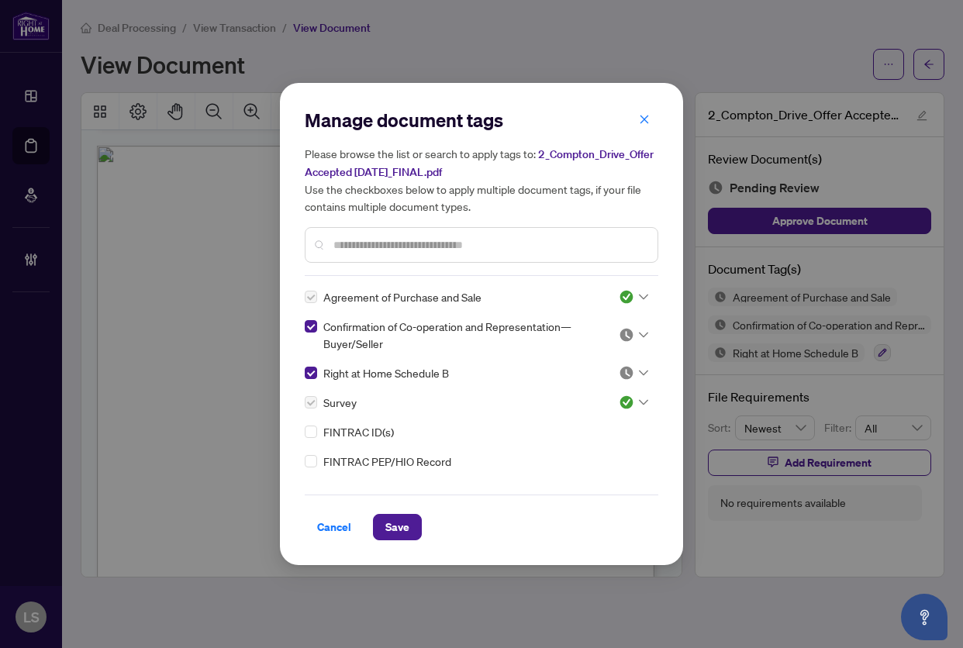
click at [618, 334] on img at bounding box center [625, 334] width 15 height 15
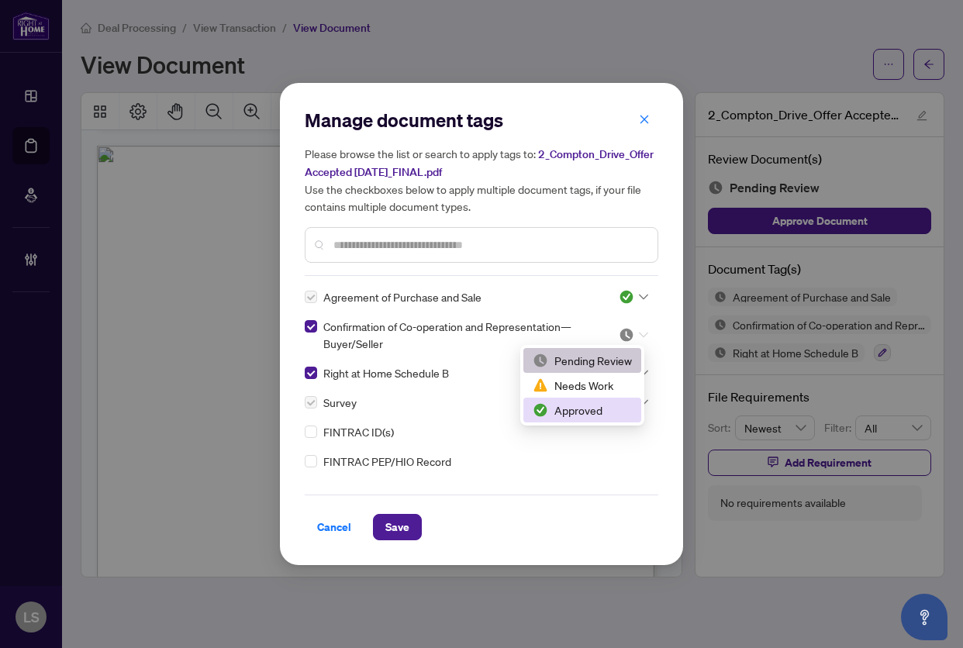
click at [596, 406] on div "Approved" at bounding box center [581, 409] width 99 height 17
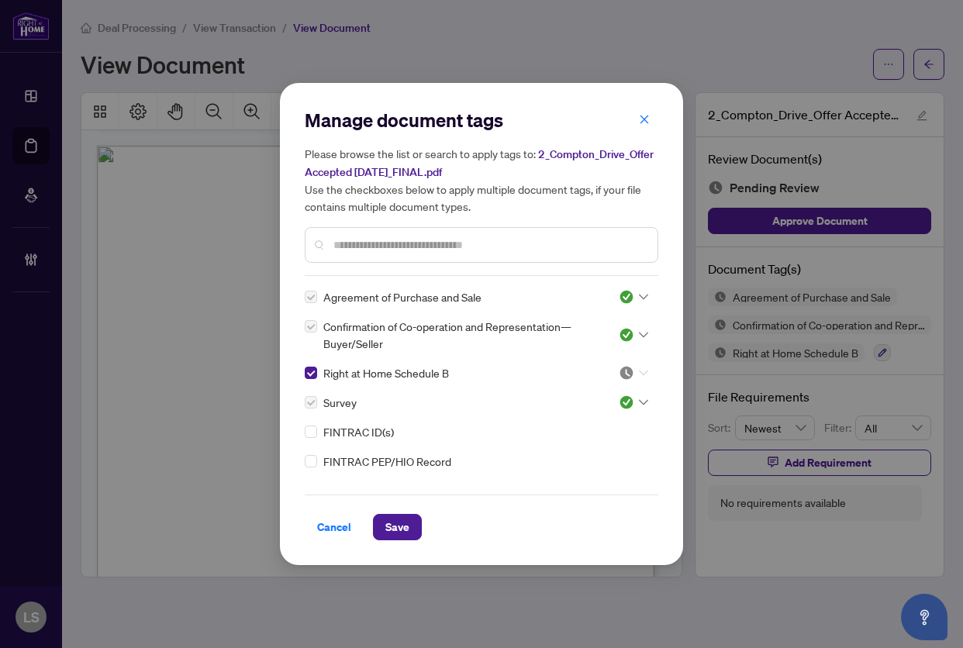
click at [632, 367] on div at bounding box center [632, 372] width 29 height 15
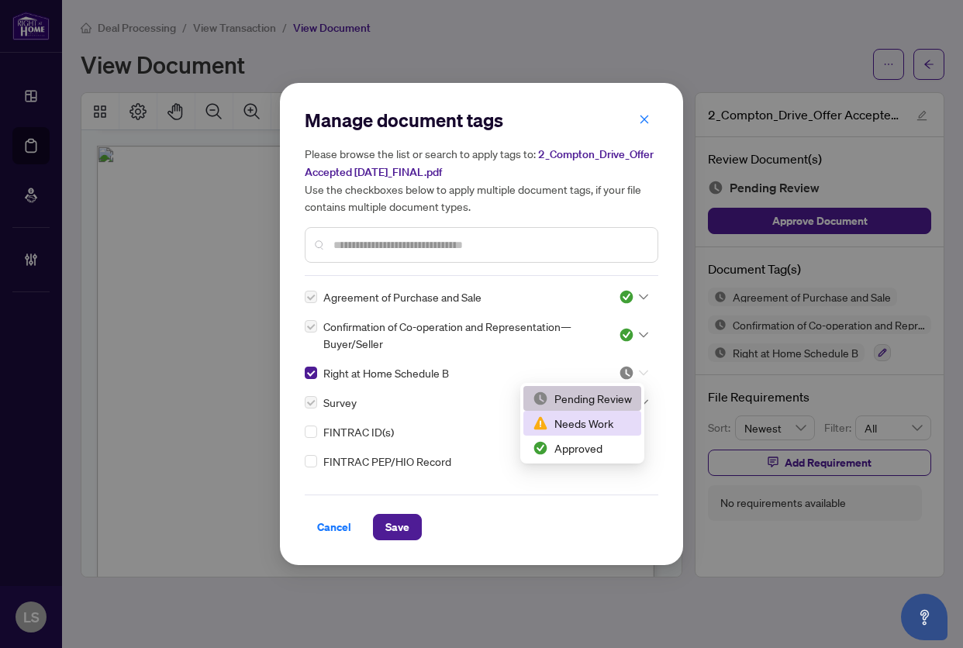
click at [592, 443] on div "Approved" at bounding box center [581, 447] width 99 height 17
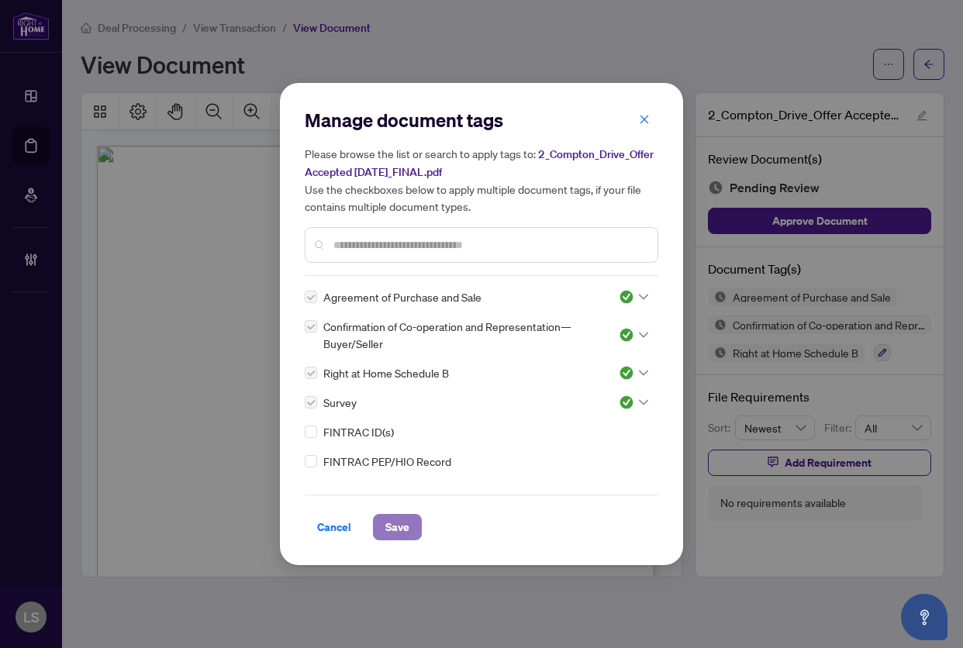
click at [403, 519] on button "Save" at bounding box center [397, 527] width 49 height 26
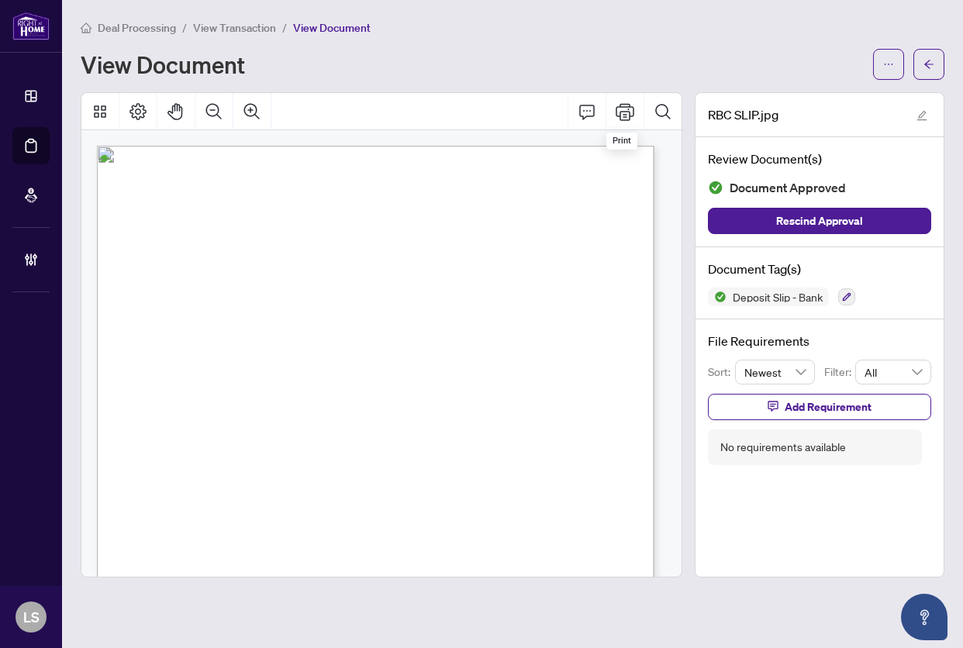
click at [415, 412] on div "Page 1" at bounding box center [433, 622] width 673 height 952
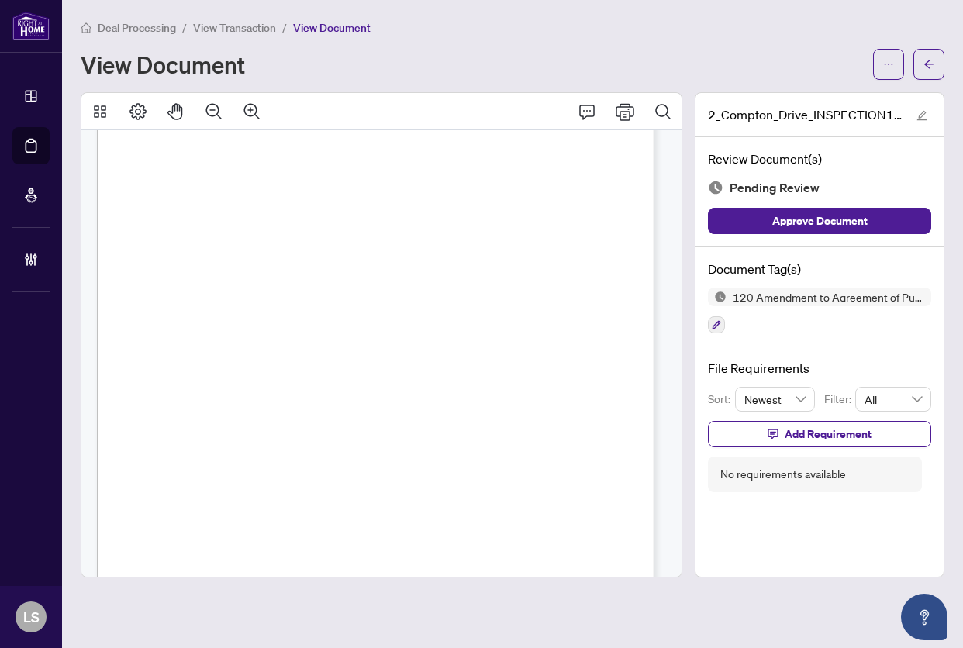
scroll to position [1550, 0]
click at [710, 324] on button "button" at bounding box center [716, 324] width 17 height 17
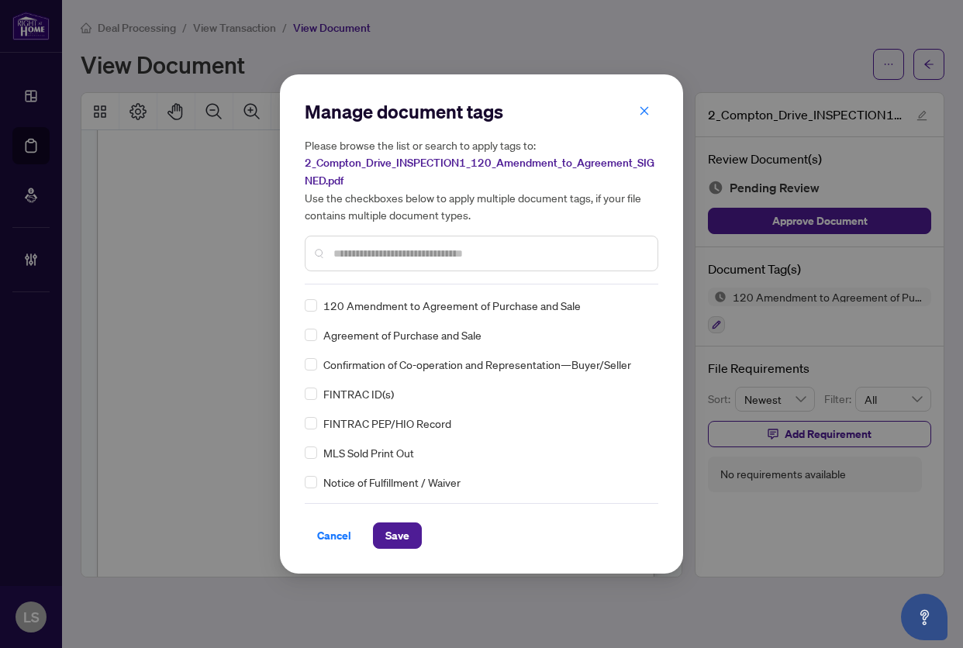
click at [370, 250] on input "text" at bounding box center [489, 253] width 312 height 17
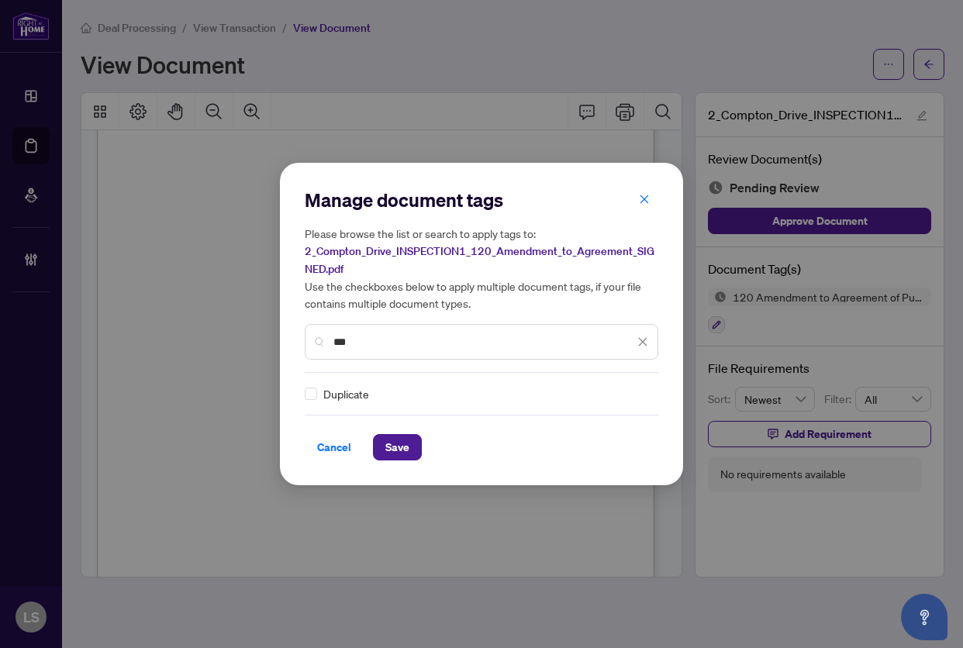
type input "***"
click at [627, 388] on img at bounding box center [625, 393] width 15 height 15
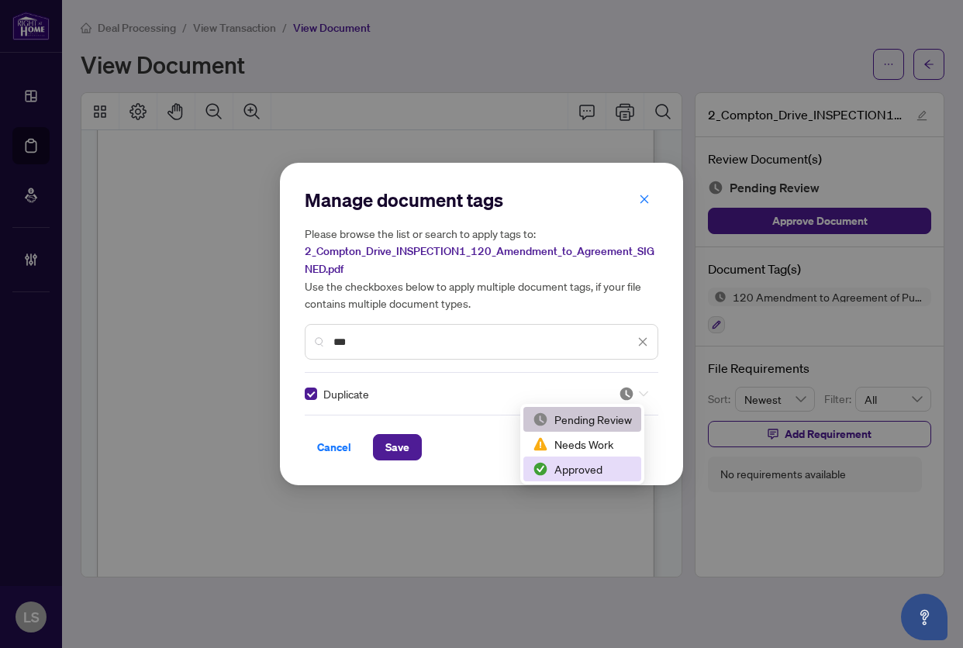
click at [567, 462] on div "Approved" at bounding box center [581, 468] width 99 height 17
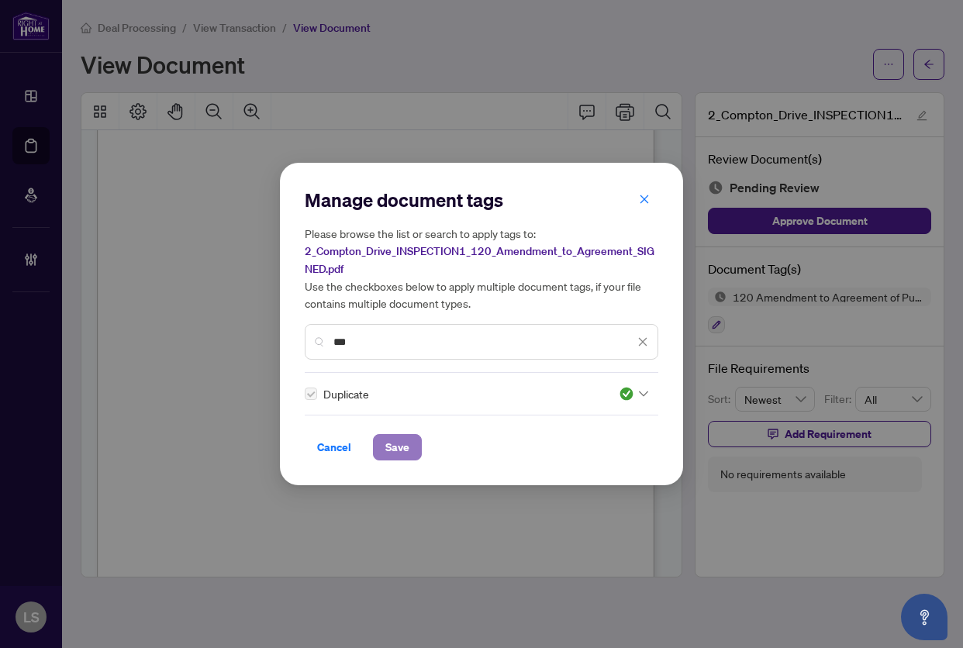
click at [388, 448] on span "Save" at bounding box center [397, 447] width 24 height 25
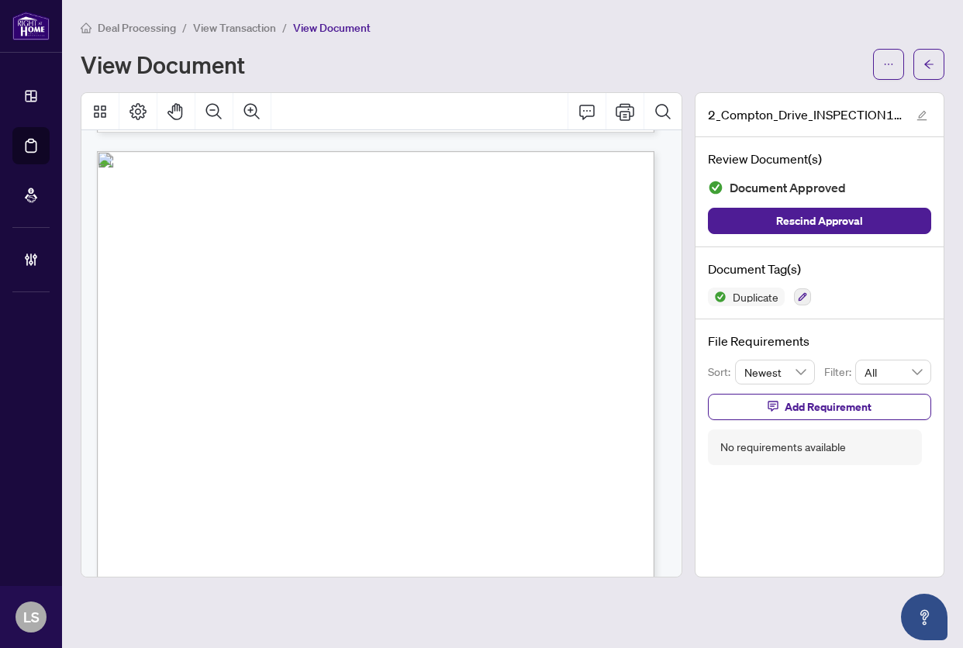
scroll to position [1472, 0]
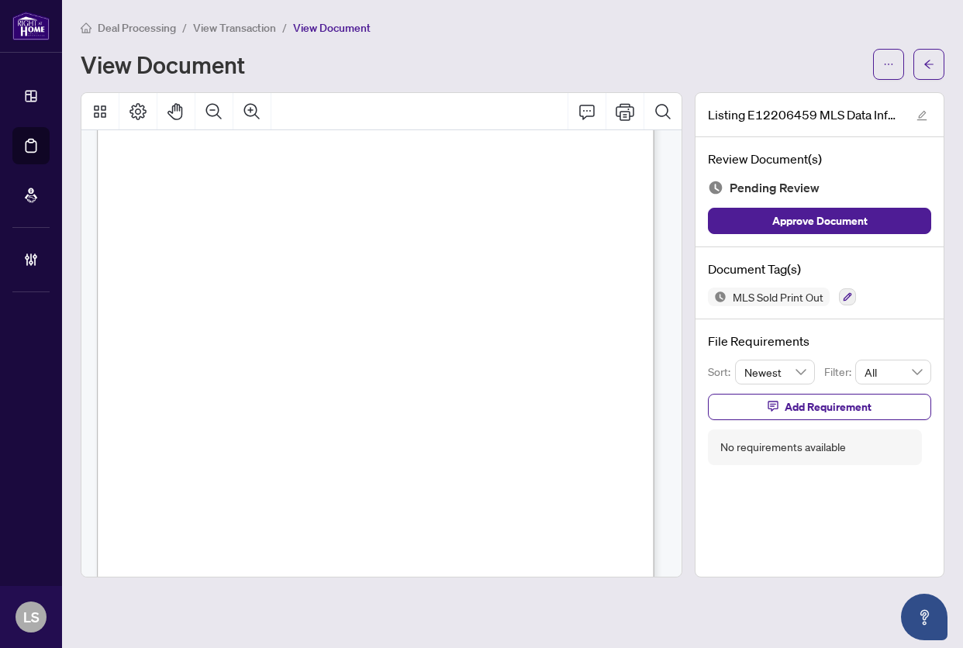
scroll to position [387, 0]
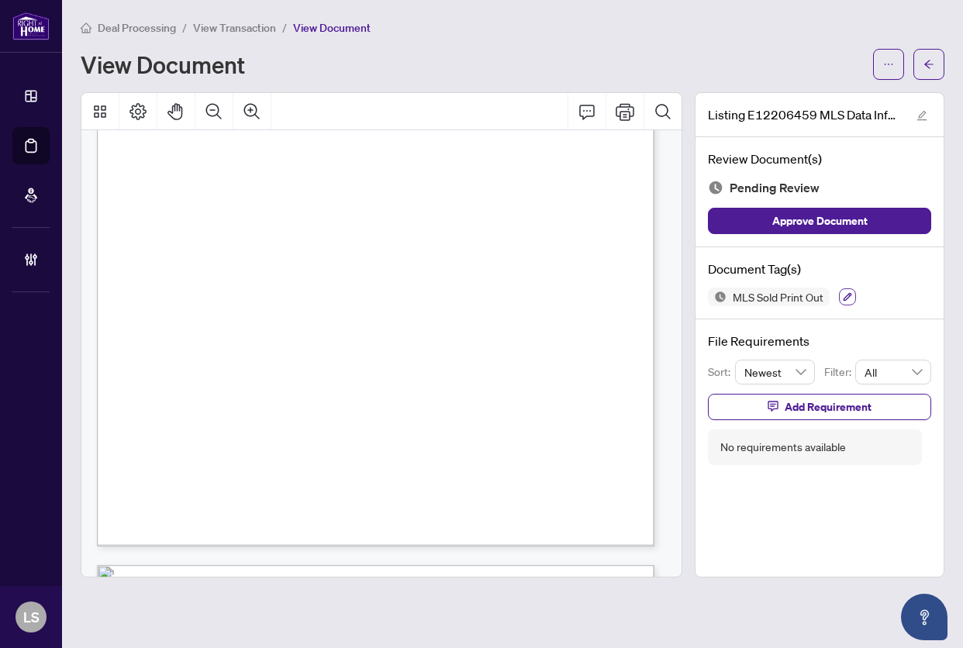
click at [842, 293] on icon "button" at bounding box center [846, 296] width 9 height 9
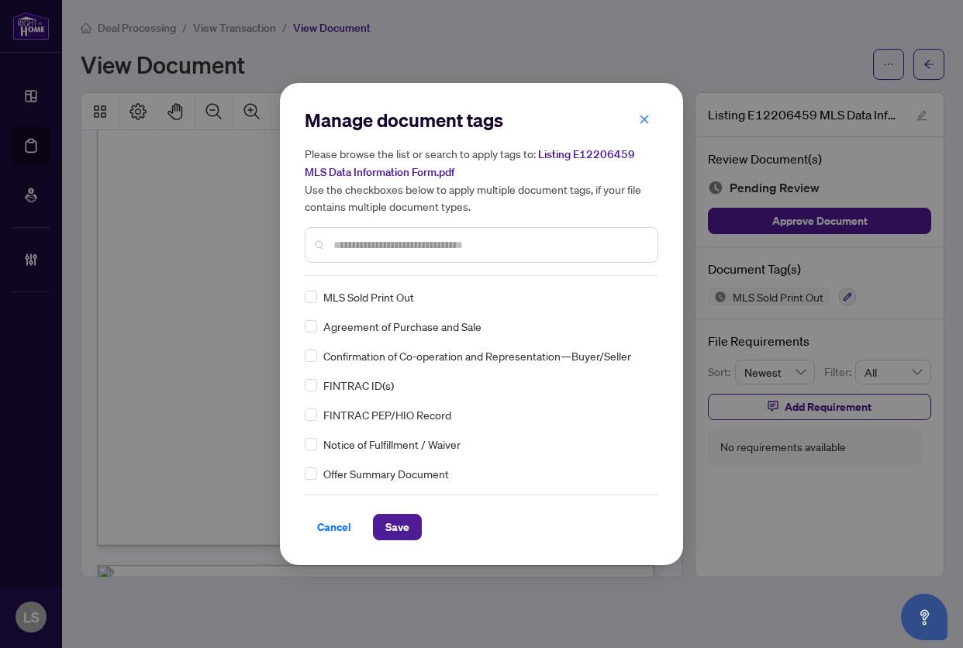
click at [379, 241] on input "text" at bounding box center [489, 244] width 312 height 17
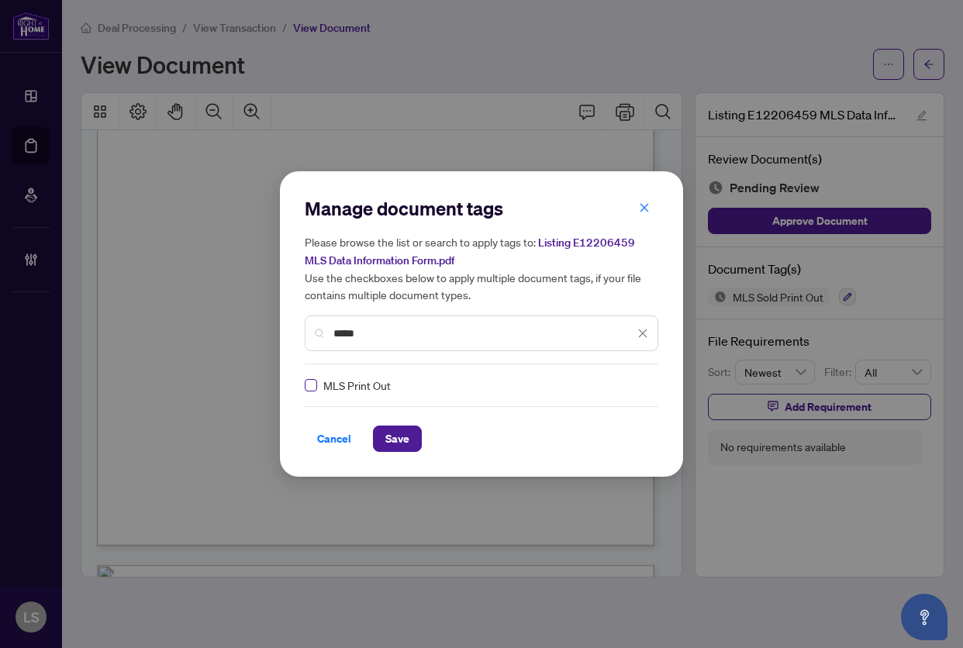
type input "*****"
click at [625, 389] on img at bounding box center [625, 384] width 15 height 15
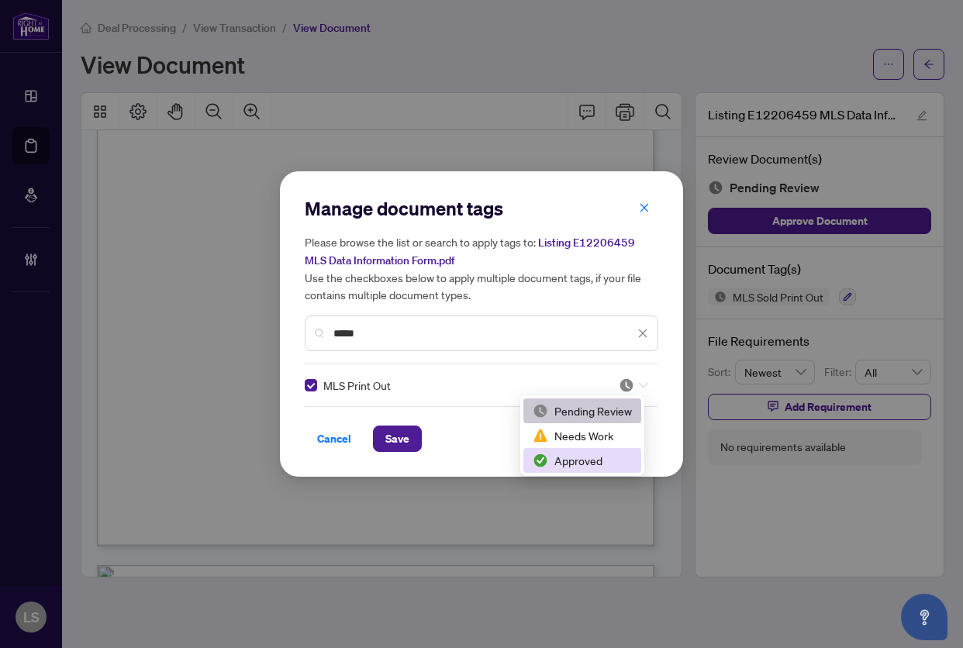
click at [568, 456] on div "Approved" at bounding box center [581, 460] width 99 height 17
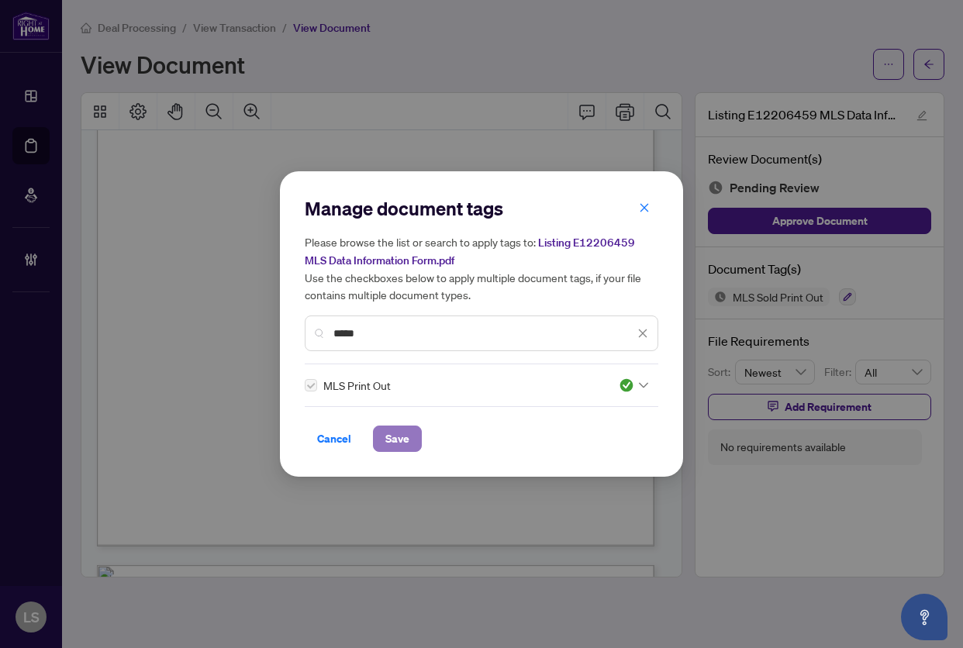
drag, startPoint x: 377, startPoint y: 443, endPoint x: 394, endPoint y: 443, distance: 17.0
click at [378, 443] on button "Save" at bounding box center [397, 438] width 49 height 26
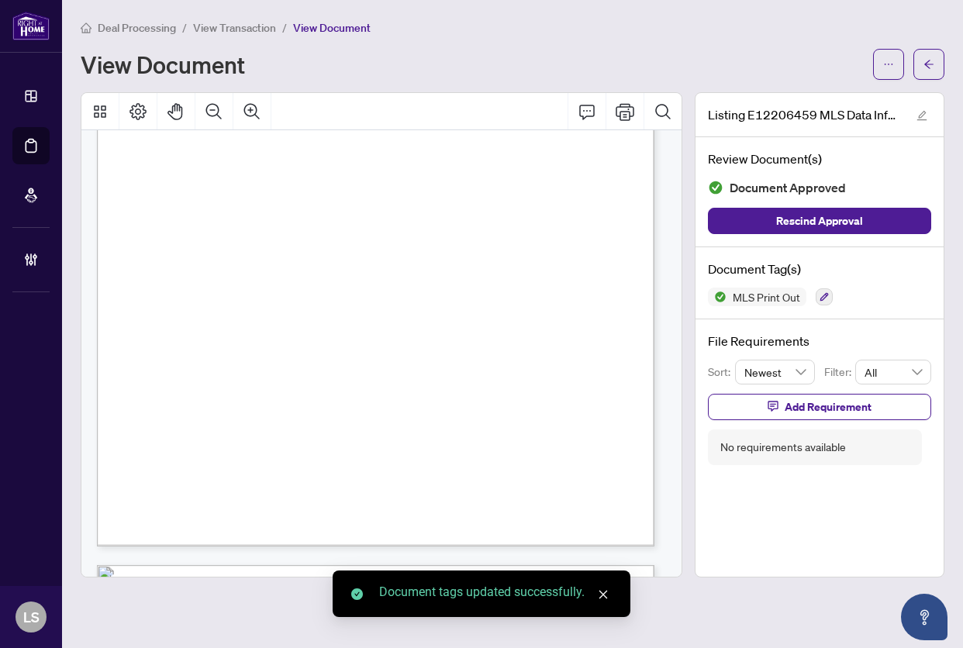
click at [211, 235] on span "REMARKS FOR CLIENTS" at bounding box center [170, 236] width 81 height 9
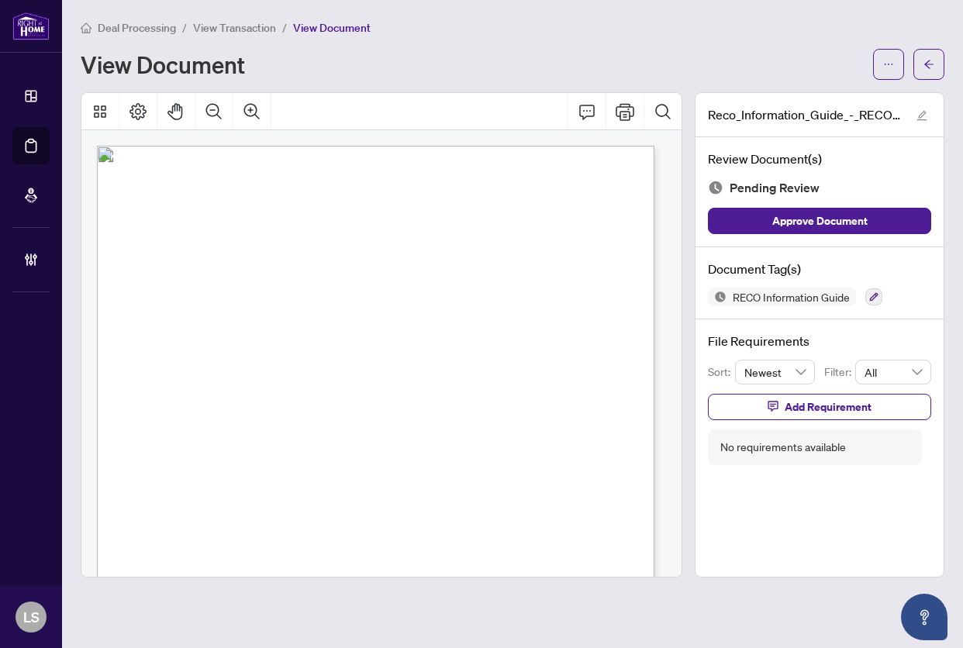
click at [480, 273] on span "Things you need to know" at bounding box center [309, 294] width 343 height 46
click at [870, 293] on icon "button" at bounding box center [873, 296] width 9 height 9
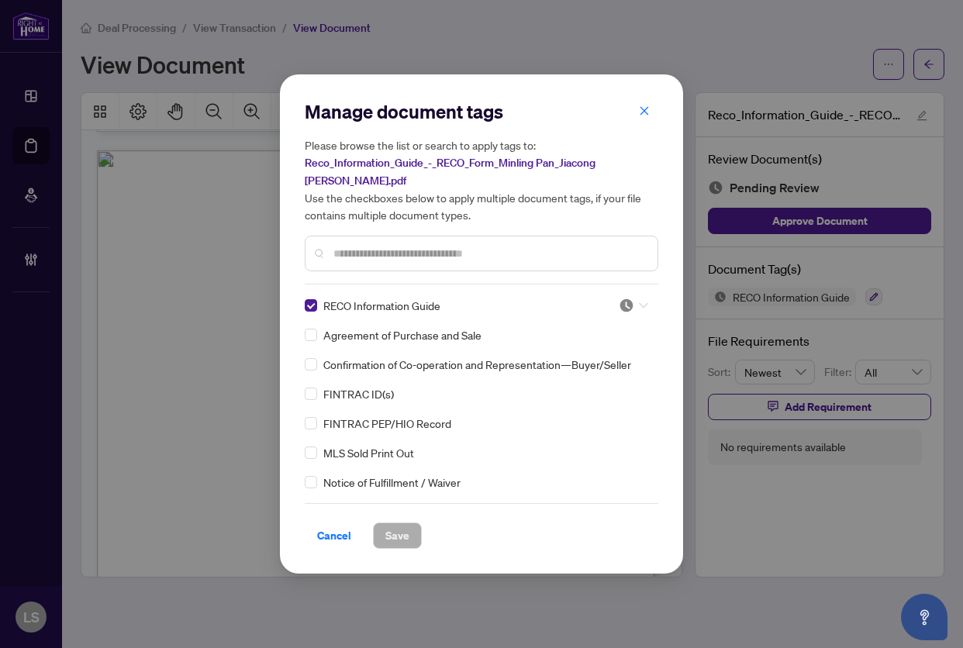
drag, startPoint x: 632, startPoint y: 294, endPoint x: 643, endPoint y: 301, distance: 14.0
click at [630, 298] on div at bounding box center [632, 305] width 29 height 15
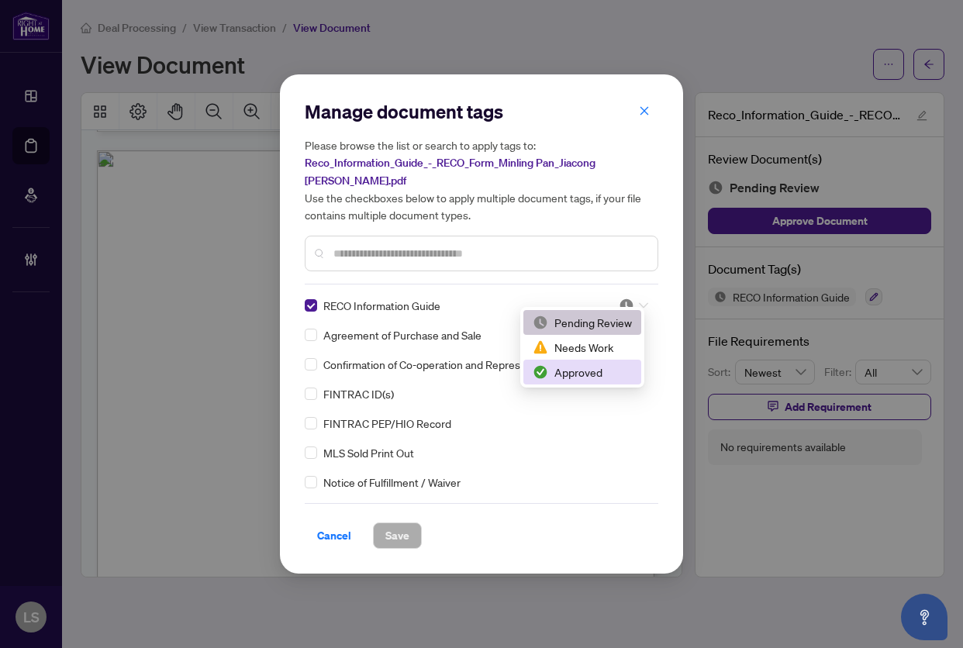
click at [571, 372] on div "Approved" at bounding box center [581, 371] width 99 height 17
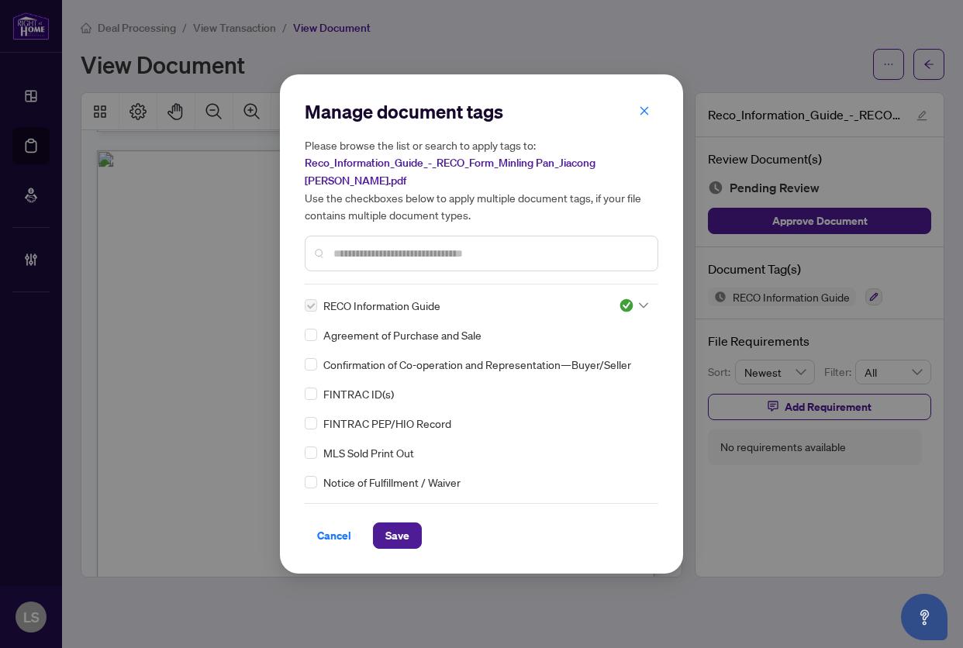
click at [388, 542] on div "Manage document tags Please browse the list or search to apply tags to: Reco_In…" at bounding box center [481, 323] width 403 height 499
click at [404, 525] on span "Save" at bounding box center [397, 535] width 24 height 25
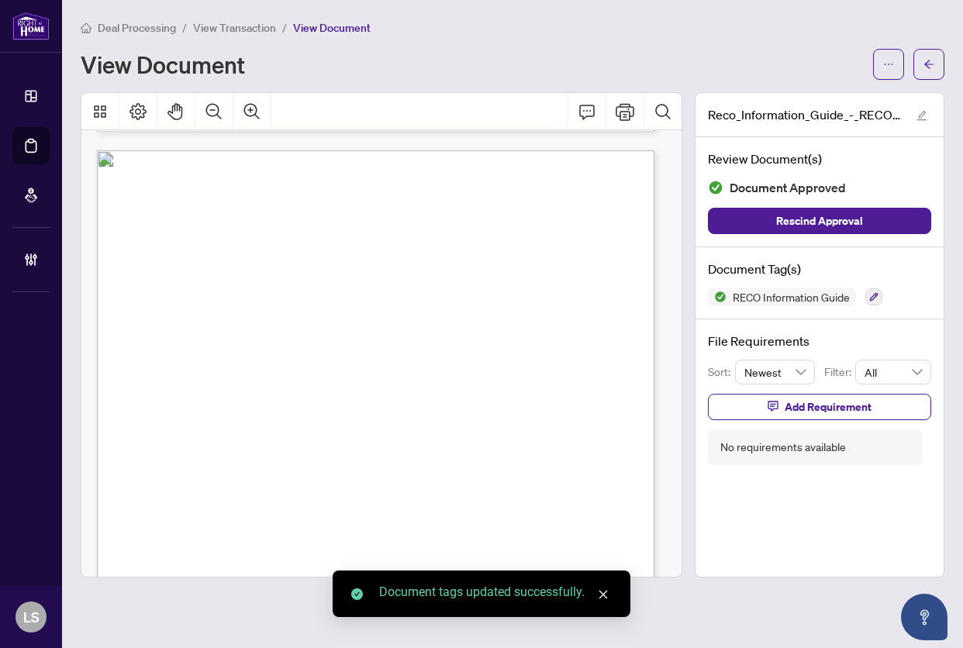
click at [338, 198] on span "Acknowledgement" at bounding box center [238, 200] width 199 height 36
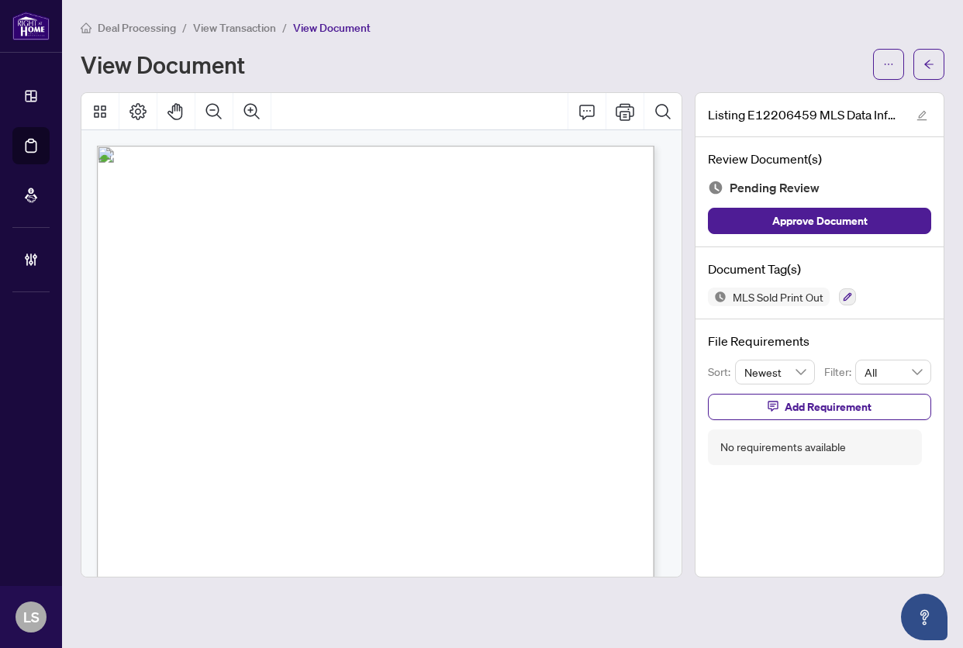
scroll to position [387, 0]
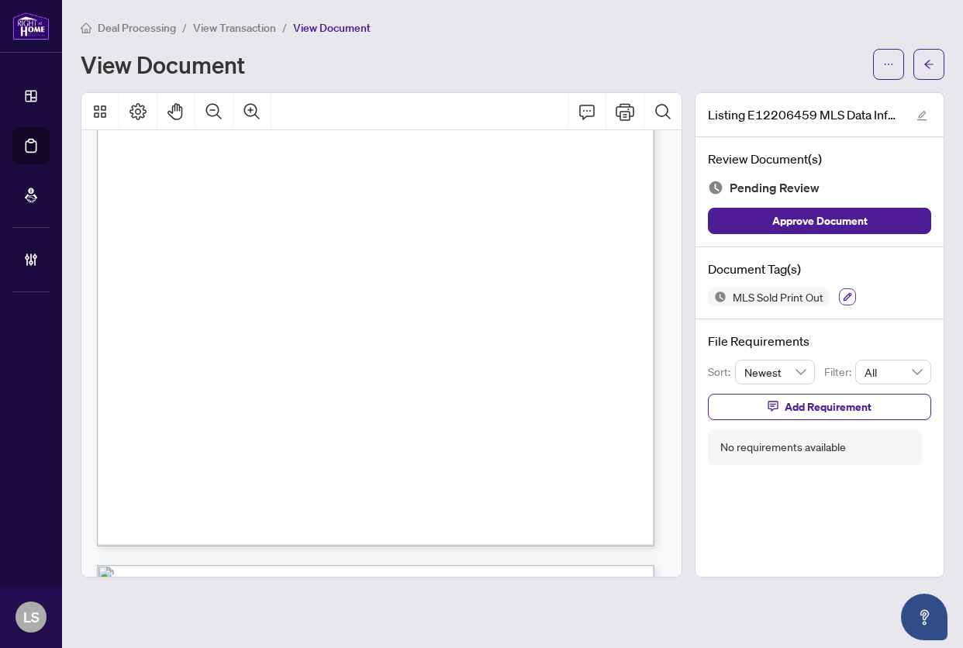
click at [848, 301] on button "button" at bounding box center [847, 296] width 17 height 17
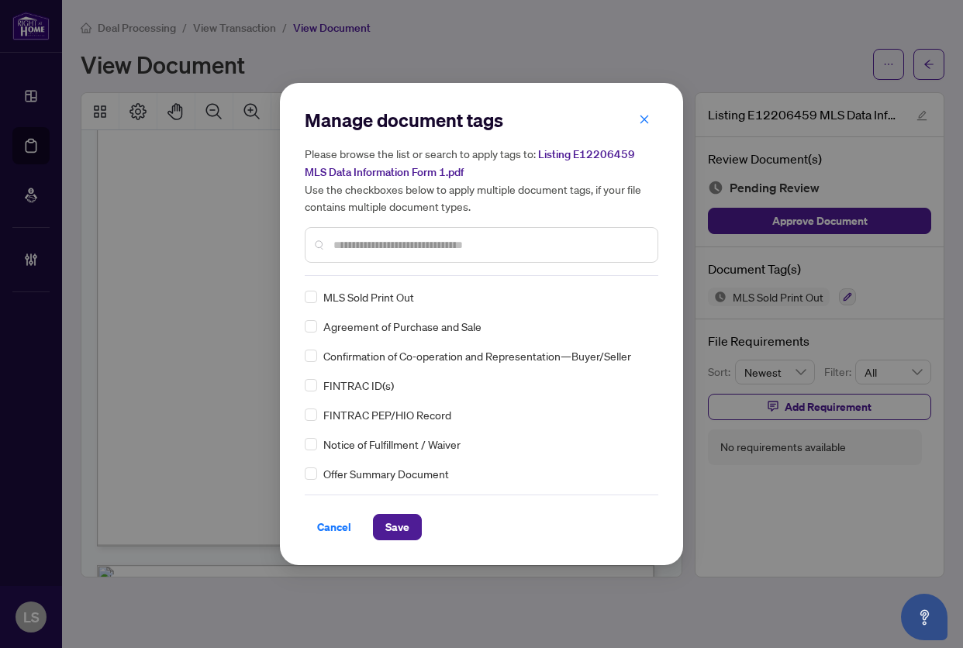
click at [364, 242] on input "text" at bounding box center [489, 244] width 312 height 17
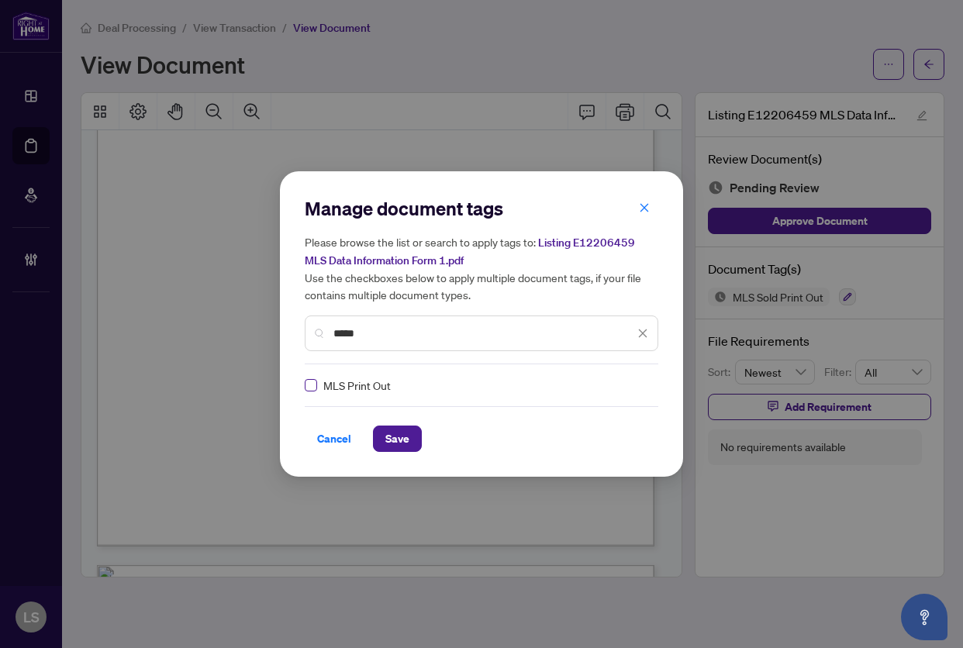
type input "*****"
click at [636, 388] on div at bounding box center [632, 384] width 29 height 15
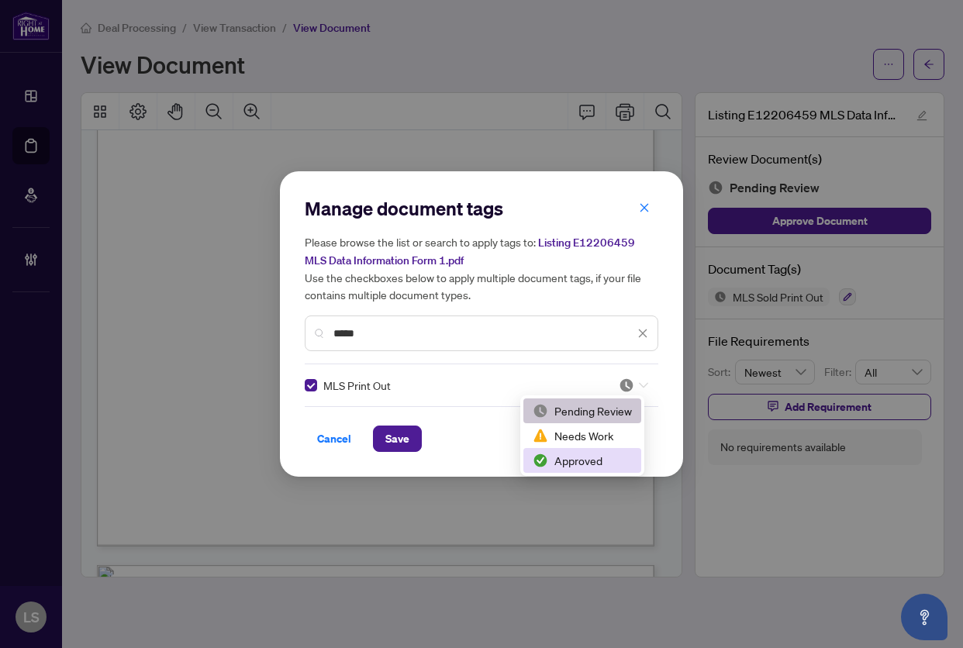
drag, startPoint x: 581, startPoint y: 462, endPoint x: 539, endPoint y: 460, distance: 41.9
click at [581, 463] on div "Approved" at bounding box center [581, 460] width 99 height 17
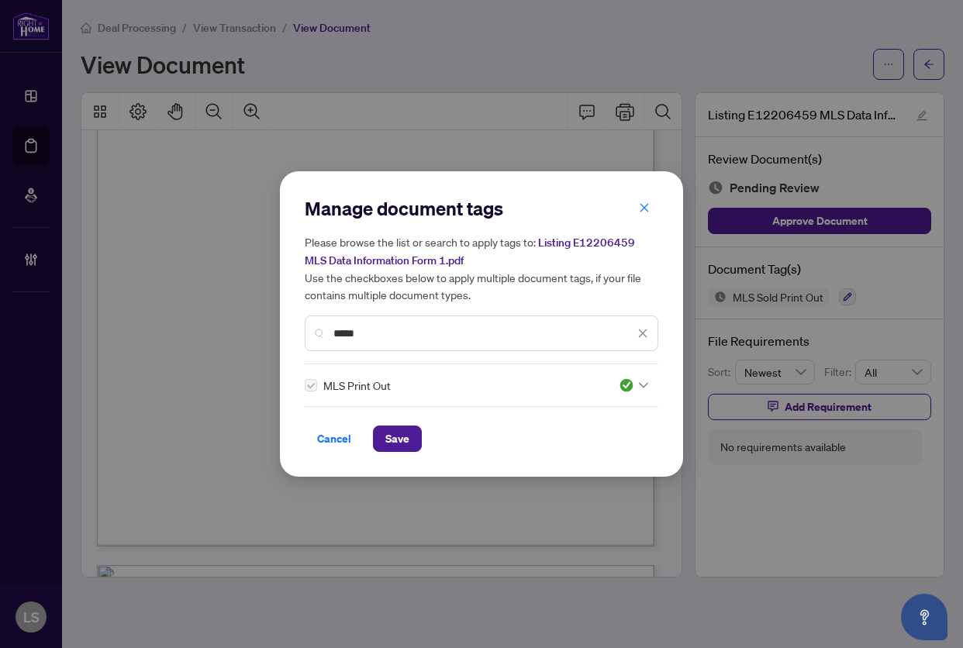
drag, startPoint x: 389, startPoint y: 429, endPoint x: 509, endPoint y: 431, distance: 120.1
click at [394, 431] on span "Save" at bounding box center [397, 438] width 24 height 25
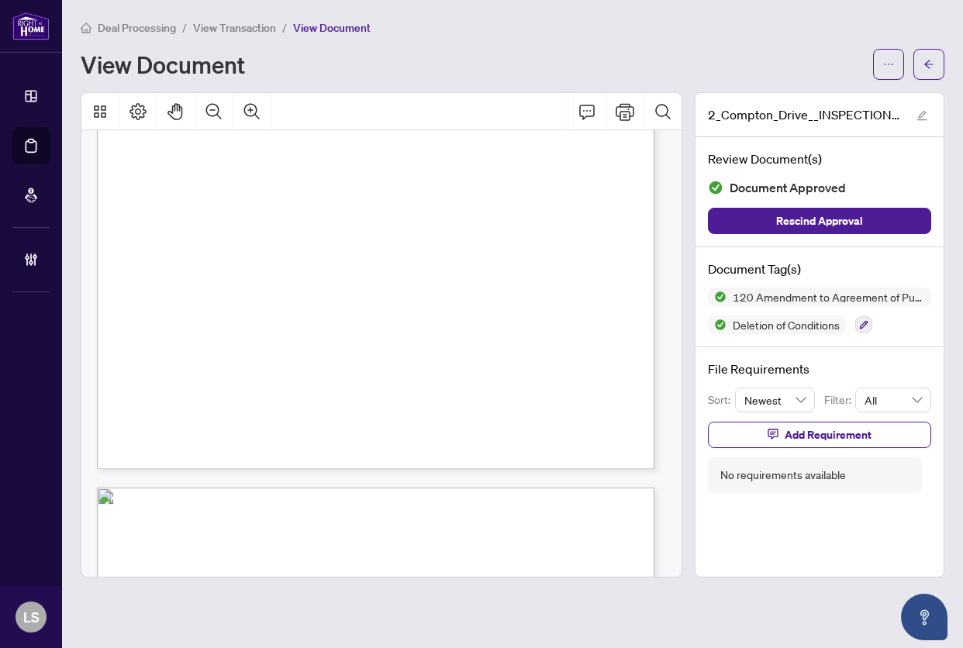
scroll to position [1007, 0]
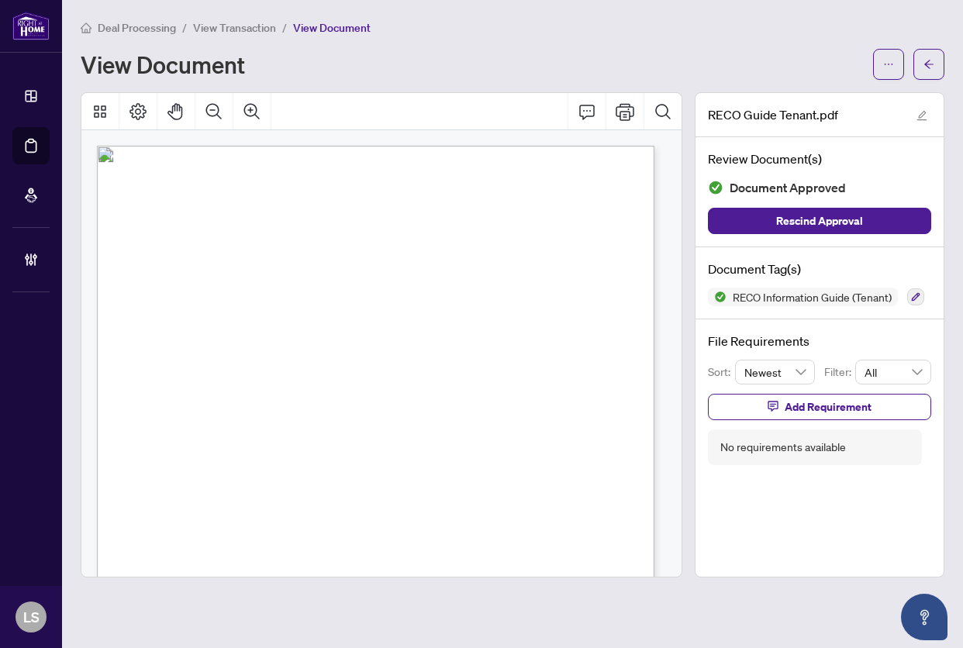
click at [439, 337] on div "Working with a real estate agent: Things you need to know RECO INFORMATION GUID…" at bounding box center [424, 569] width 655 height 847
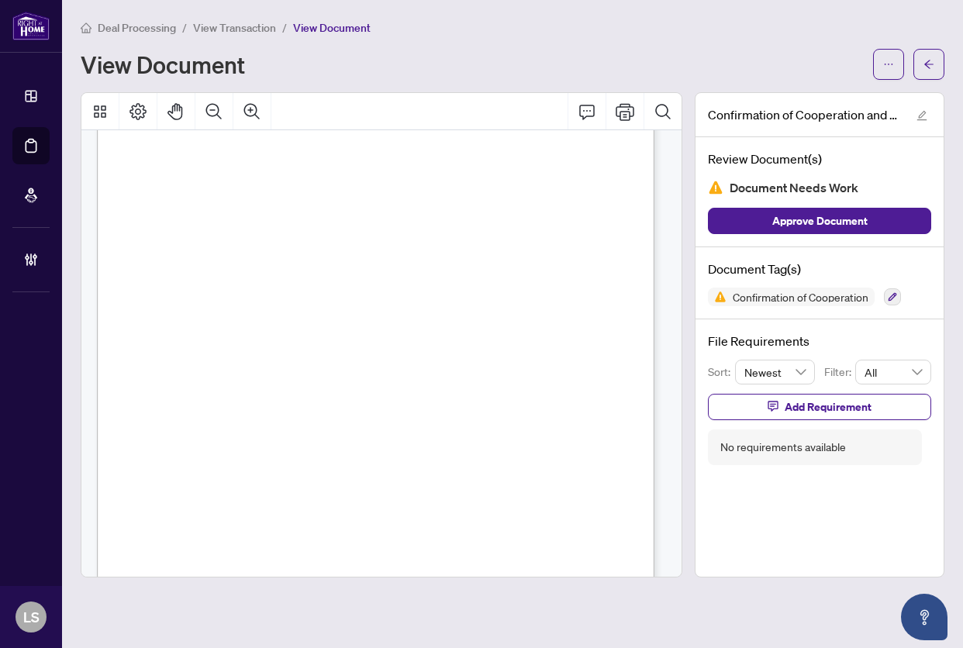
scroll to position [77, 0]
click at [773, 425] on div "File Requirements Sort: Newest Filter: All Add Requirement No requirements avai…" at bounding box center [819, 398] width 248 height 158
click at [770, 407] on icon "button" at bounding box center [772, 406] width 11 height 11
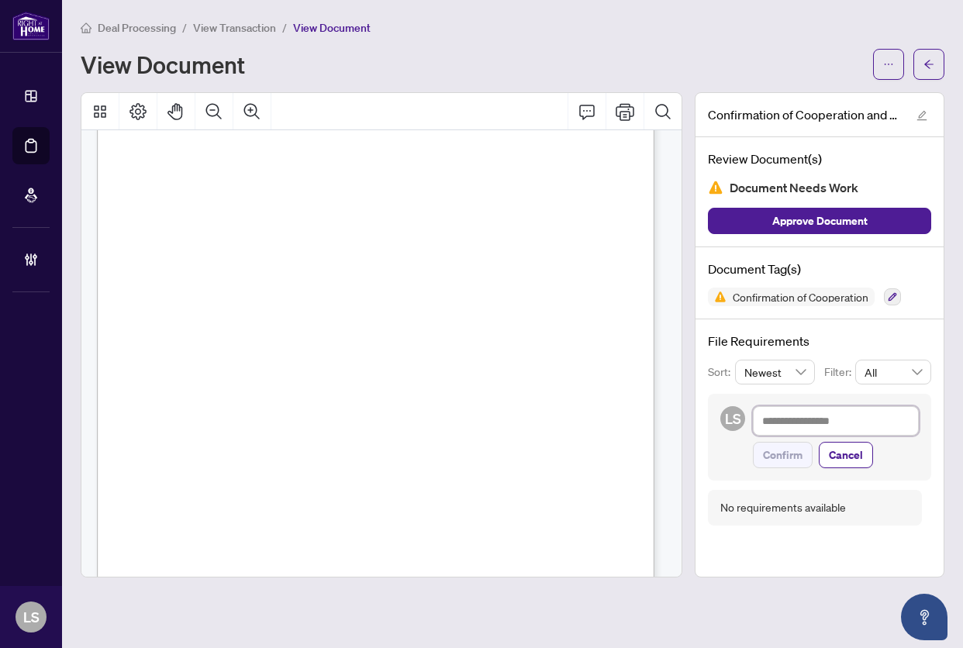
click at [790, 425] on textarea at bounding box center [836, 420] width 166 height 29
paste textarea "**********"
type textarea "**********"
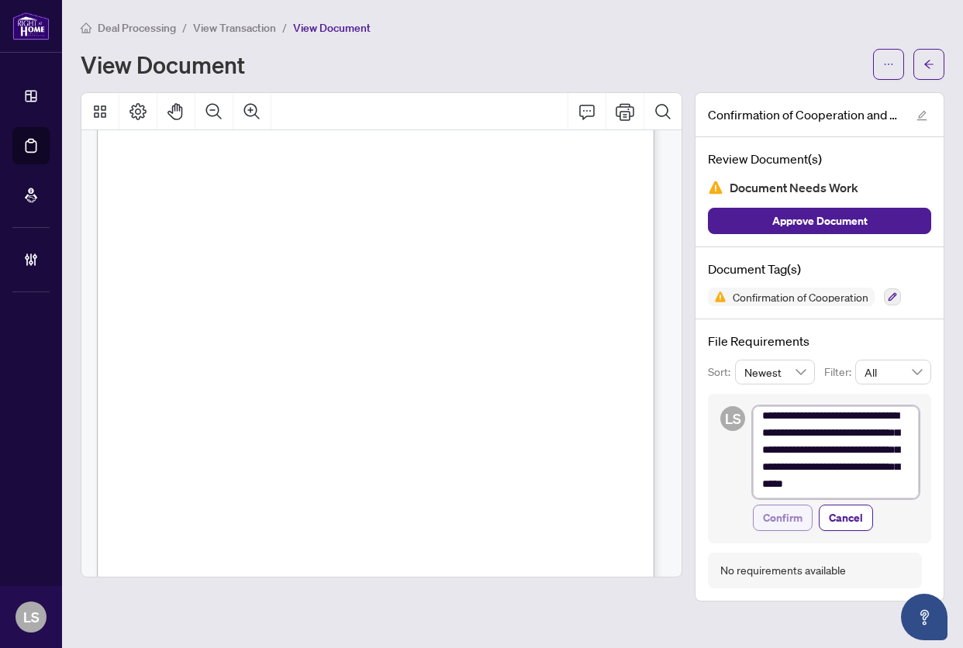
scroll to position [0, 0]
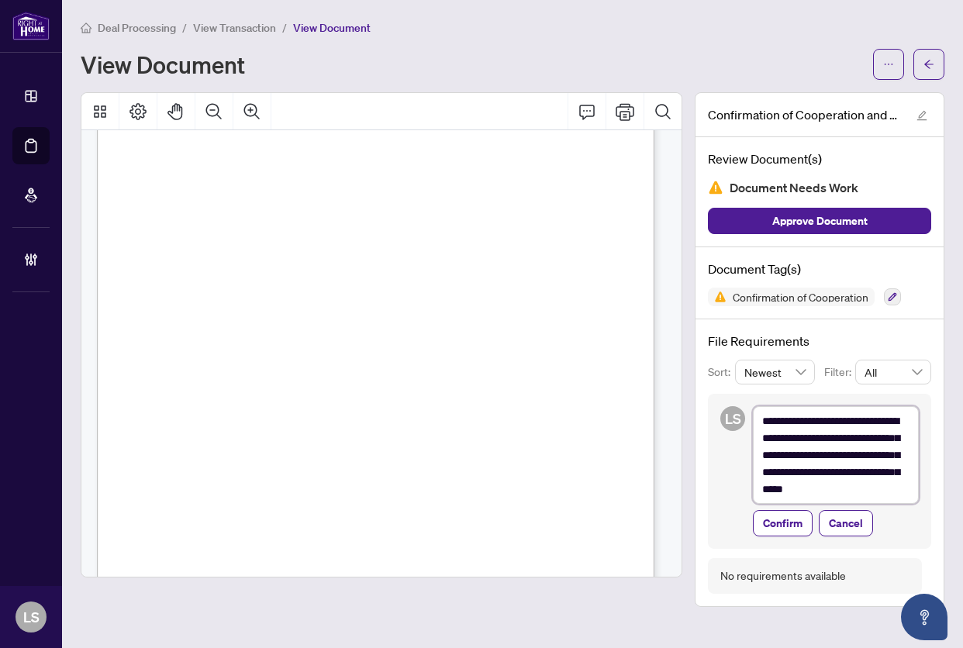
type textarea "**********"
click at [779, 538] on div "**********" at bounding box center [819, 471] width 223 height 155
click at [780, 530] on span "Confirm" at bounding box center [783, 523] width 40 height 25
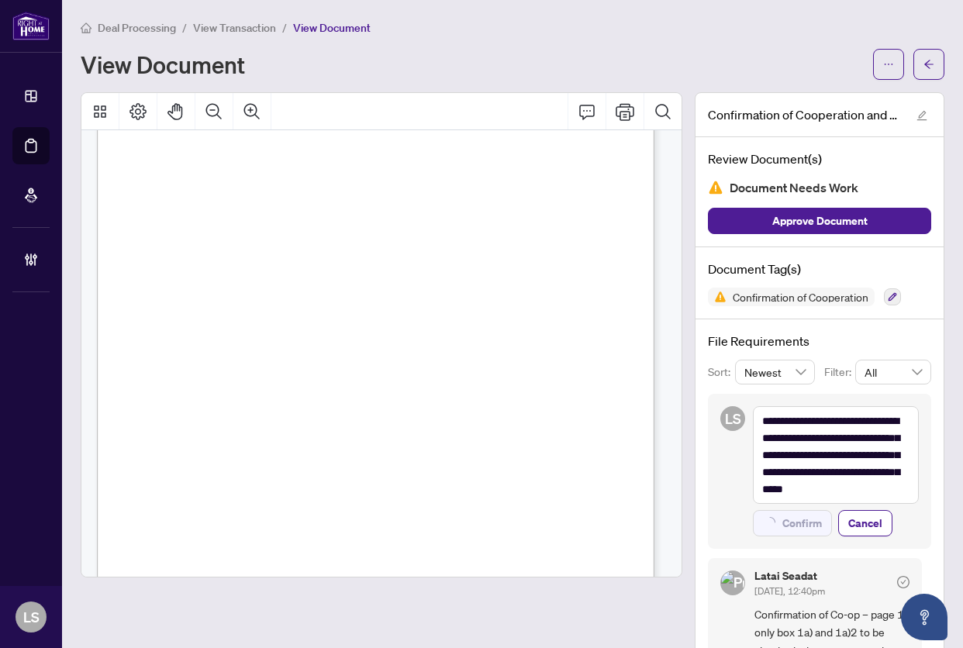
type textarea "**********"
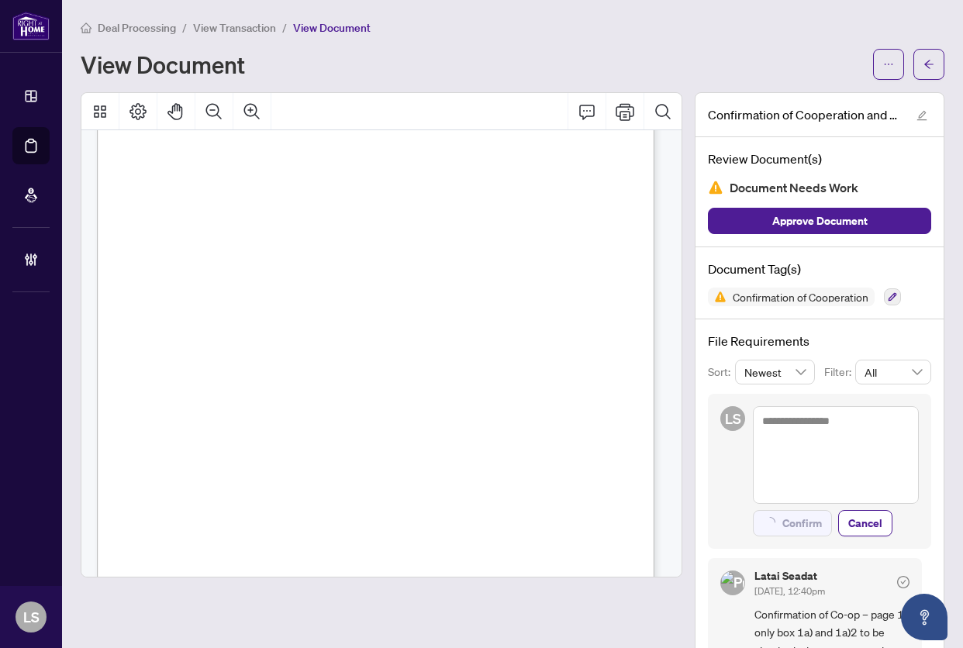
scroll to position [77, 0]
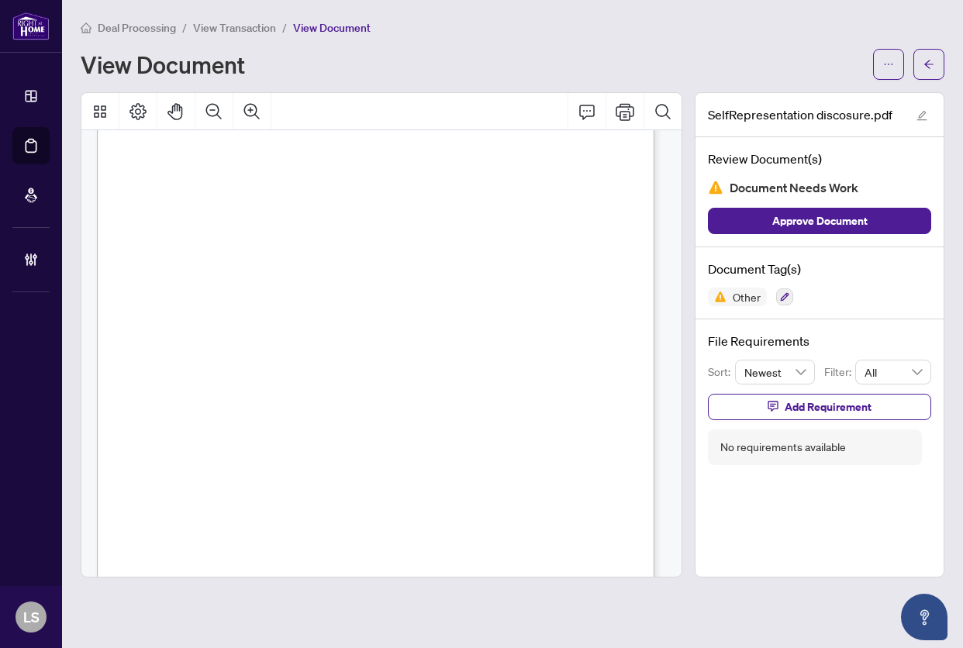
scroll to position [775, 0]
click at [236, 215] on span "Disclosure to Self-represented Party" at bounding box center [262, 215] width 247 height 26
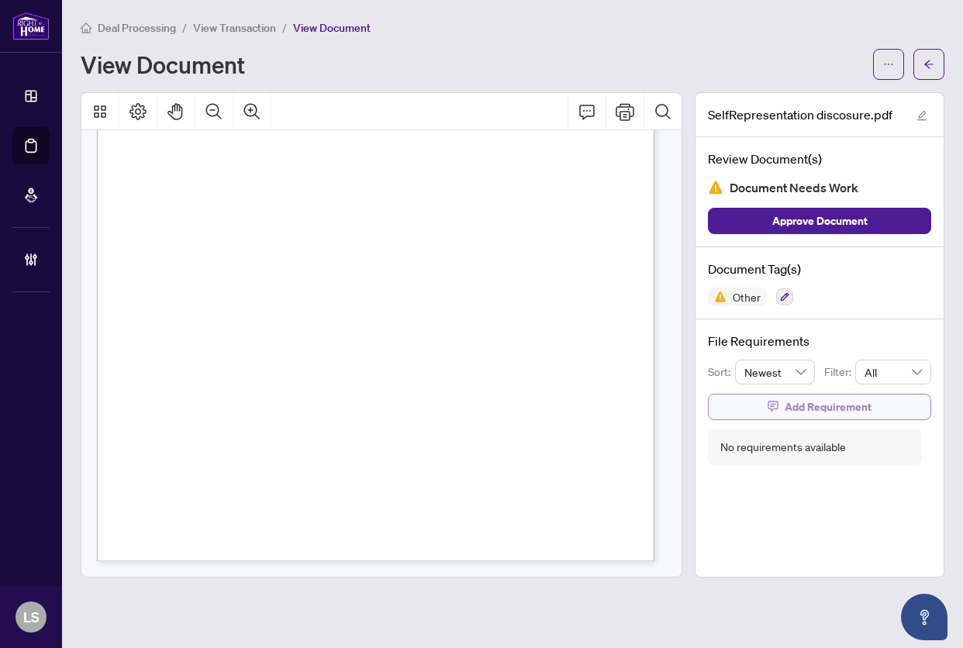
click at [753, 402] on button "Add Requirement" at bounding box center [819, 407] width 223 height 26
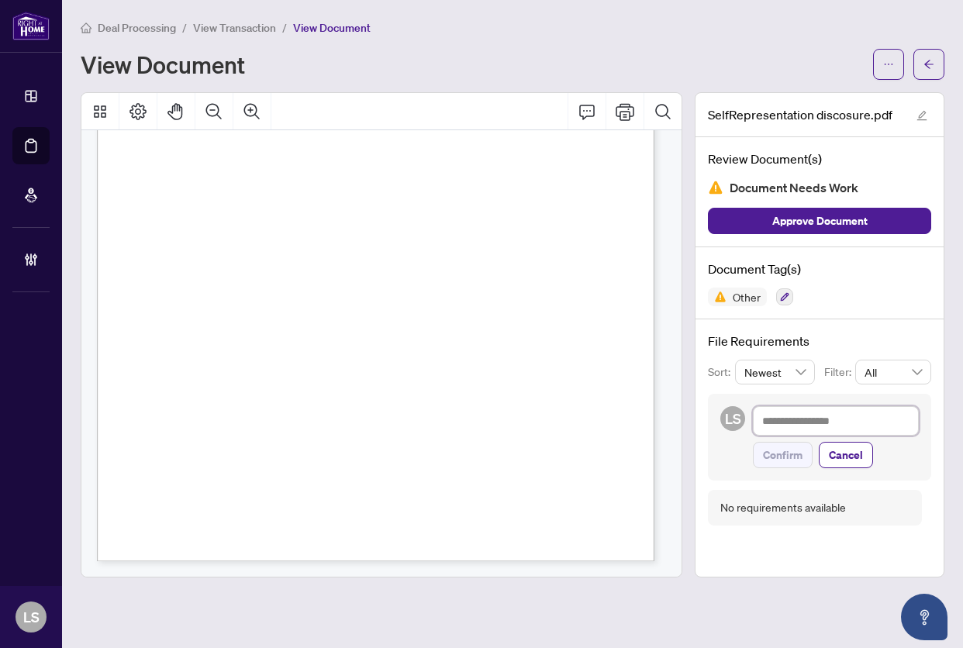
drag, startPoint x: 791, startPoint y: 418, endPoint x: 826, endPoint y: 428, distance: 36.1
click at [791, 419] on textarea at bounding box center [836, 420] width 166 height 29
paste textarea "**********"
type textarea "**********"
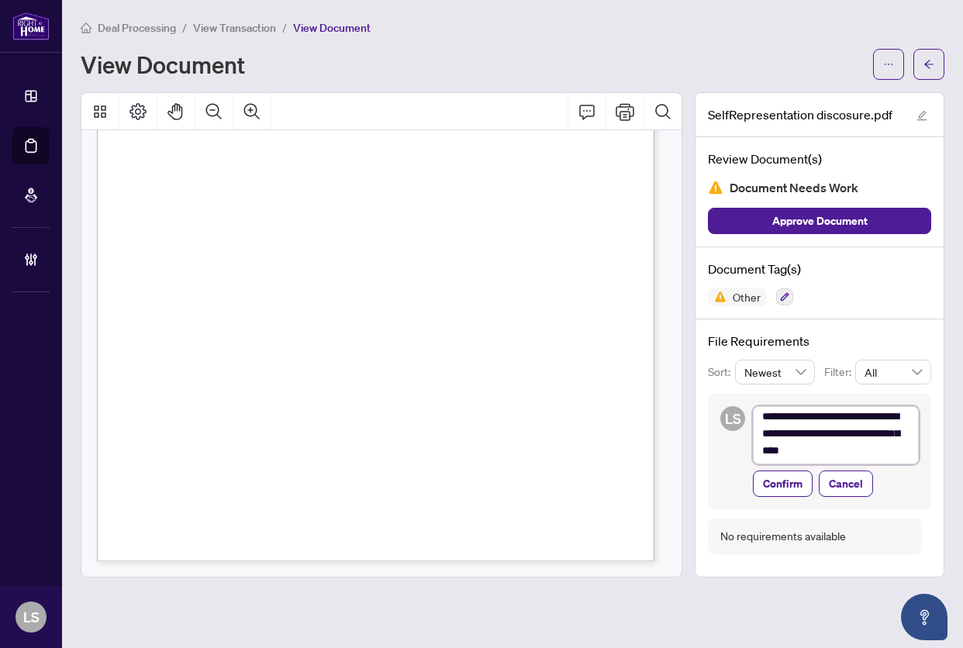
scroll to position [0, 0]
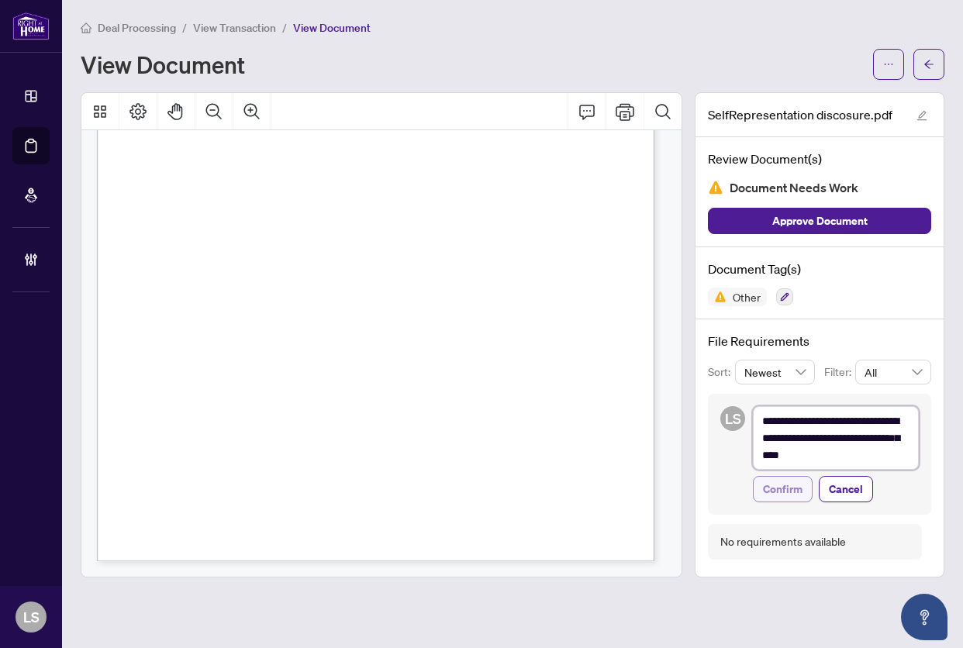
type textarea "**********"
click at [780, 500] on span "Confirm" at bounding box center [783, 489] width 40 height 25
type textarea "**********"
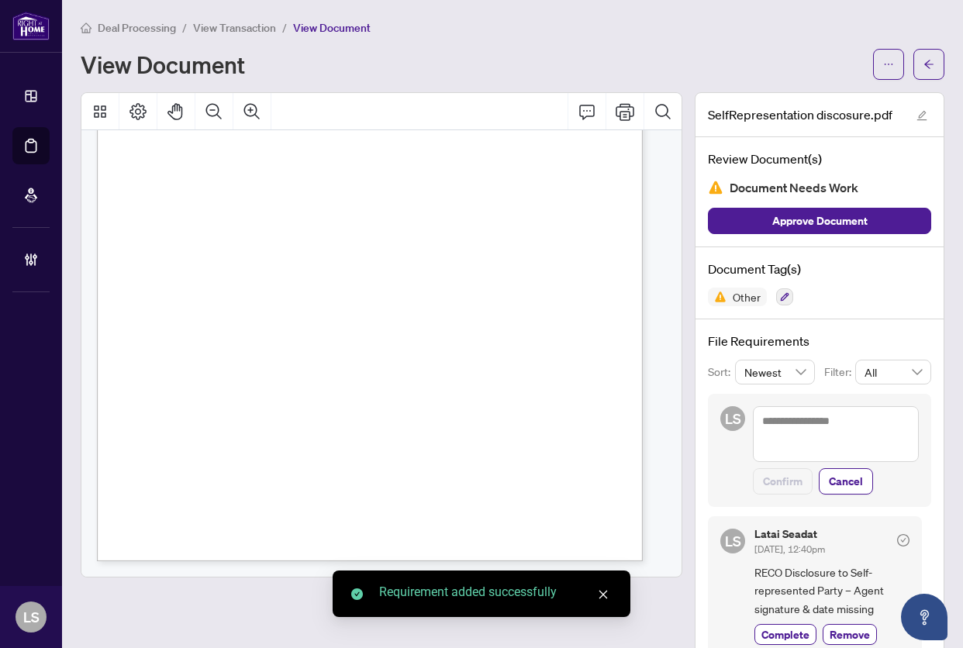
scroll to position [1014, 0]
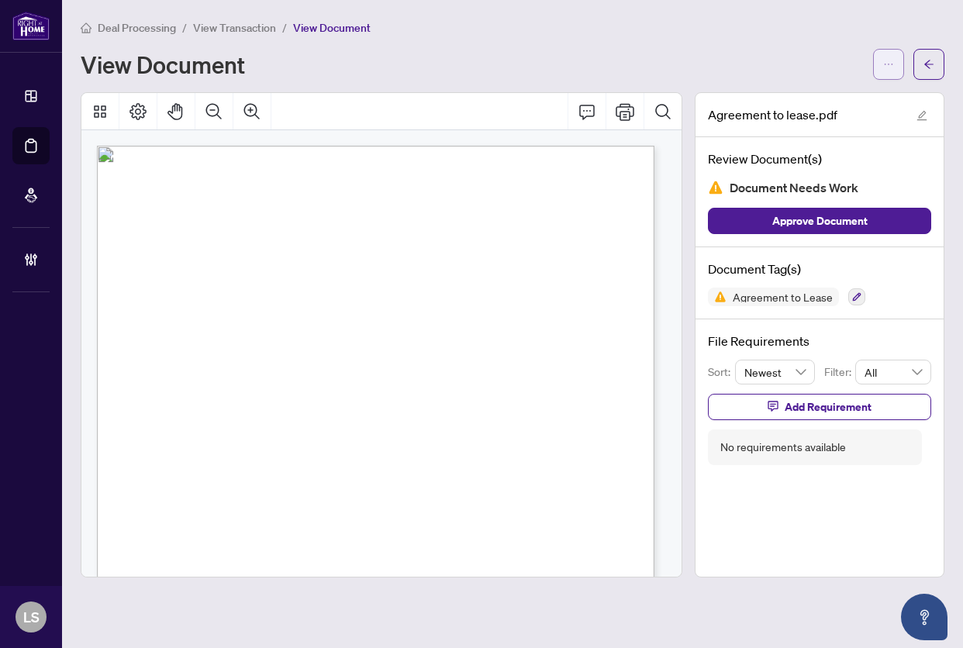
click at [881, 72] on button "button" at bounding box center [888, 64] width 31 height 31
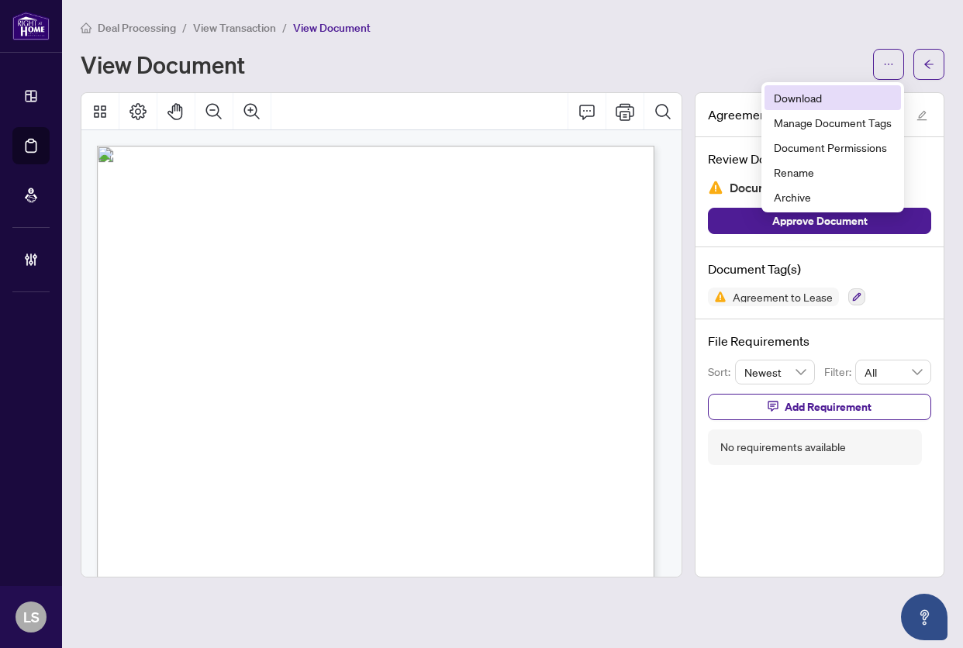
click at [825, 98] on span "Download" at bounding box center [832, 97] width 118 height 17
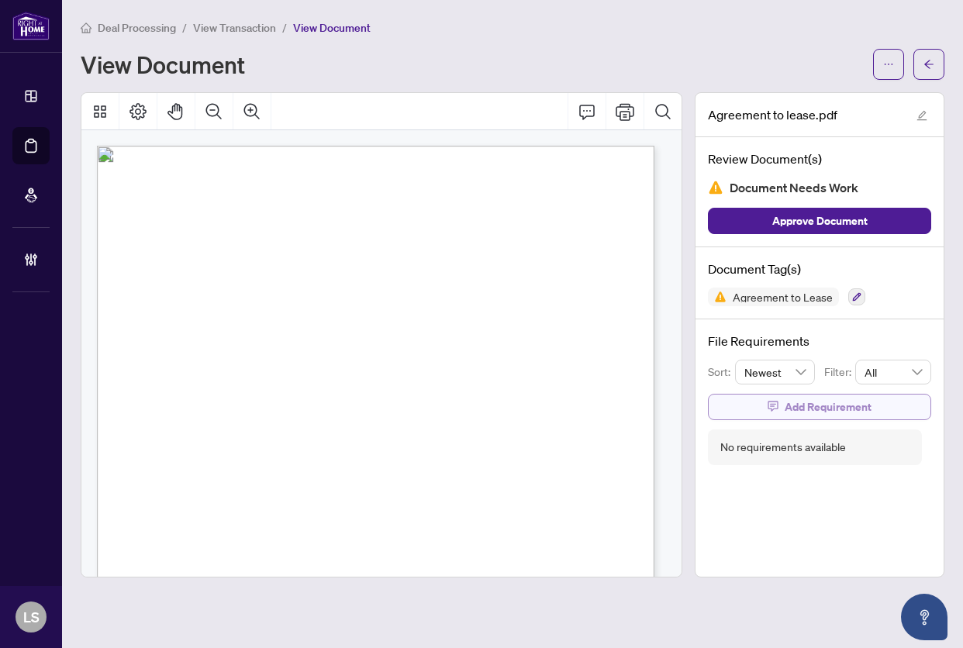
click at [783, 406] on button "Add Requirement" at bounding box center [819, 407] width 223 height 26
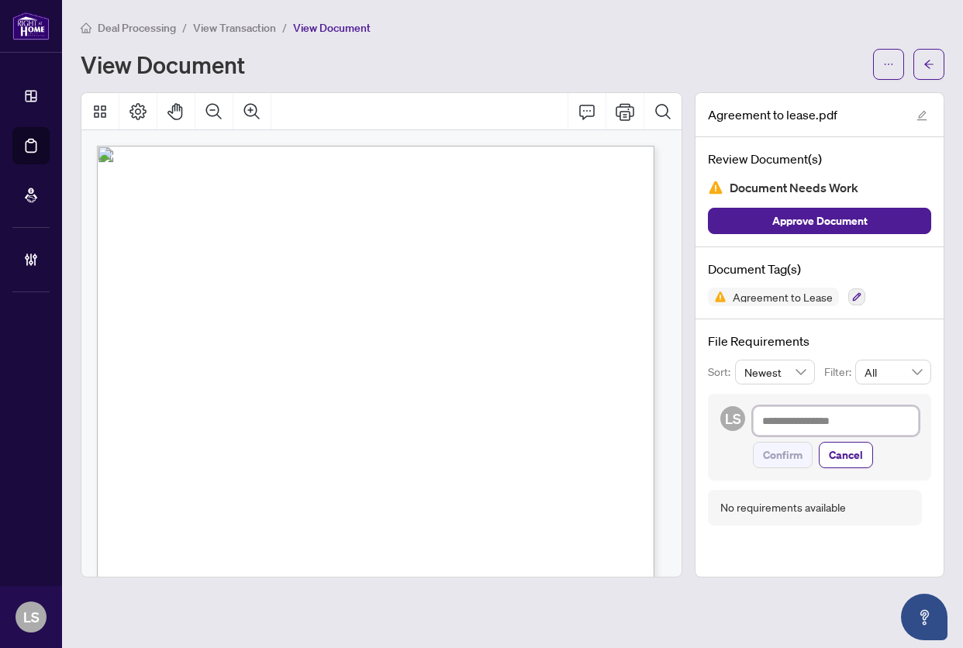
click at [799, 412] on textarea at bounding box center [836, 420] width 166 height 29
paste textarea "**********"
type textarea "**********"
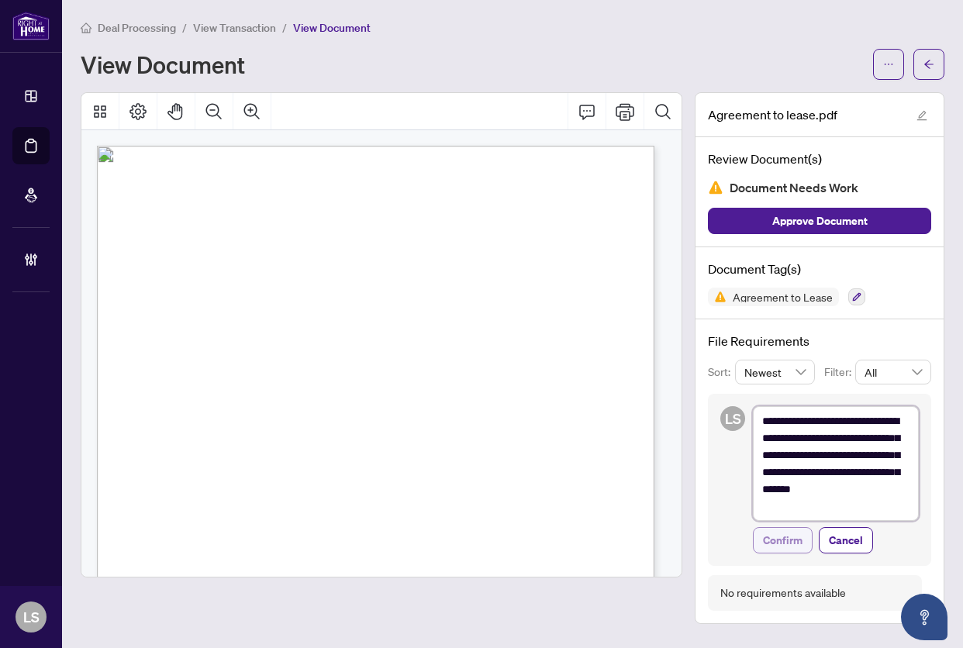
type textarea "**********"
click at [780, 542] on span "Confirm" at bounding box center [783, 540] width 40 height 25
type textarea "**********"
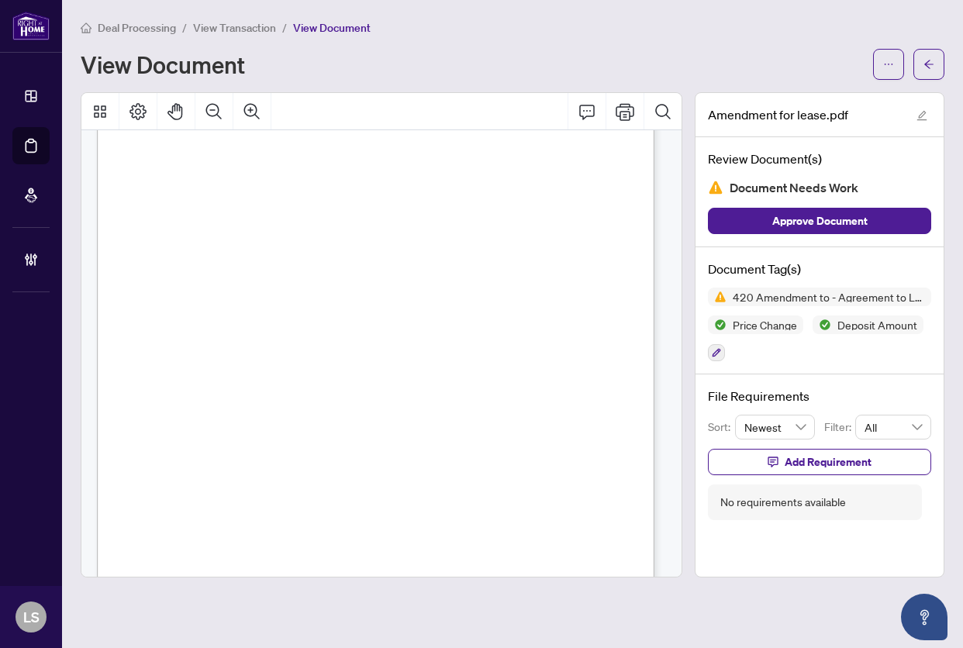
scroll to position [1045, 0]
click at [798, 460] on span "Add Requirement" at bounding box center [827, 461] width 87 height 25
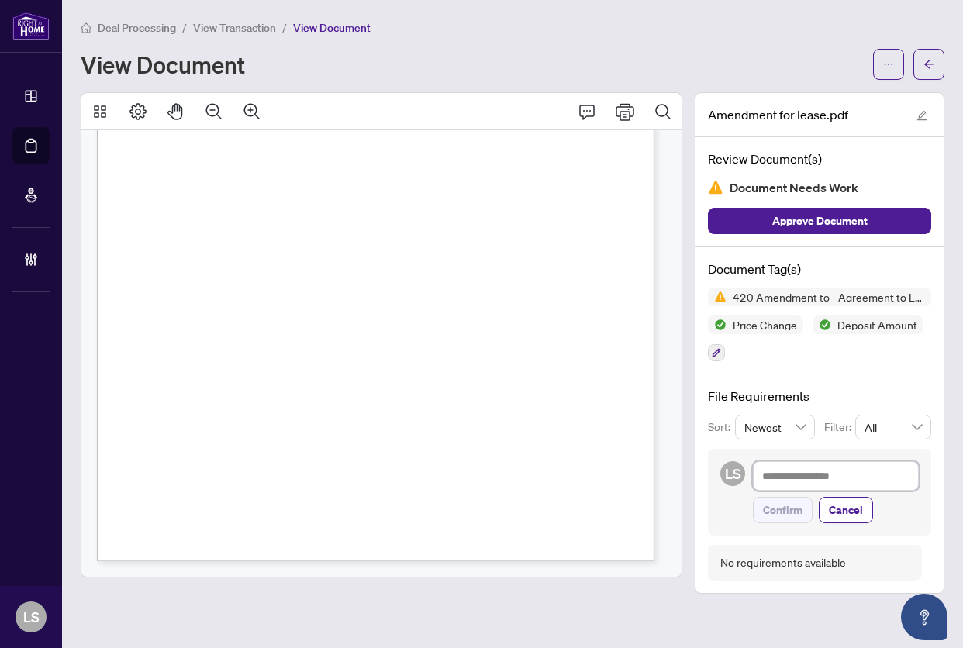
click at [811, 477] on textarea at bounding box center [836, 475] width 166 height 29
paste textarea "**********"
type textarea "**********"
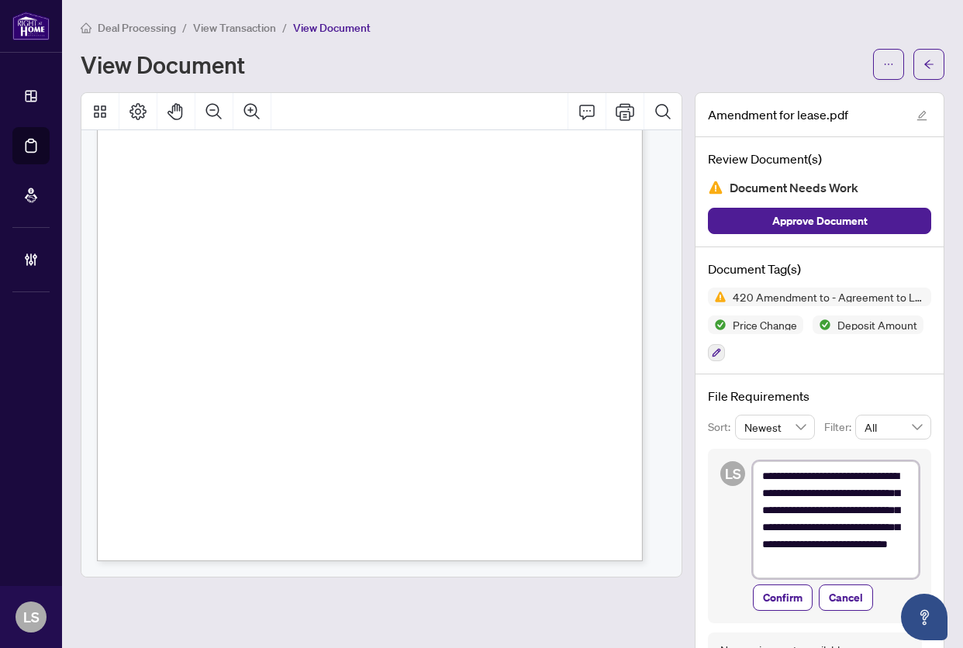
scroll to position [0, 0]
type textarea "**********"
click at [763, 621] on span "Confirm" at bounding box center [783, 612] width 40 height 25
type textarea "**********"
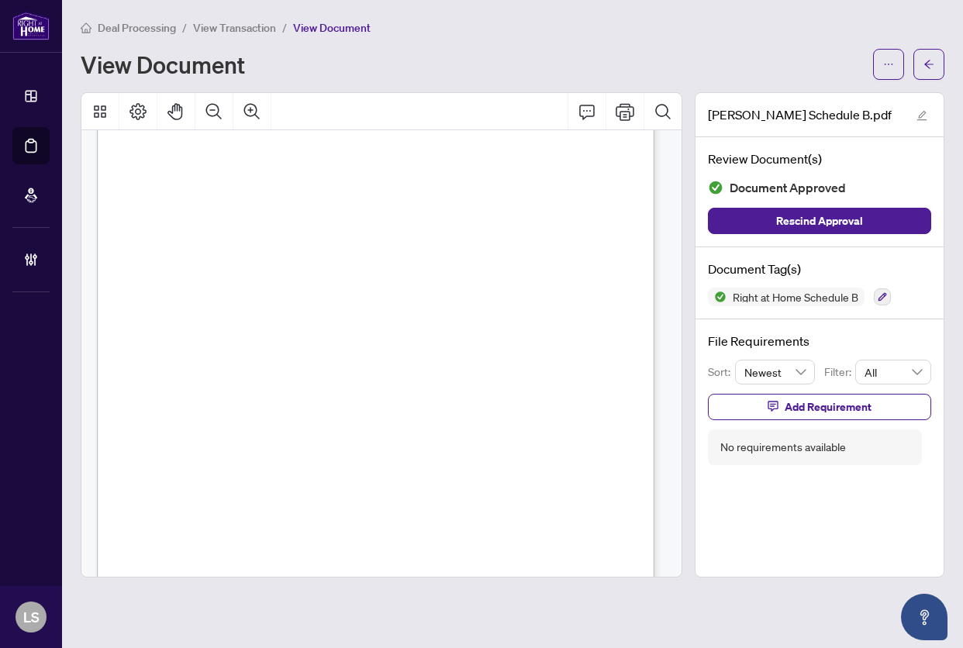
scroll to position [305, 0]
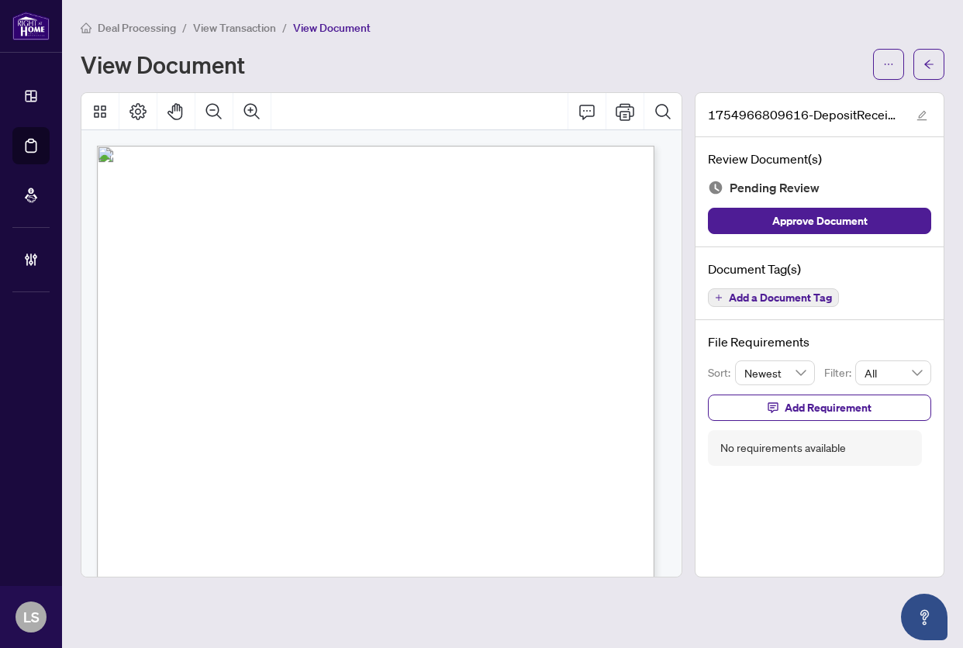
click at [506, 167] on div "Vanguard Northeast Realty Corp., Brokerage [STREET_ADDRESS] Deposit Receipt TO:…" at bounding box center [424, 569] width 655 height 847
click at [347, 318] on div " 3 36 [DATE] 1 [DATE] 07 08 07 08 $15.00 $15.50 08 $14.50 August DigiSign Veri…" at bounding box center [424, 569] width 655 height 847
click at [883, 57] on span "button" at bounding box center [888, 64] width 11 height 25
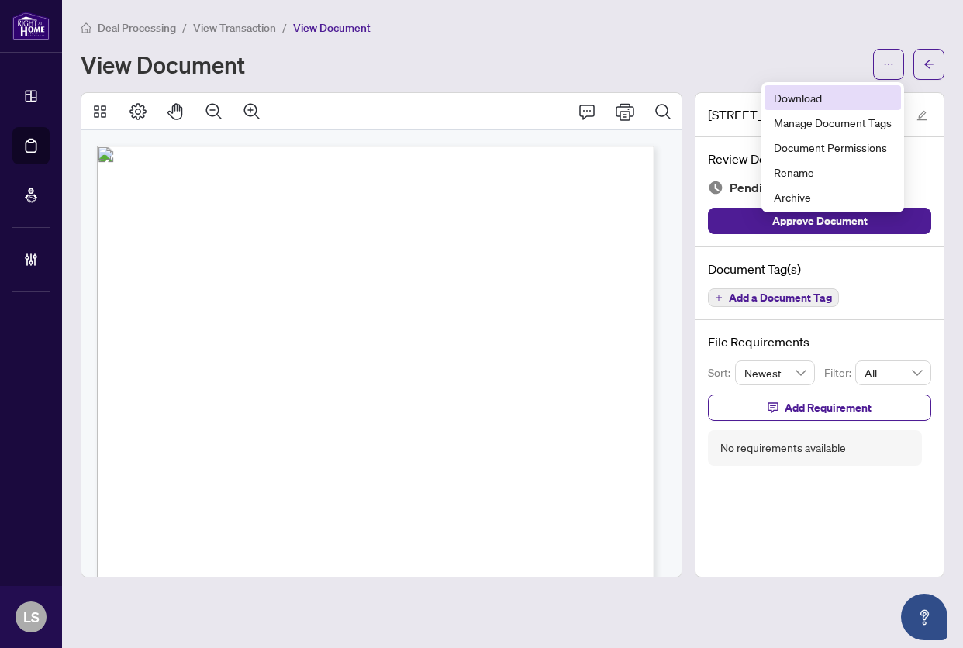
click at [828, 96] on span "Download" at bounding box center [832, 97] width 118 height 17
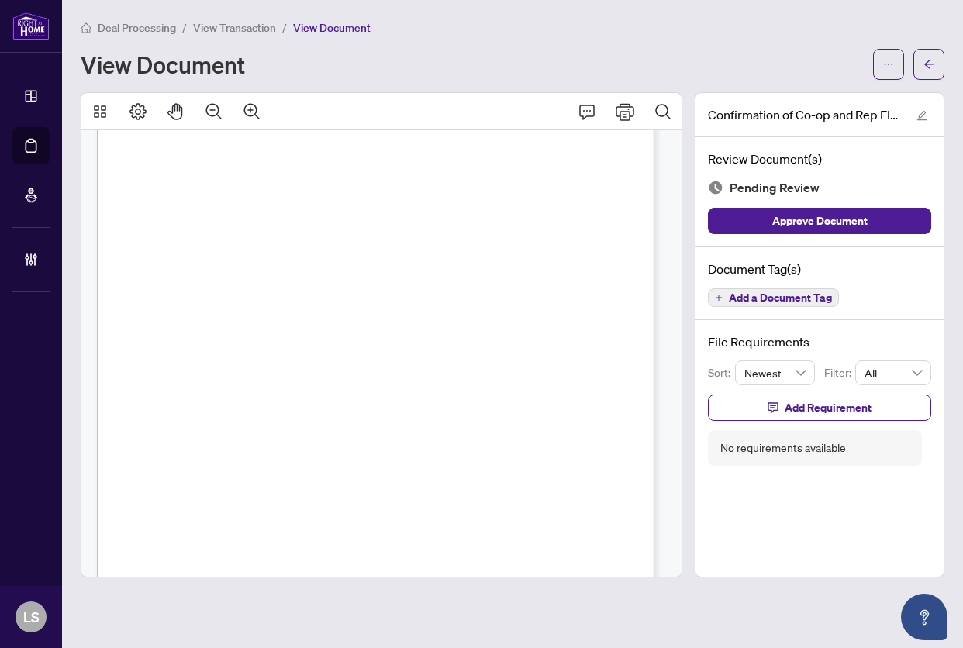
scroll to position [657, 0]
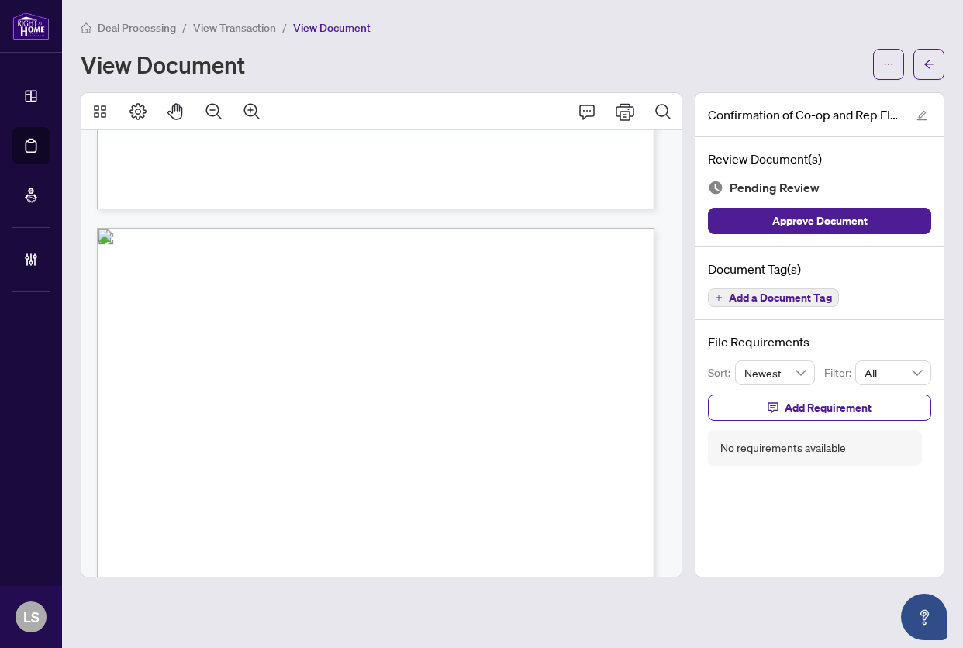
click at [787, 294] on span "Add a Document Tag" at bounding box center [779, 297] width 103 height 11
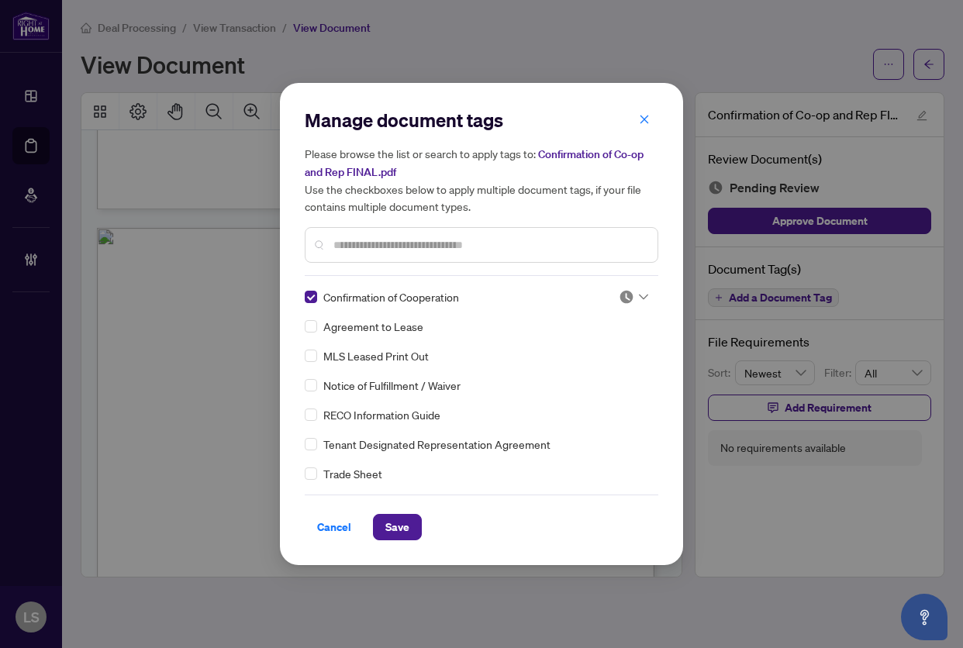
click at [622, 291] on img at bounding box center [625, 296] width 15 height 15
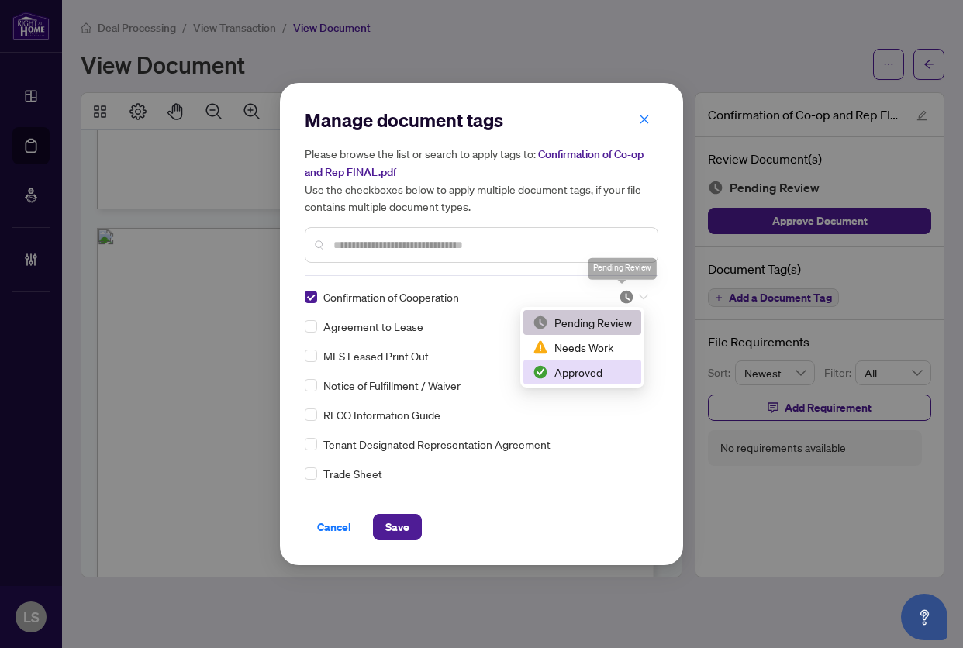
click at [591, 368] on div "Approved" at bounding box center [581, 371] width 99 height 17
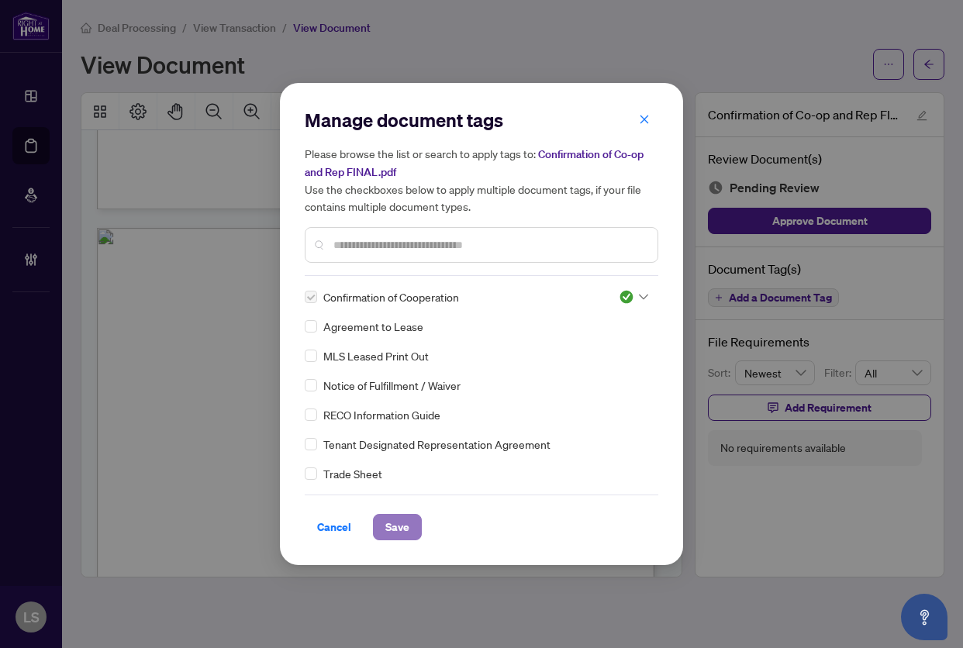
click at [404, 524] on span "Save" at bounding box center [397, 527] width 24 height 25
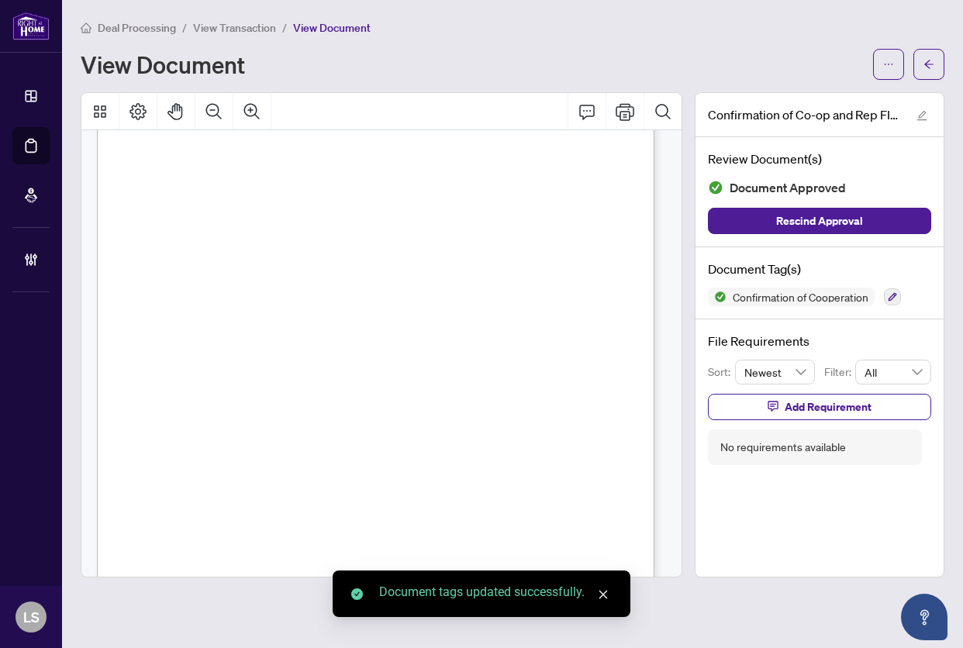
scroll to position [0, 0]
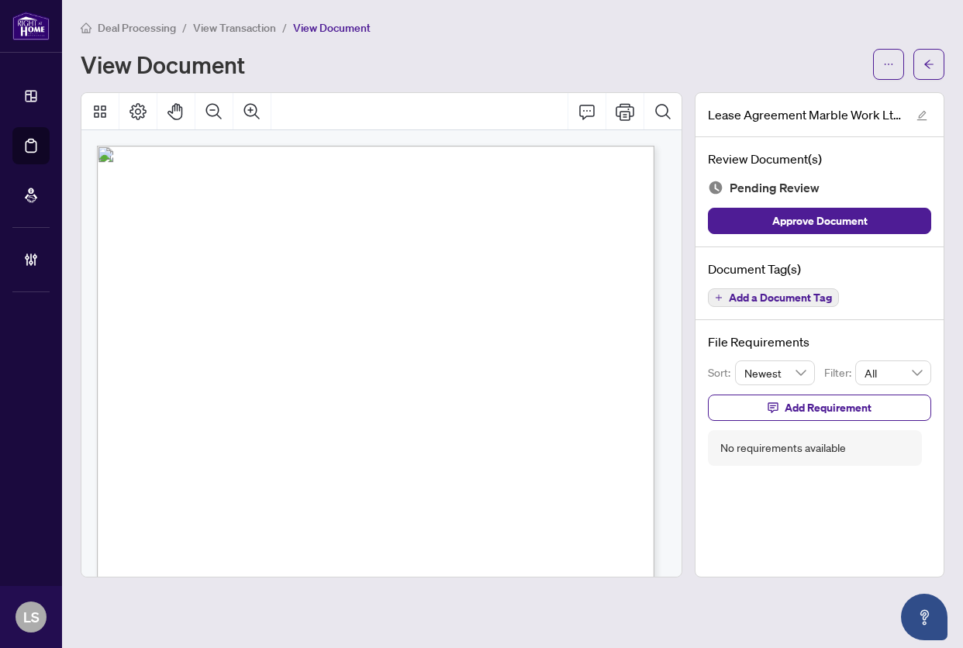
click at [808, 292] on span "Add a Document Tag" at bounding box center [779, 297] width 103 height 11
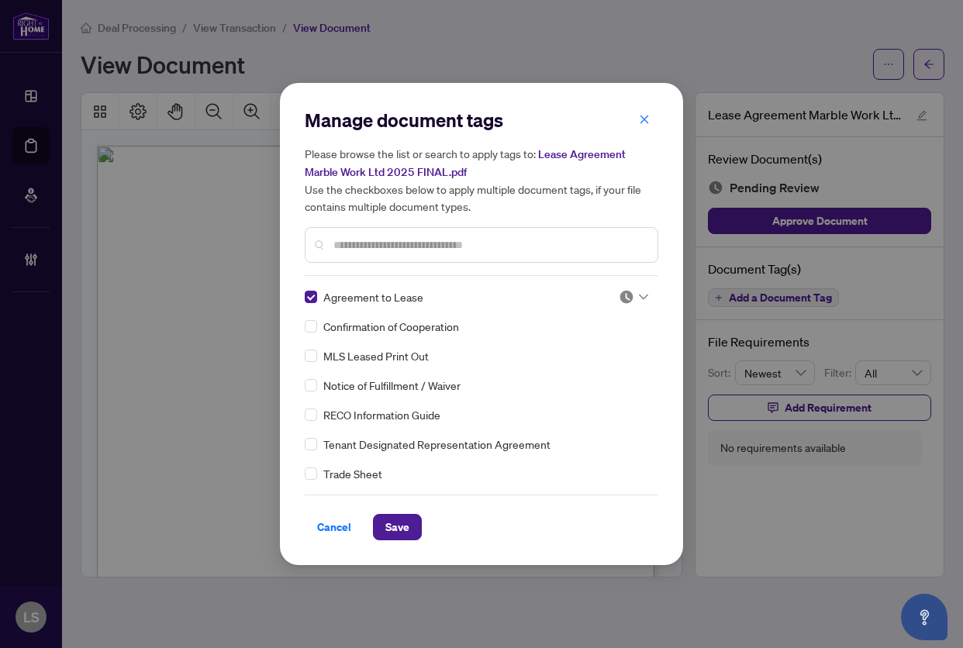
drag, startPoint x: 394, startPoint y: 242, endPoint x: 402, endPoint y: 235, distance: 11.0
click at [394, 242] on input "text" at bounding box center [489, 244] width 312 height 17
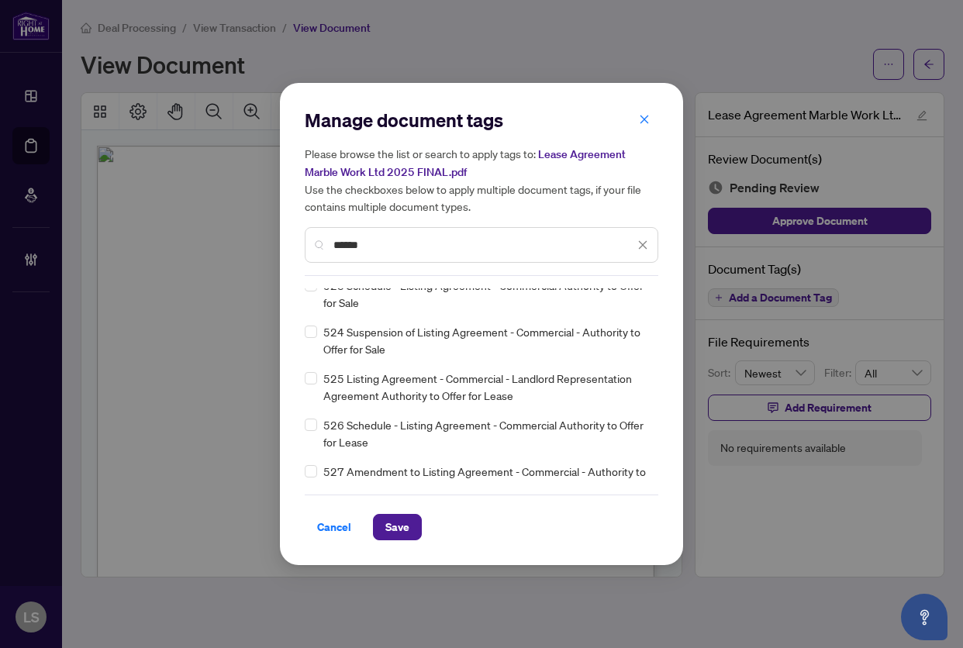
scroll to position [542, 0]
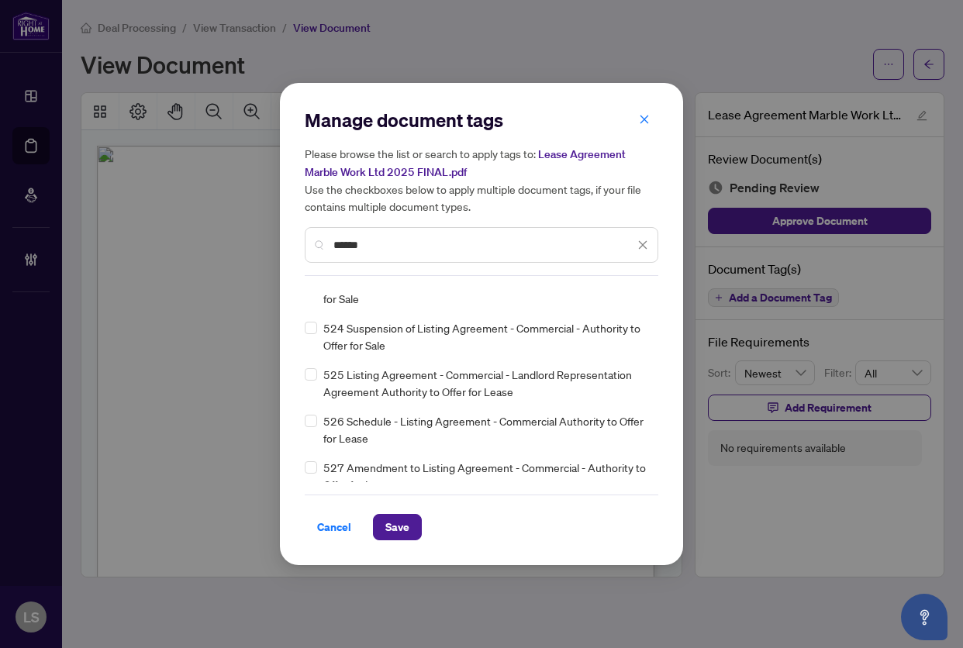
type input "******"
drag, startPoint x: 639, startPoint y: 246, endPoint x: 643, endPoint y: 238, distance: 9.0
click at [639, 247] on icon "close" at bounding box center [642, 244] width 11 height 11
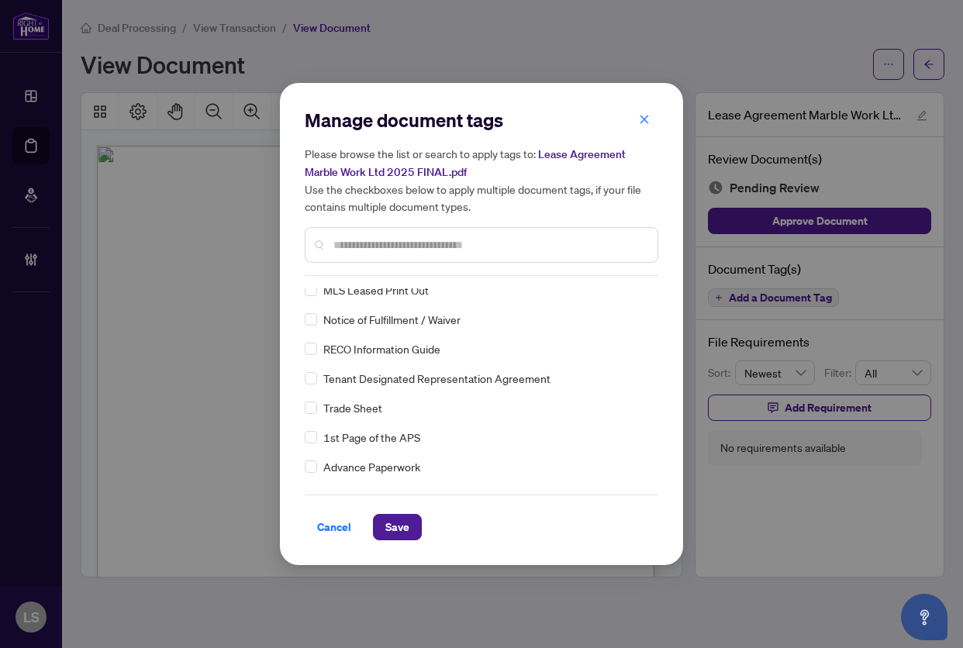
scroll to position [0, 0]
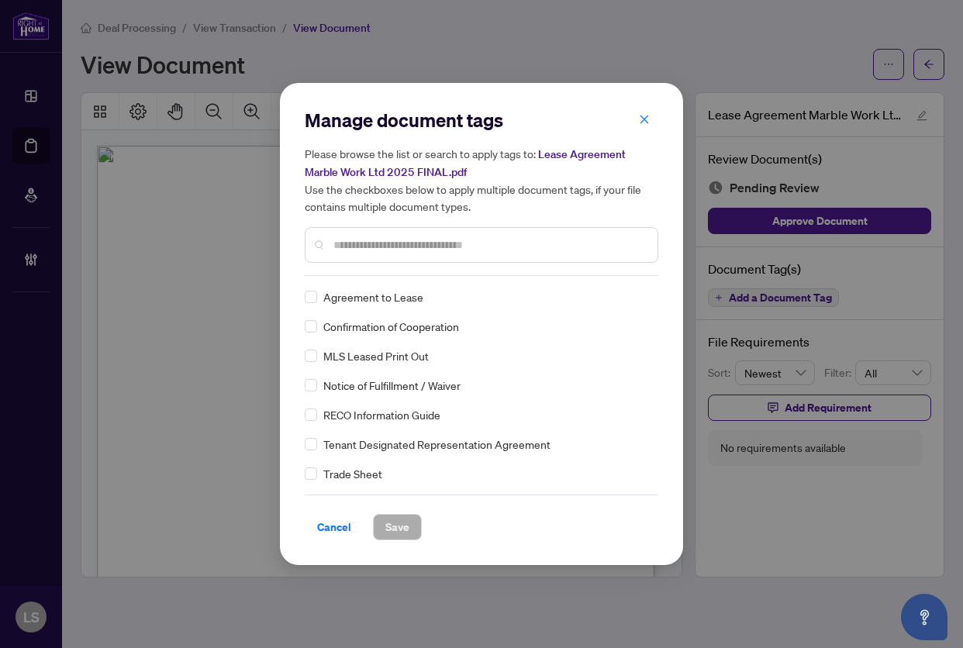
click at [459, 246] on input "text" at bounding box center [489, 244] width 312 height 17
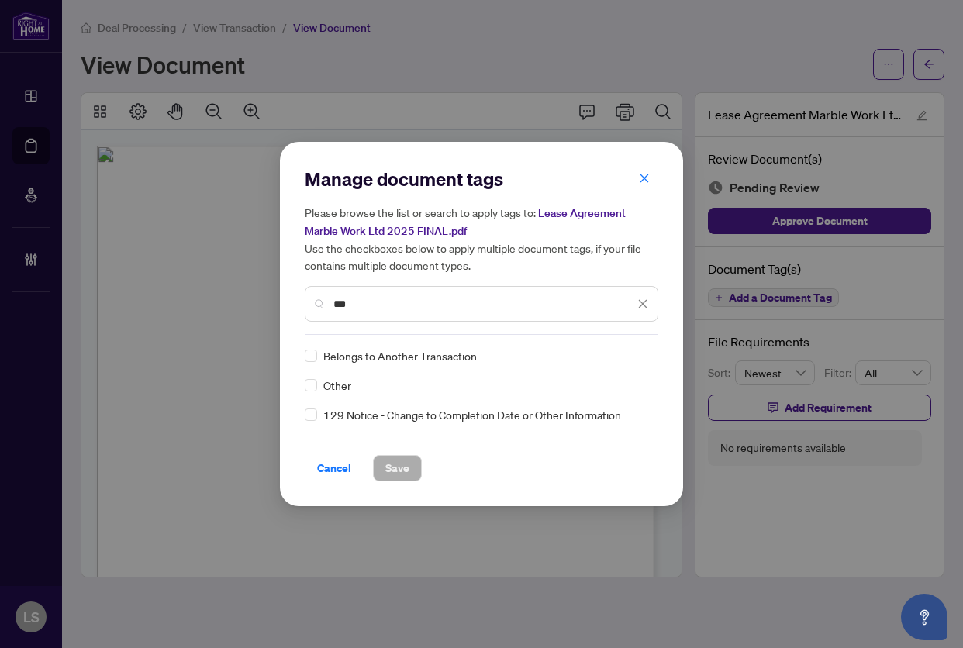
type input "***"
click at [633, 354] on img at bounding box center [625, 355] width 15 height 15
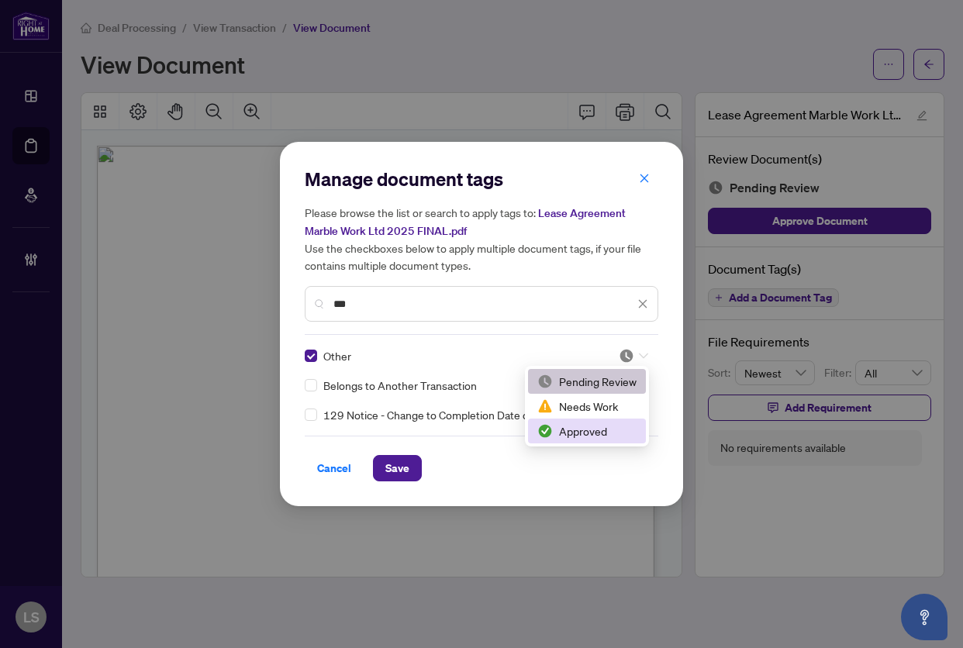
click at [577, 432] on div "Approved" at bounding box center [586, 430] width 99 height 17
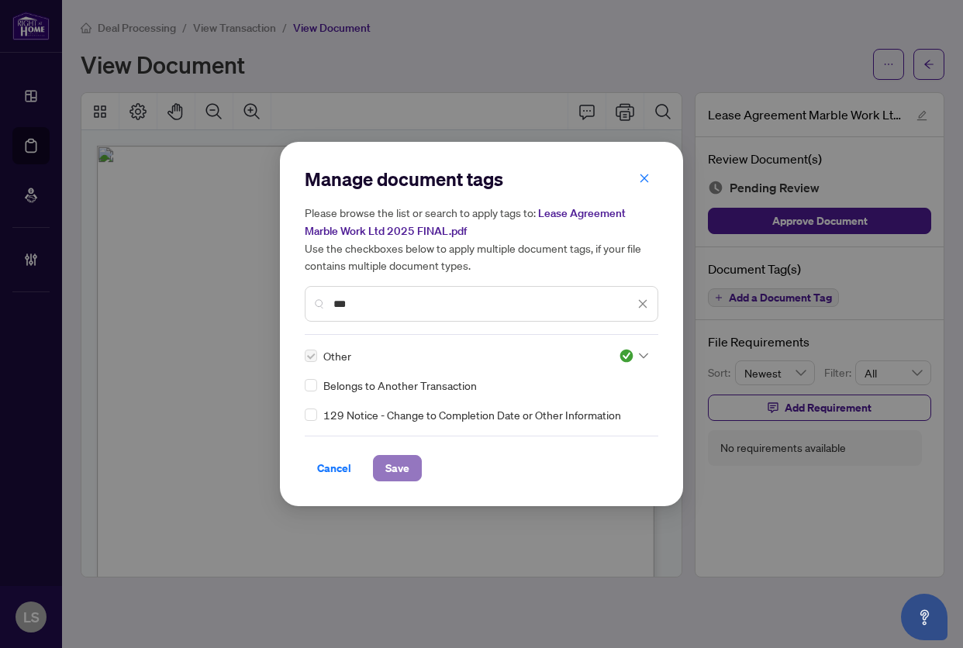
click at [387, 455] on button "Save" at bounding box center [397, 468] width 49 height 26
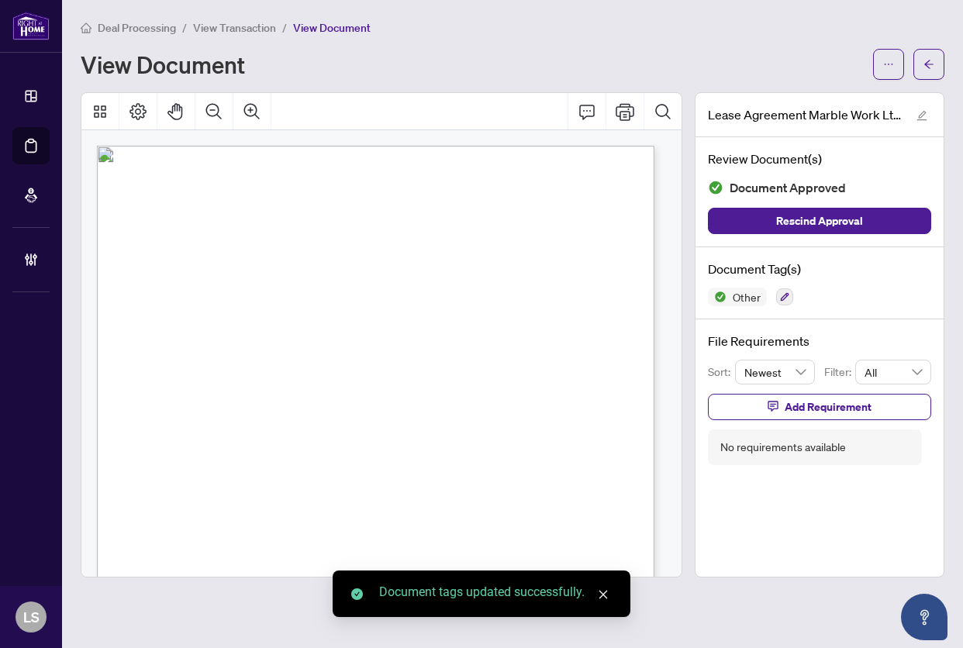
click at [918, 117] on icon "edit" at bounding box center [922, 116] width 10 height 10
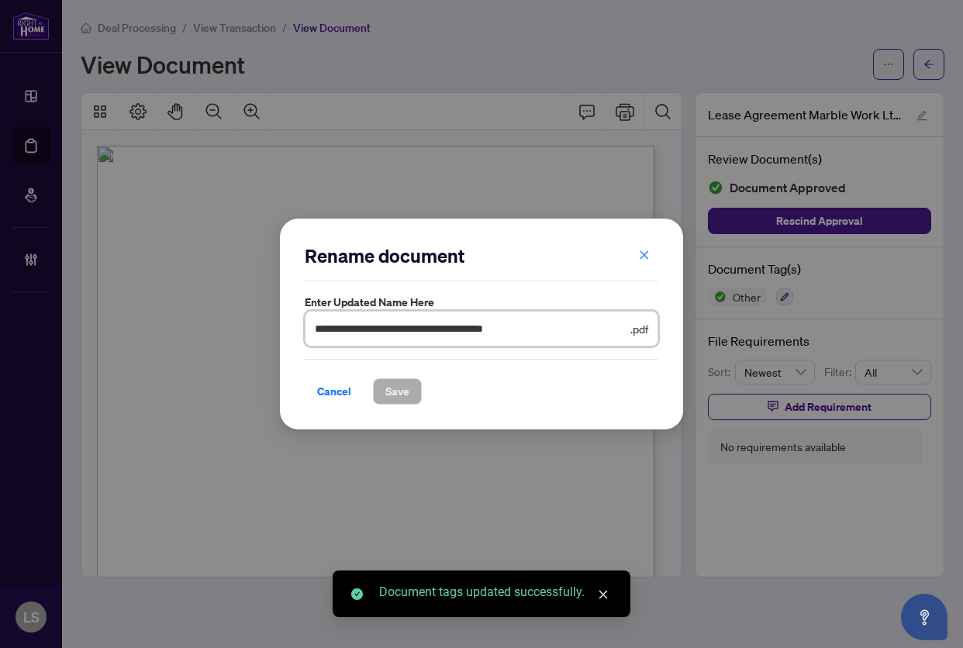
drag, startPoint x: 318, startPoint y: 329, endPoint x: 340, endPoint y: 337, distance: 24.0
click at [323, 331] on input "**********" at bounding box center [471, 328] width 312 height 17
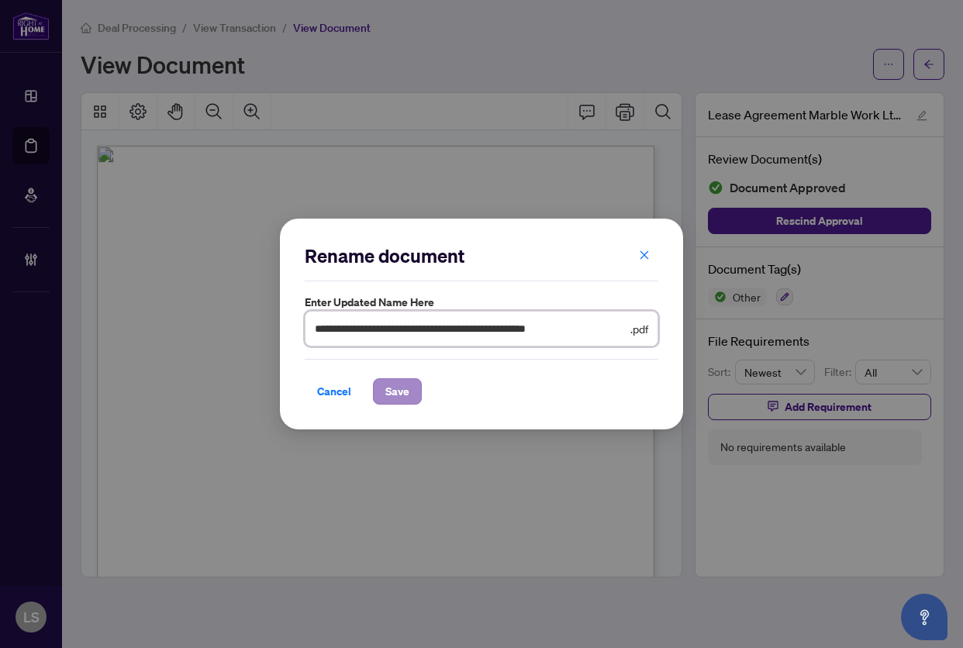
type input "**********"
click at [394, 391] on span "Save" at bounding box center [397, 391] width 24 height 25
